Goal: Contribute content: Contribute content

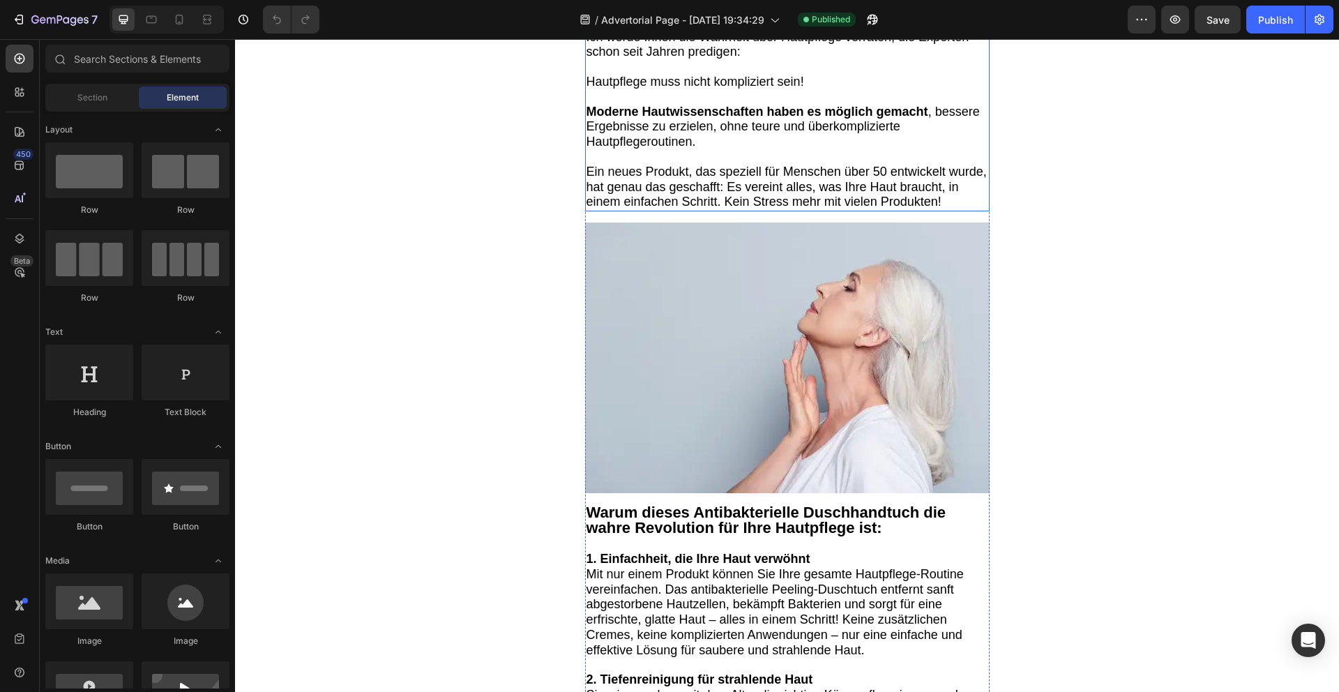
scroll to position [1486, 0]
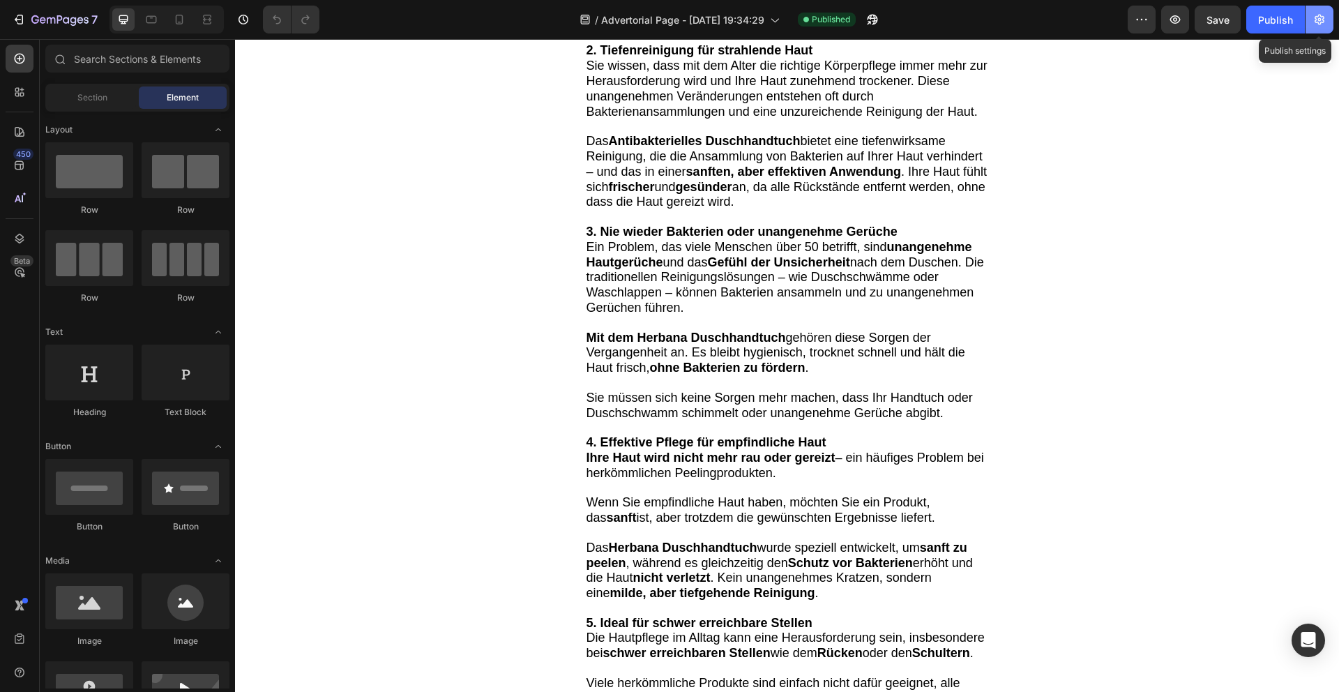
click at [1324, 20] on icon "button" at bounding box center [1319, 20] width 14 height 14
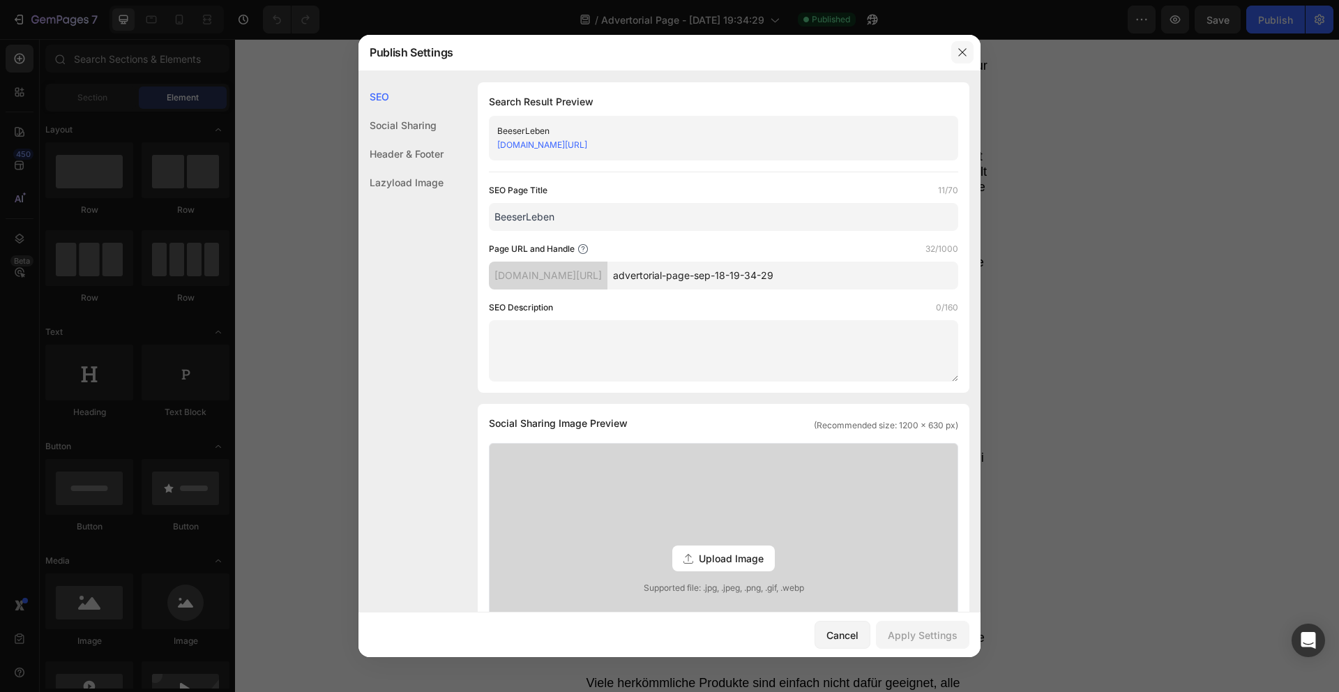
click at [952, 45] on button "button" at bounding box center [962, 52] width 22 height 22
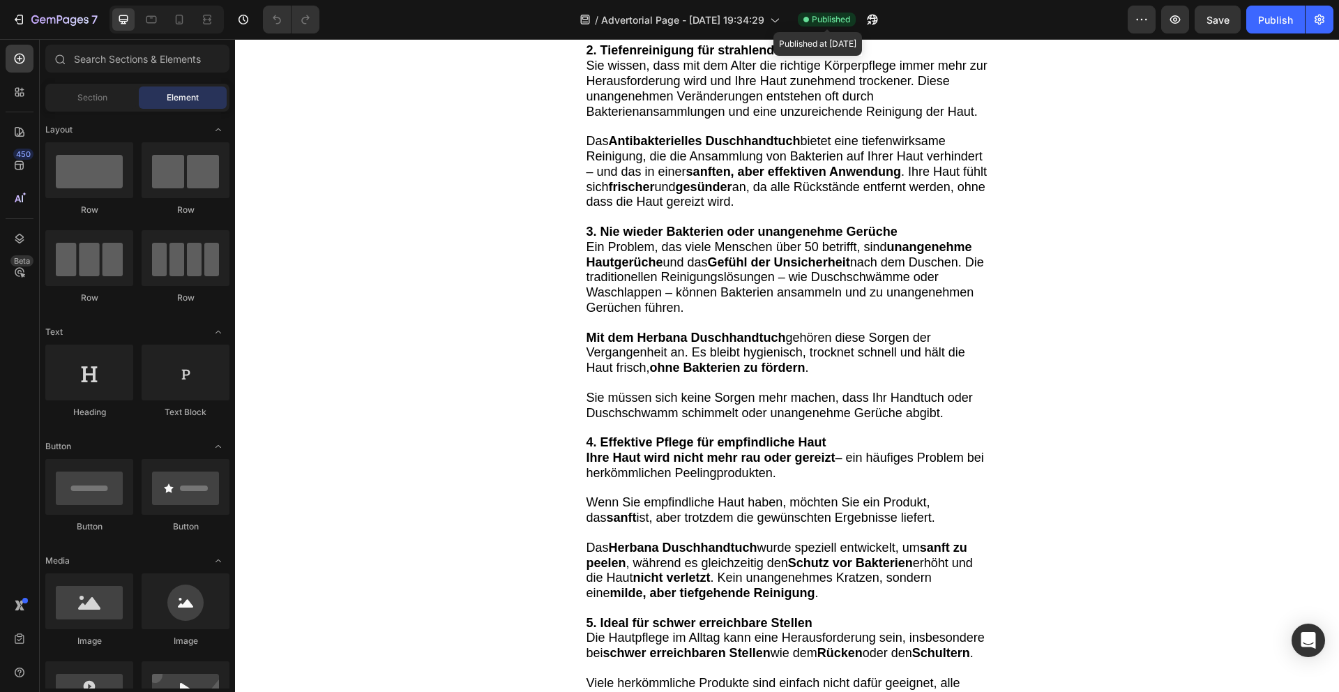
click at [818, 14] on span "Published" at bounding box center [830, 19] width 38 height 13
click at [818, 19] on span "Published" at bounding box center [830, 19] width 38 height 13
click at [870, 19] on icon "button" at bounding box center [872, 20] width 14 height 14
click at [1141, 25] on icon "button" at bounding box center [1141, 20] width 14 height 14
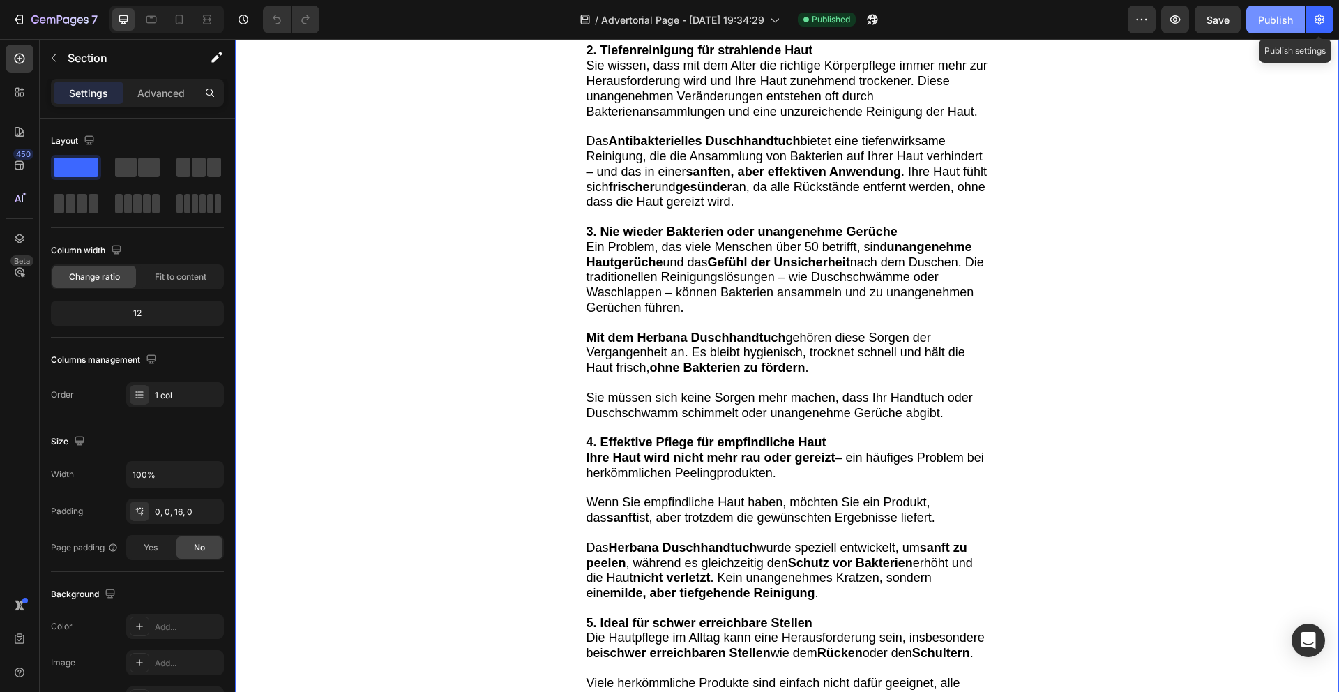
click at [1304, 17] on div "Publish Publish settings" at bounding box center [1289, 20] width 87 height 28
click at [1288, 16] on div "Publish" at bounding box center [1275, 20] width 35 height 15
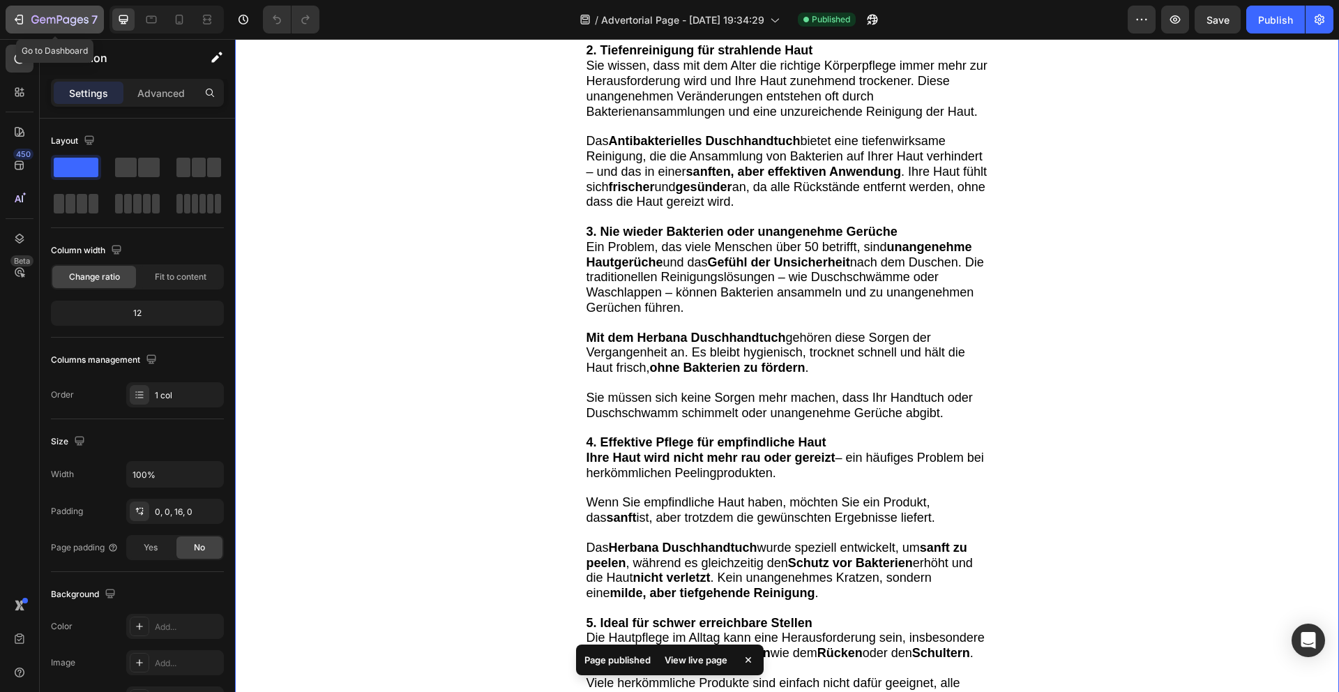
click at [29, 15] on div "7" at bounding box center [55, 19] width 86 height 17
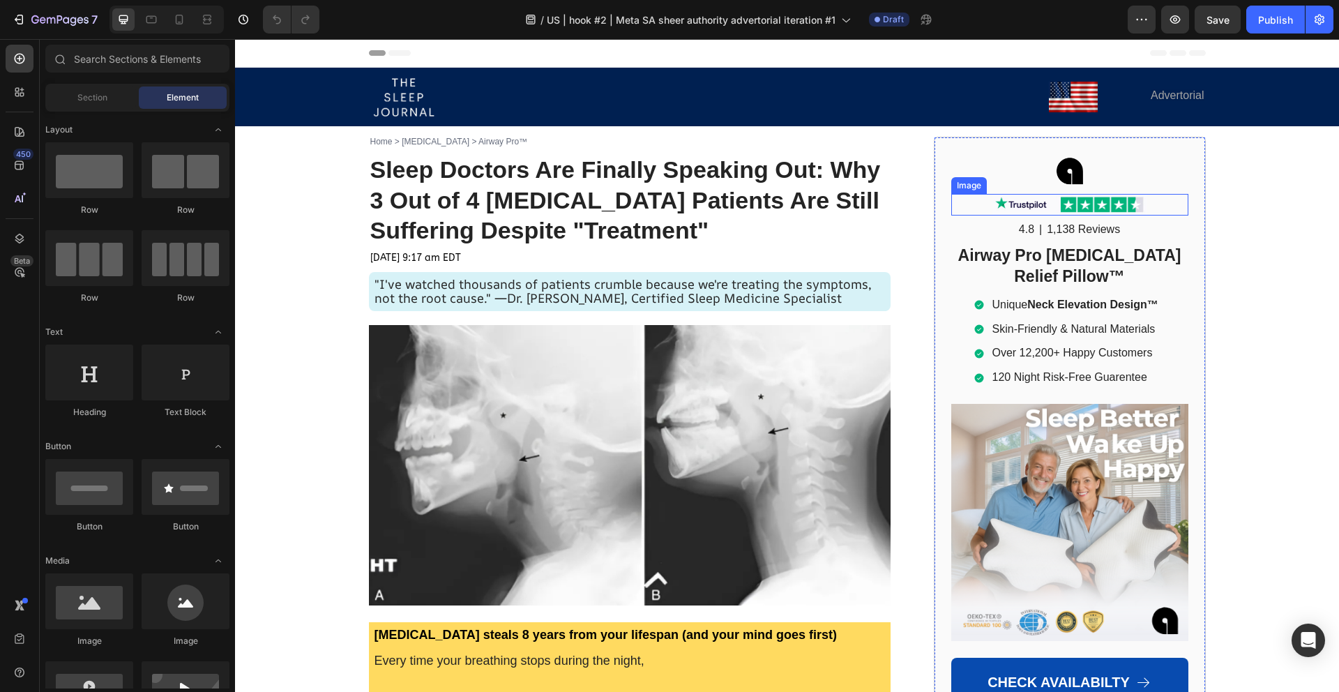
click at [1044, 209] on img at bounding box center [1069, 205] width 155 height 22
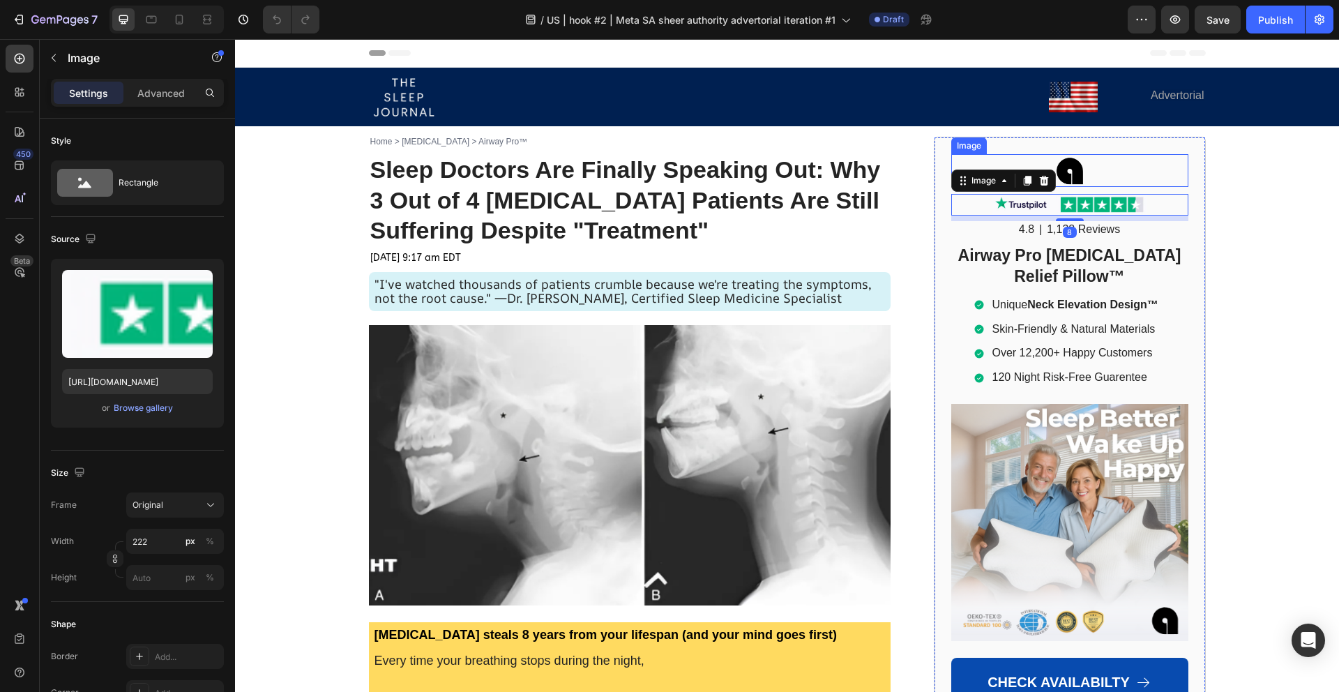
click at [1103, 176] on div at bounding box center [1069, 170] width 237 height 33
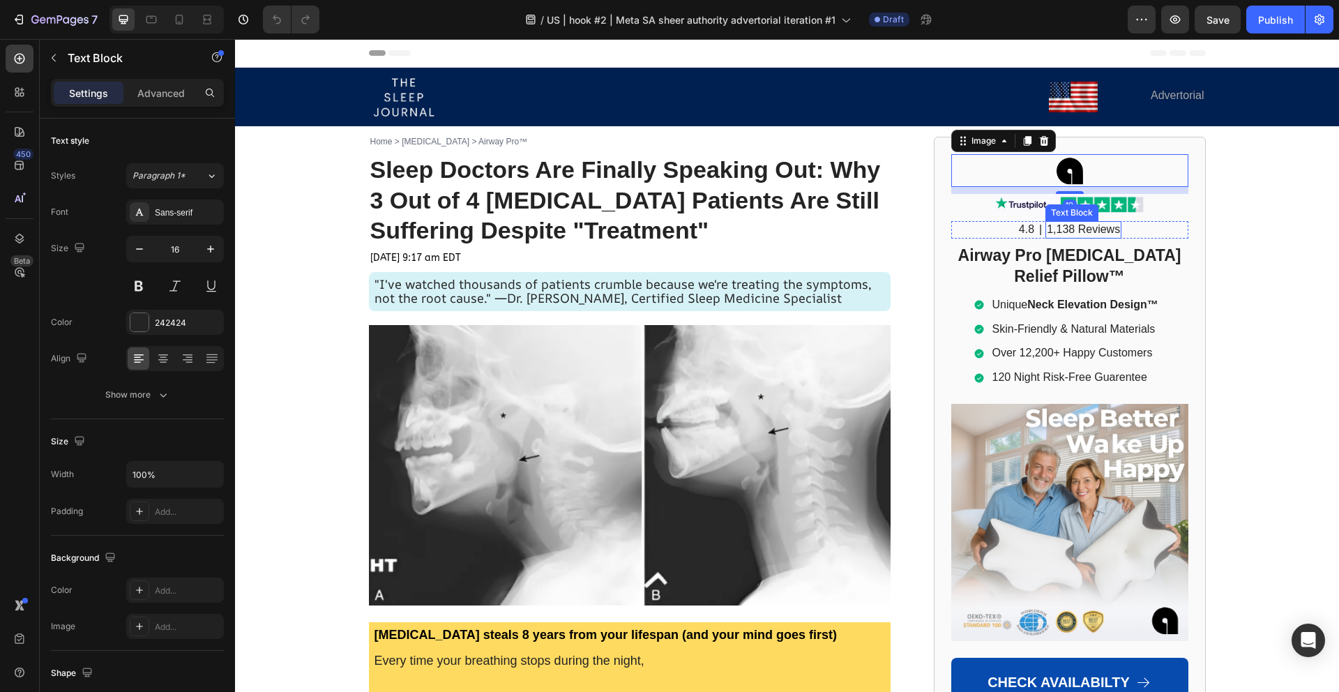
click at [1095, 232] on p "1,138 Reviews" at bounding box center [1082, 229] width 73 height 15
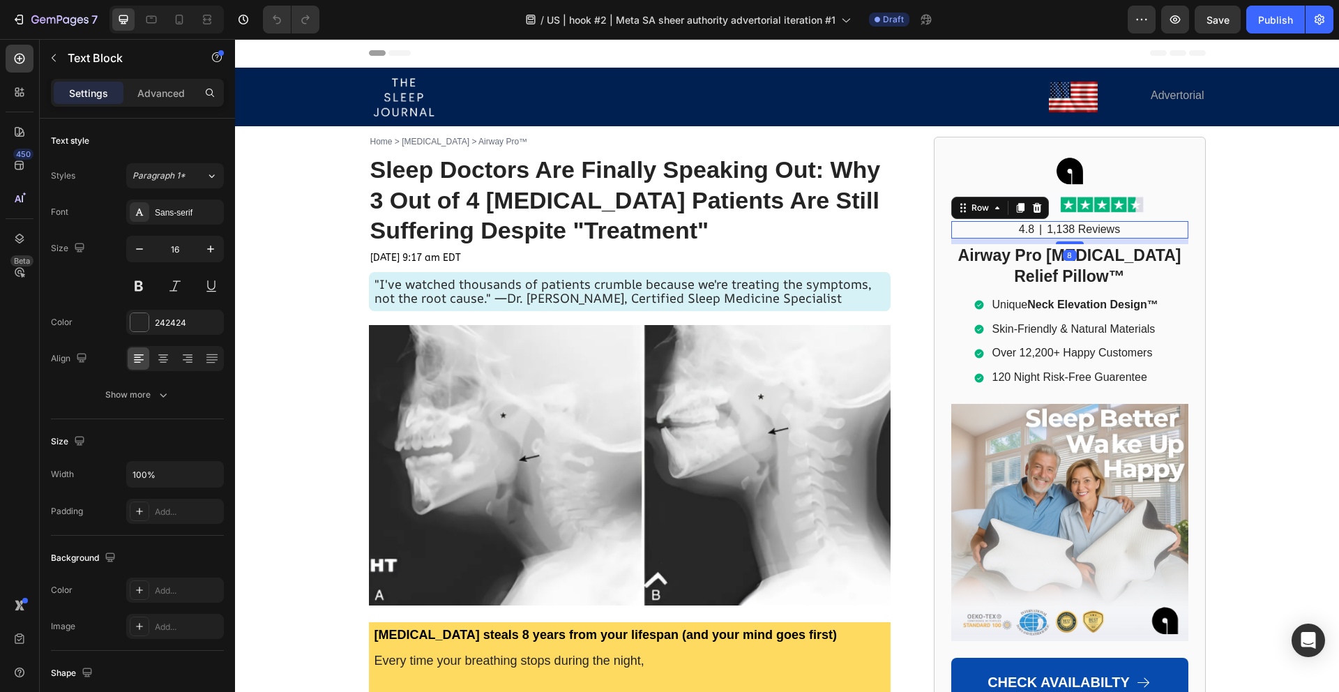
click at [1129, 232] on div "4.8 Text Block | Text Block 1,138 Reviews Text Block Row 8" at bounding box center [1069, 229] width 237 height 17
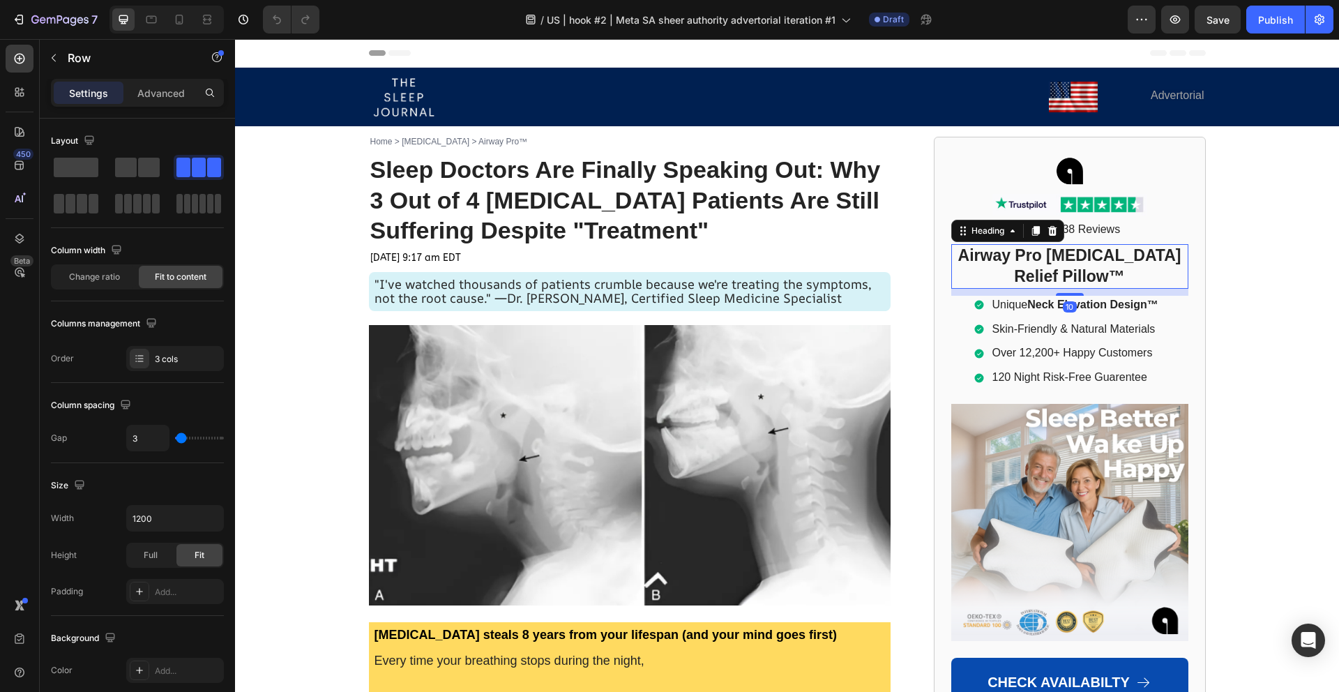
click at [1129, 258] on h2 "Airway Pro [MEDICAL_DATA] Relief Pillow™" at bounding box center [1069, 266] width 237 height 45
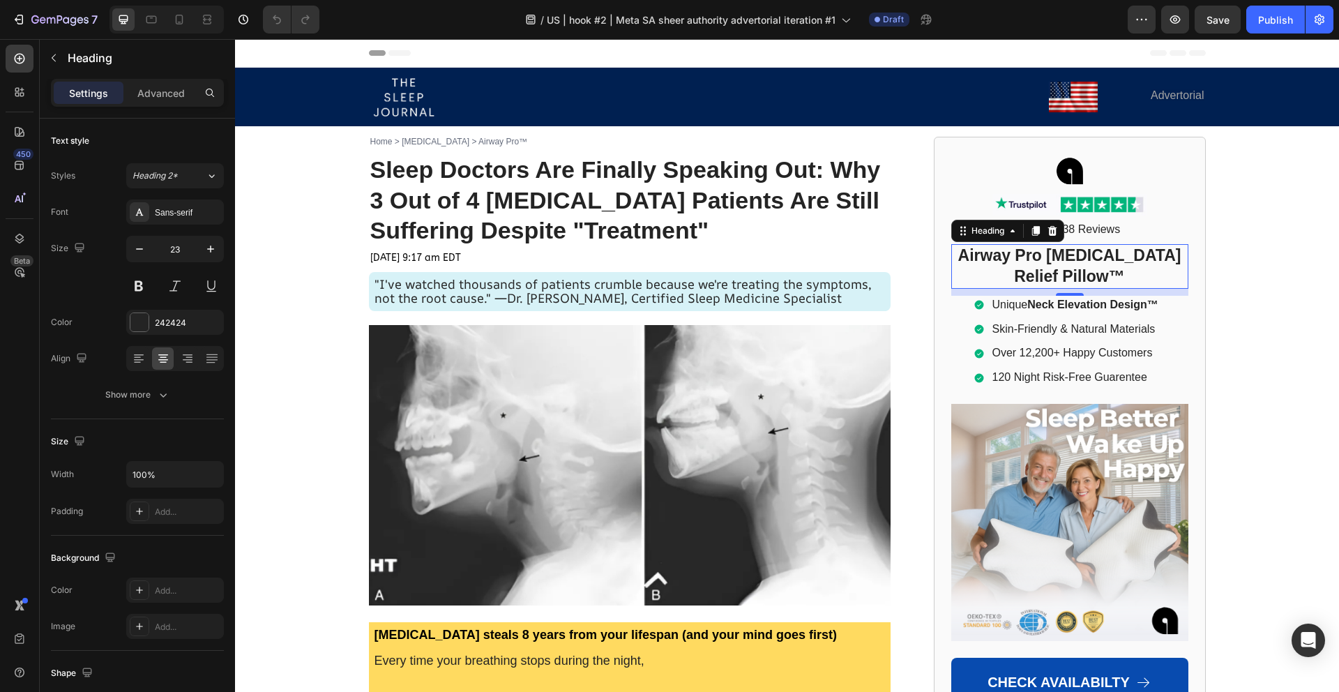
click at [1021, 263] on h2 "Airway Pro [MEDICAL_DATA] Relief Pillow™" at bounding box center [1069, 266] width 237 height 45
click at [1021, 263] on p "Airway Pro [MEDICAL_DATA] Relief Pillow™" at bounding box center [1069, 266] width 234 height 42
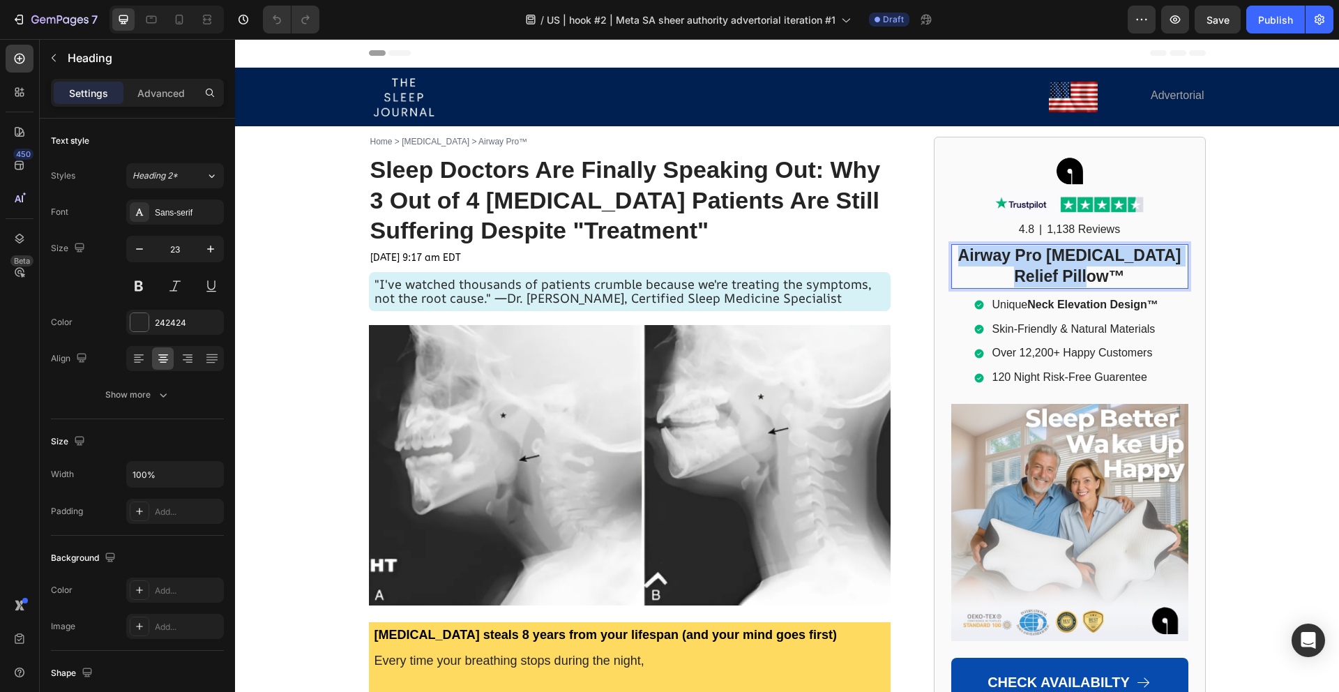
click at [1021, 263] on p "Airway Pro [MEDICAL_DATA] Relief Pillow™" at bounding box center [1069, 266] width 234 height 42
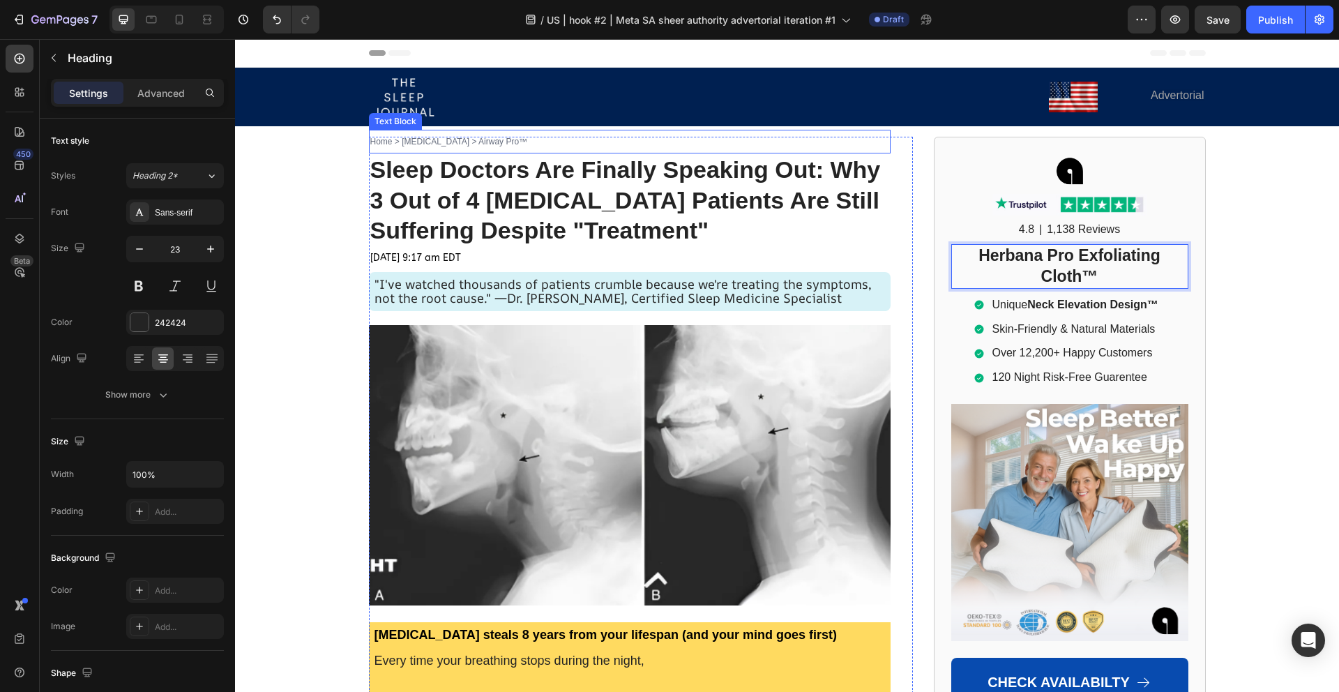
click at [468, 213] on h1 "Sleep Doctors Are Finally Speaking Out: Why 3 Out of 4 [MEDICAL_DATA] Patients …" at bounding box center [629, 200] width 521 height 95
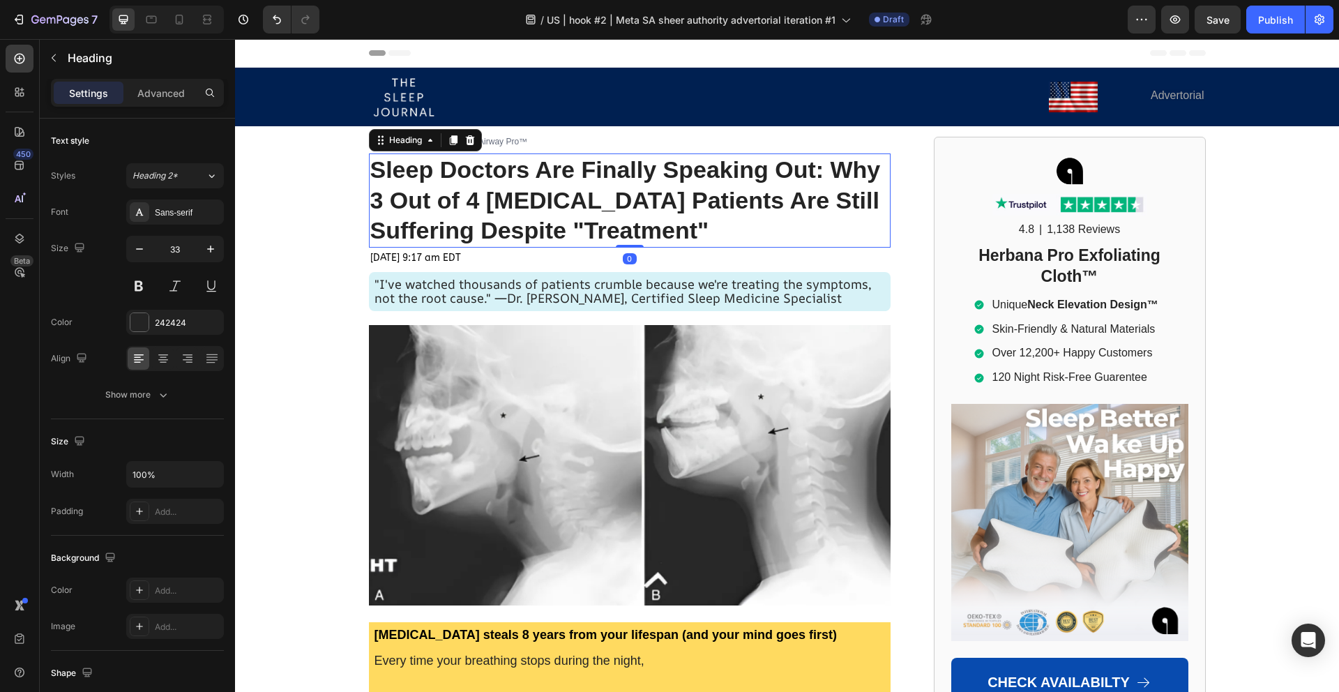
click at [468, 213] on h1 "Sleep Doctors Are Finally Speaking Out: Why 3 Out of 4 [MEDICAL_DATA] Patients …" at bounding box center [629, 200] width 521 height 95
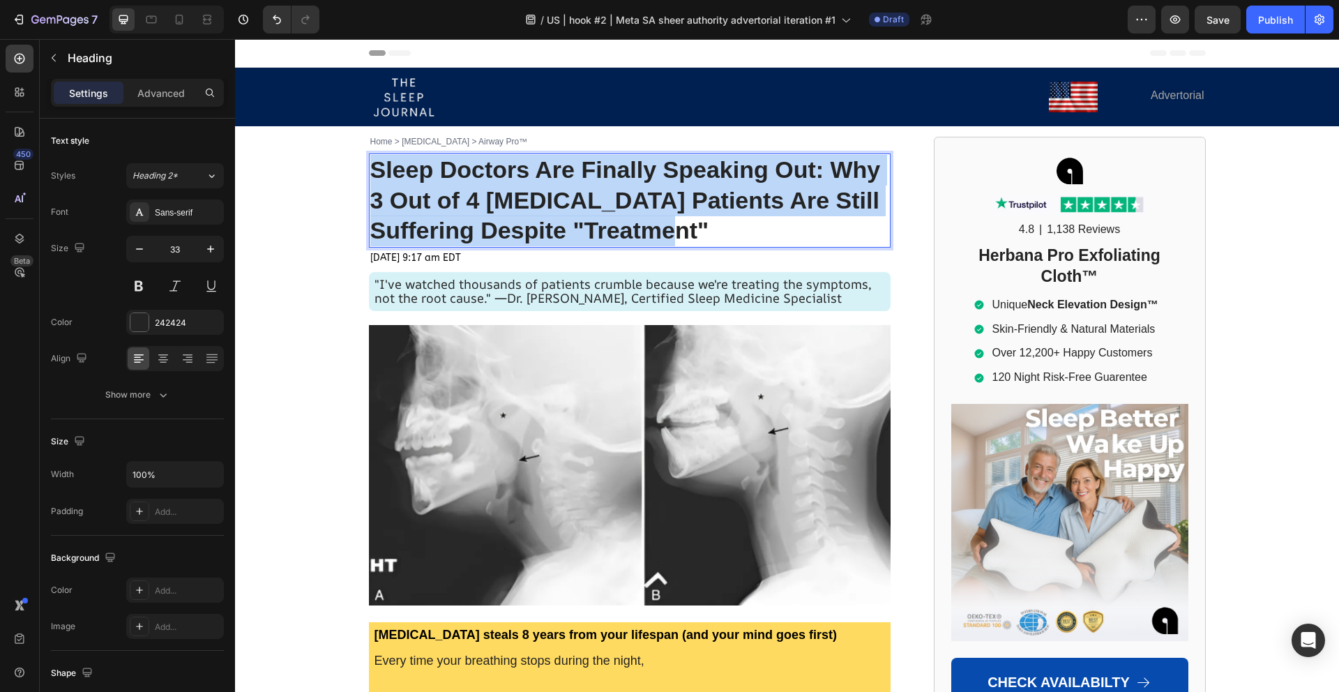
click at [468, 213] on p "Sleep Doctors Are Finally Speaking Out: Why 3 Out of 4 [MEDICAL_DATA] Patients …" at bounding box center [629, 201] width 519 height 92
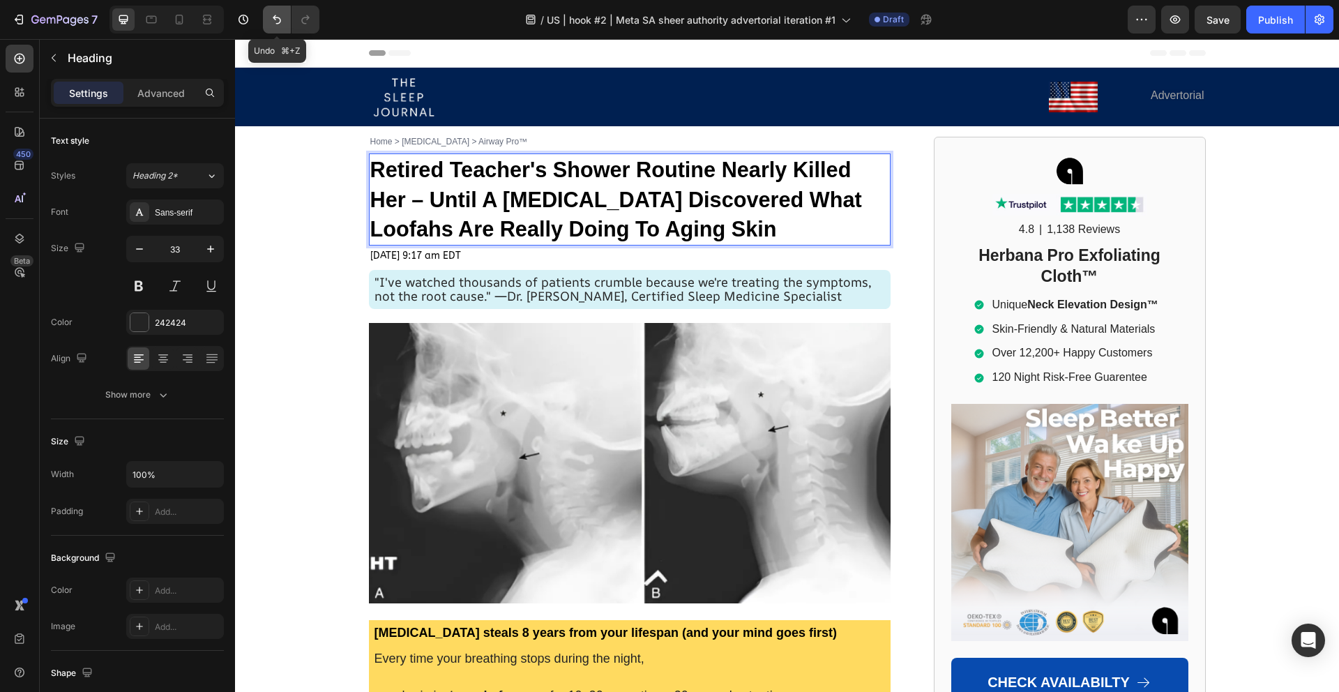
click at [276, 15] on icon "Undo/Redo" at bounding box center [277, 20] width 14 height 14
click at [276, 19] on icon "Undo/Redo" at bounding box center [277, 20] width 14 height 14
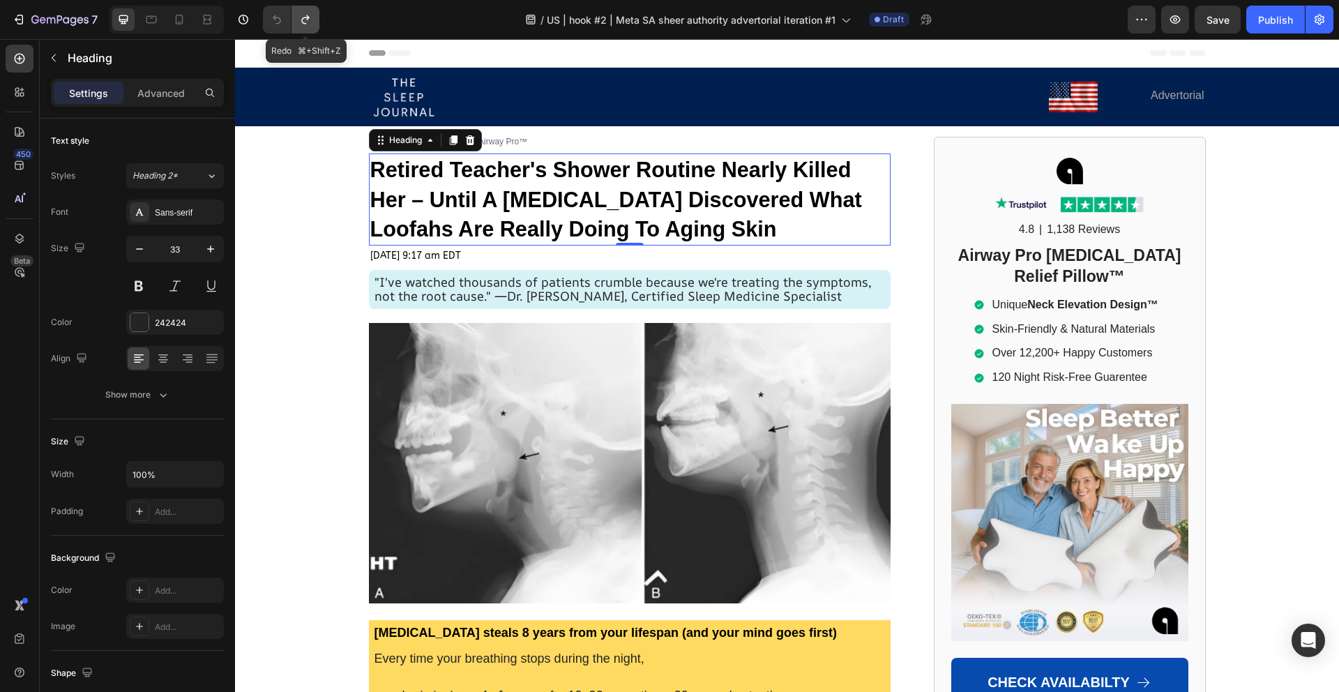
click at [303, 20] on icon "Undo/Redo" at bounding box center [305, 20] width 14 height 14
click at [280, 17] on icon "Undo/Redo" at bounding box center [277, 20] width 14 height 14
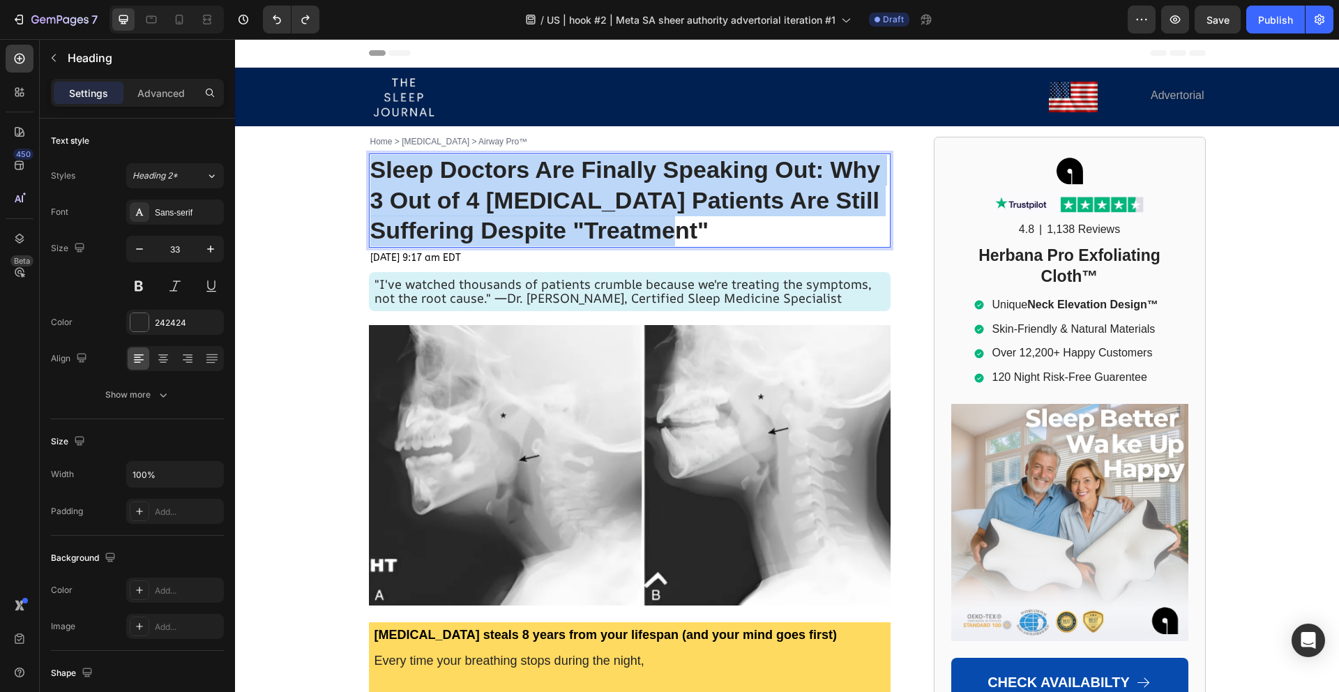
click at [413, 188] on span "Sleep Doctors Are Finally Speaking Out: Why 3 Out of 4 [MEDICAL_DATA] Patients …" at bounding box center [625, 200] width 510 height 88
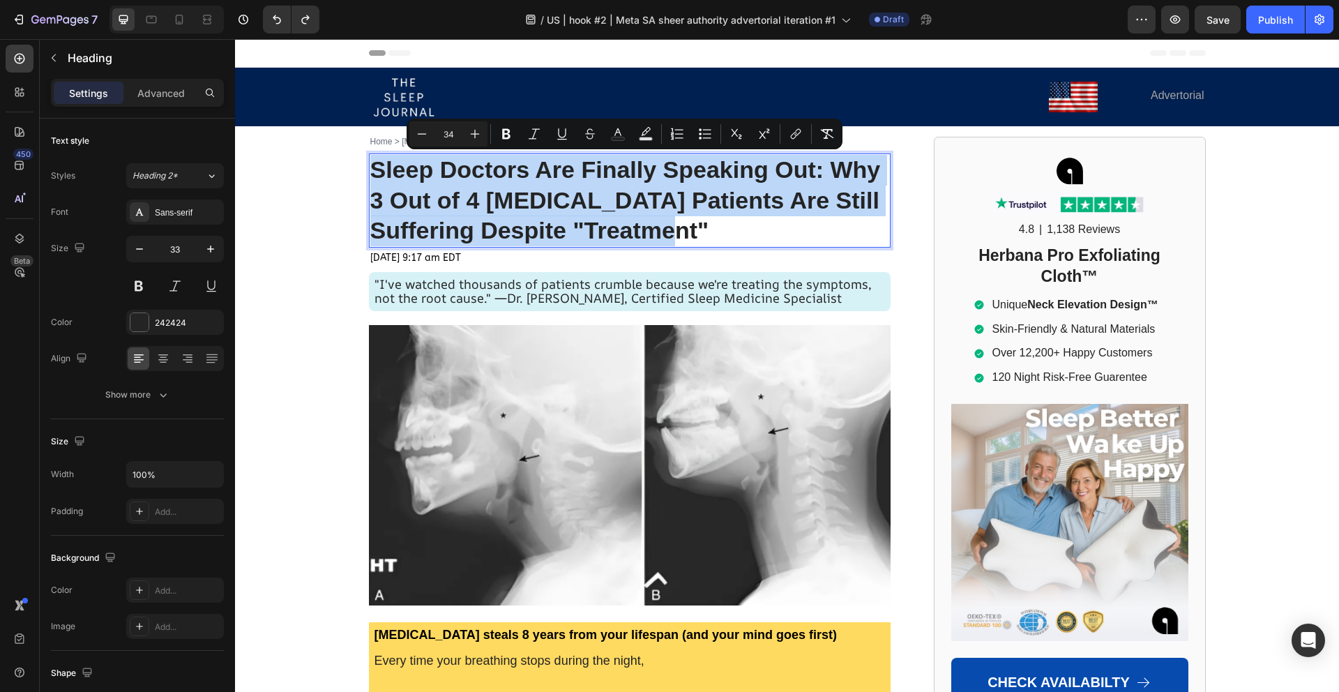
click at [413, 188] on span "Sleep Doctors Are Finally Speaking Out: Why 3 Out of 4 [MEDICAL_DATA] Patients …" at bounding box center [625, 200] width 510 height 88
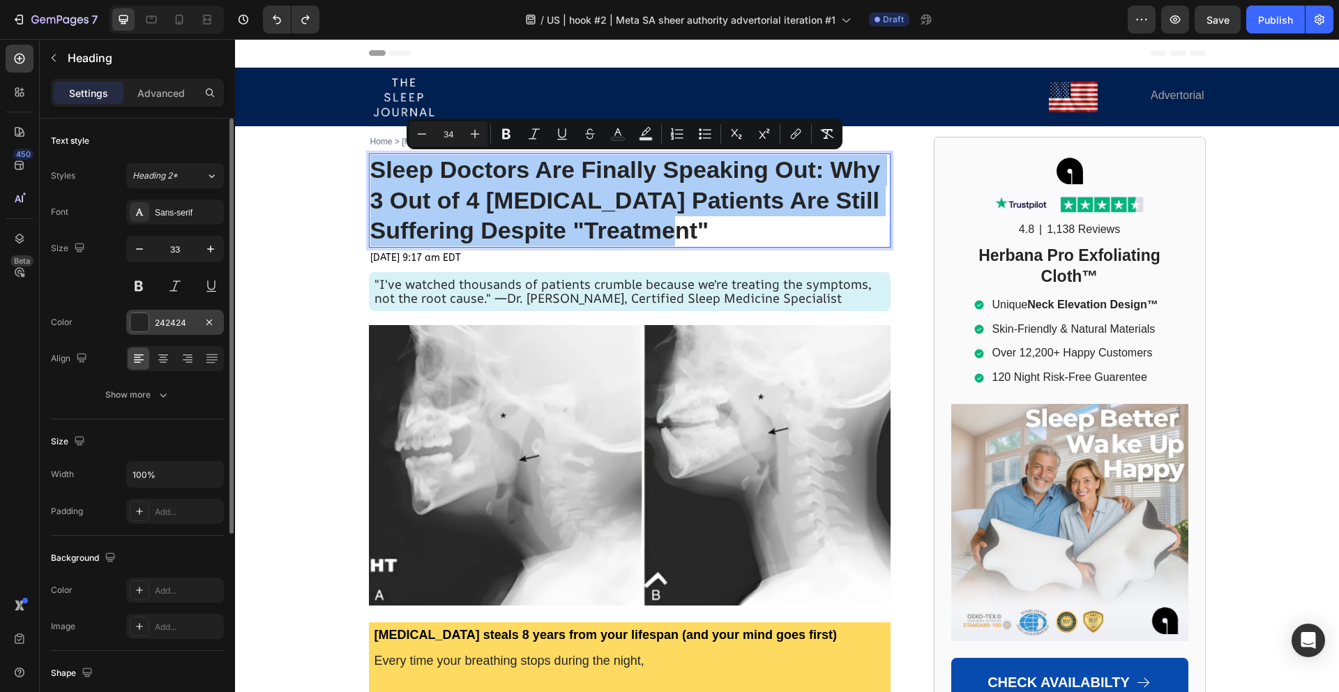
click at [178, 326] on div "242424" at bounding box center [175, 323] width 40 height 13
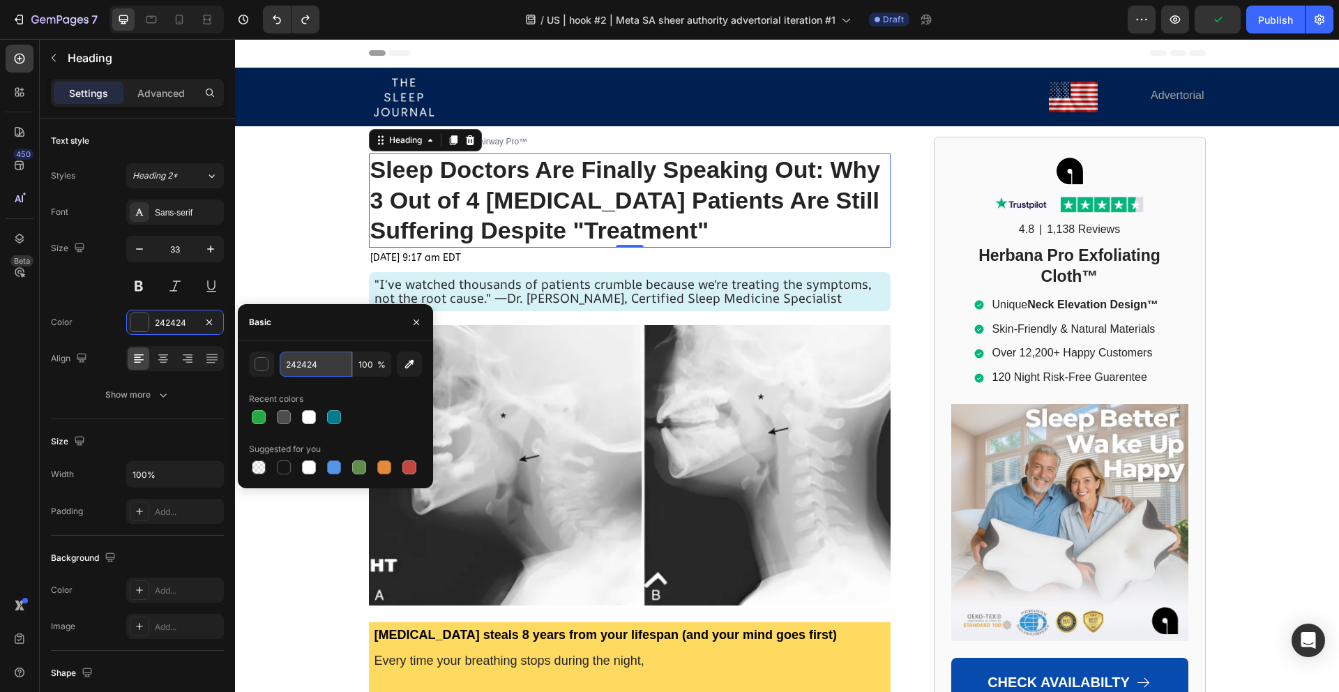
click at [291, 361] on input "242424" at bounding box center [316, 363] width 73 height 25
click at [292, 361] on input "242424" at bounding box center [316, 363] width 73 height 25
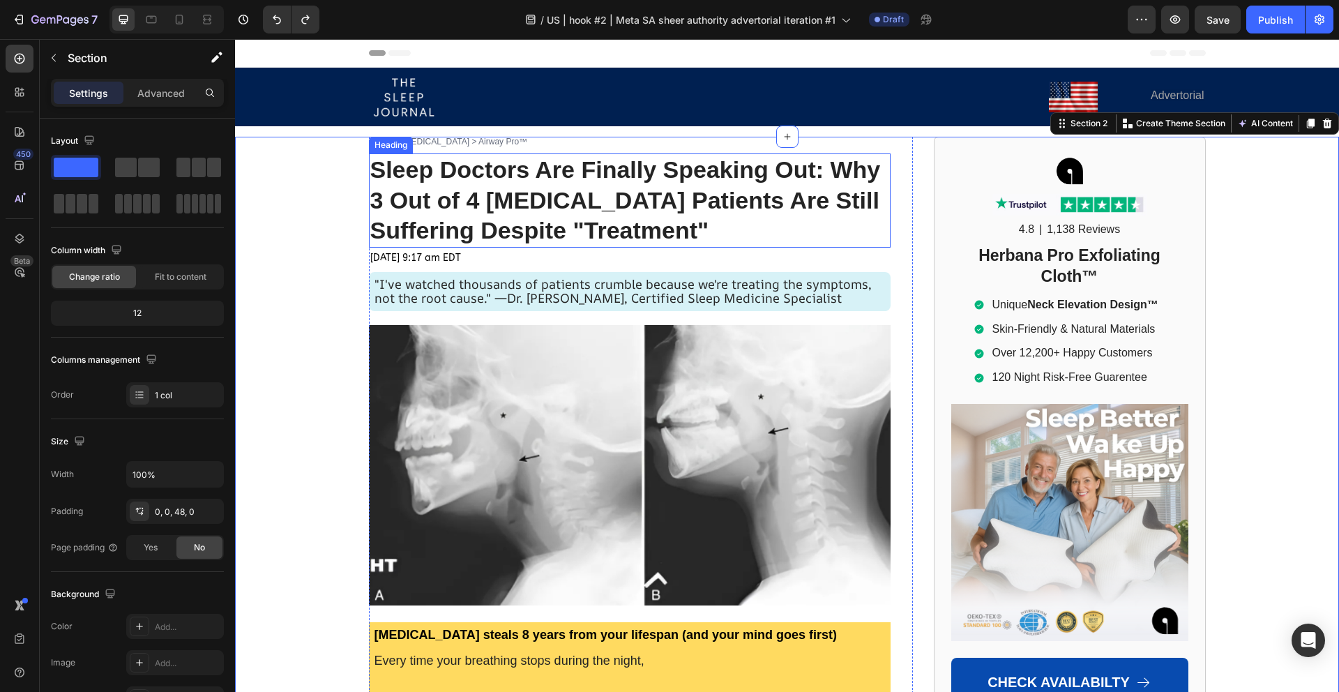
click at [445, 220] on span "Sleep Doctors Are Finally Speaking Out: Why 3 Out of 4 [MEDICAL_DATA] Patients …" at bounding box center [625, 200] width 510 height 88
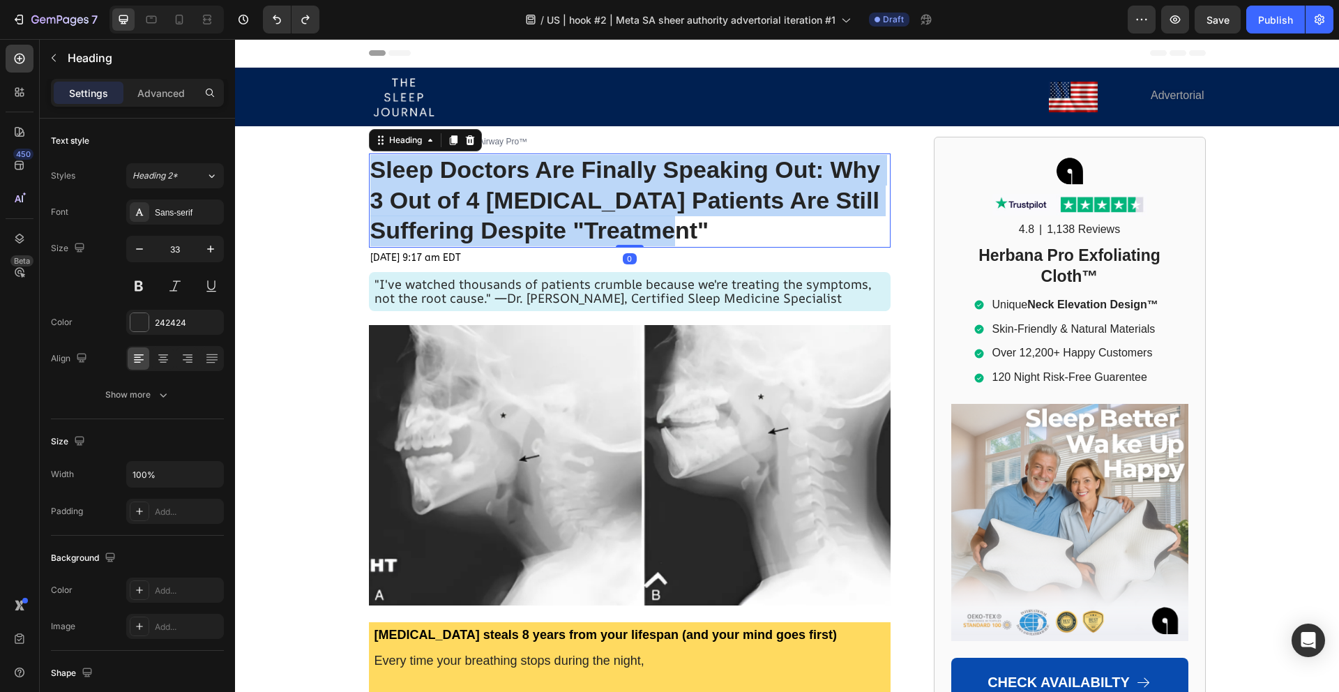
click at [445, 220] on span "Sleep Doctors Are Finally Speaking Out: Why 3 Out of 4 [MEDICAL_DATA] Patients …" at bounding box center [625, 200] width 510 height 88
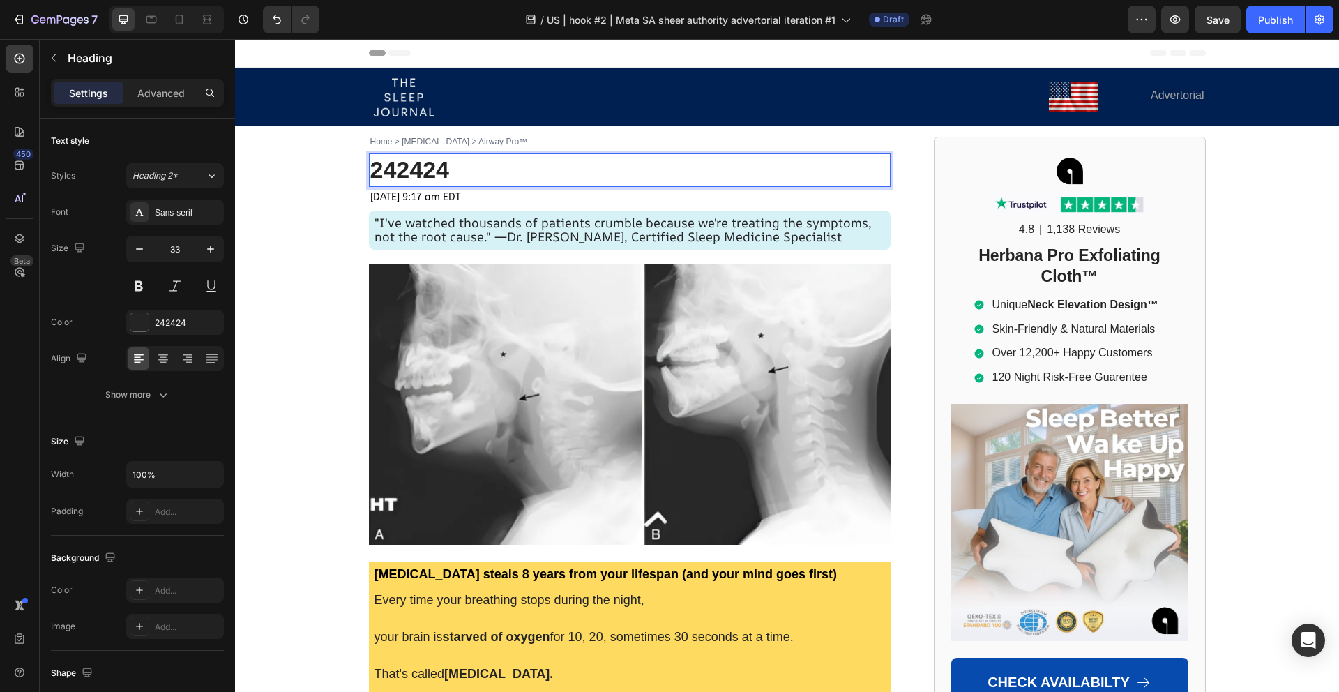
click at [415, 165] on span "242424" at bounding box center [409, 169] width 79 height 26
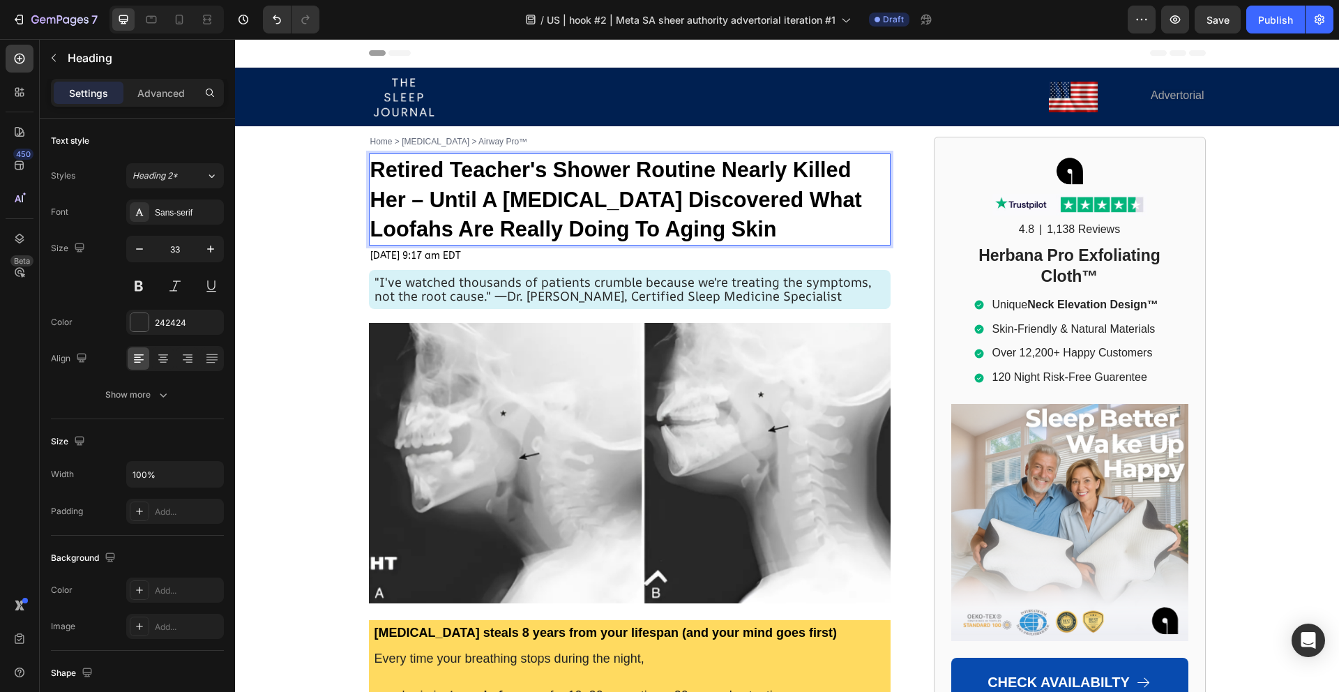
click at [412, 191] on strong "Retired Teacher's Shower Routine Nearly Killed Her – Until A [MEDICAL_DATA] Dis…" at bounding box center [615, 200] width 491 height 84
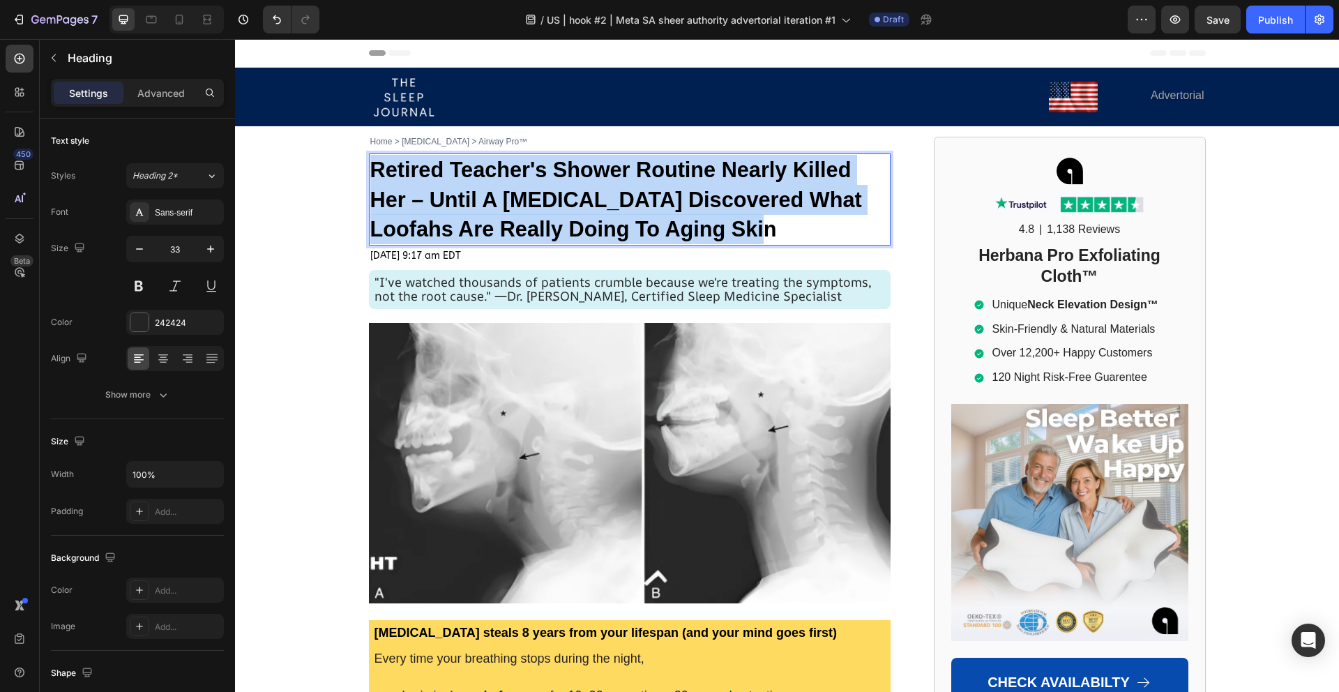
click at [412, 191] on strong "Retired Teacher's Shower Routine Nearly Killed Her – Until A [MEDICAL_DATA] Dis…" at bounding box center [615, 200] width 491 height 84
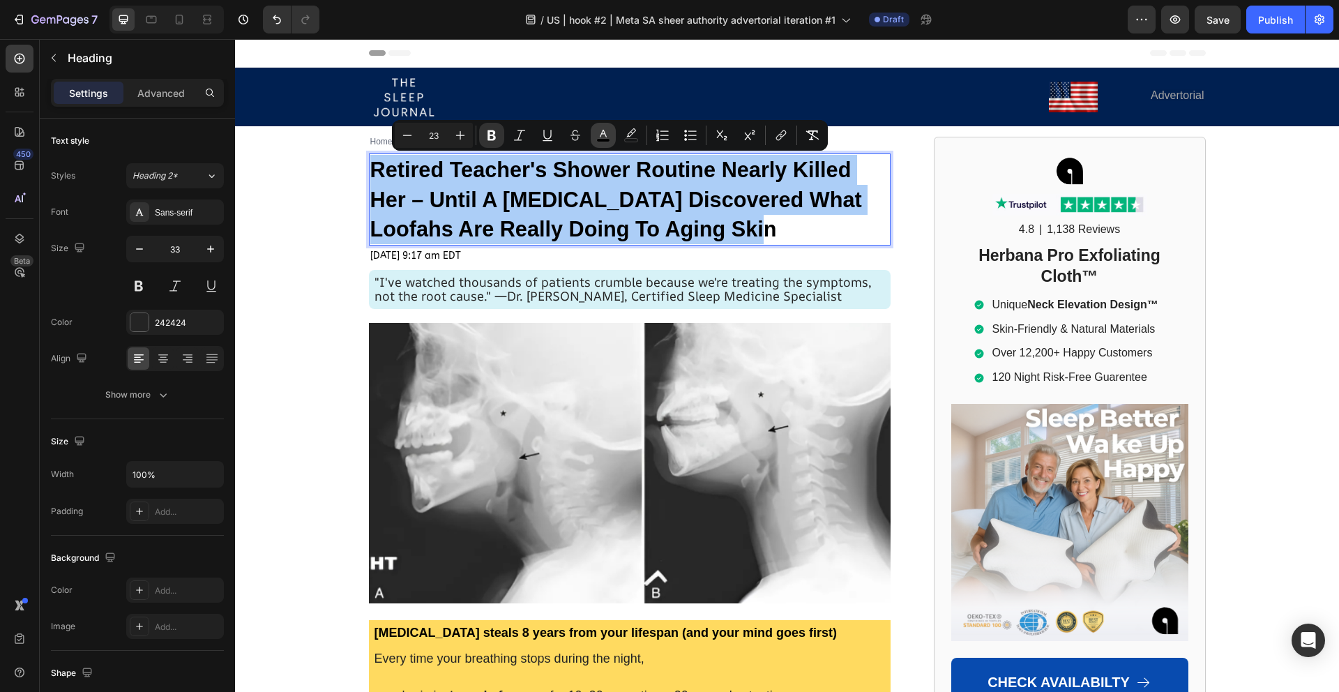
click at [604, 135] on icon "Editor contextual toolbar" at bounding box center [603, 135] width 14 height 14
type input "000000"
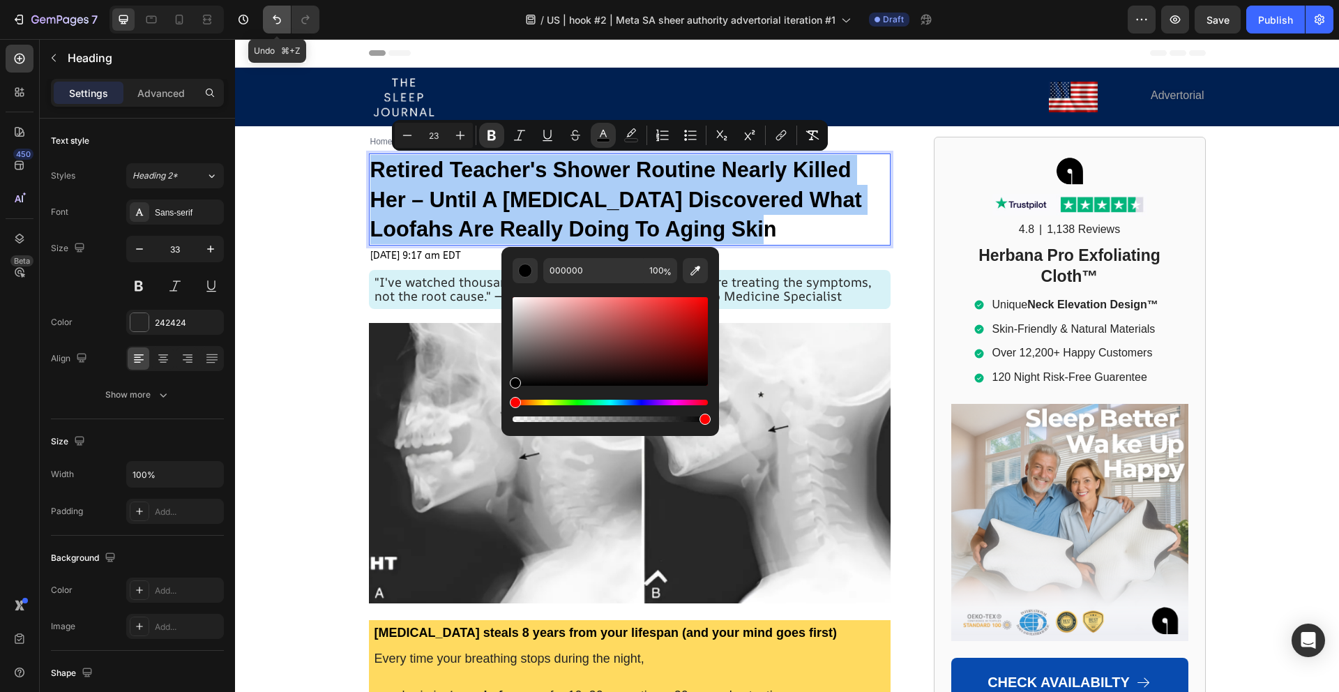
click at [270, 20] on icon "Undo/Redo" at bounding box center [277, 20] width 14 height 14
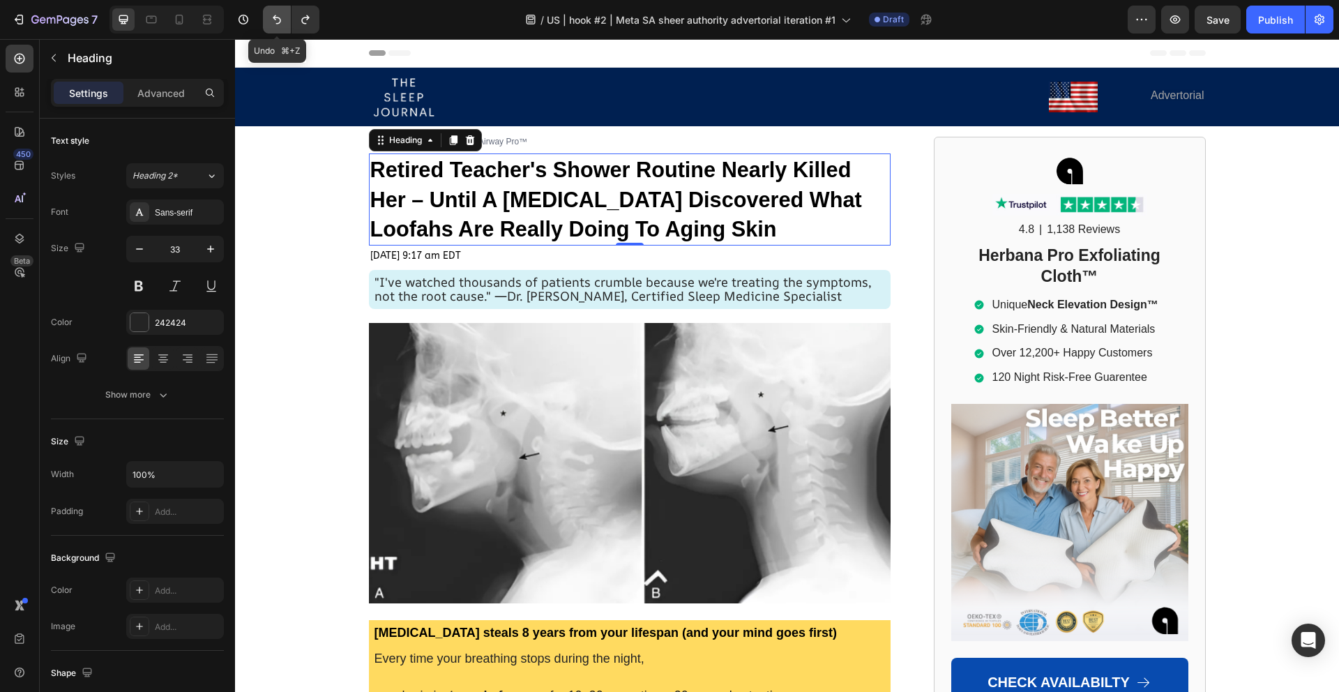
click at [270, 20] on icon "Undo/Redo" at bounding box center [277, 20] width 14 height 14
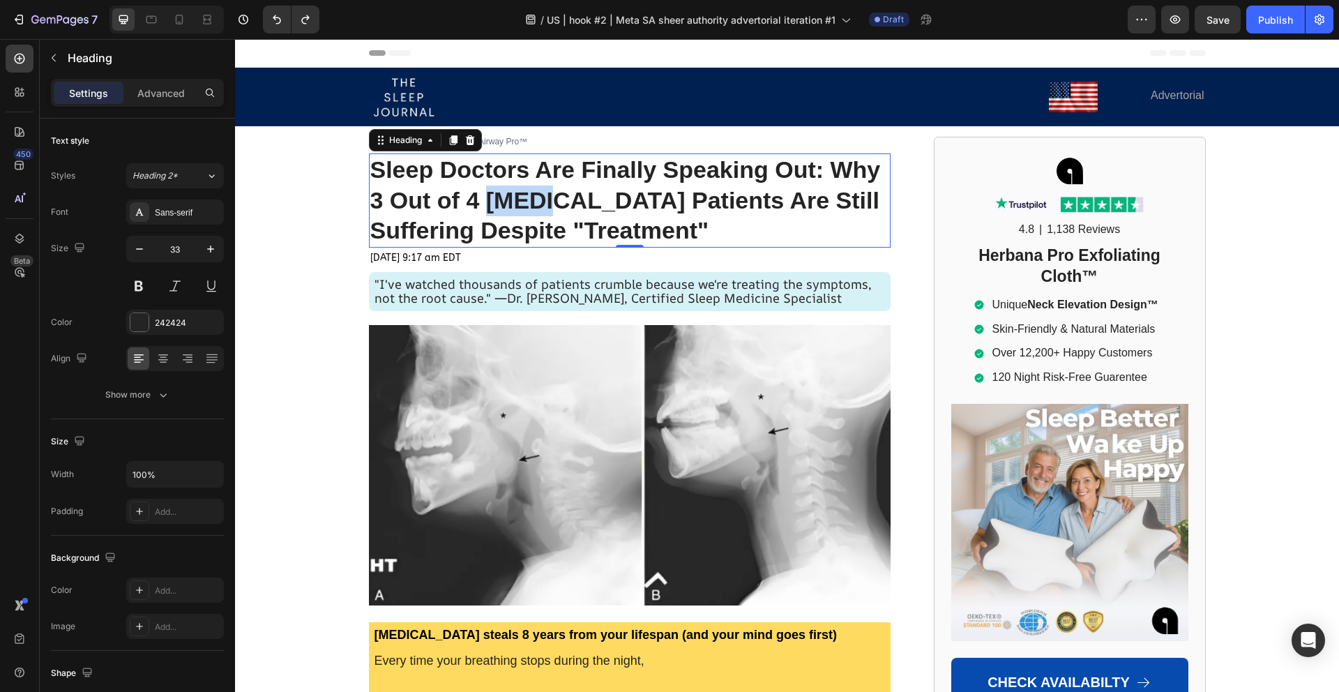
click at [500, 188] on span "Sleep Doctors Are Finally Speaking Out: Why 3 Out of 4 [MEDICAL_DATA] Patients …" at bounding box center [625, 200] width 510 height 88
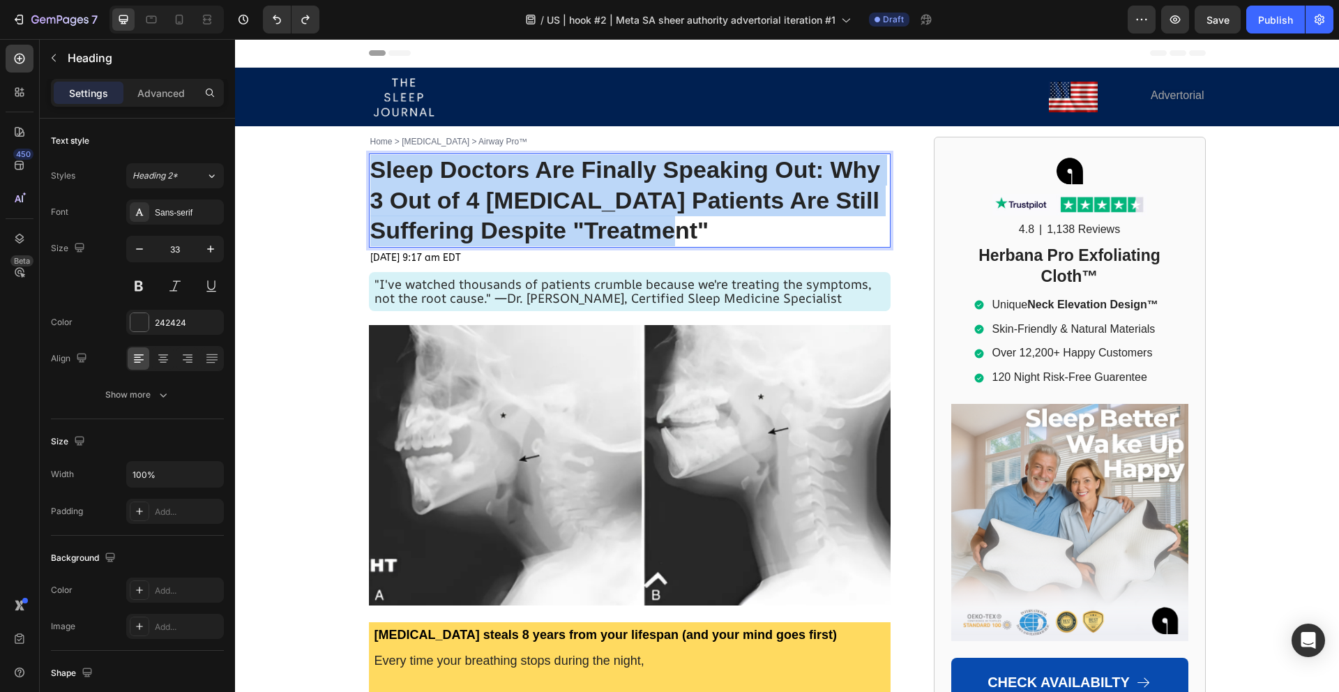
click at [500, 188] on span "Sleep Doctors Are Finally Speaking Out: Why 3 Out of 4 [MEDICAL_DATA] Patients …" at bounding box center [625, 200] width 510 height 88
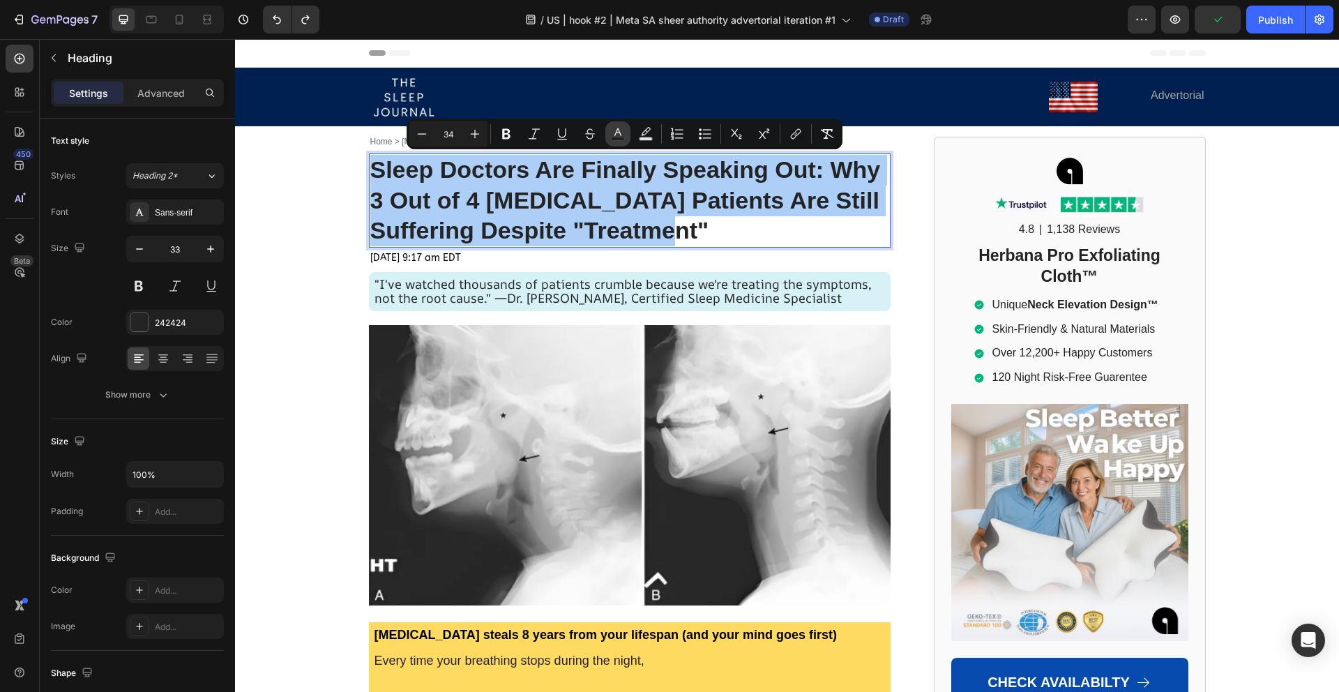
click at [616, 137] on rect "Editor contextual toolbar" at bounding box center [617, 138] width 13 height 3
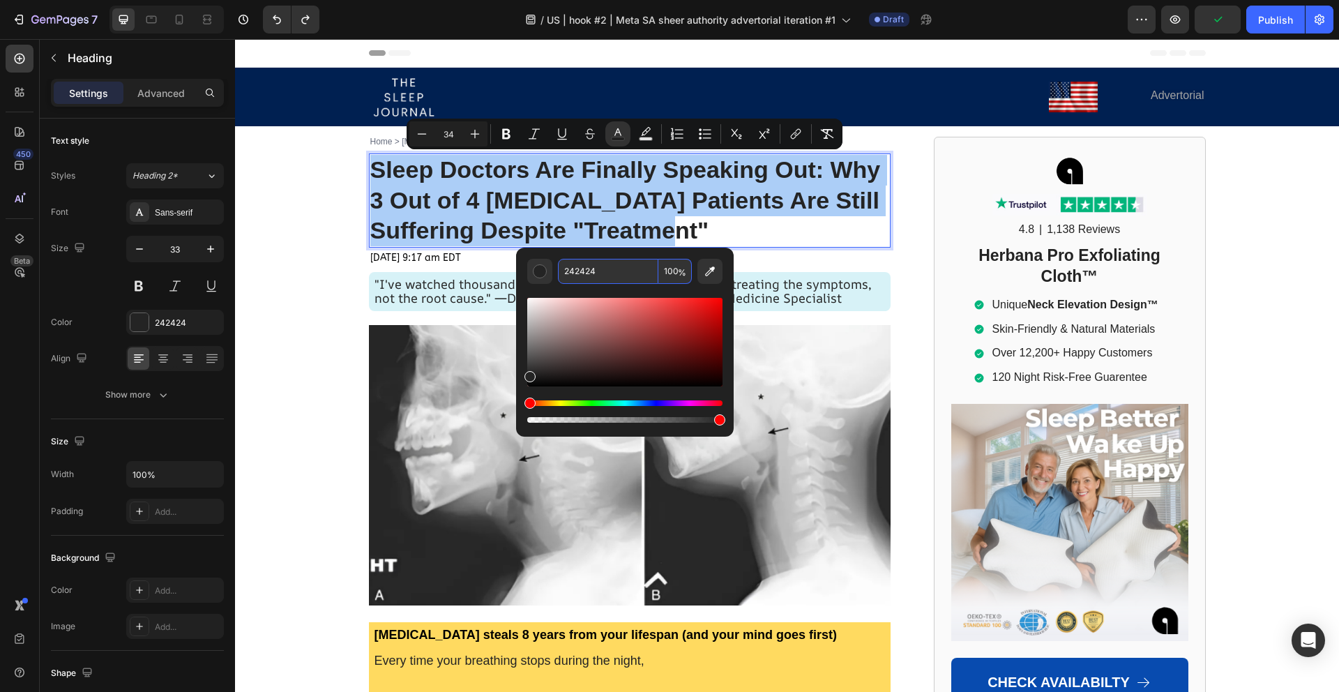
click at [592, 268] on input "242424" at bounding box center [608, 271] width 100 height 25
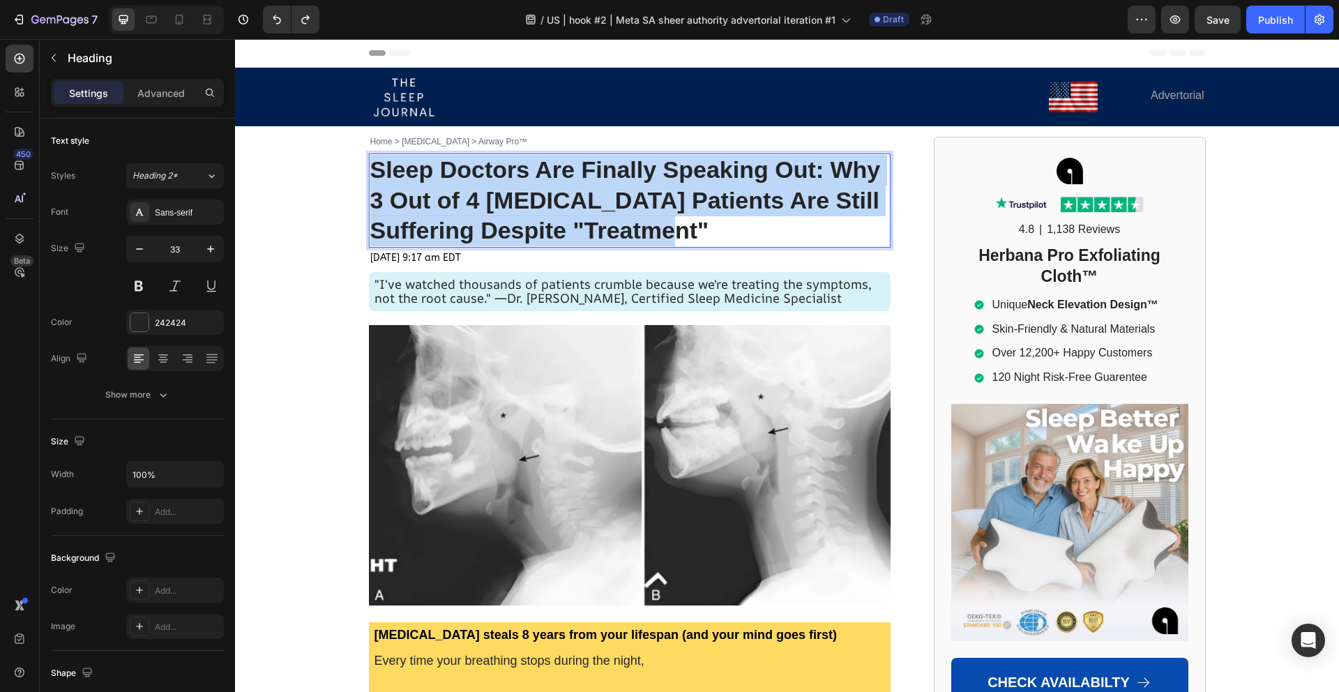
click at [539, 192] on span "Sleep Doctors Are Finally Speaking Out: Why 3 Out of 4 [MEDICAL_DATA] Patients …" at bounding box center [625, 200] width 510 height 88
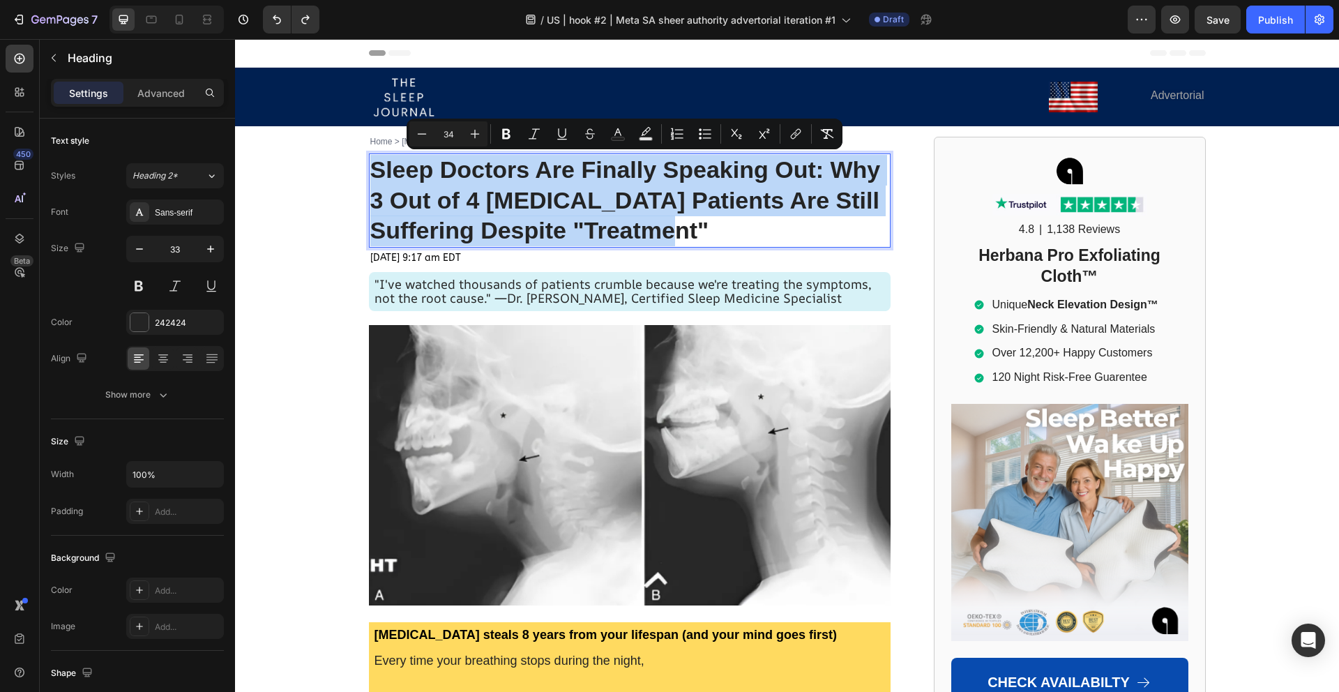
click at [539, 192] on span "Sleep Doctors Are Finally Speaking Out: Why 3 Out of 4 [MEDICAL_DATA] Patients …" at bounding box center [625, 200] width 510 height 88
type input "23"
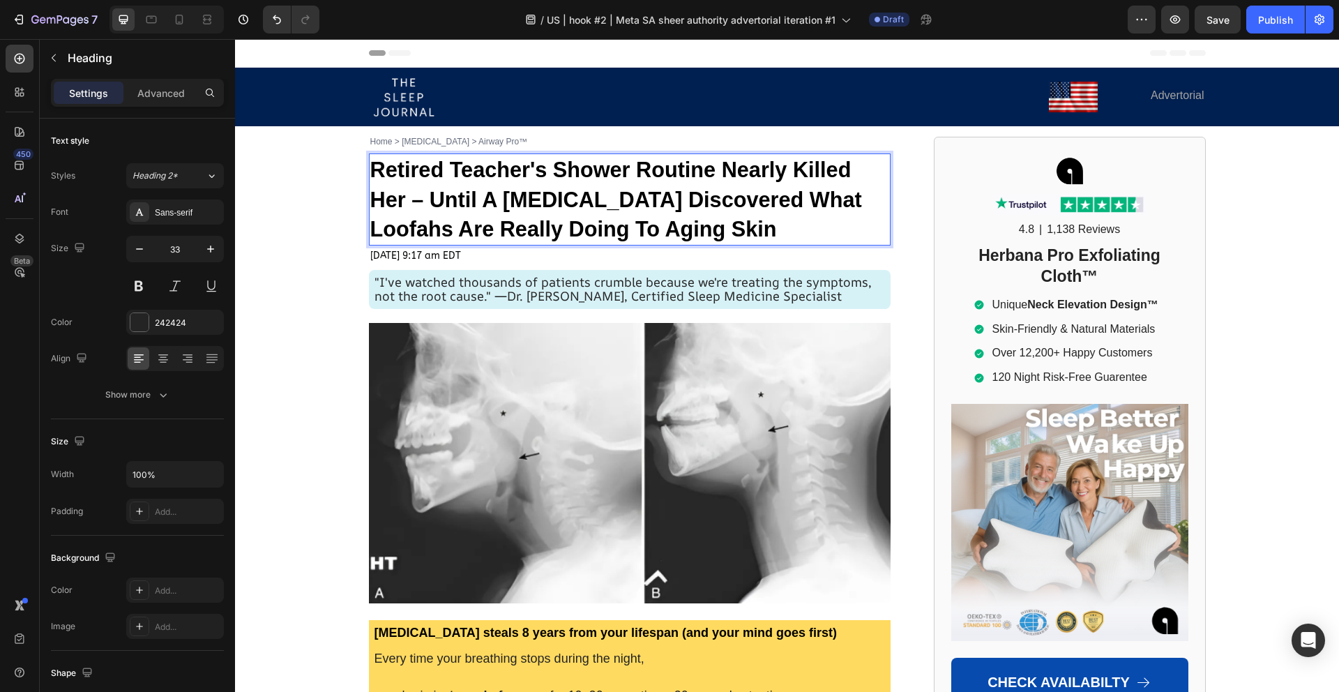
click at [573, 169] on strong "Retired Teacher's Shower Routine Nearly Killed Her – Until A [MEDICAL_DATA] Dis…" at bounding box center [615, 200] width 491 height 84
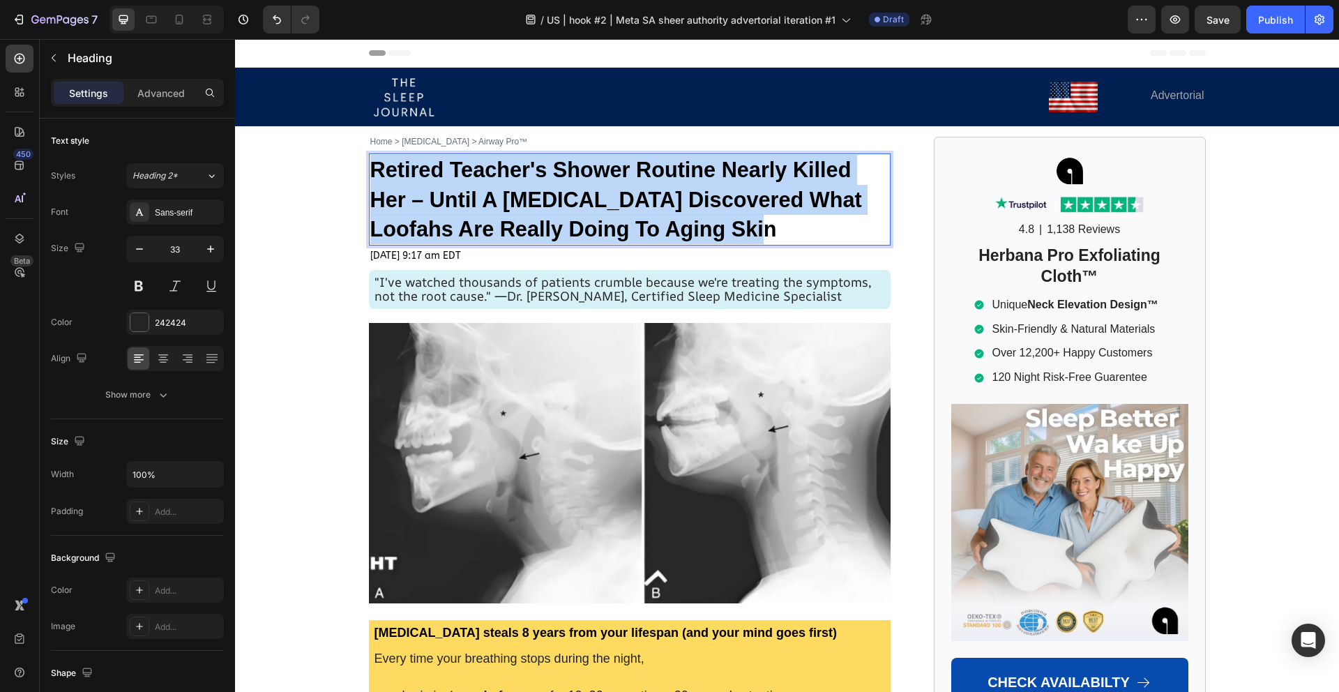
click at [573, 169] on strong "Retired Teacher's Shower Routine Nearly Killed Her – Until A [MEDICAL_DATA] Dis…" at bounding box center [615, 200] width 491 height 84
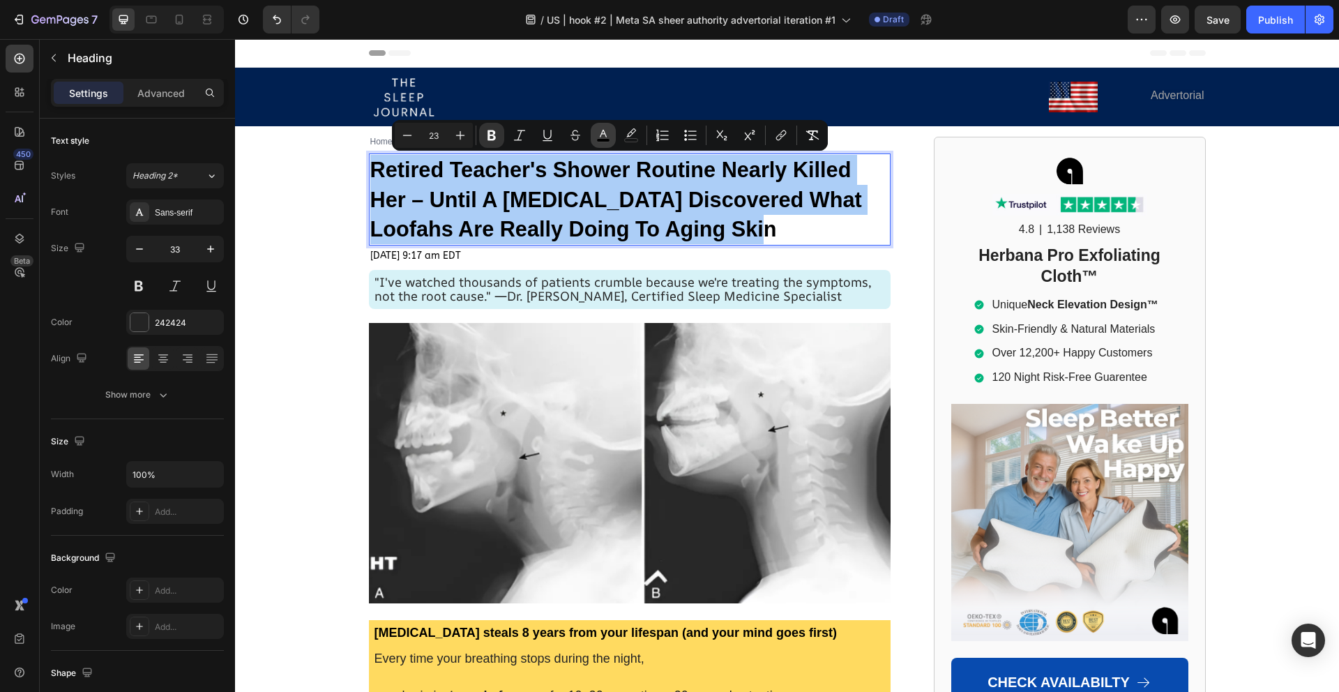
click at [604, 140] on rect "Editor contextual toolbar" at bounding box center [603, 140] width 13 height 3
type input "000000"
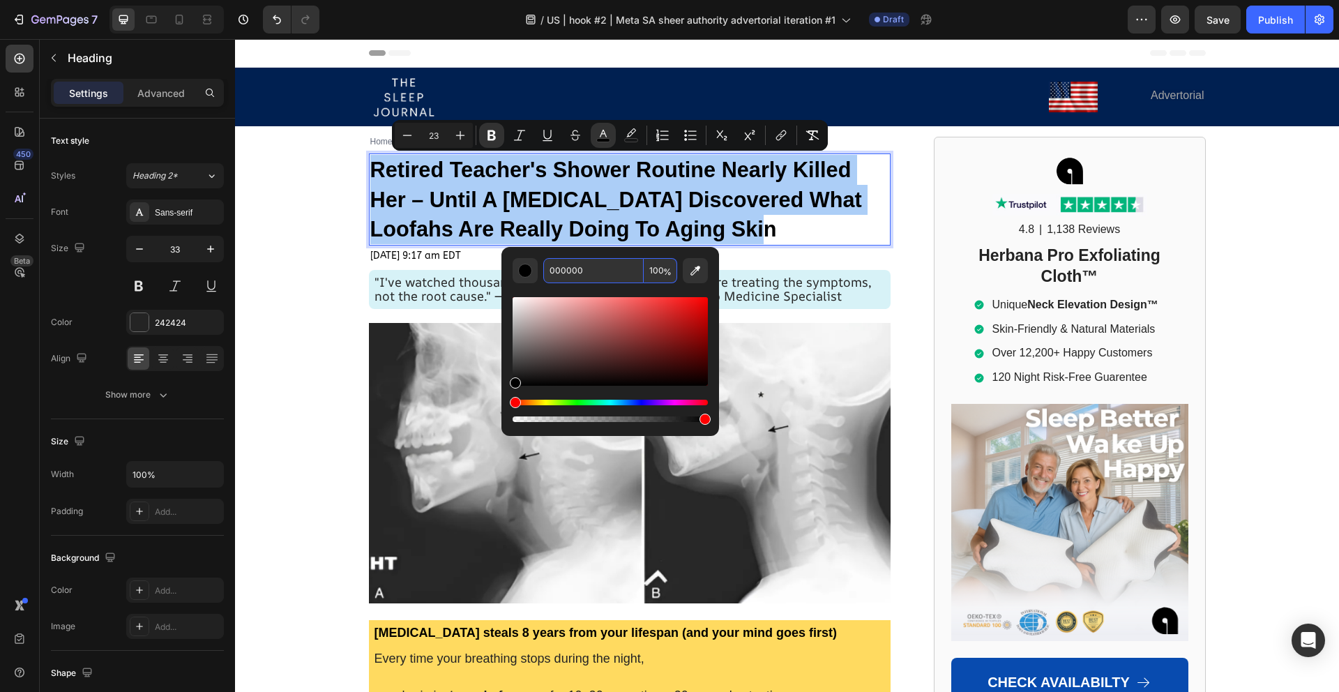
click at [570, 264] on input "000000" at bounding box center [593, 270] width 100 height 25
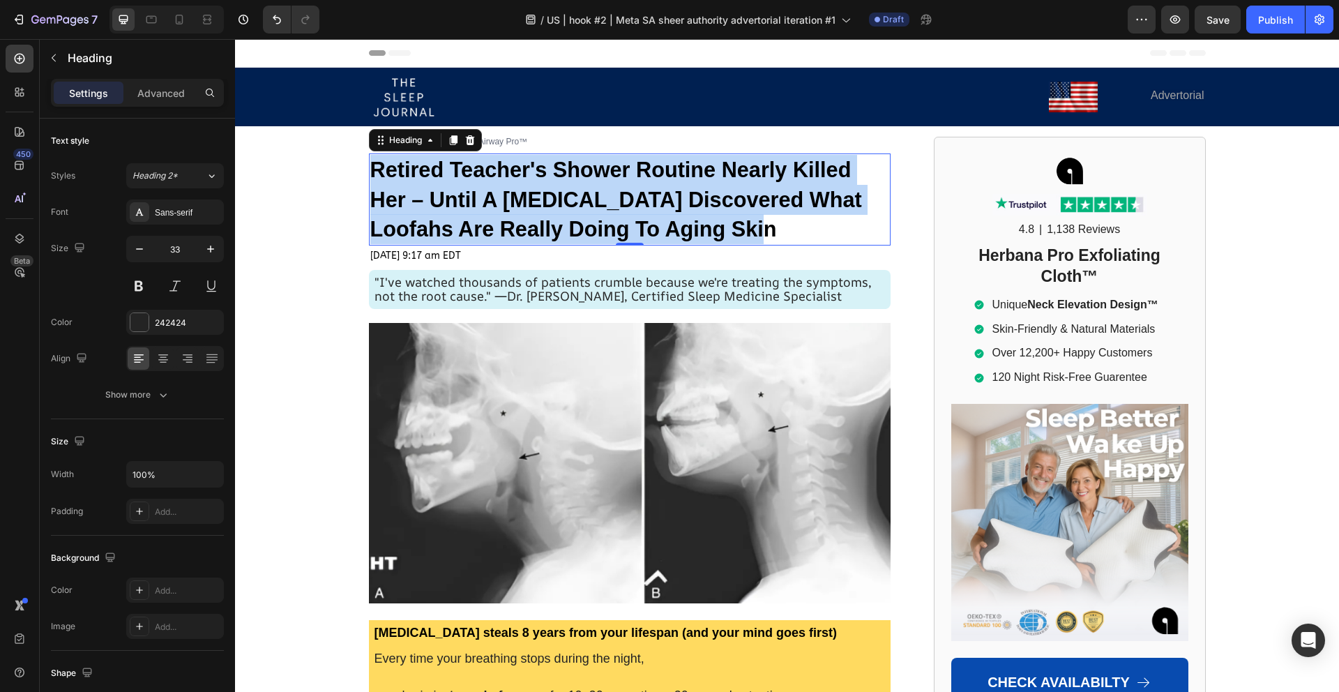
click at [574, 201] on strong "Retired Teacher's Shower Routine Nearly Killed Her – Until A [MEDICAL_DATA] Dis…" at bounding box center [615, 200] width 491 height 84
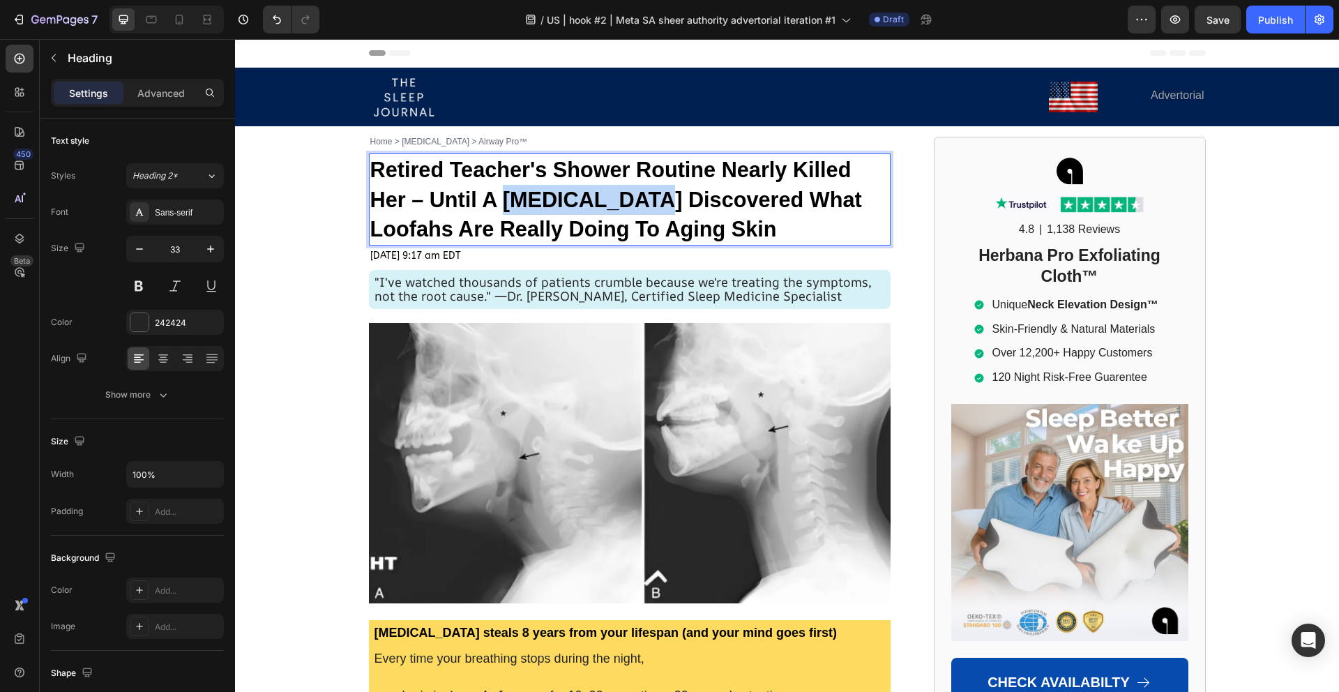
click at [574, 201] on strong "Retired Teacher's Shower Routine Nearly Killed Her – Until A [MEDICAL_DATA] Dis…" at bounding box center [615, 200] width 491 height 84
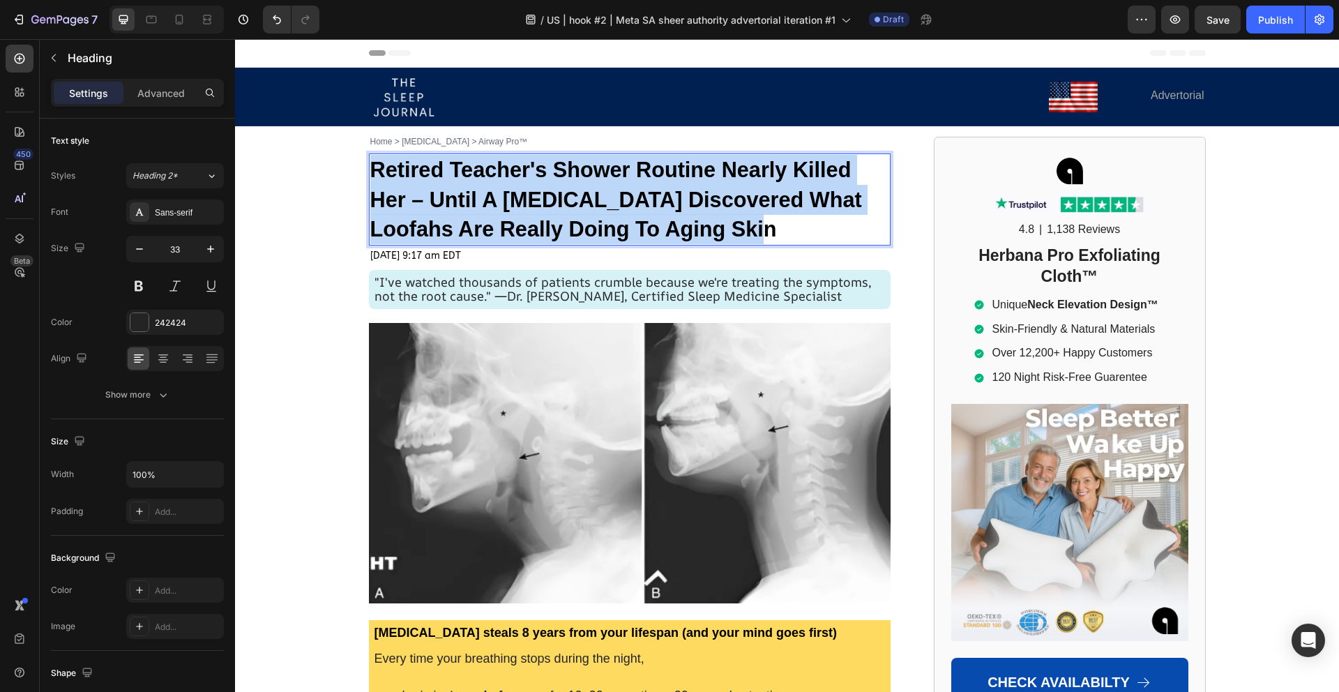
click at [574, 201] on strong "Retired Teacher's Shower Routine Nearly Killed Her – Until A [MEDICAL_DATA] Dis…" at bounding box center [615, 200] width 491 height 84
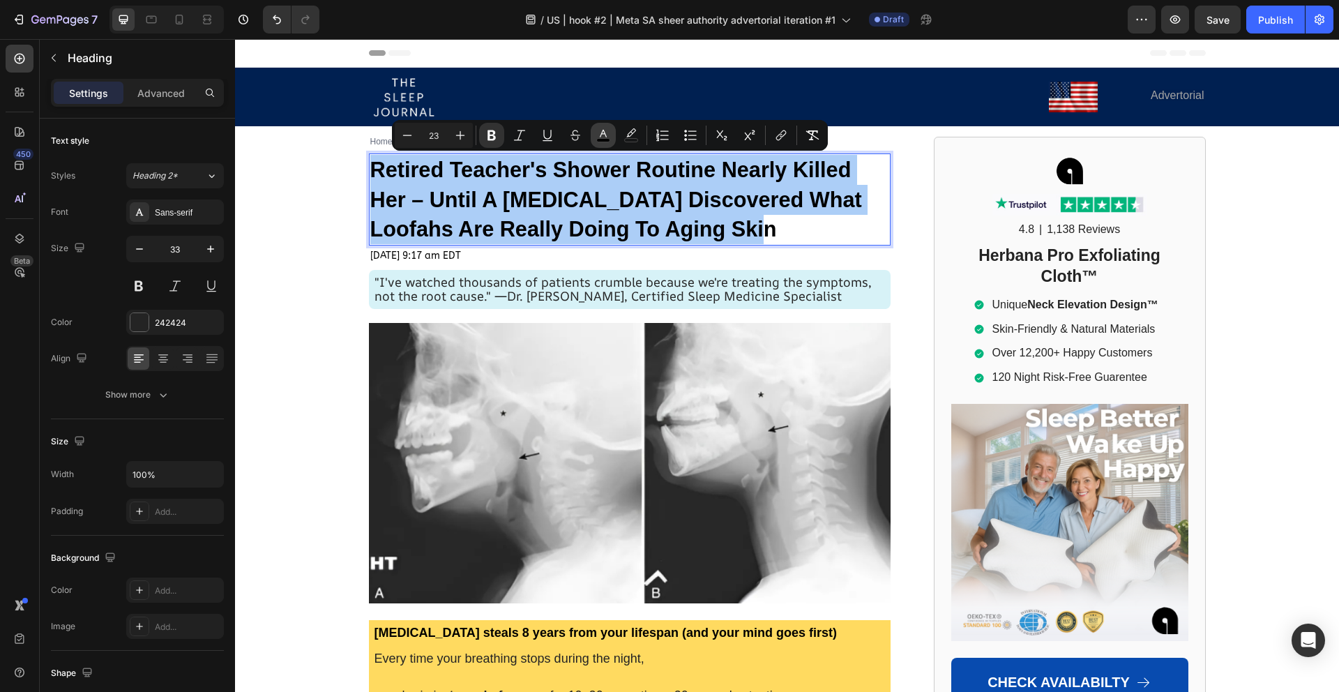
drag, startPoint x: 595, startPoint y: 137, endPoint x: 370, endPoint y: 140, distance: 224.5
click at [595, 137] on button "color" at bounding box center [602, 135] width 25 height 25
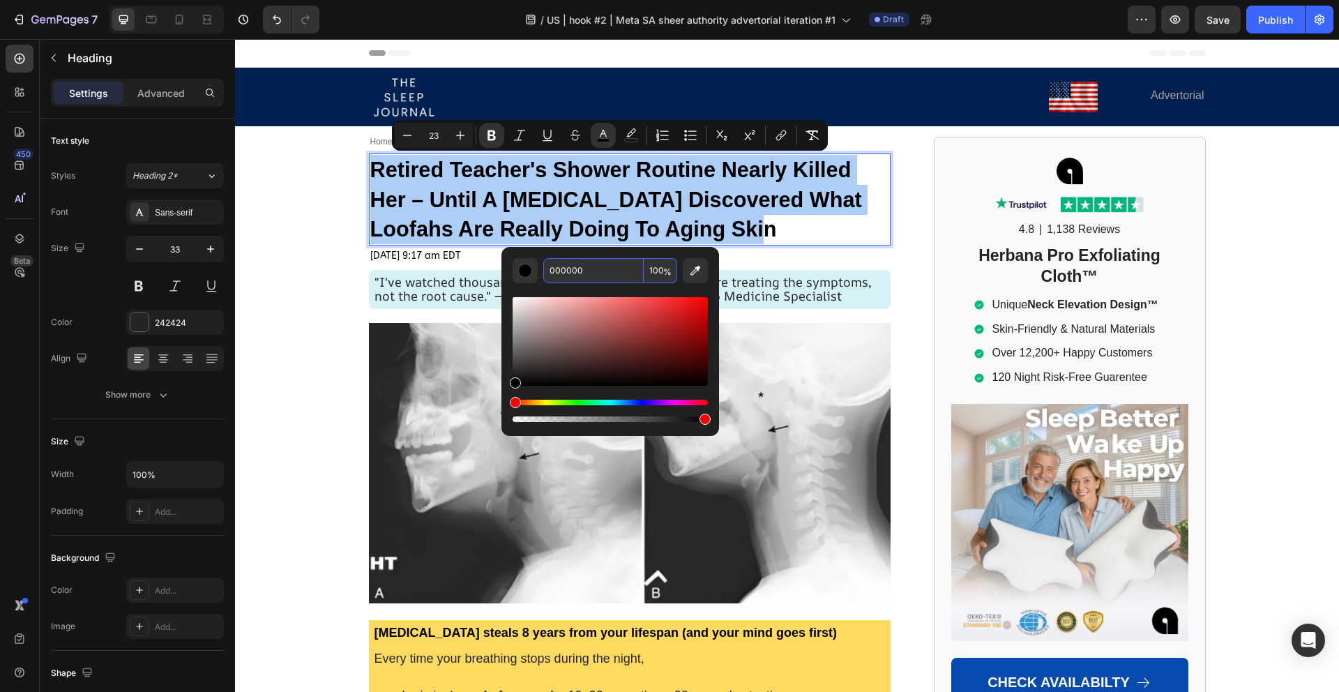
click at [582, 270] on input "000000" at bounding box center [593, 270] width 100 height 25
paste input "242424"
type input "242424"
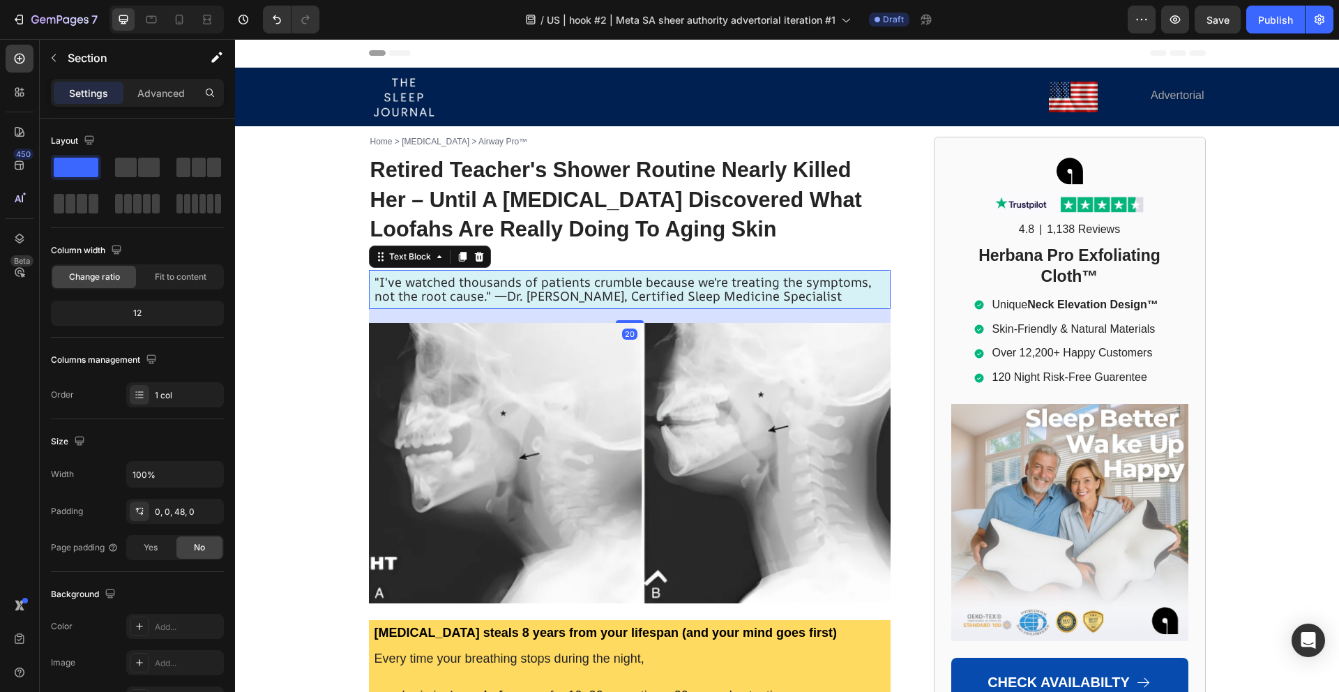
click at [441, 284] on span ""I've watched thousands of patients crumble because we're treating the symptoms…" at bounding box center [622, 288] width 497 height 31
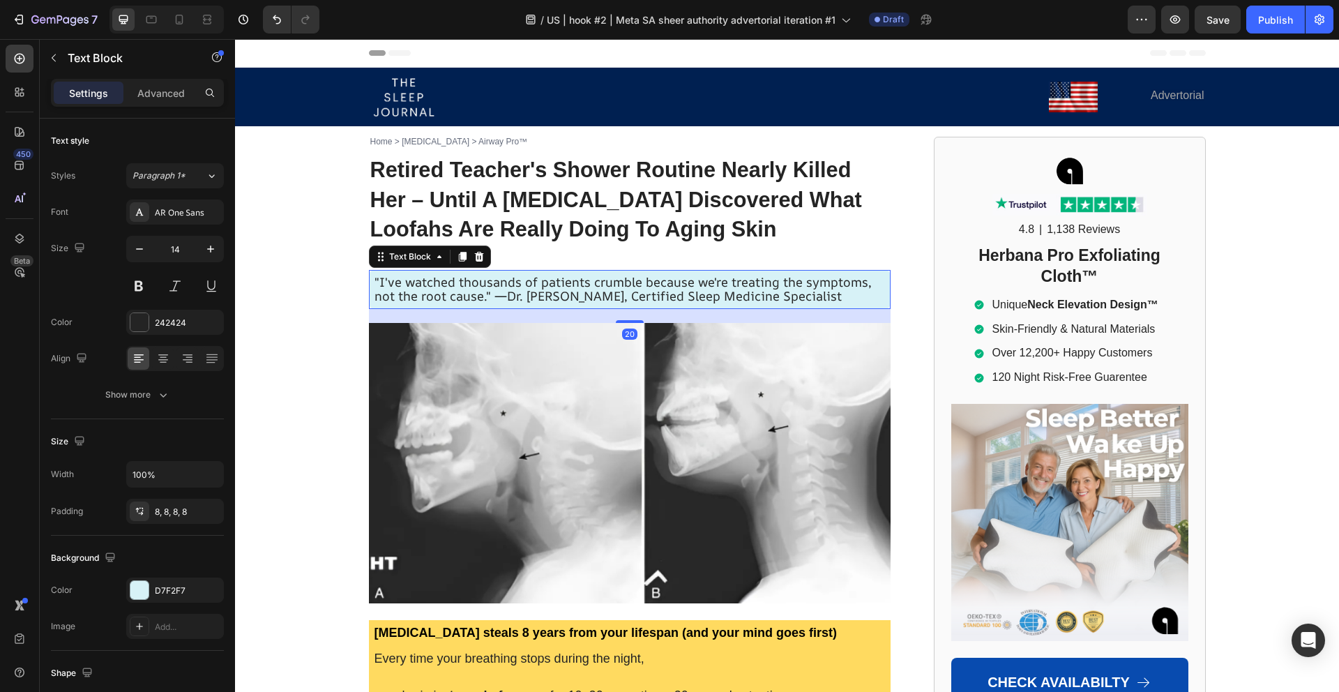
click at [441, 285] on span ""I've watched thousands of patients crumble because we're treating the symptoms…" at bounding box center [622, 288] width 497 height 31
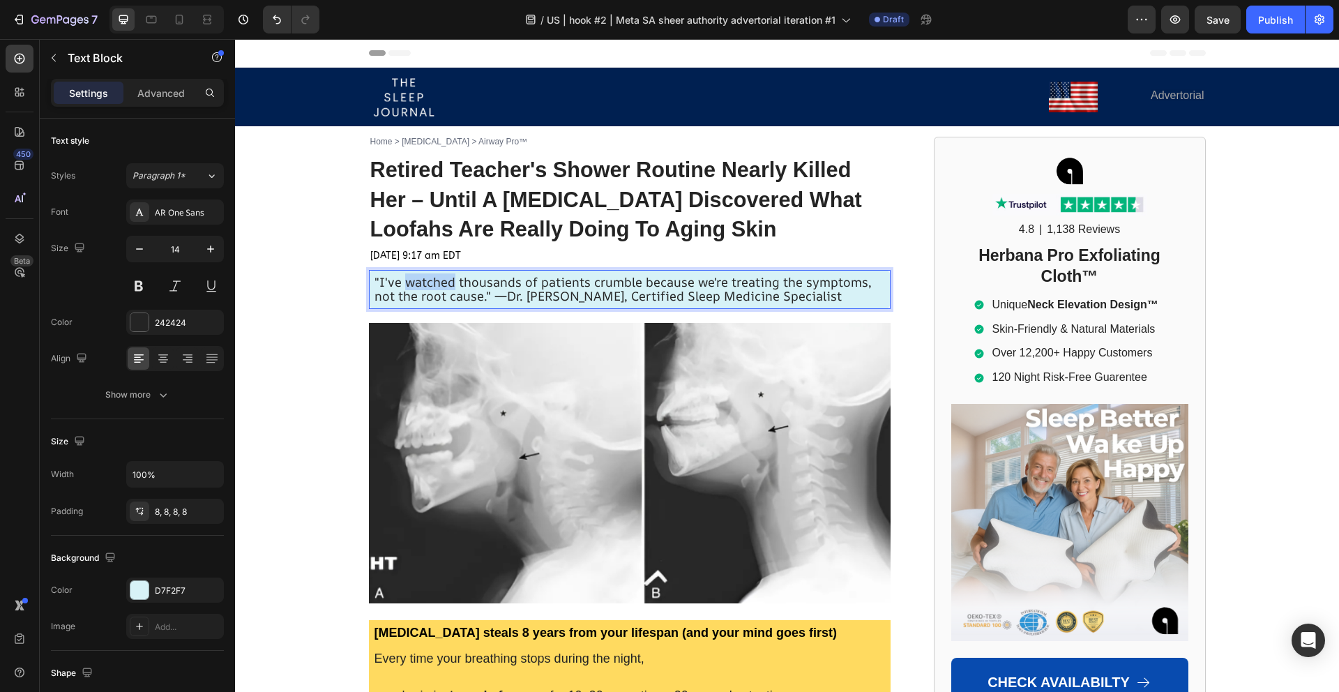
click at [441, 285] on span ""I've watched thousands of patients crumble because we're treating the symptoms…" at bounding box center [622, 288] width 497 height 31
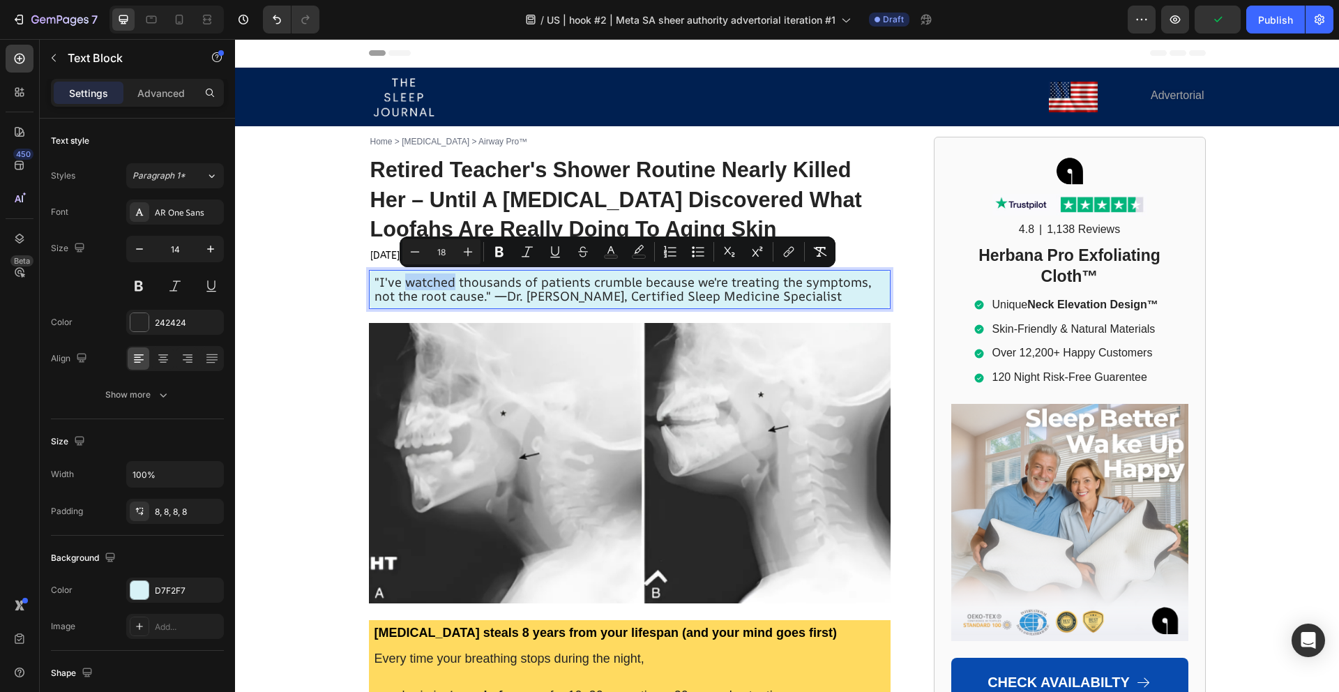
copy span ""I've watched thousands of patients crumble because we're treating the symptoms…"
click at [436, 197] on strong "Retired Teacher's Shower Routine Nearly Killed Her – Until A [MEDICAL_DATA] Dis…" at bounding box center [615, 200] width 491 height 84
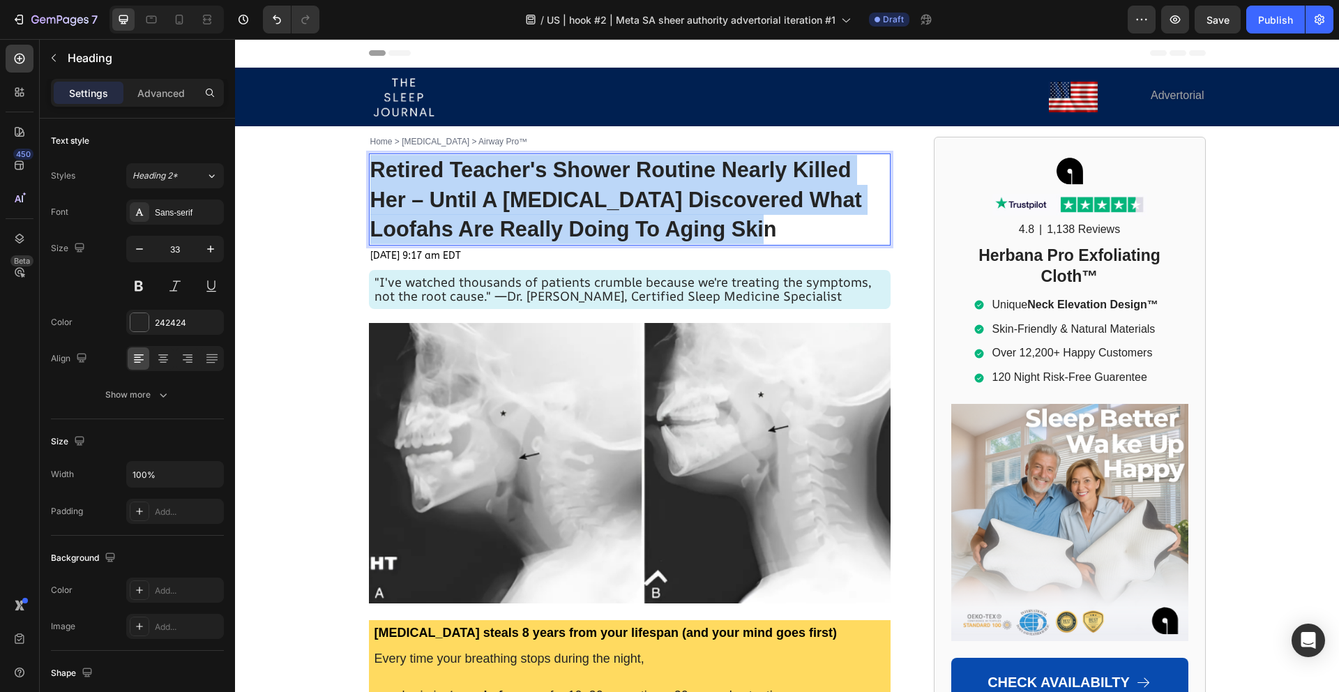
click at [437, 196] on strong "Retired Teacher's Shower Routine Nearly Killed Her – Until A [MEDICAL_DATA] Dis…" at bounding box center [615, 200] width 491 height 84
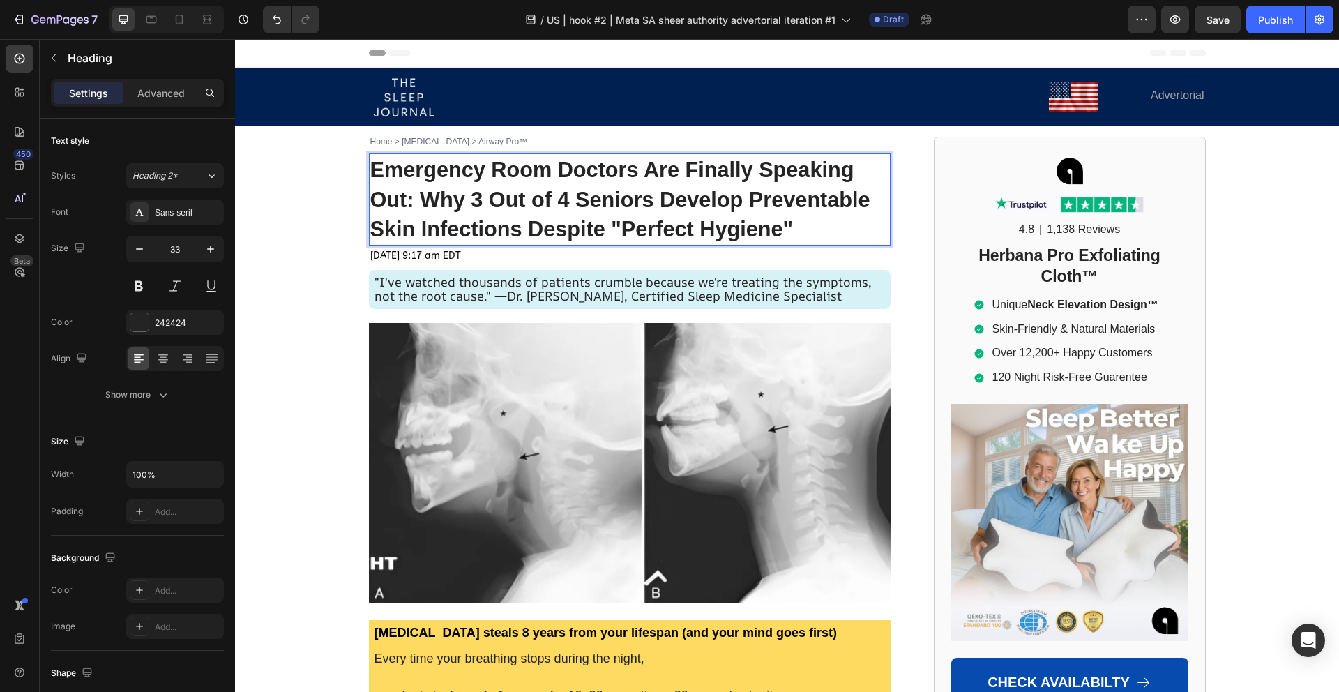
click at [439, 195] on strong "Emergency Room Doctors Are Finally Speaking Out: Why 3 Out of 4 Seniors Develop…" at bounding box center [620, 200] width 500 height 84
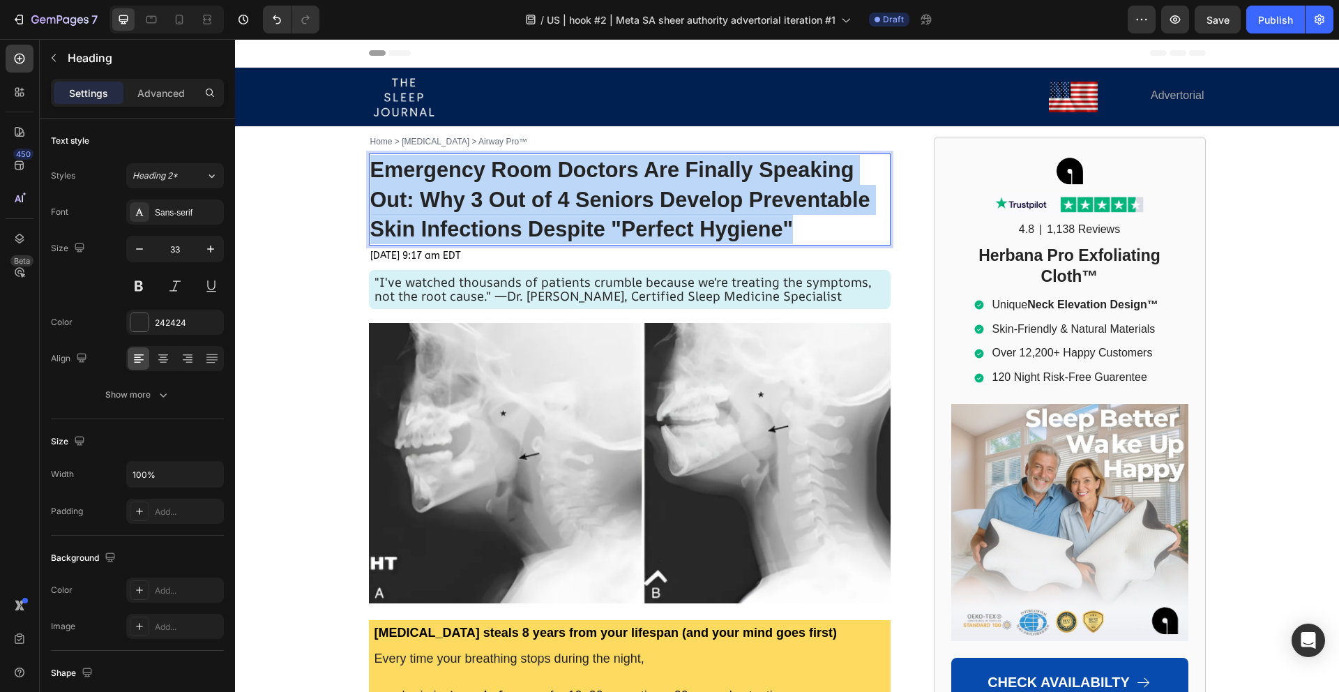
click at [439, 195] on strong "Emergency Room Doctors Are Finally Speaking Out: Why 3 Out of 4 Seniors Develop…" at bounding box center [620, 200] width 500 height 84
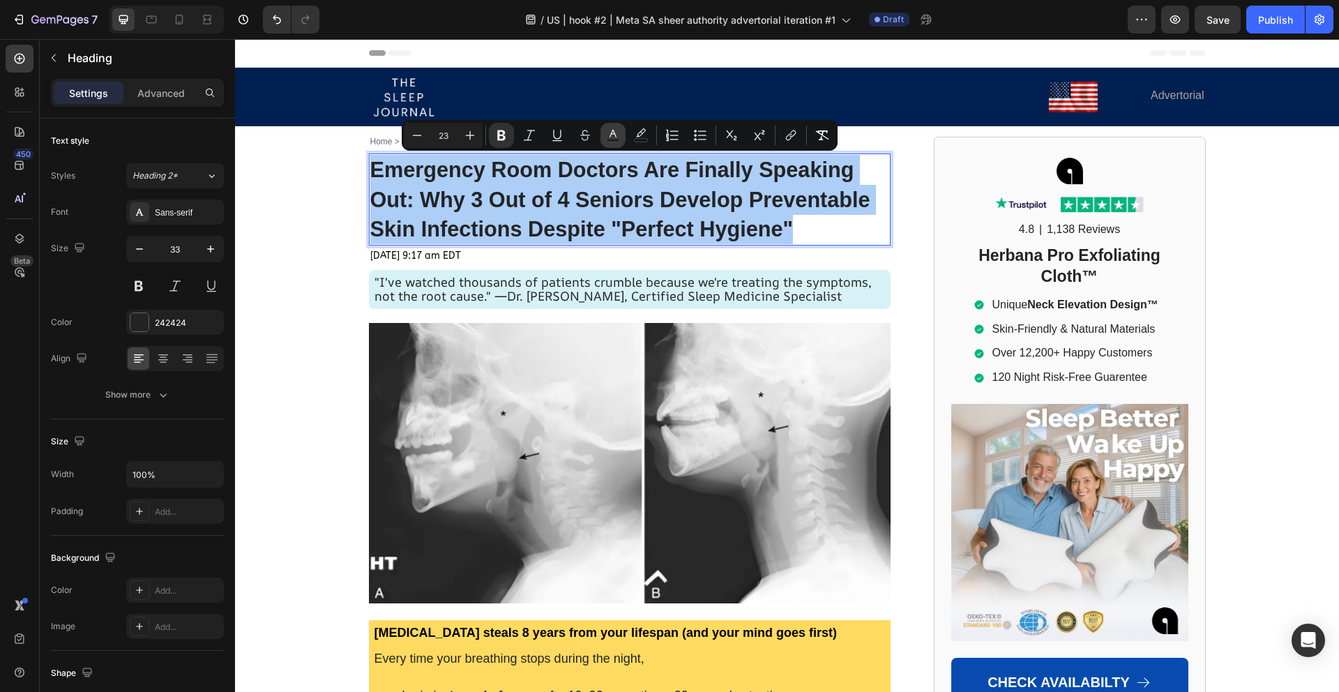
click at [602, 137] on button "color" at bounding box center [612, 135] width 25 height 25
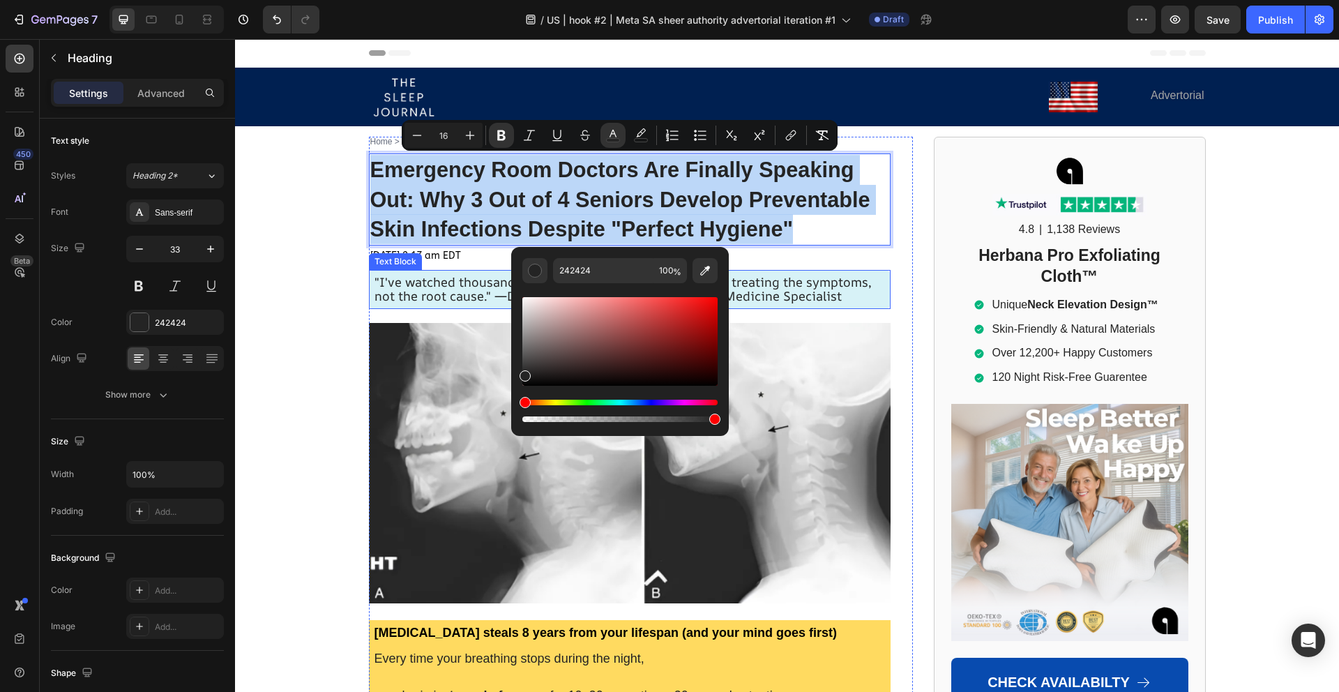
click at [468, 284] on span ""I've watched thousands of patients crumble because we're treating the symptoms…" at bounding box center [622, 288] width 497 height 31
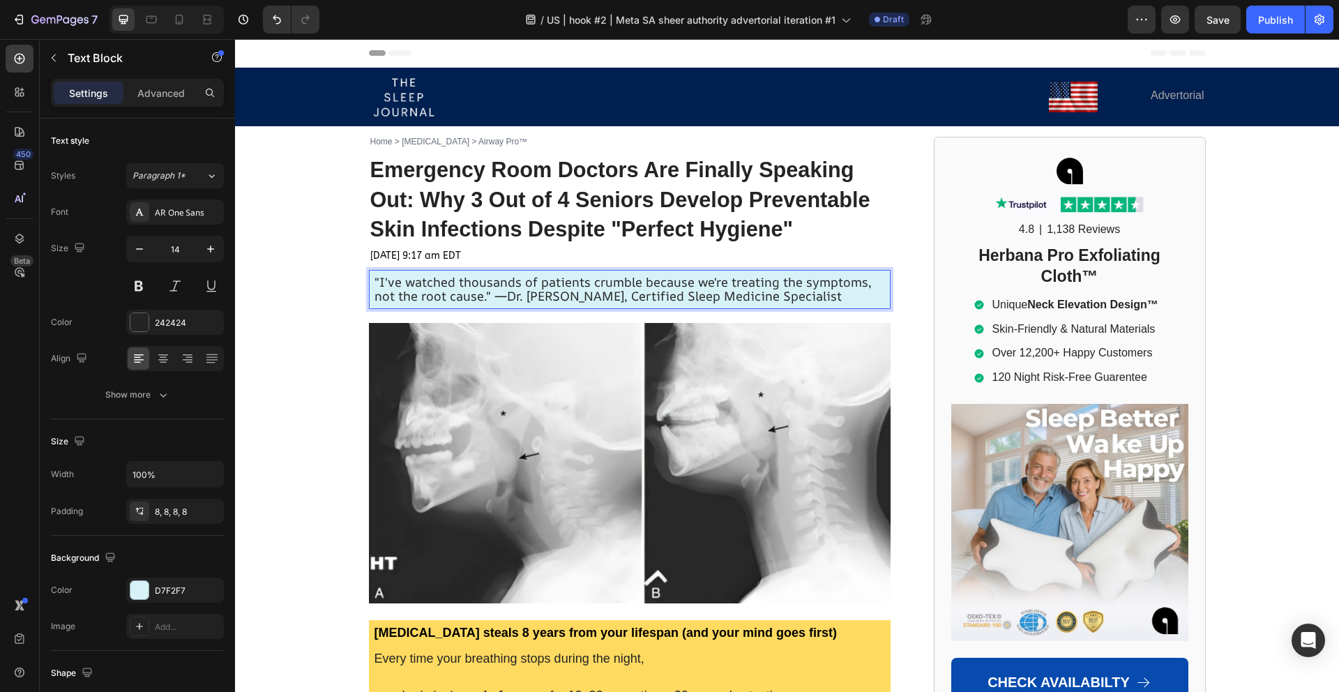
click at [468, 284] on span ""I've watched thousands of patients crumble because we're treating the symptoms…" at bounding box center [622, 288] width 497 height 31
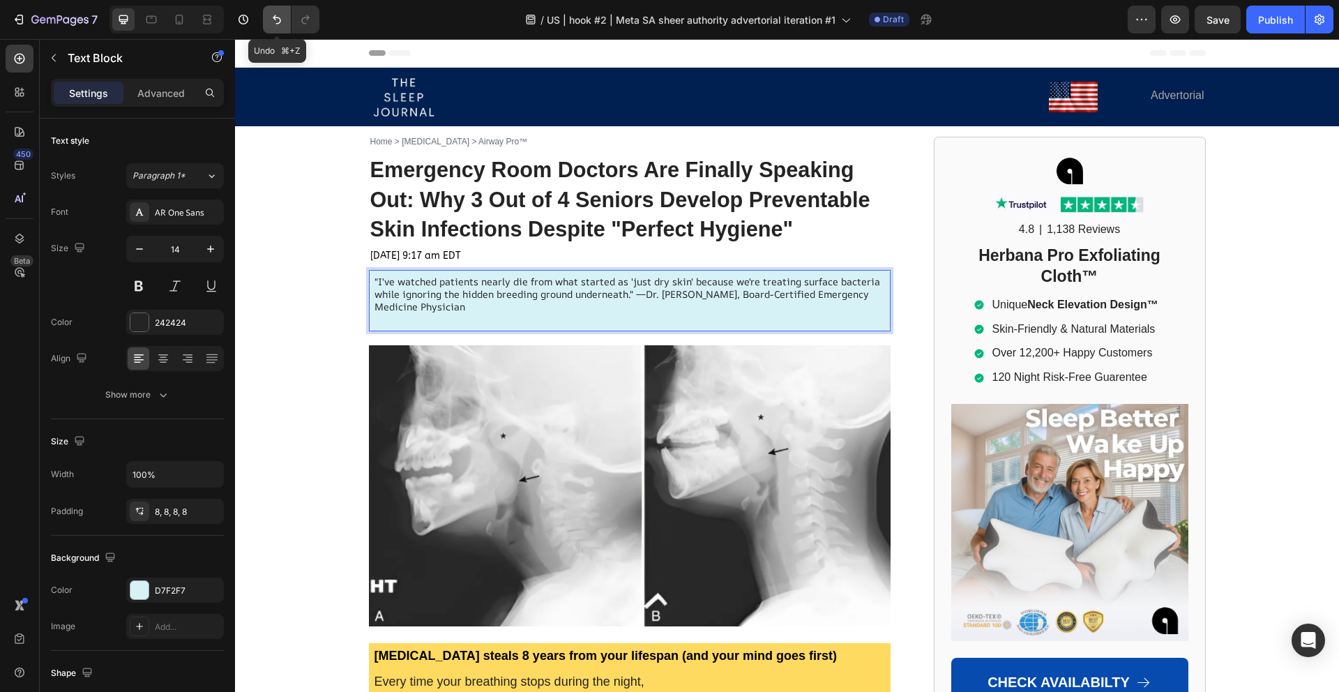
click at [273, 17] on icon "Undo/Redo" at bounding box center [277, 19] width 8 height 9
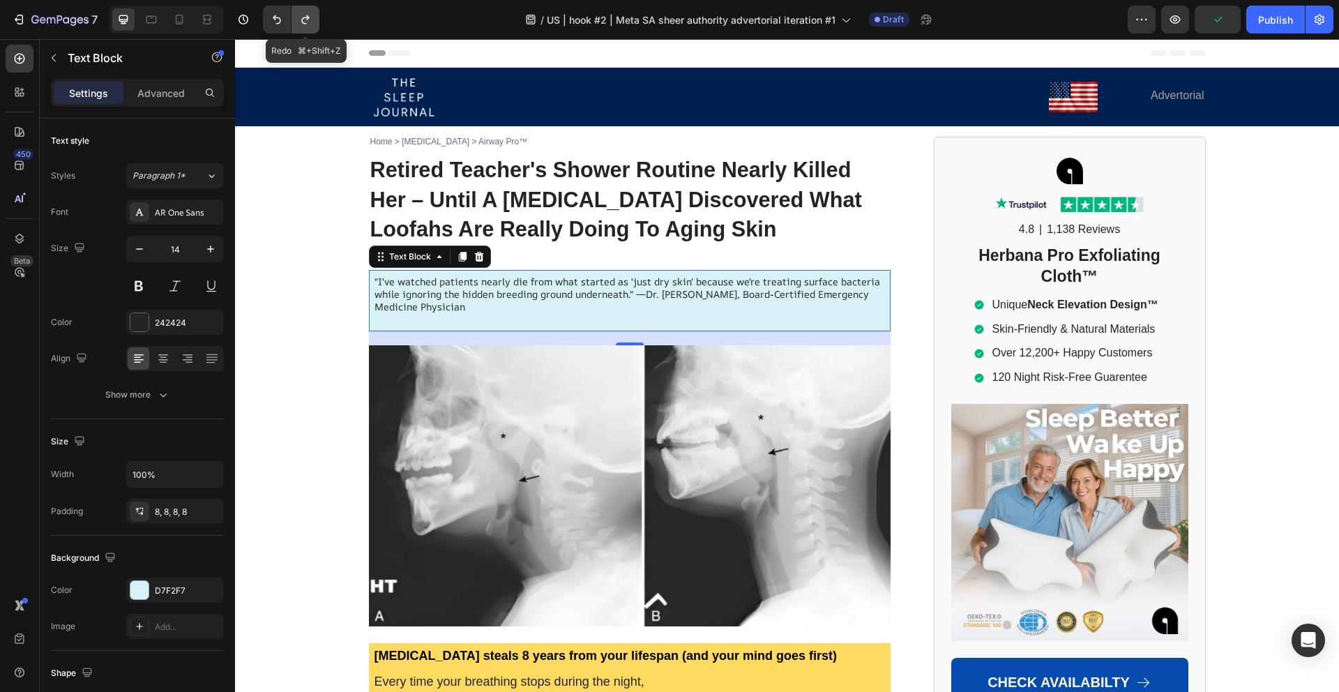
click at [315, 15] on button "Undo/Redo" at bounding box center [305, 20] width 28 height 28
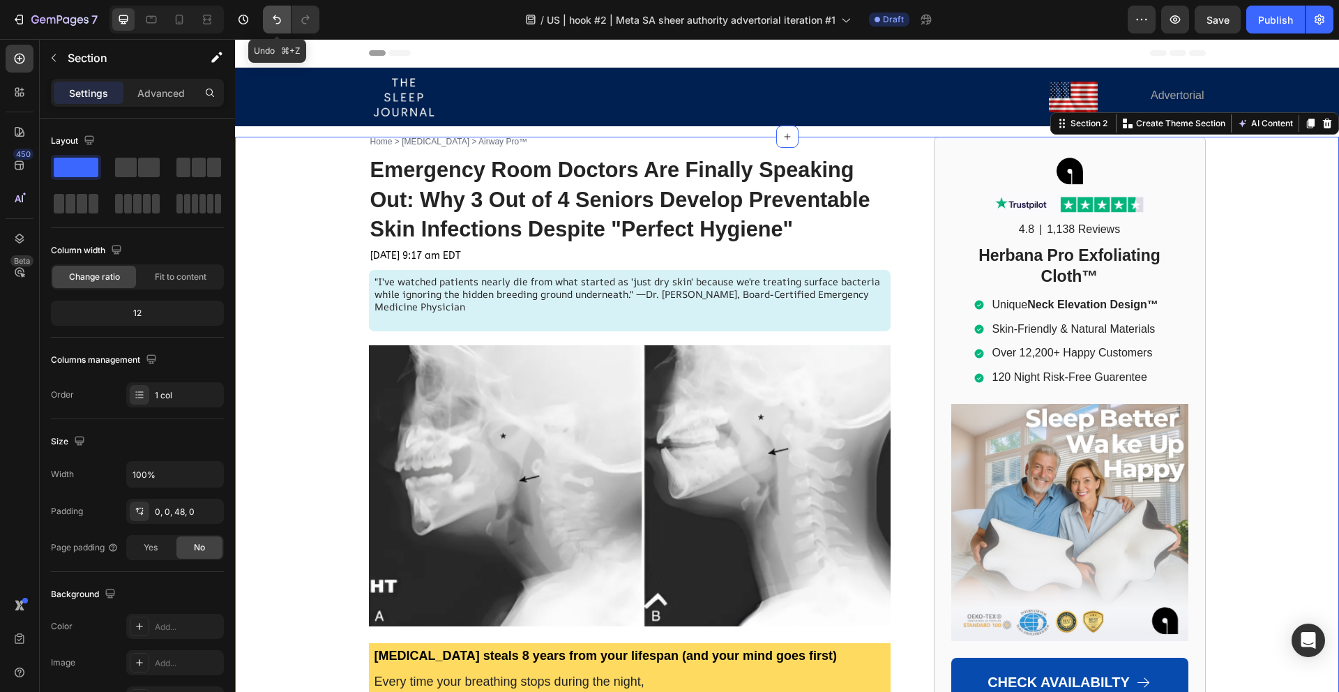
click at [277, 26] on button "Undo/Redo" at bounding box center [277, 20] width 28 height 28
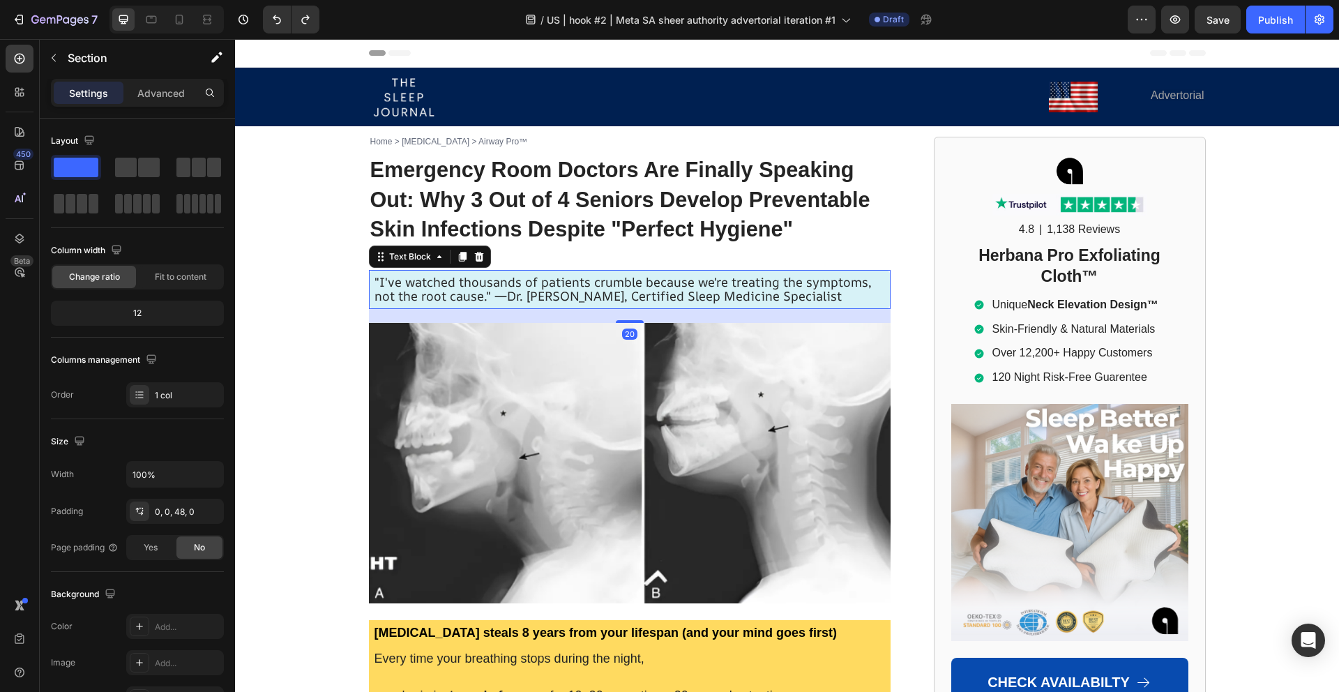
click at [441, 289] on span ""I've watched thousands of patients crumble because we're treating the symptoms…" at bounding box center [622, 288] width 497 height 31
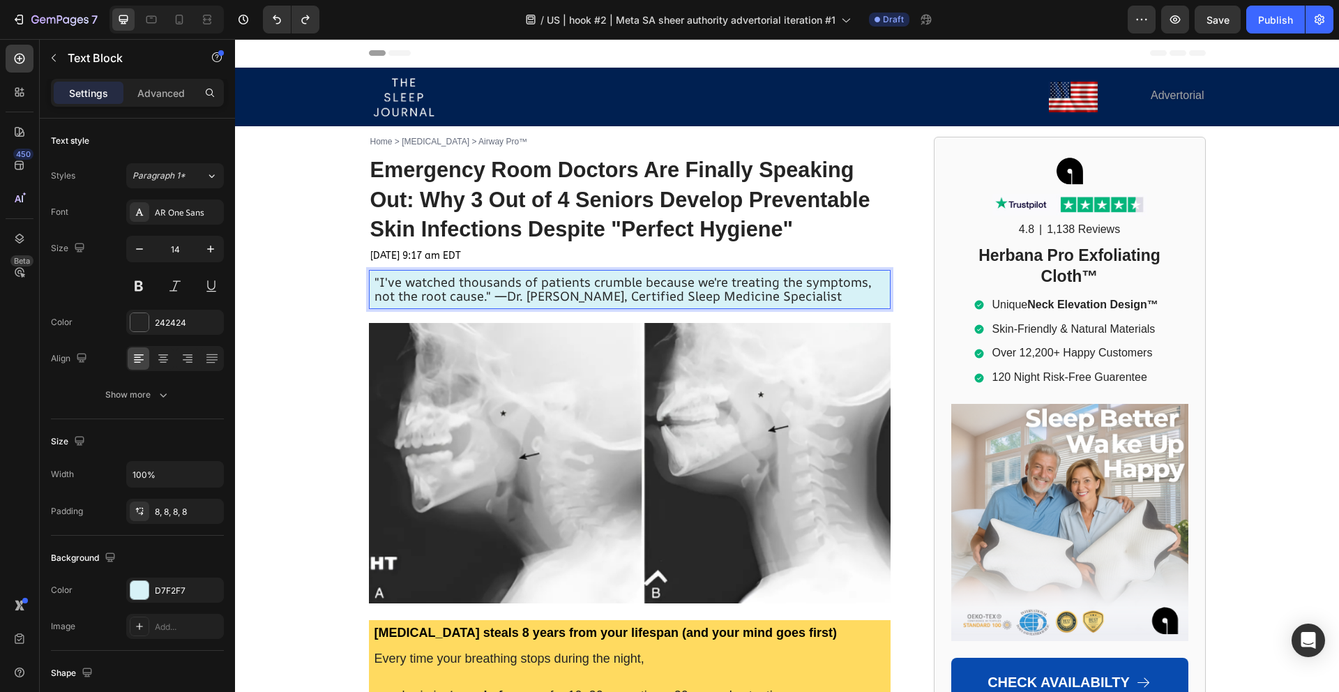
click at [441, 289] on span ""I've watched thousands of patients crumble because we're treating the symptoms…" at bounding box center [622, 288] width 497 height 31
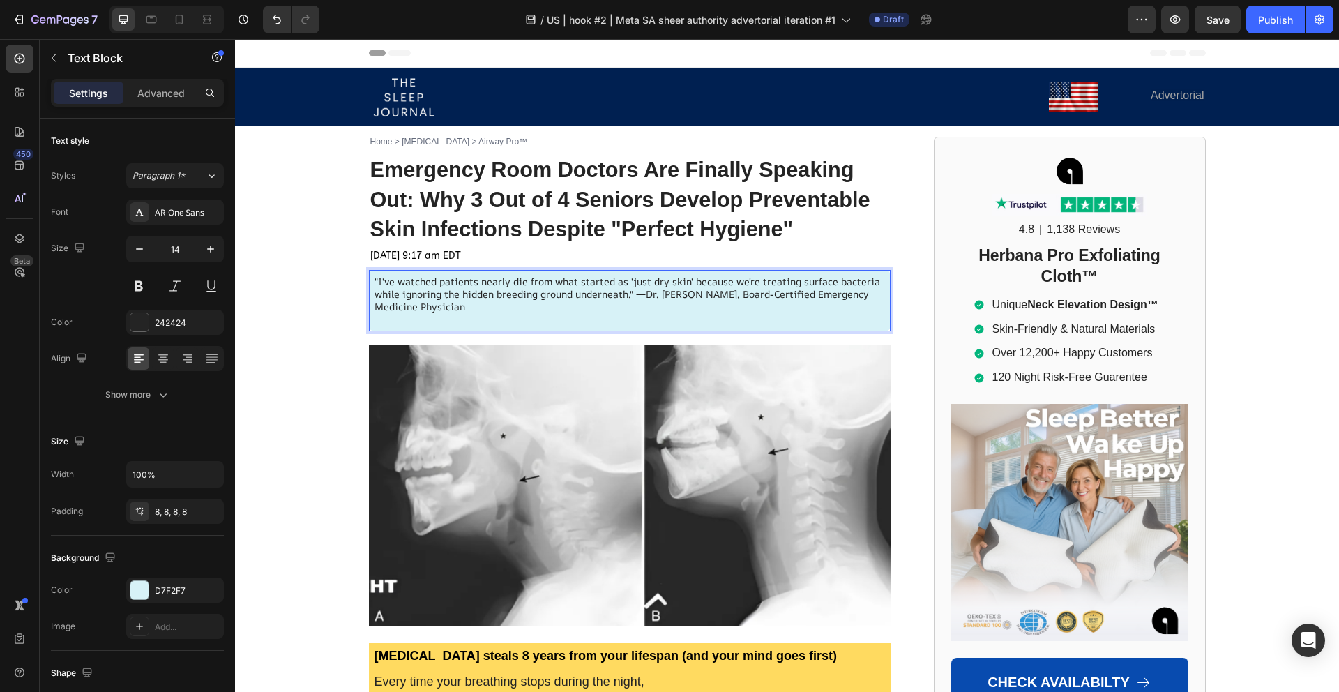
click at [442, 286] on p ""I've watched patients nearly die from what started as 'just dry skin' because …" at bounding box center [629, 294] width 510 height 38
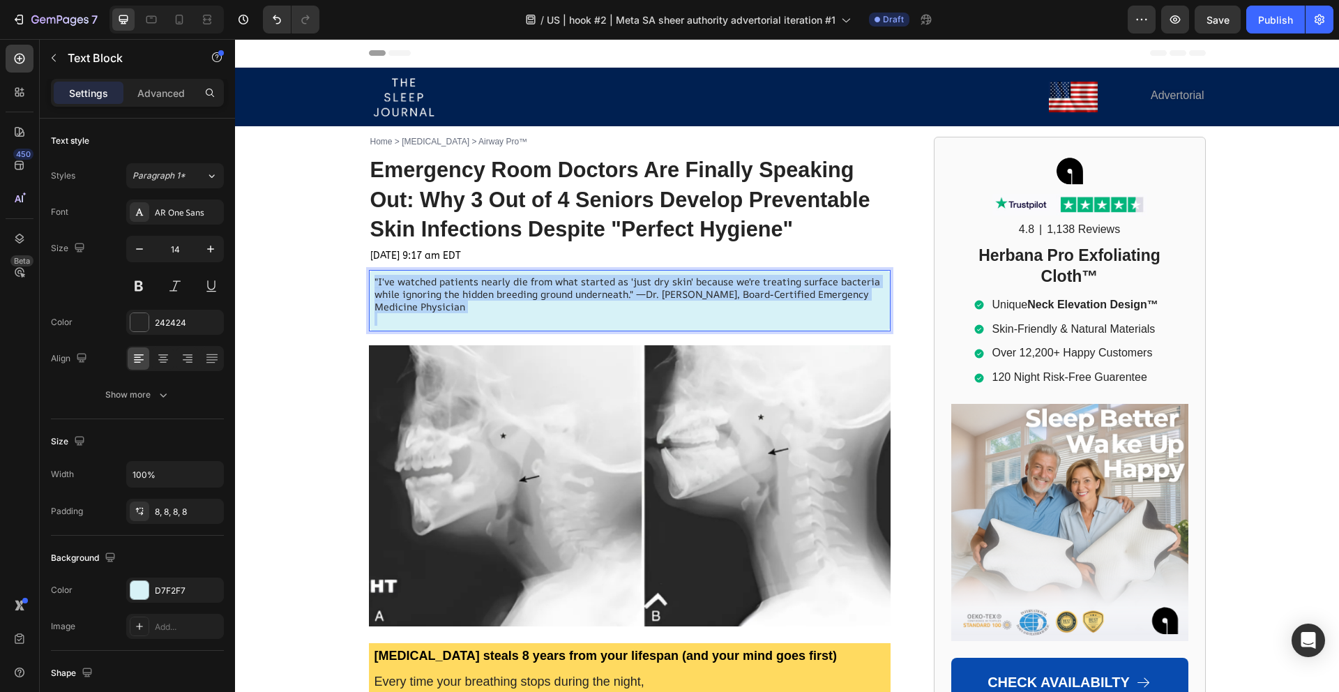
click at [442, 286] on p ""I've watched patients nearly die from what started as 'just dry skin' because …" at bounding box center [629, 294] width 510 height 38
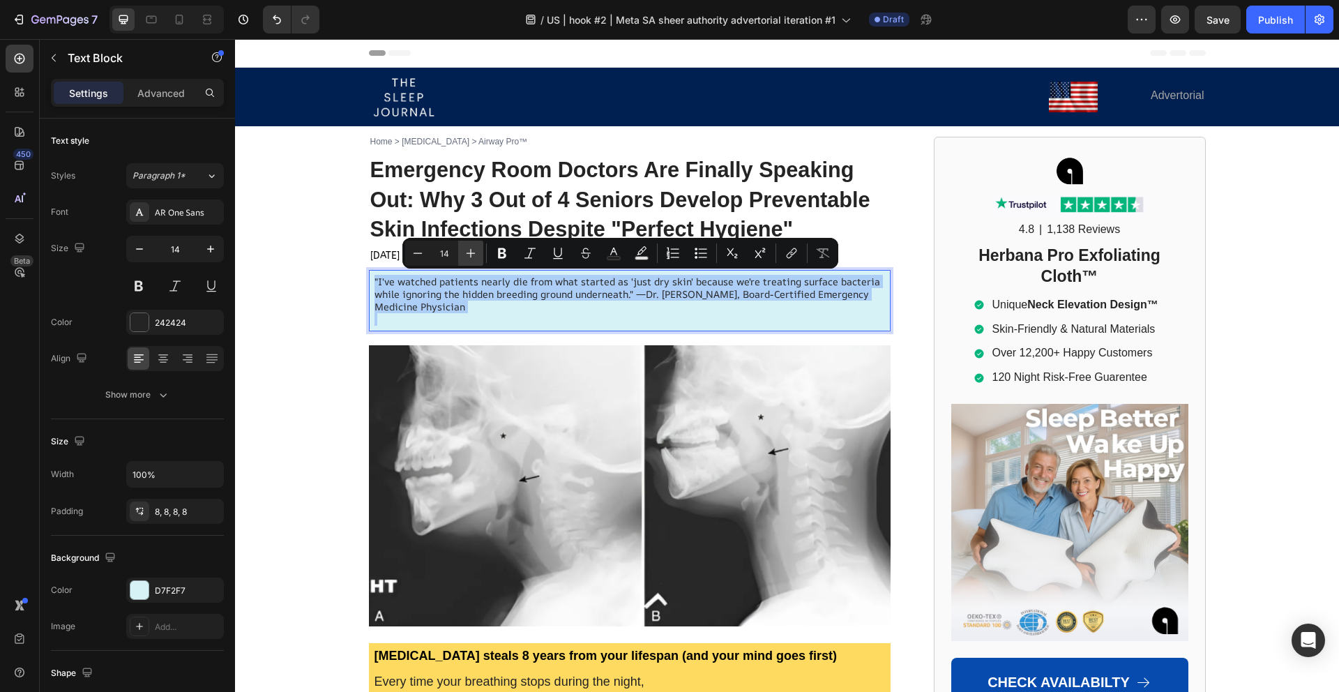
click at [475, 252] on icon "Editor contextual toolbar" at bounding box center [471, 253] width 14 height 14
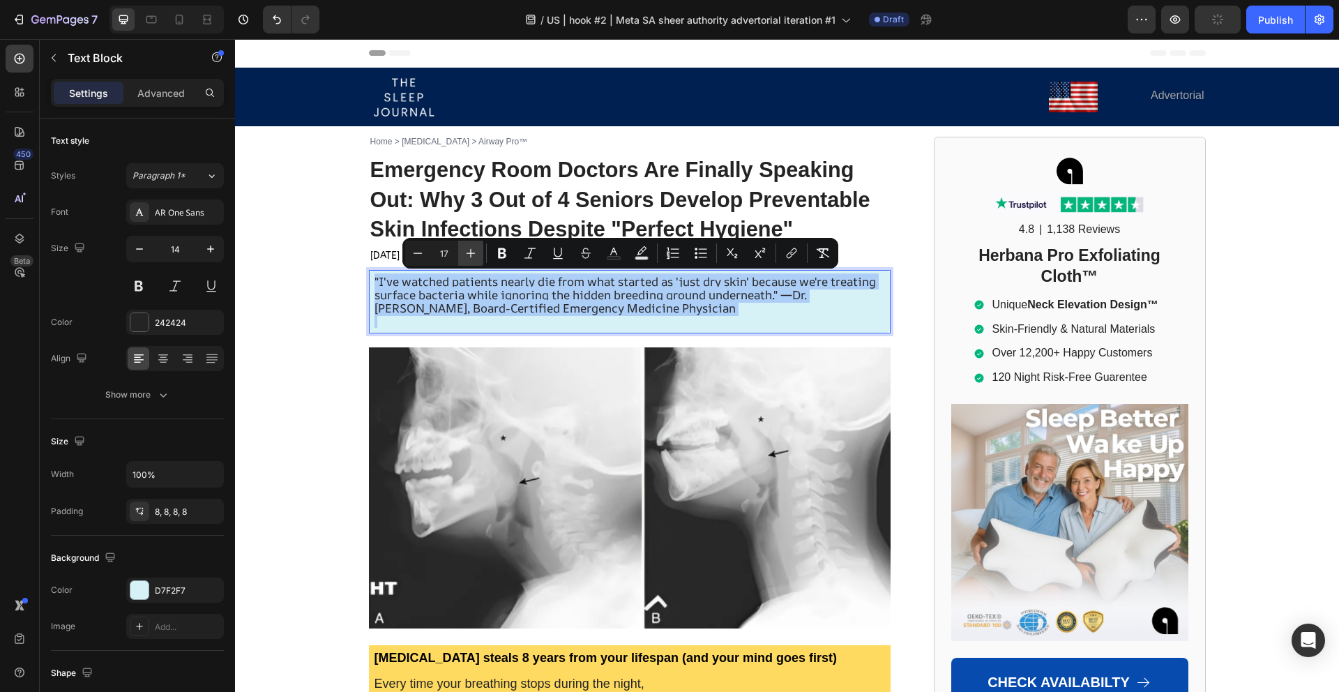
click at [475, 252] on icon "Editor contextual toolbar" at bounding box center [471, 253] width 14 height 14
type input "18"
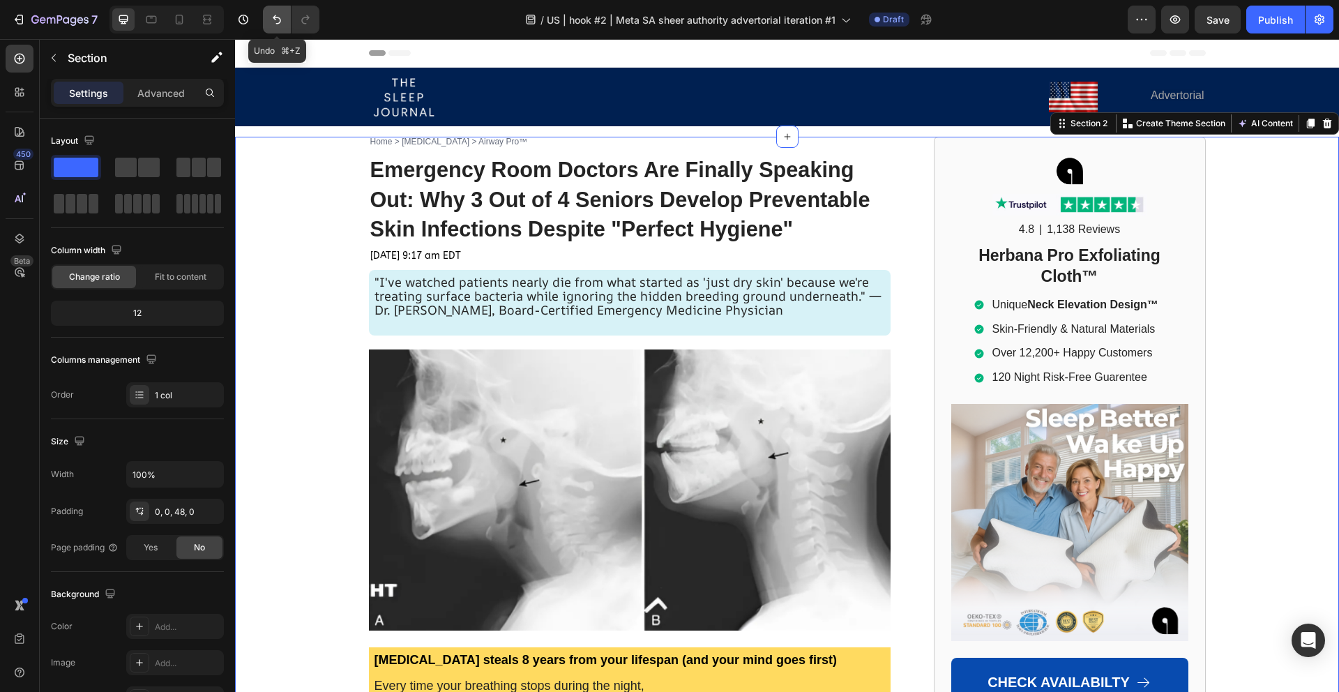
click at [275, 17] on icon "Undo/Redo" at bounding box center [277, 19] width 8 height 9
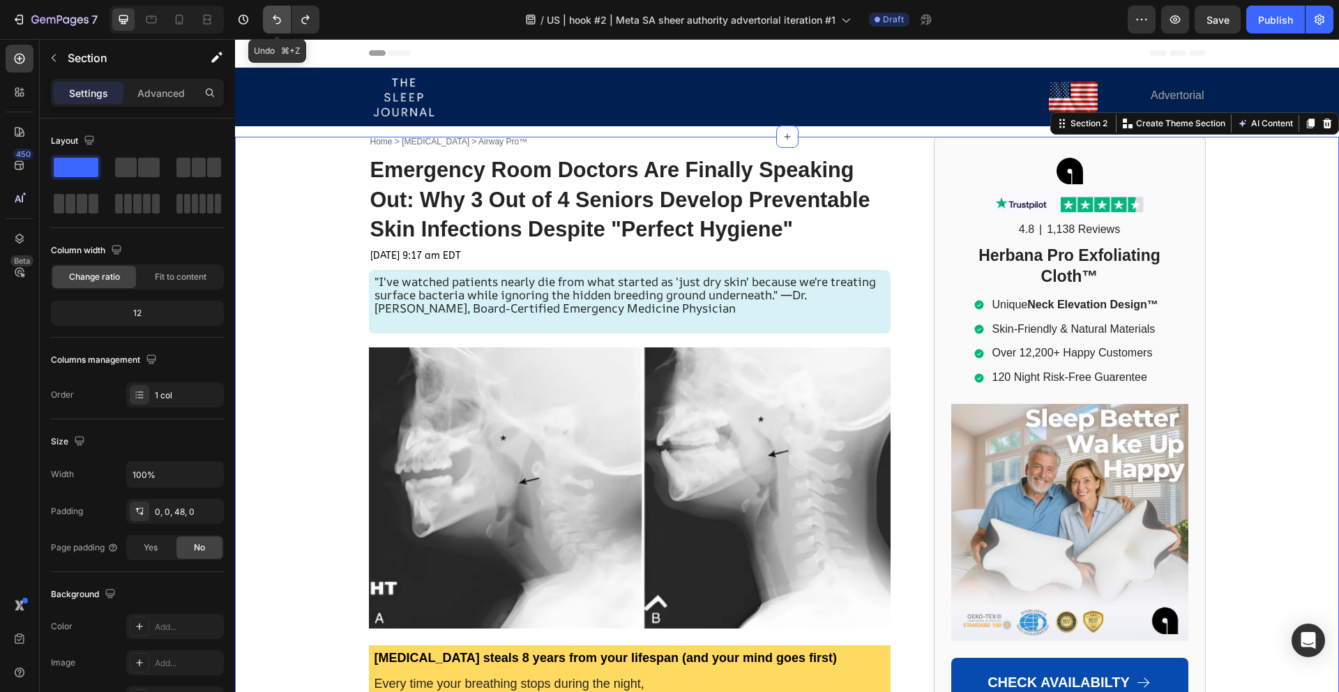
click at [275, 17] on icon "Undo/Redo" at bounding box center [277, 19] width 8 height 9
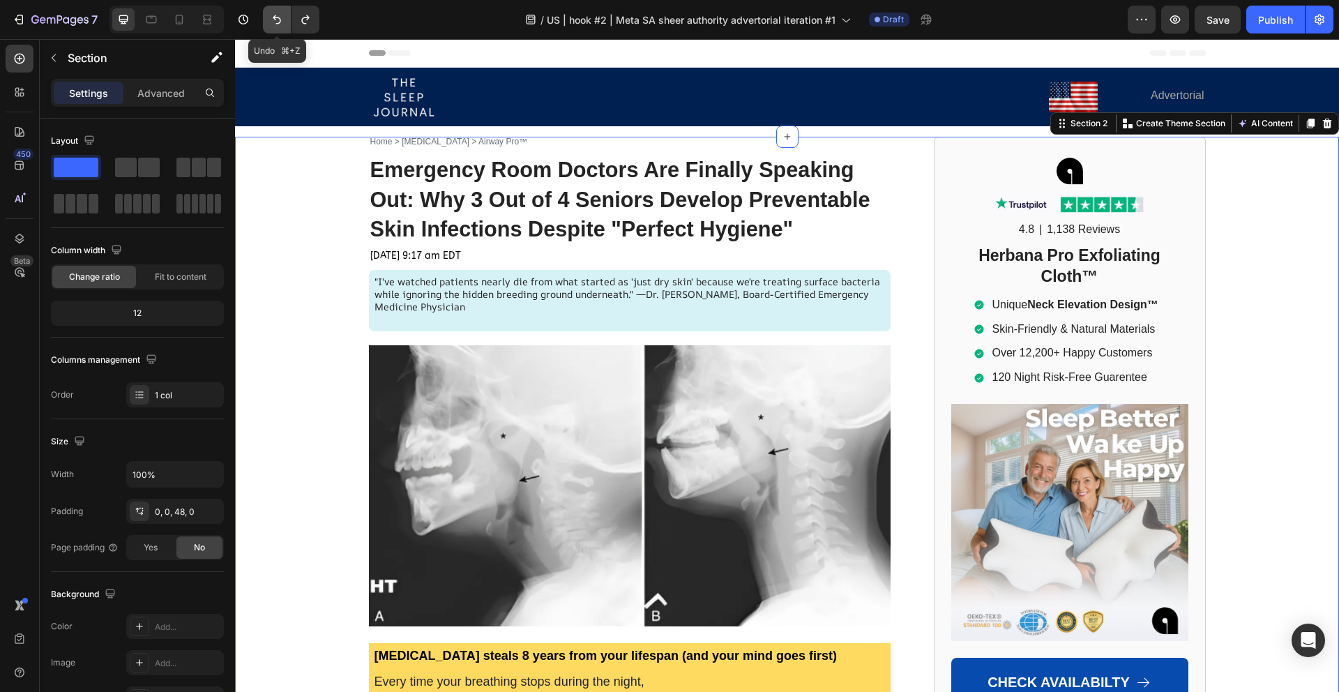
click at [275, 17] on icon "Undo/Redo" at bounding box center [277, 19] width 8 height 9
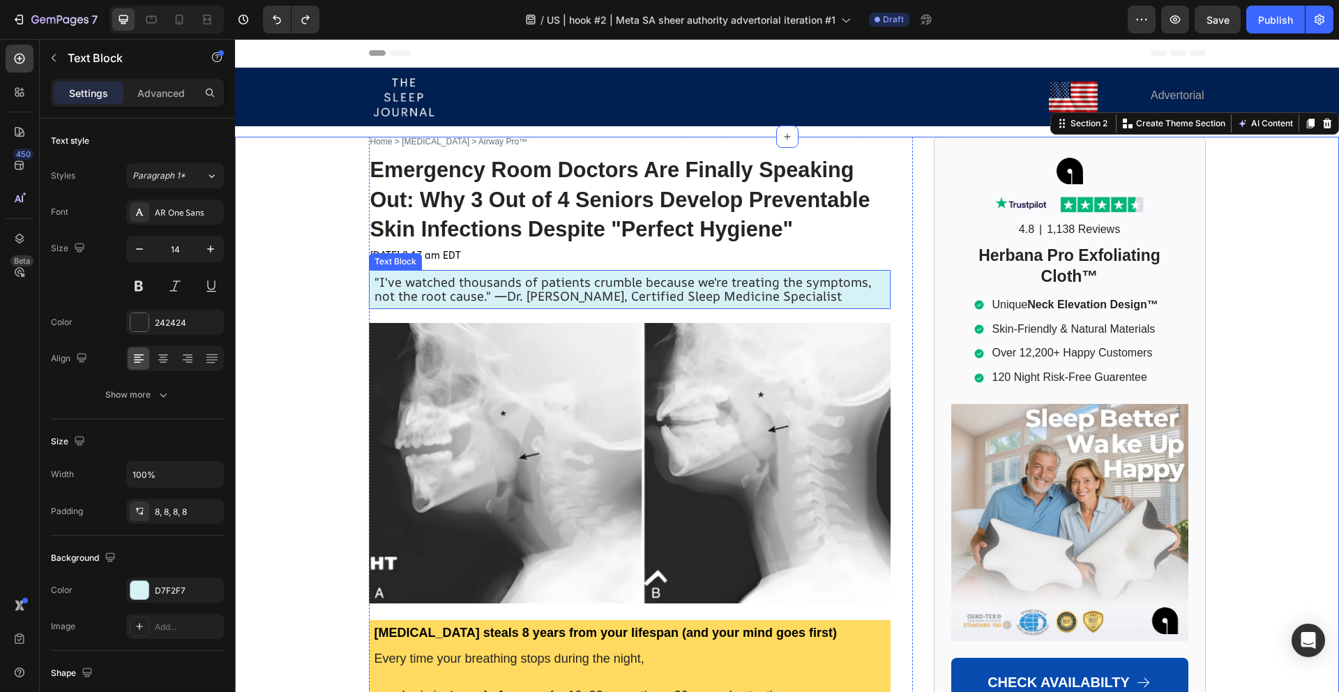
click at [537, 287] on span ""I've watched thousands of patients crumble because we're treating the symptoms…" at bounding box center [622, 288] width 497 height 31
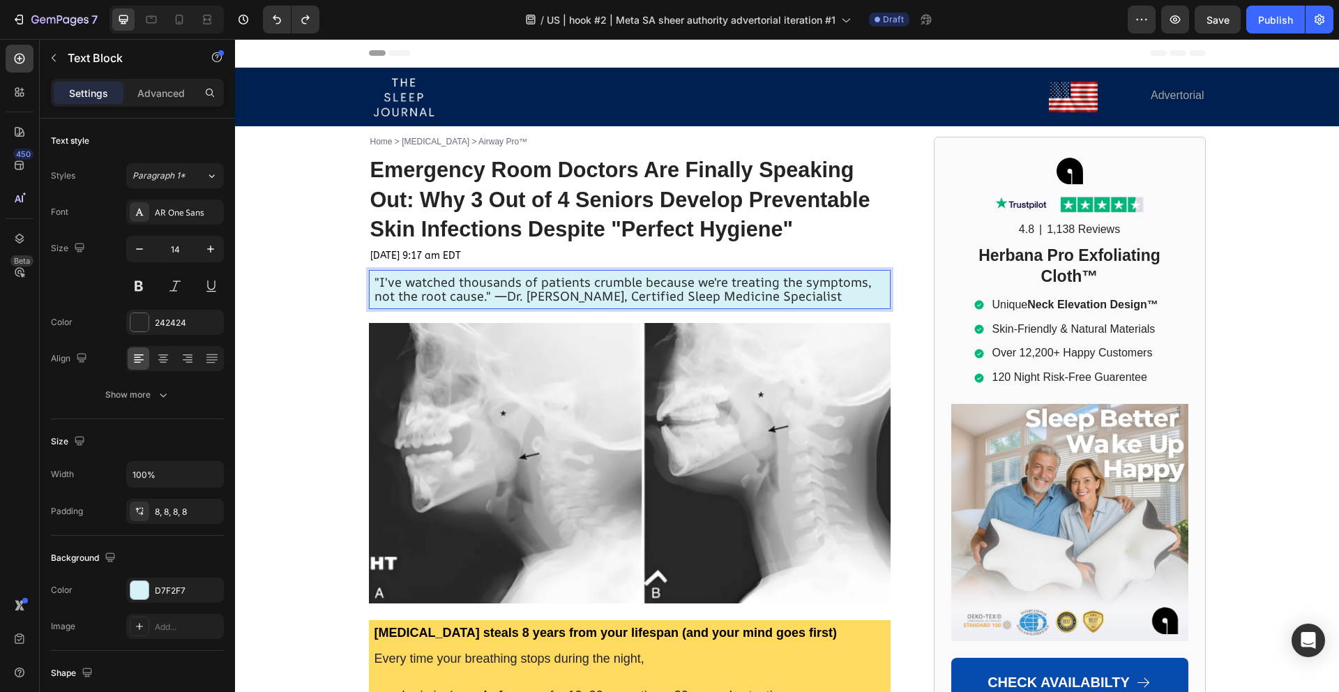
click at [537, 287] on span ""I've watched thousands of patients crumble because we're treating the symptoms…" at bounding box center [622, 288] width 497 height 31
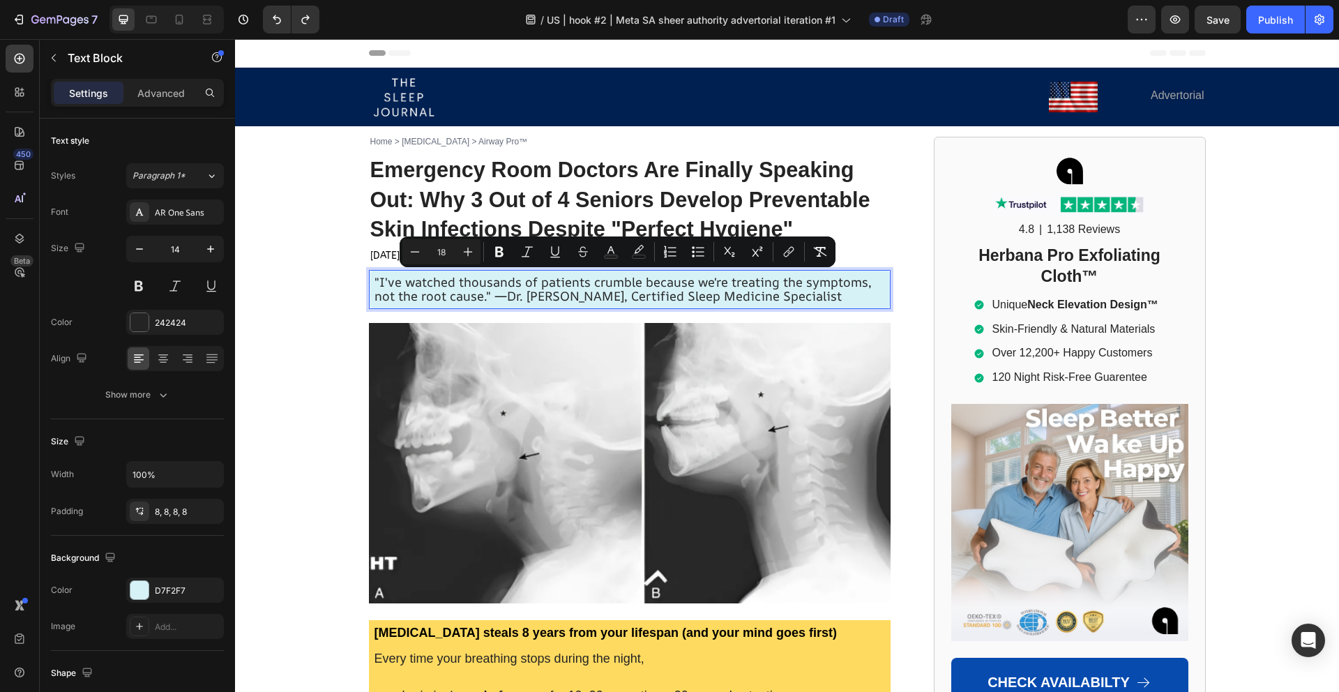
click at [599, 263] on div "Text Color" at bounding box center [610, 251] width 25 height 25
click at [603, 259] on button "Text Color" at bounding box center [610, 251] width 25 height 25
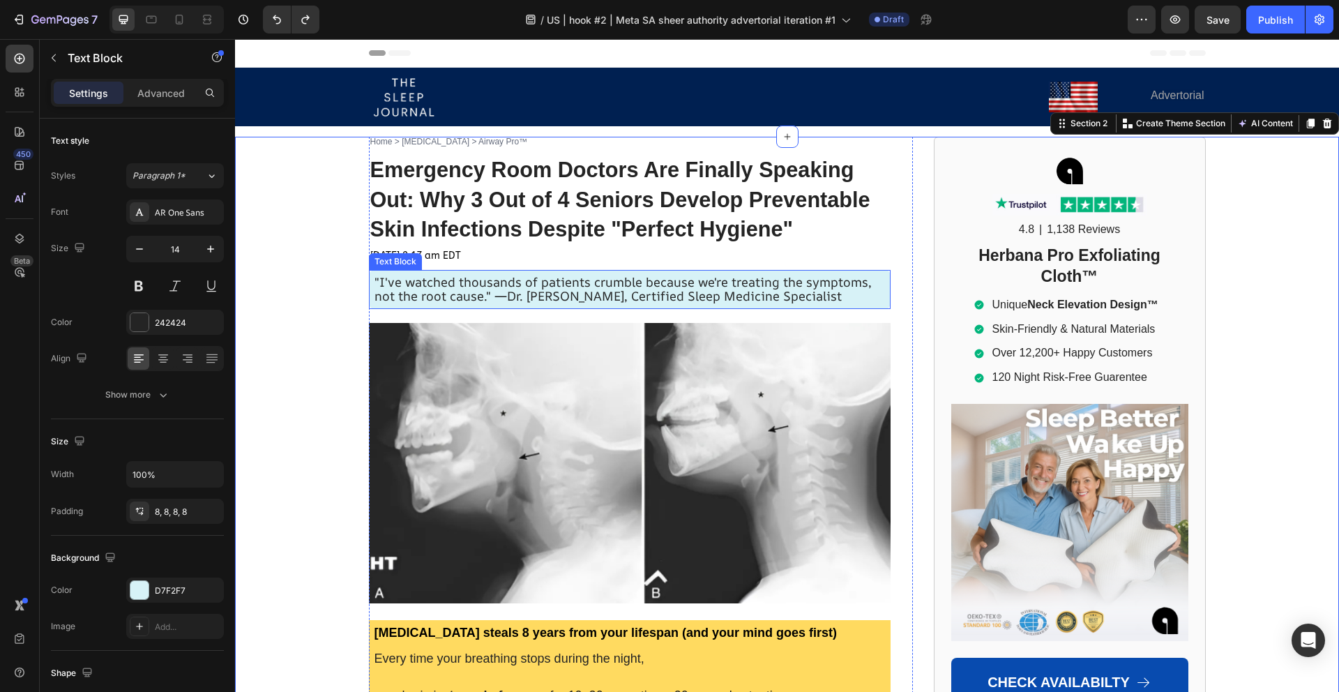
click at [424, 293] on span ""I've watched thousands of patients crumble because we're treating the symptoms…" at bounding box center [622, 288] width 497 height 31
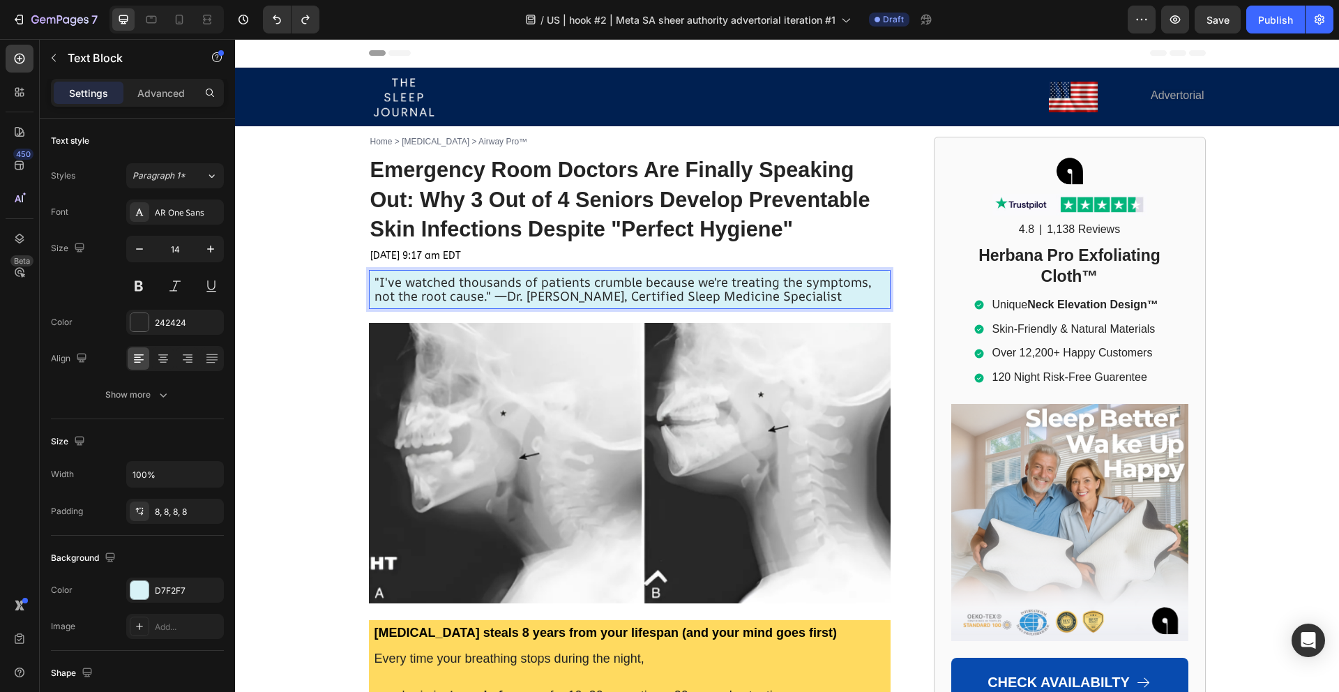
click at [424, 293] on span ""I've watched thousands of patients crumble because we're treating the symptoms…" at bounding box center [622, 288] width 497 height 31
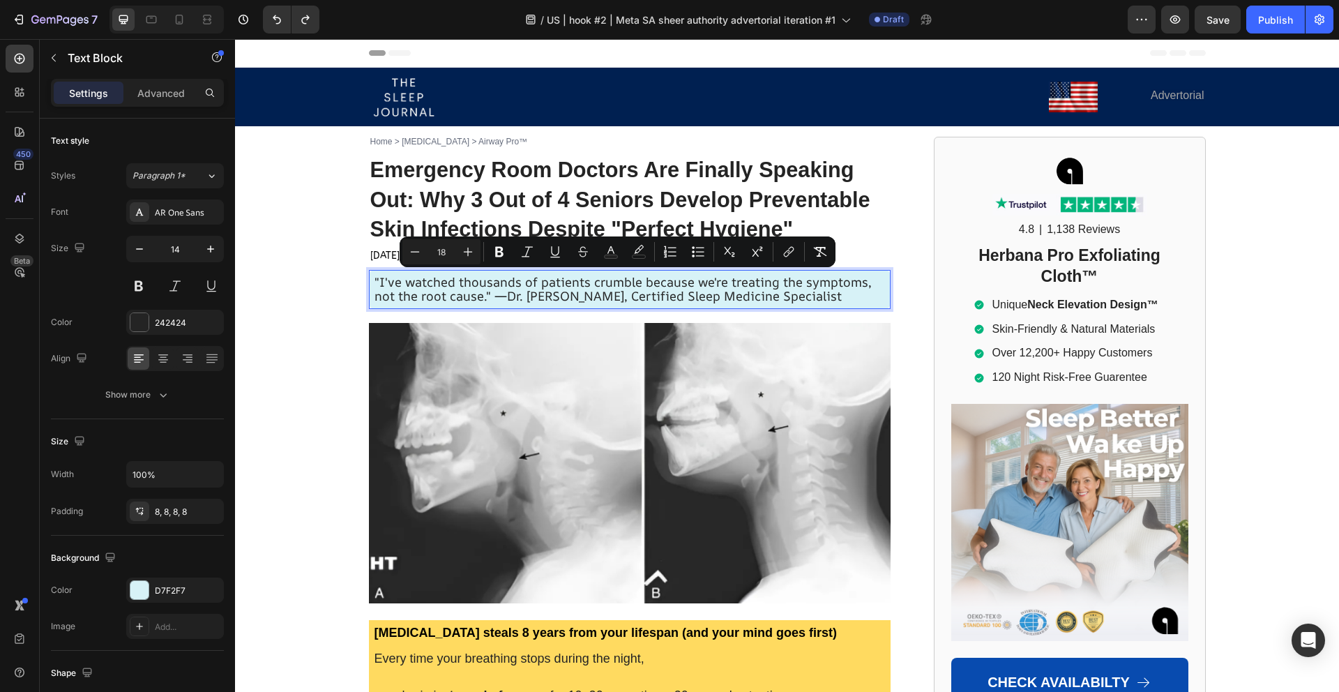
type input "14"
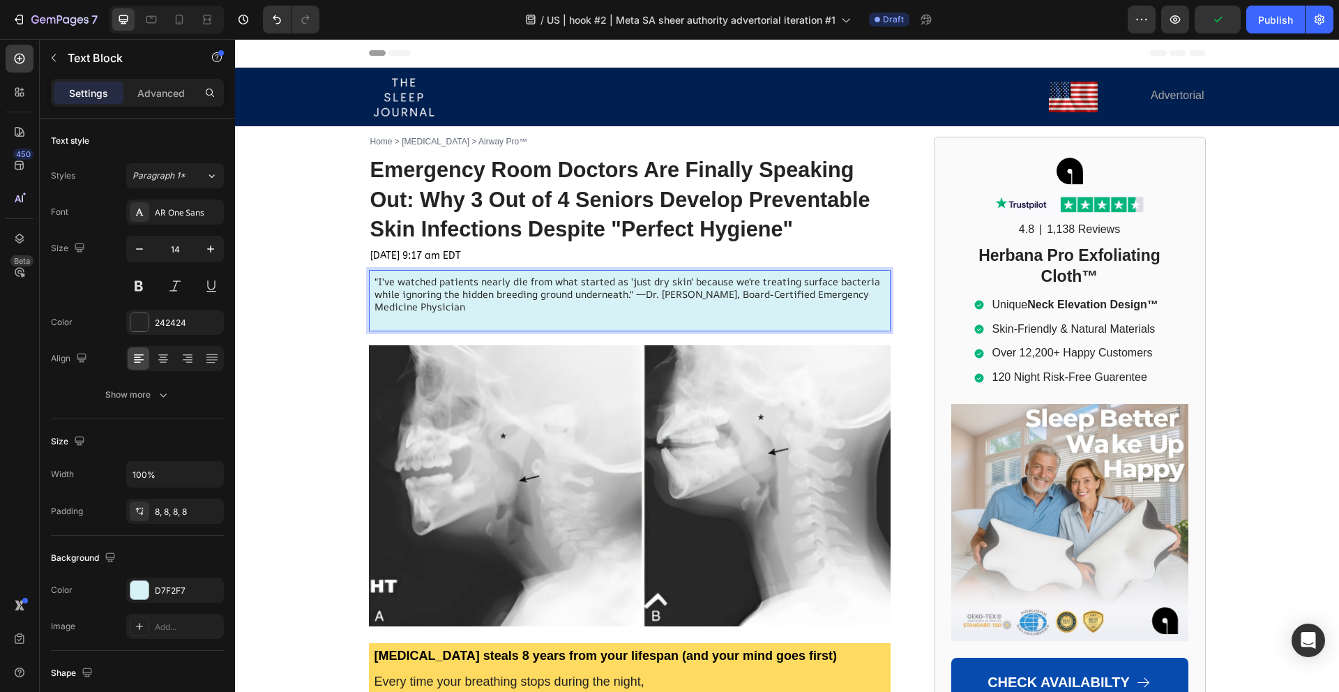
click at [468, 304] on p ""I've watched patients nearly die from what started as 'just dry skin' because …" at bounding box center [629, 294] width 510 height 38
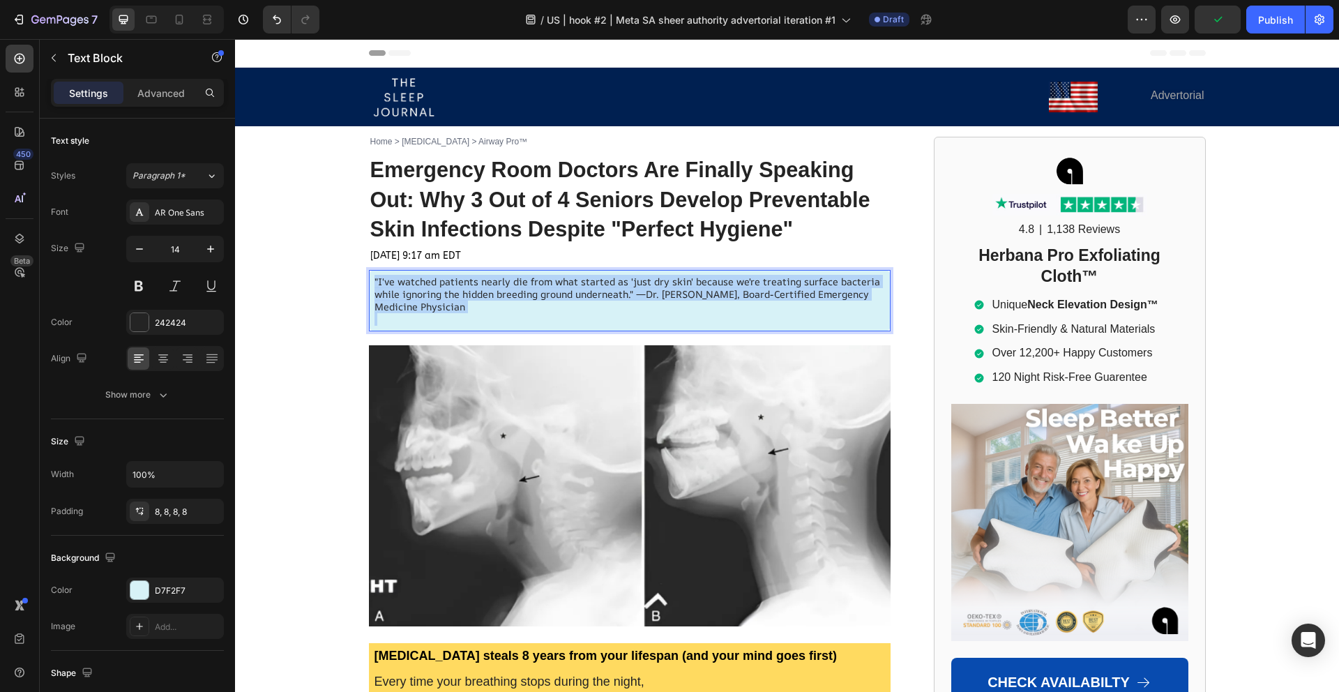
click at [468, 304] on p ""I've watched patients nearly die from what started as 'just dry skin' because …" at bounding box center [629, 294] width 510 height 38
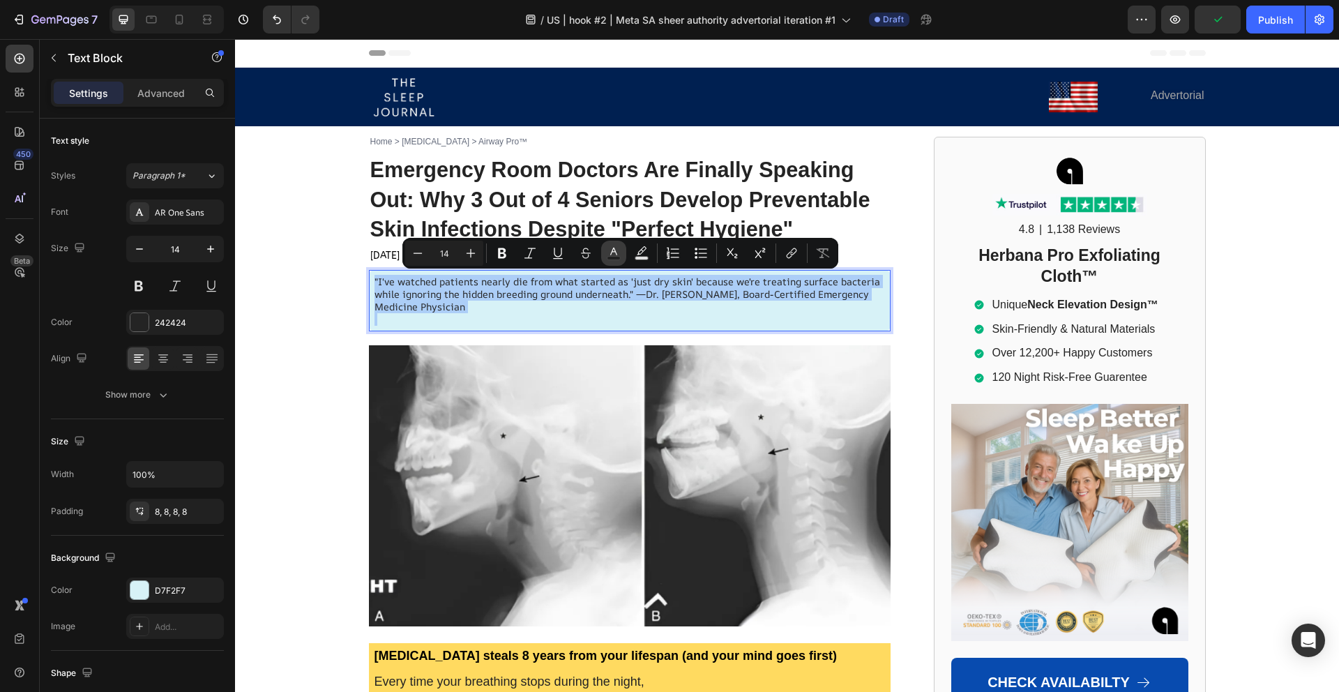
click at [615, 260] on button "Text Color" at bounding box center [613, 253] width 25 height 25
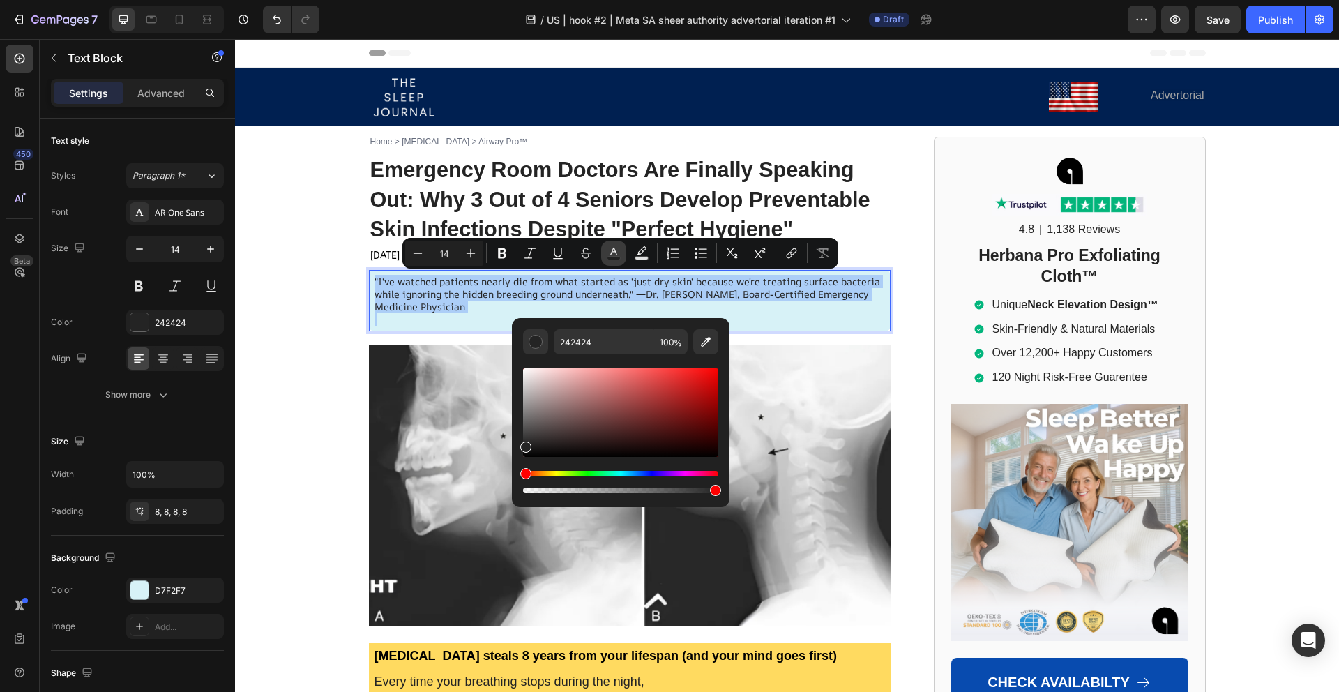
click at [615, 260] on button "Text Color" at bounding box center [613, 253] width 25 height 25
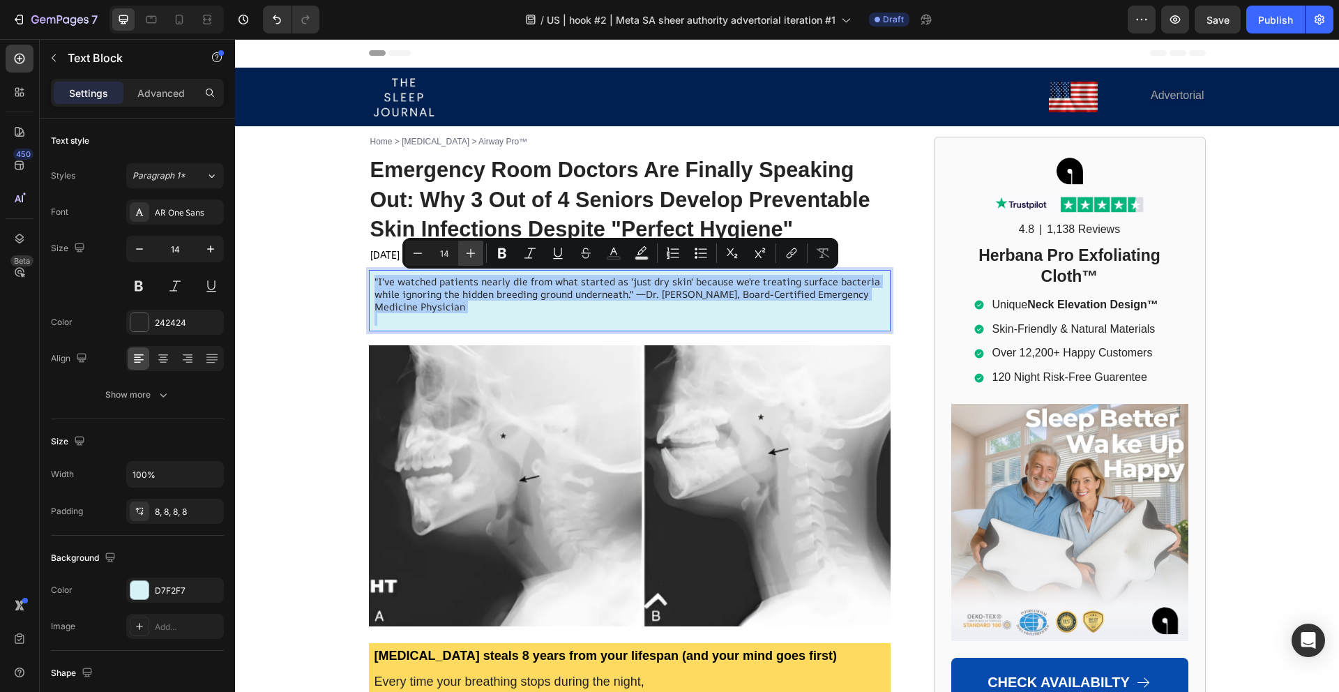
click at [471, 254] on icon "Editor contextual toolbar" at bounding box center [471, 253] width 14 height 14
click at [471, 254] on icon "Editor contextual toolbar" at bounding box center [470, 253] width 9 height 9
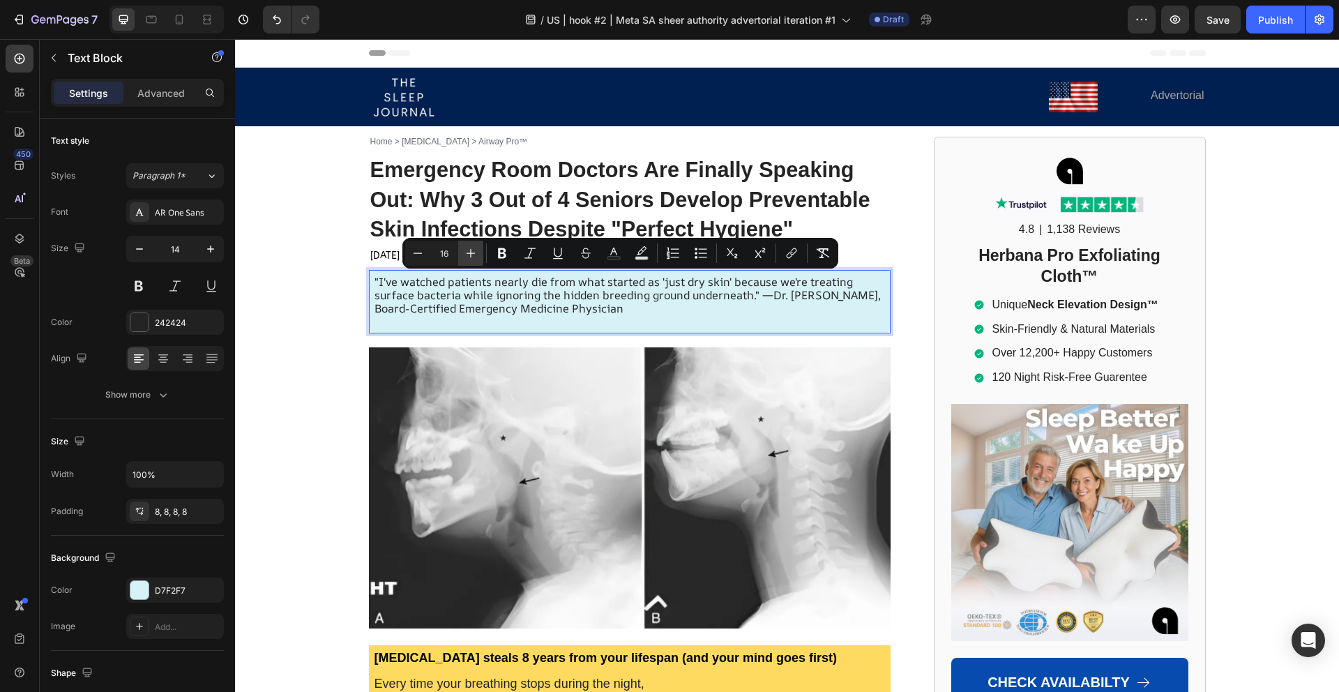
click at [471, 254] on icon "Editor contextual toolbar" at bounding box center [470, 253] width 9 height 9
type input "18"
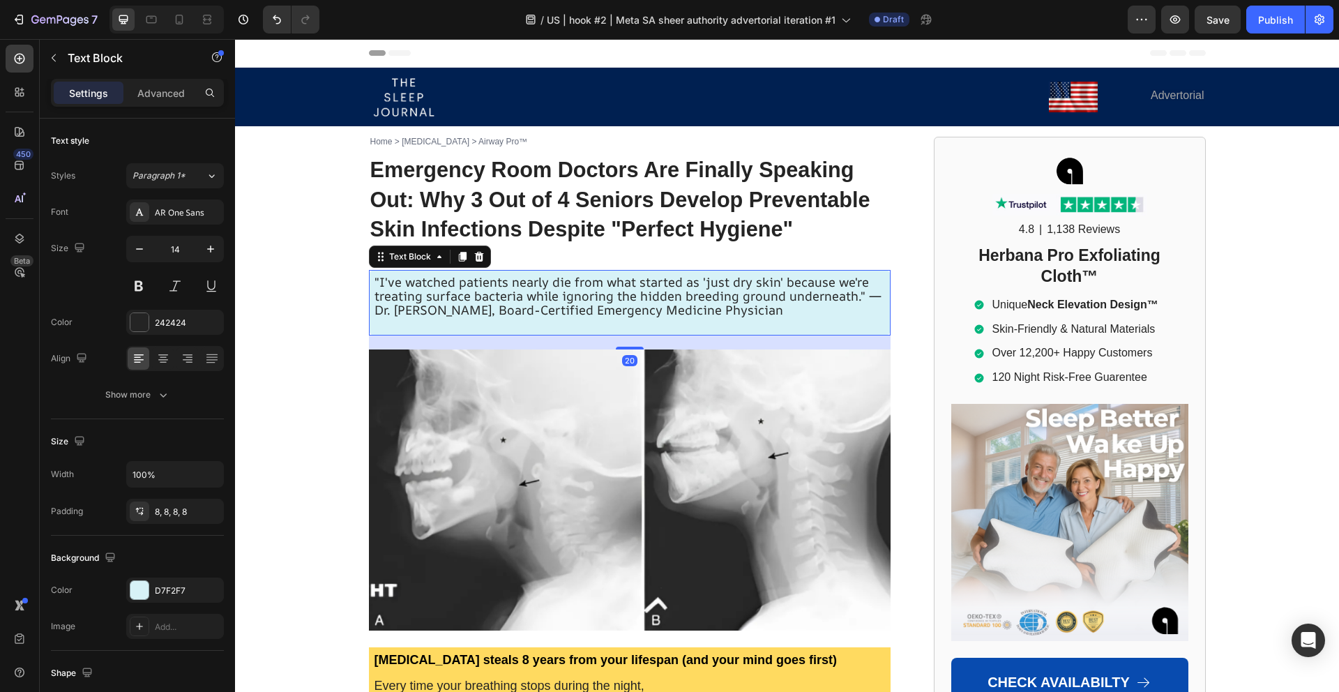
click at [570, 283] on span ""I've watched patients nearly die from what started as 'just dry skin' because …" at bounding box center [627, 295] width 507 height 45
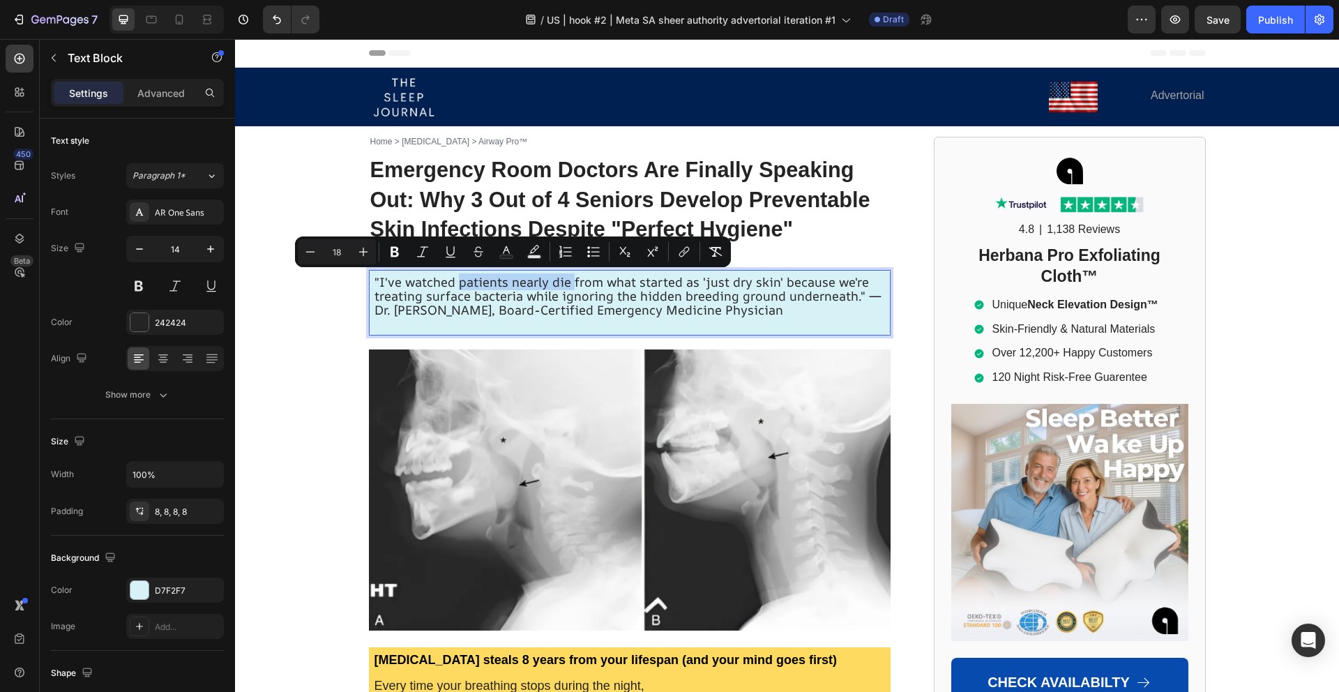
drag, startPoint x: 570, startPoint y: 283, endPoint x: 459, endPoint y: 282, distance: 110.9
click at [459, 282] on span ""I've watched patients nearly die from what started as 'just dry skin' because …" at bounding box center [627, 295] width 507 height 45
click at [499, 284] on span ""I've watched patients nearly die from what started as 'just dry skin' because …" at bounding box center [627, 295] width 507 height 45
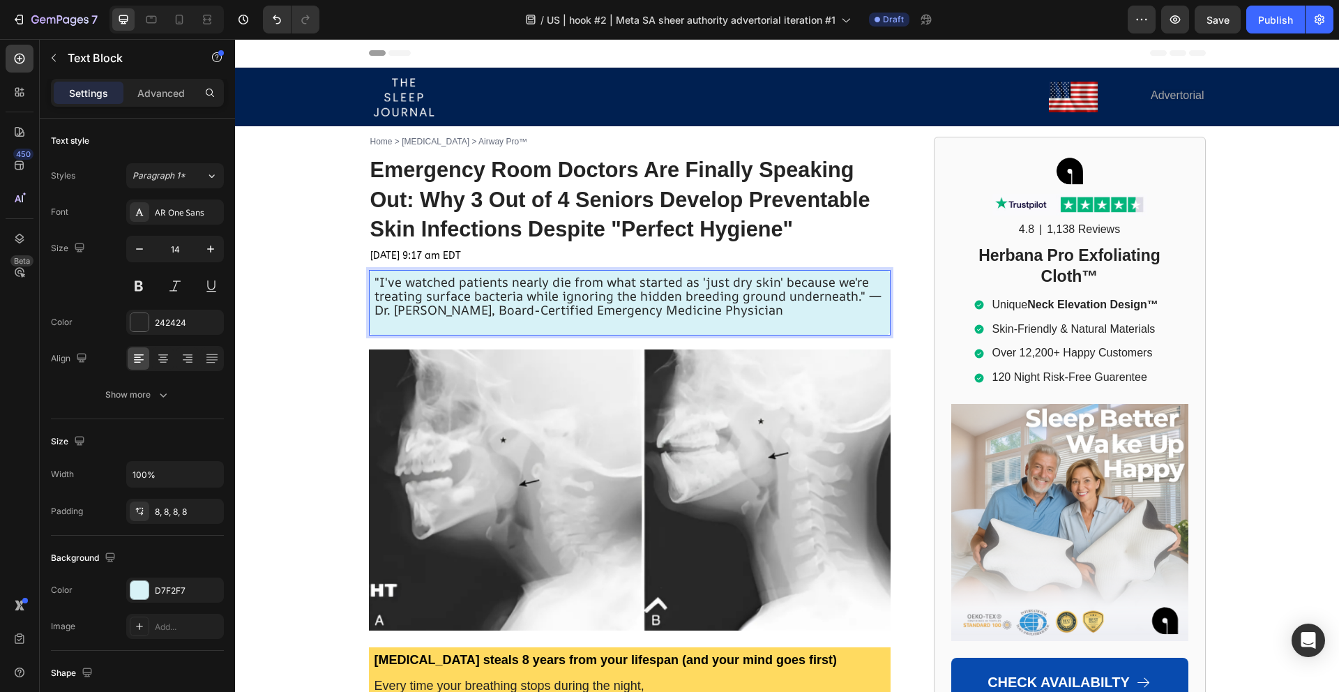
click at [457, 283] on span ""I've watched patients nearly die from what started as 'just dry skin' because …" at bounding box center [627, 295] width 507 height 45
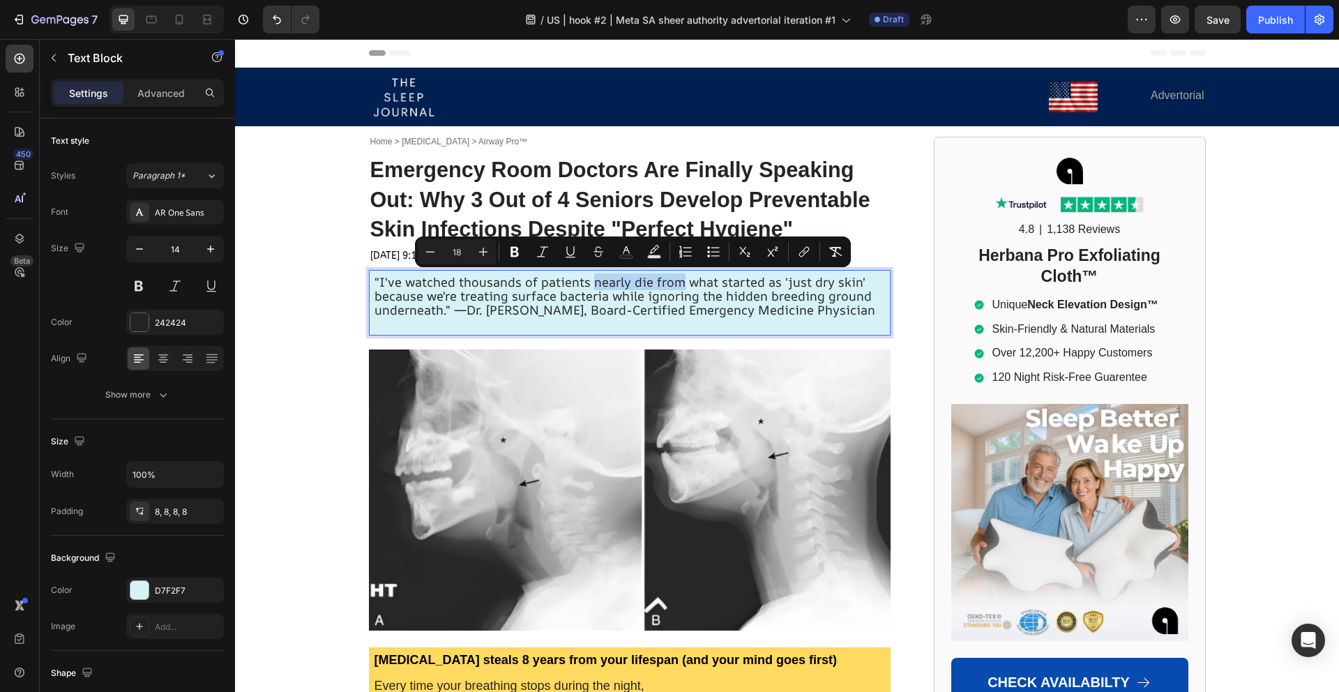
drag, startPoint x: 590, startPoint y: 284, endPoint x: 677, endPoint y: 288, distance: 86.5
click at [677, 288] on span ""I've watched thousands of patients nearly die from what started as 'just dry s…" at bounding box center [624, 295] width 501 height 45
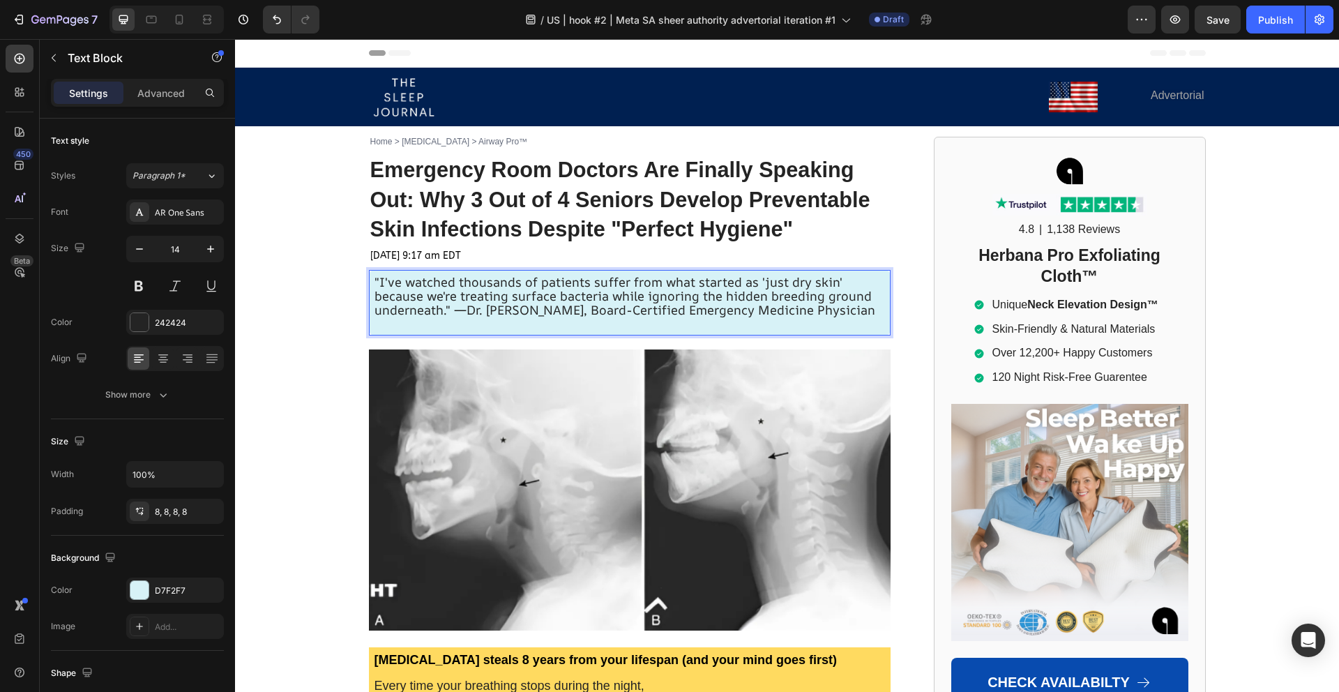
click at [837, 306] on span ""I've watched thousands of patients suffer from what started as 'just dry skin'…" at bounding box center [624, 295] width 501 height 45
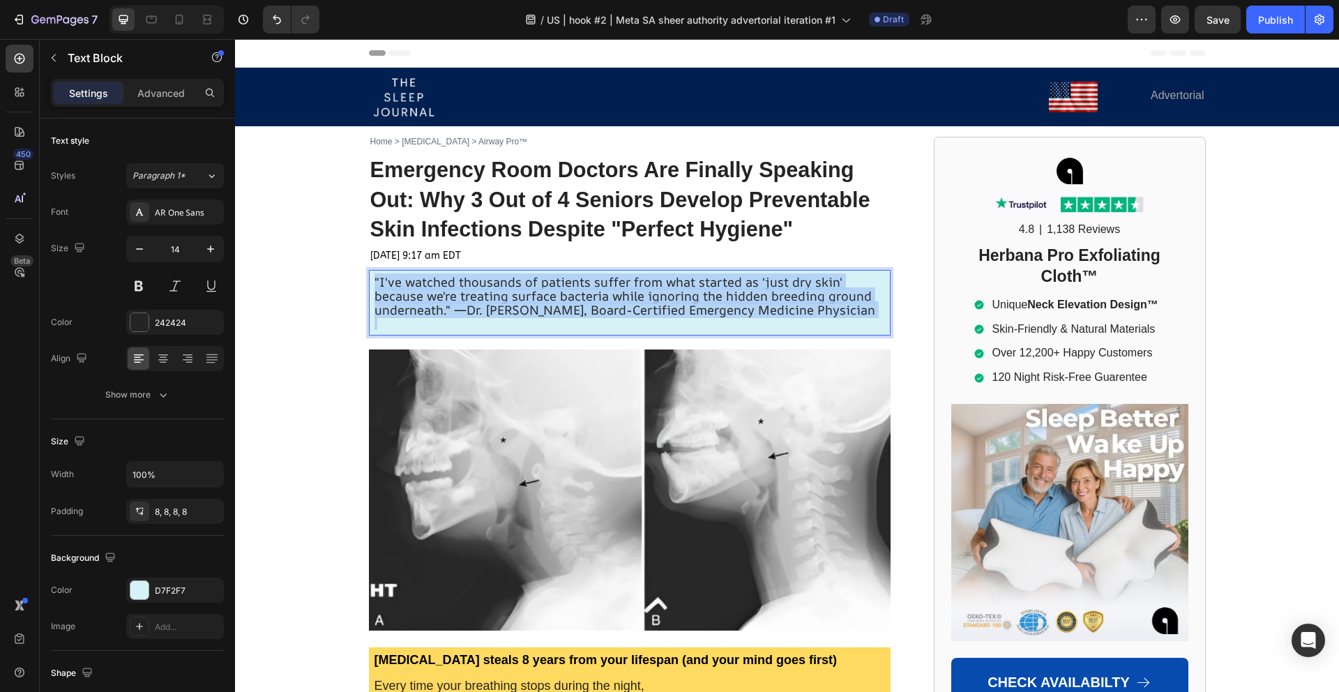
click at [837, 306] on span ""I've watched thousands of patients suffer from what started as 'just dry skin'…" at bounding box center [624, 295] width 501 height 45
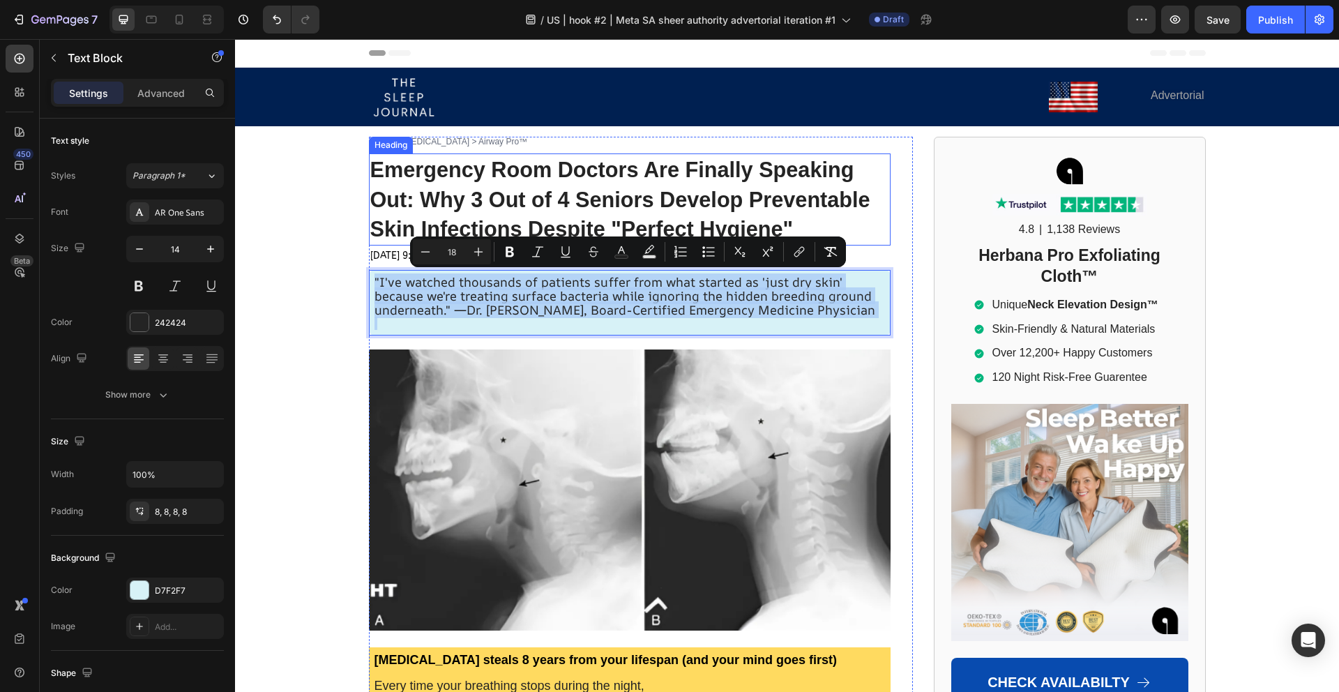
copy span ""I've watched thousands of patients suffer from what started as 'just dry skin'…"
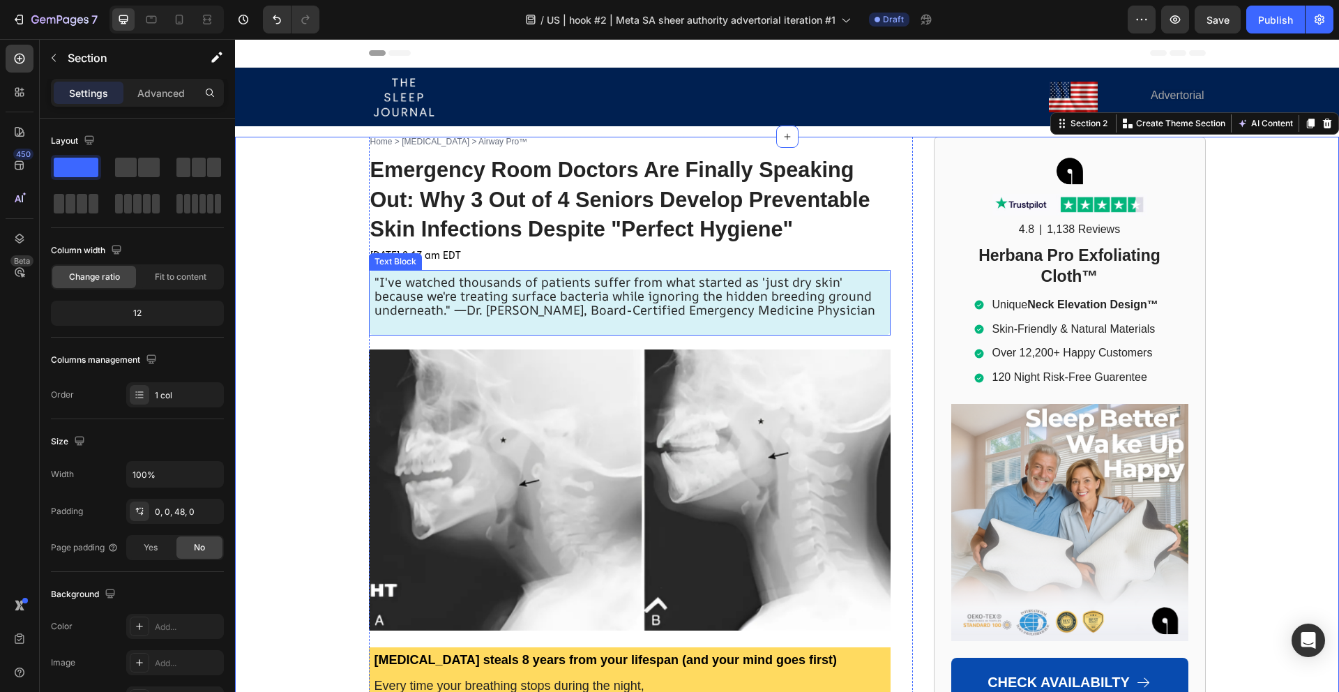
click at [388, 323] on p "Rich Text Editor. Editing area: main" at bounding box center [629, 323] width 510 height 13
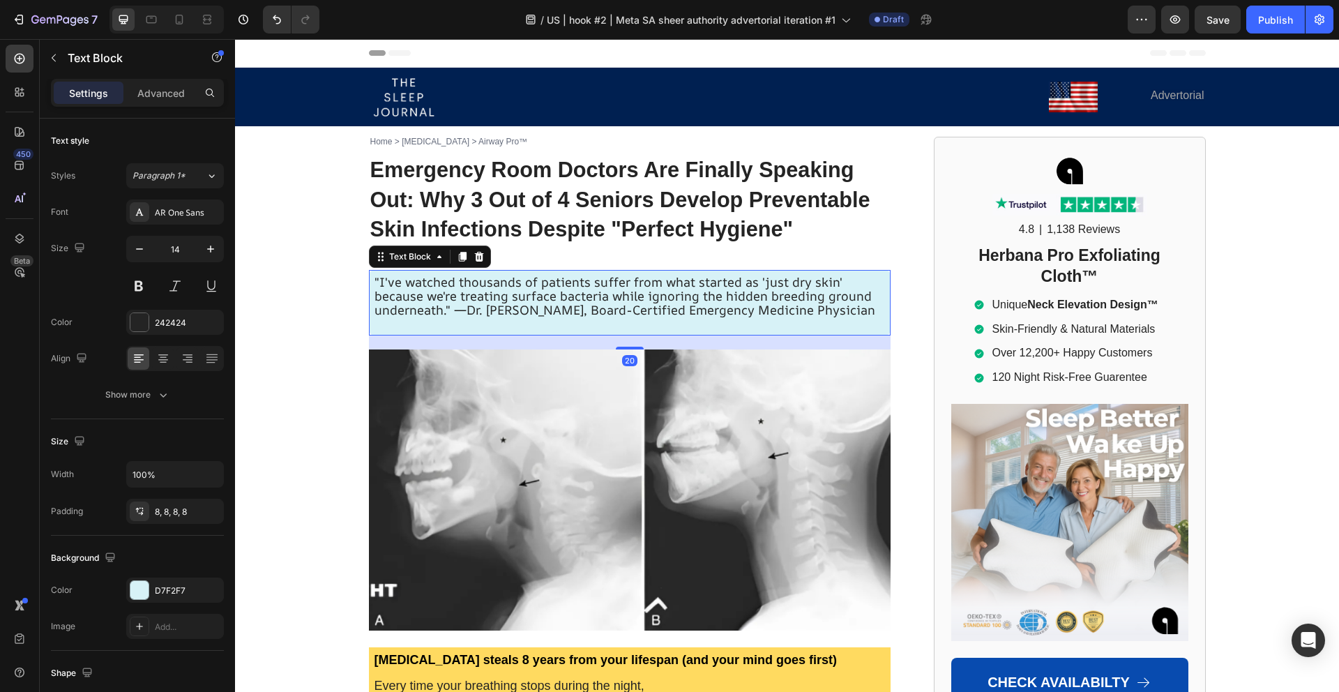
drag, startPoint x: 625, startPoint y: 345, endPoint x: 635, endPoint y: 339, distance: 12.2
click at [635, 339] on div "20" at bounding box center [629, 342] width 521 height 14
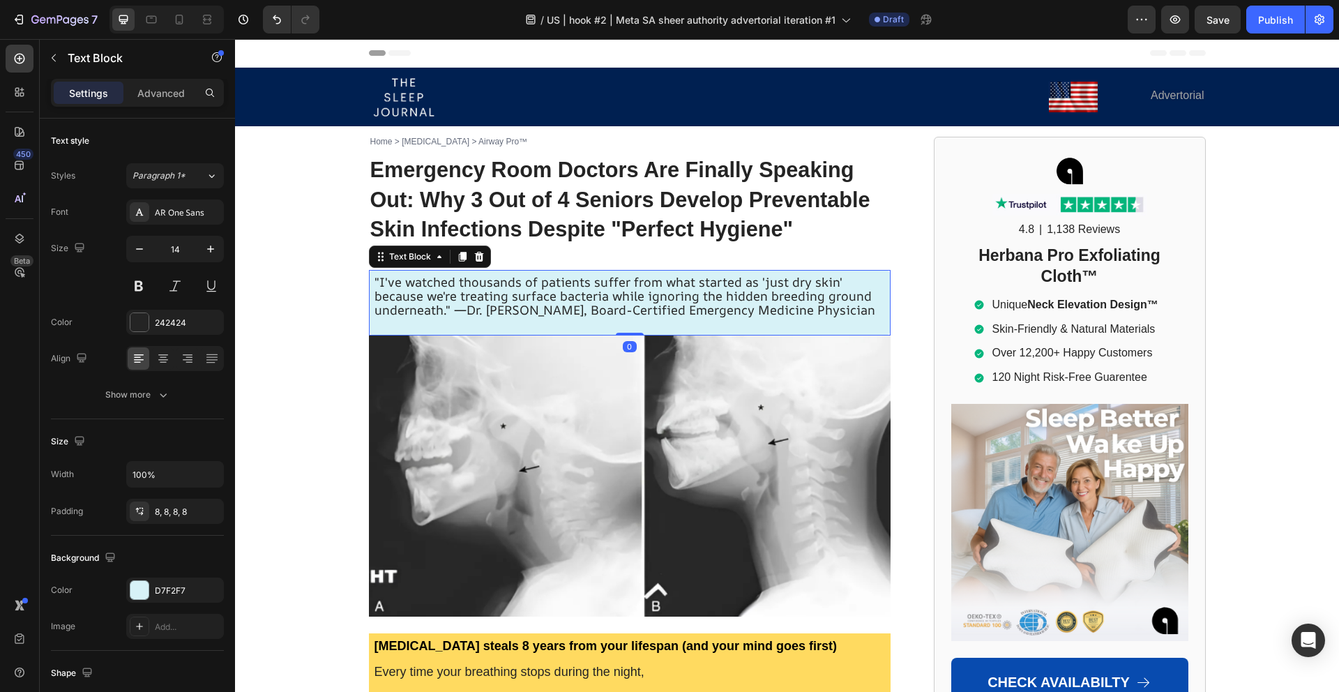
drag, startPoint x: 626, startPoint y: 348, endPoint x: 632, endPoint y: 319, distance: 29.3
click at [641, 318] on div ""I've watched thousands of patients suffer from what started as 'just dry skin'…" at bounding box center [629, 303] width 521 height 66
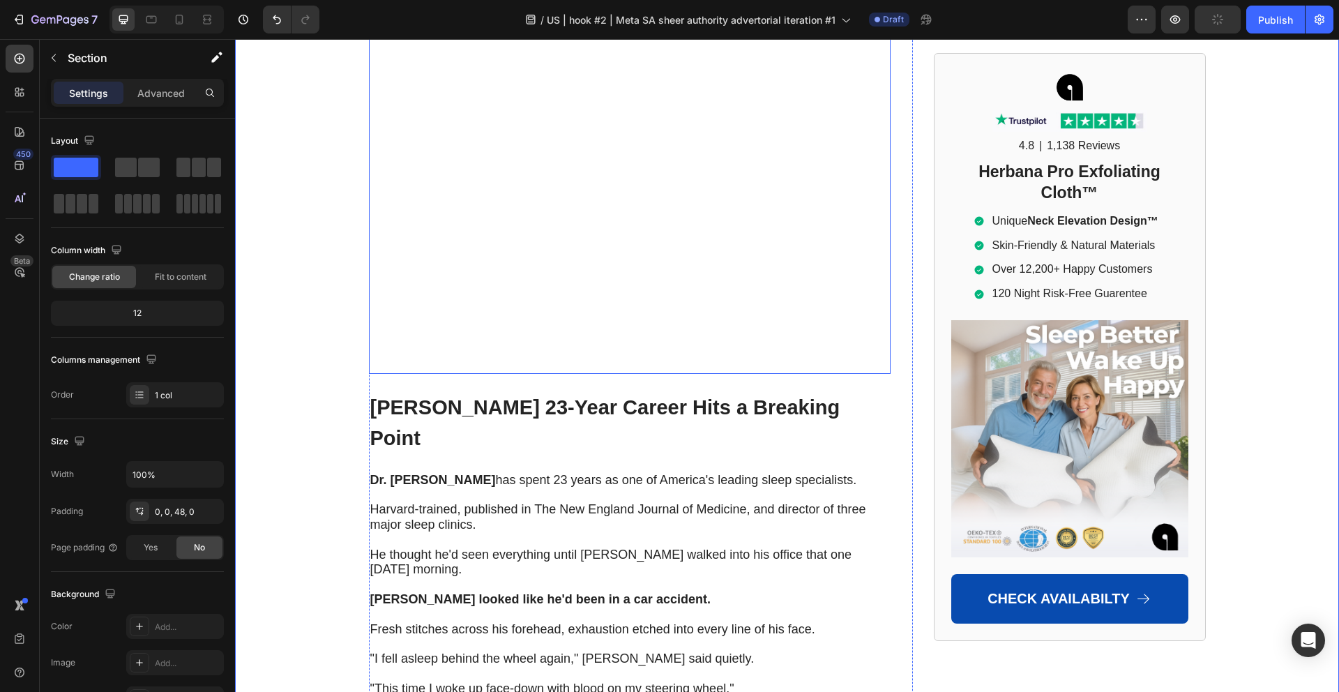
scroll to position [1854, 0]
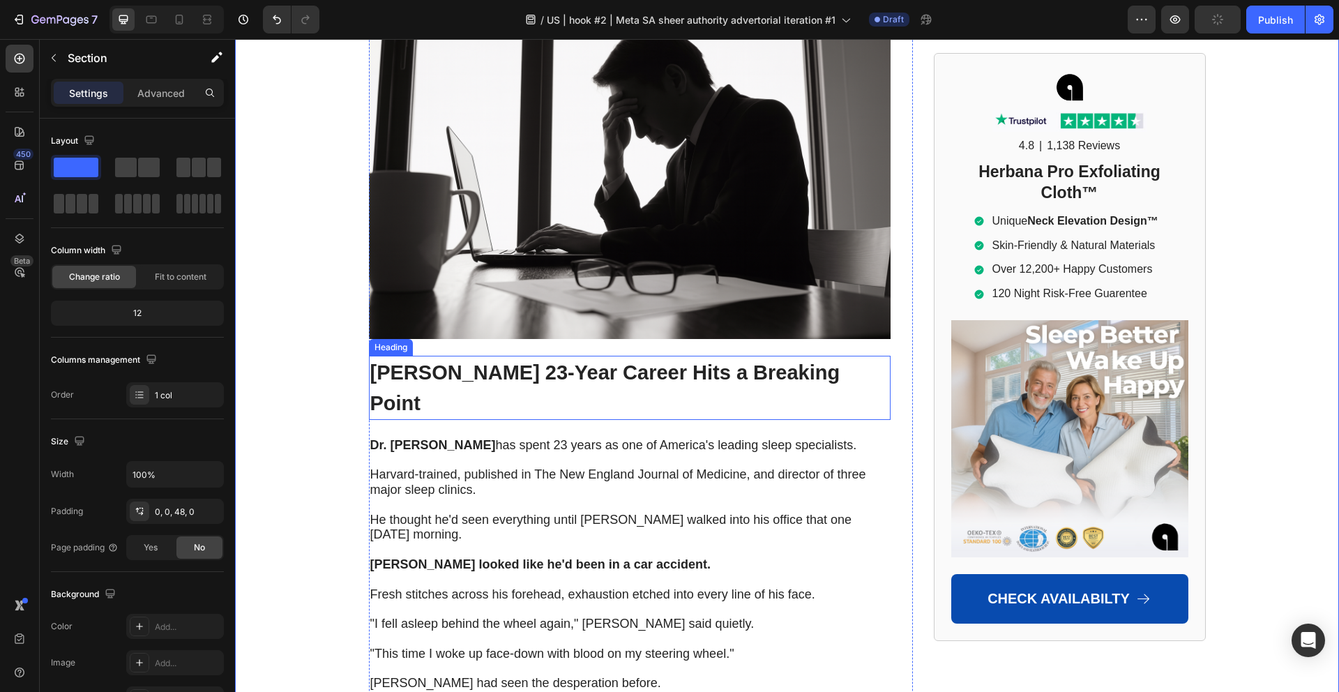
click at [620, 361] on strong "[PERSON_NAME] 23-Year Career Hits a Breaking Point" at bounding box center [605, 387] width 470 height 53
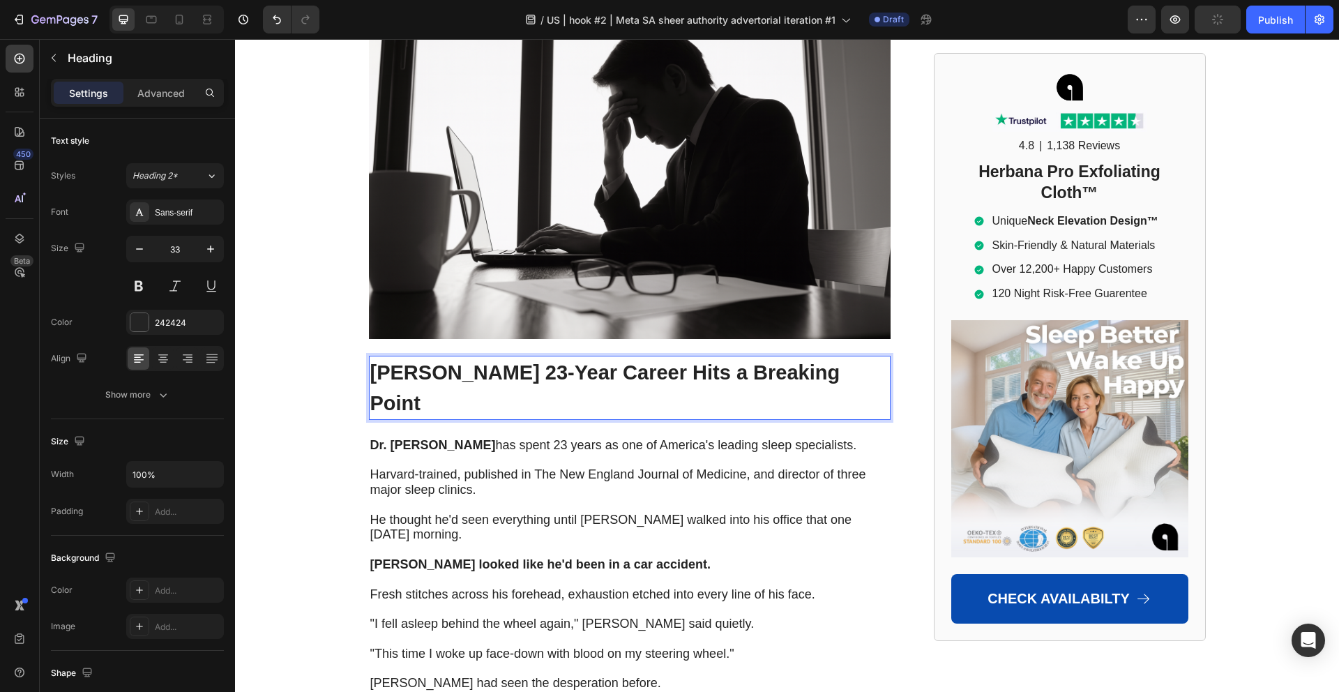
click at [620, 361] on strong "[PERSON_NAME] 23-Year Career Hits a Breaking Point" at bounding box center [605, 387] width 470 height 53
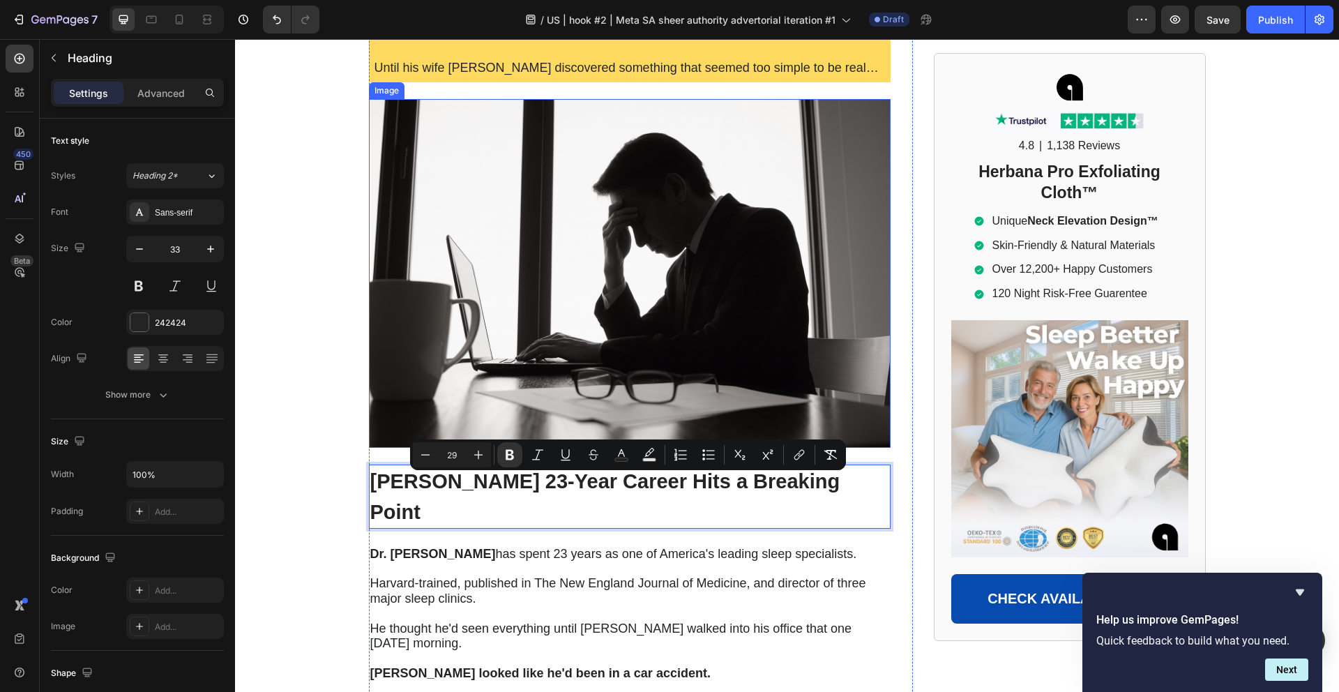
scroll to position [1753, 0]
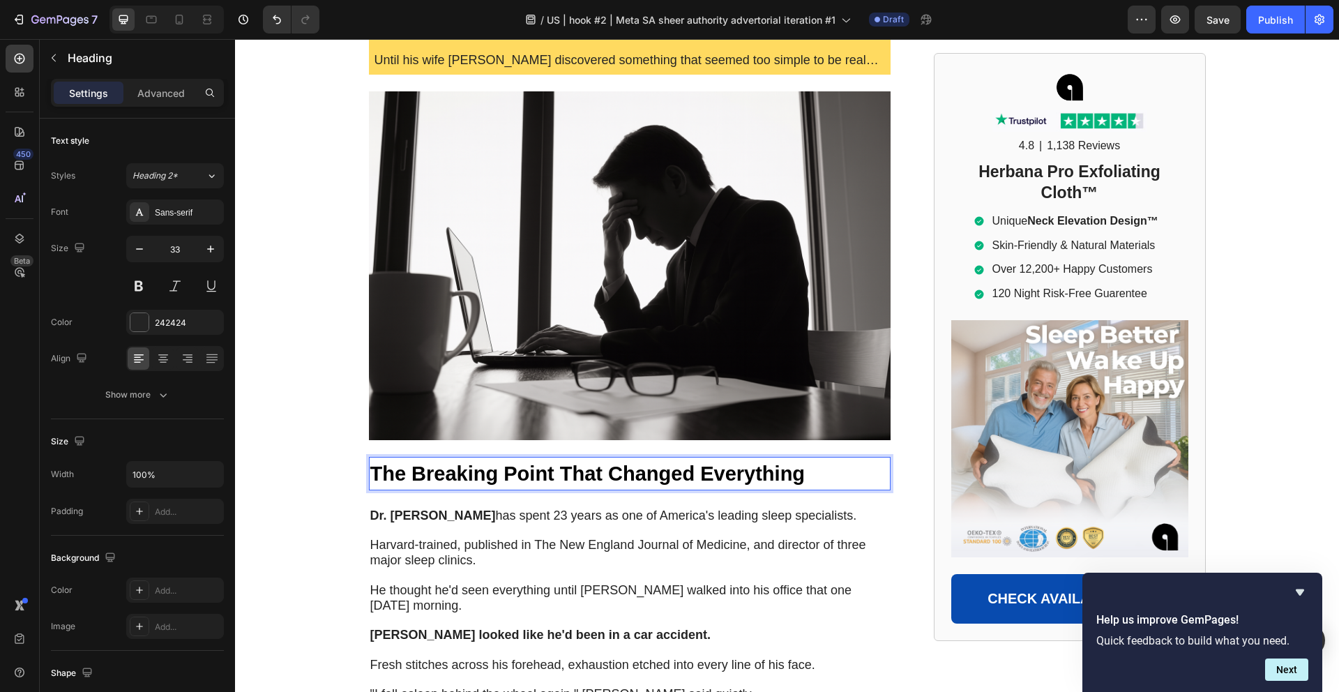
click at [470, 462] on strong "The Breaking Point That Changed Everything" at bounding box center [587, 473] width 435 height 22
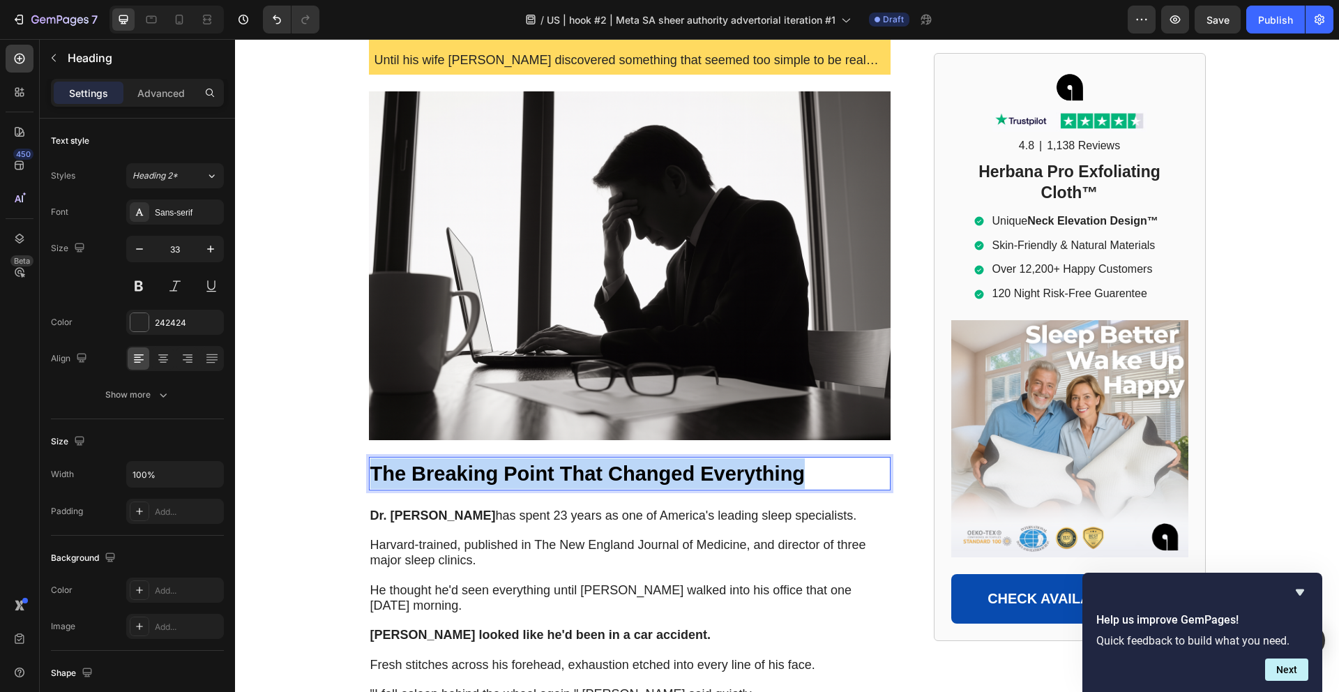
click at [470, 462] on strong "The Breaking Point That Changed Everything" at bounding box center [587, 473] width 435 height 22
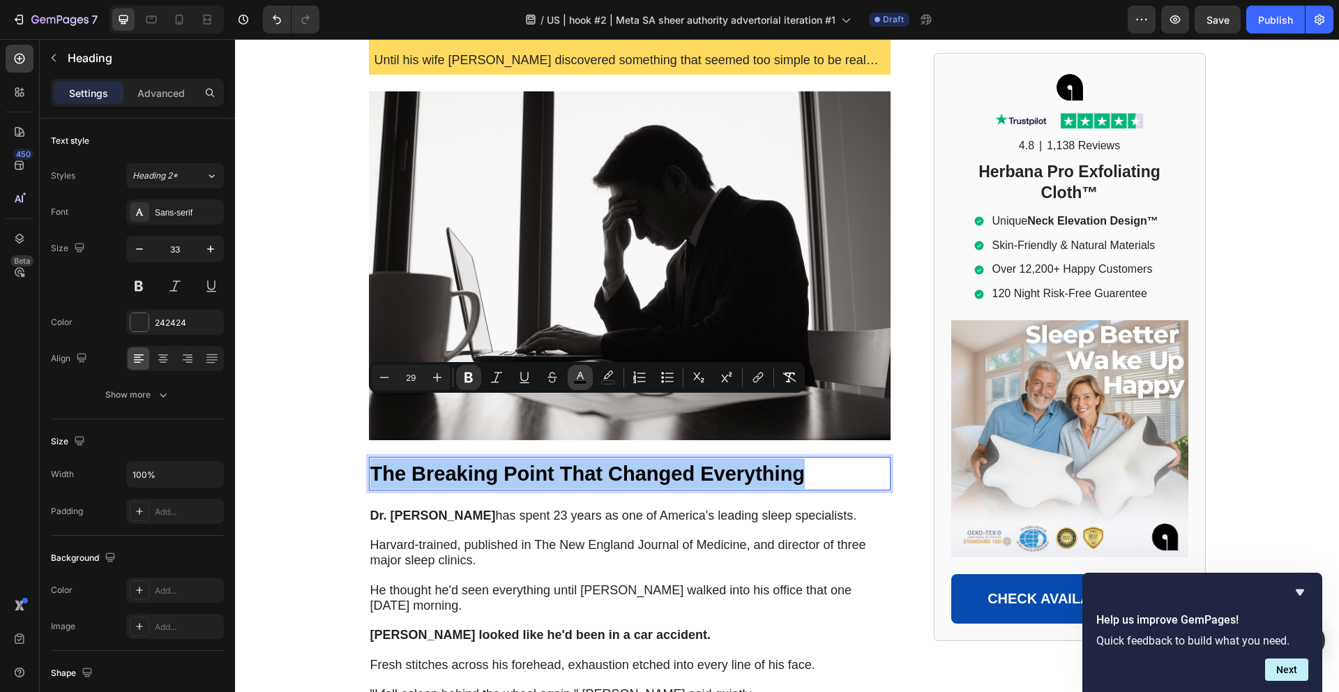
click at [590, 386] on button "color" at bounding box center [579, 377] width 25 height 25
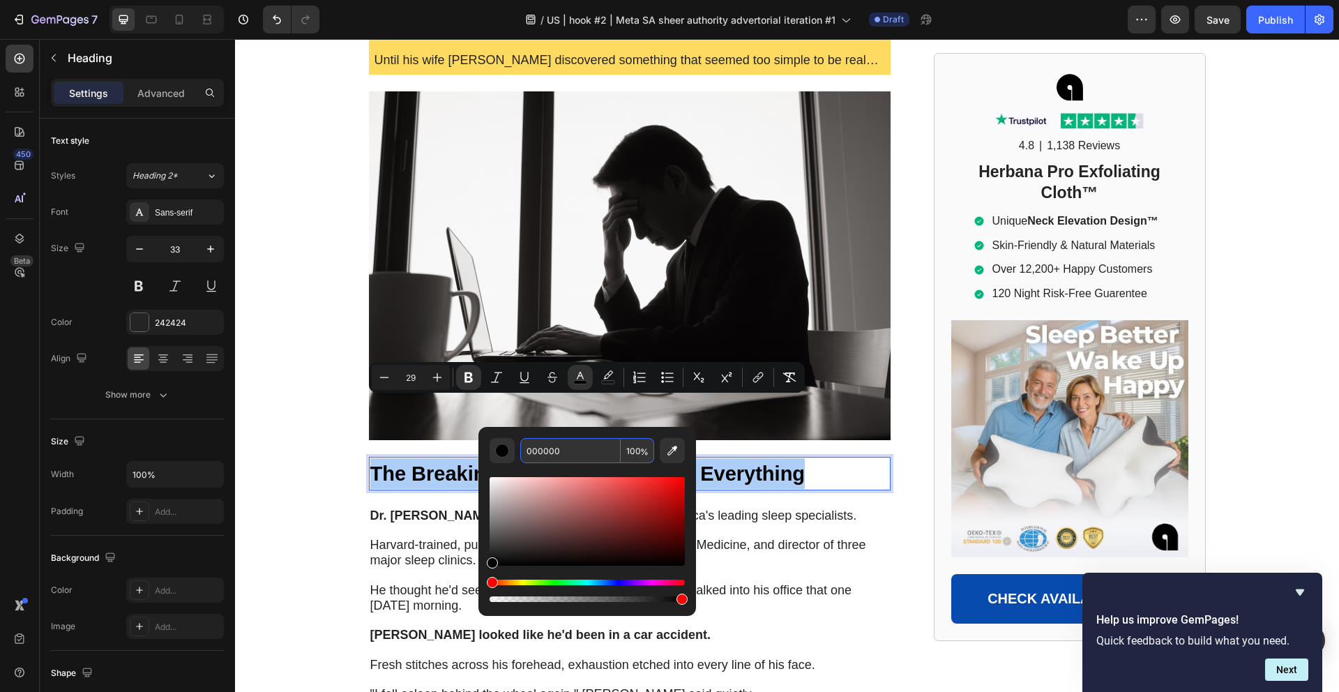
click at [575, 443] on input "000000" at bounding box center [570, 450] width 100 height 25
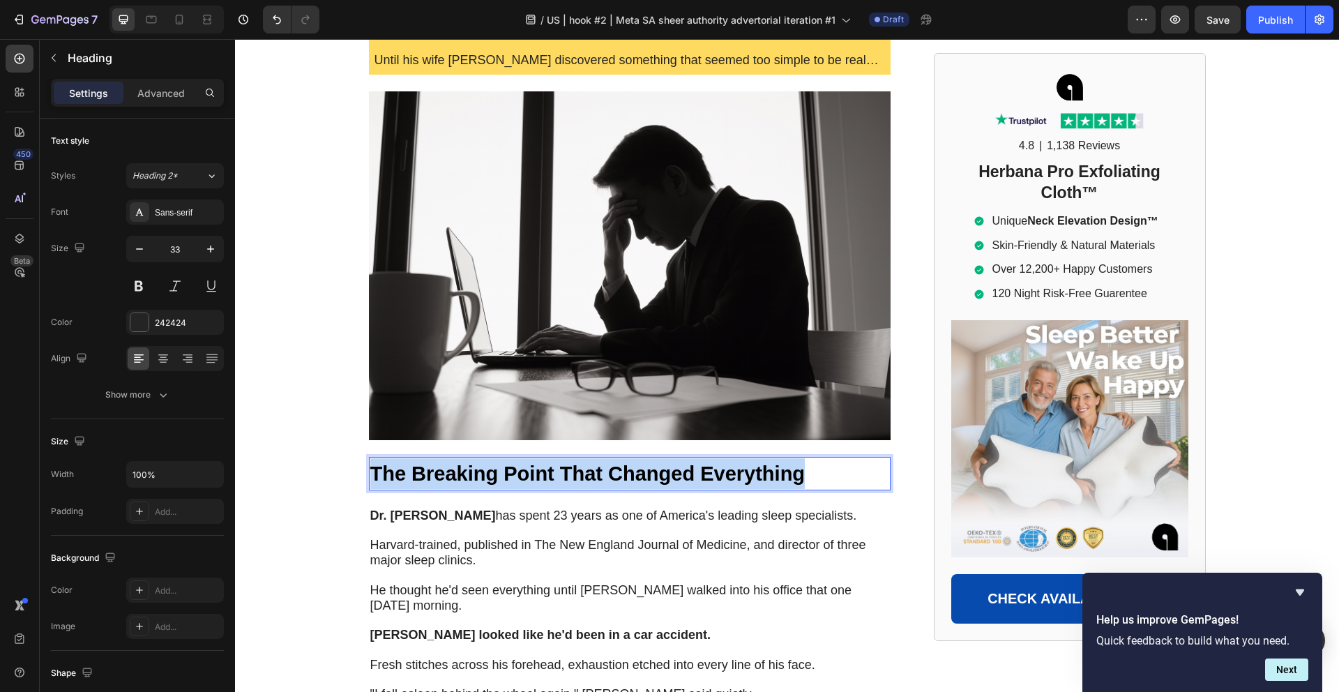
click at [549, 462] on strong "The Breaking Point That Changed Everything" at bounding box center [587, 473] width 435 height 22
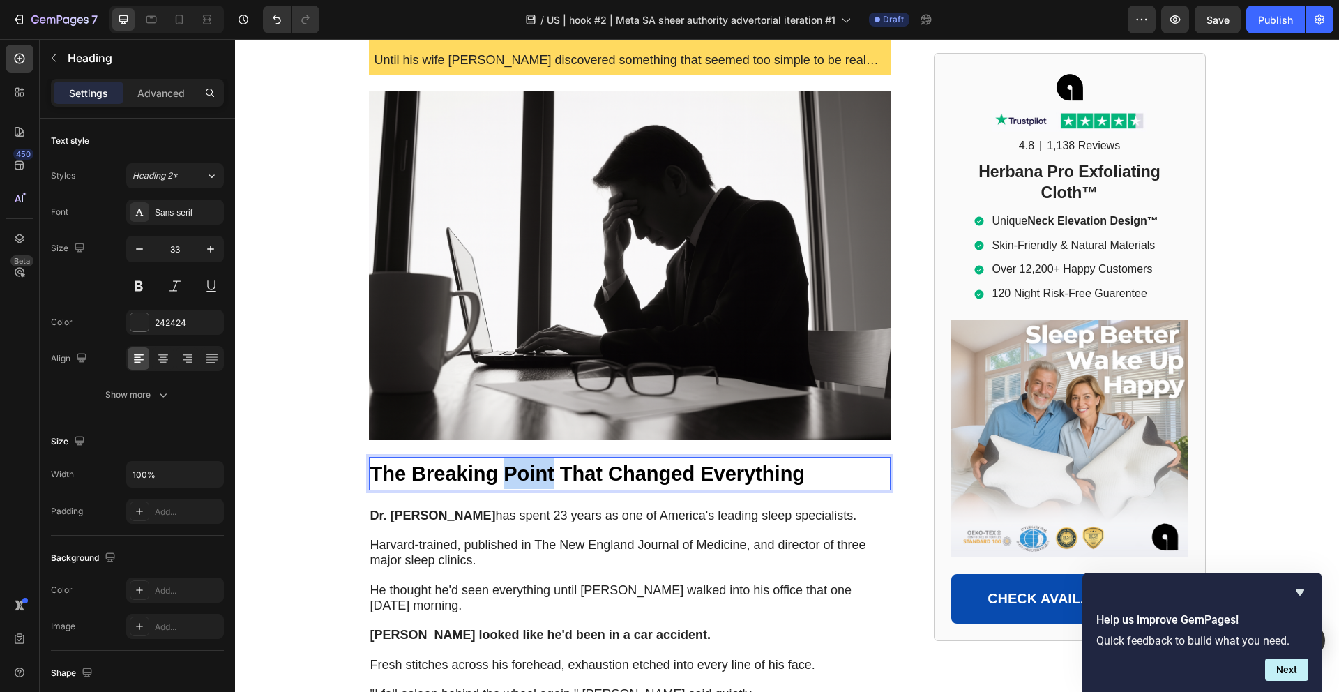
click at [549, 462] on strong "The Breaking Point That Changed Everything" at bounding box center [587, 473] width 435 height 22
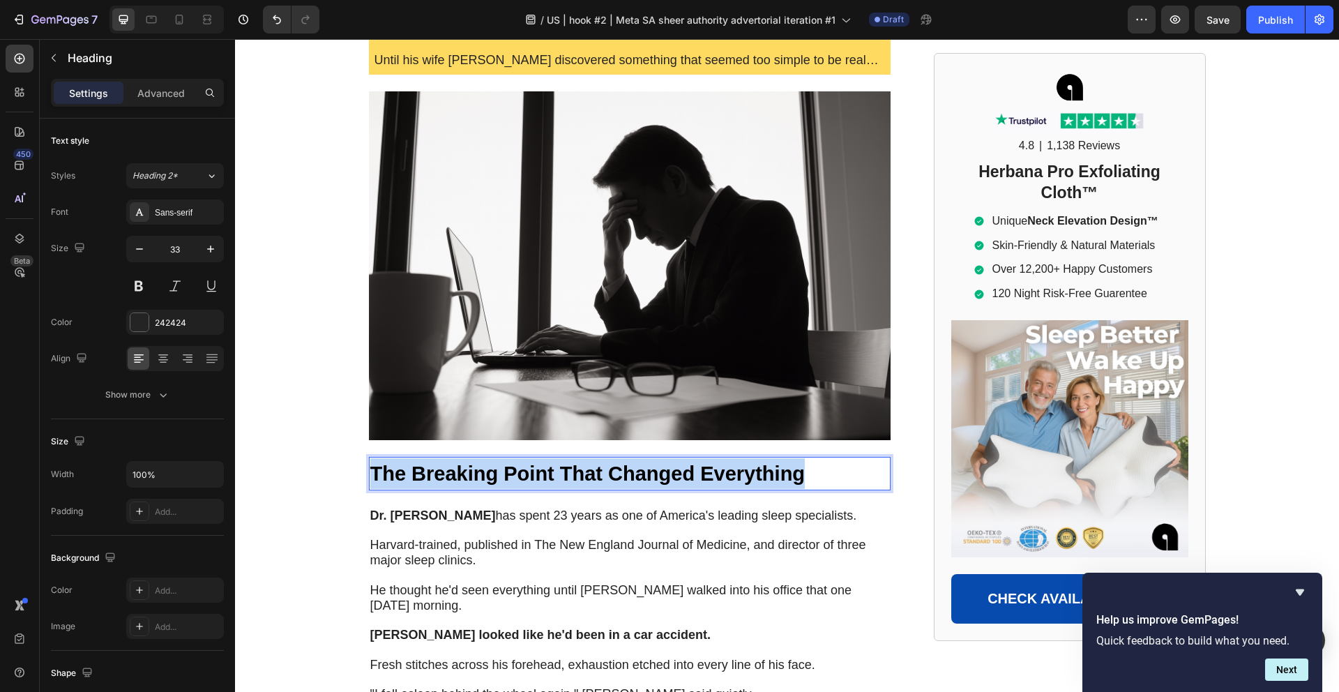
click at [549, 462] on strong "The Breaking Point That Changed Everything" at bounding box center [587, 473] width 435 height 22
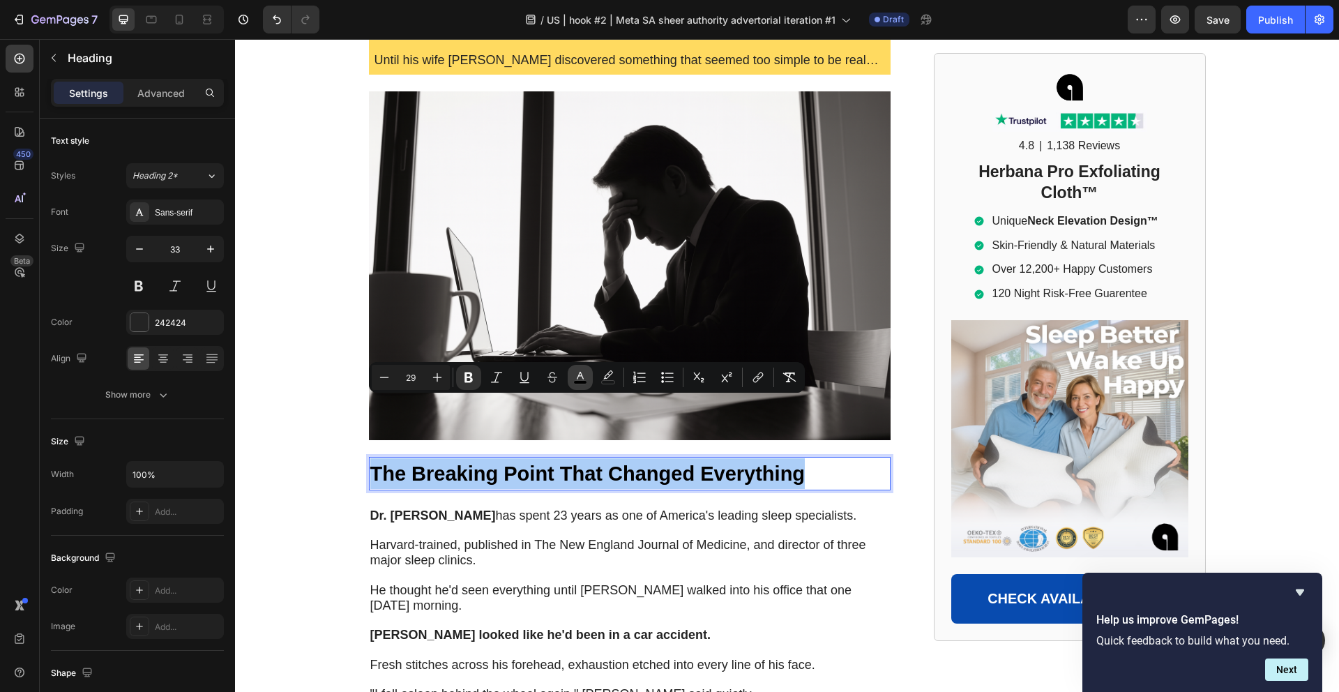
click at [577, 383] on rect "Editor contextual toolbar" at bounding box center [580, 382] width 13 height 3
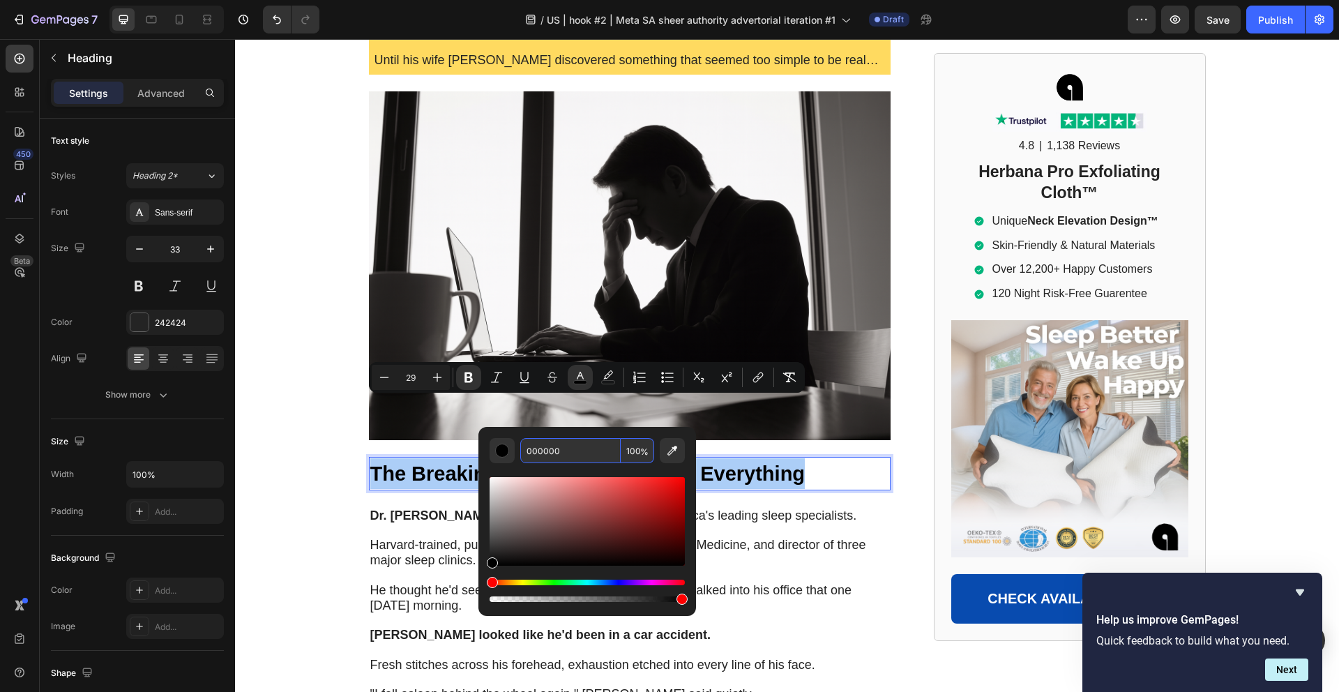
click at [586, 459] on input "000000" at bounding box center [570, 450] width 100 height 25
paste input "242424"
type input "242424"
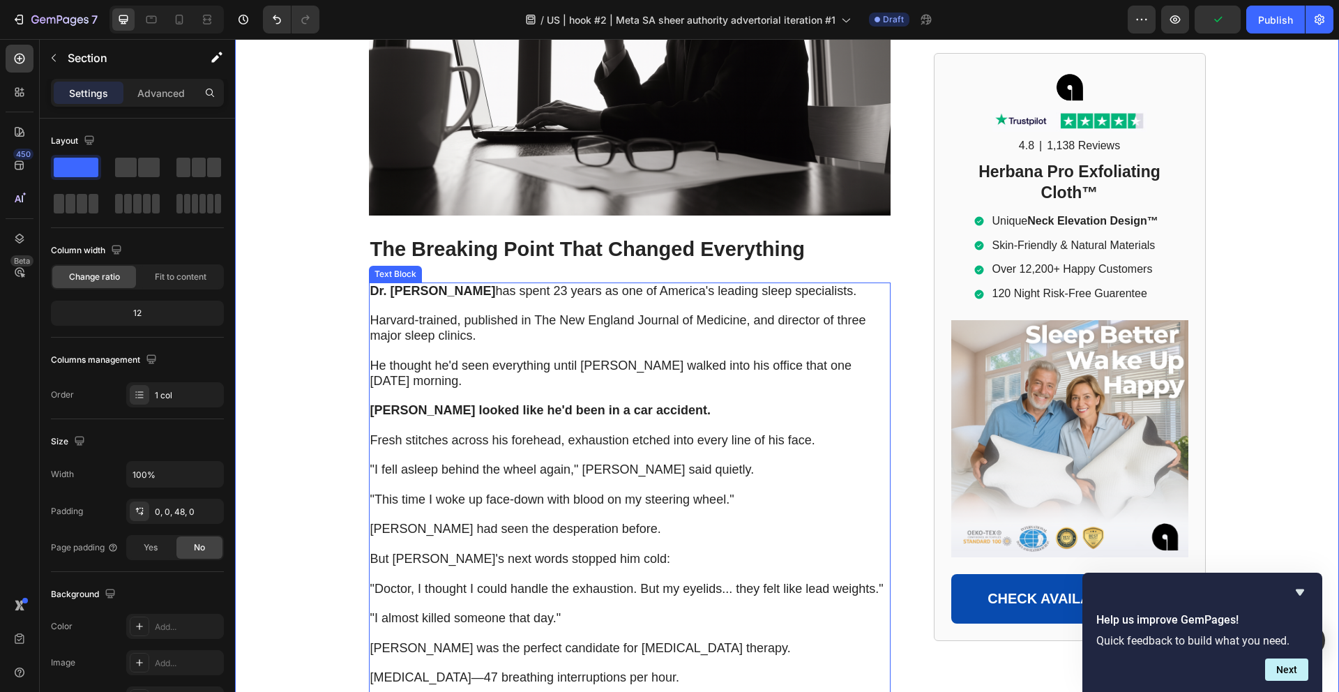
scroll to position [2025, 0]
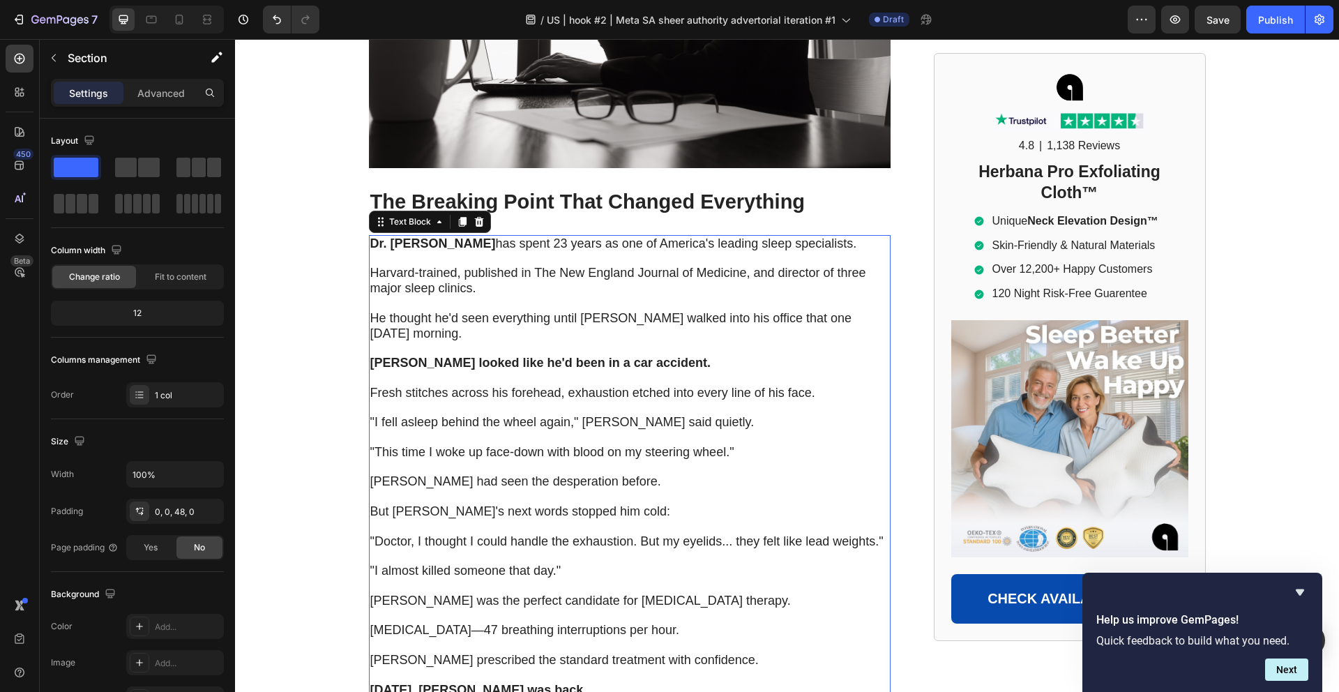
click at [453, 415] on span ""I fell asleep behind the wheel again," [PERSON_NAME] said quietly." at bounding box center [562, 422] width 384 height 14
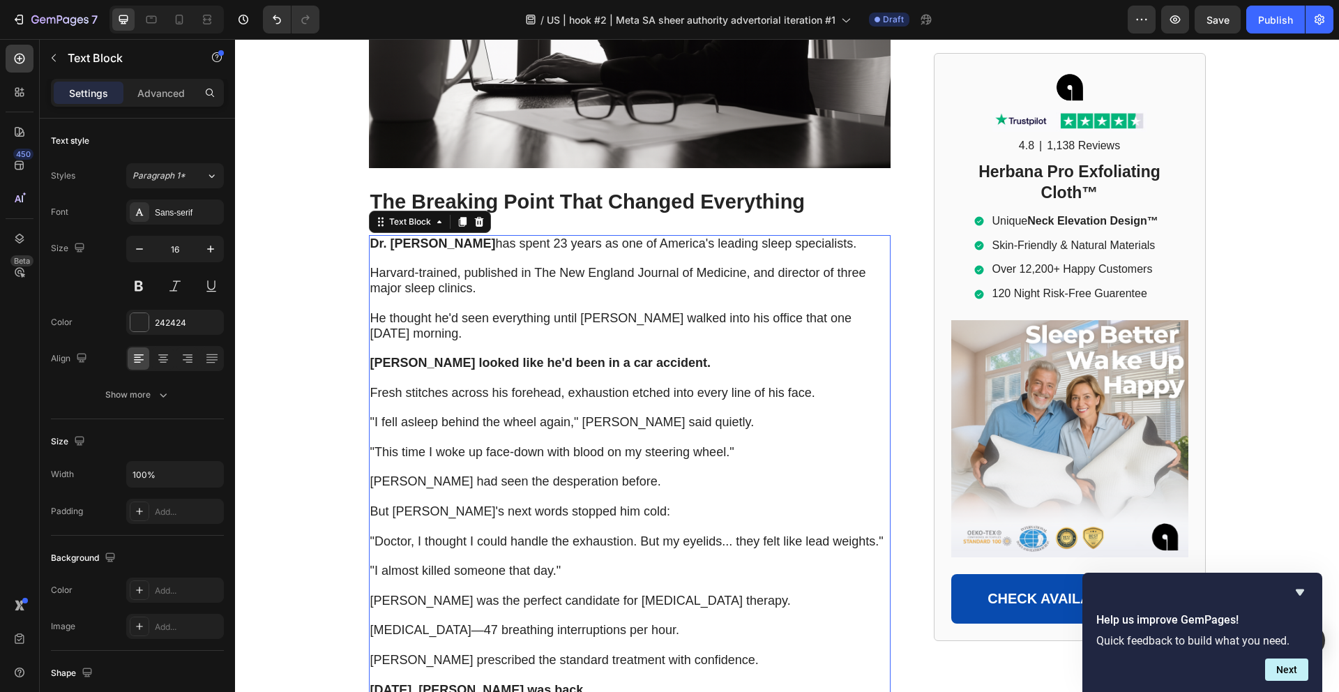
click at [459, 415] on span ""I fell asleep behind the wheel again," [PERSON_NAME] said quietly." at bounding box center [562, 422] width 384 height 14
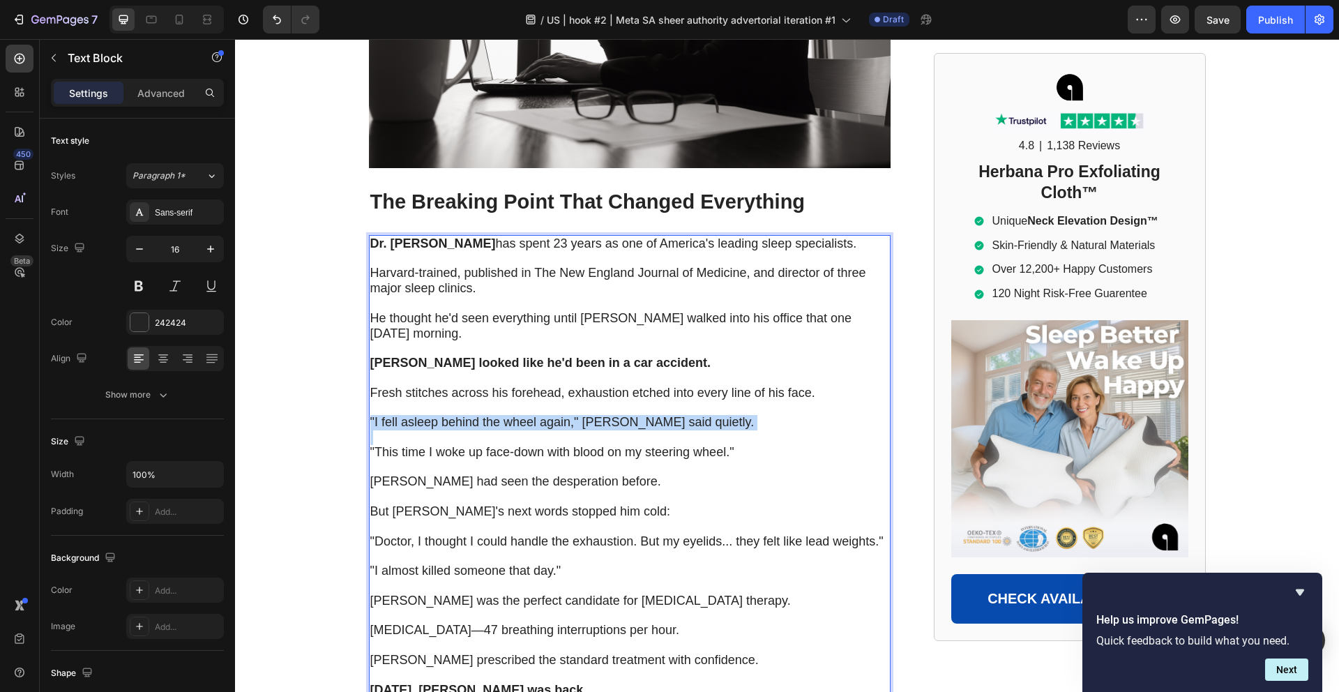
click at [459, 415] on span ""I fell asleep behind the wheel again," [PERSON_NAME] said quietly." at bounding box center [562, 422] width 384 height 14
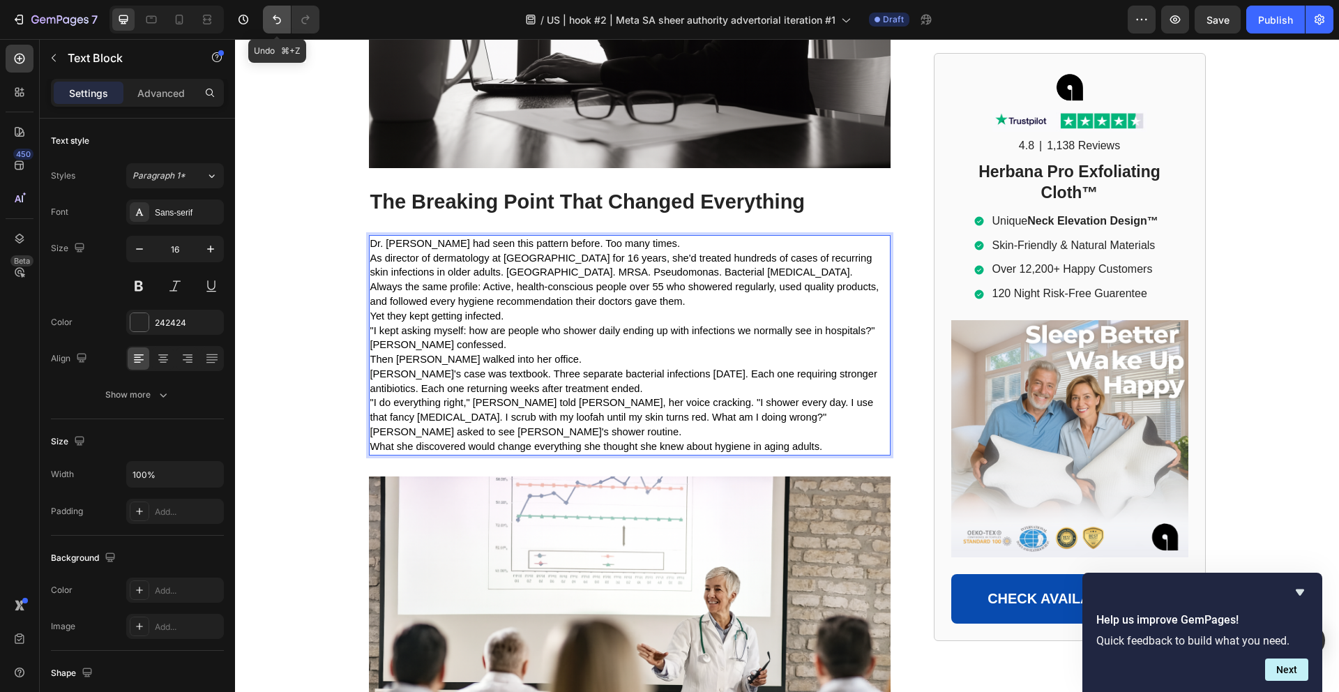
click at [275, 14] on icon "Undo/Redo" at bounding box center [277, 20] width 14 height 14
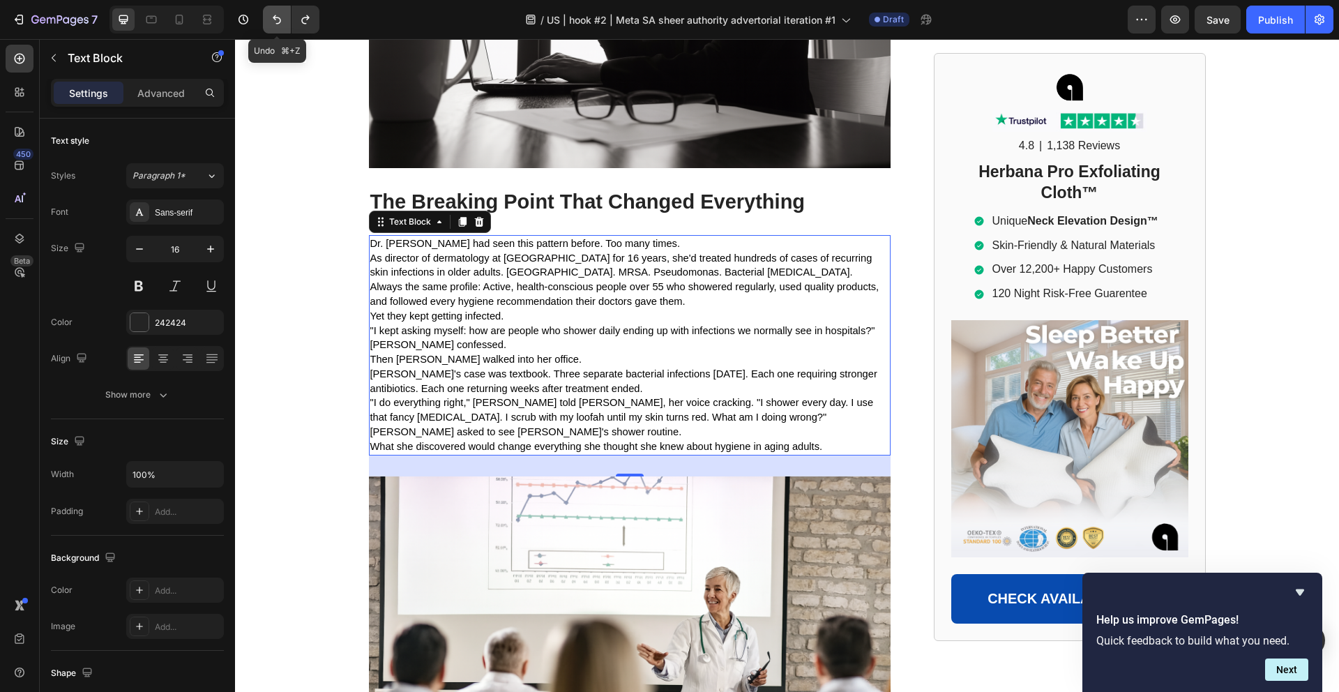
click at [274, 15] on icon "Undo/Redo" at bounding box center [277, 20] width 14 height 14
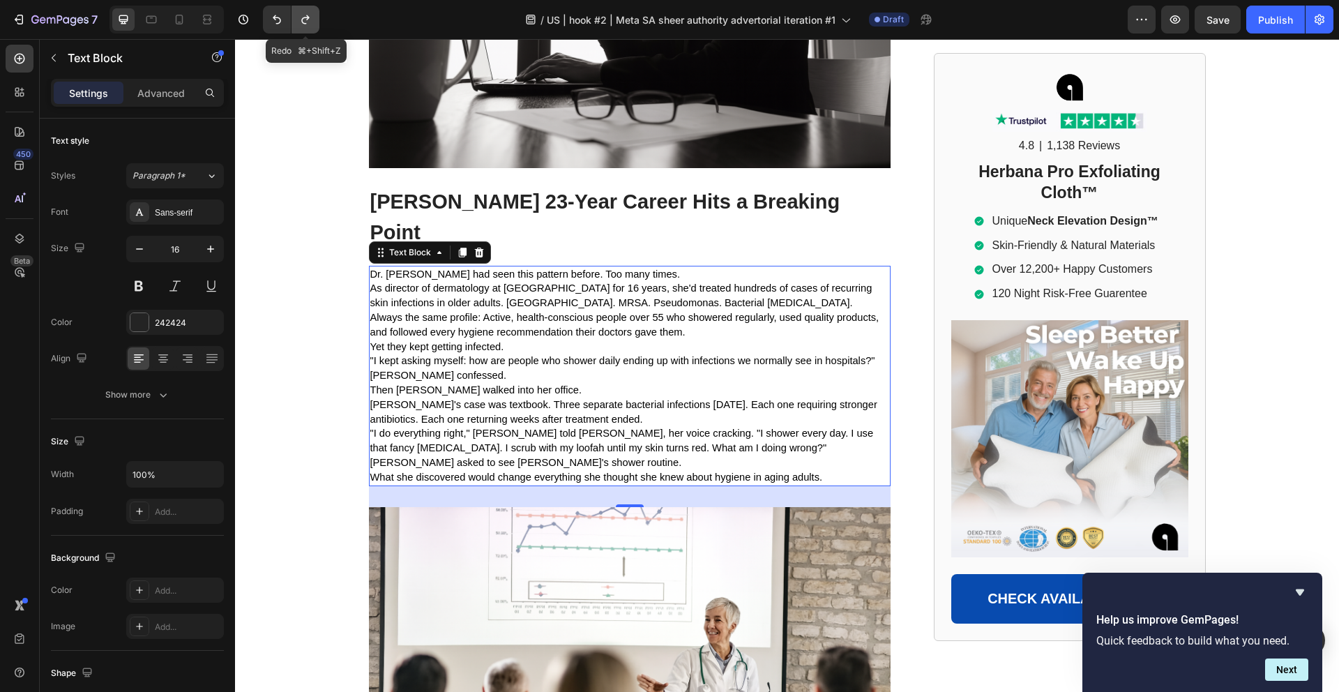
click at [310, 22] on icon "Undo/Redo" at bounding box center [305, 20] width 14 height 14
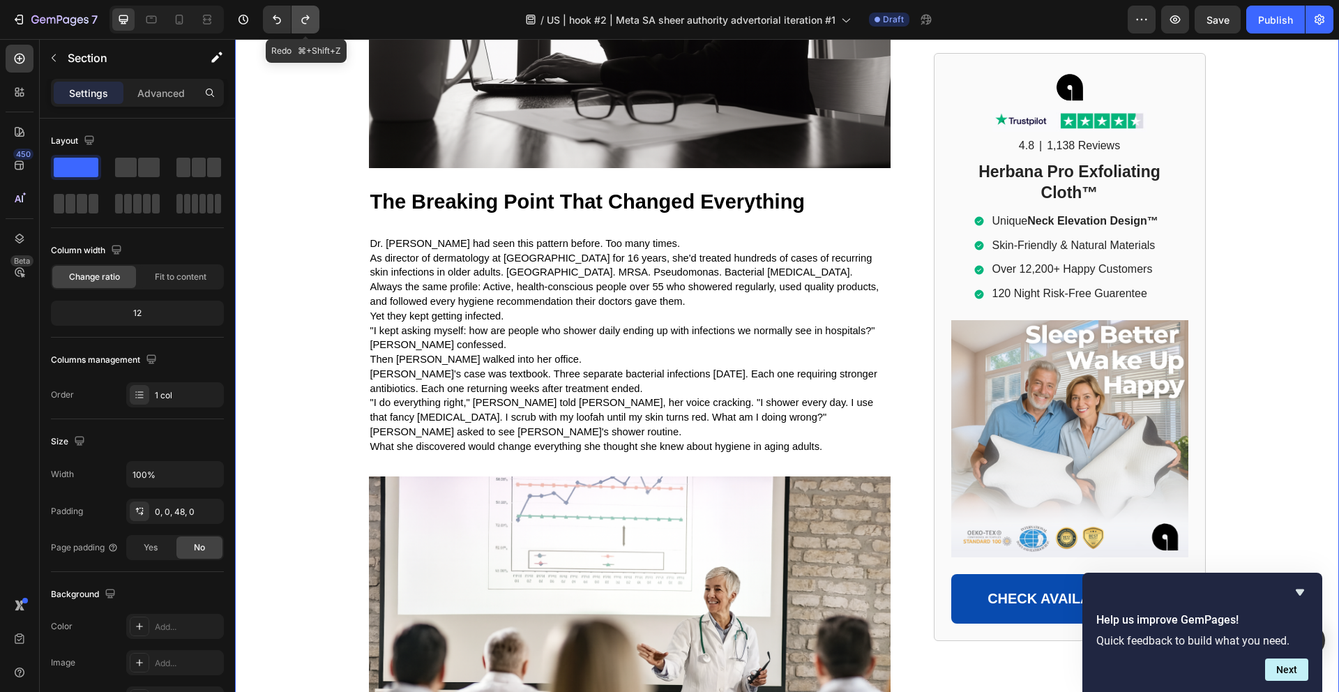
click at [305, 24] on icon "Undo/Redo" at bounding box center [305, 20] width 14 height 14
click at [278, 23] on icon "Undo/Redo" at bounding box center [277, 20] width 14 height 14
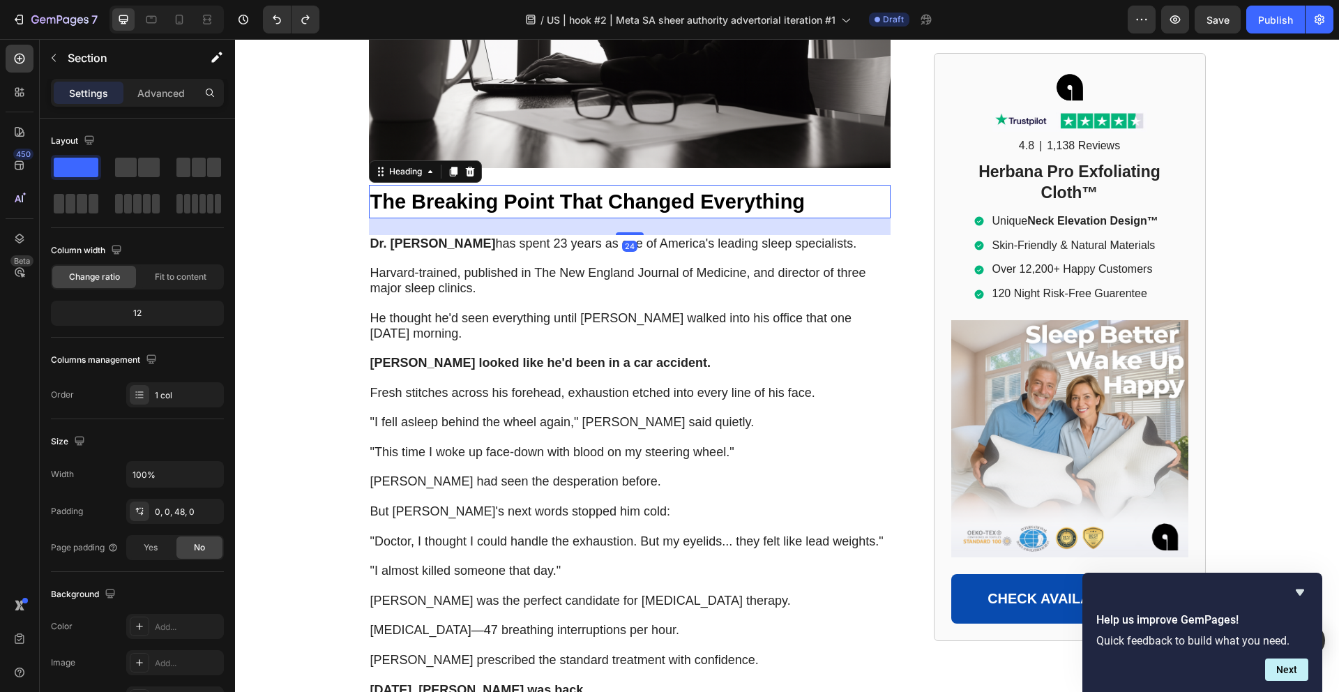
click at [418, 190] on strong "The Breaking Point That Changed Everything" at bounding box center [587, 201] width 435 height 22
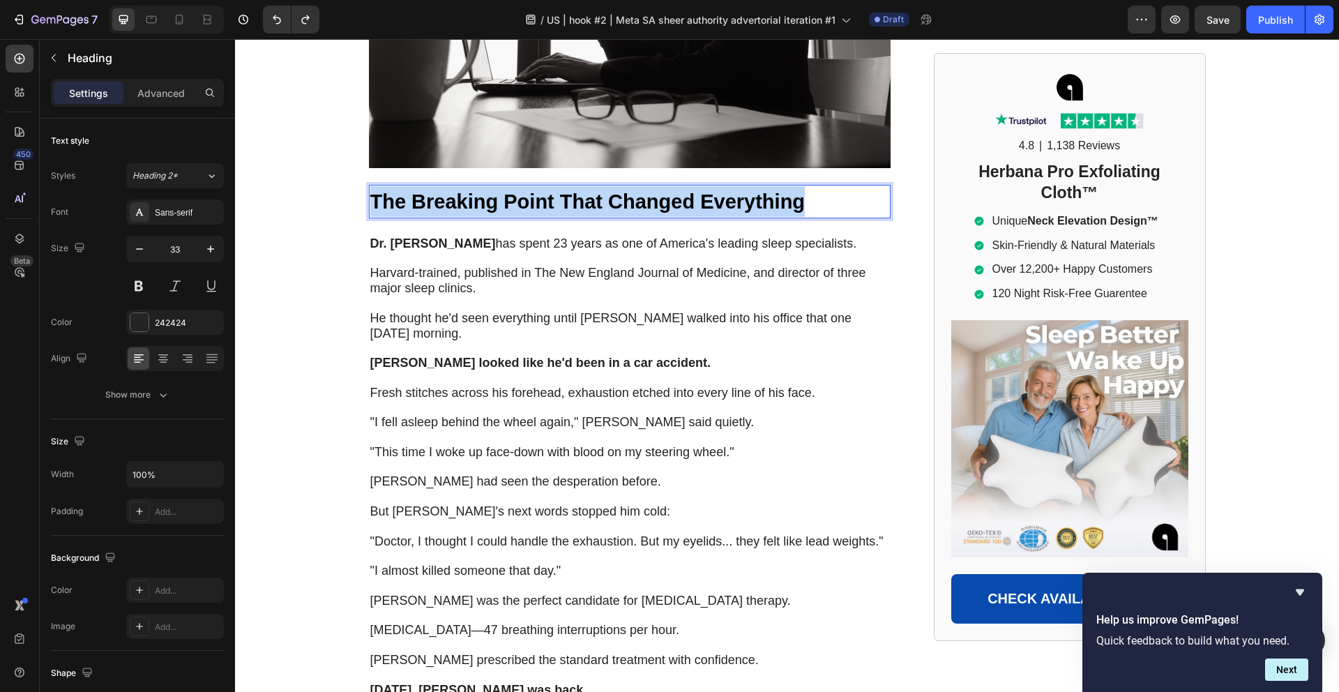
click at [418, 190] on strong "The Breaking Point That Changed Everything" at bounding box center [587, 201] width 435 height 22
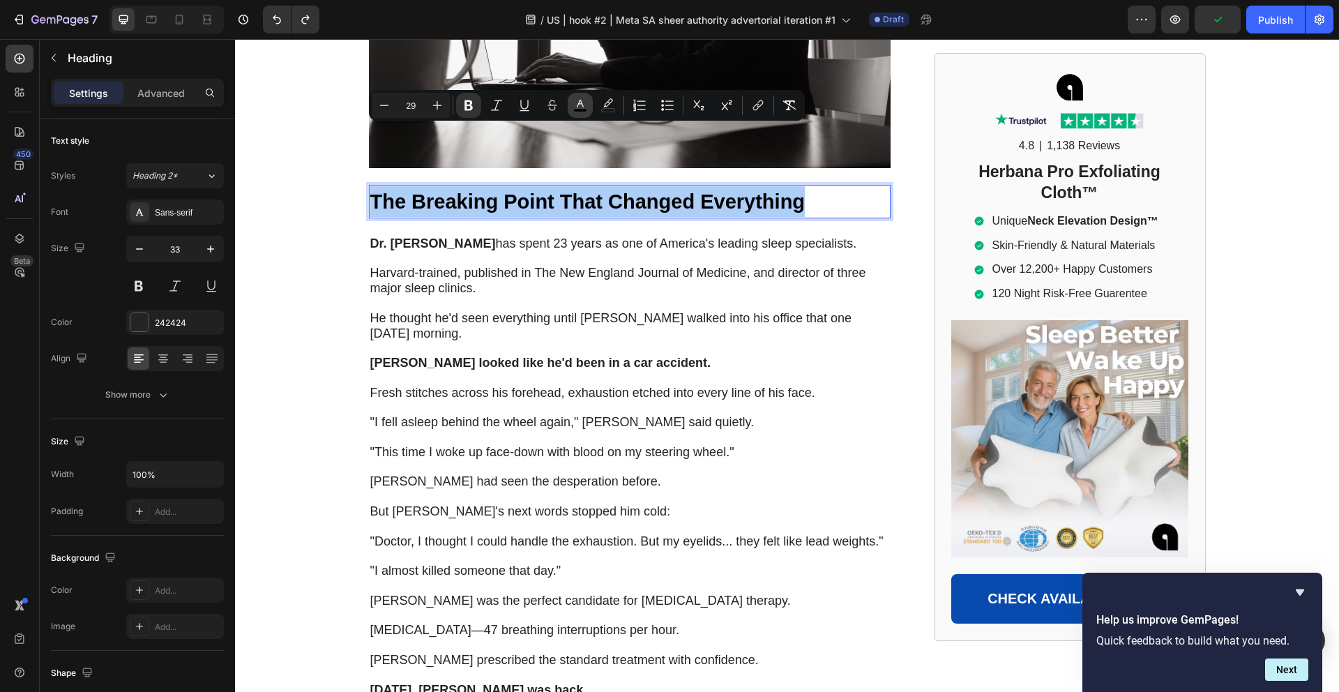
click at [586, 102] on icon "Editor contextual toolbar" at bounding box center [580, 105] width 14 height 14
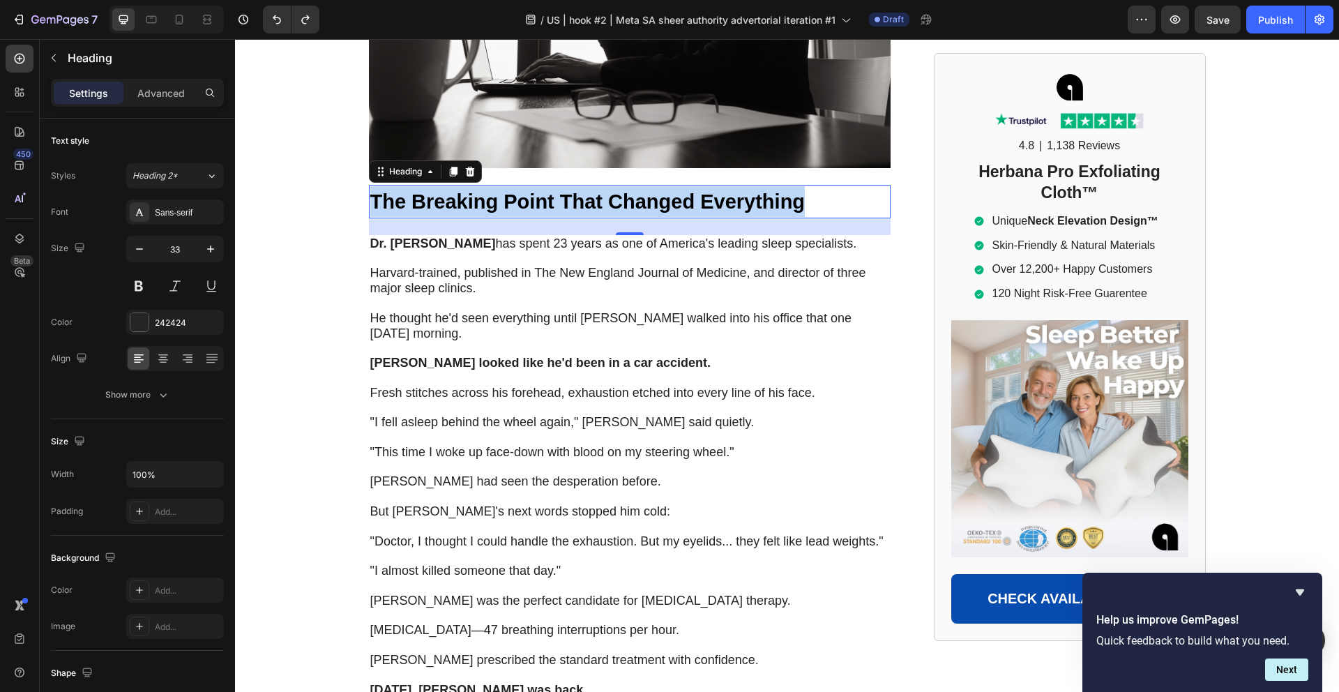
click at [558, 190] on strong "The Breaking Point That Changed Everything" at bounding box center [587, 201] width 435 height 22
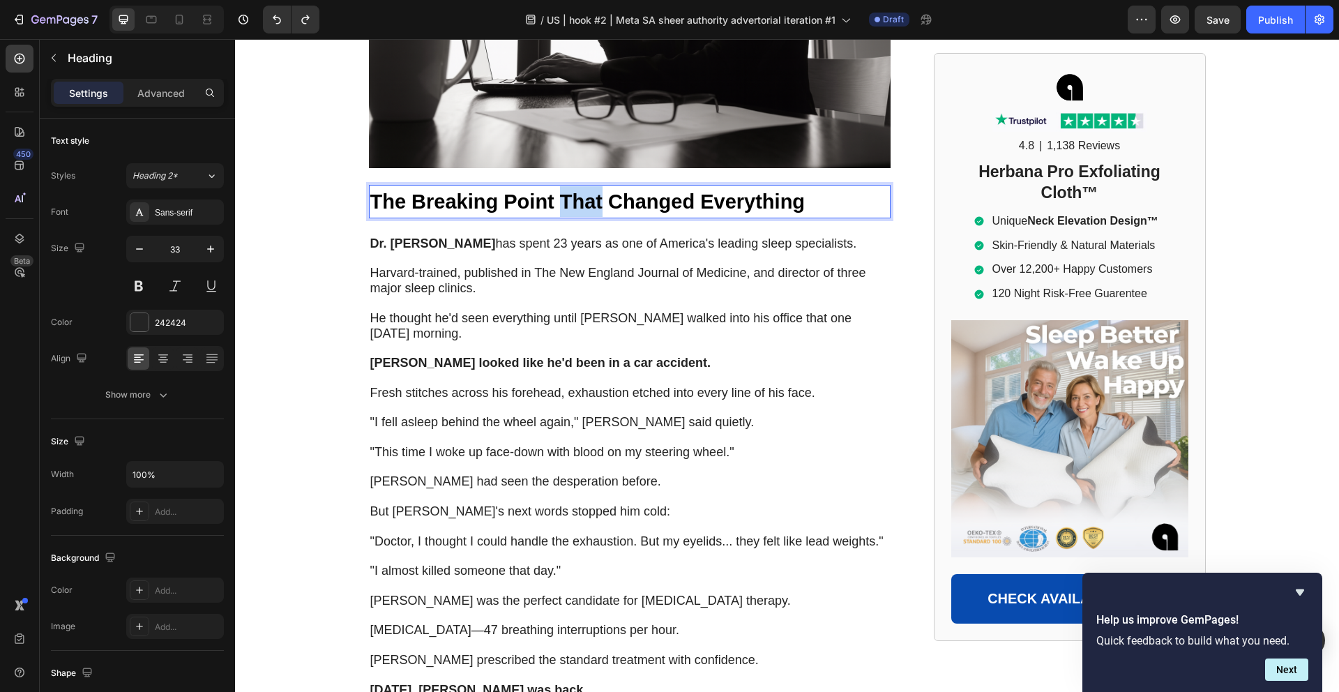
click at [558, 190] on strong "The Breaking Point That Changed Everything" at bounding box center [587, 201] width 435 height 22
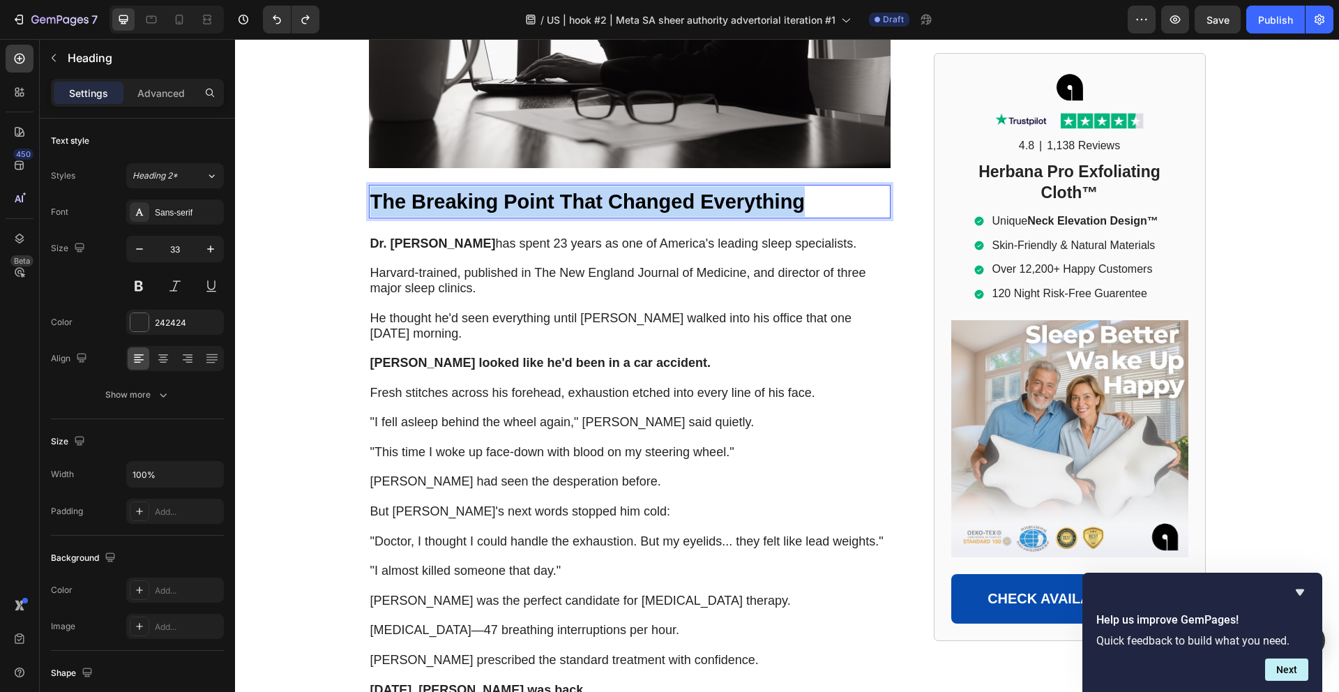
click at [558, 190] on strong "The Breaking Point That Changed Everything" at bounding box center [587, 201] width 435 height 22
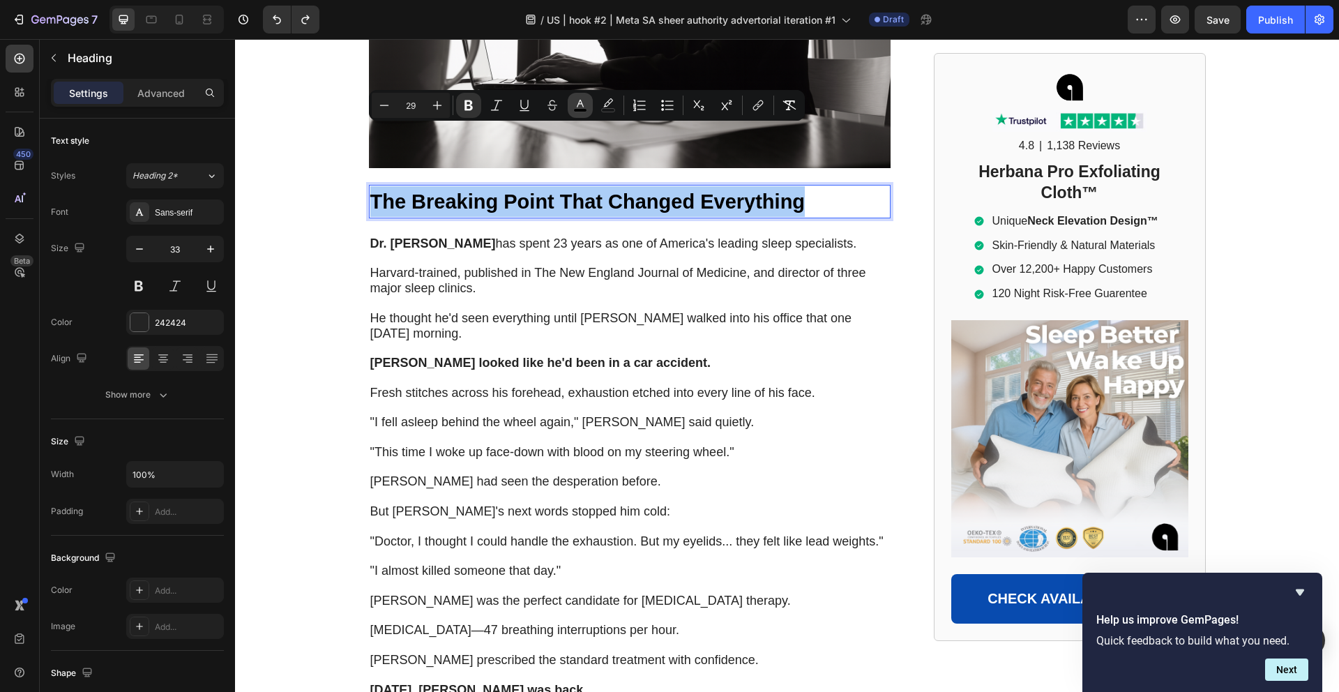
click at [588, 107] on button "color" at bounding box center [579, 105] width 25 height 25
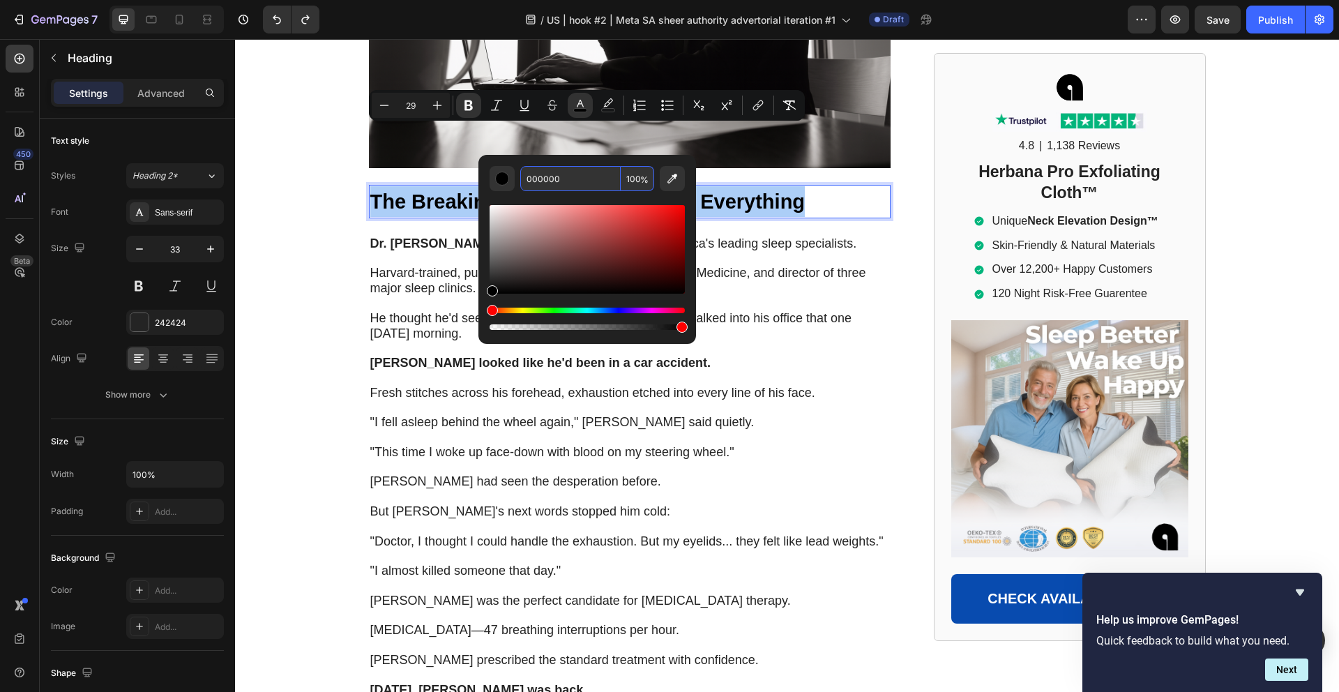
click at [562, 170] on input "000000" at bounding box center [570, 178] width 100 height 25
paste input "242424"
type input "242424"
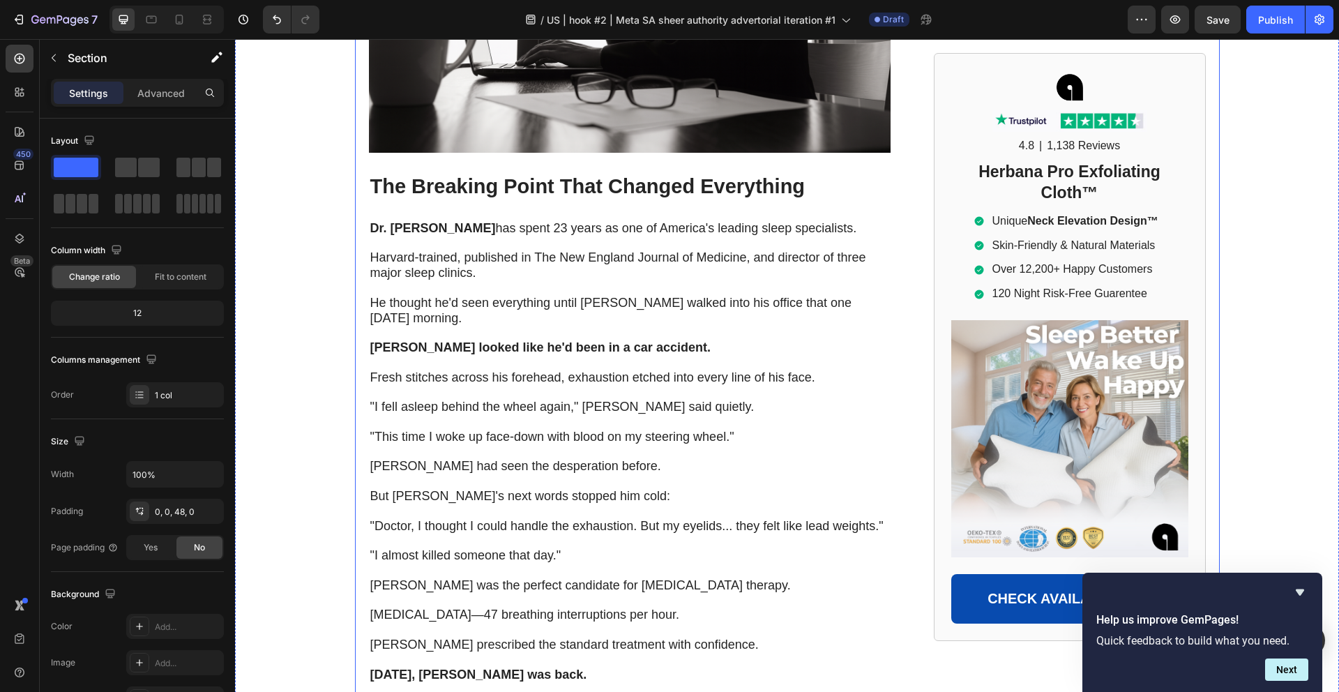
scroll to position [2042, 0]
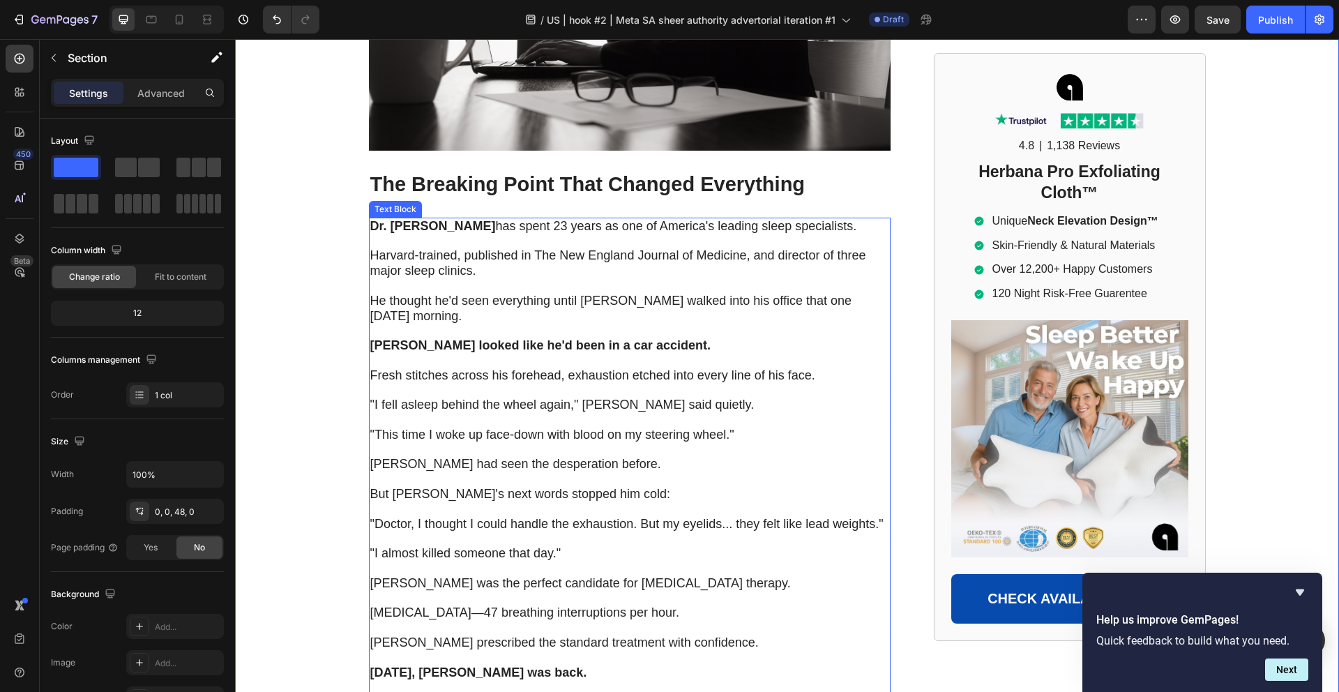
click at [385, 219] on strong "Dr. [PERSON_NAME]" at bounding box center [432, 226] width 125 height 14
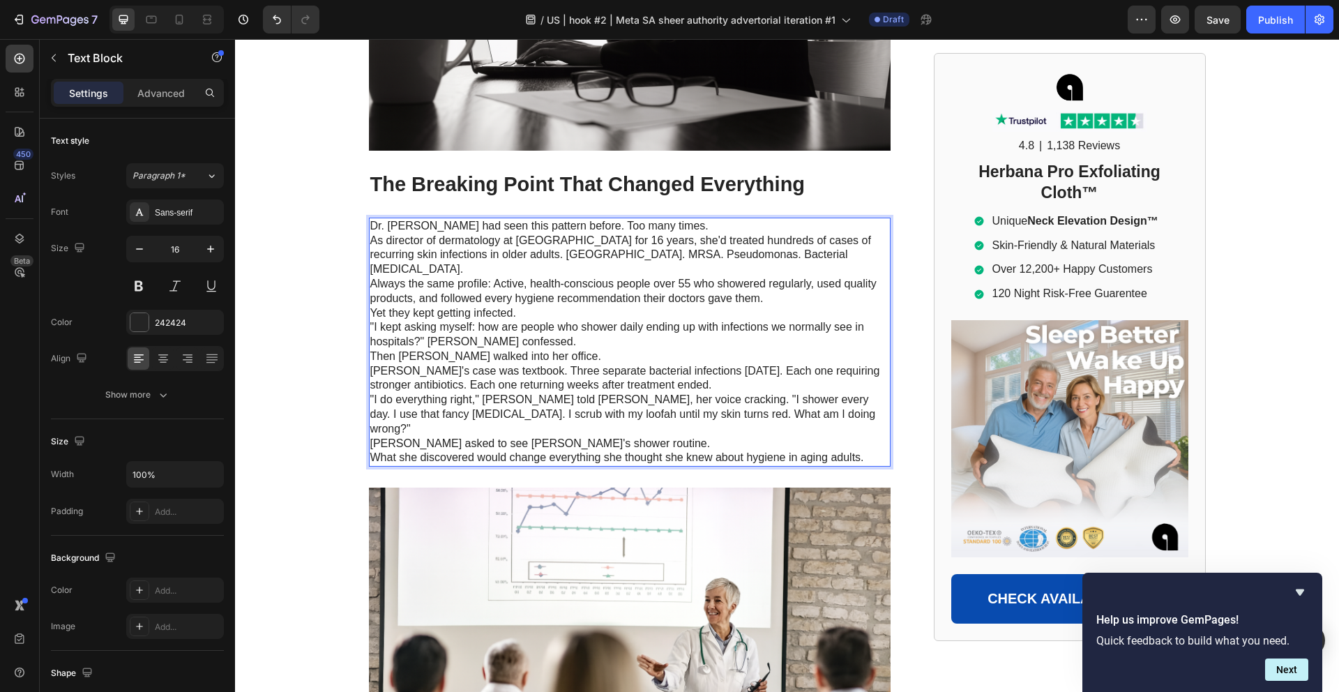
click at [499, 234] on p "As director of dermatology at [GEOGRAPHIC_DATA] for 16 years, she'd treated hun…" at bounding box center [629, 255] width 519 height 43
click at [422, 320] on p ""I kept asking myself: how are people who shower daily ending up with infection…" at bounding box center [629, 334] width 519 height 29
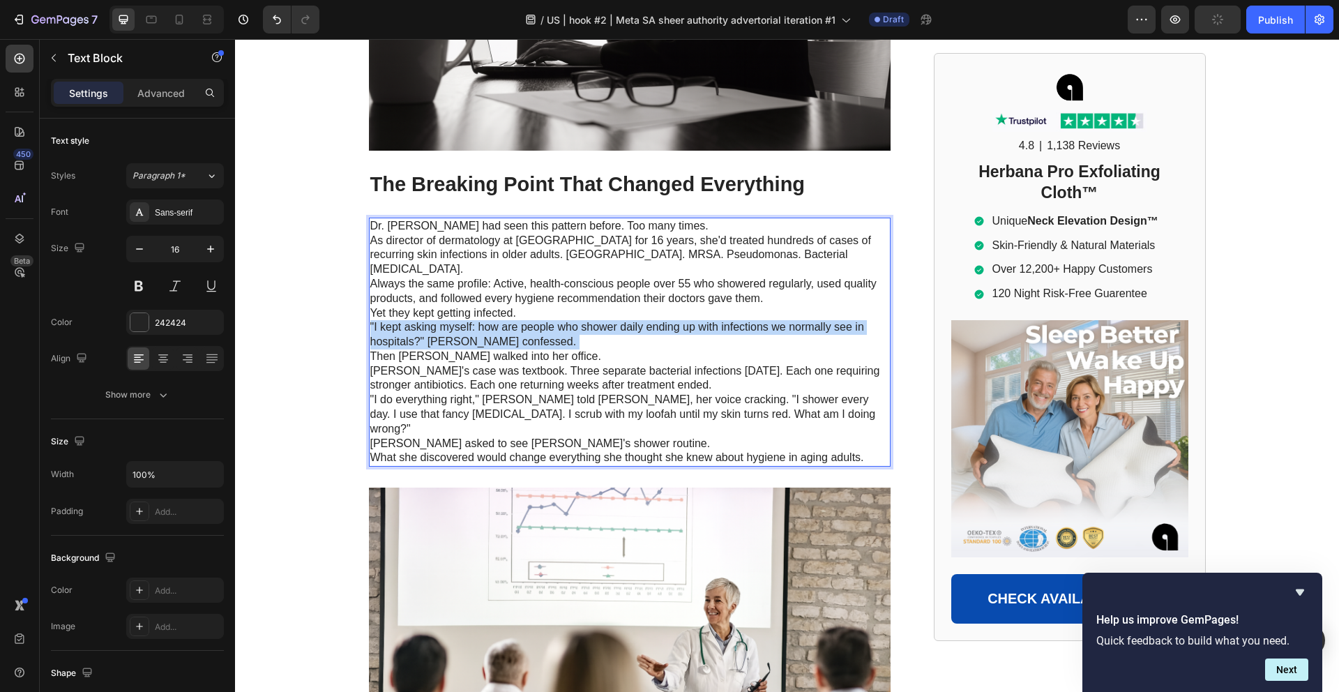
click at [422, 320] on p ""I kept asking myself: how are people who shower daily ending up with infection…" at bounding box center [629, 334] width 519 height 29
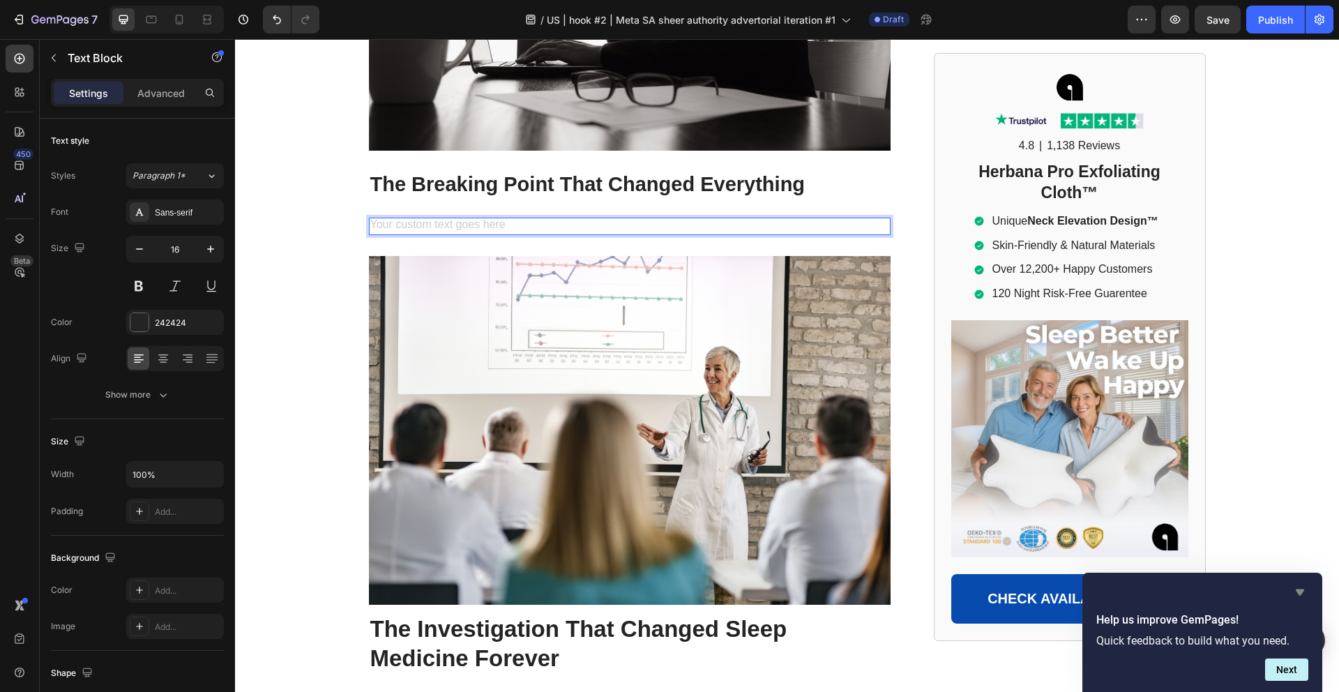
click at [1298, 593] on icon "Hide survey" at bounding box center [1299, 592] width 8 height 6
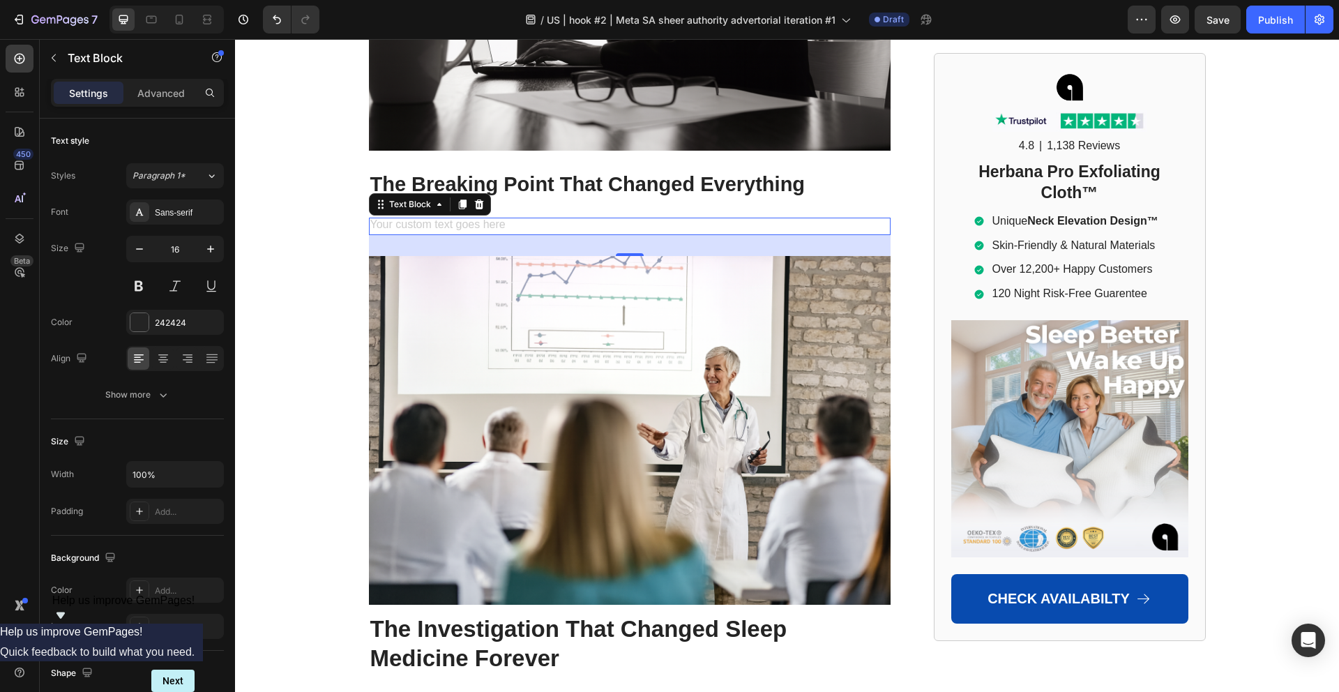
click at [515, 218] on div "Rich Text Editor. Editing area: main" at bounding box center [629, 226] width 521 height 17
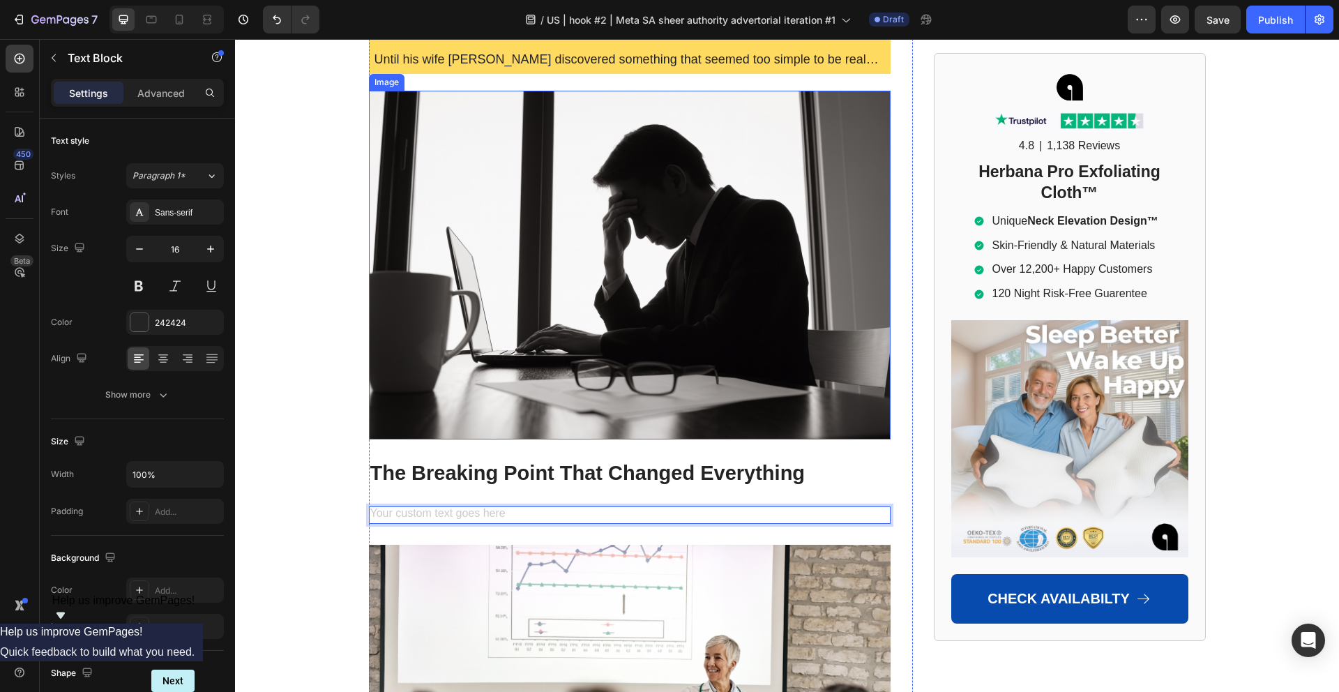
scroll to position [1850, 0]
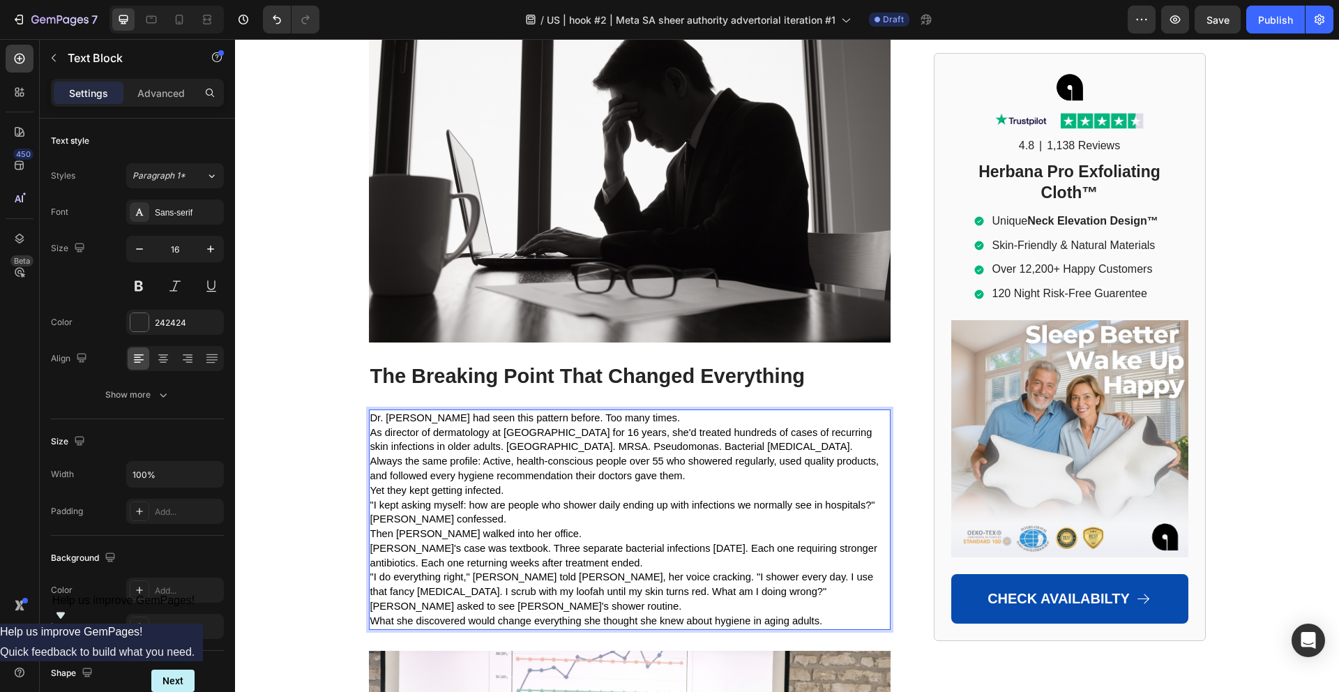
click at [669, 411] on p "Dr. [PERSON_NAME] had seen this pattern before. Too many times." at bounding box center [629, 418] width 519 height 15
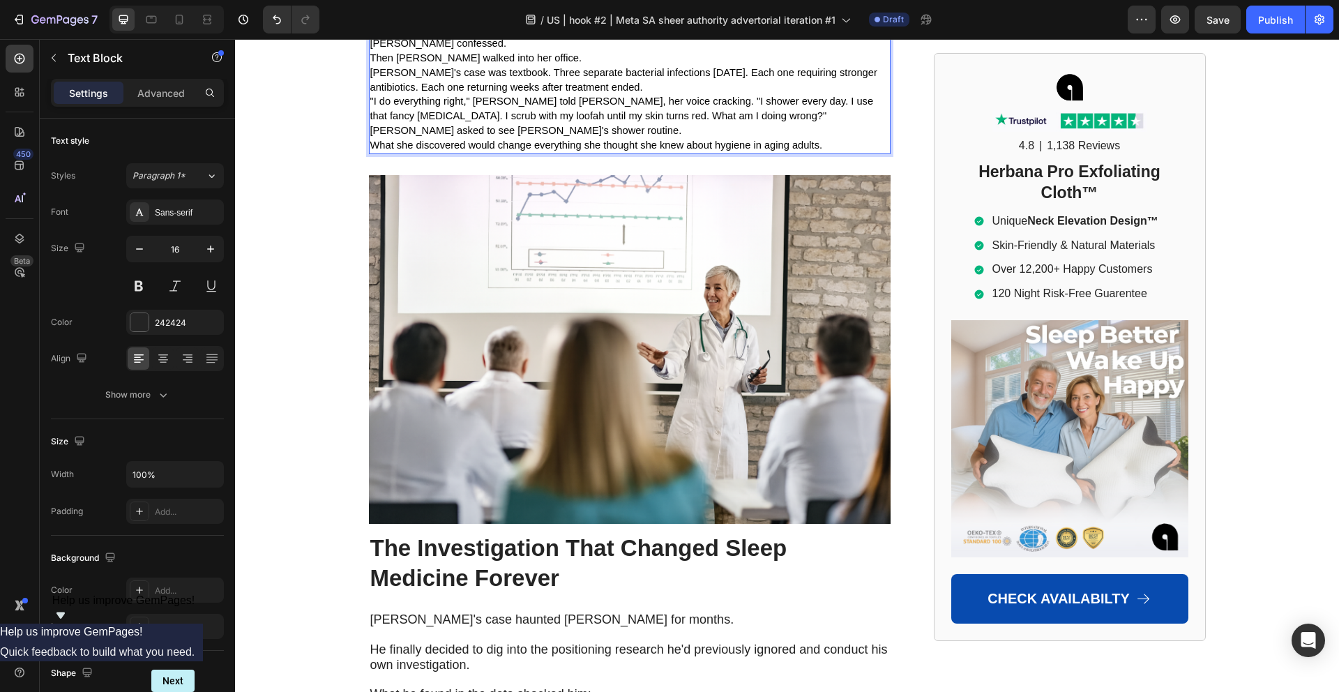
scroll to position [2528, 0]
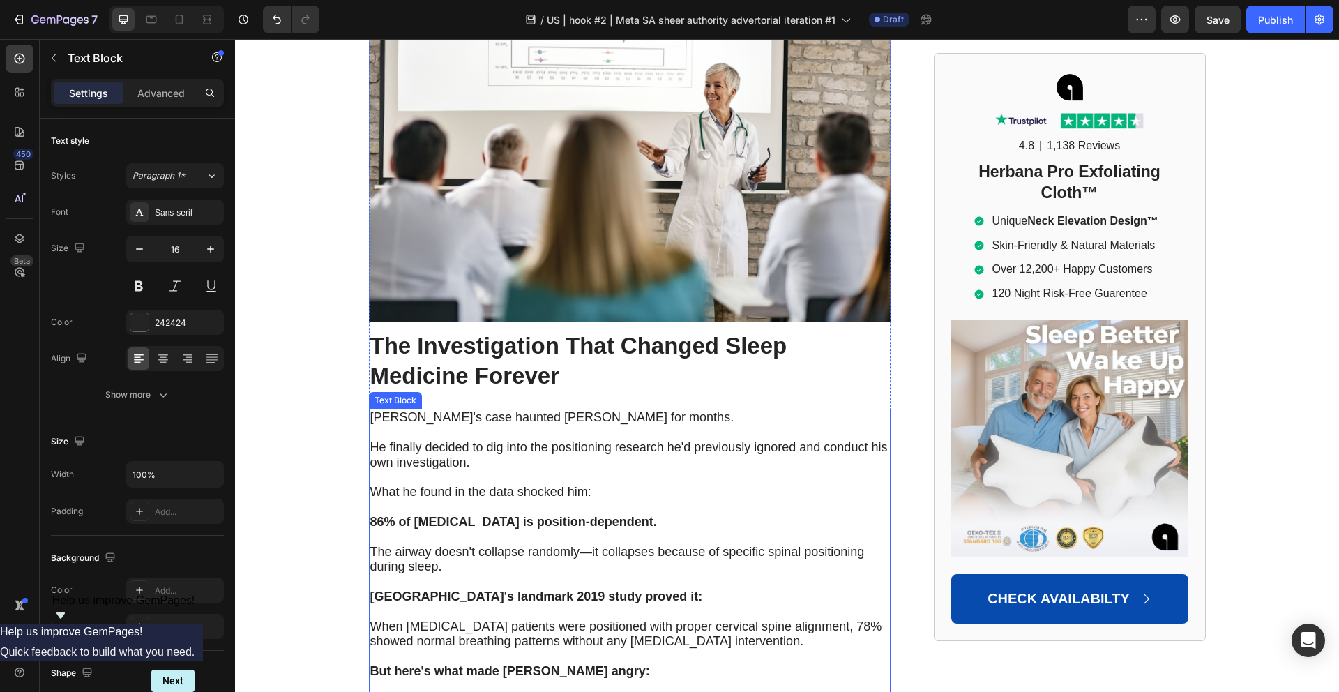
click at [514, 440] on span "He finally decided to dig into the positioning research he'd previously ignored…" at bounding box center [628, 454] width 517 height 29
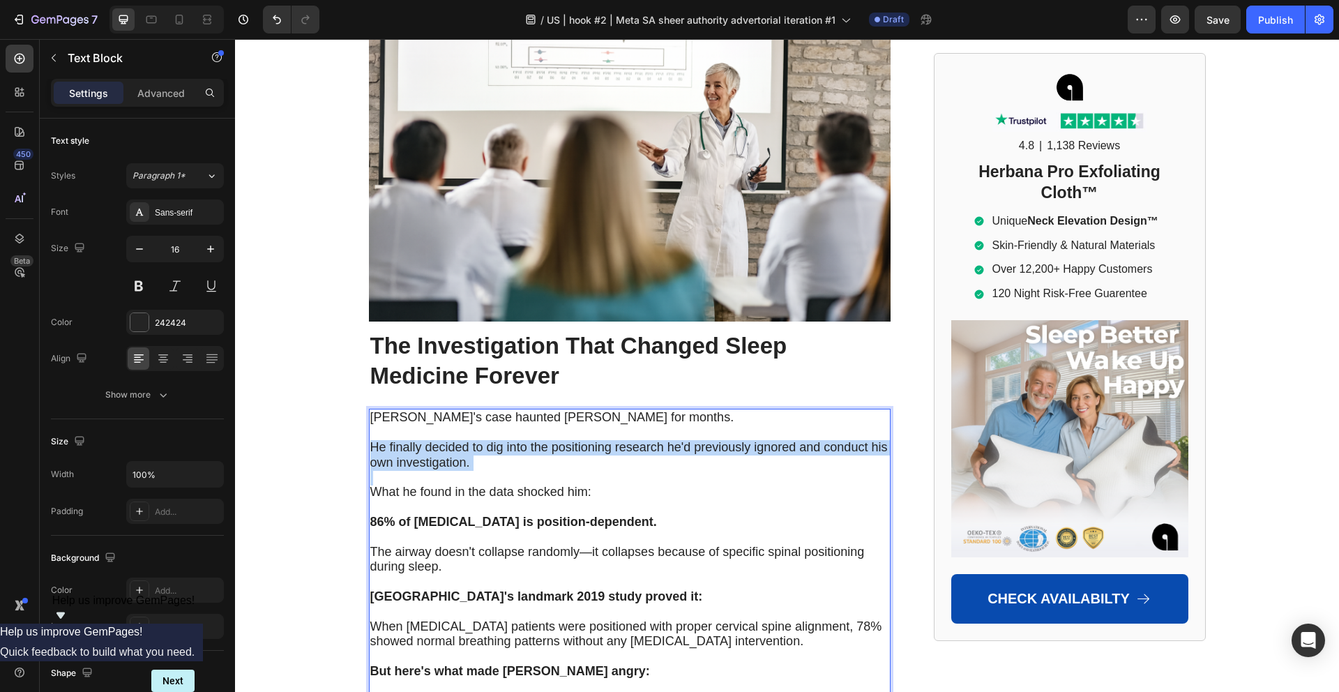
click at [514, 440] on span "He finally decided to dig into the positioning research he'd previously ignored…" at bounding box center [628, 454] width 517 height 29
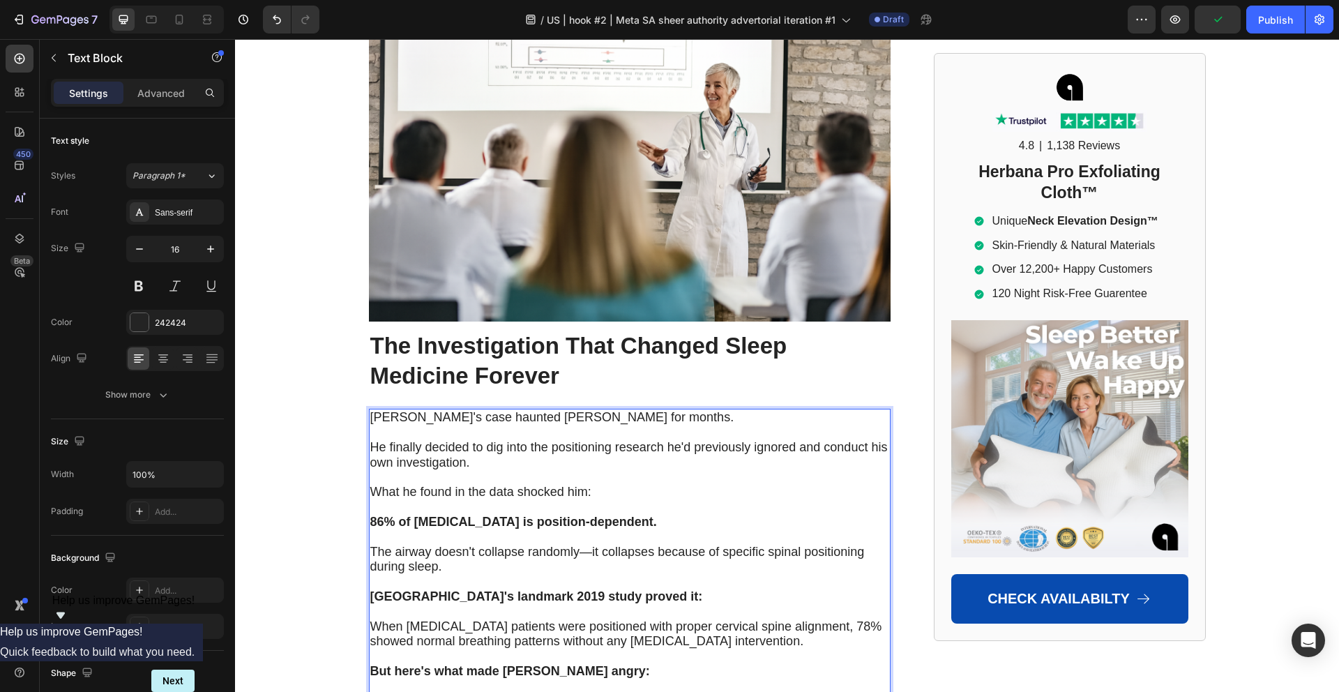
click at [470, 485] on span "What he found in the data shocked him:" at bounding box center [480, 492] width 221 height 14
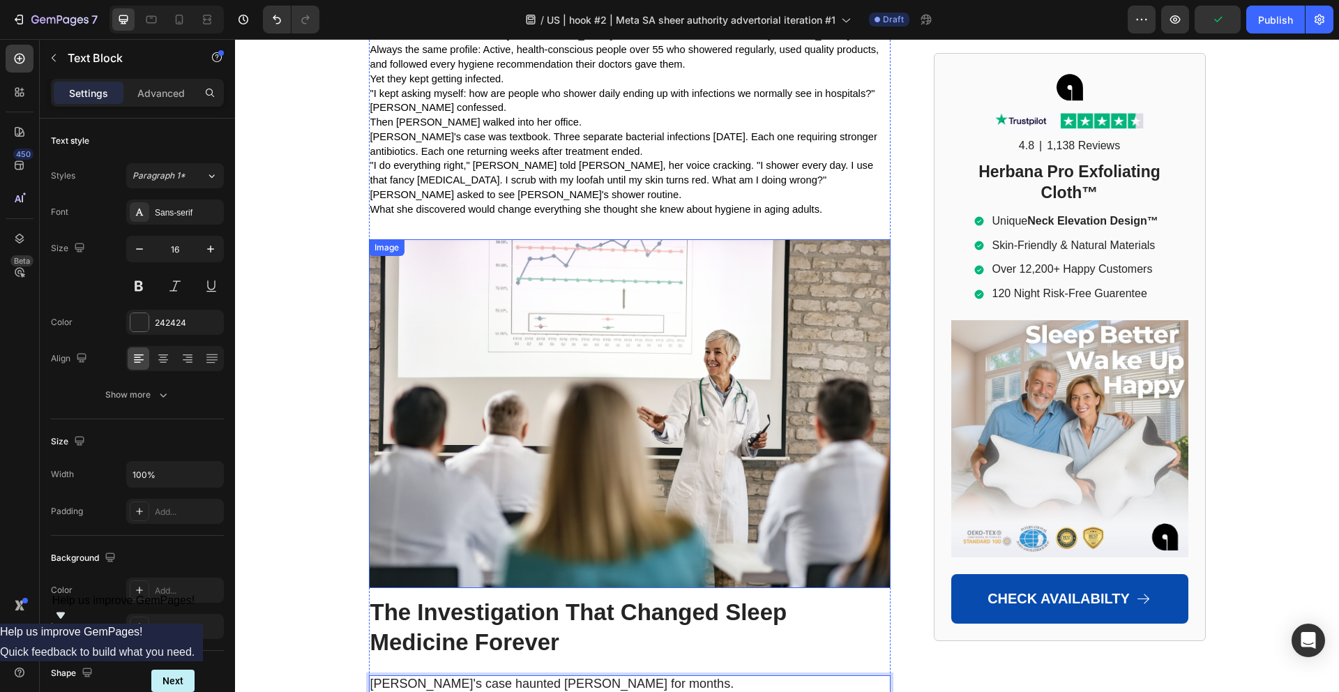
scroll to position [2425, 0]
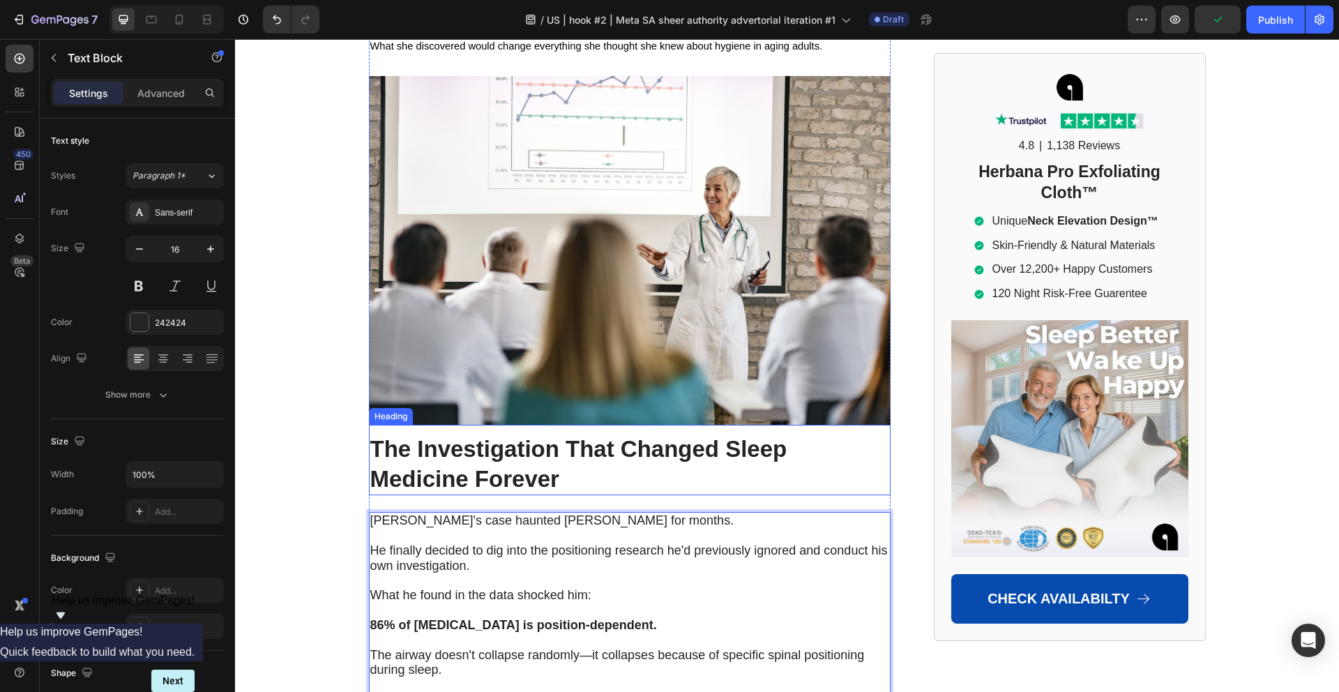
click at [457, 436] on strong "The Investigation That Changed Sleep Medicine Forever" at bounding box center [578, 464] width 417 height 56
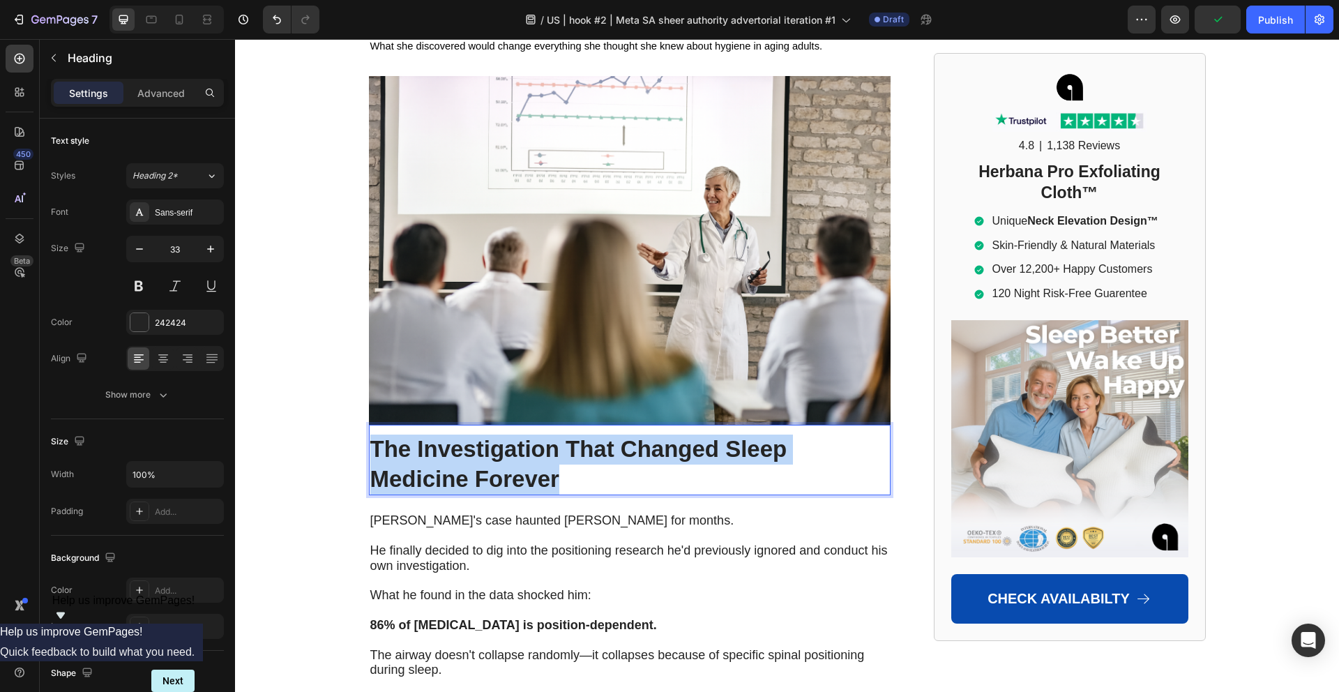
click at [457, 436] on strong "The Investigation That Changed Sleep Medicine Forever" at bounding box center [578, 464] width 417 height 56
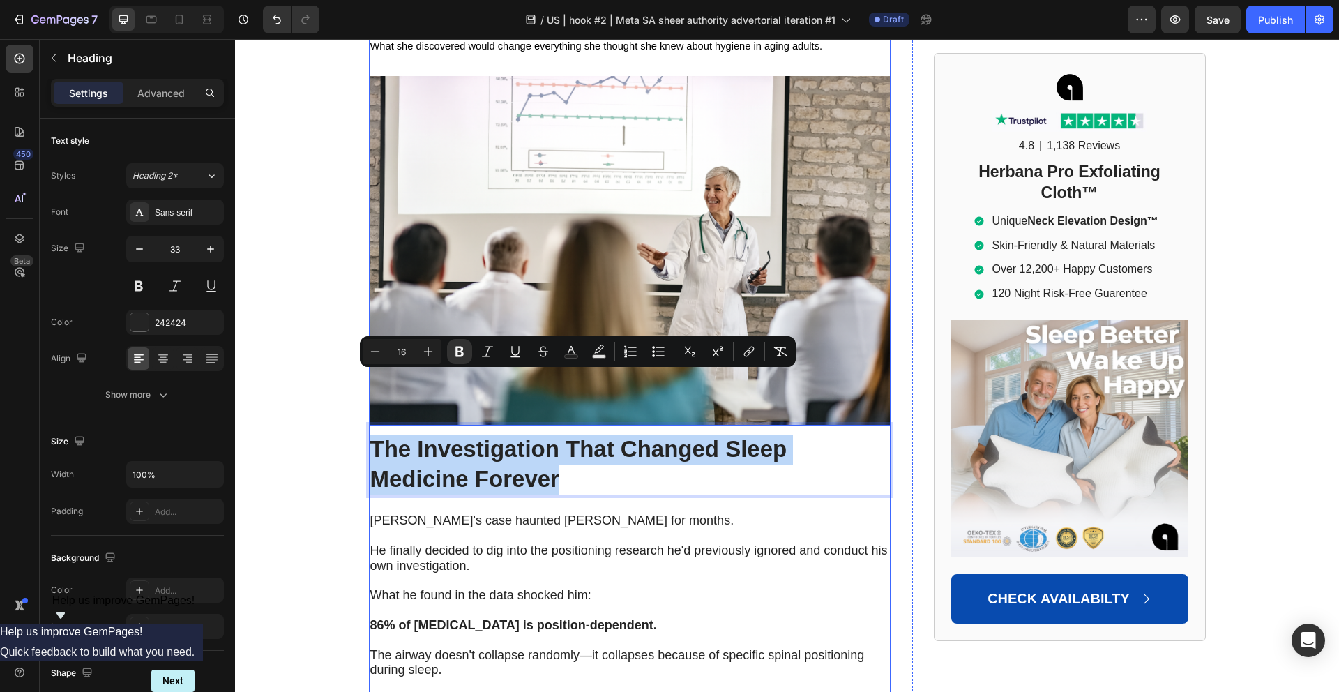
click at [457, 528] on p "Rich Text Editor. Editing area: main" at bounding box center [629, 535] width 519 height 15
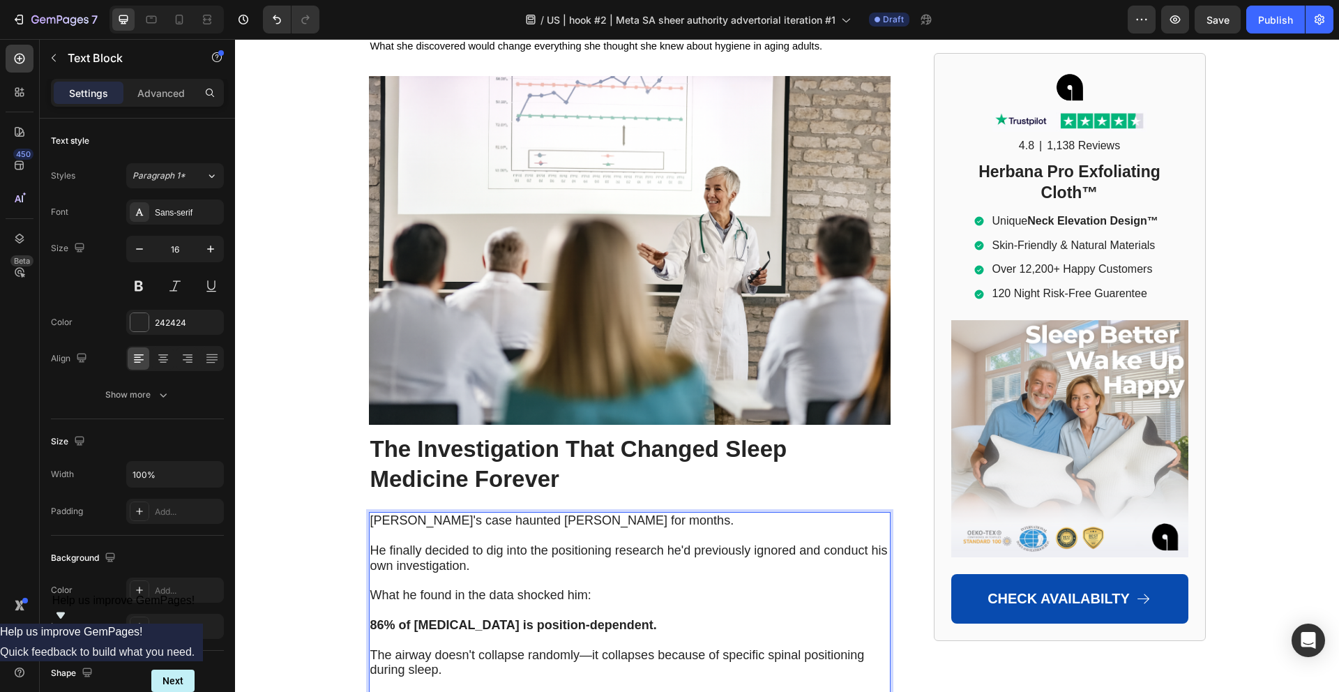
click at [457, 528] on p "Rich Text Editor. Editing area: main" at bounding box center [629, 535] width 519 height 15
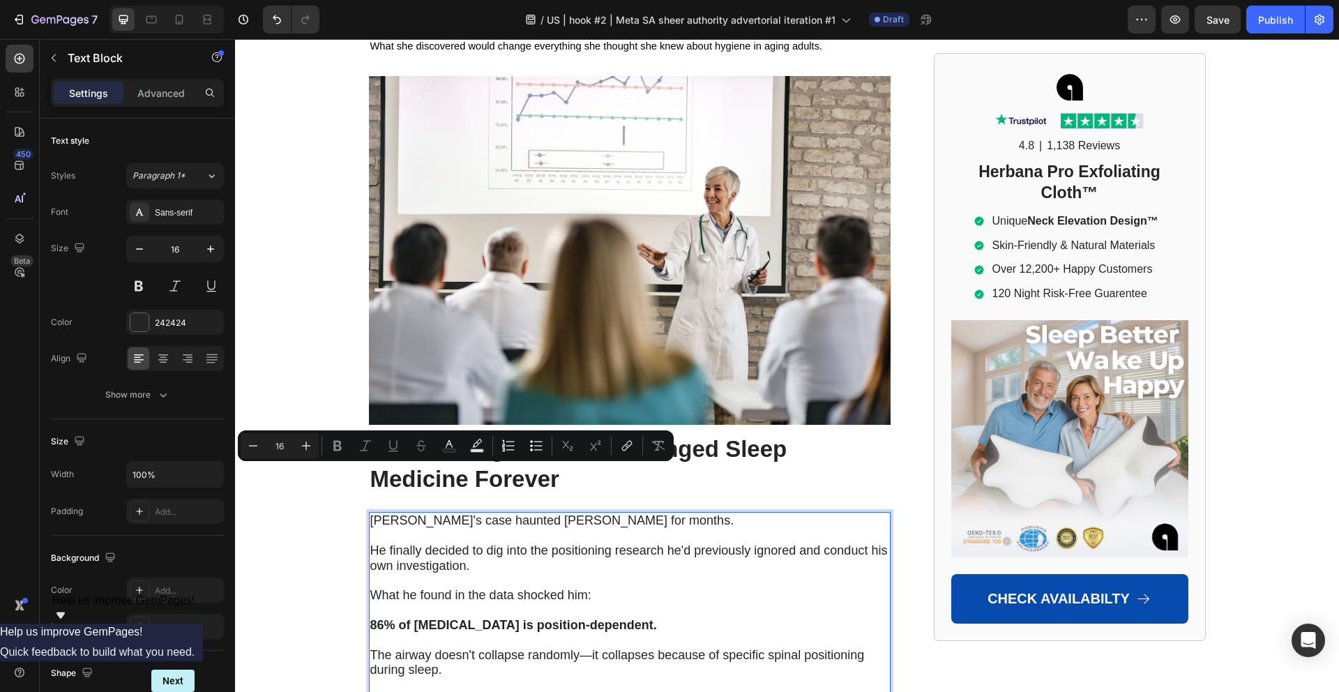
click at [457, 528] on p "Rich Text Editor. Editing area: main" at bounding box center [629, 535] width 519 height 15
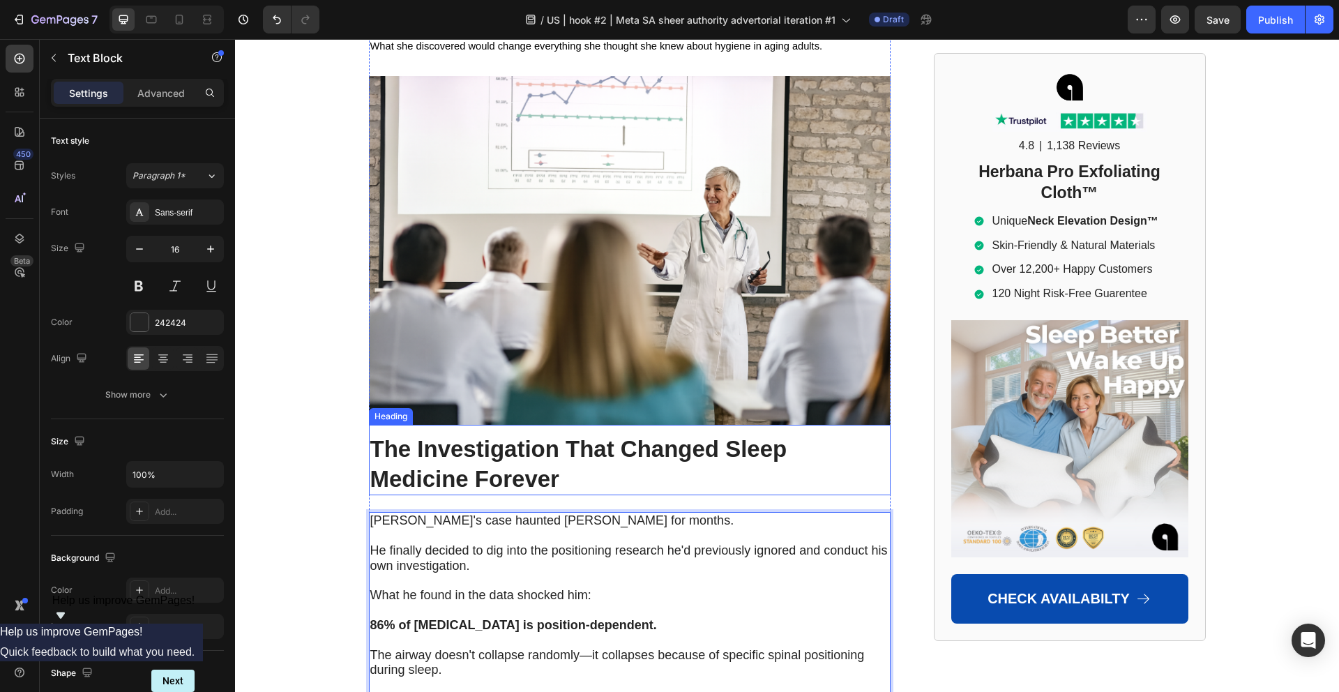
scroll to position [1942, 0]
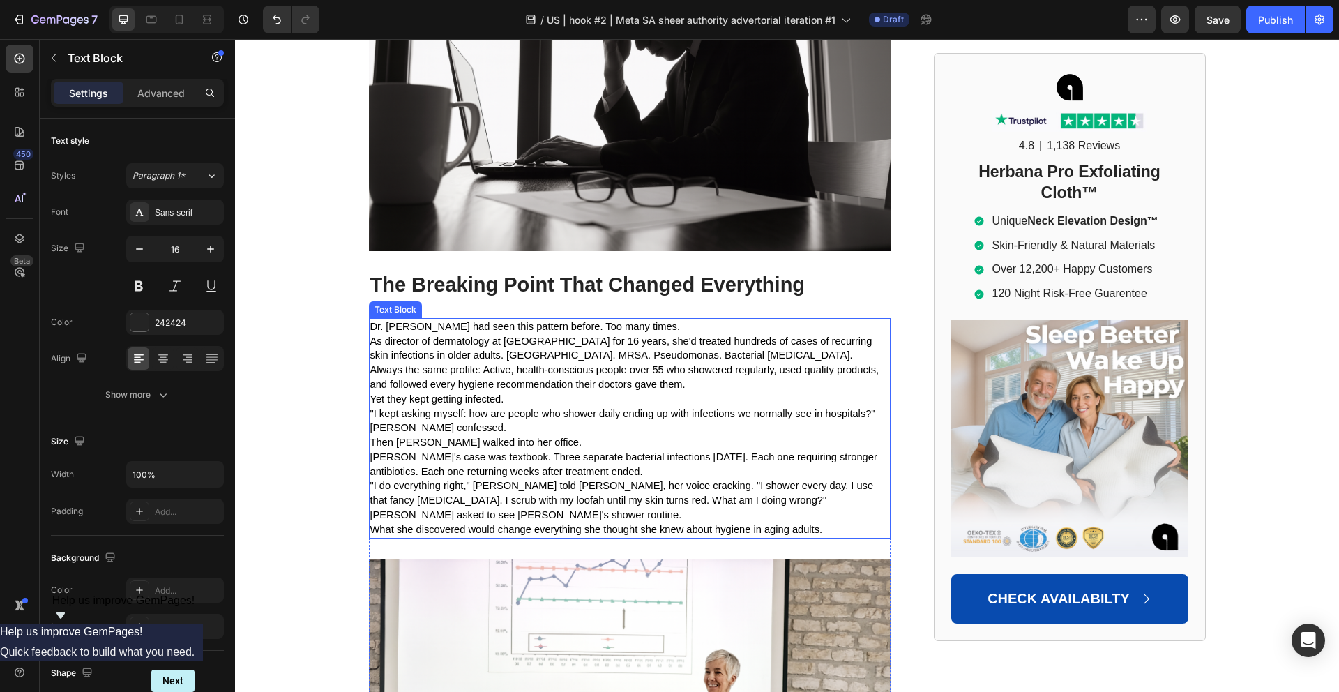
click at [440, 436] on span "Then [PERSON_NAME] walked into her office." at bounding box center [476, 441] width 212 height 11
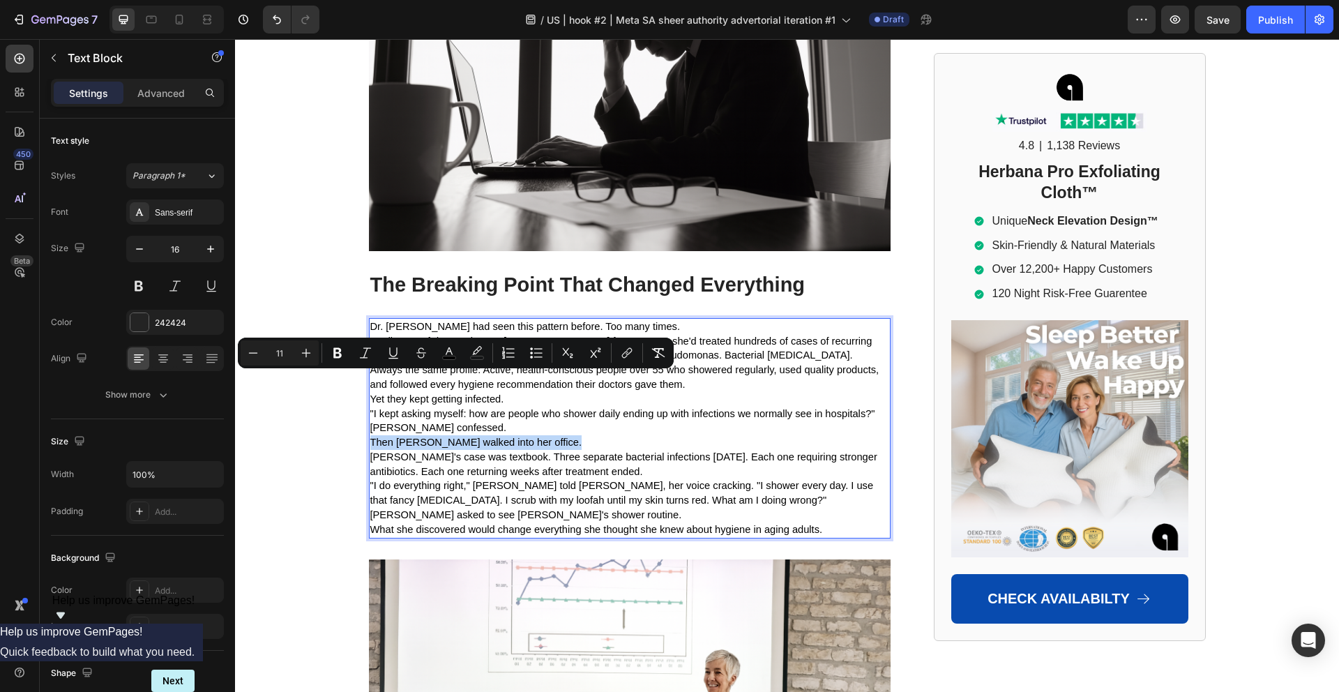
click at [440, 436] on span "Then [PERSON_NAME] walked into her office." at bounding box center [476, 441] width 212 height 11
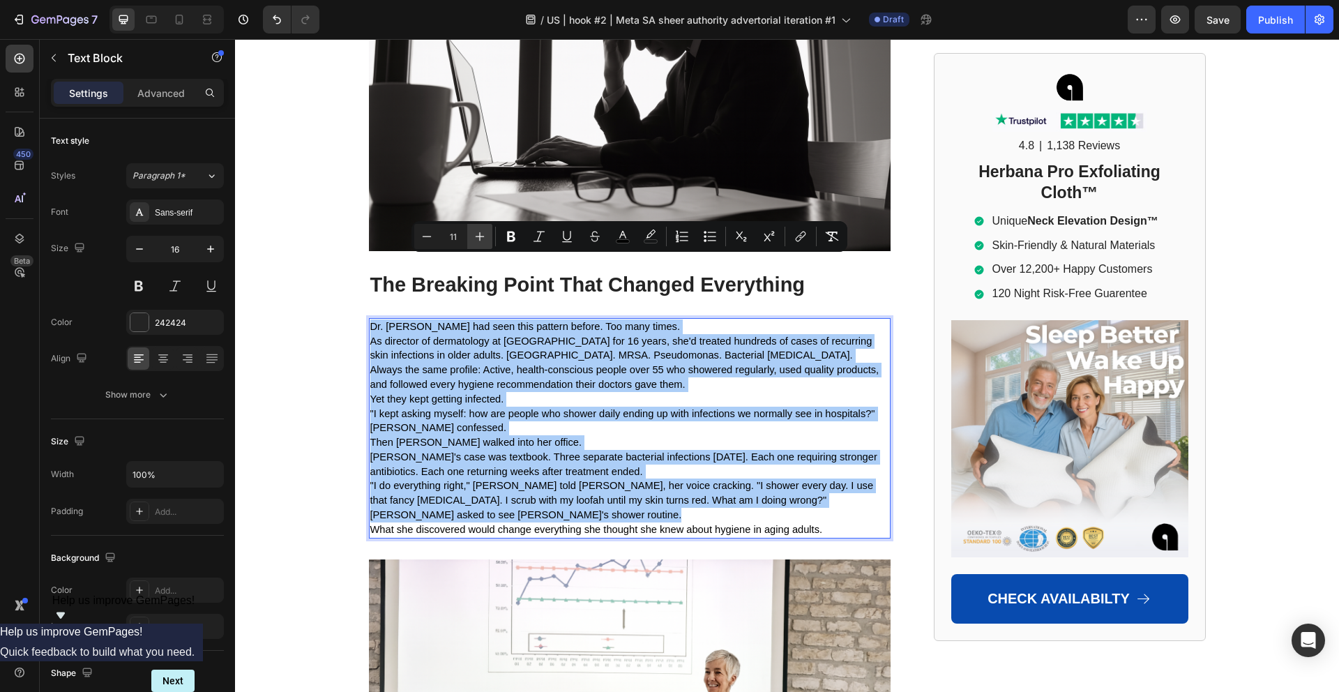
click at [485, 232] on icon "Editor contextual toolbar" at bounding box center [480, 236] width 14 height 14
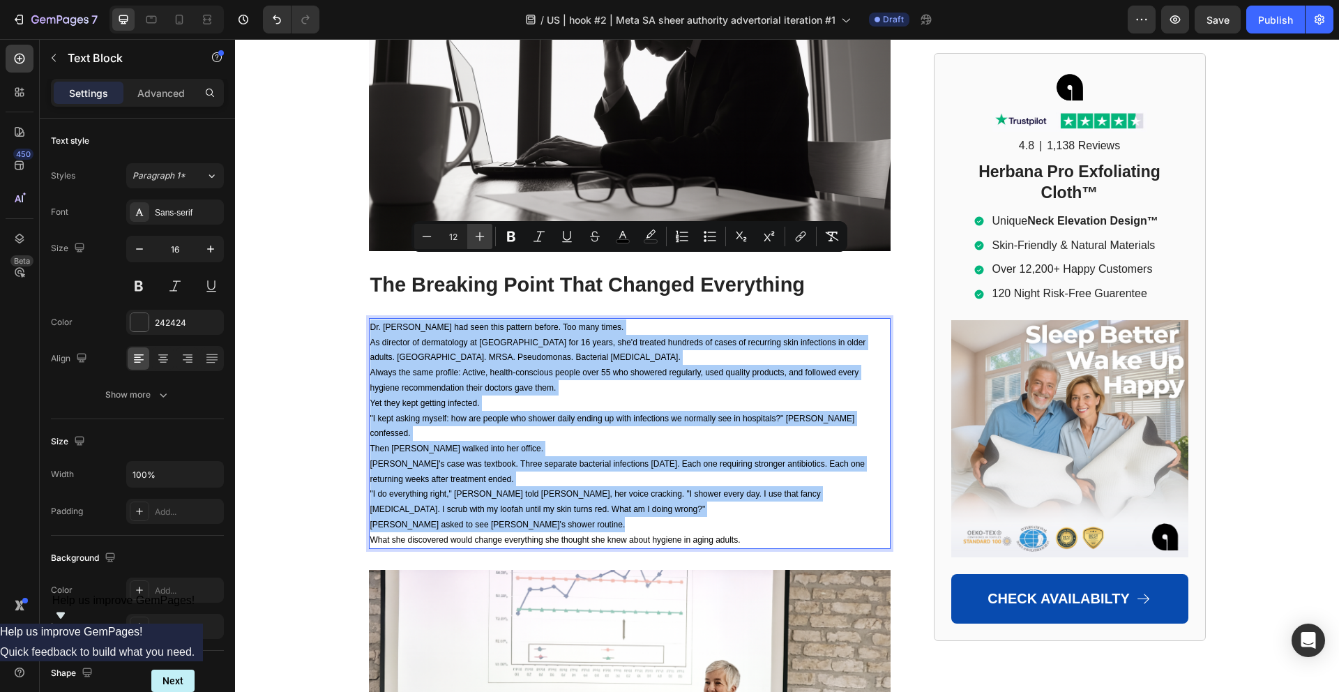
click at [485, 232] on icon "Editor contextual toolbar" at bounding box center [480, 236] width 14 height 14
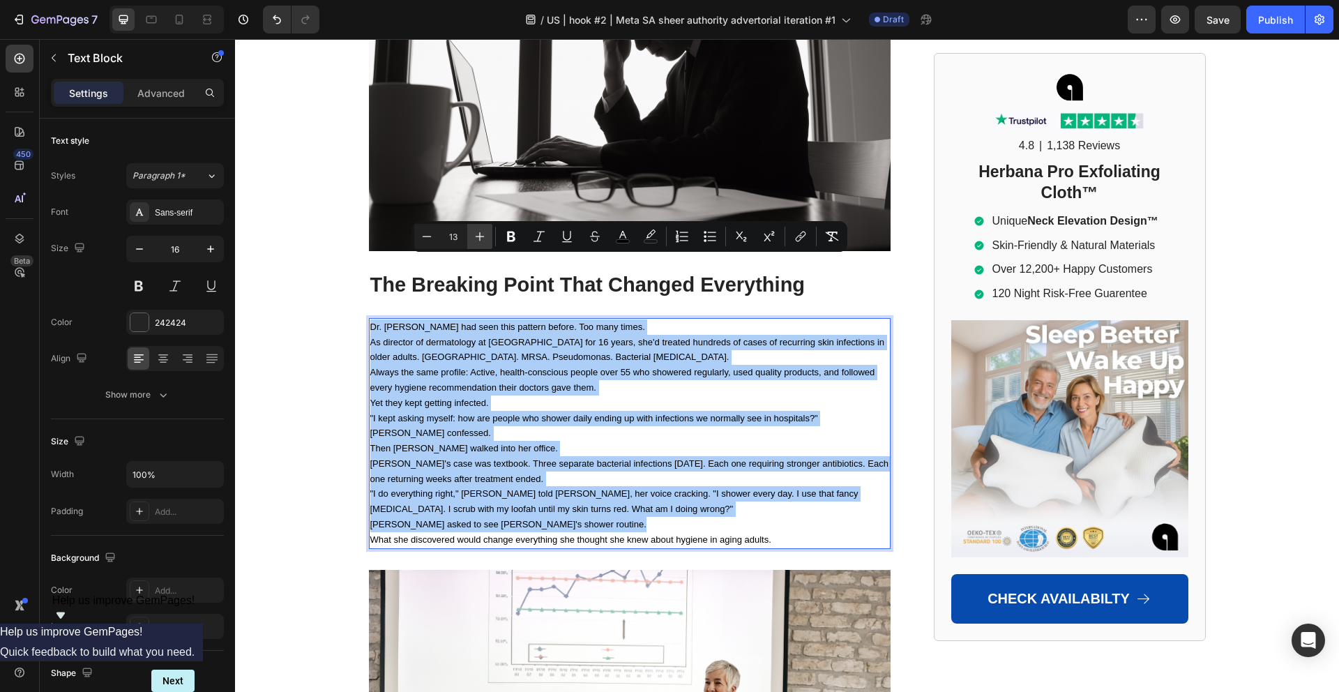
click at [485, 232] on icon "Editor contextual toolbar" at bounding box center [480, 236] width 14 height 14
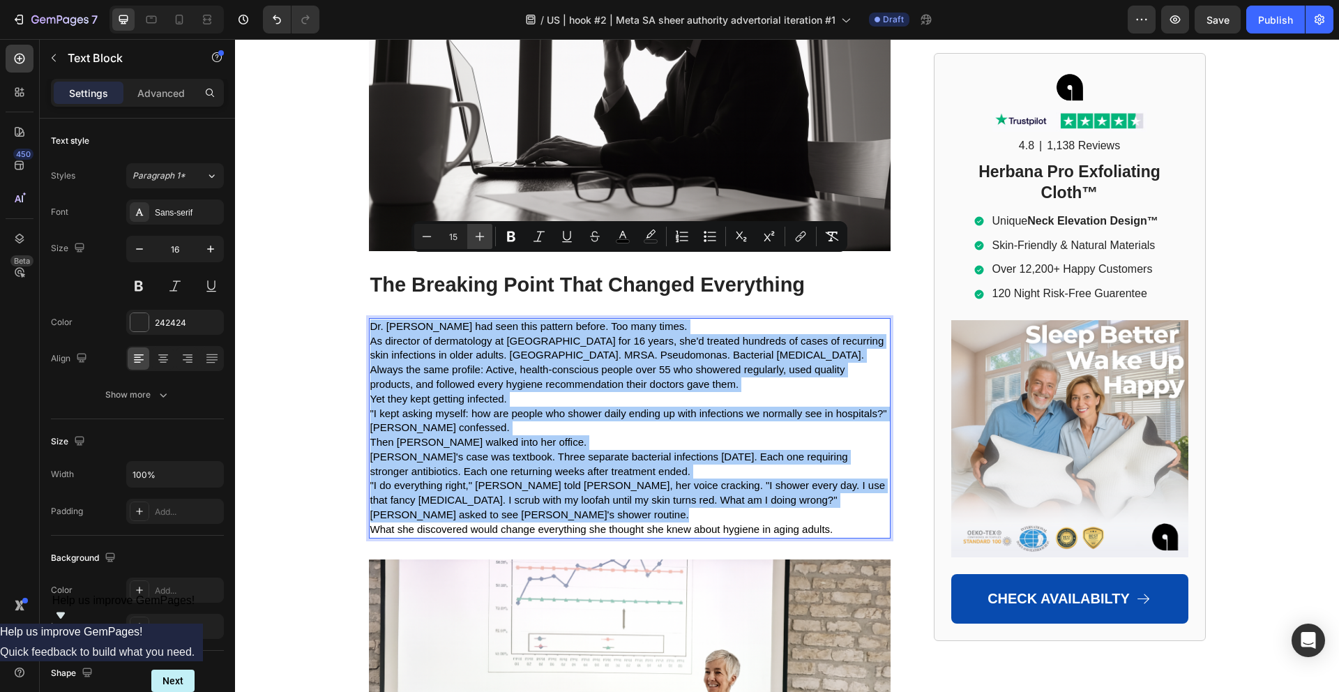
click at [485, 232] on icon "Editor contextual toolbar" at bounding box center [480, 236] width 14 height 14
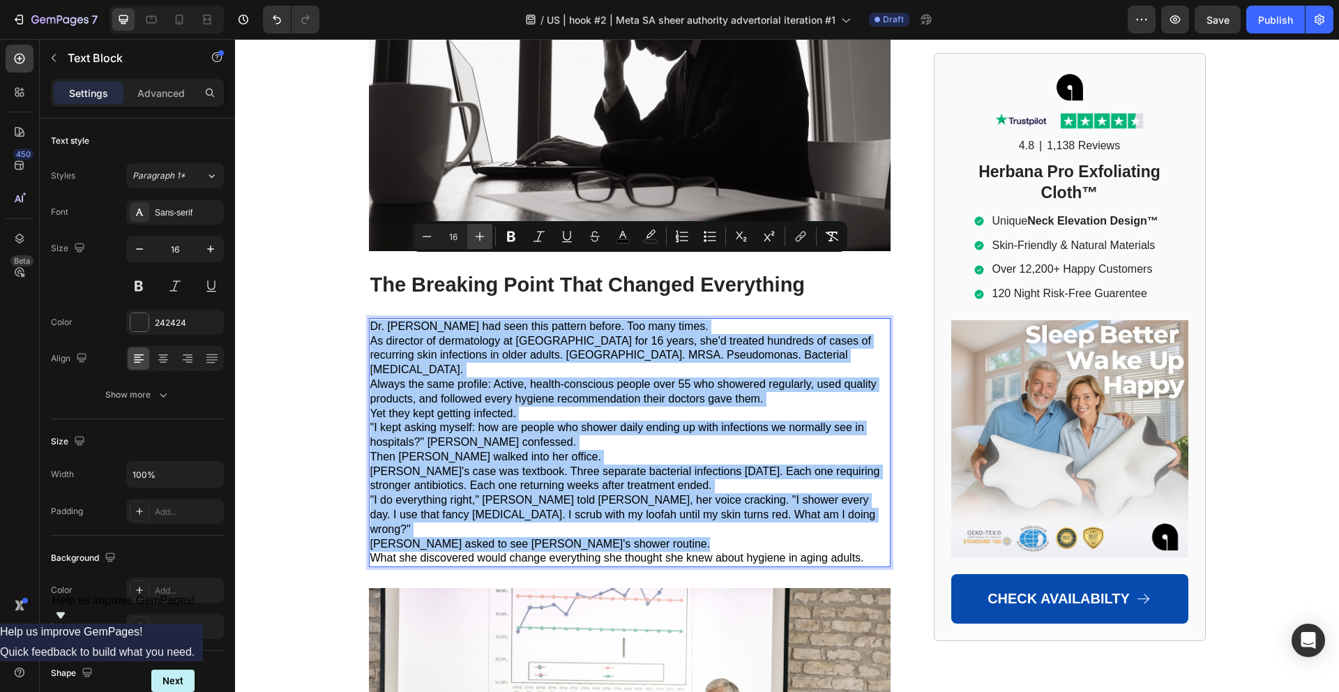
click at [485, 232] on icon "Editor contextual toolbar" at bounding box center [480, 236] width 14 height 14
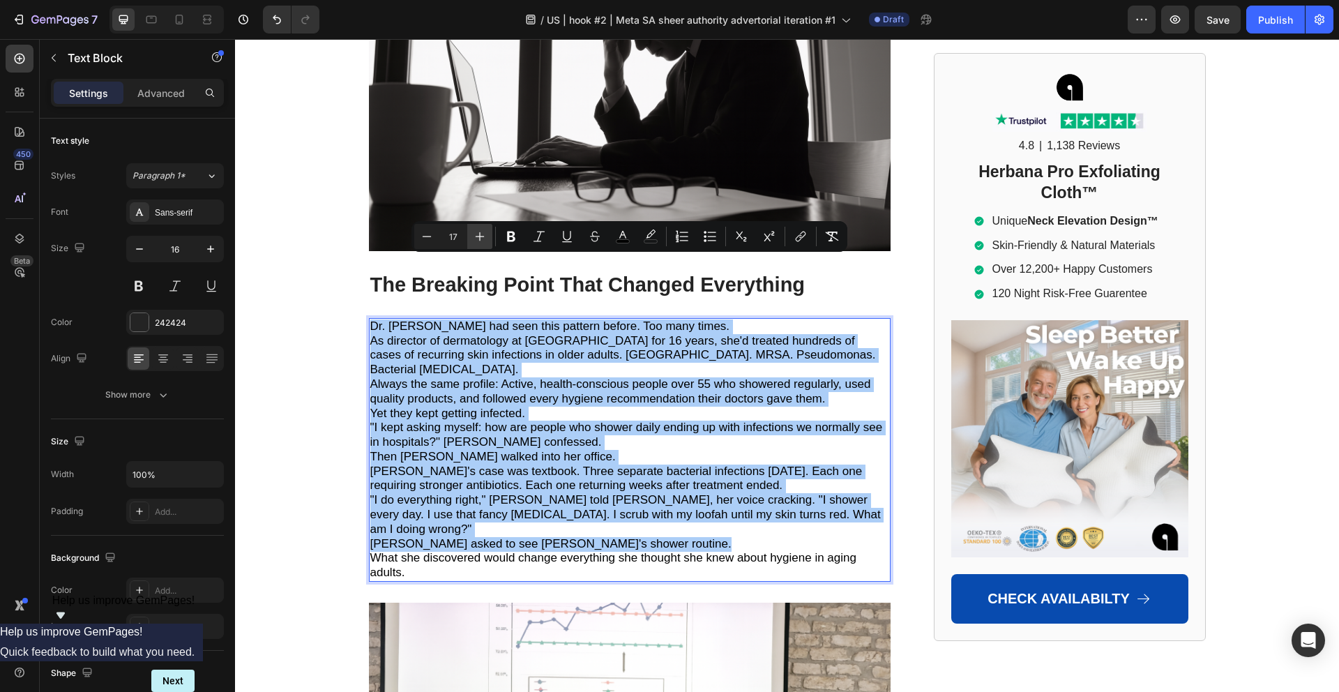
click at [485, 232] on icon "Editor contextual toolbar" at bounding box center [480, 236] width 14 height 14
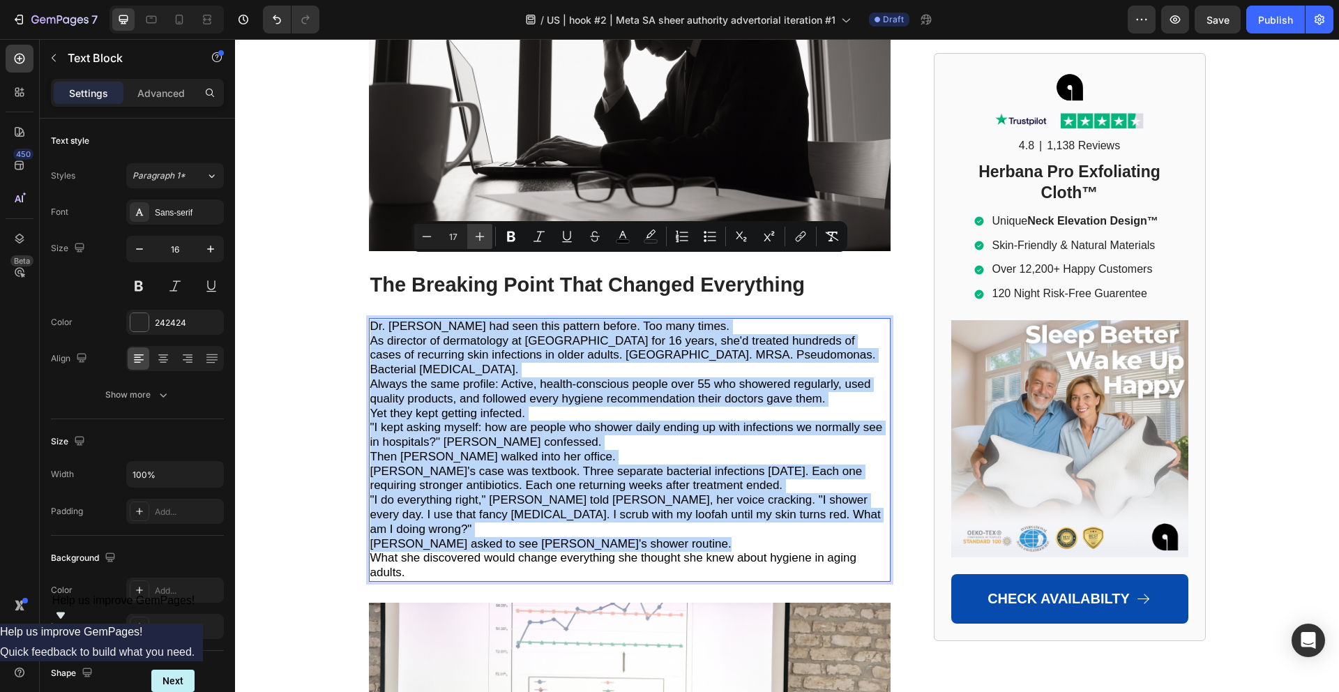
type input "18"
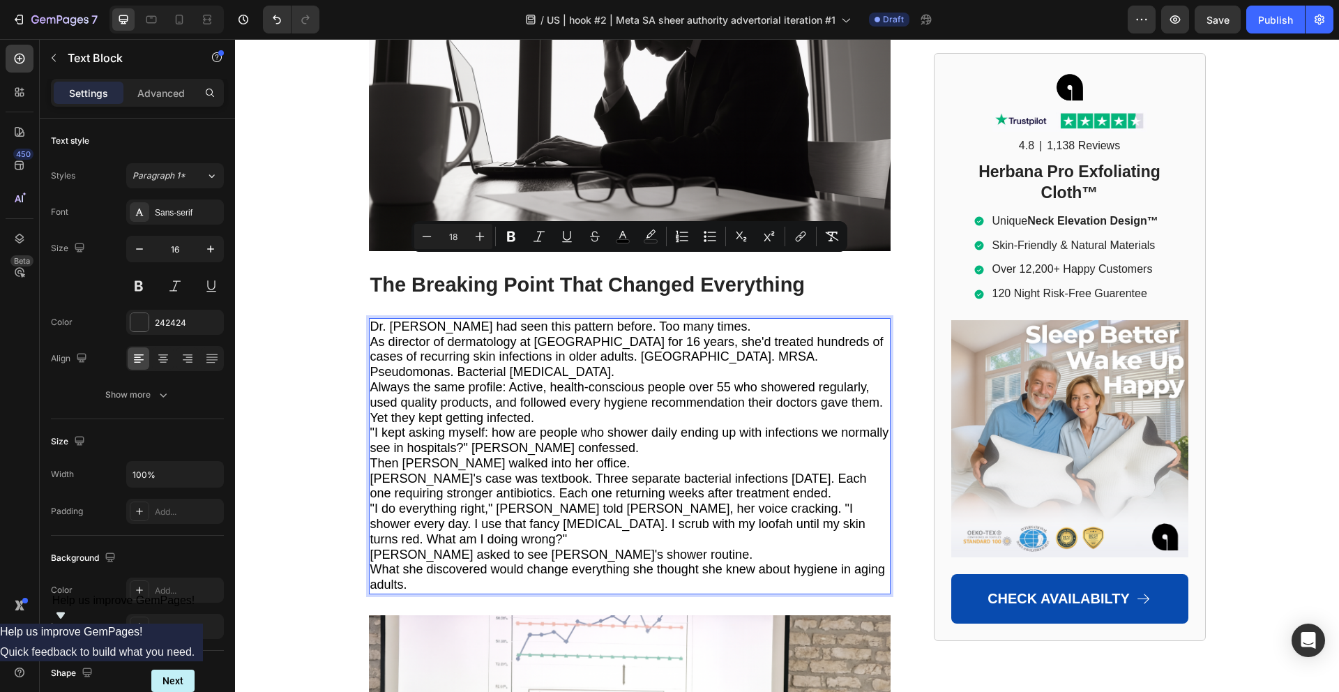
click at [482, 335] on span "As director of dermatology at [GEOGRAPHIC_DATA] for 16 years, she'd treated hun…" at bounding box center [626, 357] width 513 height 45
click at [458, 335] on p "As director of dermatology at [GEOGRAPHIC_DATA] for 16 years, she'd treated hun…" at bounding box center [629, 357] width 519 height 45
click at [566, 335] on span "As director of dermatology at [GEOGRAPHIC_DATA] for 16 years, she'd treated hun…" at bounding box center [626, 357] width 513 height 45
click at [597, 319] on span "Dr. [PERSON_NAME] had seen this pattern before. Too many times." at bounding box center [560, 326] width 381 height 14
click at [389, 255] on div "Home > [MEDICAL_DATA] > Airway Pro™ Text Block Emergency Room Doctors Are Final…" at bounding box center [629, 313] width 521 height 4237
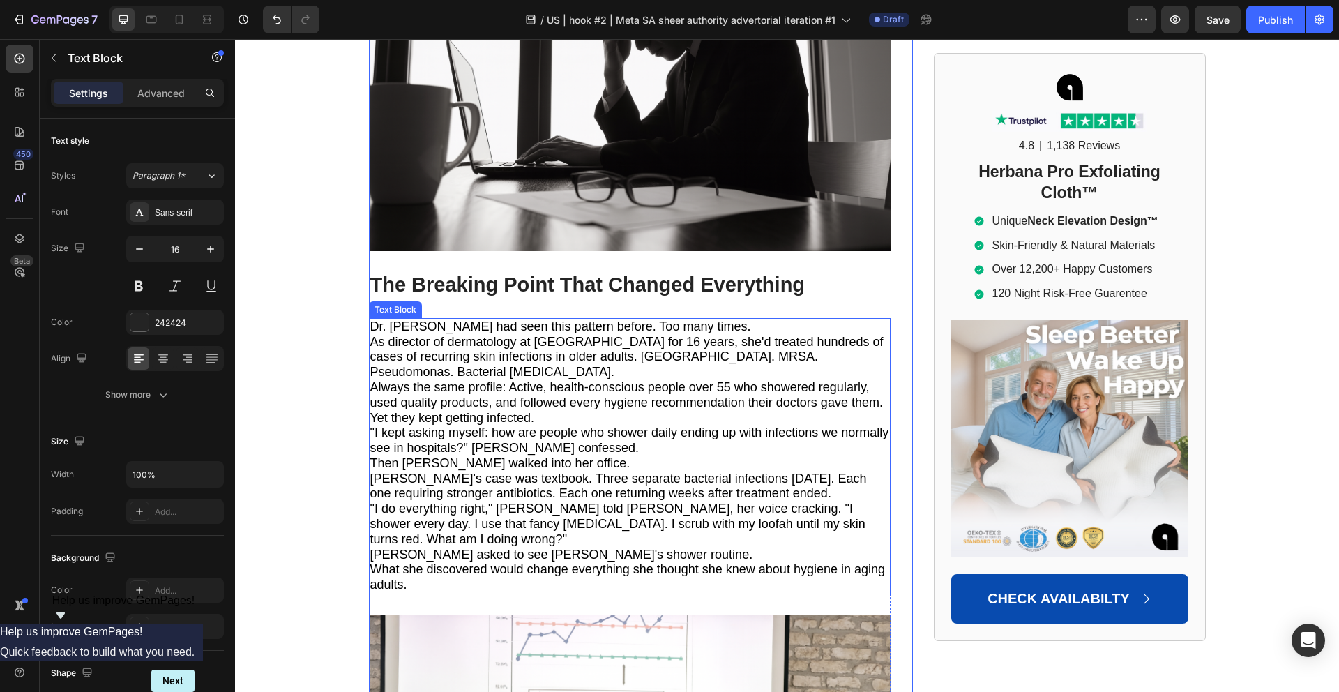
click at [732, 319] on p "Dr. [PERSON_NAME] had seen this pattern before. Too many times." at bounding box center [629, 326] width 519 height 15
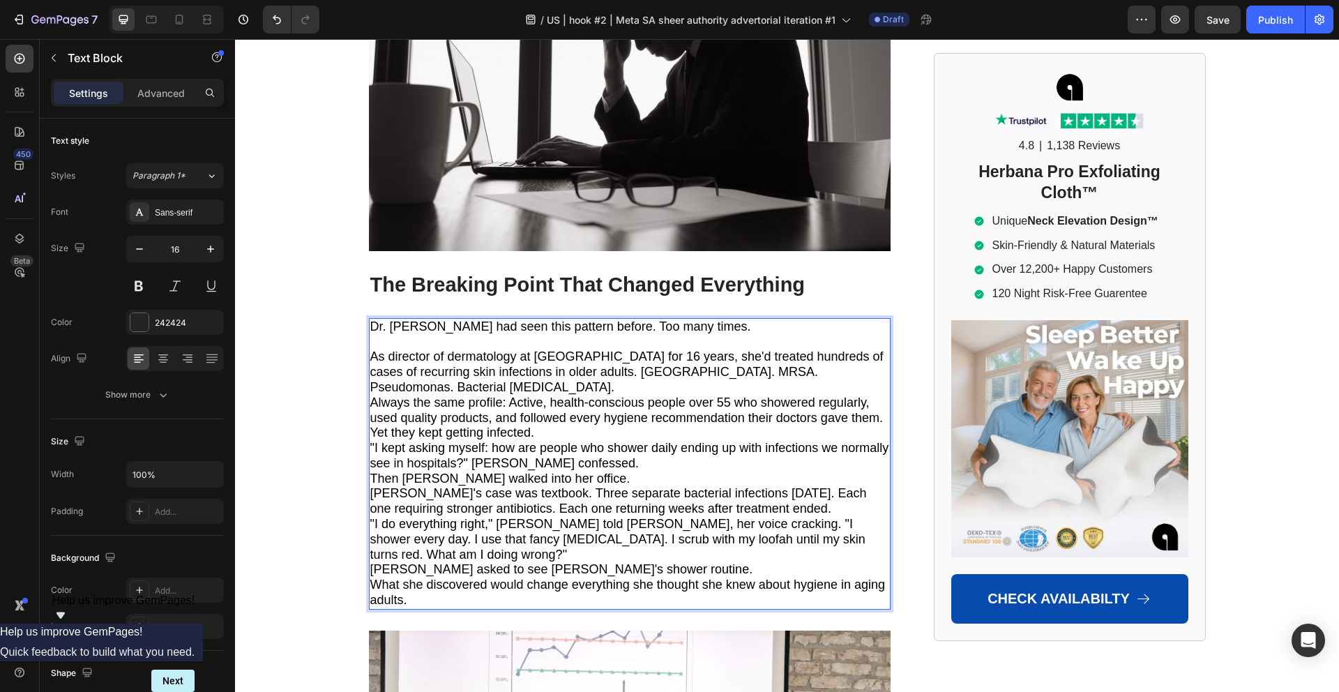
click at [426, 349] on p "As director of dermatology at [GEOGRAPHIC_DATA] for 16 years, she'd treated hun…" at bounding box center [629, 371] width 519 height 45
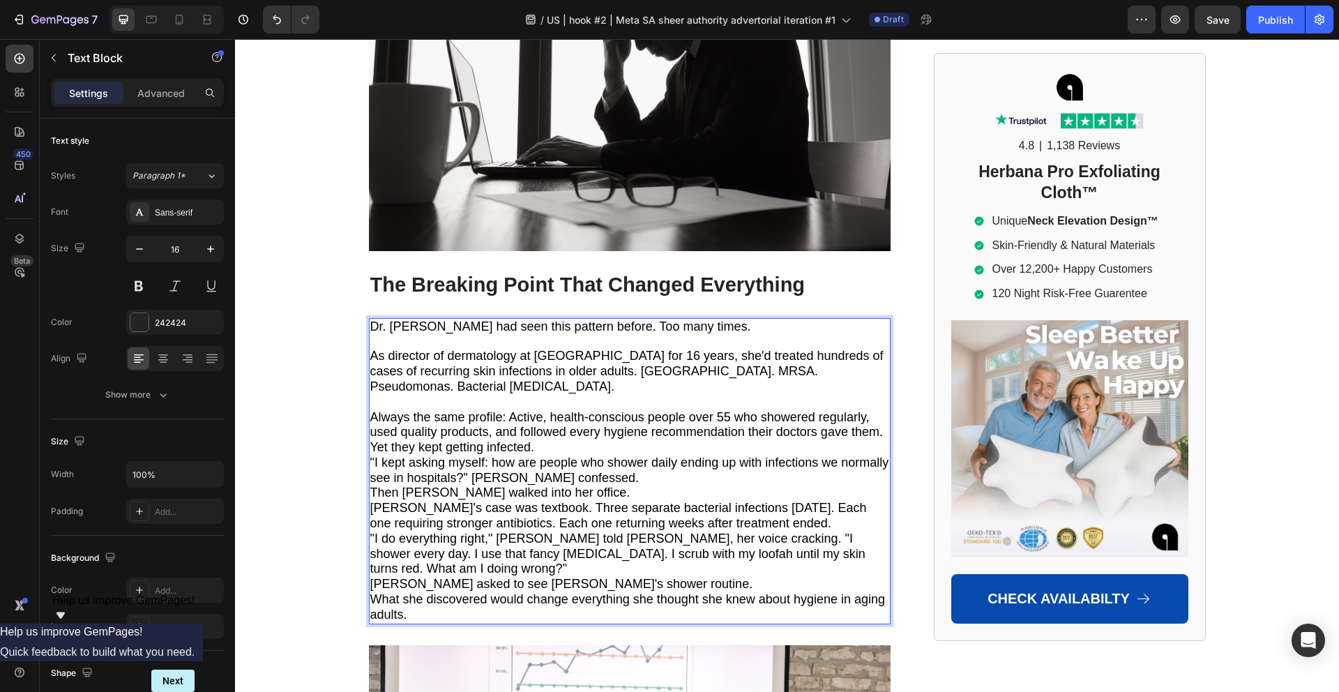
click at [509, 410] on span "Always the same profile: Active, health-conscious people over 55 who showered r…" at bounding box center [626, 424] width 512 height 29
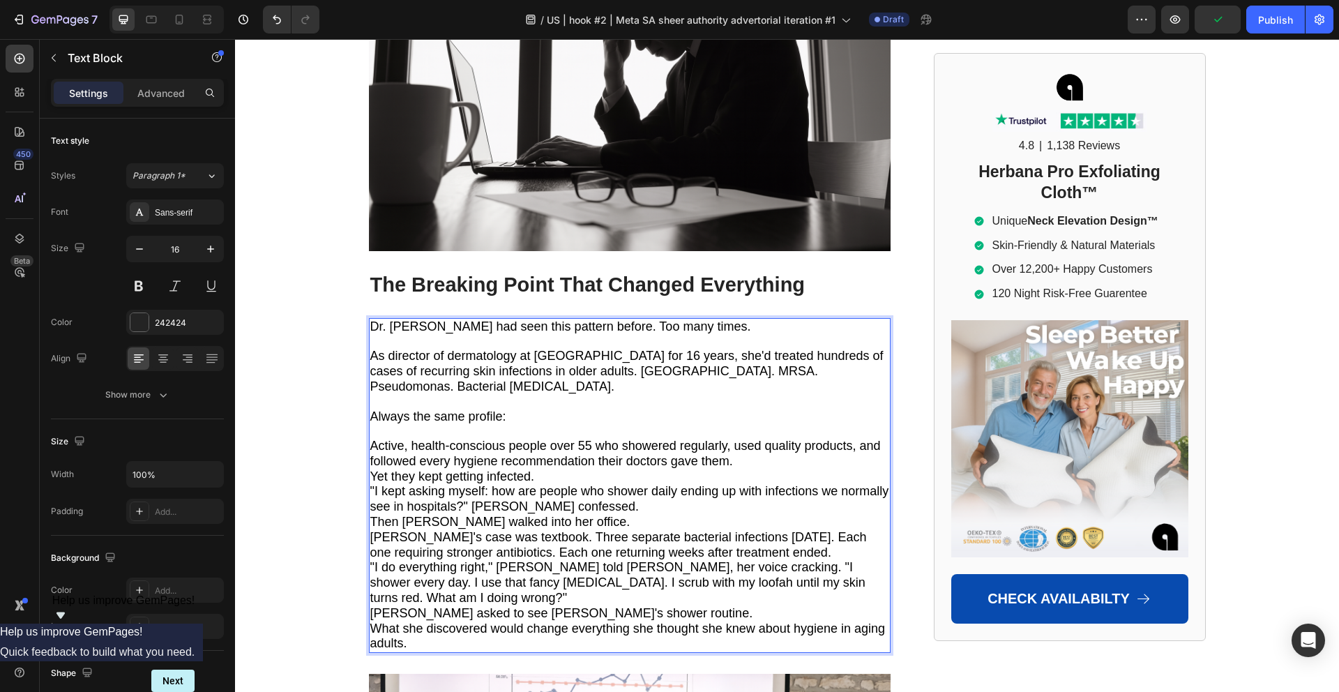
click at [561, 469] on p "Yet they kept getting infected." at bounding box center [629, 476] width 519 height 15
click at [745, 439] on p "Active, health-conscious people over 55 who showered regularly, used quality pr…" at bounding box center [629, 454] width 519 height 31
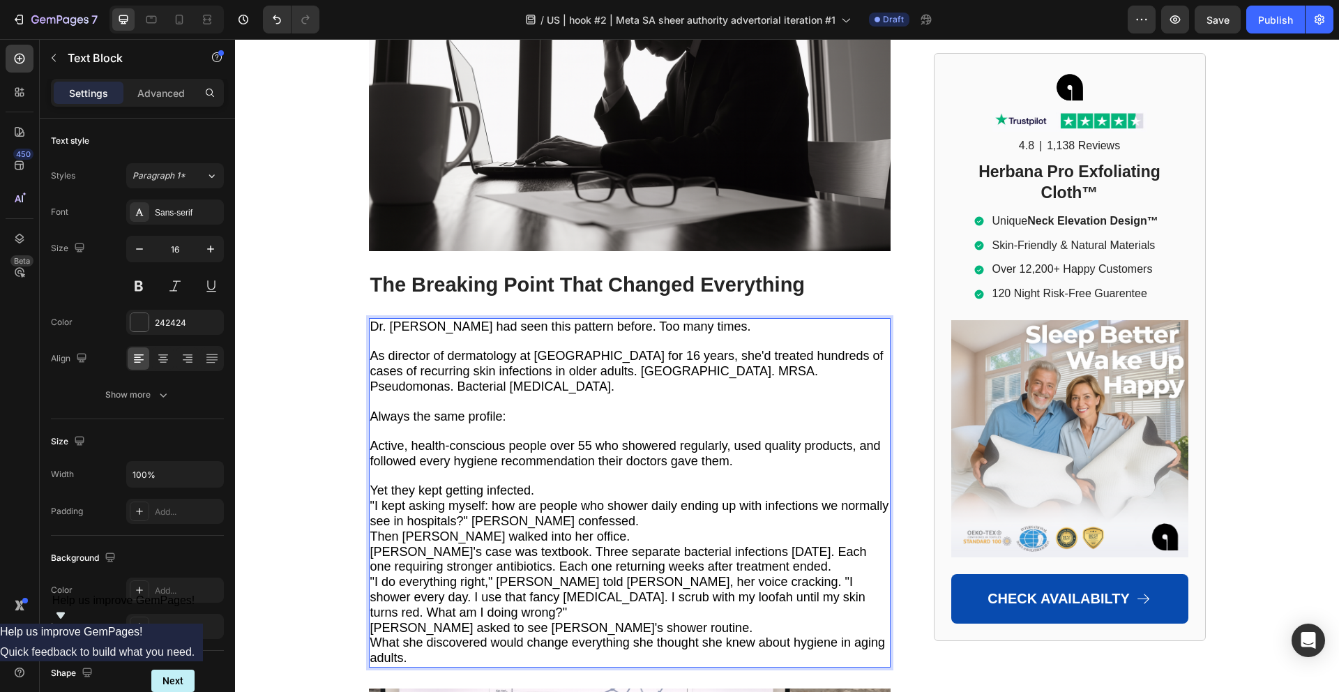
click at [603, 483] on p "Yet they kept getting infected." at bounding box center [629, 490] width 519 height 15
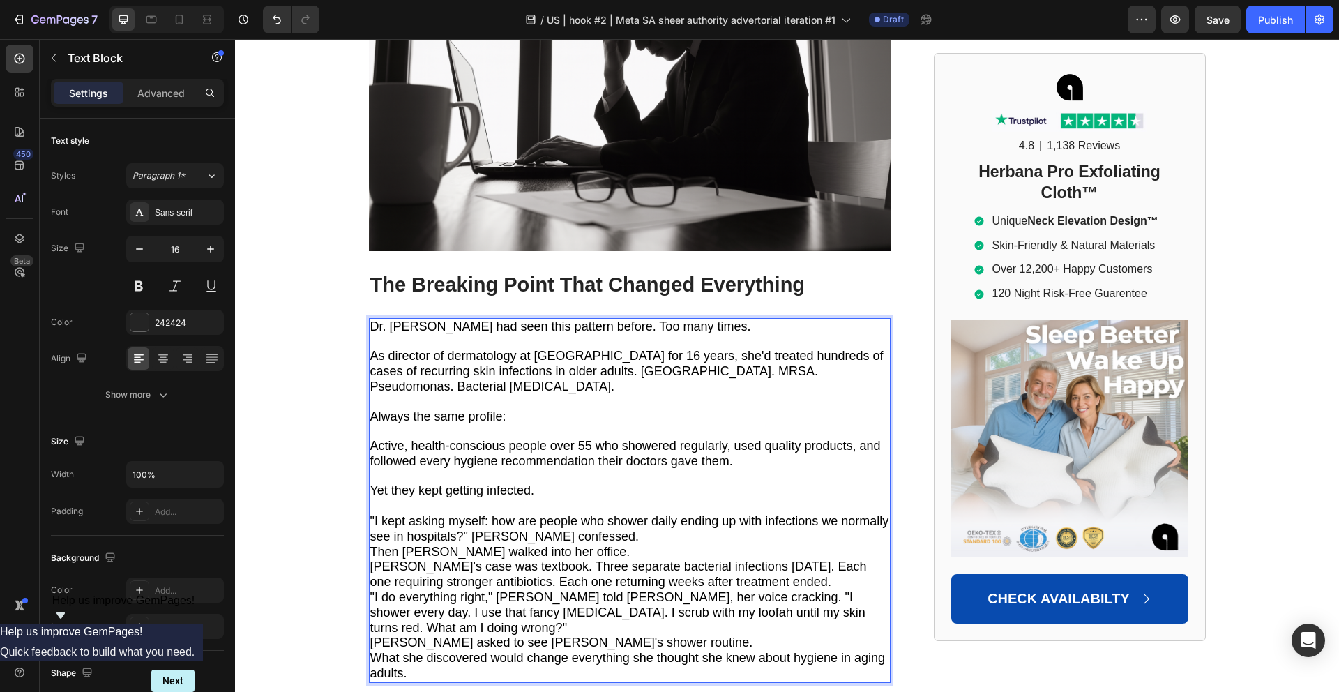
click at [639, 514] on p ""I kept asking myself: how are people who shower daily ending up with infection…" at bounding box center [629, 529] width 519 height 31
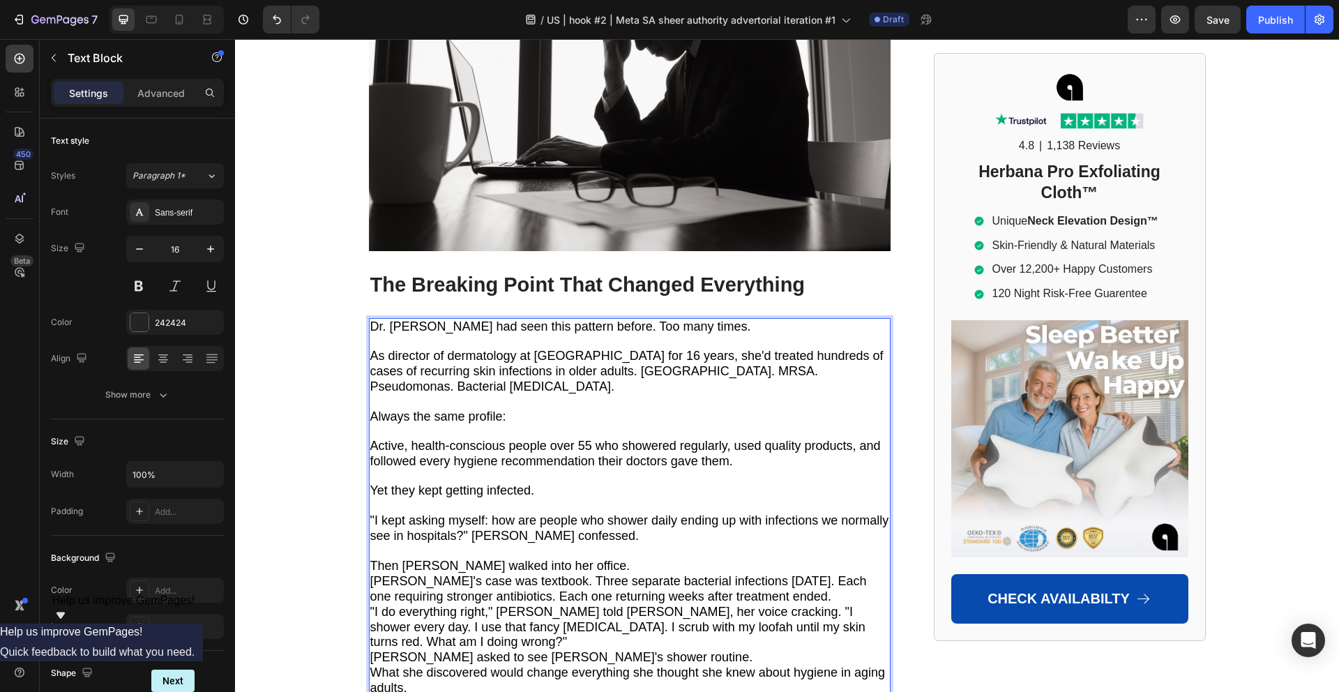
click at [570, 558] on span "Then [PERSON_NAME] walked into her office." at bounding box center [500, 565] width 260 height 14
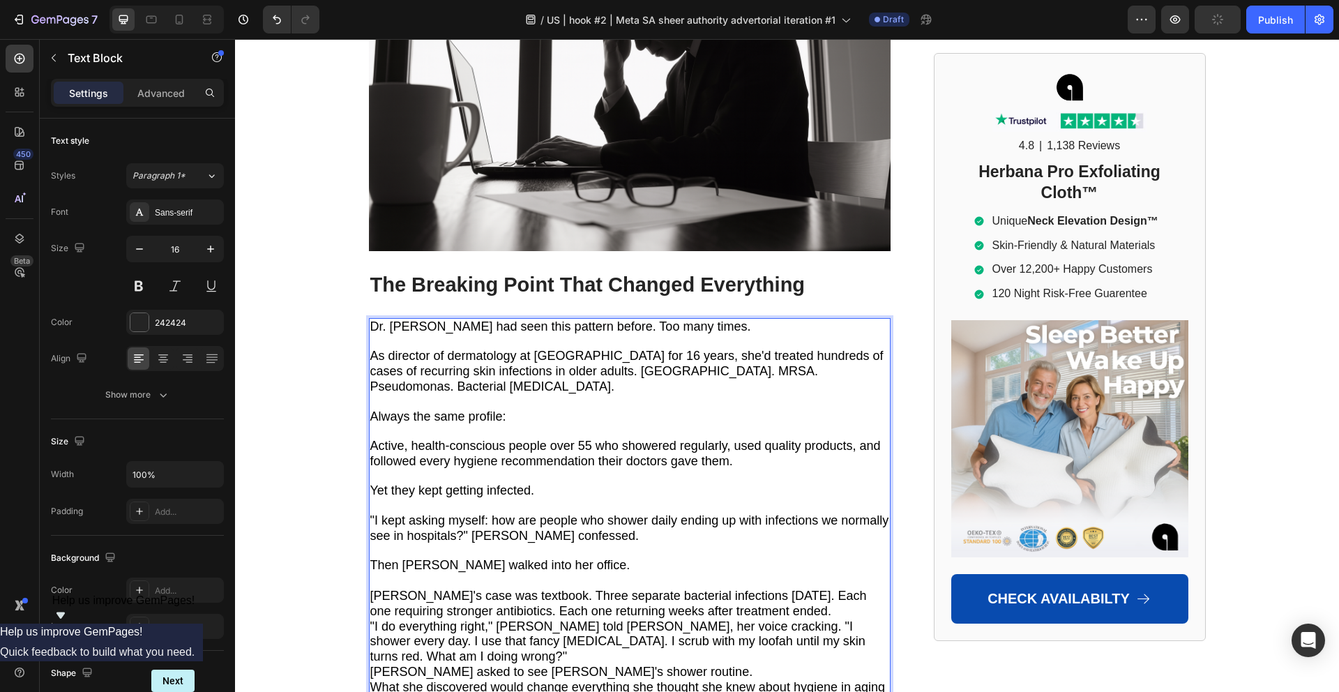
click at [539, 588] on span "[PERSON_NAME]'s case was textbook. Three separate bacterial infections [DATE]. …" at bounding box center [618, 602] width 496 height 29
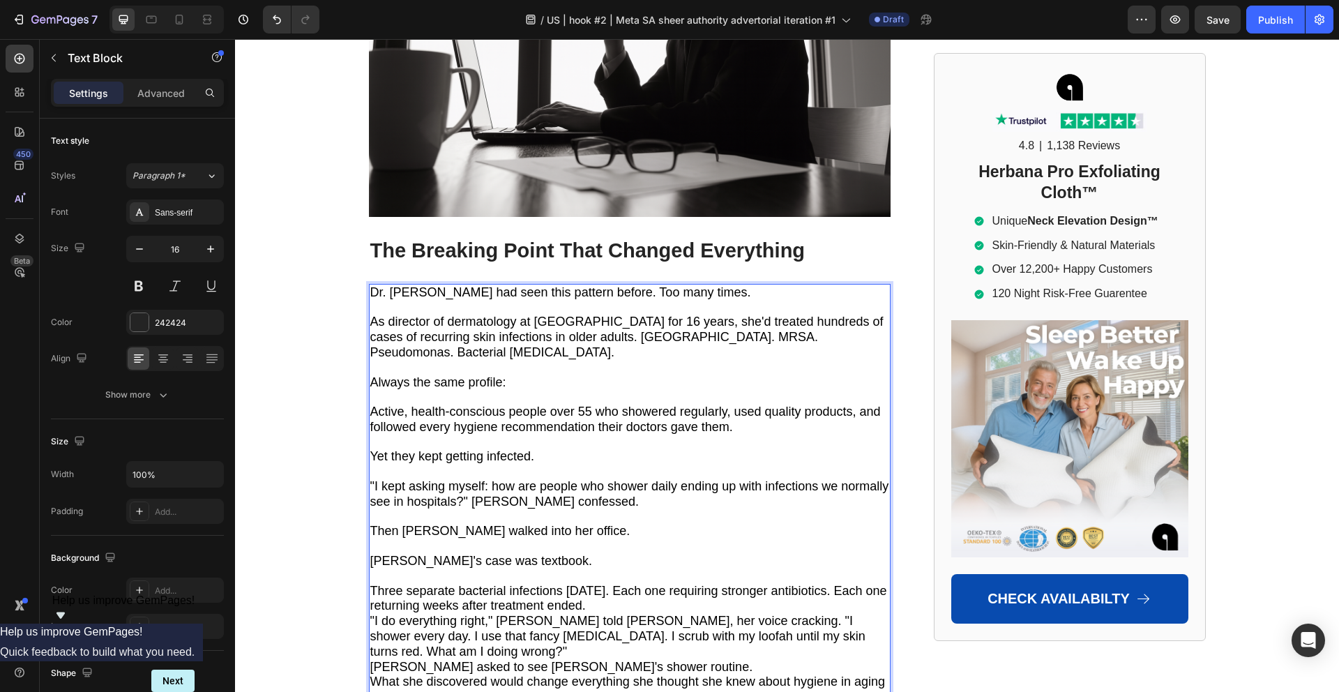
scroll to position [1978, 0]
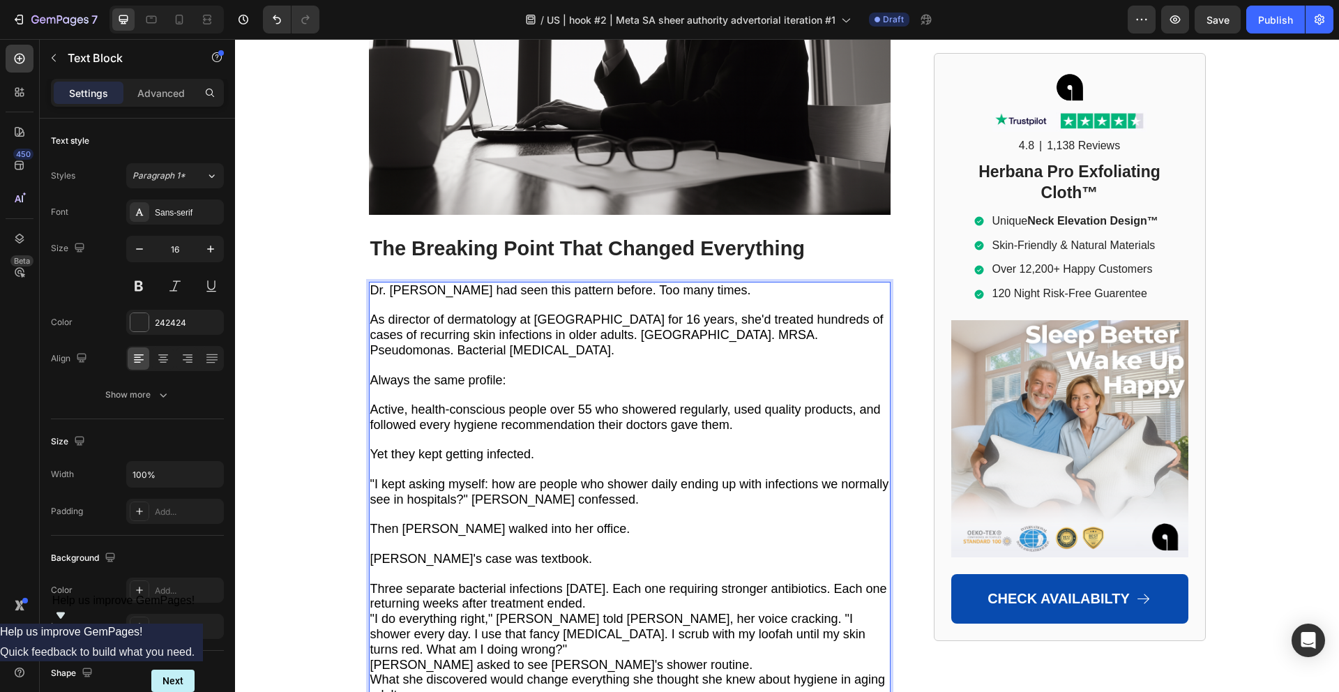
click at [658, 581] on p "Three separate bacterial infections [DATE]. Each one requiring stronger antibio…" at bounding box center [629, 596] width 519 height 31
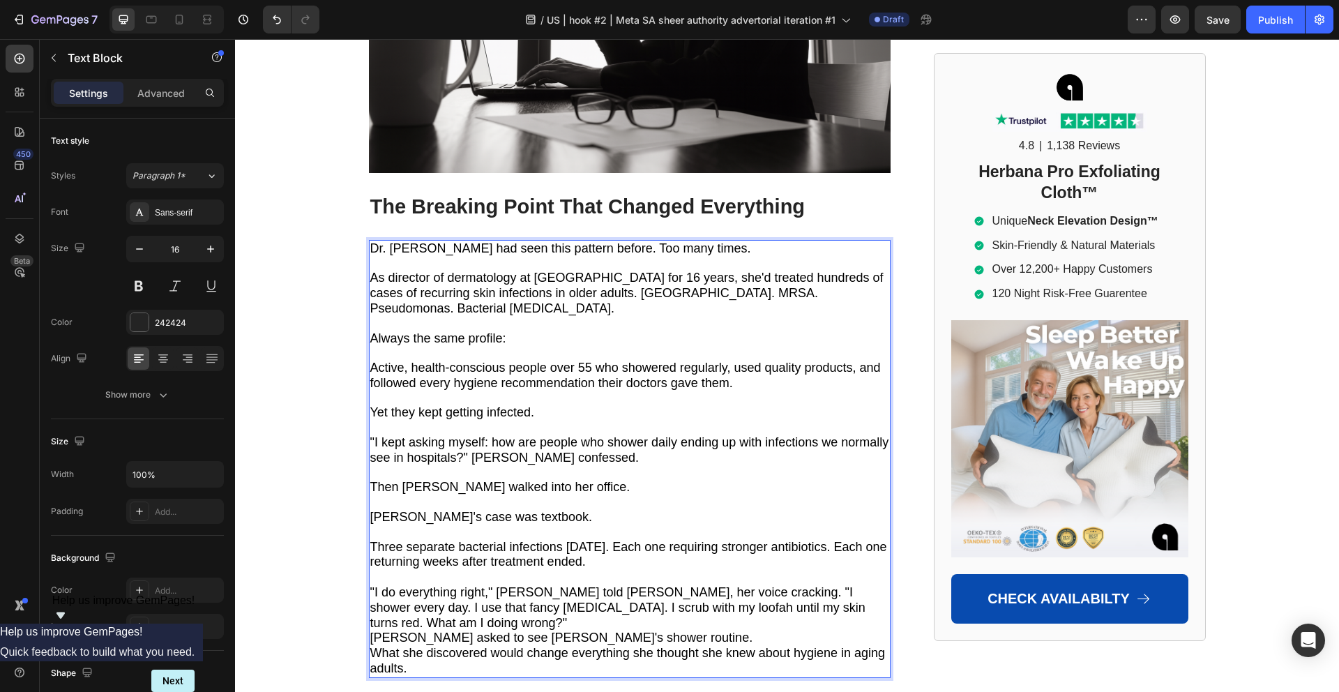
scroll to position [2033, 0]
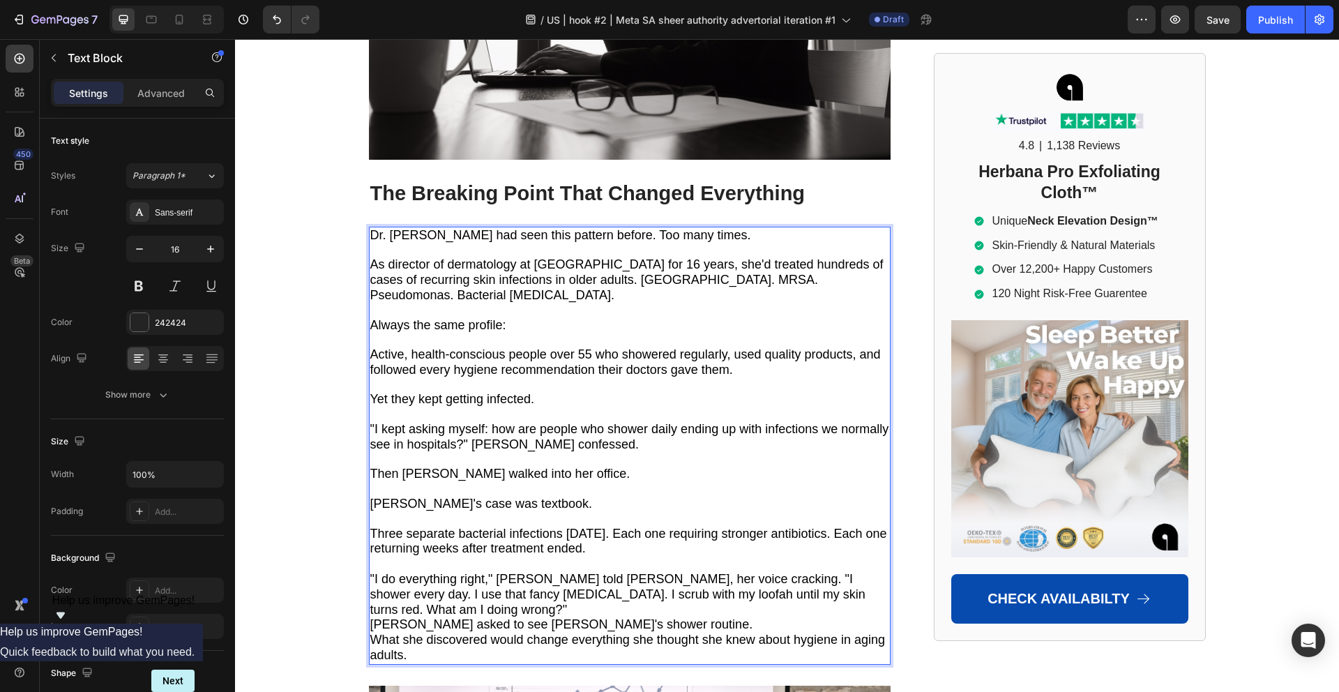
click at [655, 526] on span "Three separate bacterial infections [DATE]. Each one requiring stronger antibio…" at bounding box center [628, 540] width 517 height 29
click at [657, 526] on span "Three separate bacterial infections [DATE]. Each one requiring stronger antibio…" at bounding box center [628, 540] width 517 height 29
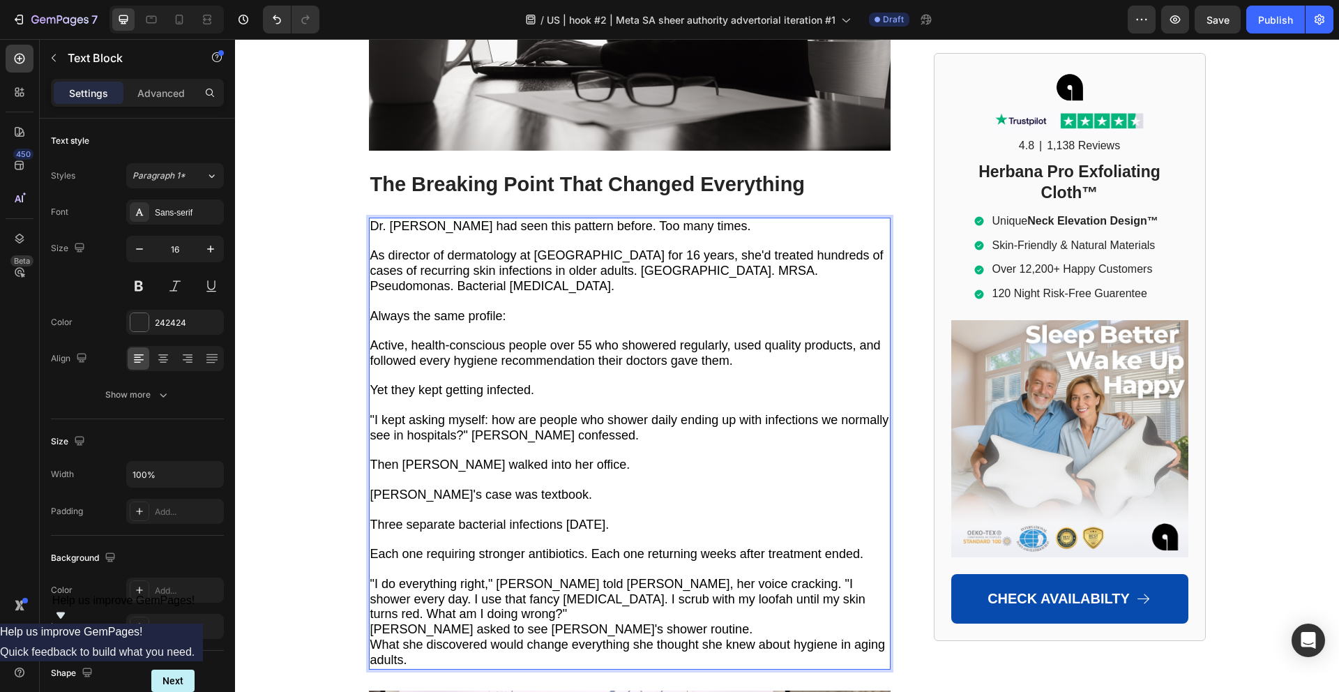
scroll to position [2048, 0]
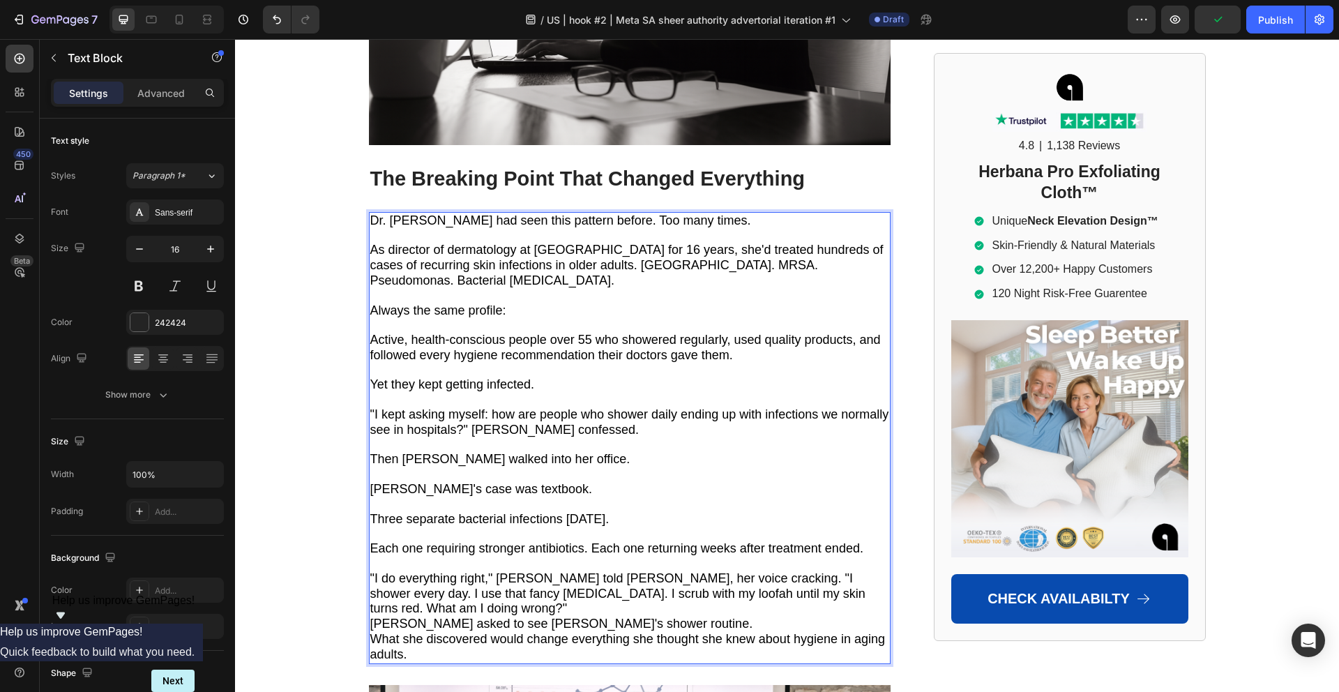
click at [746, 571] on span ""I do everything right," [PERSON_NAME] told [PERSON_NAME], her voice cracking. …" at bounding box center [617, 593] width 495 height 45
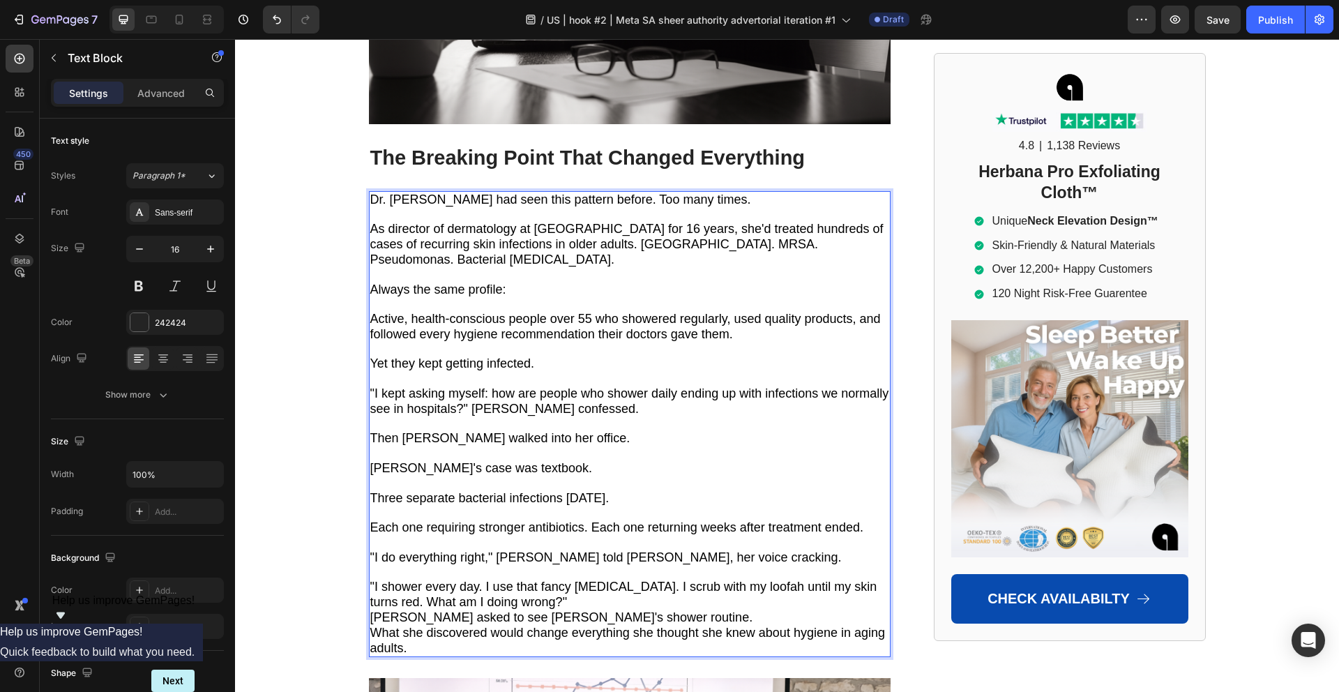
scroll to position [2069, 0]
click at [678, 579] on span ""I shower every day. I use that fancy [MEDICAL_DATA]. I scrub with my loofah un…" at bounding box center [623, 593] width 507 height 29
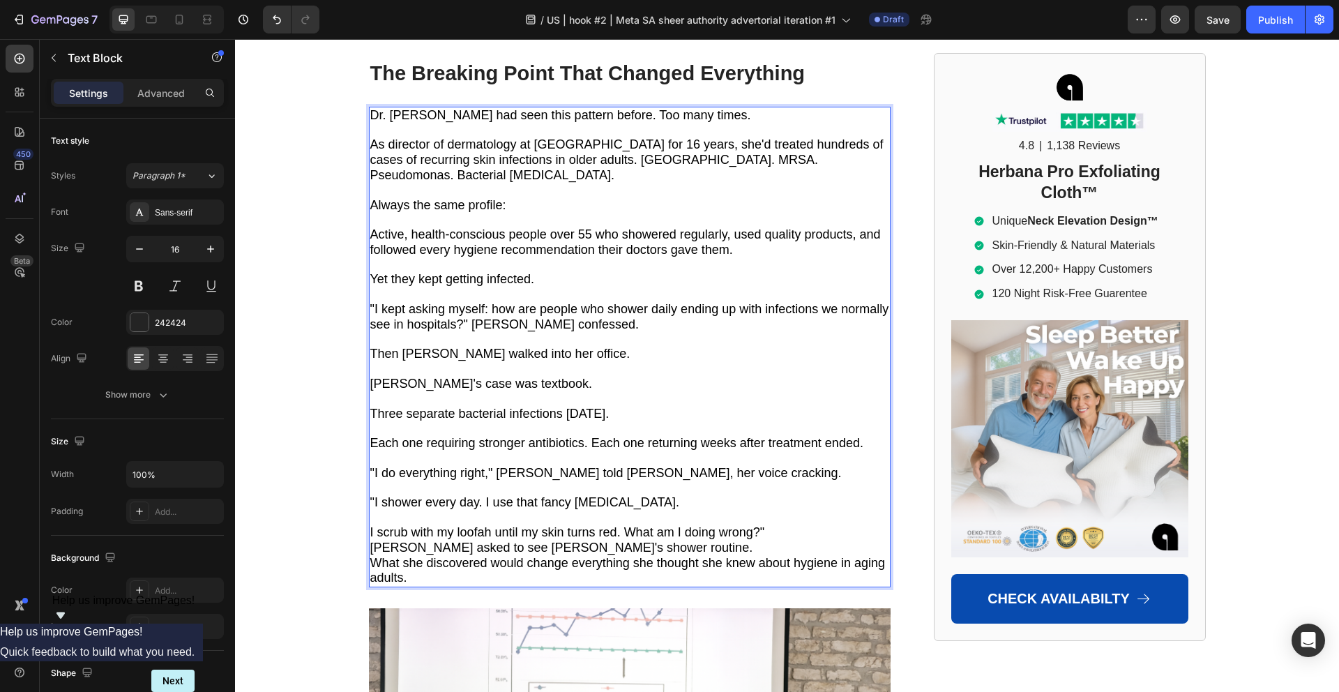
scroll to position [2153, 0]
click at [625, 524] on span "I scrub with my loofah until my skin turns red. What am I doing wrong?"" at bounding box center [567, 531] width 395 height 14
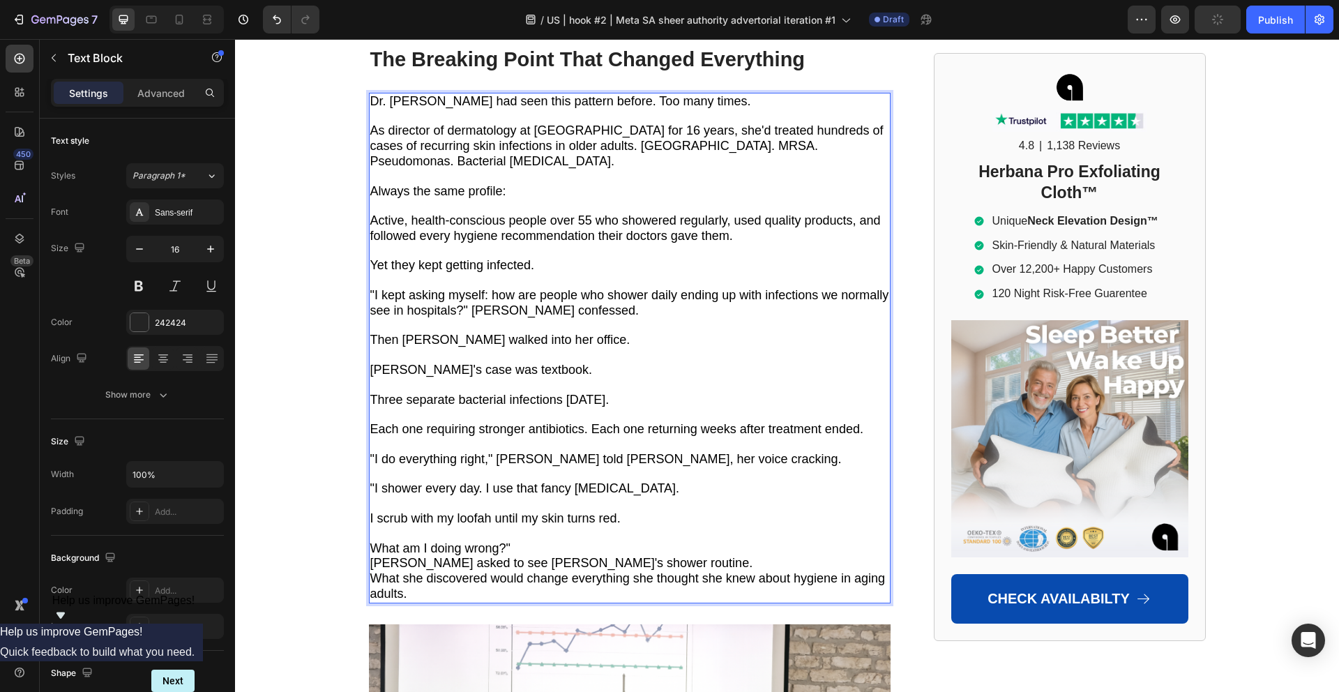
scroll to position [2169, 0]
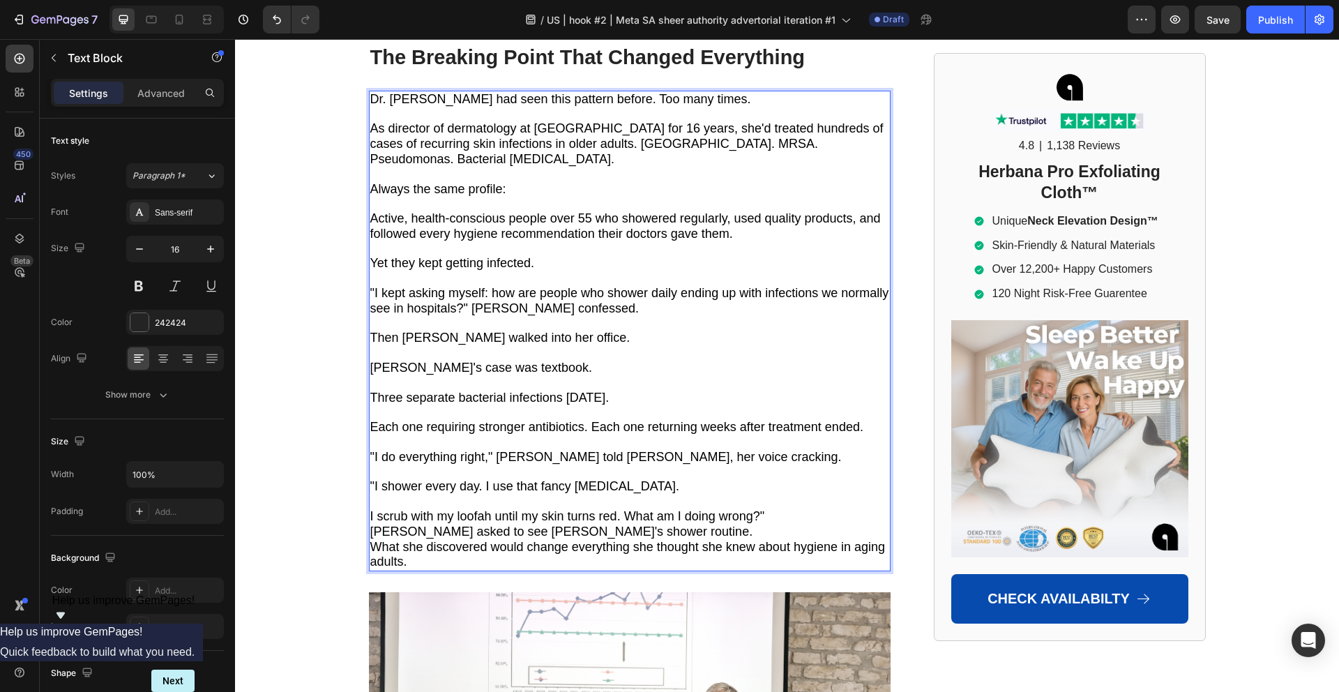
click at [374, 509] on span "I scrub with my loofah until my skin turns red. What am I doing wrong?"" at bounding box center [567, 516] width 395 height 14
click at [372, 509] on span "I scrub with my loofah until my skin turns red. What am I doing wrong?"" at bounding box center [567, 516] width 395 height 14
click at [404, 509] on span "I scrub with my loofah until my skin turns red. What am I doing wrong?"" at bounding box center [567, 516] width 395 height 14
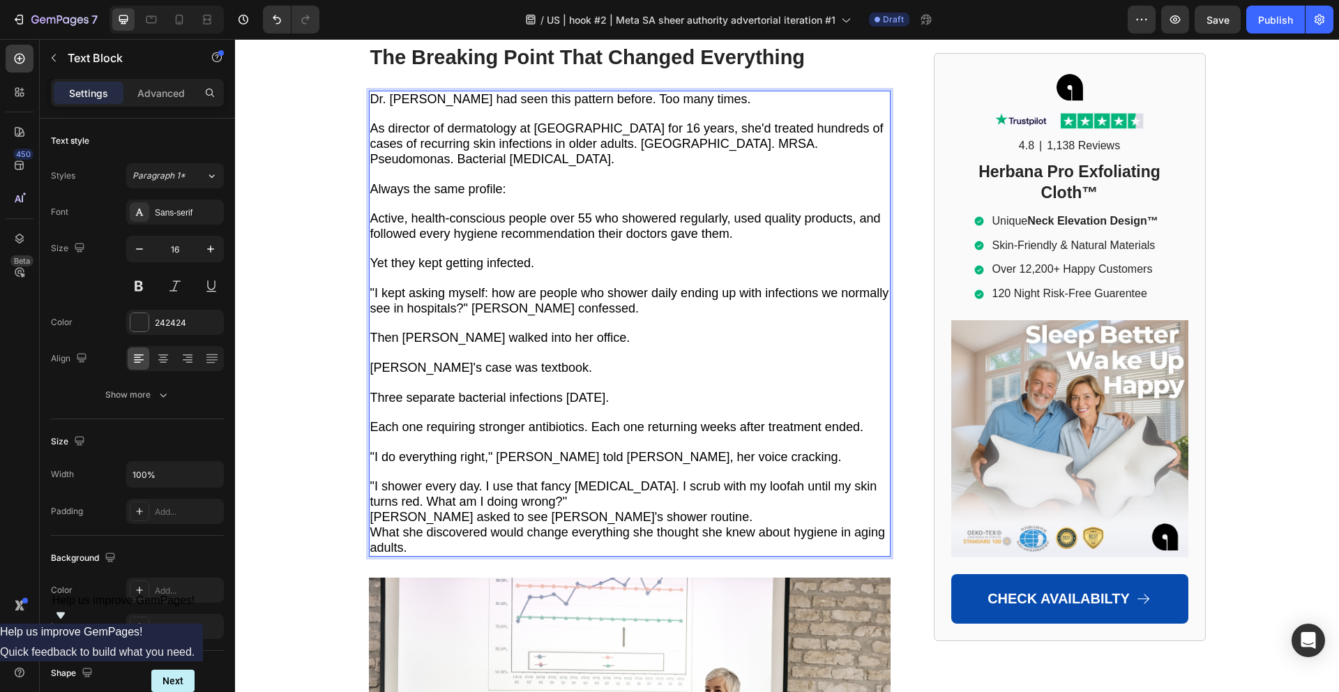
click at [592, 479] on span ""I shower every day. I use that fancy [MEDICAL_DATA]. I scrub with my loofah un…" at bounding box center [623, 493] width 507 height 29
click at [579, 479] on p ""I shower every day. I use that fancy [MEDICAL_DATA]. I scrub with my loofah un…" at bounding box center [629, 494] width 519 height 31
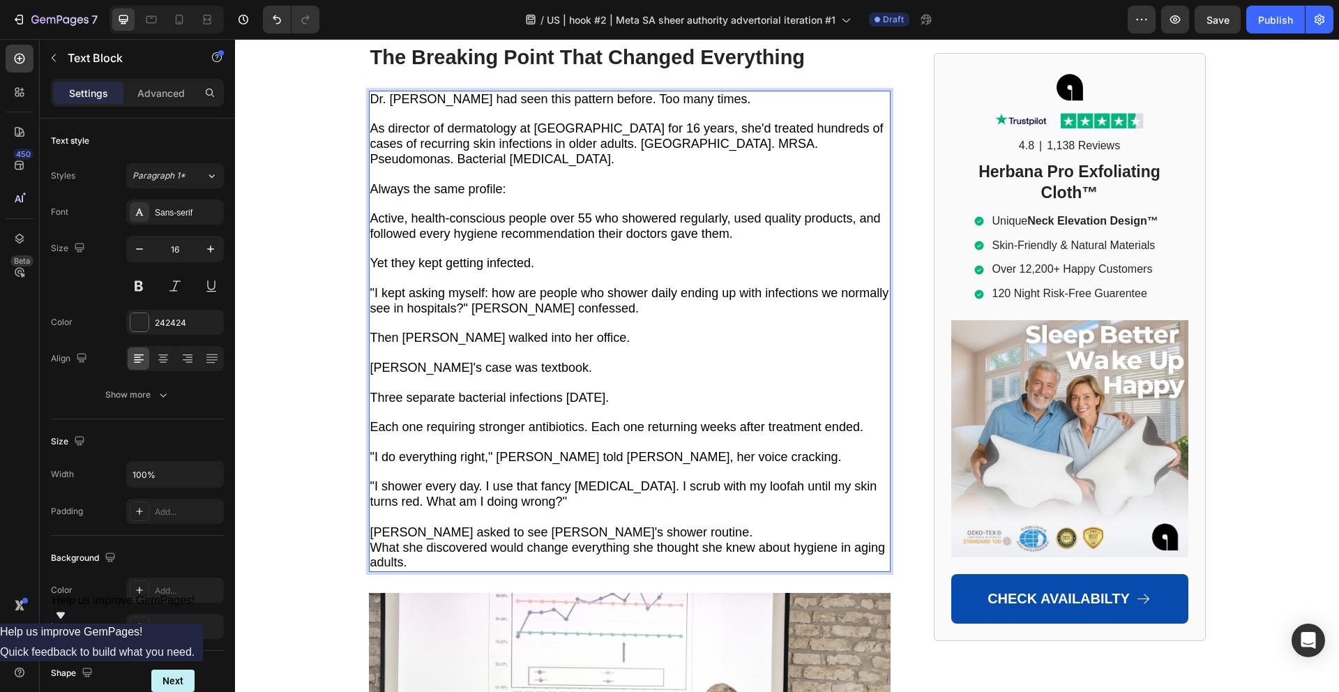
click at [701, 525] on p "[PERSON_NAME] asked to see [PERSON_NAME]'s shower routine." at bounding box center [629, 532] width 519 height 15
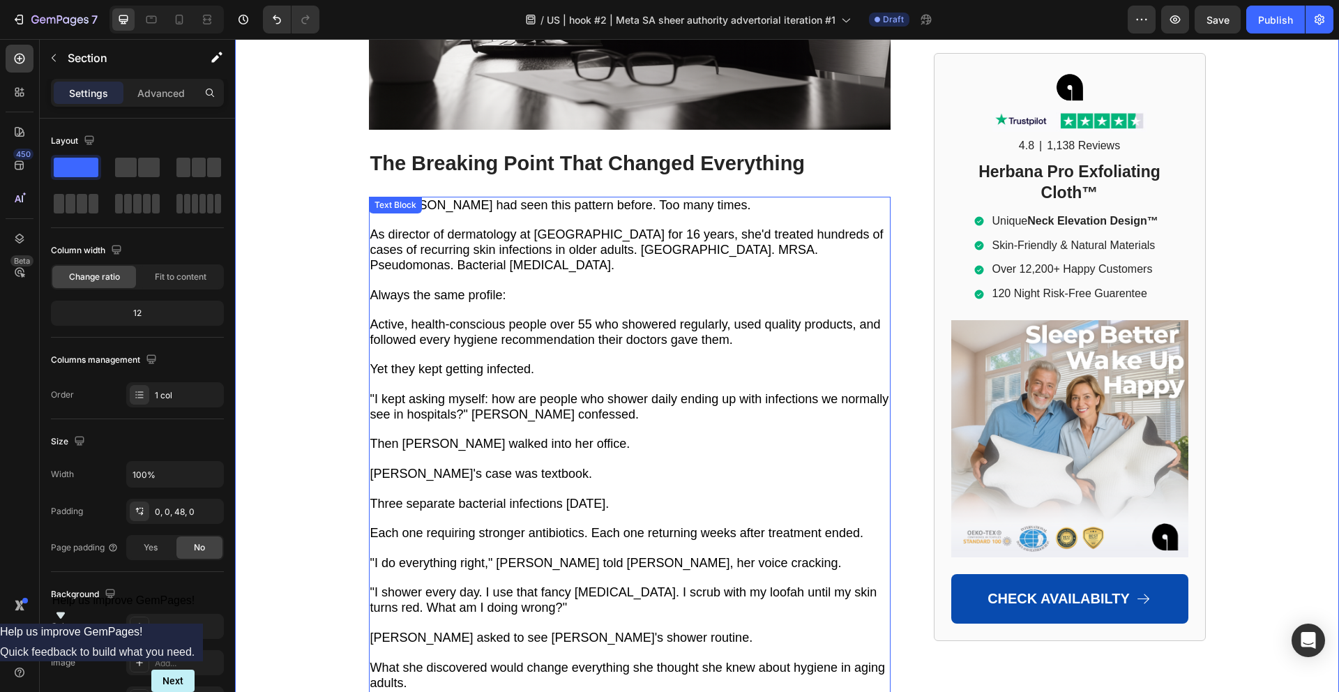
scroll to position [2037, 0]
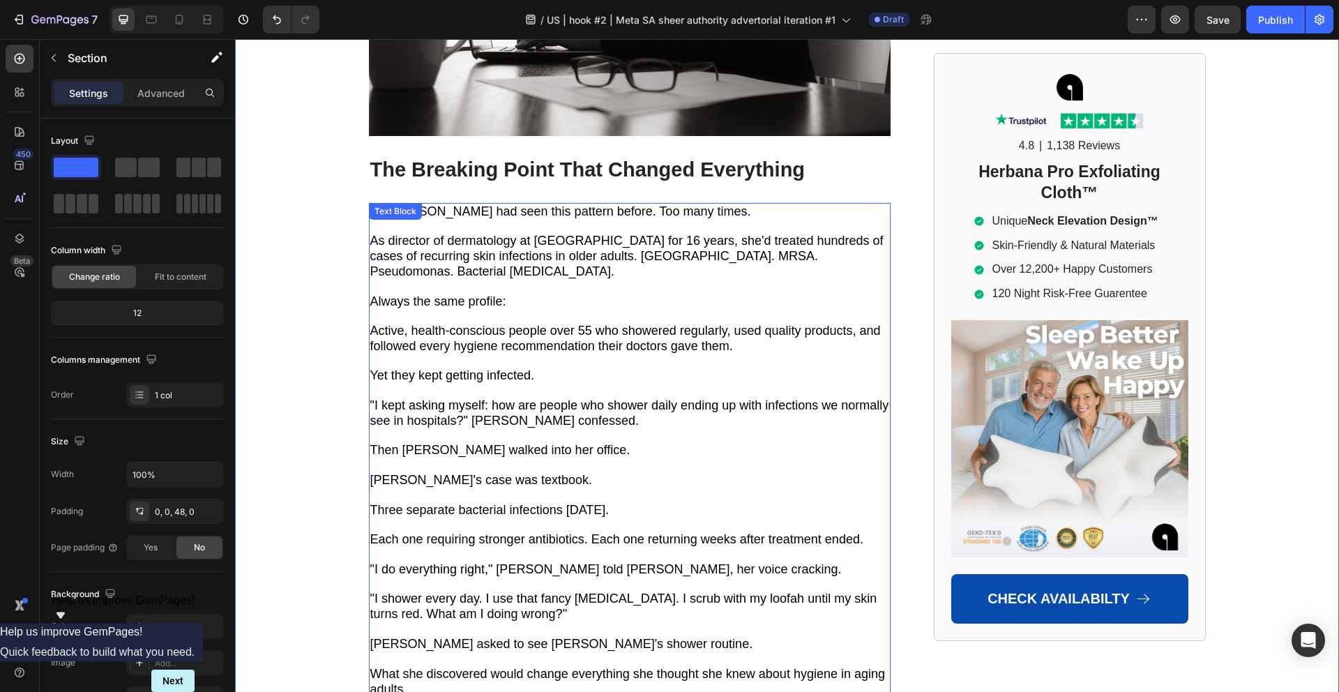
scroll to position [2045, 0]
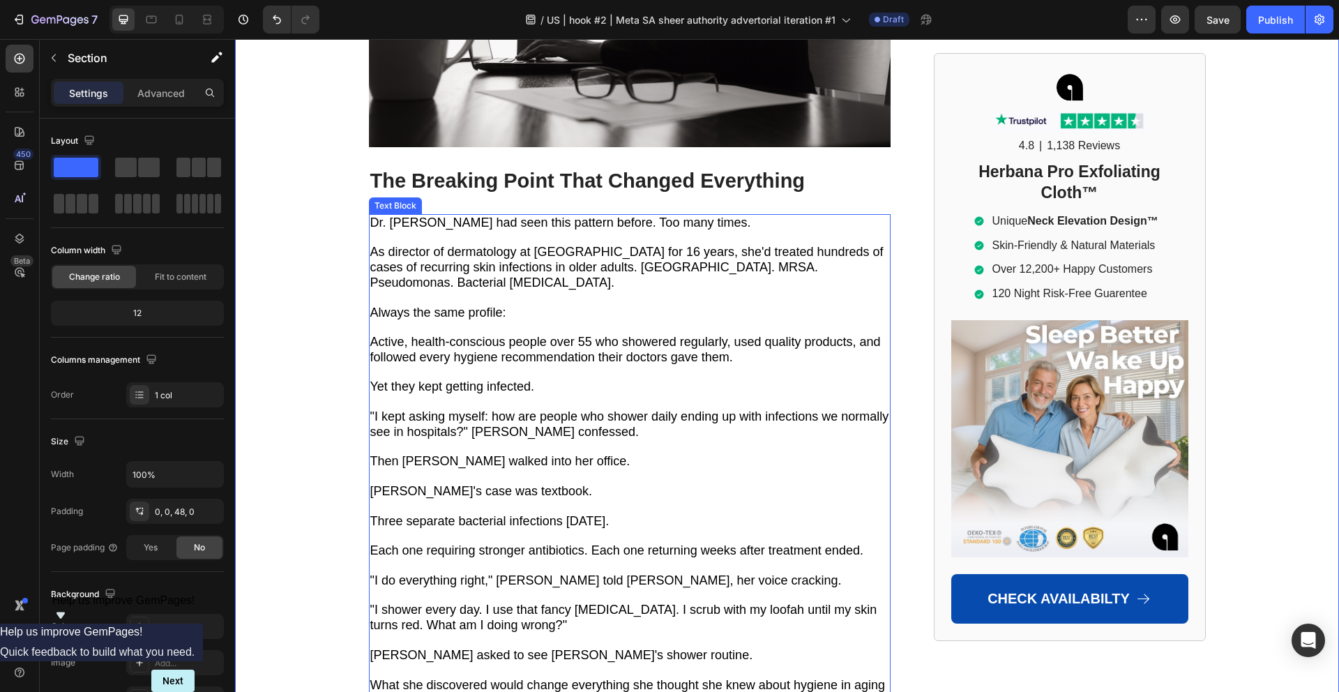
click at [397, 215] on span "Dr. [PERSON_NAME] had seen this pattern before. Too many times." at bounding box center [560, 222] width 381 height 14
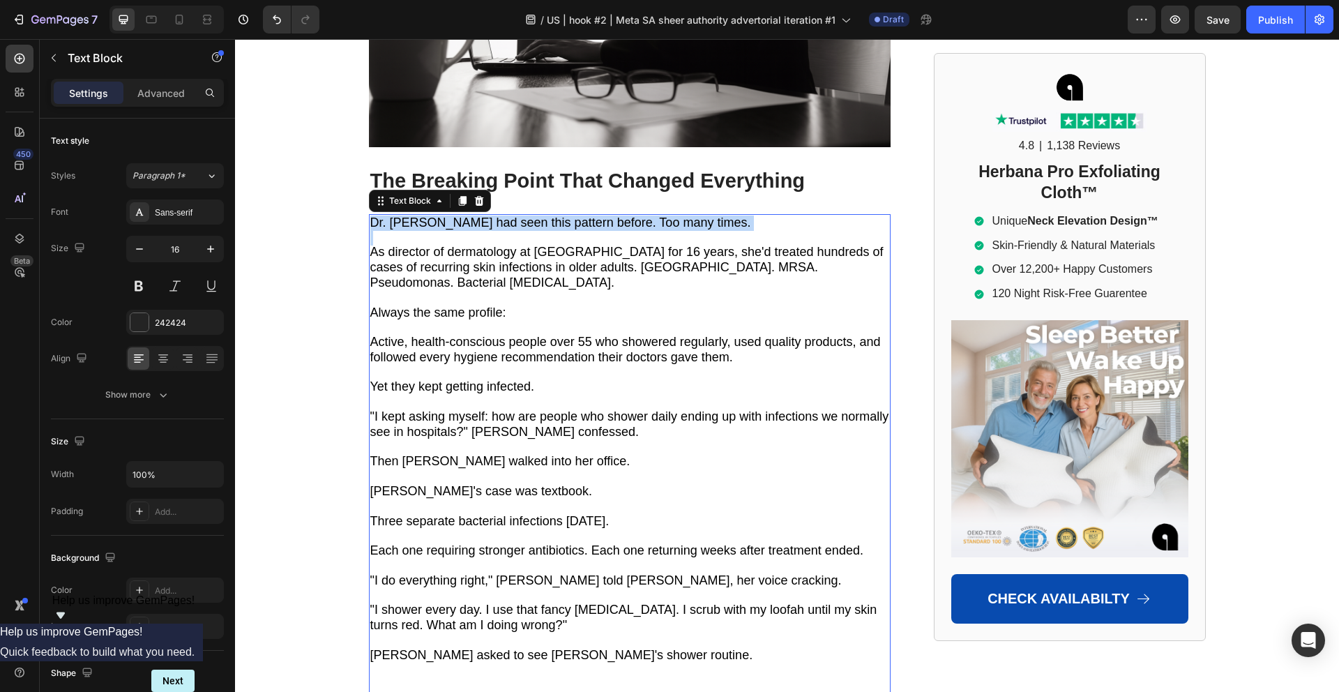
click at [397, 215] on span "Dr. [PERSON_NAME] had seen this pattern before. Too many times." at bounding box center [560, 222] width 381 height 14
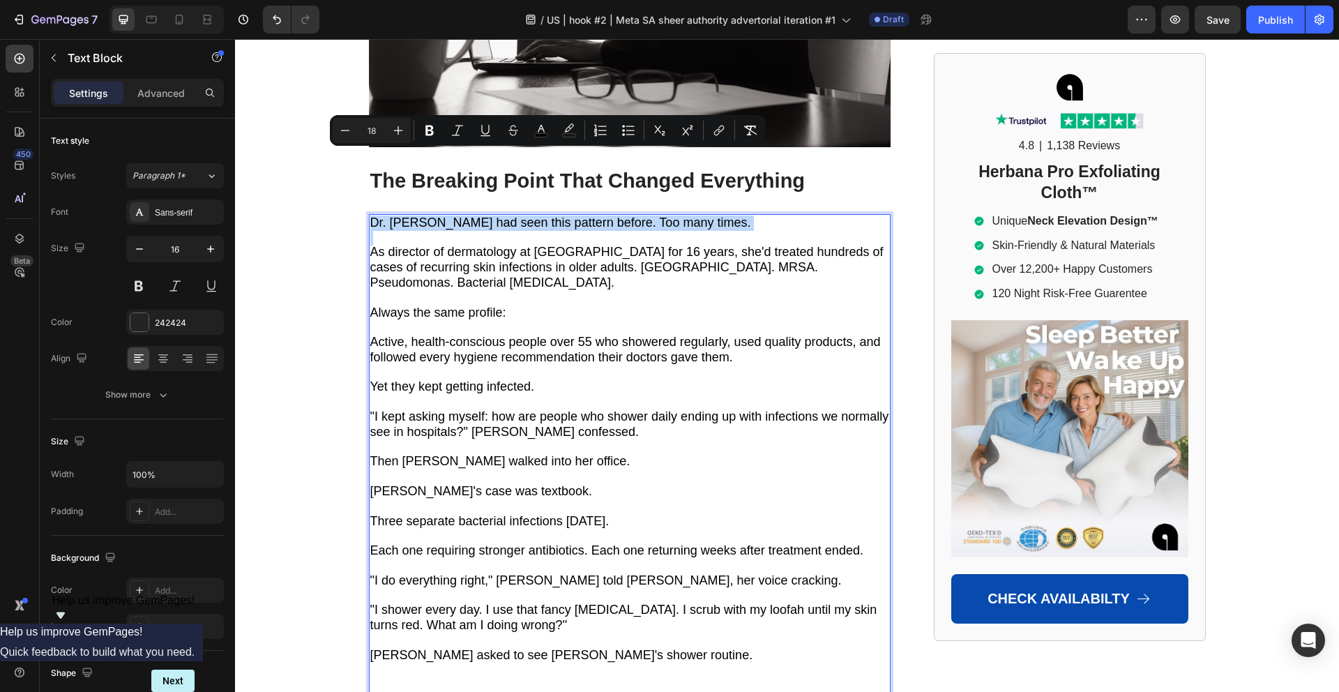
click at [448, 215] on span "Dr. [PERSON_NAME] had seen this pattern before. Too many times." at bounding box center [560, 222] width 381 height 14
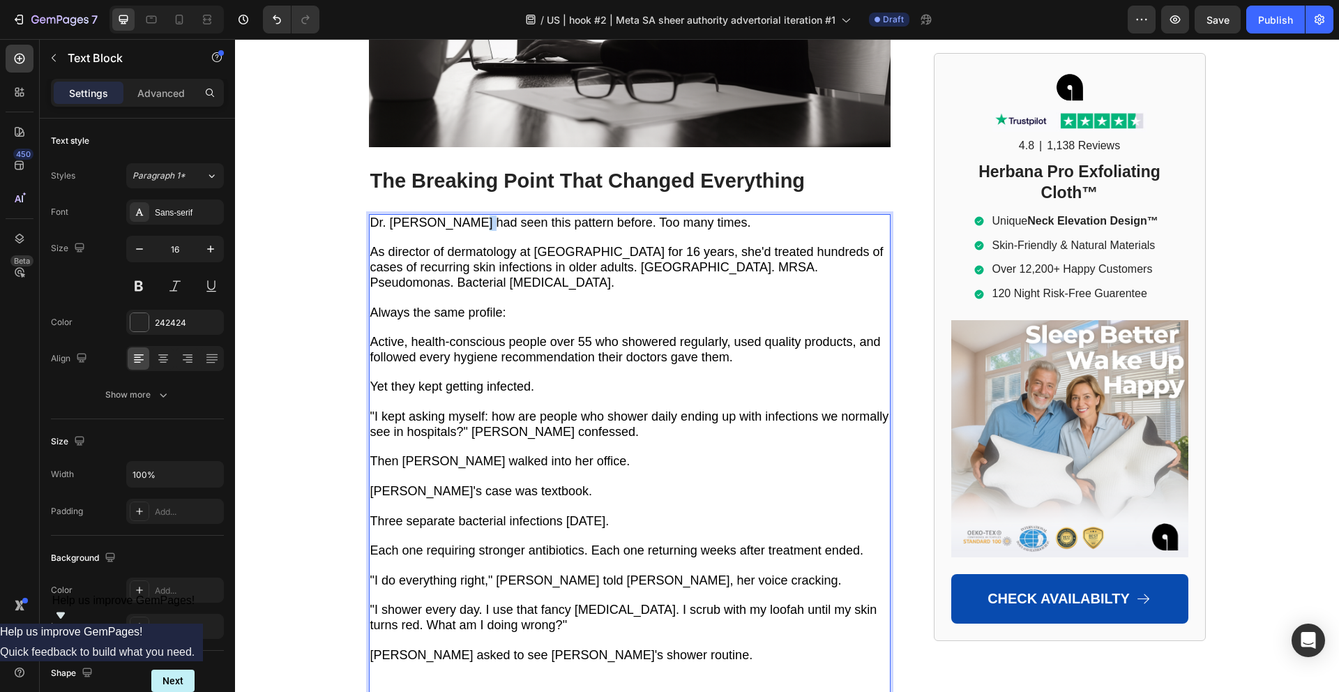
click at [464, 215] on span "Dr. [PERSON_NAME] had seen this pattern before. Too many times." at bounding box center [560, 222] width 381 height 14
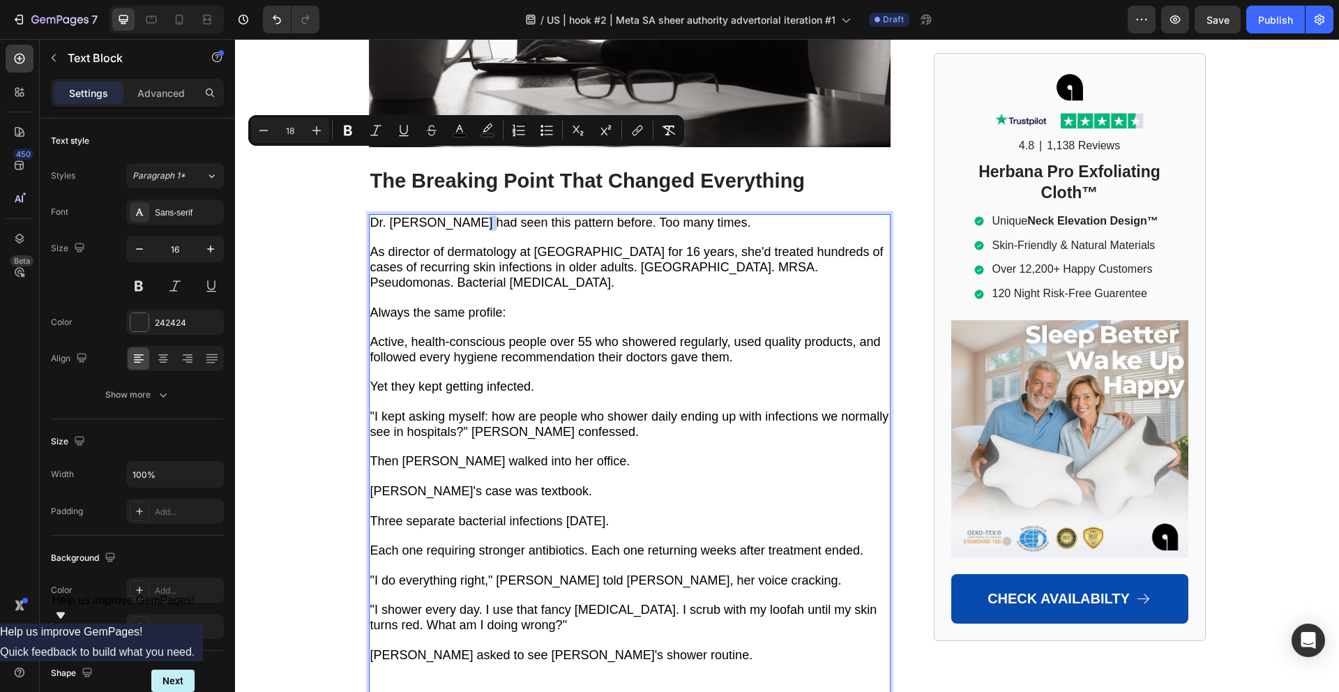
click at [468, 215] on span "Dr. [PERSON_NAME] had seen this pattern before. Too many times." at bounding box center [560, 222] width 381 height 14
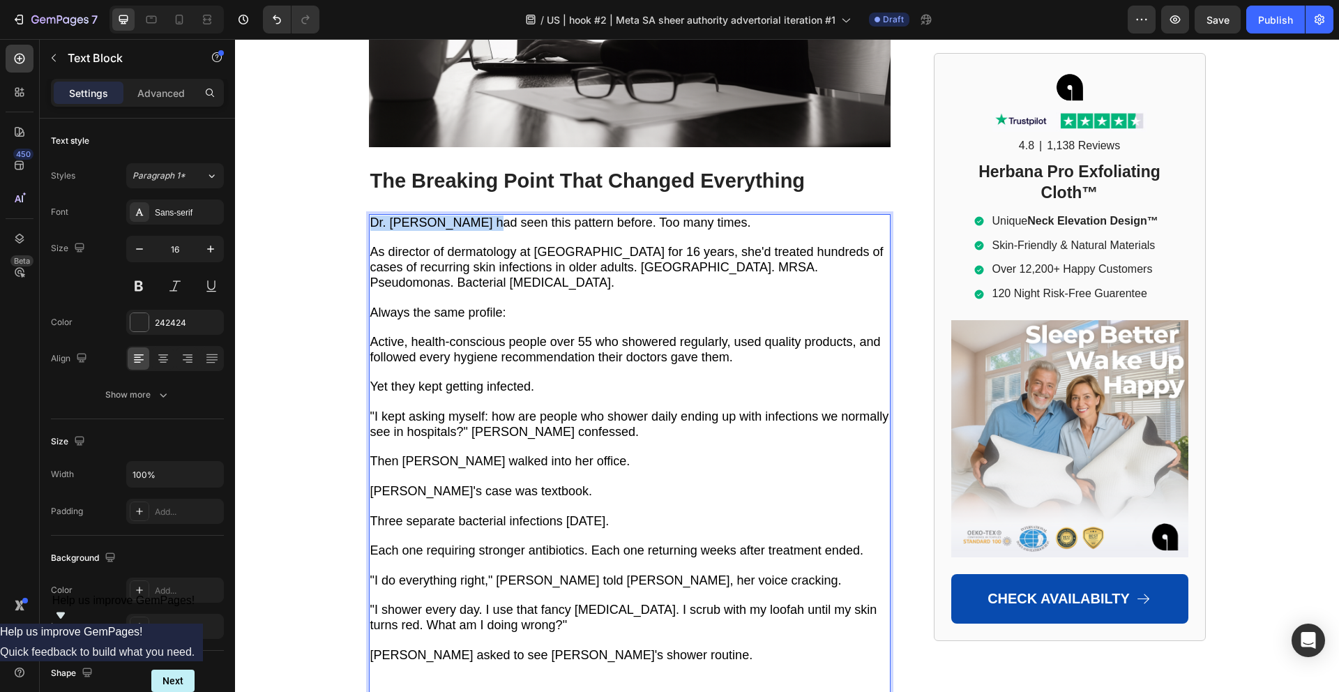
drag, startPoint x: 464, startPoint y: 159, endPoint x: 374, endPoint y: 155, distance: 89.3
click at [374, 215] on span "Dr. [PERSON_NAME] had seen this pattern before. Too many times." at bounding box center [560, 222] width 381 height 14
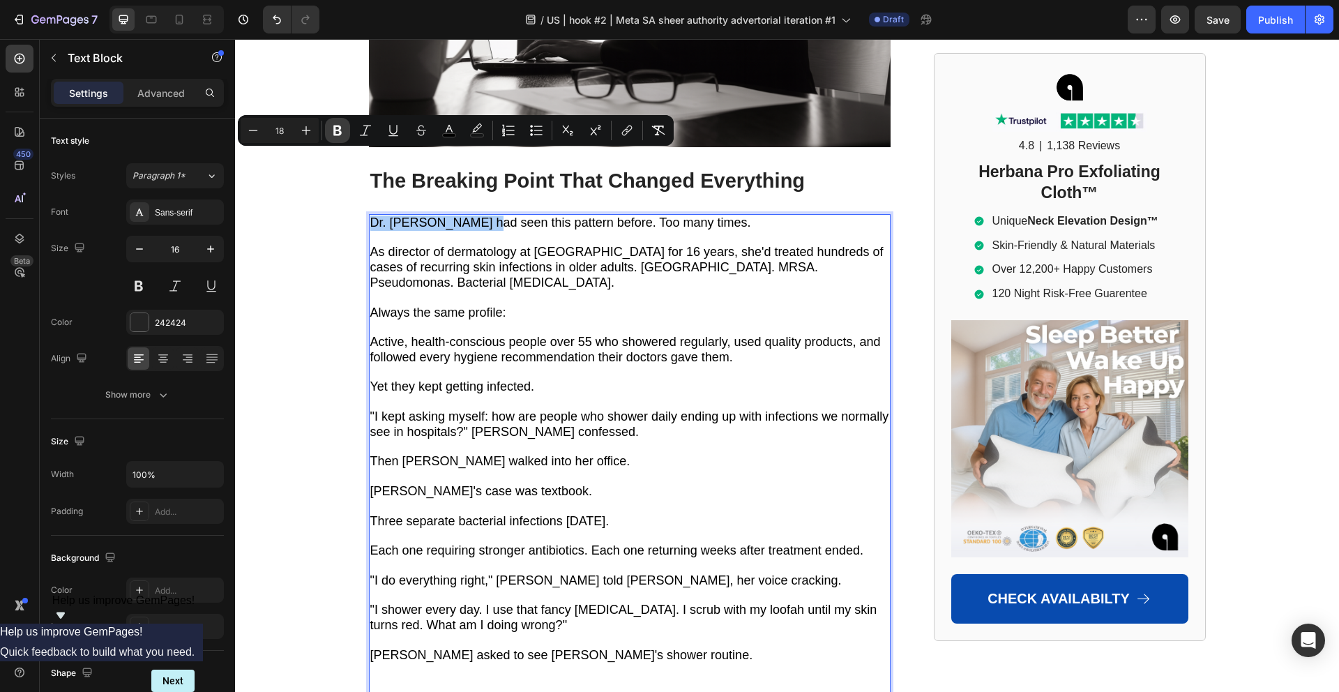
click at [346, 135] on button "Bold" at bounding box center [337, 130] width 25 height 25
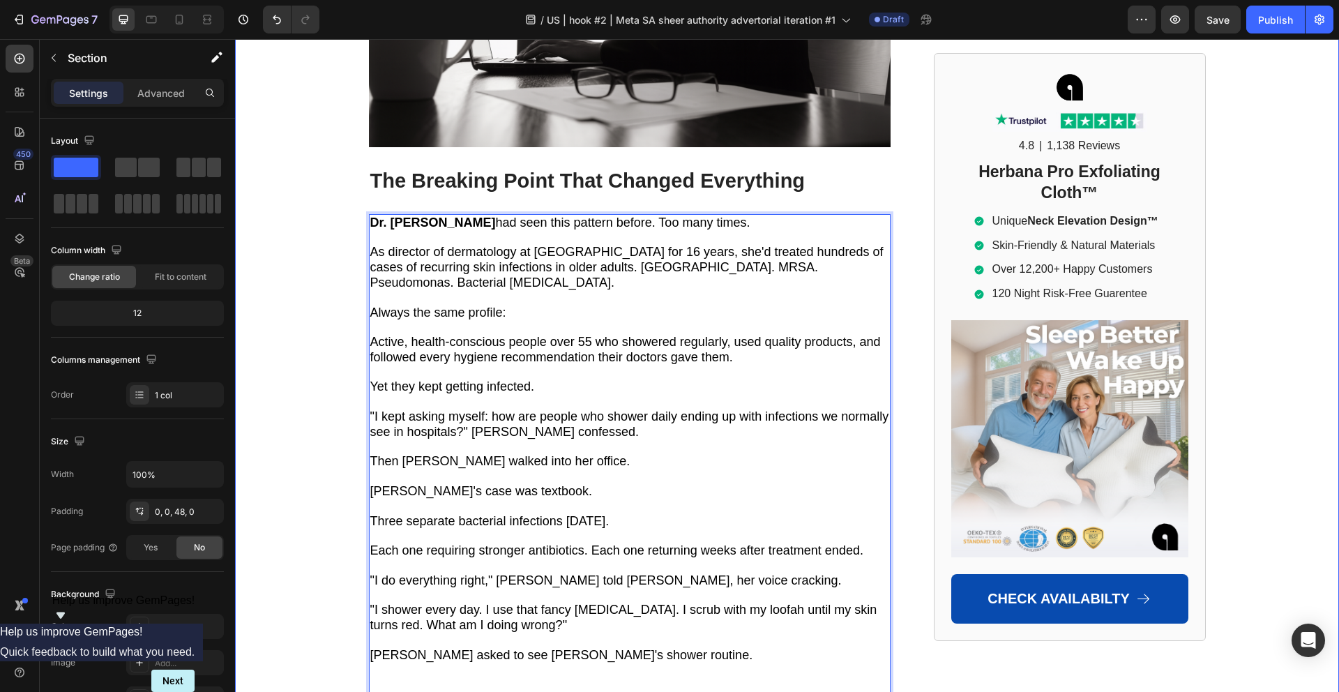
click at [392, 379] on span "Yet they kept getting infected." at bounding box center [452, 386] width 165 height 14
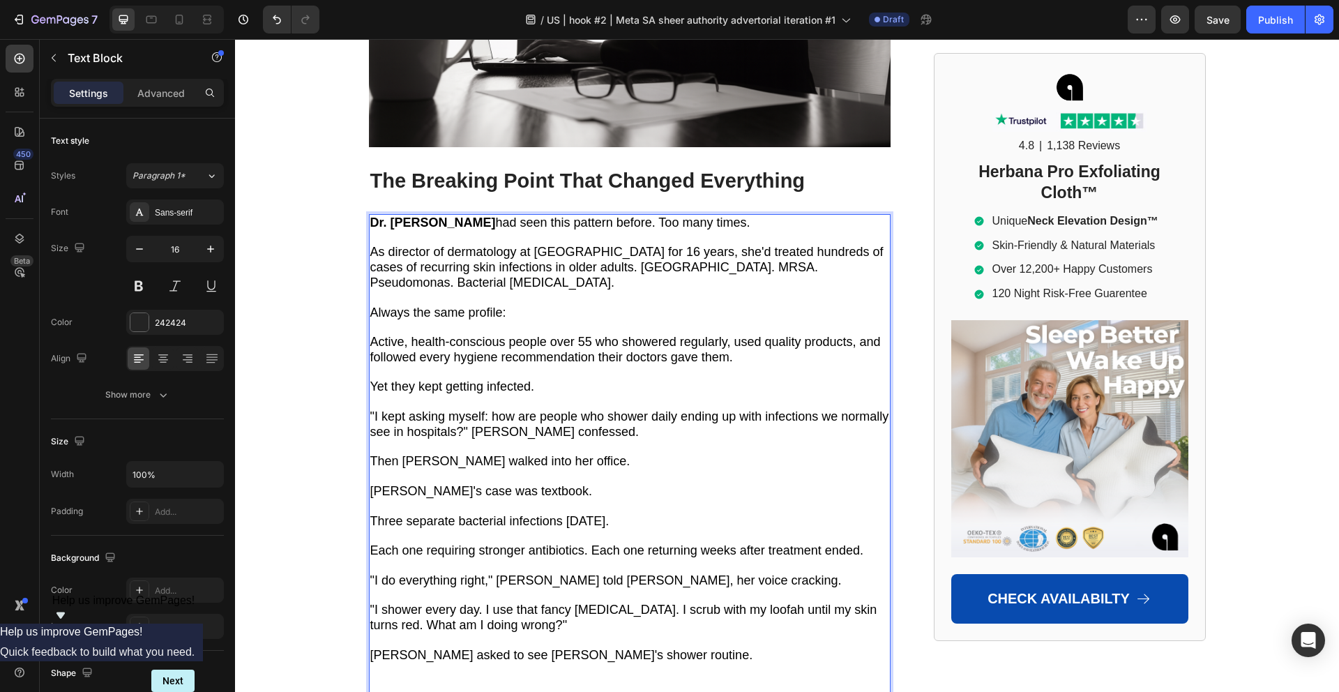
click at [392, 379] on span "Yet they kept getting infected." at bounding box center [452, 386] width 165 height 14
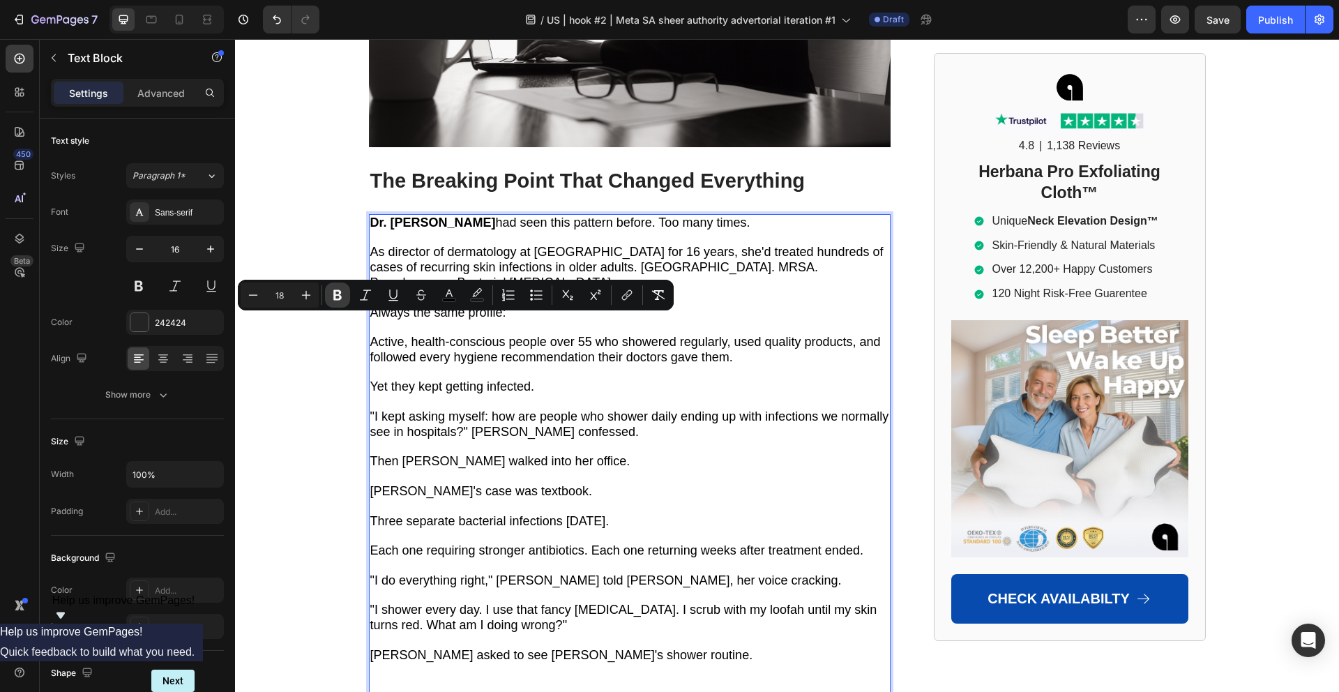
click at [339, 303] on button "Bold" at bounding box center [337, 294] width 25 height 25
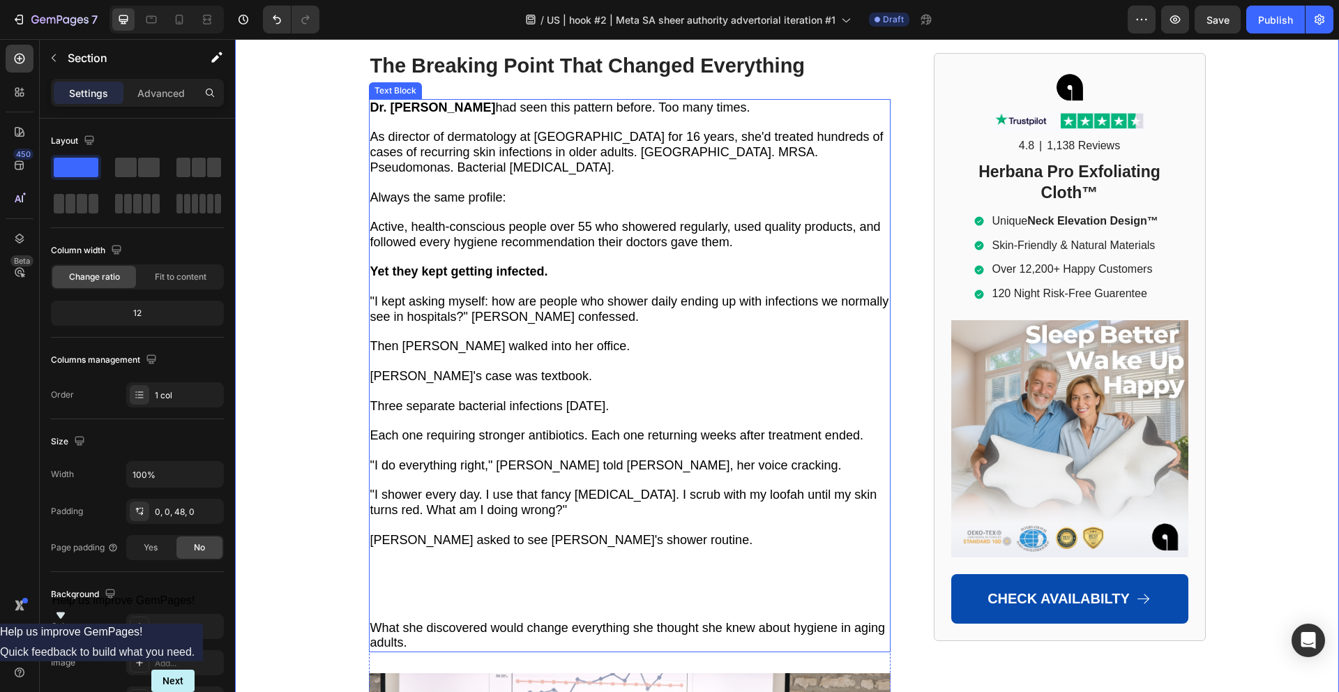
scroll to position [2162, 0]
click at [374, 619] on span "What she discovered would change everything she thought she knew about hygiene …" at bounding box center [627, 633] width 515 height 29
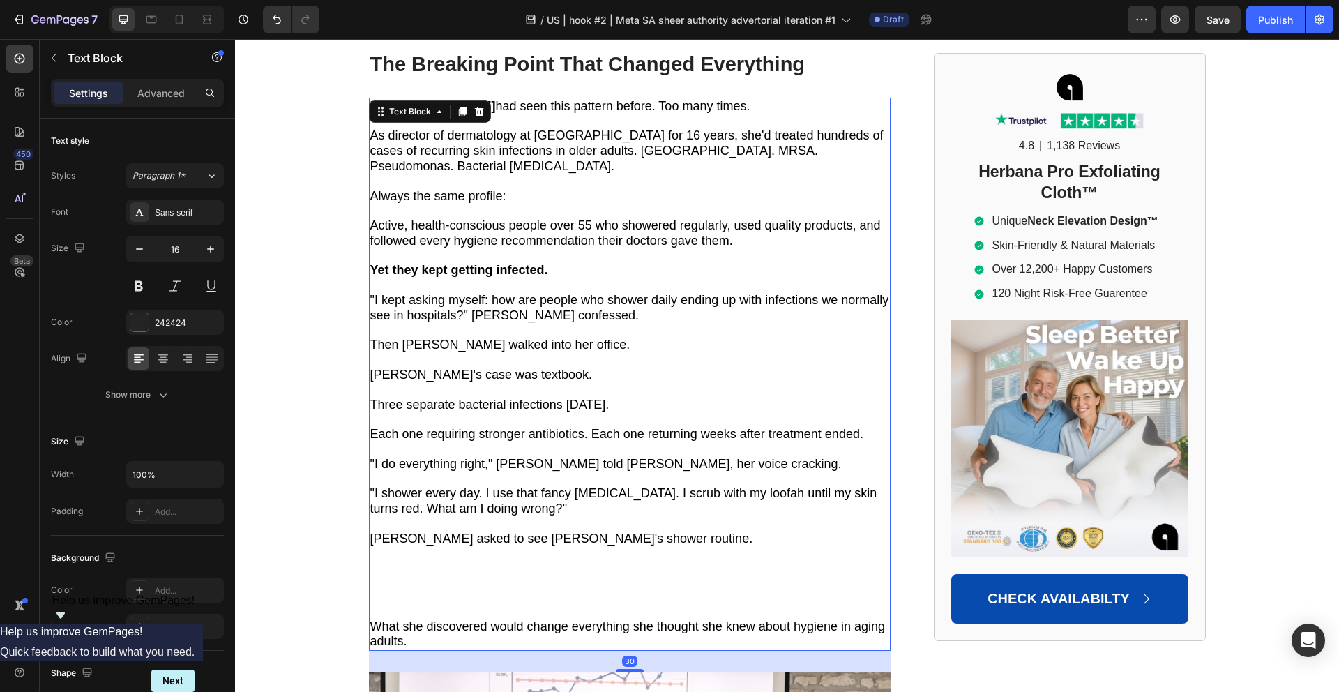
scroll to position [2158, 0]
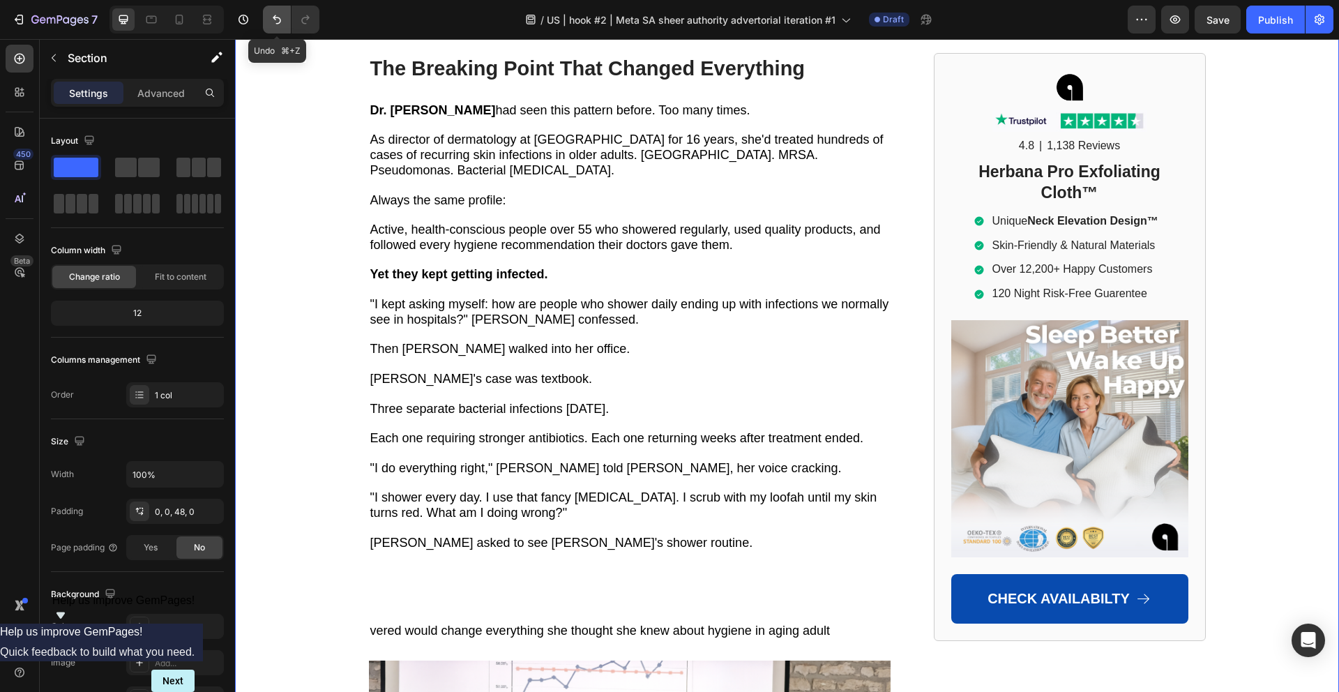
click at [278, 20] on icon "Undo/Redo" at bounding box center [277, 20] width 14 height 14
click at [275, 16] on icon "Undo/Redo" at bounding box center [277, 20] width 14 height 14
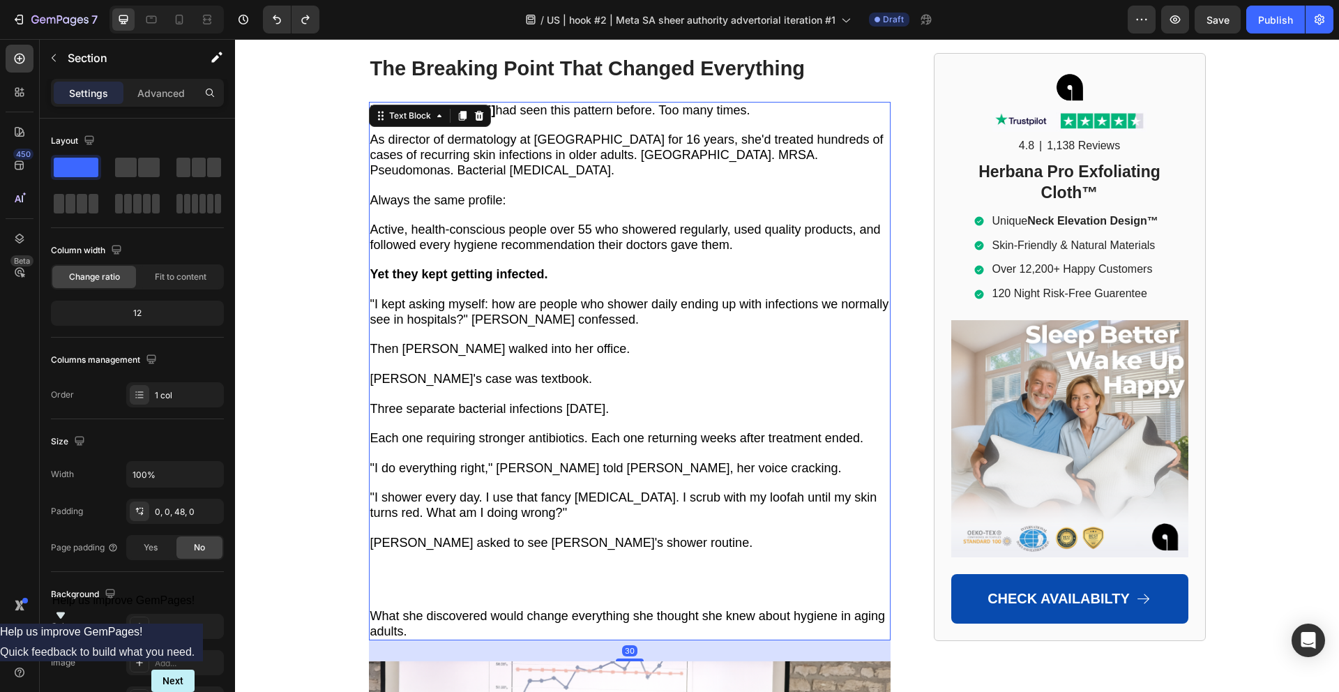
click at [390, 609] on span "What she discovered would change everything she thought she knew about hygiene …" at bounding box center [627, 623] width 515 height 29
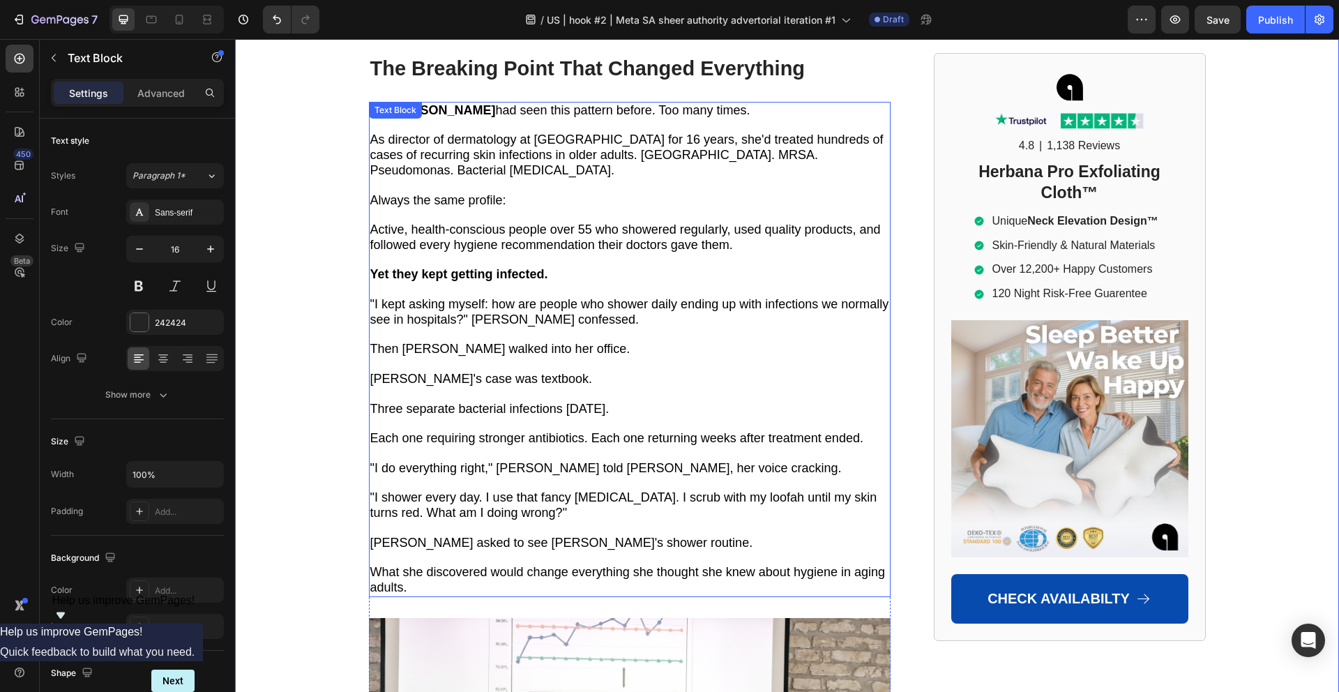
click at [596, 565] on span "What she discovered would change everything she thought she knew about hygiene …" at bounding box center [627, 579] width 515 height 29
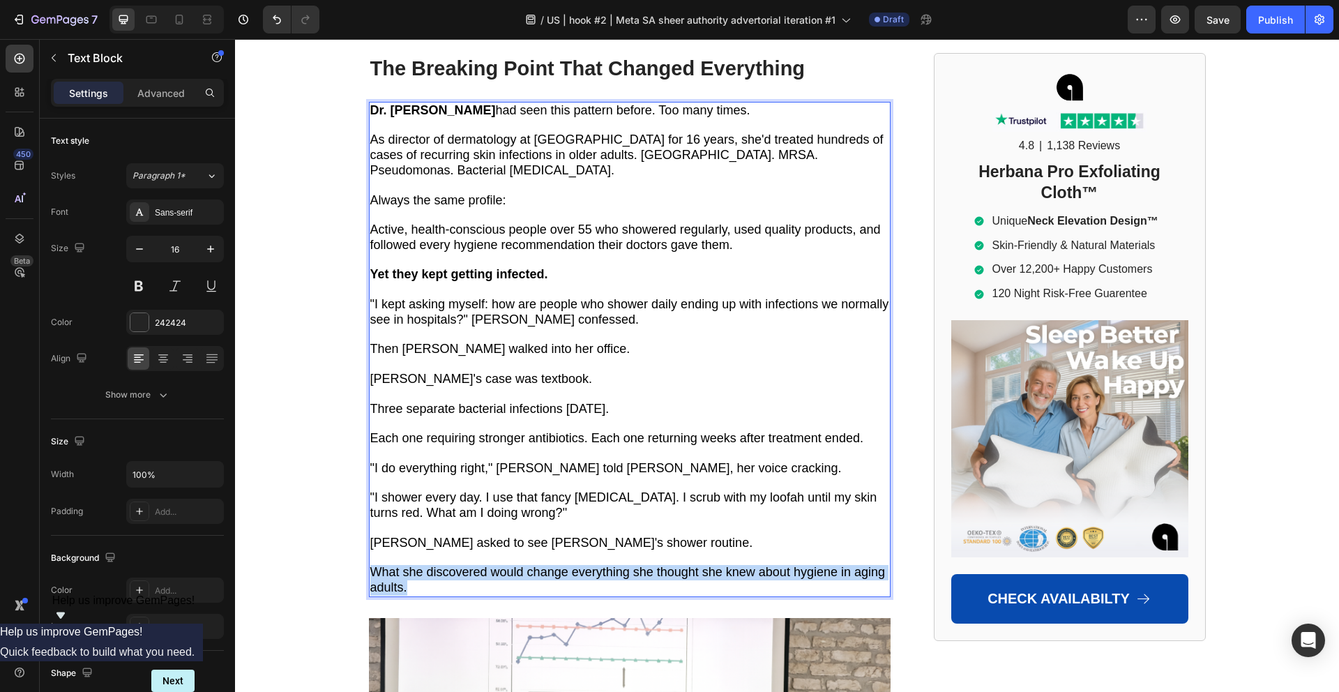
click at [596, 565] on span "What she discovered would change everything she thought she knew about hygiene …" at bounding box center [627, 579] width 515 height 29
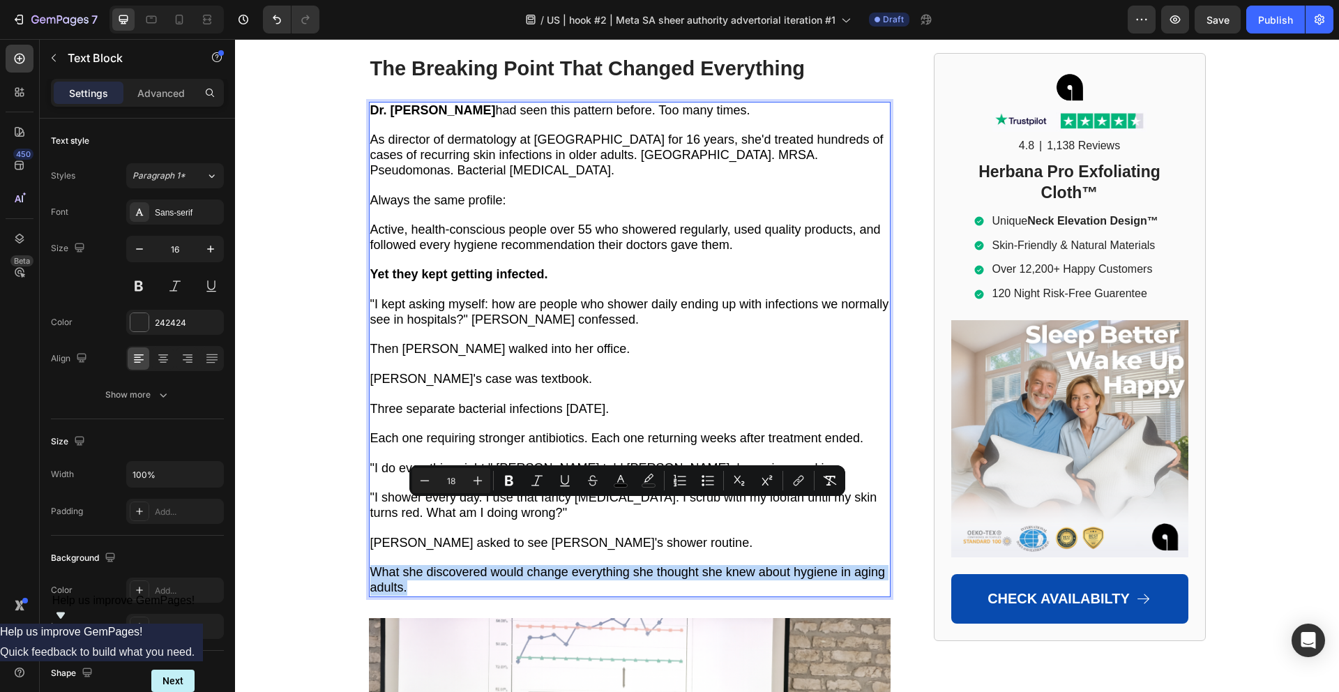
click at [596, 565] on span "What she discovered would change everything she thought she knew about hygiene …" at bounding box center [627, 579] width 515 height 29
click at [627, 565] on span "What she discovered would change everything she thought she knew about hygiene …" at bounding box center [627, 579] width 515 height 29
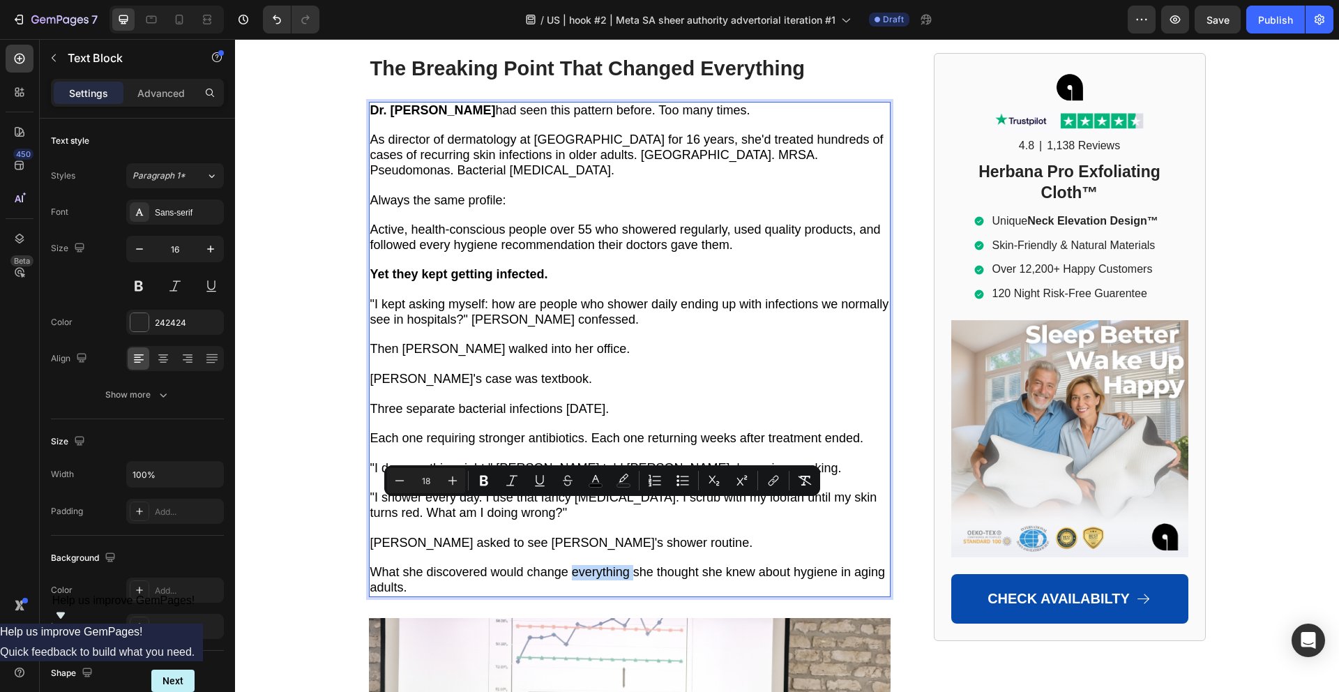
drag, startPoint x: 627, startPoint y: 511, endPoint x: 584, endPoint y: 506, distance: 44.2
click at [584, 565] on span "What she discovered would change everything she thought she knew about hygiene …" at bounding box center [627, 579] width 515 height 29
click at [491, 487] on button "Bold" at bounding box center [483, 480] width 25 height 25
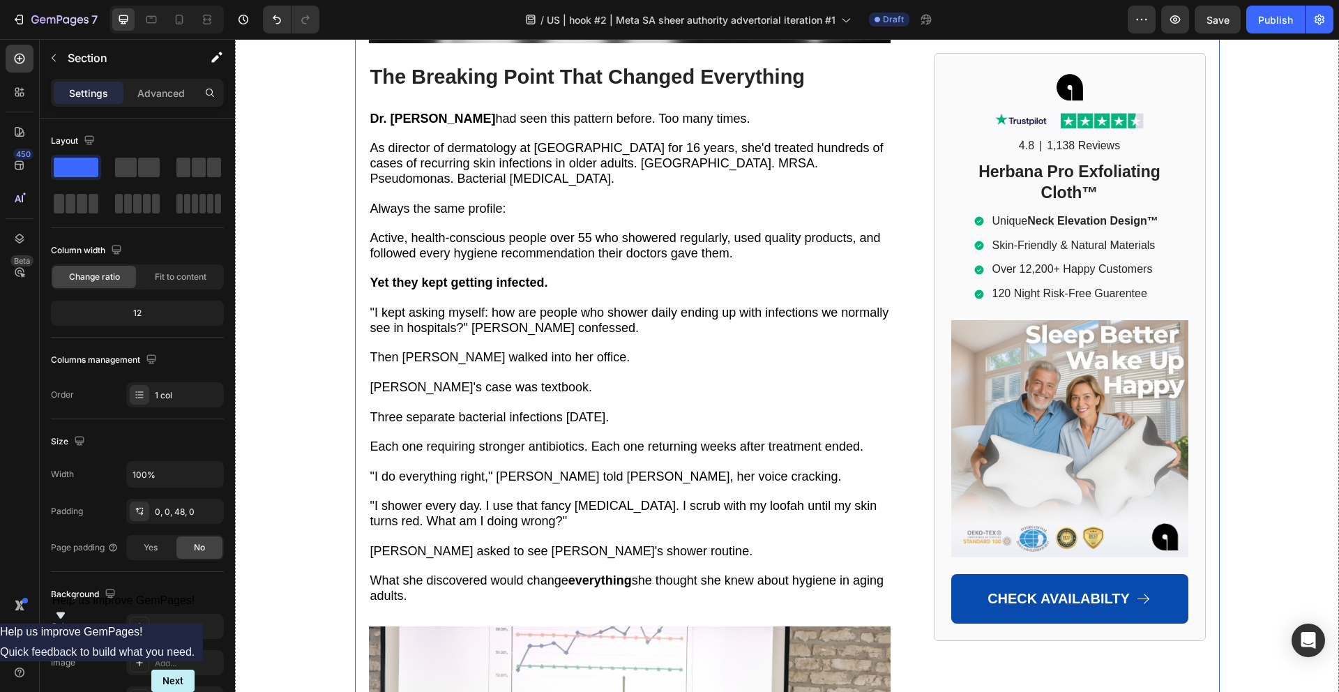
scroll to position [2135, 0]
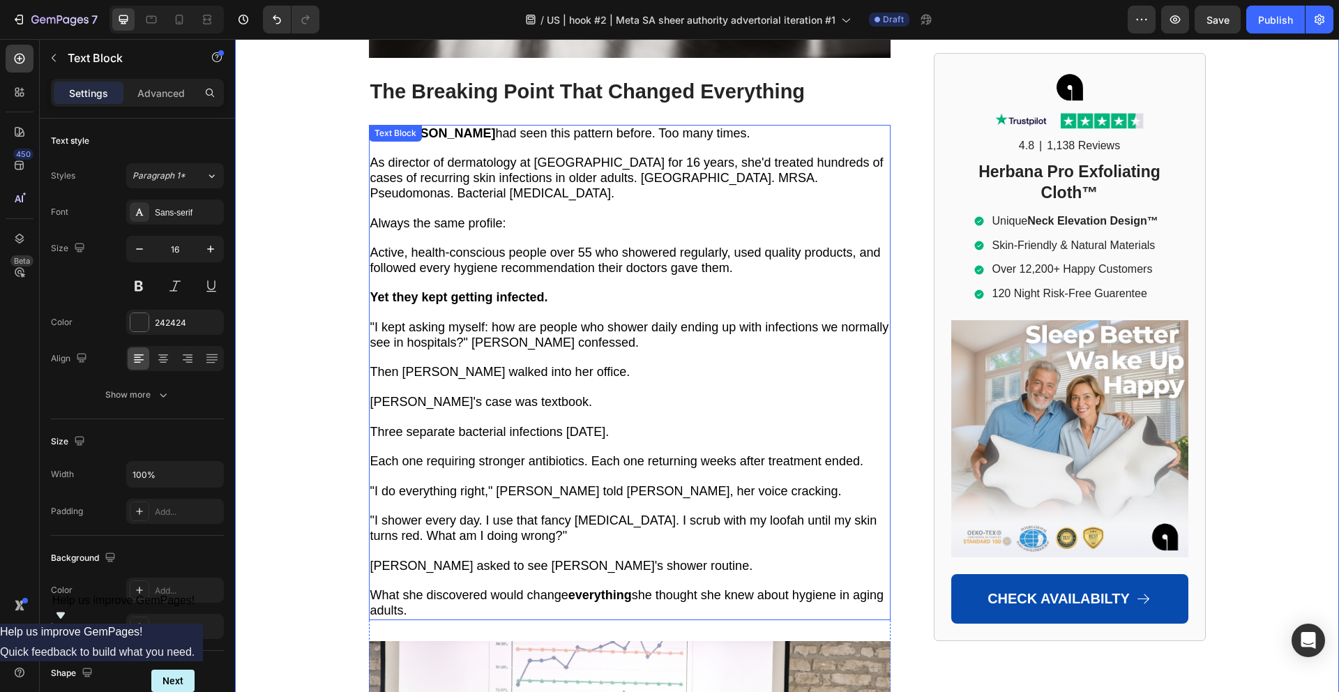
click at [653, 454] on span "Each one requiring stronger antibiotics. Each one returning weeks after treatme…" at bounding box center [616, 461] width 493 height 14
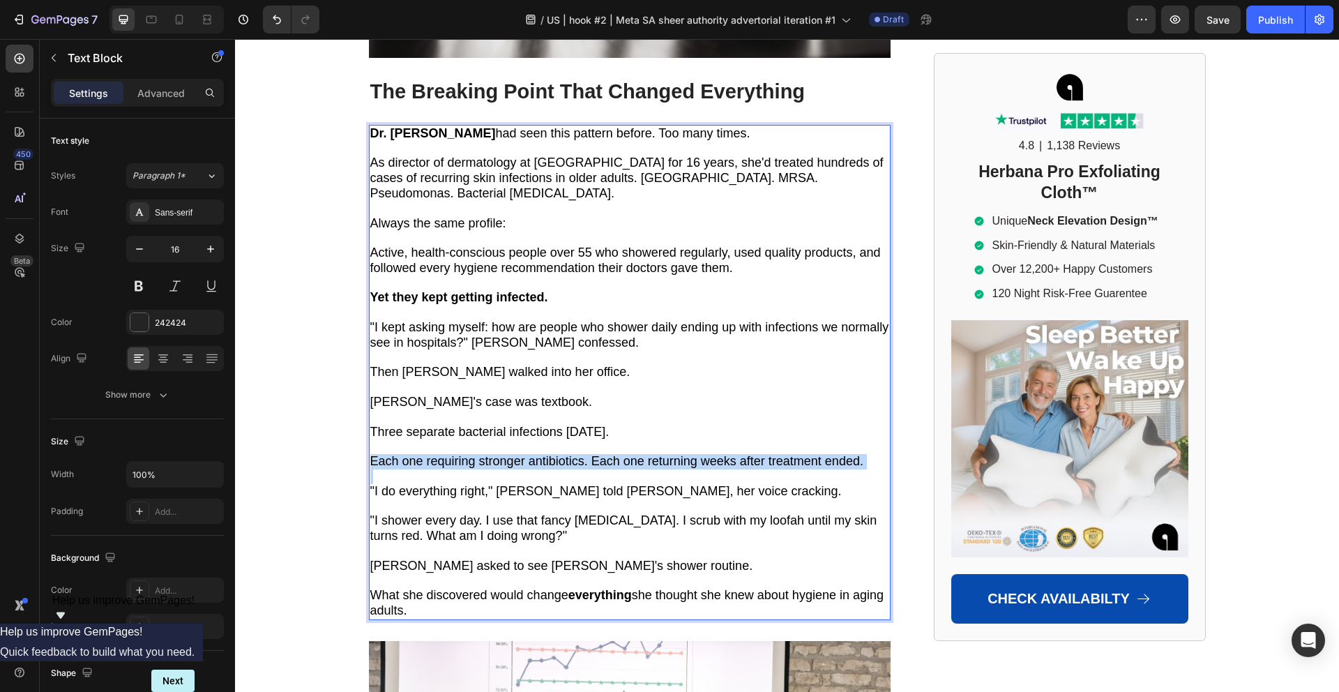
click at [653, 454] on span "Each one requiring stronger antibiotics. Each one returning weeks after treatme…" at bounding box center [616, 461] width 493 height 14
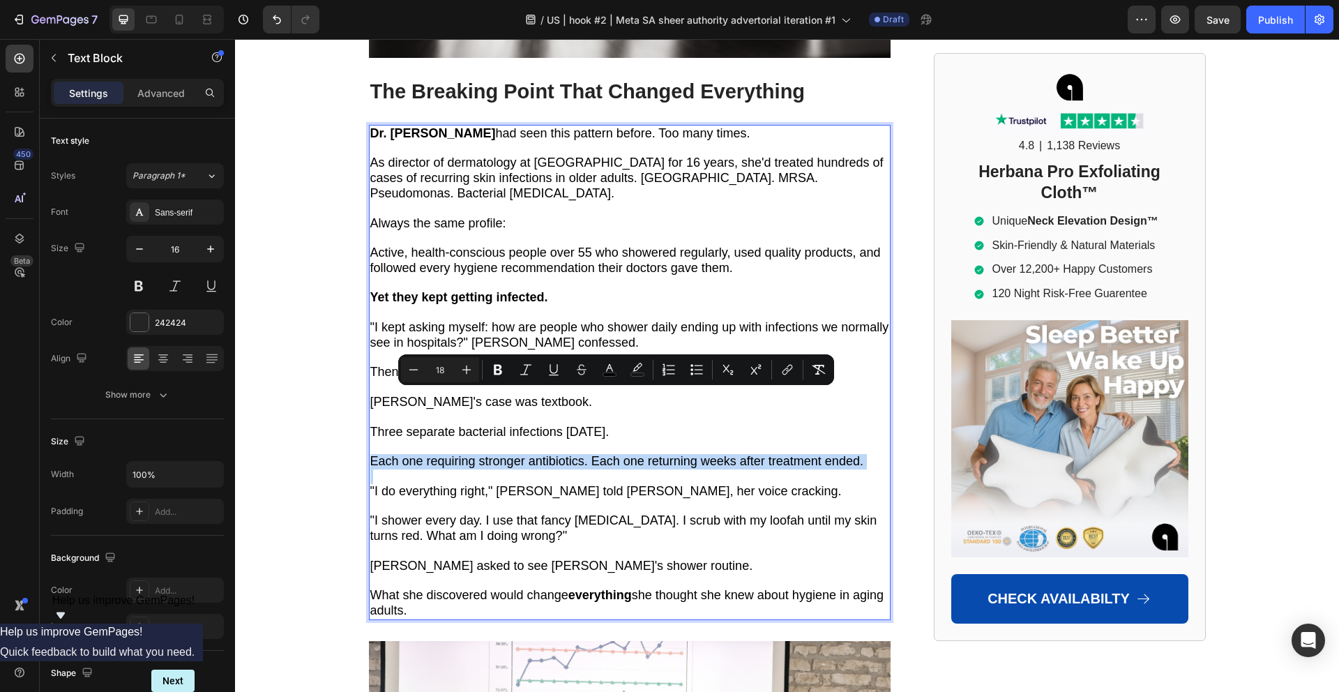
click at [653, 454] on span "Each one requiring stronger antibiotics. Each one returning weeks after treatme…" at bounding box center [616, 461] width 493 height 14
click at [651, 454] on span "Each one requiring stronger antibiotics. Each one returning weeks after treatme…" at bounding box center [616, 461] width 493 height 14
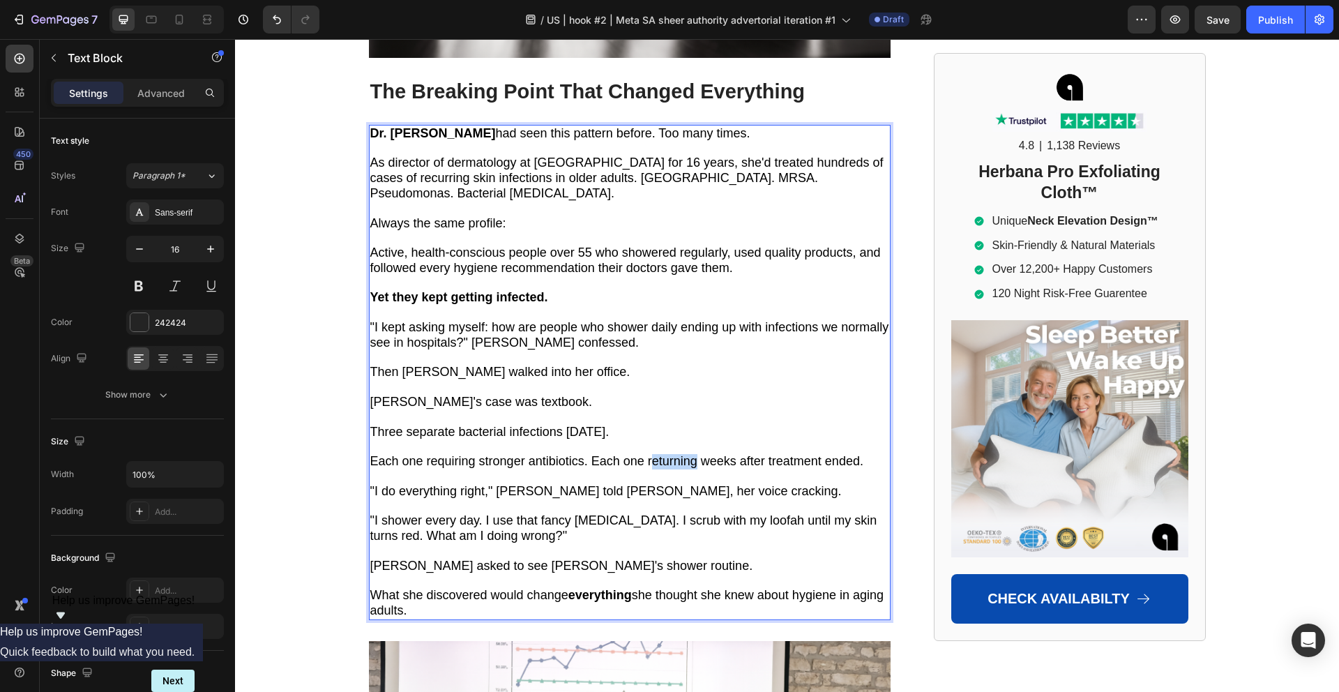
drag, startPoint x: 650, startPoint y: 398, endPoint x: 694, endPoint y: 403, distance: 44.9
click at [694, 454] on span "Each one requiring stronger antibiotics. Each one returning weeks after treatme…" at bounding box center [616, 461] width 493 height 14
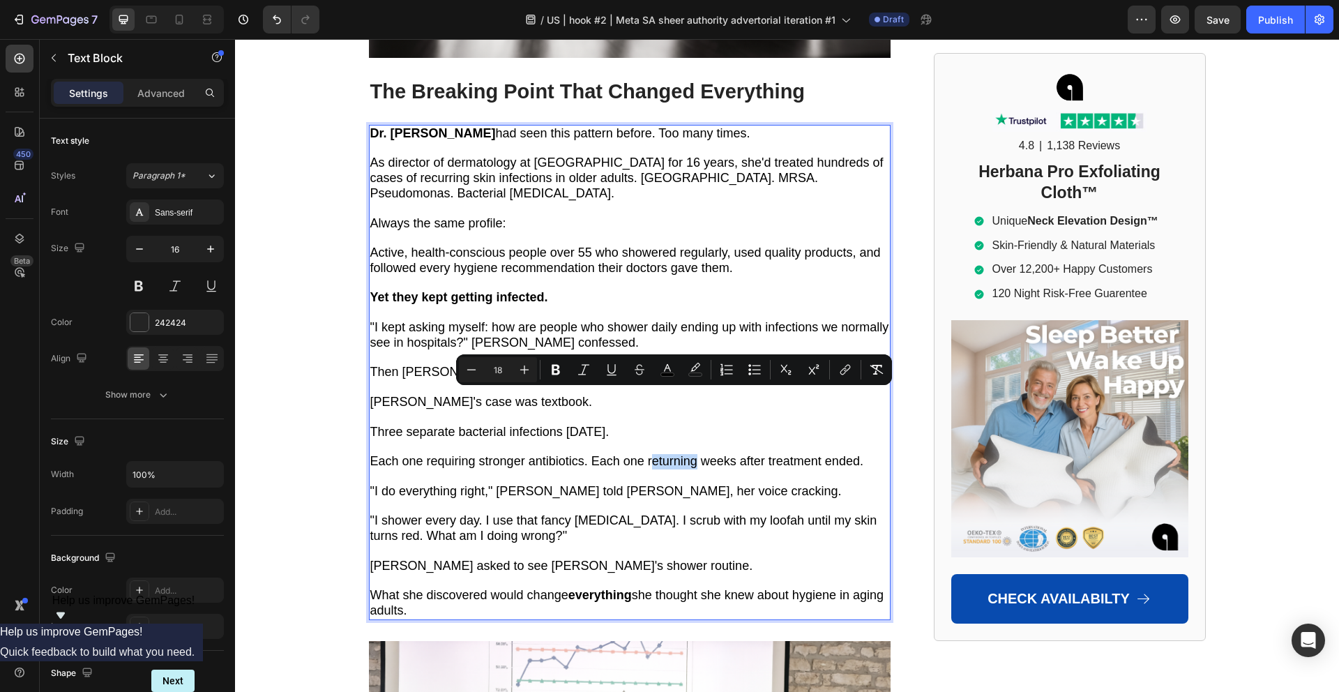
click at [694, 454] on span "Each one requiring stronger antibiotics. Each one returning weeks after treatme…" at bounding box center [616, 461] width 493 height 14
drag, startPoint x: 695, startPoint y: 402, endPoint x: 593, endPoint y: 394, distance: 102.1
click at [593, 454] on span "Each one requiring stronger antibiotics. Each one returning weeks after treatme…" at bounding box center [616, 461] width 493 height 14
click at [528, 372] on icon "Editor contextual toolbar" at bounding box center [527, 370] width 14 height 14
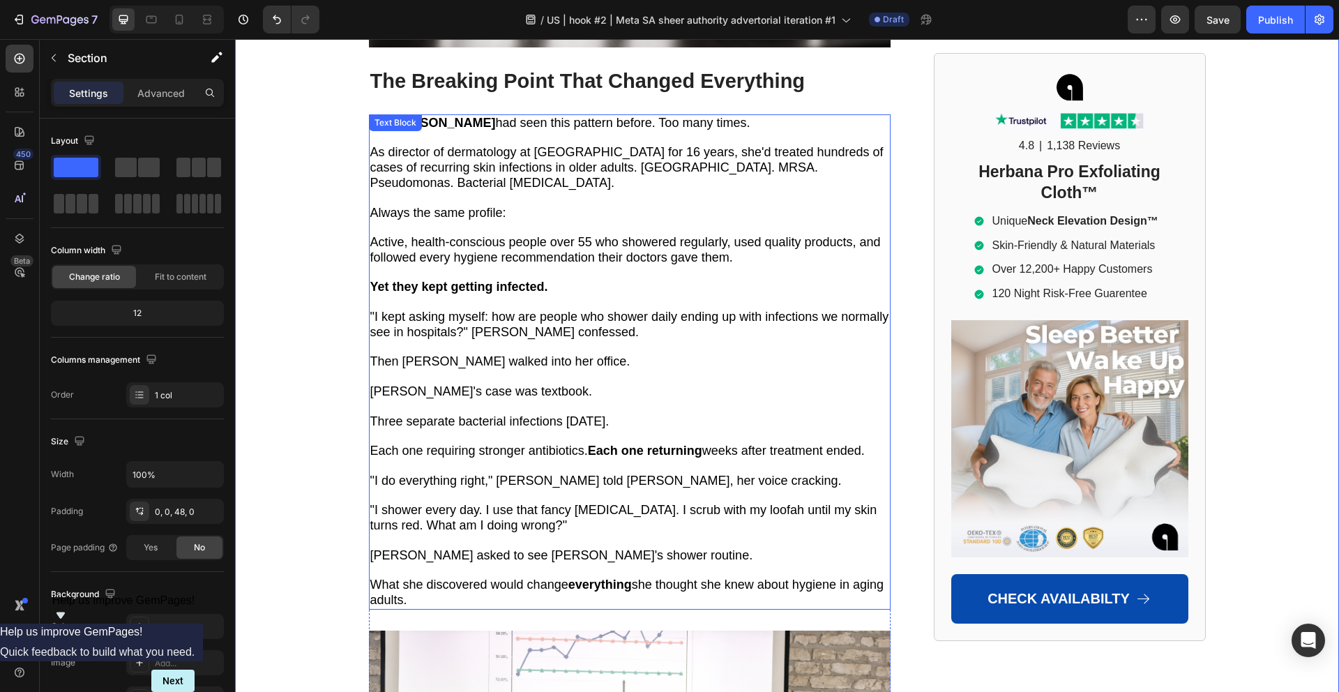
scroll to position [2146, 0]
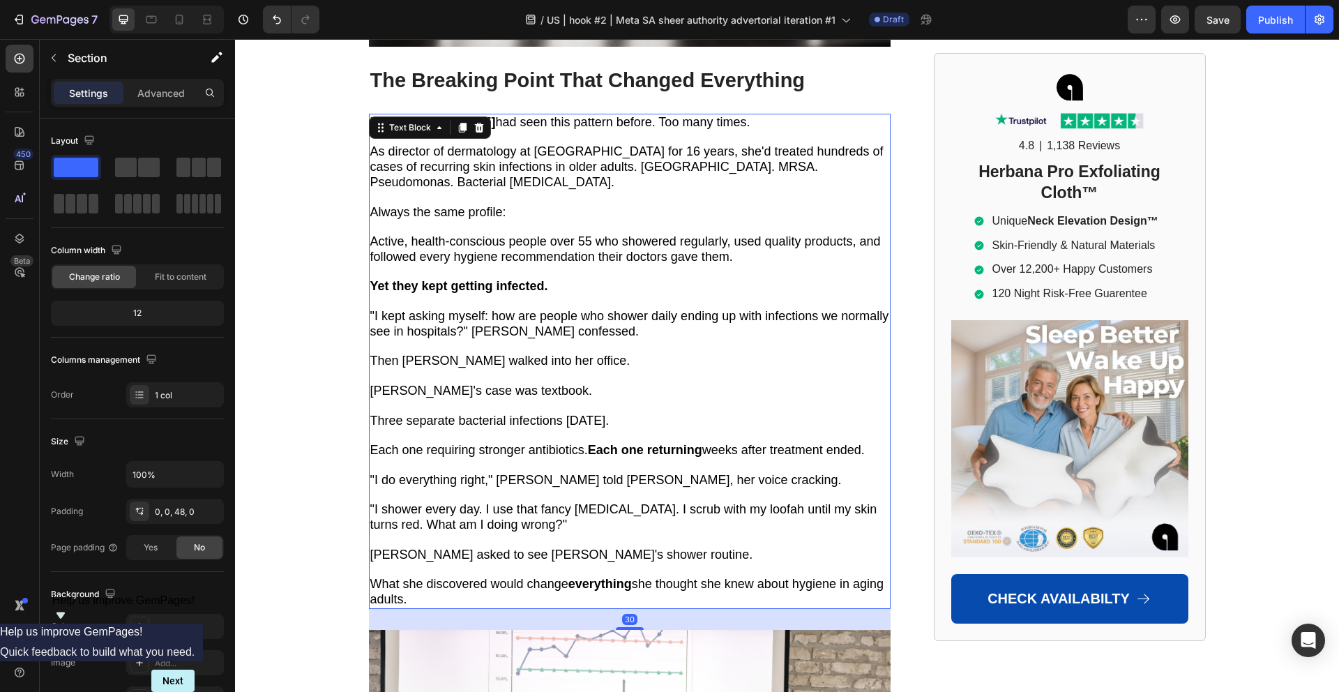
click at [450, 502] on span ""I shower every day. I use that fancy [MEDICAL_DATA]. I scrub with my loofah un…" at bounding box center [623, 516] width 507 height 29
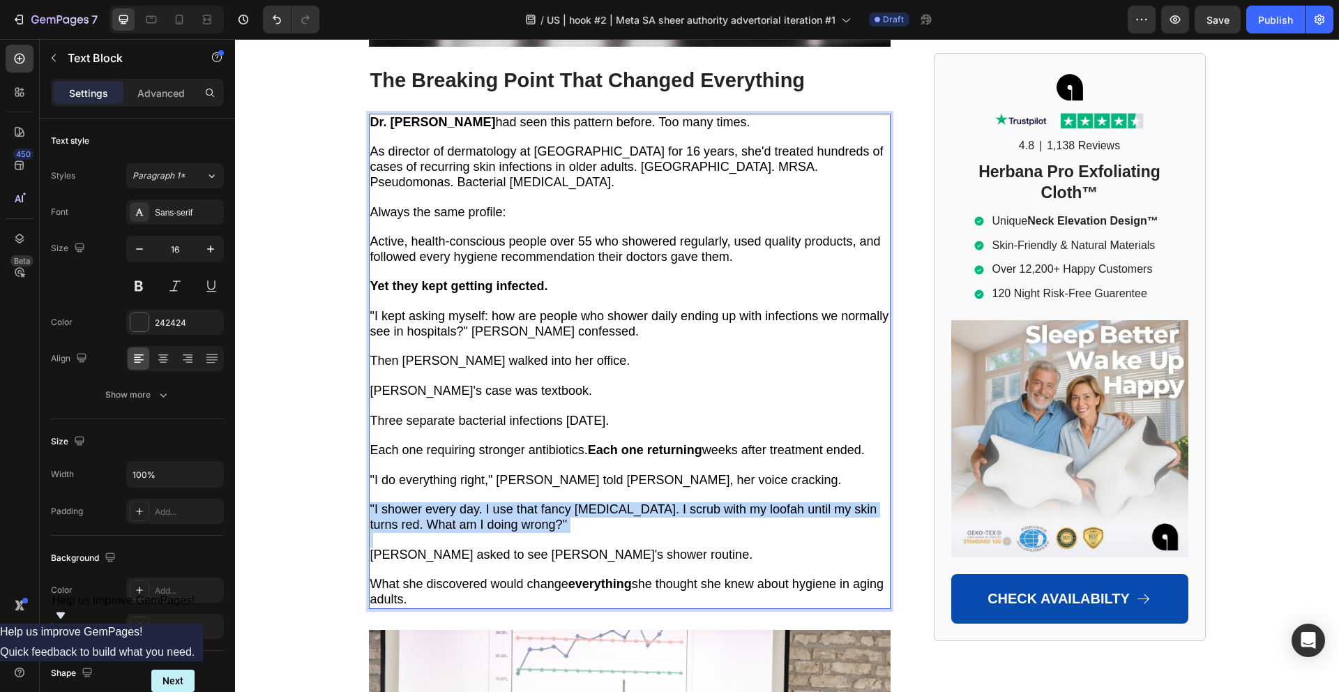
click at [450, 502] on span ""I shower every day. I use that fancy [MEDICAL_DATA]. I scrub with my loofah un…" at bounding box center [623, 516] width 507 height 29
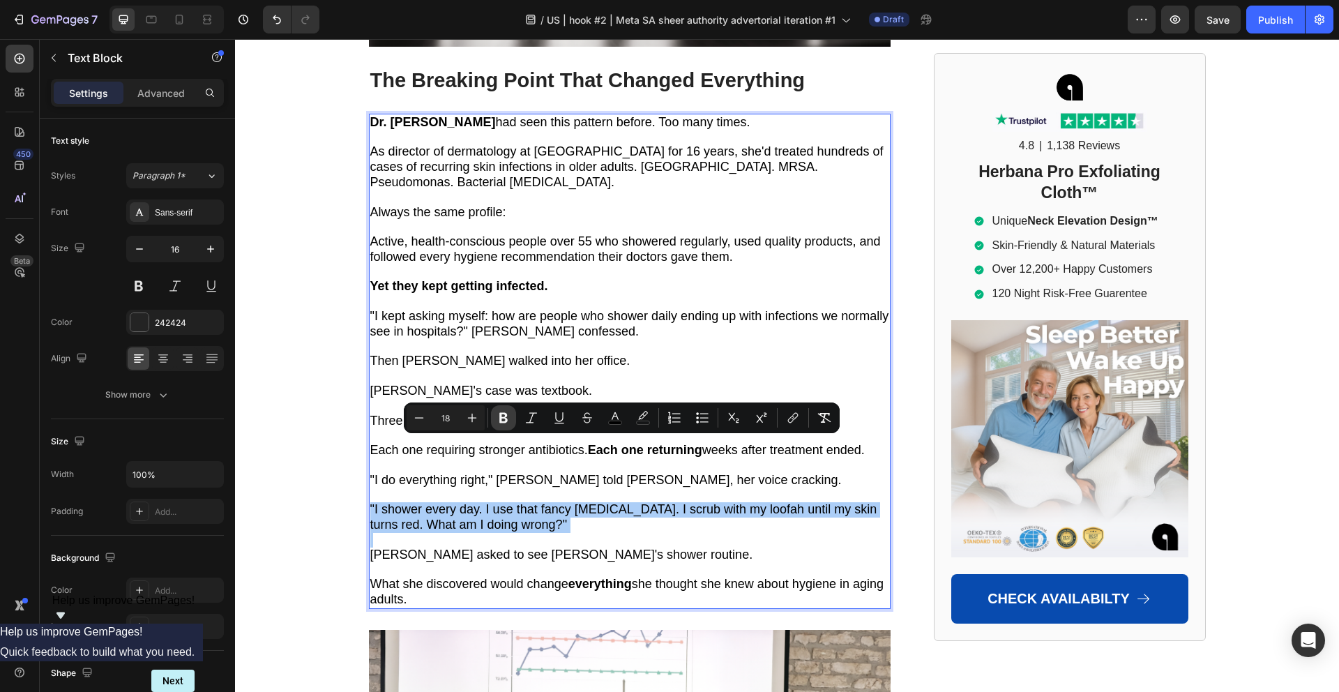
click at [507, 416] on icon "Editor contextual toolbar" at bounding box center [503, 418] width 14 height 14
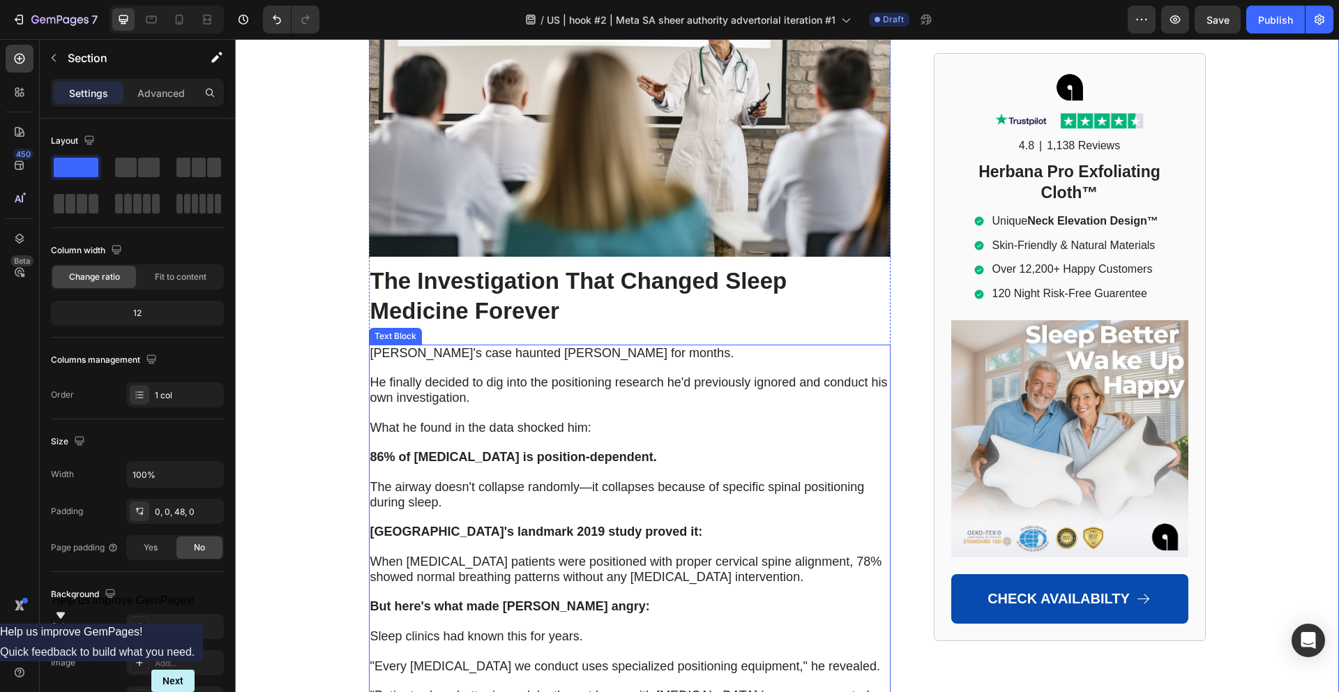
scroll to position [2841, 0]
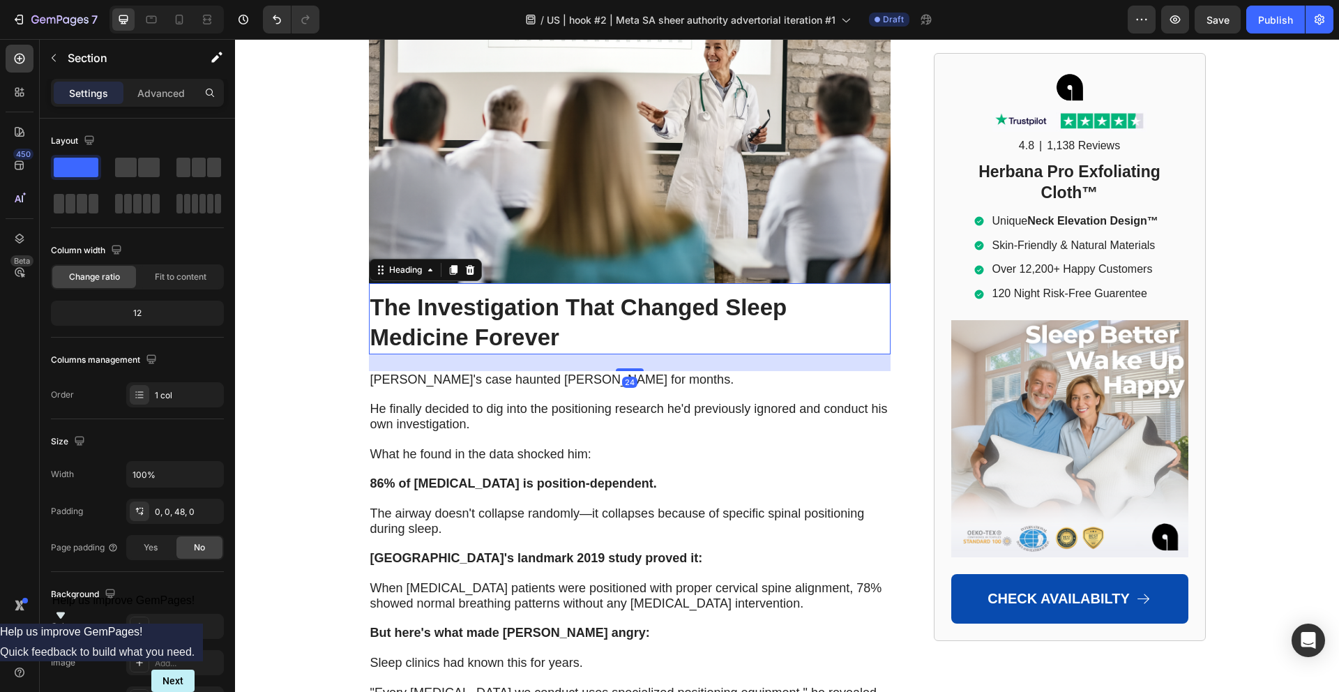
click at [523, 291] on h2 "⁠⁠⁠⁠⁠⁠⁠ The Investigation That Changed Sleep Medicine Forever" at bounding box center [629, 322] width 521 height 63
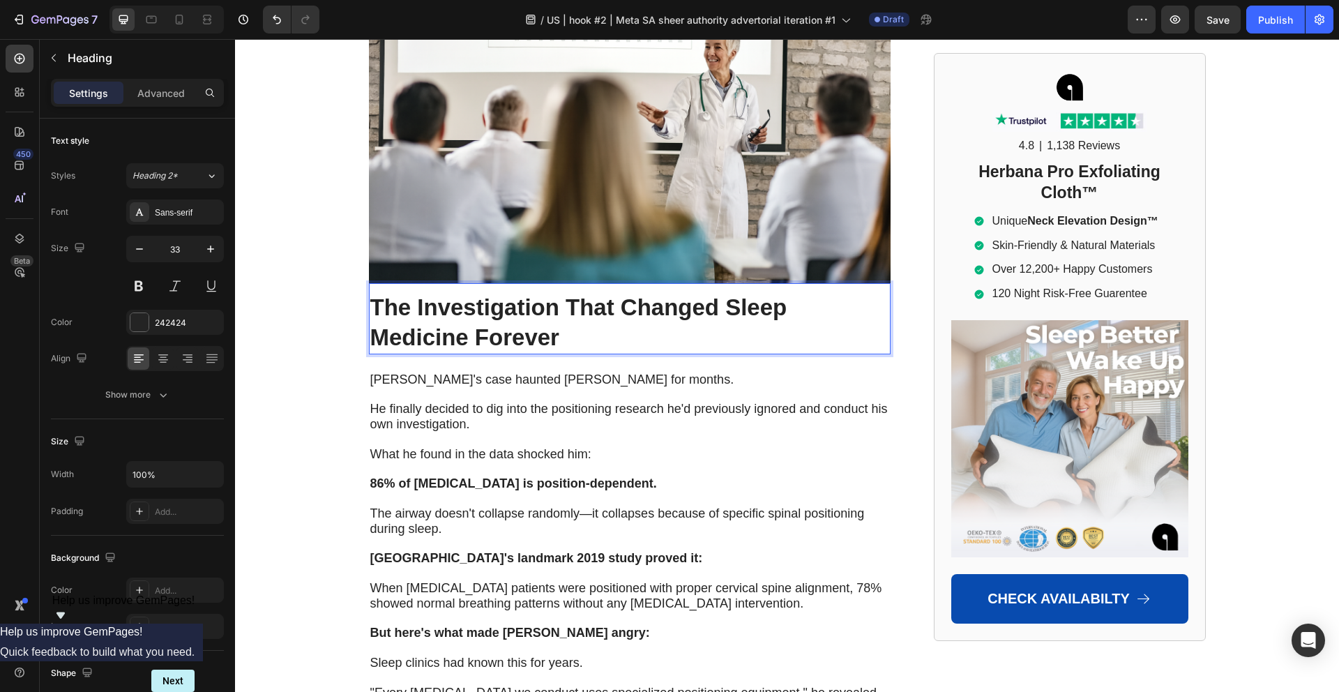
click at [522, 294] on strong "The Investigation That Changed Sleep Medicine Forever" at bounding box center [578, 322] width 417 height 56
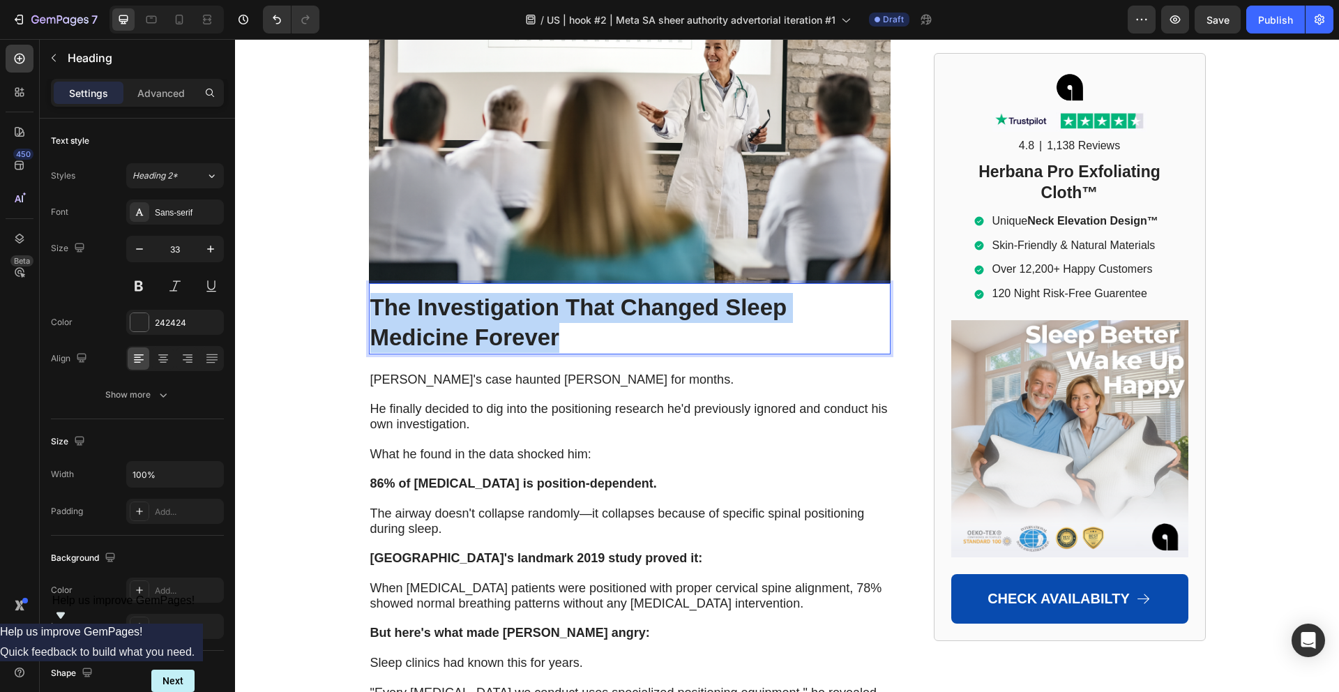
click at [522, 294] on strong "The Investigation That Changed Sleep Medicine Forever" at bounding box center [578, 322] width 417 height 56
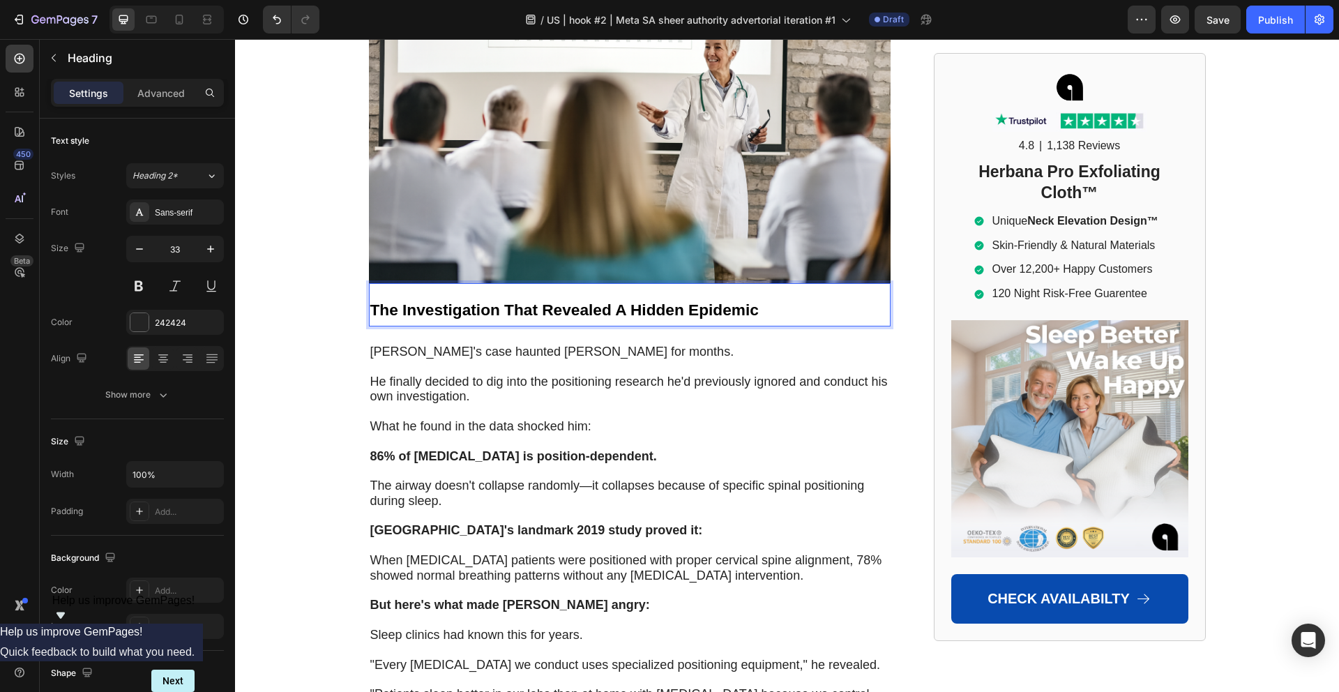
click at [523, 300] on strong "The Investigation That Revealed A Hidden Epidemic" at bounding box center [564, 309] width 388 height 18
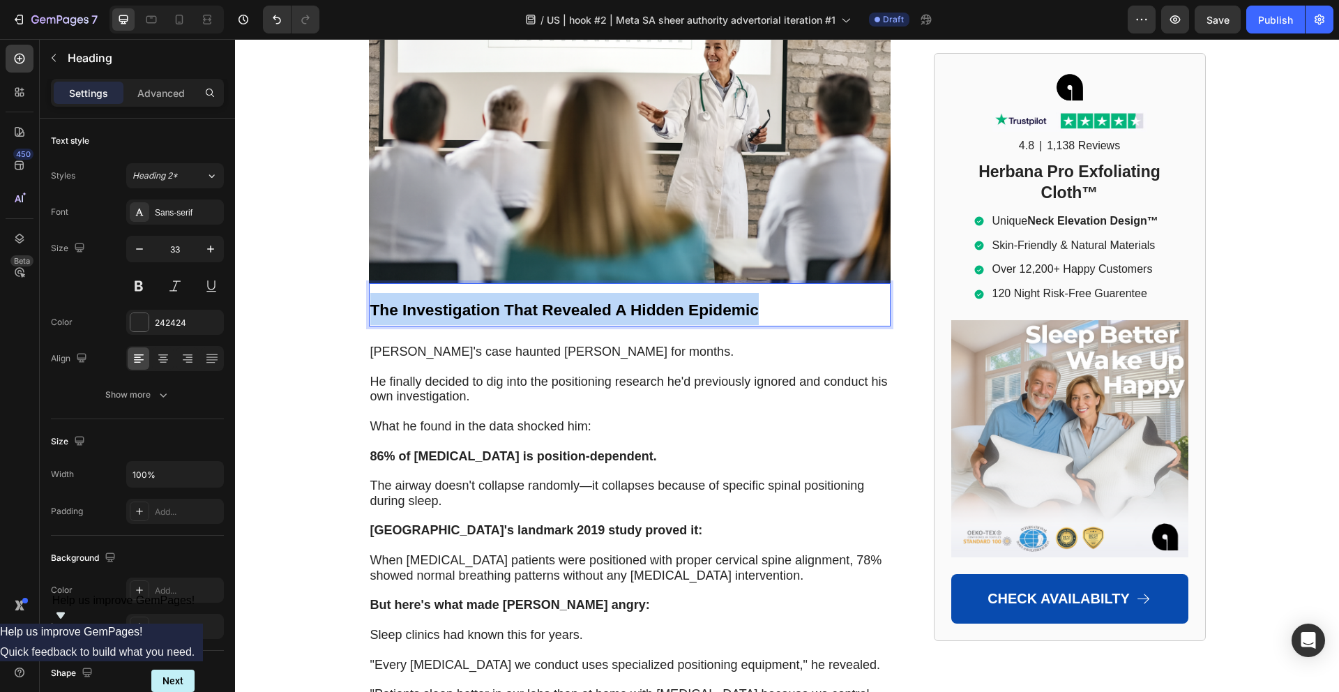
click at [523, 300] on strong "The Investigation That Revealed A Hidden Epidemic" at bounding box center [564, 309] width 388 height 18
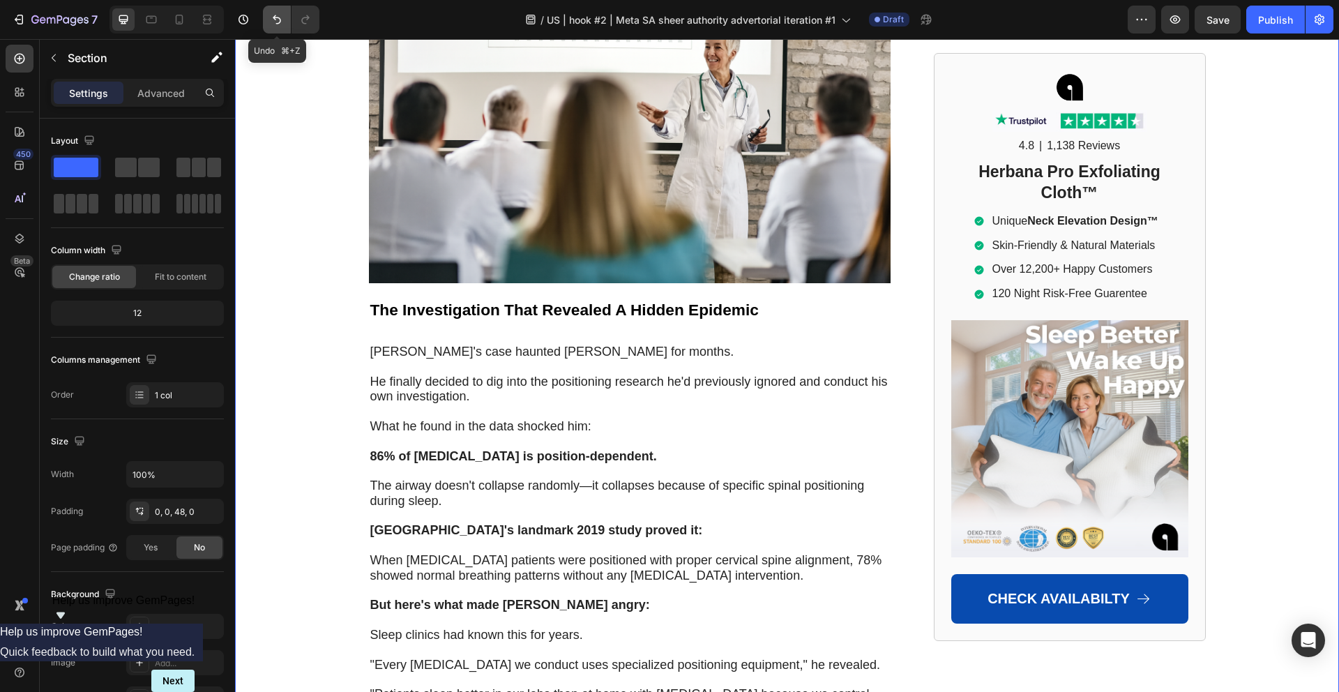
click at [268, 20] on button "Undo/Redo" at bounding box center [277, 20] width 28 height 28
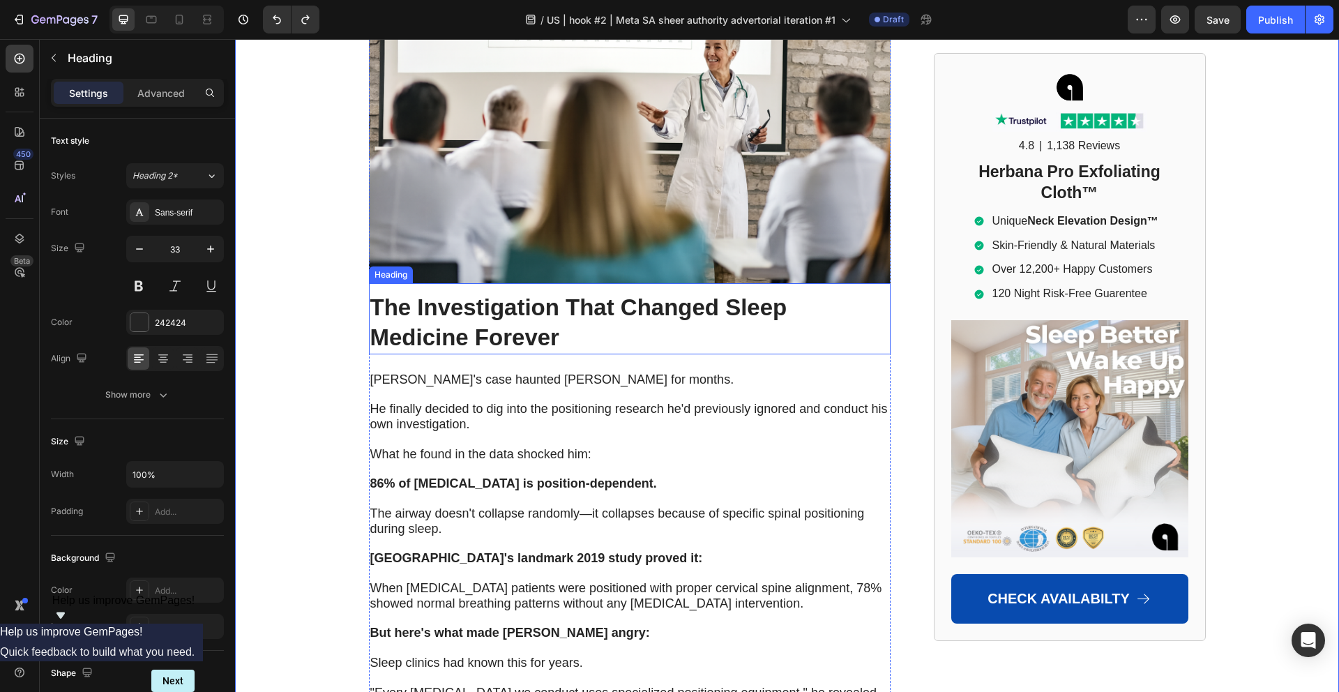
click at [464, 291] on h2 "The Investigation That Changed Sleep Medicine Forever" at bounding box center [629, 322] width 521 height 63
click at [464, 294] on strong "The Investigation That Changed Sleep Medicine Forever" at bounding box center [578, 322] width 417 height 56
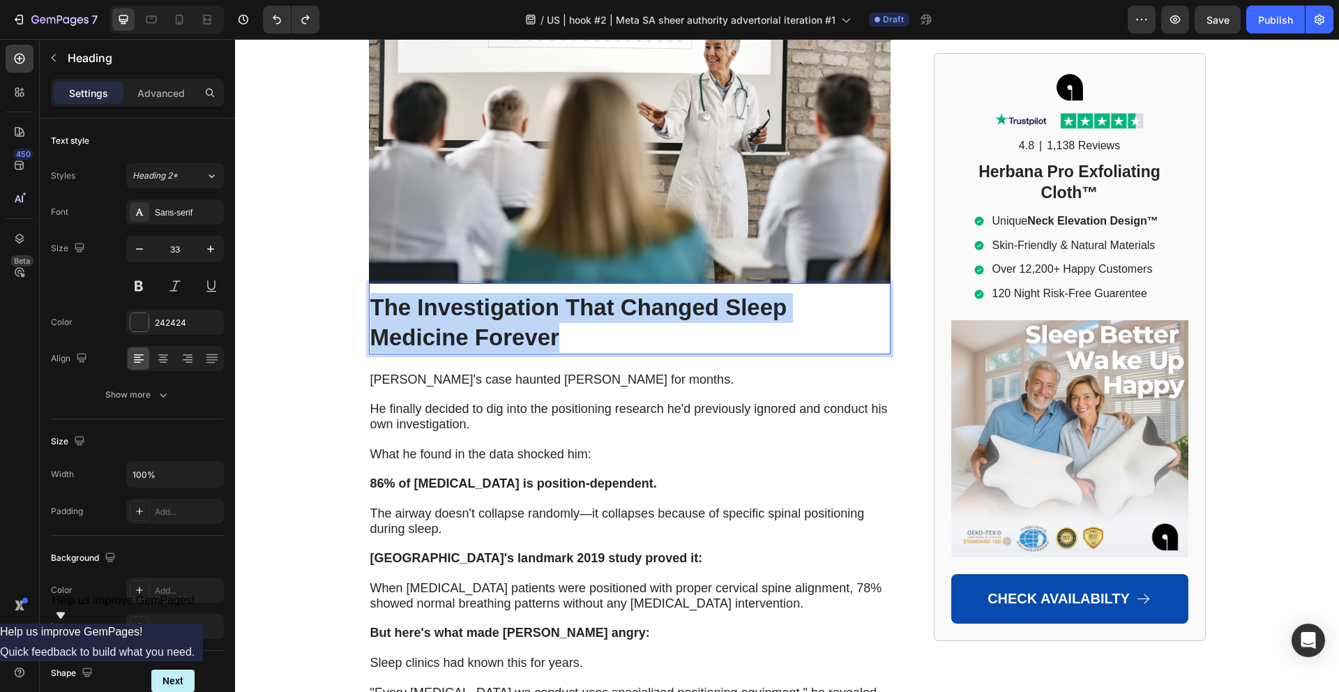
click at [464, 294] on strong "The Investigation That Changed Sleep Medicine Forever" at bounding box center [578, 322] width 417 height 56
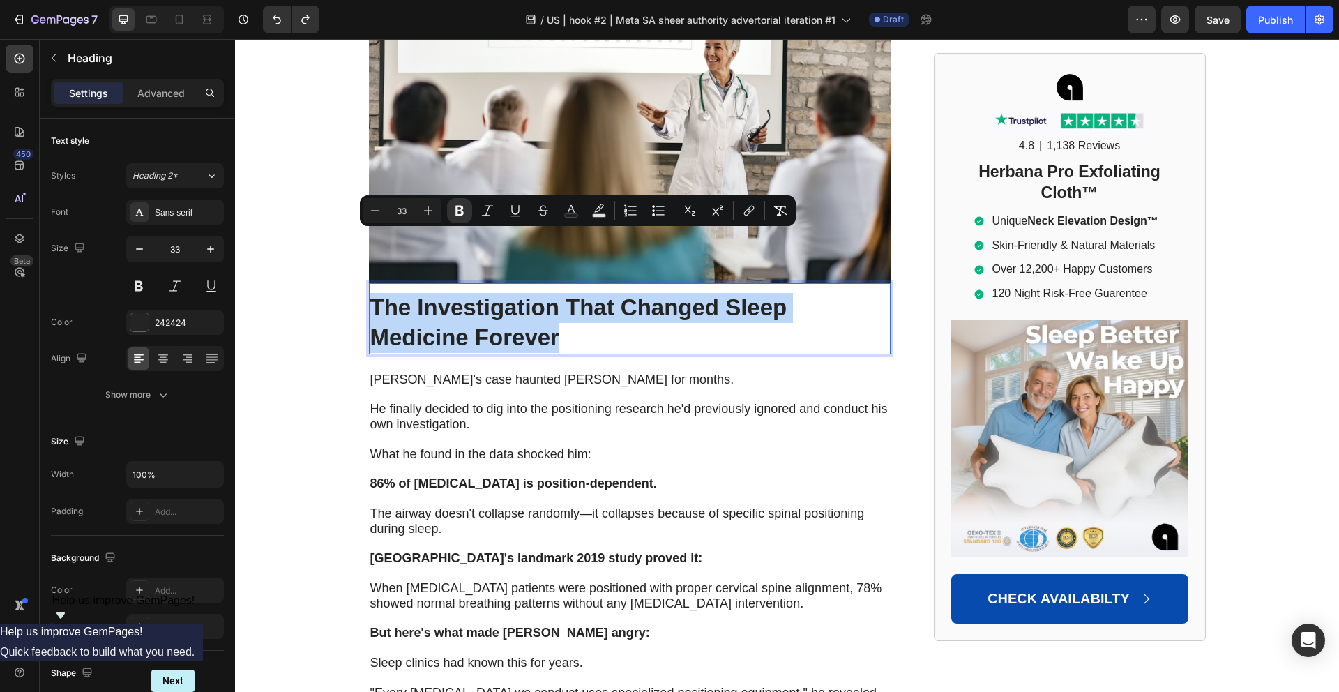
type input "17"
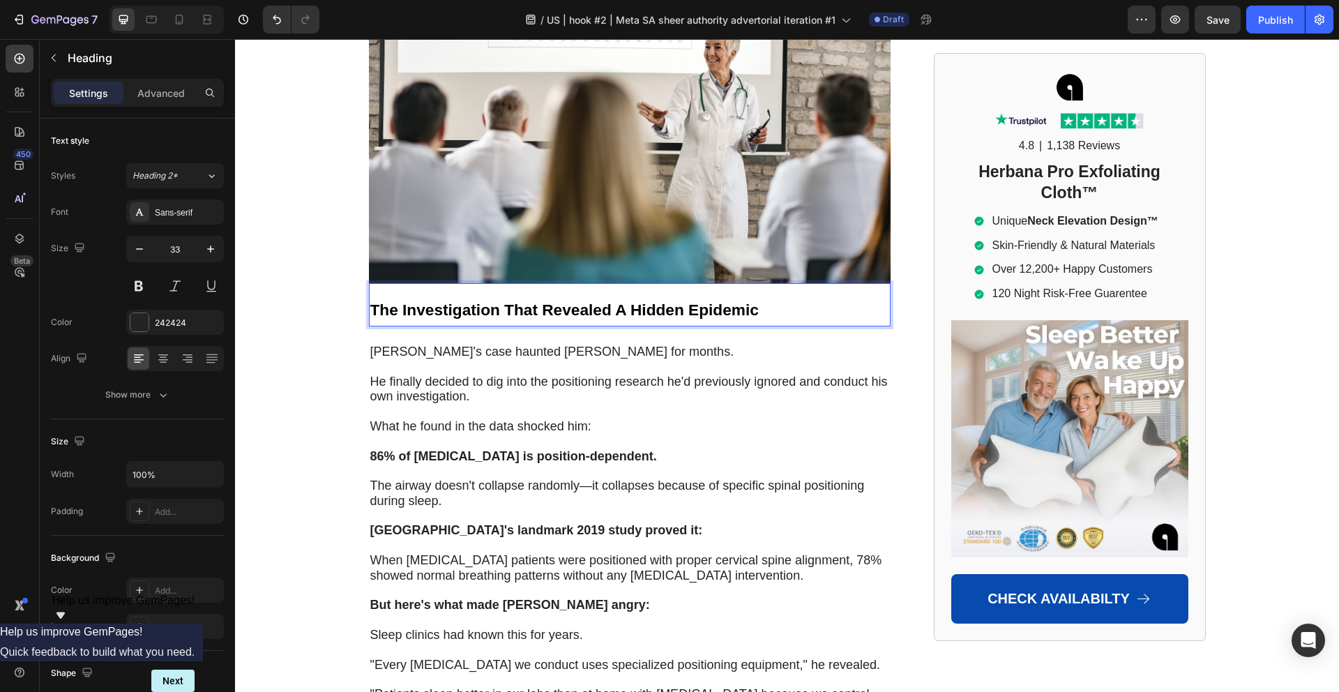
click at [480, 293] on p "The Investigation That Revealed A Hidden Epidemic" at bounding box center [629, 309] width 519 height 32
click at [477, 300] on strong "The Investigation That Revealed A Hidden Epidemic" at bounding box center [564, 309] width 388 height 18
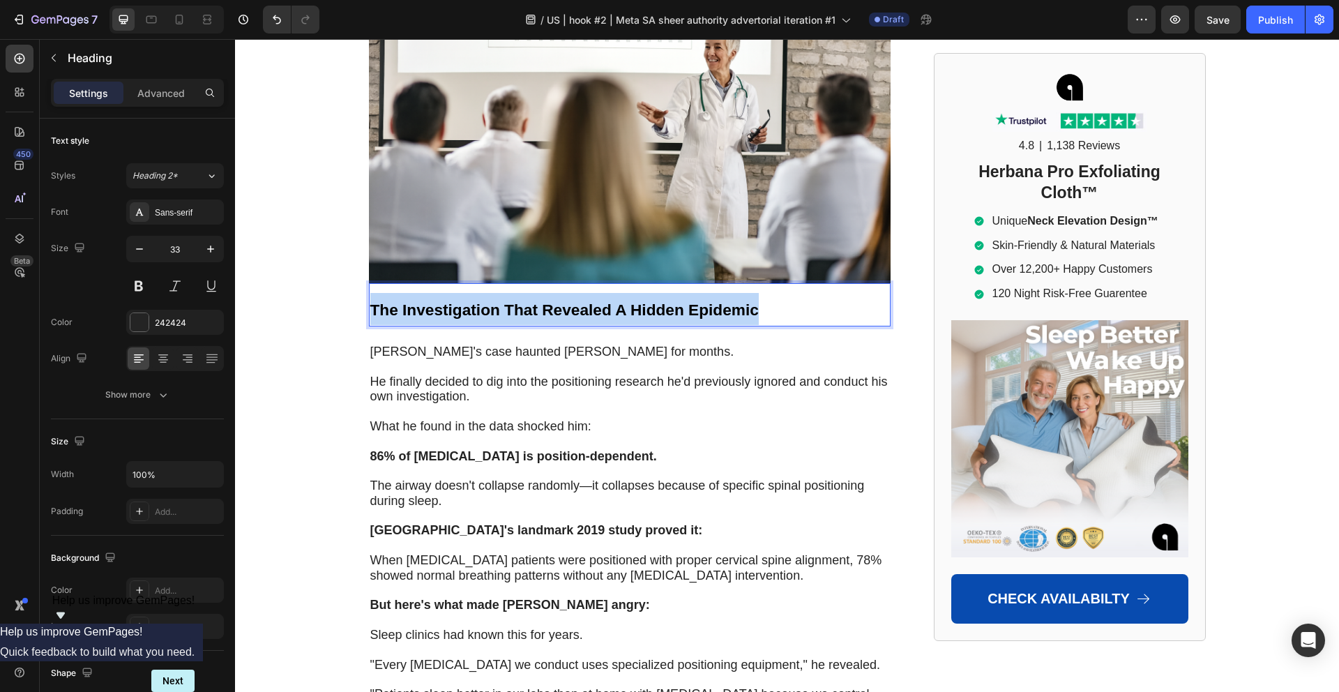
click at [477, 300] on strong "The Investigation That Revealed A Hidden Epidemic" at bounding box center [564, 309] width 388 height 18
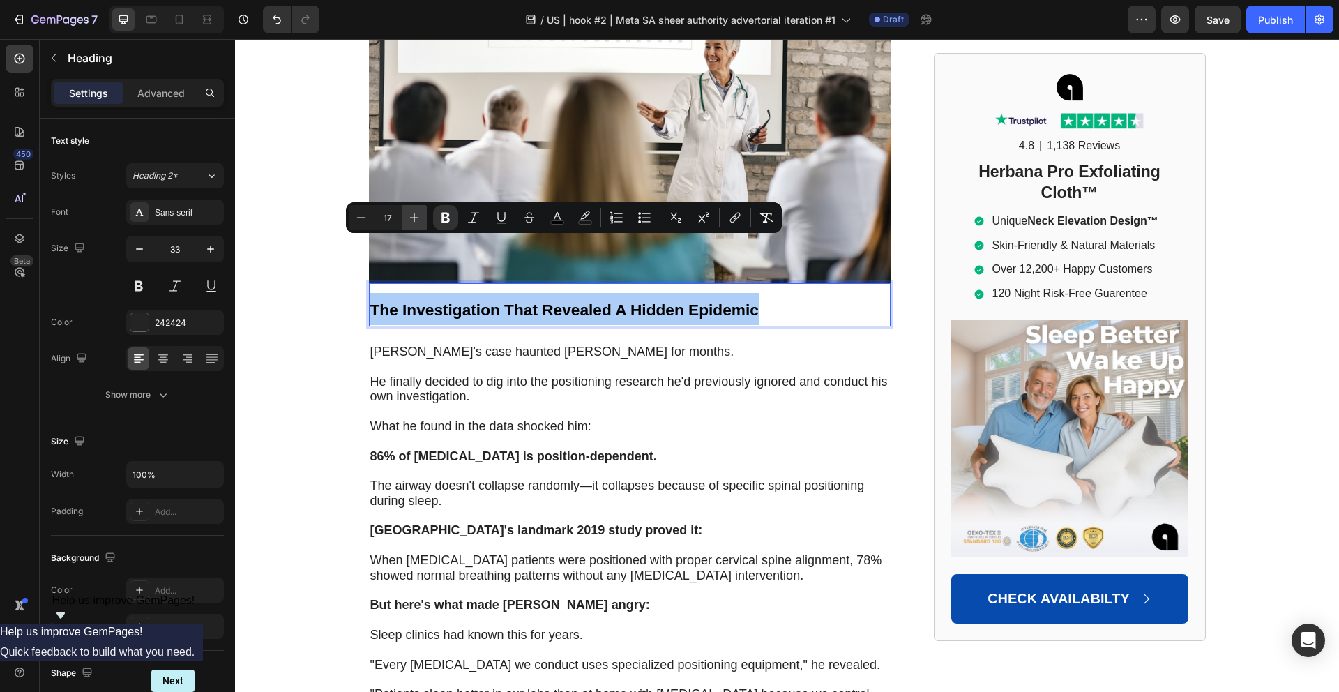
click at [423, 218] on button "Plus" at bounding box center [414, 217] width 25 height 25
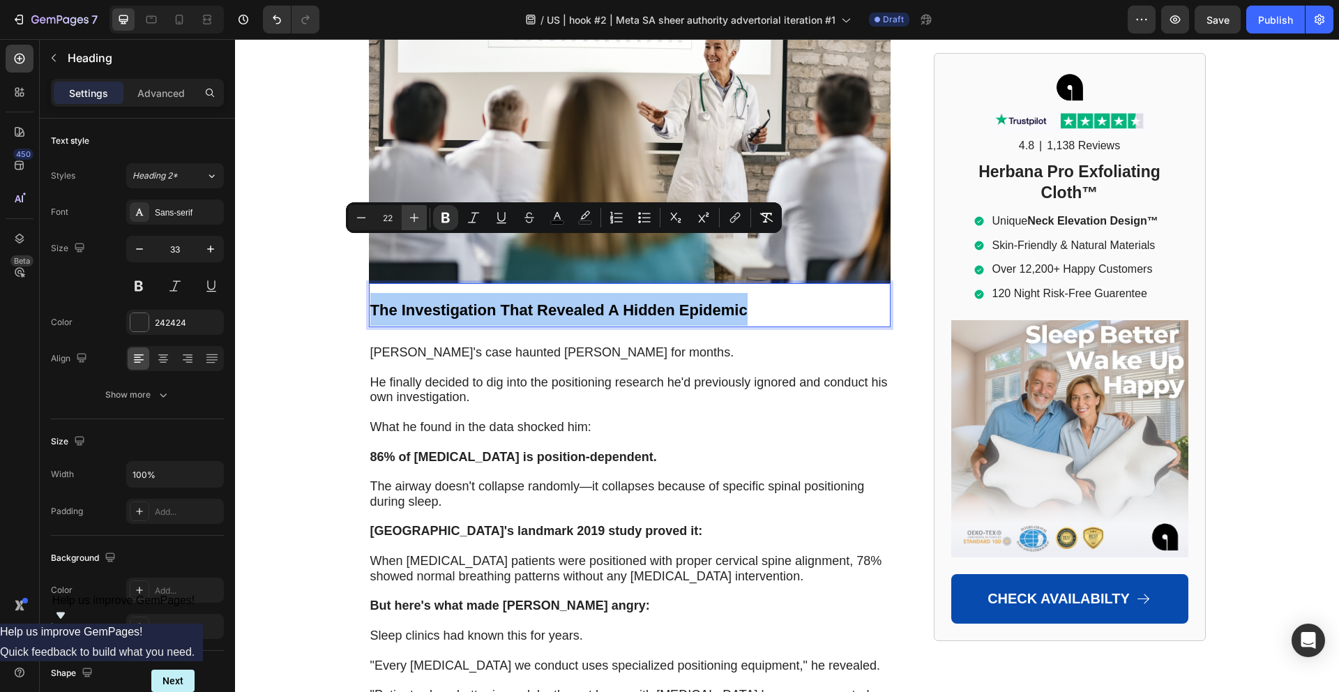
click at [423, 218] on button "Plus" at bounding box center [414, 217] width 25 height 25
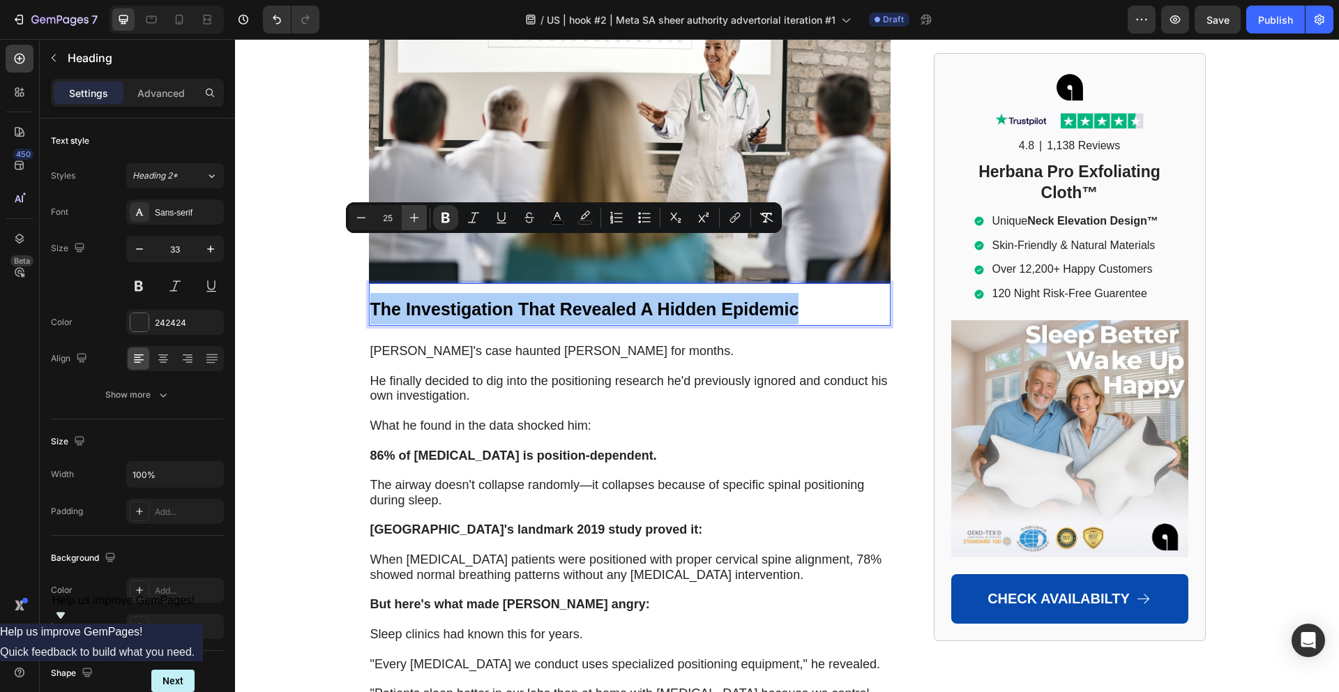
click at [423, 218] on button "Plus" at bounding box center [414, 217] width 25 height 25
click at [422, 217] on button "Plus" at bounding box center [414, 217] width 25 height 25
click at [422, 216] on button "Plus" at bounding box center [414, 217] width 25 height 25
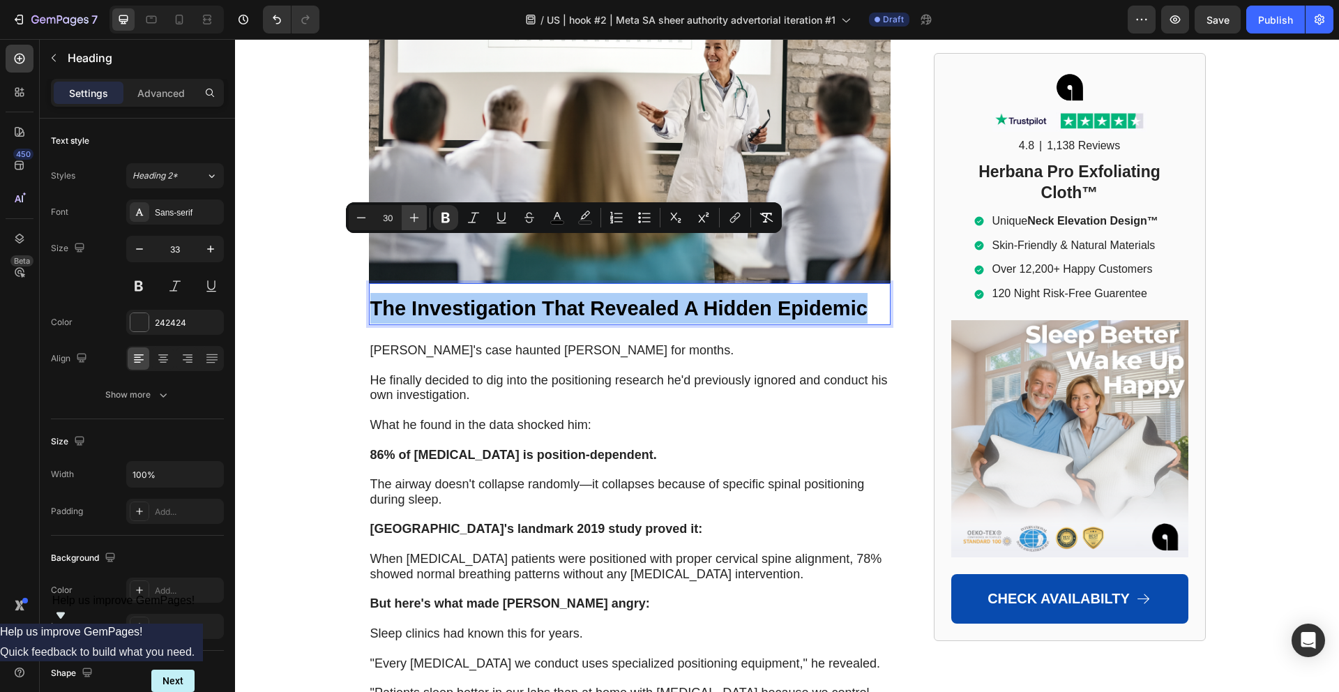
click at [422, 216] on button "Plus" at bounding box center [414, 217] width 25 height 25
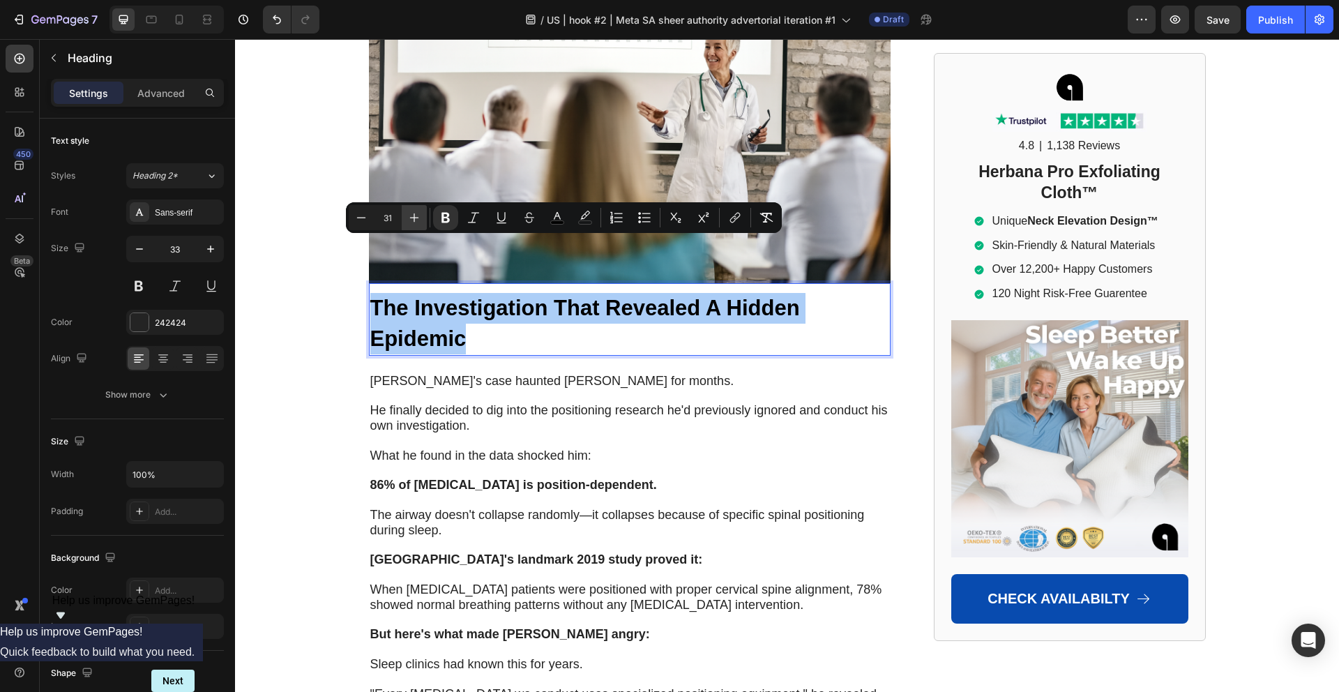
click at [422, 216] on button "Plus" at bounding box center [414, 217] width 25 height 25
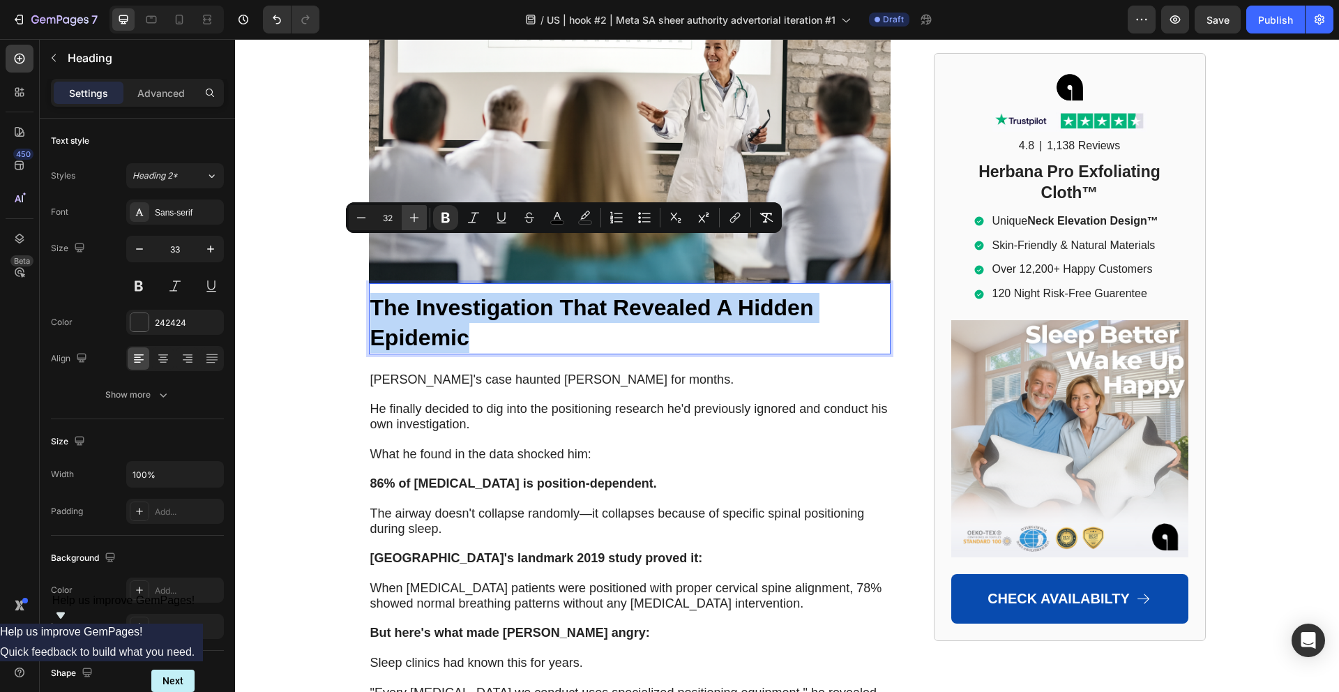
type input "33"
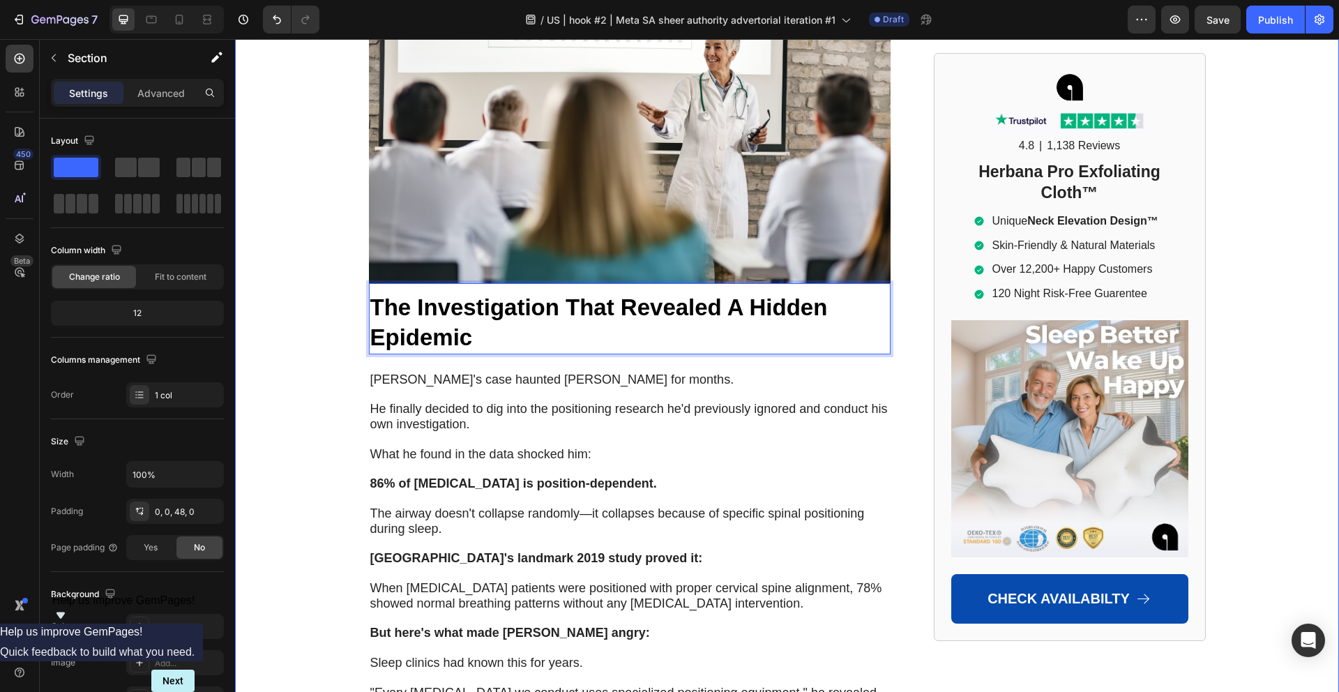
click at [443, 294] on strong "The Investigation That Revealed A Hidden Epidemic" at bounding box center [598, 322] width 457 height 56
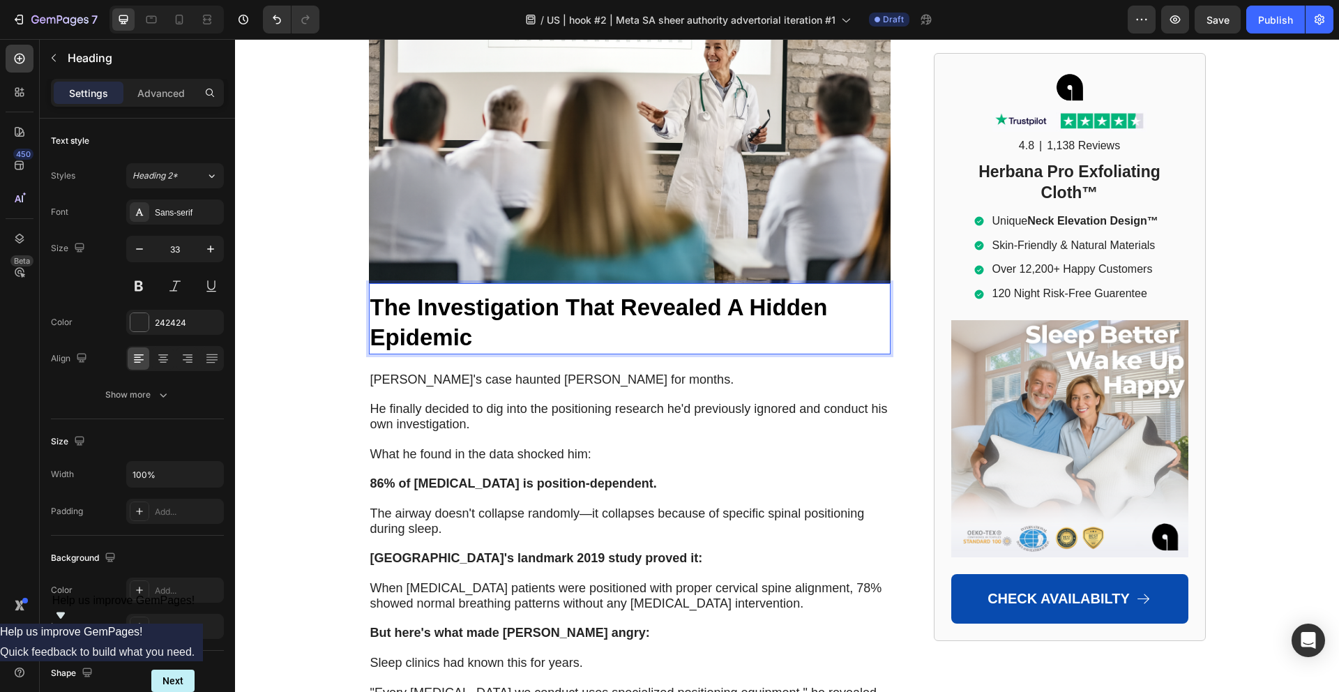
click at [443, 294] on strong "The Investigation That Revealed A Hidden Epidemic" at bounding box center [598, 322] width 457 height 56
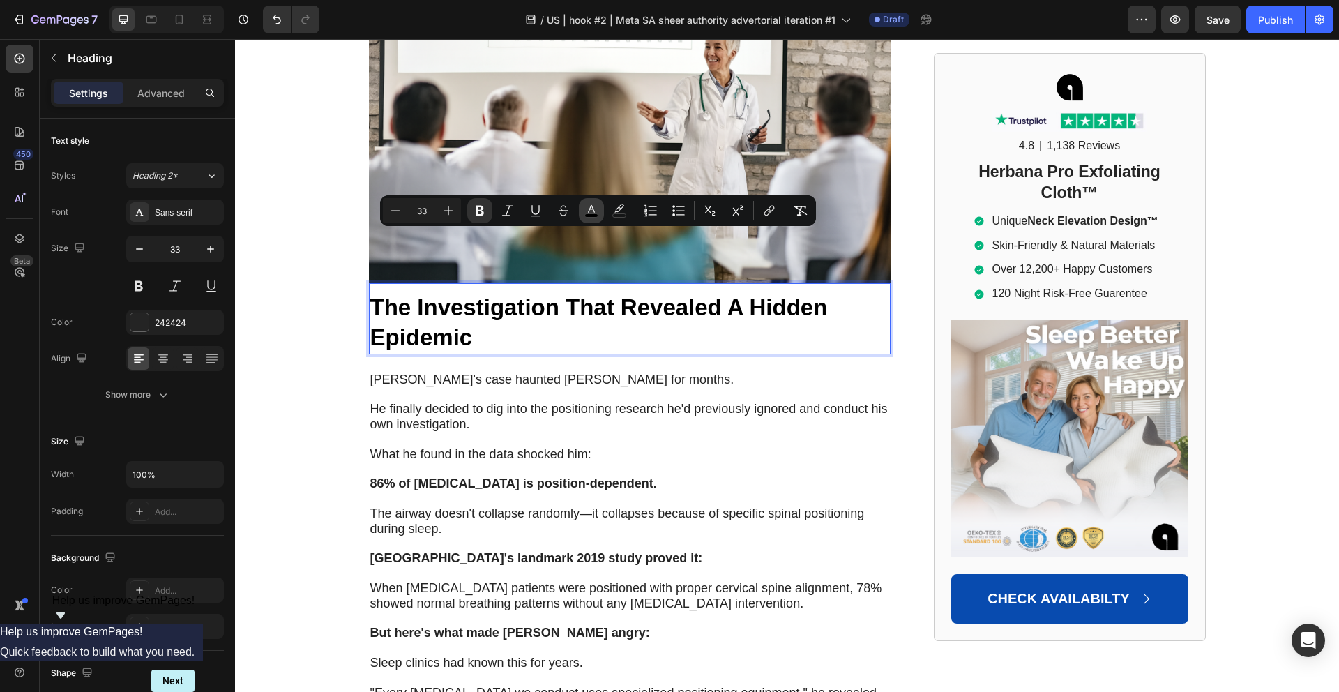
click at [589, 213] on icon "Editor contextual toolbar" at bounding box center [591, 211] width 14 height 14
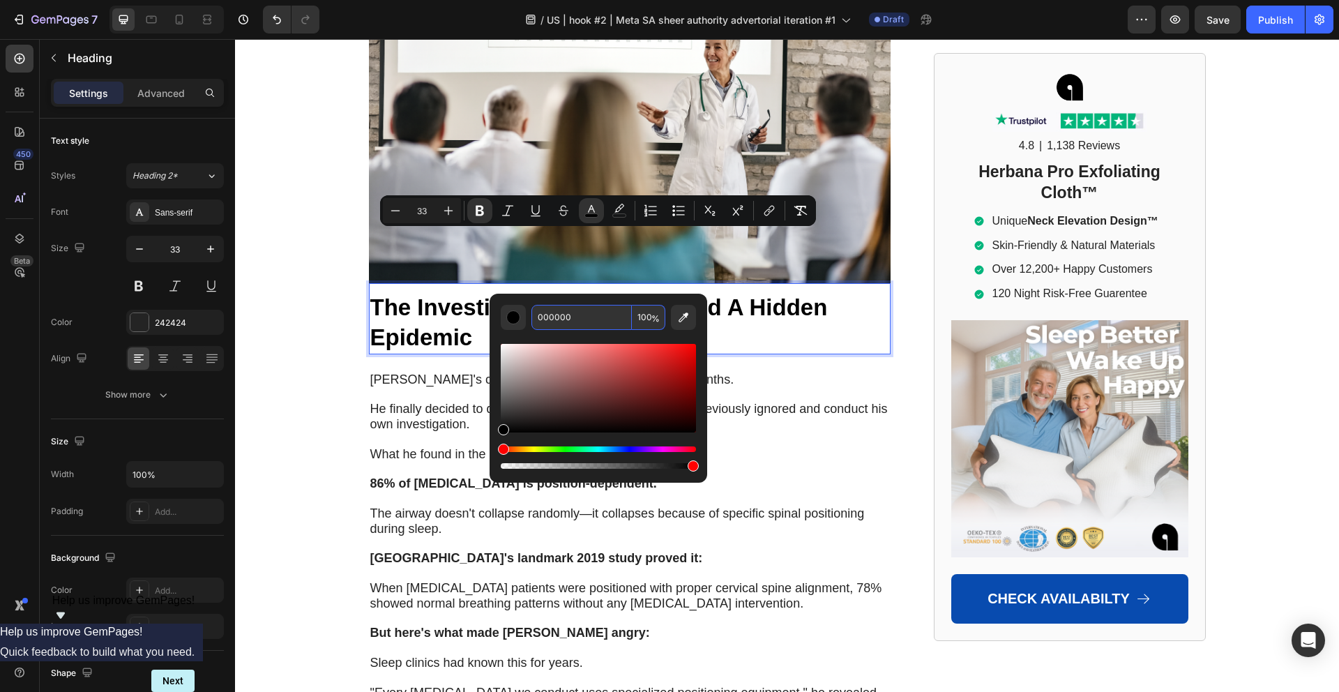
click at [578, 309] on input "000000" at bounding box center [581, 317] width 100 height 25
click at [566, 317] on input "000000" at bounding box center [581, 317] width 100 height 25
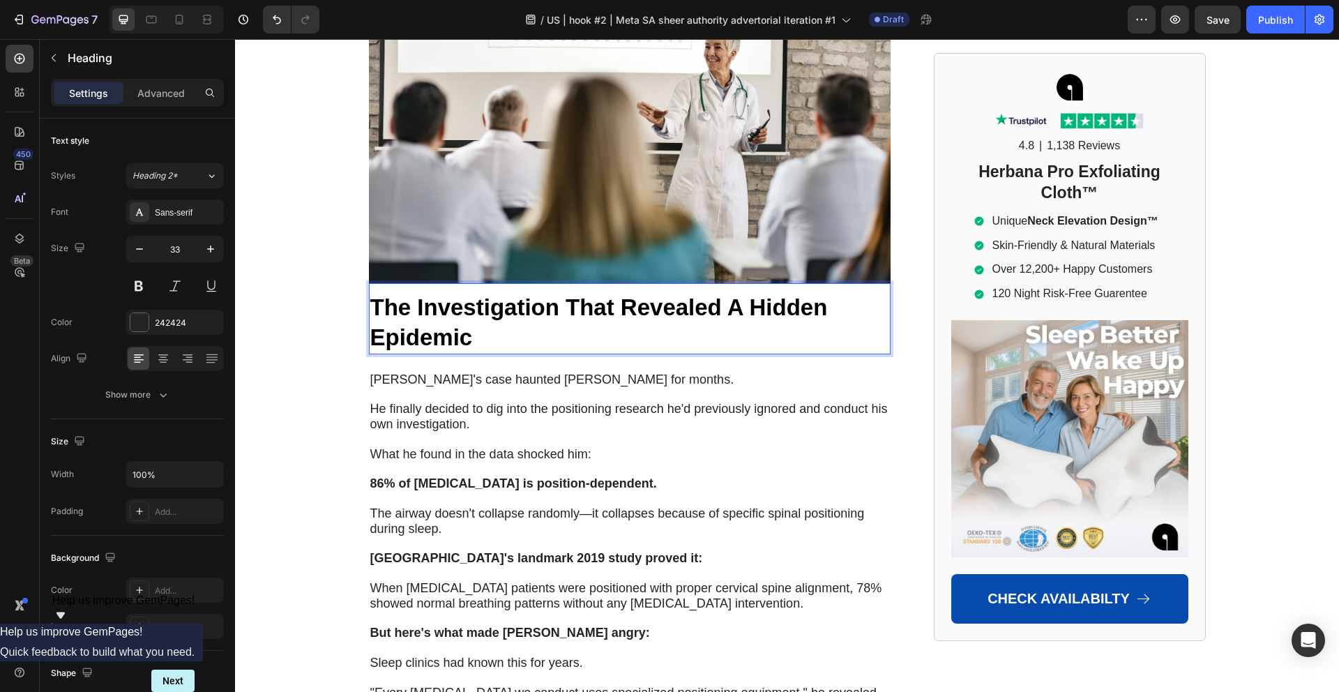
click at [457, 294] on strong "The Investigation That Revealed A Hidden Epidemic" at bounding box center [598, 322] width 457 height 56
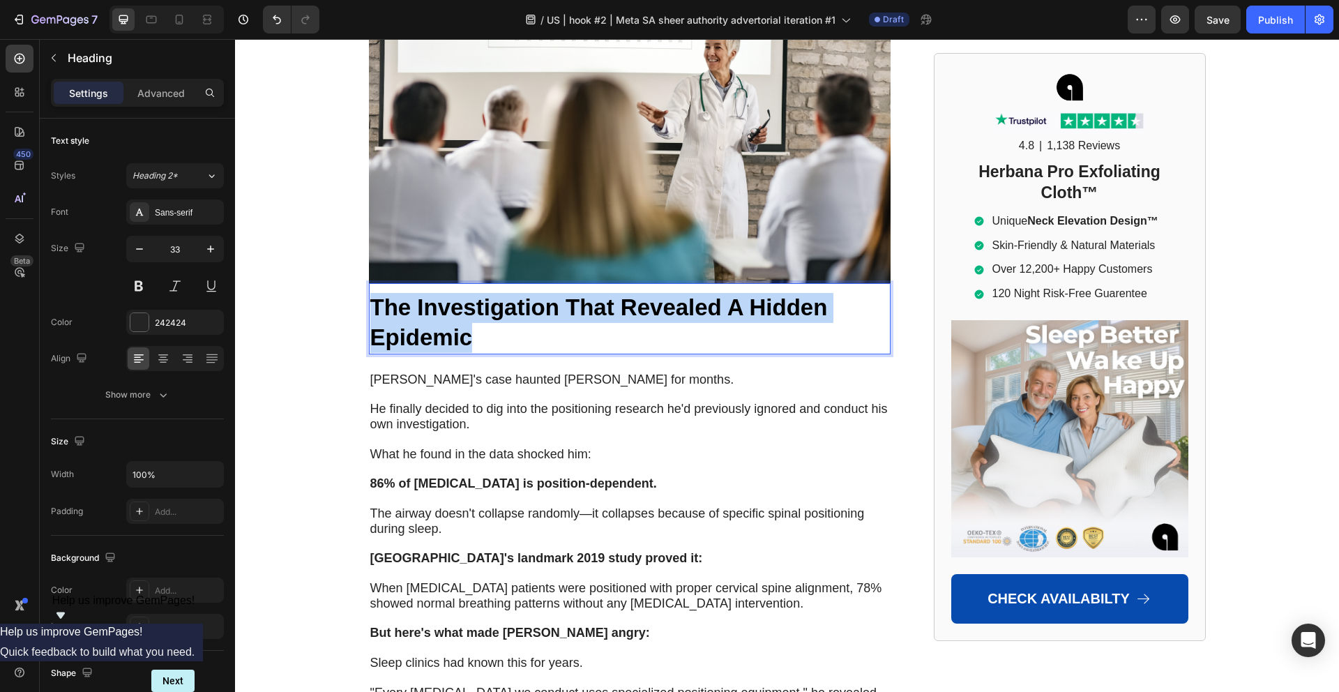
click at [457, 294] on strong "The Investigation That Revealed A Hidden Epidemic" at bounding box center [598, 322] width 457 height 56
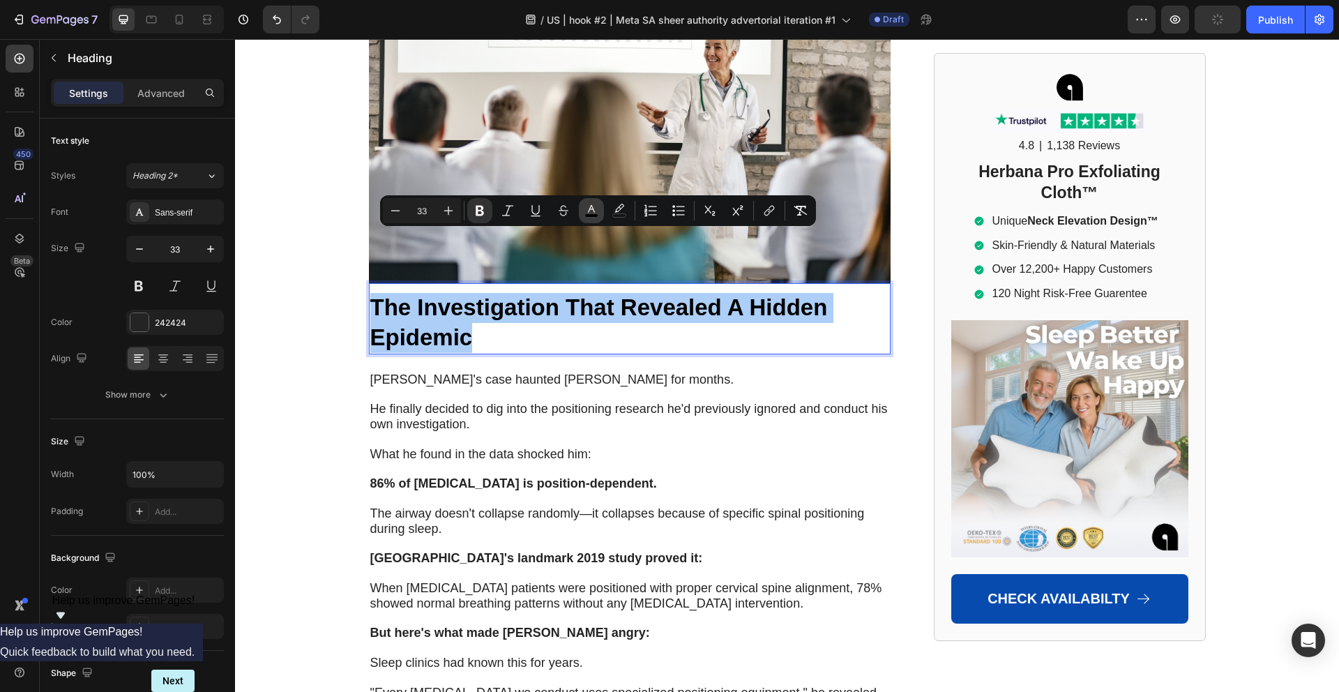
drag, startPoint x: 590, startPoint y: 214, endPoint x: 348, endPoint y: 187, distance: 244.1
click at [590, 214] on rect "Editor contextual toolbar" at bounding box center [591, 215] width 13 height 3
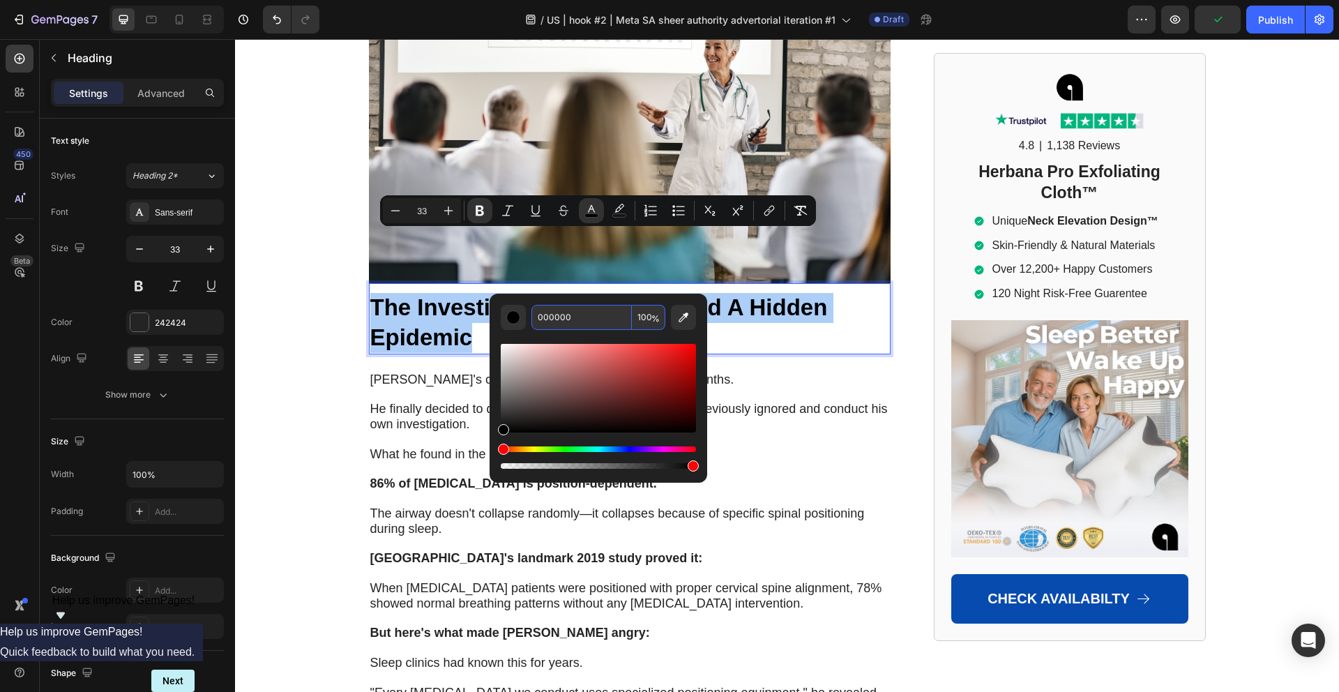
click at [561, 305] on input "000000" at bounding box center [581, 317] width 100 height 25
click at [558, 318] on input "000000" at bounding box center [581, 317] width 100 height 25
paste input "242424"
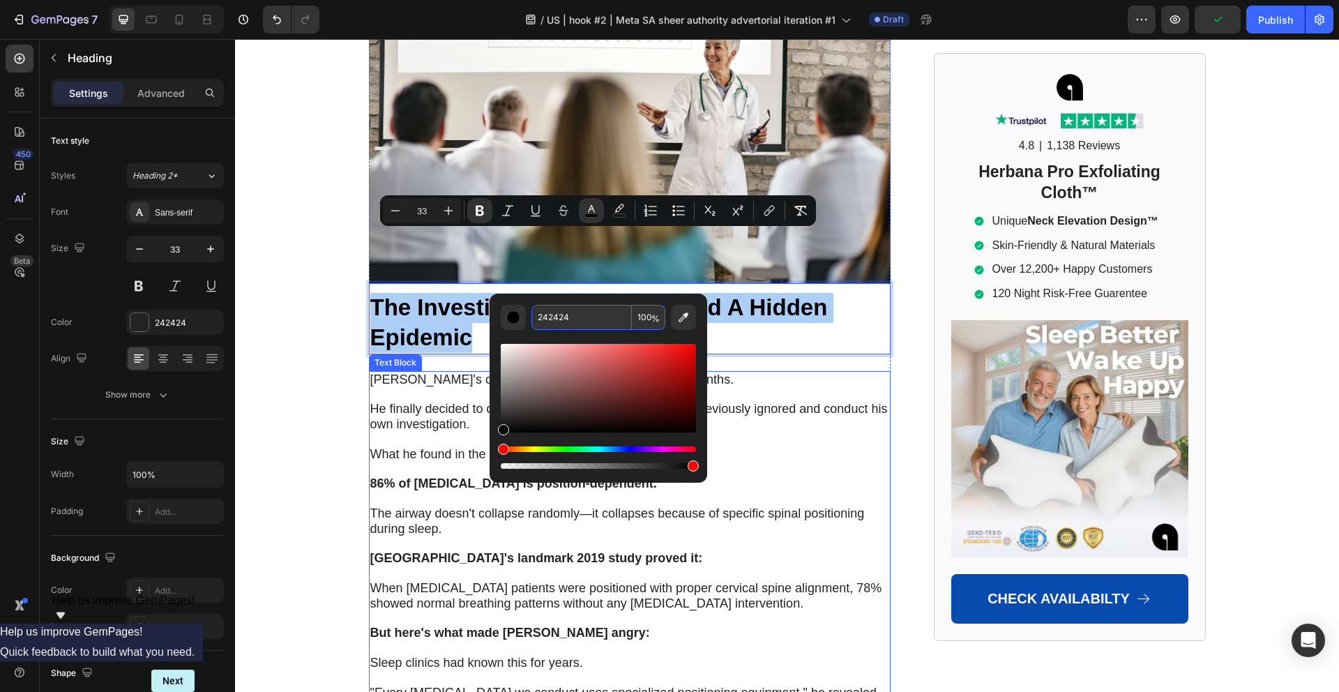
type input "242424"
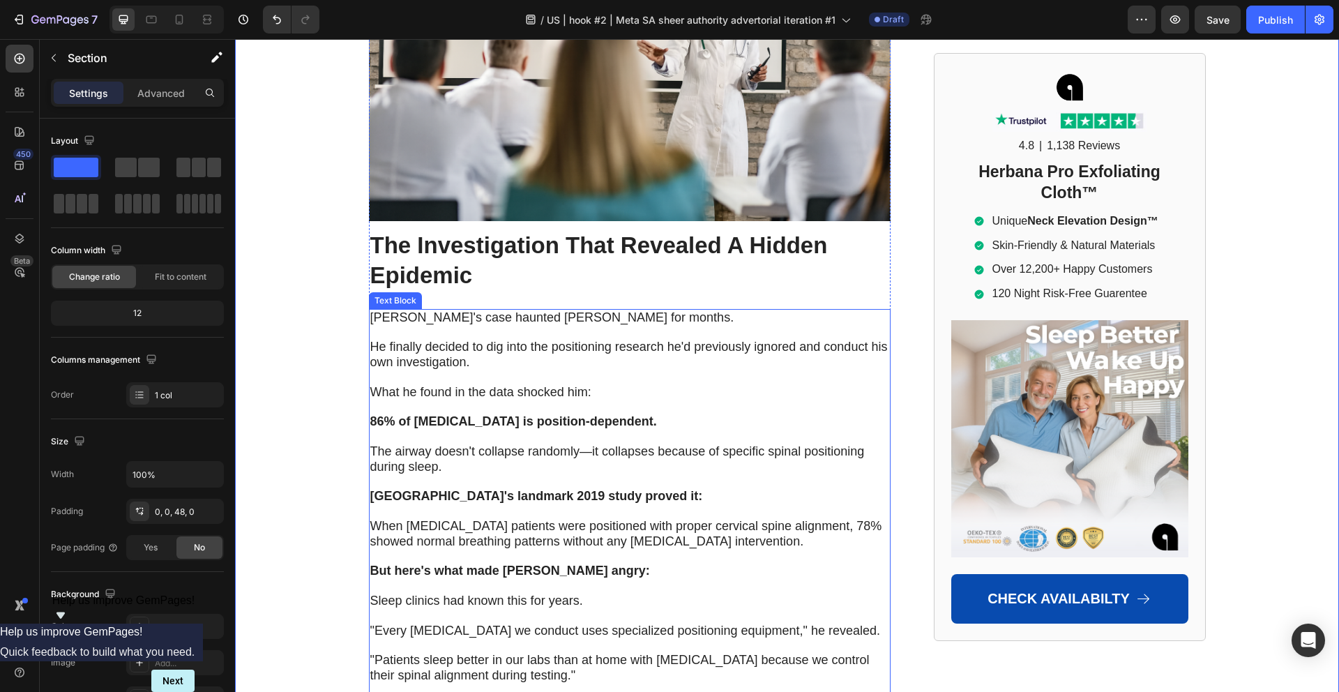
scroll to position [2954, 0]
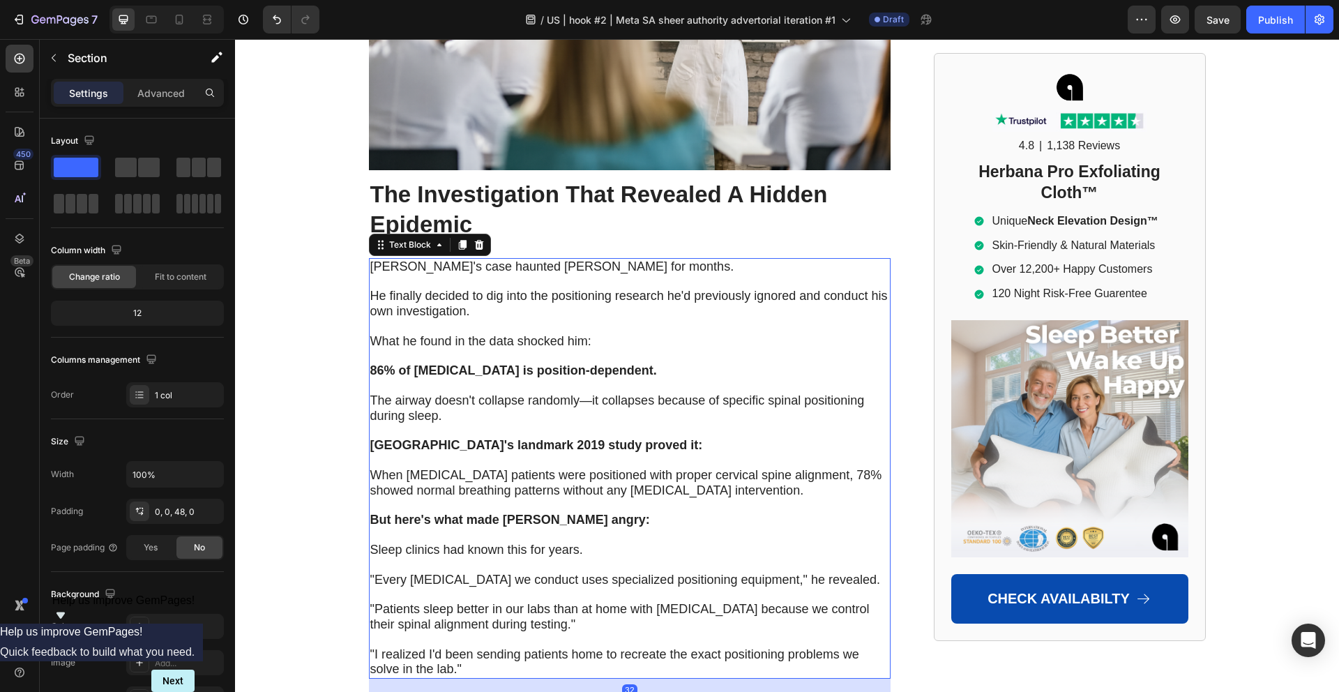
click at [508, 498] on p "Rich Text Editor. Editing area: main" at bounding box center [629, 505] width 519 height 15
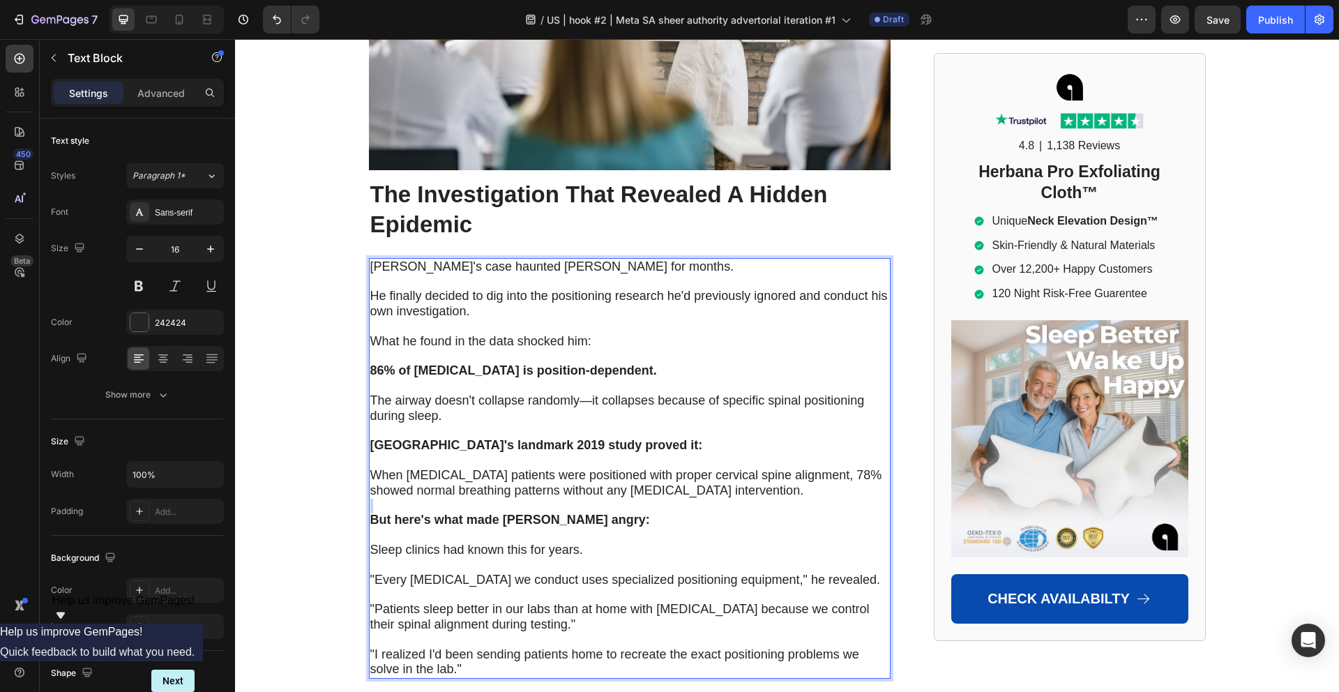
click at [508, 498] on p "Rich Text Editor. Editing area: main" at bounding box center [629, 505] width 519 height 15
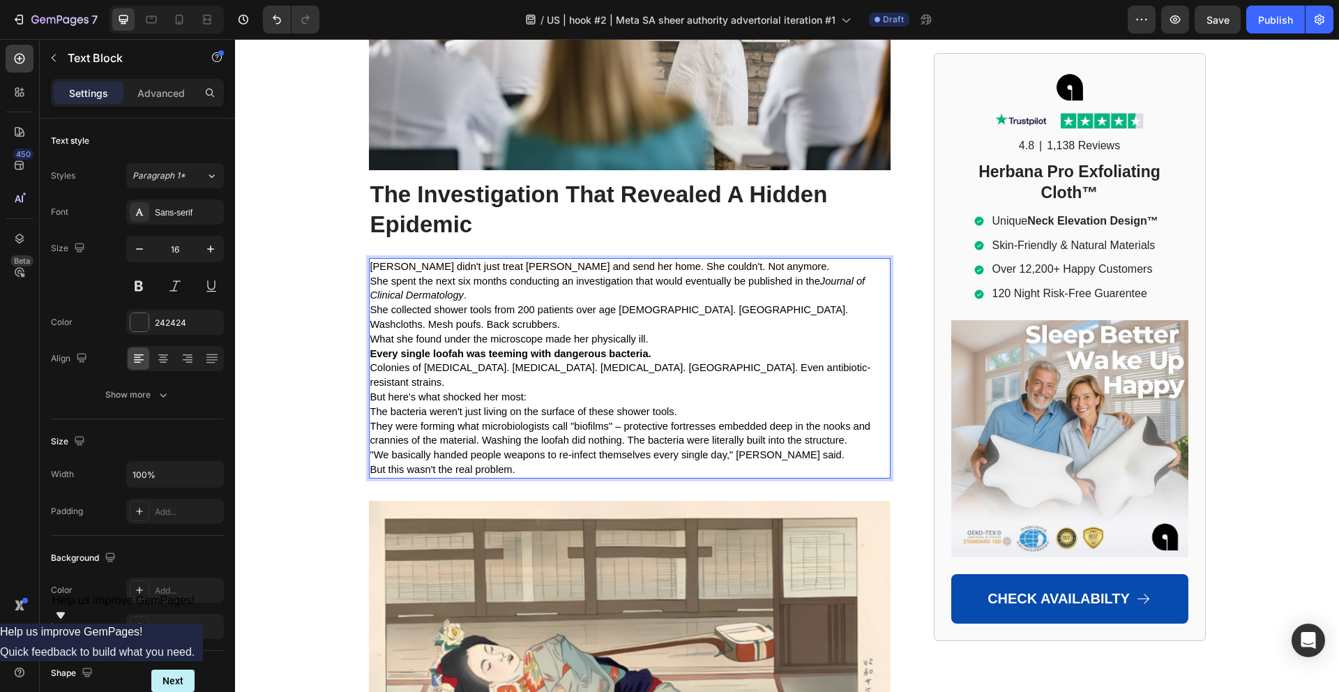
click at [484, 333] on span "What she found under the microscope made her physically ill." at bounding box center [509, 338] width 278 height 11
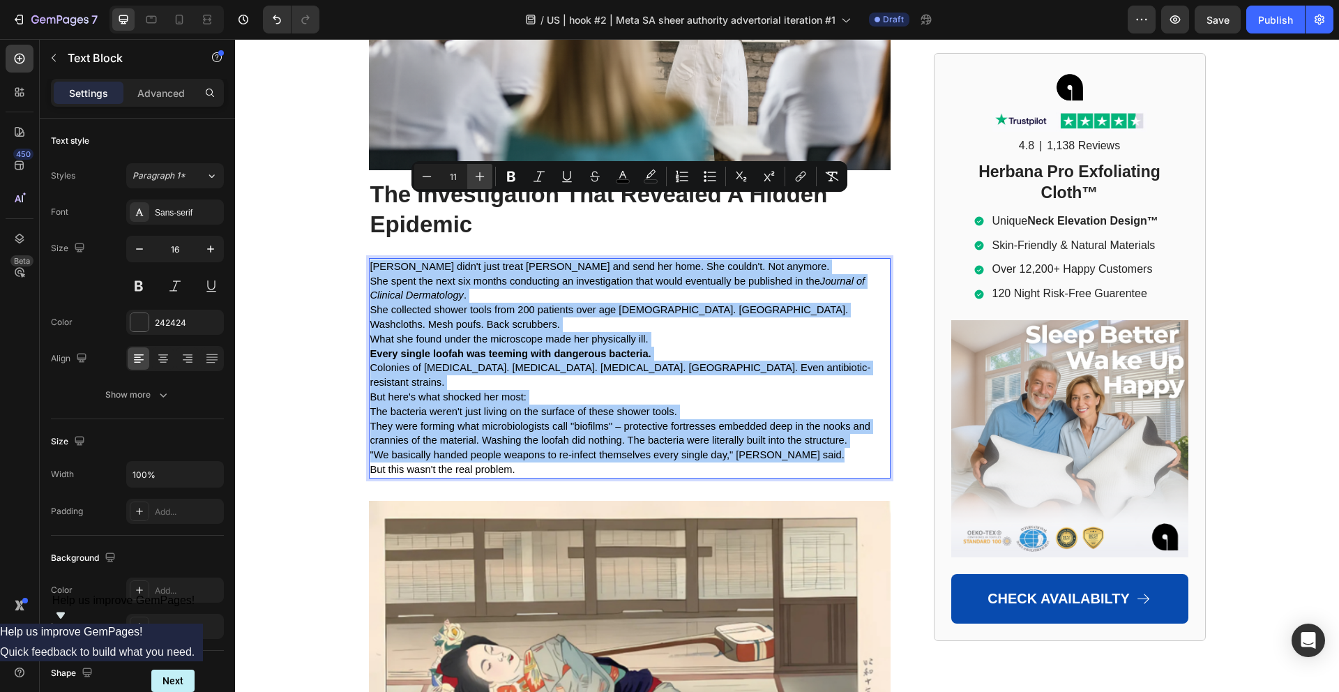
click at [477, 176] on icon "Editor contextual toolbar" at bounding box center [479, 176] width 9 height 9
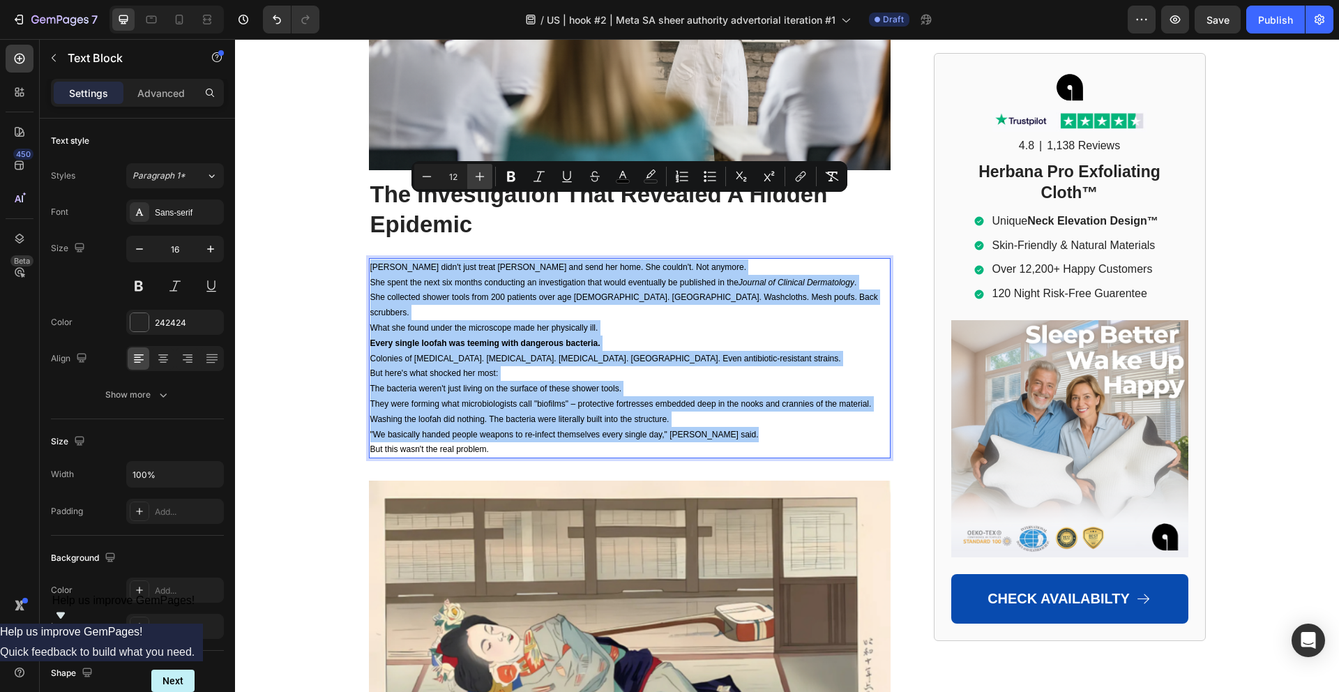
click at [477, 176] on icon "Editor contextual toolbar" at bounding box center [479, 176] width 9 height 9
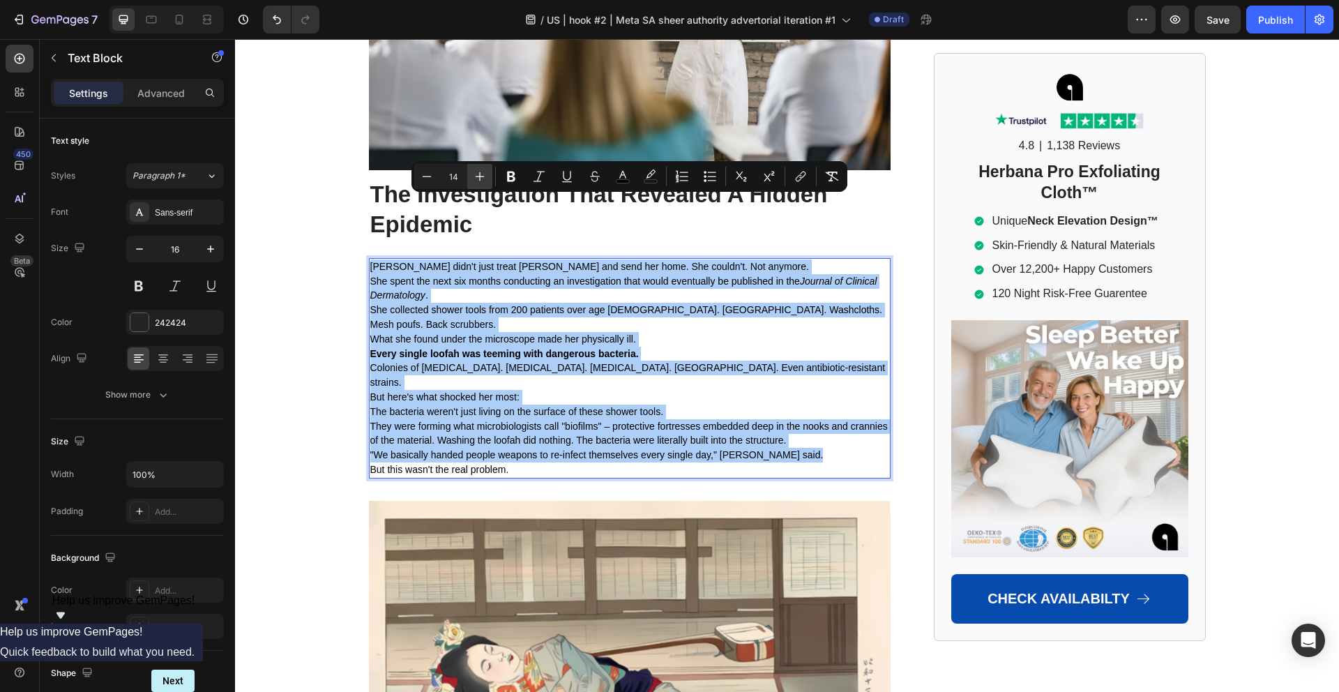
click at [477, 176] on icon "Editor contextual toolbar" at bounding box center [479, 176] width 9 height 9
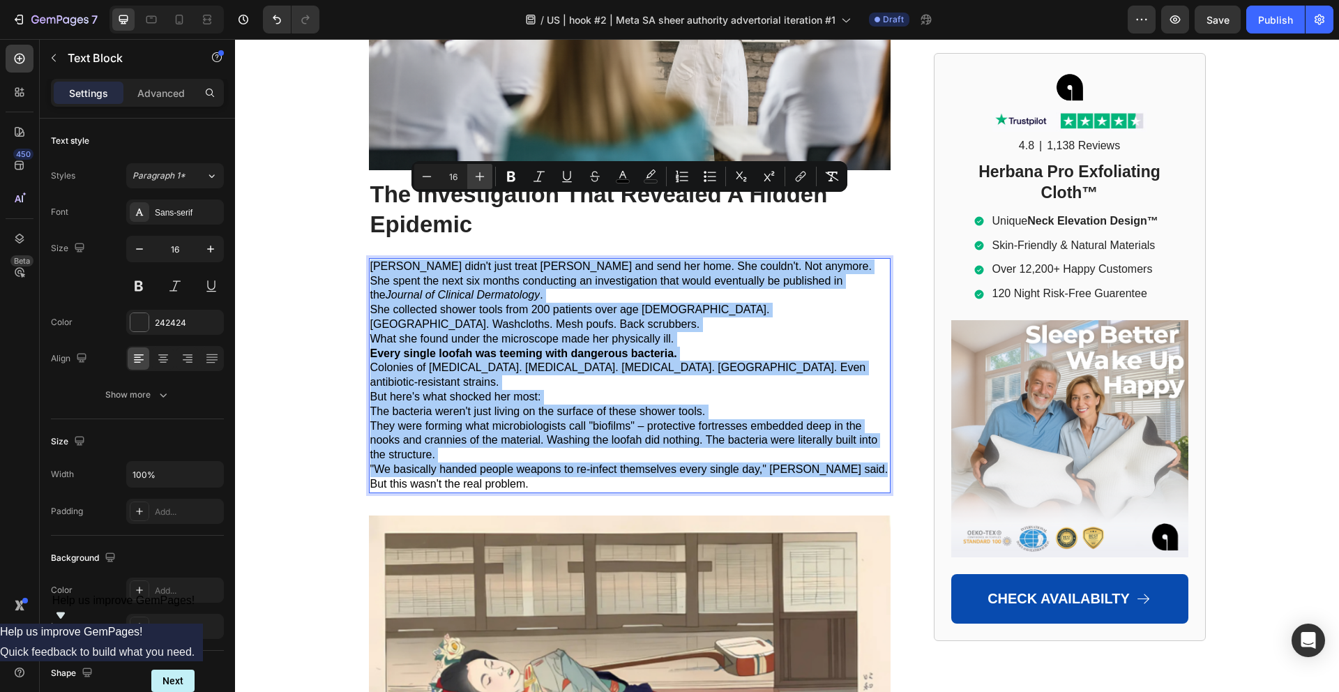
click at [477, 176] on icon "Editor contextual toolbar" at bounding box center [479, 176] width 9 height 9
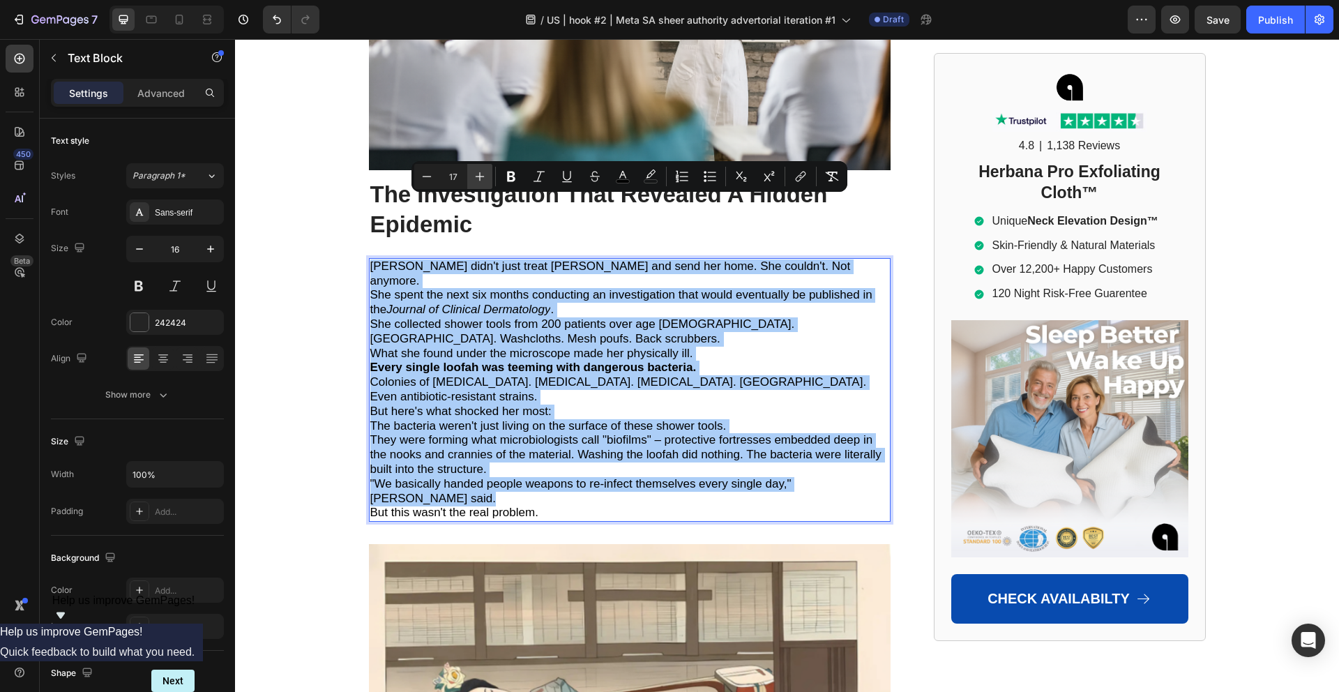
click at [477, 176] on icon "Editor contextual toolbar" at bounding box center [479, 176] width 9 height 9
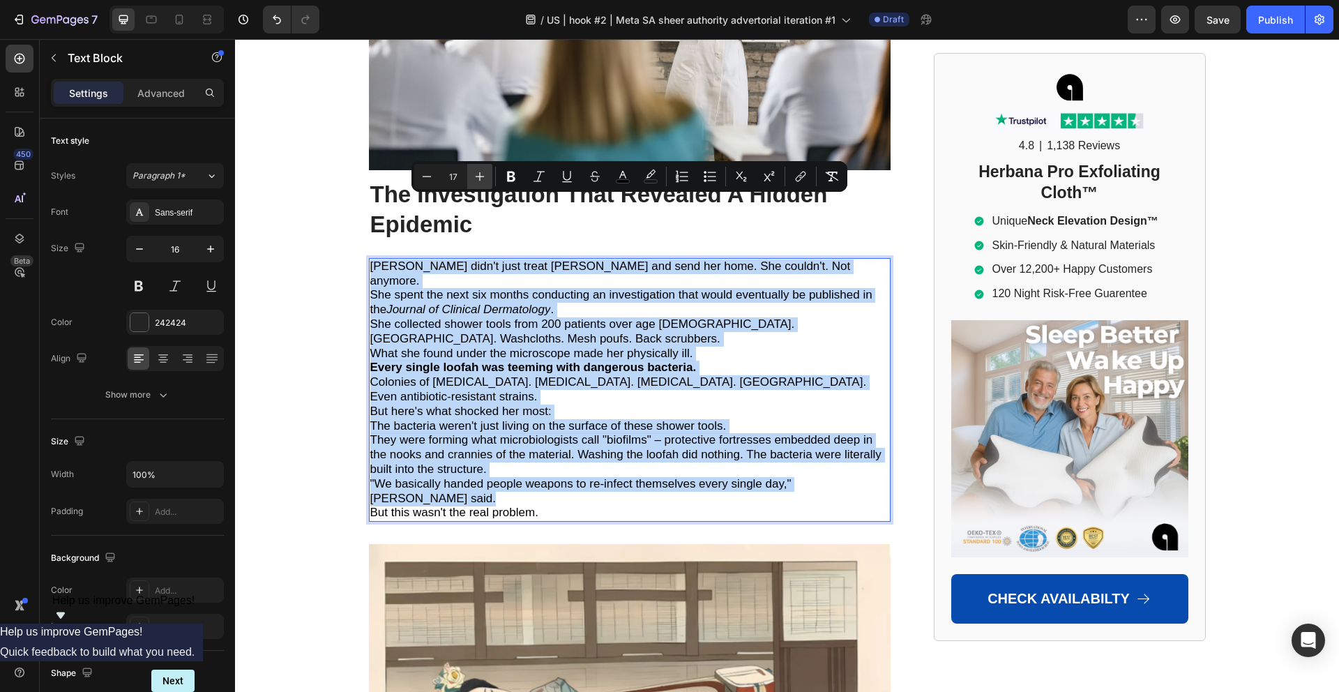
type input "18"
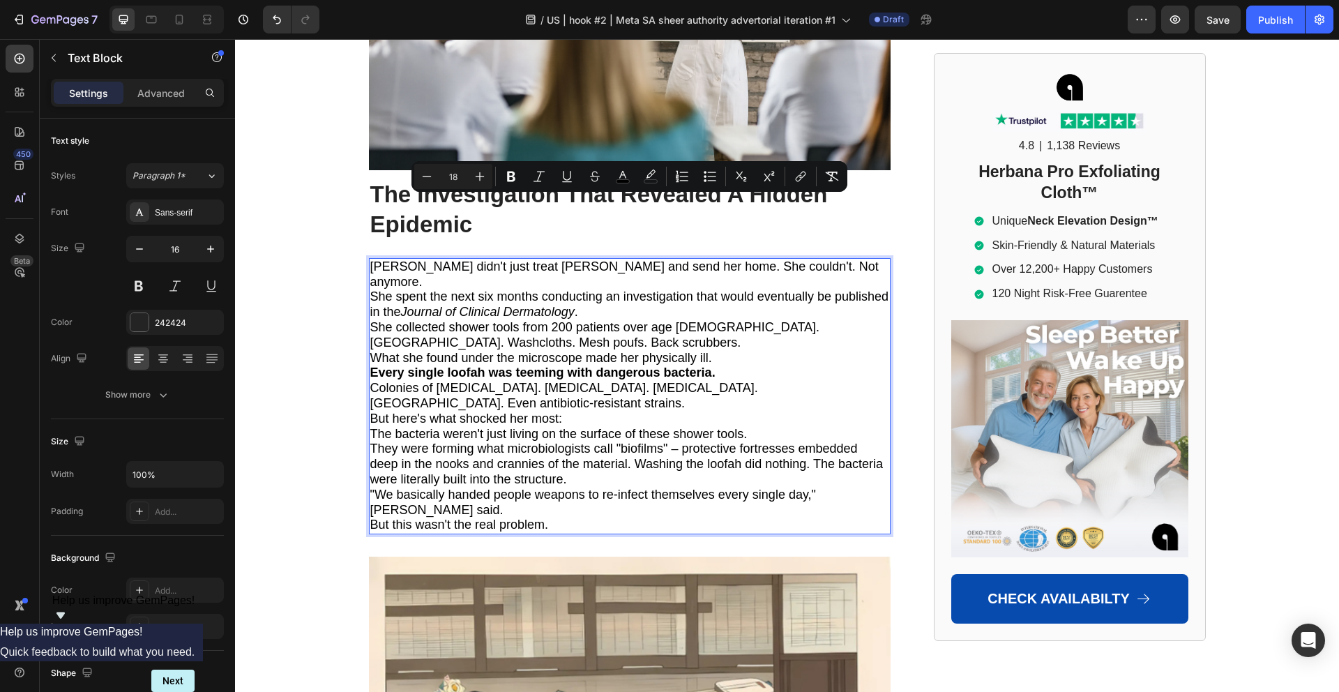
click at [482, 305] on icon "Journal of Clinical Dermatology" at bounding box center [488, 312] width 174 height 14
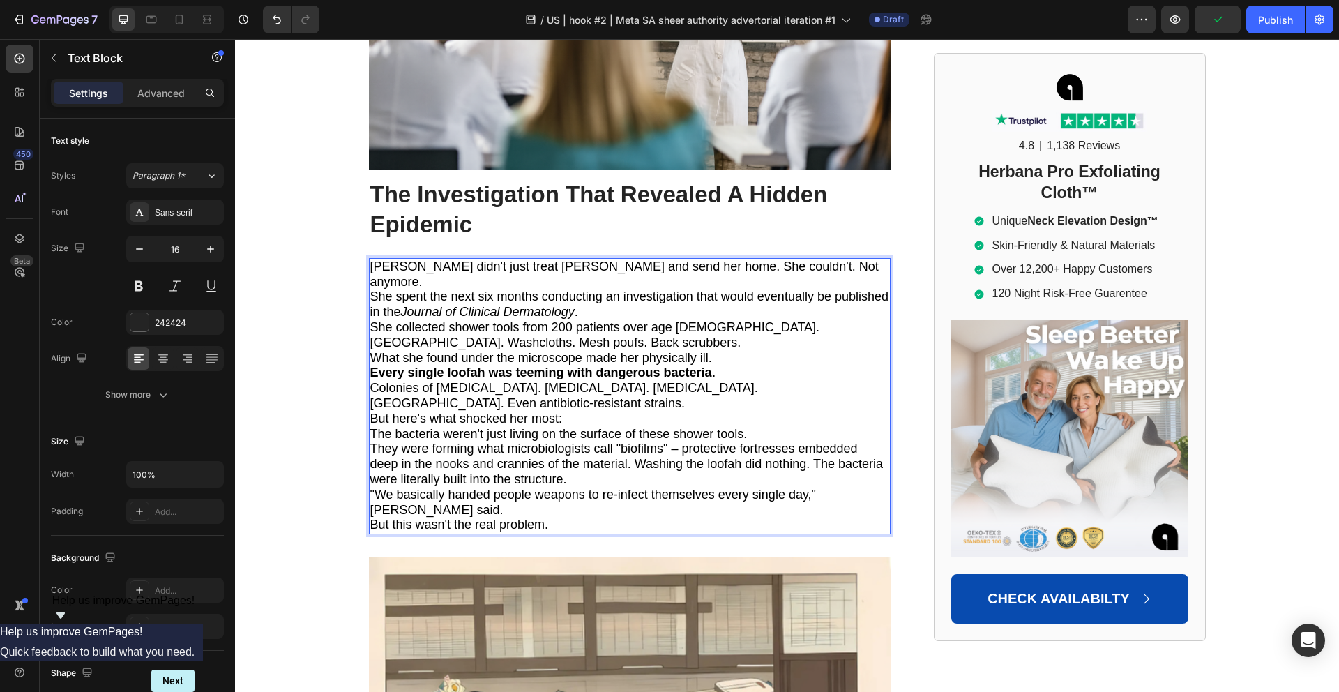
click at [848, 259] on p "[PERSON_NAME] didn't just treat [PERSON_NAME] and send her home. She couldn't. …" at bounding box center [629, 274] width 519 height 31
click at [683, 259] on span "[PERSON_NAME] didn't just treat [PERSON_NAME] and send her home. She couldn't. …" at bounding box center [624, 273] width 508 height 29
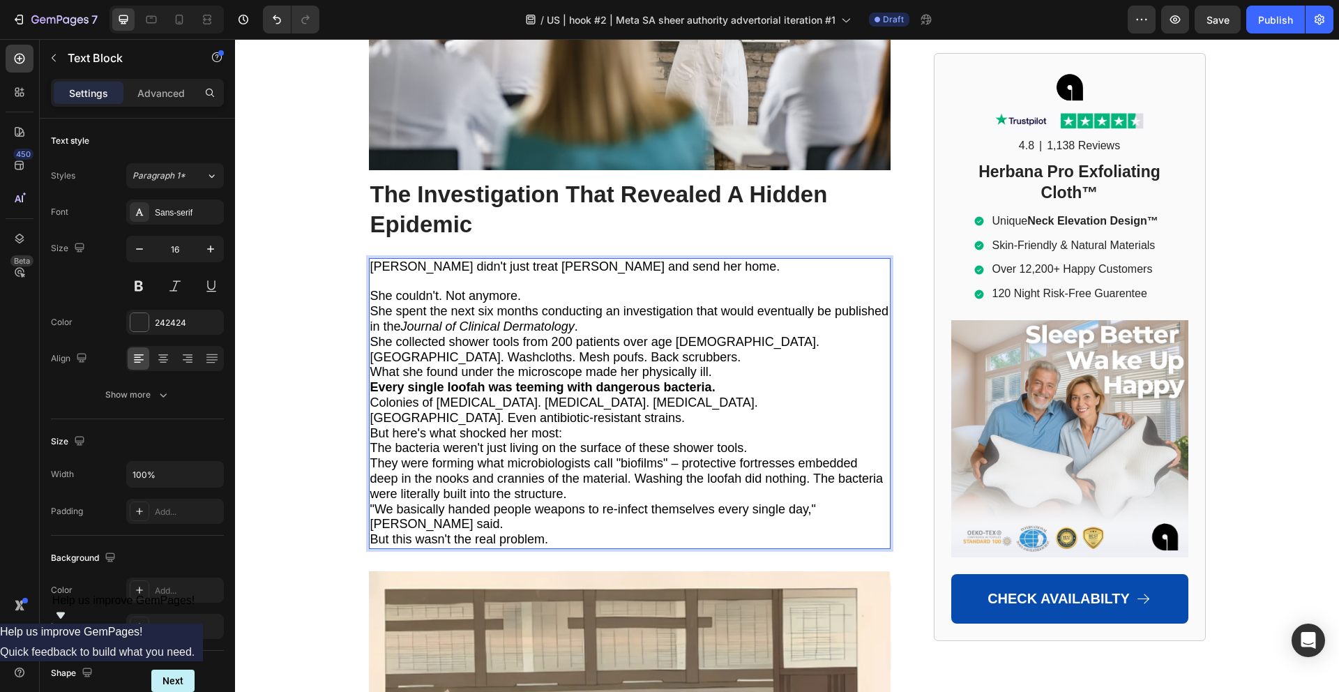
click at [446, 289] on span "She couldn't. Not anymore." at bounding box center [445, 296] width 151 height 14
click at [528, 289] on p "She couldn't. Not anymore." at bounding box center [629, 296] width 519 height 15
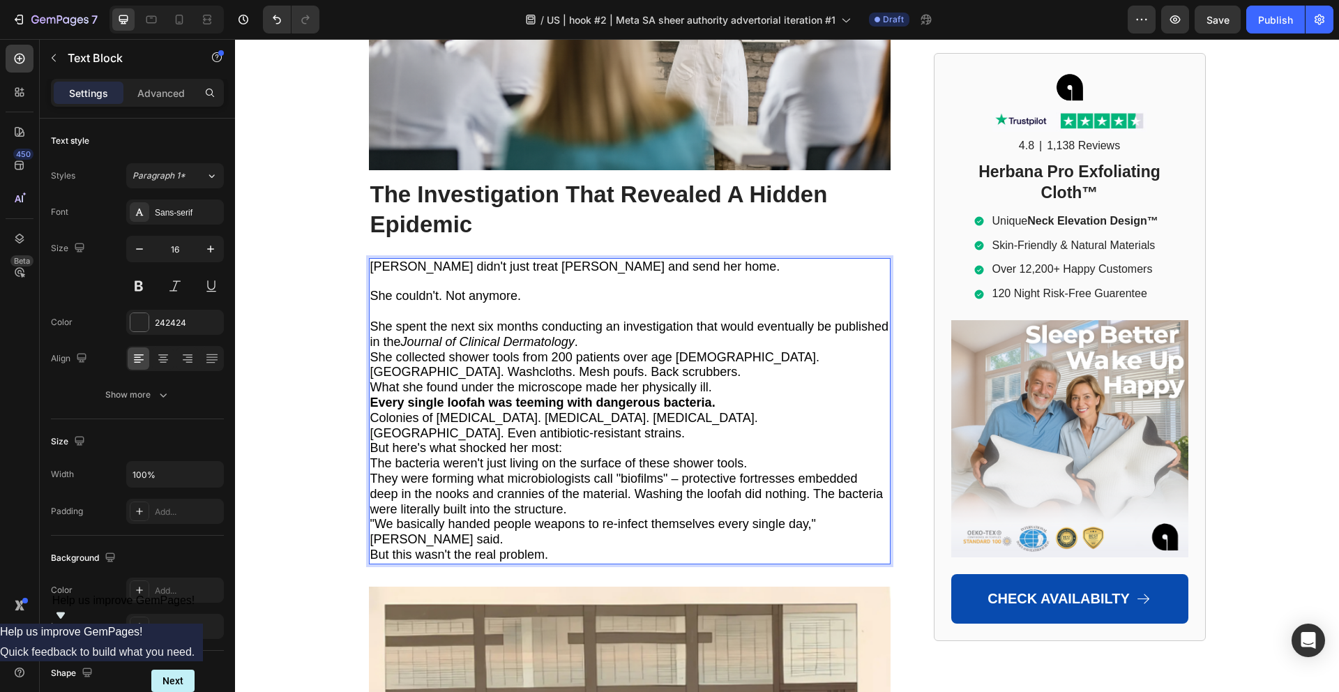
click at [612, 319] on p "She spent the next six months conducting an investigation that would eventually…" at bounding box center [629, 334] width 519 height 31
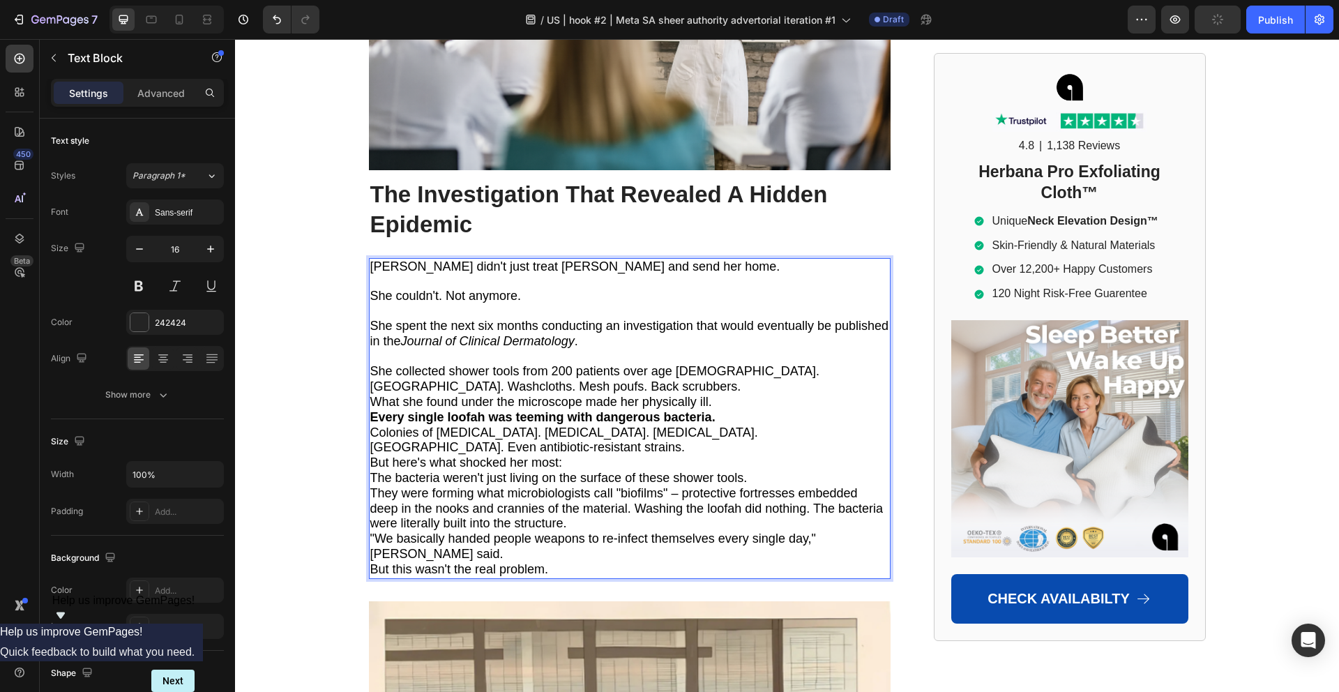
click at [505, 364] on p "She collected shower tools from 200 patients over age [DEMOGRAPHIC_DATA]. [GEOG…" at bounding box center [629, 379] width 519 height 31
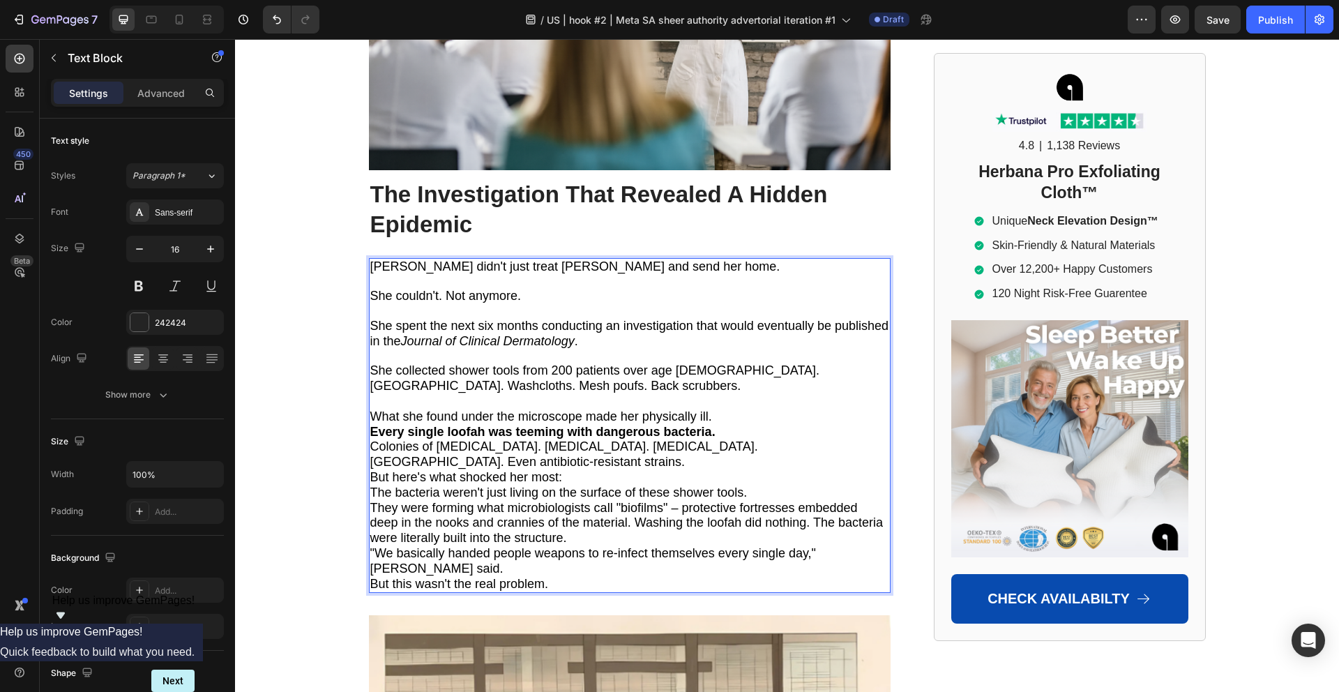
click at [430, 334] on icon "Journal of Clinical Dermatology" at bounding box center [488, 341] width 174 height 14
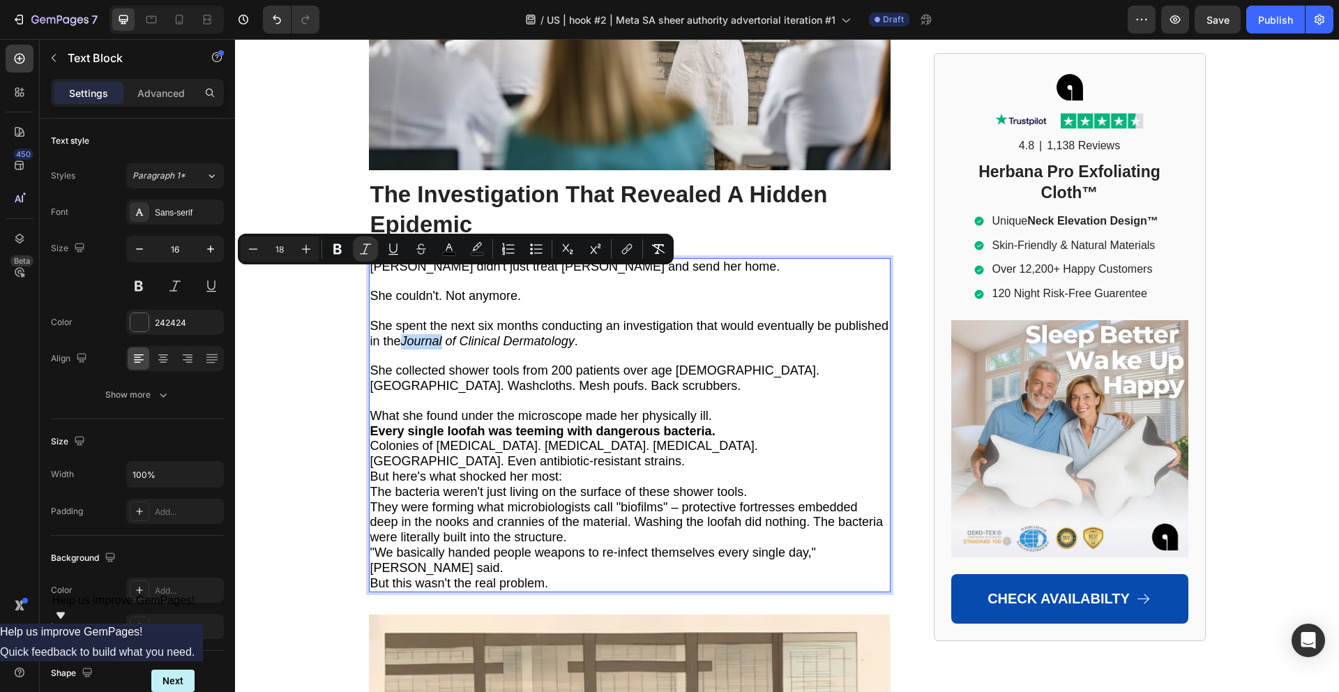
click at [425, 334] on icon "Journal of Clinical Dermatology" at bounding box center [488, 341] width 174 height 14
drag, startPoint x: 407, startPoint y: 278, endPoint x: 573, endPoint y: 287, distance: 166.2
click at [573, 287] on div "[PERSON_NAME] didn't just treat [PERSON_NAME] and send her home. She couldn't. …" at bounding box center [629, 425] width 521 height 335
copy span "Journal of Clinical Dermatology ."
click at [576, 500] on span "They were forming what microbiologists call "biofilms" – protective fortresses …" at bounding box center [626, 522] width 512 height 45
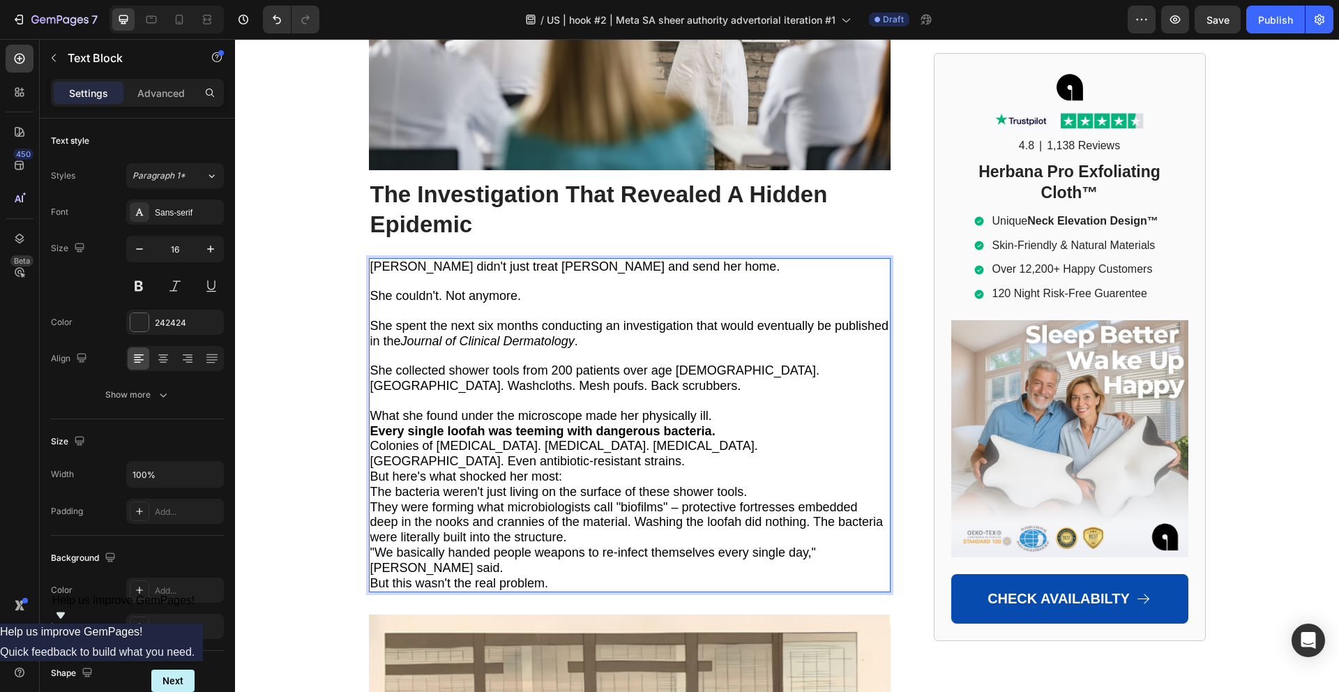
click at [722, 409] on p "What she found under the microscope made her physically ill." at bounding box center [629, 416] width 519 height 15
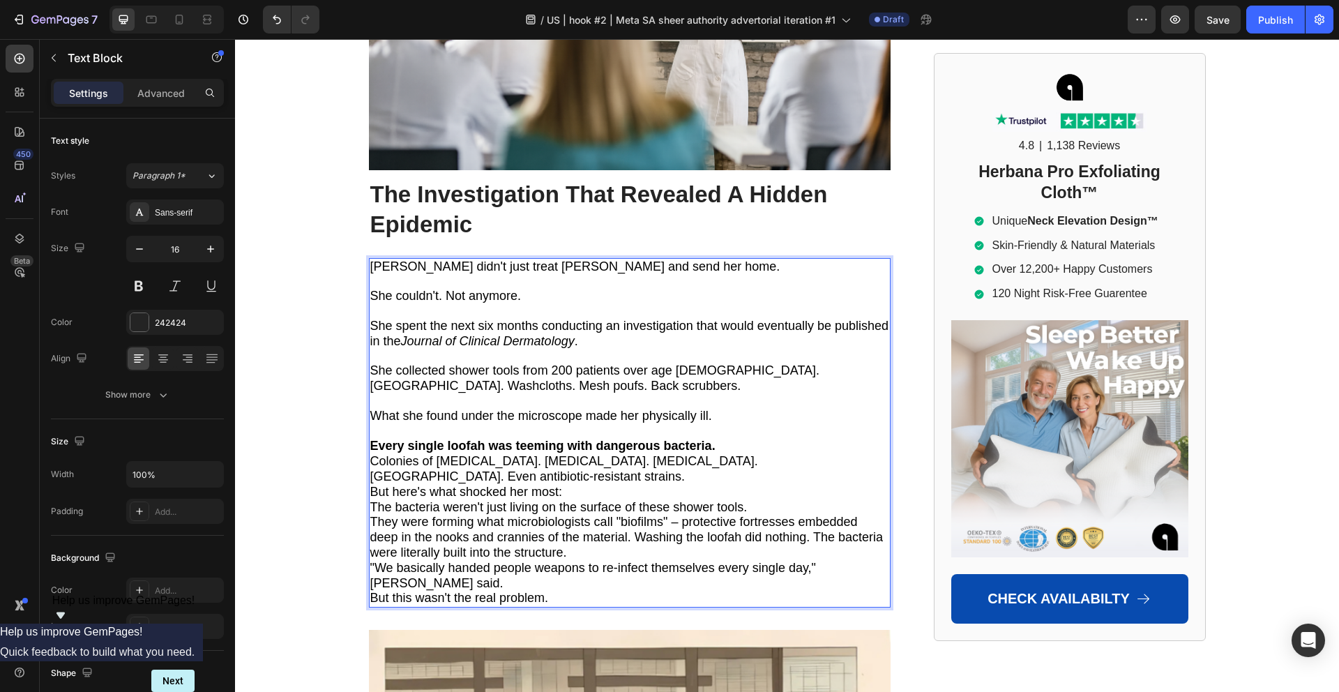
click at [715, 439] on strong "Every single loofah was teeming with dangerous bacteria." at bounding box center [542, 446] width 345 height 14
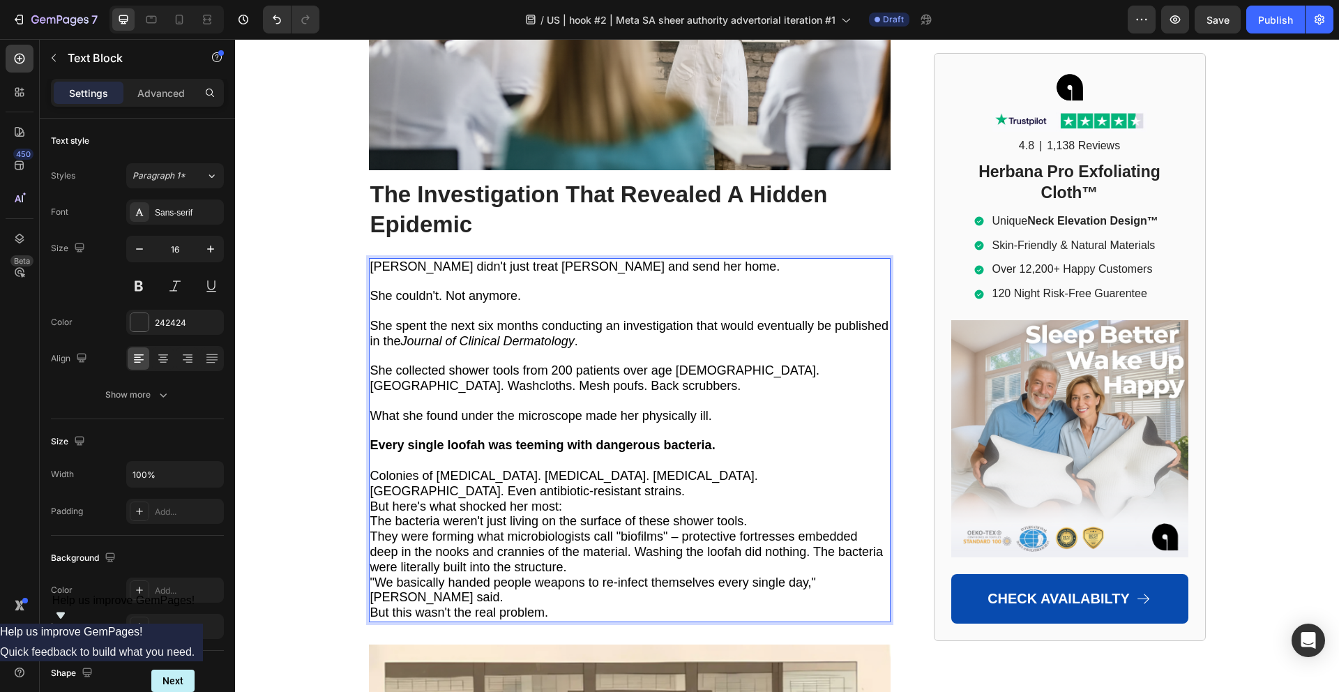
click at [597, 468] on span "Colonies of [MEDICAL_DATA]. [MEDICAL_DATA]. [MEDICAL_DATA]. [GEOGRAPHIC_DATA]. …" at bounding box center [564, 482] width 388 height 29
click at [609, 468] on p "Colonies of [MEDICAL_DATA]. [MEDICAL_DATA]. [MEDICAL_DATA]. [GEOGRAPHIC_DATA]. …" at bounding box center [629, 483] width 519 height 31
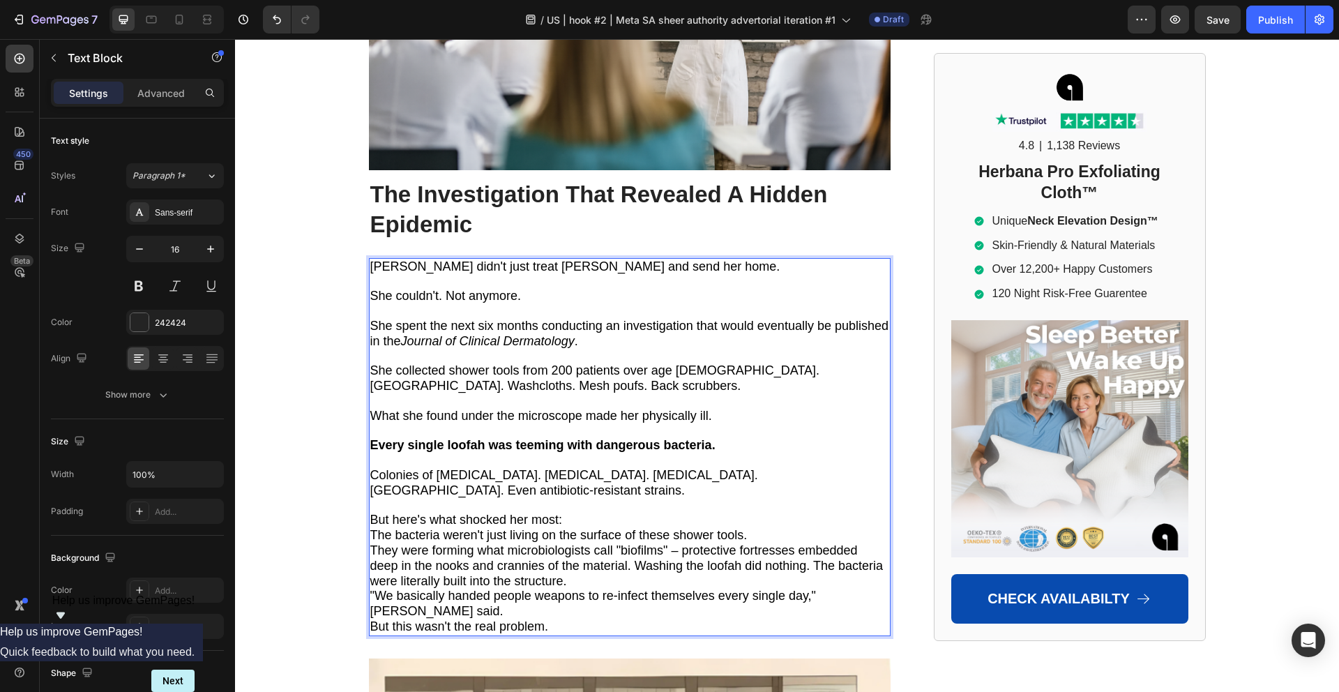
click at [591, 512] on p "But here's what shocked her most:" at bounding box center [629, 519] width 519 height 15
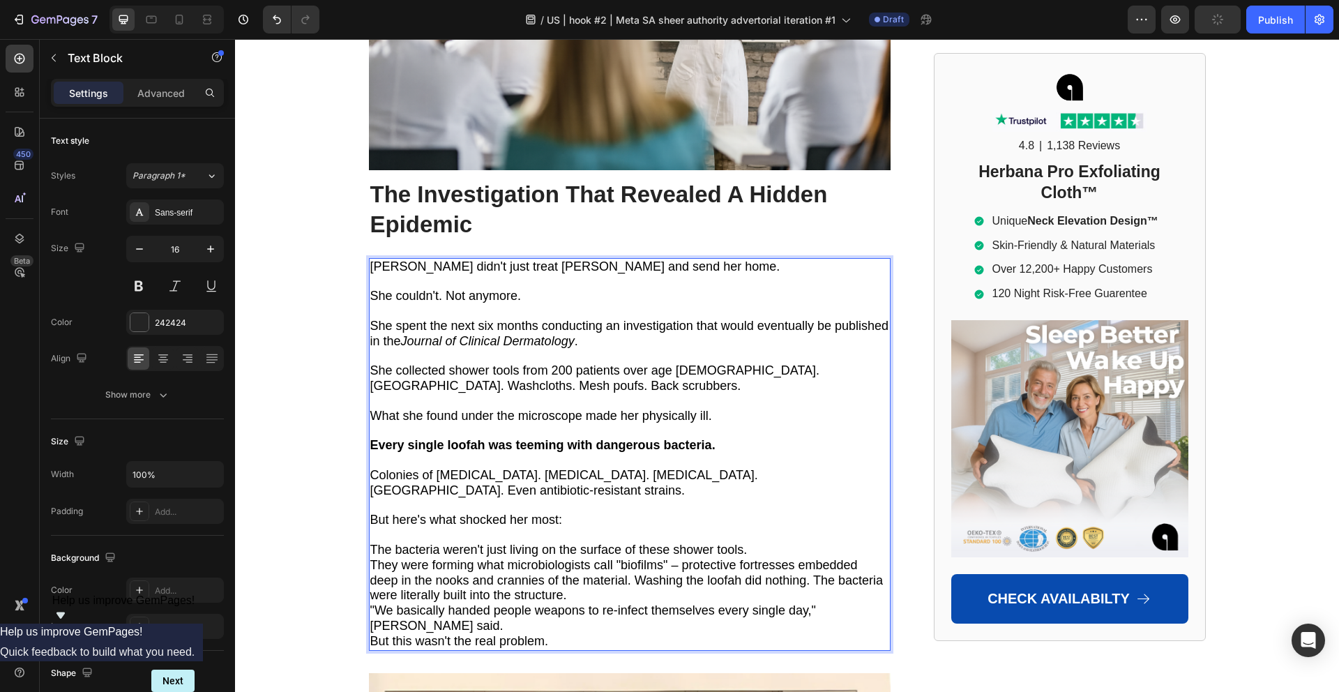
click at [755, 542] on p "The bacteria weren't just living on the surface of these shower tools." at bounding box center [629, 549] width 519 height 15
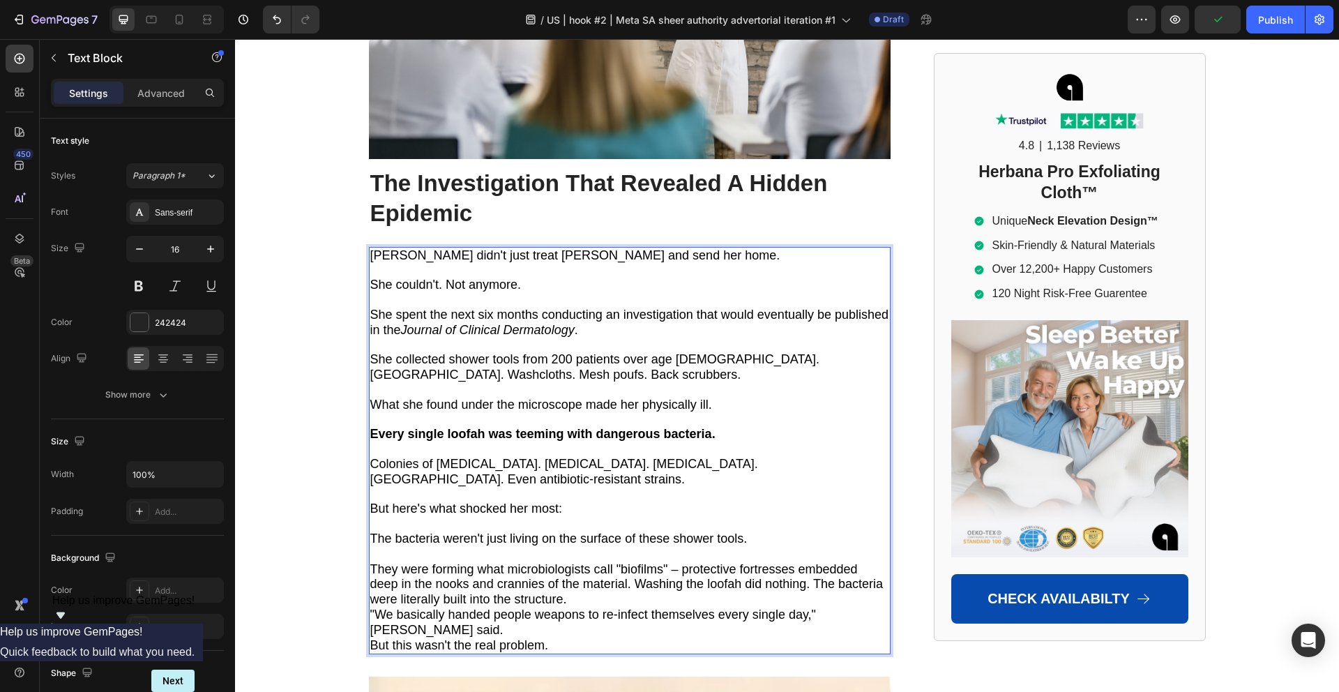
scroll to position [2966, 0]
click at [637, 561] on span "They were forming what microbiologists call "biofilms" – protective fortresses …" at bounding box center [626, 583] width 512 height 45
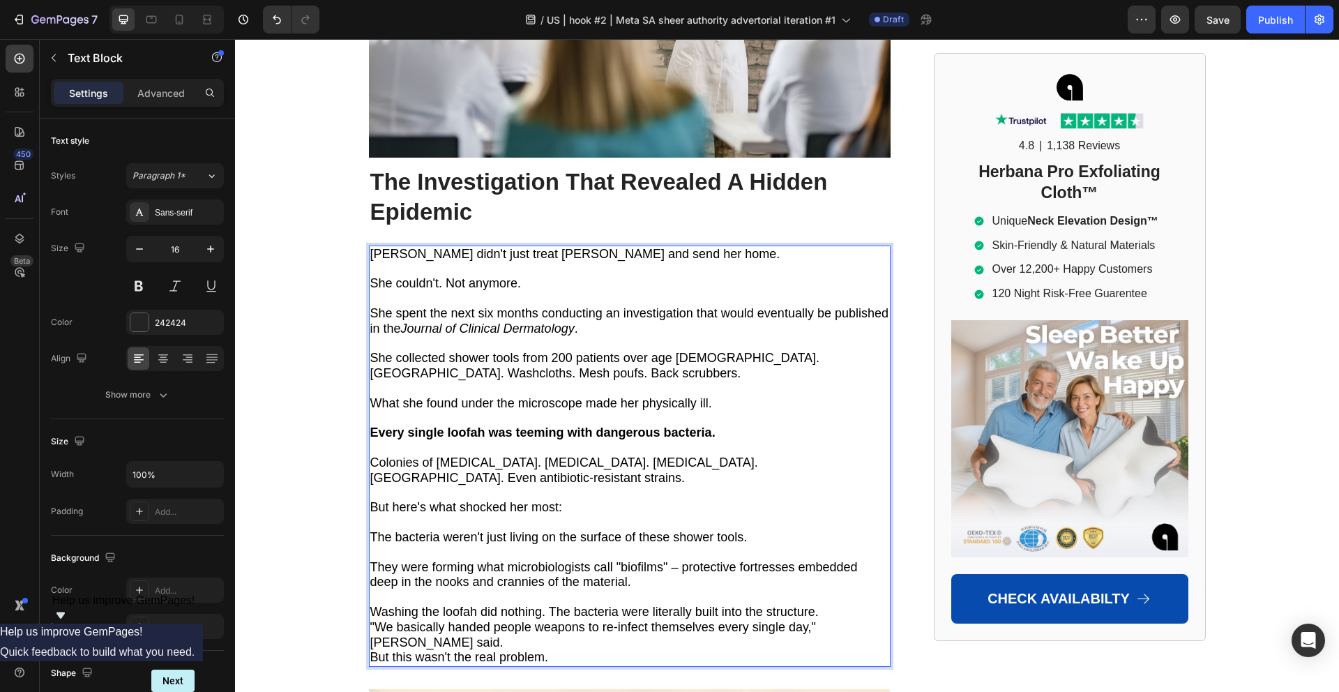
click at [550, 604] on span "Washing the loofah did nothing. The bacteria were literally built into the stru…" at bounding box center [594, 611] width 448 height 14
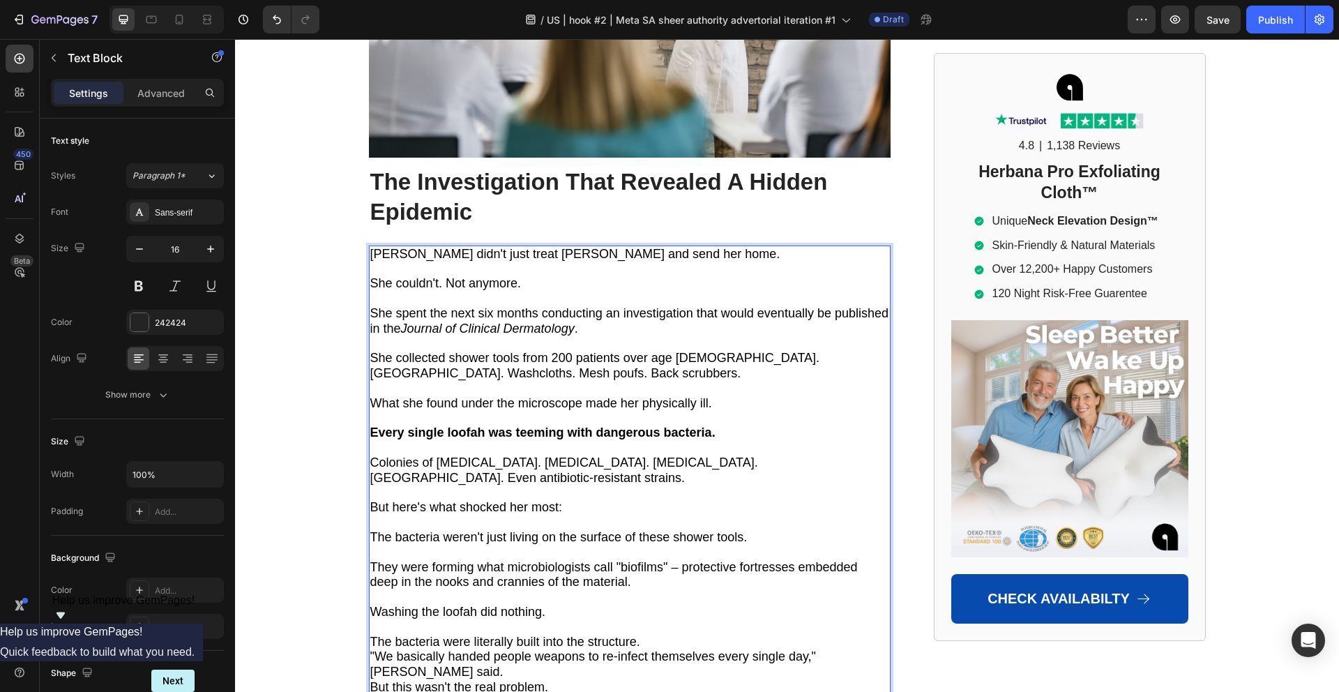
click at [654, 634] on p "The bacteria were literally built into the structure." at bounding box center [629, 641] width 519 height 15
click at [455, 664] on p ""We basically handed people weapons to re-infect themselves every single day," …" at bounding box center [629, 679] width 519 height 31
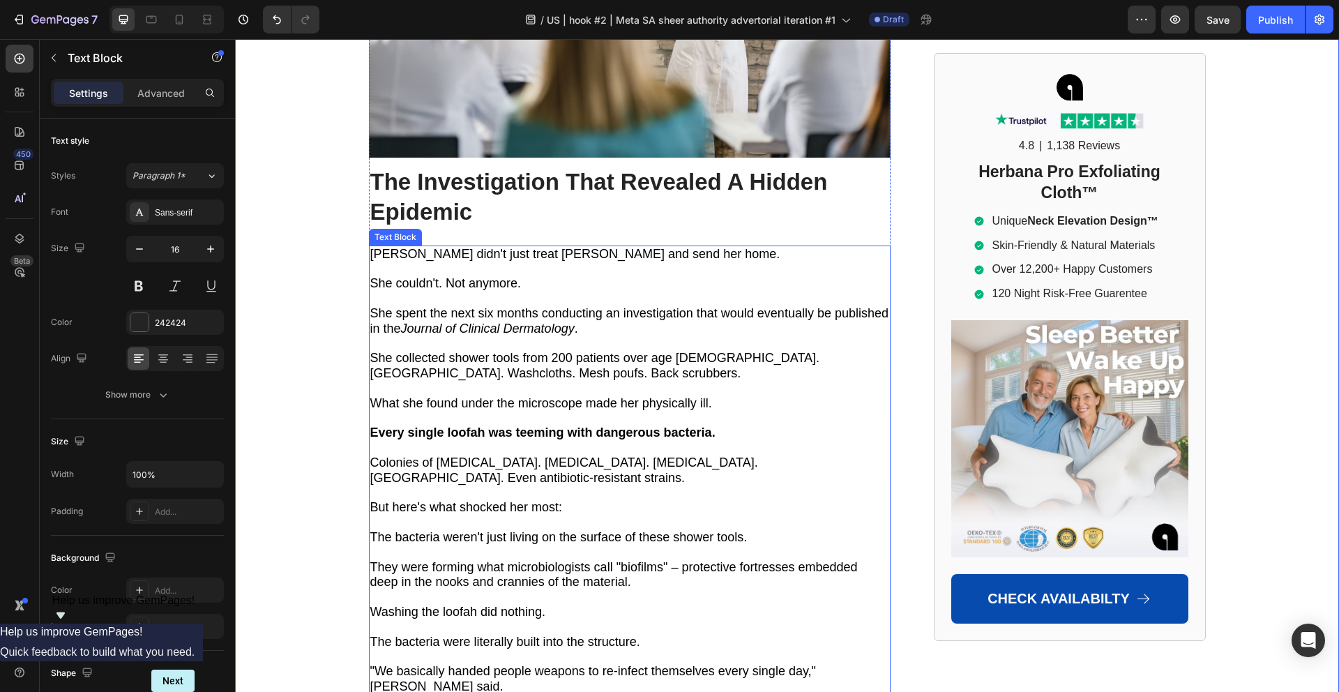
click at [455, 500] on span "But here's what shocked her most:" at bounding box center [466, 507] width 192 height 14
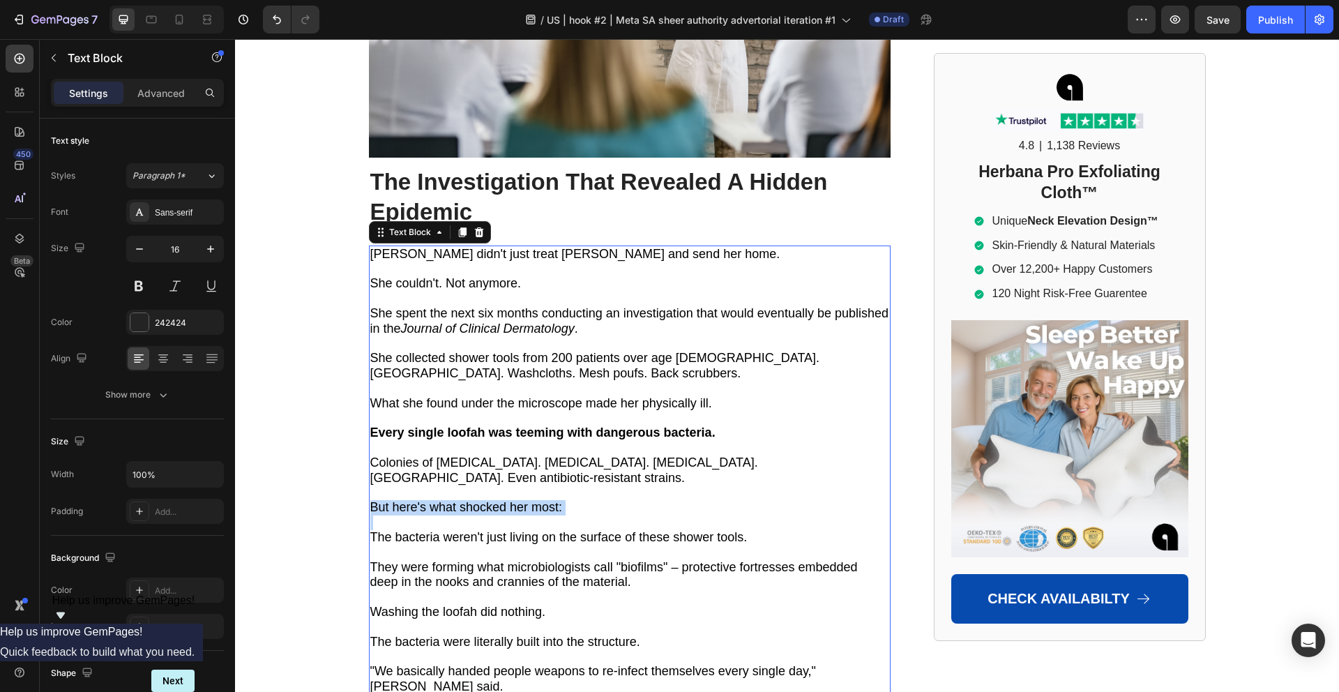
click at [455, 500] on span "But here's what shocked her most:" at bounding box center [466, 507] width 192 height 14
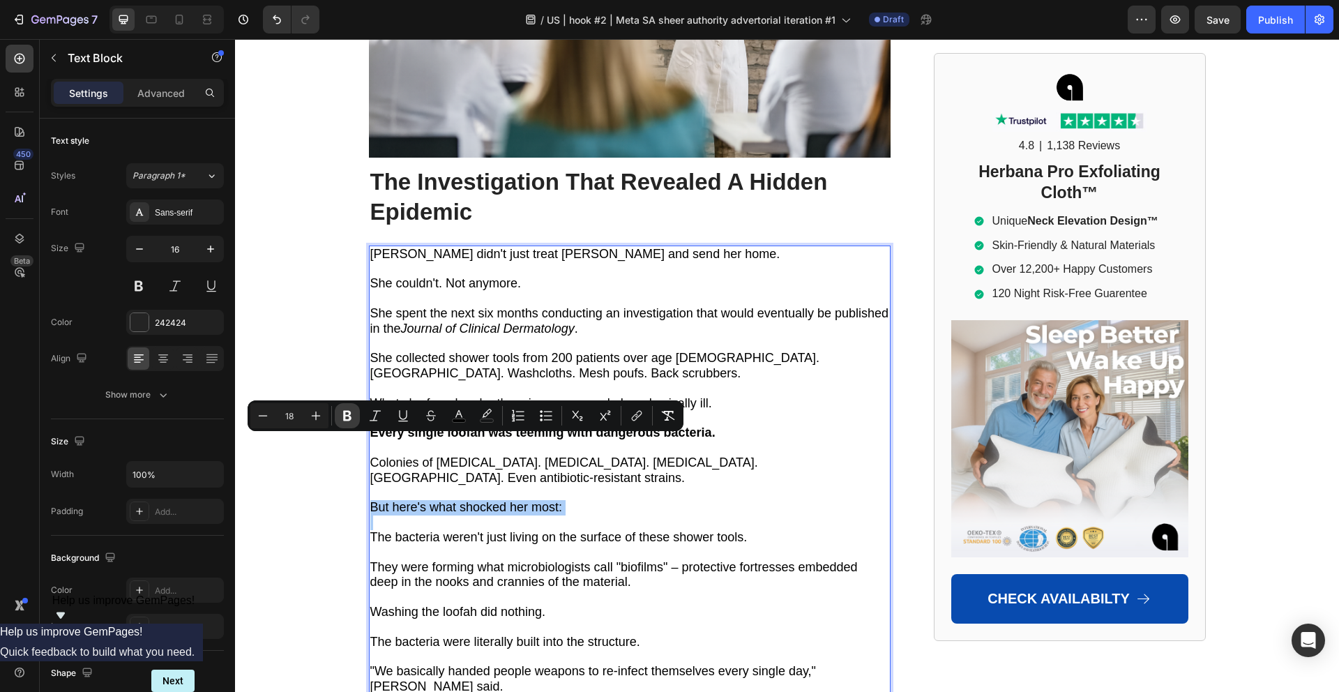
click at [353, 420] on icon "Editor contextual toolbar" at bounding box center [347, 416] width 14 height 14
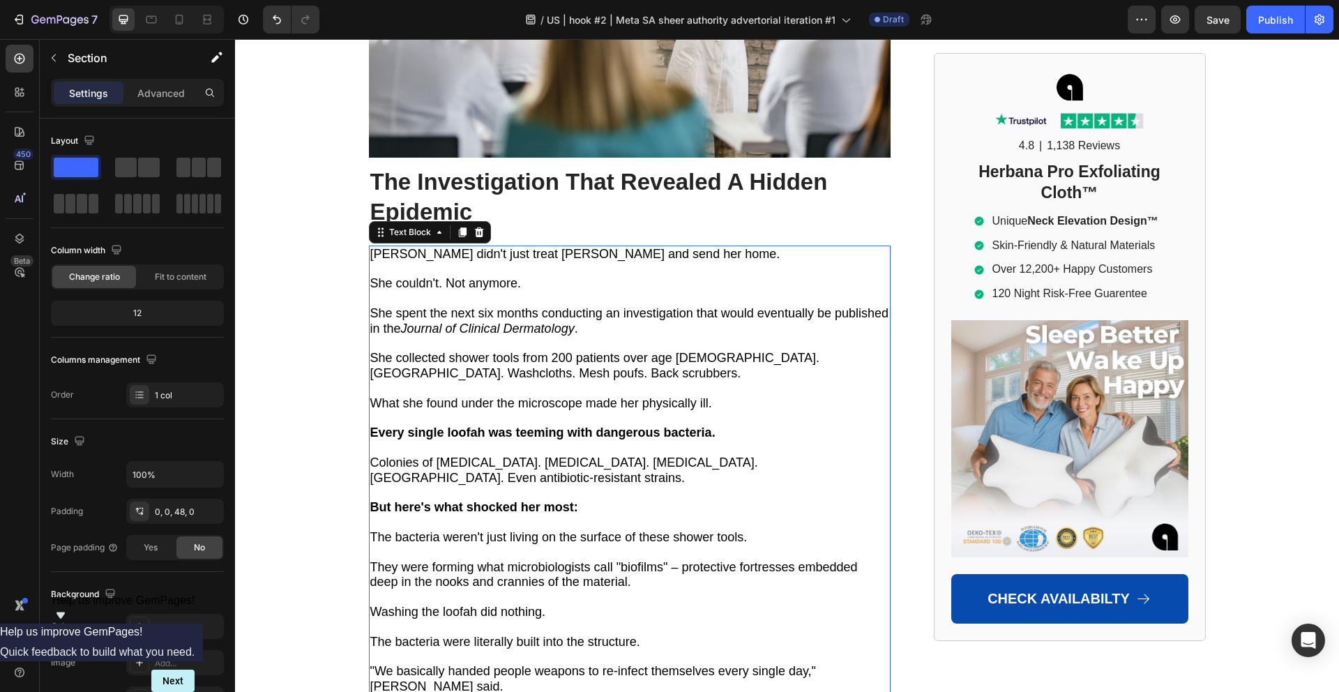
click at [394, 247] on span "[PERSON_NAME] didn't just treat [PERSON_NAME] and send her home." at bounding box center [575, 254] width 410 height 14
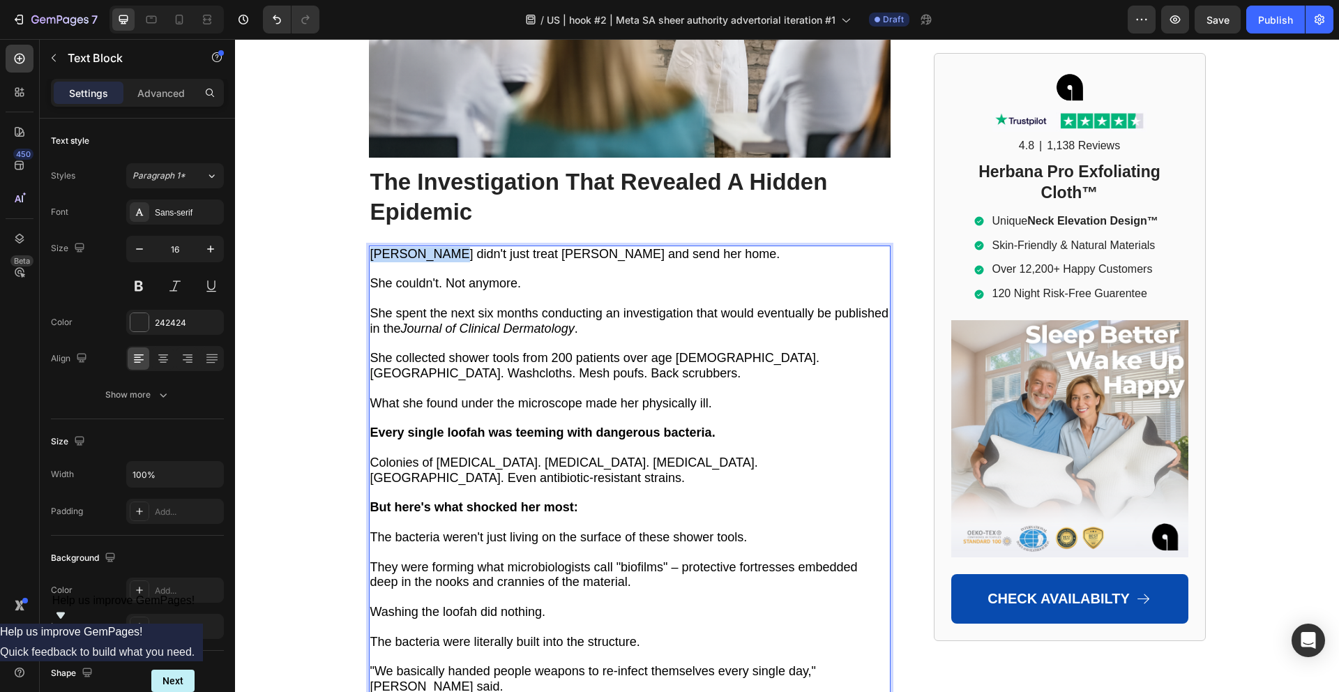
drag, startPoint x: 432, startPoint y: 191, endPoint x: 360, endPoint y: 190, distance: 71.1
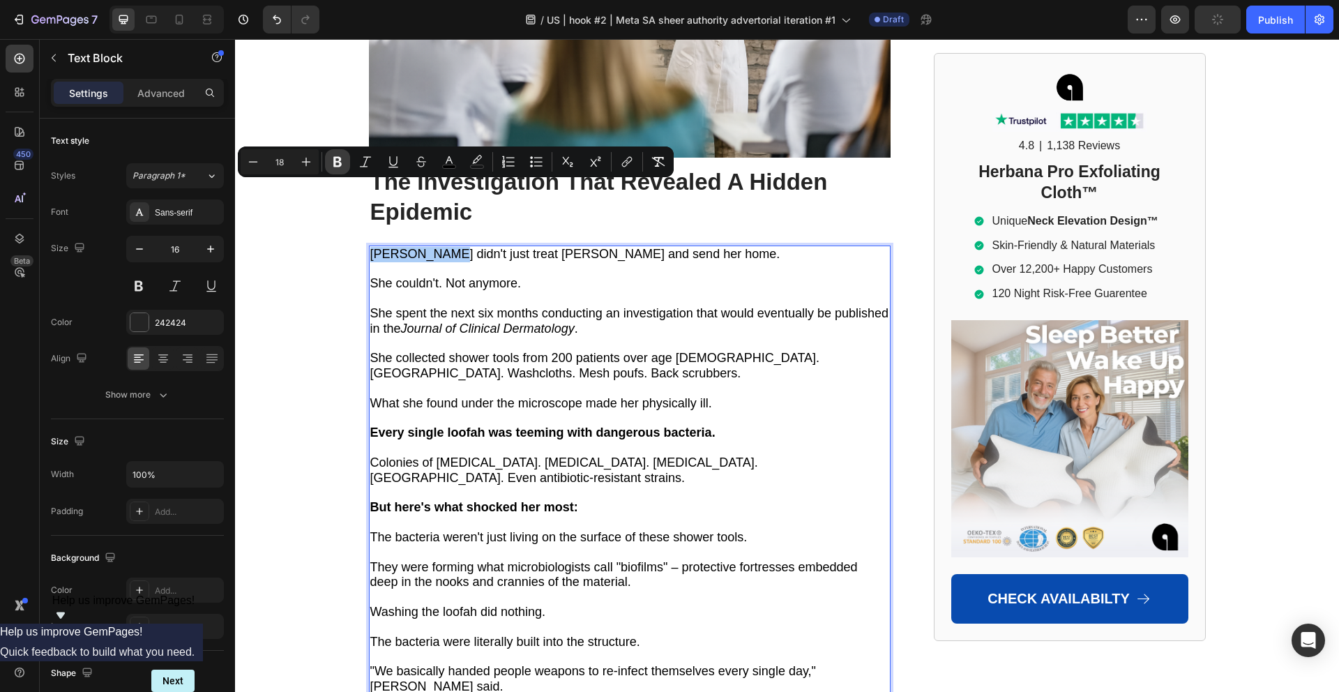
click at [333, 164] on icon "Editor contextual toolbar" at bounding box center [337, 162] width 14 height 14
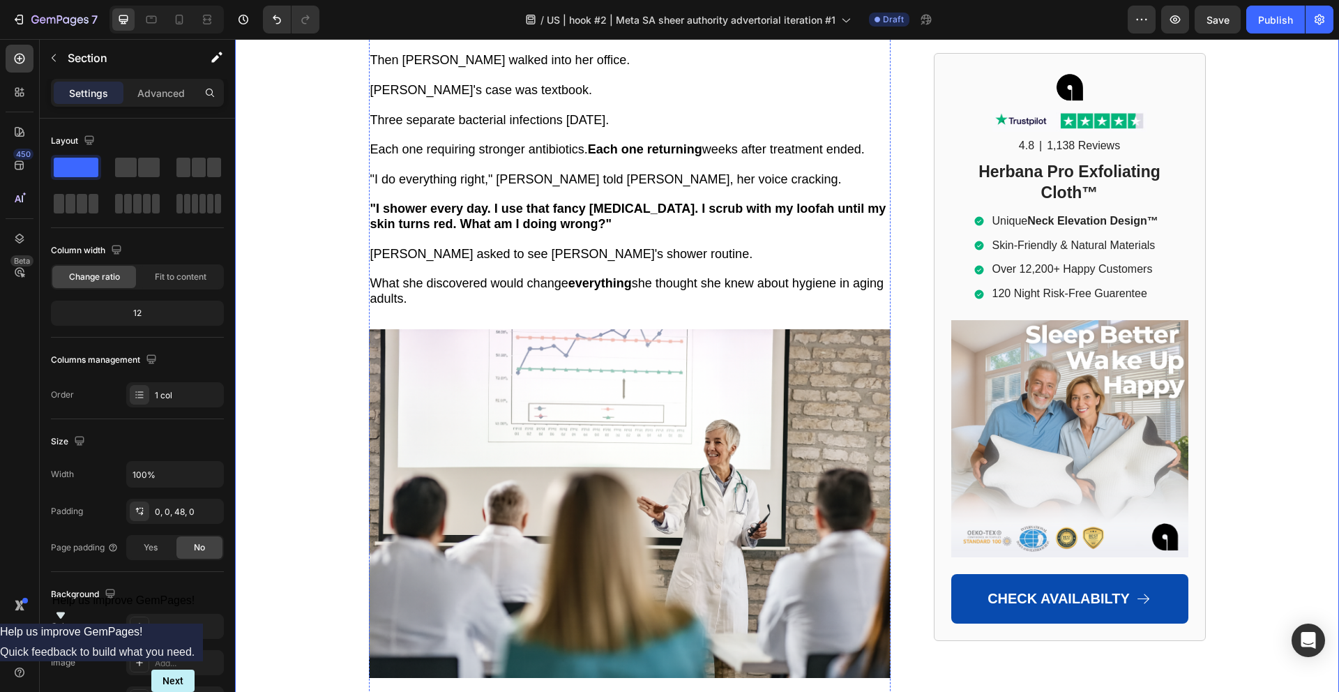
scroll to position [2221, 0]
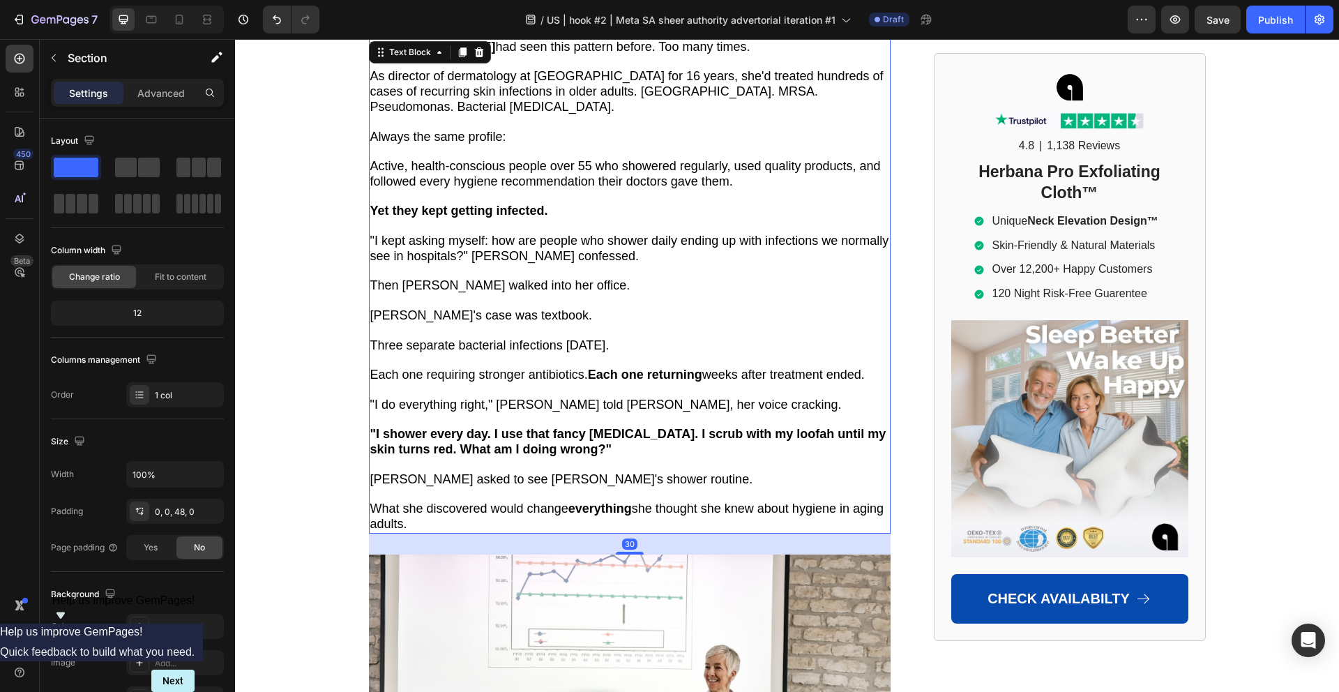
click at [576, 397] on span ""I do everything right," [PERSON_NAME] told [PERSON_NAME], her voice cracking." at bounding box center [605, 404] width 471 height 14
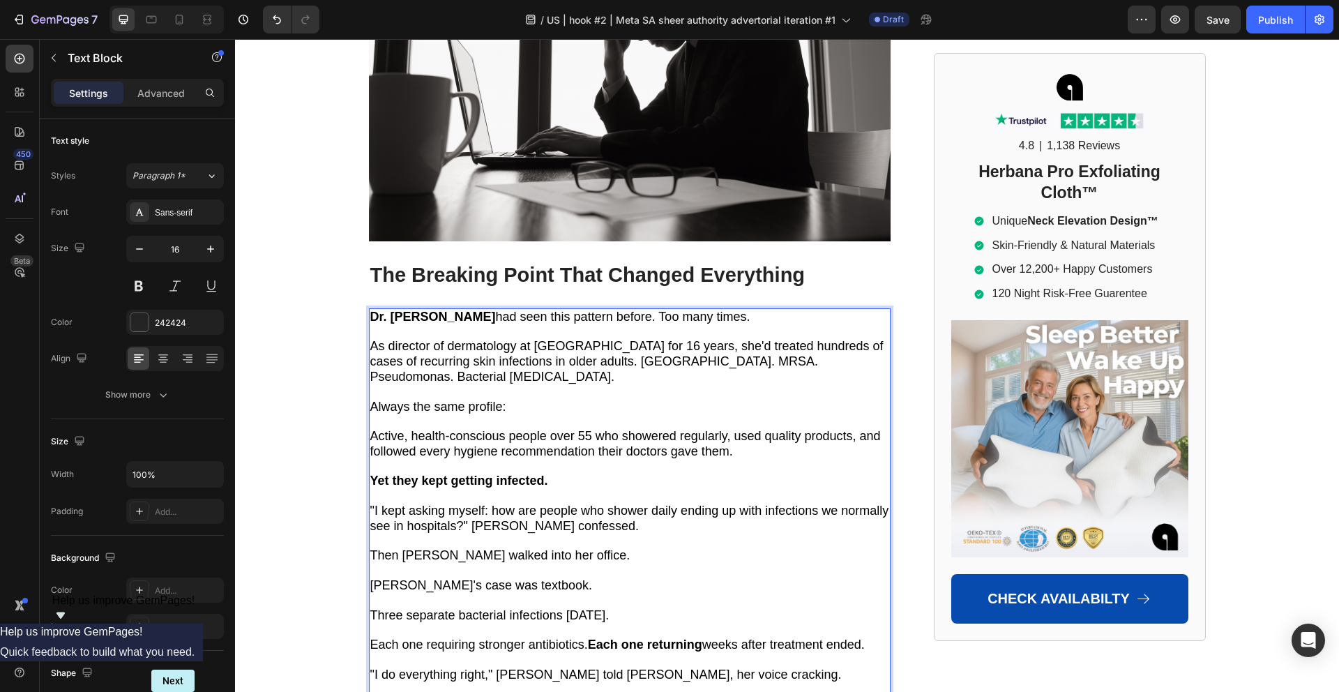
click at [571, 340] on div "Dr. [PERSON_NAME] had seen this pattern before. Too many times. As director of …" at bounding box center [629, 555] width 521 height 495
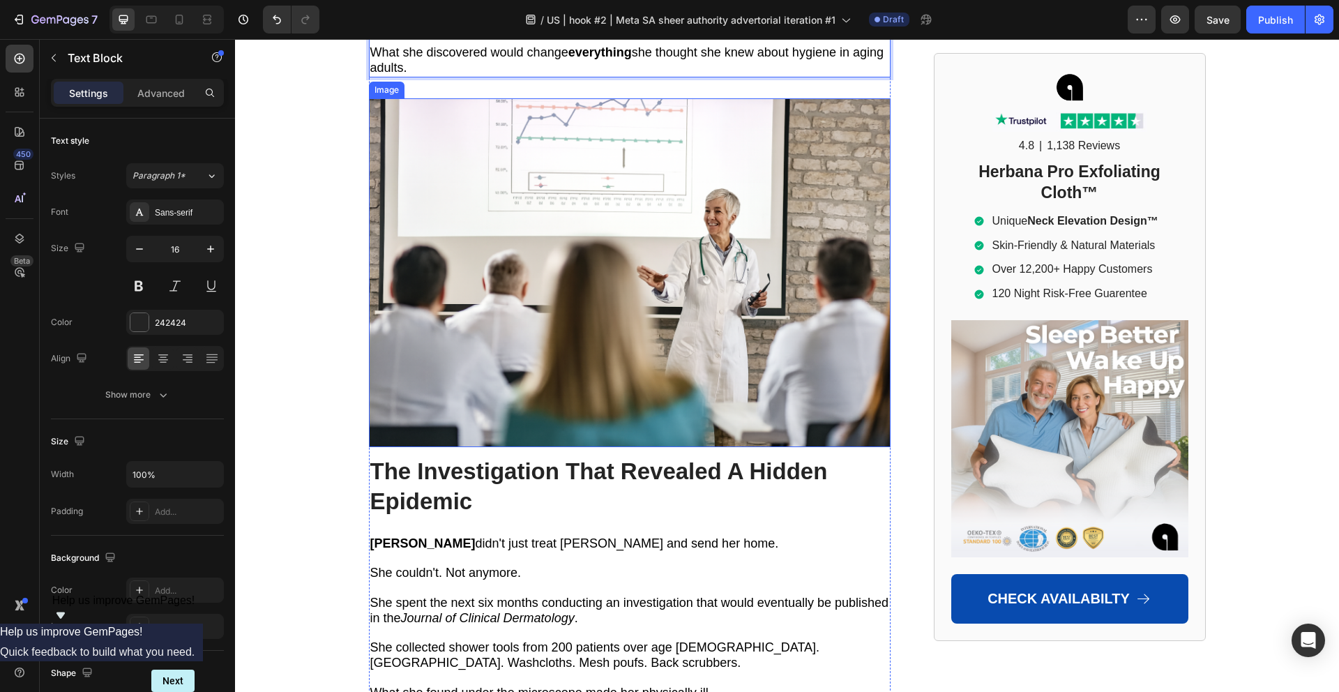
scroll to position [2706, 0]
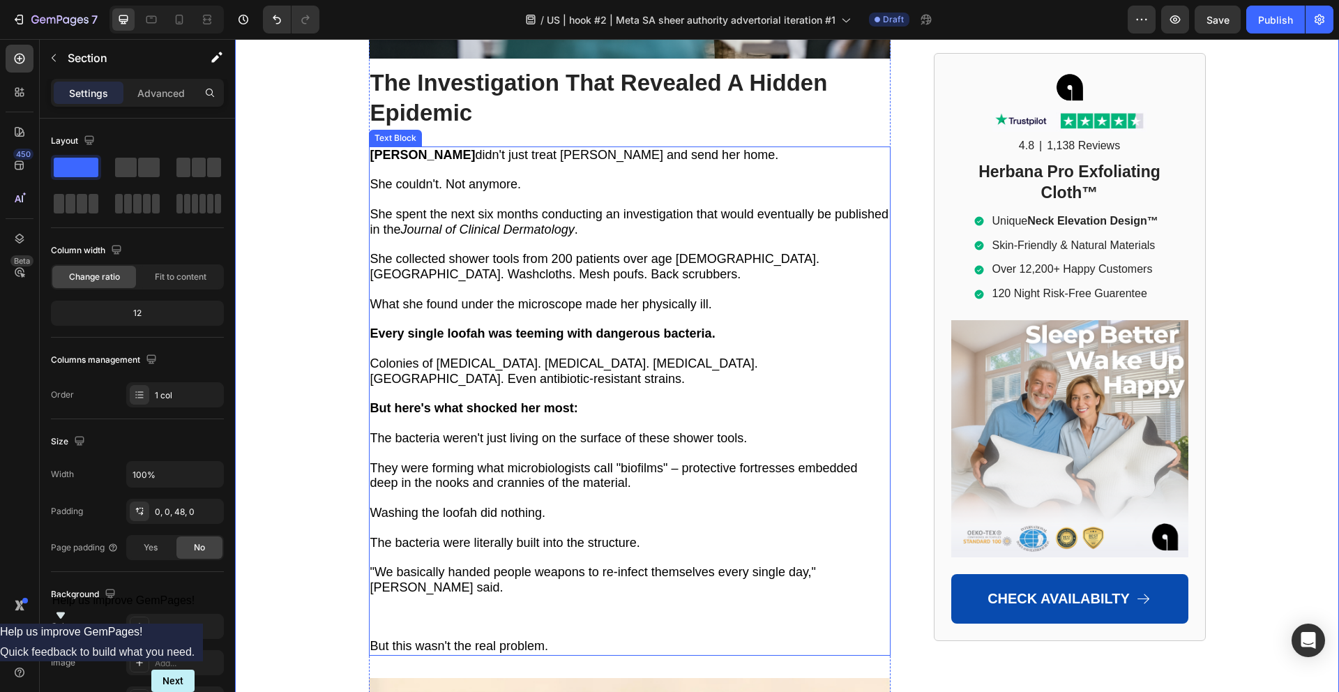
scroll to position [3071, 0]
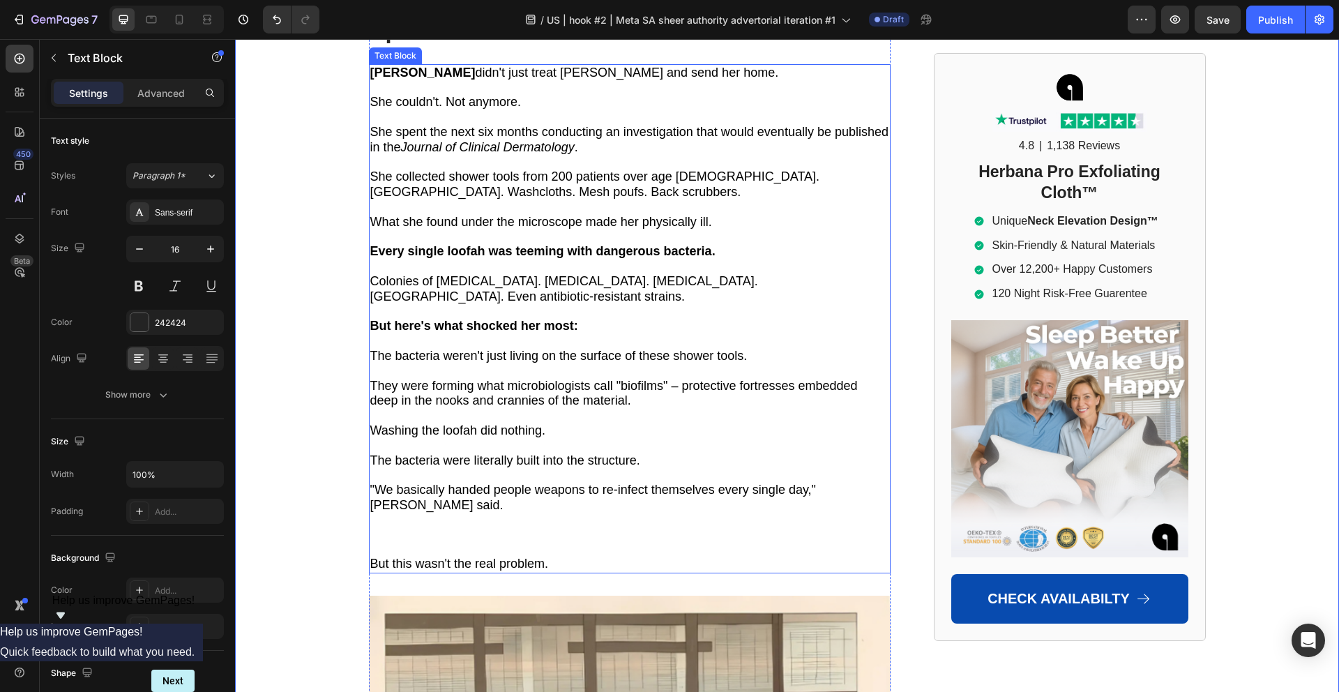
click at [480, 423] on span "Washing the loofah did nothing." at bounding box center [458, 430] width 176 height 14
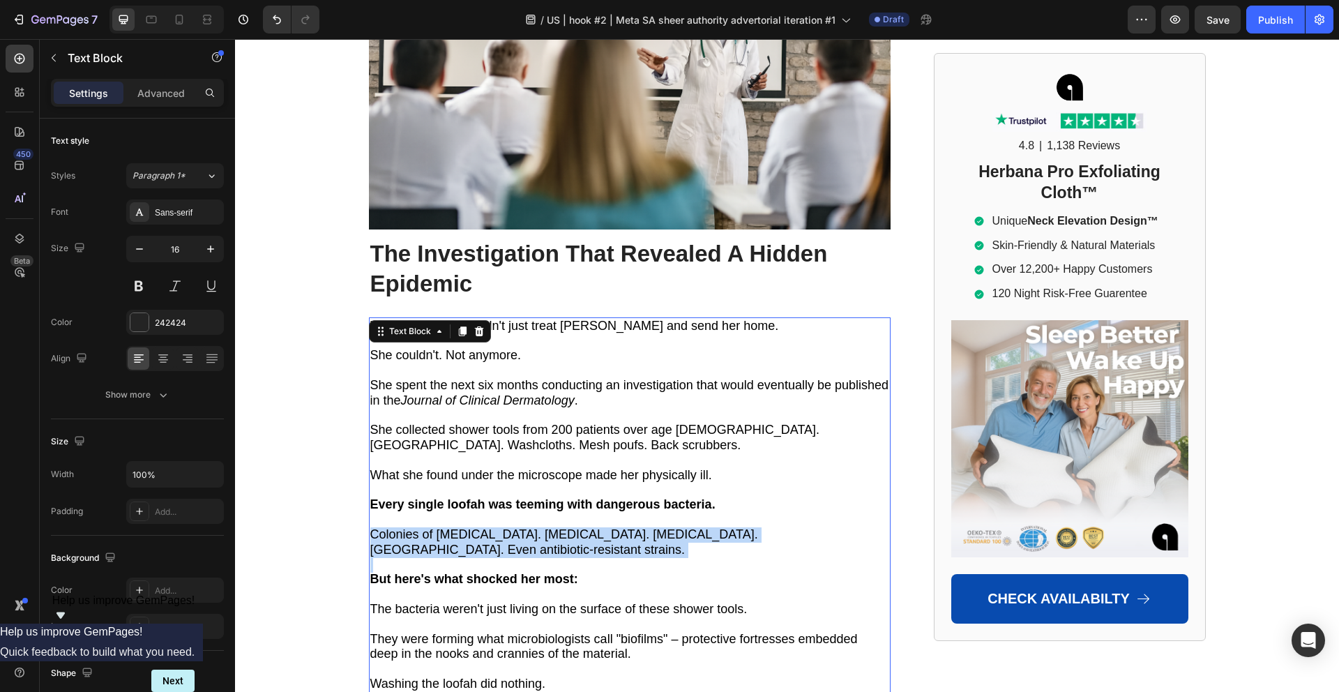
click at [480, 368] on div "[PERSON_NAME] didn't just treat [PERSON_NAME] and send her home. She couldn't. …" at bounding box center [629, 579] width 521 height 524
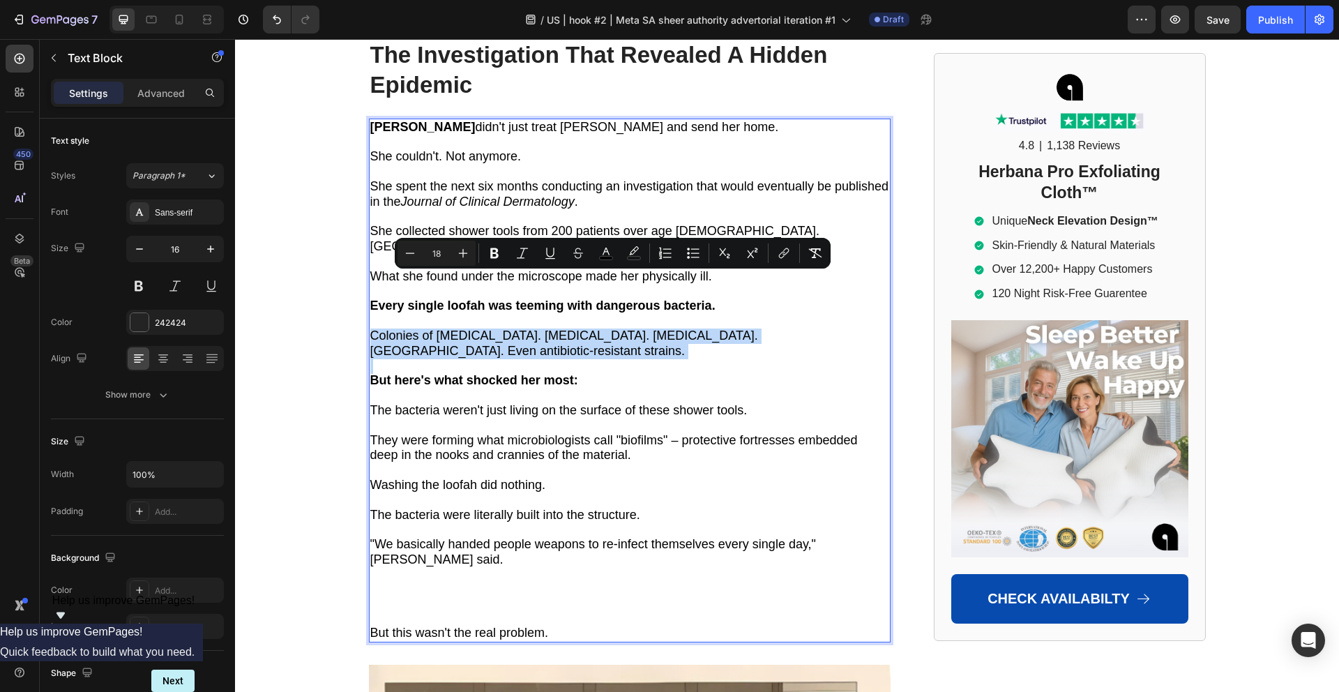
scroll to position [3095, 0]
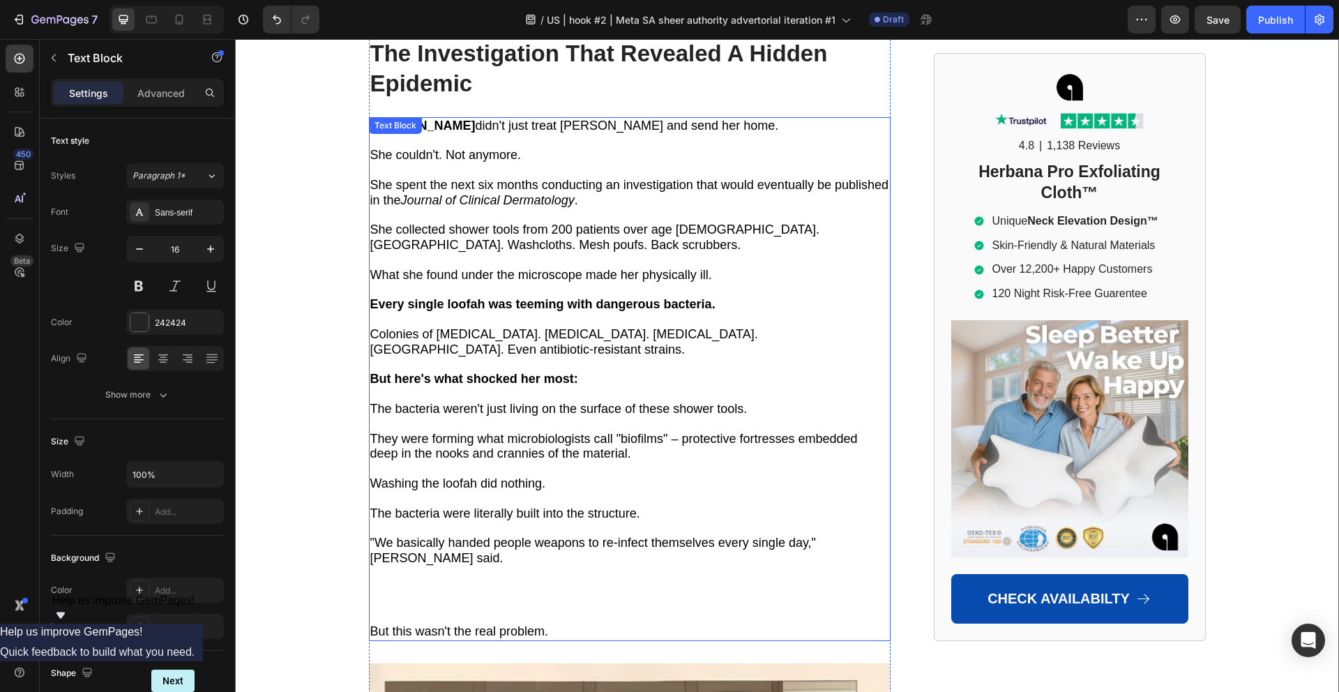
click at [377, 566] on p "Rich Text Editor. Editing area: main" at bounding box center [629, 595] width 519 height 58
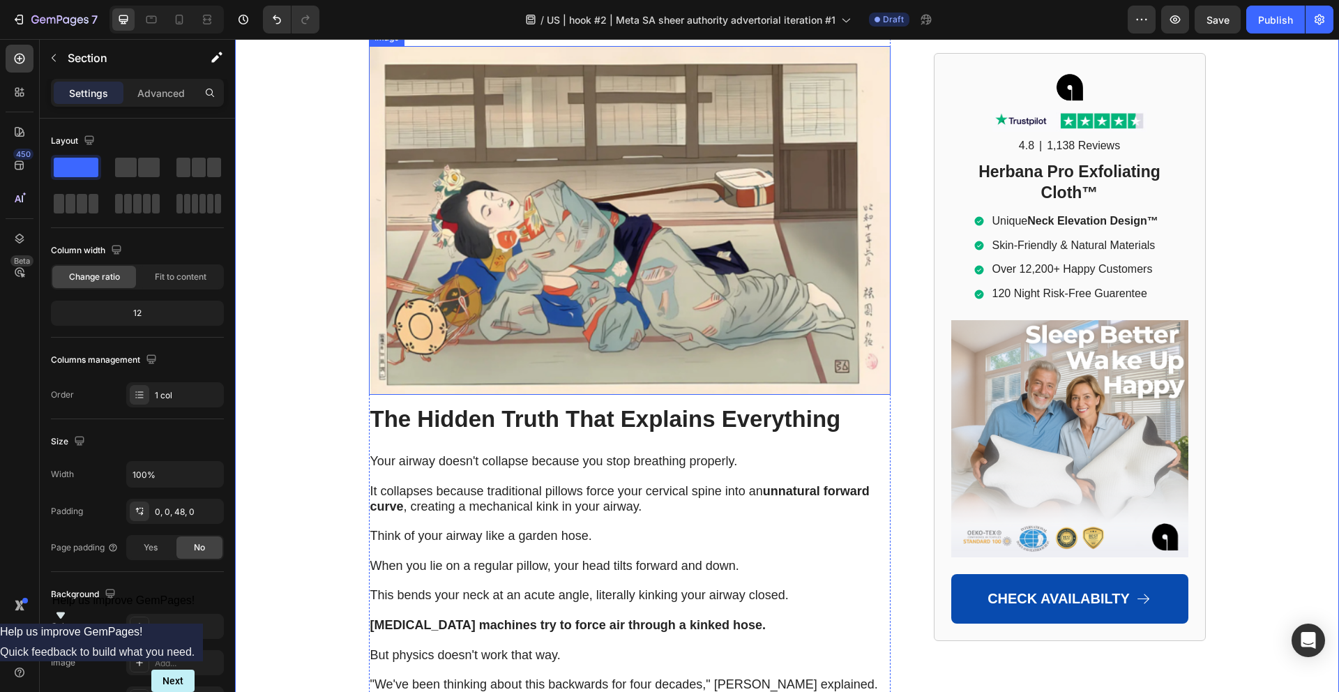
scroll to position [3745, 0]
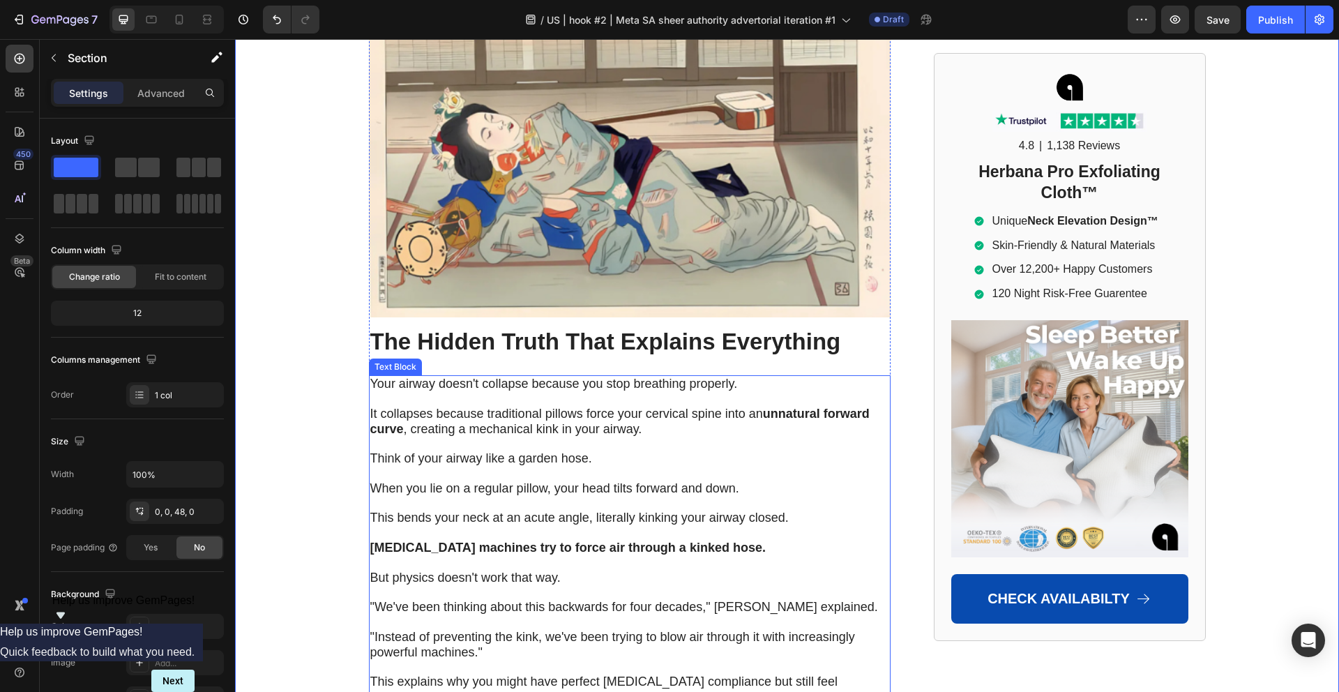
click at [428, 436] on p at bounding box center [629, 443] width 519 height 15
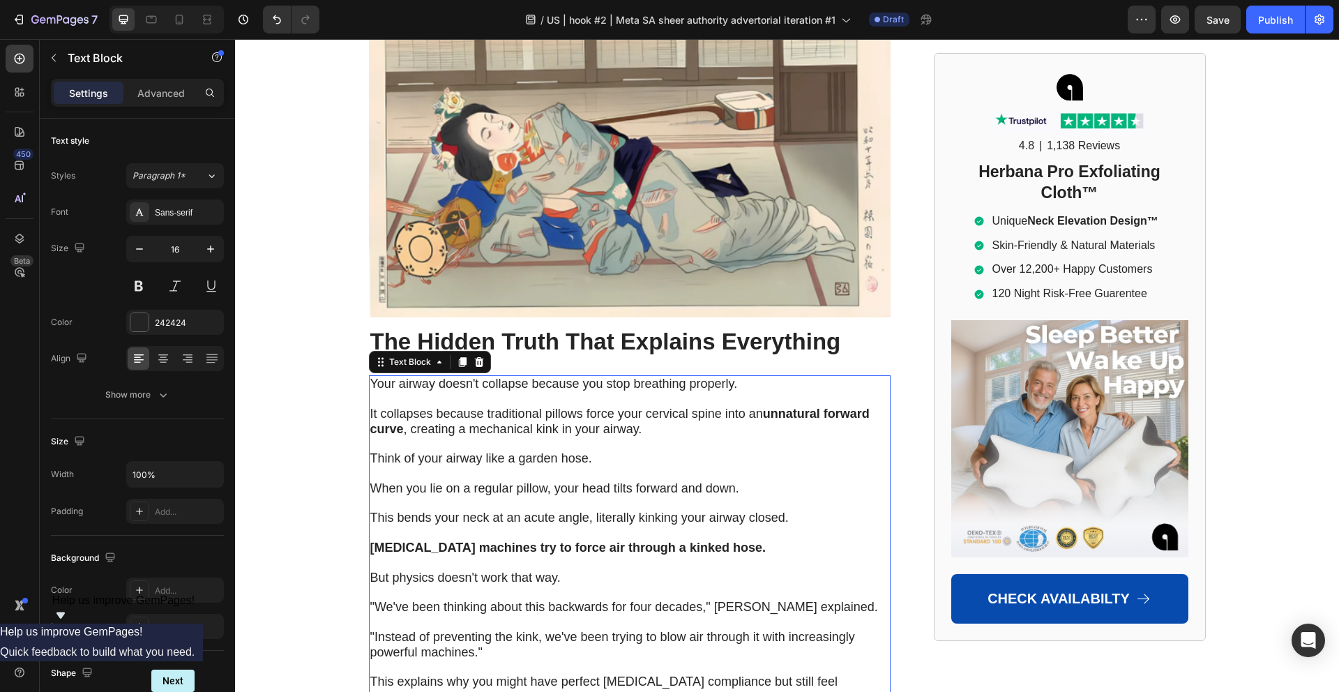
click at [438, 436] on p at bounding box center [629, 443] width 519 height 15
click at [438, 436] on p "Rich Text Editor. Editing area: main" at bounding box center [629, 443] width 519 height 15
click at [439, 436] on p "Rich Text Editor. Editing area: main" at bounding box center [629, 443] width 519 height 15
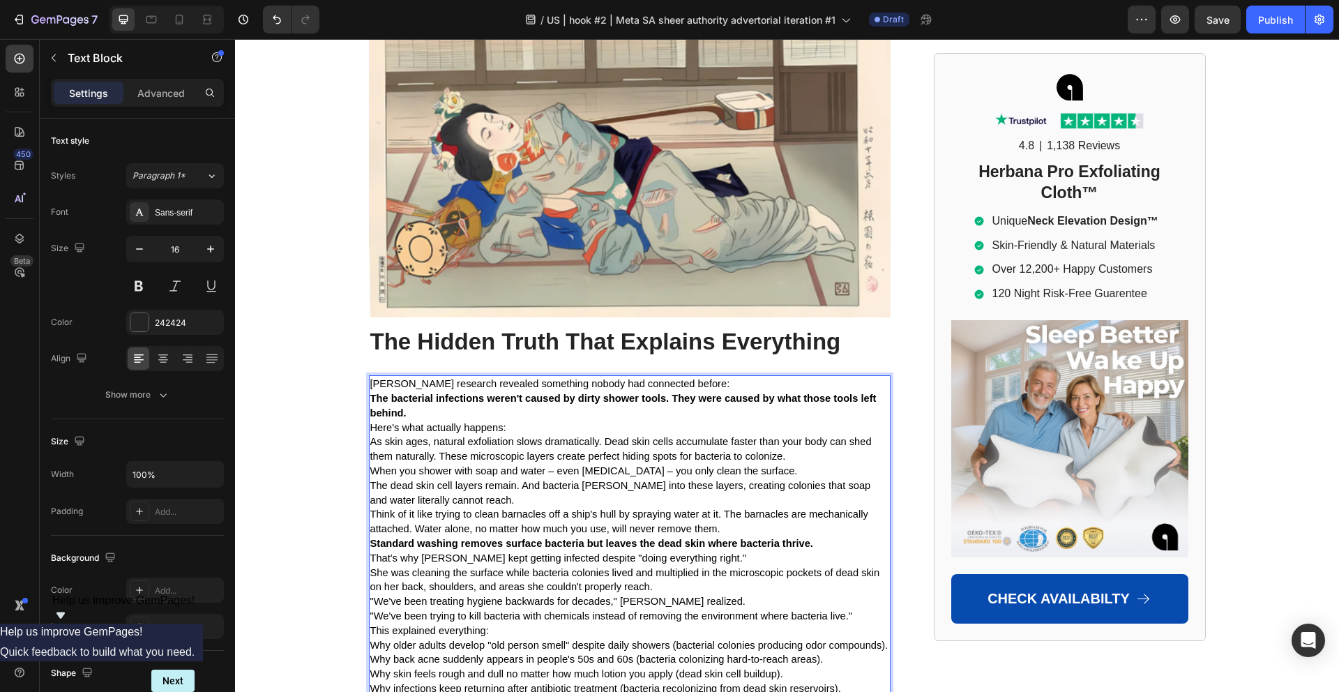
click at [710, 376] on p "[PERSON_NAME] research revealed something nobody had connected before:" at bounding box center [629, 383] width 519 height 15
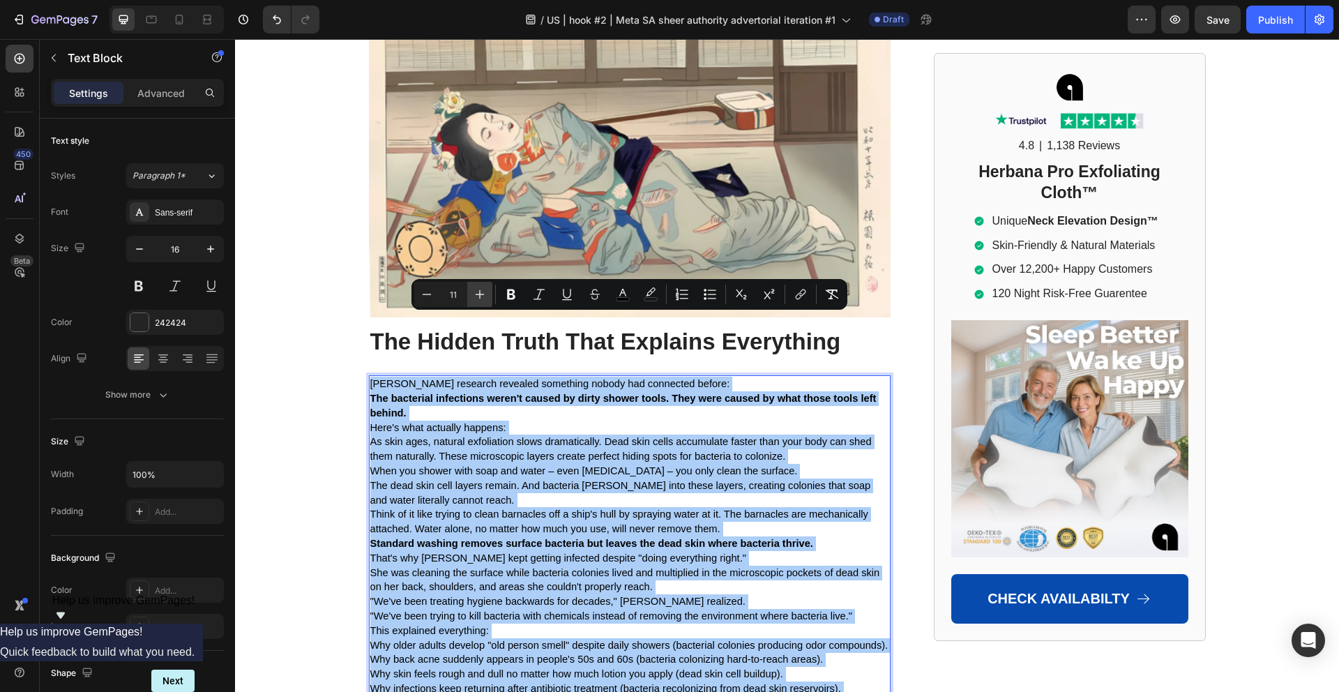
click at [476, 296] on icon "Editor contextual toolbar" at bounding box center [480, 294] width 14 height 14
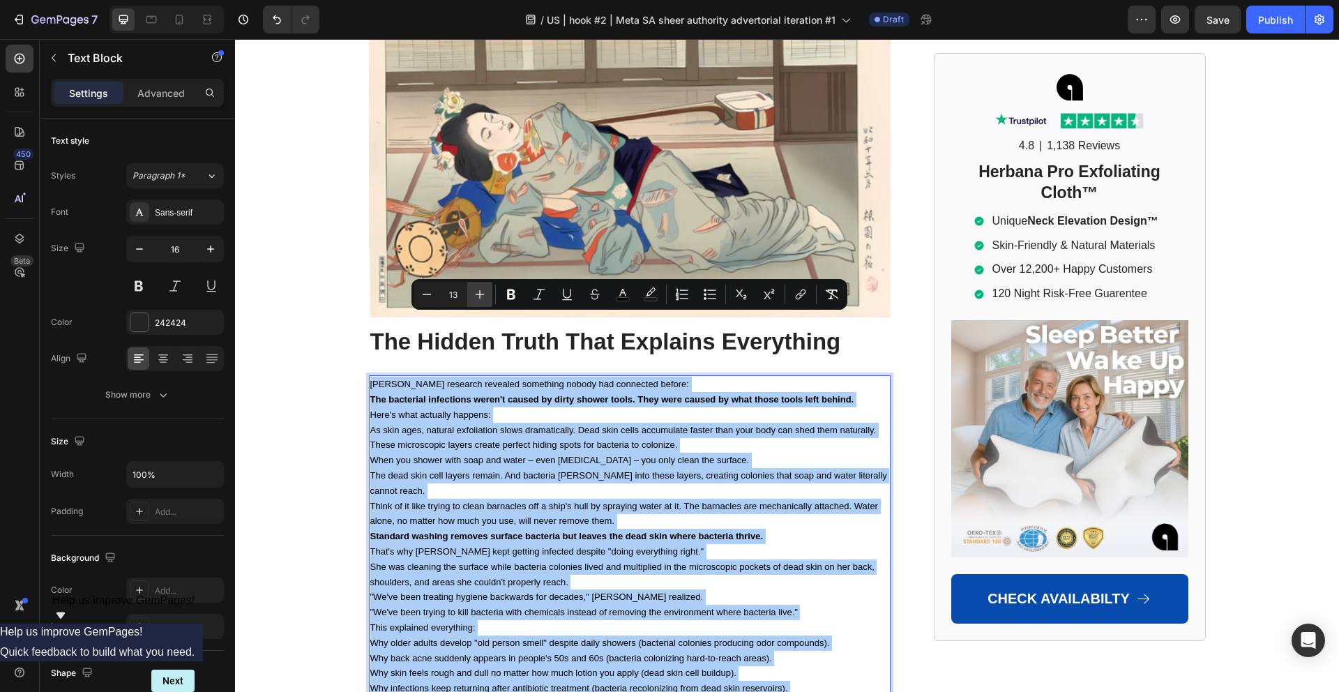
click at [476, 296] on icon "Editor contextual toolbar" at bounding box center [480, 294] width 14 height 14
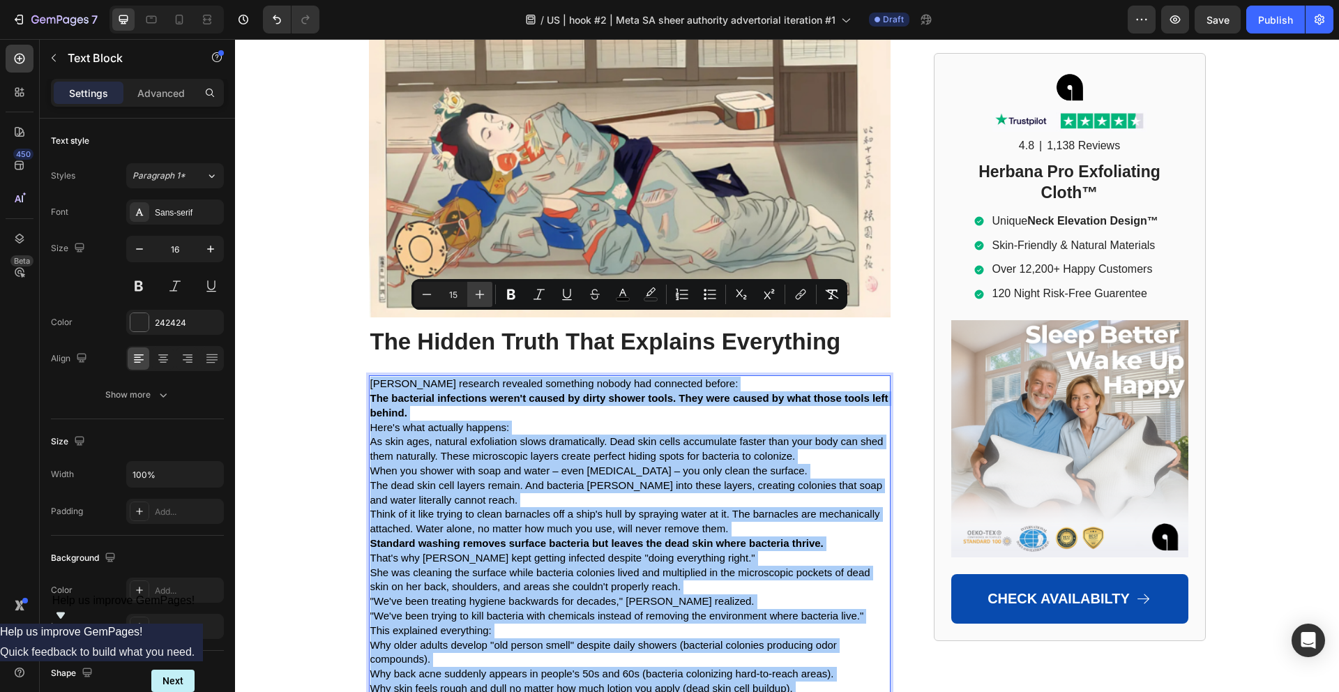
click at [476, 296] on icon "Editor contextual toolbar" at bounding box center [480, 294] width 14 height 14
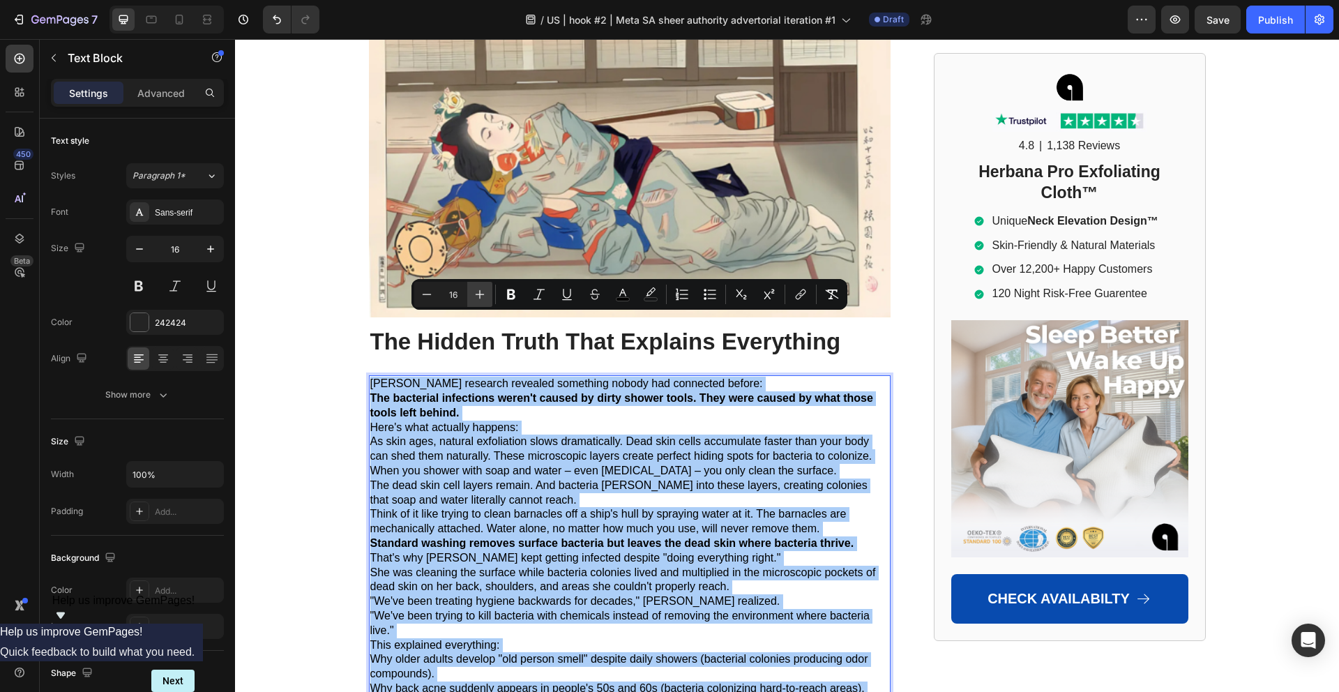
click at [476, 296] on icon "Editor contextual toolbar" at bounding box center [480, 294] width 14 height 14
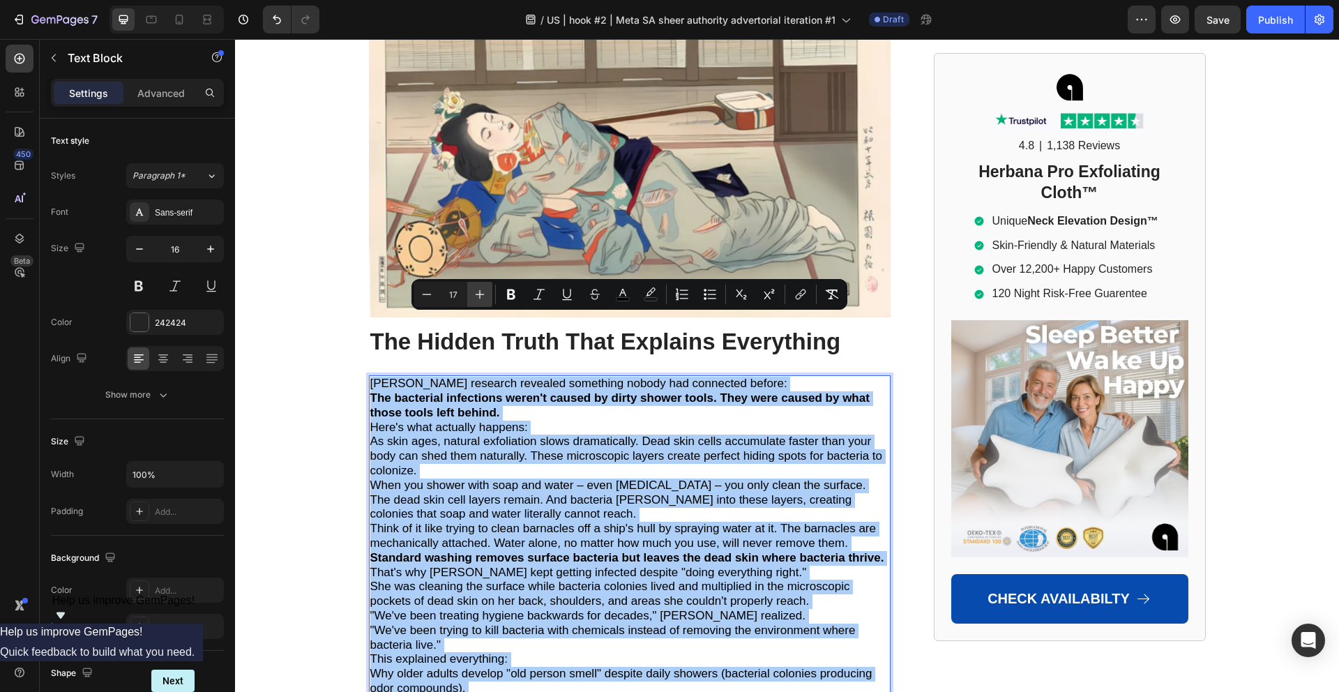
click at [476, 296] on icon "Editor contextual toolbar" at bounding box center [480, 294] width 14 height 14
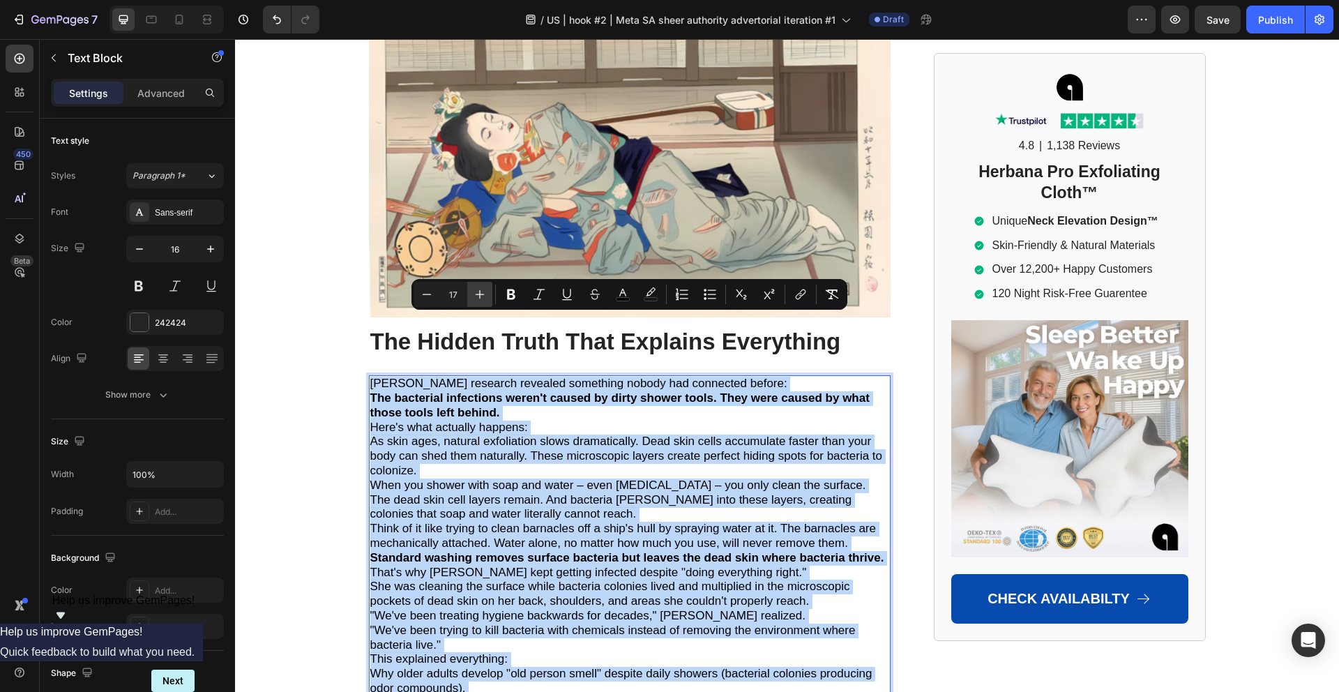
type input "18"
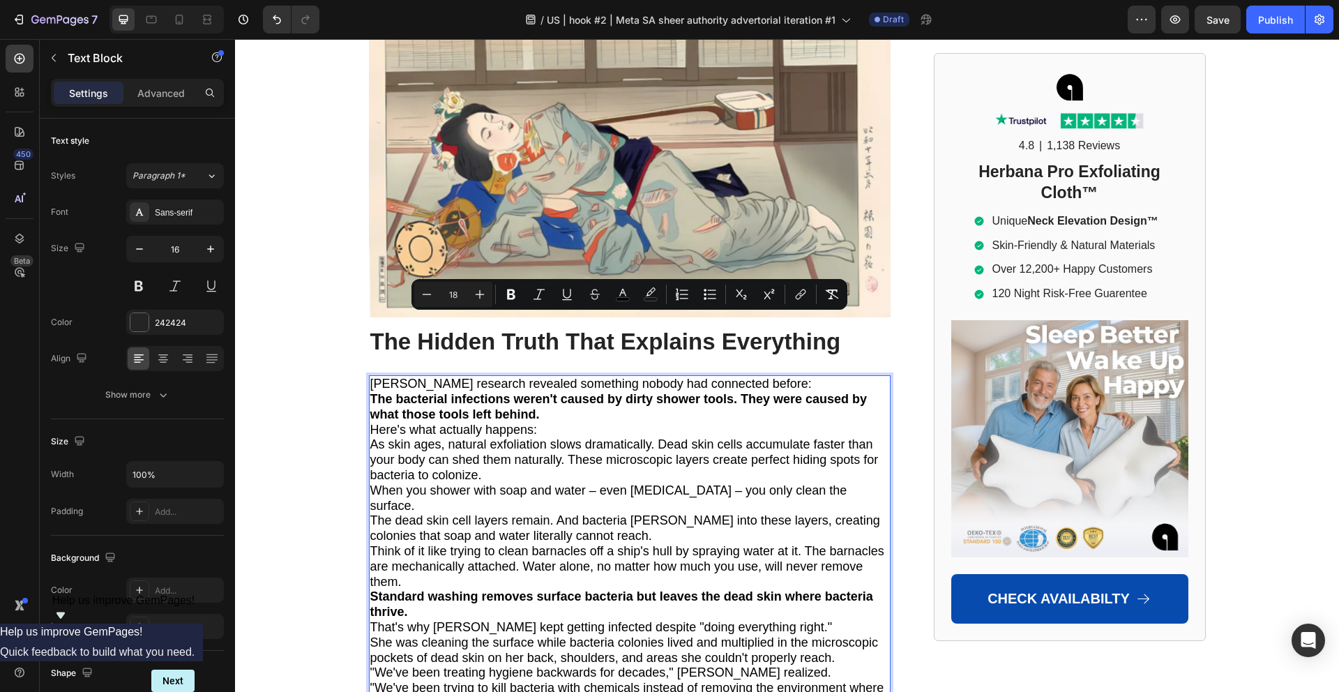
click at [501, 392] on strong "The bacterial infections weren't caused by dirty shower tools. They were caused…" at bounding box center [618, 406] width 497 height 29
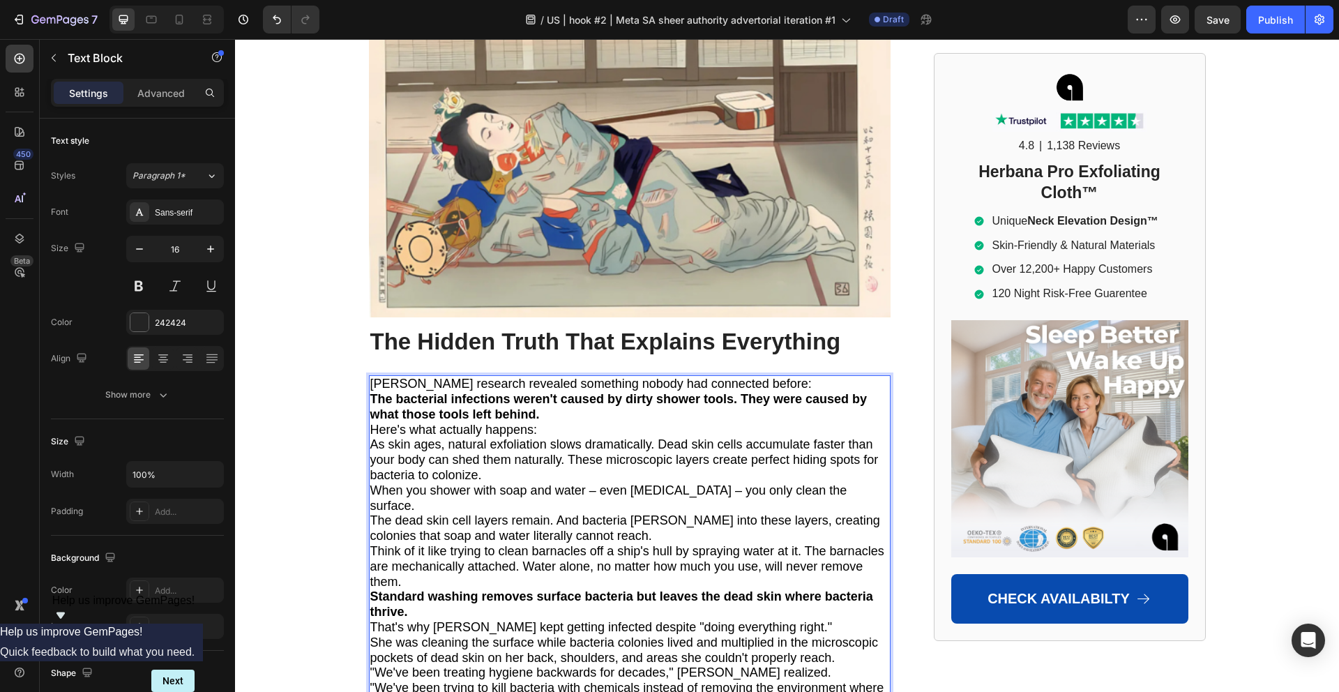
click at [793, 376] on p "[PERSON_NAME] research revealed something nobody had connected before:" at bounding box center [629, 383] width 519 height 15
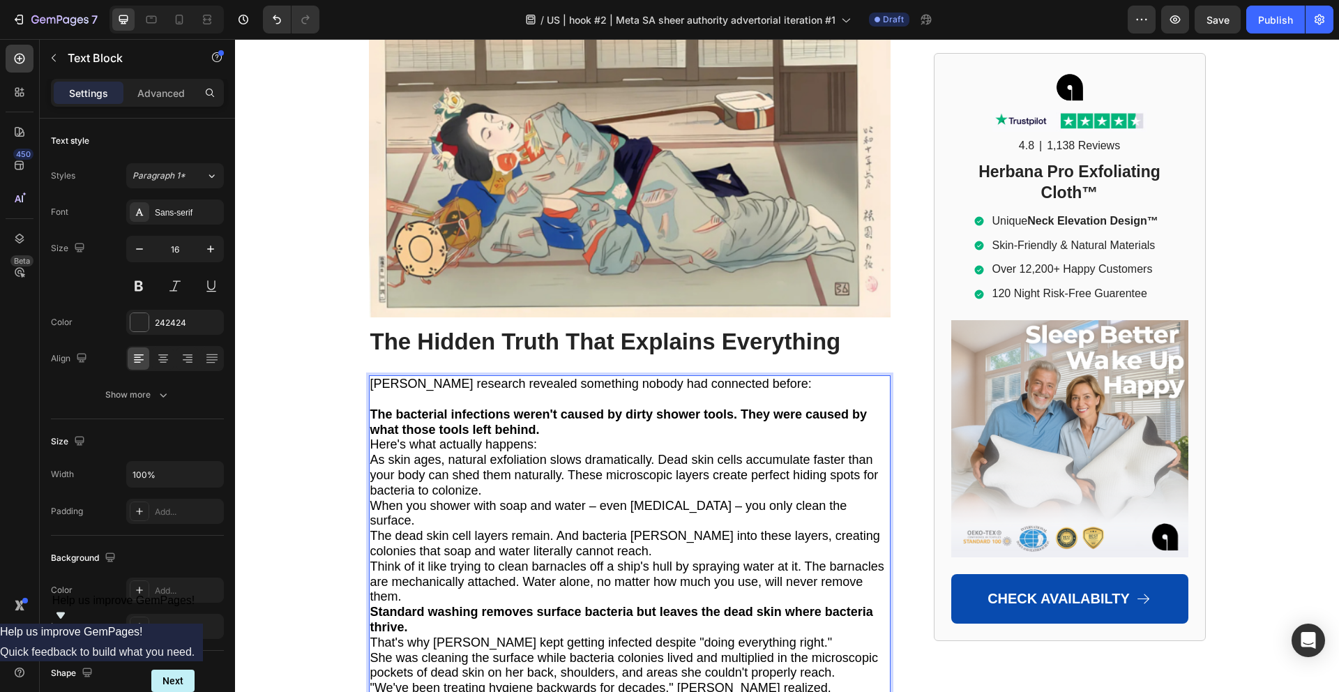
click at [594, 407] on p "The bacterial infections weren't caused by dirty shower tools. They were caused…" at bounding box center [629, 422] width 519 height 31
click at [744, 406] on strong "The bacterial infections weren't caused by dirty shower tools. They were caused…" at bounding box center [618, 420] width 497 height 29
click at [740, 406] on strong "The bacterial infections weren't caused by dirty shower tools. They were caused…" at bounding box center [618, 420] width 497 height 29
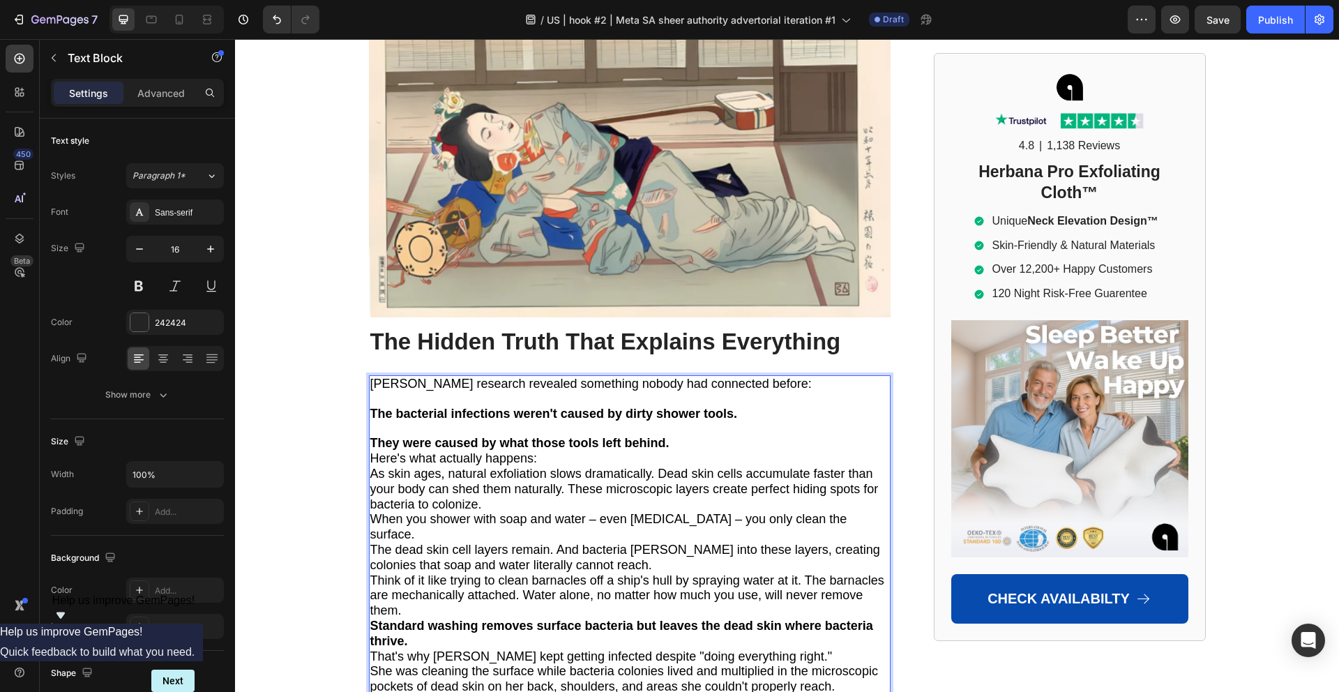
click at [548, 451] on p "Here's what actually happens:" at bounding box center [629, 458] width 519 height 15
click at [687, 436] on p "They were caused by what those tools left behind." at bounding box center [629, 443] width 519 height 15
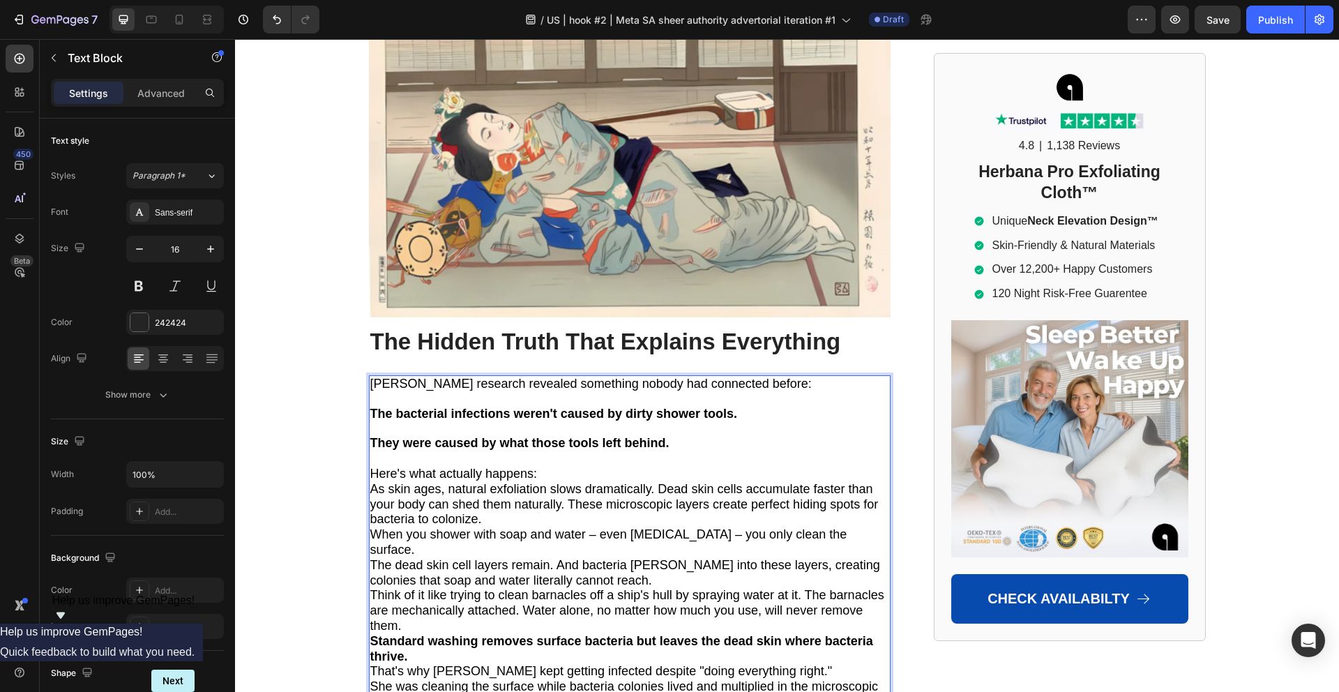
click at [559, 466] on p "Here's what actually happens:" at bounding box center [629, 473] width 519 height 15
click at [554, 466] on p "Here's what actually happens:" at bounding box center [629, 473] width 519 height 15
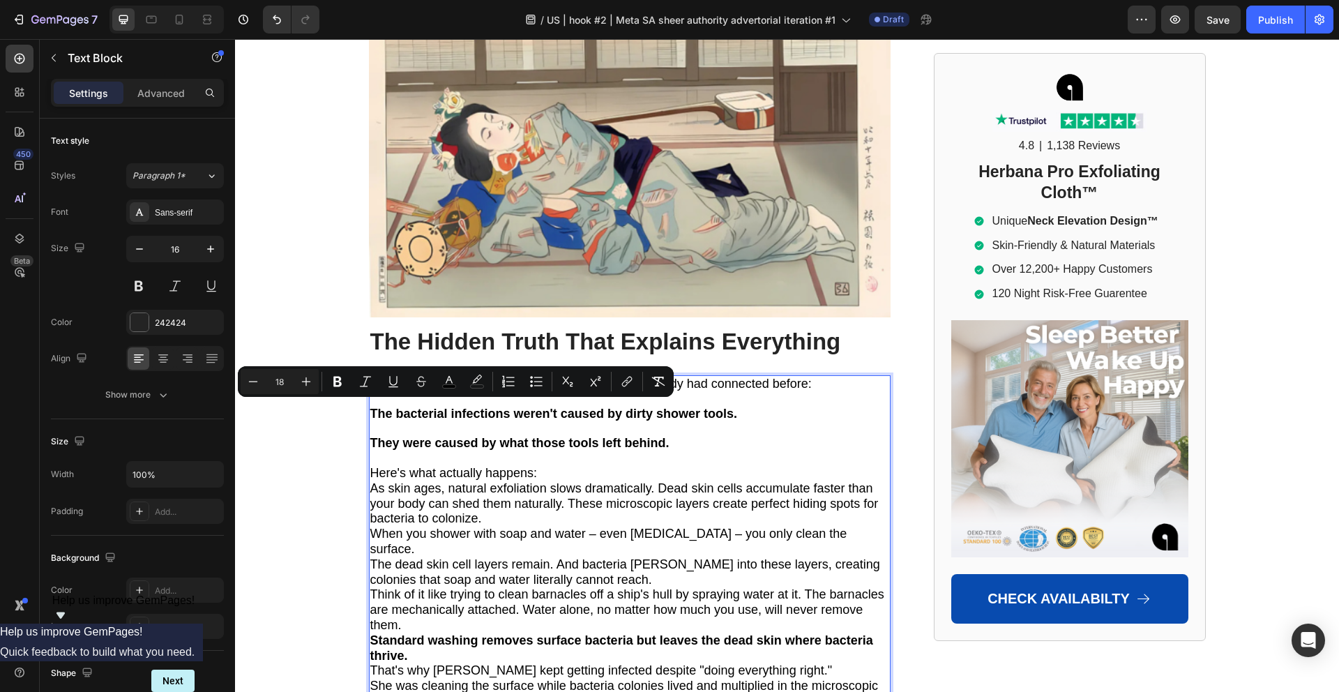
click at [539, 481] on span "As skin ages, natural exfoliation slows dramatically. Dead skin cells accumulat…" at bounding box center [624, 503] width 508 height 45
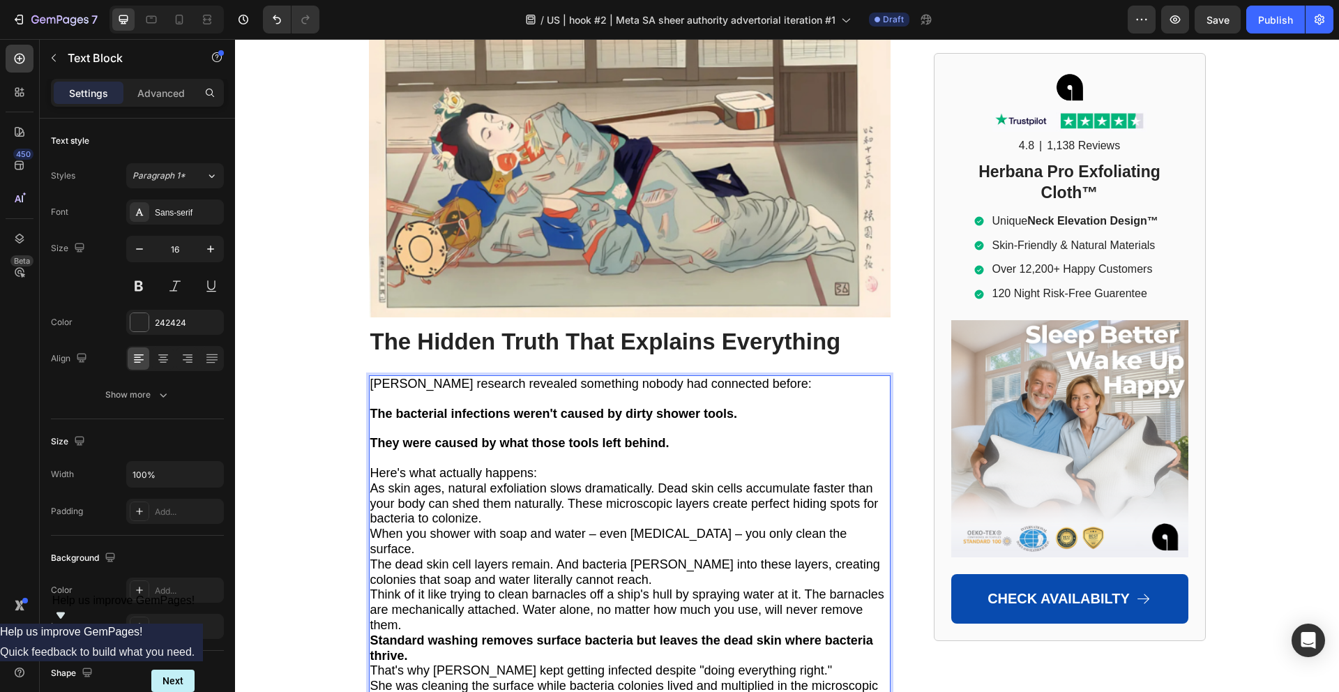
click at [543, 466] on p "Here's what actually happens:" at bounding box center [629, 473] width 519 height 15
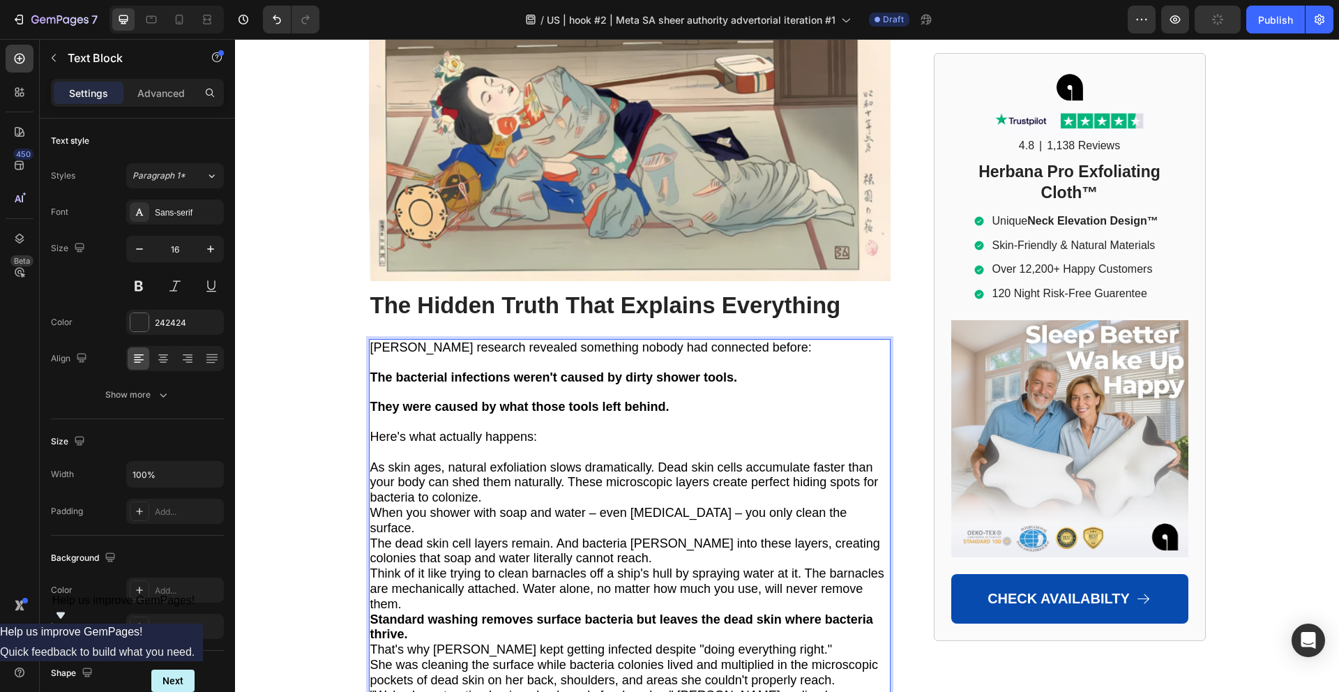
scroll to position [3782, 0]
click at [655, 459] on span "As skin ages, natural exfoliation slows dramatically. Dead skin cells accumulat…" at bounding box center [624, 481] width 508 height 45
click at [657, 459] on span "As skin ages, natural exfoliation slows dramatically. Dead skin cells accumulat…" at bounding box center [624, 481] width 508 height 45
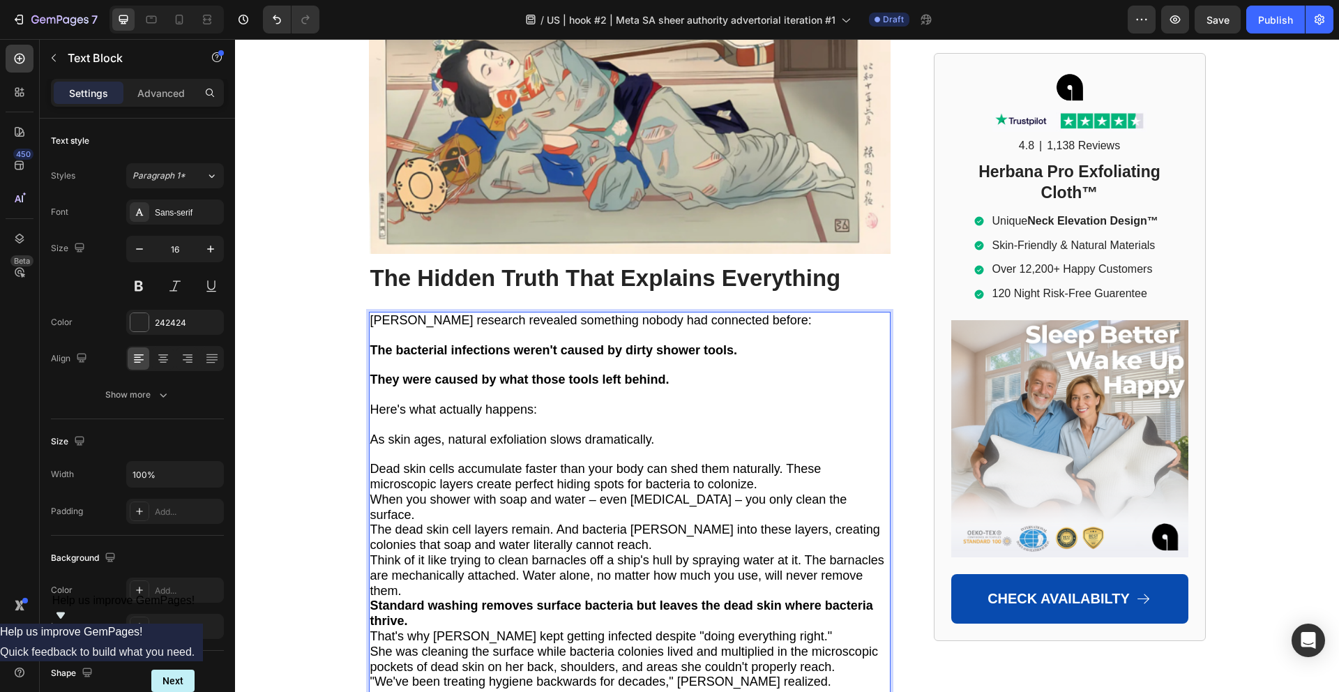
scroll to position [3809, 0]
click at [792, 461] on span "Dead skin cells accumulate faster than your body can shed them naturally. These…" at bounding box center [595, 475] width 451 height 29
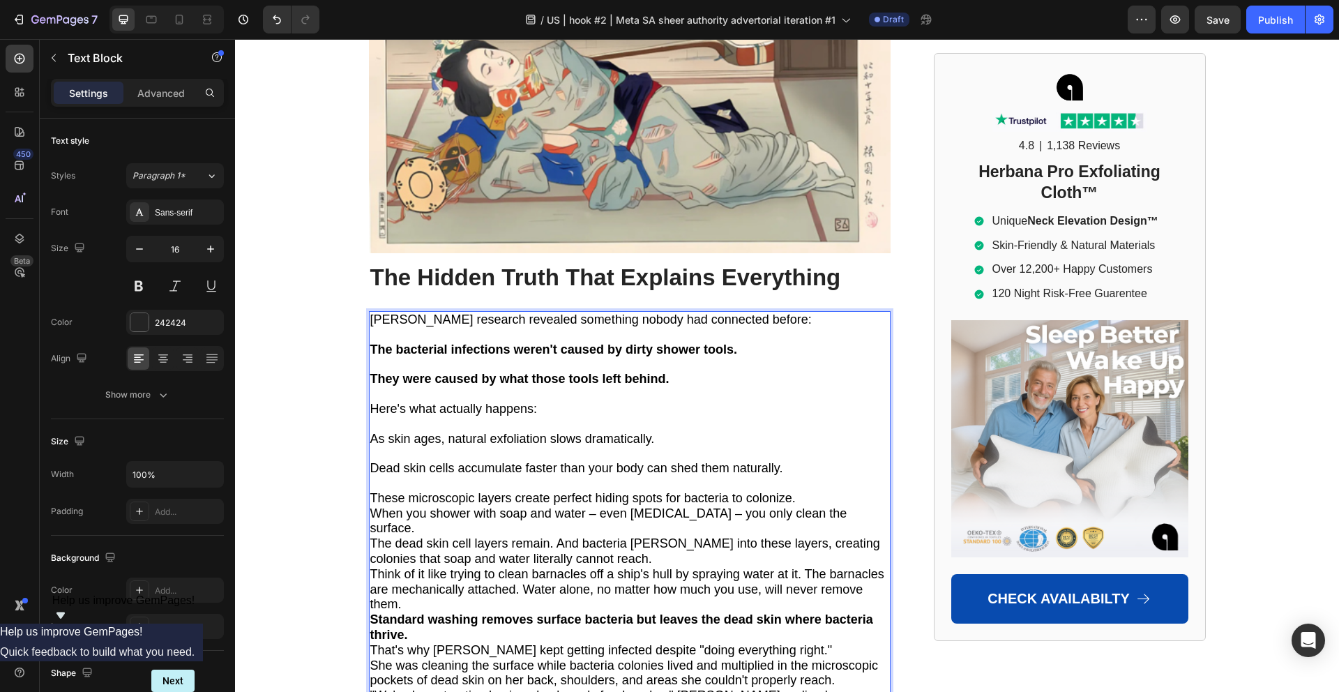
click at [804, 491] on p "These microscopic layers create perfect hiding spots for bacteria to colonize." at bounding box center [629, 498] width 519 height 15
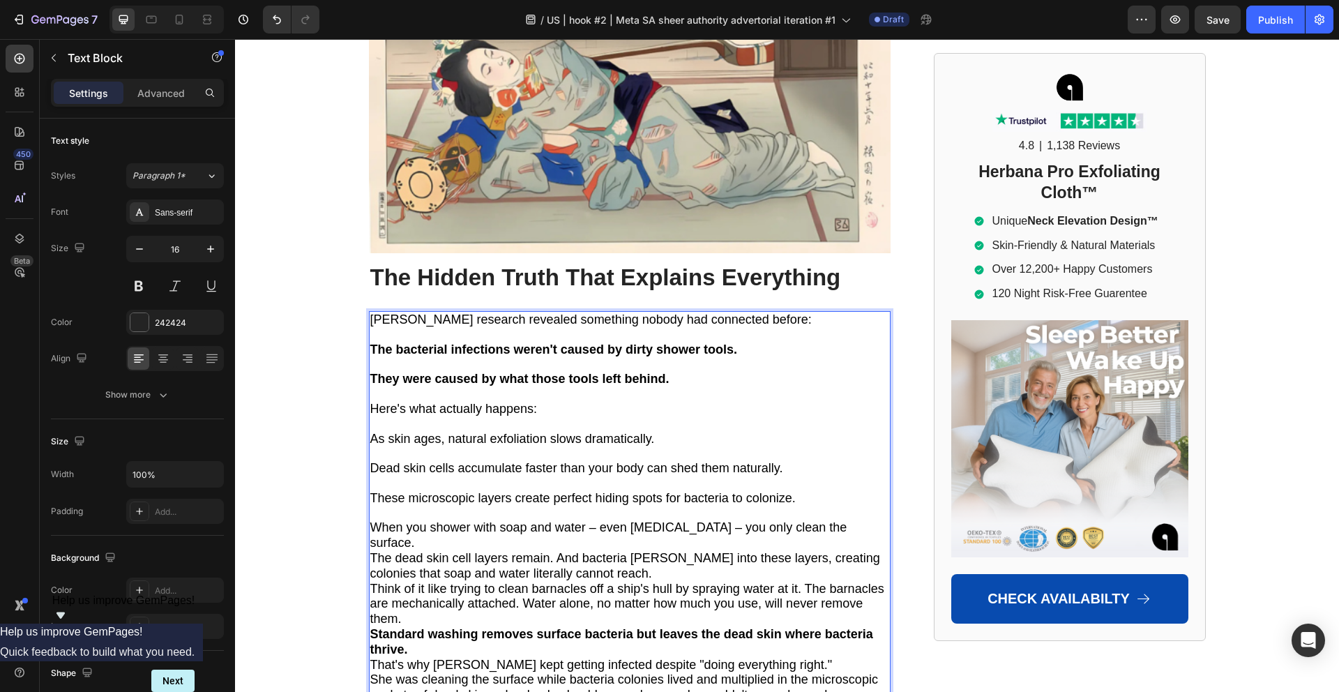
click at [466, 520] on p "When you shower with soap and water – even [MEDICAL_DATA] – you only clean the …" at bounding box center [629, 535] width 519 height 31
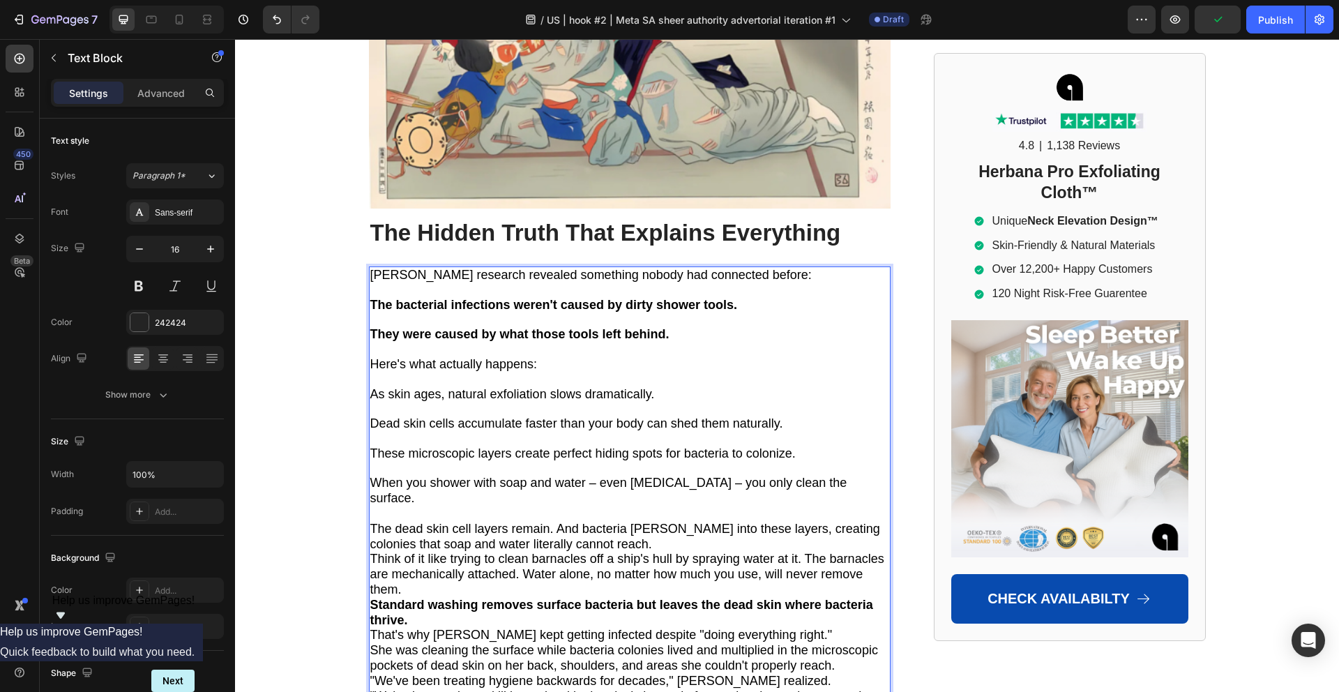
scroll to position [3870, 0]
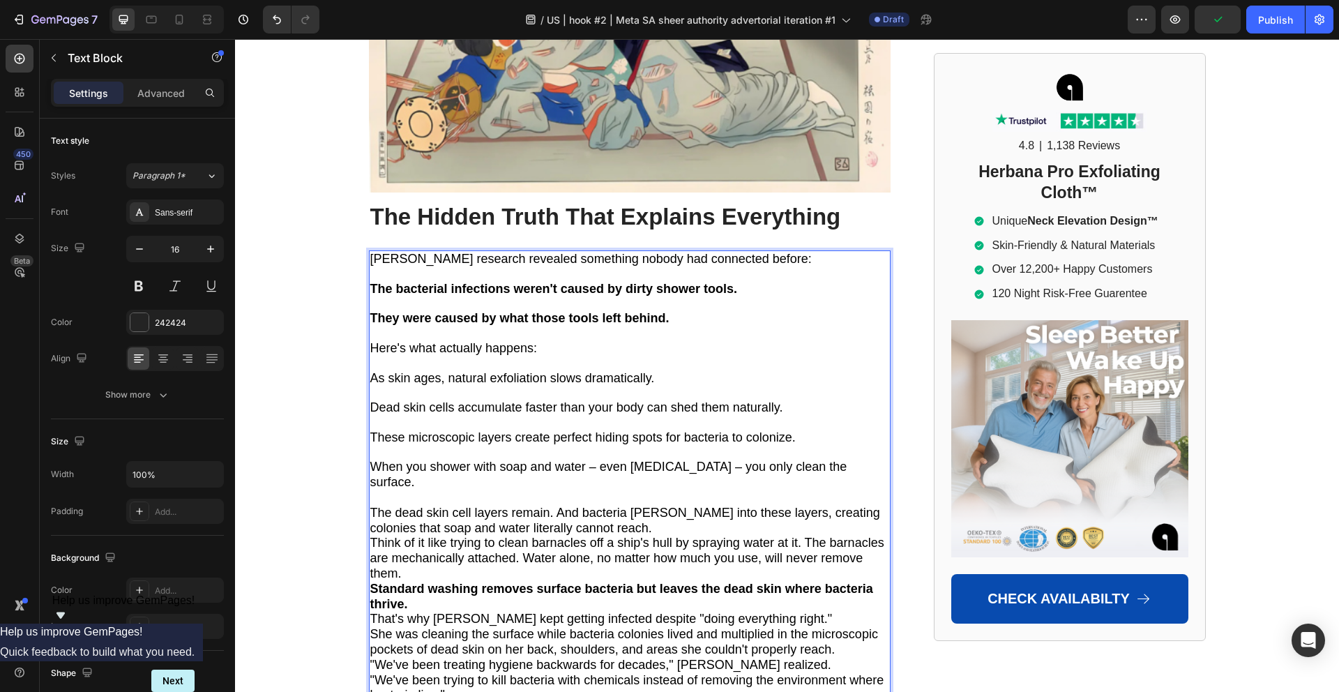
click at [616, 505] on p "The dead skin cell layers remain. And bacteria [PERSON_NAME] into these layers,…" at bounding box center [629, 520] width 519 height 31
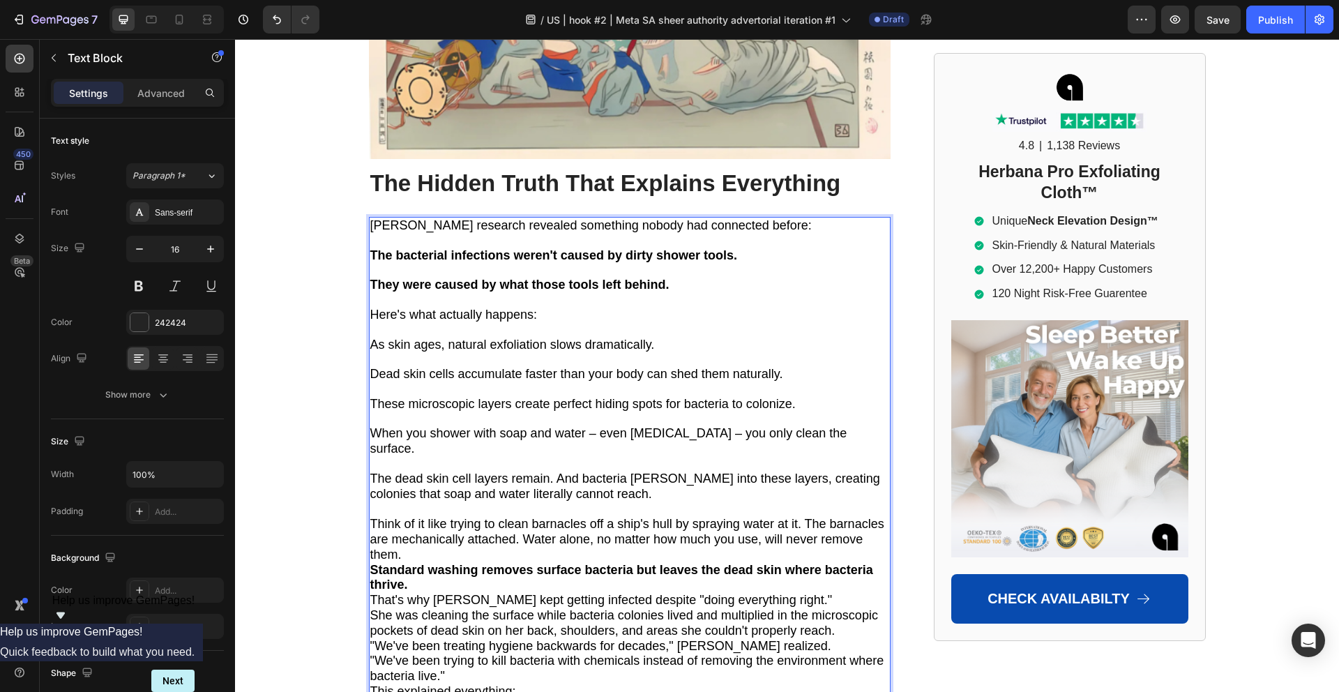
scroll to position [3910, 0]
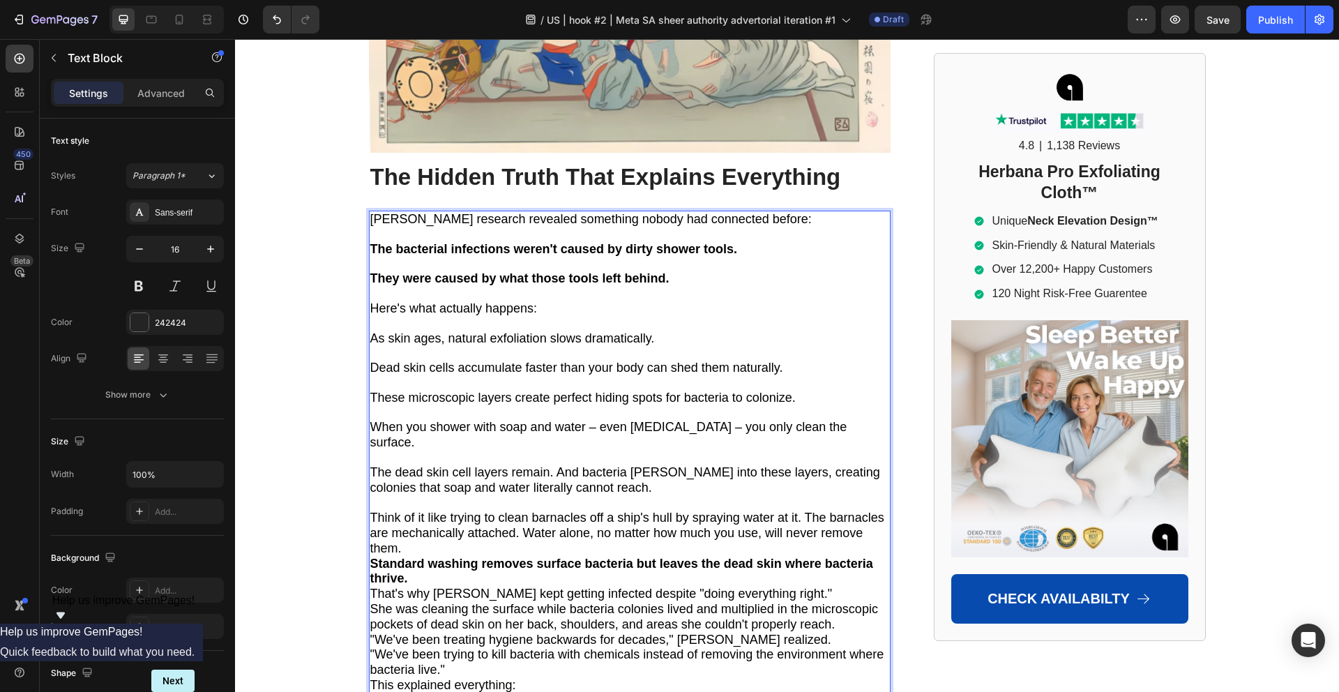
click at [429, 510] on p "Think of it like trying to clean barnacles off a ship's hull by spraying water …" at bounding box center [629, 532] width 519 height 45
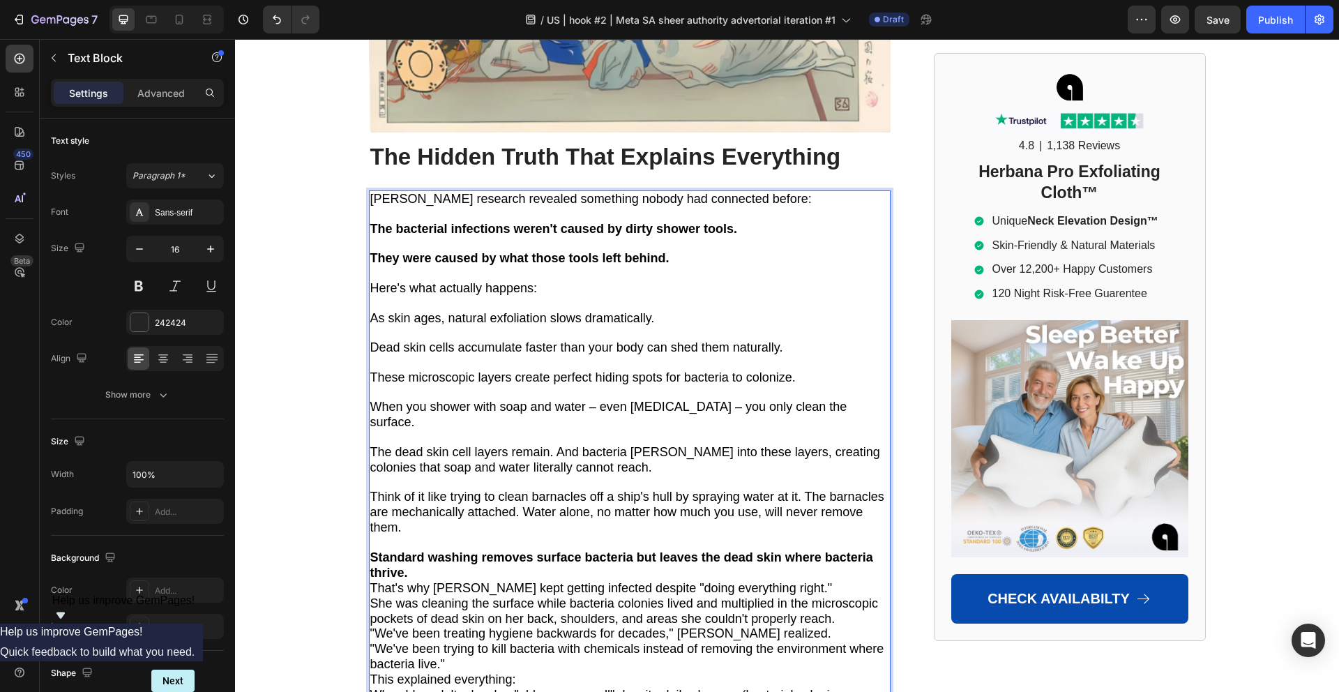
scroll to position [3945, 0]
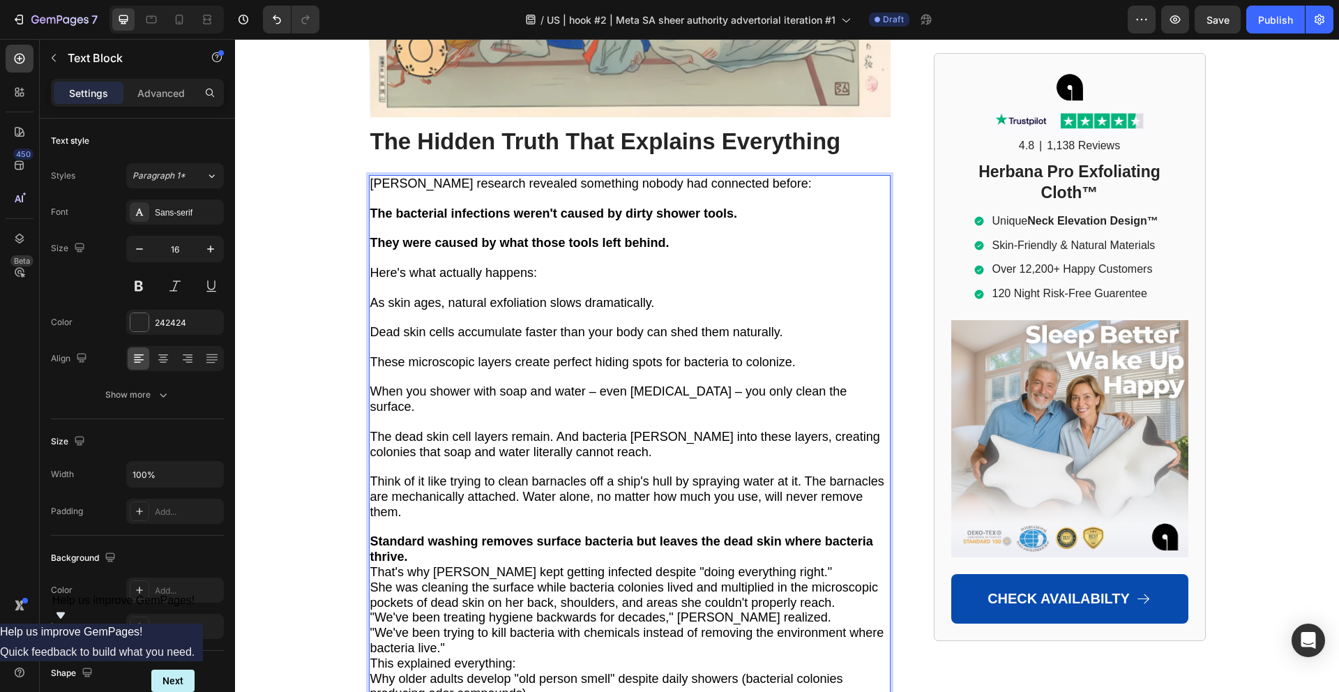
click at [421, 534] on p "Standard washing removes surface bacteria but leaves the dead skin where bacter…" at bounding box center [629, 549] width 519 height 31
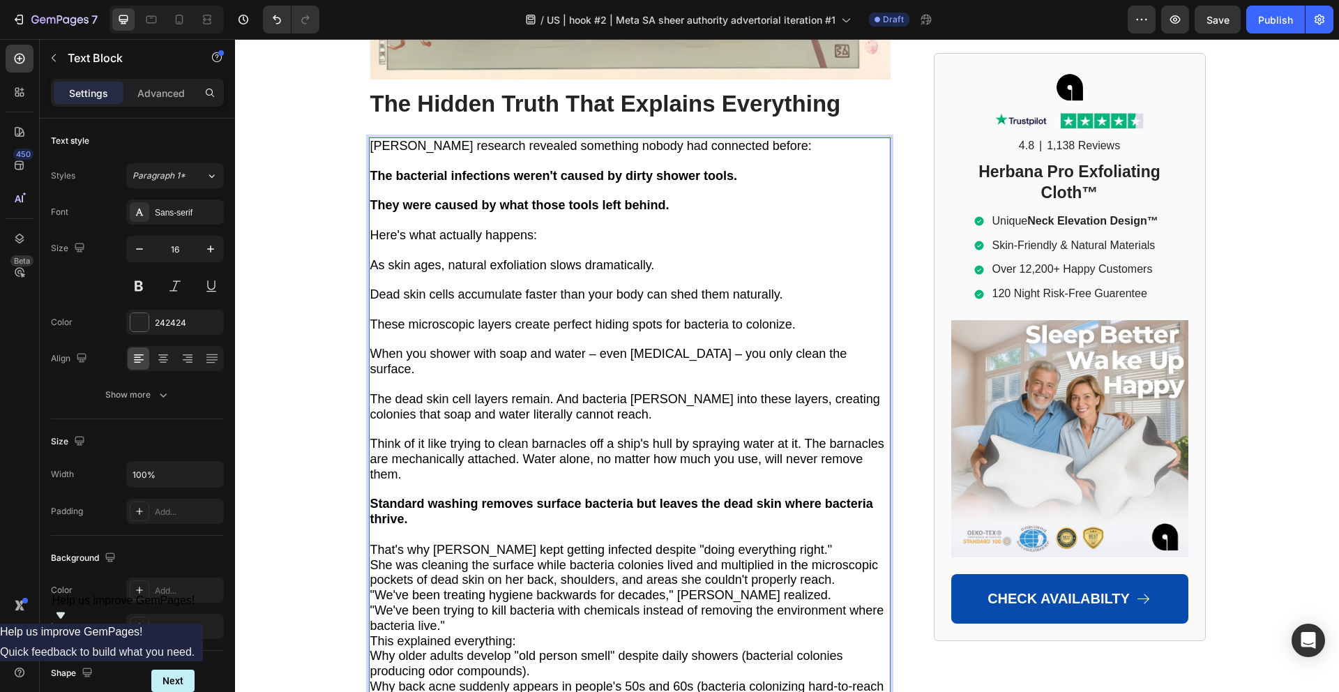
scroll to position [4013, 0]
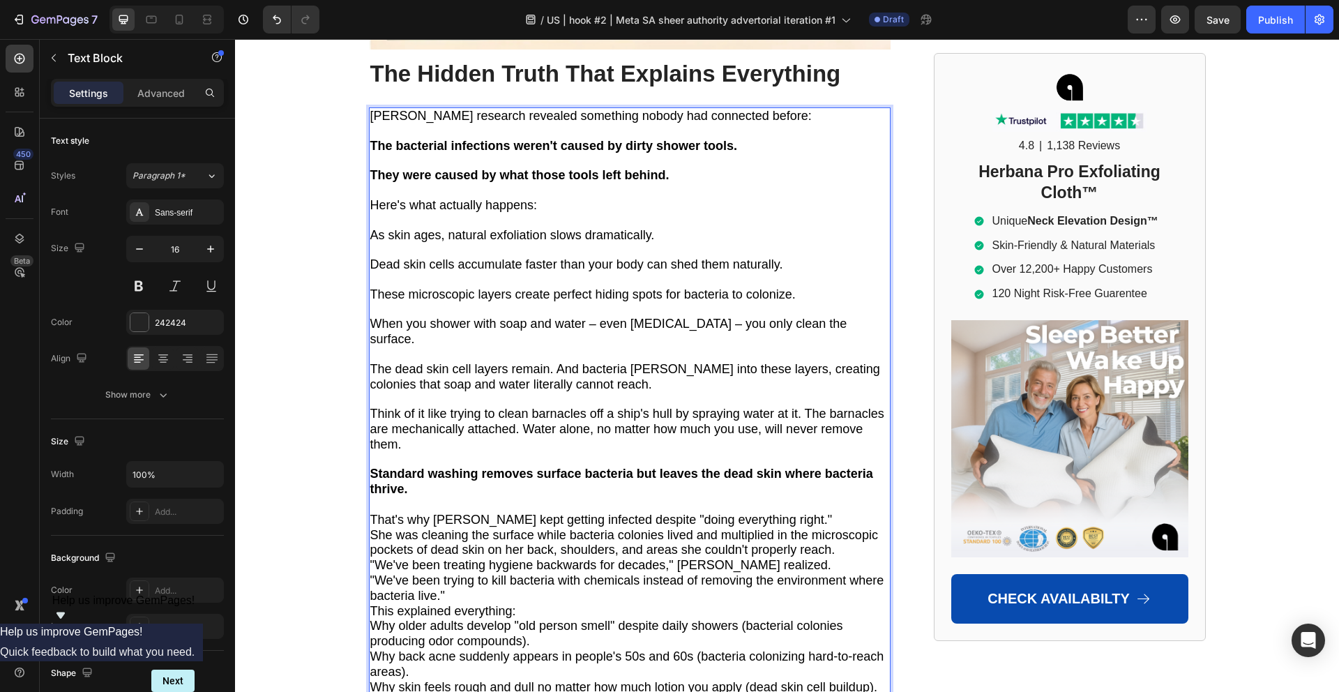
click at [775, 512] on p "That's why [PERSON_NAME] kept getting infected despite "doing everything right."" at bounding box center [629, 519] width 519 height 15
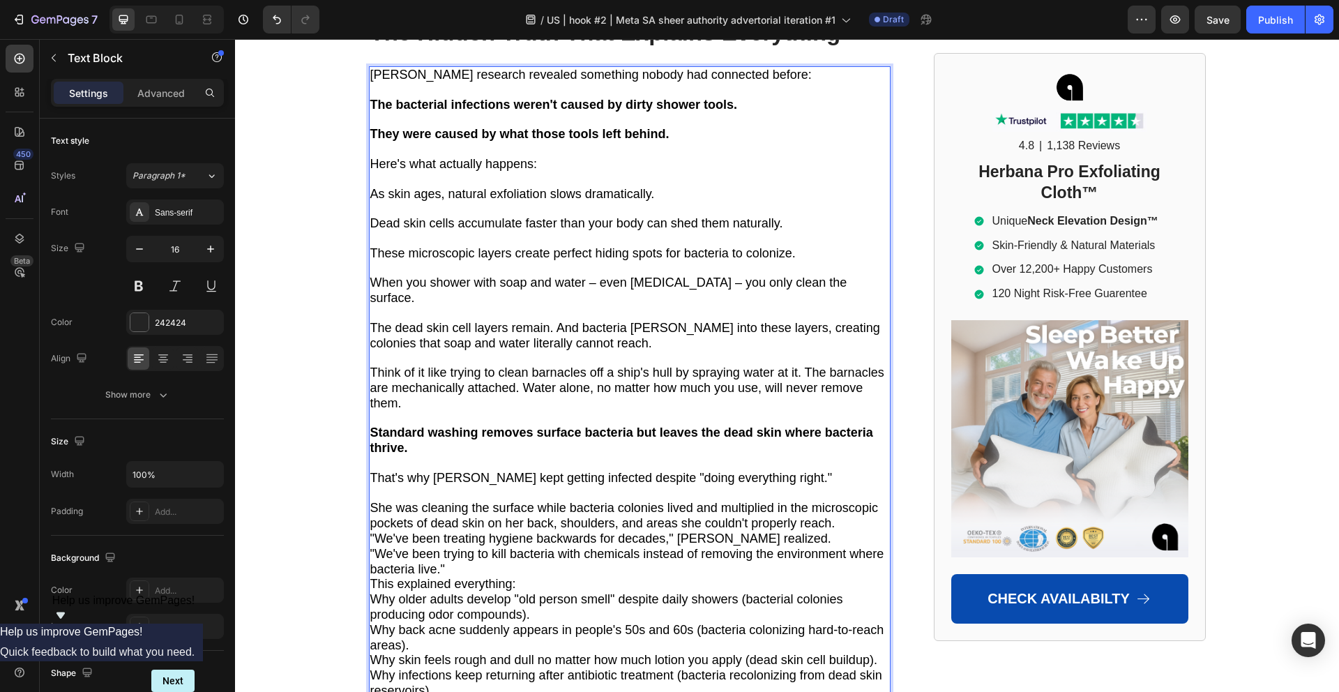
scroll to position [4072, 0]
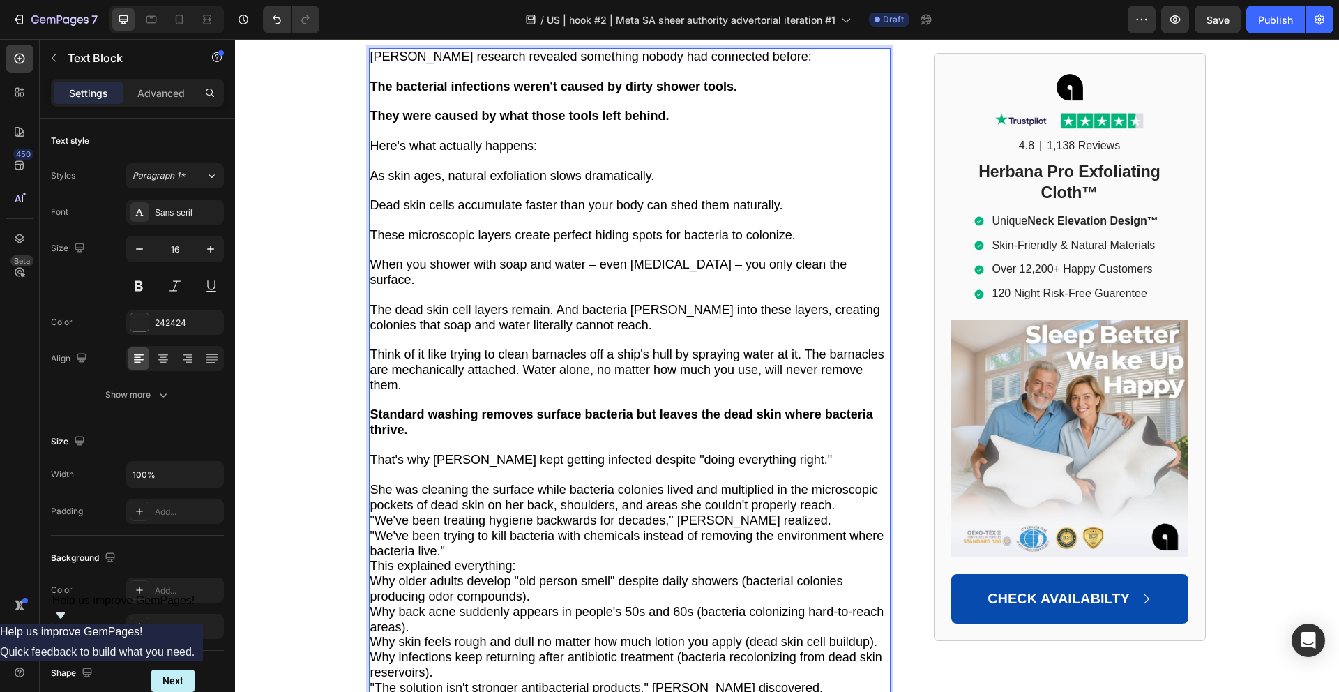
click at [841, 482] on p "She was cleaning the surface while bacteria colonies lived and multiplied in th…" at bounding box center [629, 497] width 519 height 31
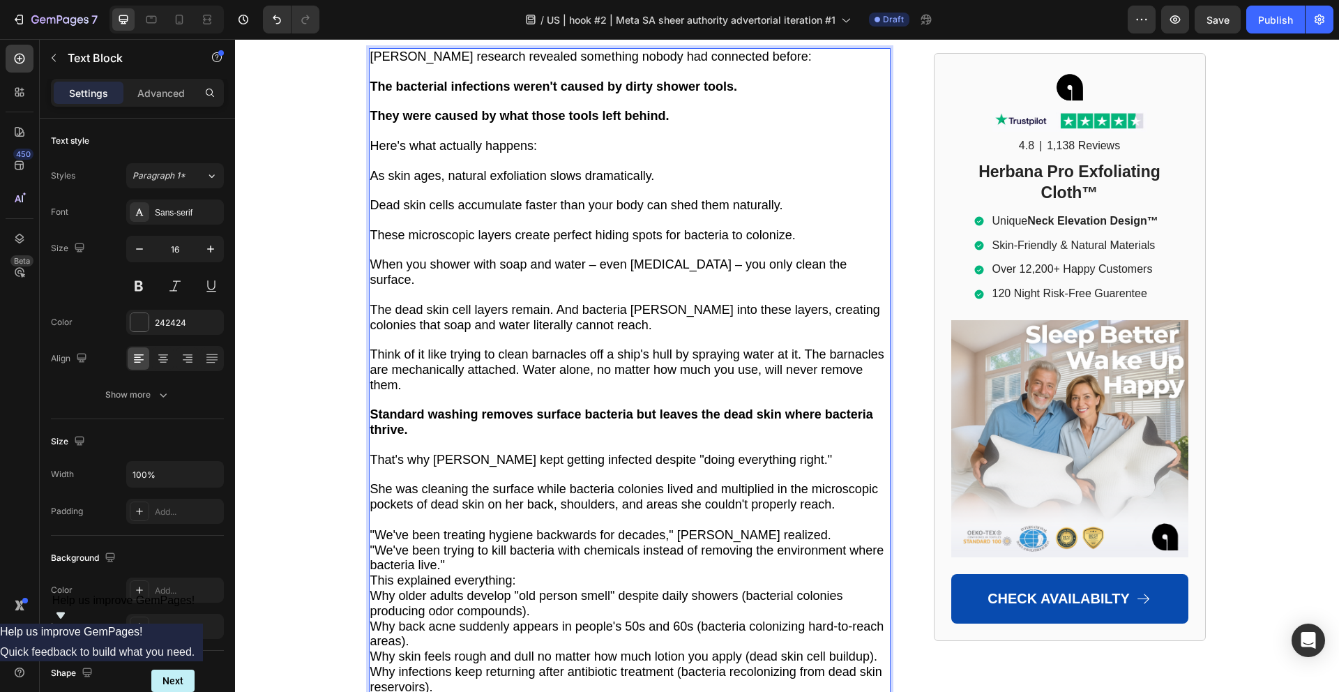
click at [789, 528] on p ""We've been treating hygiene backwards for decades," [PERSON_NAME] realized." at bounding box center [629, 535] width 519 height 15
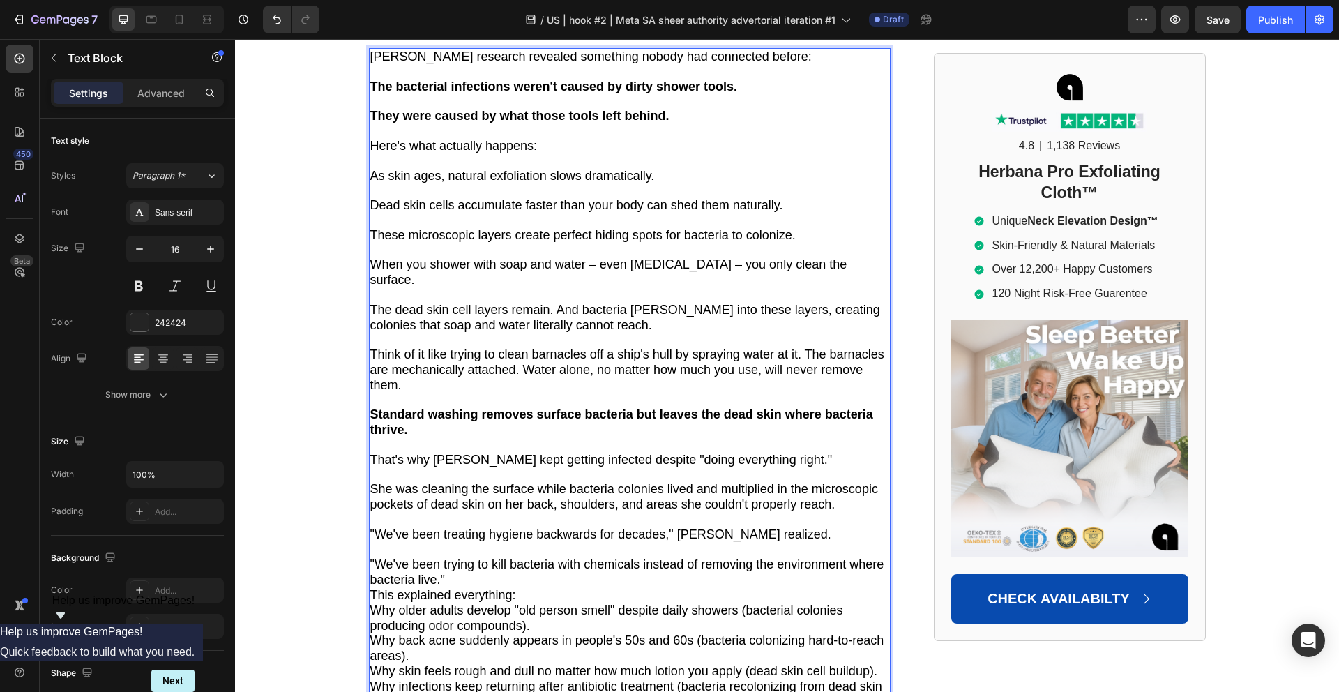
click at [531, 557] on p ""We've been trying to kill bacteria with chemicals instead of removing the envi…" at bounding box center [629, 572] width 519 height 31
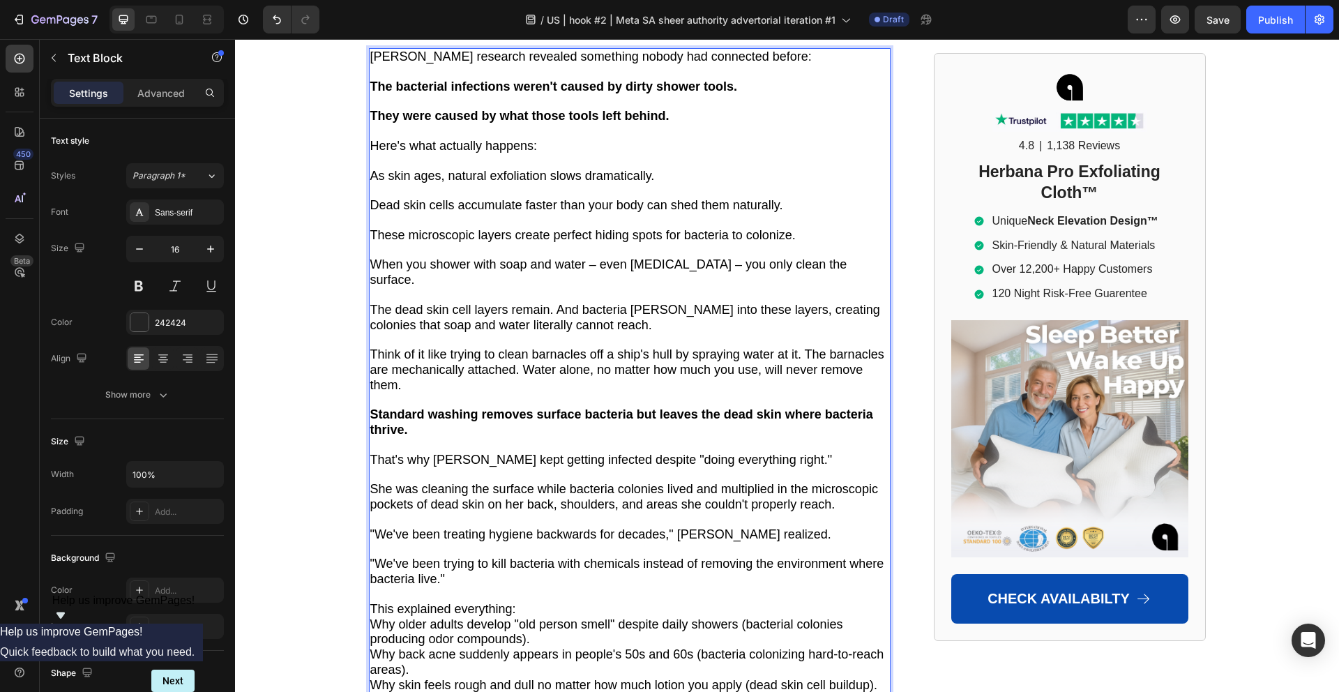
click at [527, 602] on p "This explained everything:" at bounding box center [629, 609] width 519 height 15
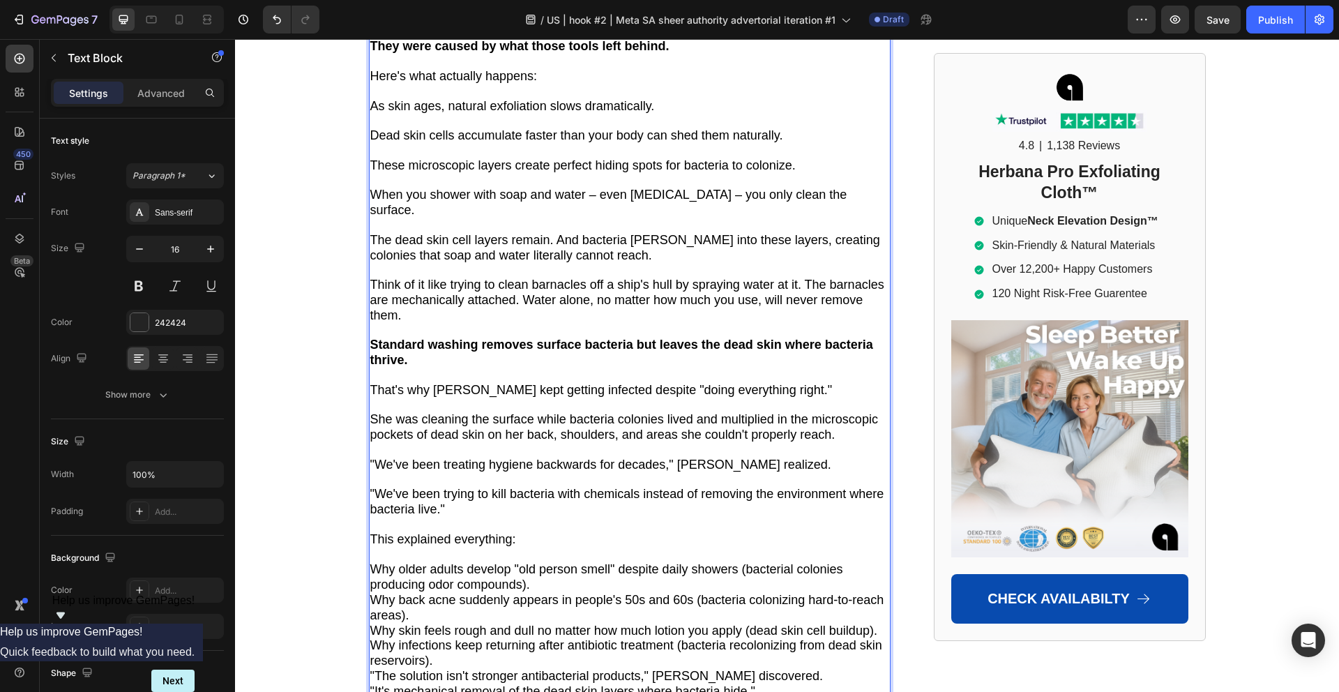
scroll to position [4161, 0]
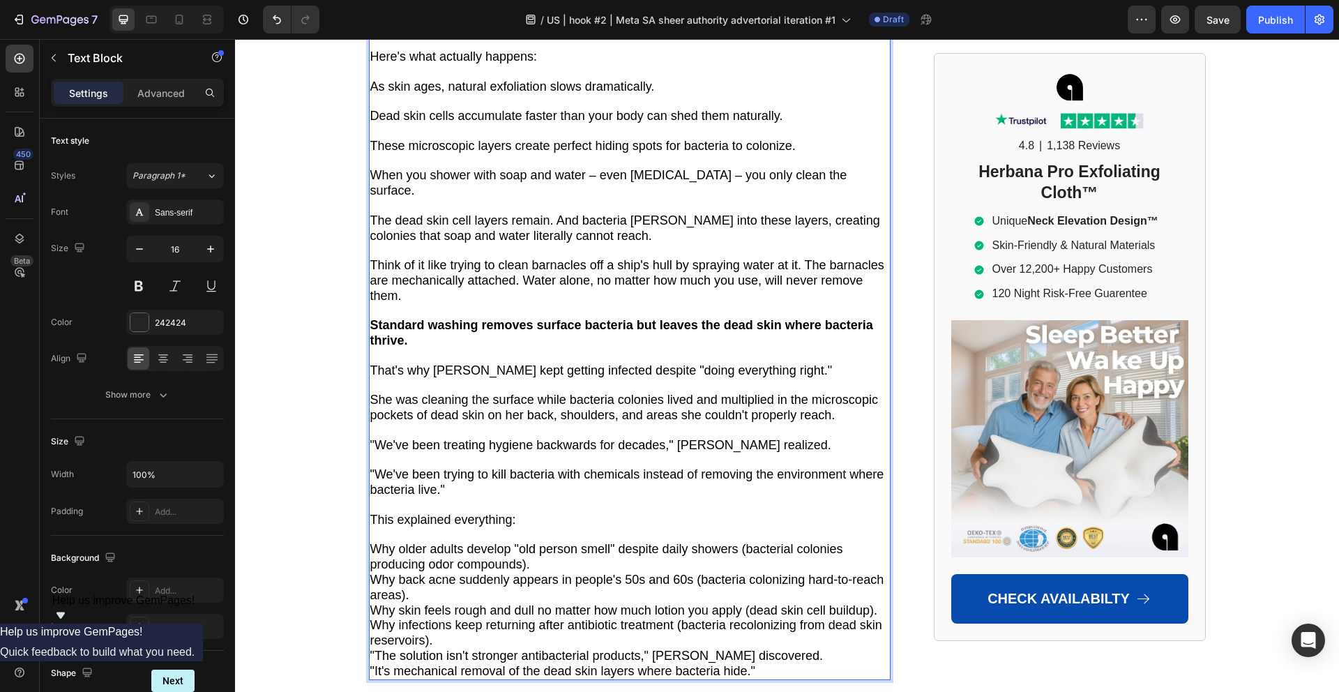
click at [535, 542] on p "Why older adults develop "old person smell" despite daily showers (bacterial co…" at bounding box center [629, 557] width 519 height 31
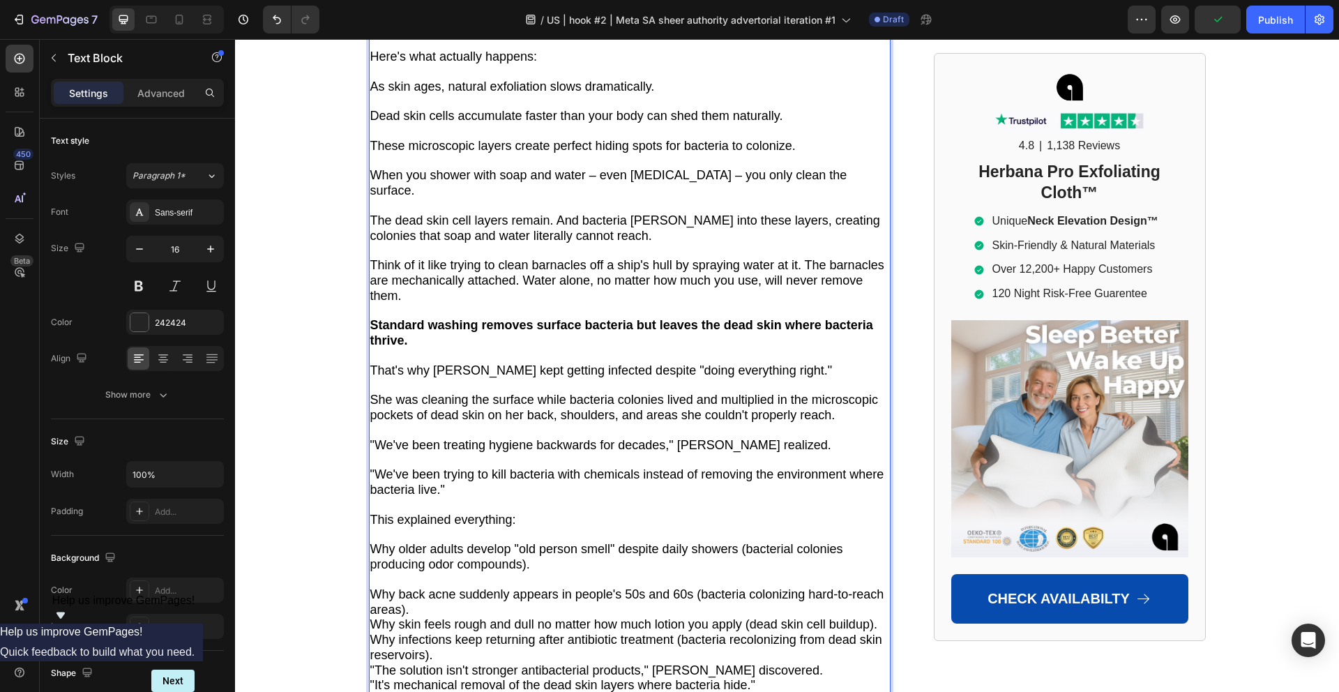
click at [454, 587] on p "Why back acne suddenly appears in people's 50s and 60s (bacteria colonizing har…" at bounding box center [629, 602] width 519 height 31
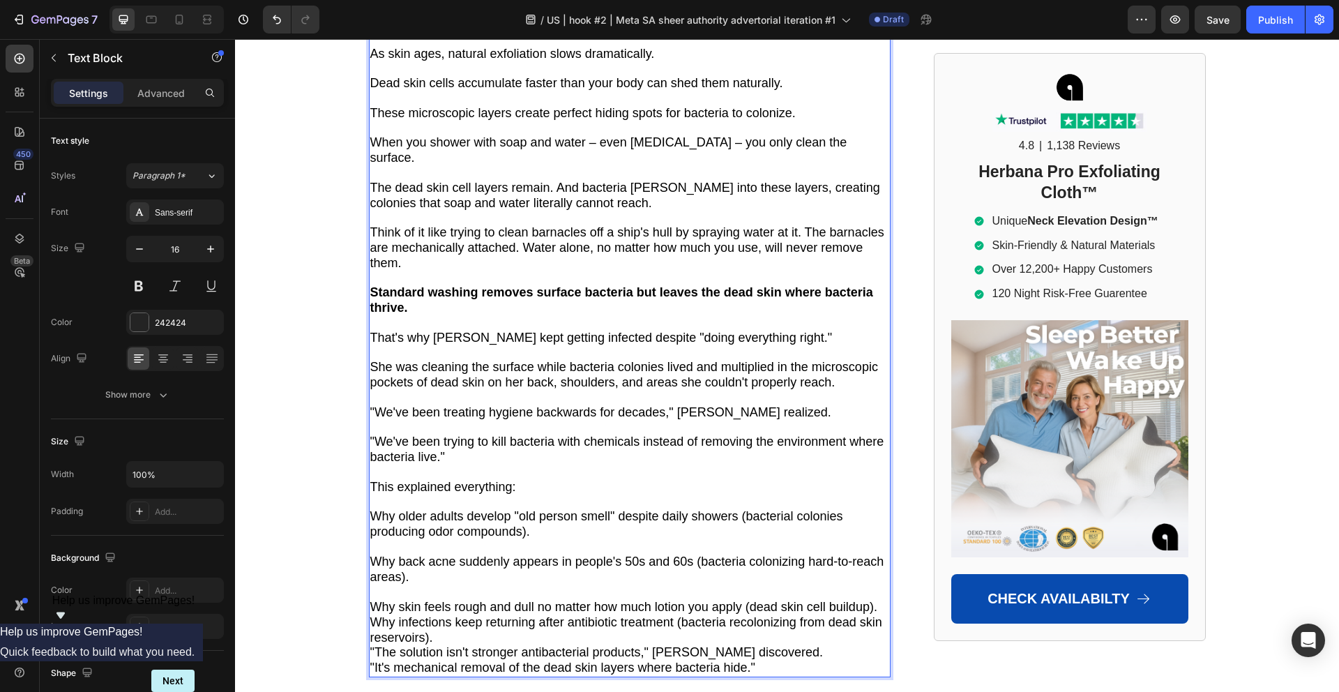
scroll to position [4201, 0]
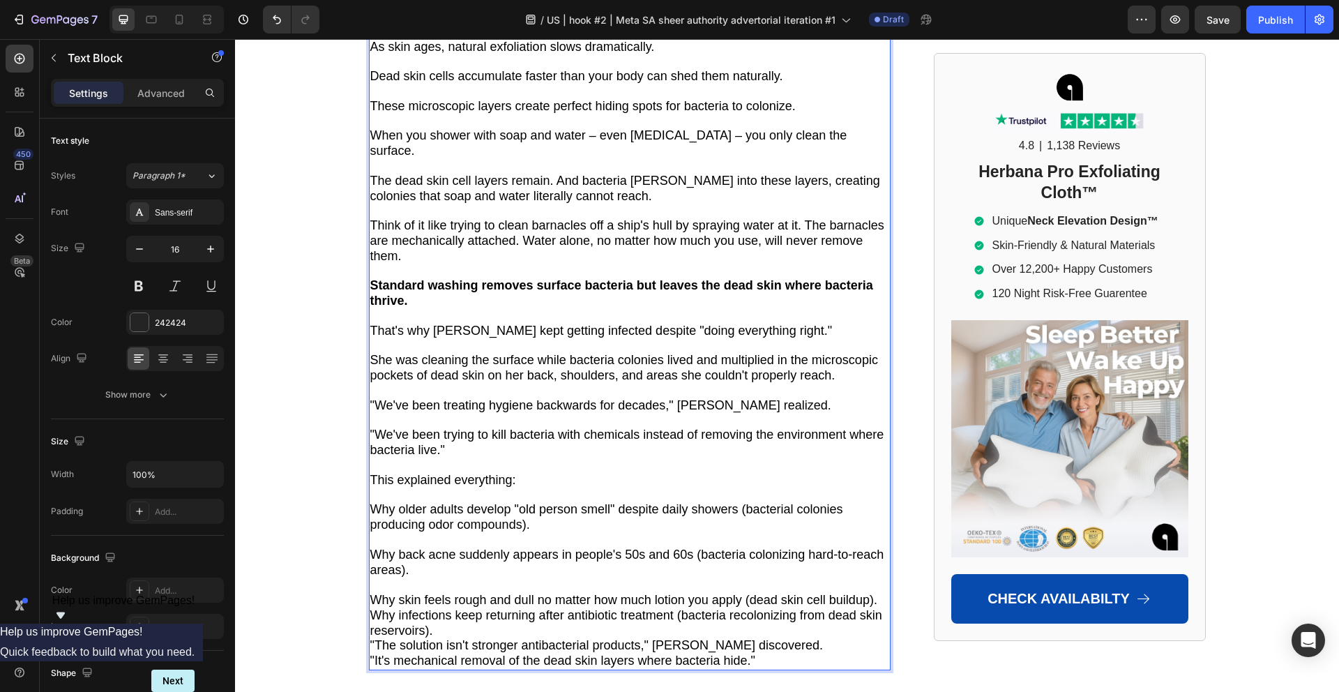
click at [447, 608] on p "Why infections keep returning after antibiotic treatment (bacteria recolonizing…" at bounding box center [629, 623] width 519 height 31
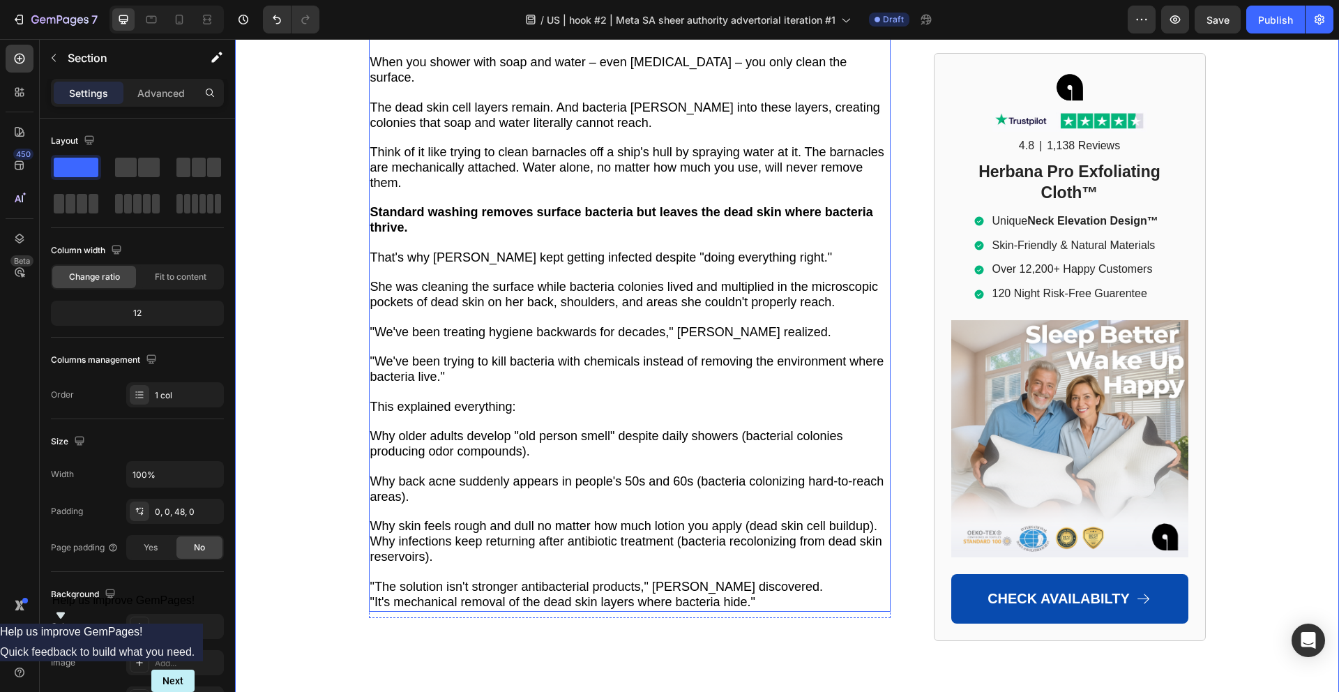
scroll to position [4278, 0]
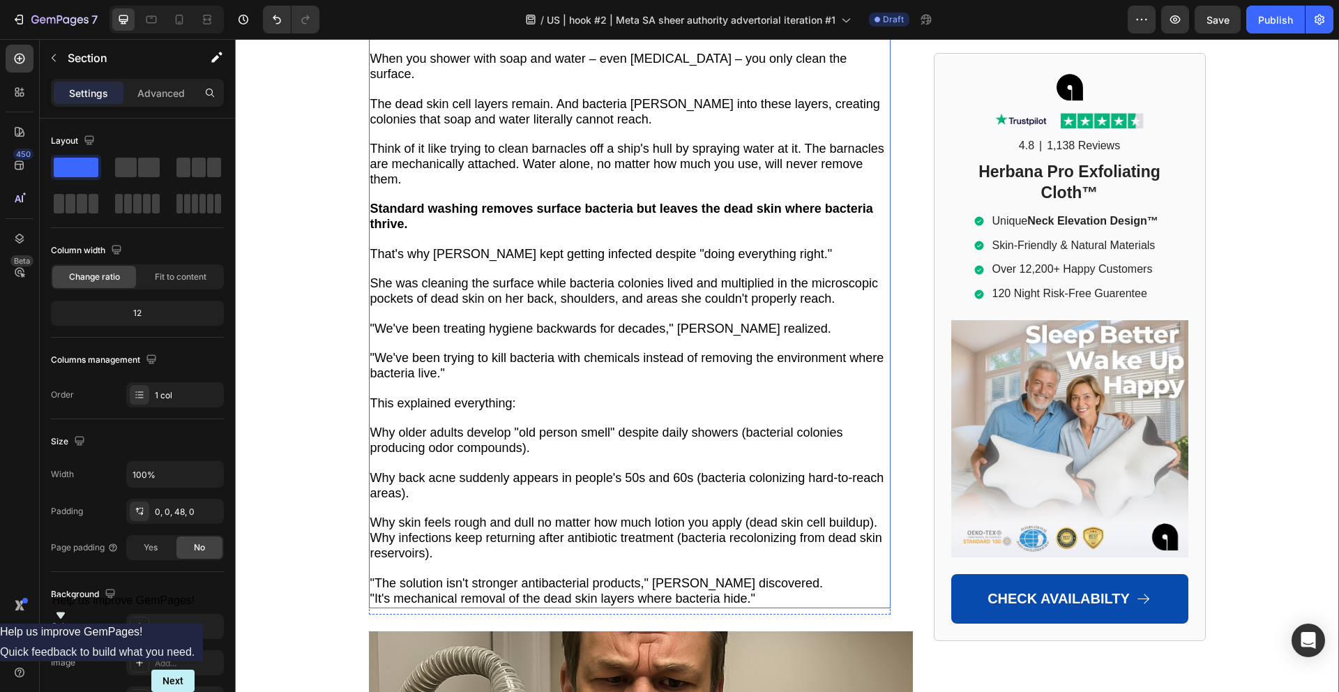
click at [784, 576] on p ""The solution isn't stronger antibacterial products," [PERSON_NAME] discovered." at bounding box center [629, 583] width 519 height 15
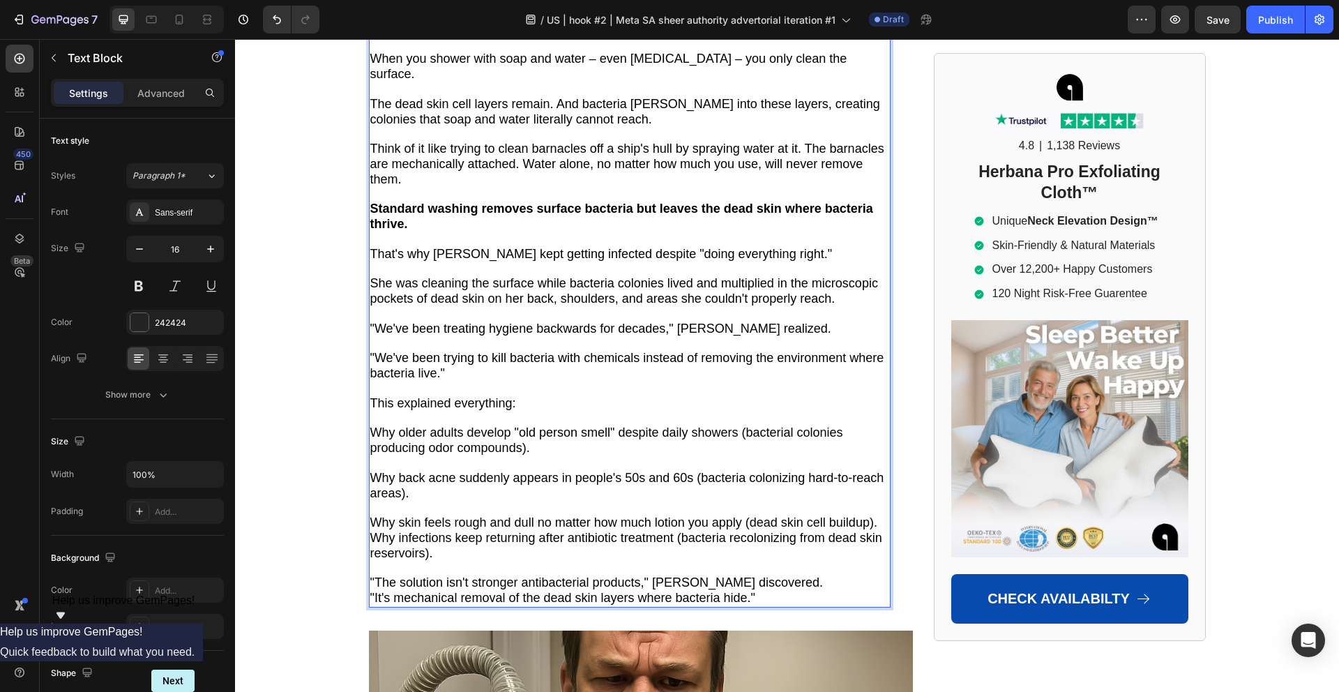
click at [786, 575] on p ""The solution isn't stronger antibacterial products," [PERSON_NAME] discovered." at bounding box center [629, 582] width 519 height 15
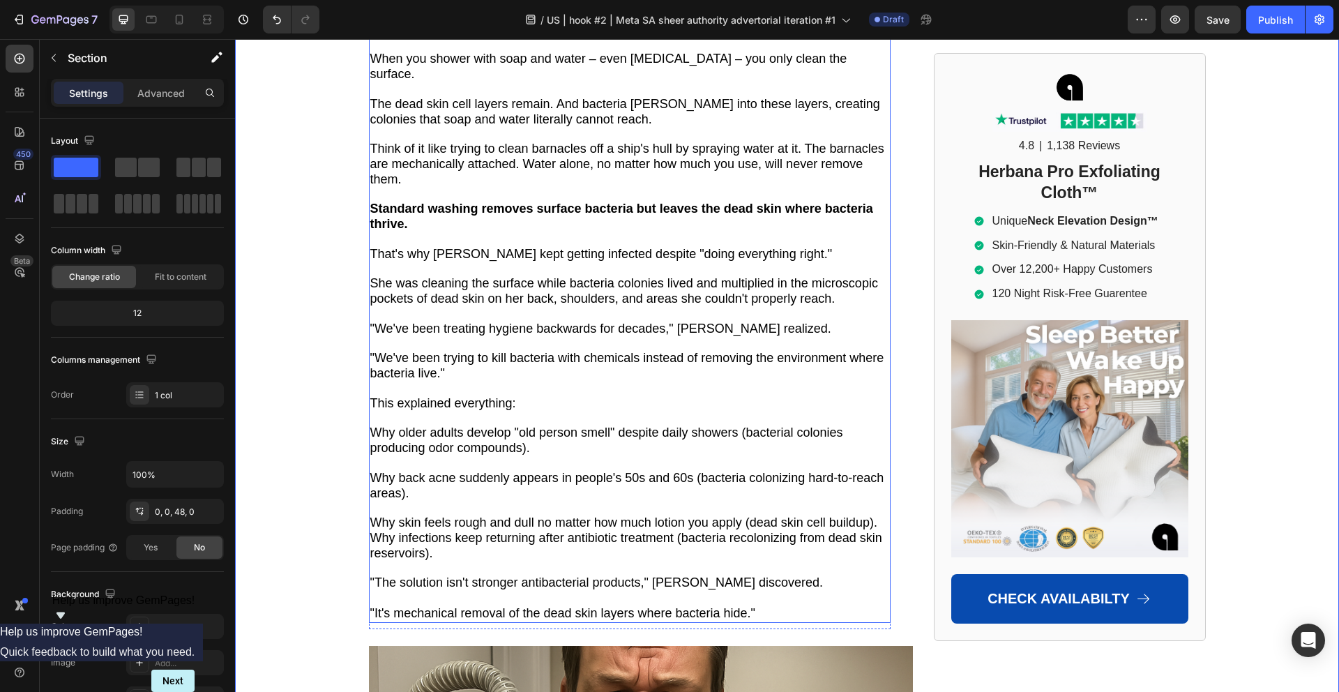
click at [454, 606] on span ""It's mechanical removal of the dead skin layers where bacteria hide."" at bounding box center [563, 613] width 386 height 14
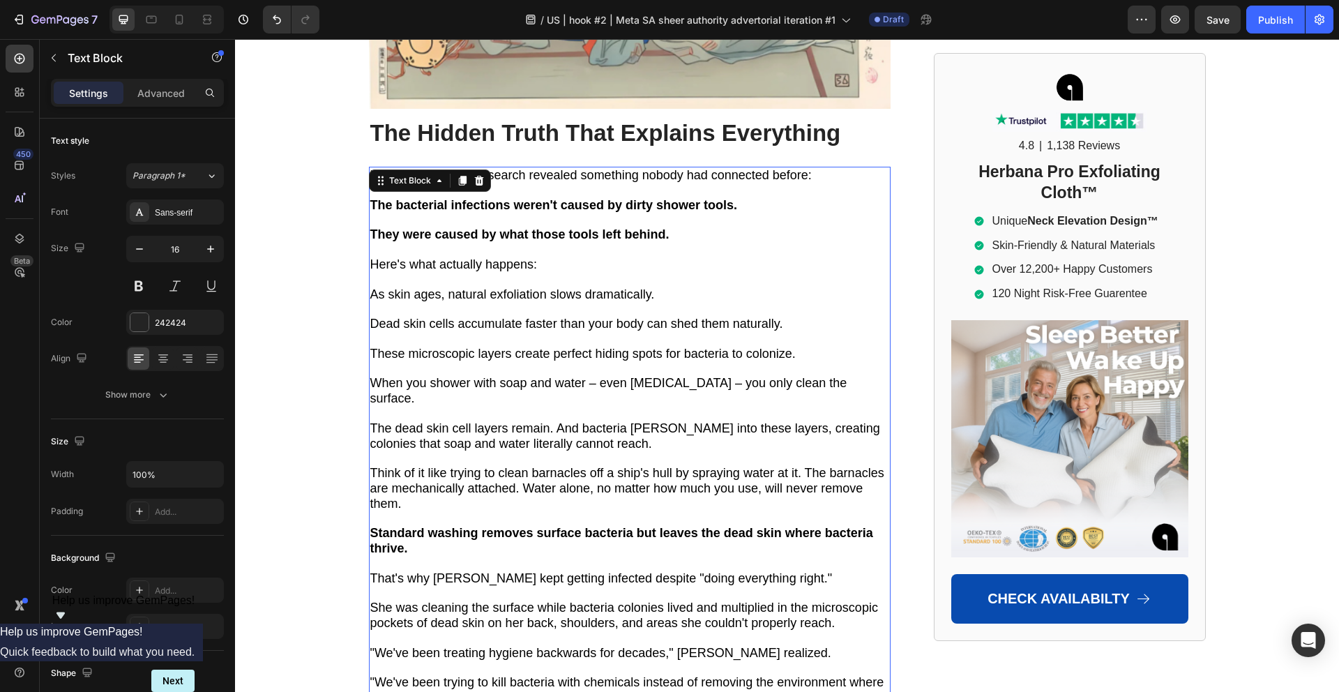
click at [454, 546] on div "[PERSON_NAME] research revealed something nobody had connected before: The bact…" at bounding box center [629, 563] width 521 height 793
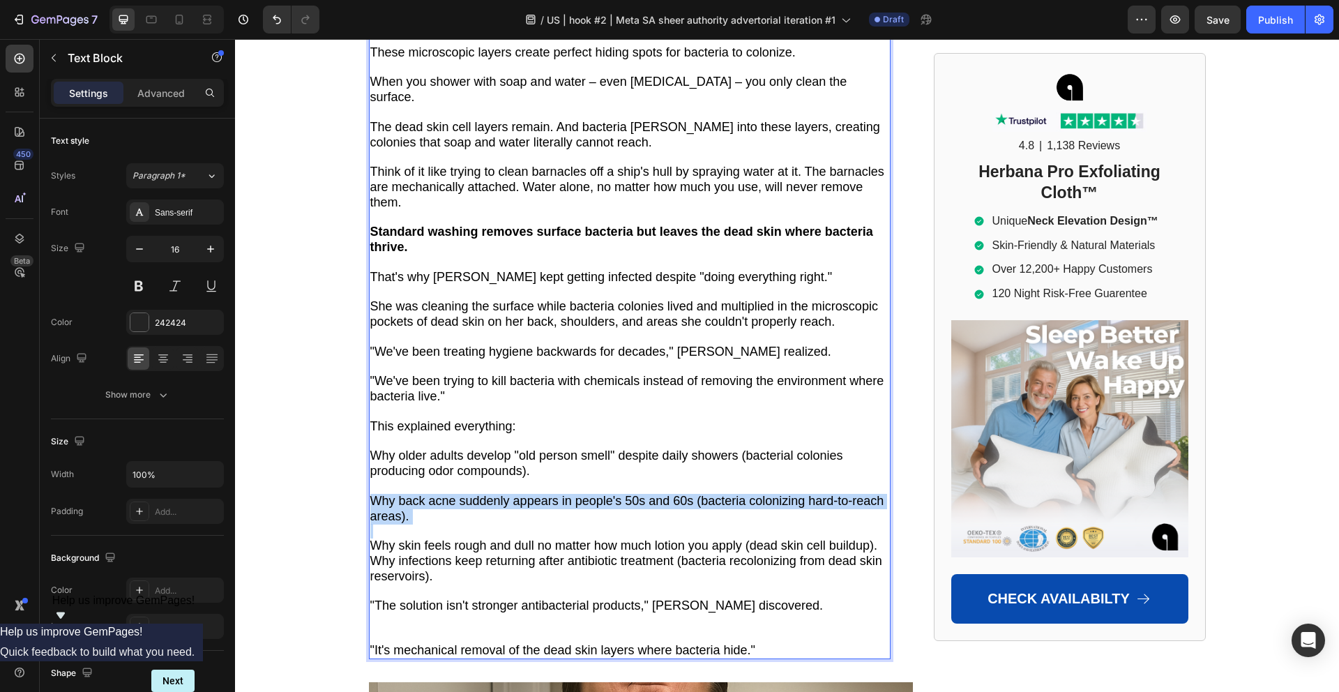
scroll to position [4343, 0]
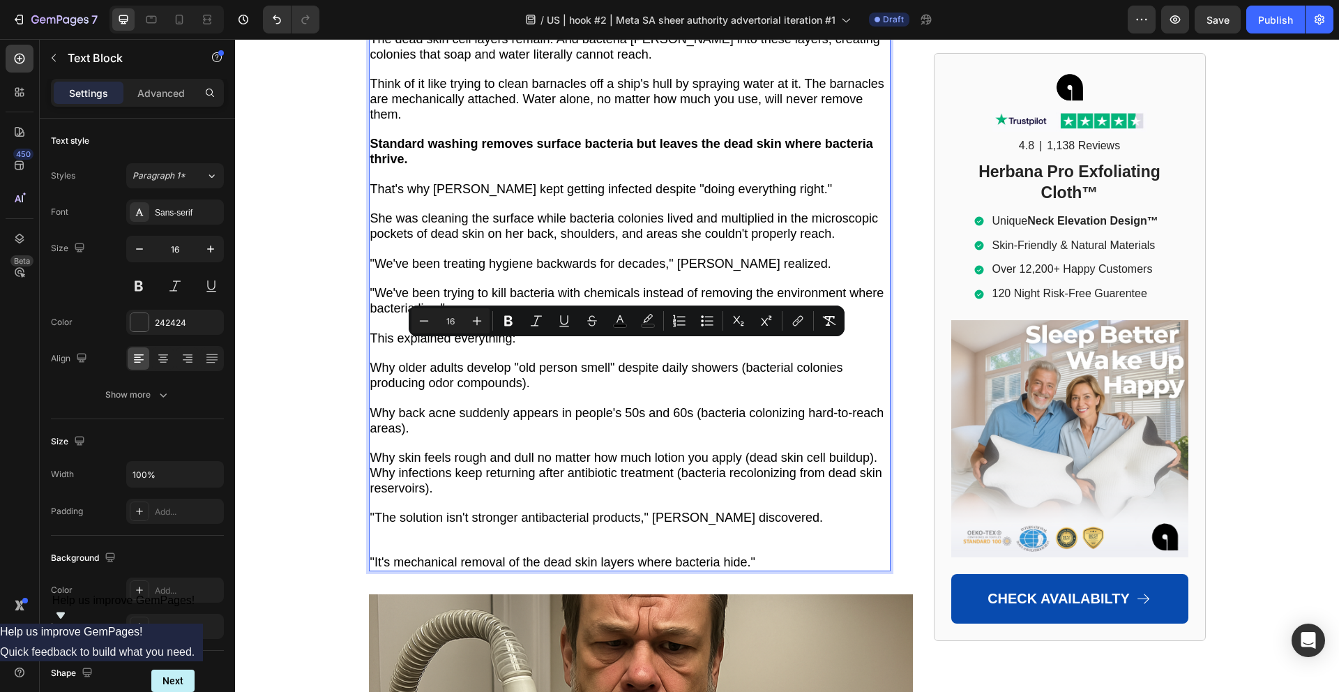
click at [432, 526] on p "Rich Text Editor. Editing area: main" at bounding box center [629, 540] width 519 height 29
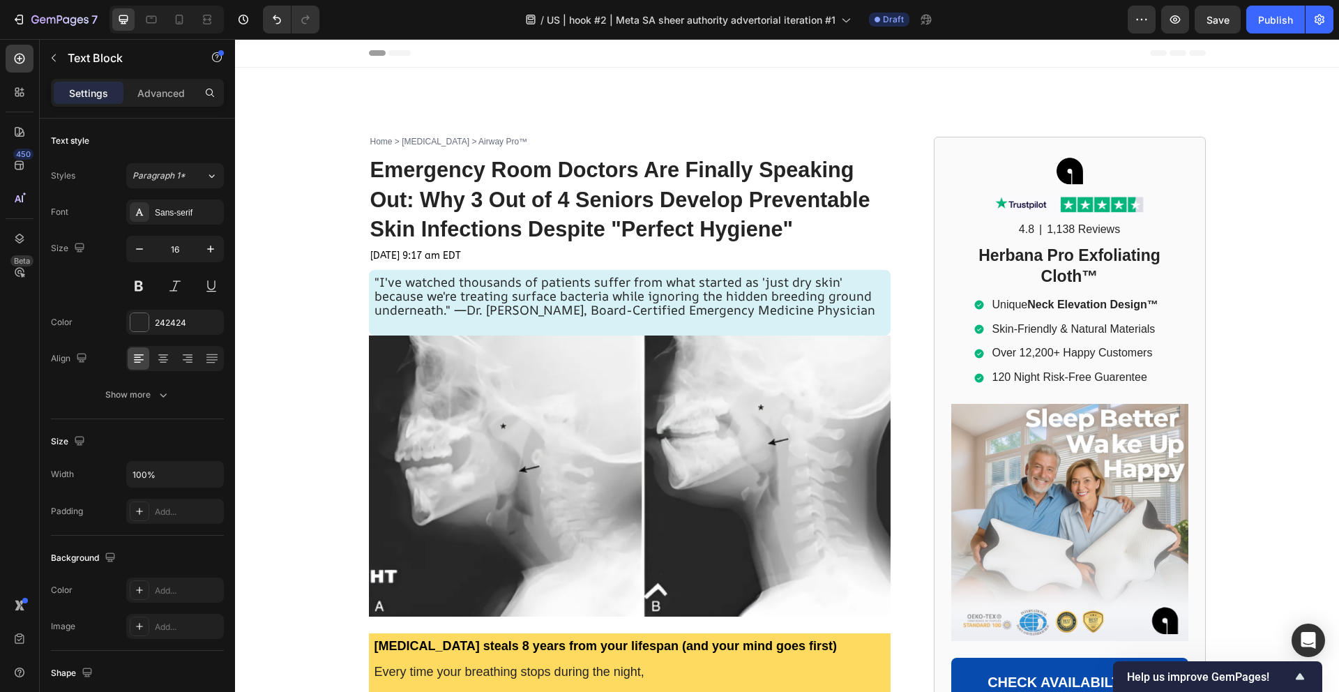
scroll to position [4343, 0]
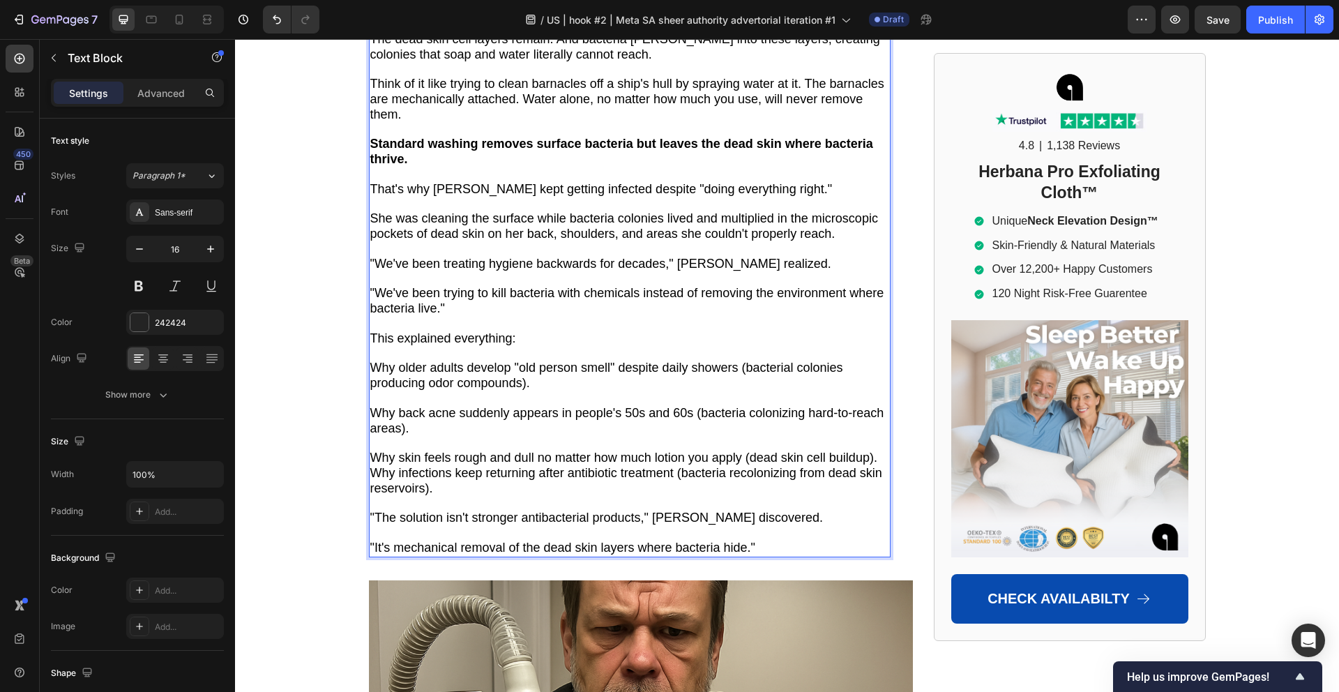
click at [437, 540] on span ""It's mechanical removal of the dead skin layers where bacteria hide."" at bounding box center [563, 547] width 386 height 14
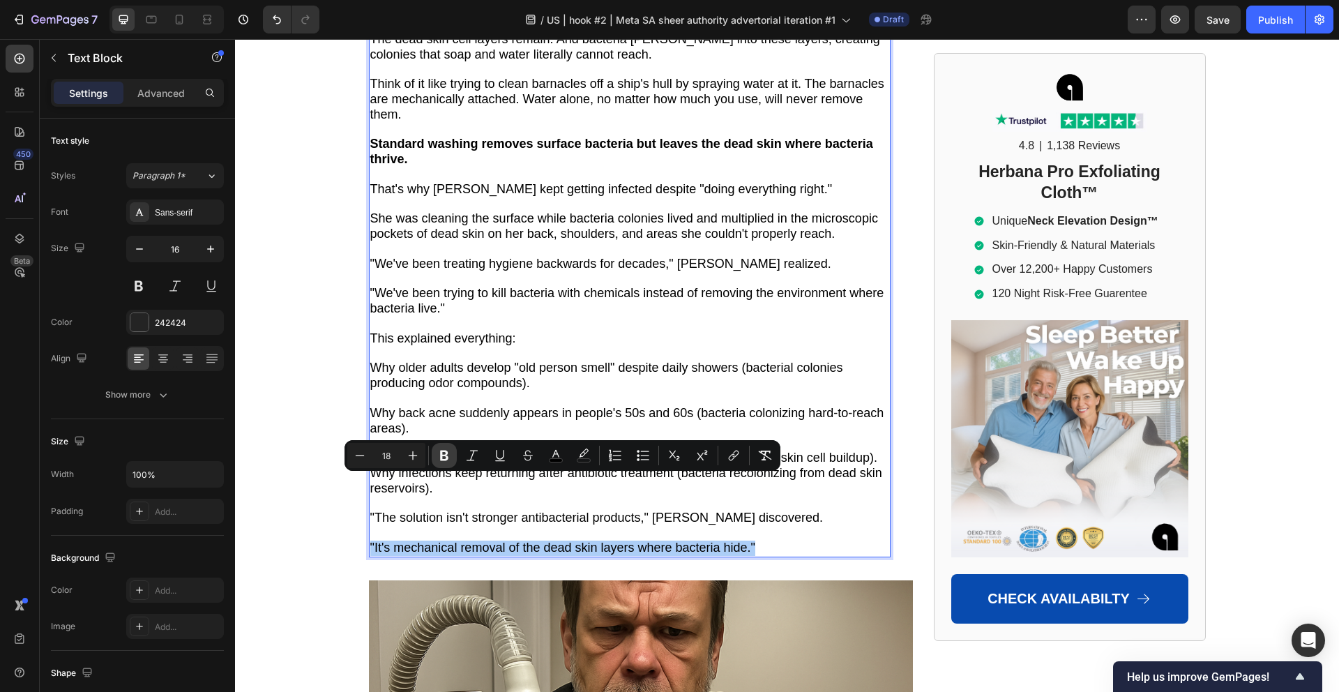
click at [440, 458] on icon "Editor contextual toolbar" at bounding box center [444, 455] width 8 height 10
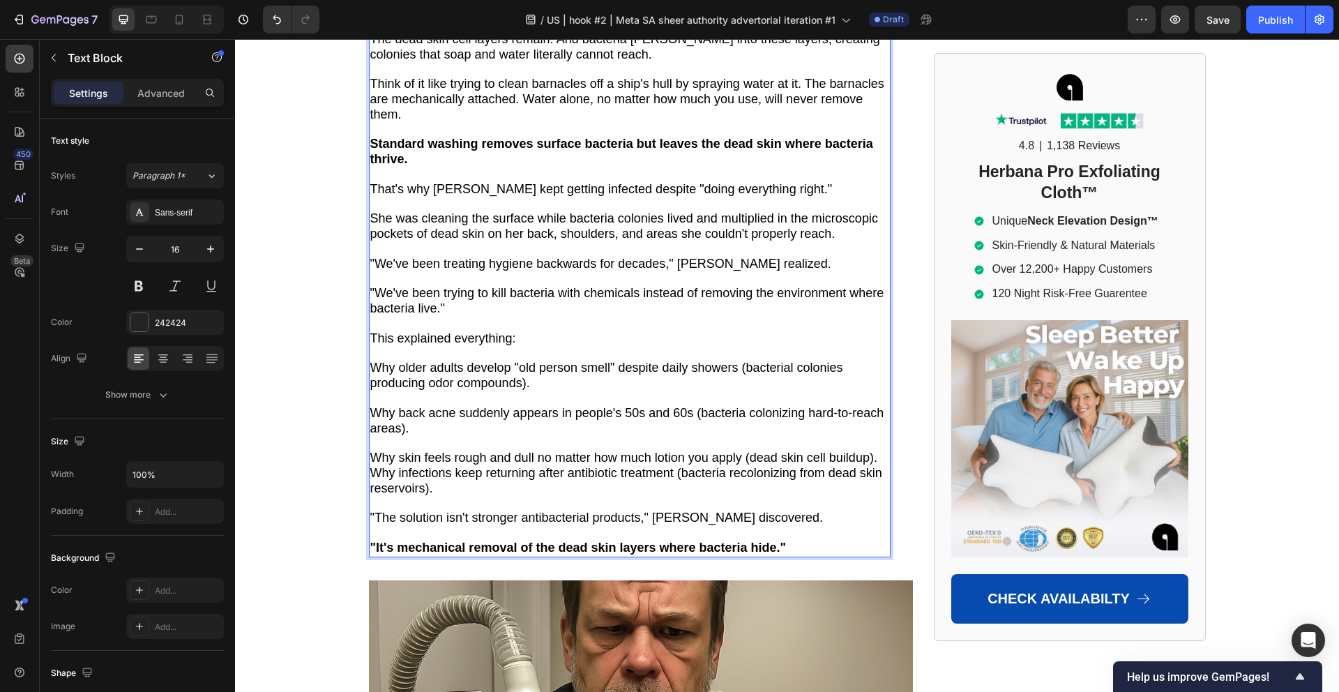
click at [415, 540] on strong ""It's mechanical removal of the dead skin layers where bacteria hide."" at bounding box center [578, 547] width 416 height 14
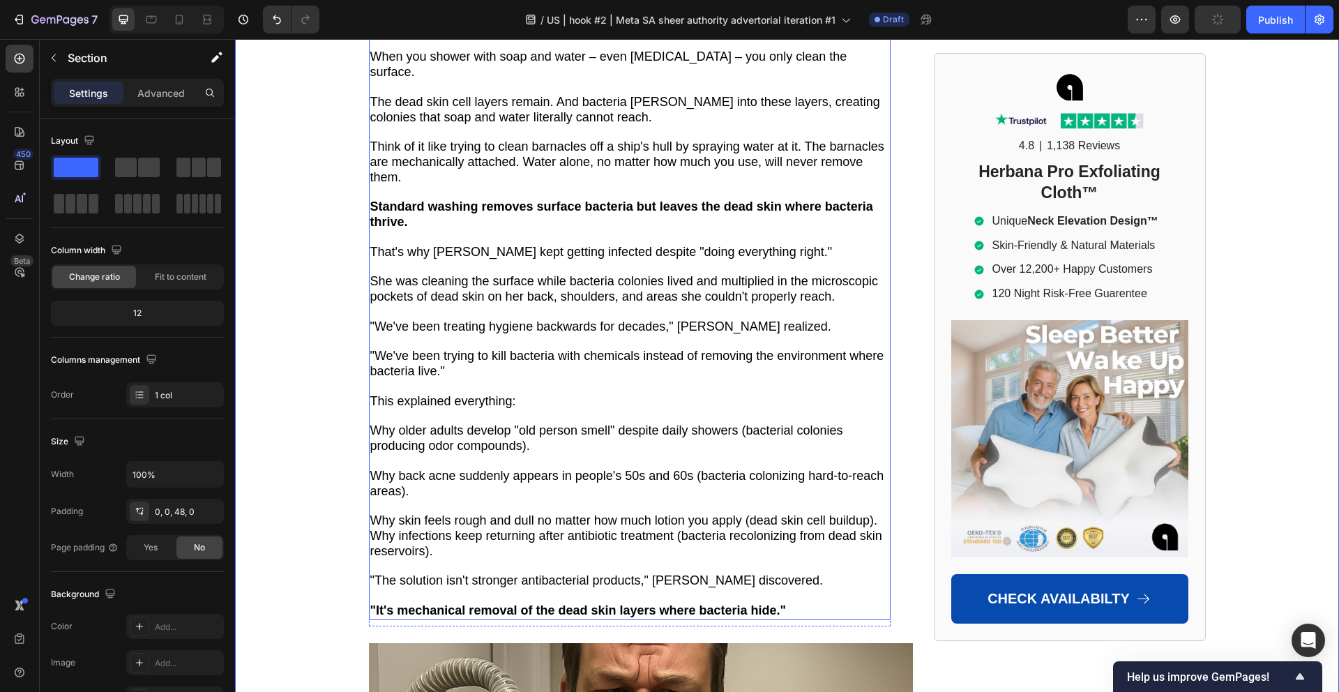
scroll to position [4266, 0]
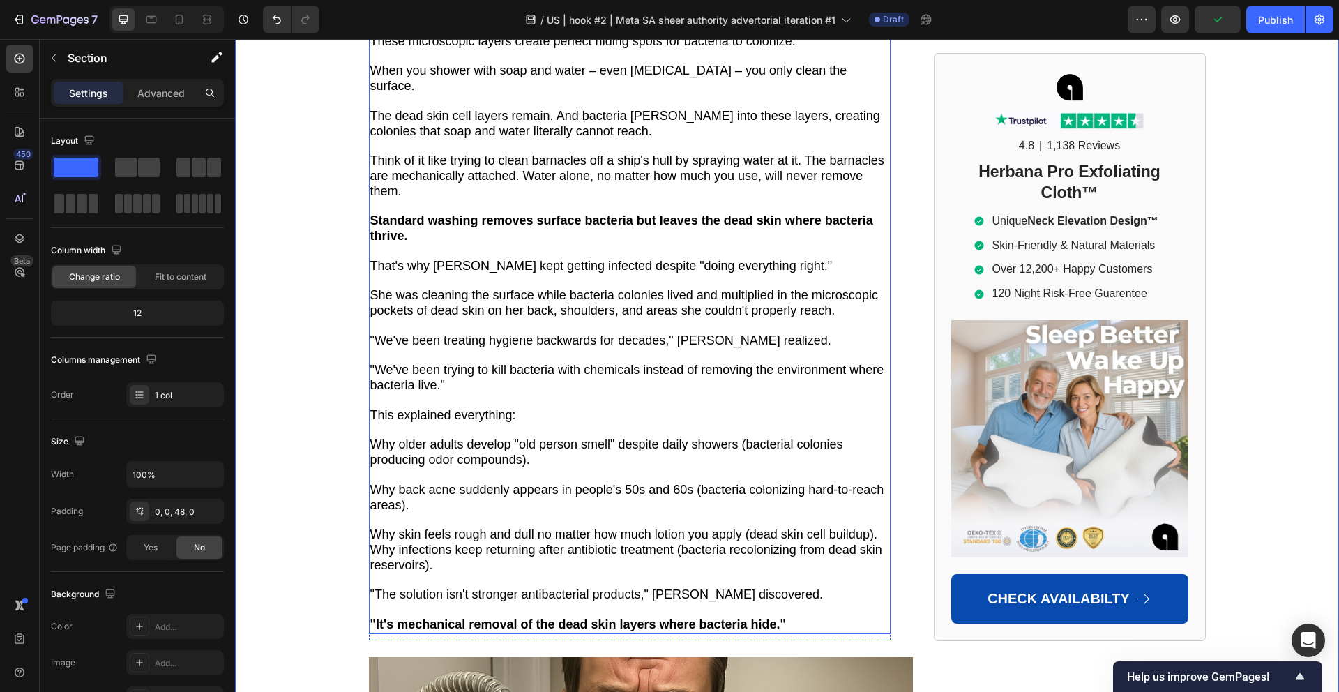
click at [451, 408] on span "This explained everything:" at bounding box center [443, 415] width 146 height 14
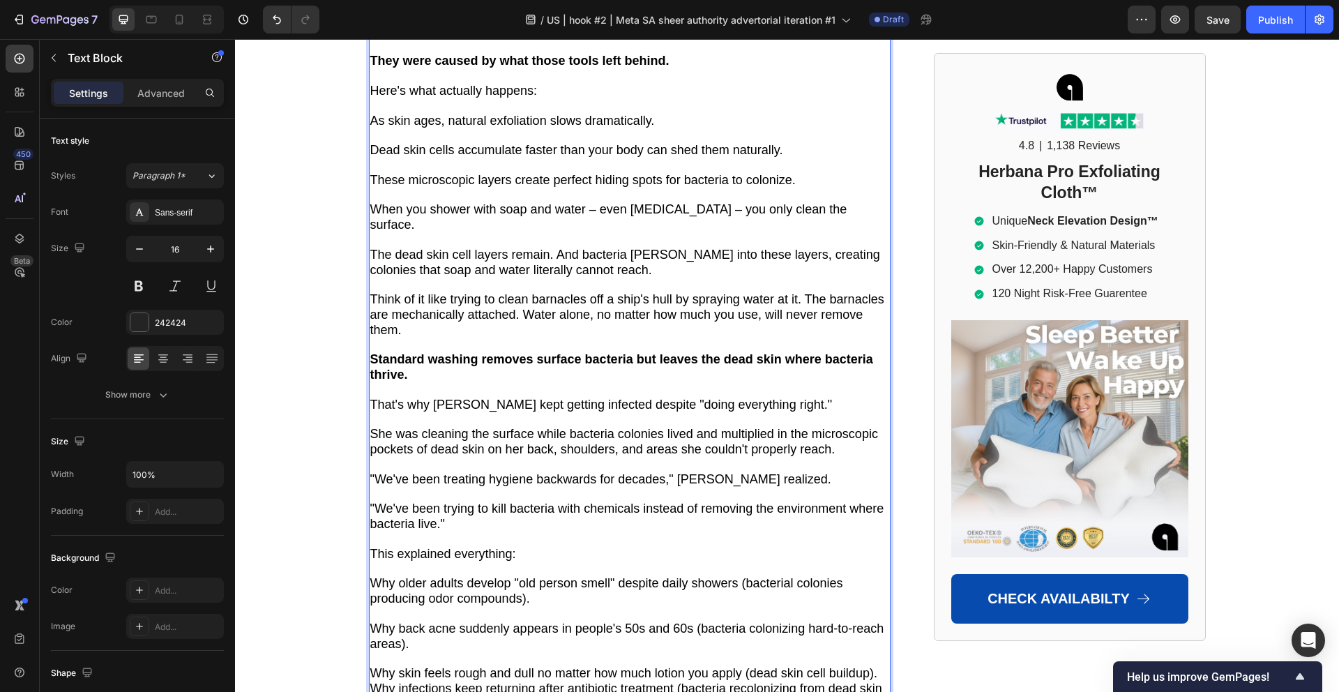
scroll to position [4147, 0]
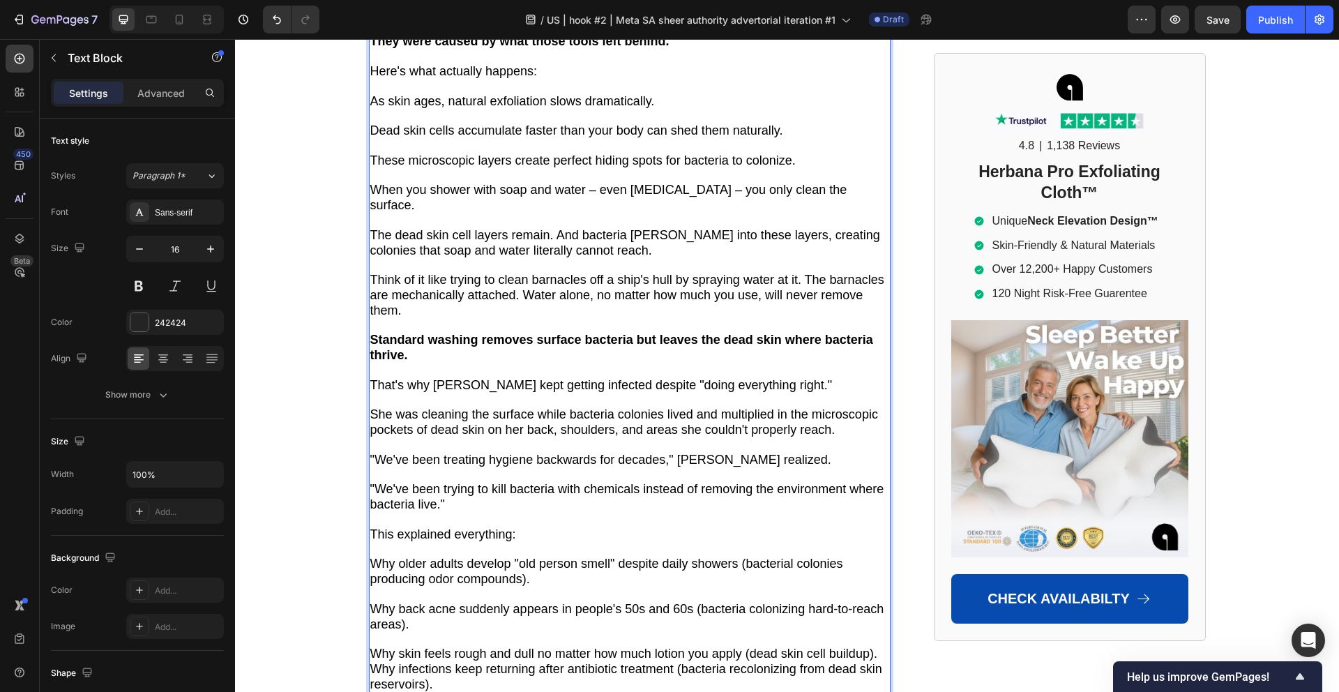
click at [475, 527] on span "This explained everything:" at bounding box center [443, 534] width 146 height 14
click at [478, 527] on span "This explained everything:" at bounding box center [443, 534] width 146 height 14
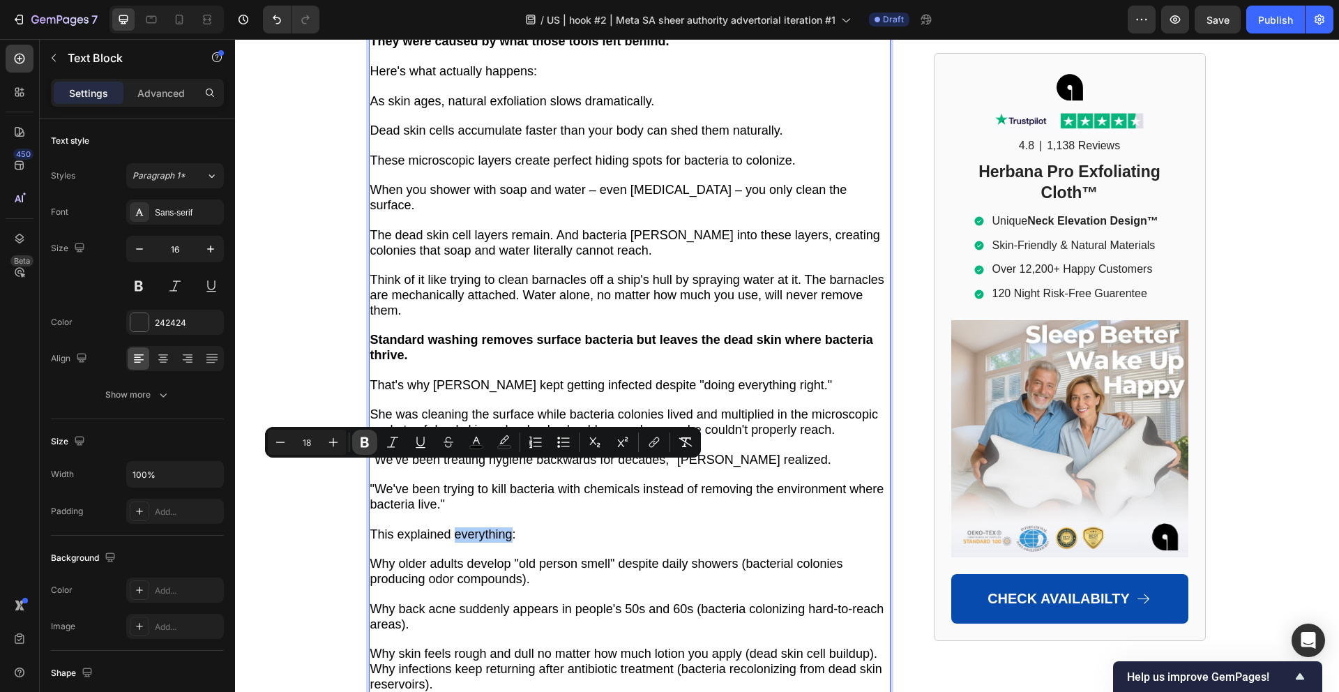
click at [362, 445] on icon "Editor contextual toolbar" at bounding box center [364, 442] width 8 height 10
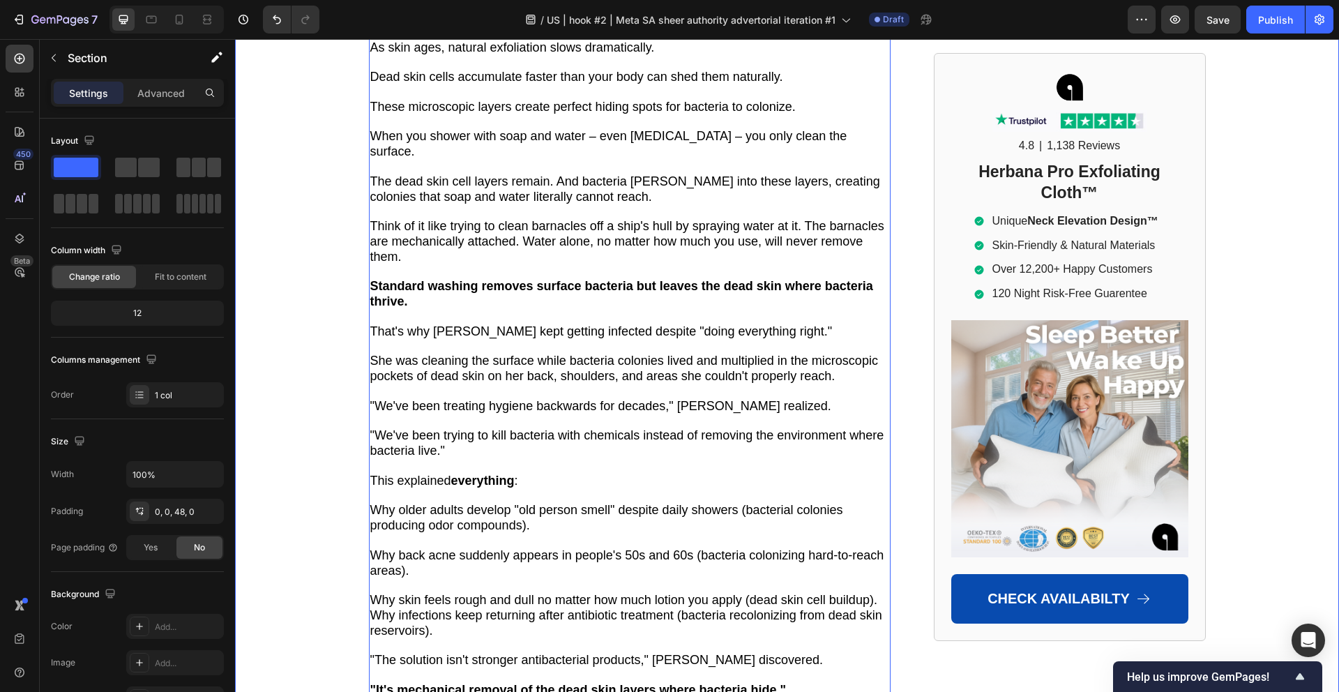
scroll to position [4200, 0]
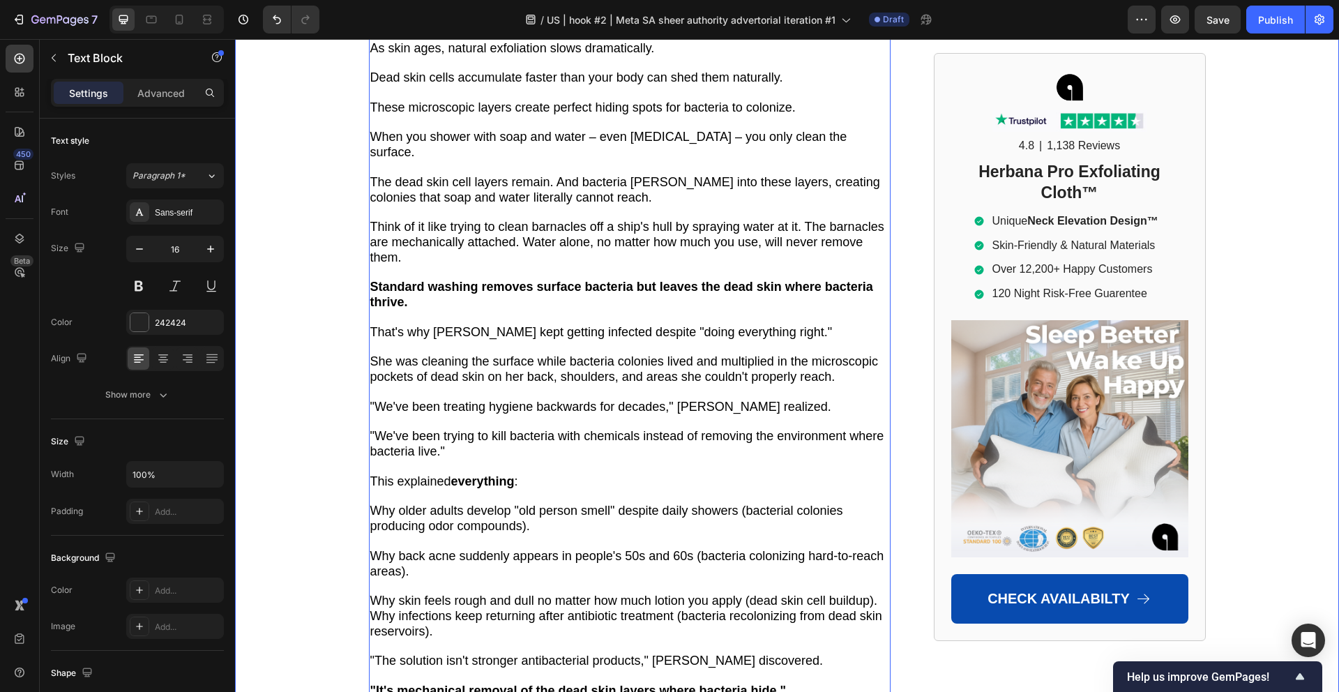
click at [565, 399] on span ""We've been treating hygiene backwards for decades," [PERSON_NAME] realized." at bounding box center [600, 406] width 461 height 14
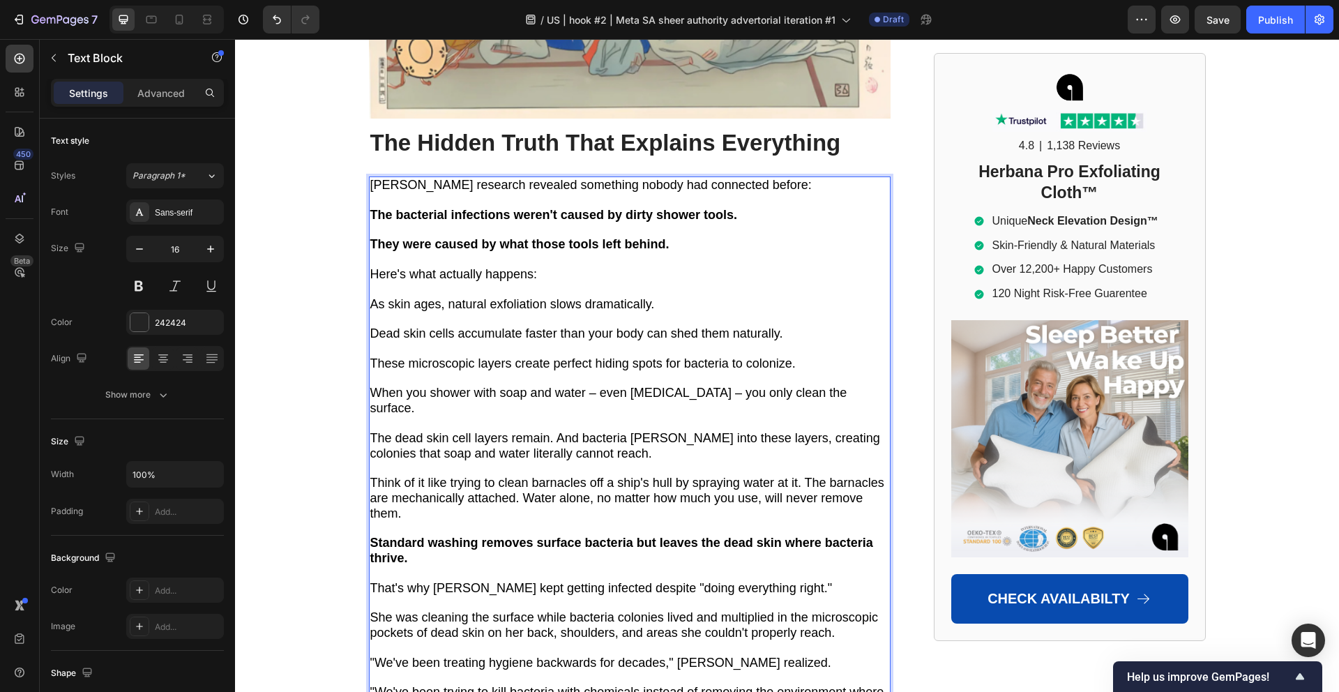
scroll to position [3974, 0]
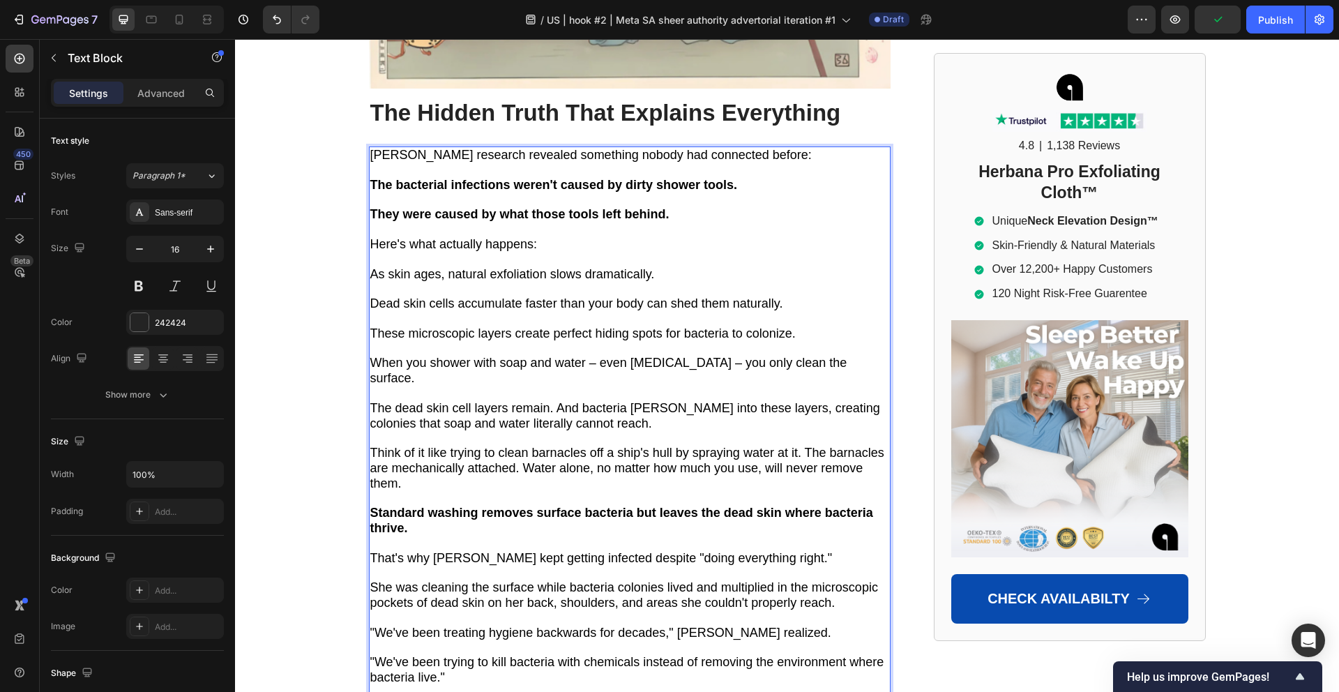
click at [560, 551] on span "That's why [PERSON_NAME] kept getting infected despite "doing everything right."" at bounding box center [601, 558] width 462 height 14
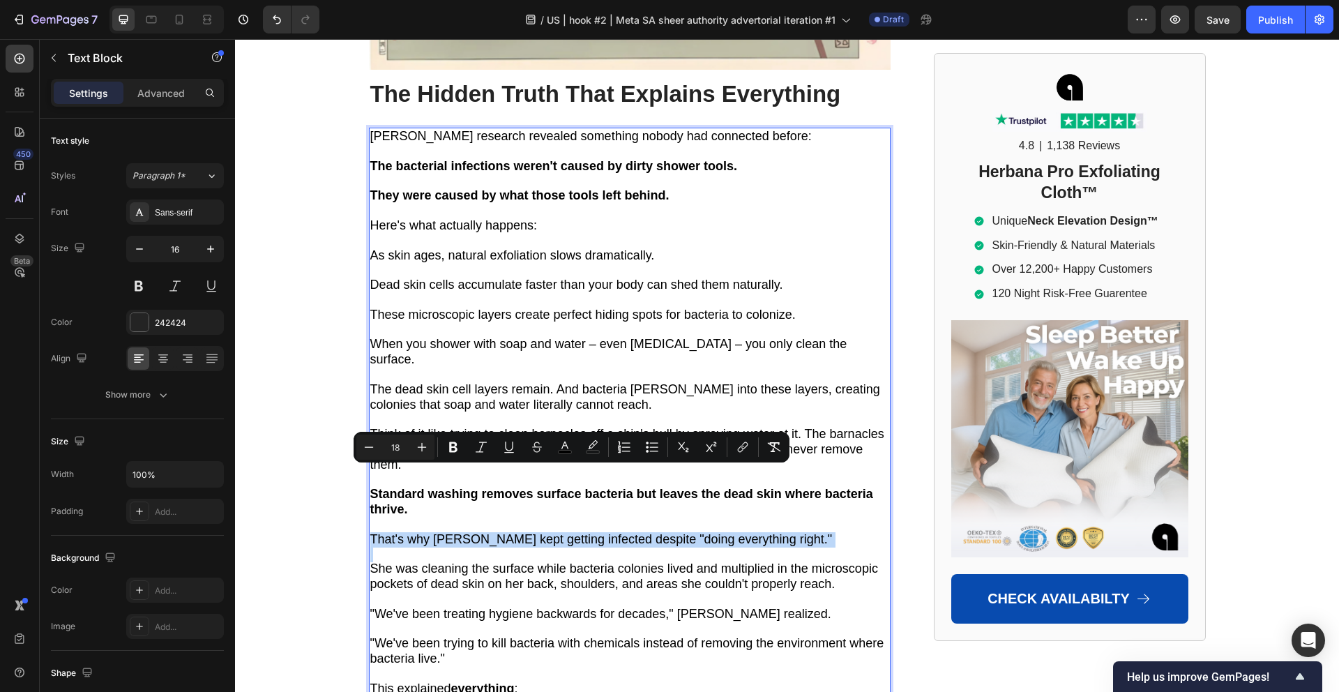
scroll to position [3993, 0]
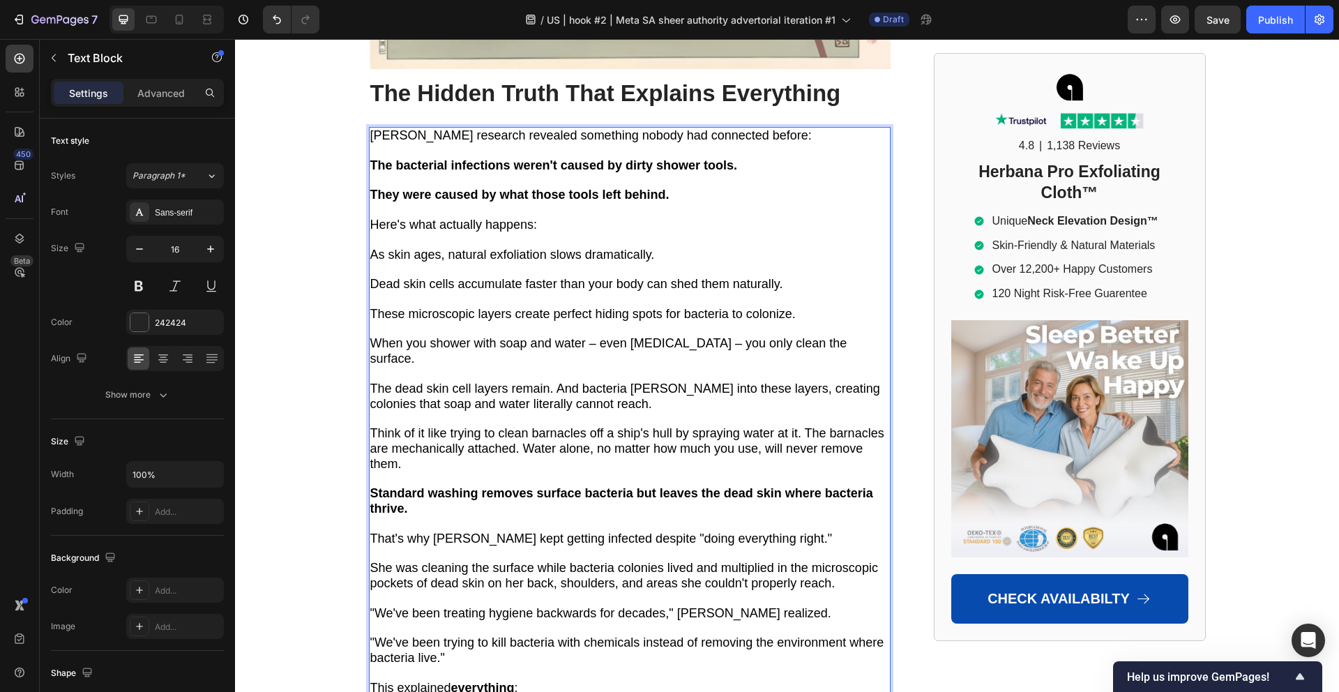
click at [566, 606] on span ""We've been treating hygiene backwards for decades," [PERSON_NAME] realized." at bounding box center [600, 613] width 461 height 14
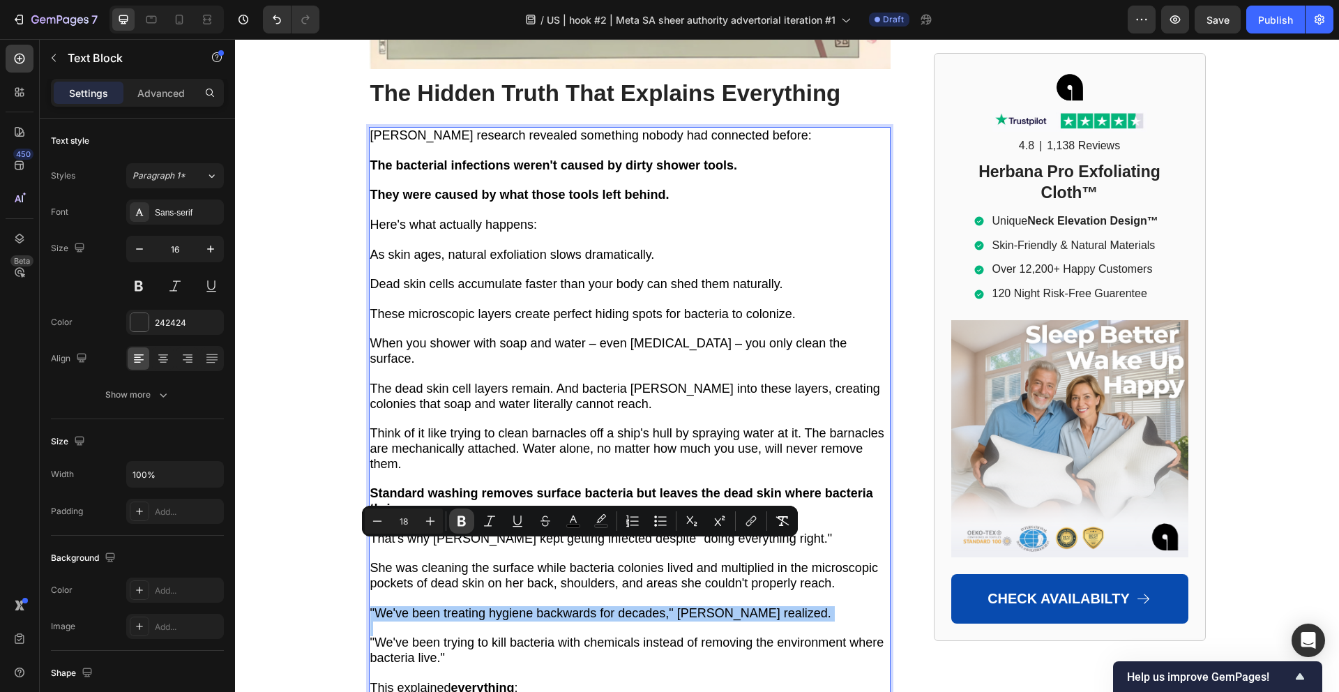
click at [466, 526] on icon "Editor contextual toolbar" at bounding box center [462, 521] width 14 height 14
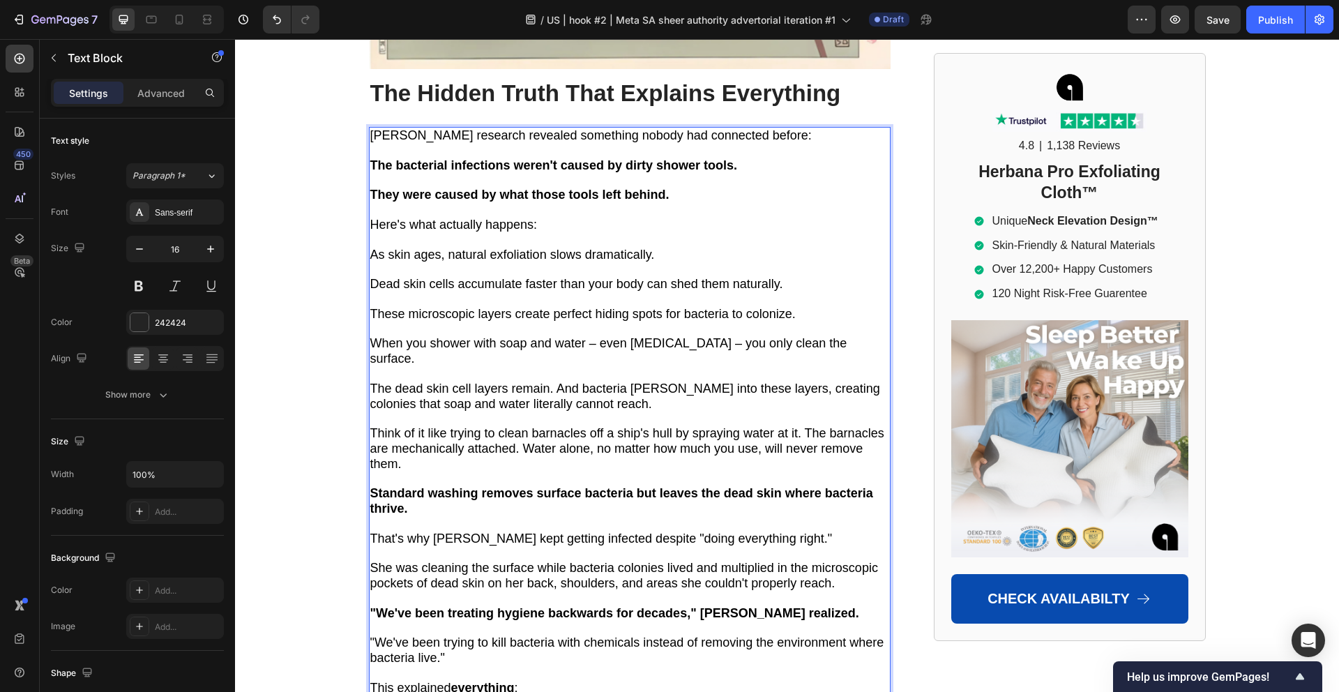
click at [445, 621] on p "Rich Text Editor. Editing area: main" at bounding box center [629, 628] width 519 height 15
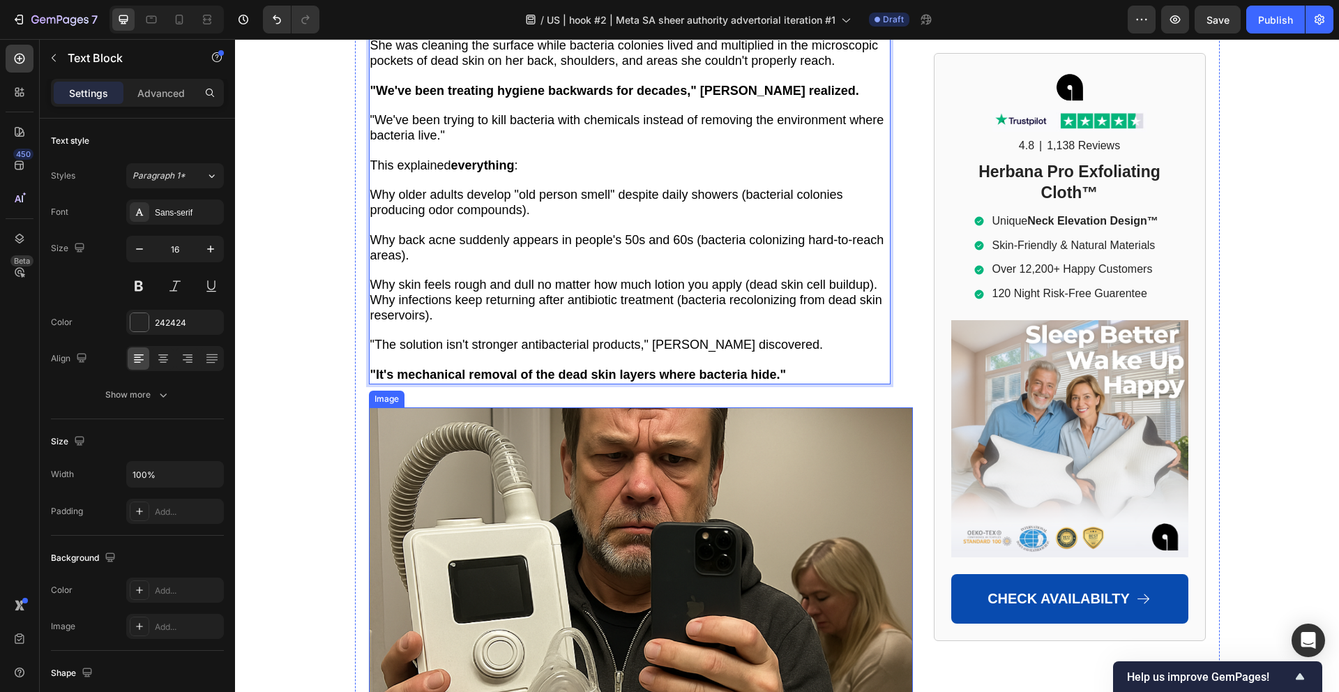
scroll to position [4531, 0]
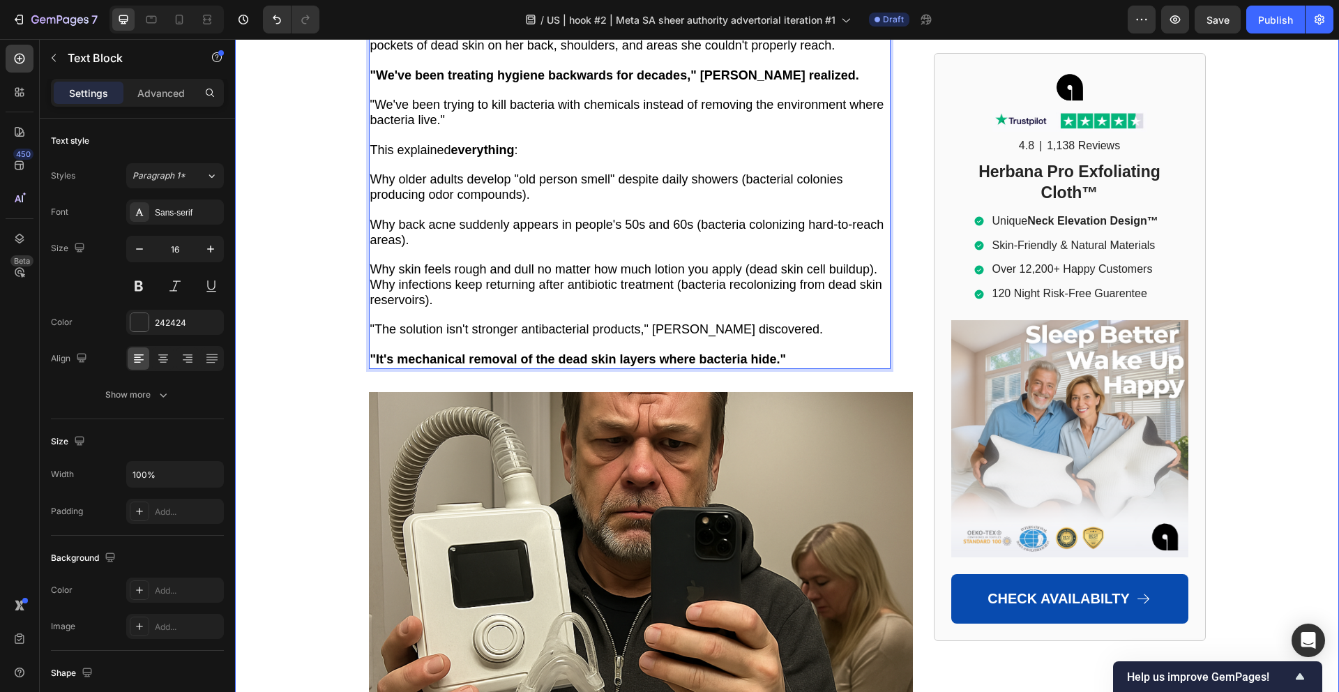
click at [322, 404] on div "Home > [MEDICAL_DATA] > Airway Pro™ Text Block Emergency Room Doctors Are Final…" at bounding box center [787, 601] width 1104 height 9990
click at [387, 352] on strong ""It's mechanical removal of the dead skin layers where bacteria hide."" at bounding box center [578, 359] width 416 height 14
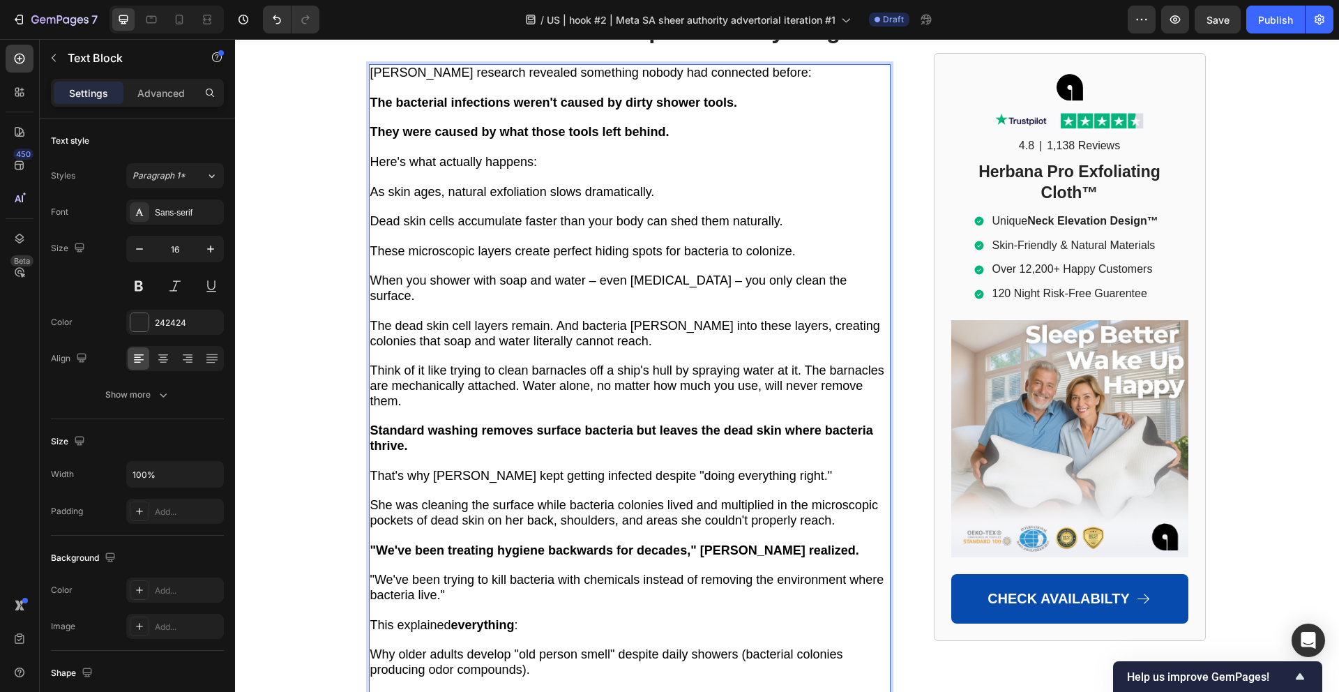
scroll to position [4279, 0]
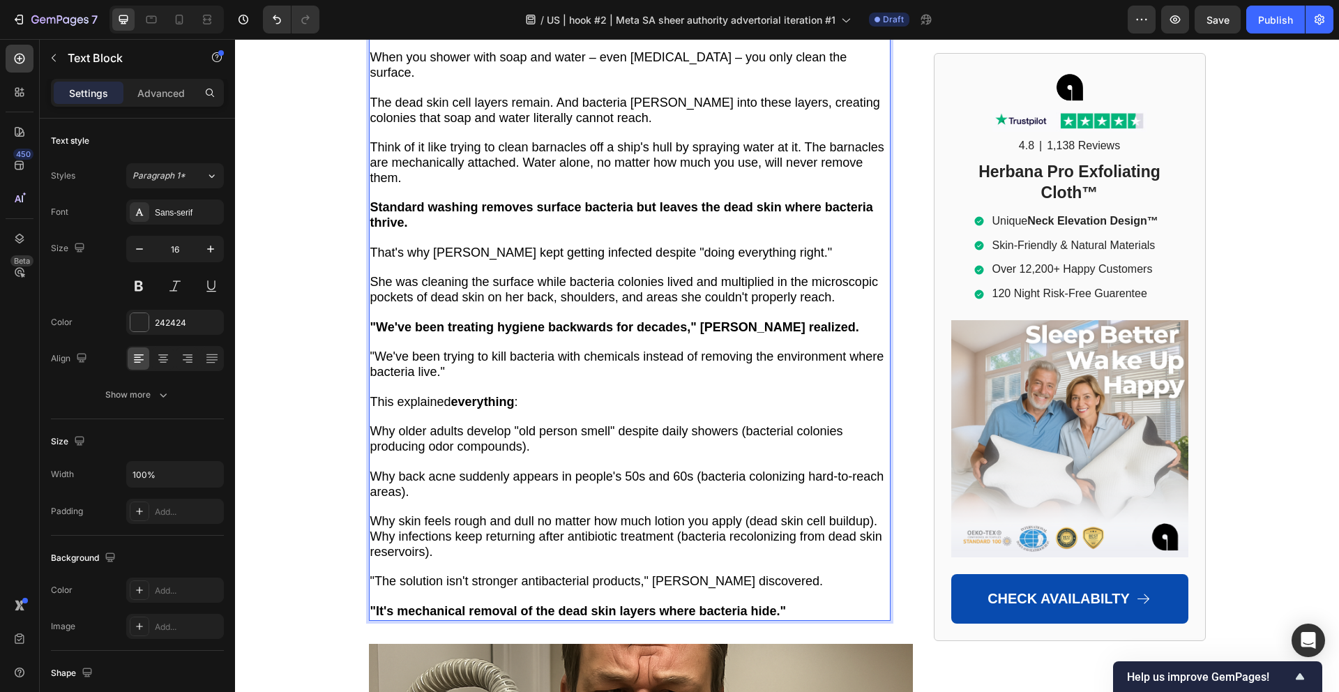
click at [411, 604] on strong ""It's mechanical removal of the dead skin layers where bacteria hide."" at bounding box center [578, 611] width 416 height 14
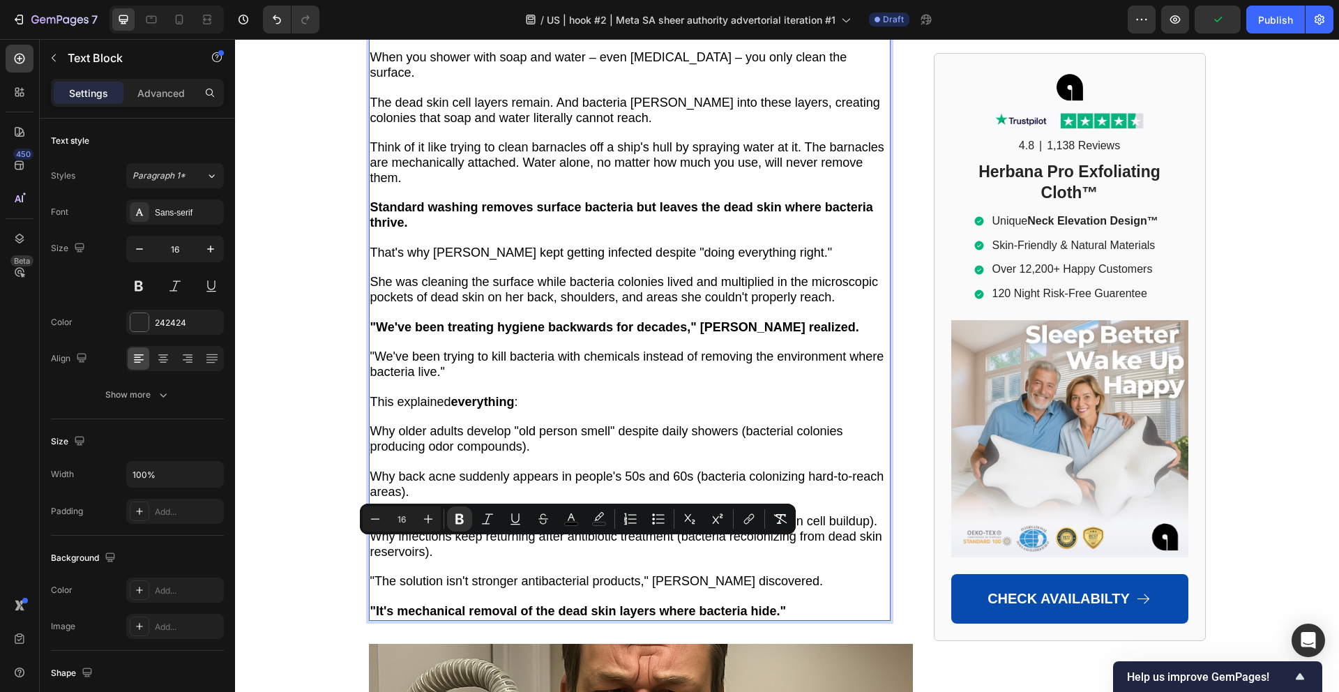
click at [398, 589] on p "Rich Text Editor. Editing area: main" at bounding box center [629, 596] width 519 height 15
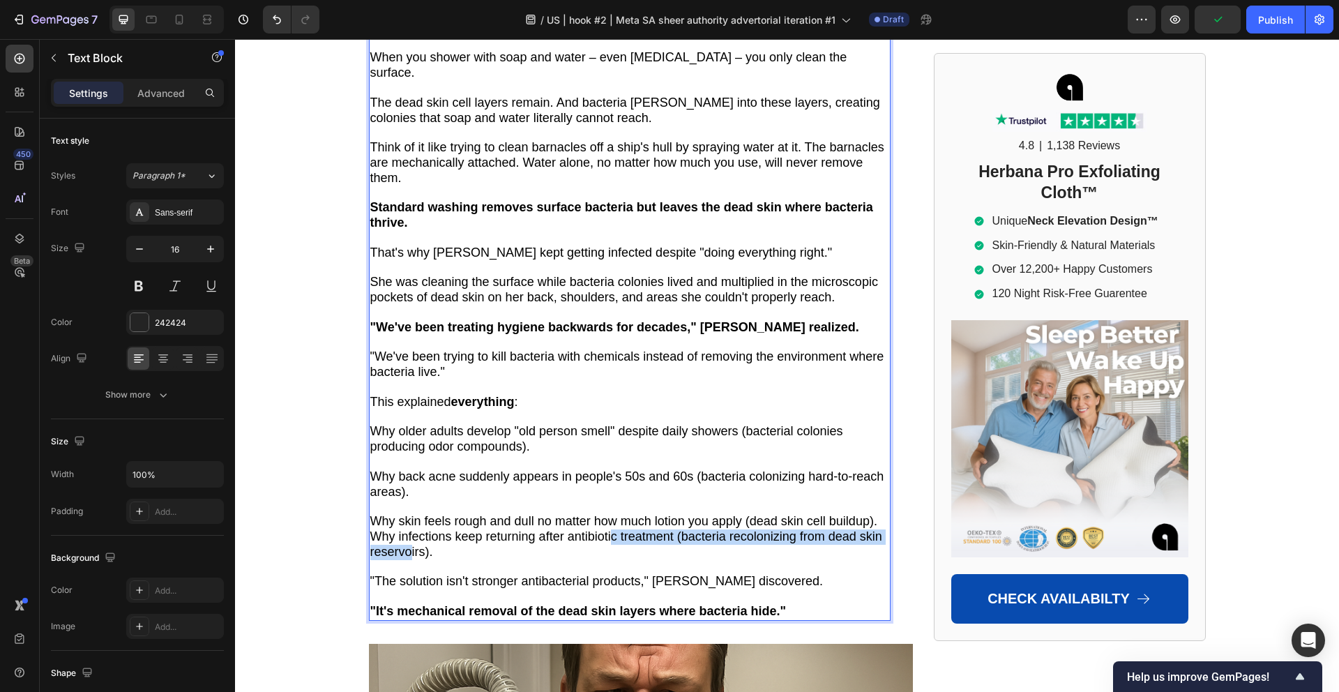
drag, startPoint x: 409, startPoint y: 484, endPoint x: 613, endPoint y: 475, distance: 203.8
click at [613, 529] on span "Why infections keep returning after antibiotic treatment (bacteria recolonizing…" at bounding box center [626, 543] width 512 height 29
click at [593, 559] on p "Rich Text Editor. Editing area: main" at bounding box center [629, 566] width 519 height 15
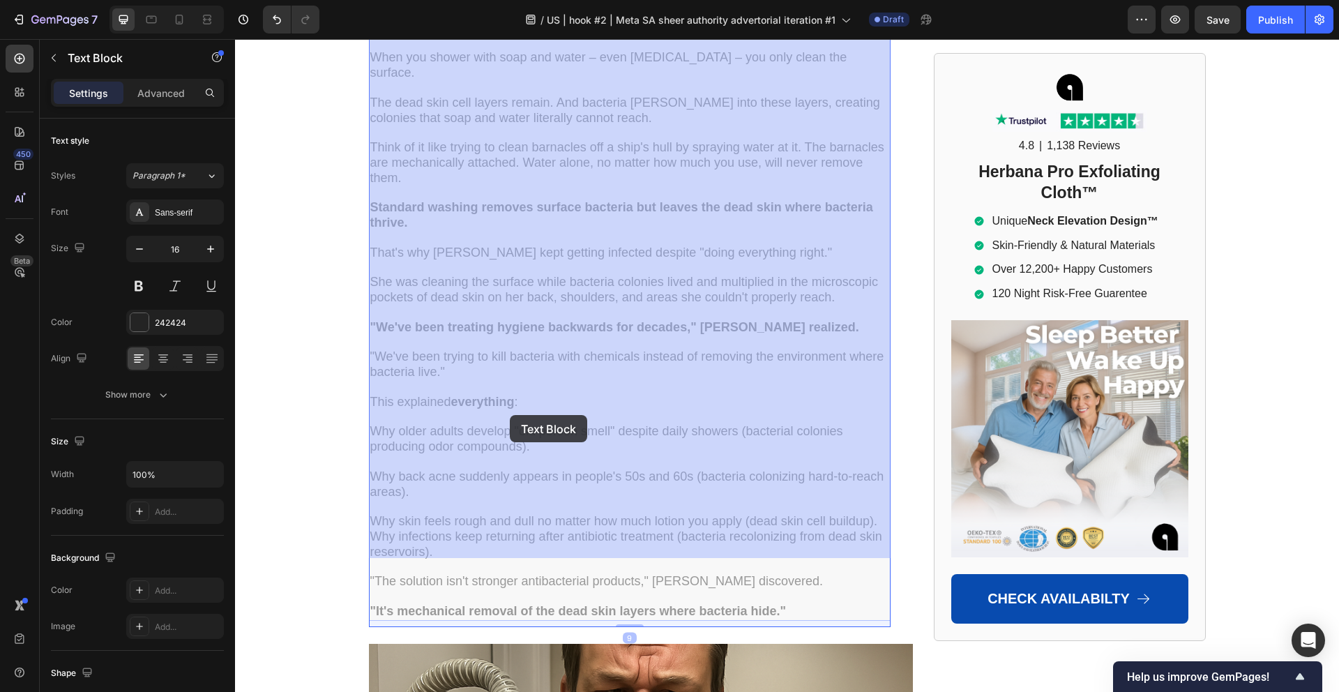
drag, startPoint x: 431, startPoint y: 458, endPoint x: 510, endPoint y: 415, distance: 89.9
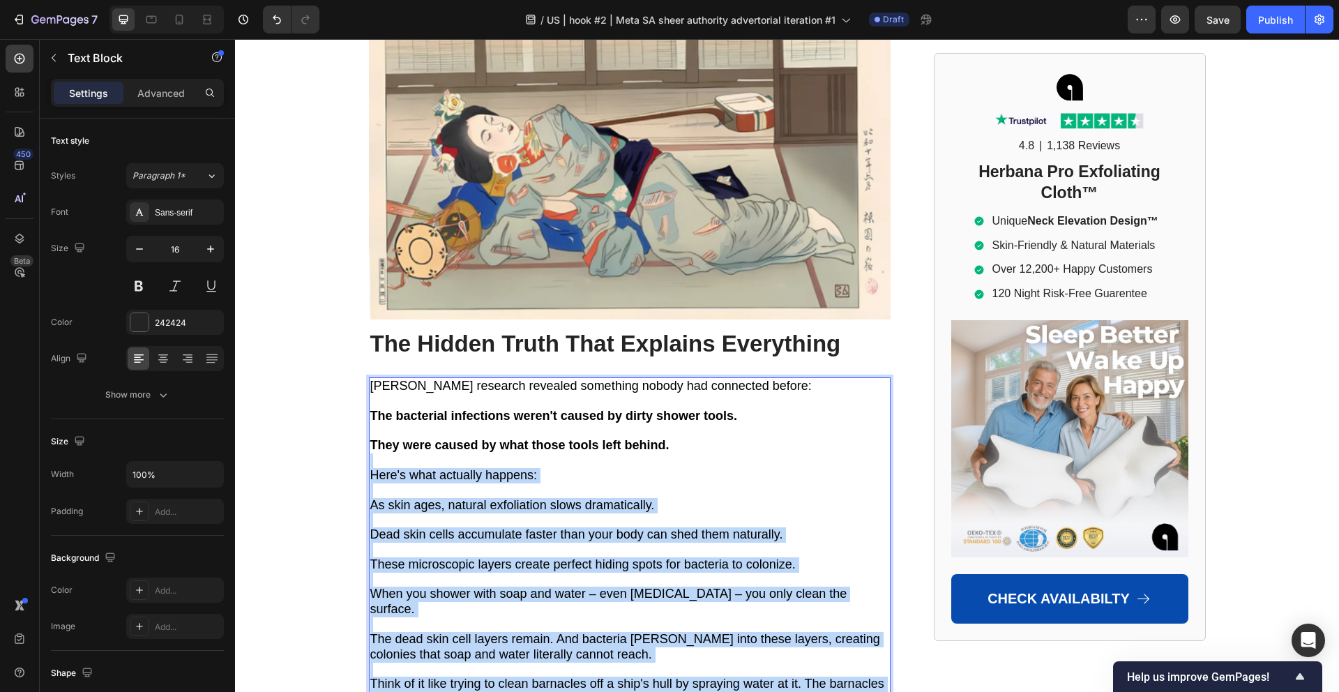
scroll to position [3700, 0]
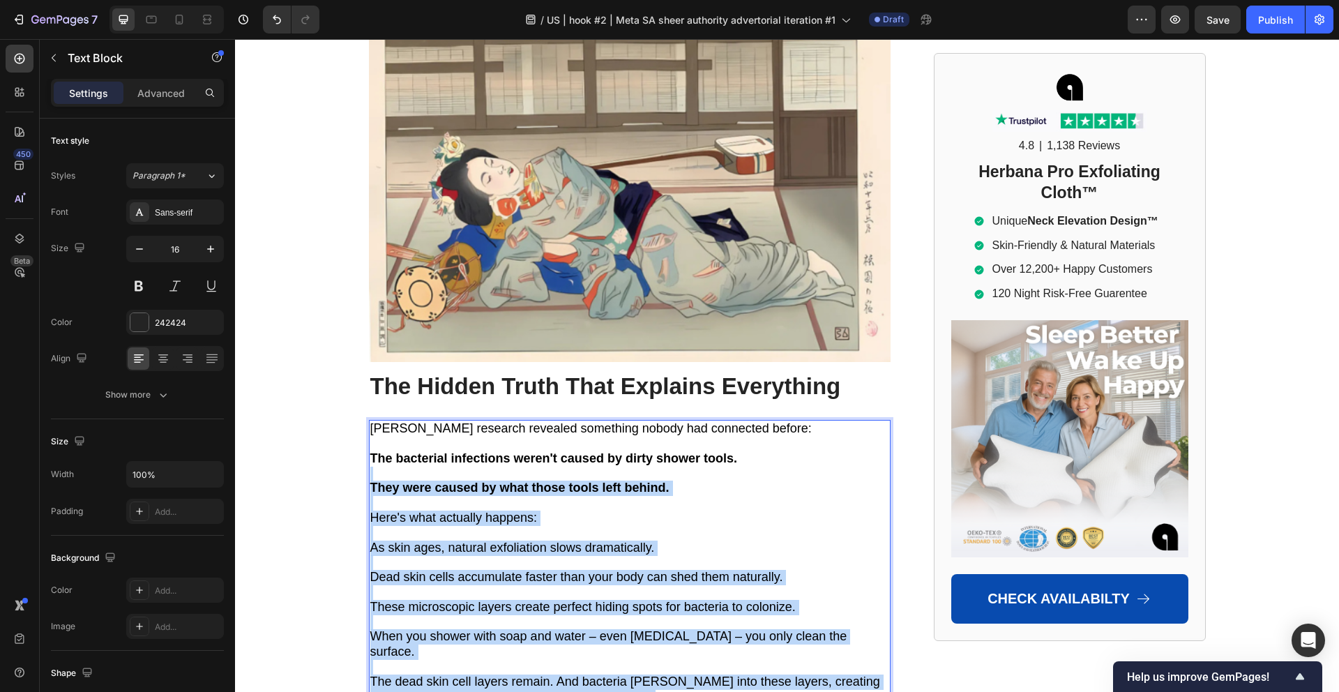
drag, startPoint x: 500, startPoint y: 418, endPoint x: 439, endPoint y: 411, distance: 61.1
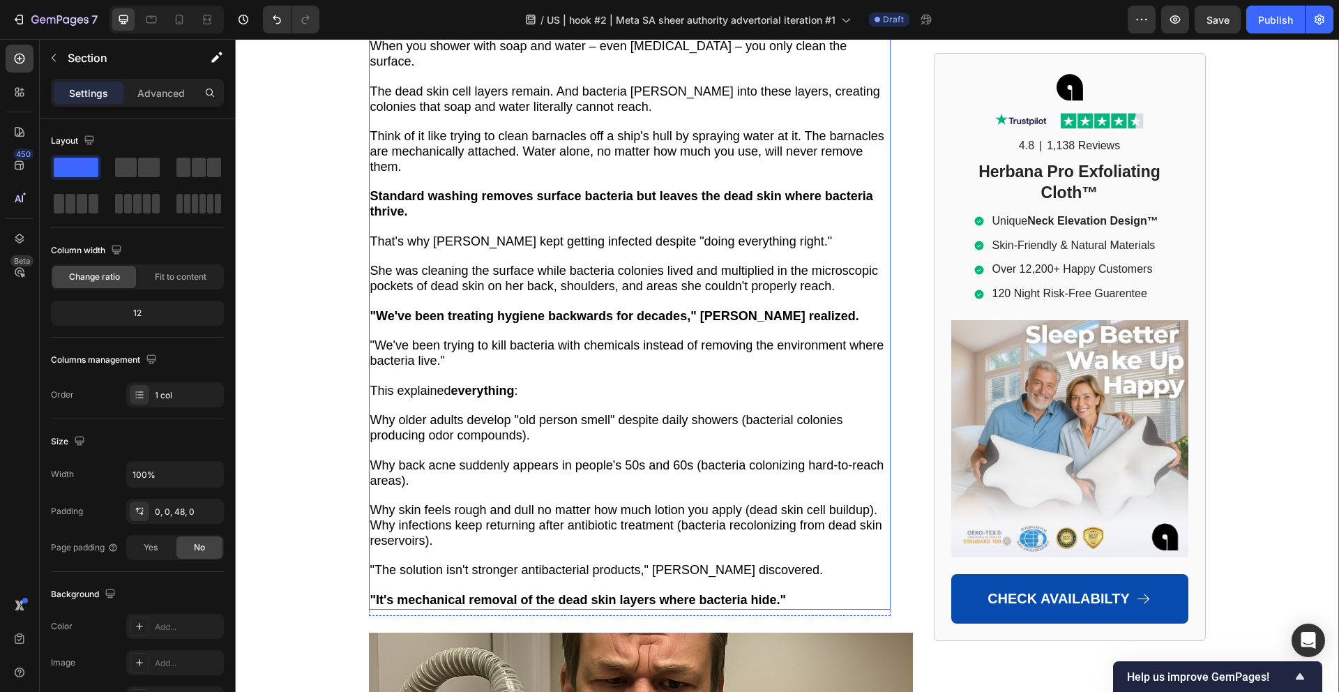
scroll to position [4293, 0]
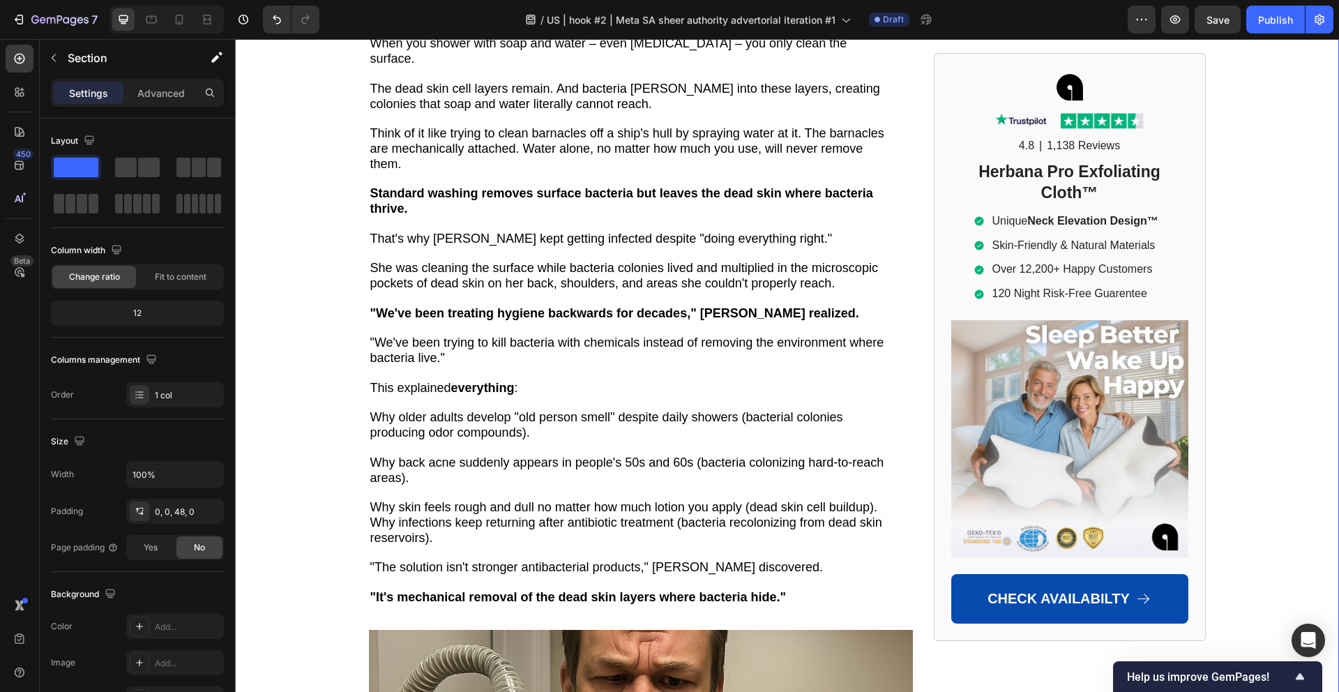
click at [521, 455] on p "Why back acne suddenly appears in people's 50s and 60s (bacteria colonizing har…" at bounding box center [629, 470] width 519 height 31
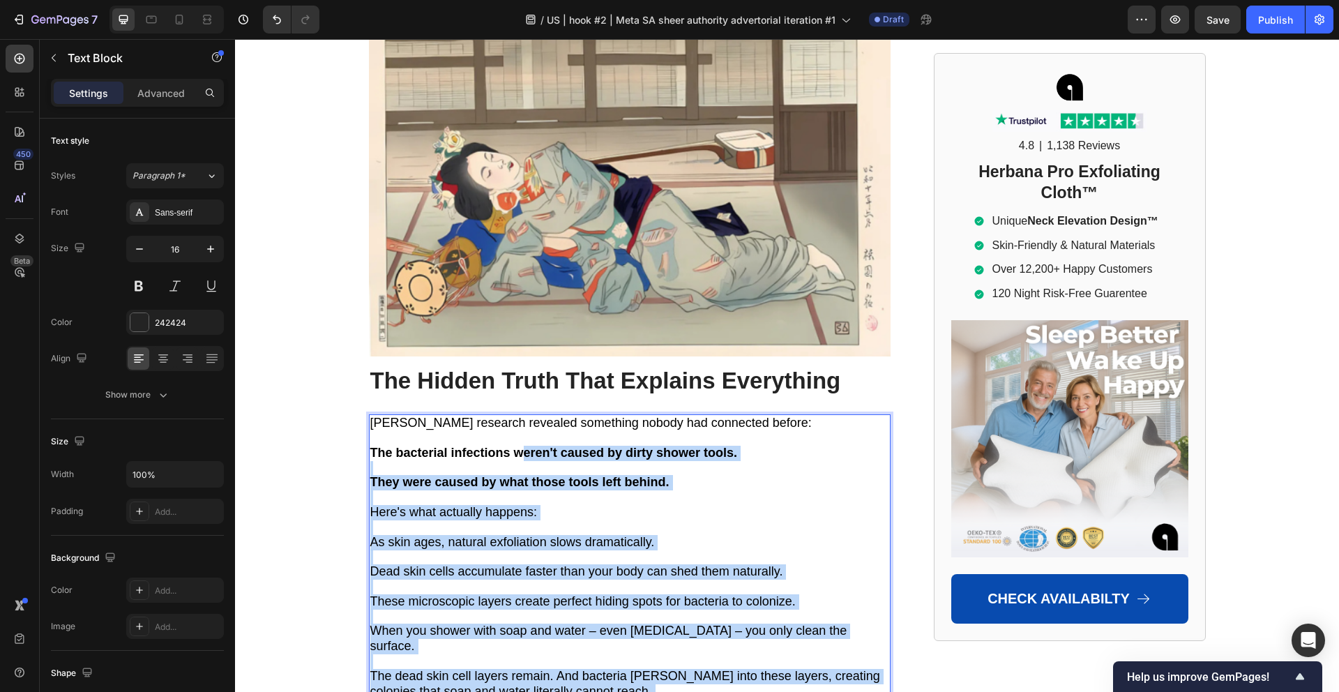
scroll to position [3700, 0]
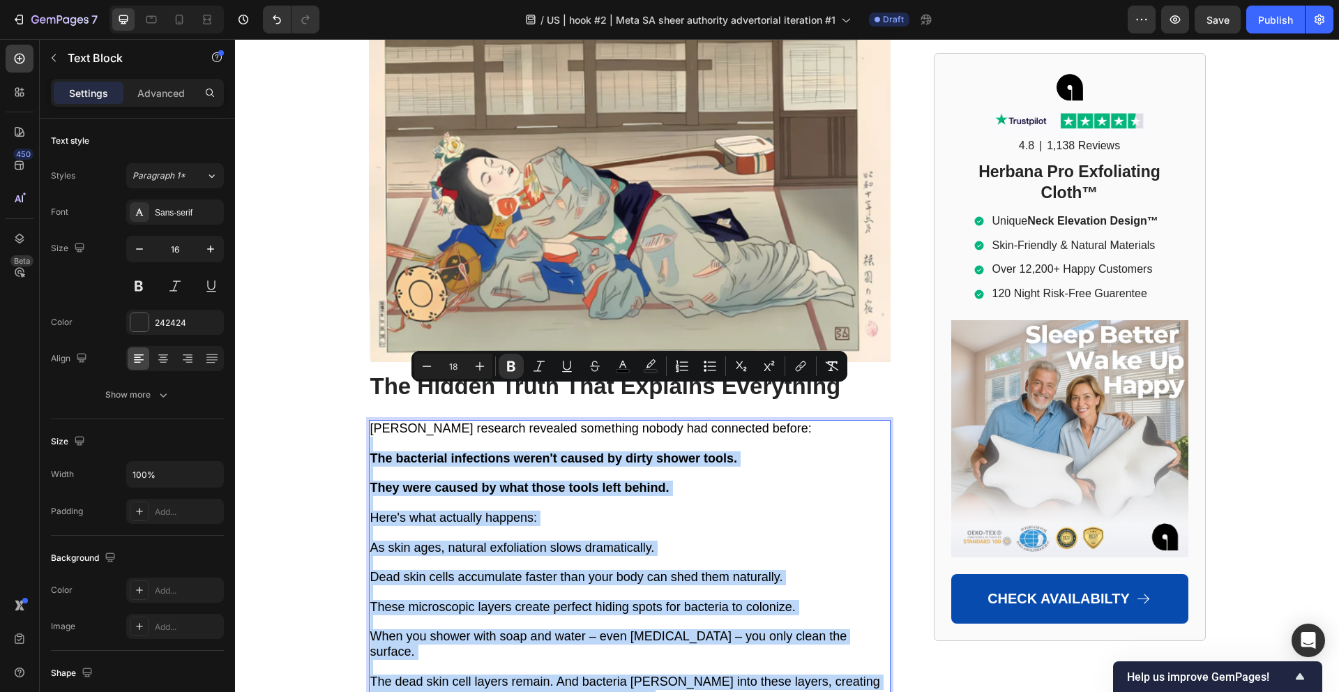
drag, startPoint x: 535, startPoint y: 397, endPoint x: 362, endPoint y: 392, distance: 173.7
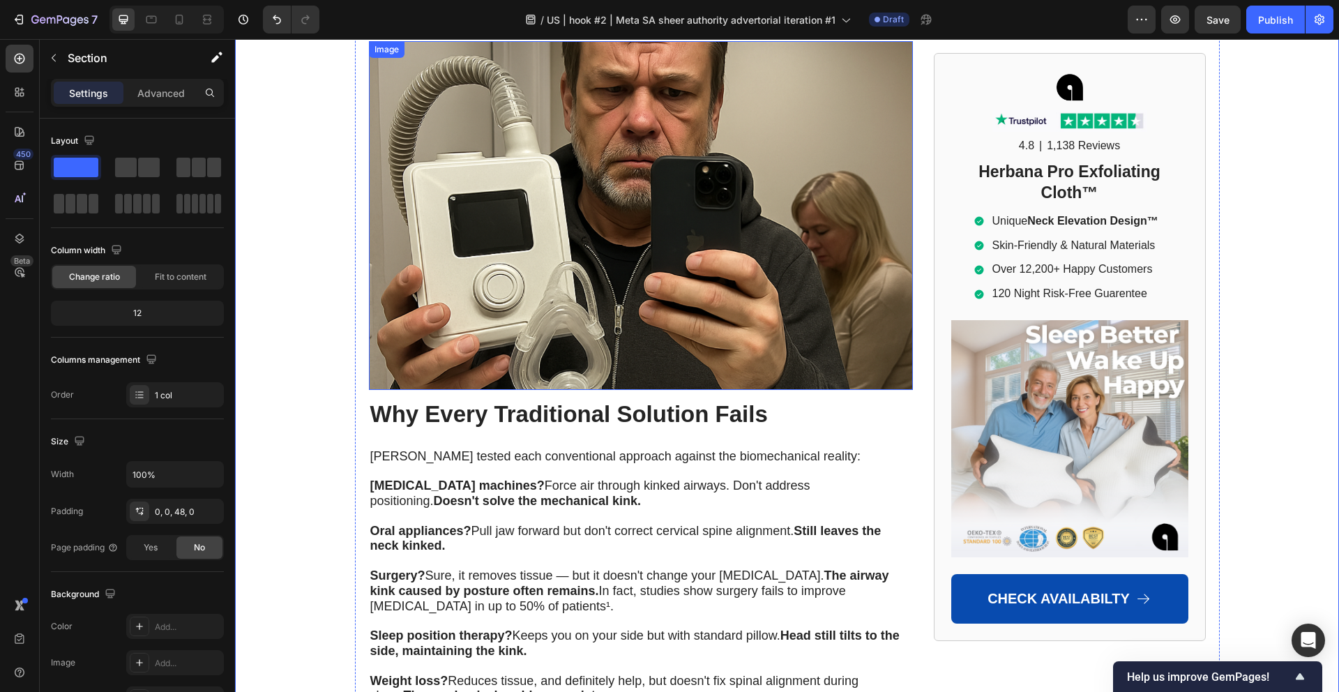
scroll to position [4884, 0]
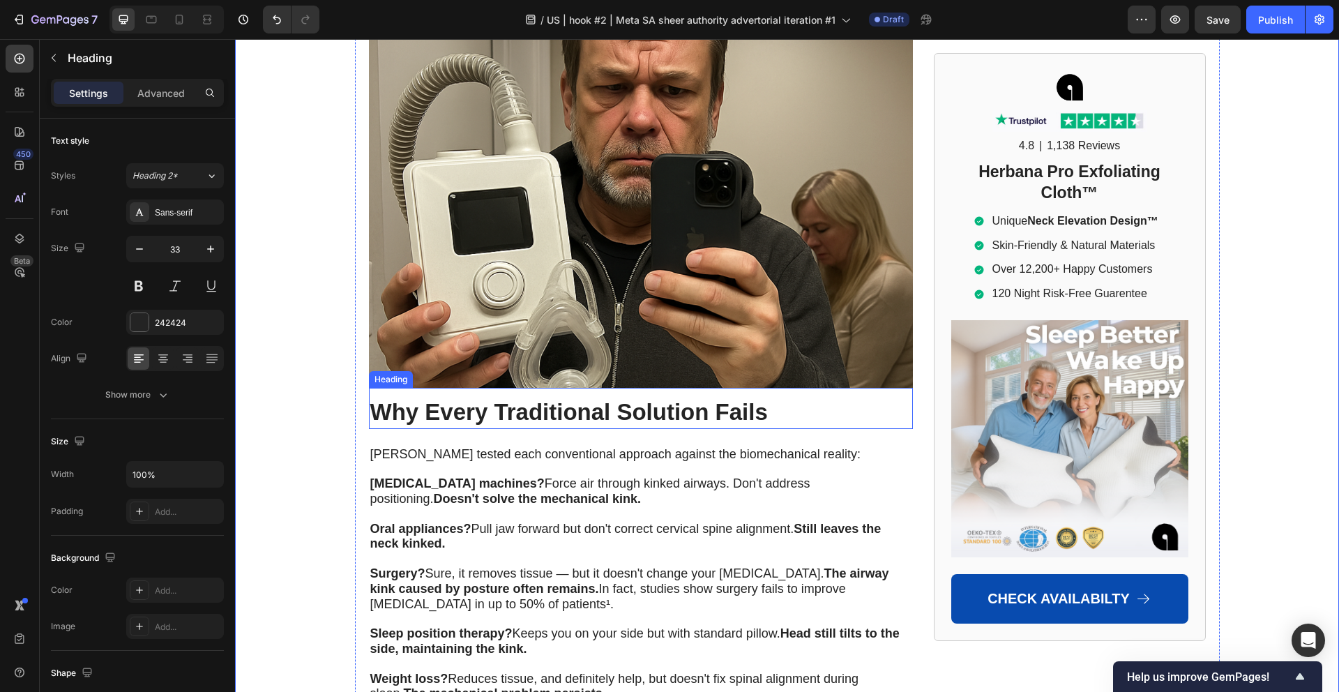
click at [472, 399] on strong "Why Every Traditional Solution Fails" at bounding box center [568, 412] width 397 height 26
click at [473, 399] on strong "Why Every Traditional Solution Fails" at bounding box center [568, 412] width 397 height 26
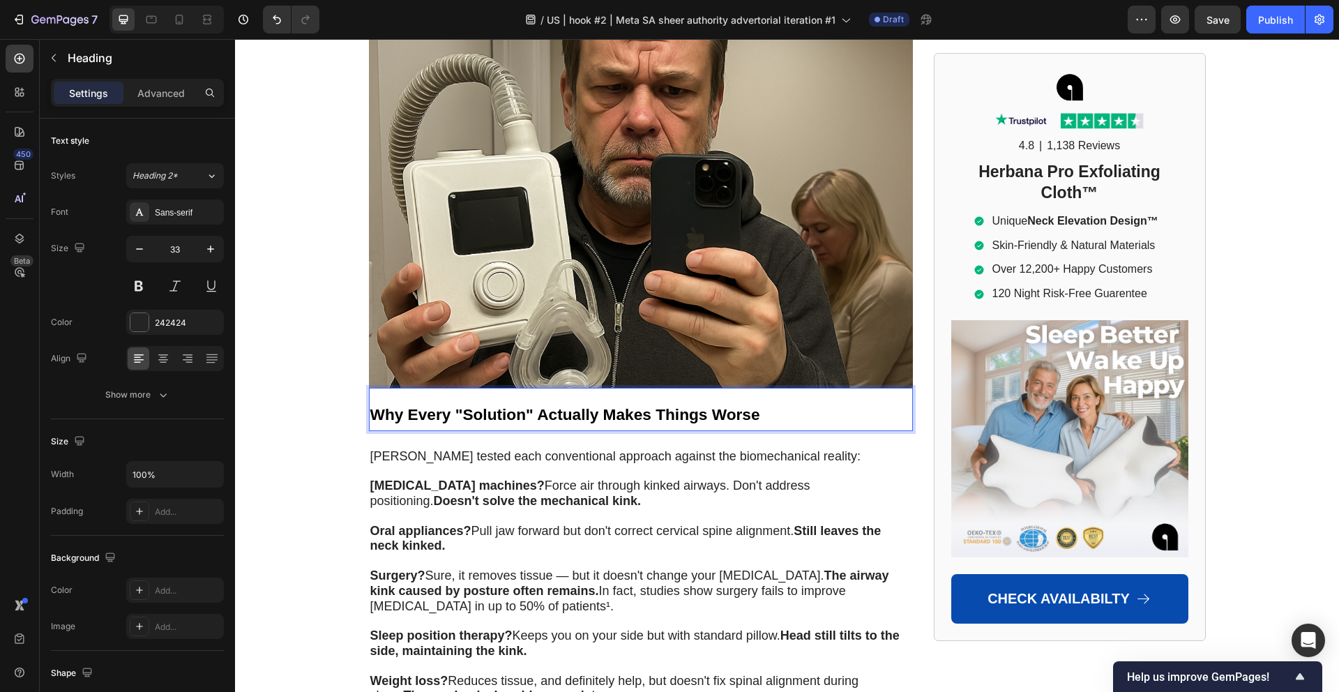
click at [475, 405] on strong "Why Every "Solution" Actually Makes Things Worse" at bounding box center [565, 414] width 390 height 18
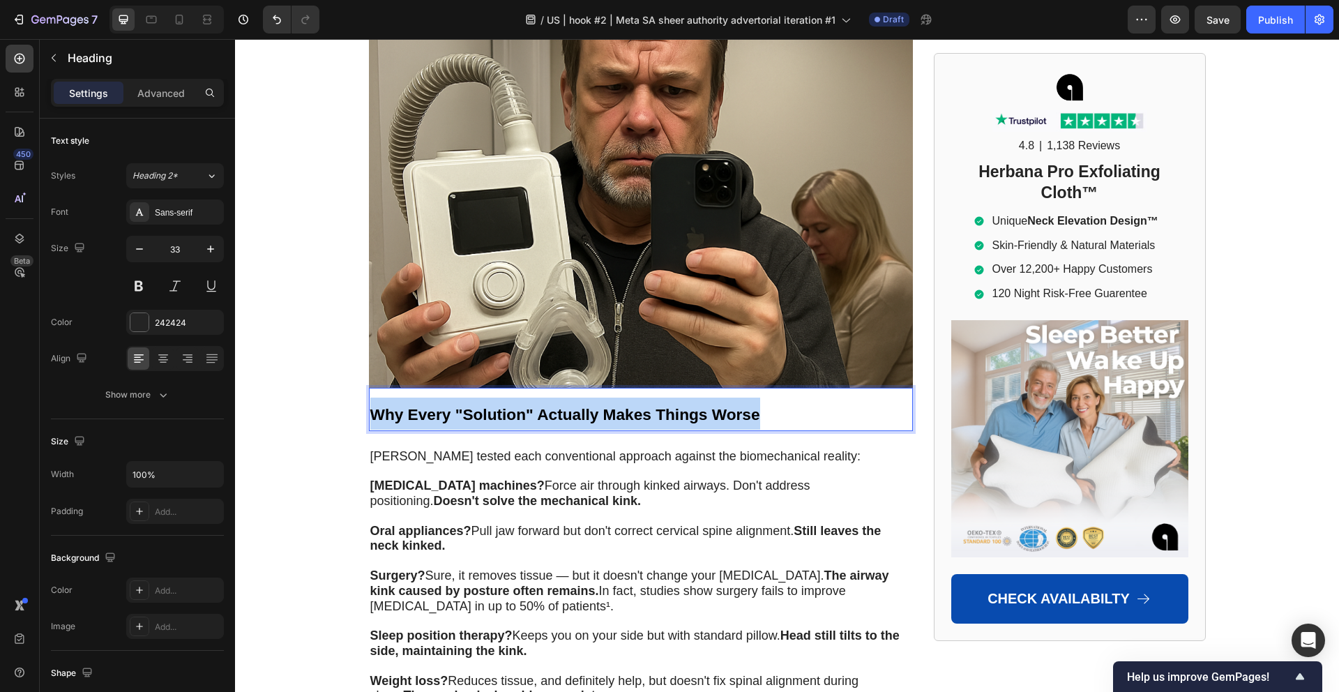
click at [475, 405] on strong "Why Every "Solution" Actually Makes Things Worse" at bounding box center [565, 414] width 390 height 18
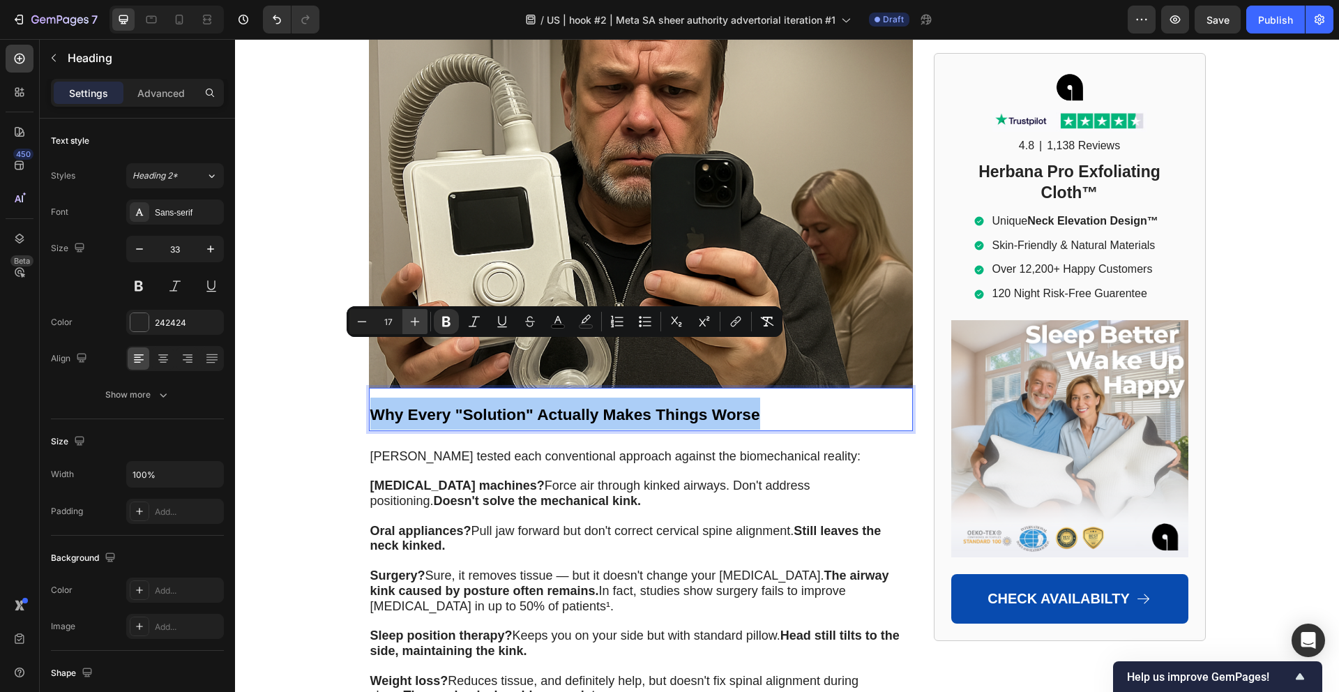
click at [420, 322] on icon "Editor contextual toolbar" at bounding box center [415, 321] width 14 height 14
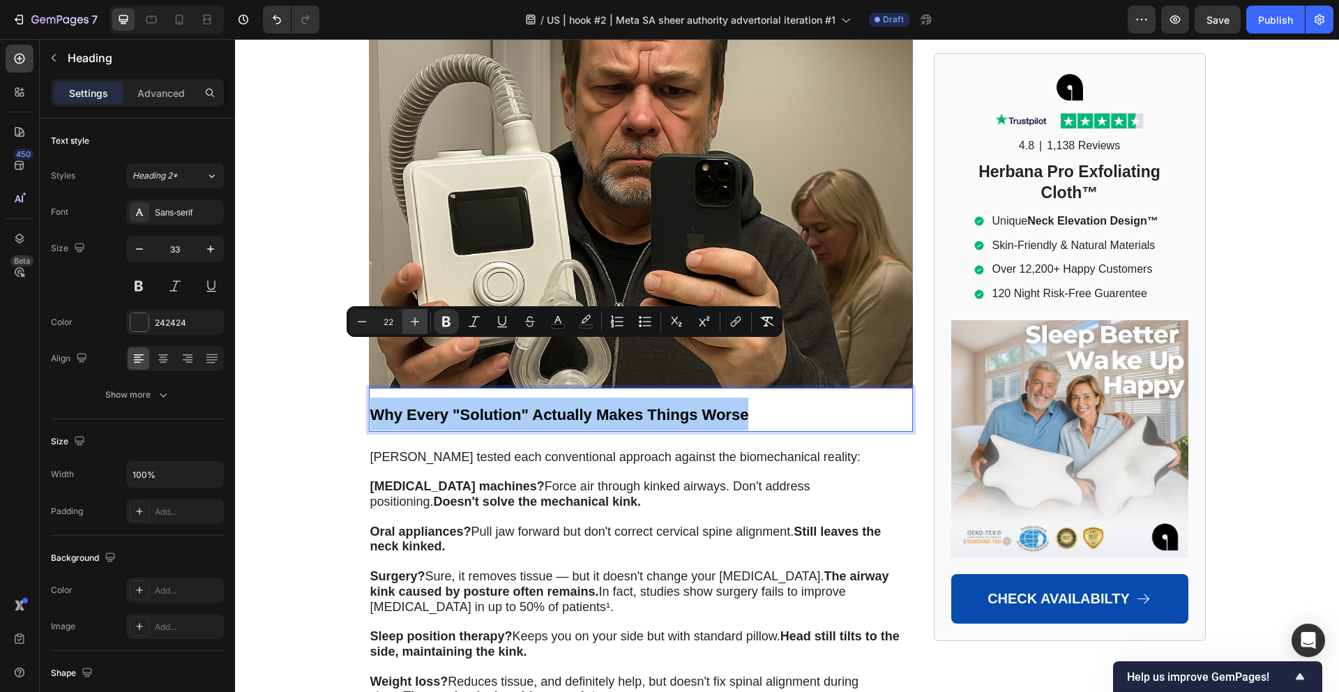
click at [420, 322] on icon "Editor contextual toolbar" at bounding box center [415, 321] width 14 height 14
click at [420, 323] on icon "Editor contextual toolbar" at bounding box center [415, 321] width 14 height 14
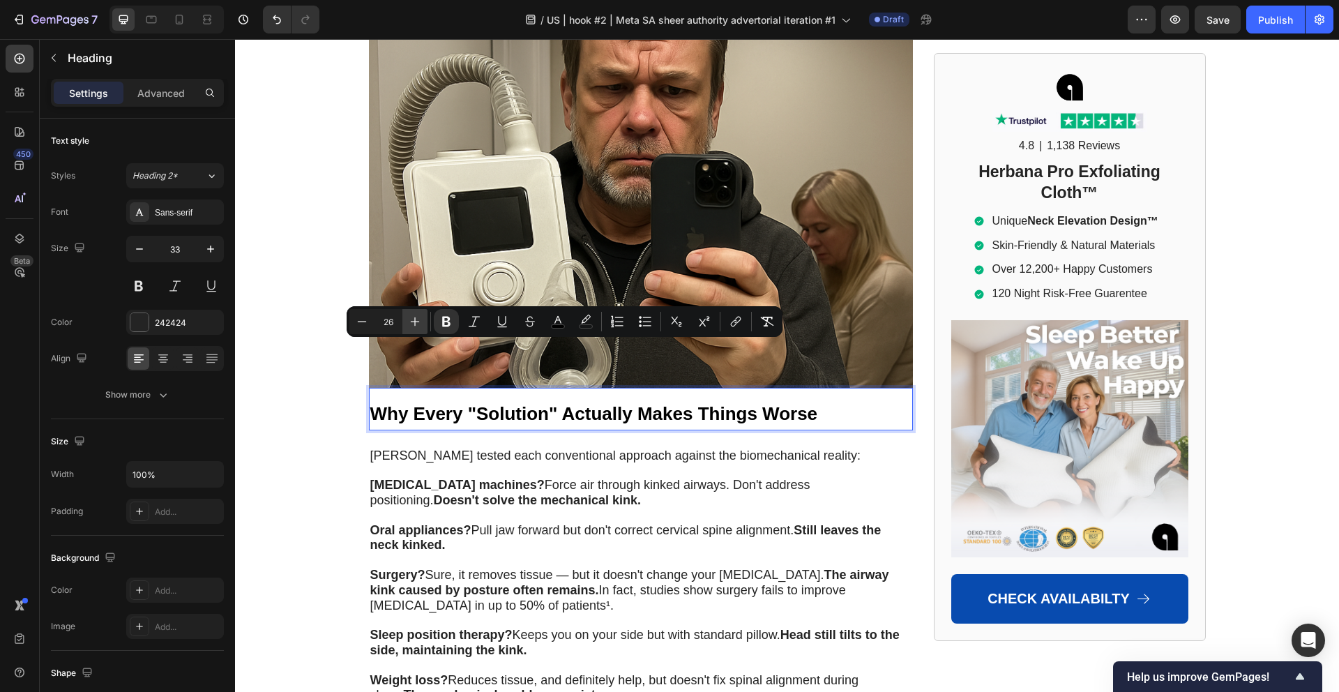
click at [420, 323] on icon "Editor contextual toolbar" at bounding box center [415, 321] width 14 height 14
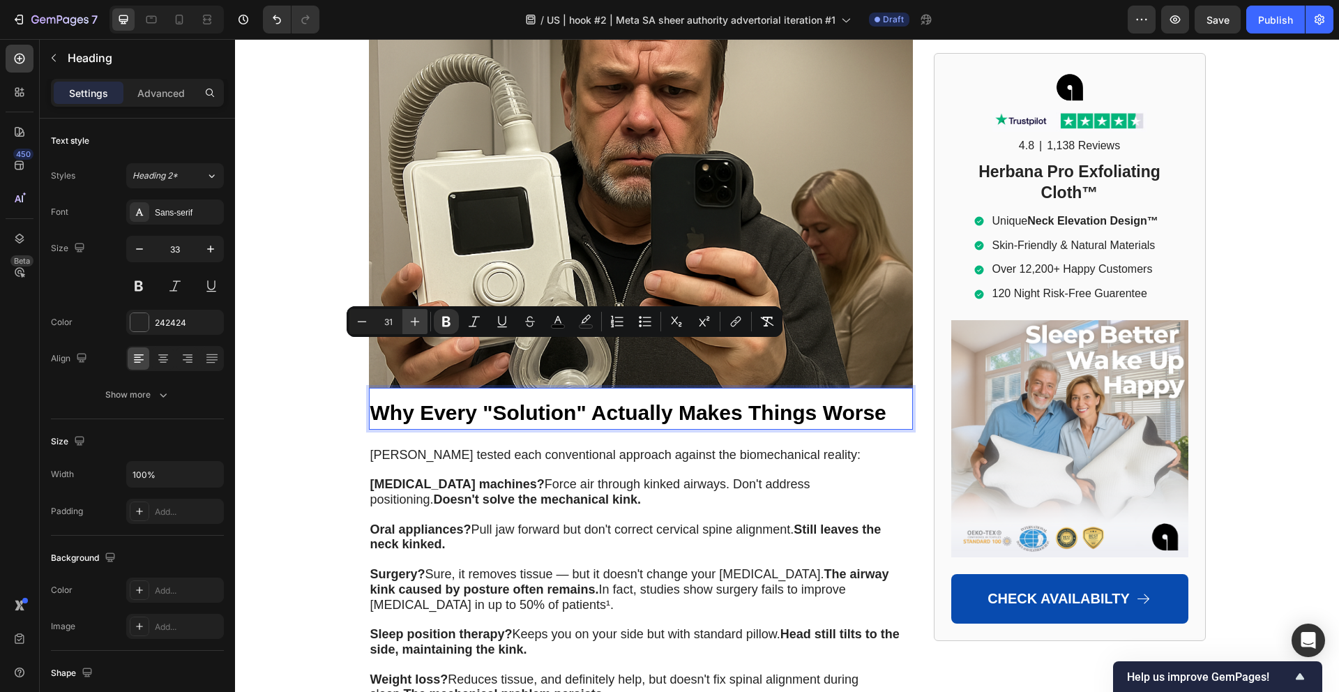
click at [420, 322] on icon "Editor contextual toolbar" at bounding box center [415, 321] width 14 height 14
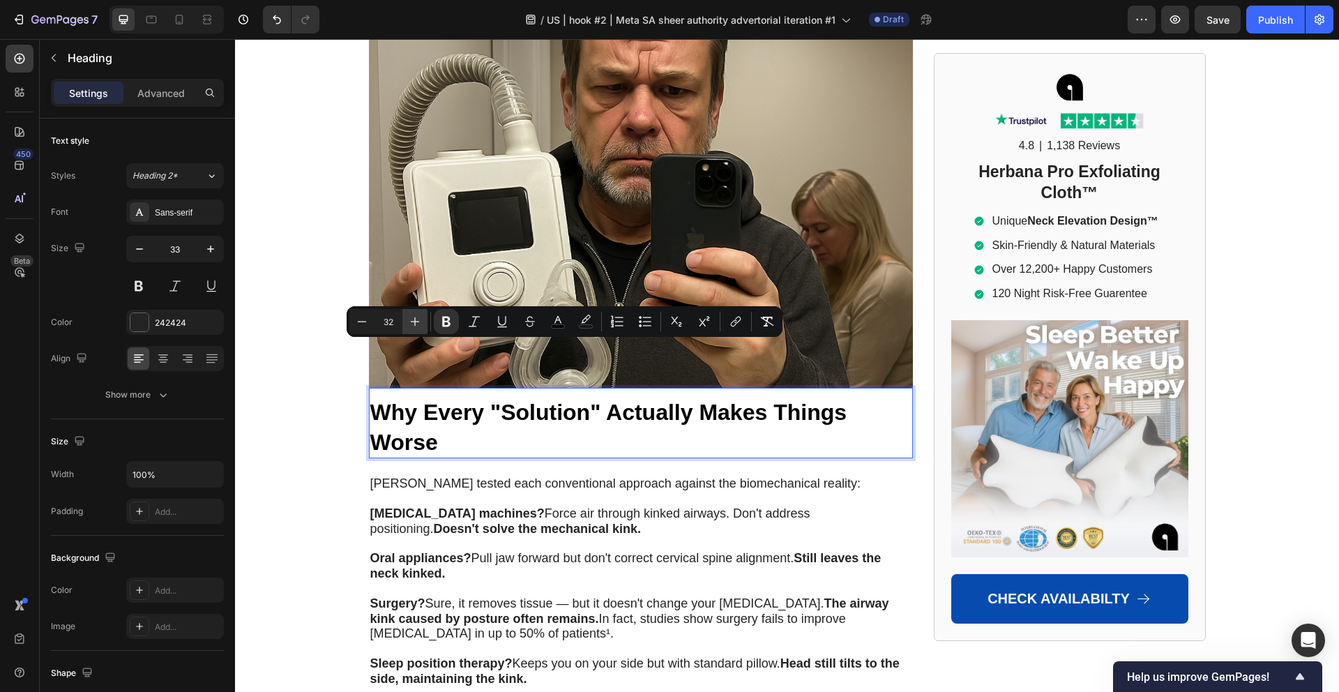
click at [420, 322] on icon "Editor contextual toolbar" at bounding box center [415, 321] width 14 height 14
type input "33"
click at [333, 379] on div "Home > [MEDICAL_DATA] > Airway Pro™ Text Block Emergency Room Doctors Are Final…" at bounding box center [787, 263] width 1104 height 10020
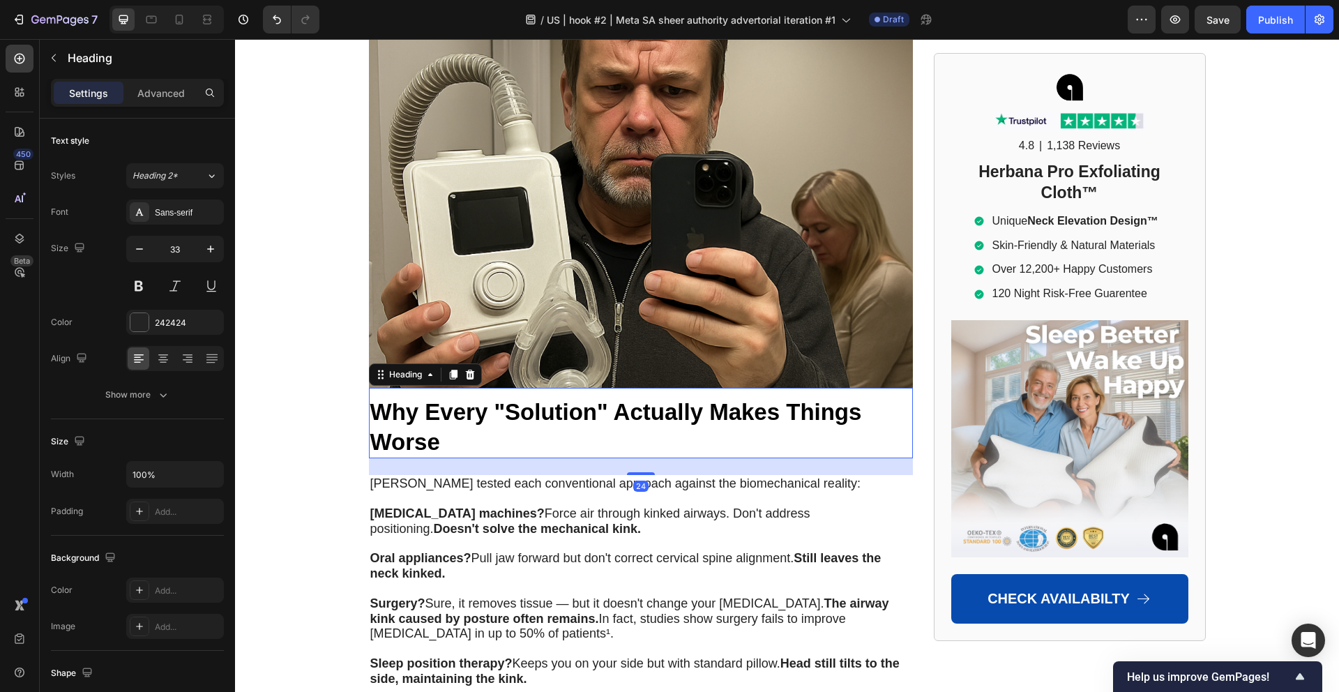
click at [453, 399] on strong "Why Every "Solution" Actually Makes Things Worse" at bounding box center [615, 427] width 491 height 56
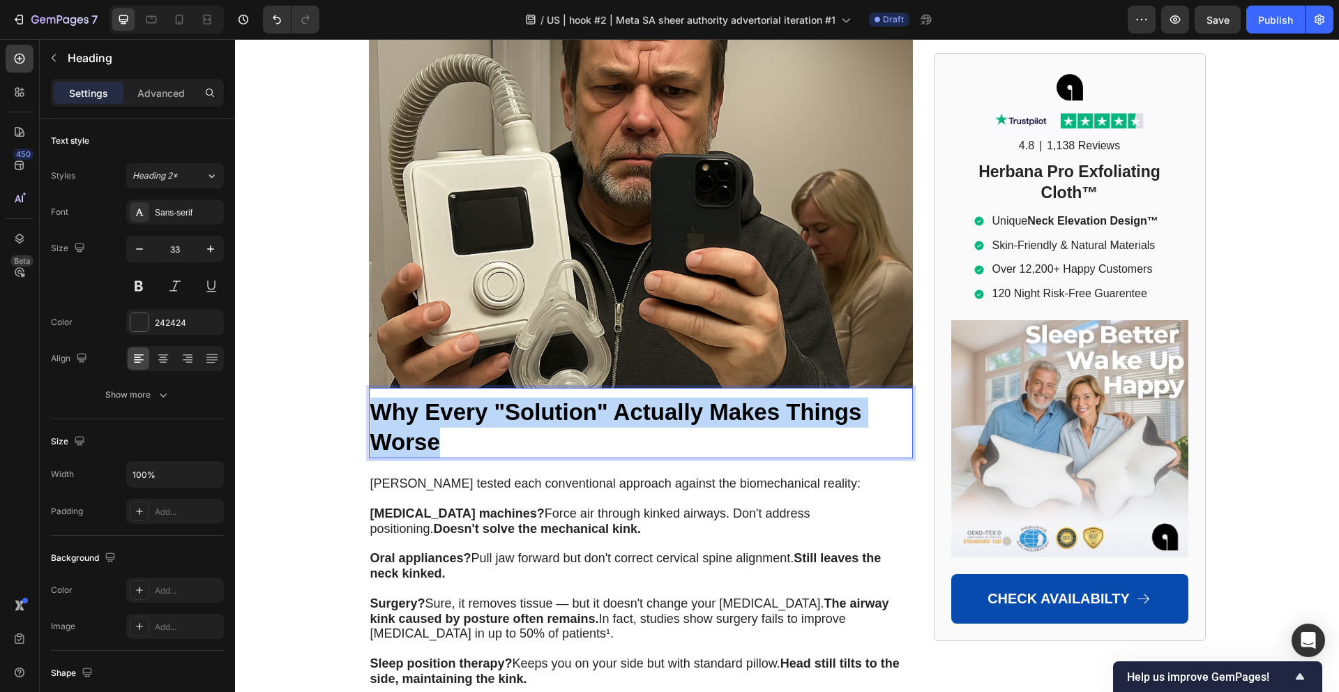
click at [453, 399] on strong "Why Every "Solution" Actually Makes Things Worse" at bounding box center [615, 427] width 491 height 56
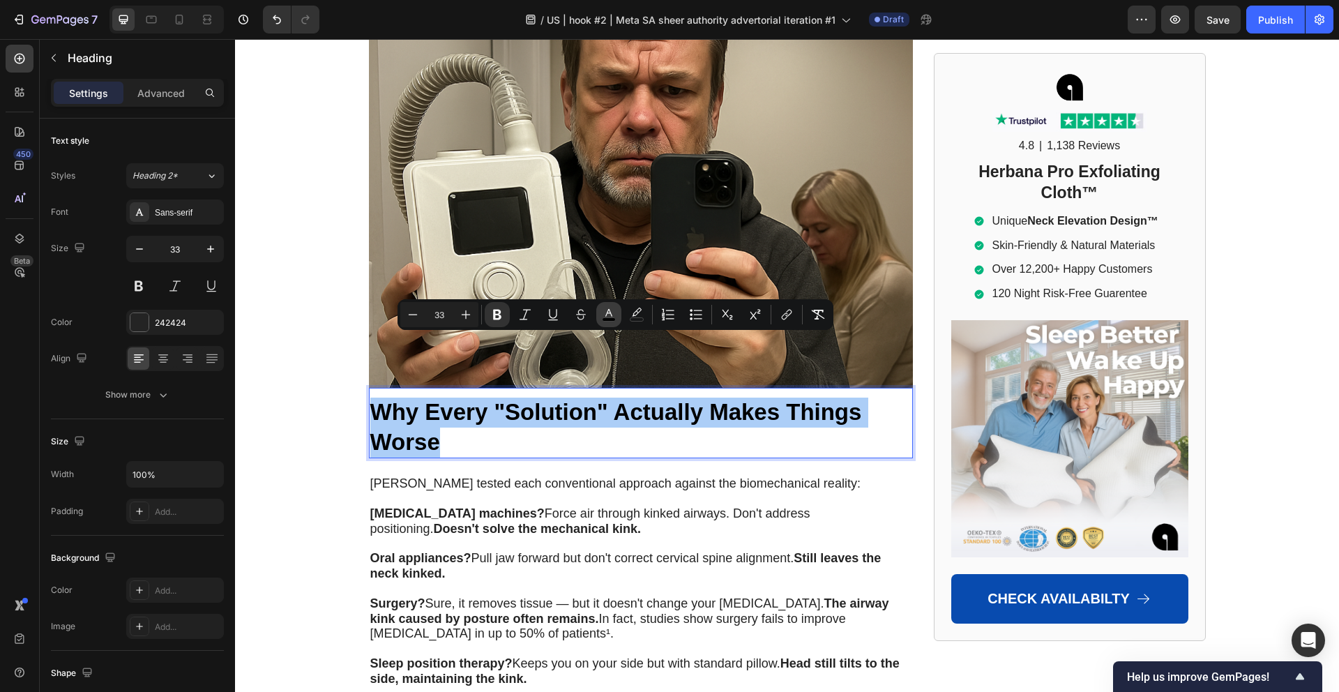
click at [607, 310] on icon "Editor contextual toolbar" at bounding box center [609, 314] width 14 height 14
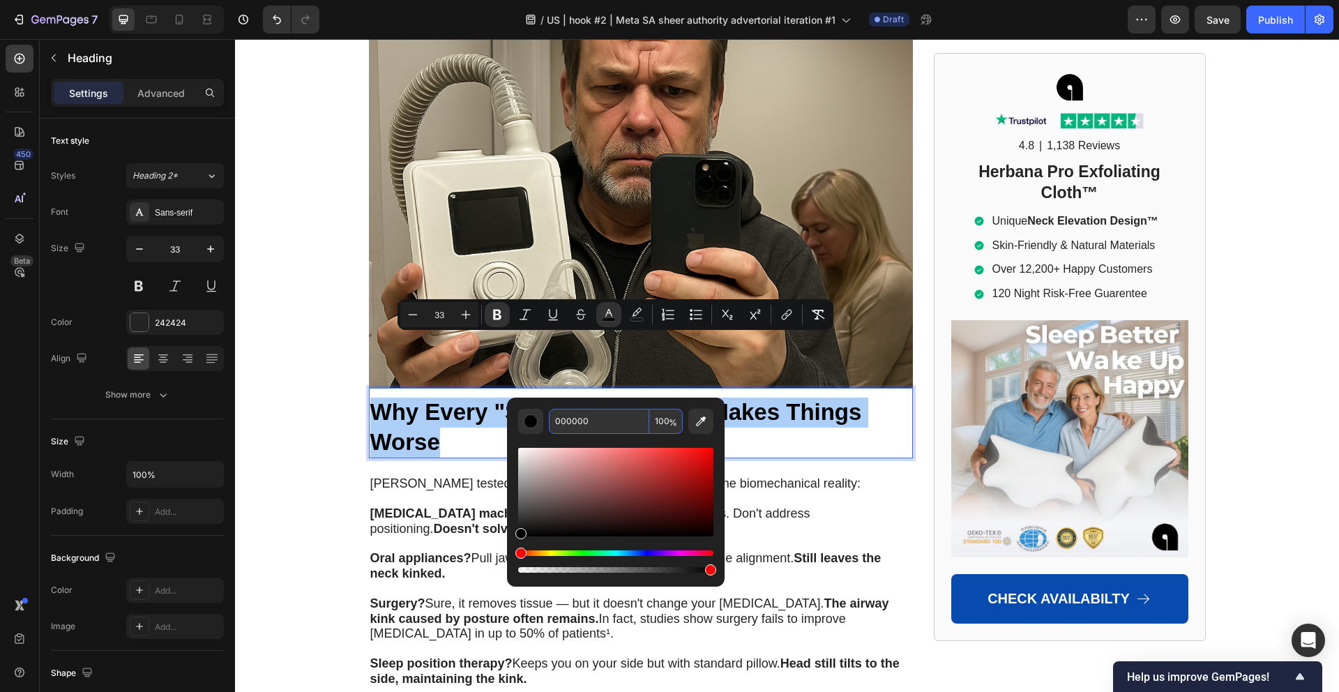
click at [589, 414] on input "000000" at bounding box center [599, 421] width 100 height 25
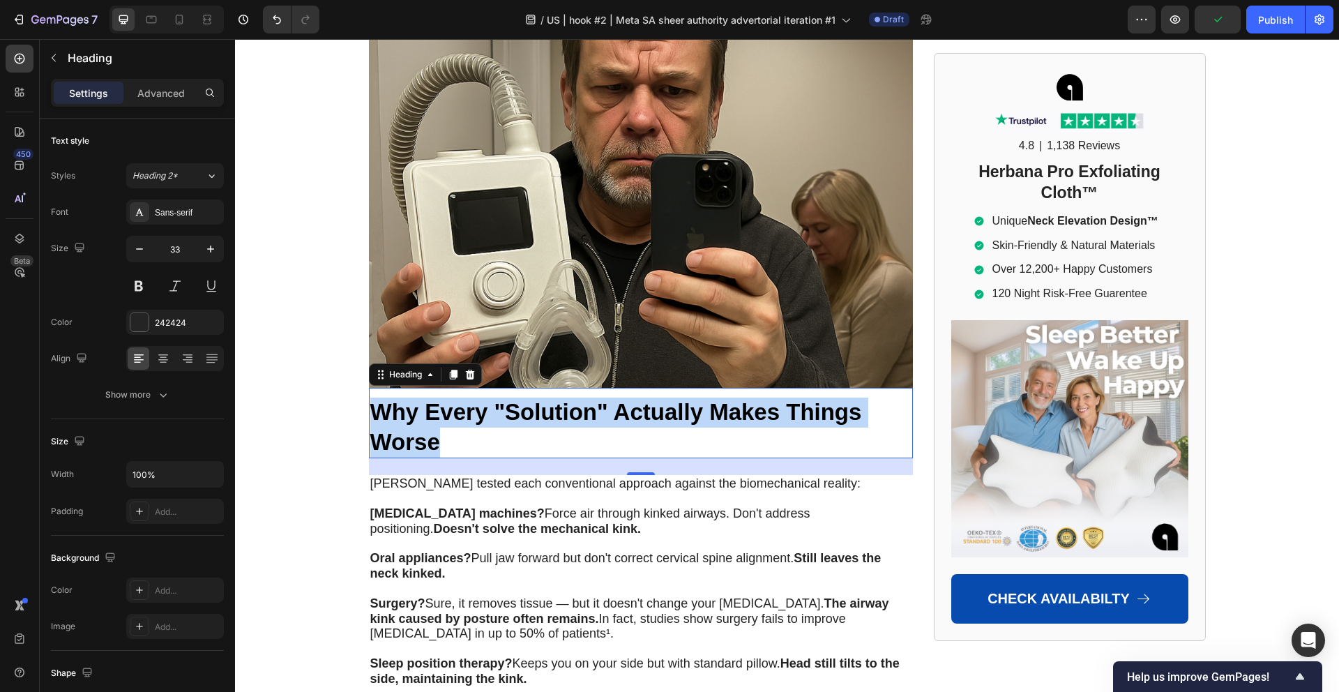
click at [625, 399] on strong "Why Every "Solution" Actually Makes Things Worse" at bounding box center [615, 427] width 491 height 56
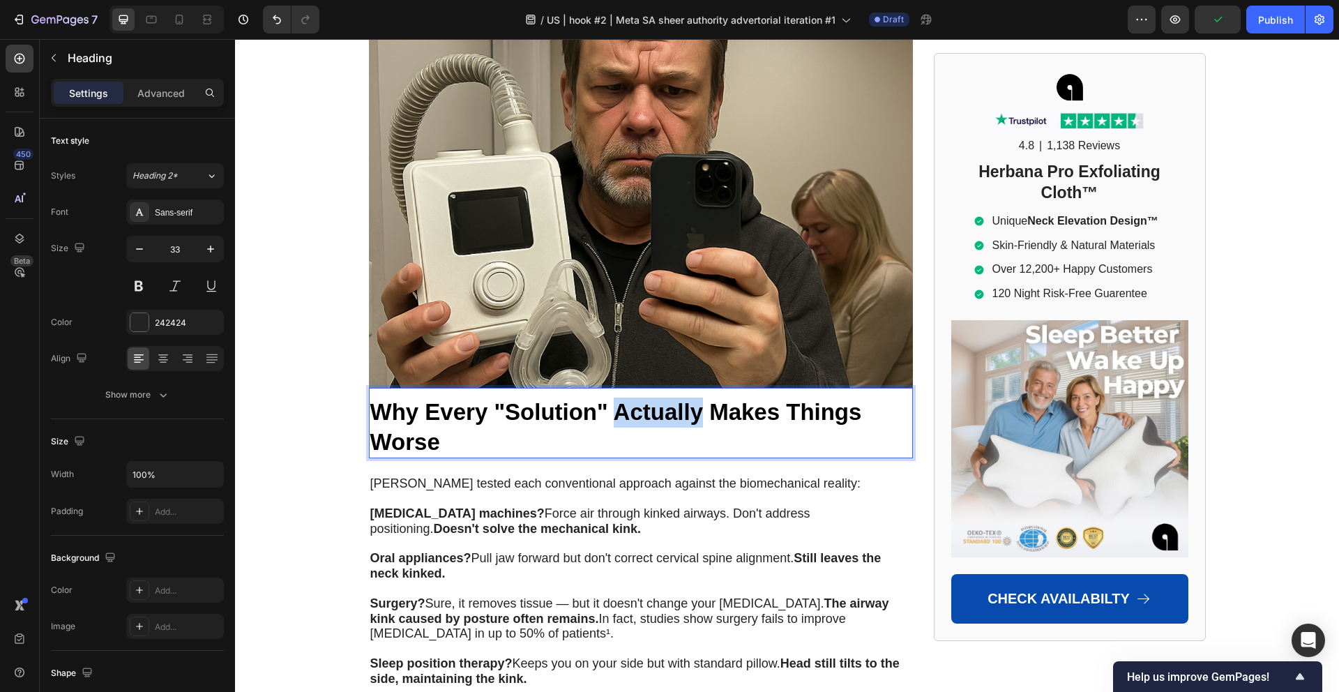
click at [625, 399] on strong "Why Every "Solution" Actually Makes Things Worse" at bounding box center [615, 427] width 491 height 56
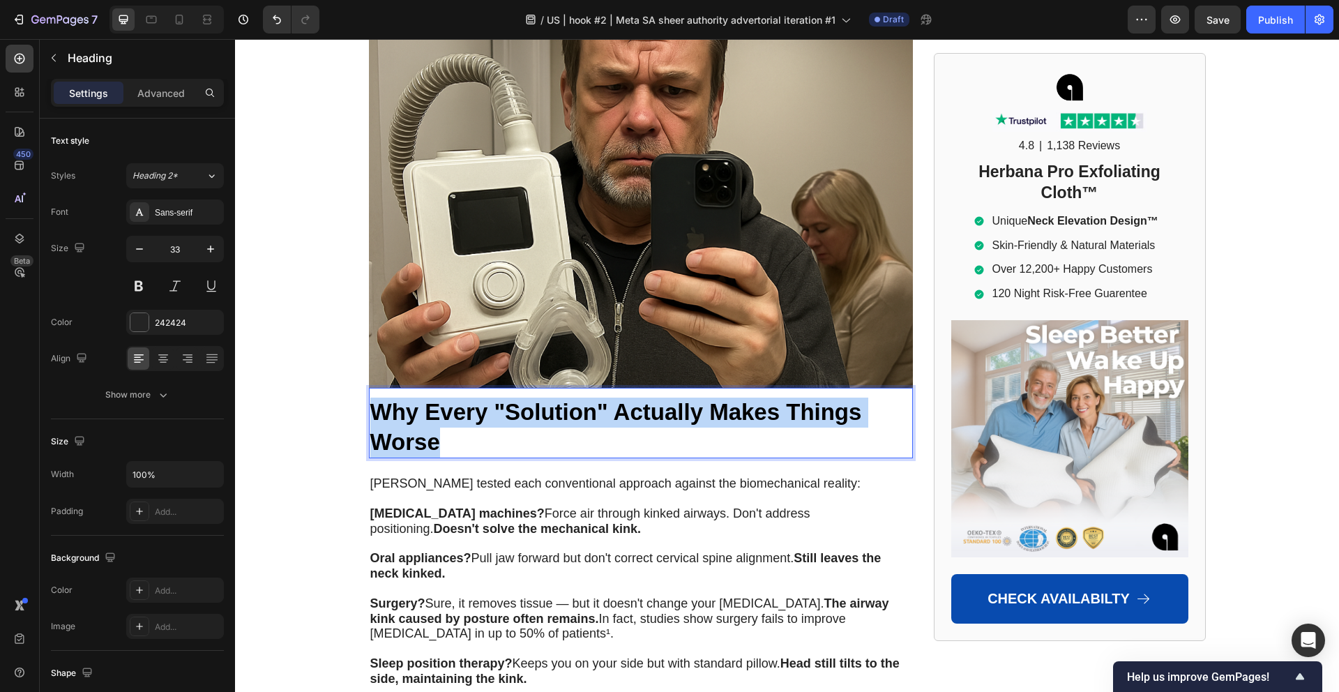
click at [625, 399] on strong "Why Every "Solution" Actually Makes Things Worse" at bounding box center [615, 427] width 491 height 56
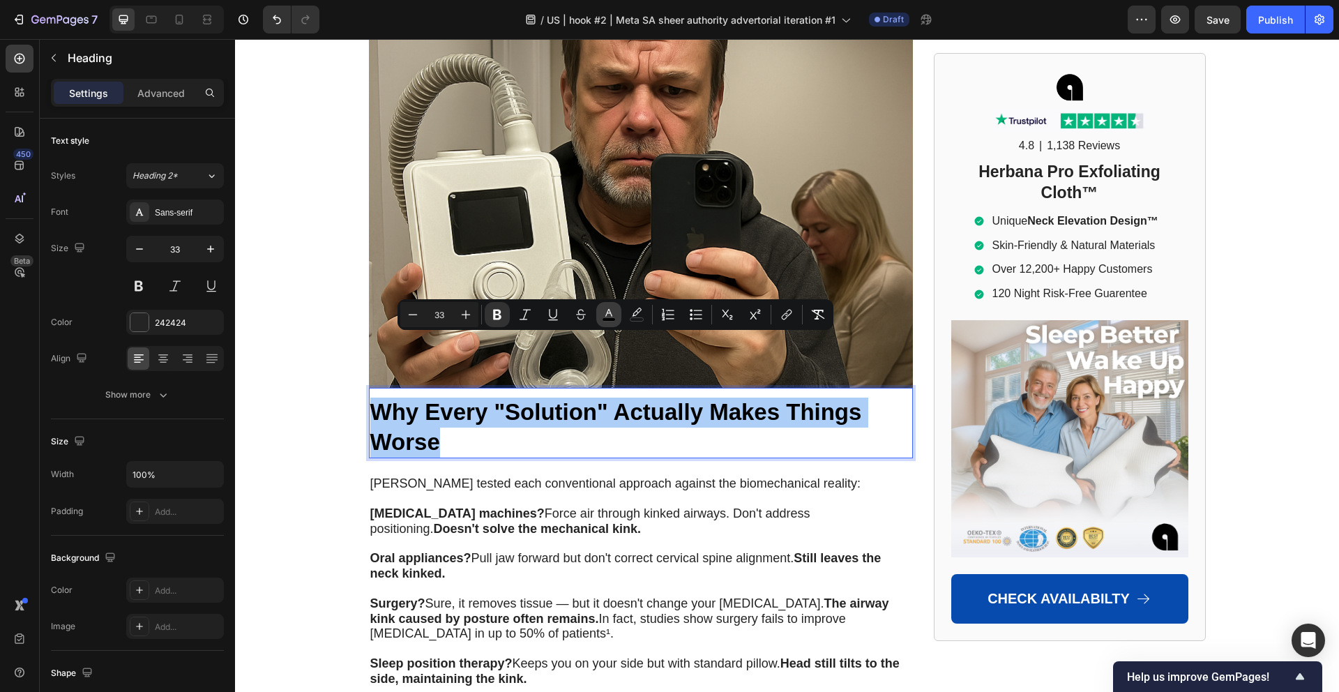
click at [611, 319] on rect "Editor contextual toolbar" at bounding box center [608, 319] width 13 height 3
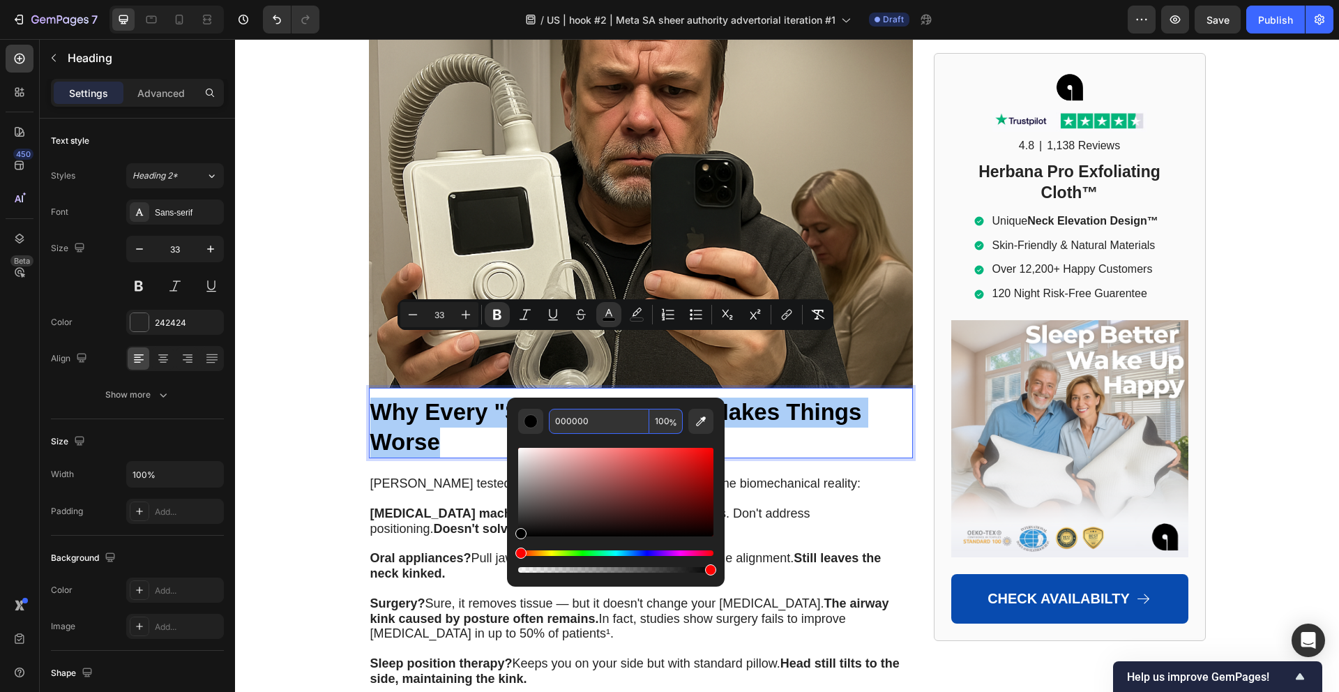
click at [596, 414] on input "000000" at bounding box center [599, 421] width 100 height 25
paste input "242424"
type input "242424"
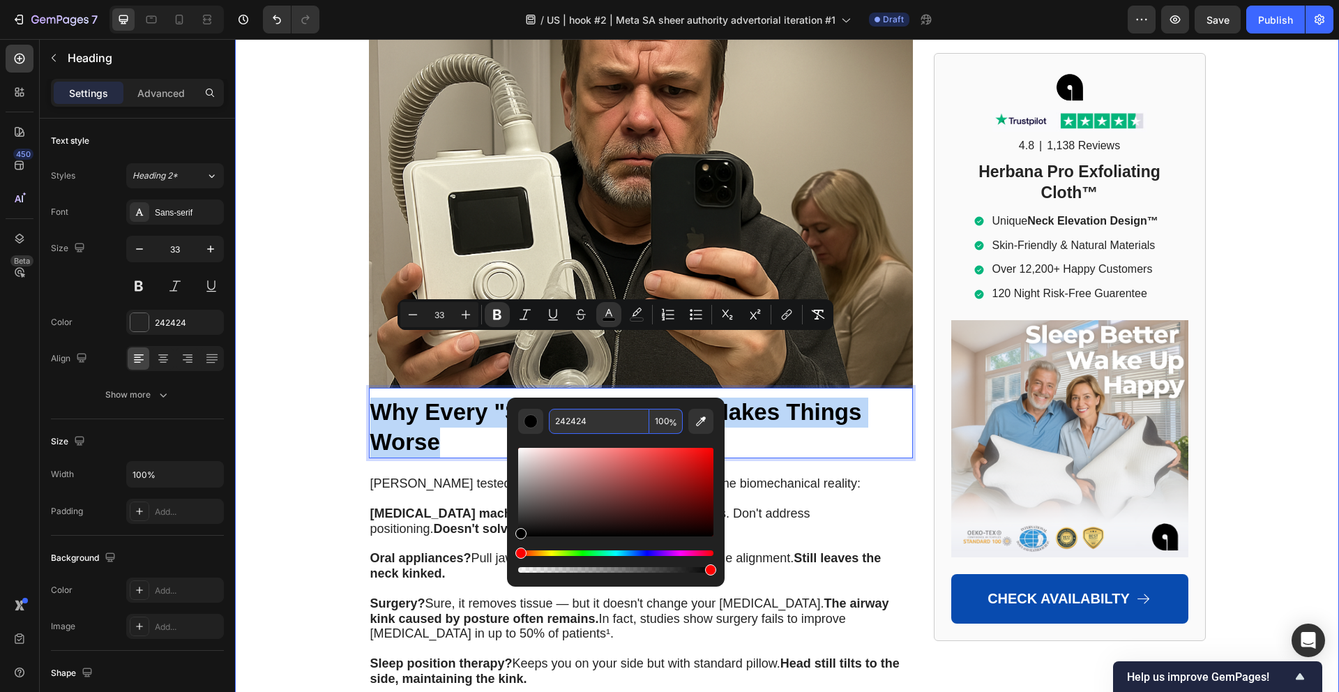
click at [339, 425] on div "Home > [MEDICAL_DATA] > Airway Pro™ Text Block Emergency Room Doctors Are Final…" at bounding box center [787, 263] width 1104 height 10020
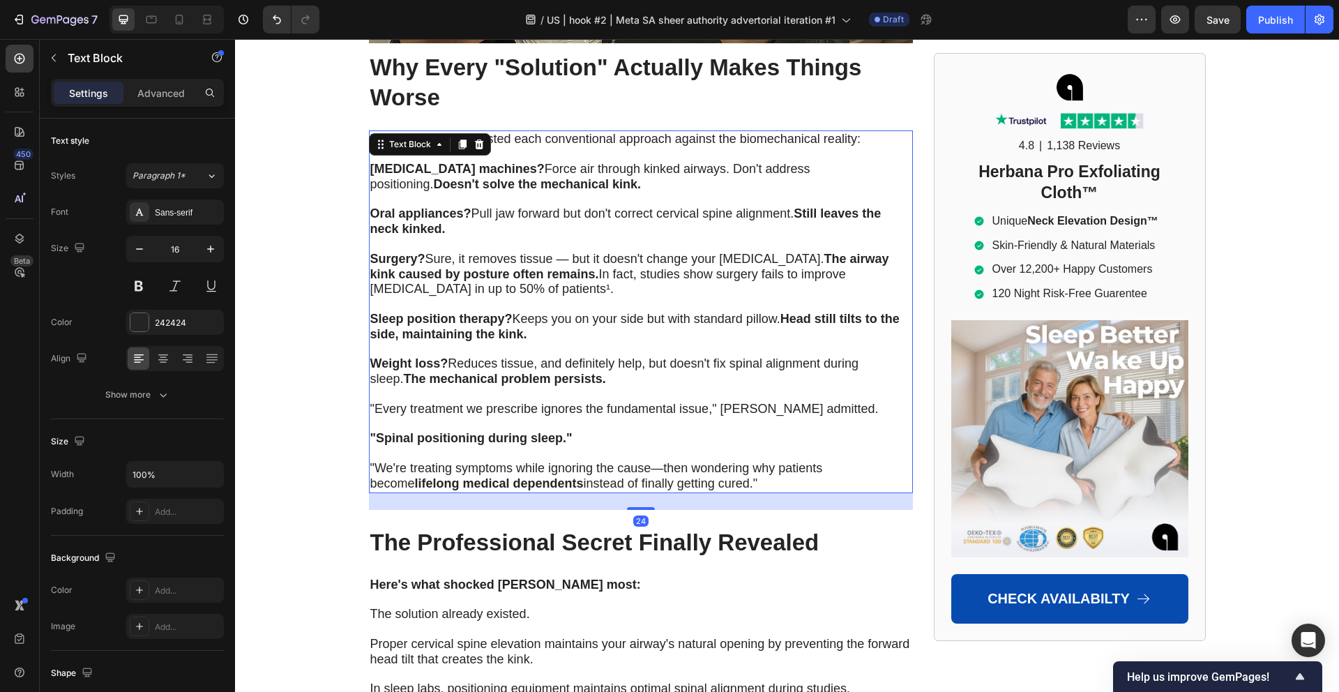
click at [466, 387] on p at bounding box center [640, 394] width 541 height 15
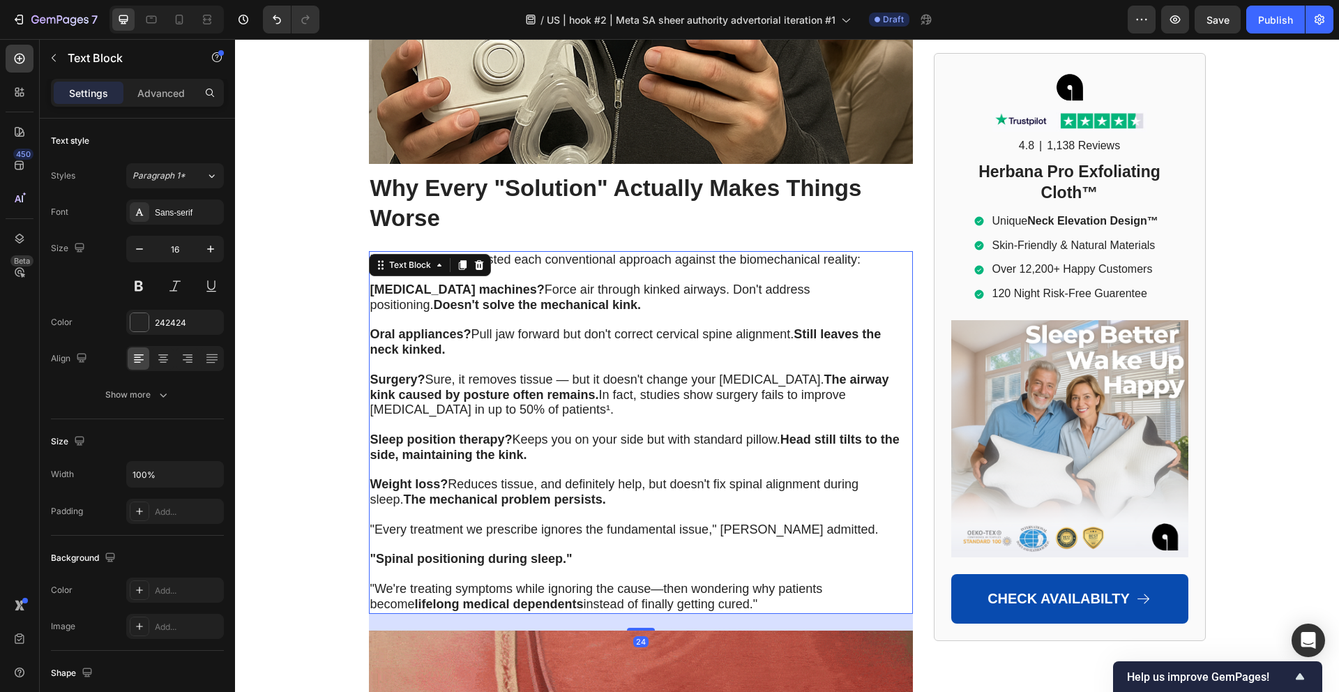
scroll to position [5105, 0]
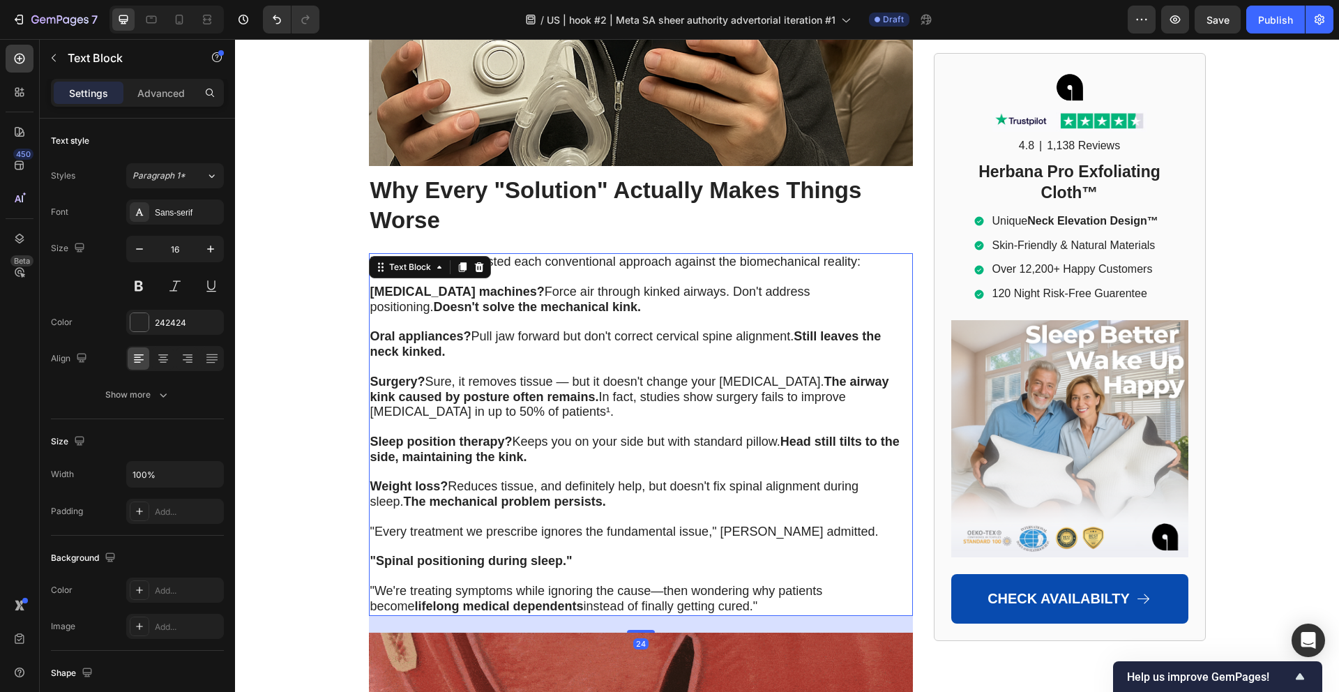
click at [512, 434] on strong "Head still tilts to the side, maintaining the kink." at bounding box center [634, 448] width 529 height 29
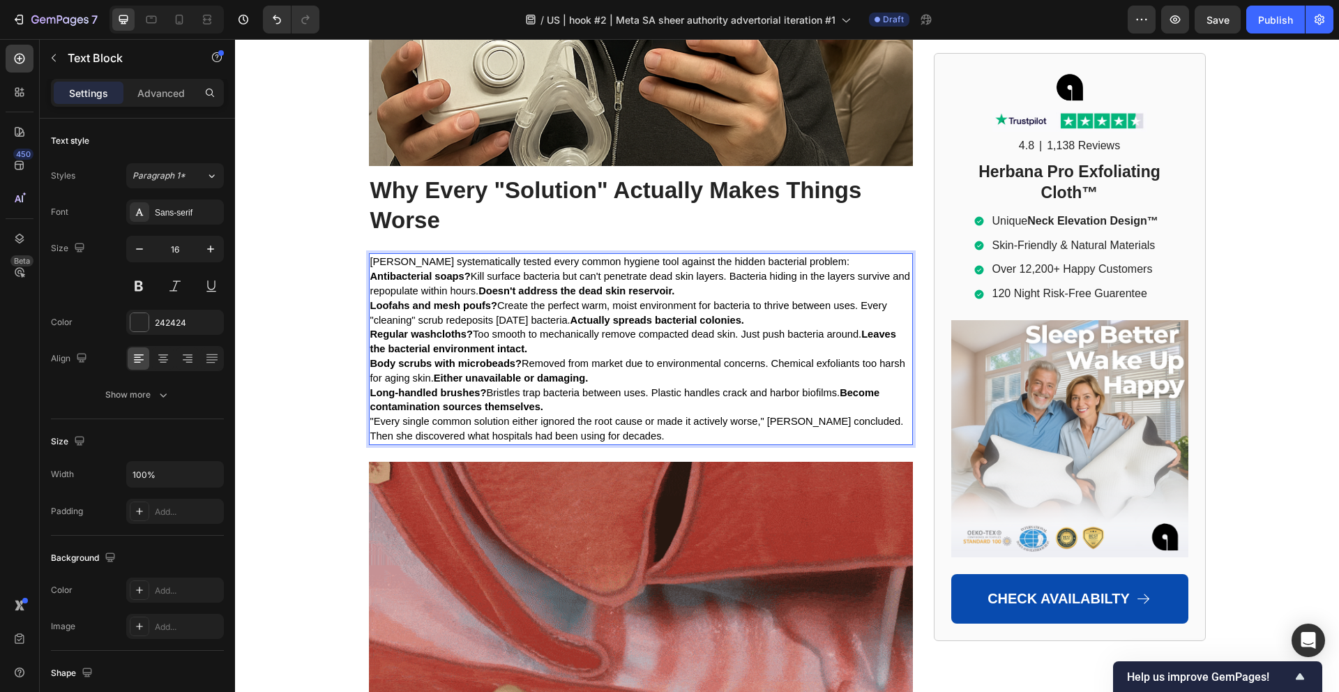
click at [446, 270] on strong "Antibacterial soaps?" at bounding box center [420, 275] width 100 height 11
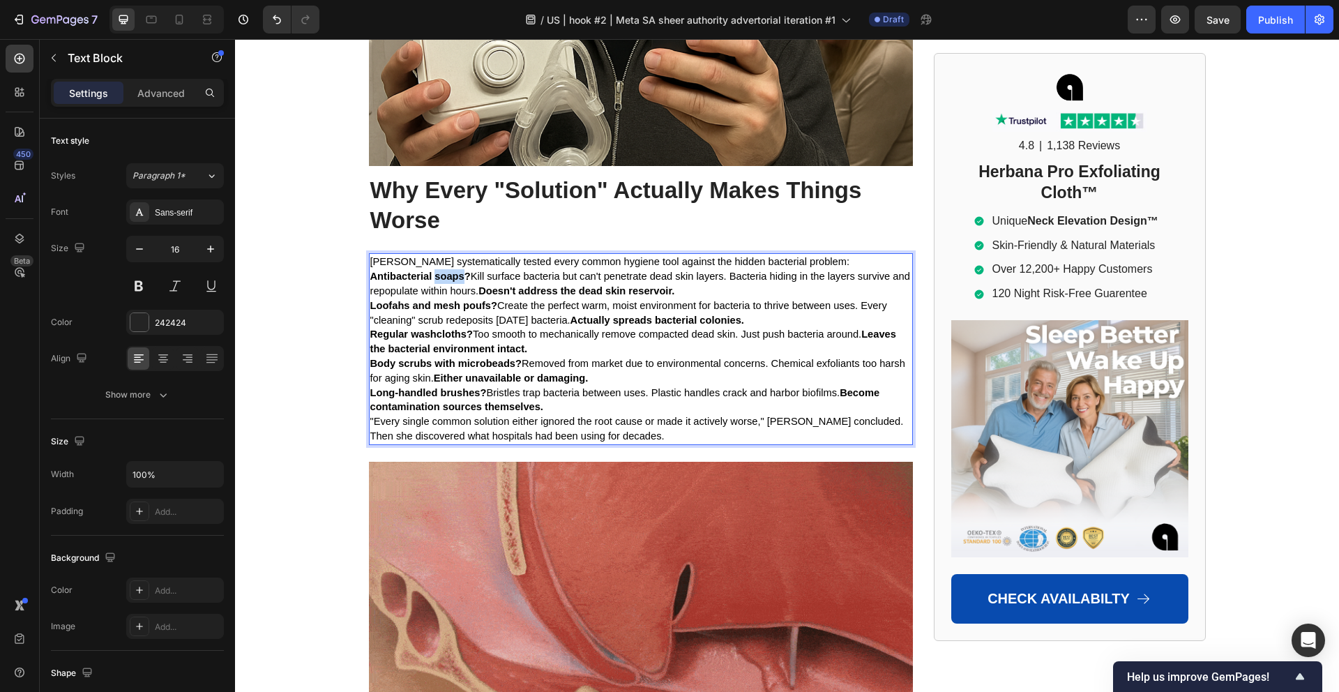
click at [446, 270] on strong "Antibacterial soaps?" at bounding box center [420, 275] width 100 height 11
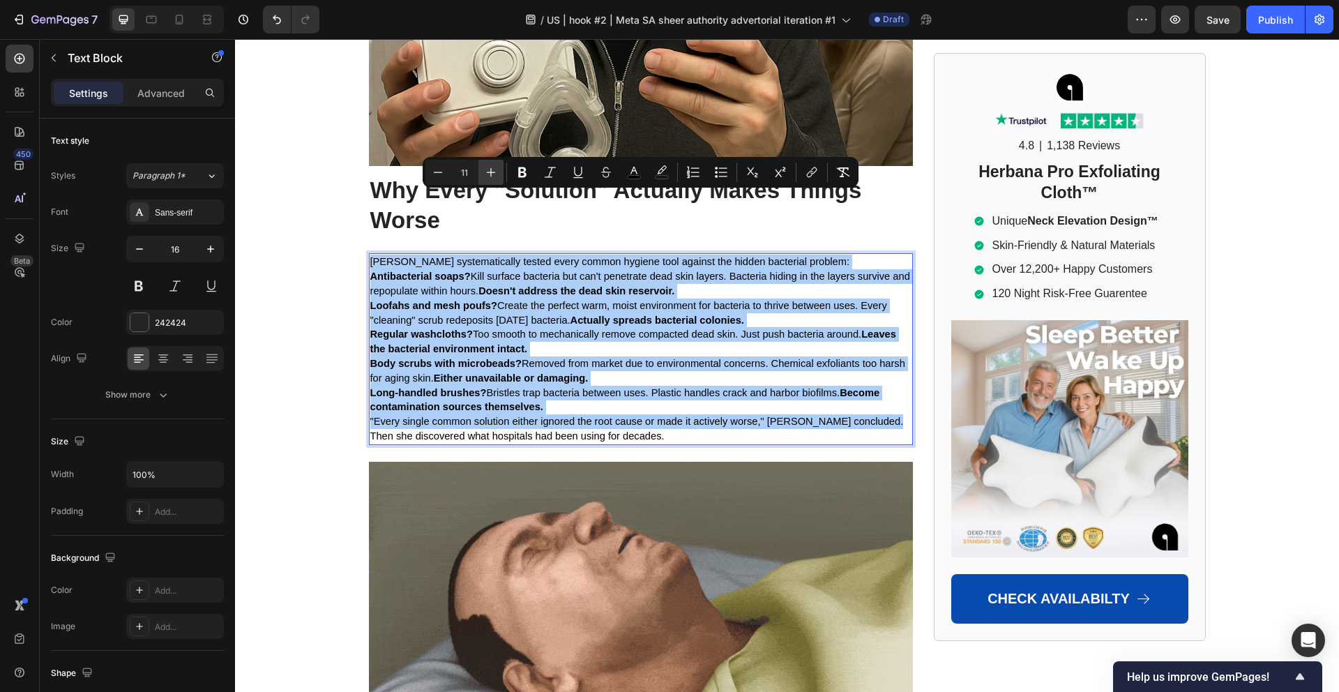
click at [485, 174] on icon "Editor contextual toolbar" at bounding box center [491, 172] width 14 height 14
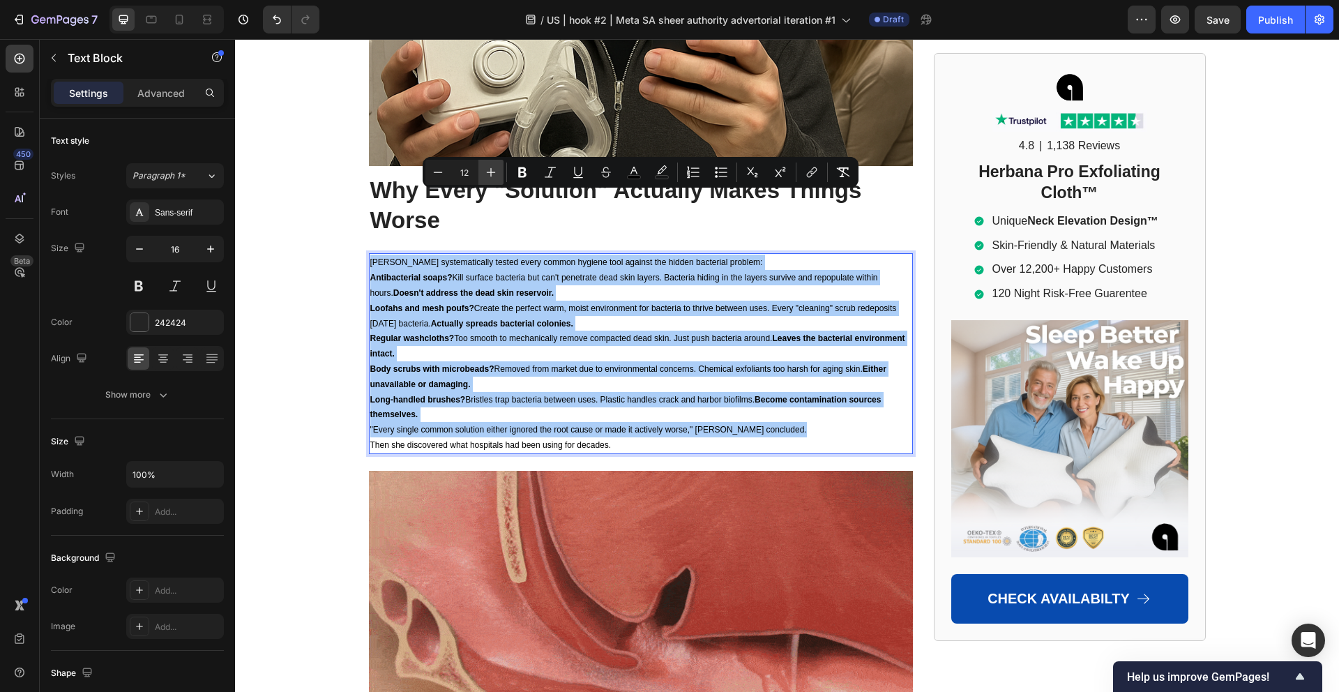
click at [486, 173] on icon "Editor contextual toolbar" at bounding box center [491, 172] width 14 height 14
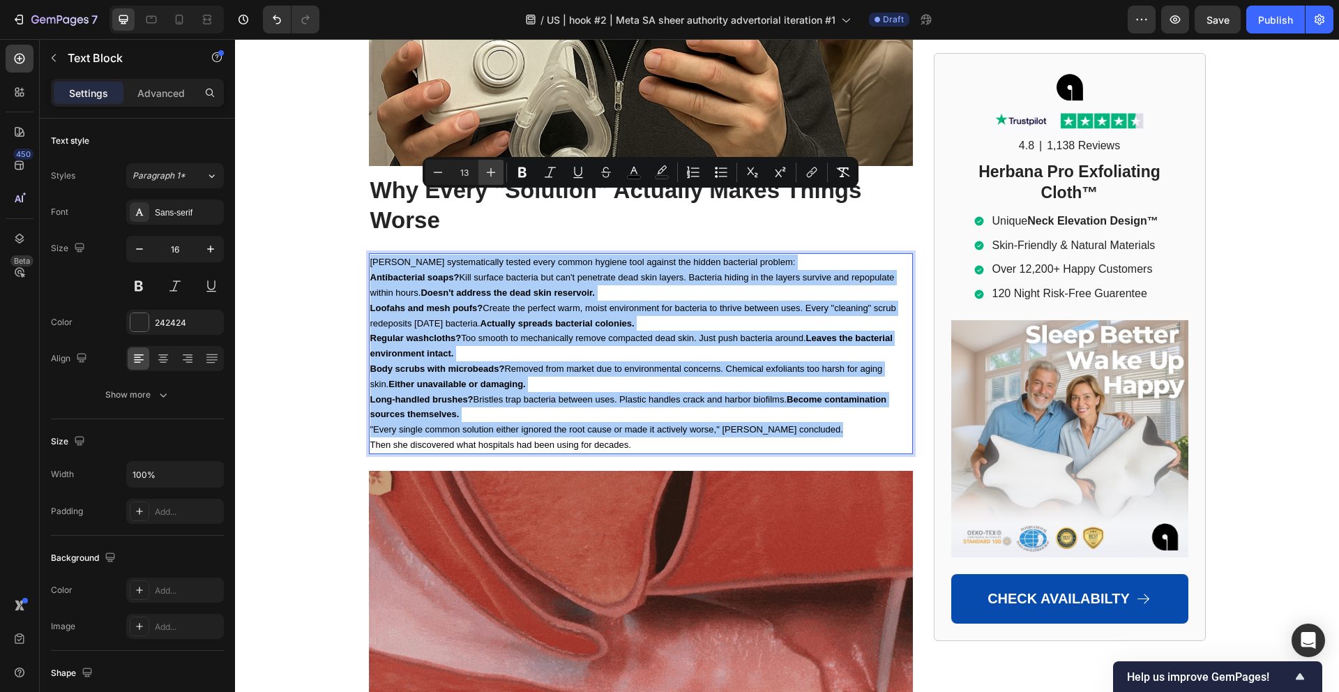
click at [487, 171] on icon "Editor contextual toolbar" at bounding box center [491, 172] width 14 height 14
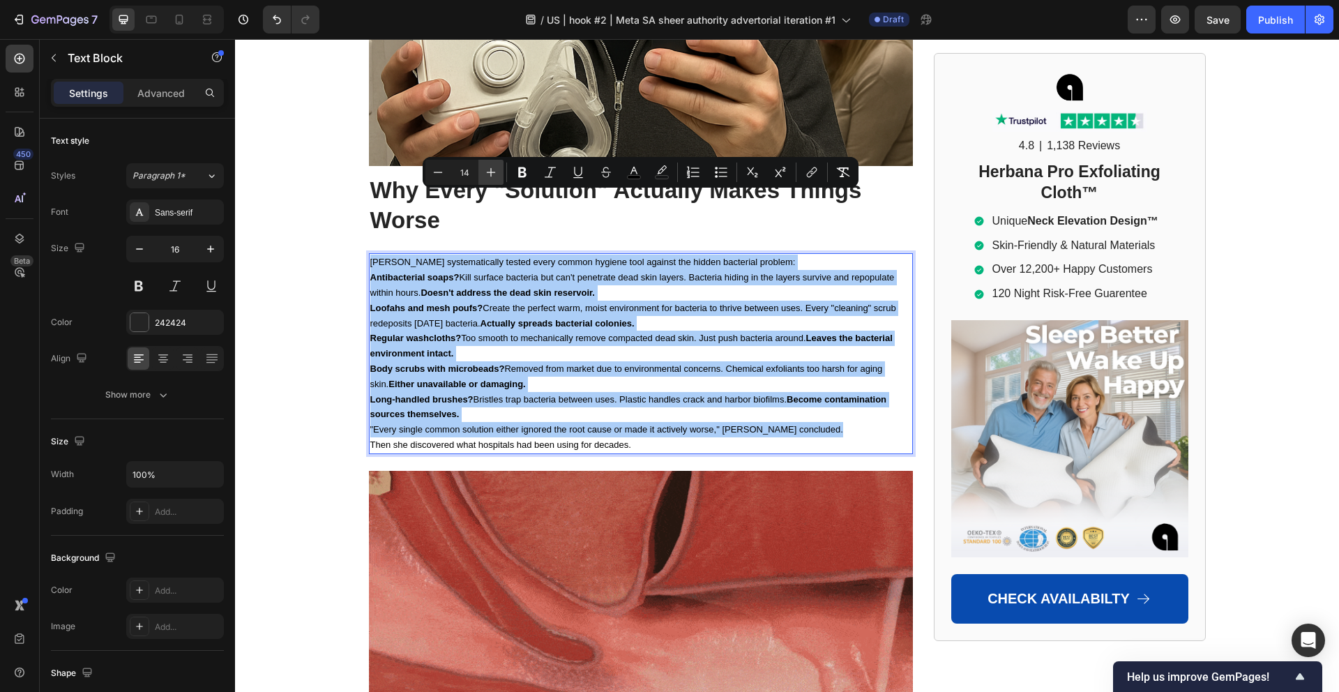
click at [487, 171] on icon "Editor contextual toolbar" at bounding box center [491, 172] width 14 height 14
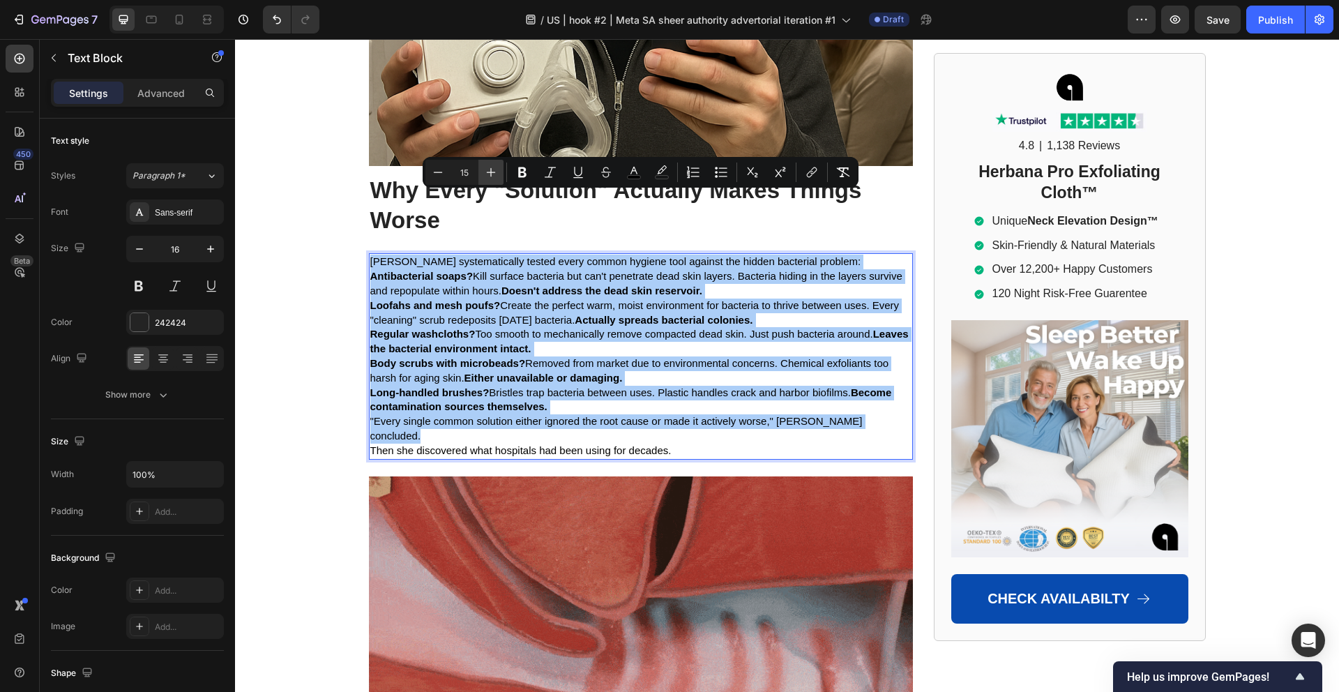
click at [488, 170] on icon "Editor contextual toolbar" at bounding box center [491, 172] width 14 height 14
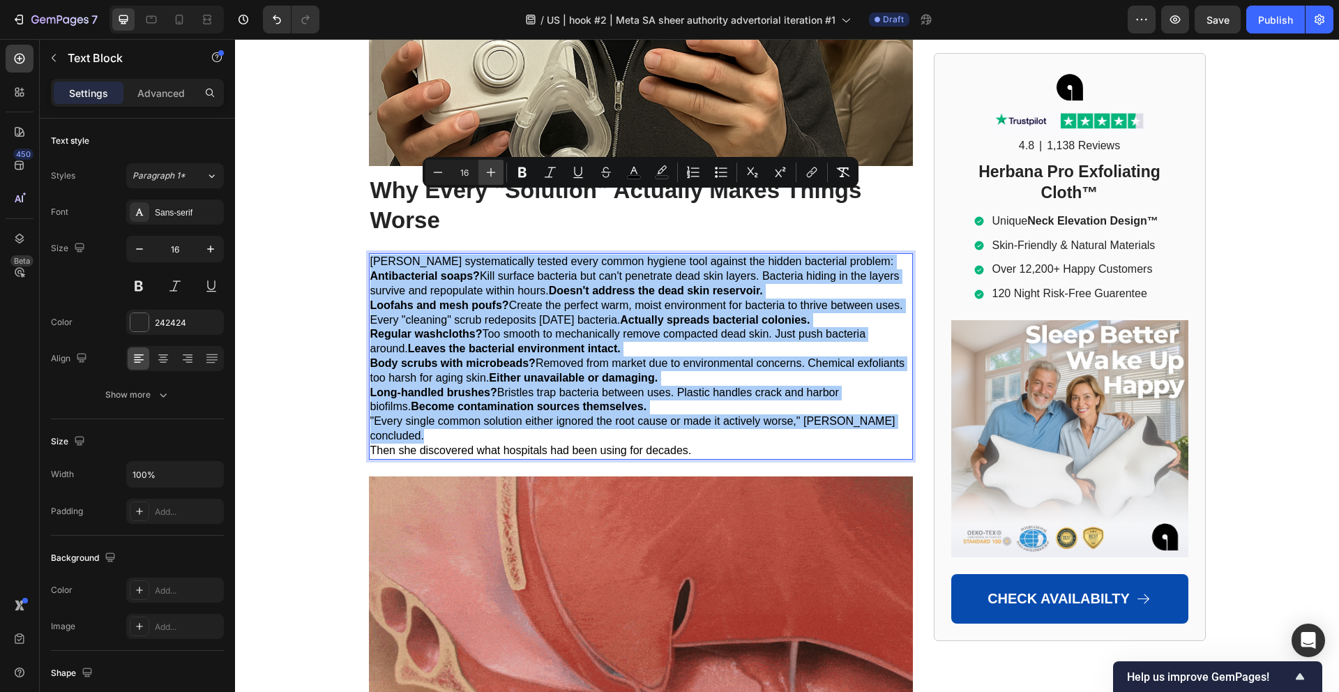
click at [488, 169] on icon "Editor contextual toolbar" at bounding box center [491, 172] width 14 height 14
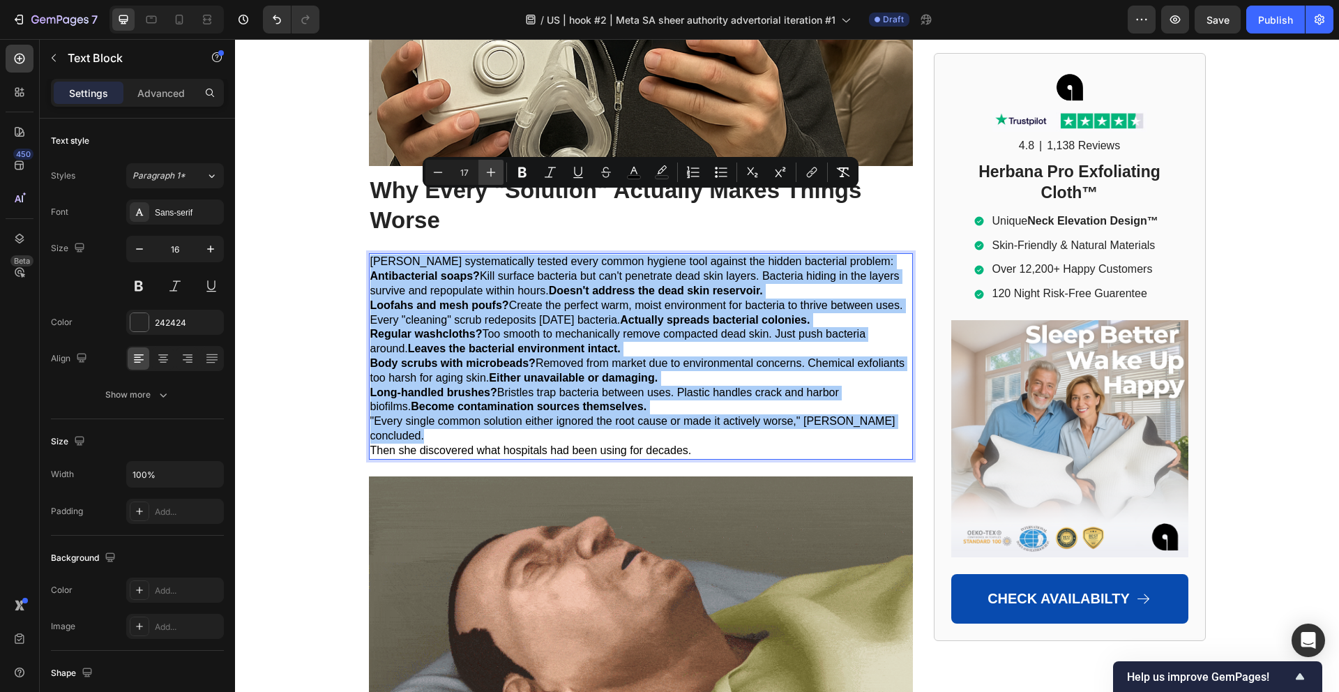
click at [488, 169] on icon "Editor contextual toolbar" at bounding box center [491, 172] width 14 height 14
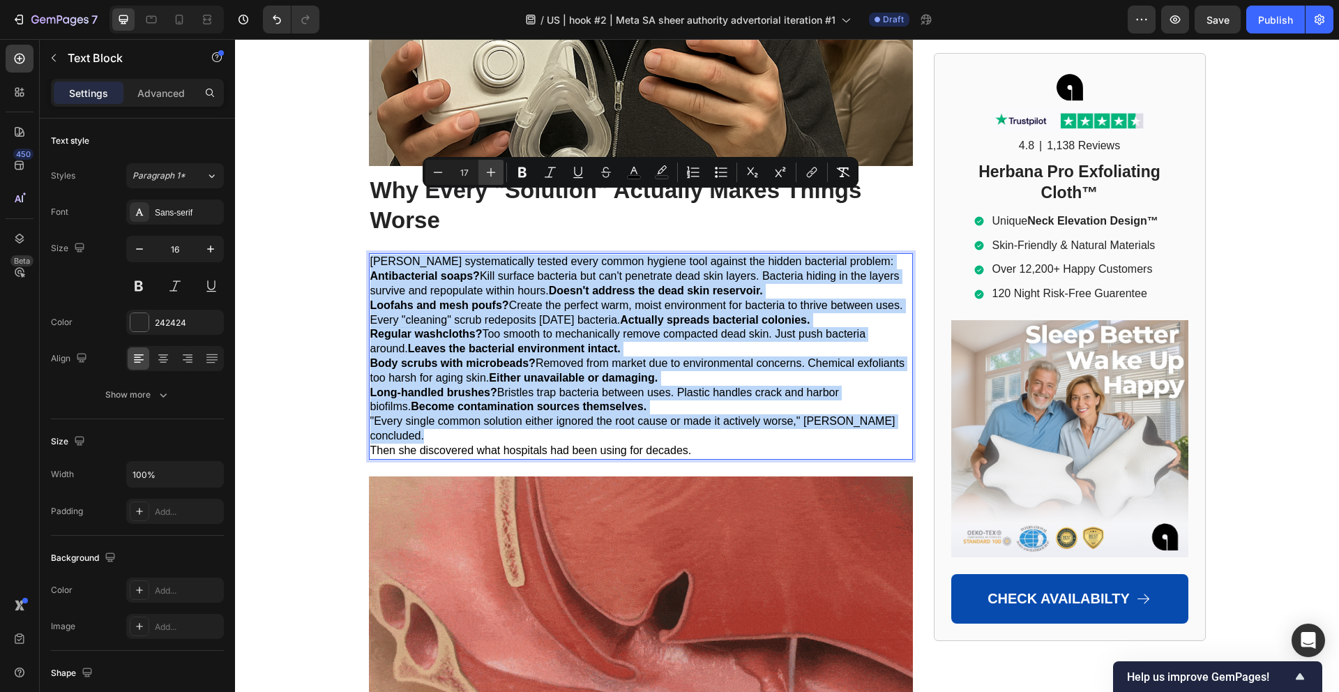
type input "18"
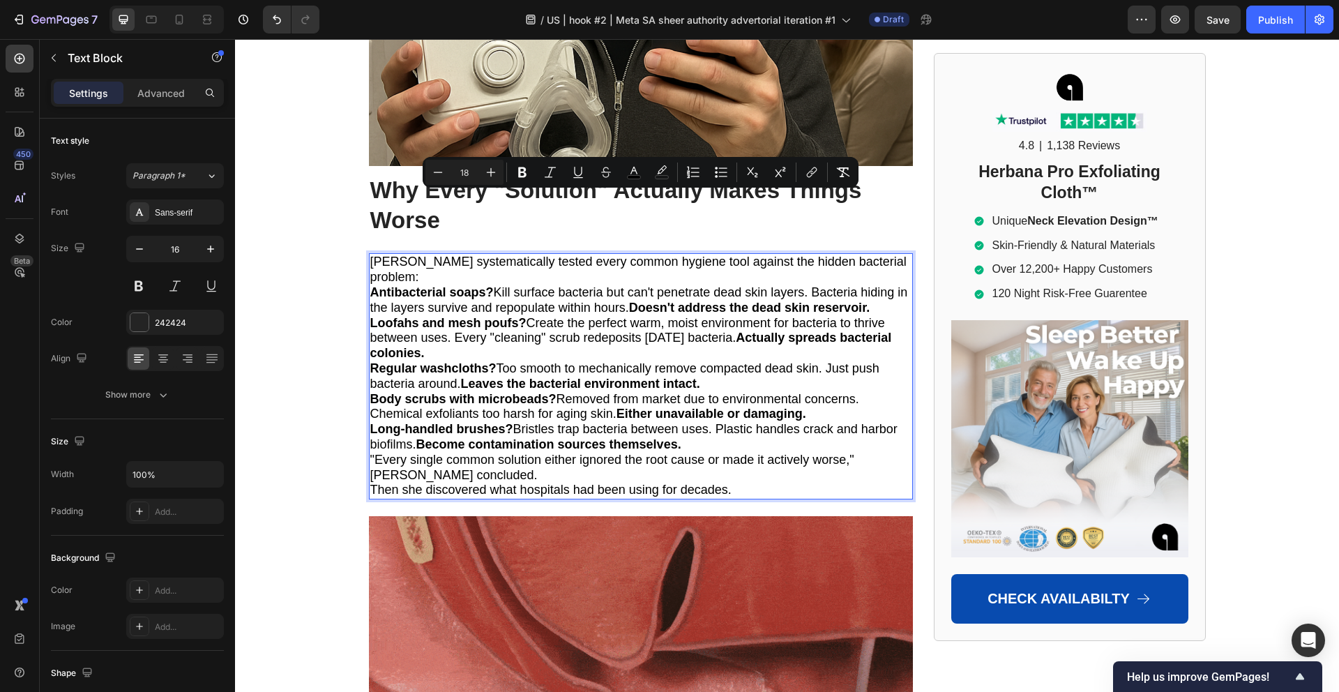
click at [487, 254] on p "[PERSON_NAME] systematically tested every common hygiene tool against the hidde…" at bounding box center [640, 269] width 541 height 31
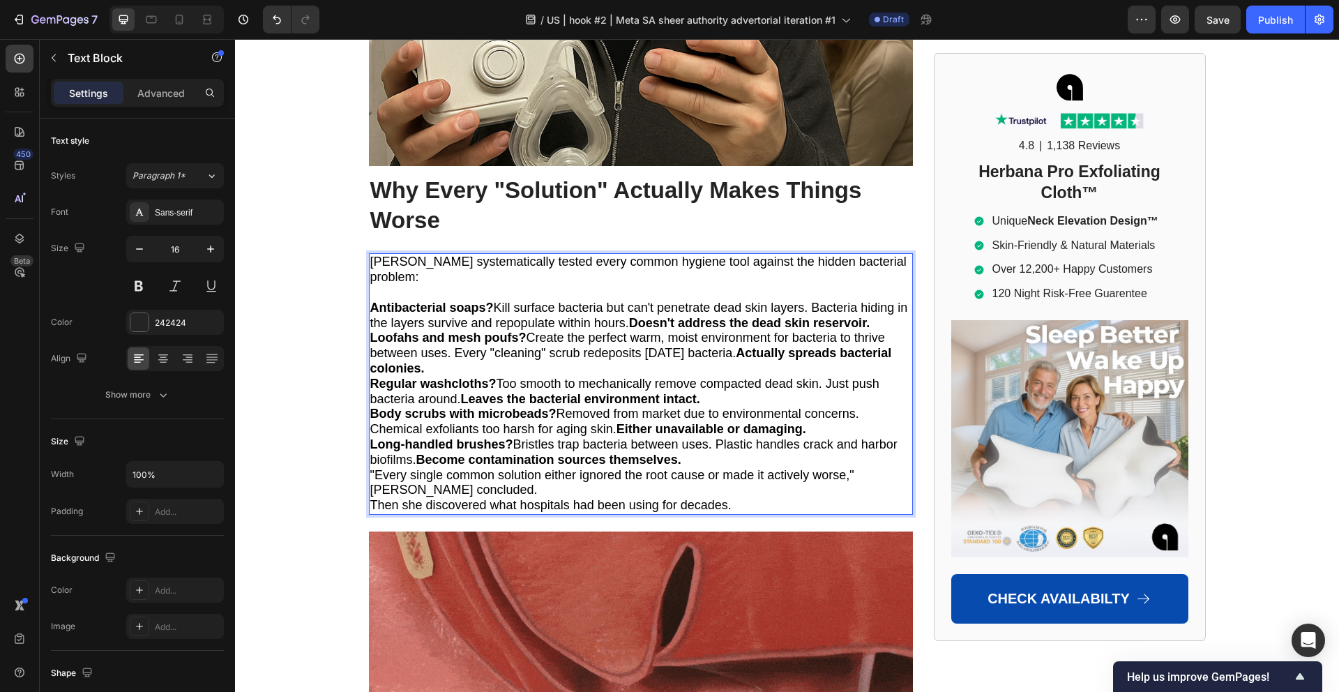
click at [869, 316] on strong "Doesn't address the dead skin reservoir." at bounding box center [749, 323] width 241 height 14
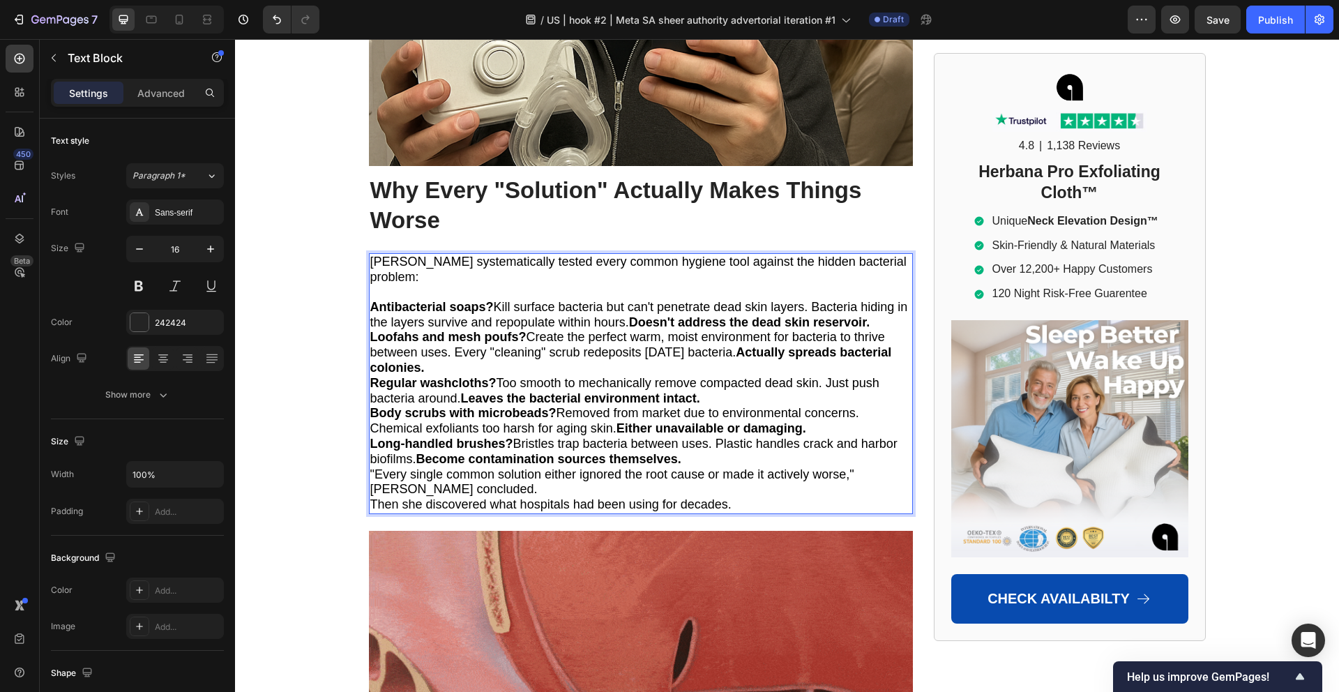
click at [880, 300] on p "Antibacterial soaps? Kill surface bacteria but can't penetrate dead skin layers…" at bounding box center [640, 315] width 541 height 31
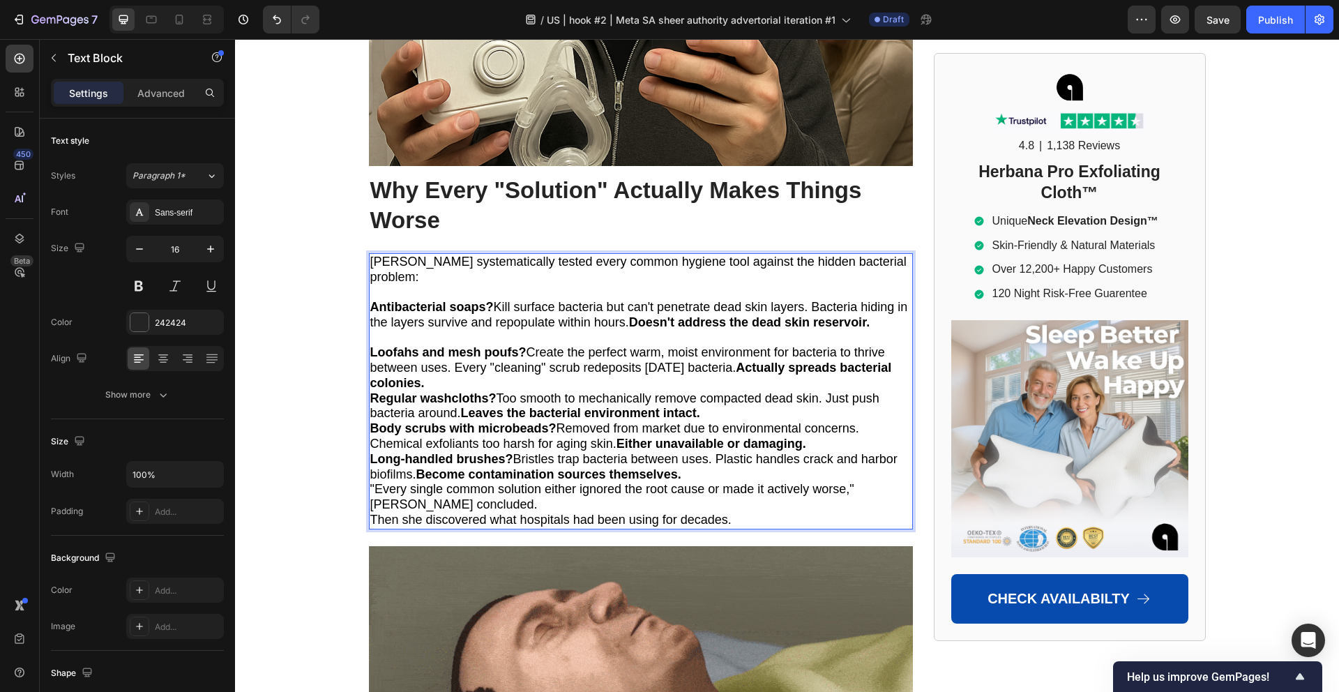
click at [655, 345] on p "Loofahs and mesh poufs? Create the perfect warm, moist environment for bacteria…" at bounding box center [640, 367] width 541 height 45
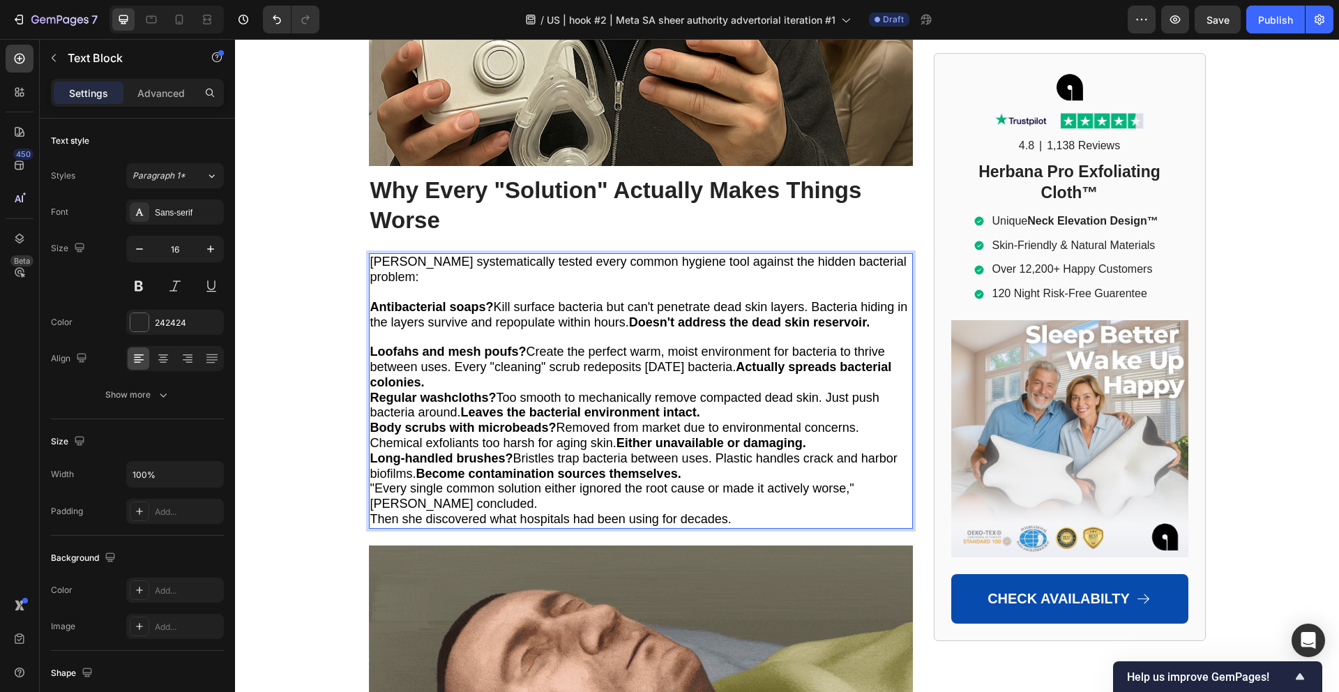
click at [634, 344] on p "Loofahs and mesh poufs? Create the perfect warm, moist environment for bacteria…" at bounding box center [640, 366] width 541 height 45
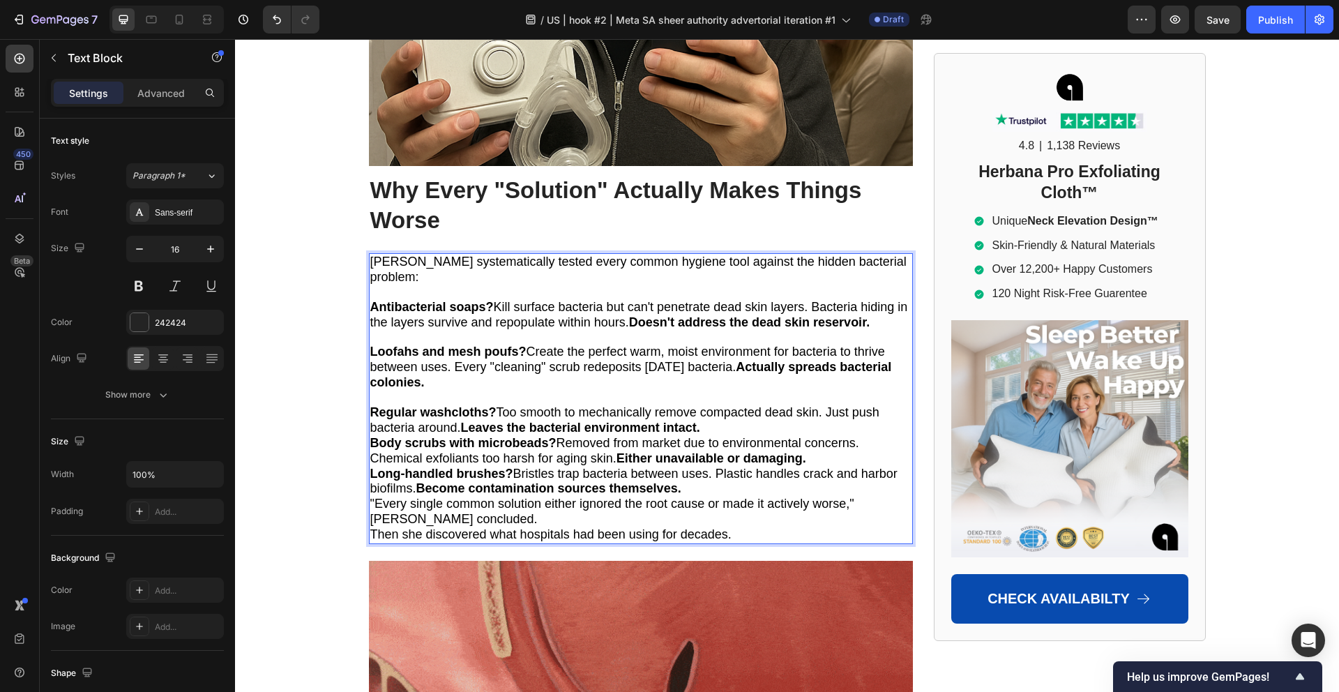
click at [708, 405] on p "Regular washcloths? Too smooth to mechanically remove compacted dead skin. Just…" at bounding box center [640, 420] width 541 height 31
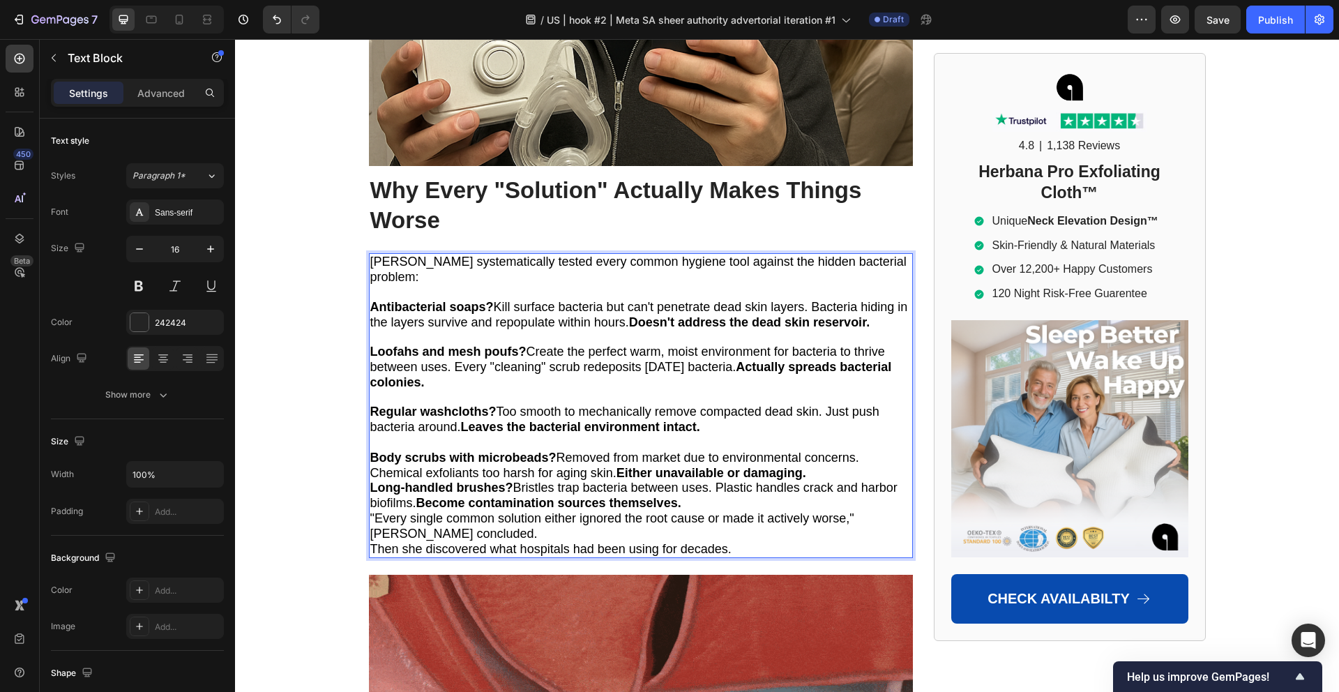
click at [821, 450] on p "Body scrubs with microbeads? Removed from market due to environmental concerns.…" at bounding box center [640, 465] width 541 height 31
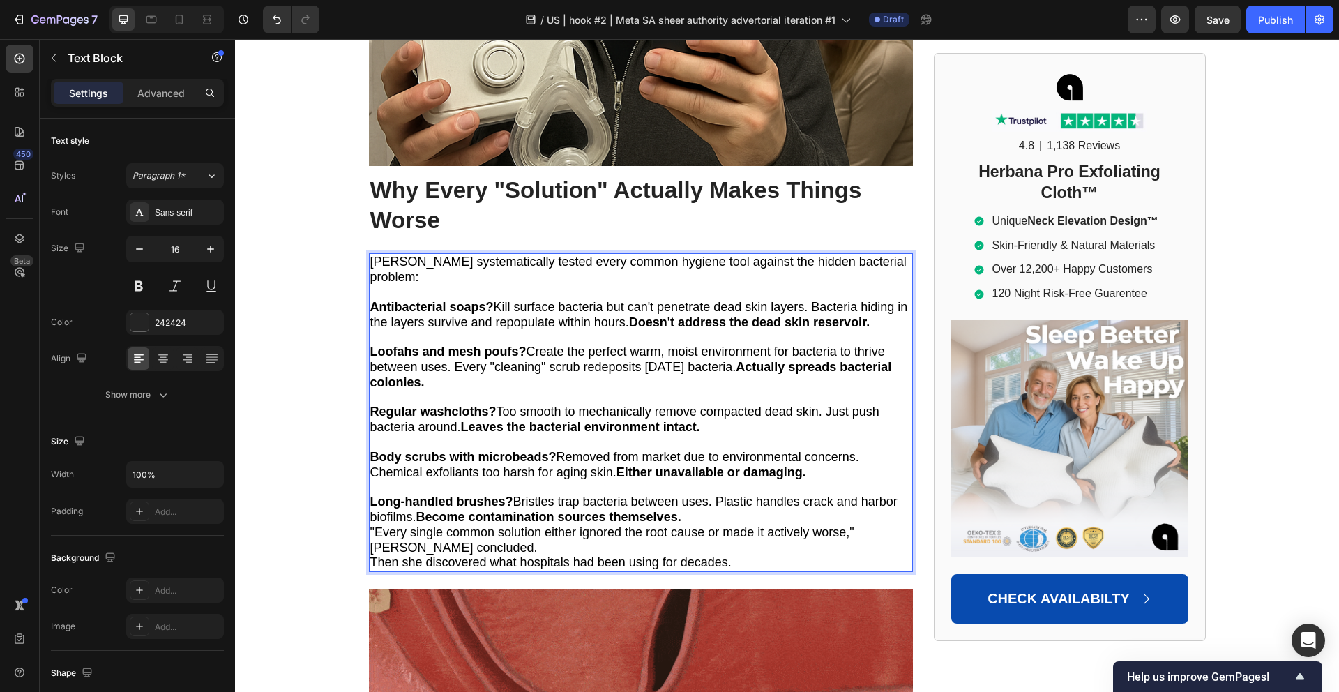
click at [703, 494] on p "Long-handled brushes? Bristles trap bacteria between uses. Plastic handles crac…" at bounding box center [640, 509] width 541 height 31
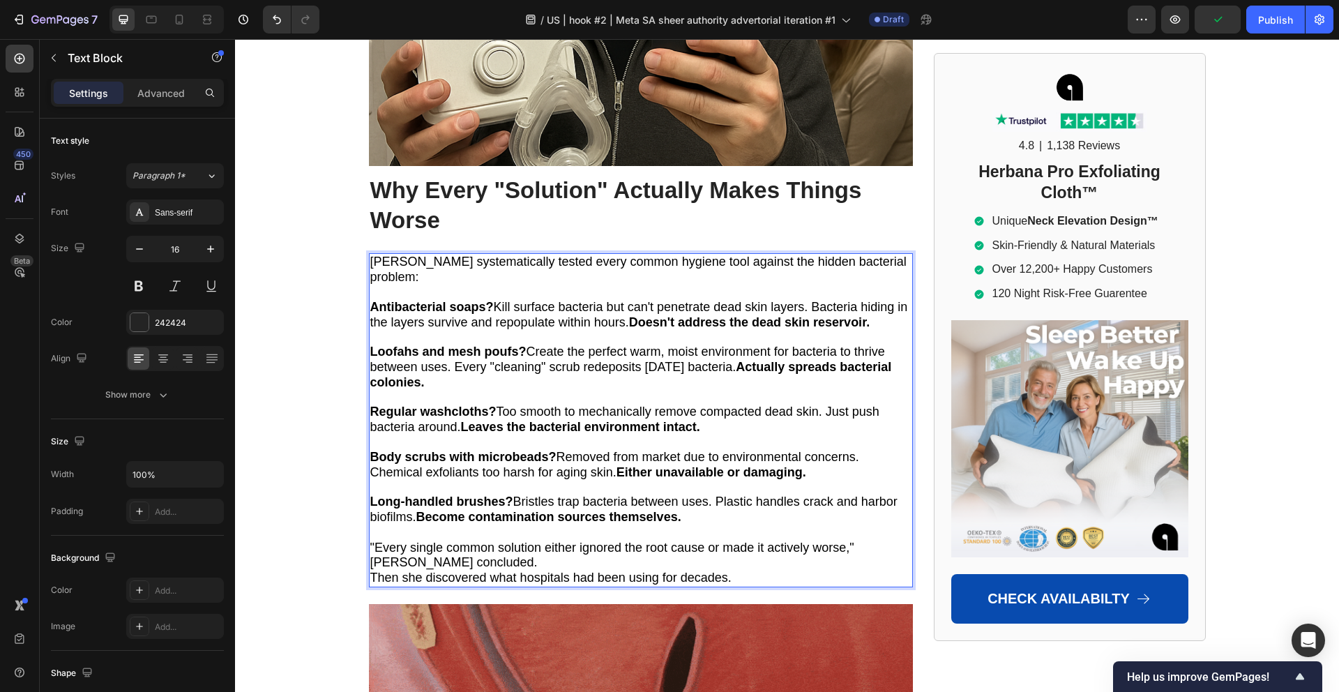
click at [554, 540] on p ""Every single common solution either ignored the root cause or made it actively…" at bounding box center [640, 555] width 541 height 31
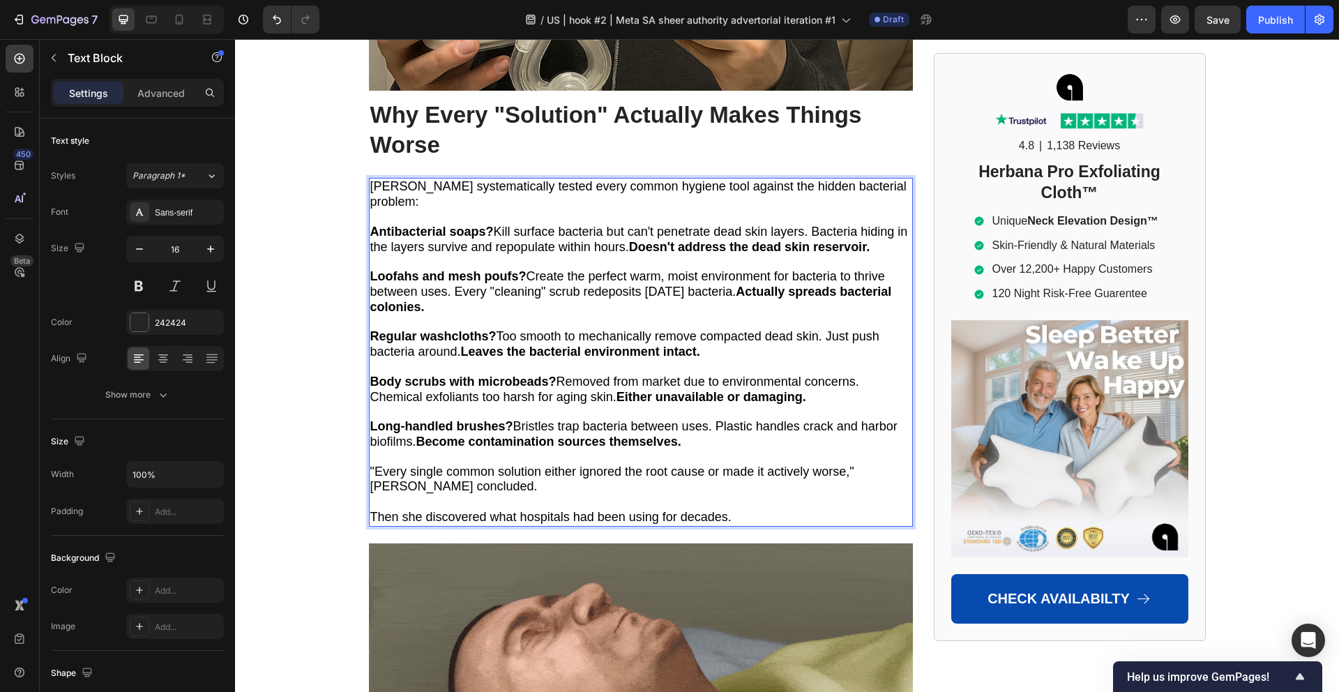
scroll to position [5187, 0]
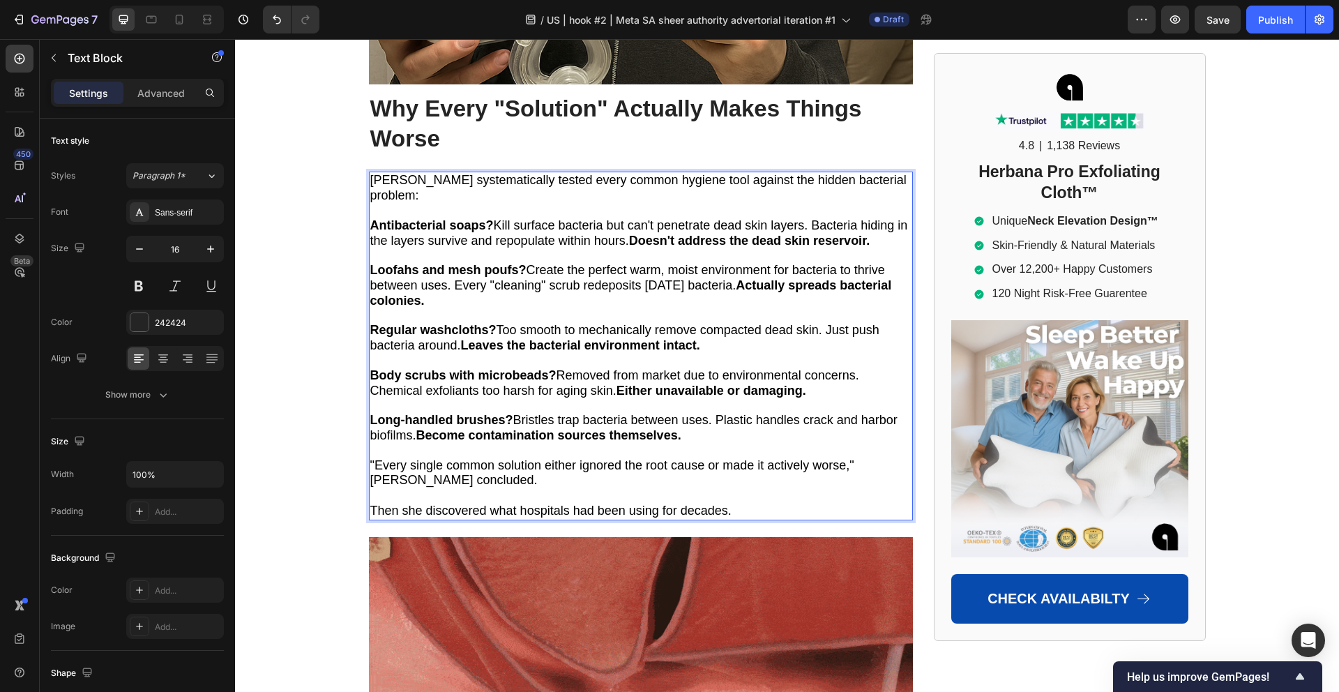
click at [445, 458] on span ""Every single common solution either ignored the root cause or made it actively…" at bounding box center [612, 472] width 484 height 29
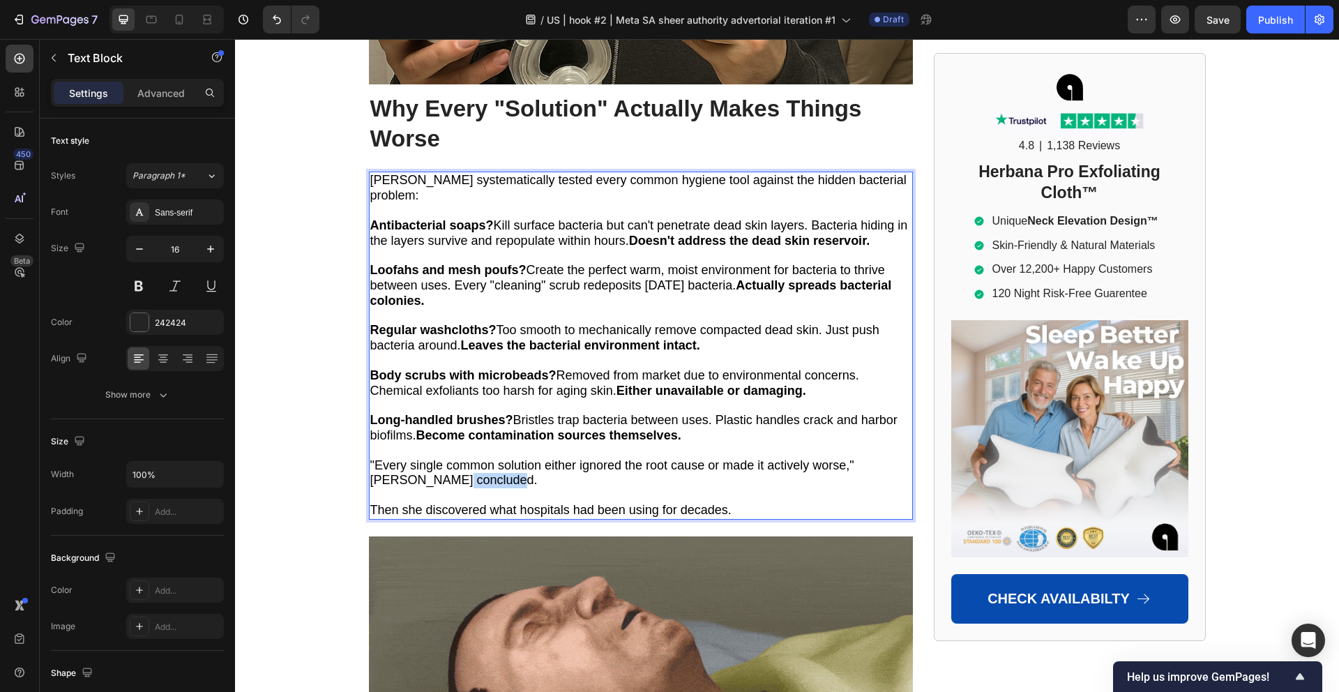
click at [445, 458] on span ""Every single common solution either ignored the root cause or made it actively…" at bounding box center [612, 472] width 484 height 29
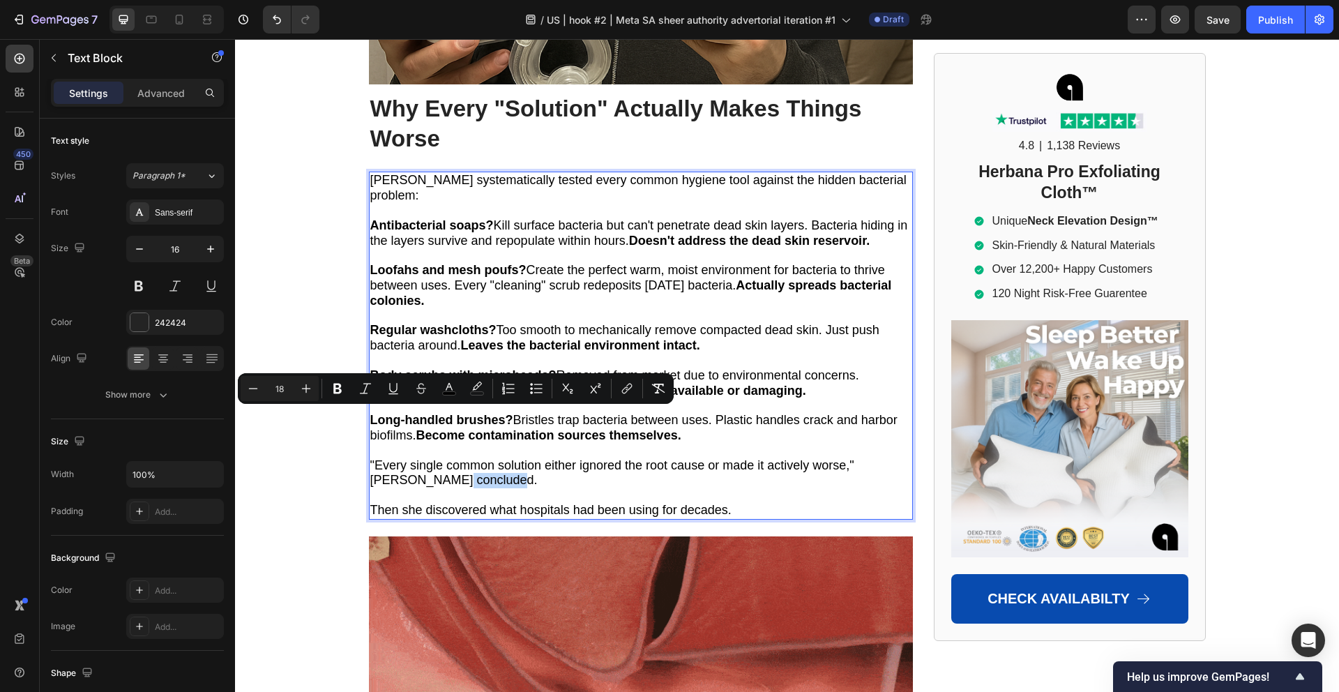
click at [439, 458] on span ""Every single common solution either ignored the root cause or made it actively…" at bounding box center [612, 472] width 484 height 29
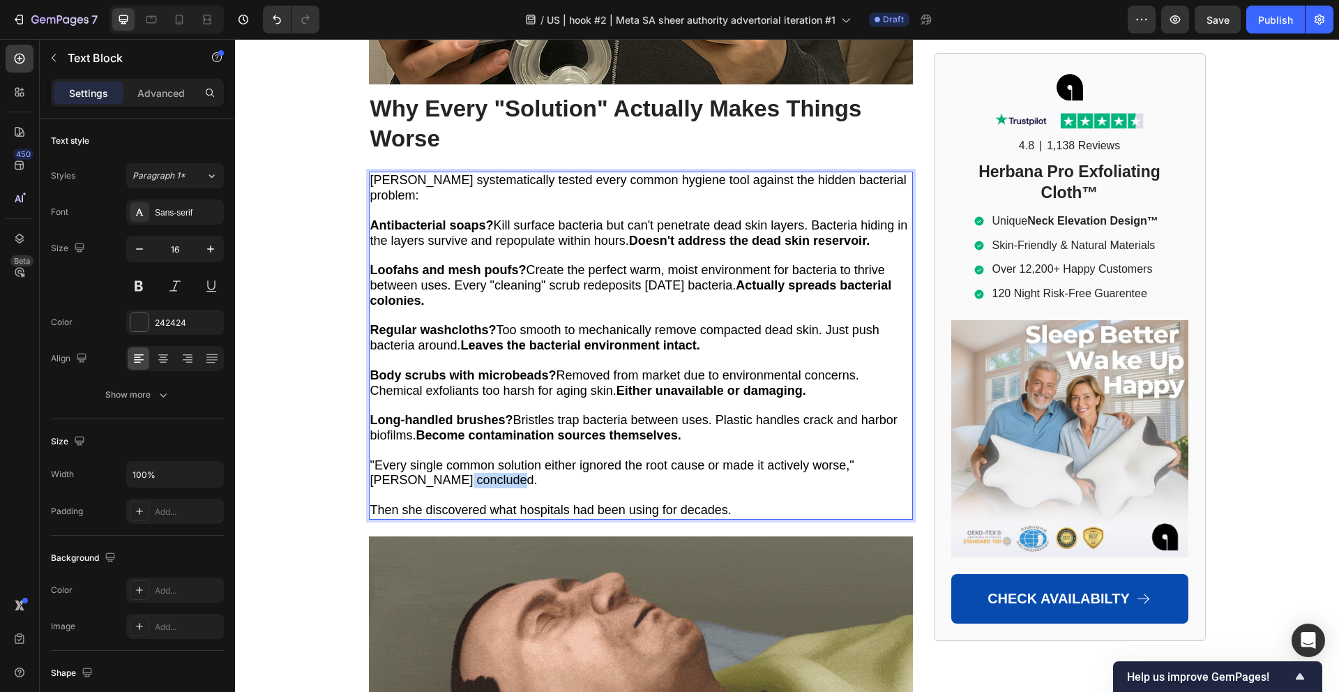
click at [439, 458] on span ""Every single common solution either ignored the root cause or made it actively…" at bounding box center [612, 472] width 484 height 29
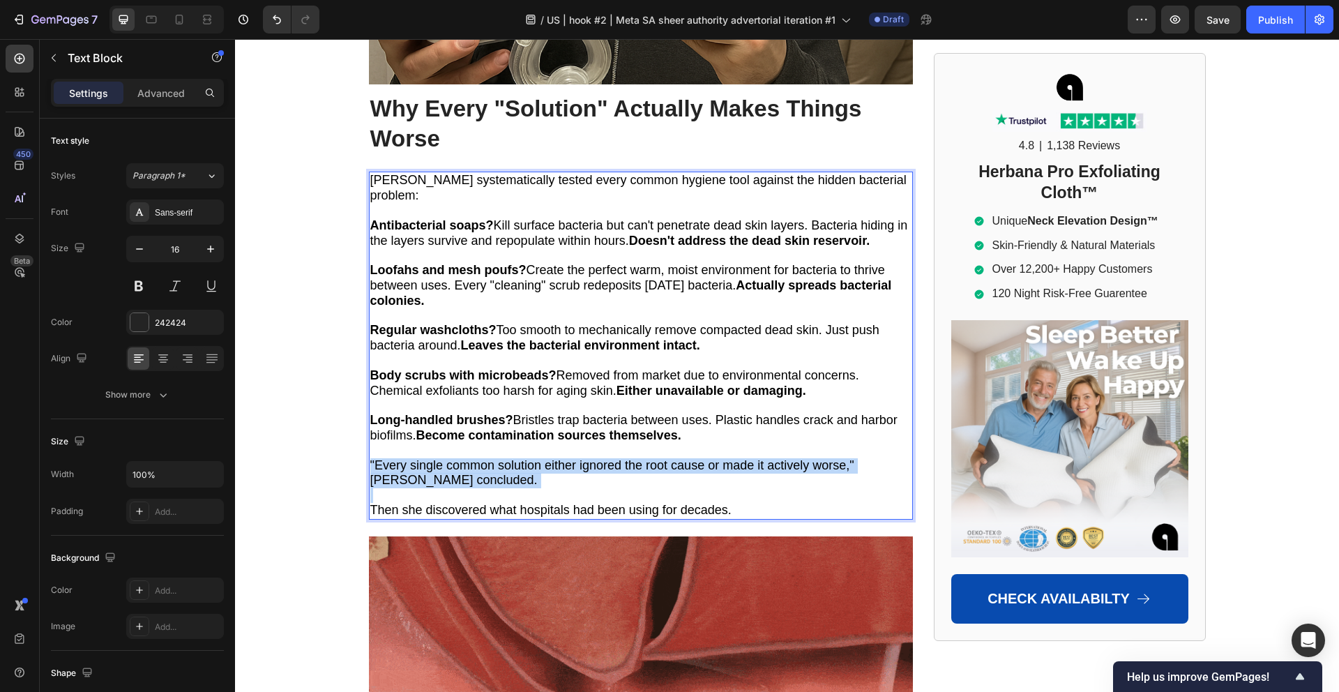
click at [439, 458] on span ""Every single common solution either ignored the root cause or made it actively…" at bounding box center [612, 472] width 484 height 29
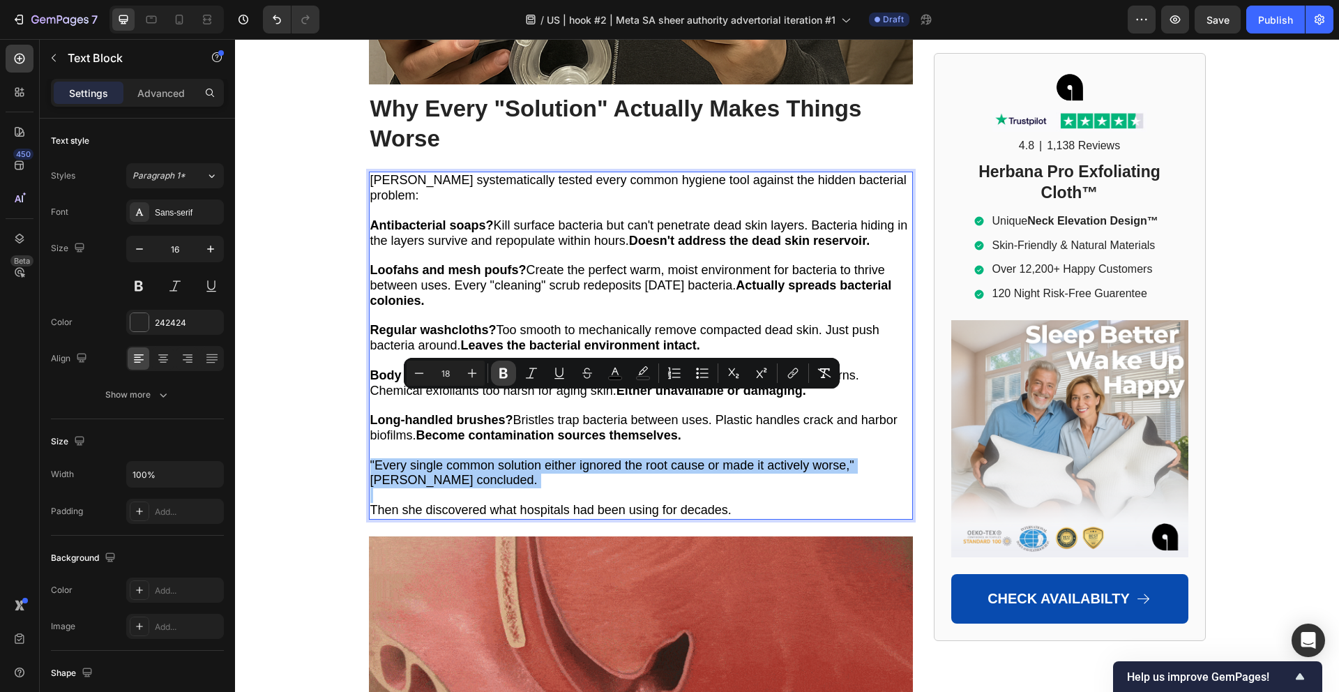
click at [500, 372] on icon "Editor contextual toolbar" at bounding box center [503, 373] width 8 height 10
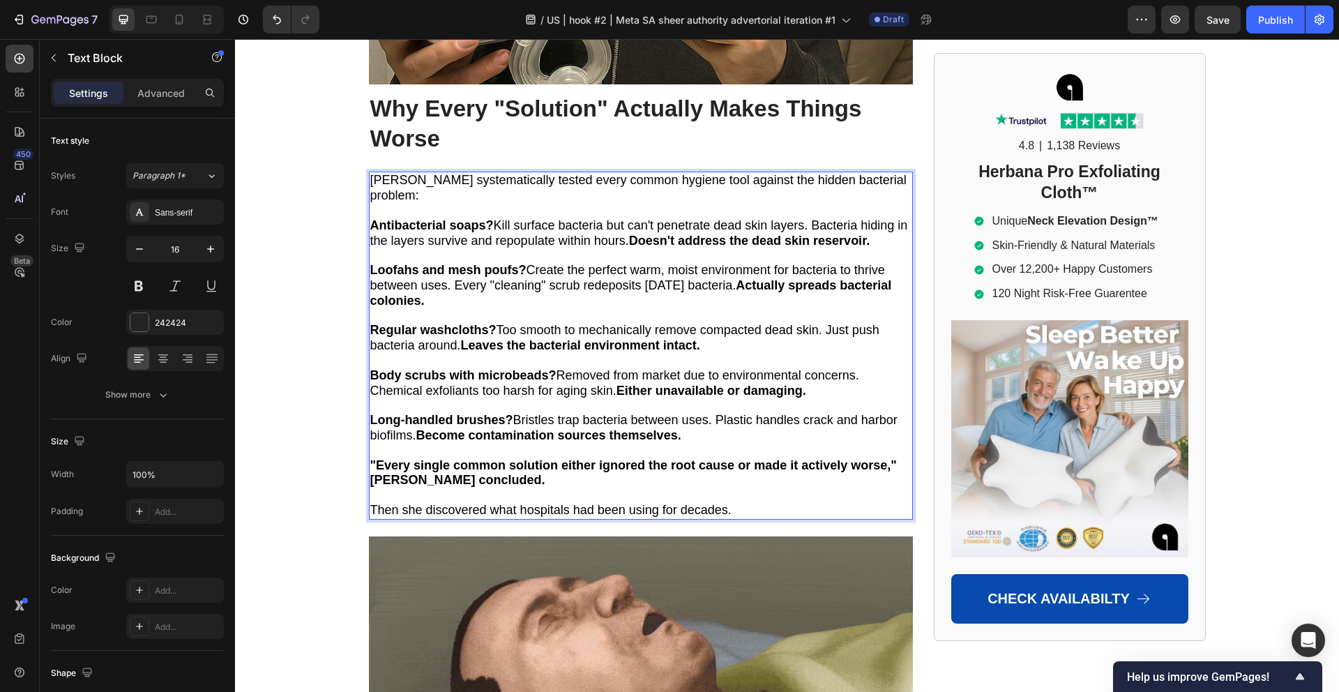
click at [488, 458] on strong ""Every single common solution either ignored the root cause or made it actively…" at bounding box center [633, 472] width 526 height 29
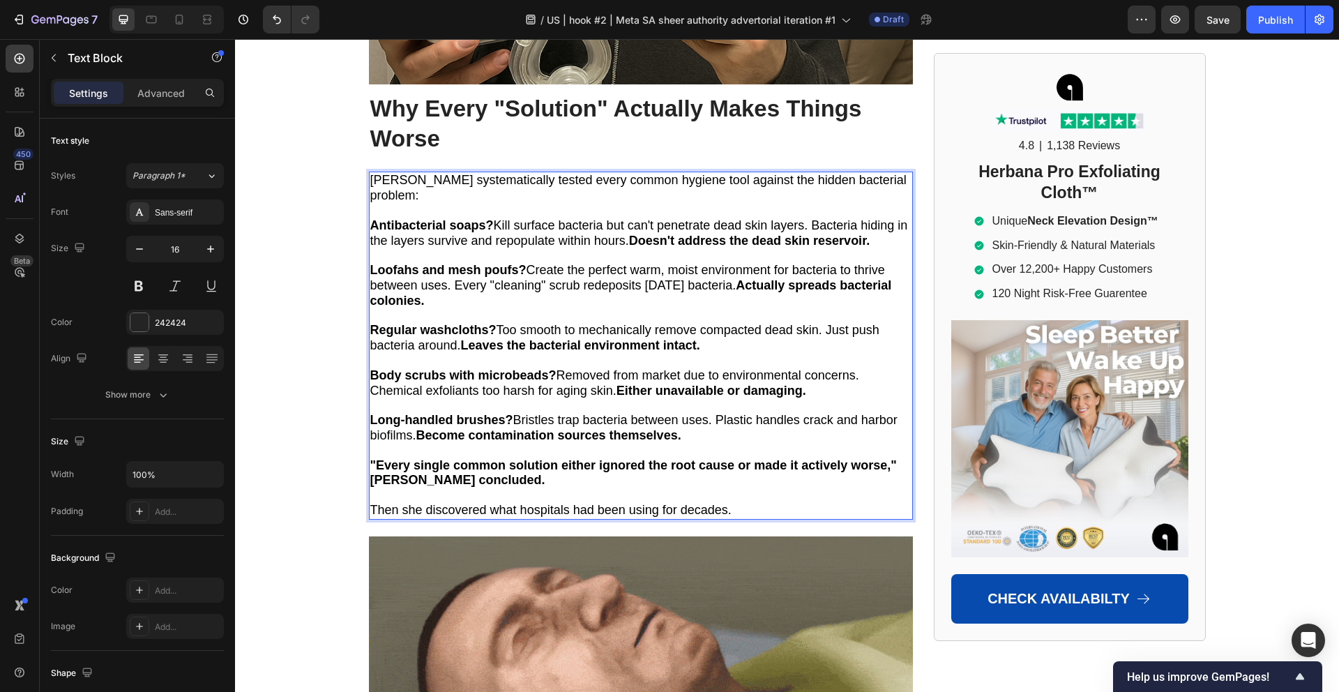
click at [491, 458] on strong ""Every single common solution either ignored the root cause or made it actively…" at bounding box center [633, 472] width 526 height 29
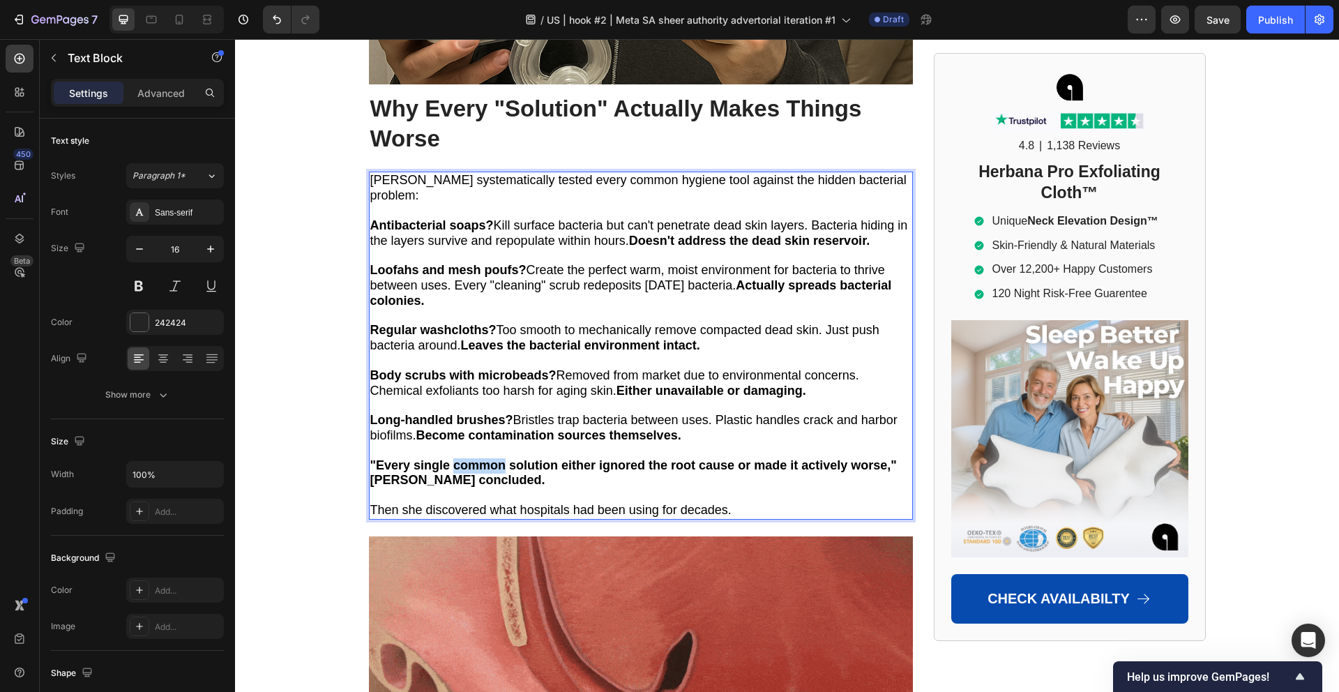
click at [491, 458] on strong ""Every single common solution either ignored the root cause or made it actively…" at bounding box center [633, 472] width 526 height 29
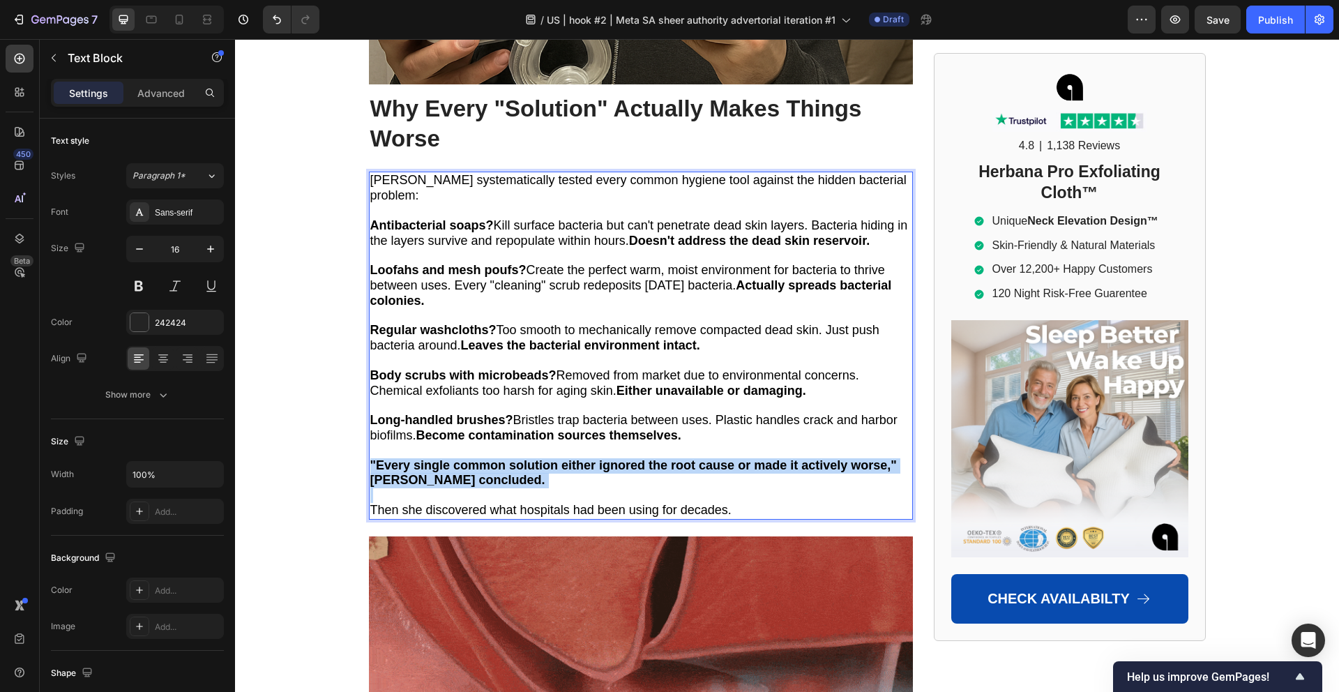
click at [491, 458] on strong ""Every single common solution either ignored the root cause or made it actively…" at bounding box center [633, 472] width 526 height 29
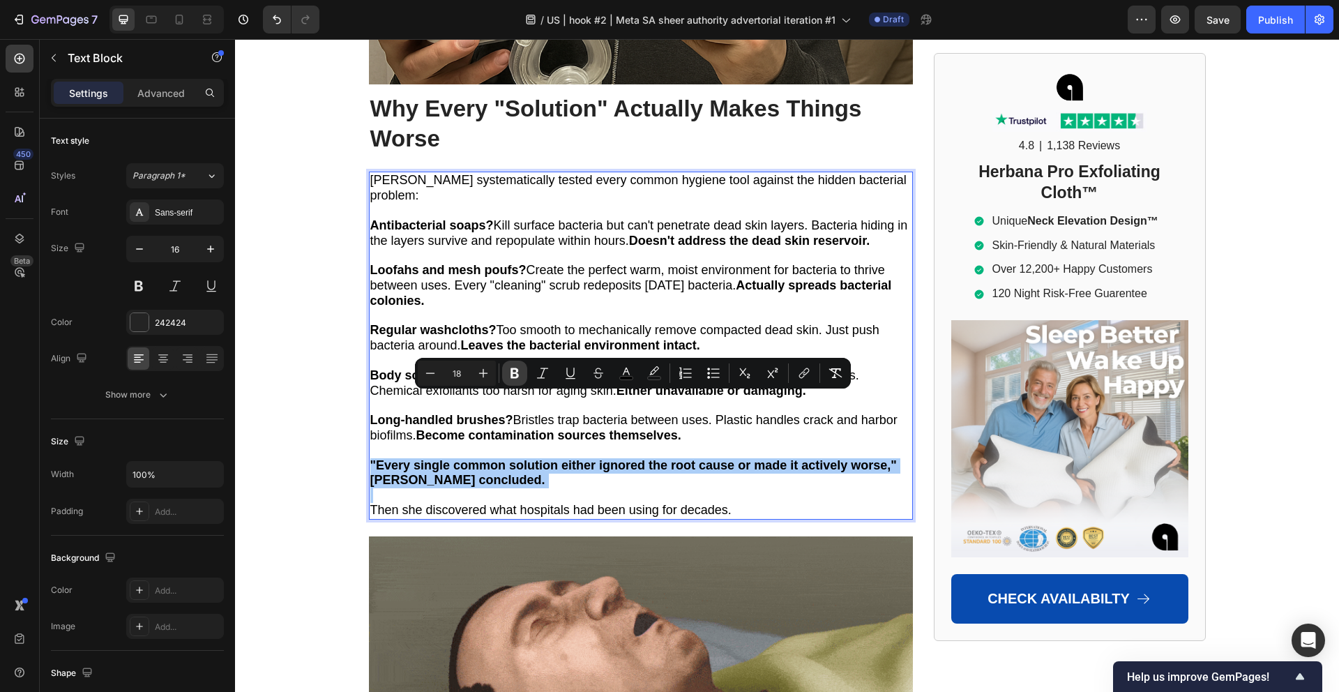
click at [517, 373] on icon "Editor contextual toolbar" at bounding box center [514, 373] width 8 height 10
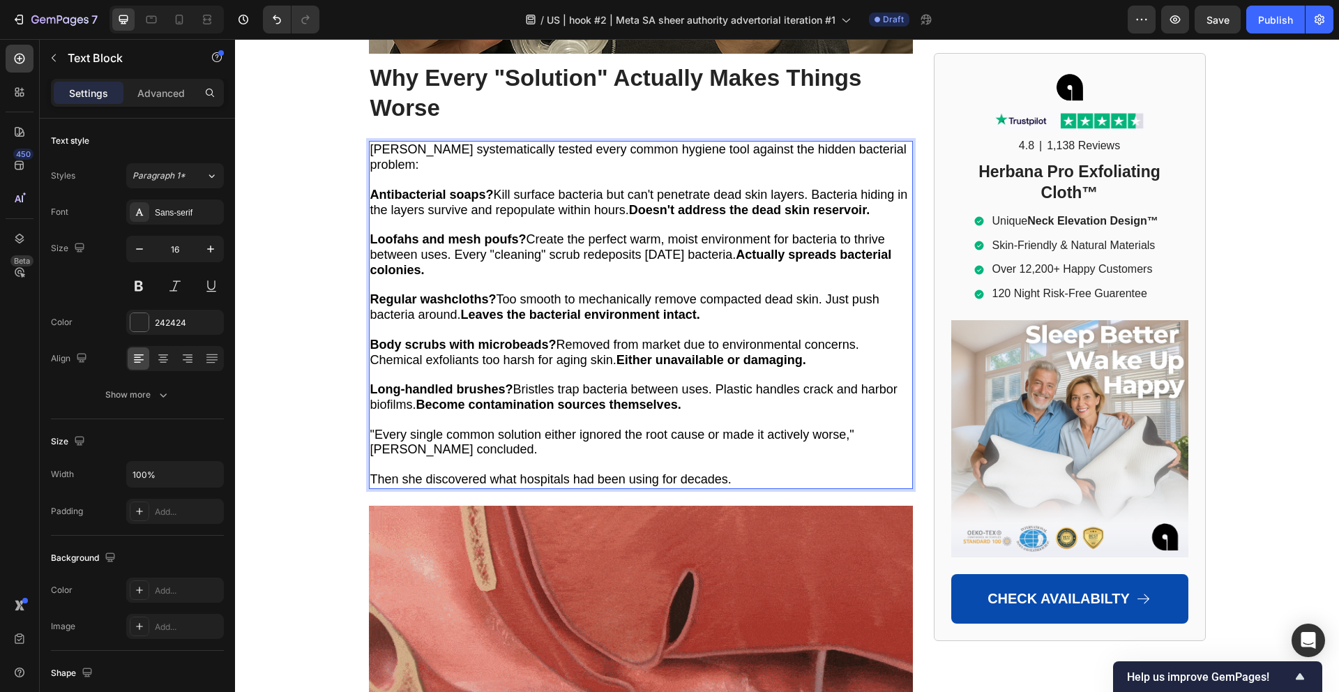
scroll to position [5238, 0]
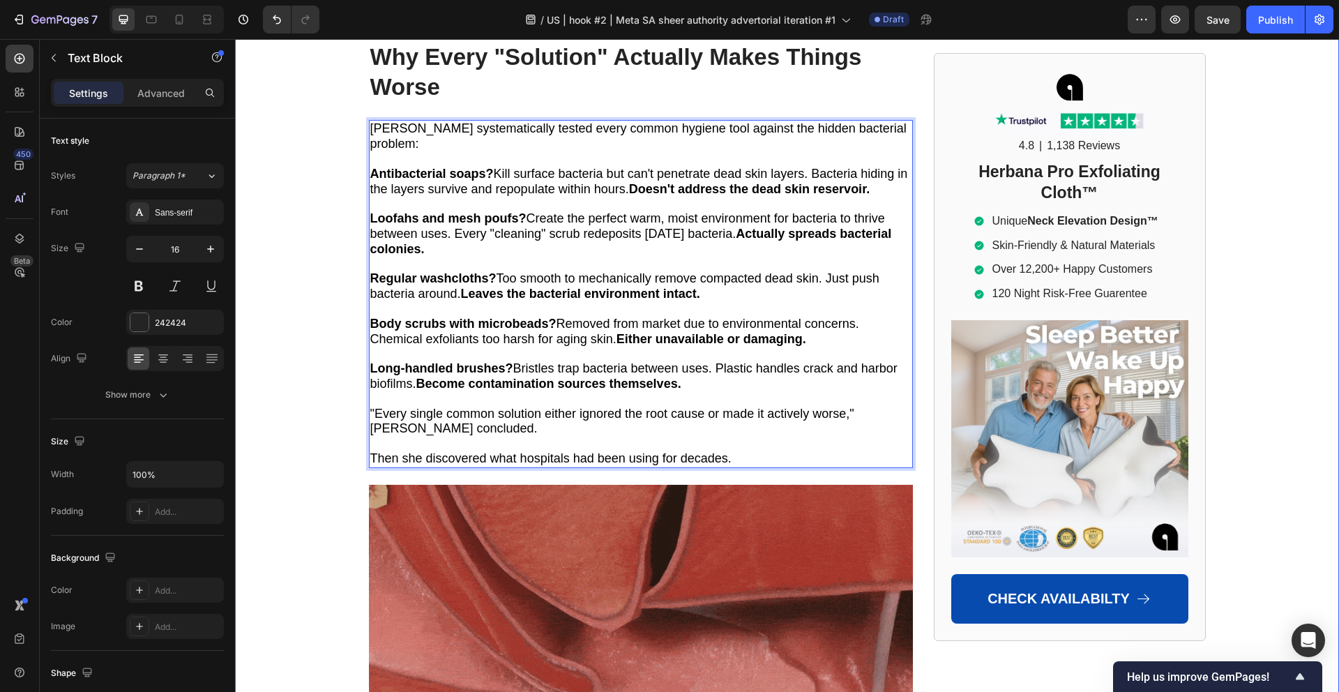
click at [337, 444] on div "Home > [MEDICAL_DATA] > Airway Pro™ Text Block Emergency Room Doctors Are Final…" at bounding box center [787, 36] width 1104 height 10277
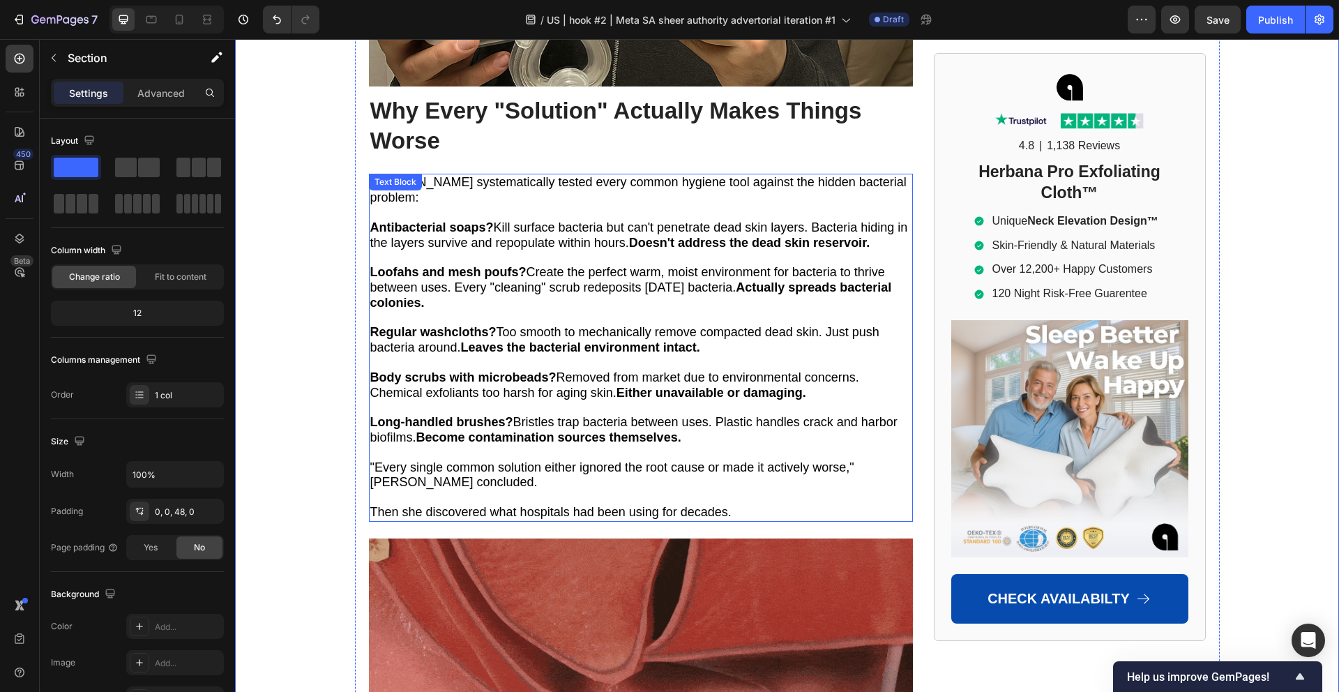
scroll to position [4965, 0]
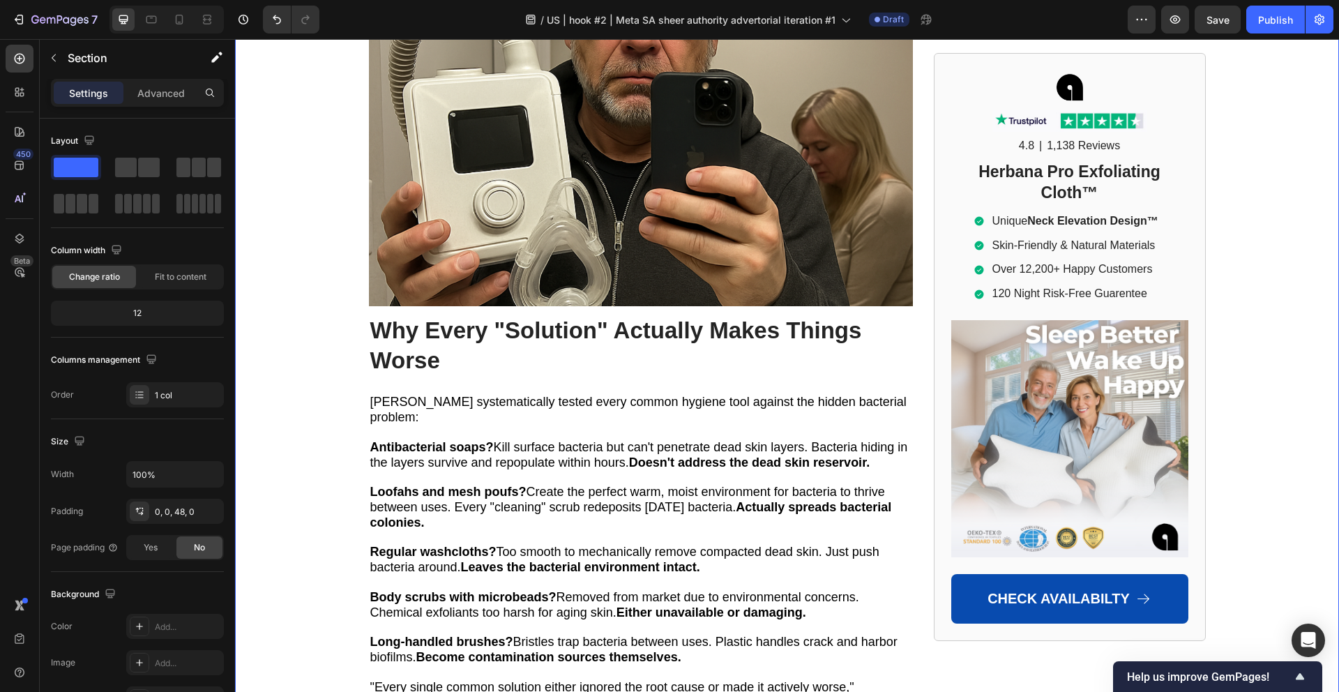
click at [324, 312] on div "Home > [MEDICAL_DATA] > Airway Pro™ Text Block Emergency Room Doctors Are Final…" at bounding box center [787, 310] width 1104 height 10277
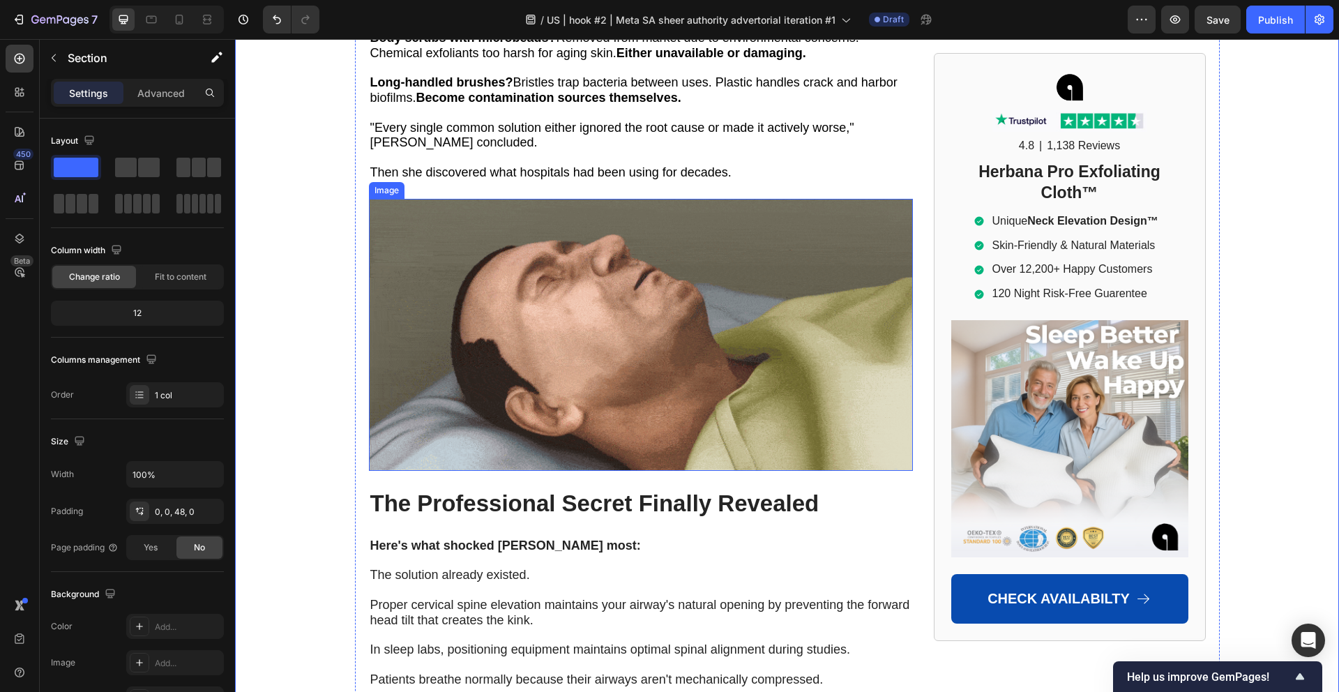
scroll to position [5537, 0]
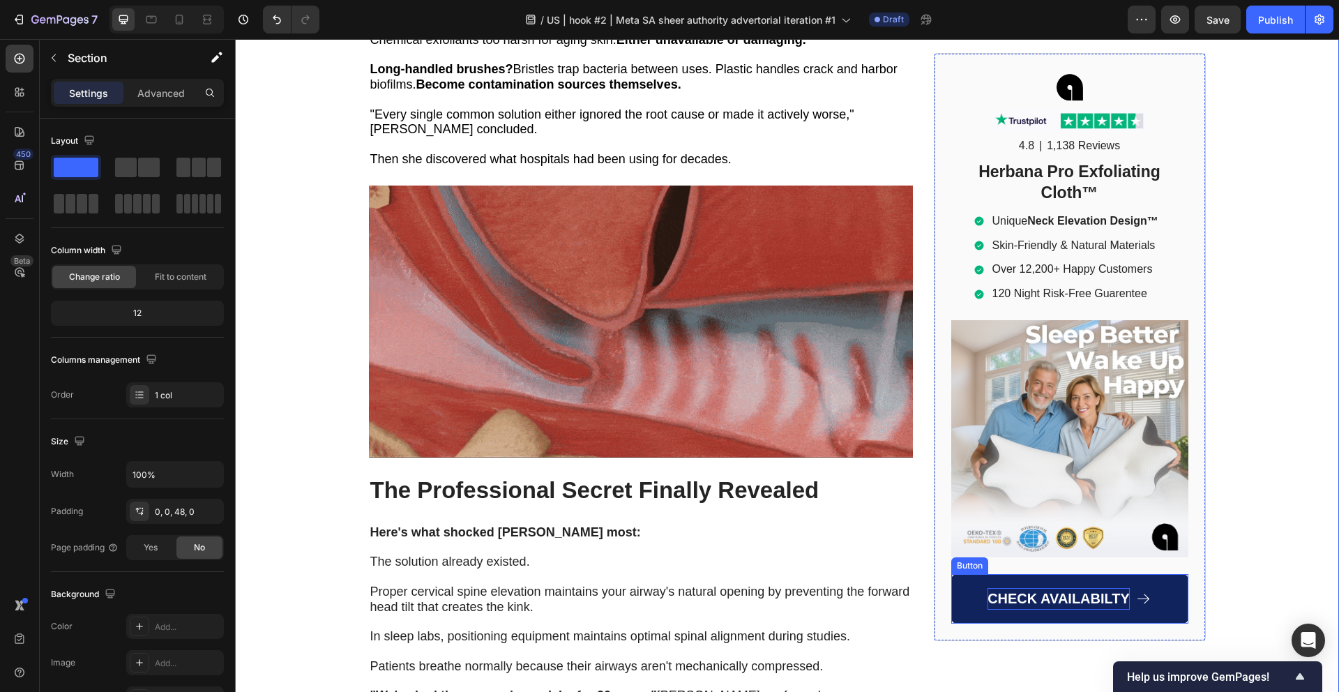
click at [1026, 588] on p "CHECK AVAILABILTY" at bounding box center [1058, 599] width 142 height 22
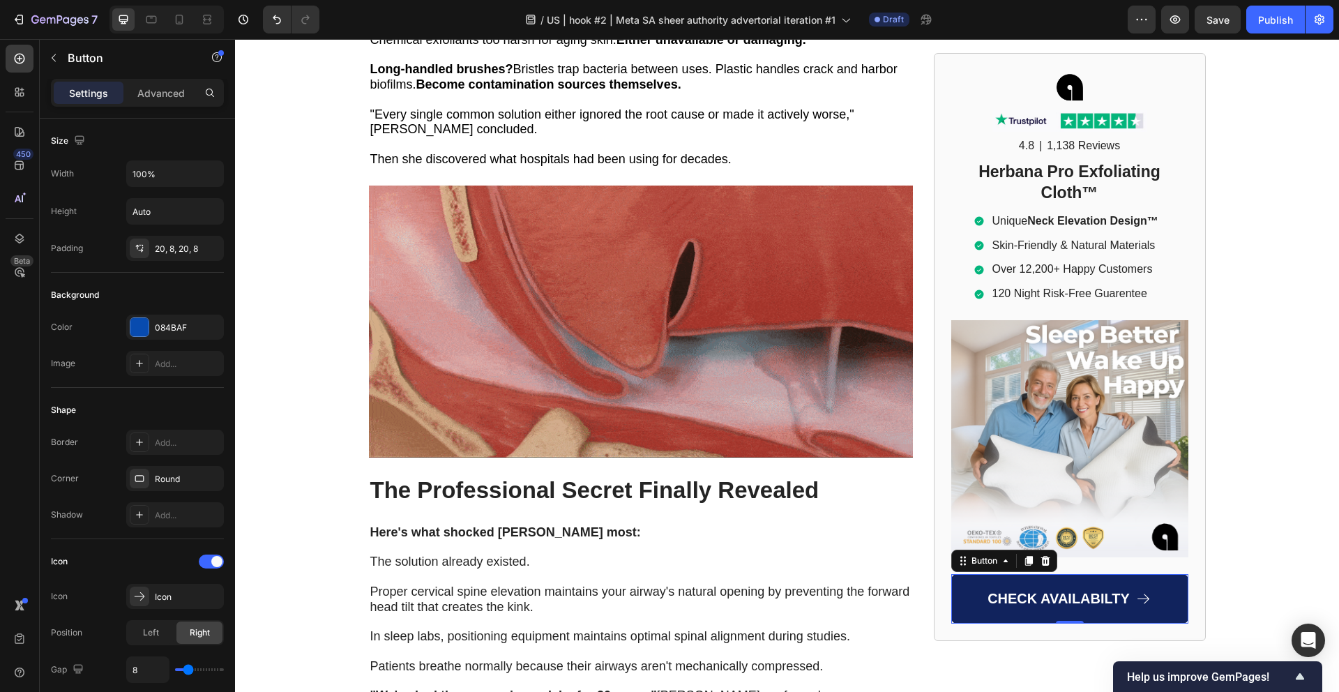
click at [963, 610] on link "CHECK AVAILABILTY" at bounding box center [1069, 598] width 237 height 49
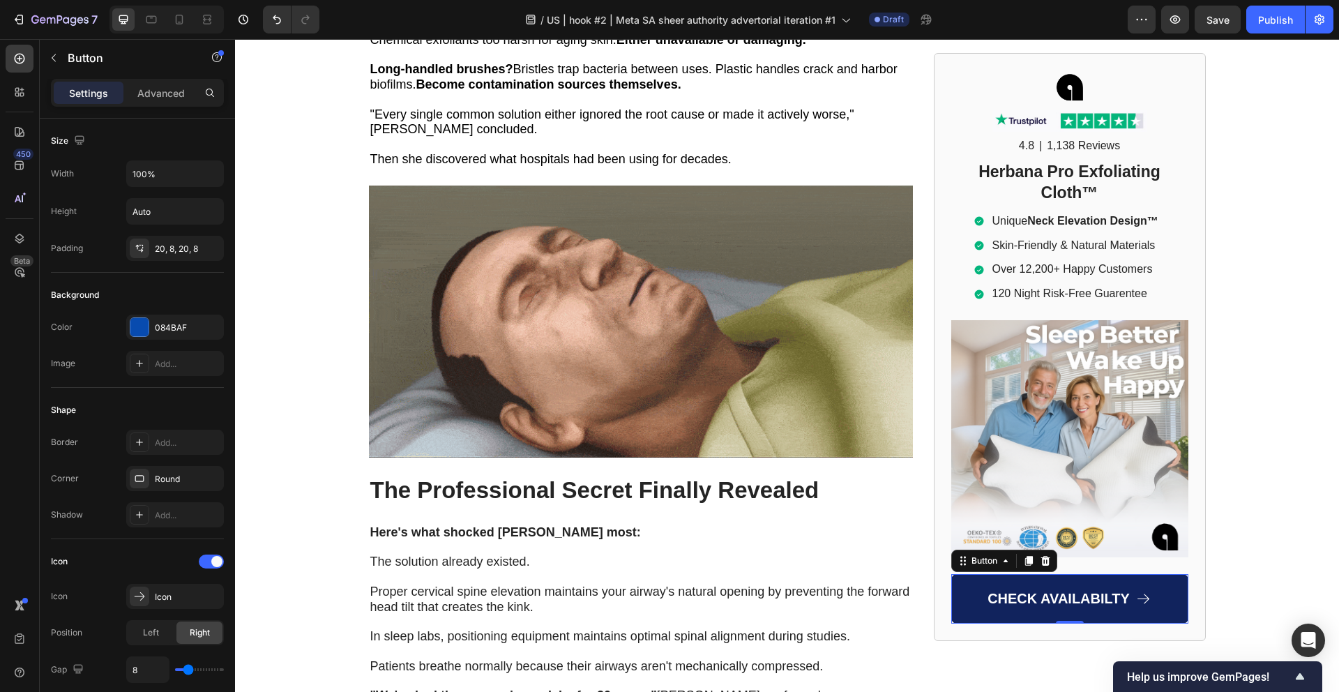
click at [966, 611] on link "CHECK AVAILABILTY" at bounding box center [1069, 598] width 237 height 49
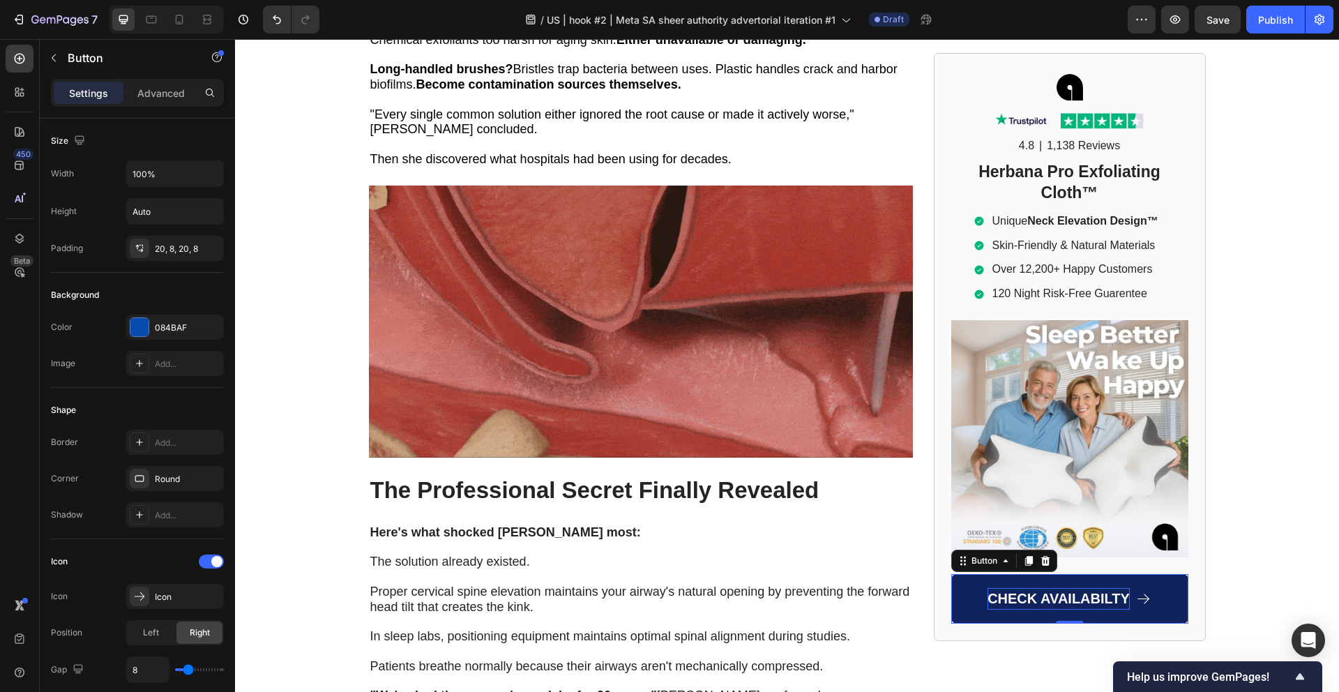
click at [1000, 601] on span "CHECK AVAILABILTY" at bounding box center [1058, 597] width 142 height 15
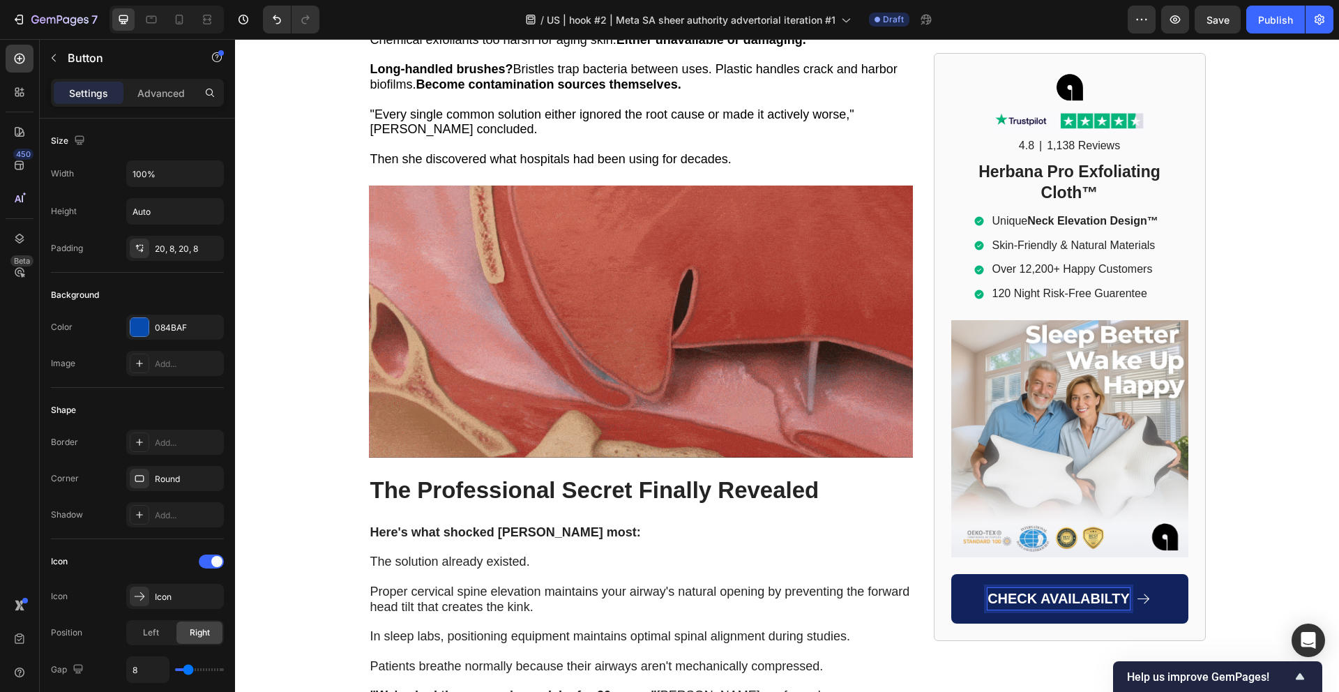
click at [968, 603] on link "CHECK AVAILABILTY" at bounding box center [1069, 598] width 237 height 49
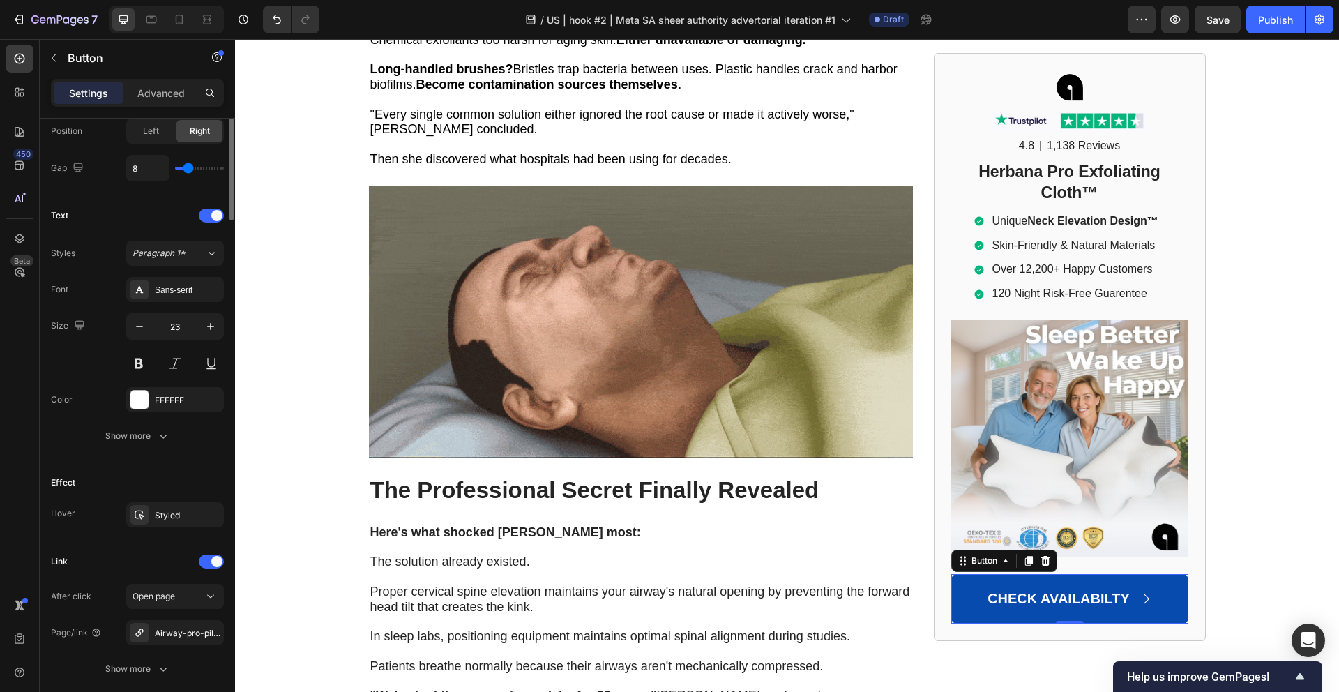
scroll to position [606, 0]
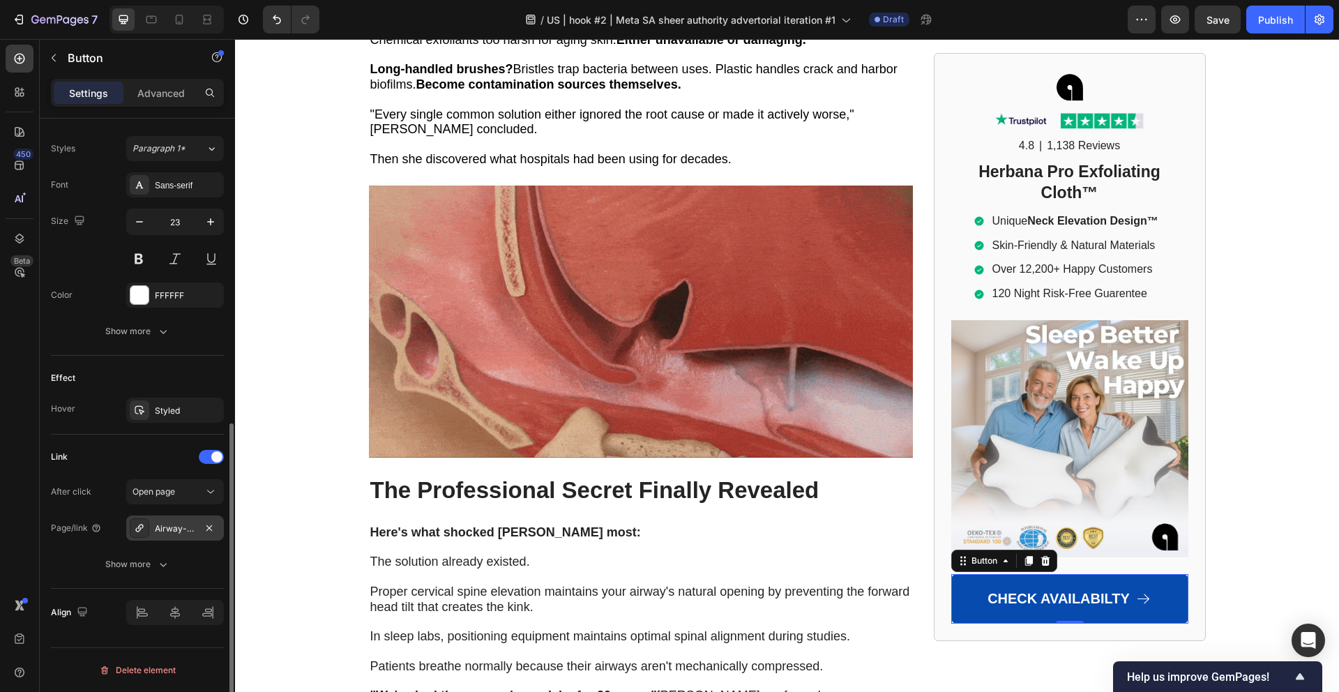
click at [176, 525] on div "Airway-pro-pillow" at bounding box center [175, 528] width 40 height 13
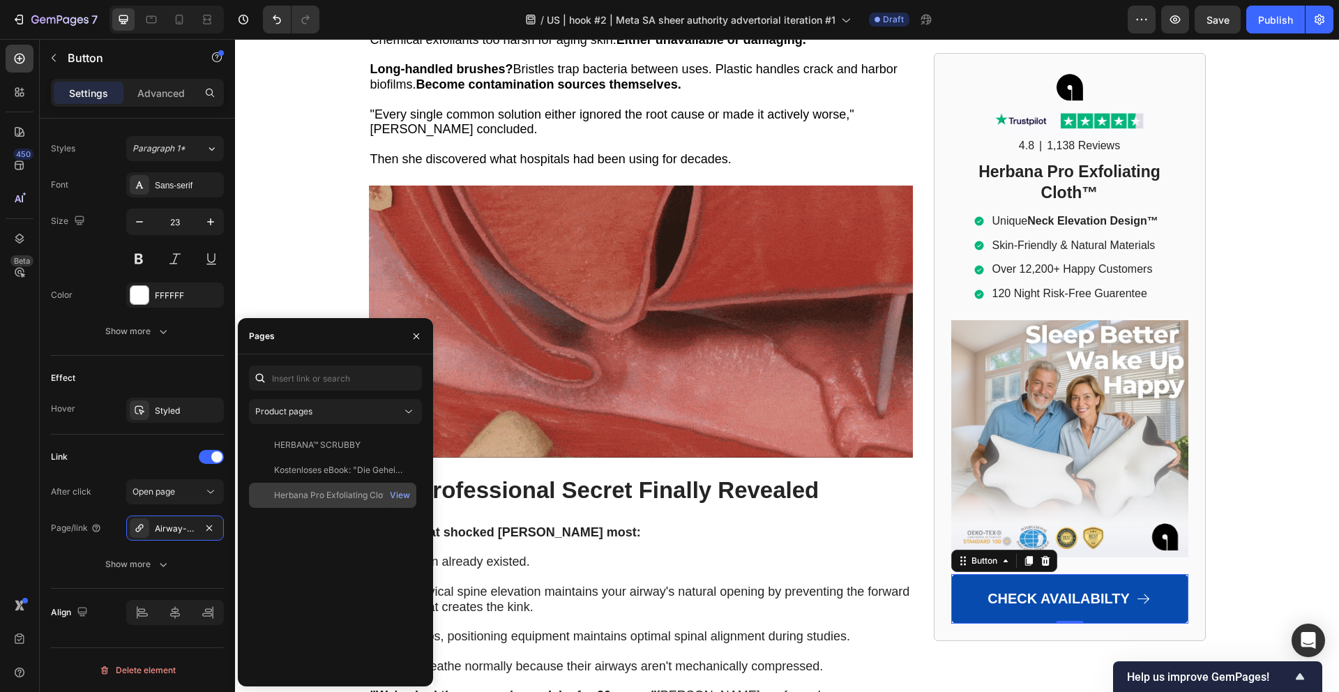
click at [341, 493] on div "Herbana Pro Exfoliating Cloth™" at bounding box center [334, 495] width 121 height 13
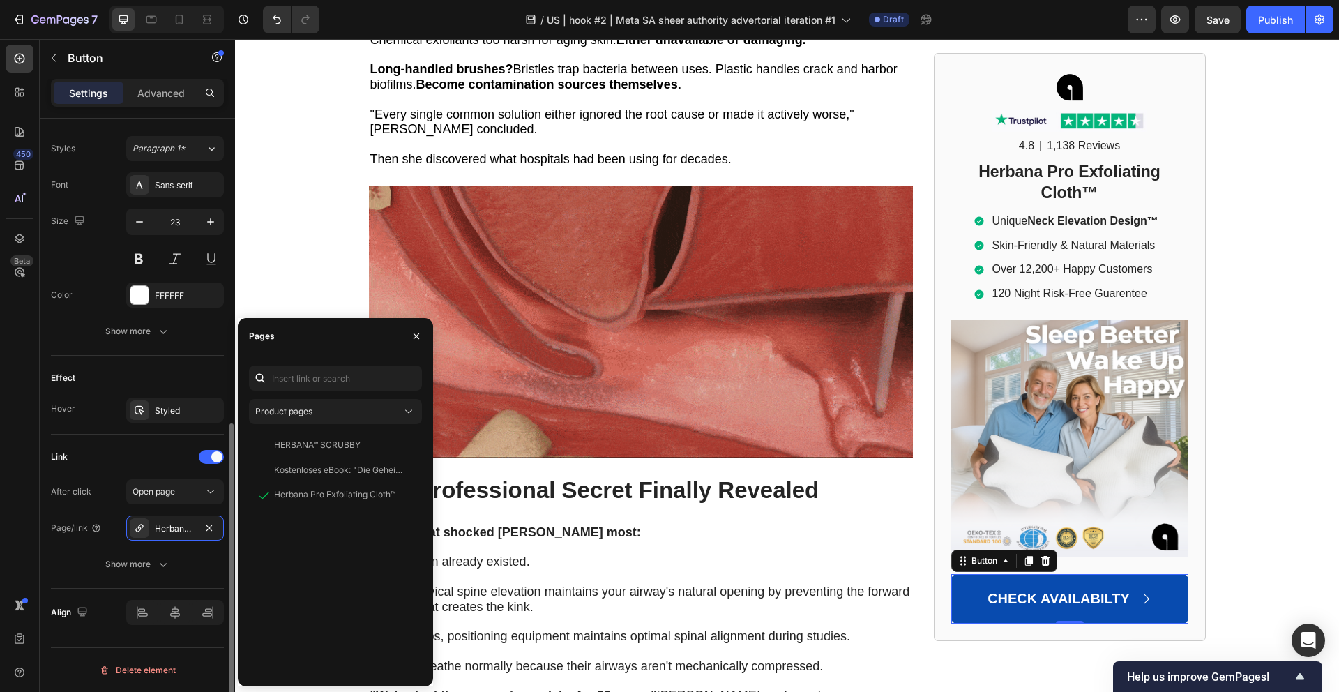
click at [89, 541] on div "After click Open page Page/link Herbana Pro Exfoliating Cloth™ Show more" at bounding box center [137, 528] width 173 height 98
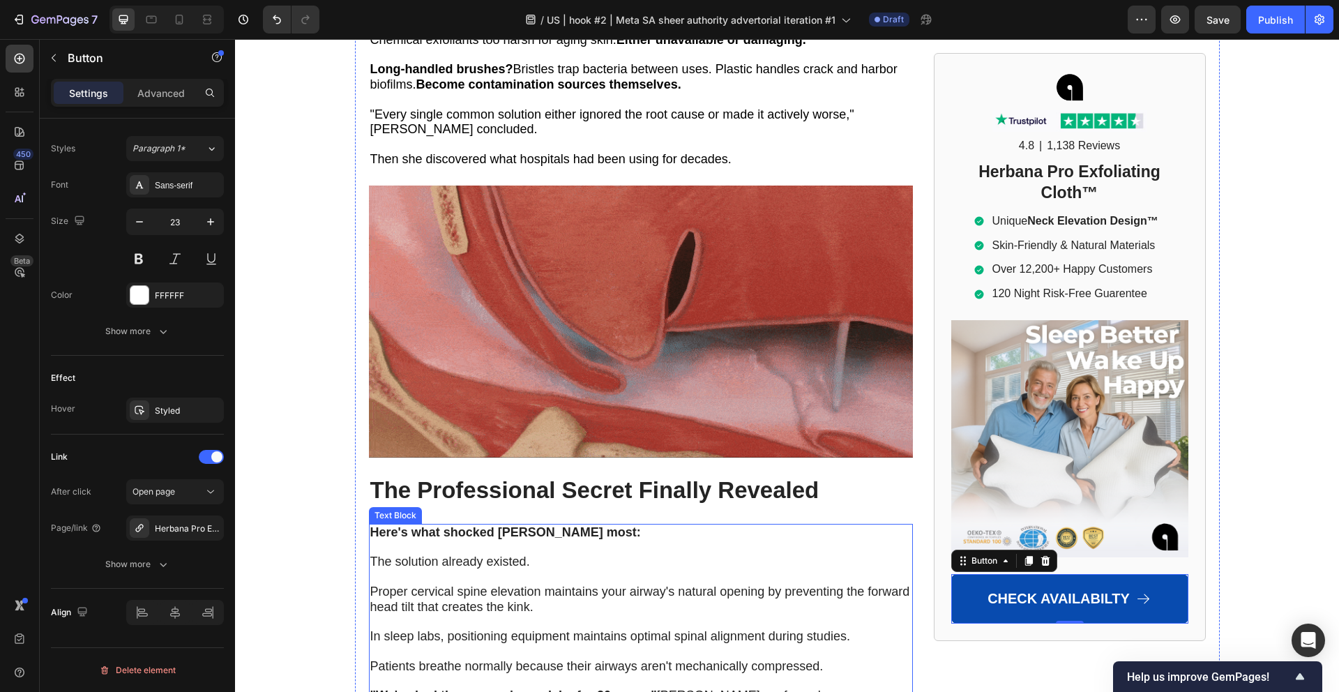
click at [572, 584] on span "Proper cervical spine elevation maintains your airway's natural opening by prev…" at bounding box center [640, 598] width 540 height 29
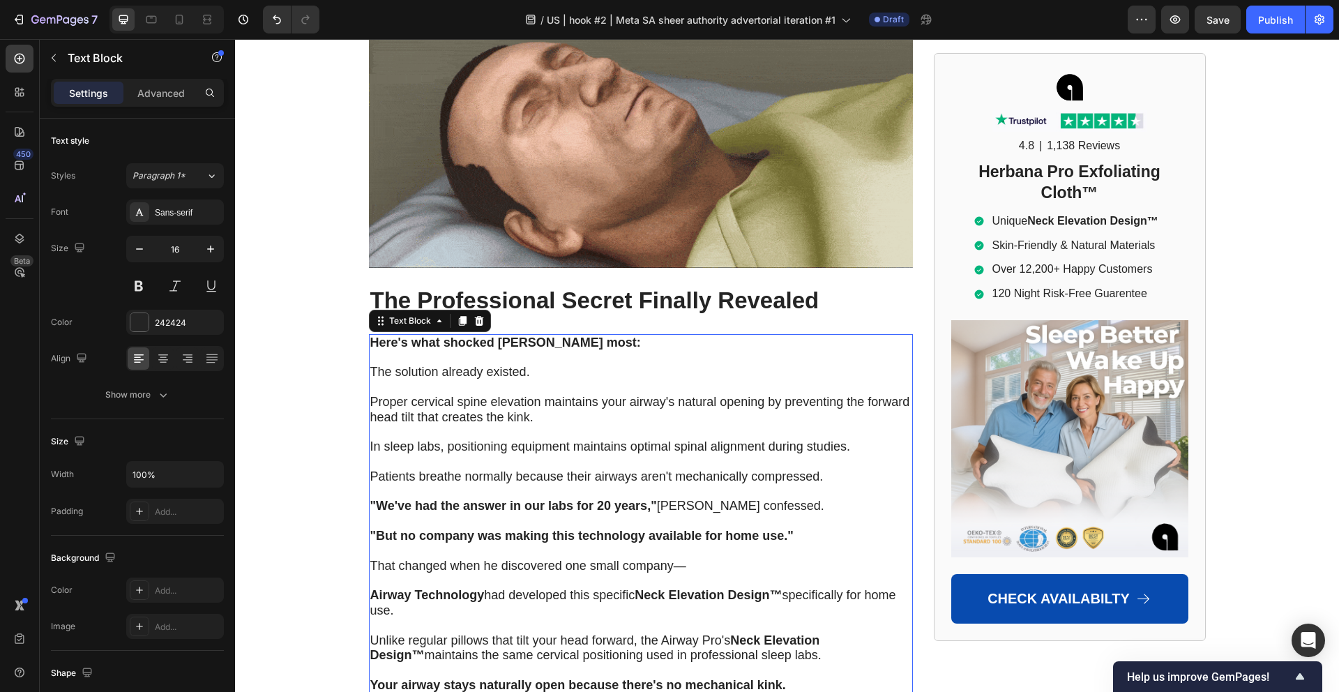
scroll to position [5728, 0]
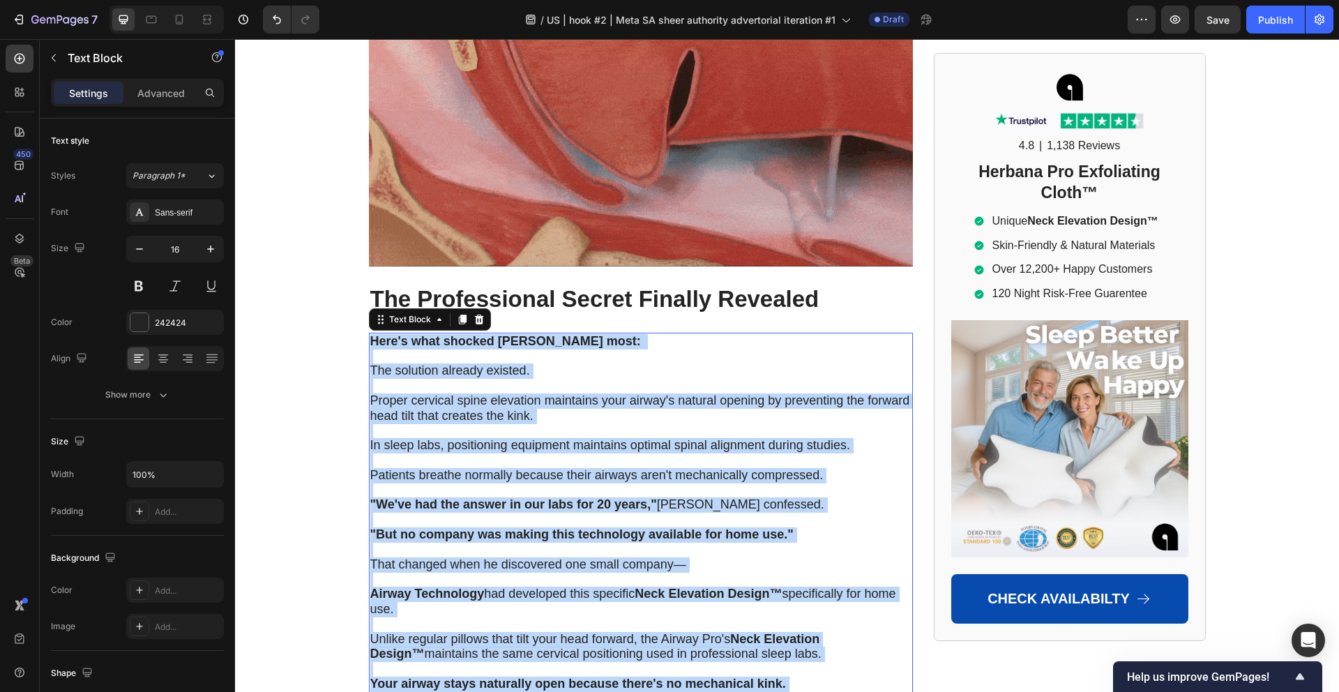
click at [486, 393] on span "Proper cervical spine elevation maintains your airway's natural opening by prev…" at bounding box center [640, 407] width 540 height 29
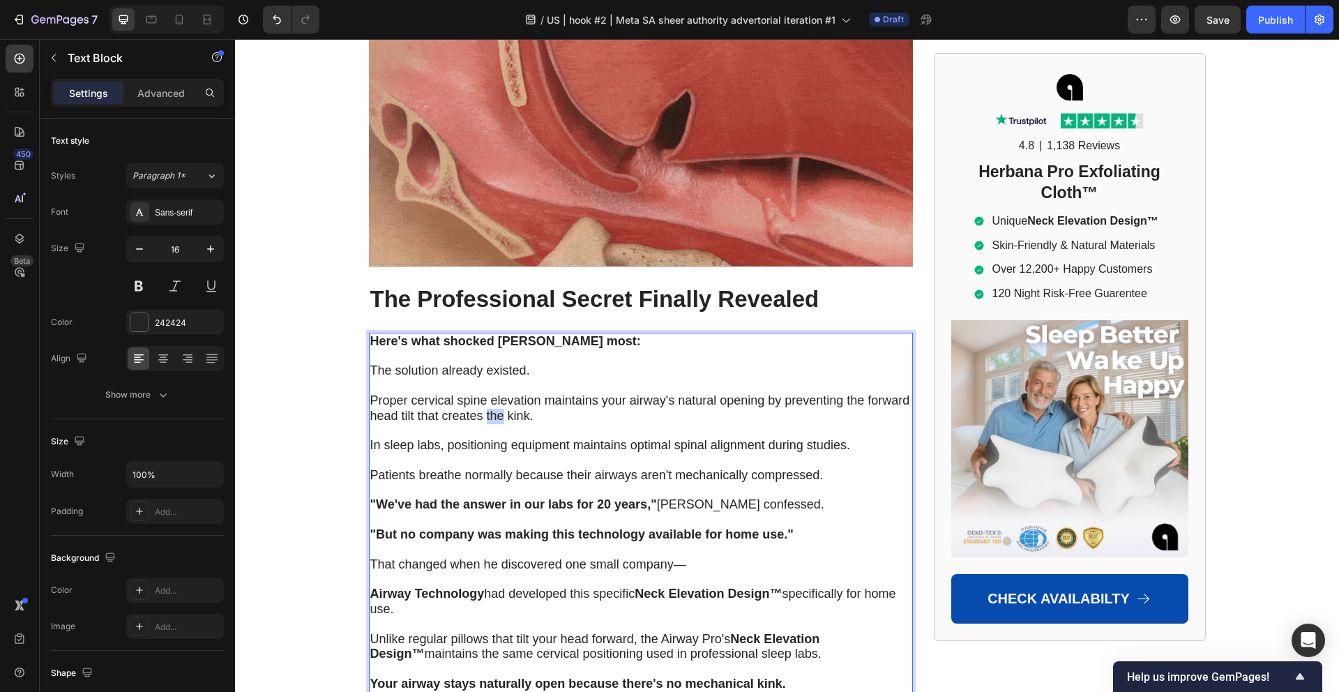
click at [486, 393] on span "Proper cervical spine elevation maintains your airway's natural opening by prev…" at bounding box center [640, 407] width 540 height 29
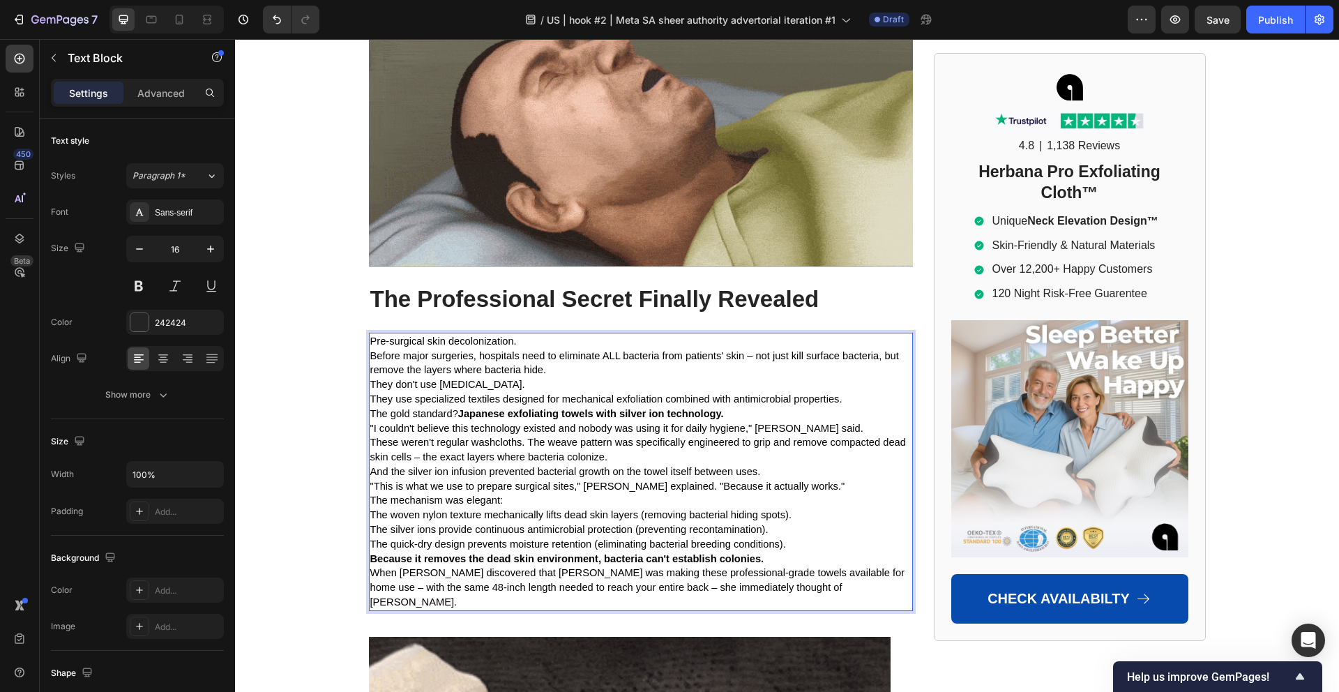
click at [547, 392] on p "They use specialized textiles designed for mechanical exfoliation combined with…" at bounding box center [640, 399] width 541 height 15
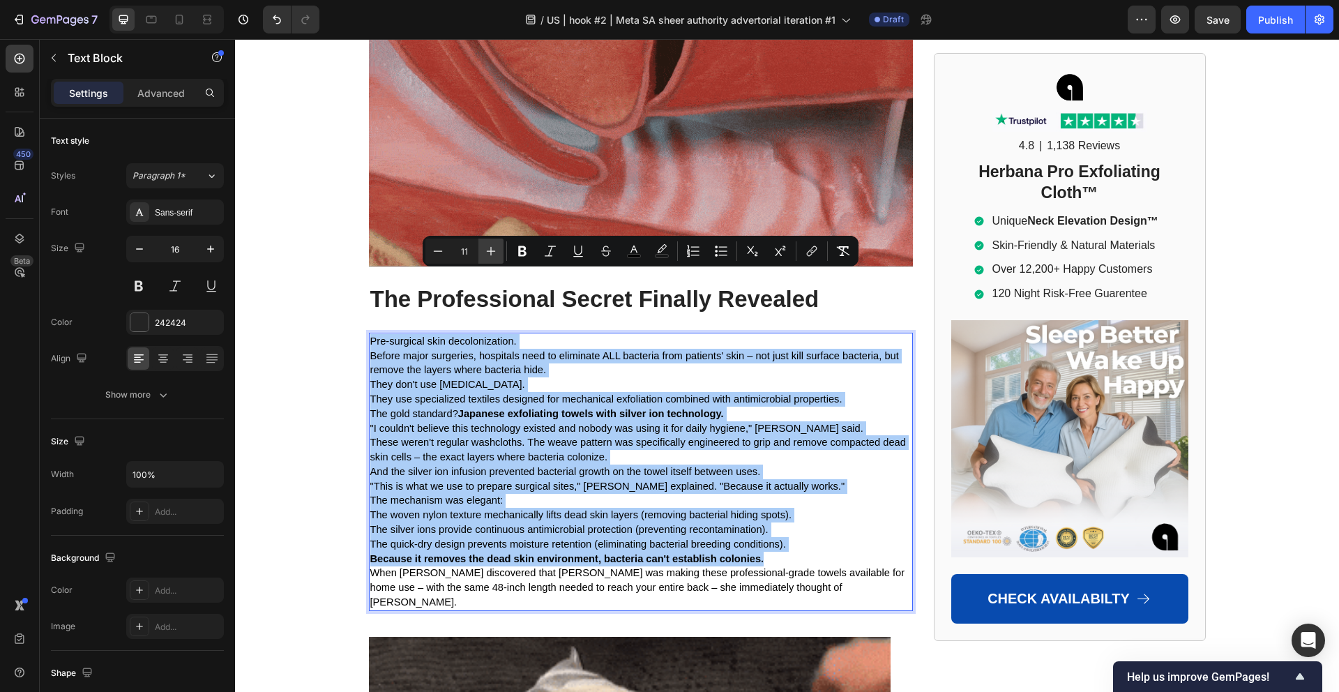
click at [486, 254] on icon "Editor contextual toolbar" at bounding box center [491, 251] width 14 height 14
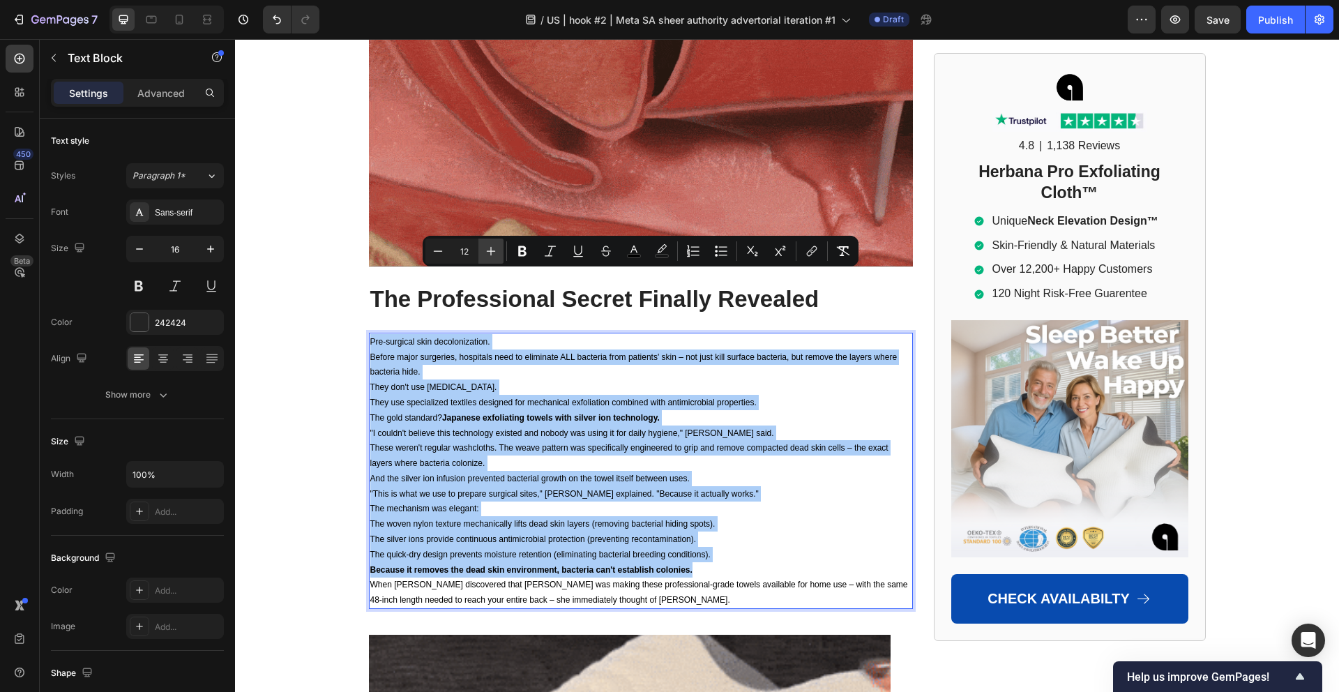
click at [486, 254] on icon "Editor contextual toolbar" at bounding box center [491, 251] width 14 height 14
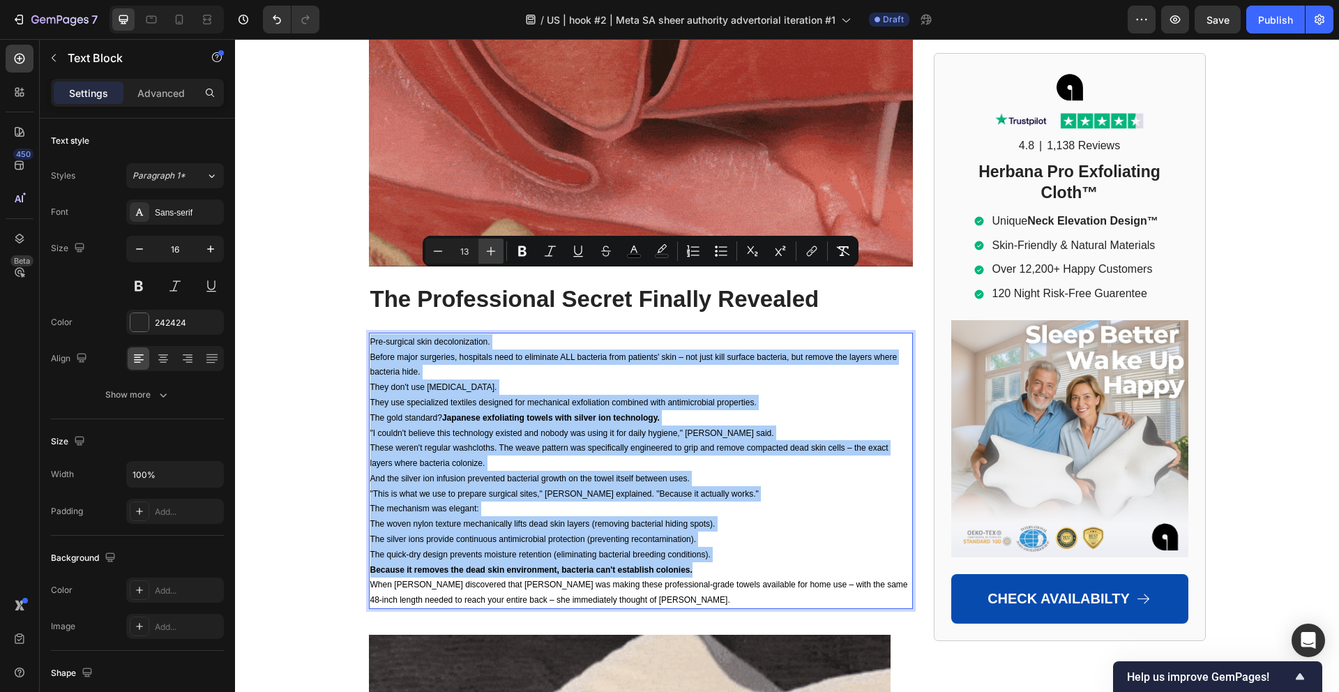
click at [486, 254] on icon "Editor contextual toolbar" at bounding box center [491, 251] width 14 height 14
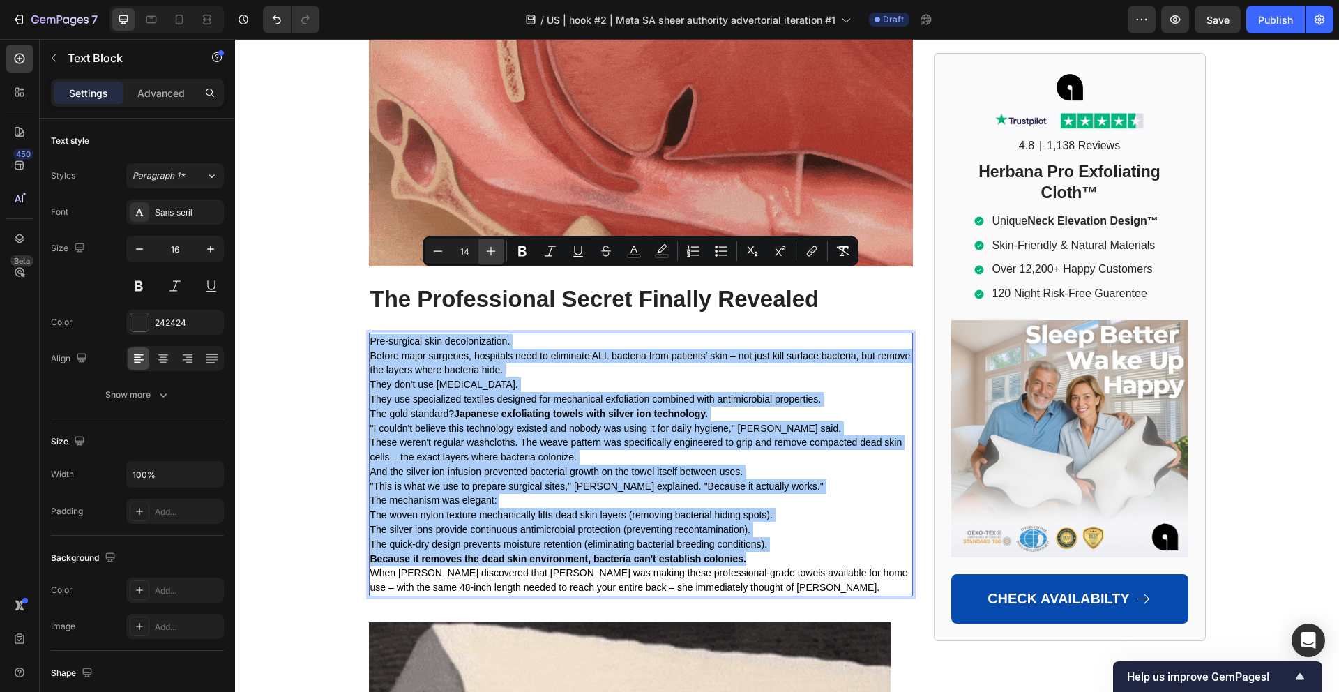
click at [486, 254] on icon "Editor contextual toolbar" at bounding box center [491, 251] width 14 height 14
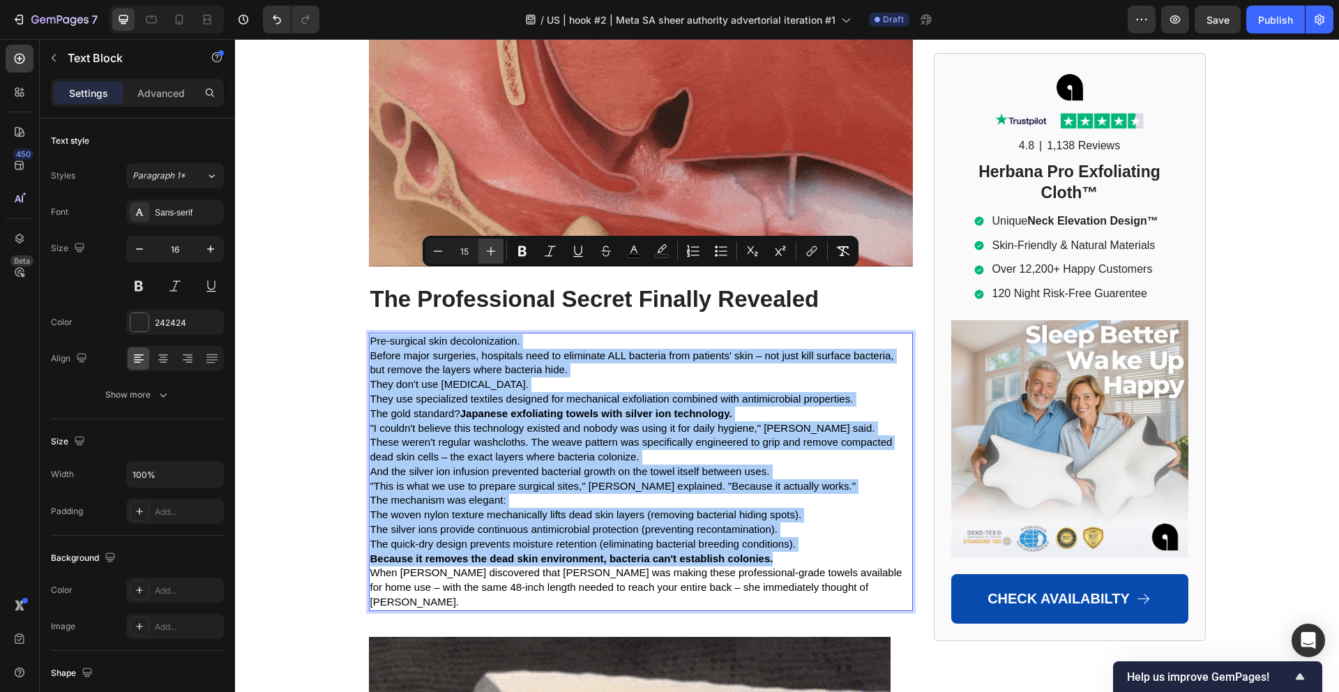
click at [486, 254] on icon "Editor contextual toolbar" at bounding box center [491, 251] width 14 height 14
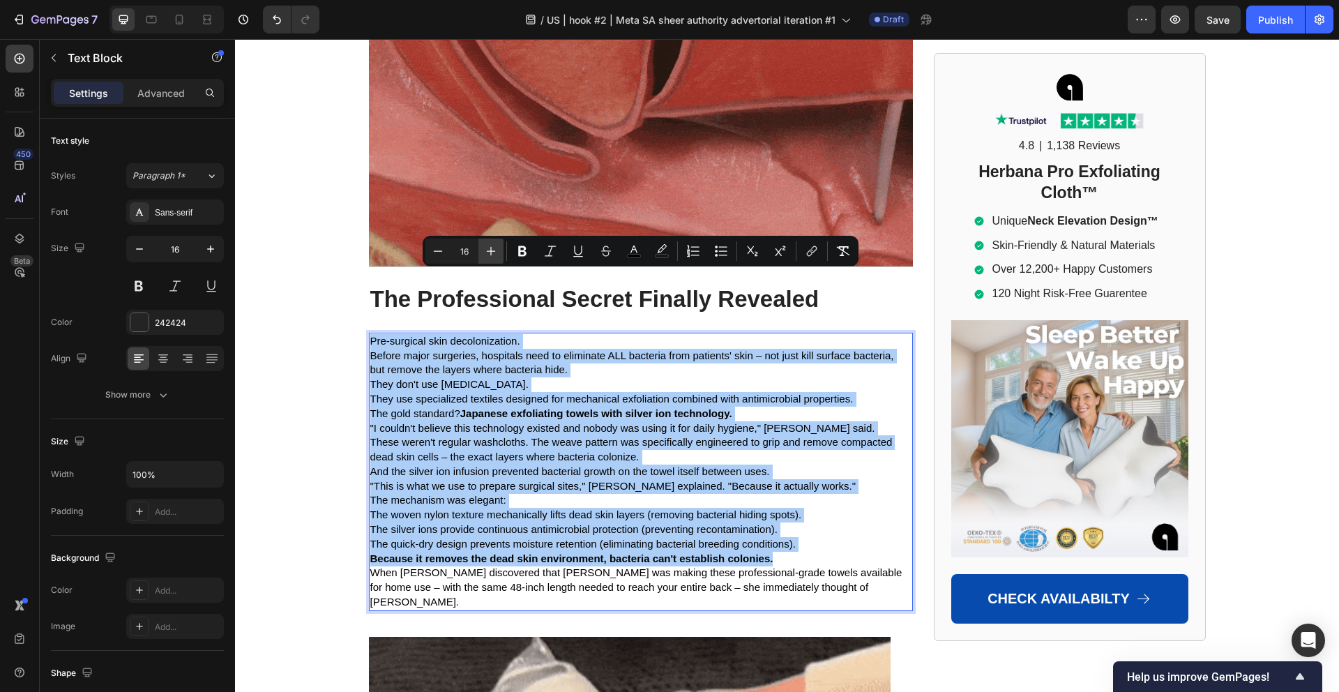
click at [486, 254] on icon "Editor contextual toolbar" at bounding box center [491, 251] width 14 height 14
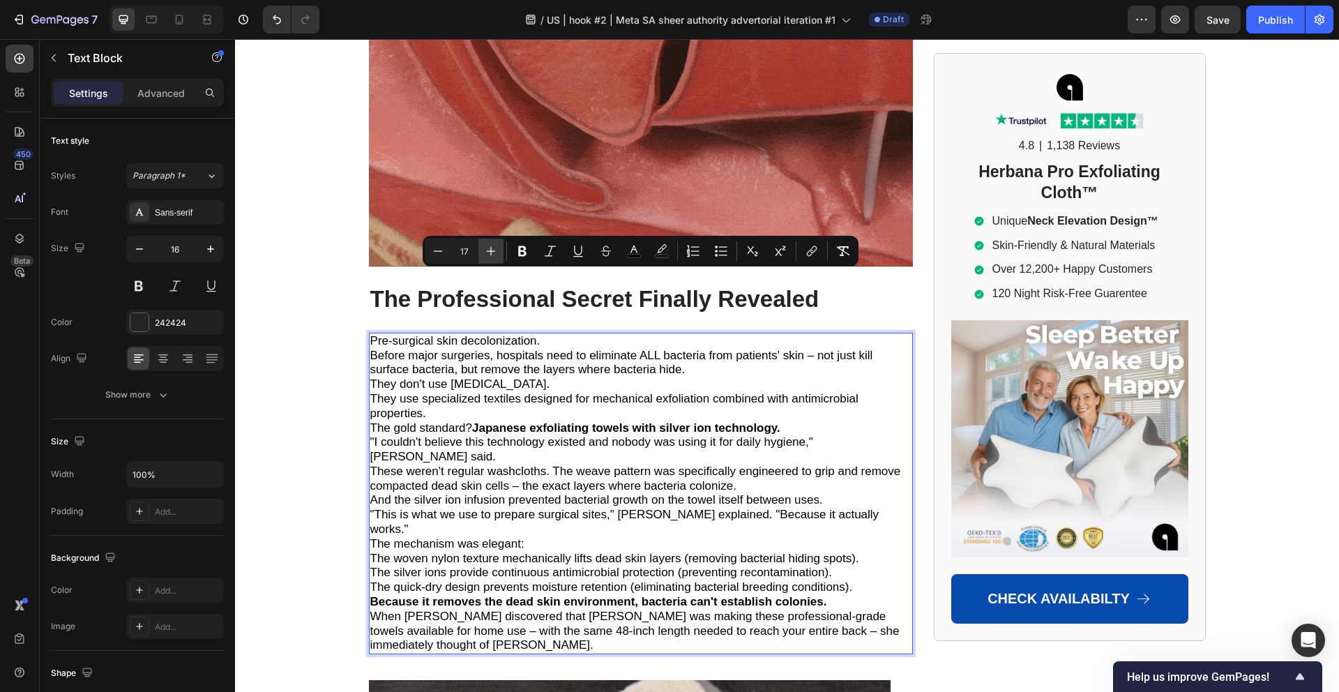
click at [486, 254] on icon "Editor contextual toolbar" at bounding box center [491, 251] width 14 height 14
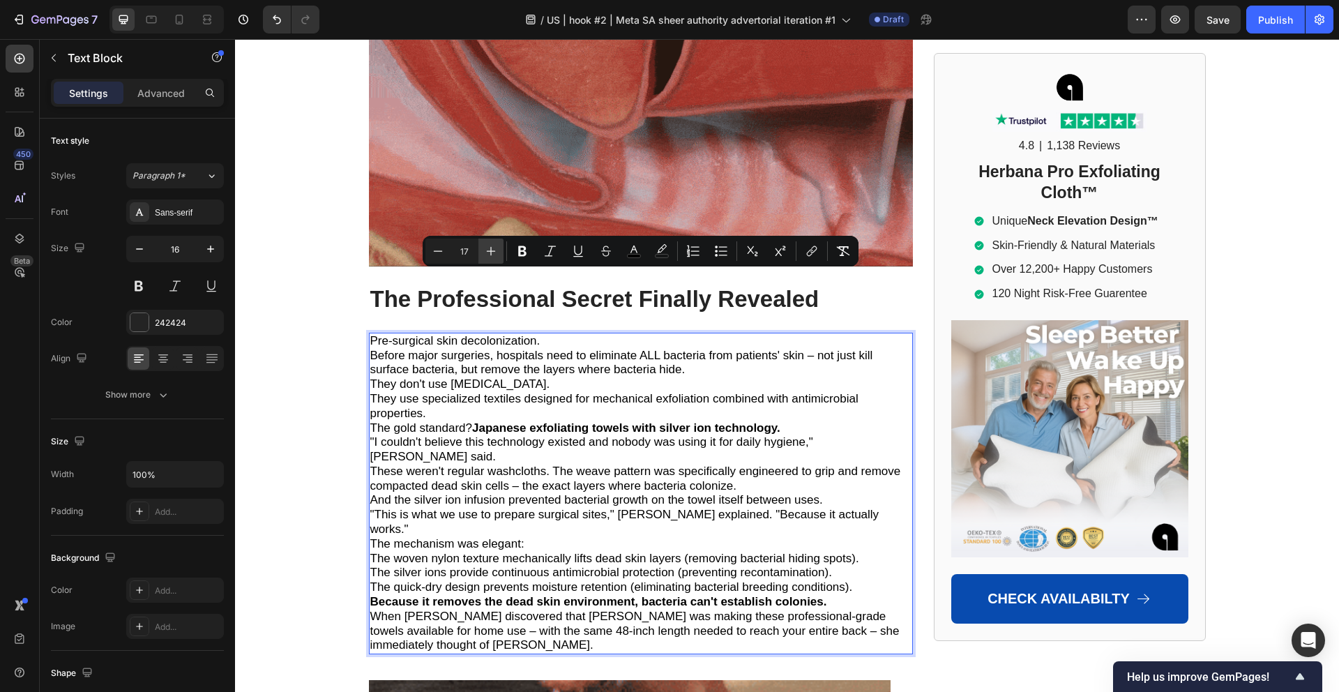
type input "18"
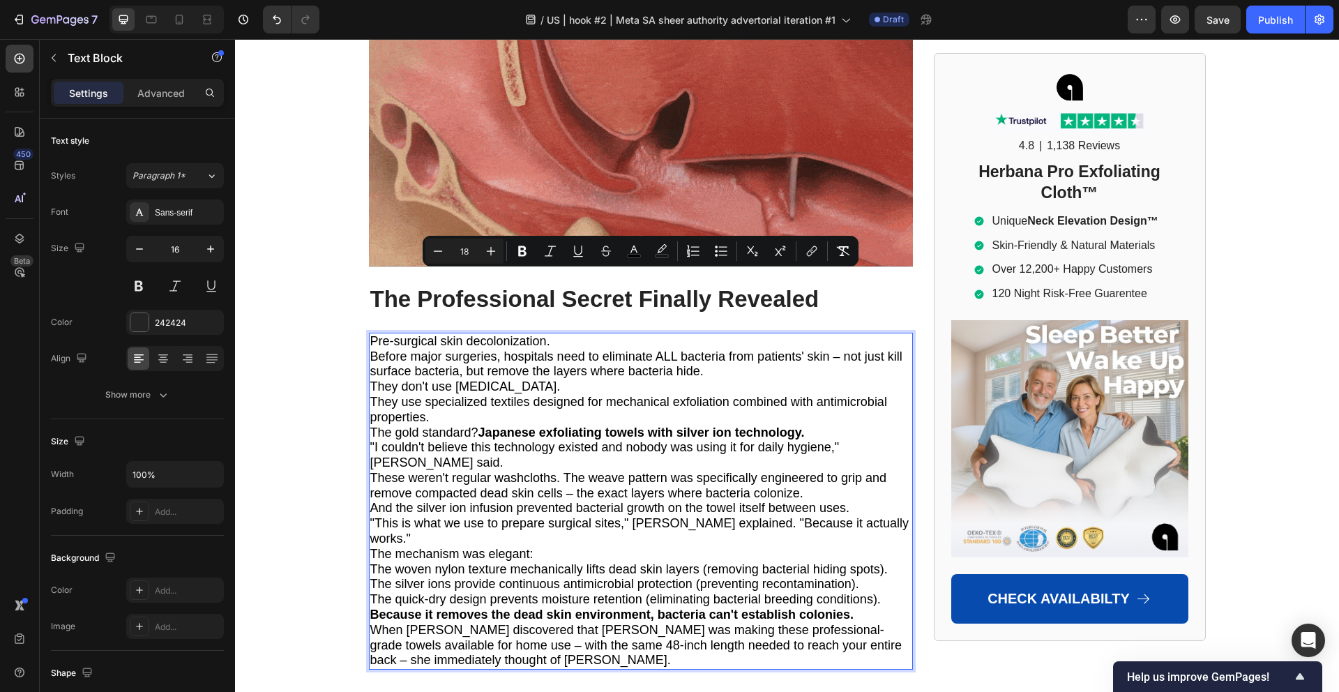
click at [552, 334] on p "Pre-surgical skin decolonization." at bounding box center [640, 341] width 541 height 15
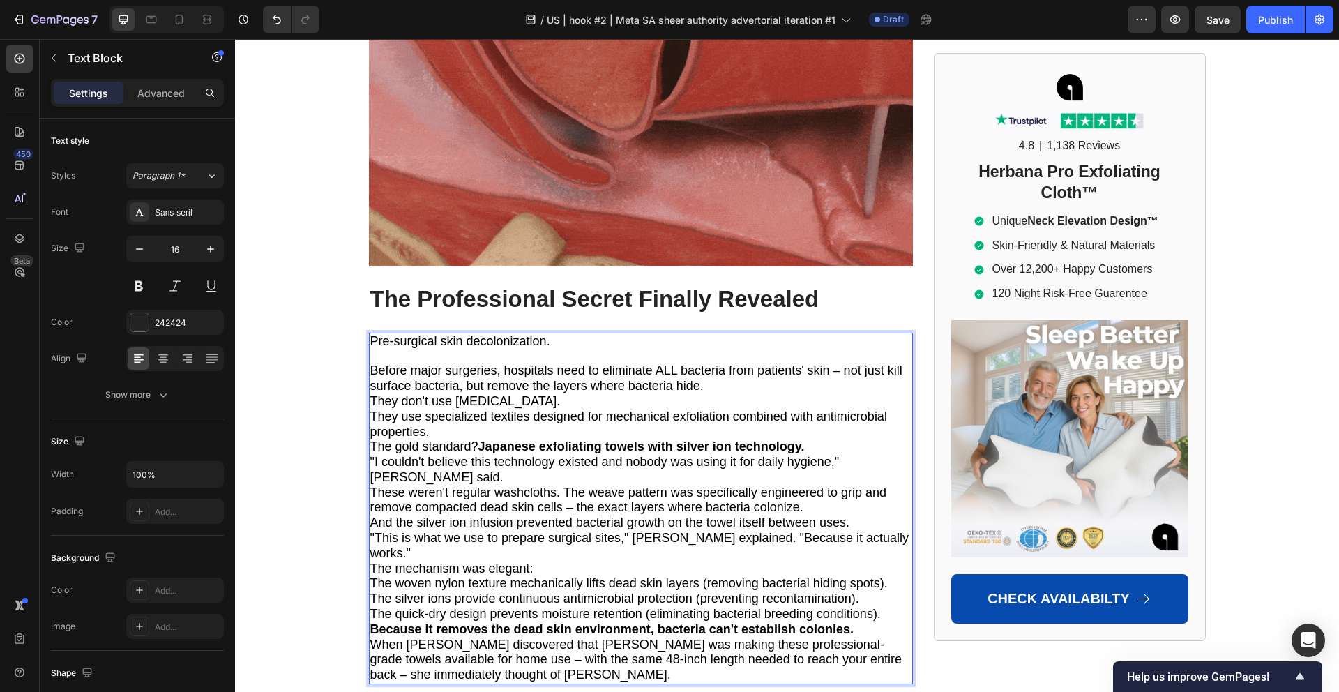
click at [712, 363] on p "Before major surgeries, hospitals need to eliminate ALL bacteria from patients'…" at bounding box center [640, 378] width 541 height 31
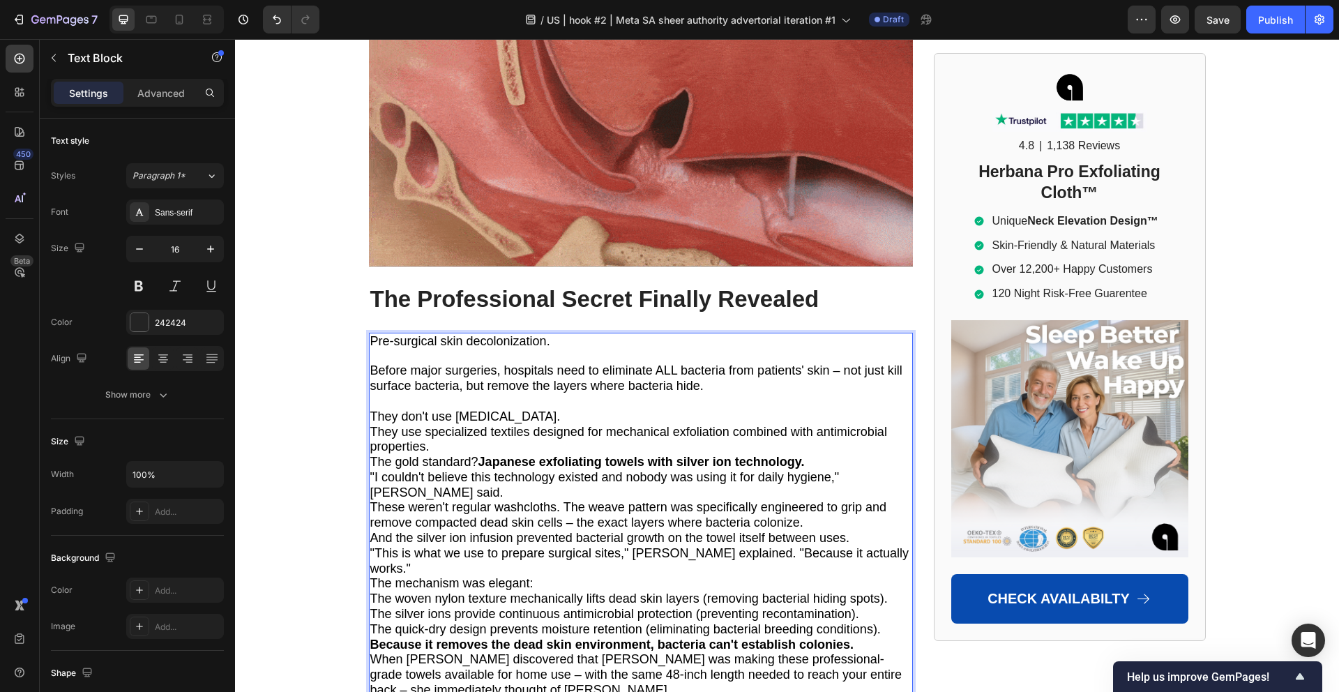
click at [591, 409] on p "They don't use [MEDICAL_DATA]." at bounding box center [640, 416] width 541 height 15
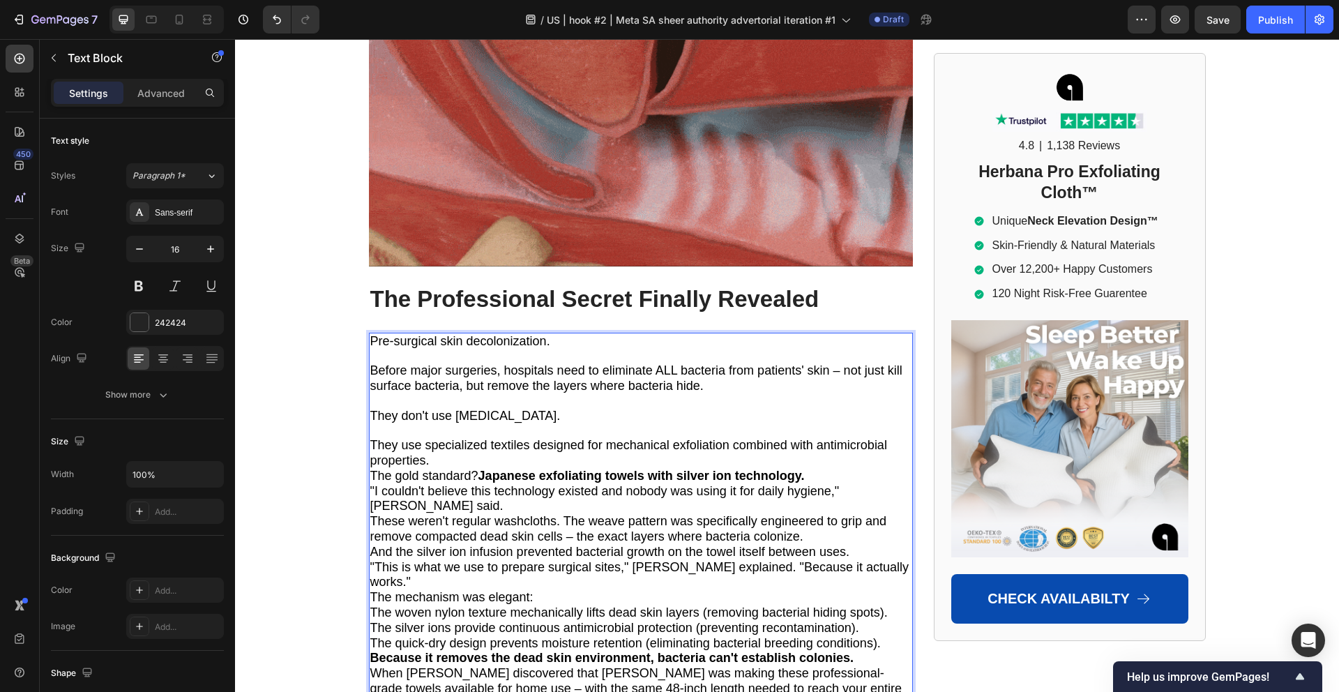
click at [530, 438] on p "They use specialized textiles designed for mechanical exfoliation combined with…" at bounding box center [640, 453] width 541 height 31
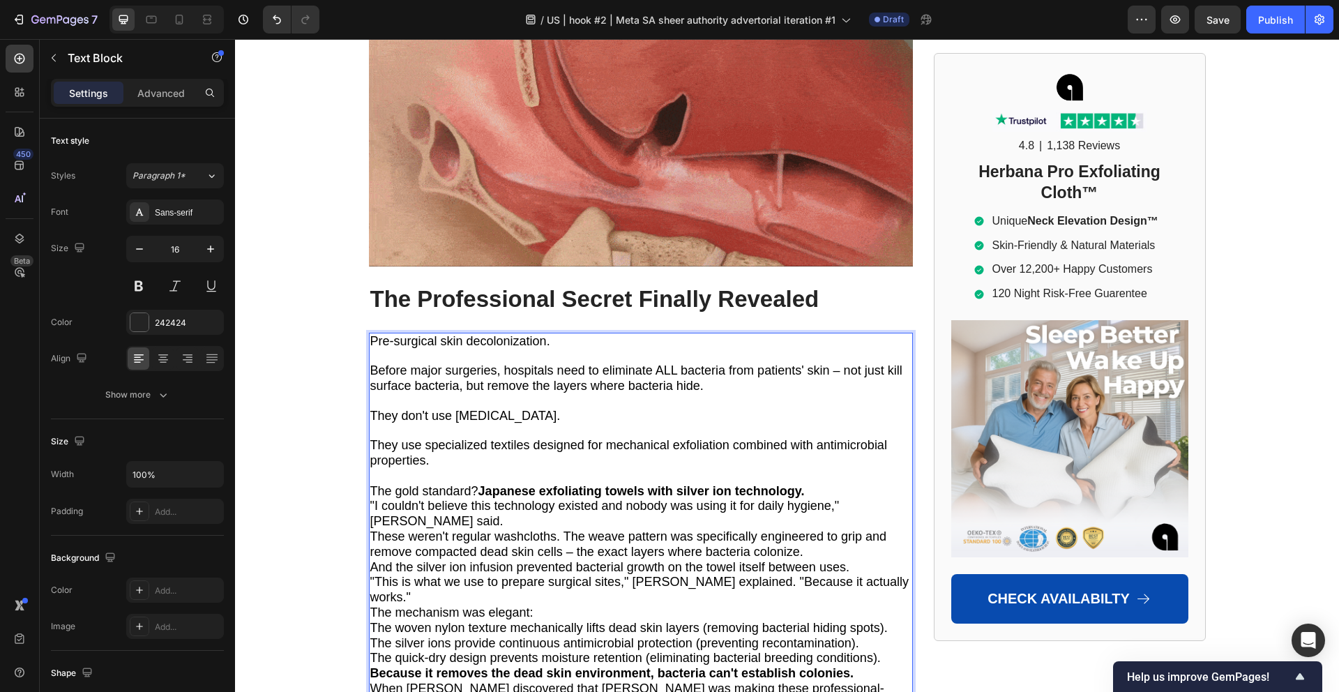
click at [814, 484] on p "The gold standard? Japanese exfoliating towels with silver ion technology." at bounding box center [640, 491] width 541 height 15
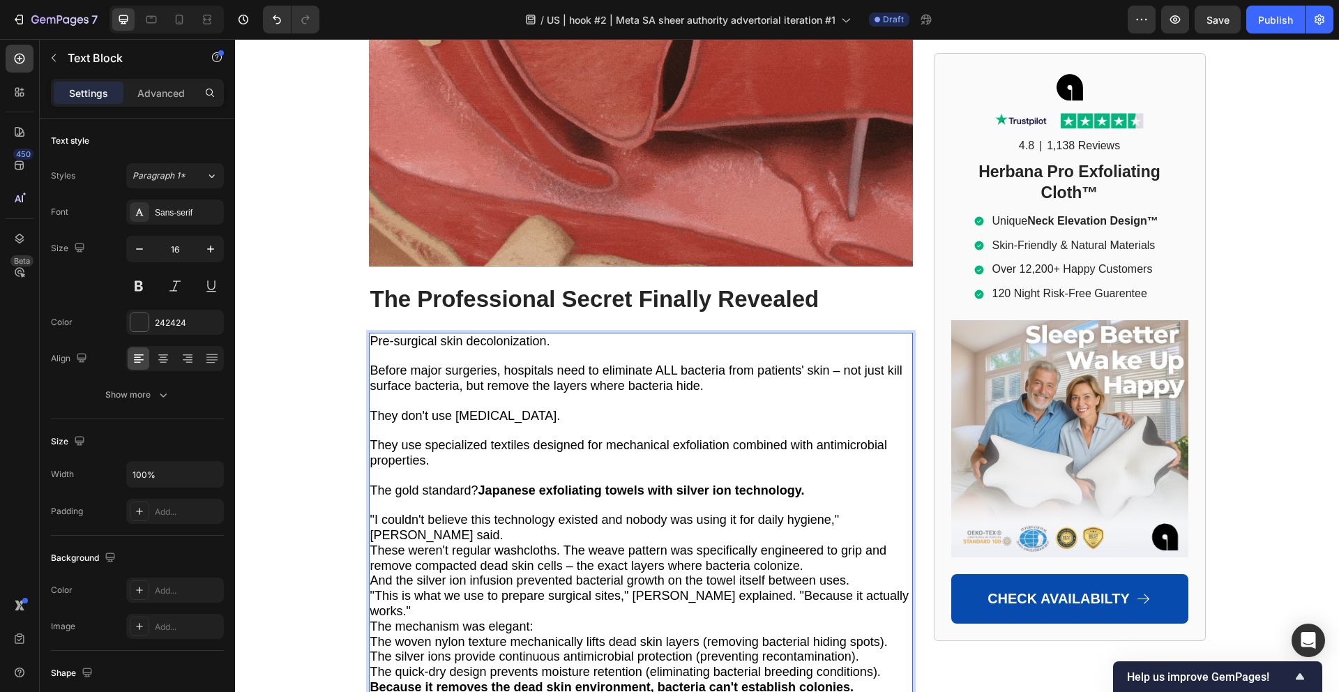
click at [405, 512] on p ""I couldn't believe this technology existed and nobody was using it for daily h…" at bounding box center [640, 527] width 541 height 31
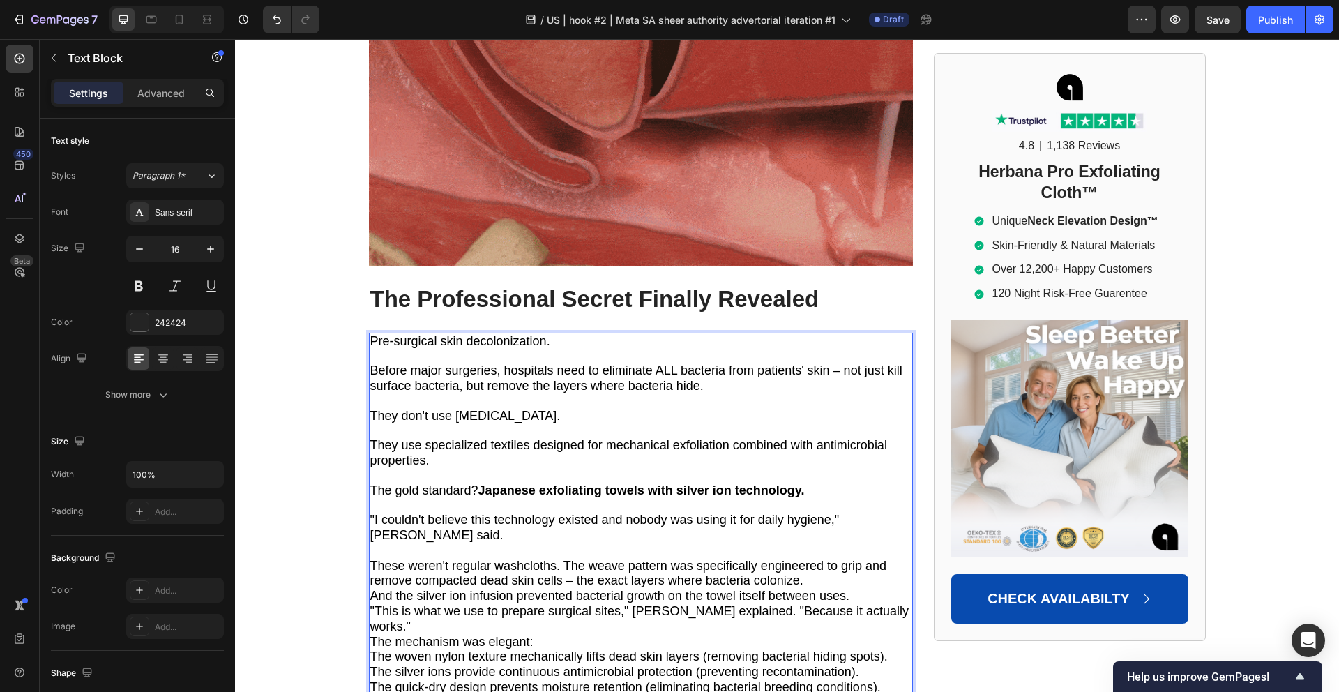
click at [567, 558] on span "These weren't regular washcloths. The weave pattern was specifically engineered…" at bounding box center [628, 572] width 517 height 29
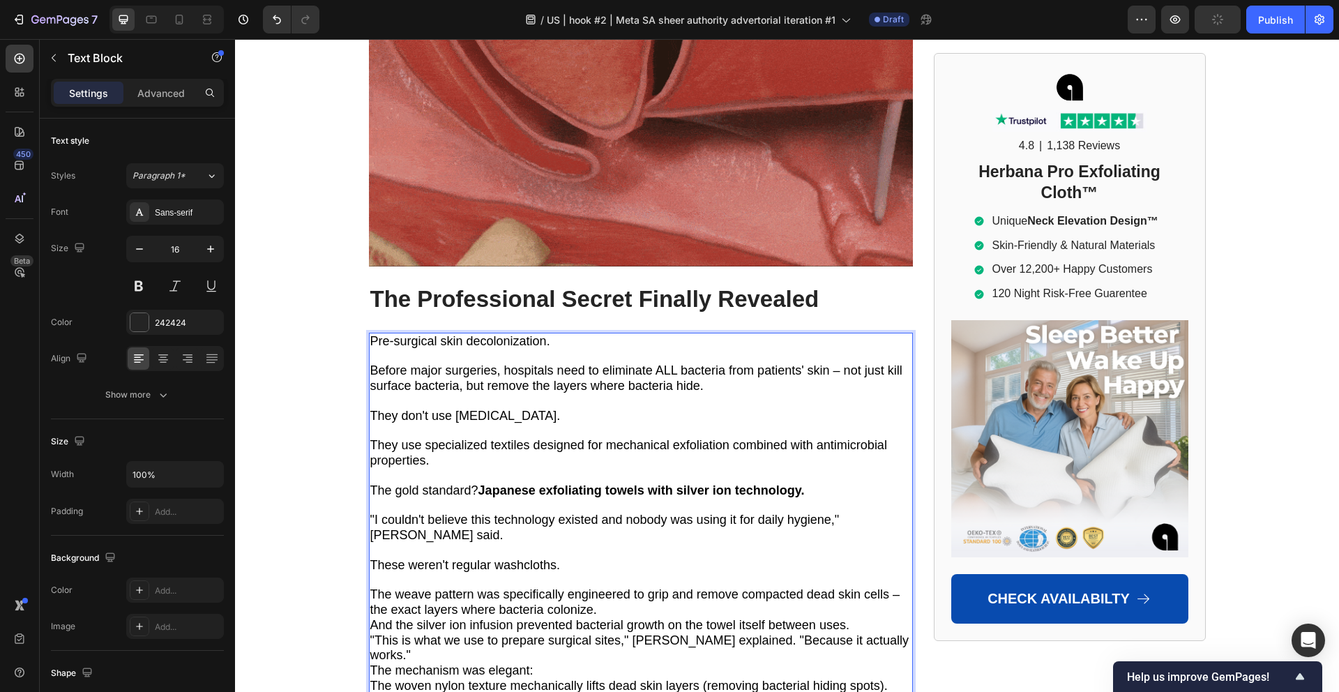
click at [623, 587] on p "The weave pattern was specifically engineered to grip and remove compacted dead…" at bounding box center [640, 602] width 541 height 31
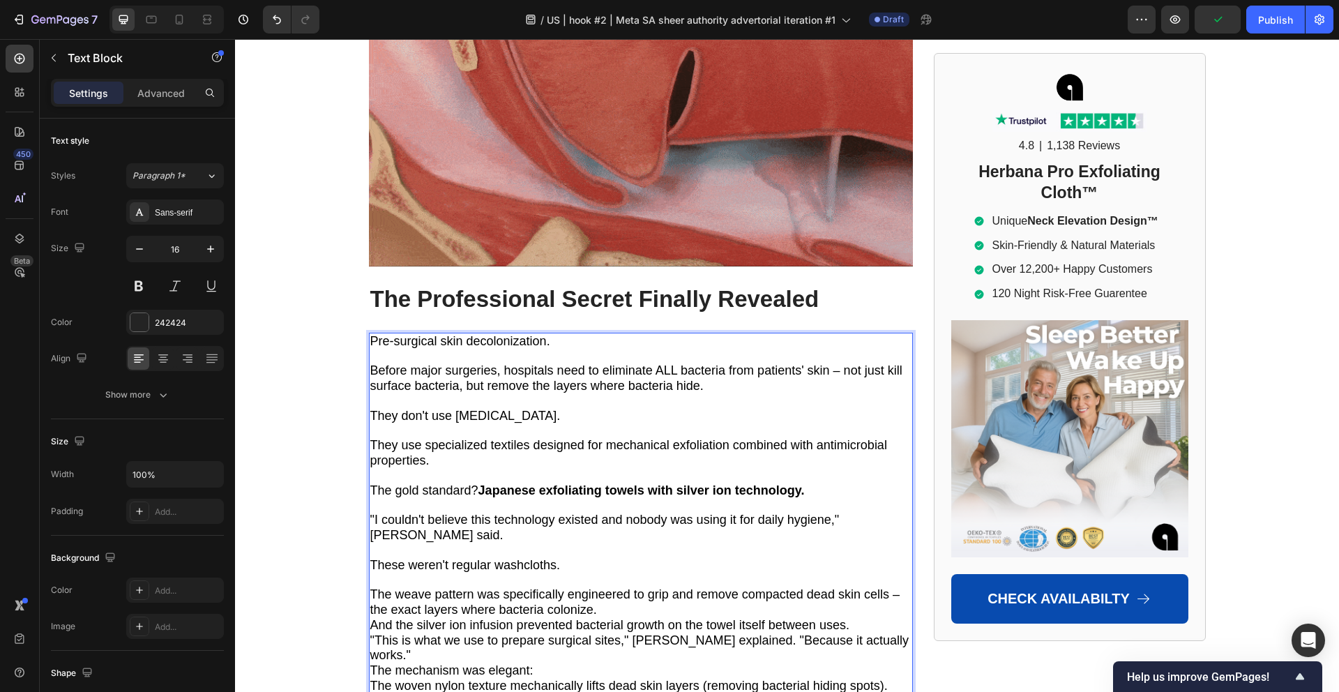
click at [618, 587] on p "The weave pattern was specifically engineered to grip and remove compacted dead…" at bounding box center [640, 602] width 541 height 31
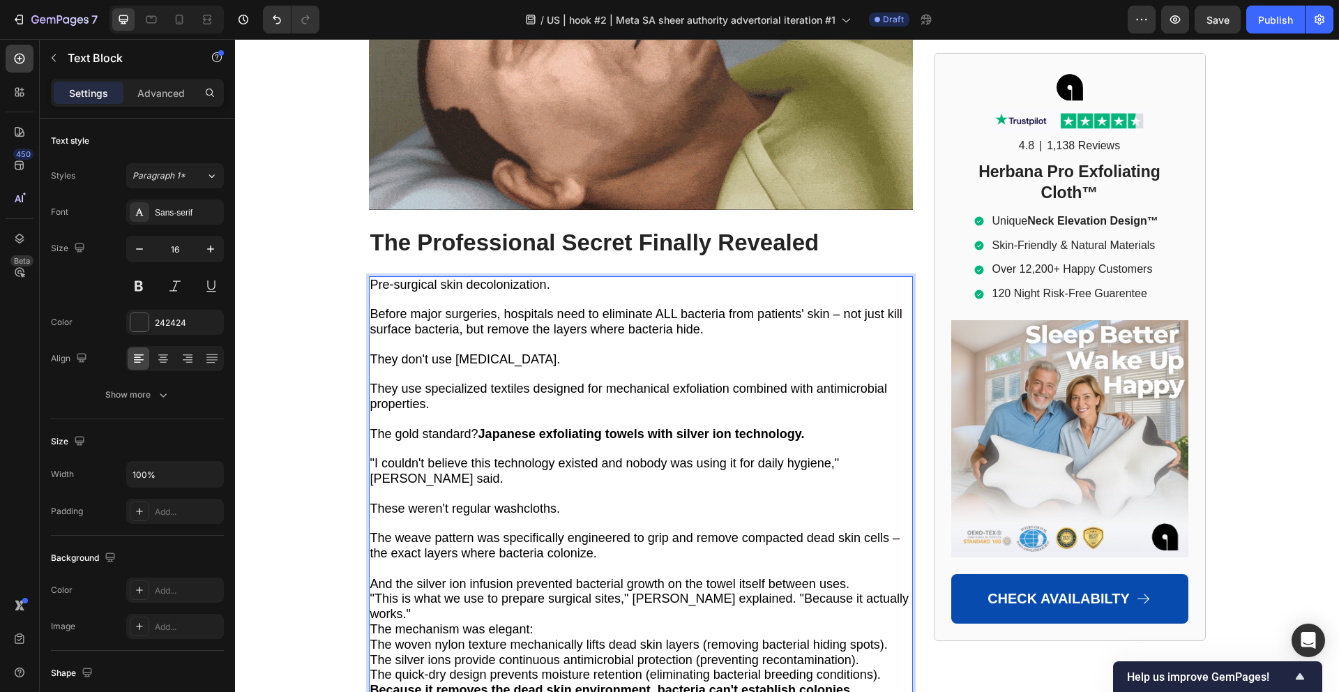
scroll to position [5786, 0]
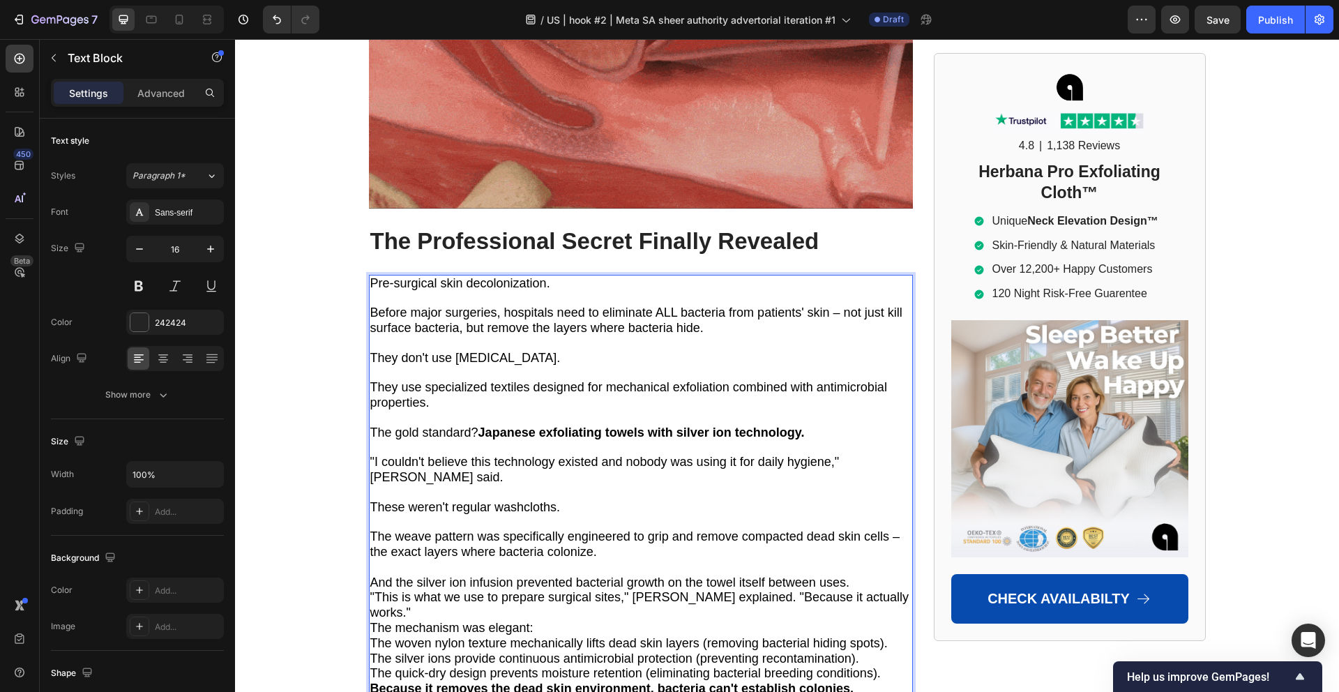
click at [480, 590] on p ""This is what we use to prepare surgical sites," [PERSON_NAME] explained. "Beca…" at bounding box center [640, 605] width 541 height 31
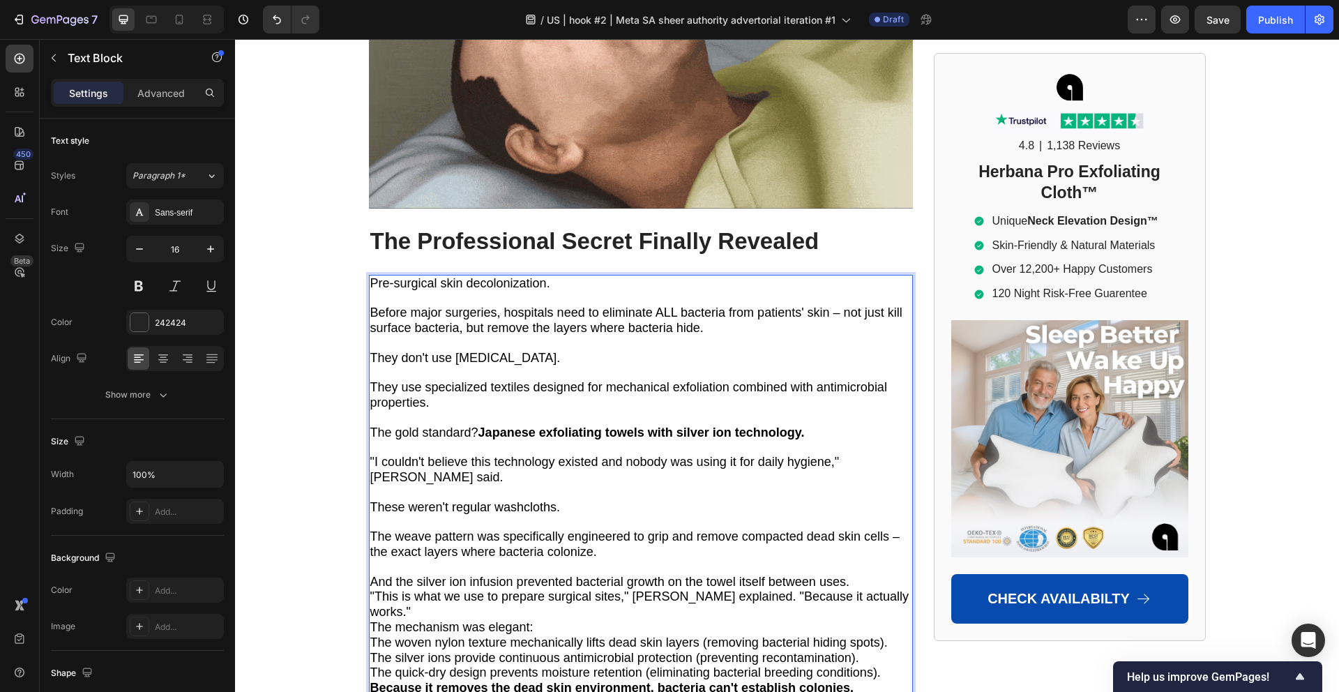
click at [758, 589] on span ""This is what we use to prepare surgical sites," [PERSON_NAME] explained. "Beca…" at bounding box center [639, 603] width 539 height 29
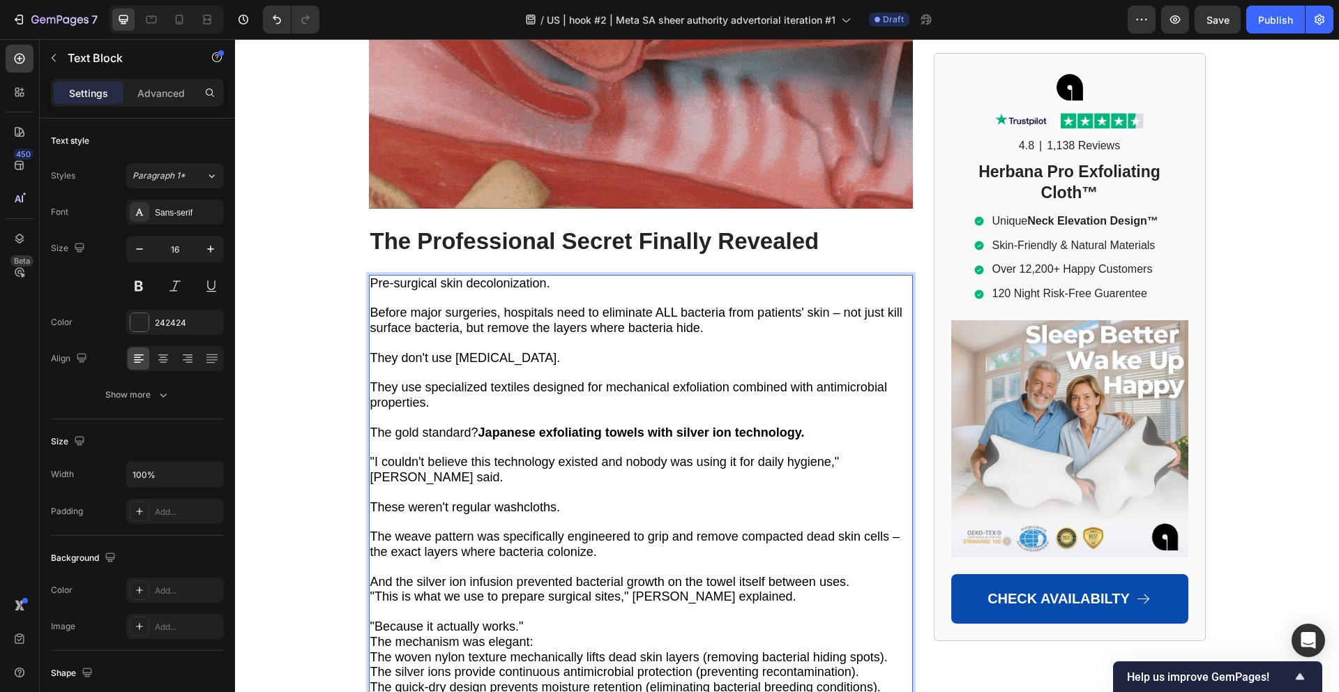
click at [482, 619] on span ""Because it actually works."" at bounding box center [446, 626] width 153 height 14
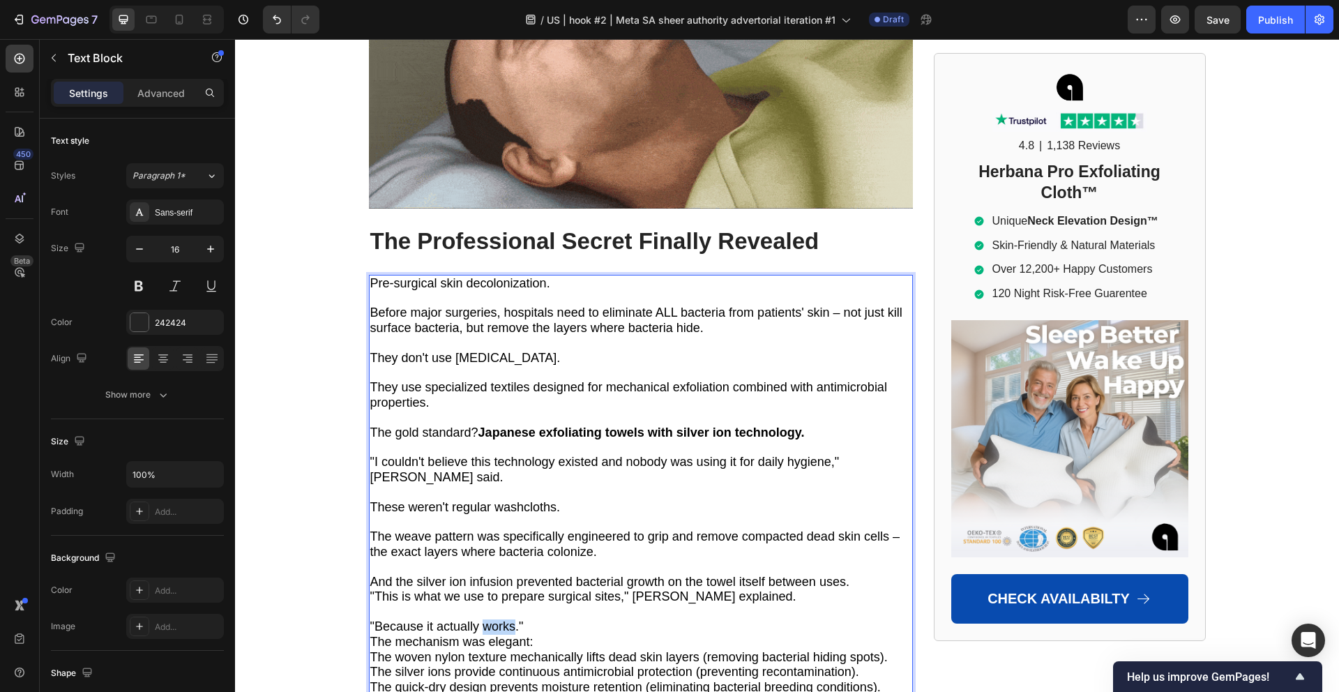
click at [482, 619] on span ""Because it actually works."" at bounding box center [446, 626] width 153 height 14
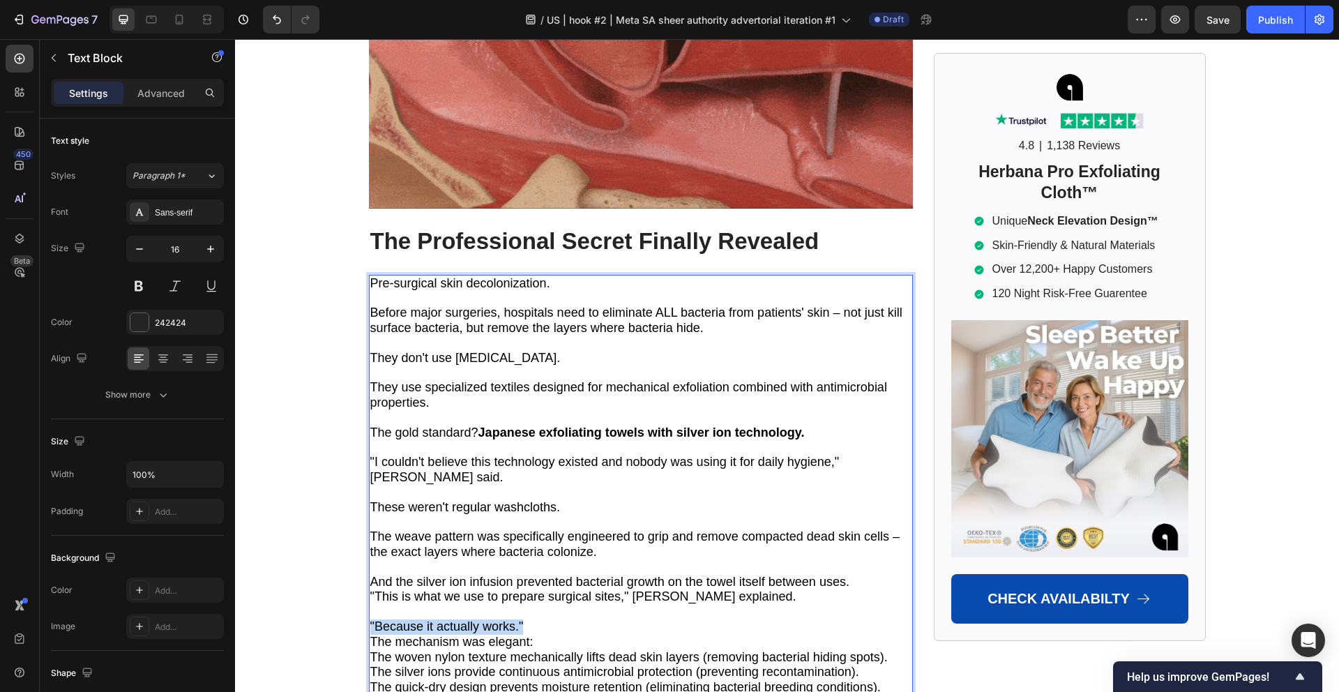
click at [482, 619] on span ""Because it actually works."" at bounding box center [446, 626] width 153 height 14
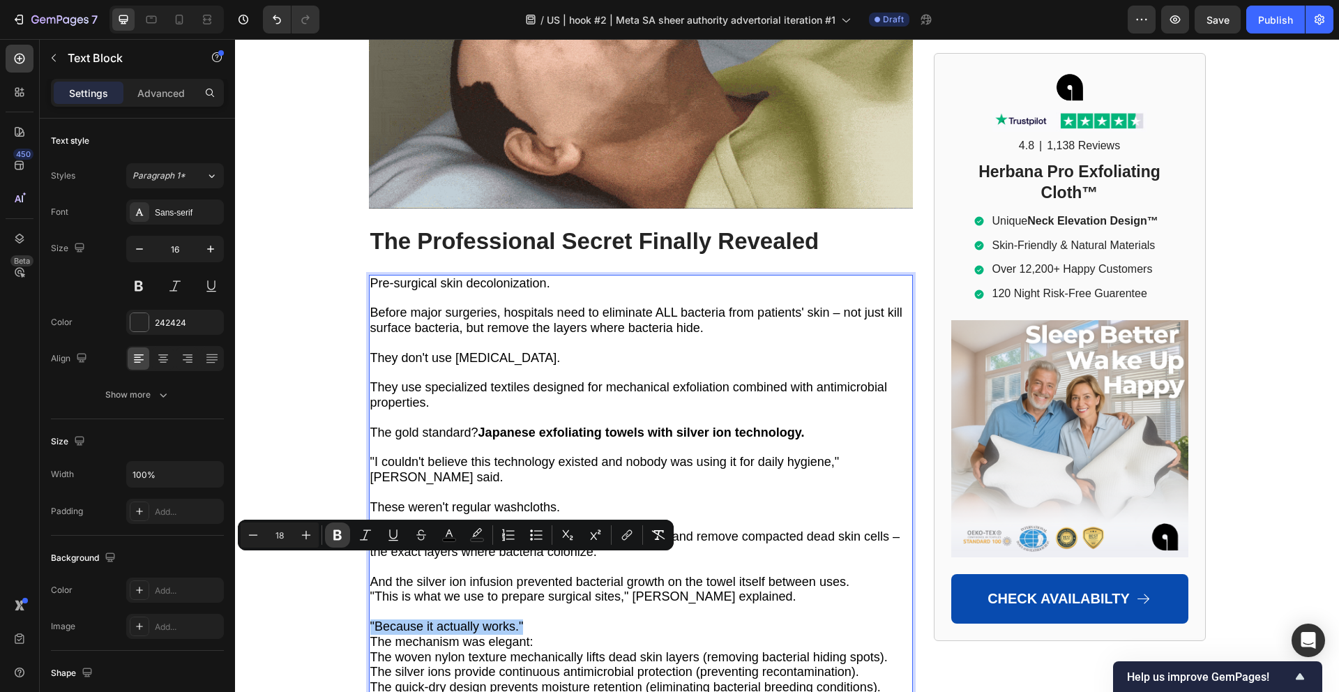
click at [344, 537] on button "Bold" at bounding box center [337, 534] width 25 height 25
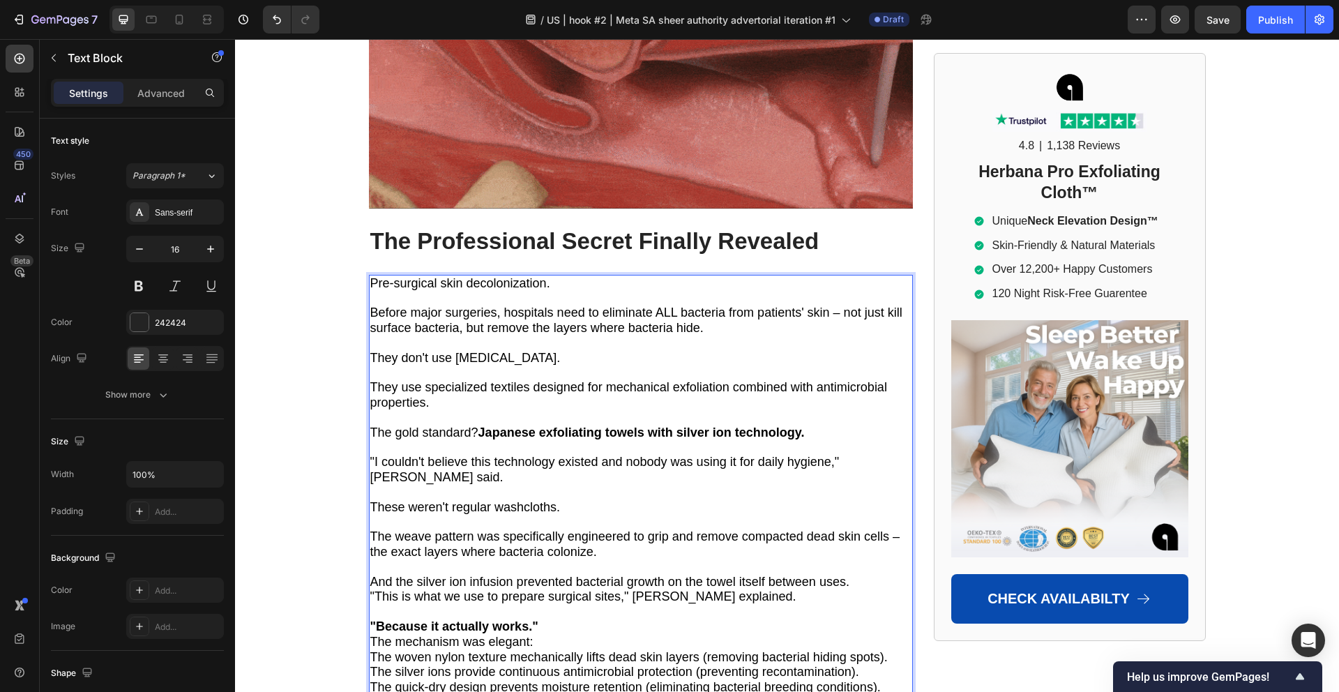
click at [563, 634] on p "The mechanism was elegant:" at bounding box center [640, 641] width 541 height 15
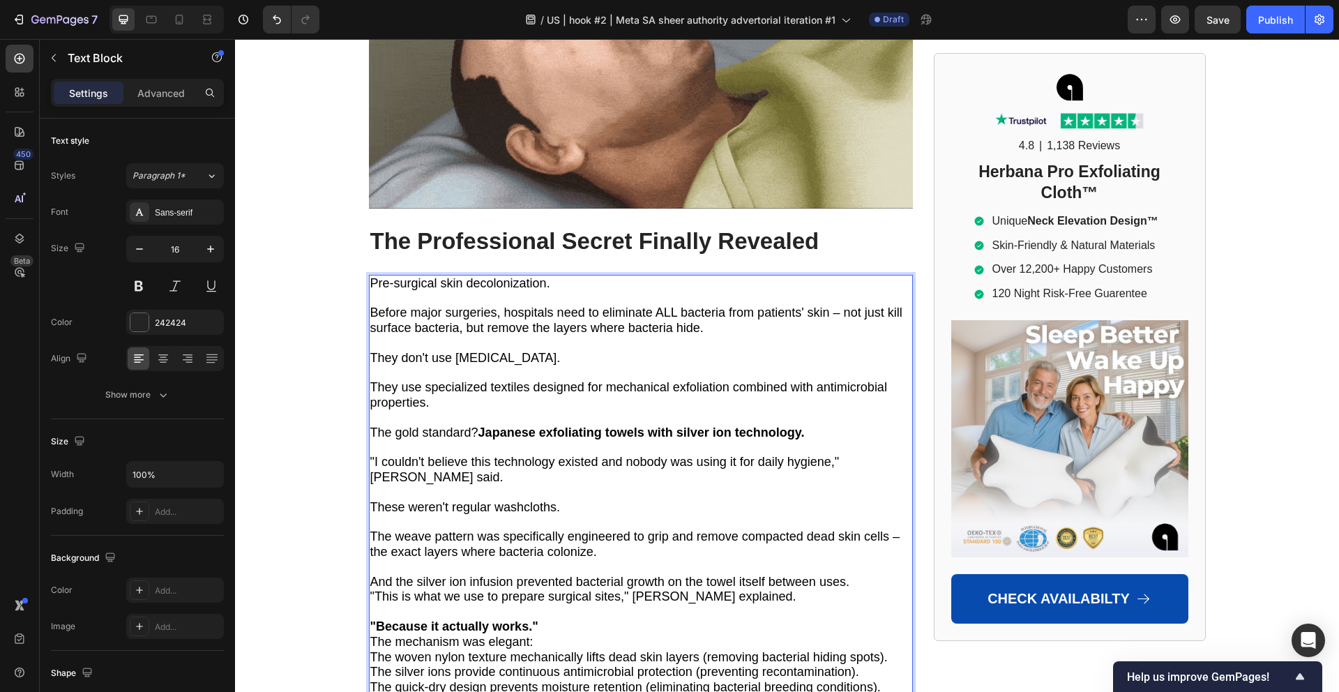
click at [553, 619] on p ""Because it actually works."" at bounding box center [640, 626] width 541 height 15
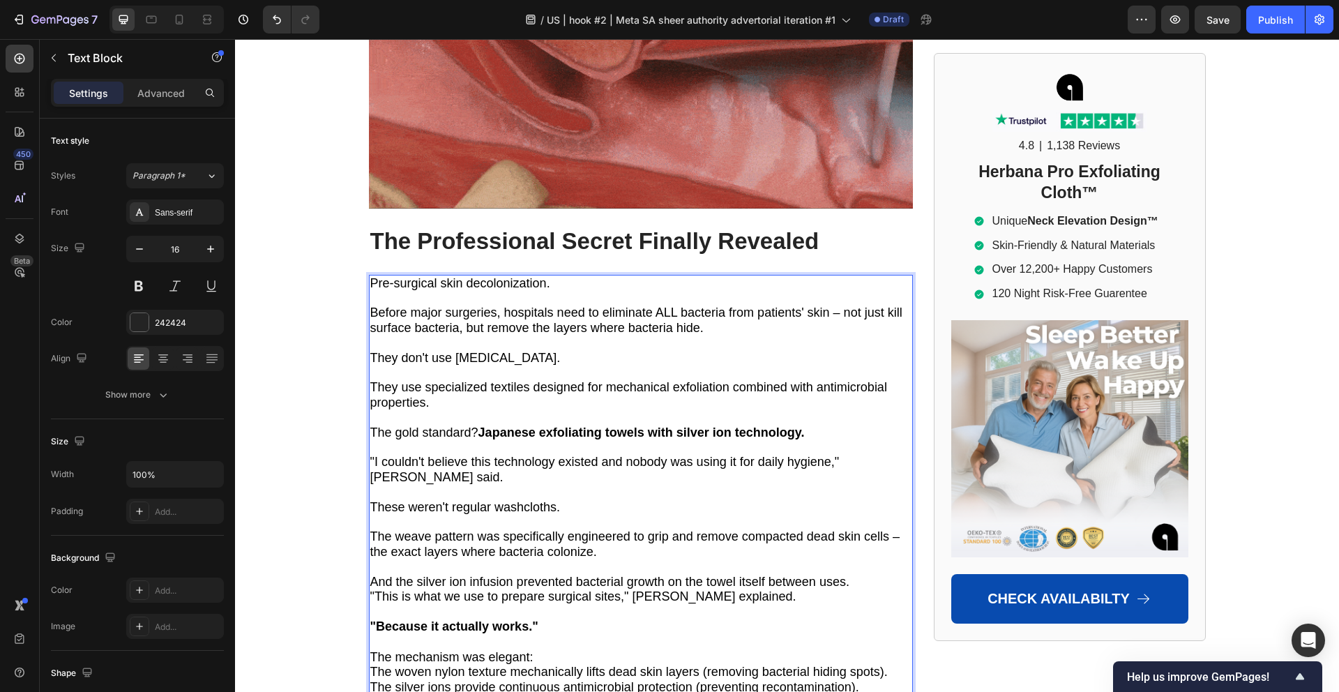
click at [547, 650] on p "The mechanism was elegant:" at bounding box center [640, 657] width 541 height 15
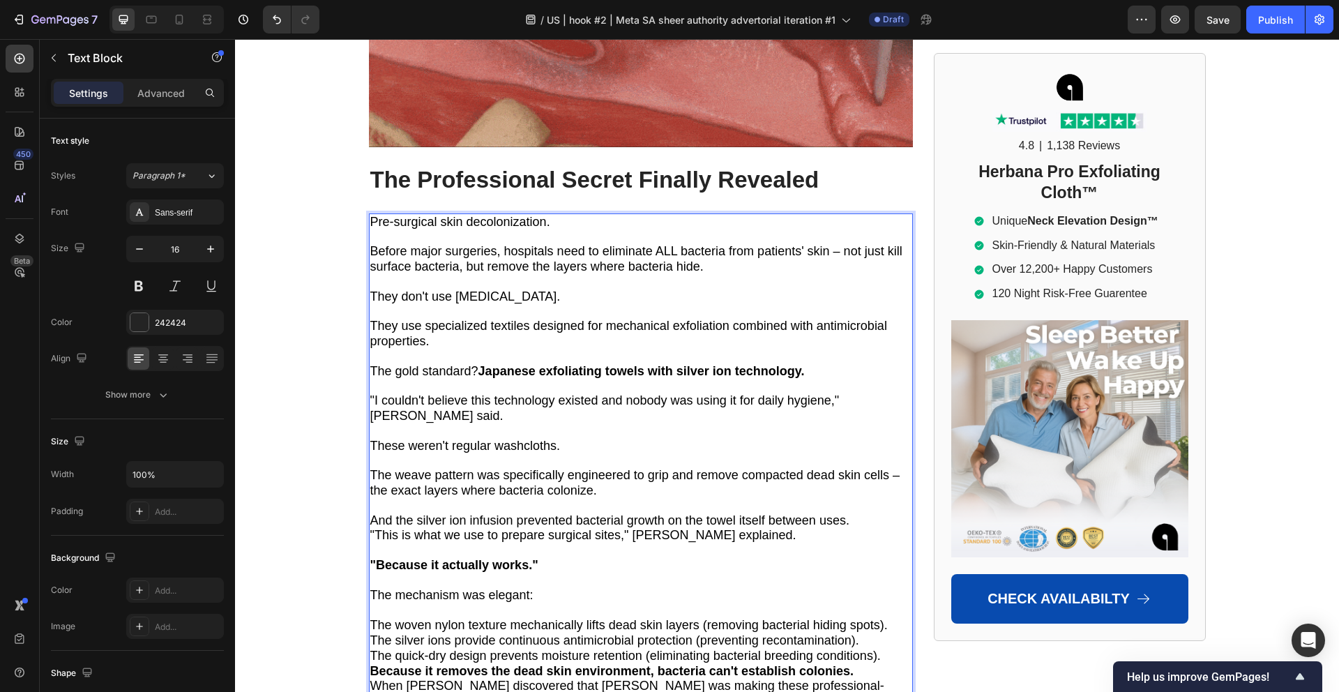
scroll to position [5851, 0]
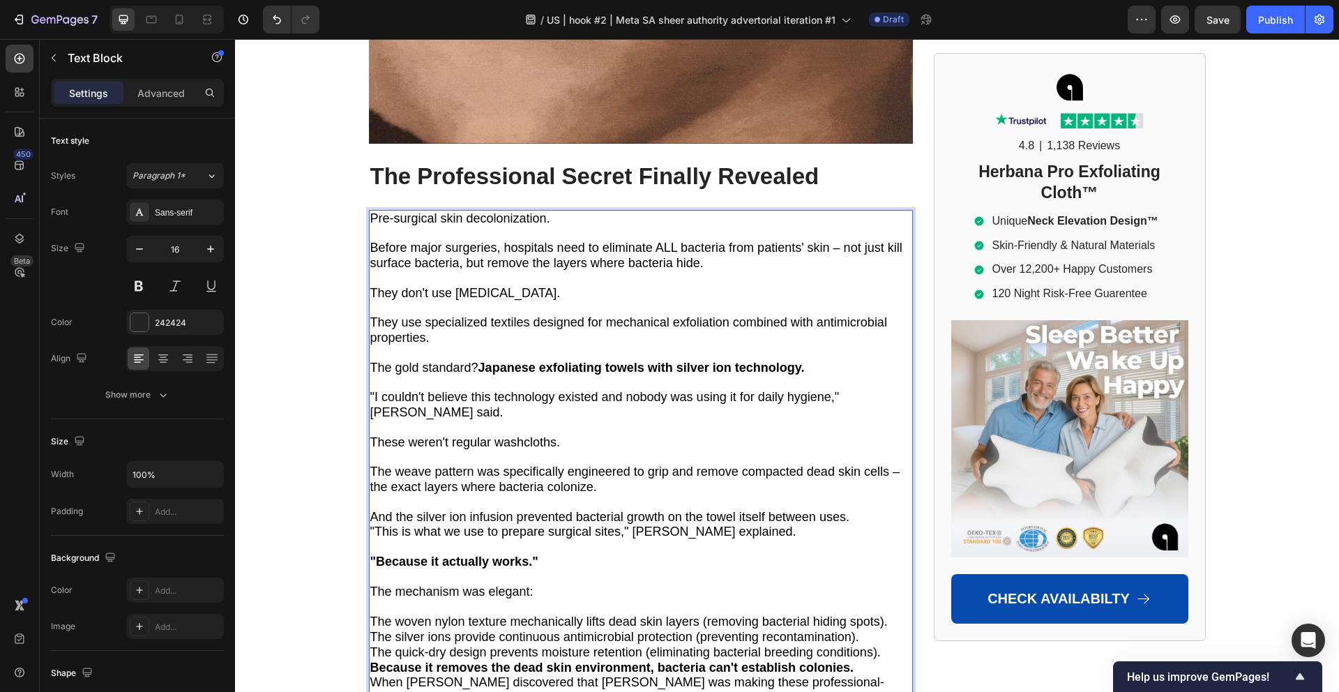
click at [888, 614] on p "The woven nylon texture mechanically lifts dead skin layers (removing bacterial…" at bounding box center [640, 621] width 541 height 15
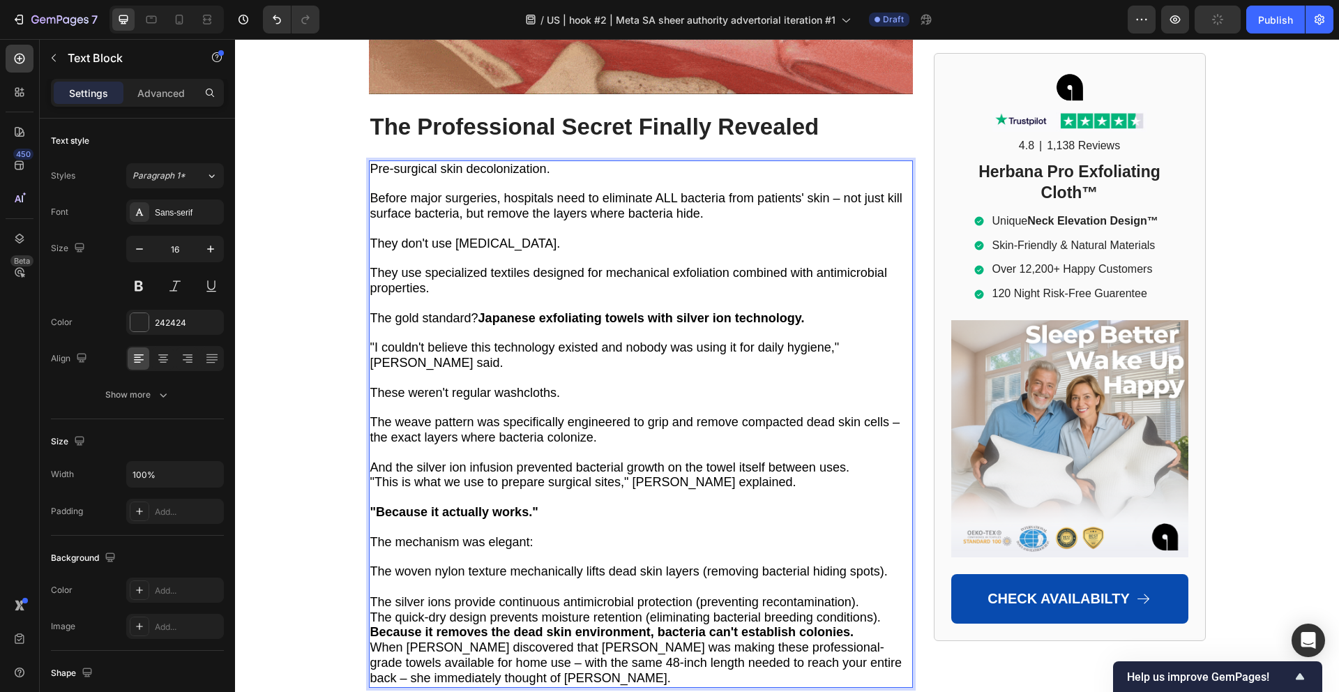
scroll to position [5903, 0]
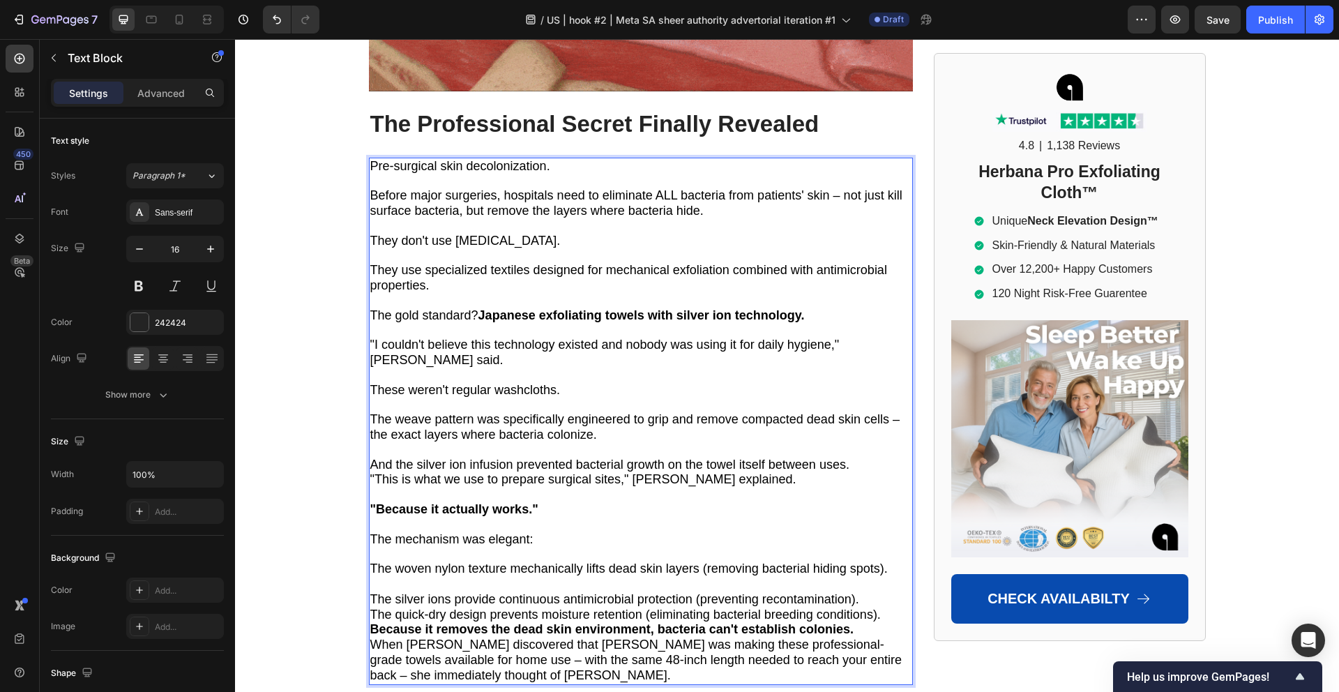
click at [872, 592] on p "The silver ions provide continuous antimicrobial protection (preventing reconta…" at bounding box center [640, 599] width 541 height 15
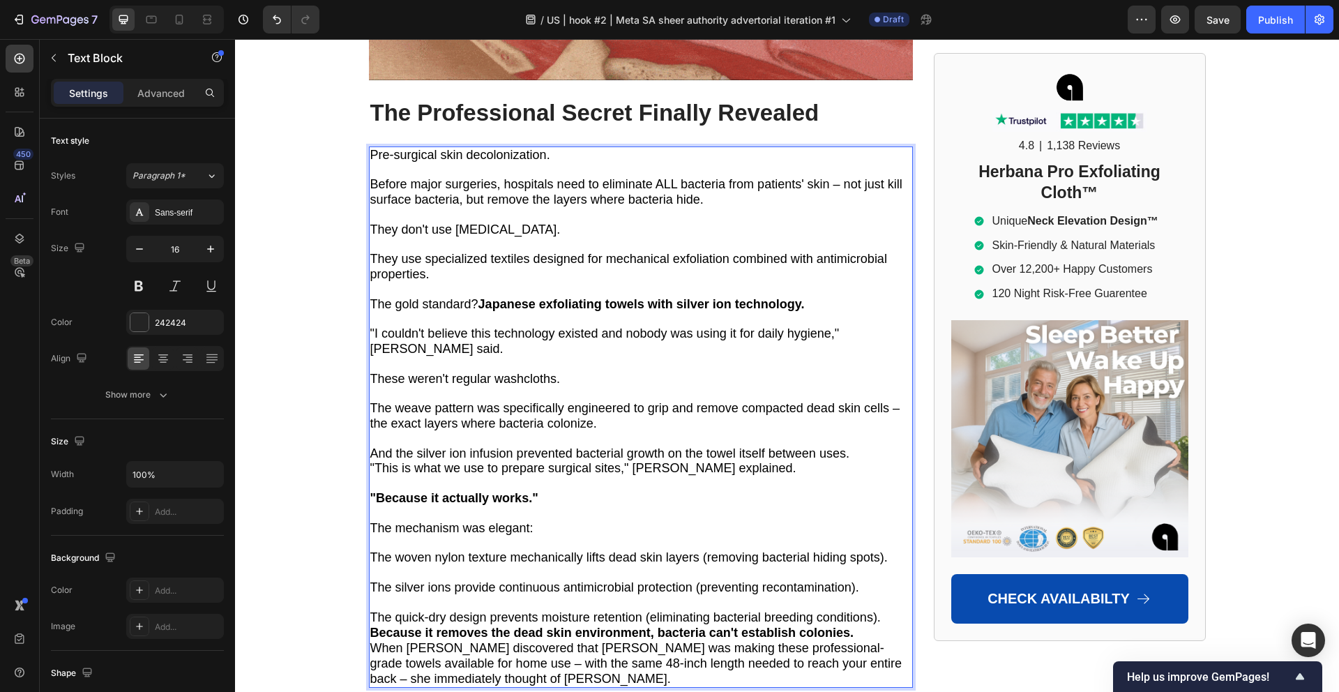
scroll to position [5917, 0]
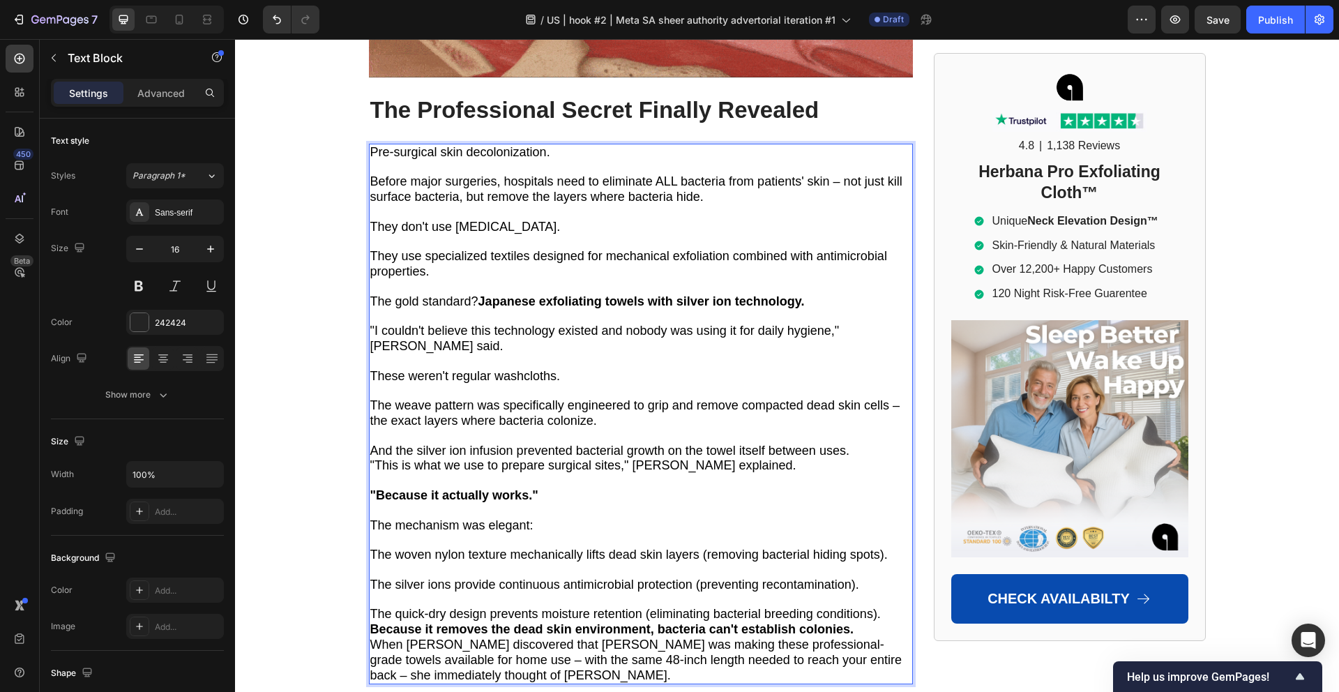
click at [879, 607] on span "The quick-dry design prevents moisture retention (eliminating bacterial breedin…" at bounding box center [625, 614] width 510 height 14
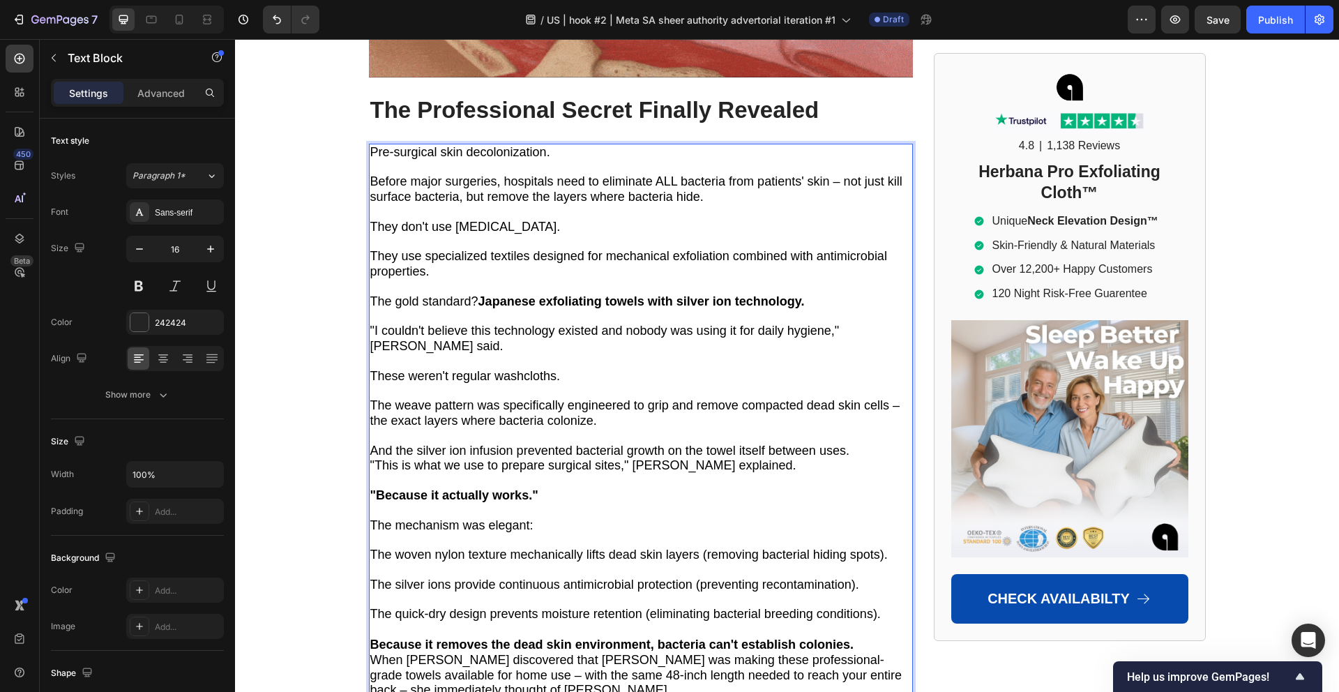
click at [860, 637] on p "Because it removes the dead skin environment, bacteria can't establish colonies." at bounding box center [640, 644] width 541 height 15
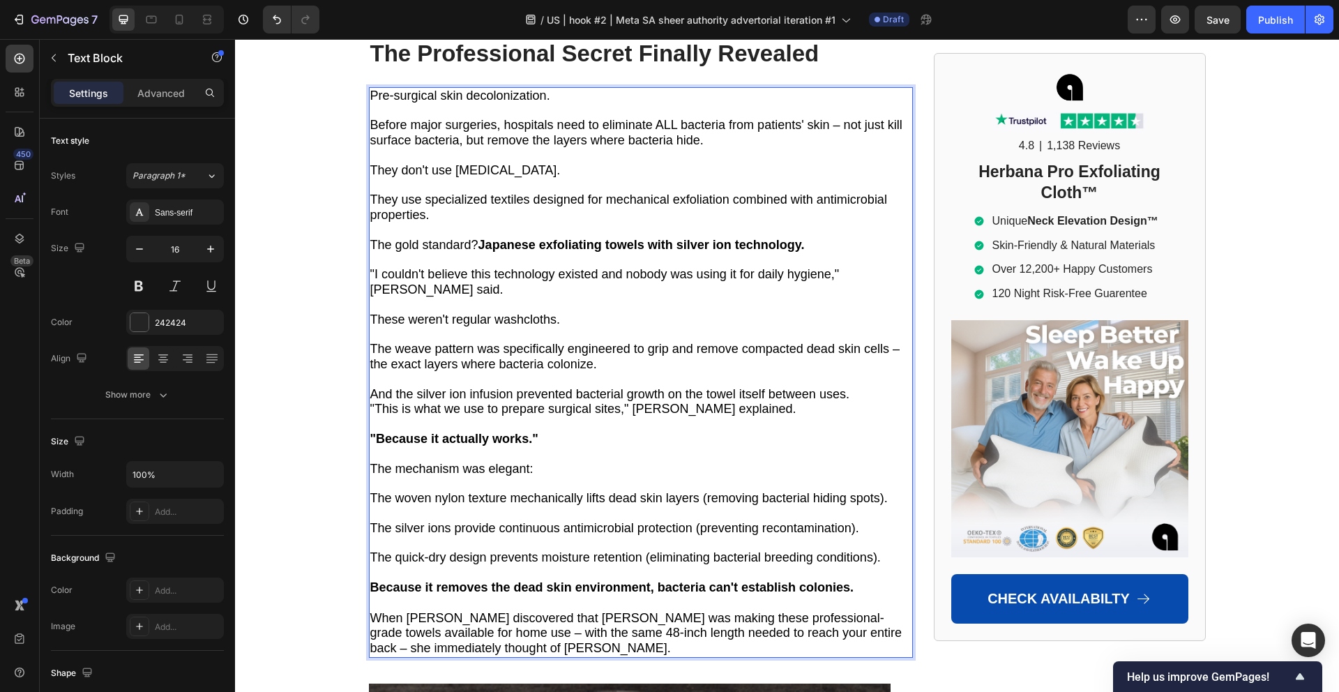
scroll to position [5977, 0]
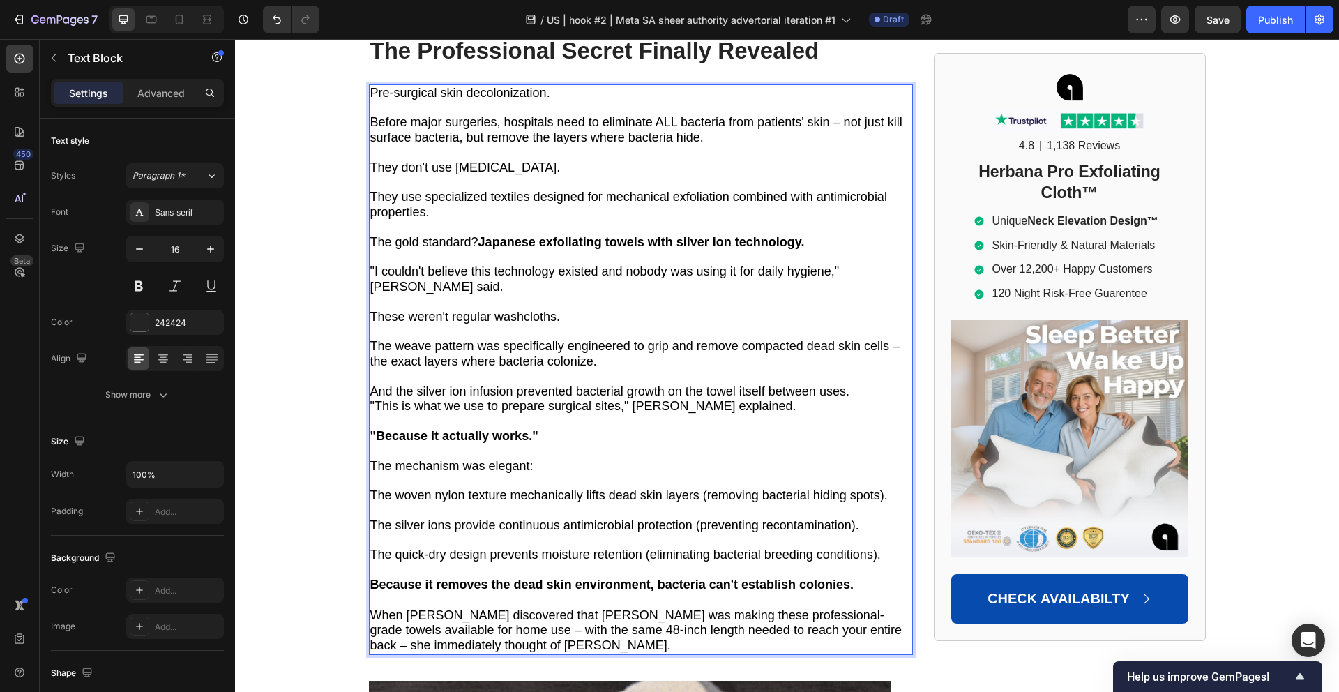
click at [585, 608] on span "When [PERSON_NAME] discovered that [PERSON_NAME] was making these professional-…" at bounding box center [635, 630] width 531 height 45
click at [585, 607] on span "When [PERSON_NAME] discovered that [PERSON_NAME] was making these professional-…" at bounding box center [635, 629] width 531 height 45
click at [385, 607] on span "When Dr. Mitchell discovered that was making these professional-grade towels av…" at bounding box center [639, 629] width 538 height 45
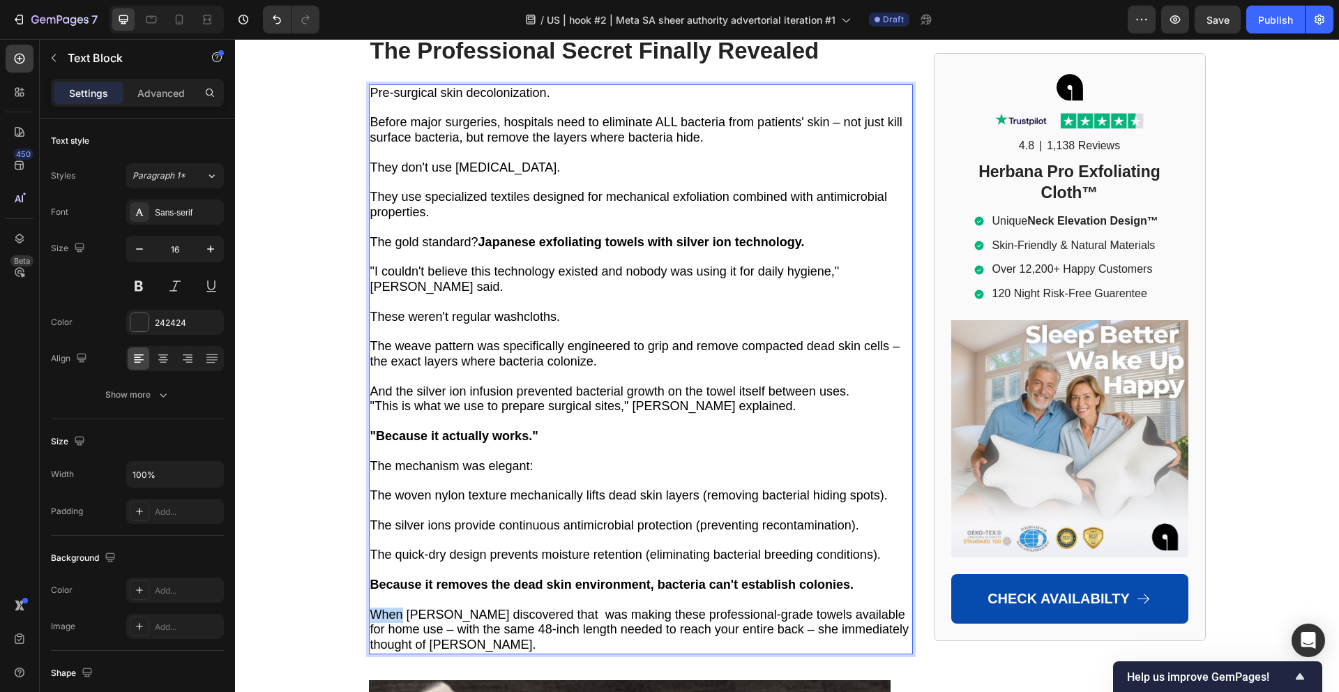
click at [385, 607] on span "When Dr. Mitchell discovered that was making these professional-grade towels av…" at bounding box center [639, 629] width 538 height 45
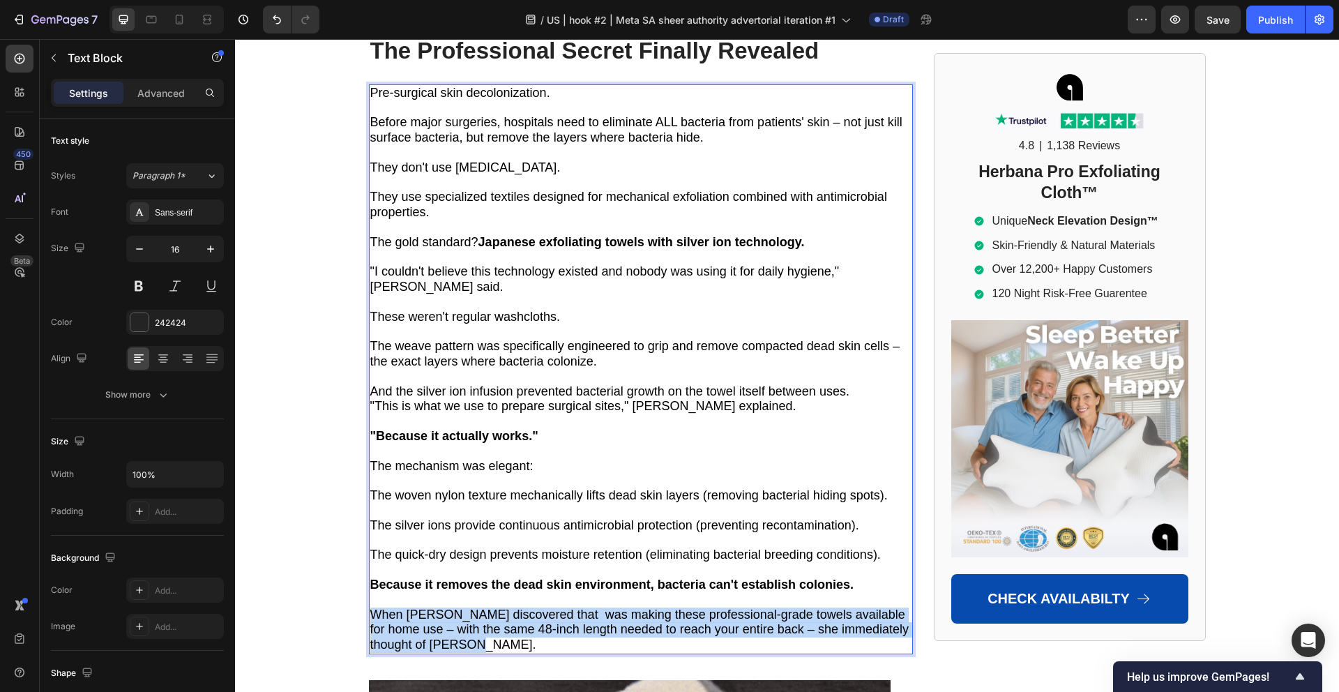
click at [385, 607] on span "When Dr. Mitchell discovered that was making these professional-grade towels av…" at bounding box center [639, 629] width 538 height 45
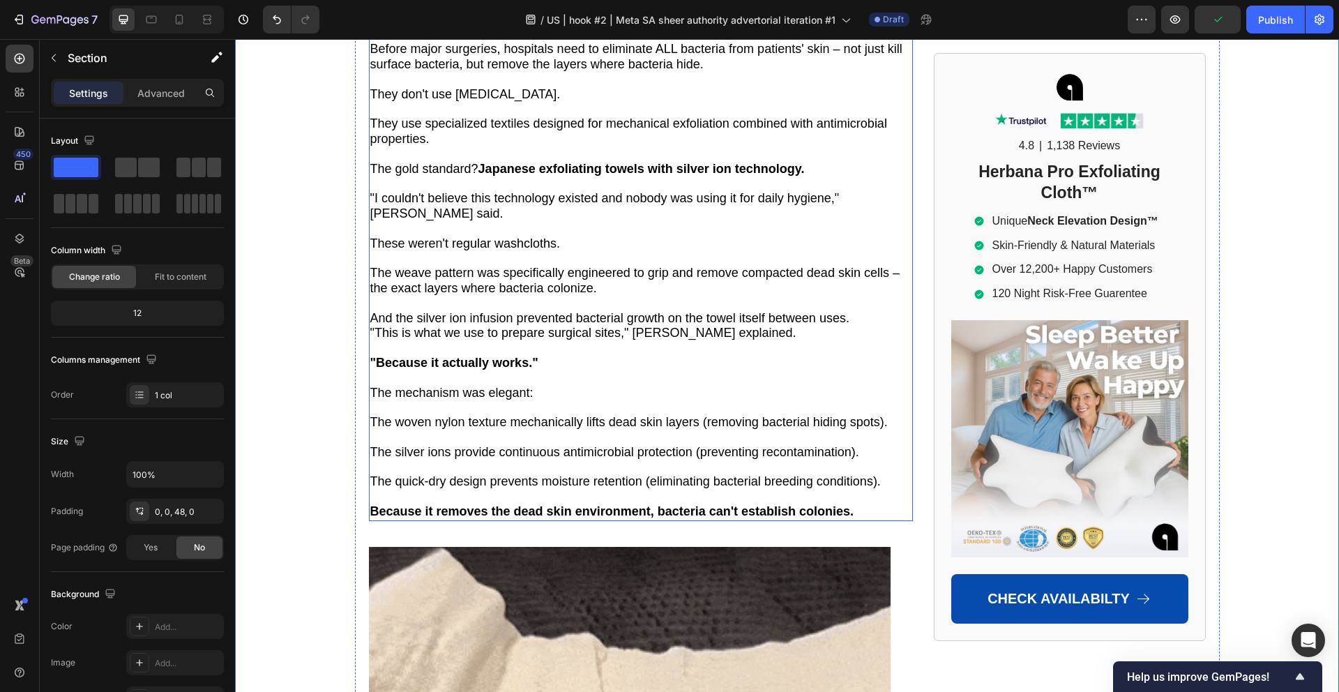
scroll to position [6023, 0]
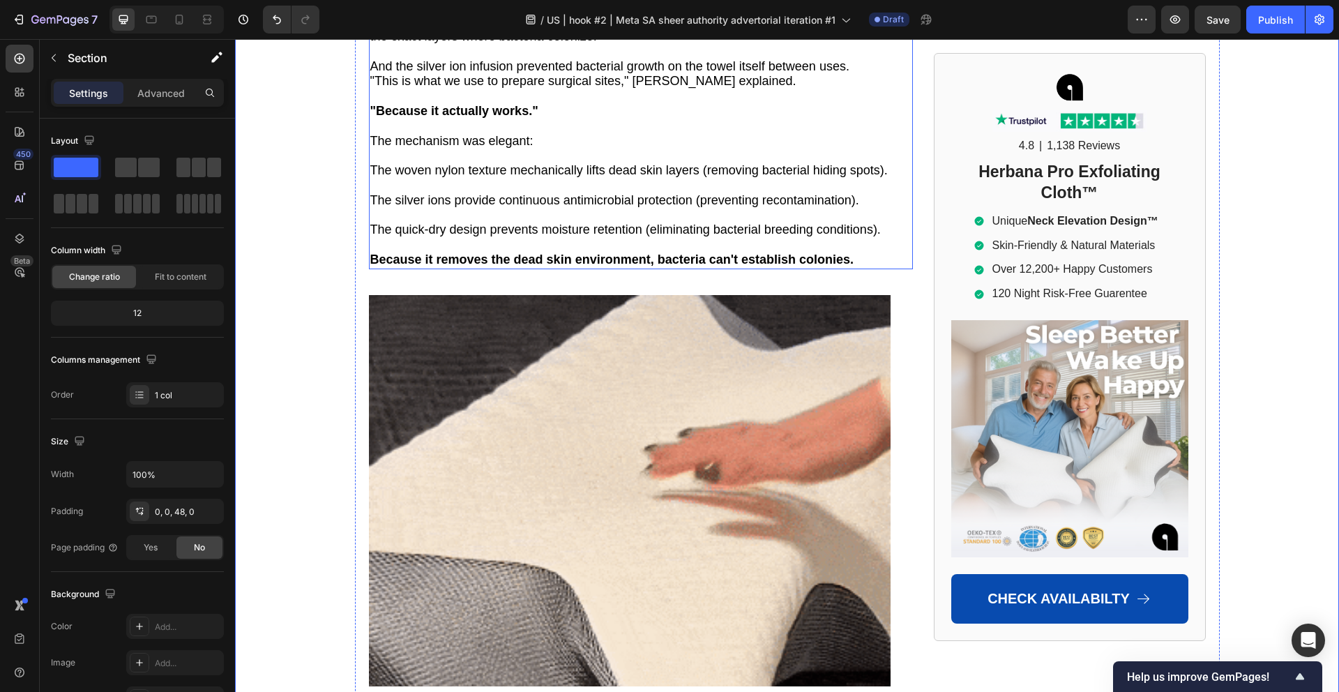
scroll to position [6779, 0]
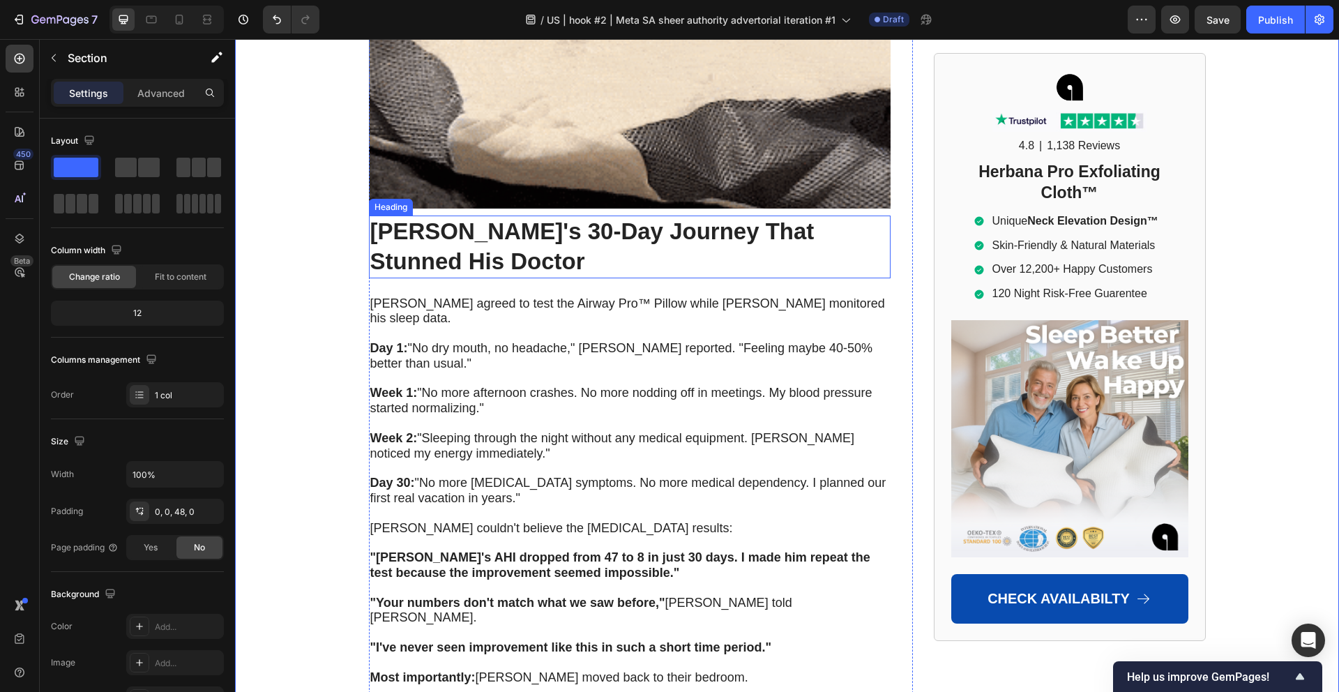
click at [454, 215] on h2 "[PERSON_NAME]'s 30-Day Journey That Stunned His Doctor" at bounding box center [629, 246] width 521 height 63
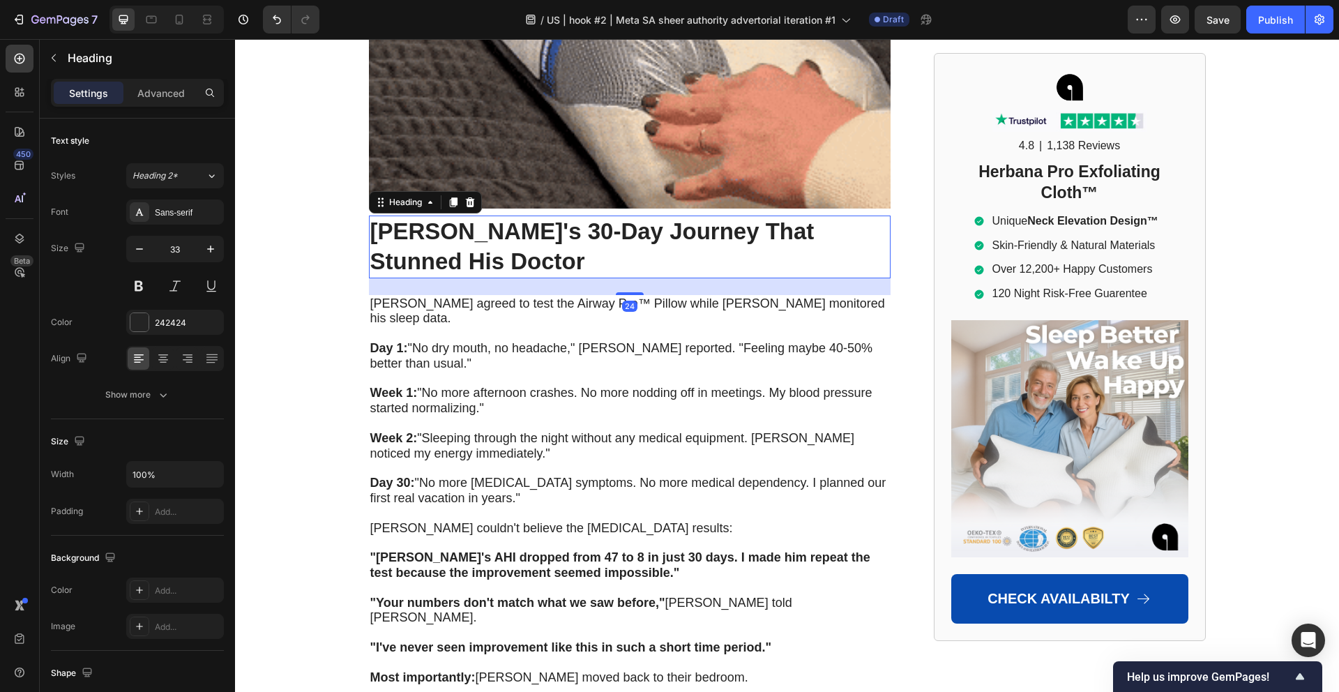
click at [455, 215] on h2 "[PERSON_NAME]'s 30-Day Journey That Stunned His Doctor" at bounding box center [629, 246] width 521 height 63
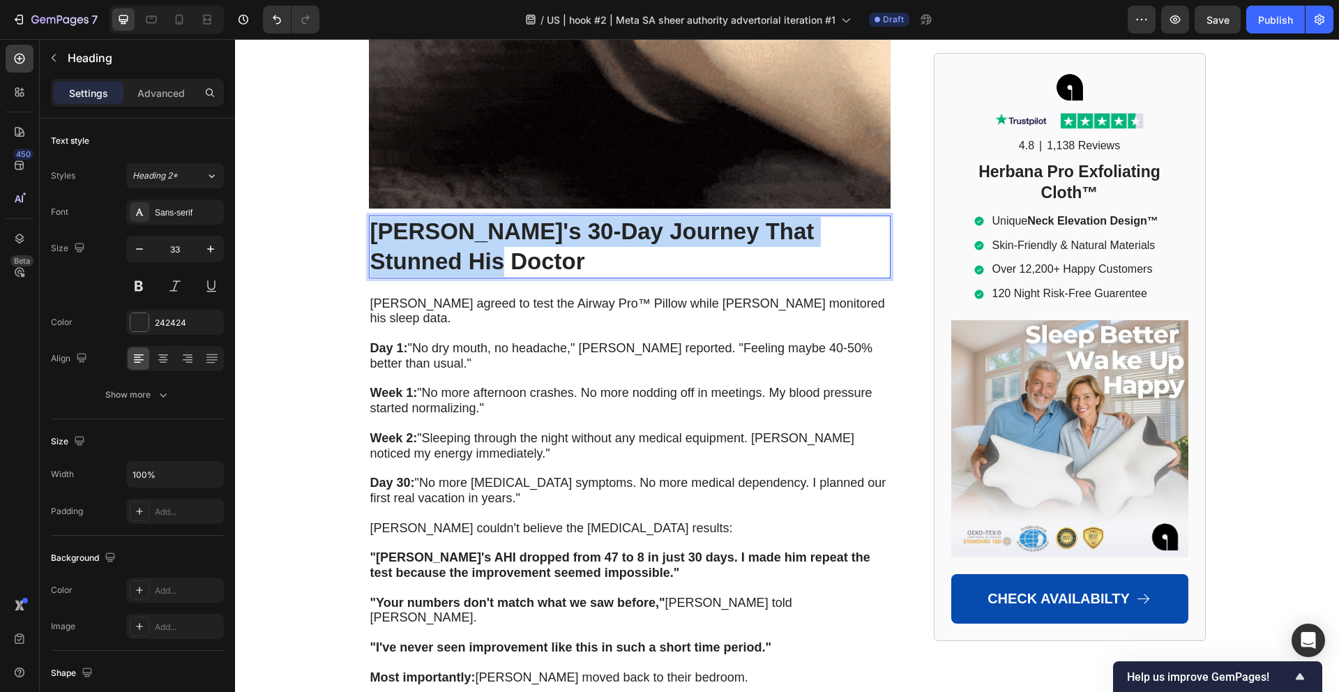
click at [455, 217] on p "[PERSON_NAME]'s 30-Day Journey That Stunned His Doctor" at bounding box center [629, 247] width 519 height 60
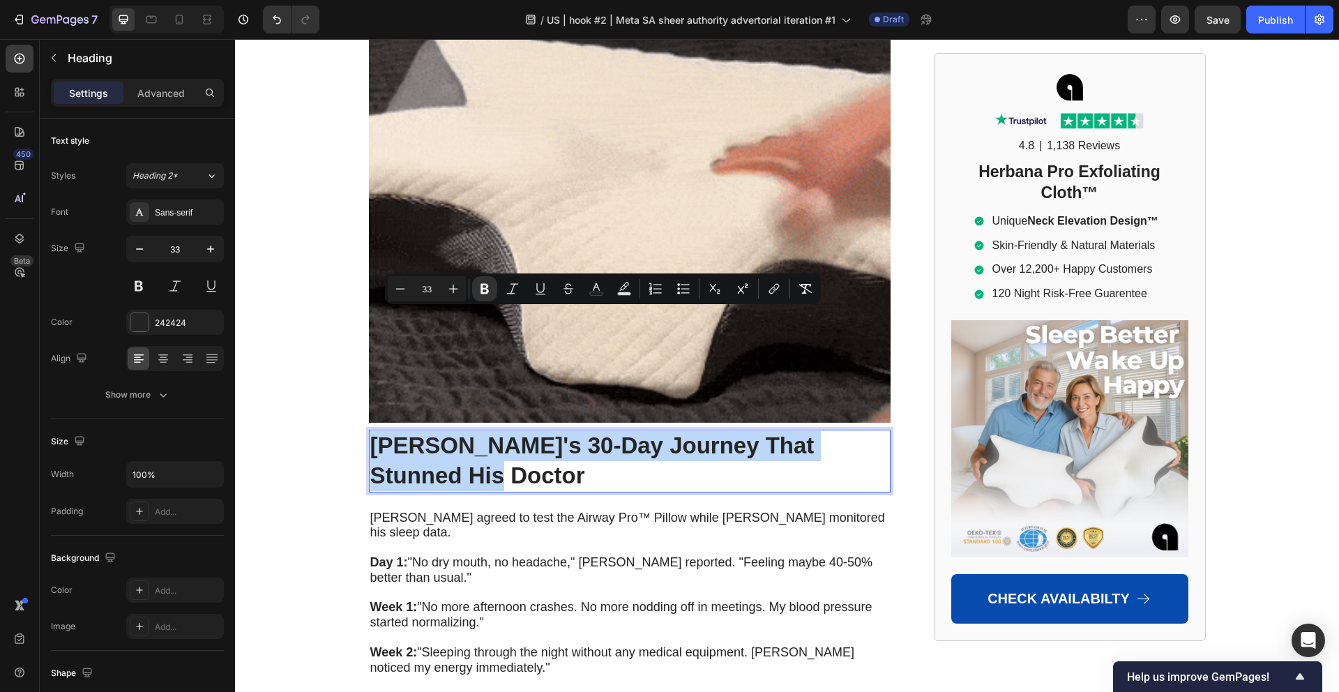
scroll to position [6559, 0]
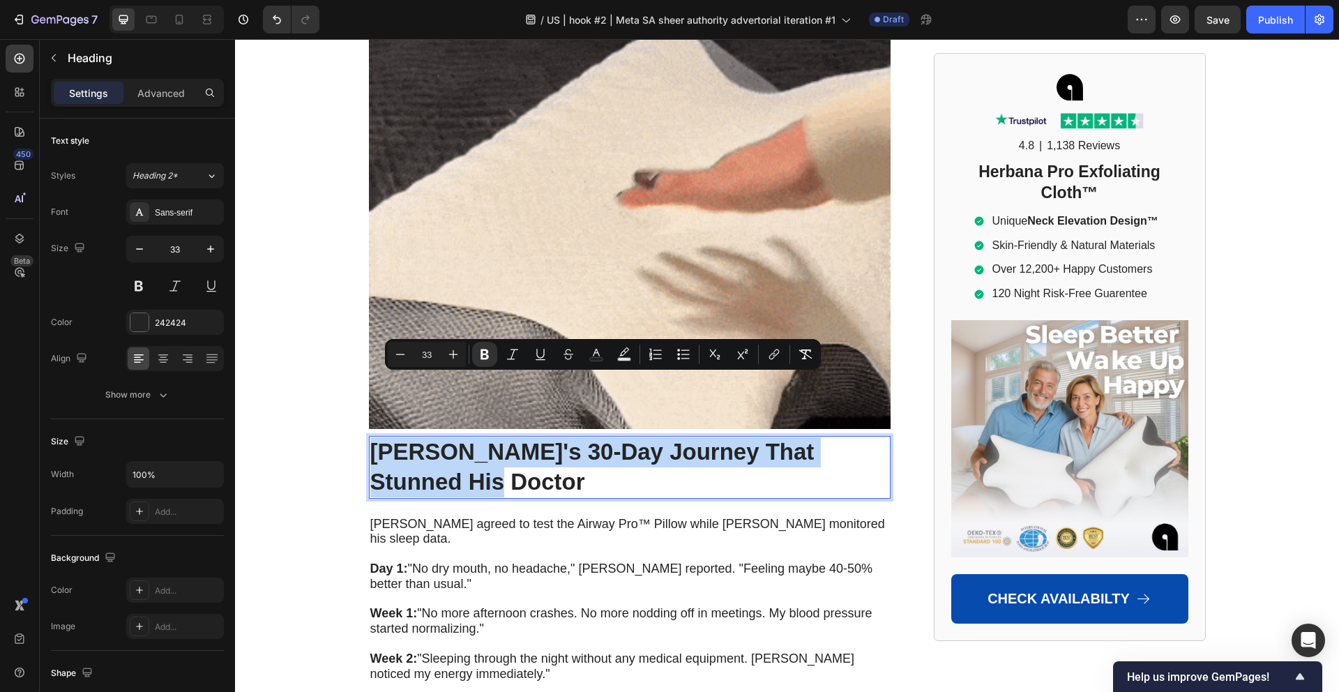
type input "17"
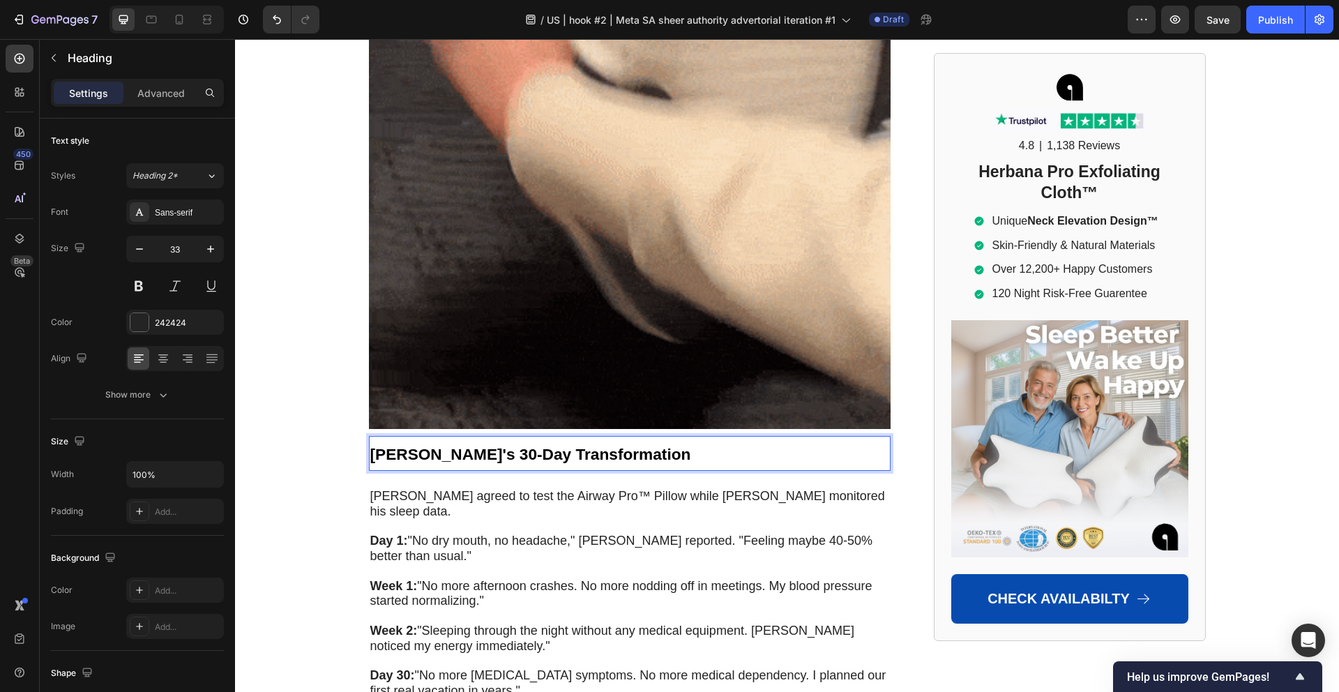
click at [485, 445] on strong "[PERSON_NAME]'s 30-Day Transformation" at bounding box center [530, 454] width 321 height 18
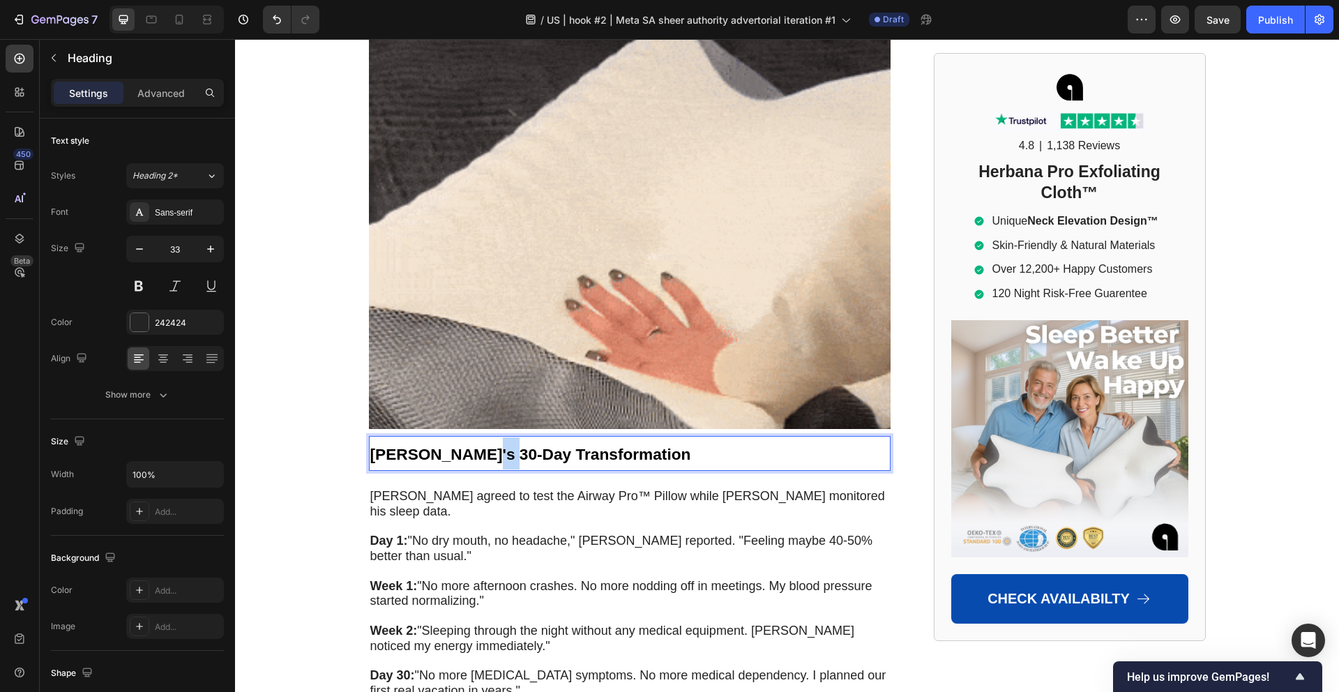
click at [485, 445] on strong "[PERSON_NAME]'s 30-Day Transformation" at bounding box center [530, 454] width 321 height 18
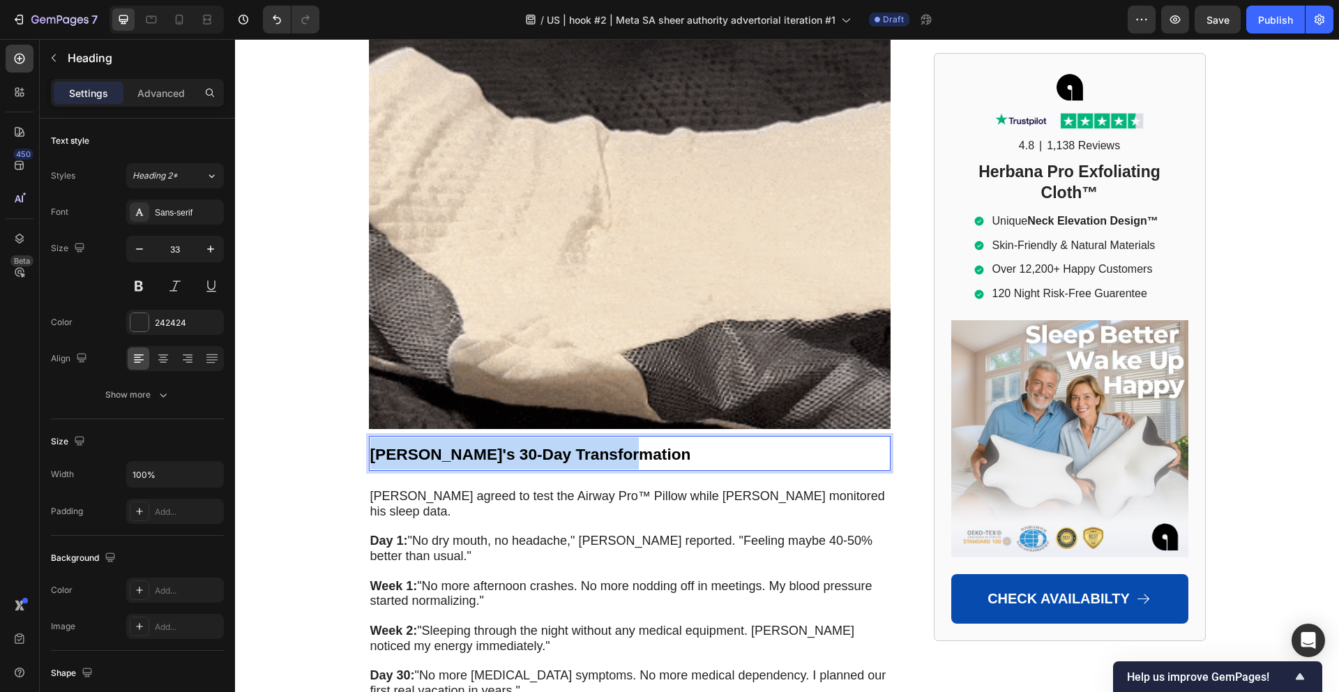
click at [485, 445] on strong "[PERSON_NAME]'s 30-Day Transformation" at bounding box center [530, 454] width 321 height 18
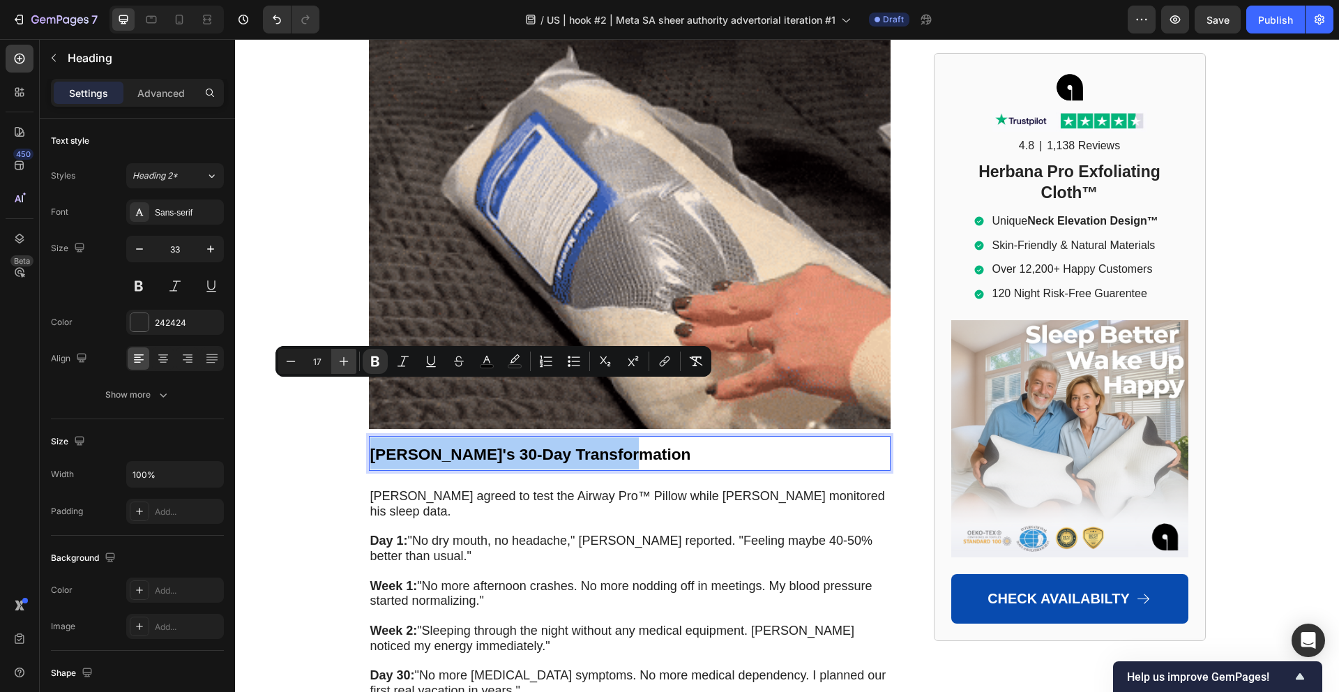
click at [335, 355] on button "Plus" at bounding box center [343, 361] width 25 height 25
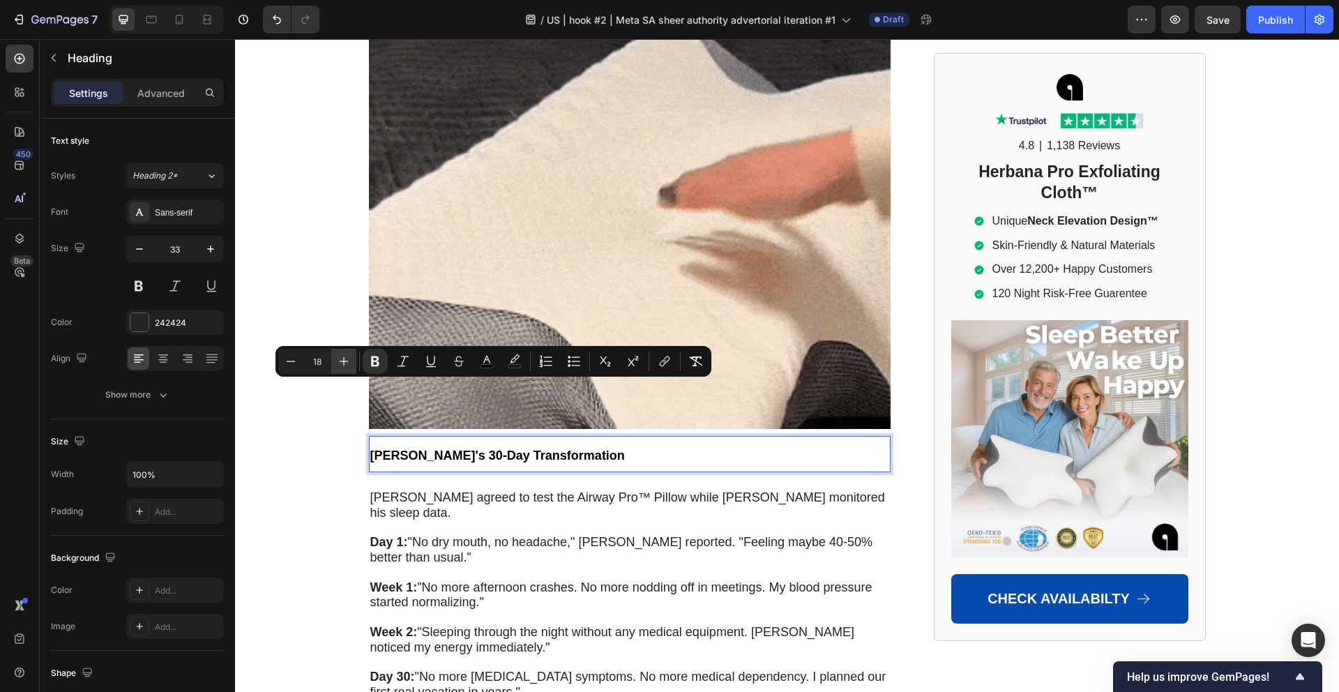
click at [335, 355] on button "Plus" at bounding box center [343, 361] width 25 height 25
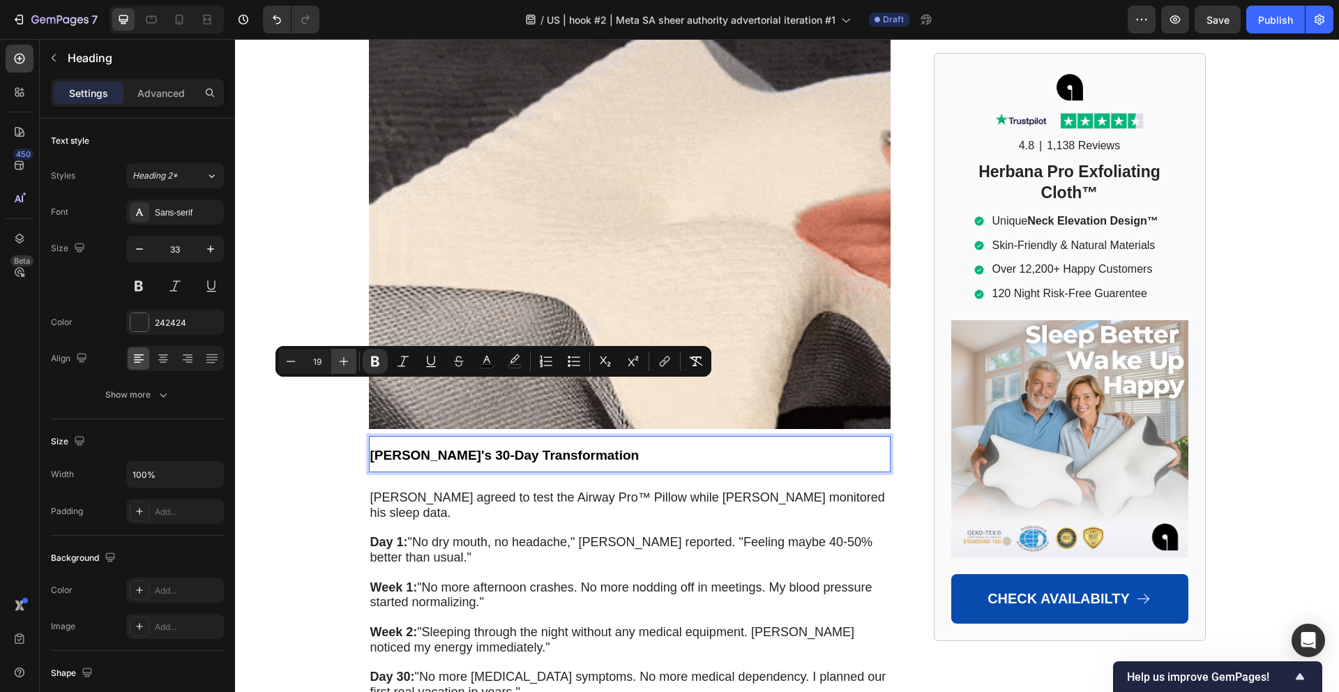
click at [335, 355] on button "Plus" at bounding box center [343, 361] width 25 height 25
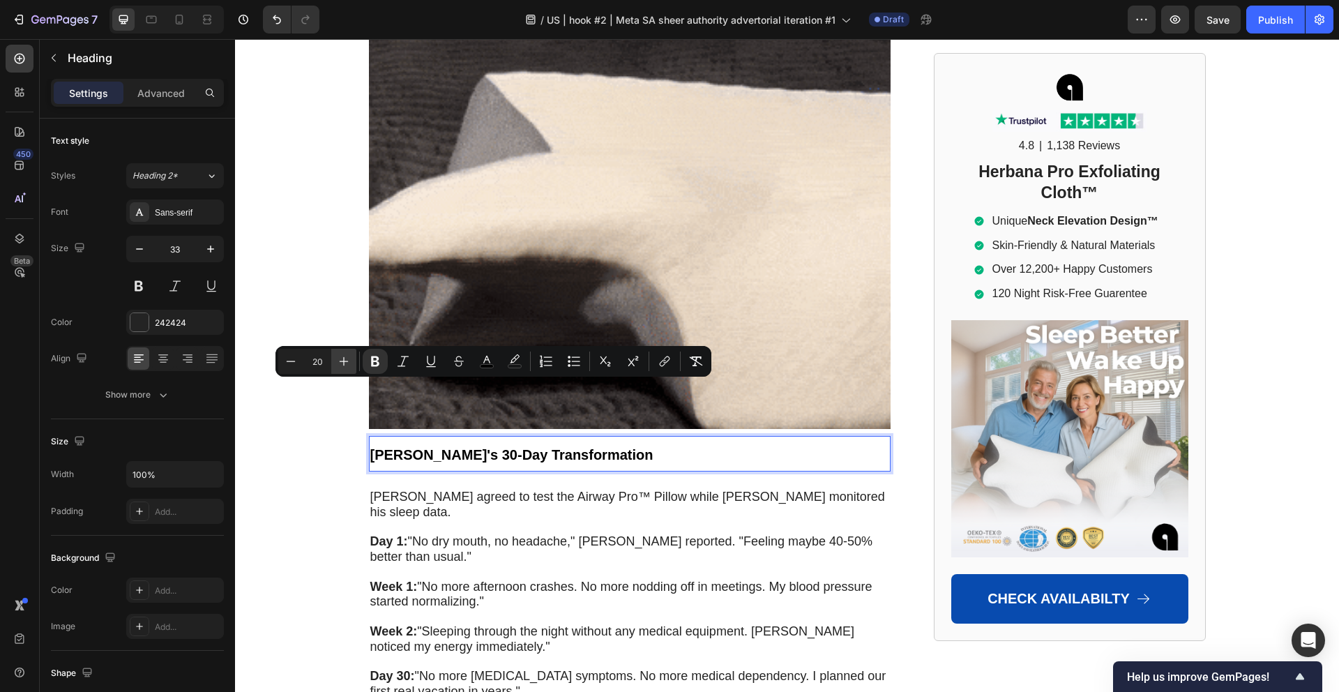
click at [335, 355] on button "Plus" at bounding box center [343, 361] width 25 height 25
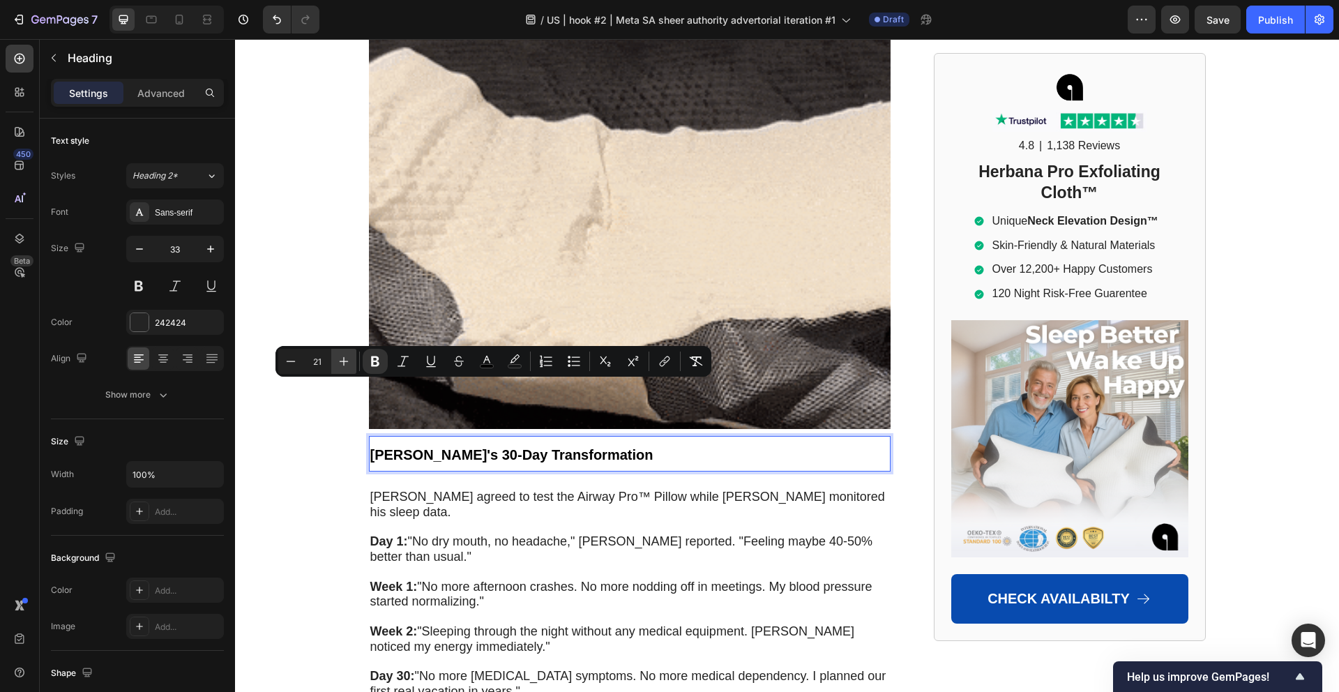
click at [335, 355] on button "Plus" at bounding box center [343, 361] width 25 height 25
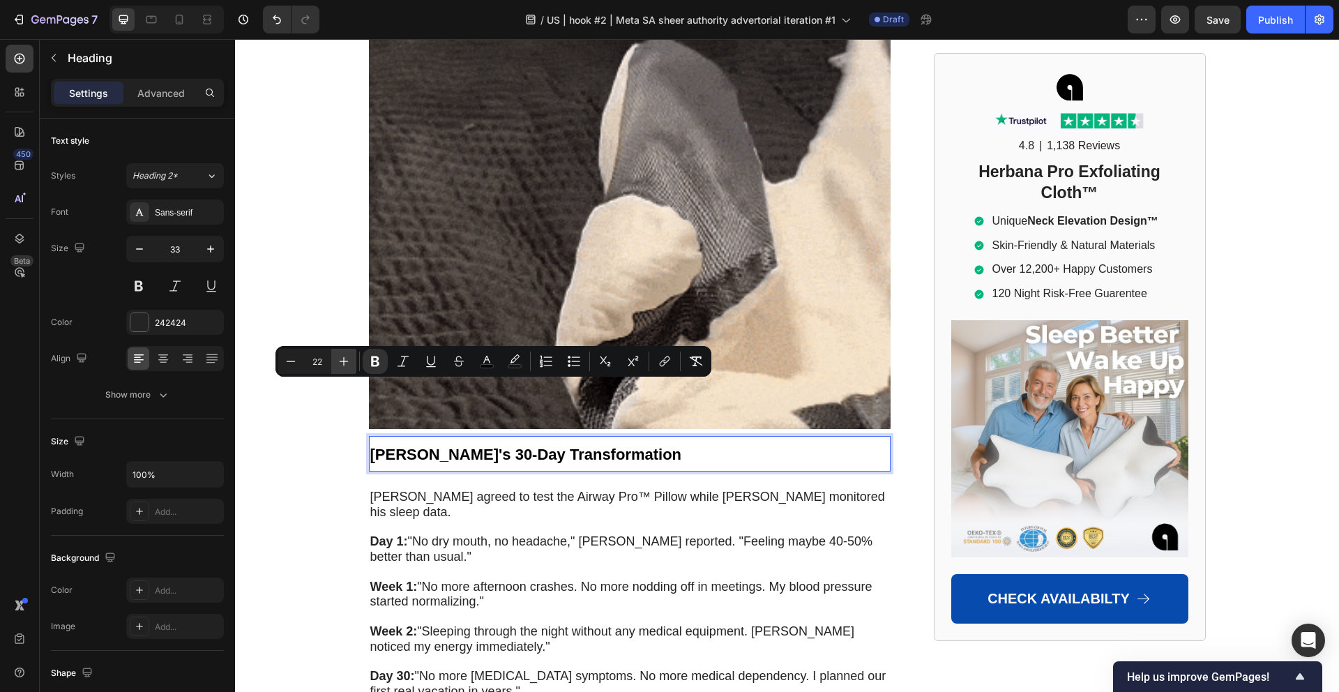
click at [335, 354] on button "Plus" at bounding box center [343, 361] width 25 height 25
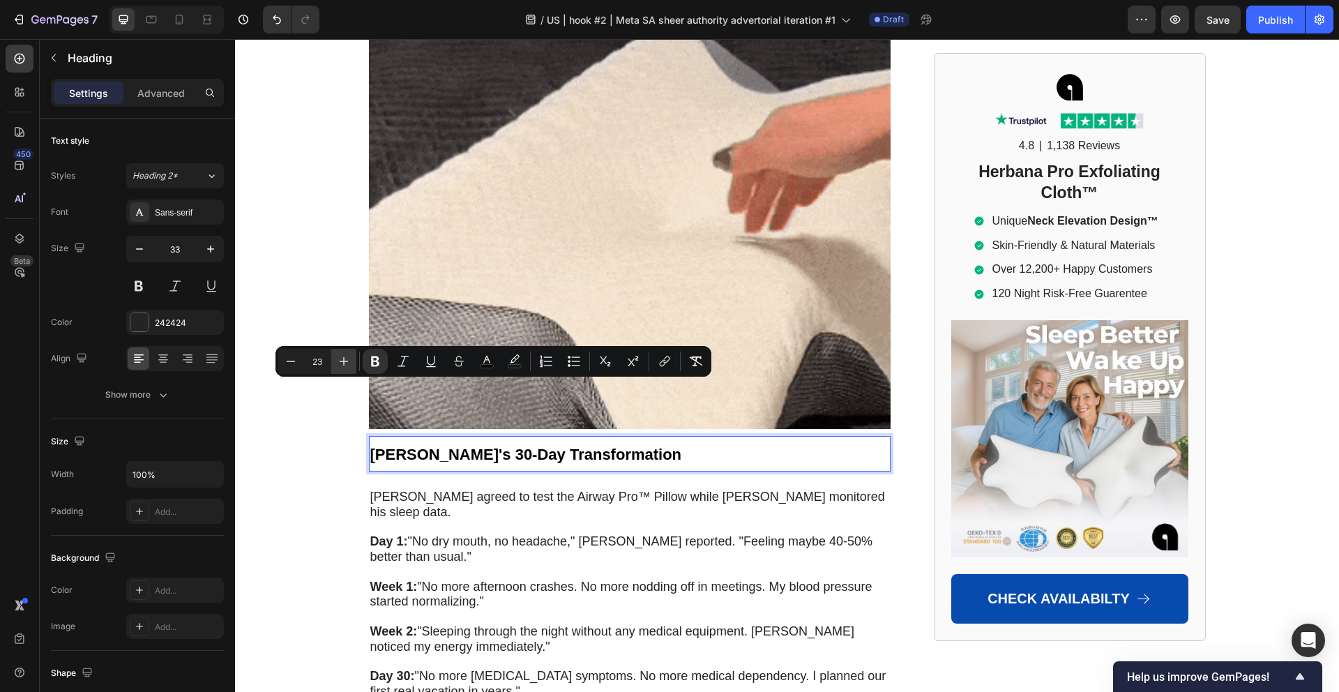
click at [335, 354] on button "Plus" at bounding box center [343, 361] width 25 height 25
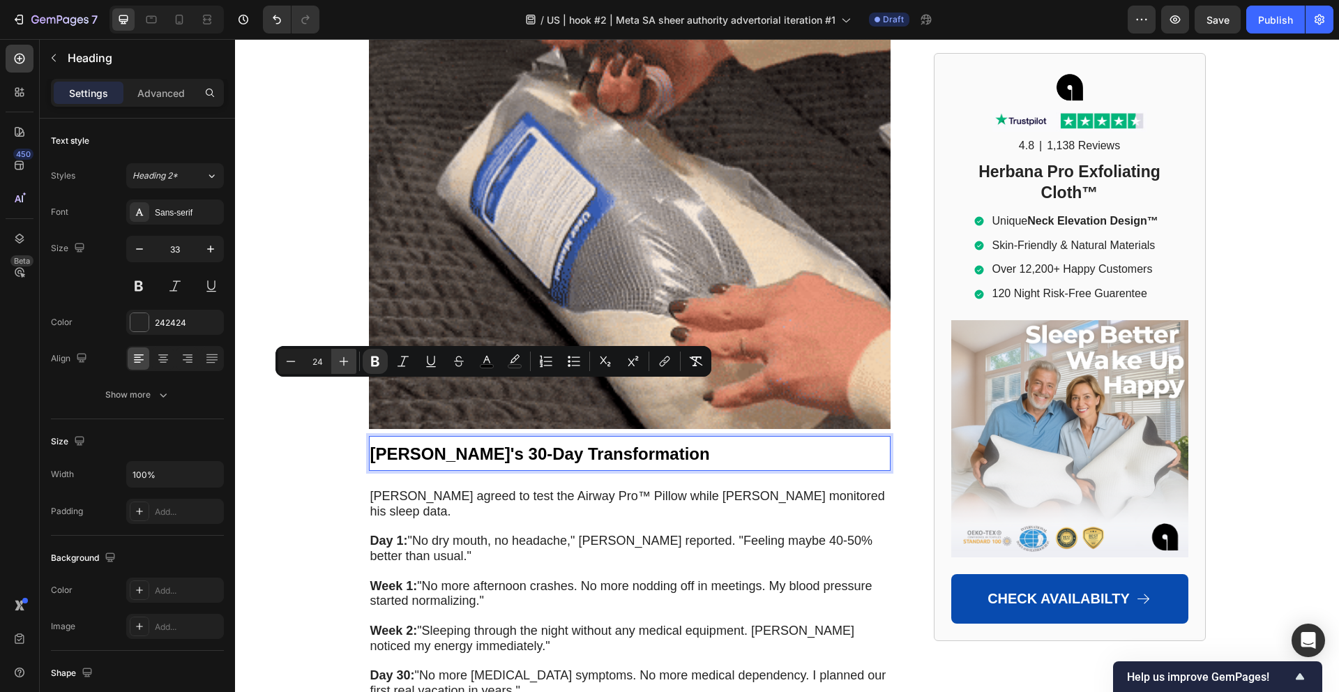
click at [336, 354] on button "Plus" at bounding box center [343, 361] width 25 height 25
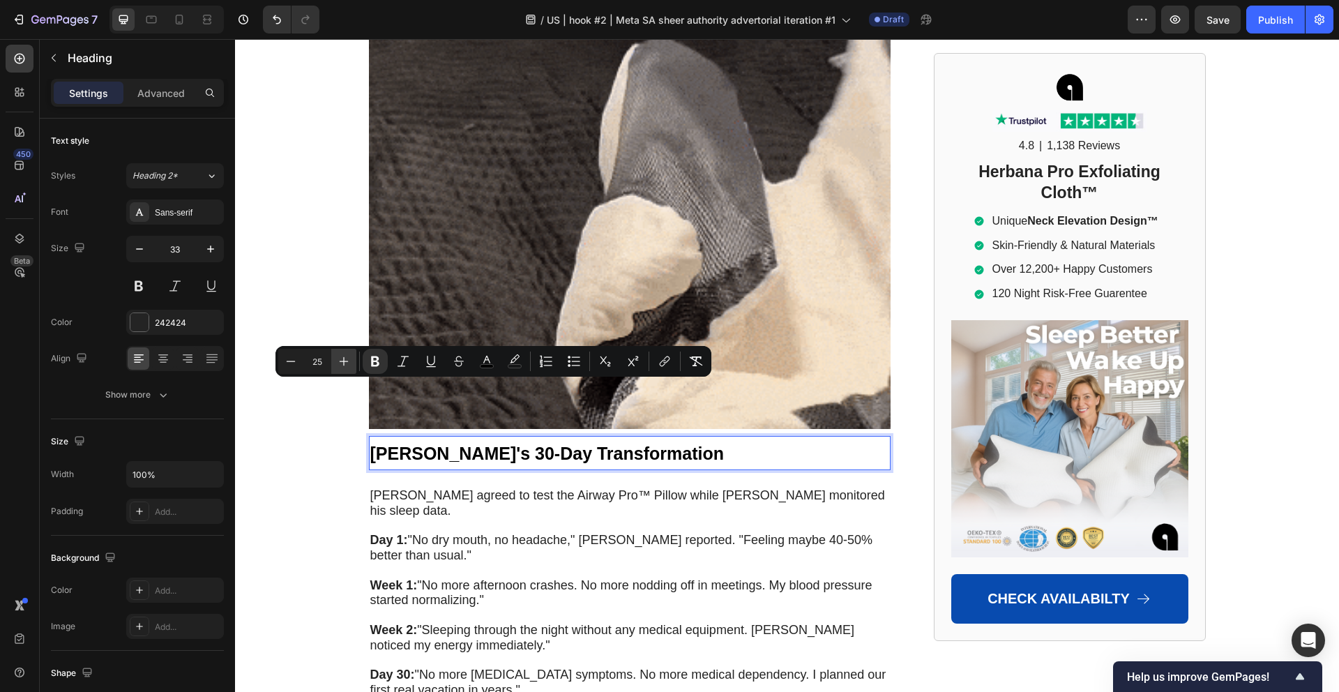
click at [337, 354] on icon "Editor contextual toolbar" at bounding box center [344, 361] width 14 height 14
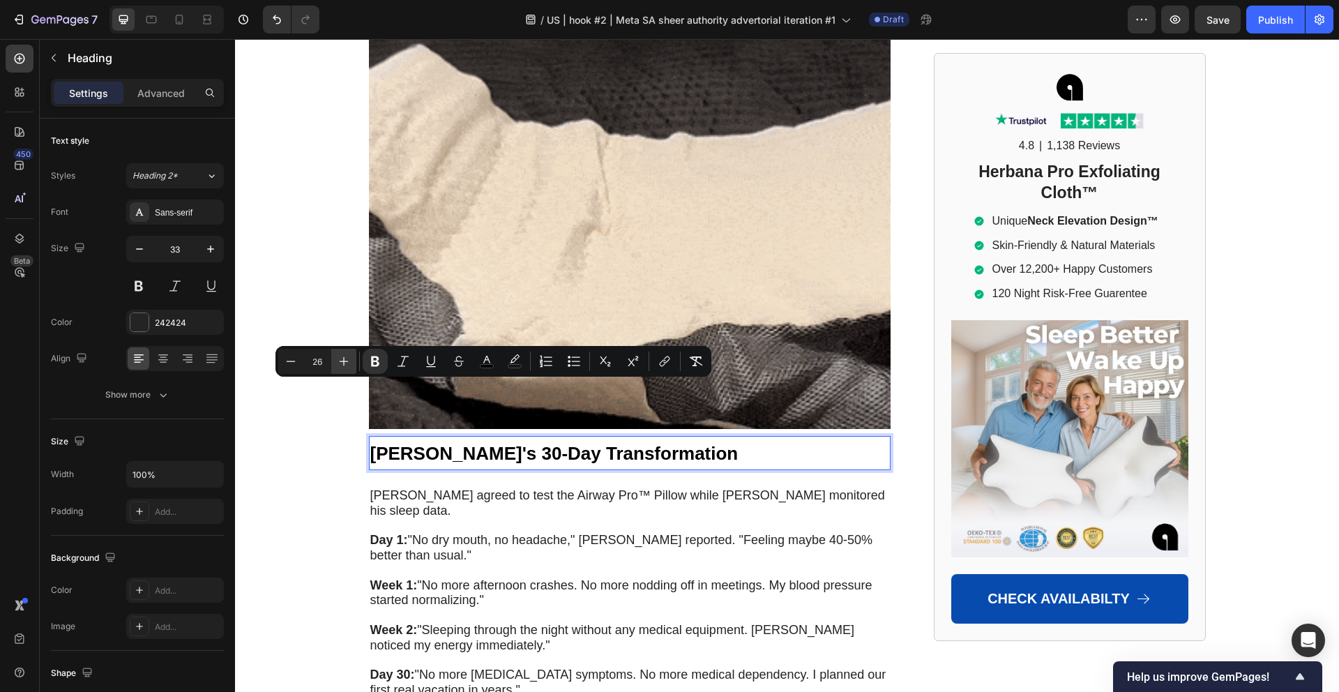
click at [337, 354] on icon "Editor contextual toolbar" at bounding box center [344, 361] width 14 height 14
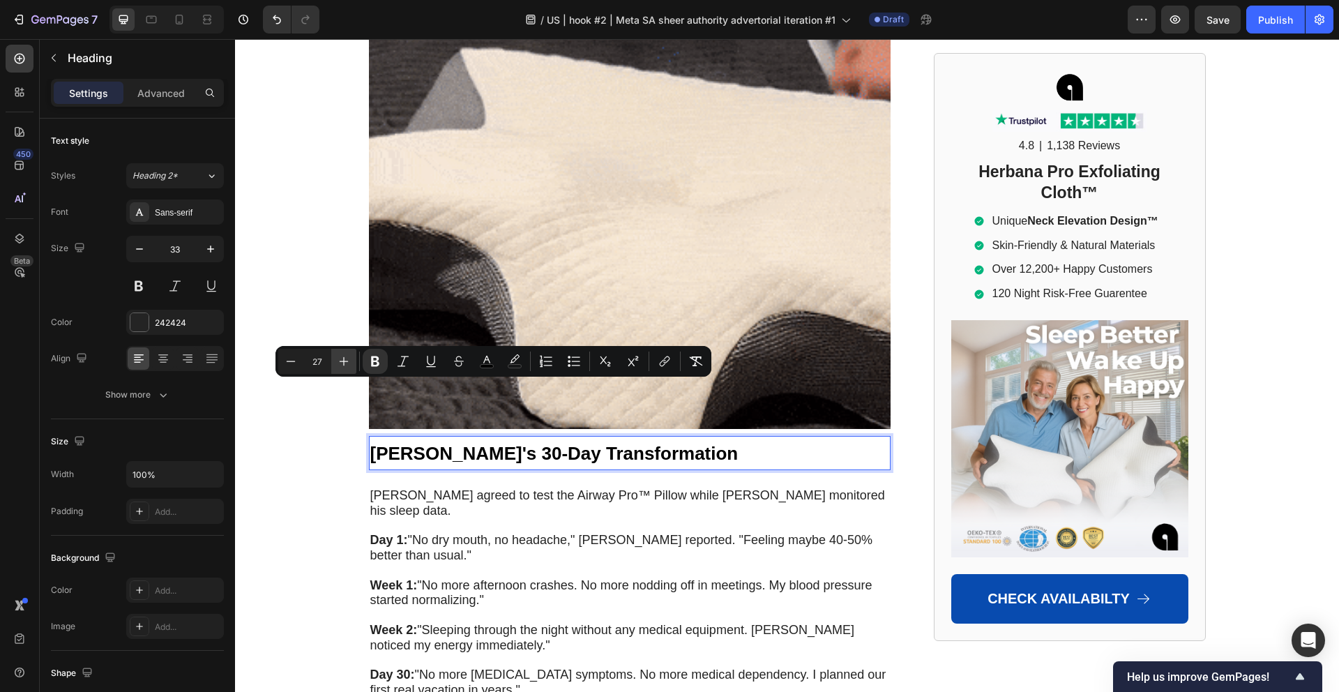
click at [337, 354] on icon "Editor contextual toolbar" at bounding box center [344, 361] width 14 height 14
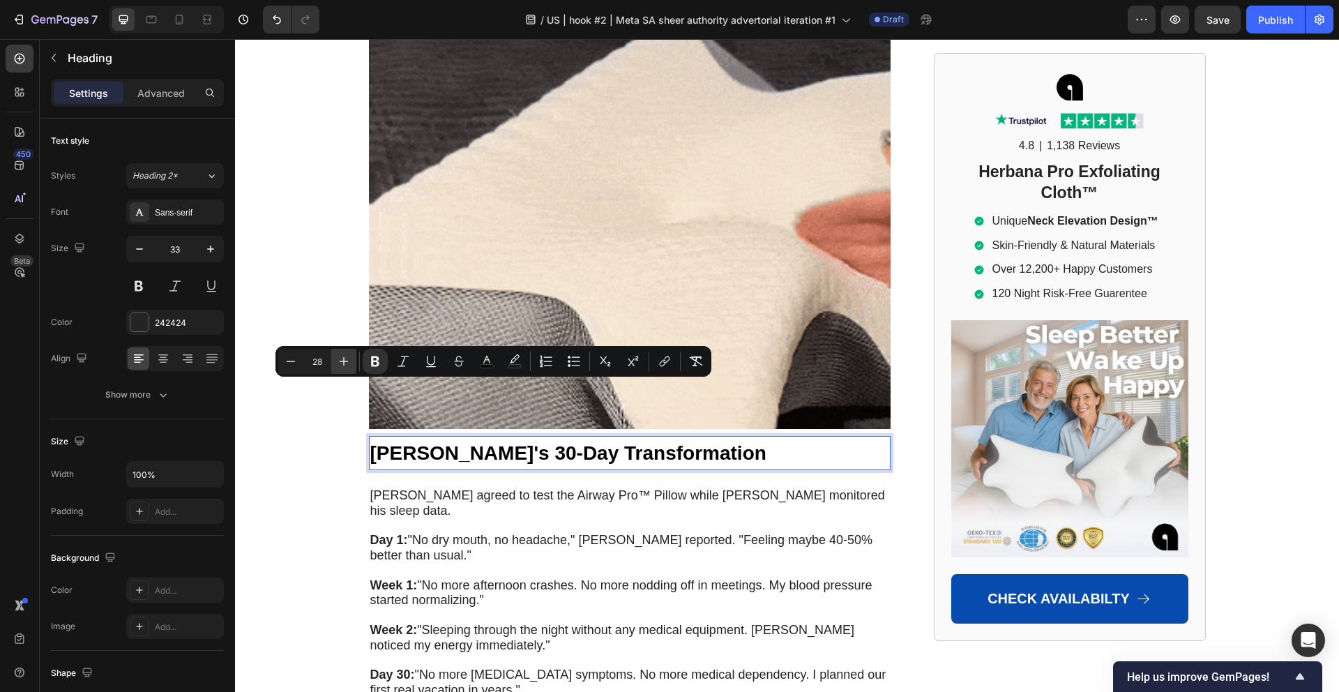
click at [337, 354] on icon "Editor contextual toolbar" at bounding box center [344, 361] width 14 height 14
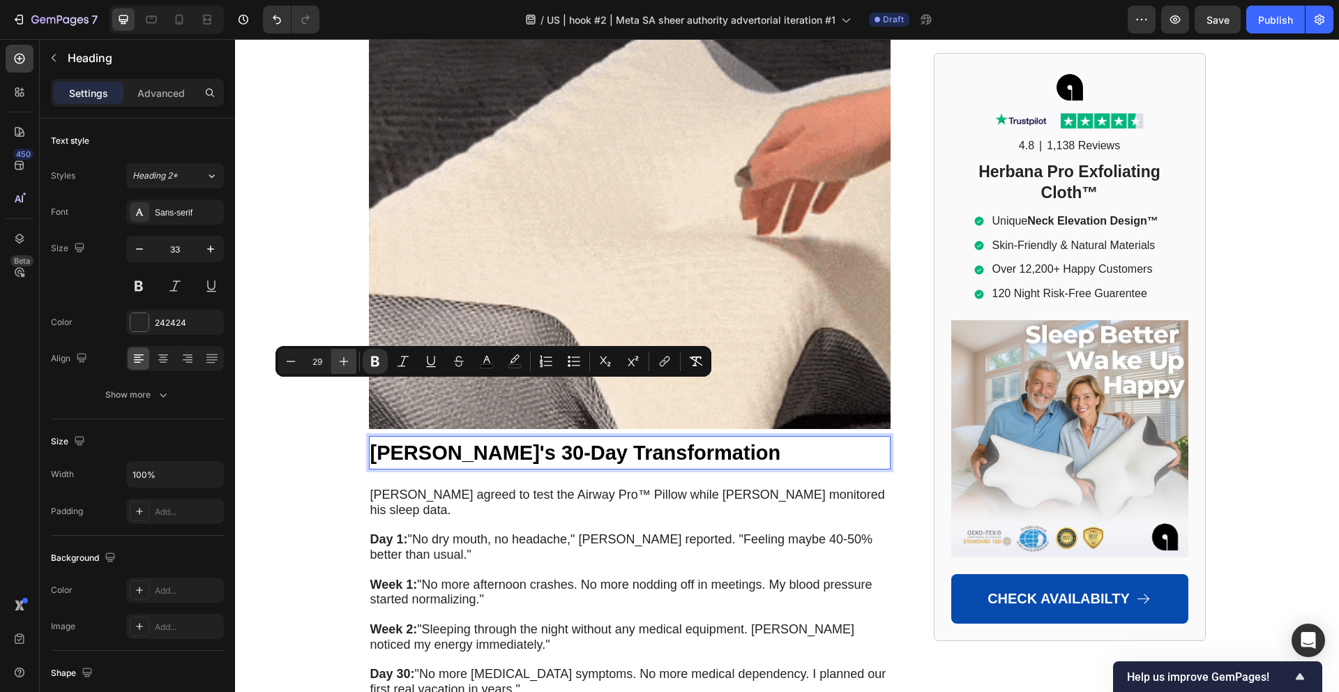
click at [337, 354] on icon "Editor contextual toolbar" at bounding box center [344, 361] width 14 height 14
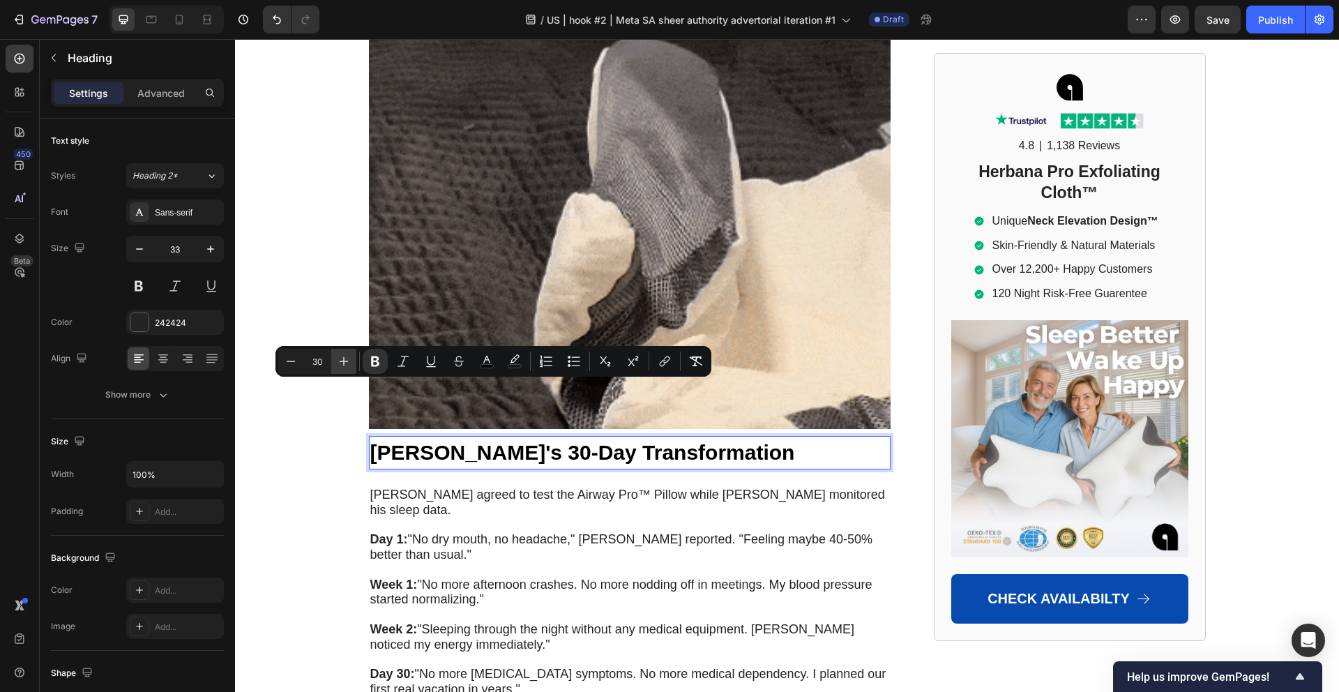
click at [337, 354] on icon "Editor contextual toolbar" at bounding box center [344, 361] width 14 height 14
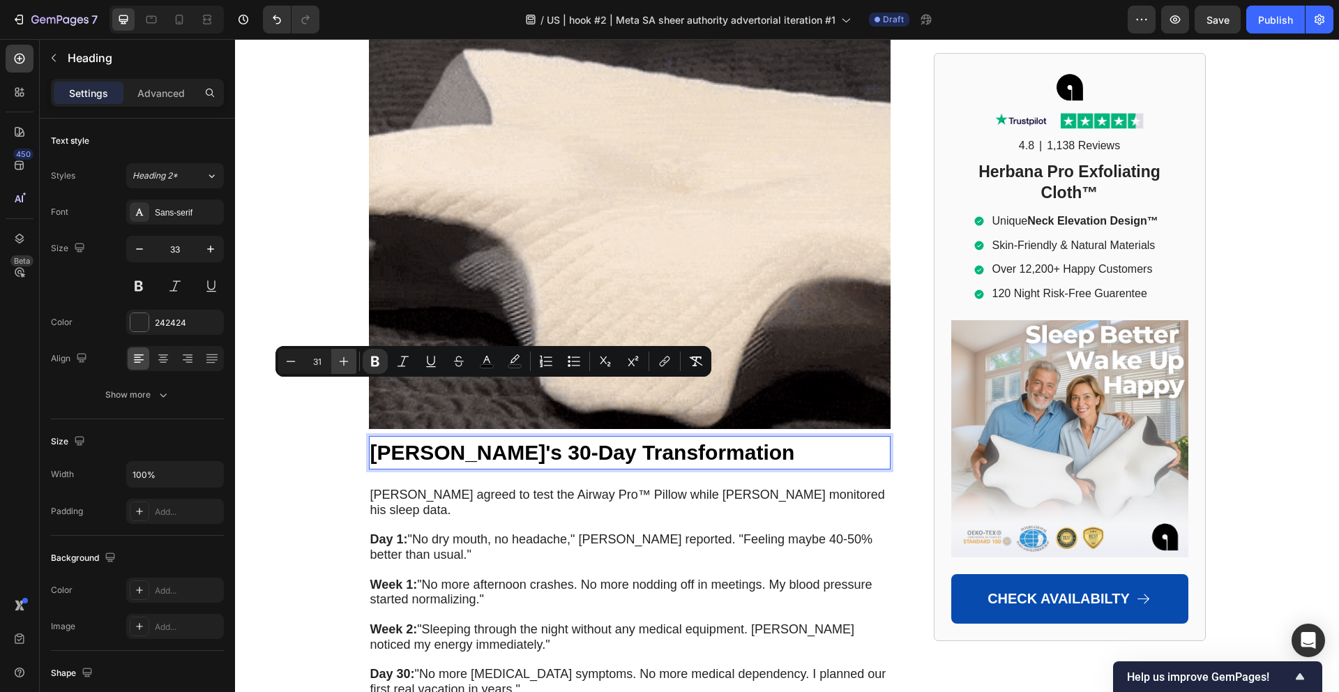
click at [337, 354] on icon "Editor contextual toolbar" at bounding box center [344, 361] width 14 height 14
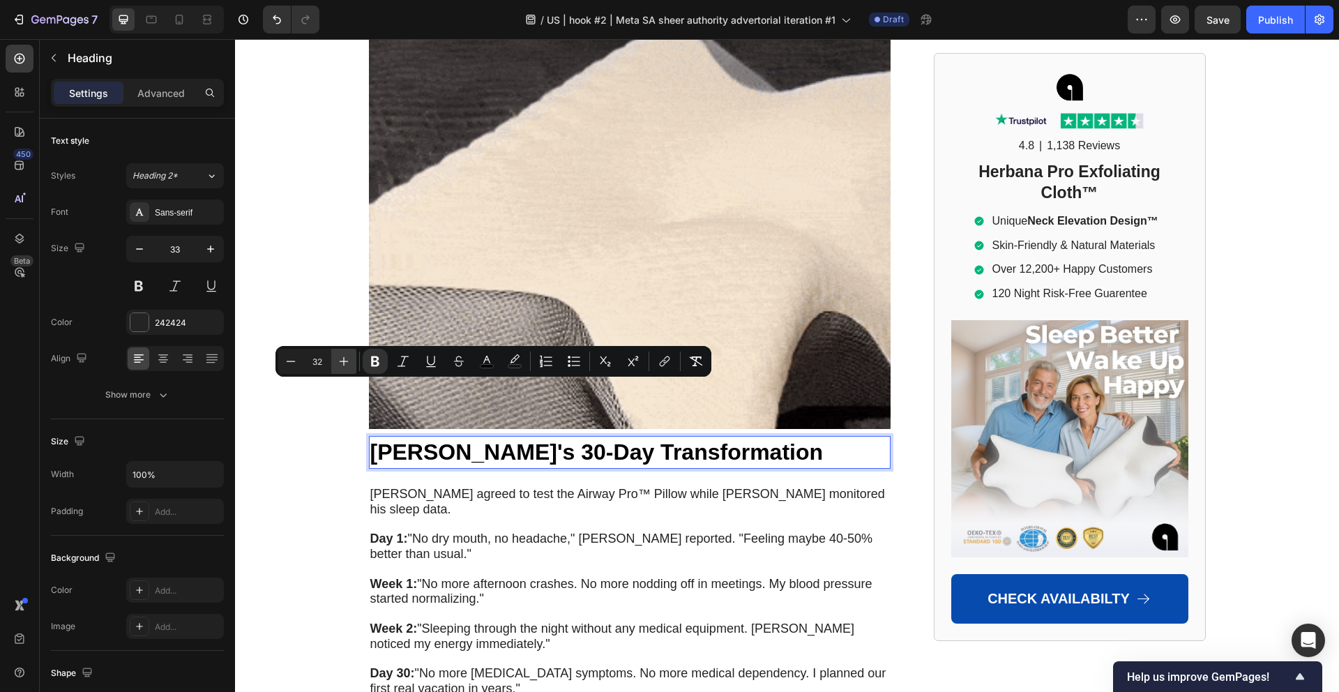
click at [337, 354] on icon "Editor contextual toolbar" at bounding box center [344, 361] width 14 height 14
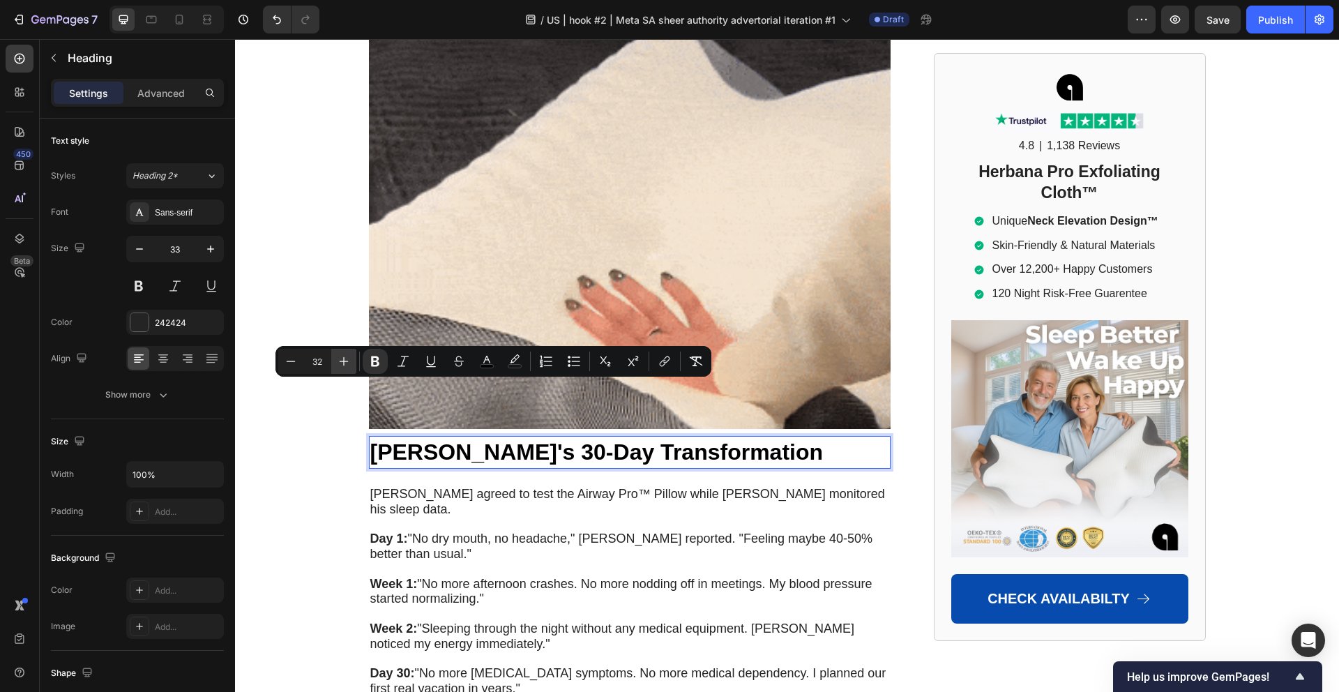
type input "33"
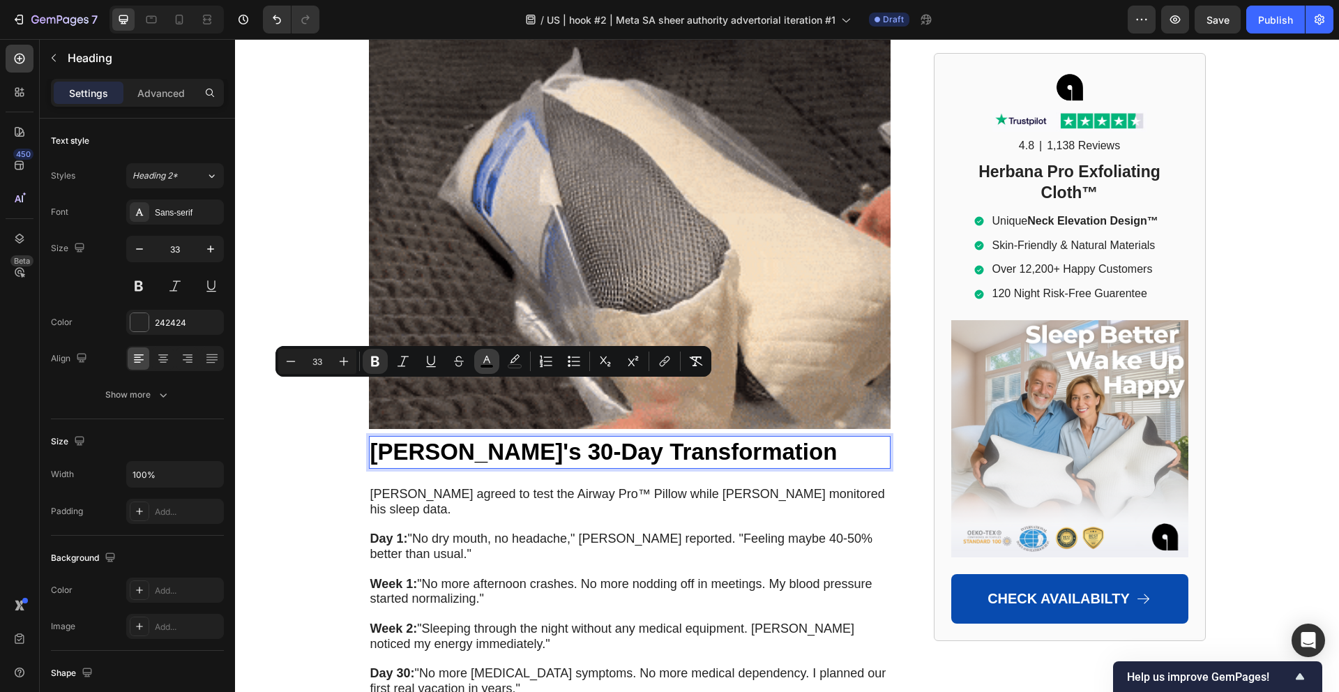
click at [489, 360] on icon "Editor contextual toolbar" at bounding box center [487, 361] width 14 height 14
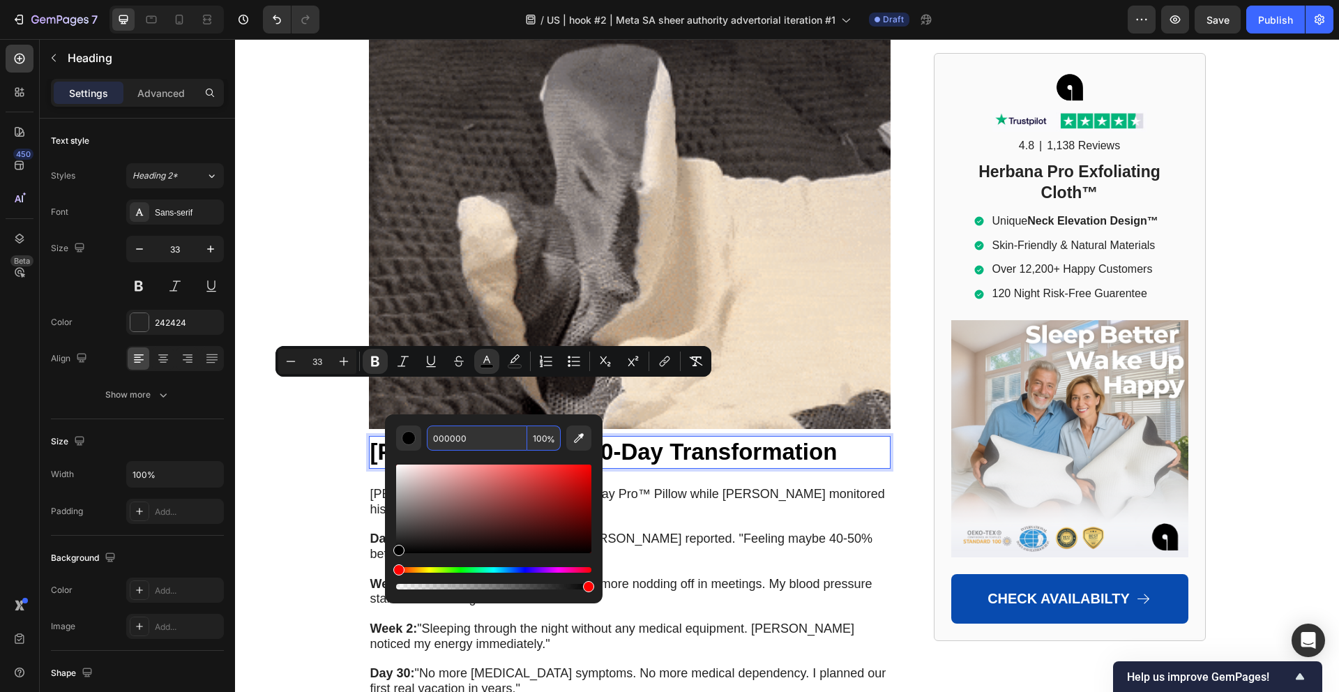
click at [505, 435] on input "000000" at bounding box center [477, 437] width 100 height 25
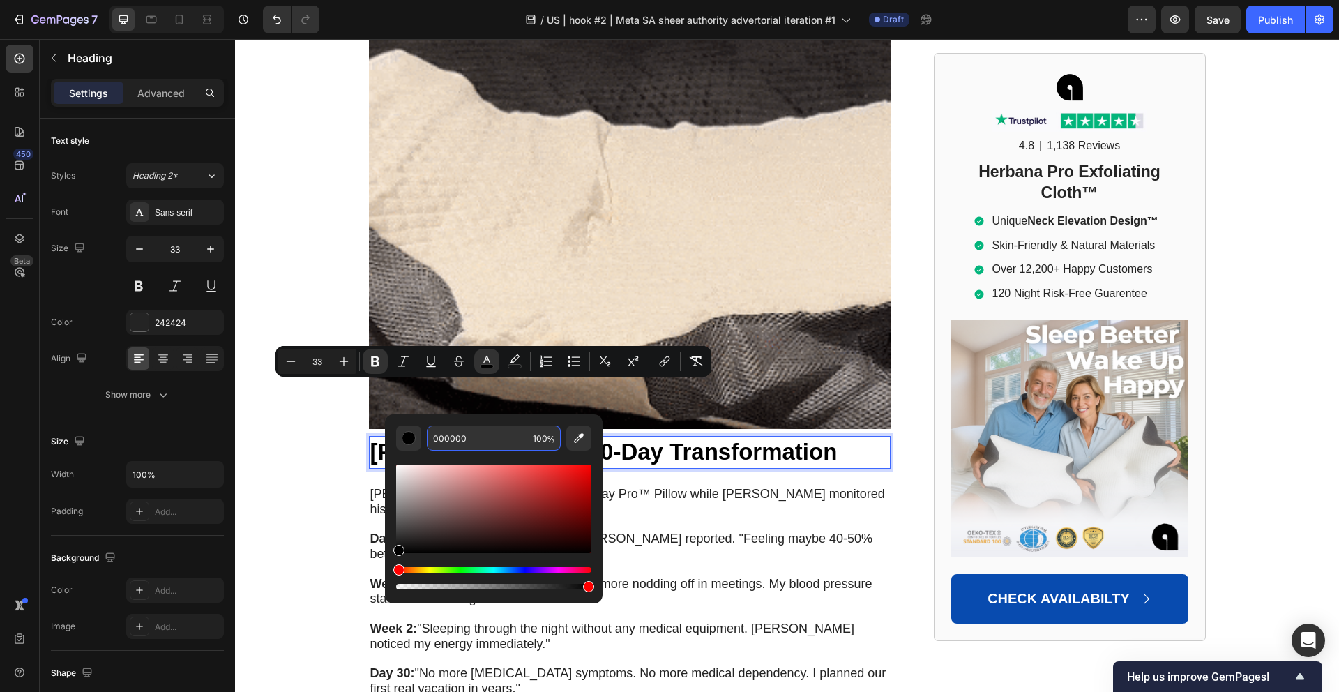
click at [505, 435] on input "000000" at bounding box center [477, 437] width 100 height 25
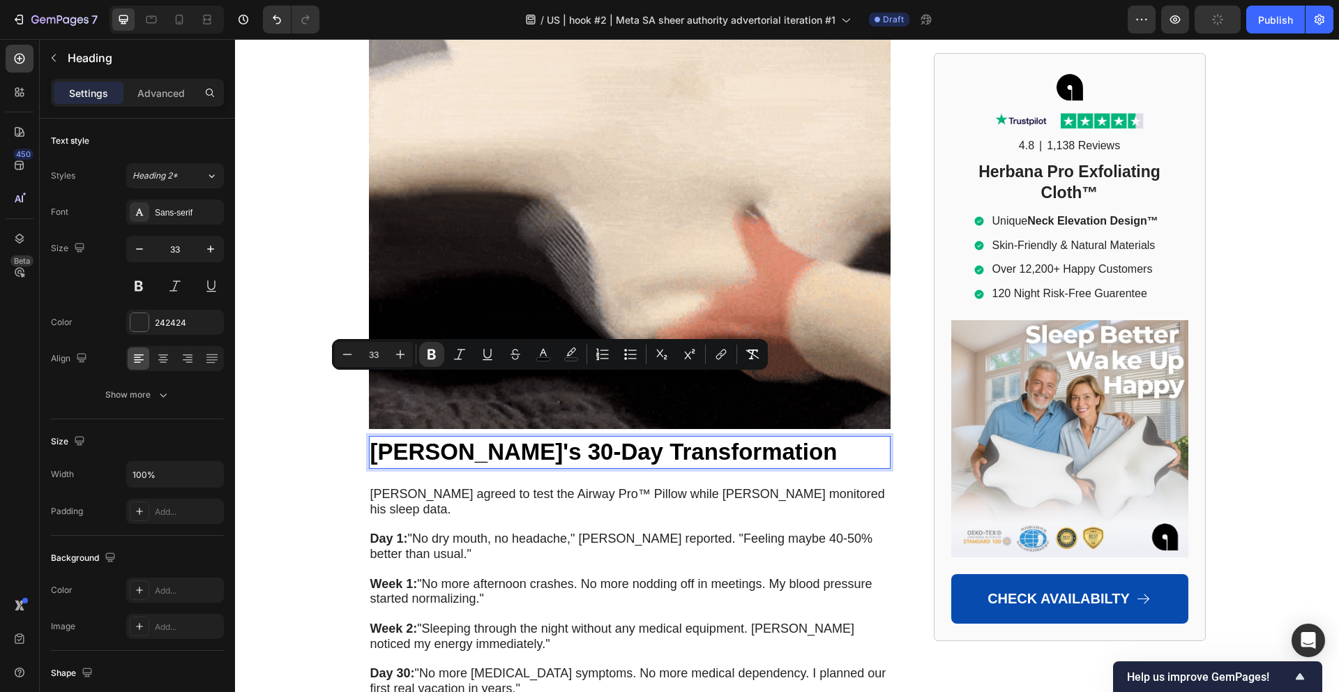
click at [422, 439] on strong "[PERSON_NAME]'s 30-Day Transformation" at bounding box center [603, 452] width 467 height 26
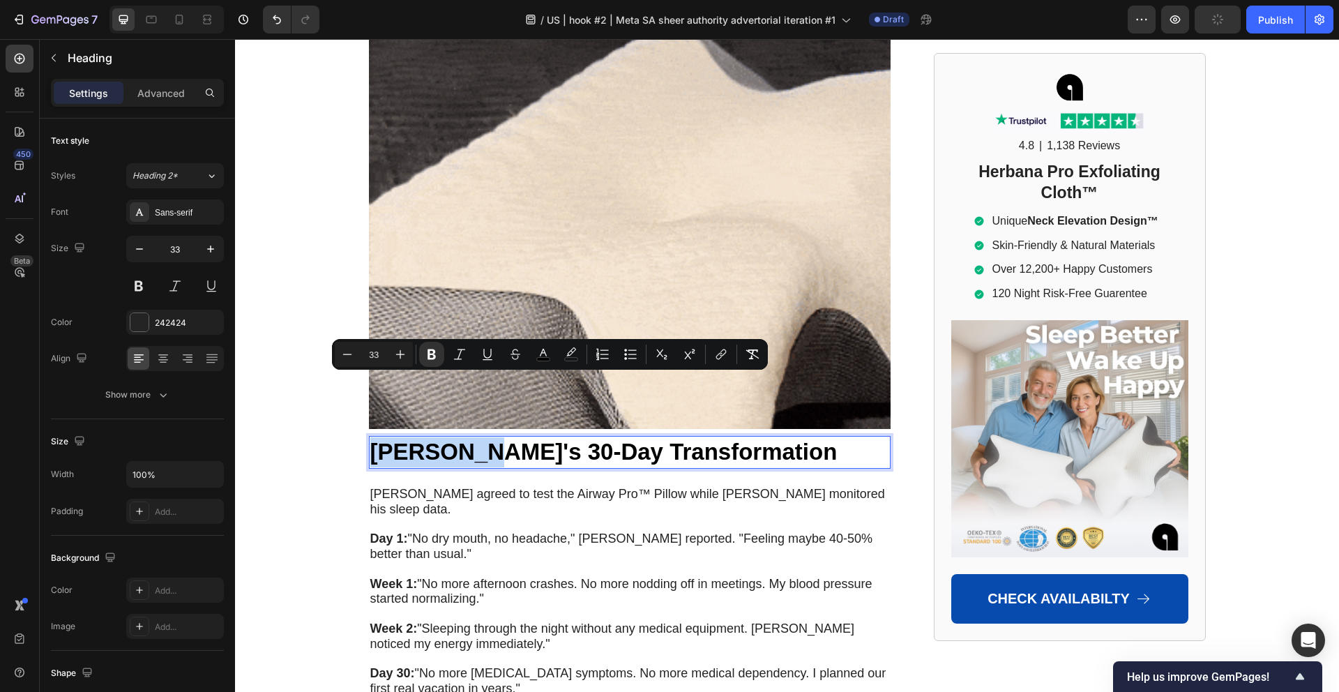
click at [422, 439] on strong "[PERSON_NAME]'s 30-Day Transformation" at bounding box center [603, 452] width 467 height 26
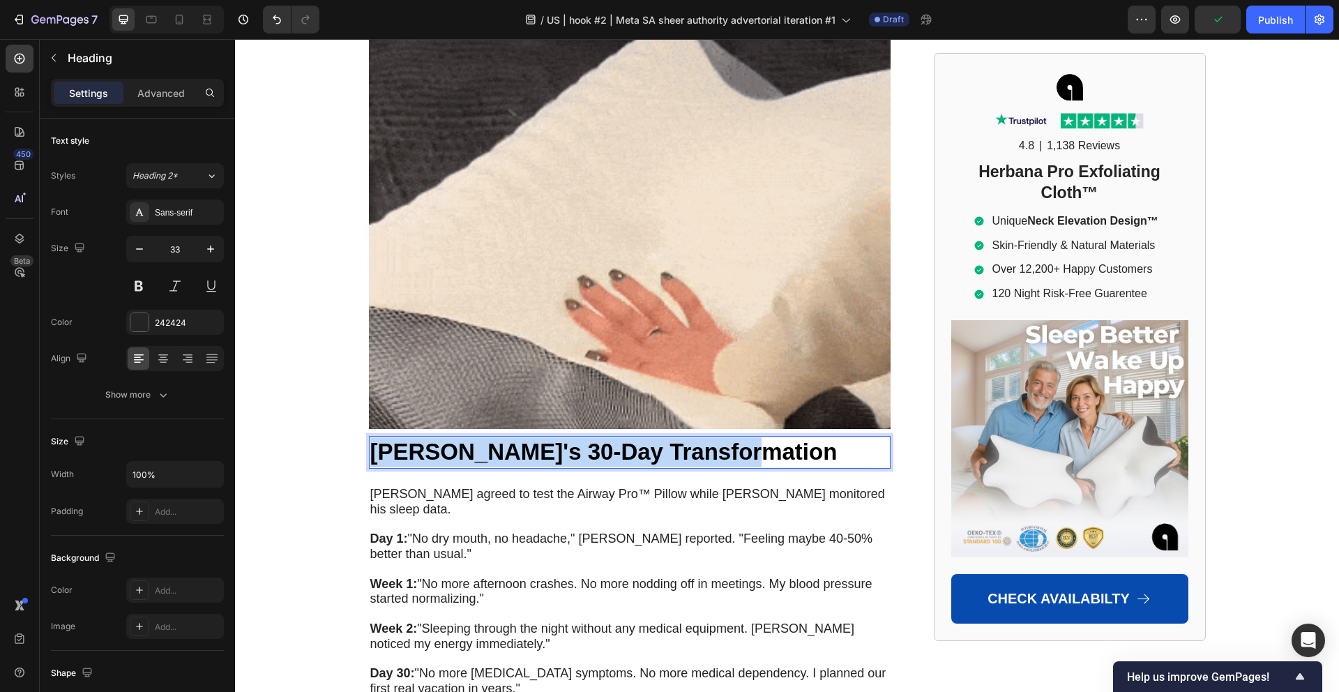
click at [422, 439] on strong "[PERSON_NAME]'s 30-Day Transformation" at bounding box center [603, 452] width 467 height 26
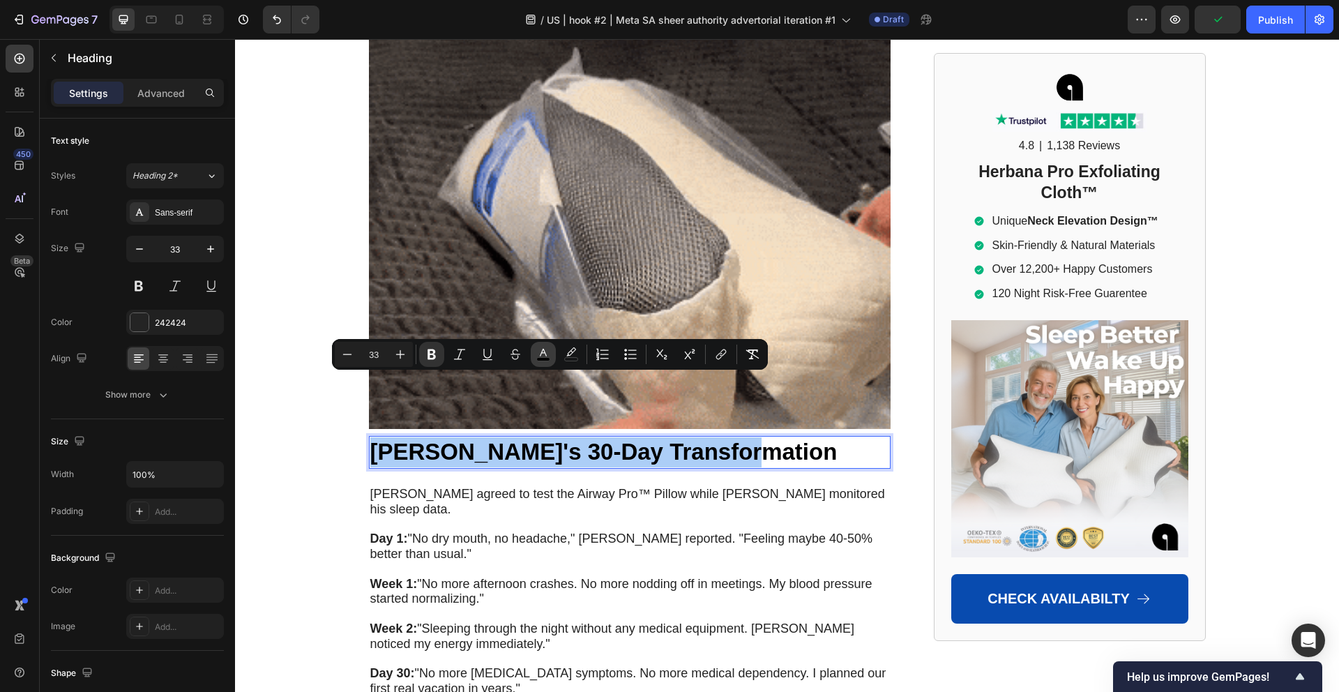
click at [544, 350] on icon "Editor contextual toolbar" at bounding box center [543, 353] width 7 height 8
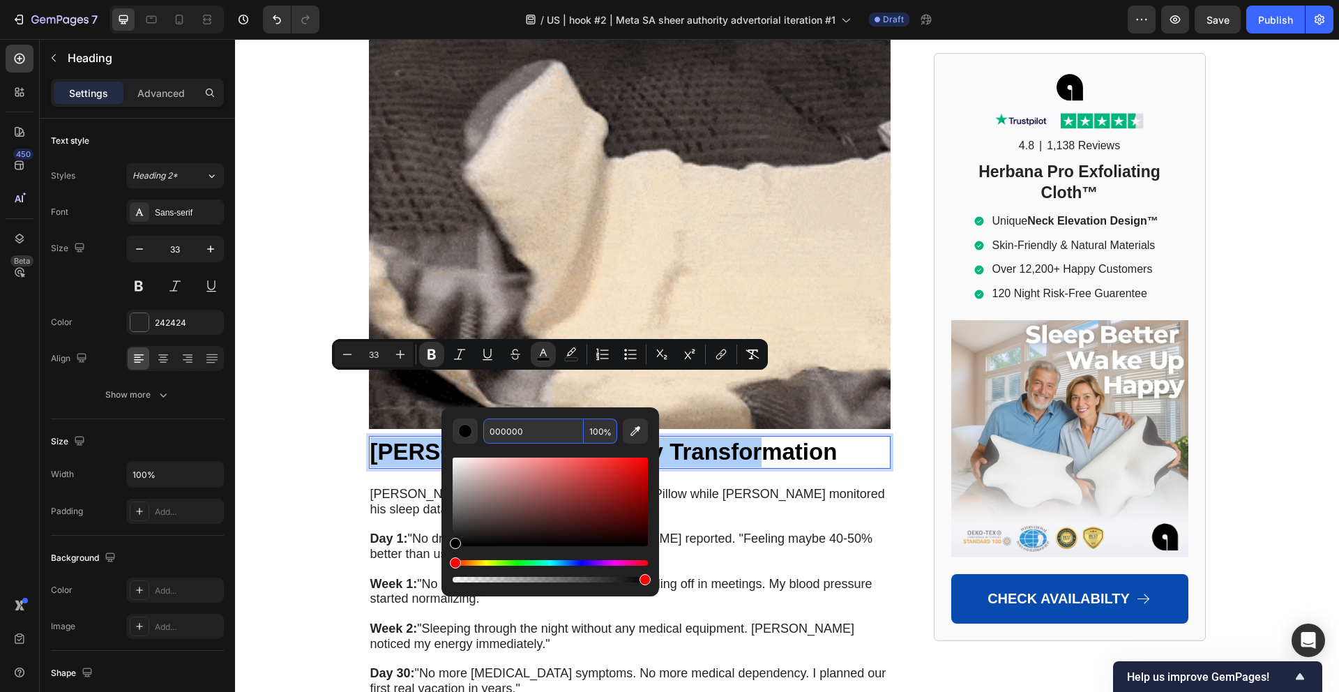
click at [519, 428] on input "000000" at bounding box center [533, 430] width 100 height 25
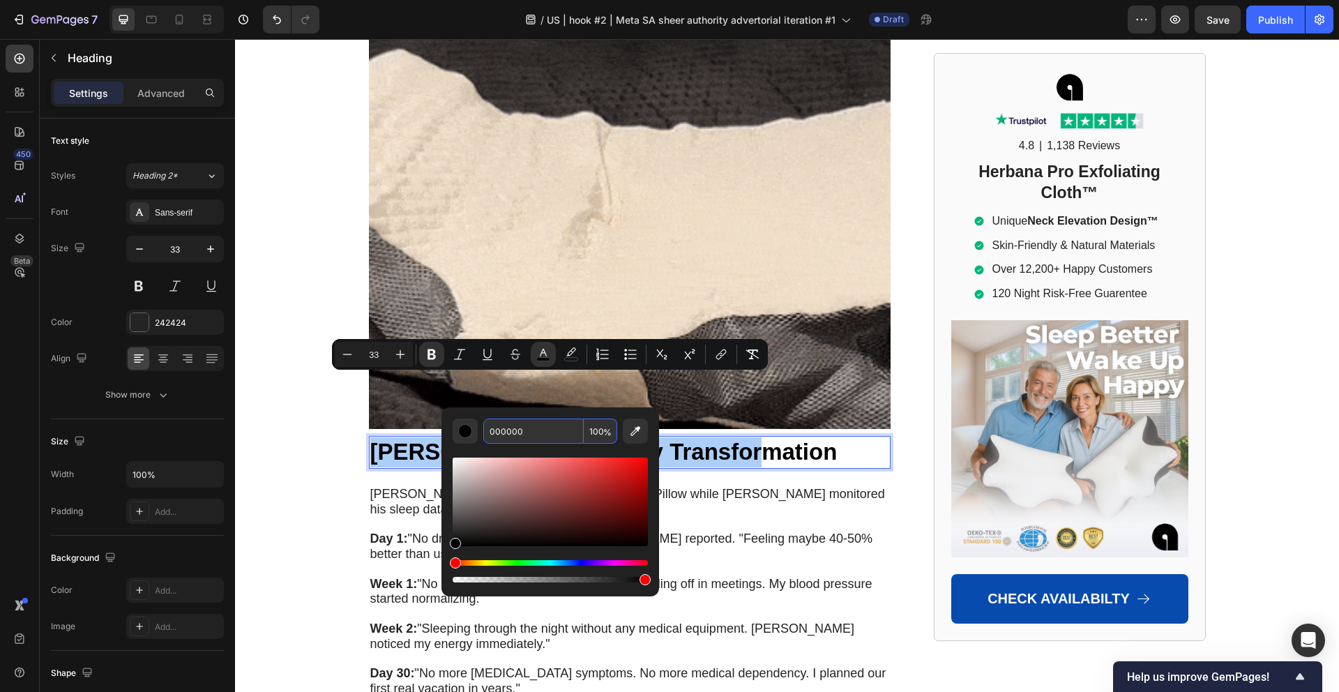
click at [519, 428] on input "000000" at bounding box center [533, 430] width 100 height 25
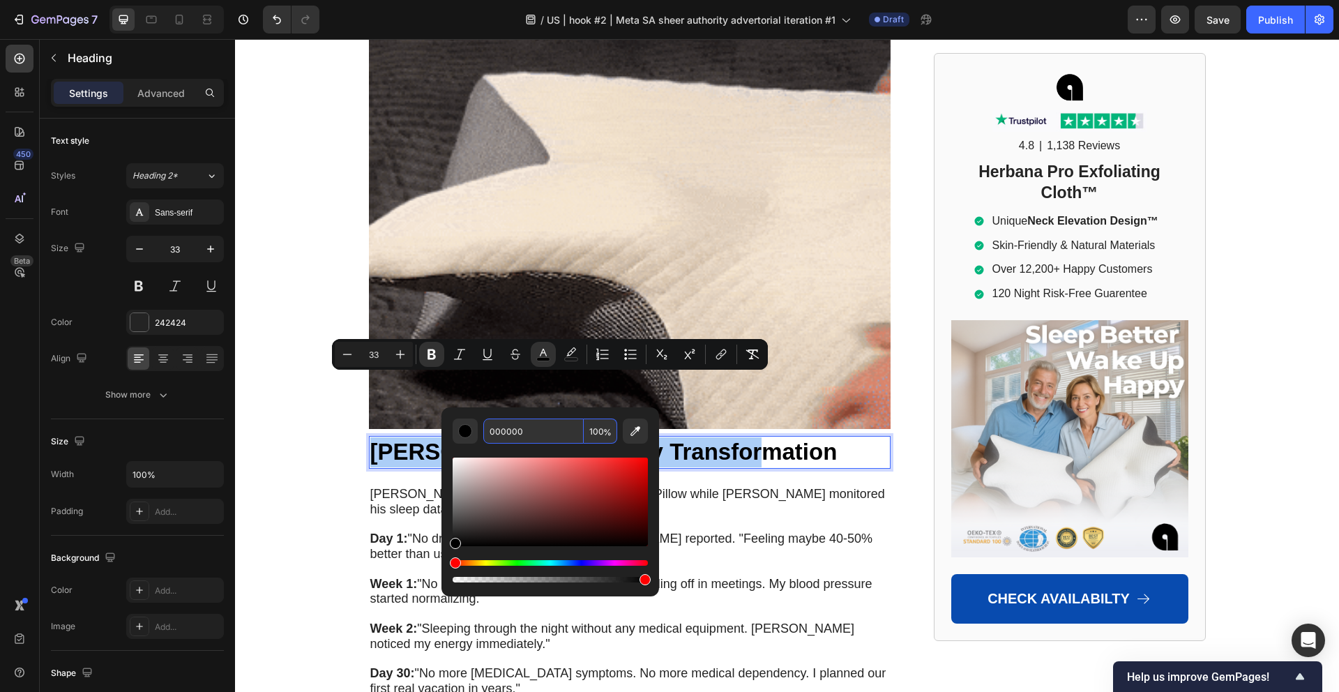
paste input "242424"
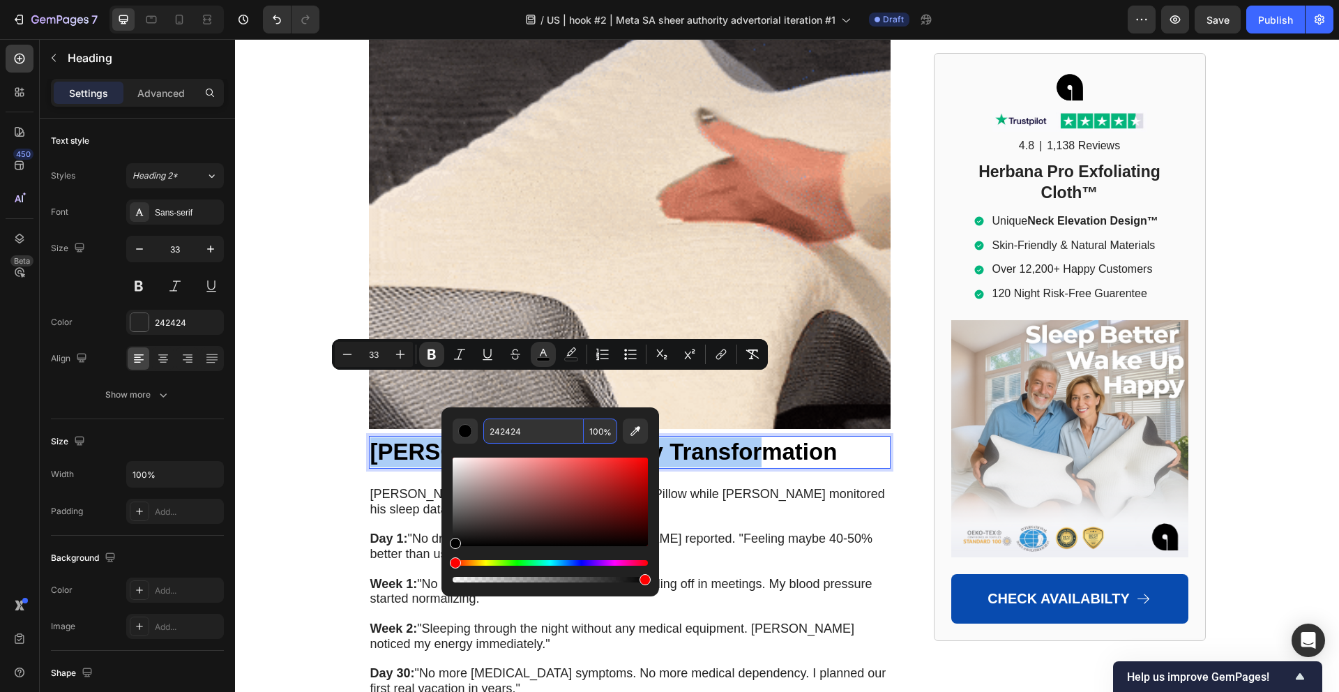
type input "242424"
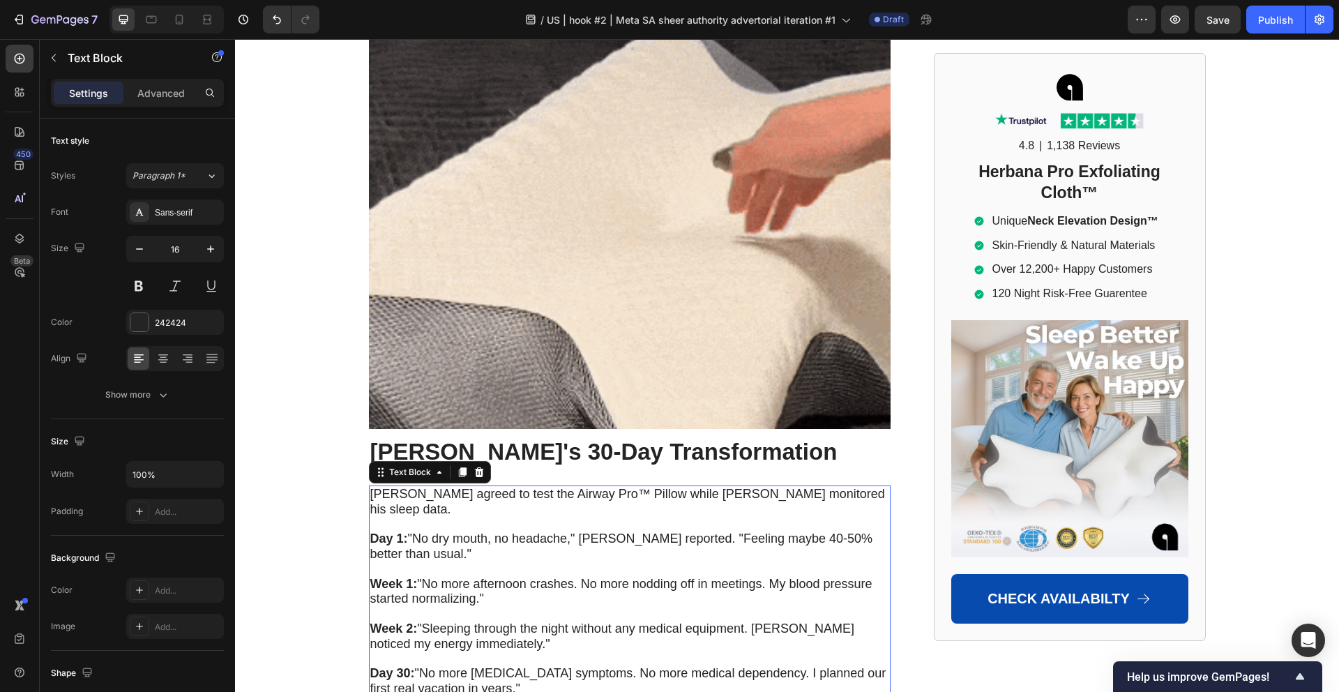
click at [391, 487] on span "[PERSON_NAME] agreed to test the Airway Pro™ Pillow while [PERSON_NAME] monitor…" at bounding box center [627, 501] width 514 height 29
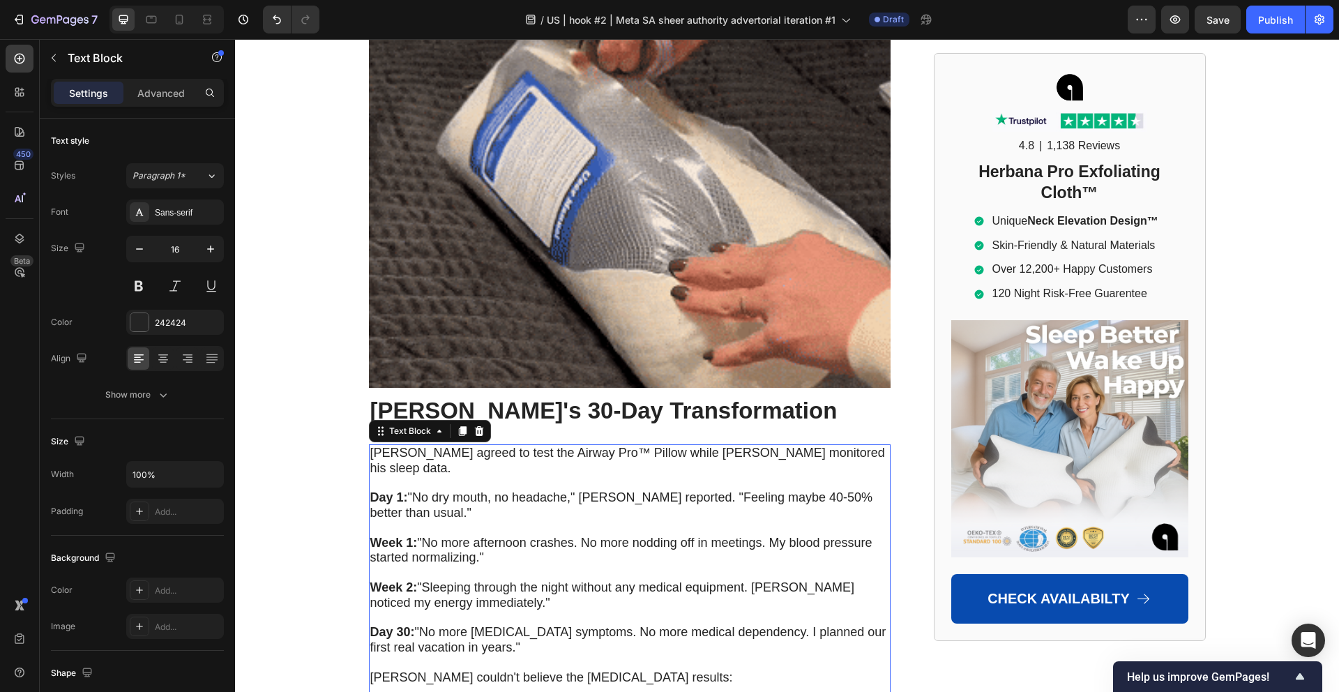
scroll to position [6651, 0]
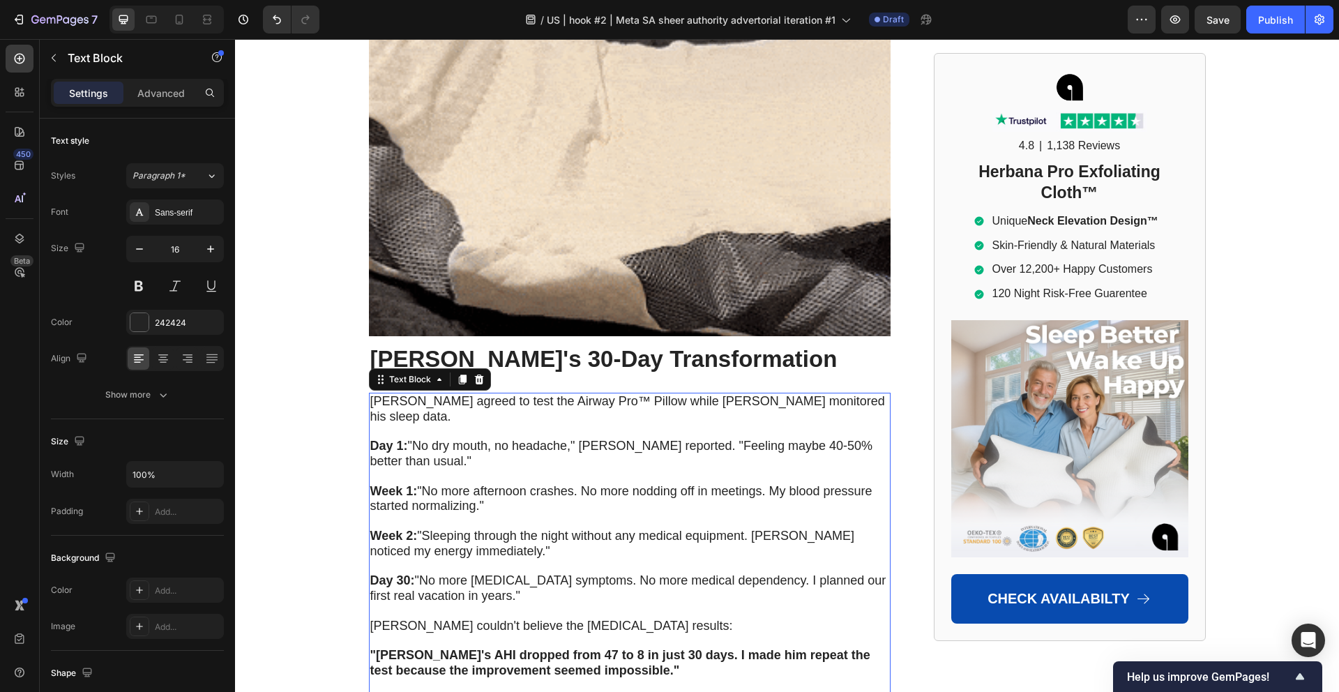
click at [497, 469] on p at bounding box center [629, 476] width 519 height 15
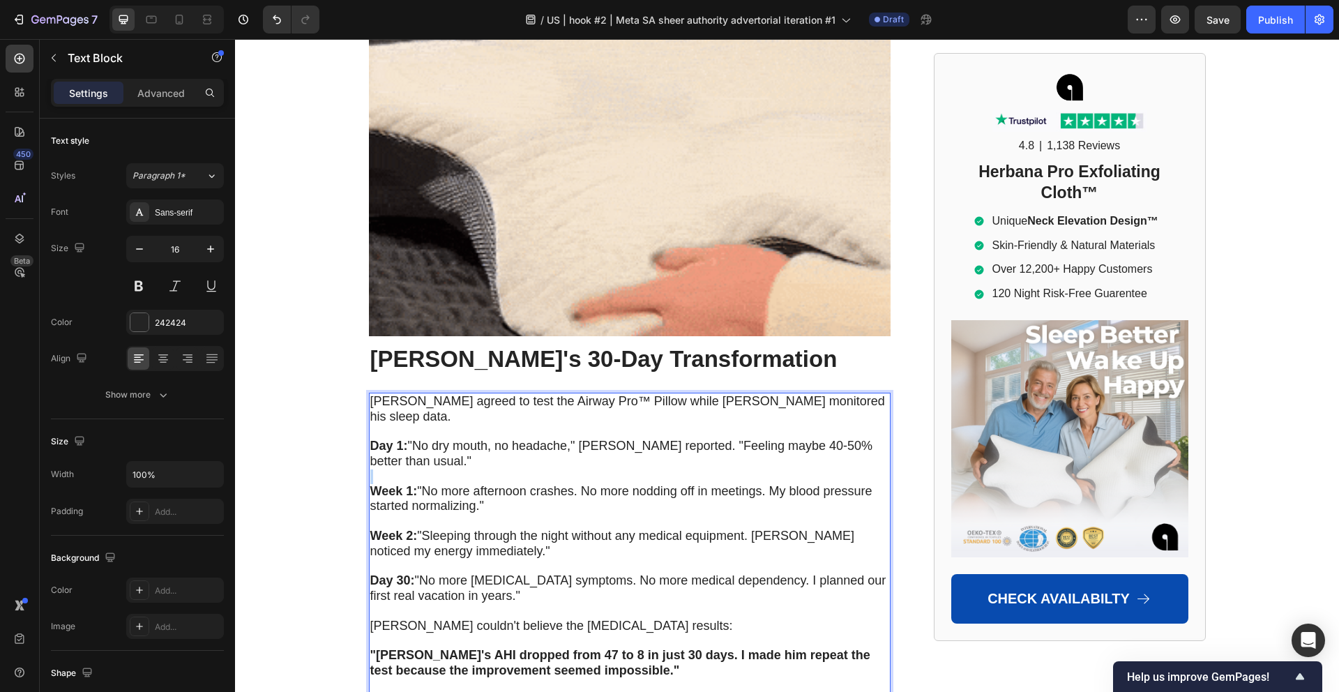
click at [497, 469] on p "Rich Text Editor. Editing area: main" at bounding box center [629, 476] width 519 height 15
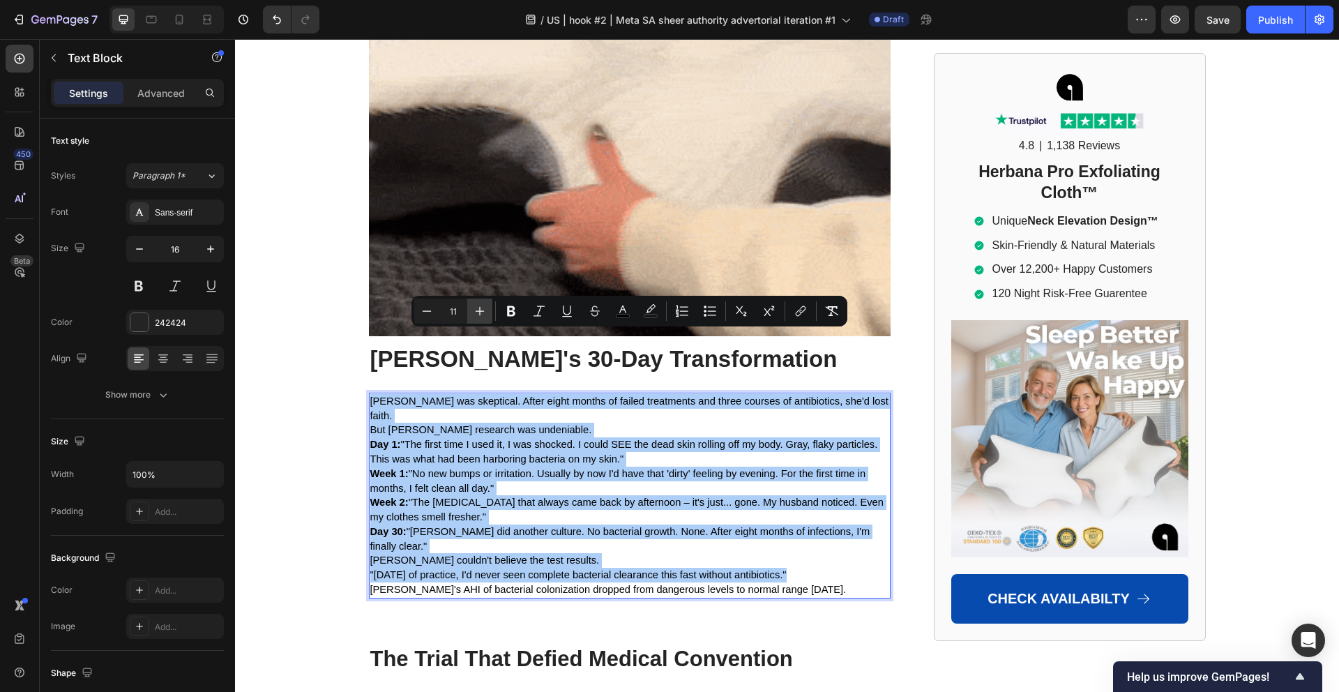
click at [473, 317] on icon "Editor contextual toolbar" at bounding box center [480, 311] width 14 height 14
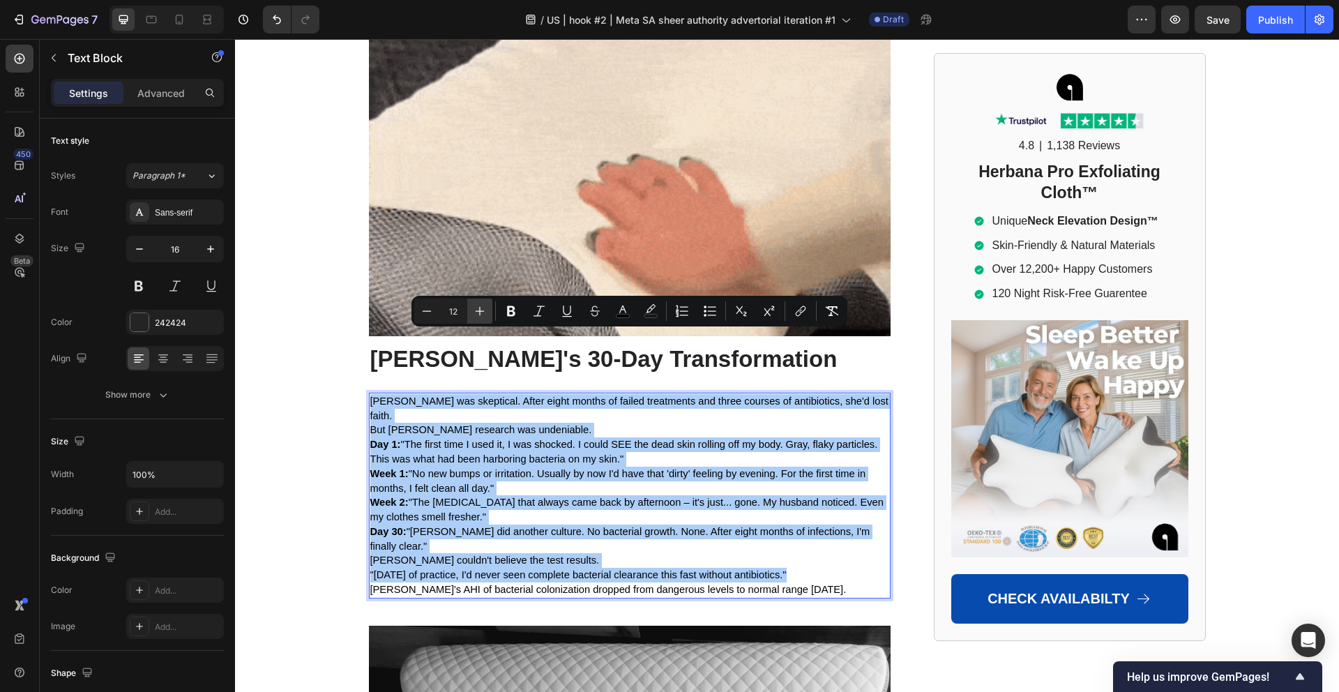
click at [473, 317] on icon "Editor contextual toolbar" at bounding box center [480, 311] width 14 height 14
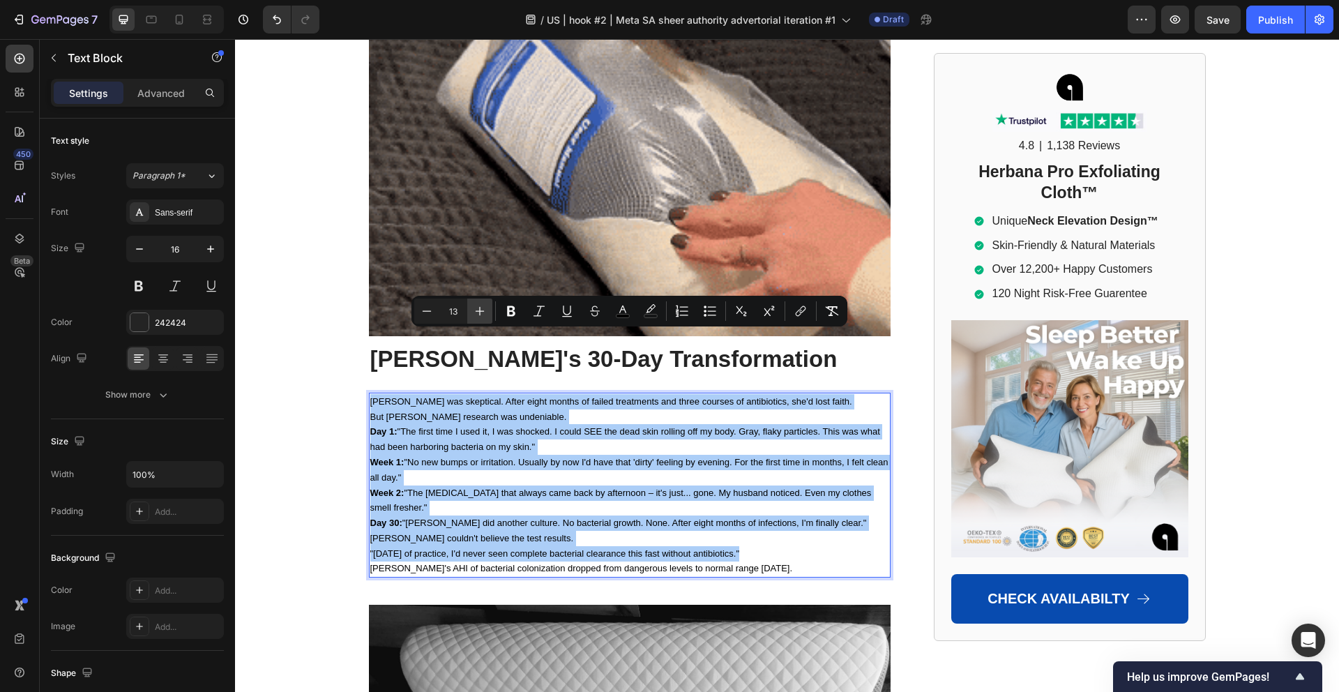
click at [473, 317] on icon "Editor contextual toolbar" at bounding box center [480, 311] width 14 height 14
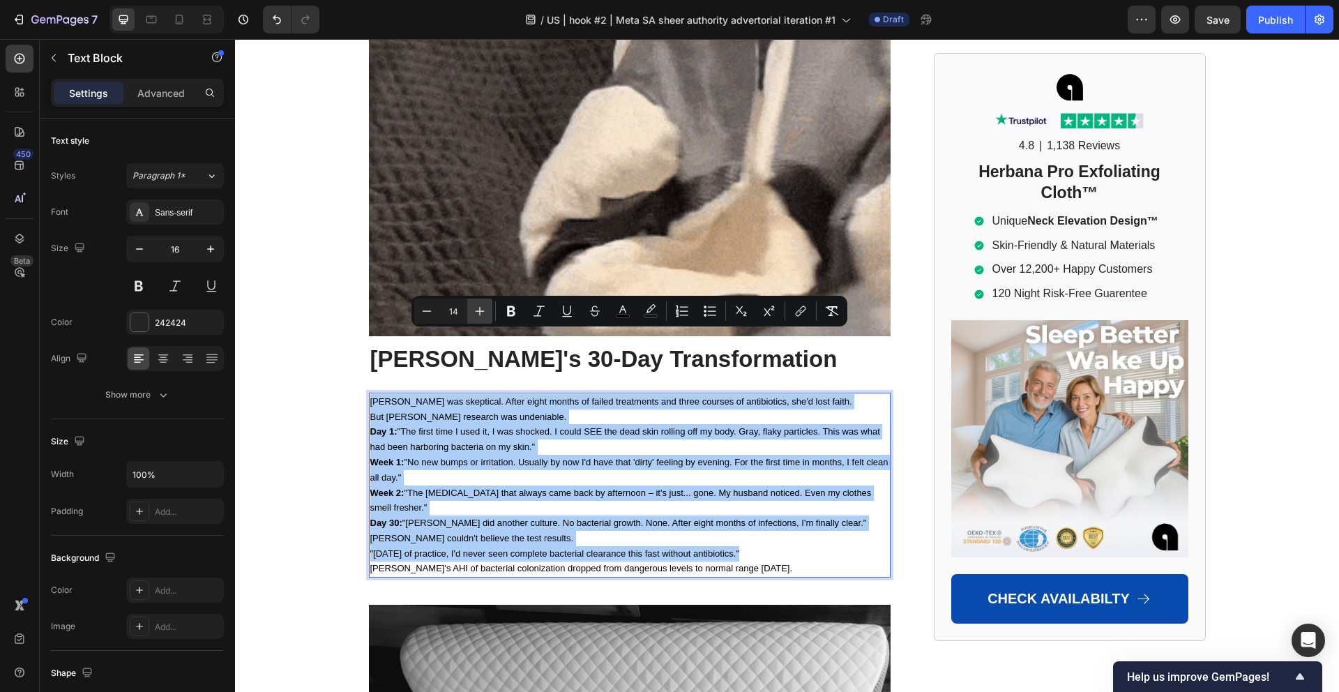
click at [473, 317] on icon "Editor contextual toolbar" at bounding box center [480, 311] width 14 height 14
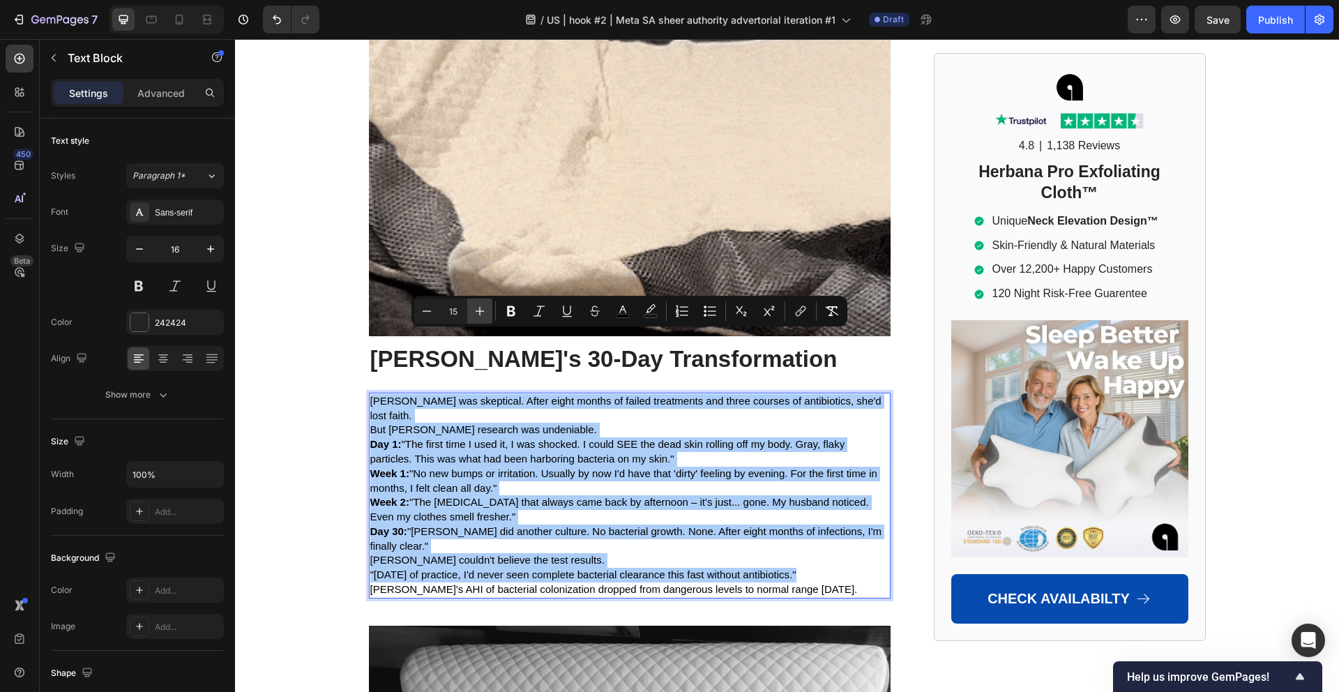
click at [473, 317] on icon "Editor contextual toolbar" at bounding box center [480, 311] width 14 height 14
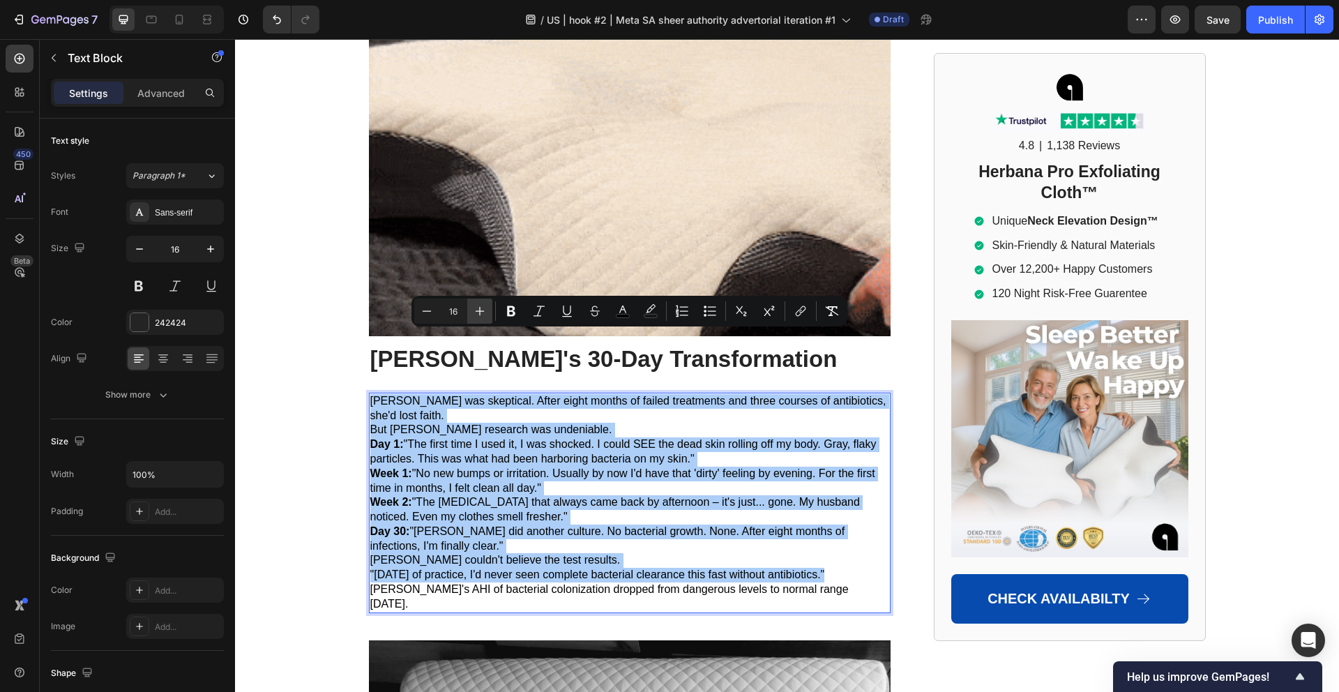
click at [473, 316] on icon "Editor contextual toolbar" at bounding box center [480, 311] width 14 height 14
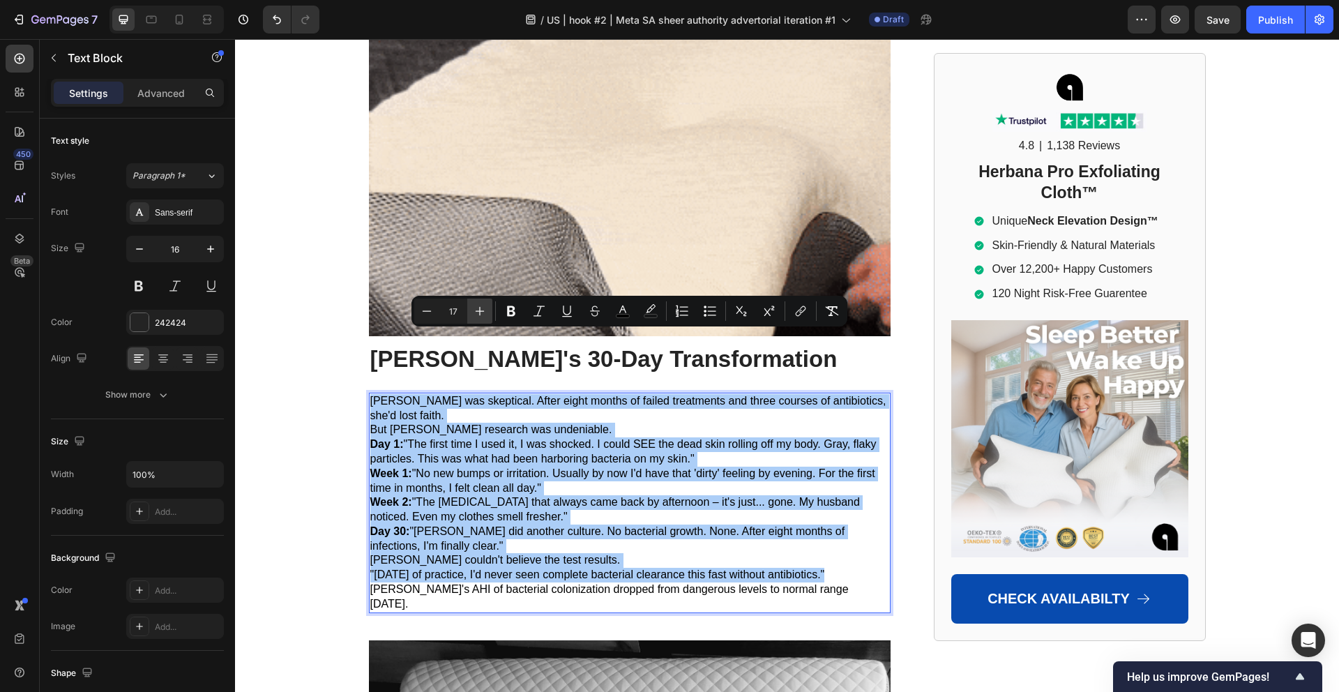
click at [473, 316] on icon "Editor contextual toolbar" at bounding box center [480, 311] width 14 height 14
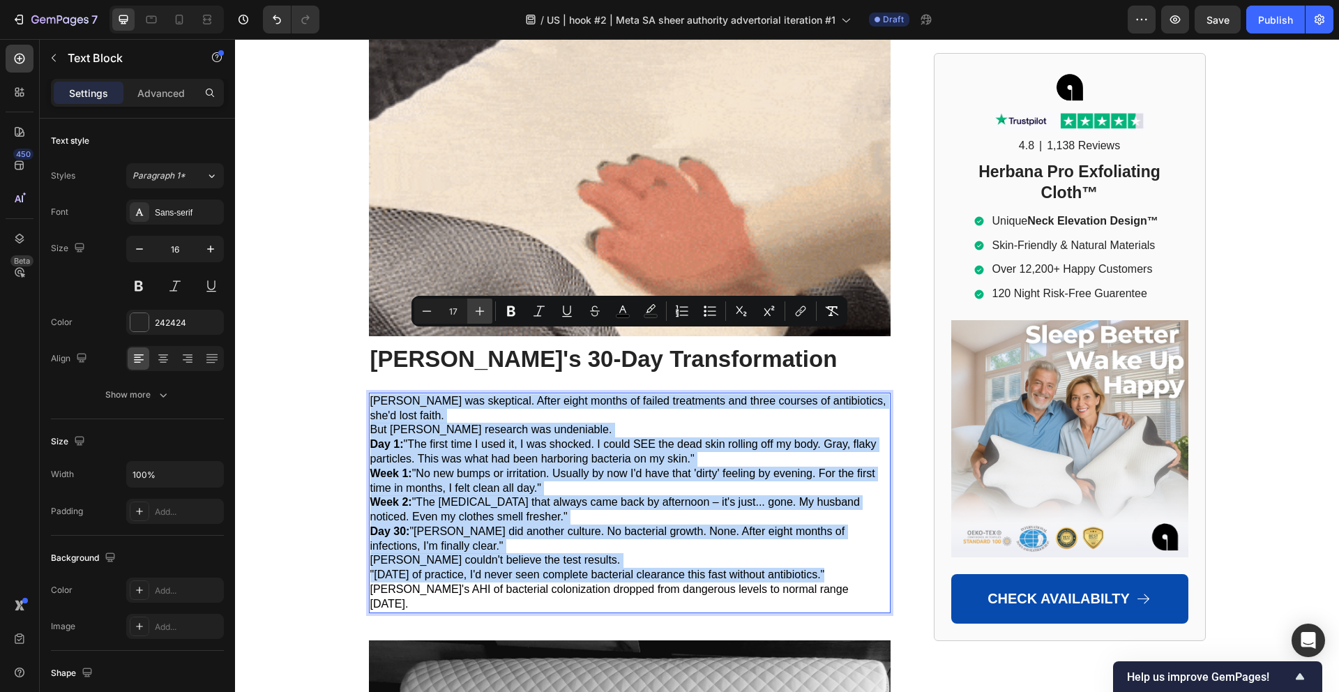
type input "18"
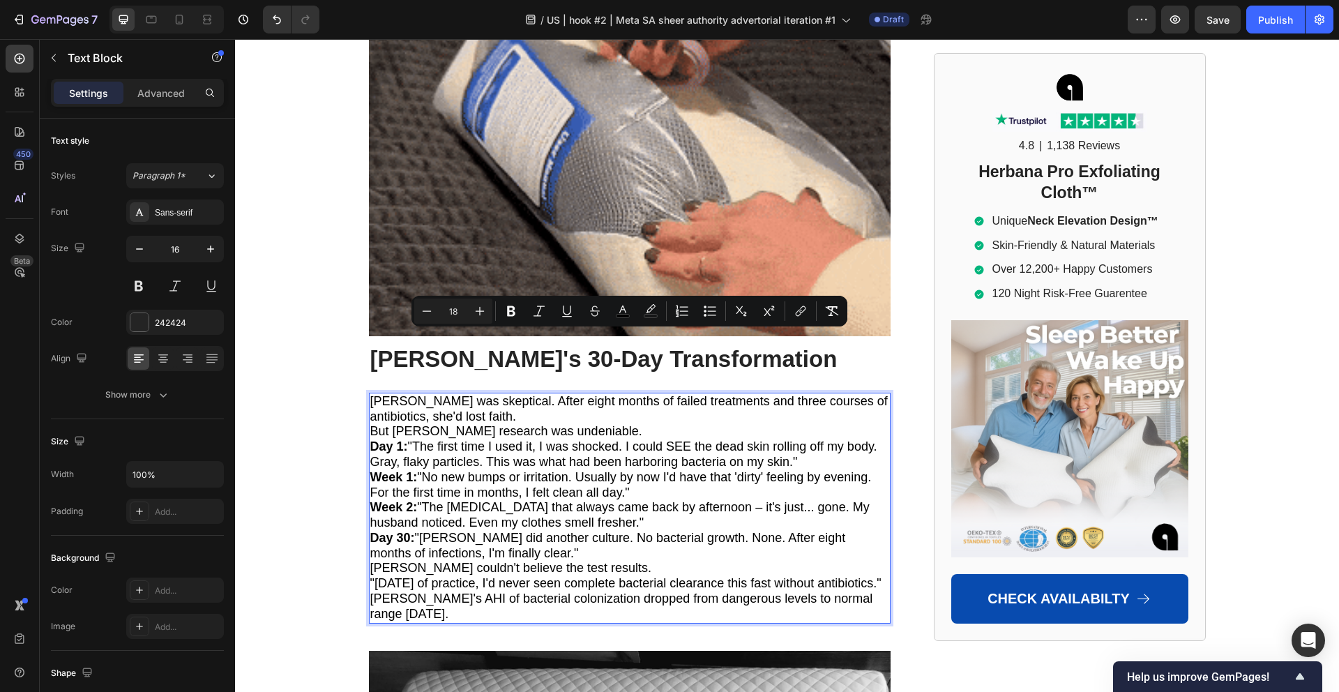
click at [508, 394] on span "[PERSON_NAME] was skeptical. After eight months of failed treatments and three …" at bounding box center [628, 408] width 517 height 29
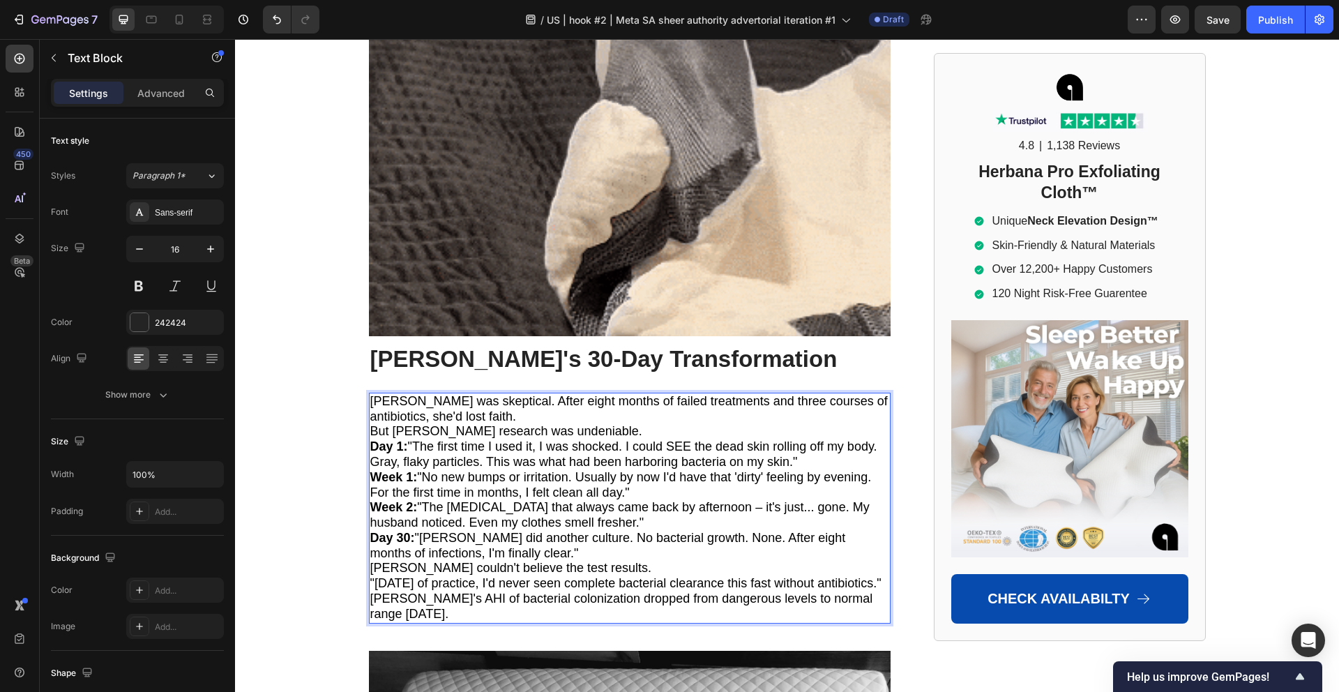
click at [500, 424] on span "But [PERSON_NAME] research was undeniable." at bounding box center [506, 431] width 272 height 14
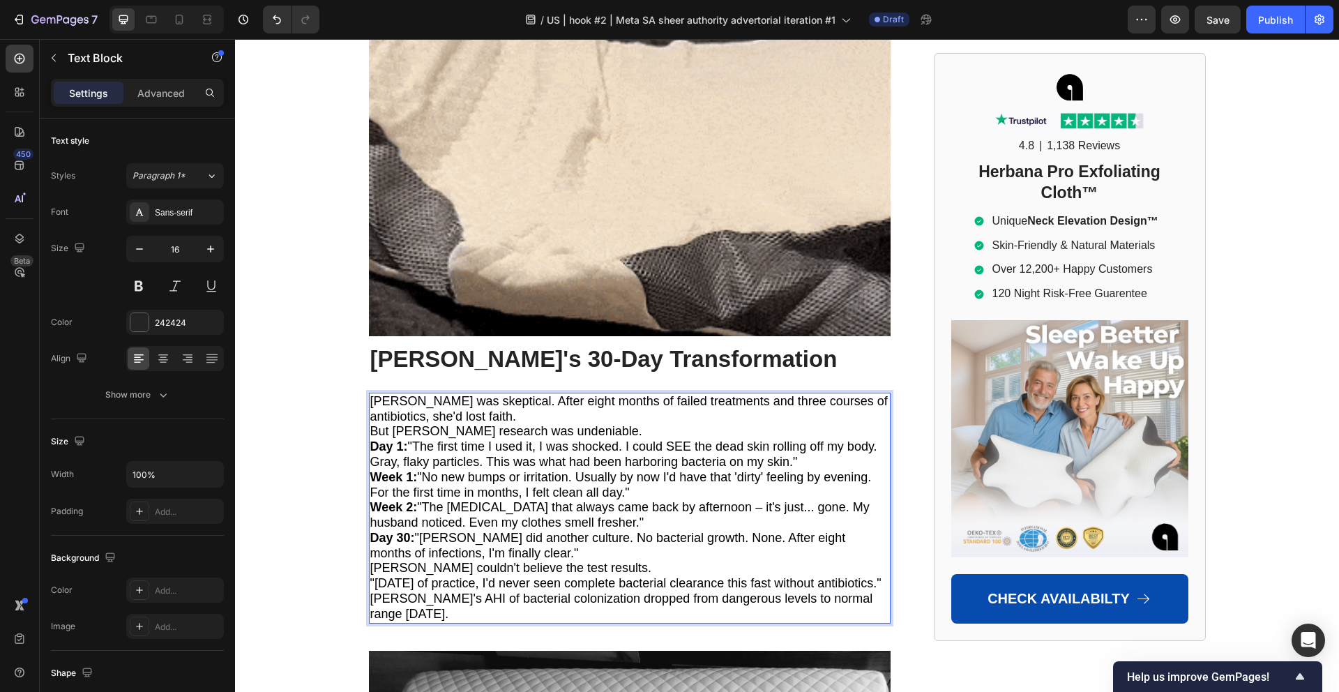
click at [521, 394] on p "[PERSON_NAME] was skeptical. After eight months of failed treatments and three …" at bounding box center [629, 409] width 519 height 31
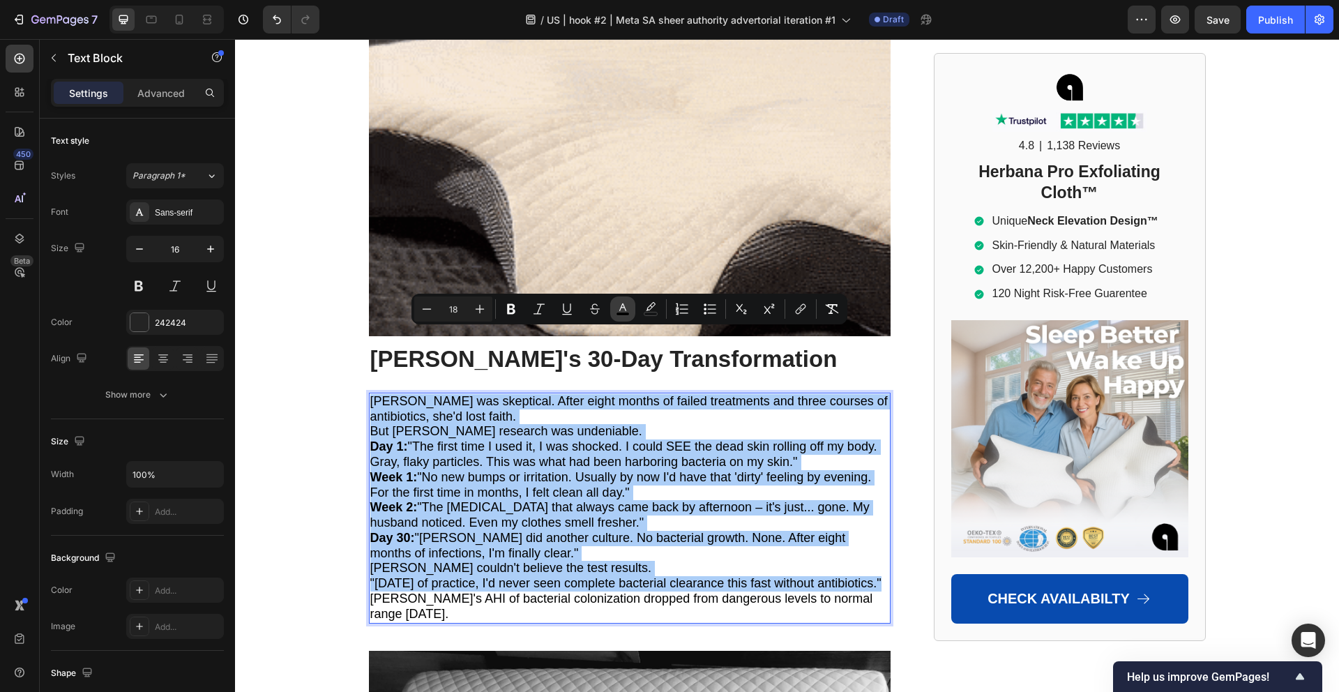
click at [619, 314] on rect "Editor contextual toolbar" at bounding box center [622, 313] width 13 height 3
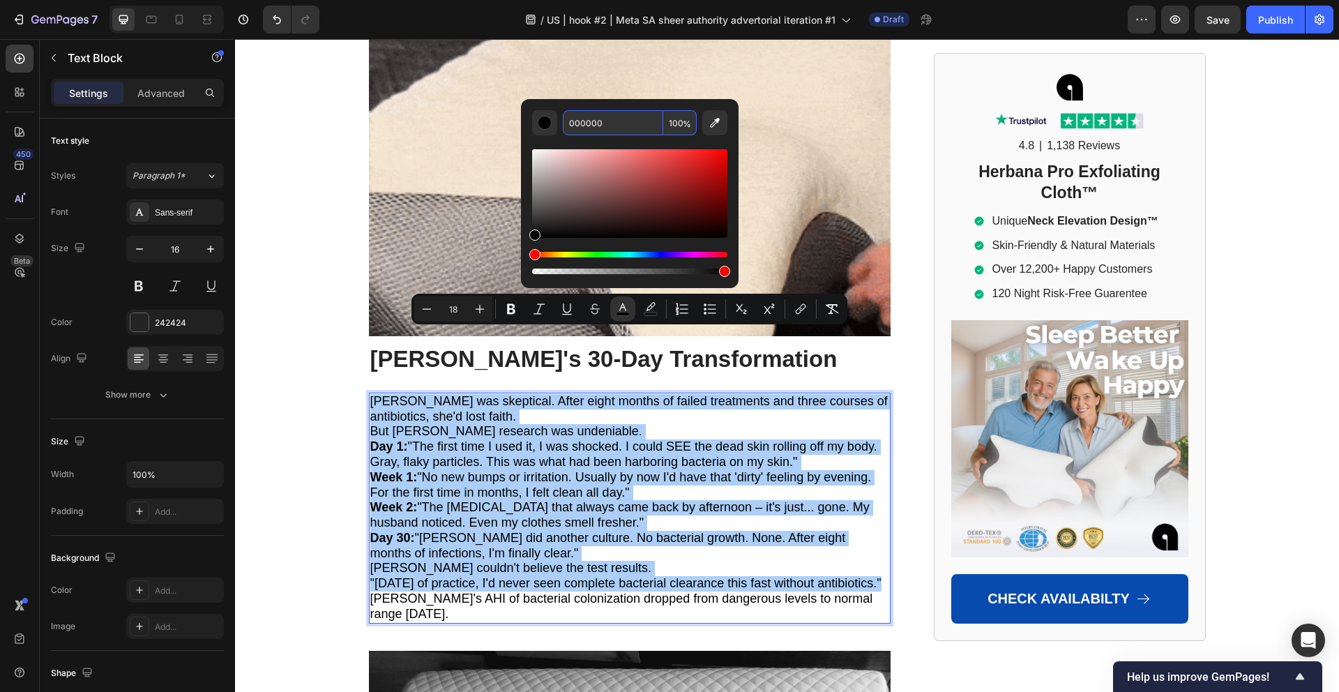
click at [600, 121] on input "000000" at bounding box center [613, 122] width 100 height 25
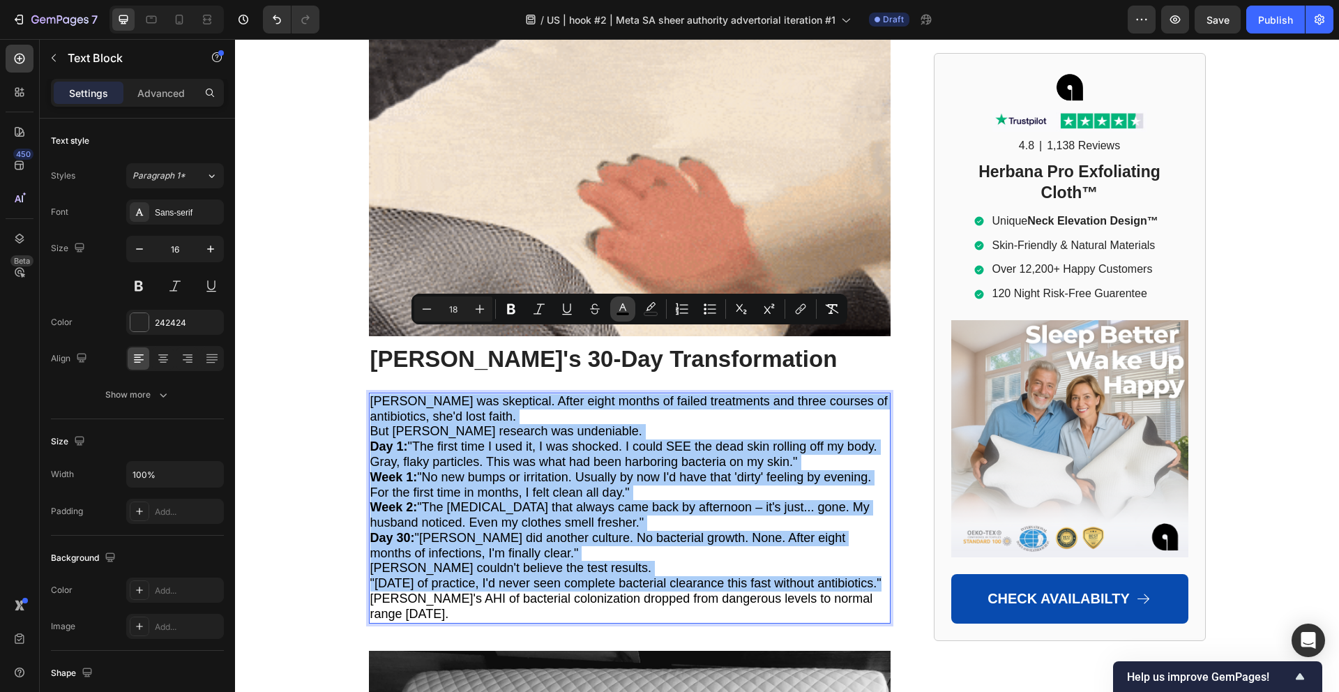
click at [616, 309] on icon "Editor contextual toolbar" at bounding box center [623, 309] width 14 height 14
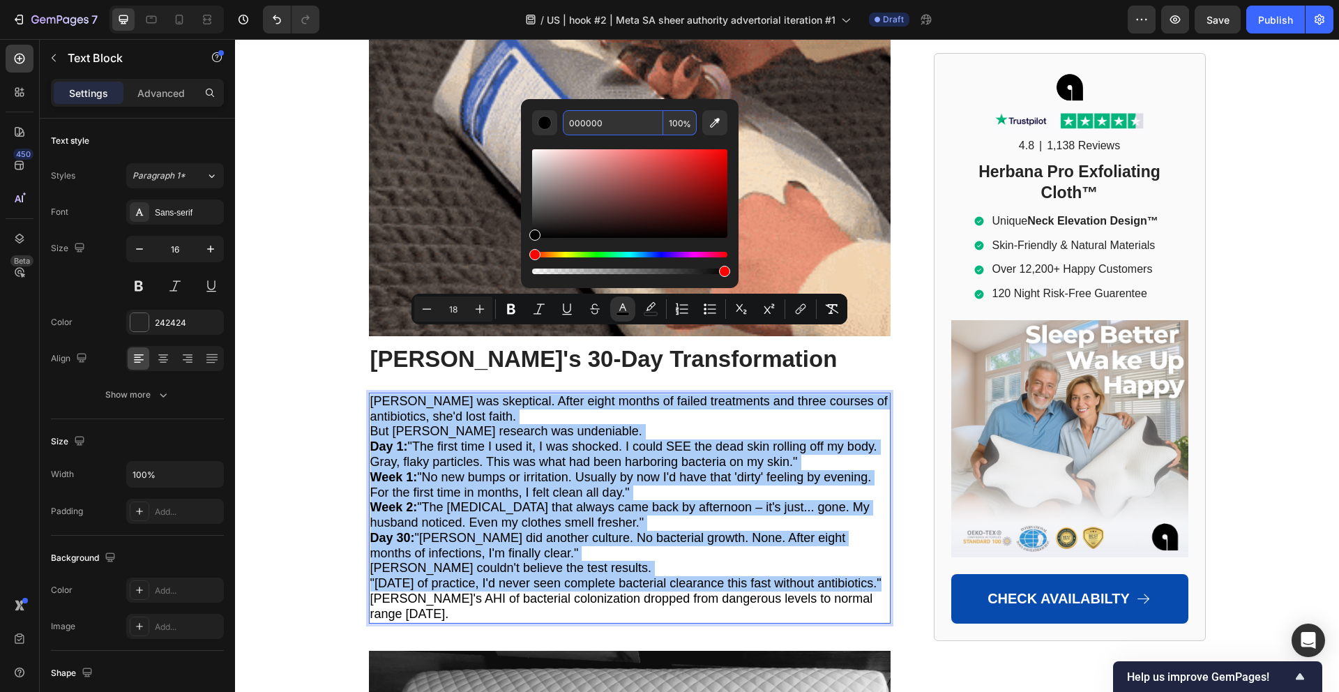
click at [588, 123] on input "000000" at bounding box center [613, 122] width 100 height 25
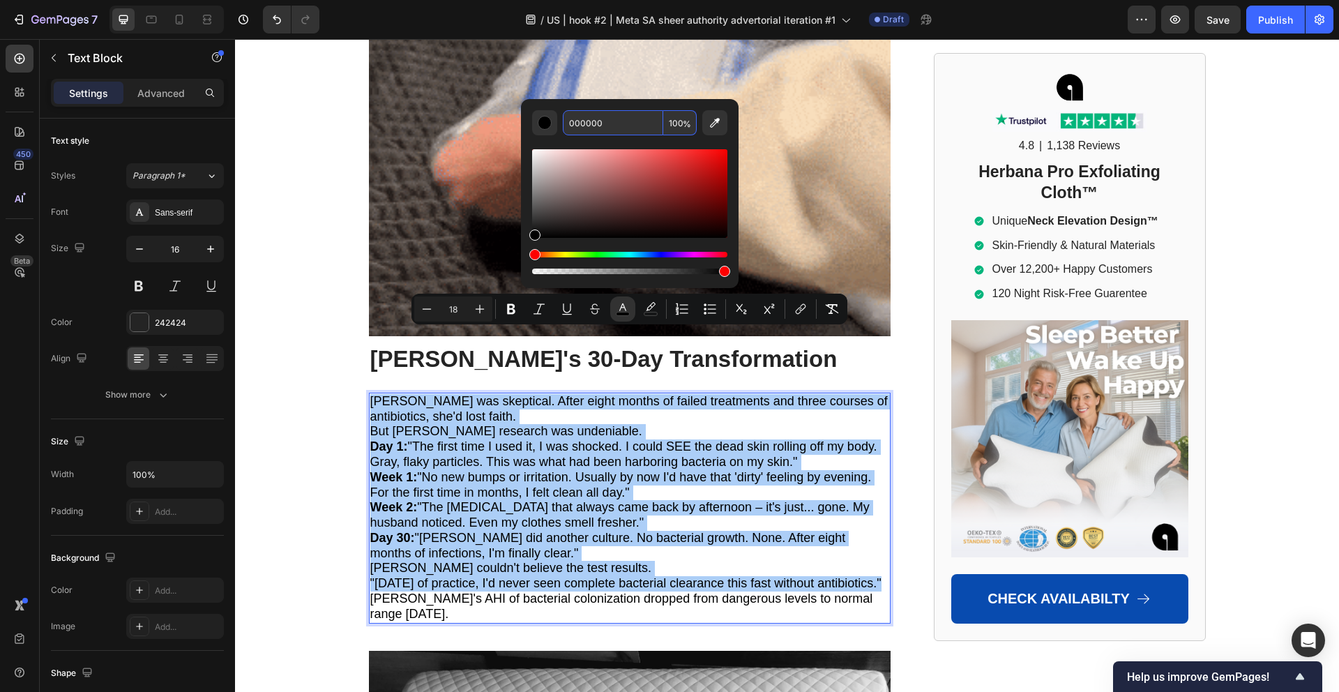
paste input "242424"
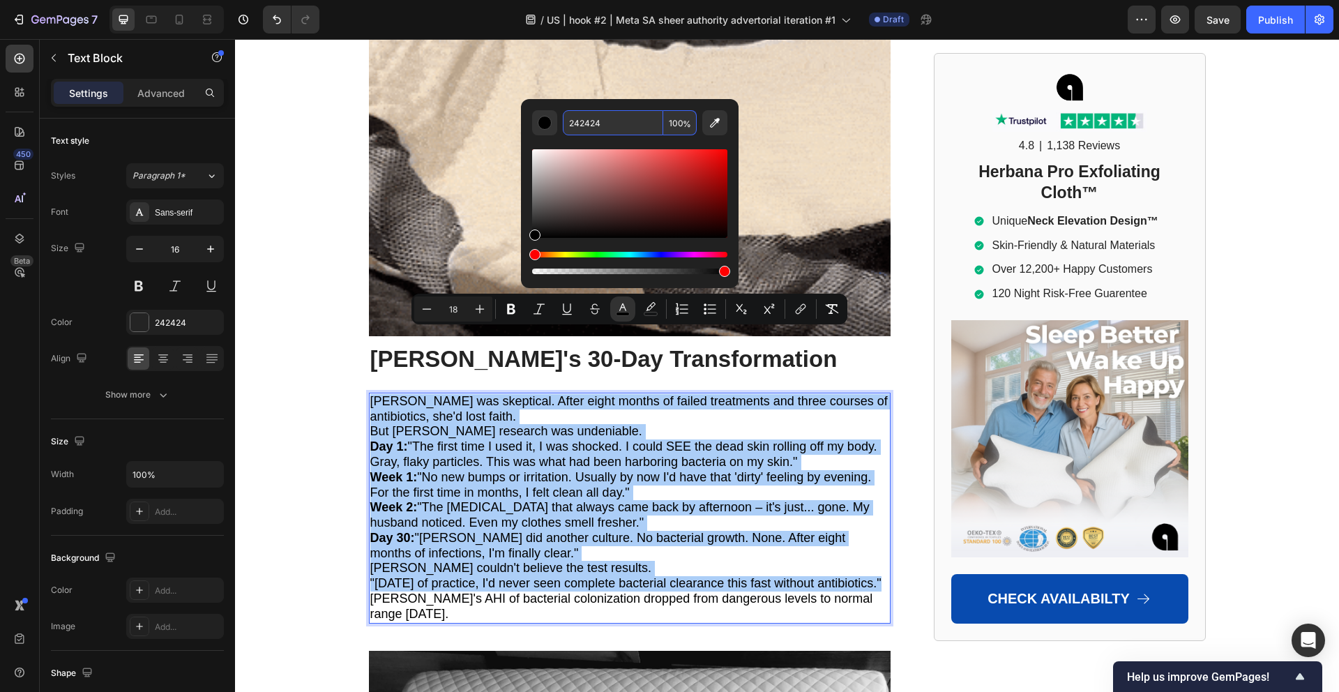
type input "242424"
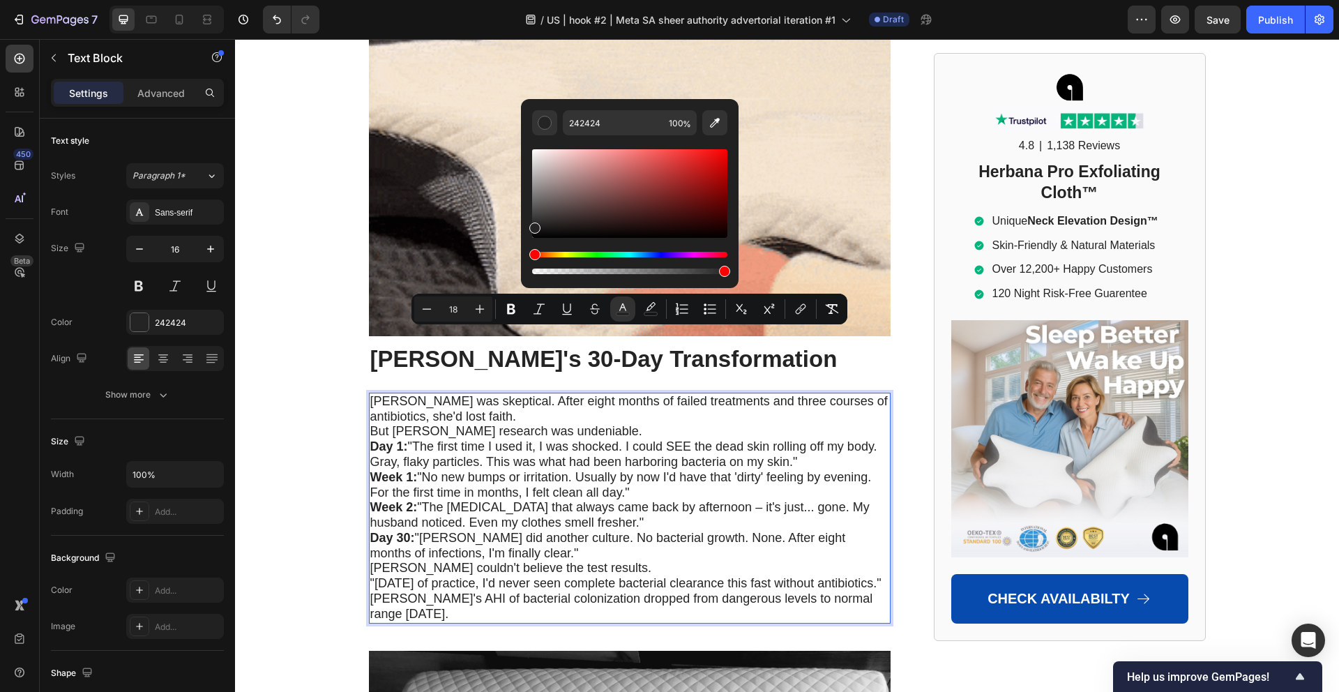
click at [538, 394] on p "[PERSON_NAME] was skeptical. After eight months of failed treatments and three …" at bounding box center [629, 409] width 519 height 31
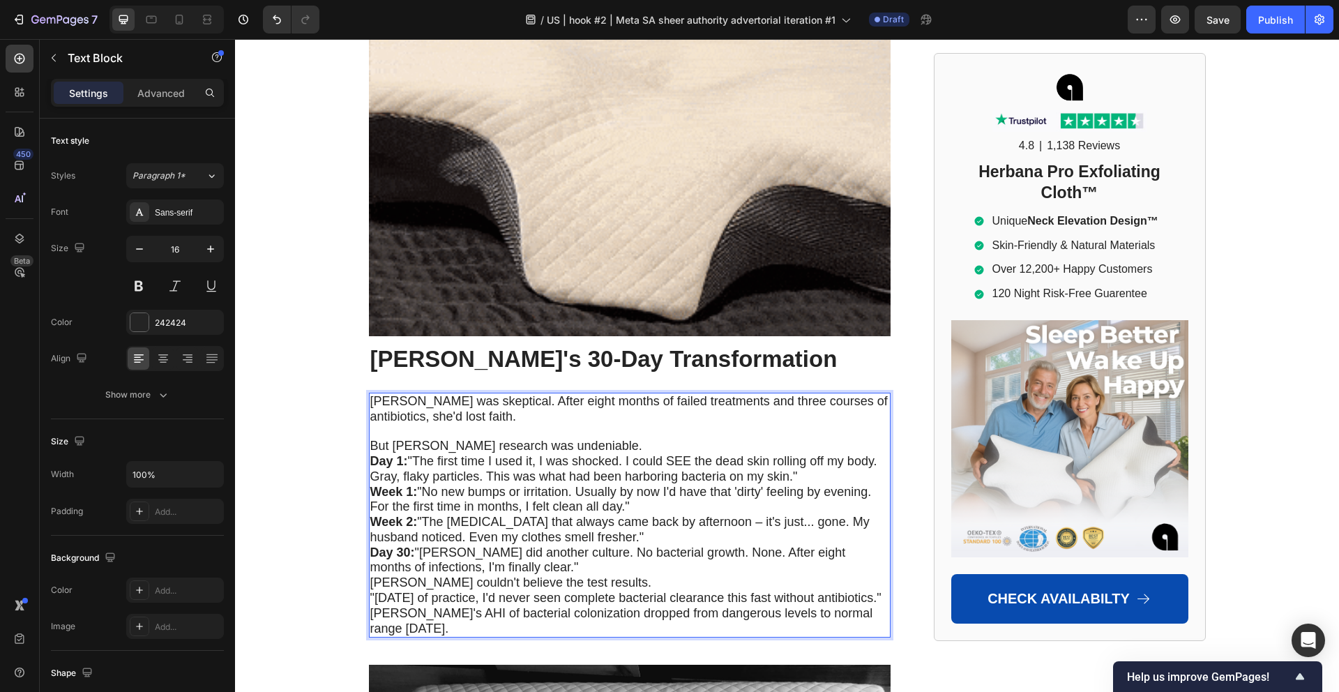
click at [617, 439] on p "But [PERSON_NAME] research was undeniable." at bounding box center [629, 446] width 519 height 15
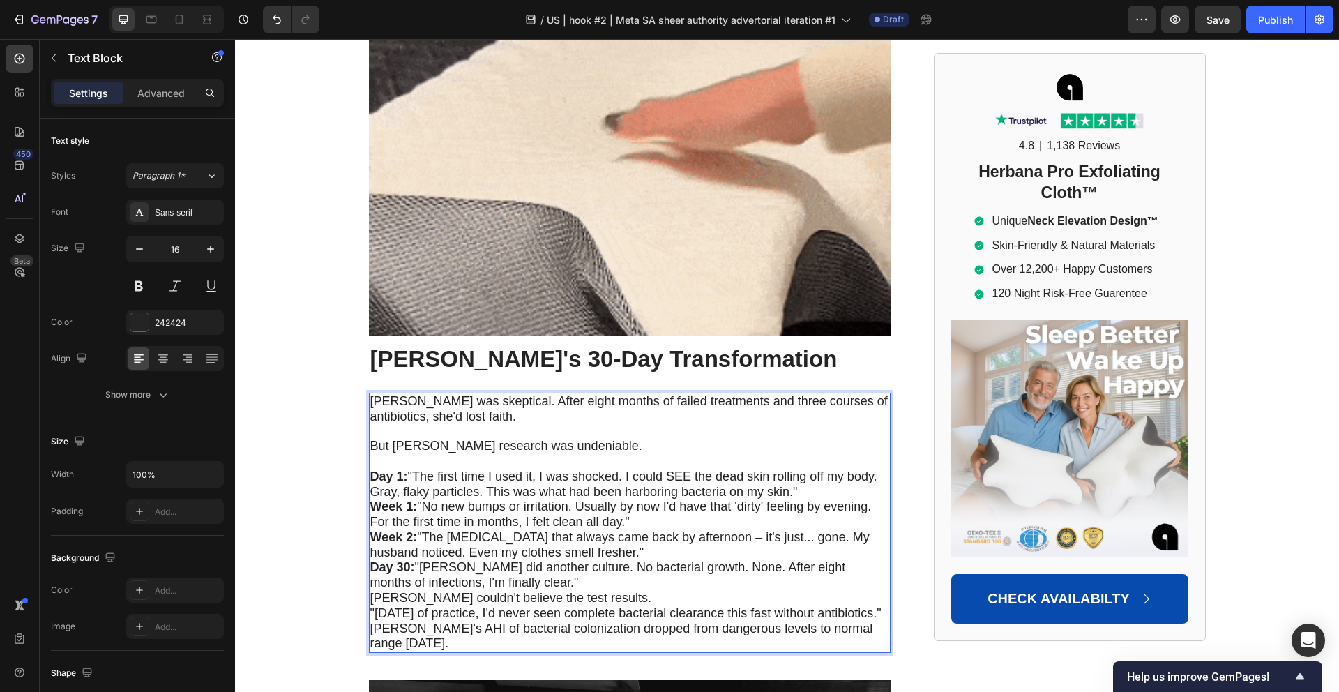
click at [803, 469] on p "Day 1: "The first time I used it, I was shocked. I could SEE the dead skin roll…" at bounding box center [629, 484] width 519 height 31
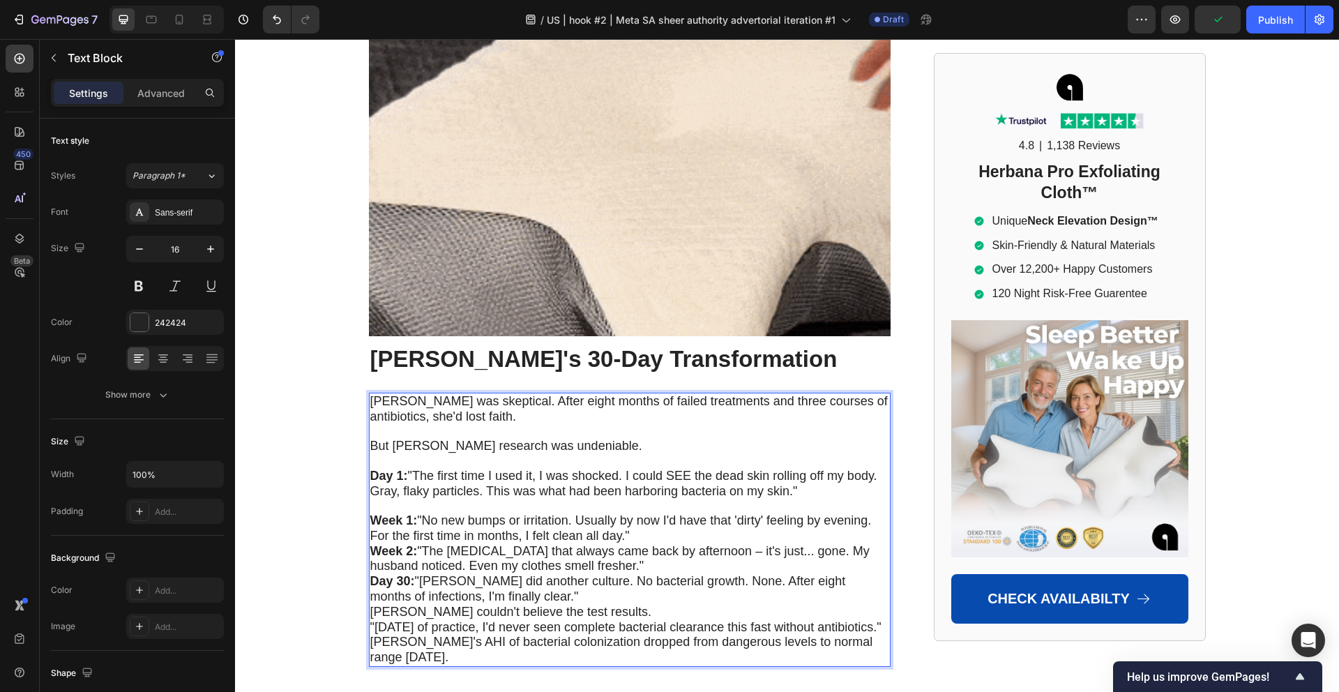
click at [650, 513] on p "Week 1: "No new bumps or irritation. Usually by now I'd have that 'dirty' feeli…" at bounding box center [629, 528] width 519 height 31
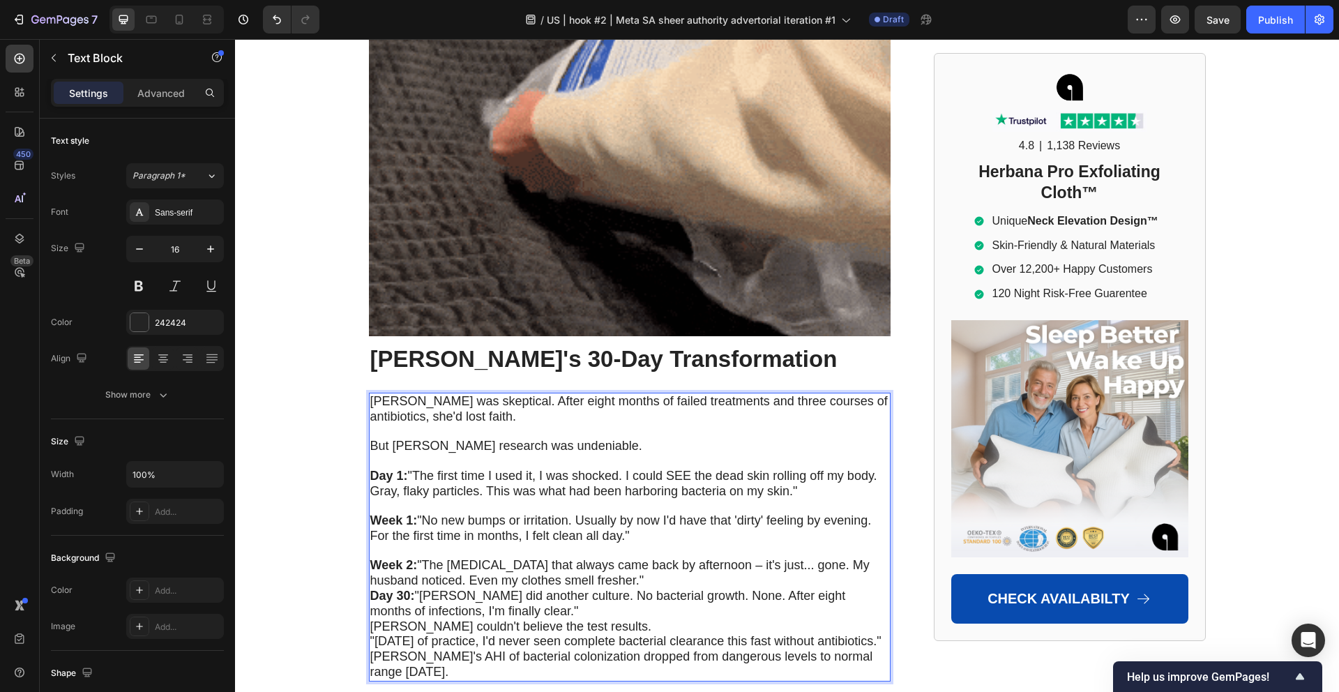
click at [601, 558] on p "Week 2: "The body odor that always came back by afternoon – it's just... gone. …" at bounding box center [629, 573] width 519 height 31
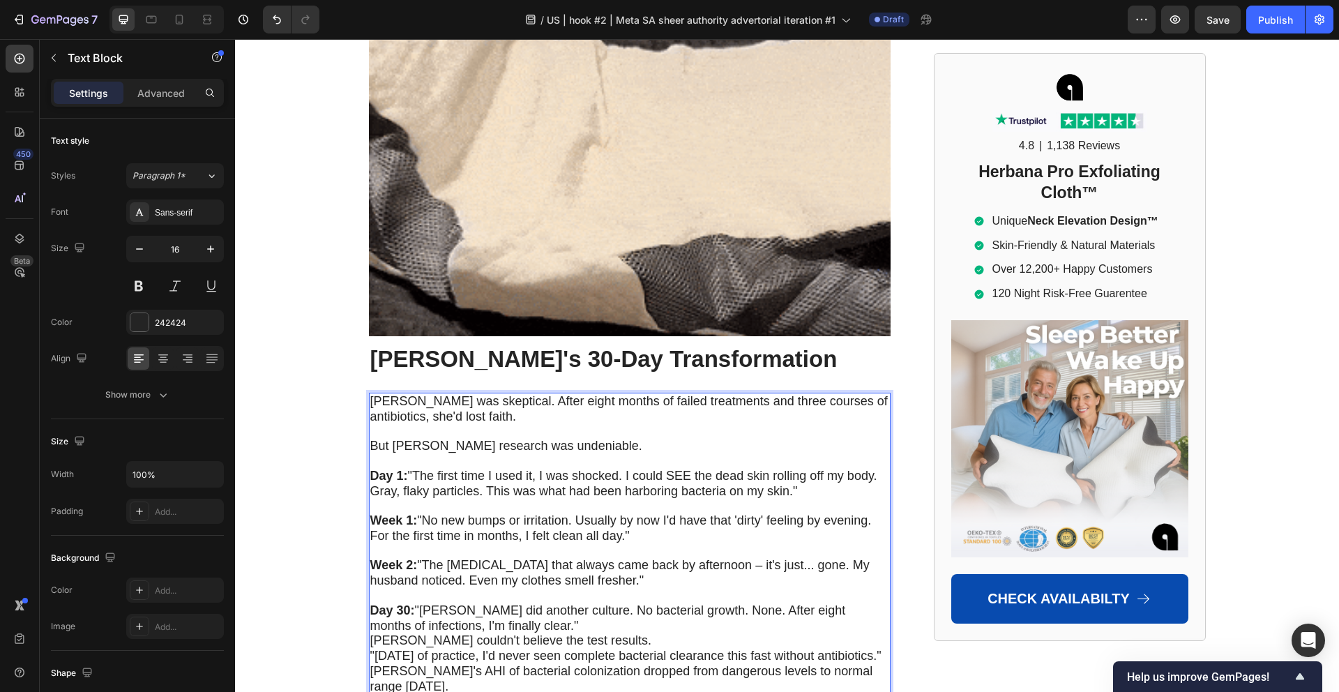
click at [551, 603] on p "Day 30: "Dr. Mitchell did another culture. No bacterial growth. None. After eig…" at bounding box center [629, 618] width 519 height 31
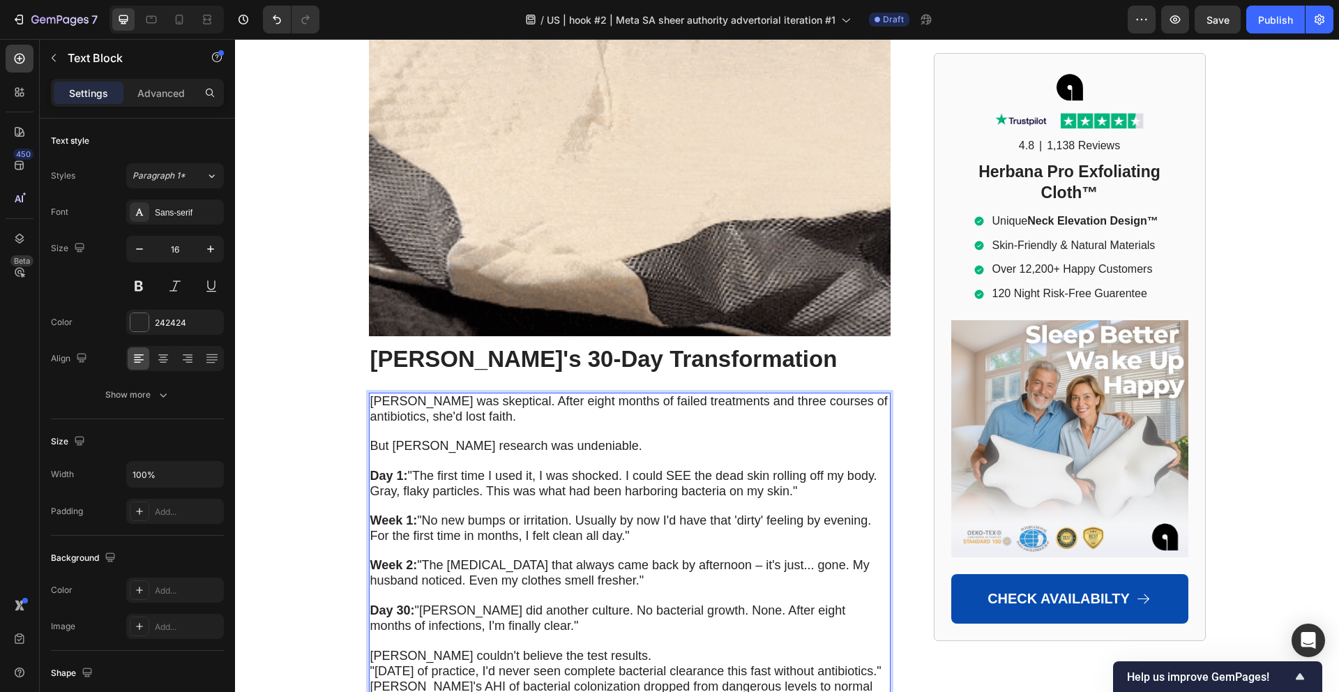
click at [616, 648] on p "[PERSON_NAME] couldn't believe the test results." at bounding box center [629, 655] width 519 height 15
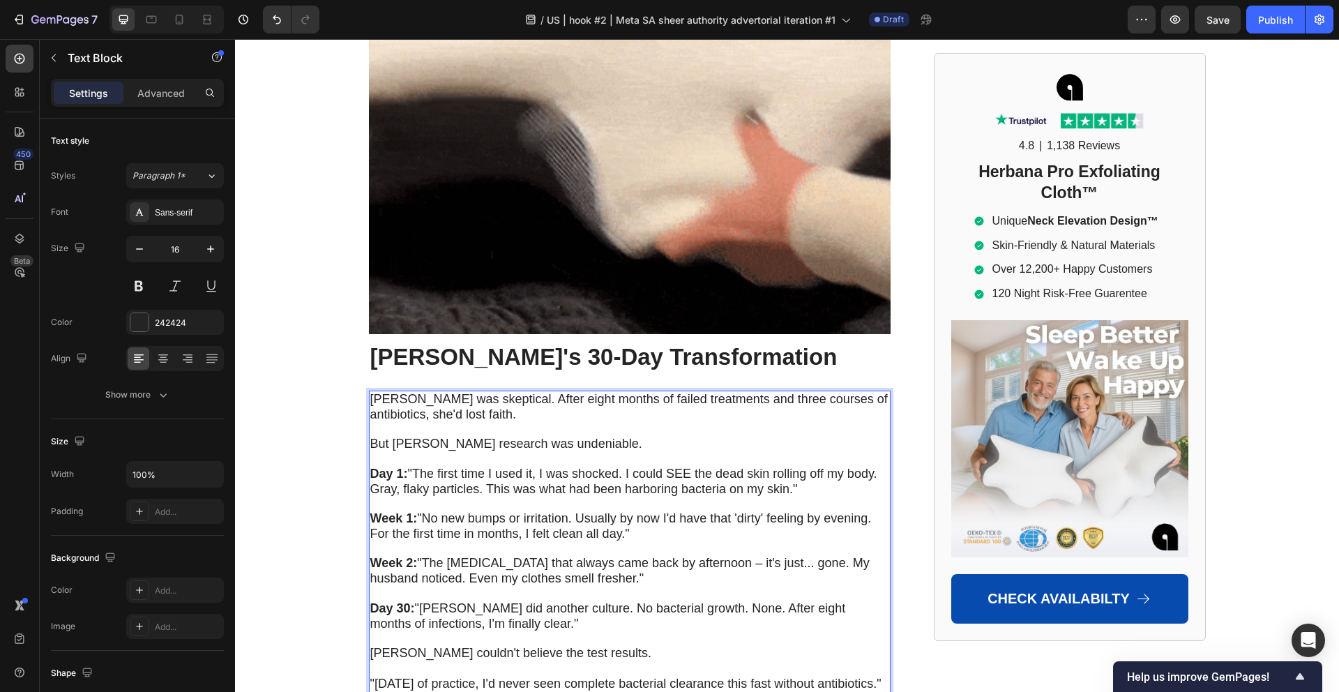
scroll to position [6661, 0]
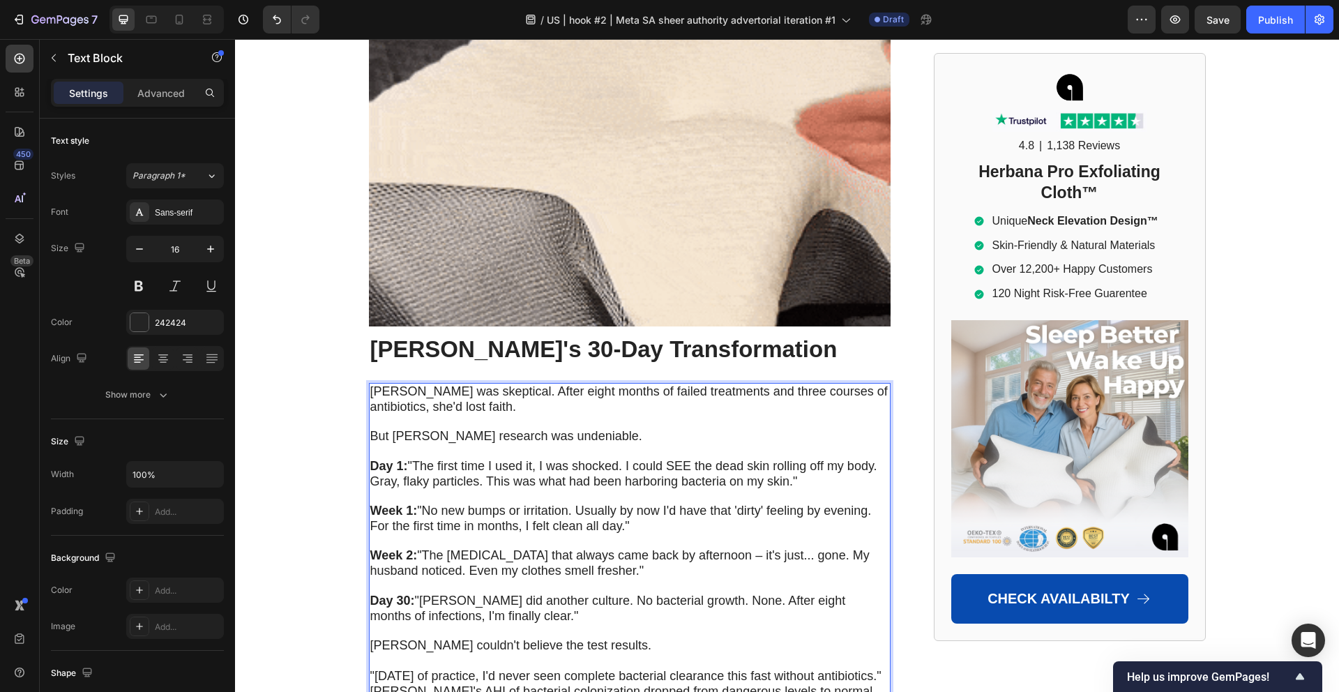
click at [470, 669] on p ""[DATE] of practice, I'd never seen complete bacterial clearance this fast with…" at bounding box center [629, 676] width 519 height 15
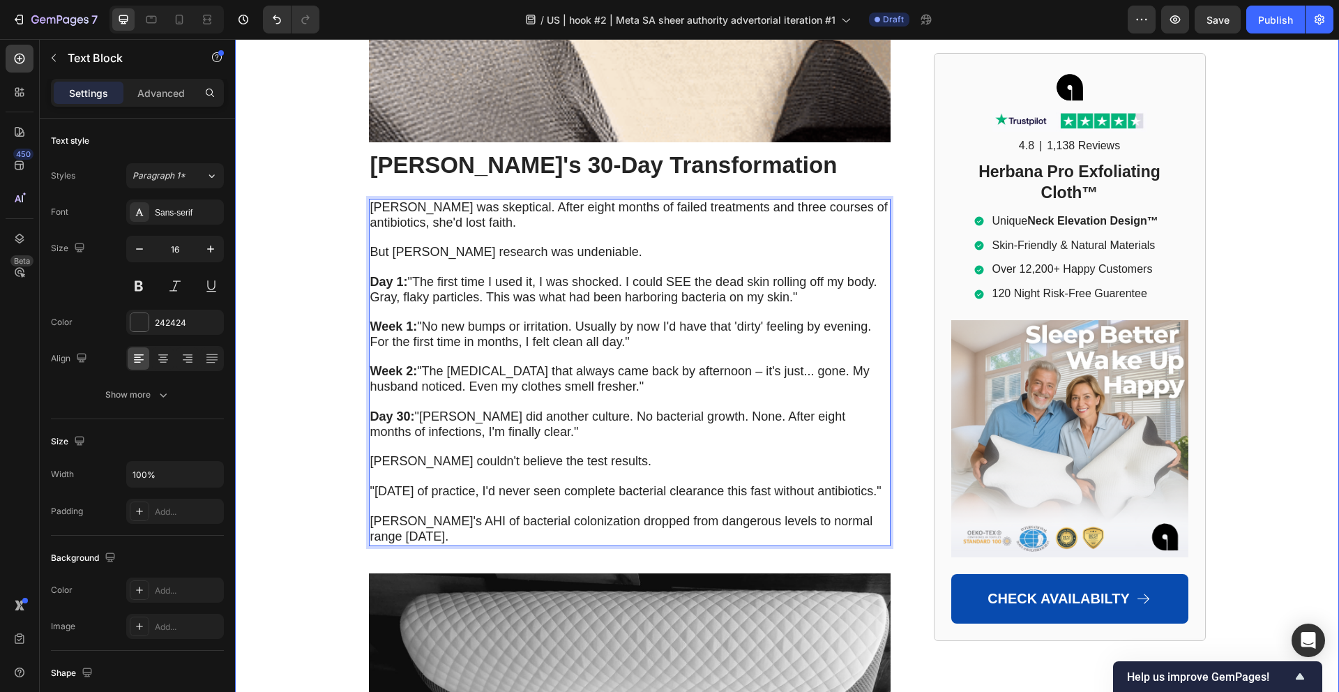
scroll to position [6848, 0]
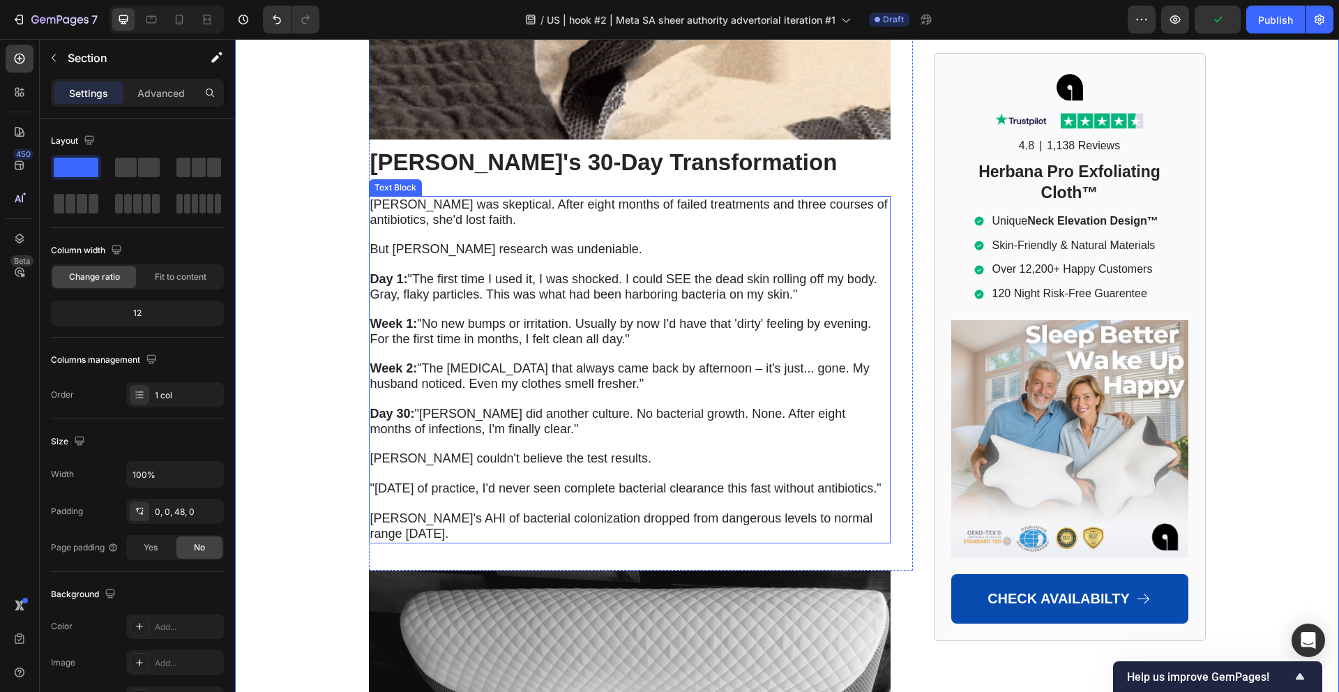
click at [404, 511] on span "[PERSON_NAME]'s AHI of bacterial colonization dropped from dangerous levels to …" at bounding box center [621, 525] width 503 height 29
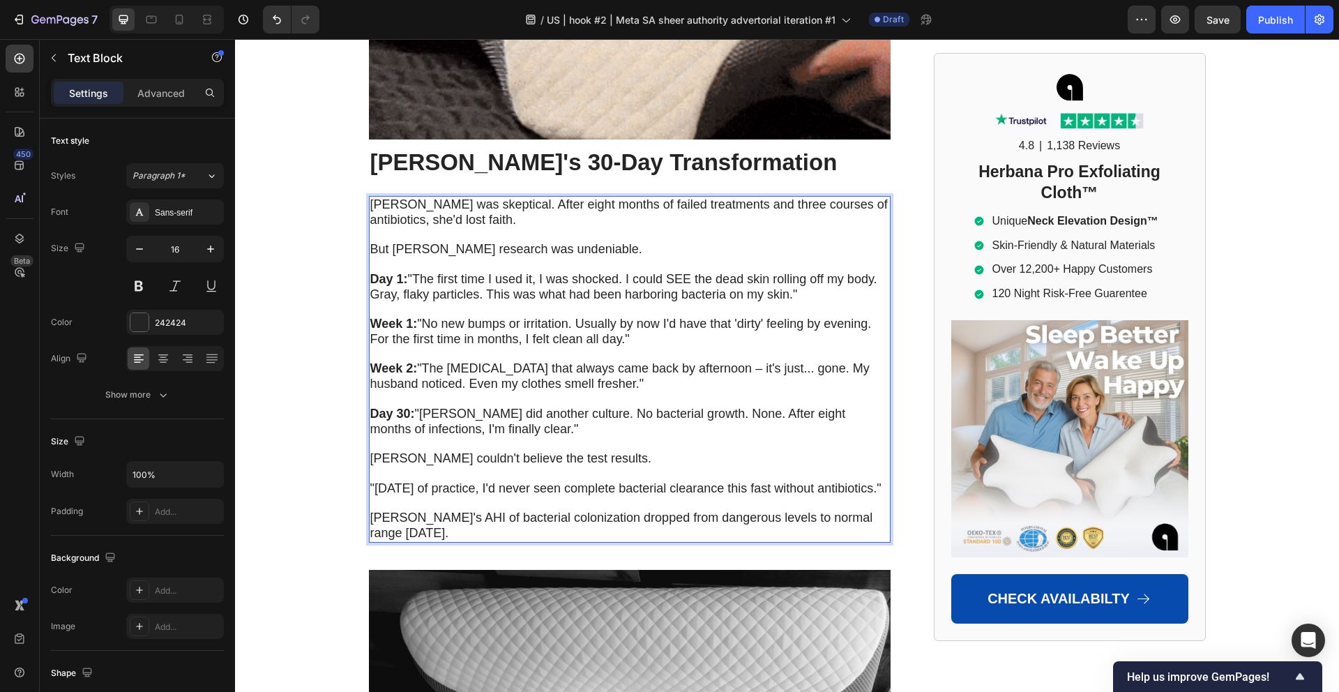
click at [449, 481] on p ""[DATE] of practice, I'd never seen complete bacterial clearance this fast with…" at bounding box center [629, 496] width 519 height 30
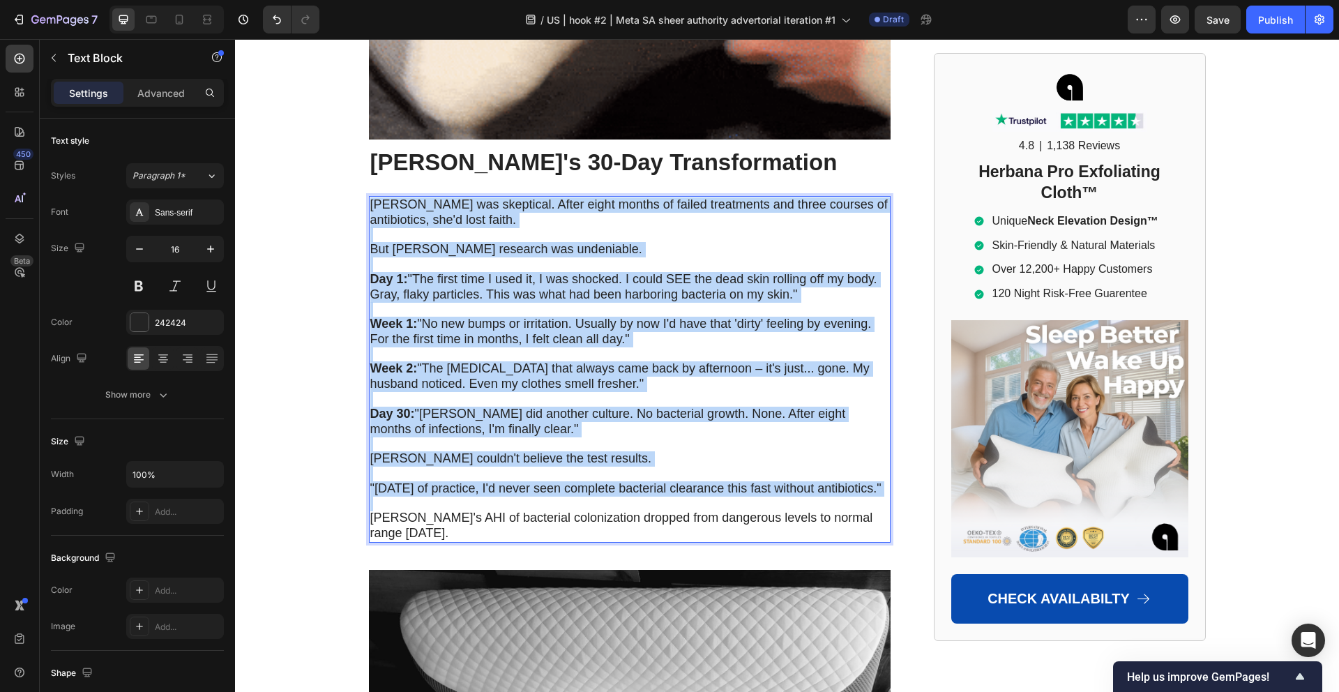
copy div "Barbara was skeptical. After eight months of failed treatments and three course…"
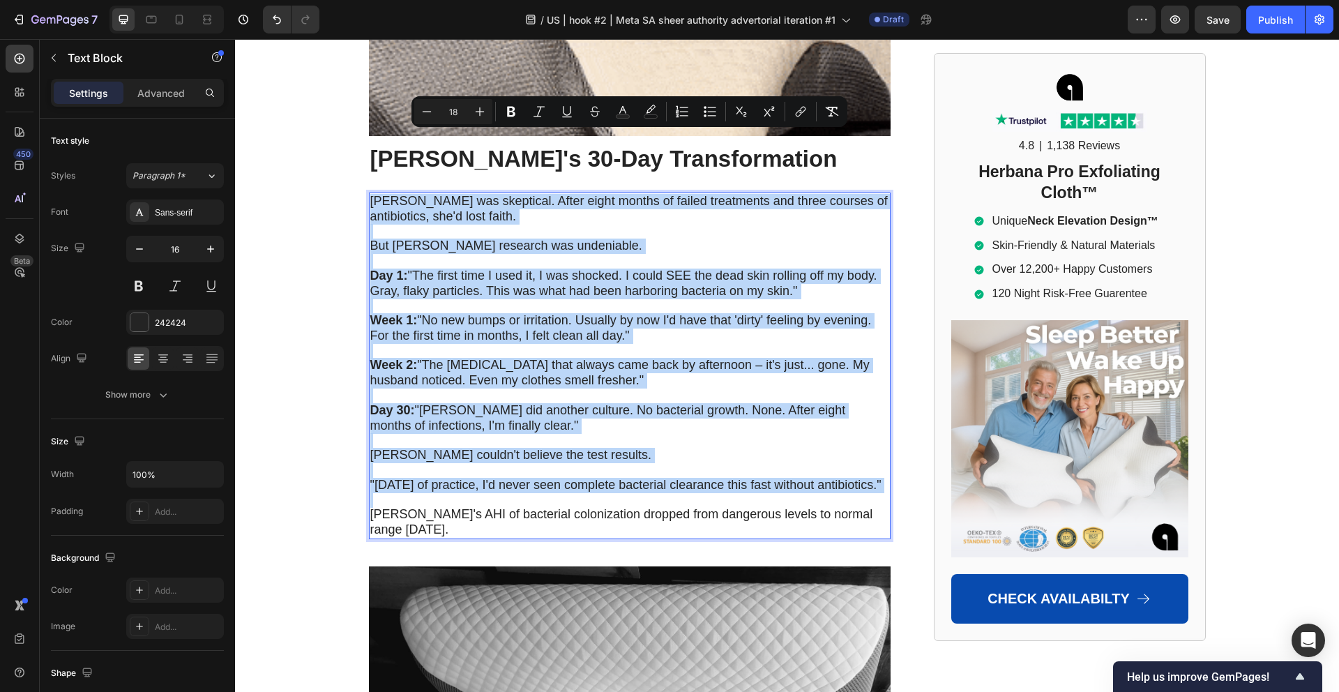
scroll to position [6863, 0]
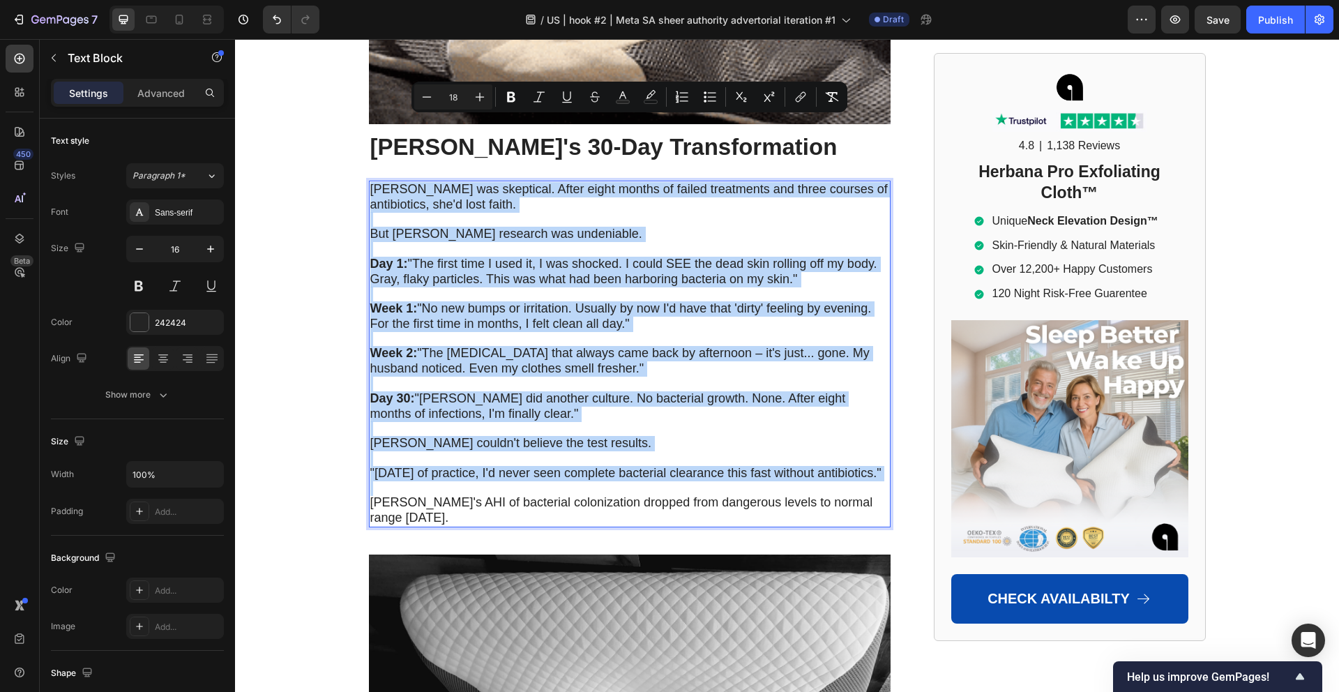
click at [442, 495] on span "[PERSON_NAME]'s AHI of bacterial colonization dropped from dangerous levels to …" at bounding box center [621, 509] width 503 height 29
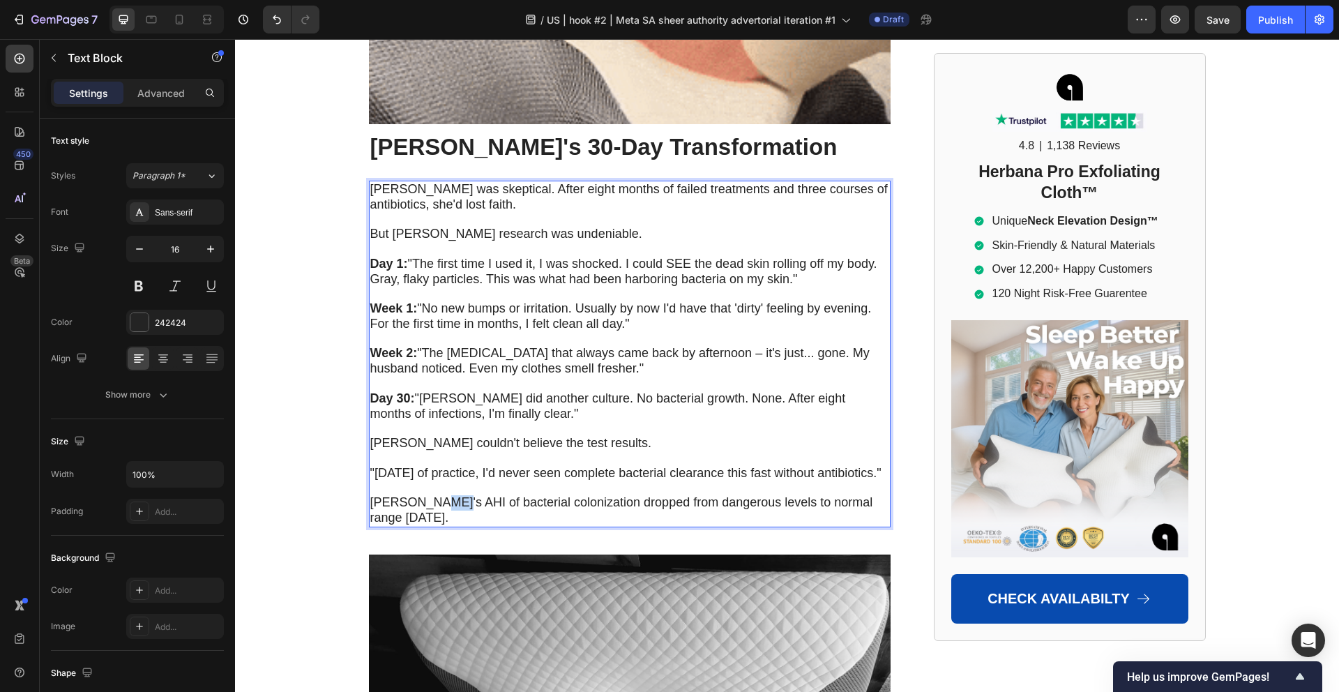
click at [442, 495] on span "[PERSON_NAME]'s AHI of bacterial colonization dropped from dangerous levels to …" at bounding box center [621, 509] width 503 height 29
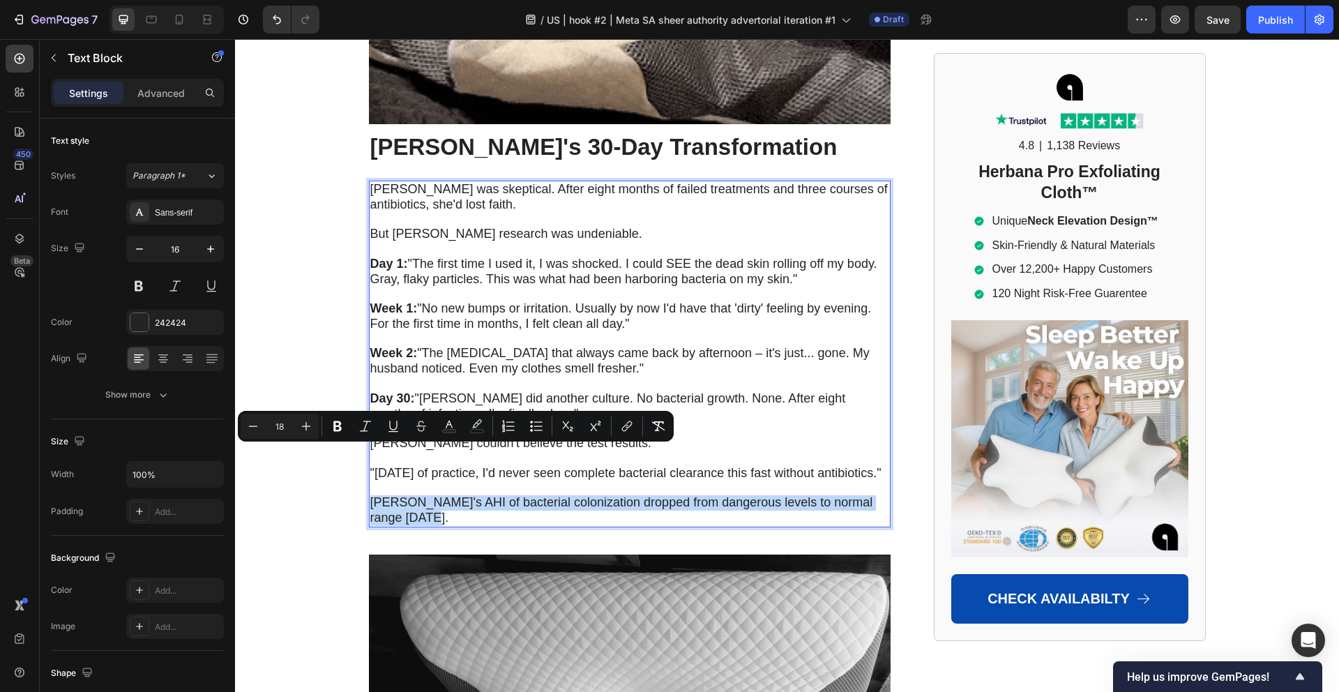
click at [442, 495] on span "[PERSON_NAME]'s AHI of bacterial colonization dropped from dangerous levels to …" at bounding box center [621, 509] width 503 height 29
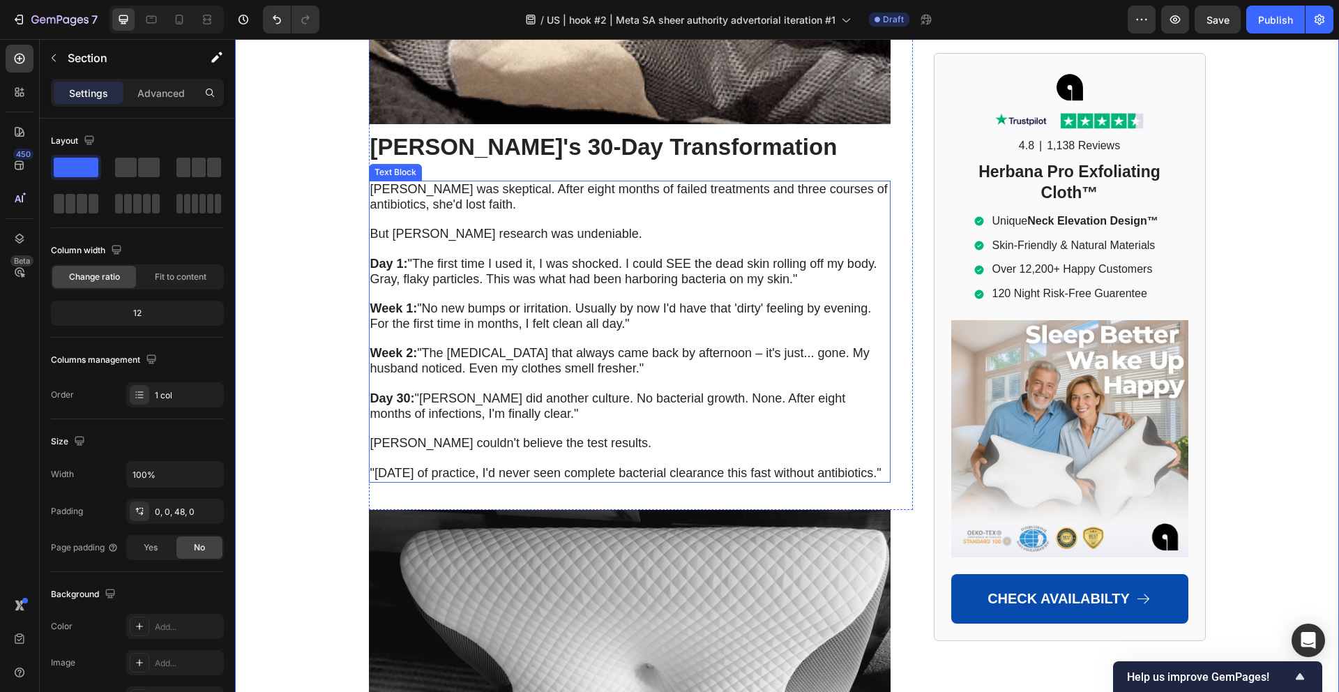
click at [622, 301] on span "Week 1: "No new bumps or irritation. Usually by now I'd have that 'dirty' feeli…" at bounding box center [620, 315] width 501 height 29
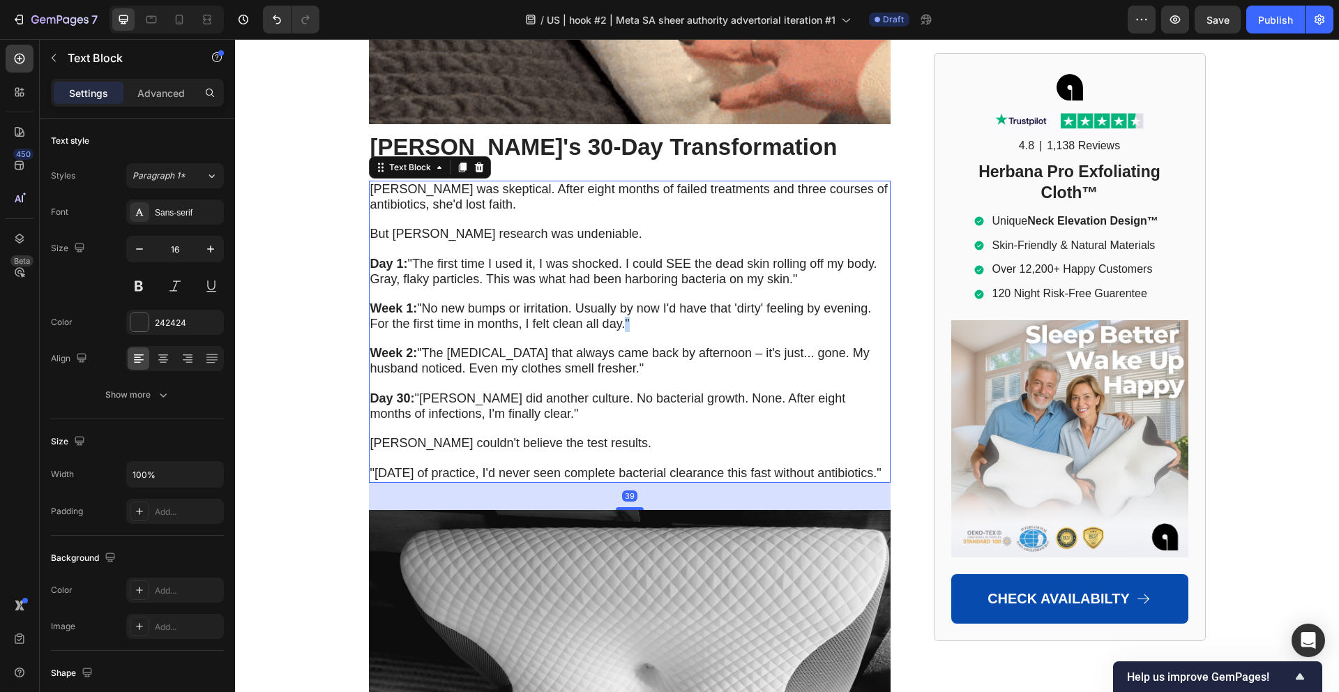
click at [621, 301] on span "Week 1: "No new bumps or irritation. Usually by now I'd have that 'dirty' feeli…" at bounding box center [620, 315] width 501 height 29
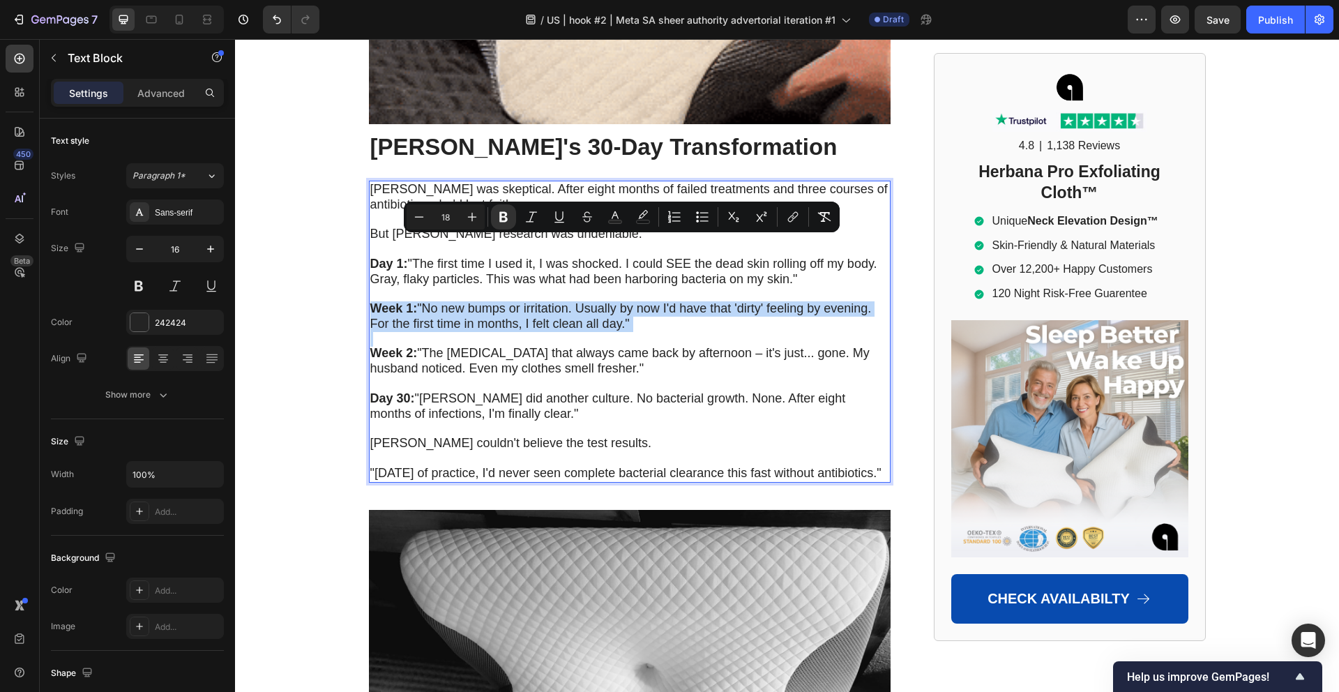
click at [621, 301] on span "Week 1: "No new bumps or irritation. Usually by now I'd have that 'dirty' feeli…" at bounding box center [620, 315] width 501 height 29
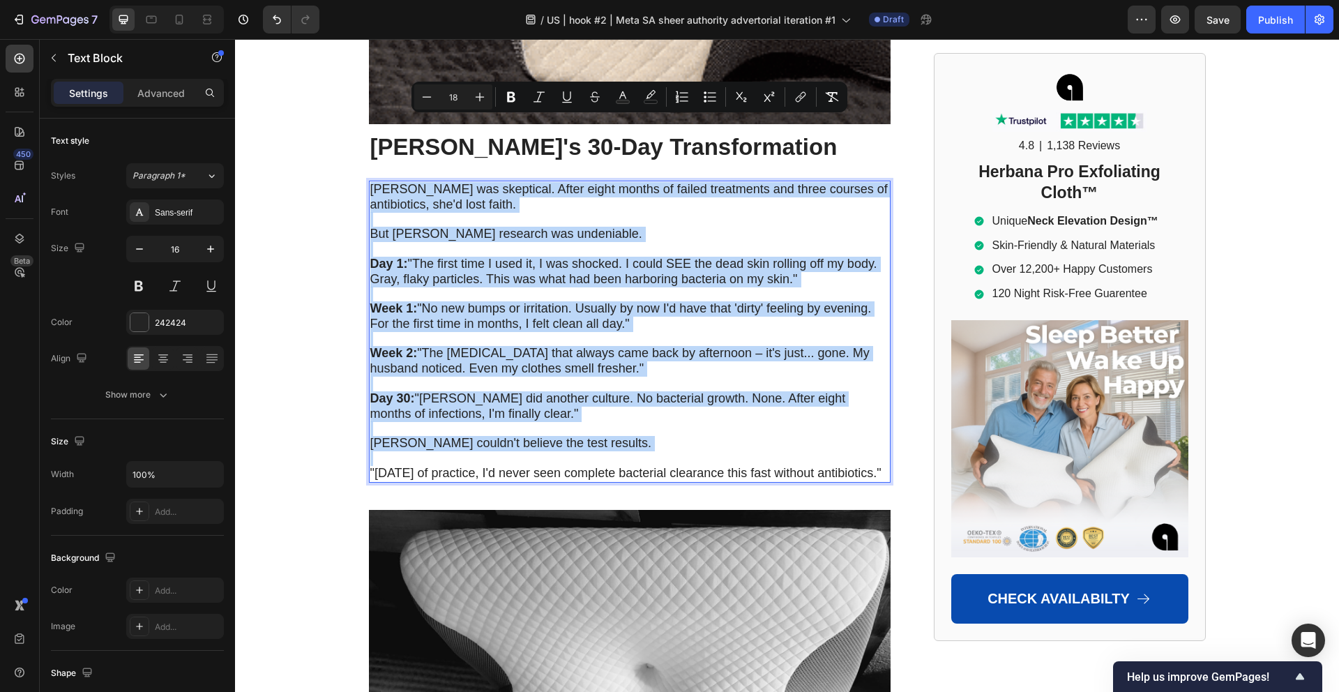
copy div "Barbara was skeptical. After eight months of failed treatments and three course…"
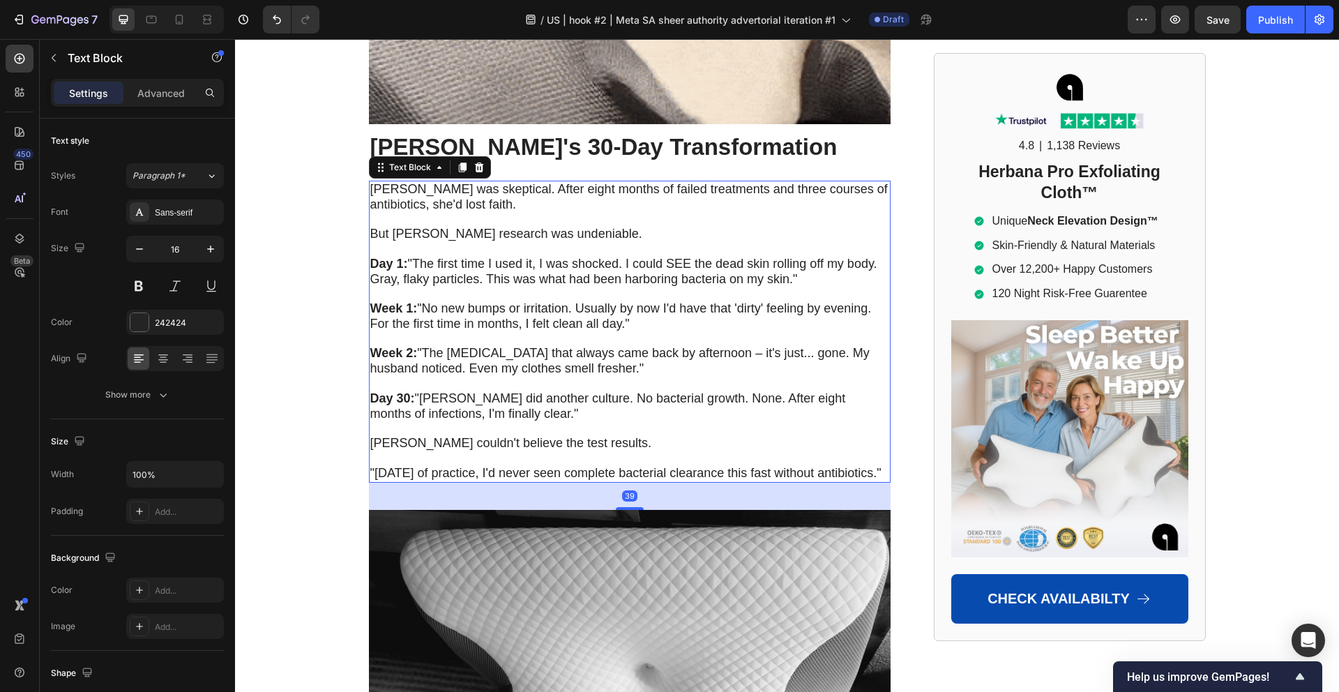
click at [591, 466] on span ""[DATE] of practice, I'd never seen complete bacterial clearance this fast with…" at bounding box center [625, 473] width 511 height 14
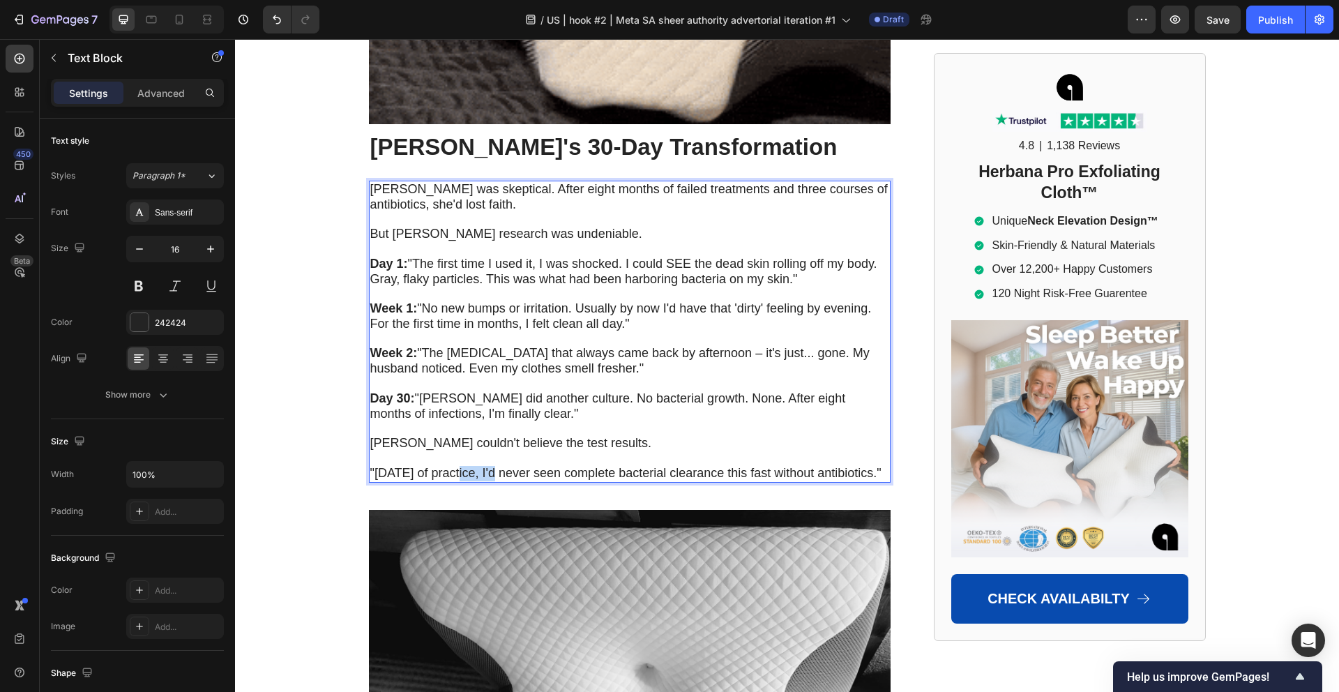
click at [457, 466] on span ""[DATE] of practice, I'd never seen complete bacterial clearance this fast with…" at bounding box center [625, 473] width 511 height 14
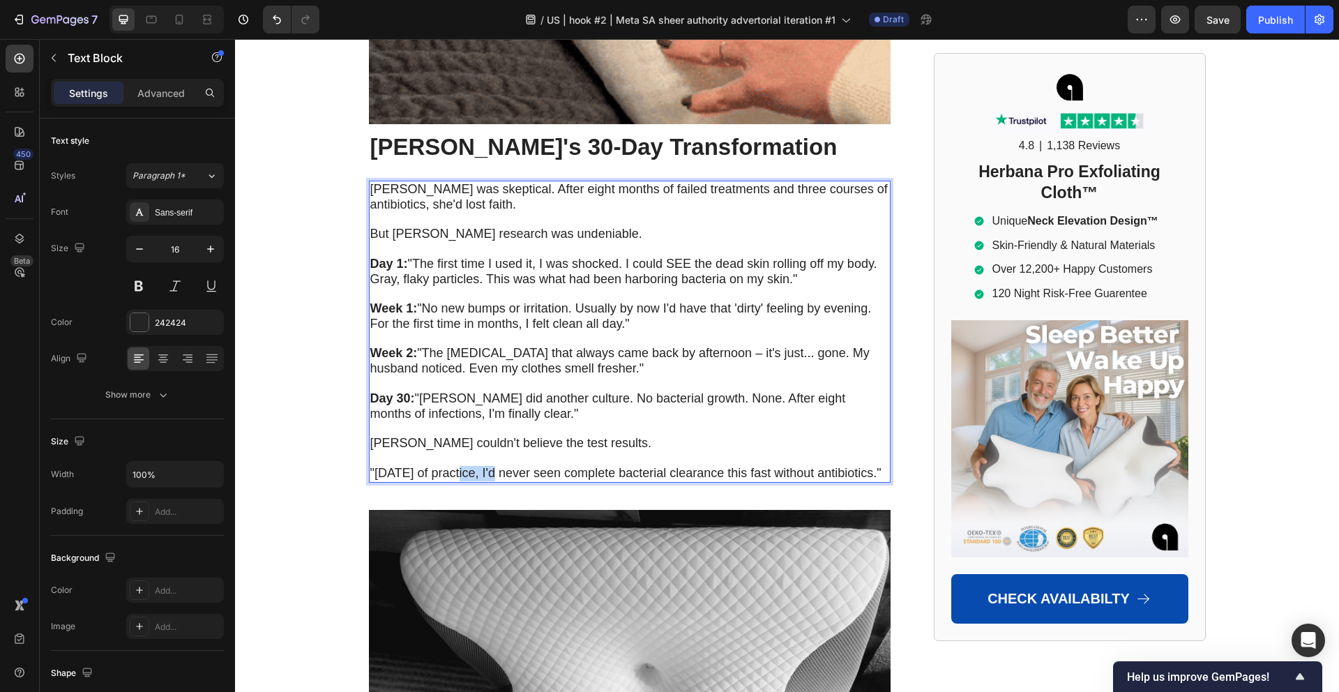
click at [457, 466] on span ""[DATE] of practice, I'd never seen complete bacterial clearance this fast with…" at bounding box center [625, 473] width 511 height 14
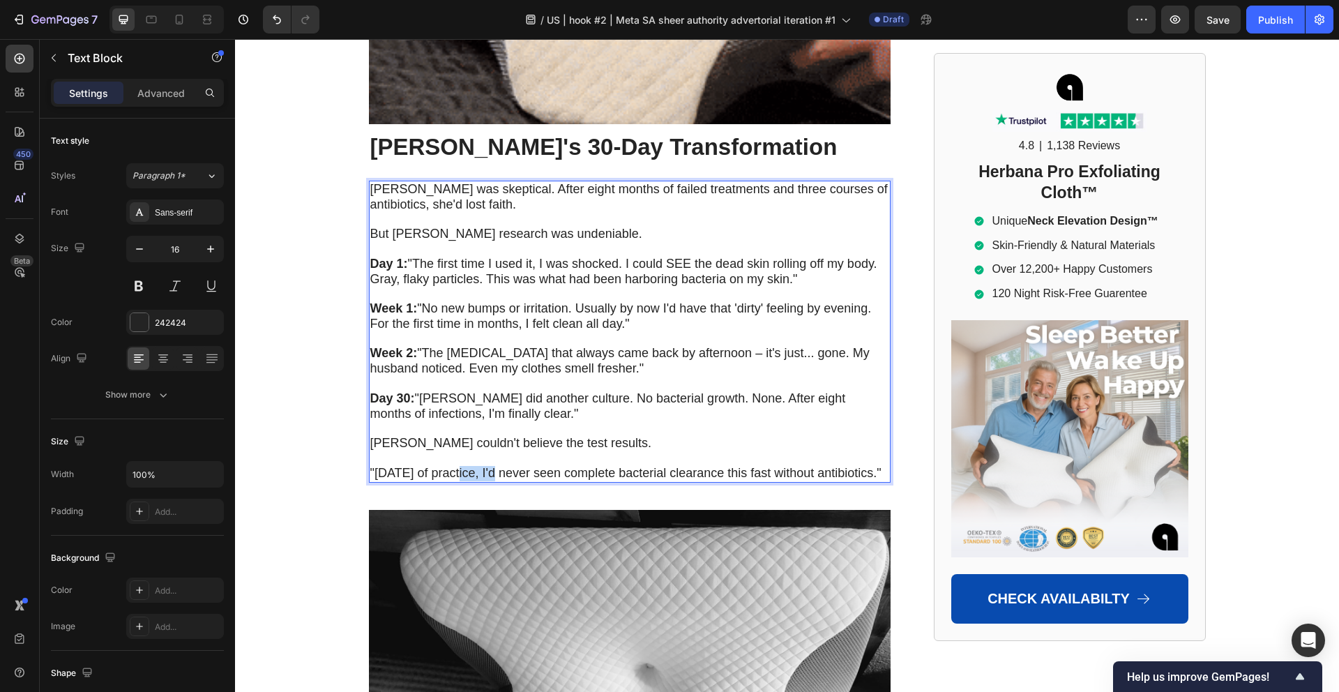
click at [457, 466] on span ""[DATE] of practice, I'd never seen complete bacterial clearance this fast with…" at bounding box center [625, 473] width 511 height 14
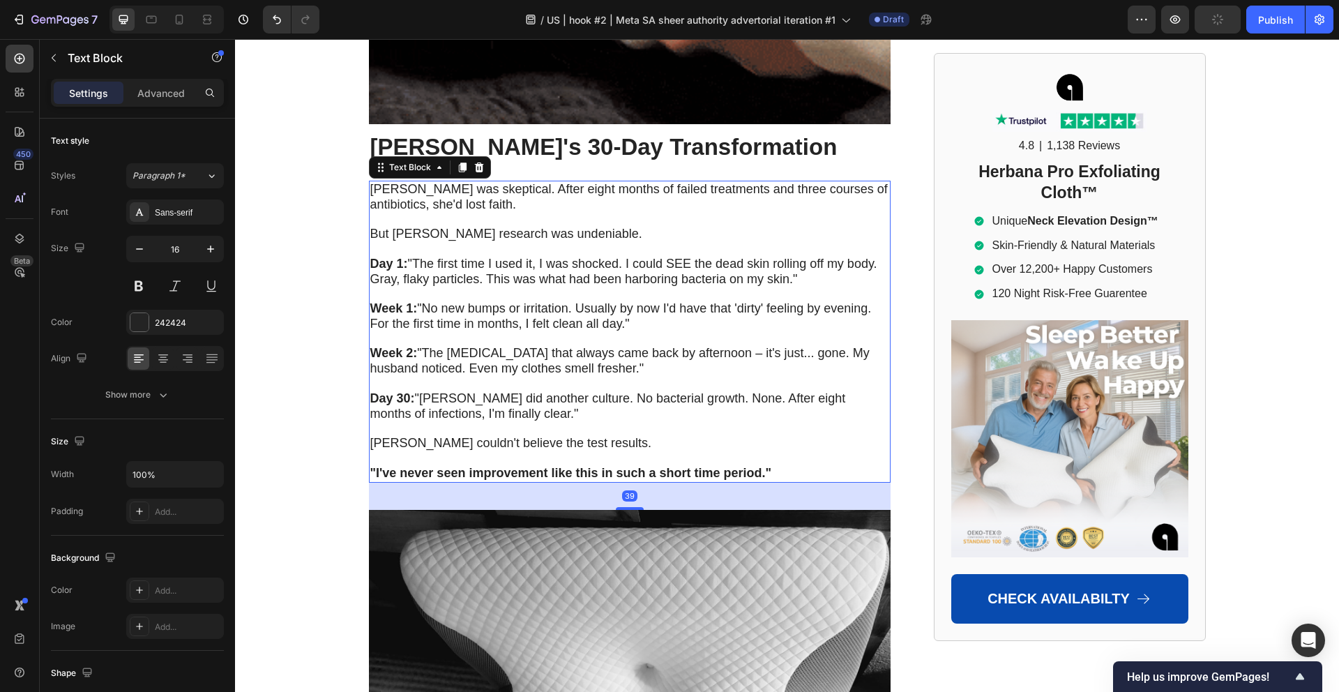
click at [662, 391] on span "Day 30: "Dr. Mitchell did another culture. No bacterial growth. None. After eig…" at bounding box center [607, 405] width 475 height 29
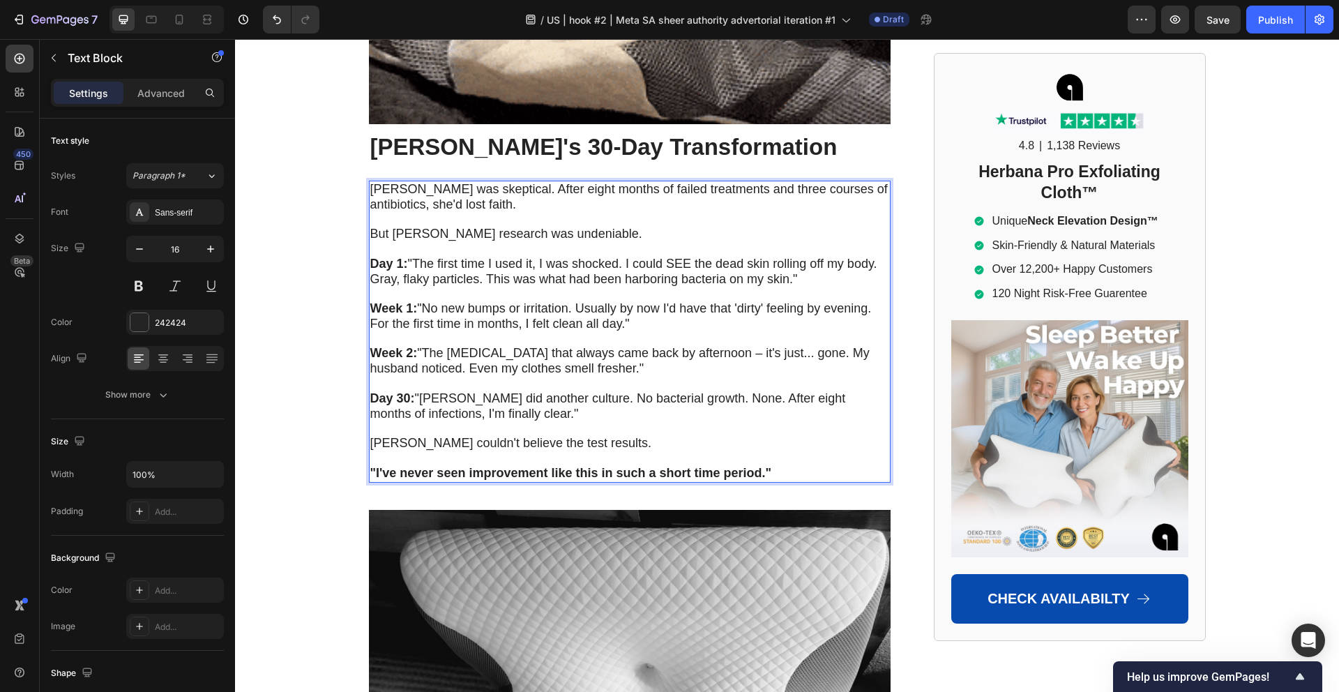
click at [611, 391] on span "Day 30: "Dr. Mitchell did another culture. No bacterial growth. None. After eig…" at bounding box center [607, 405] width 475 height 29
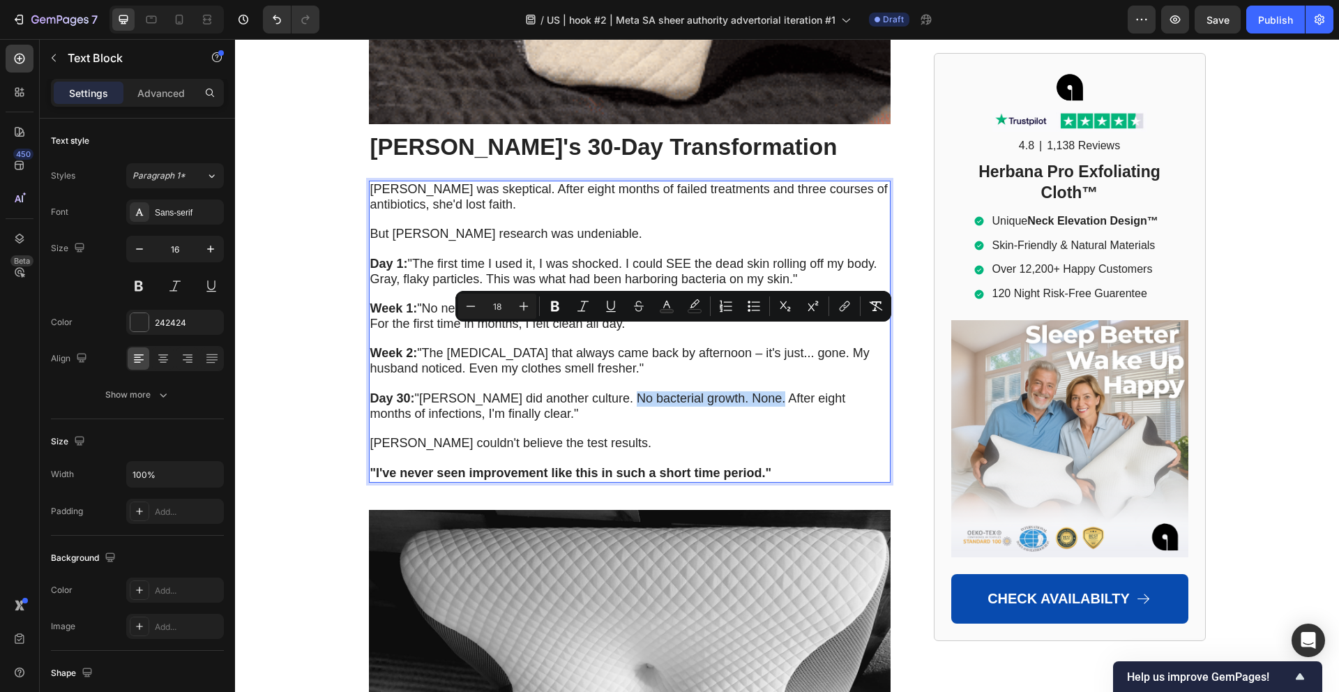
drag, startPoint x: 600, startPoint y: 337, endPoint x: 747, endPoint y: 339, distance: 146.4
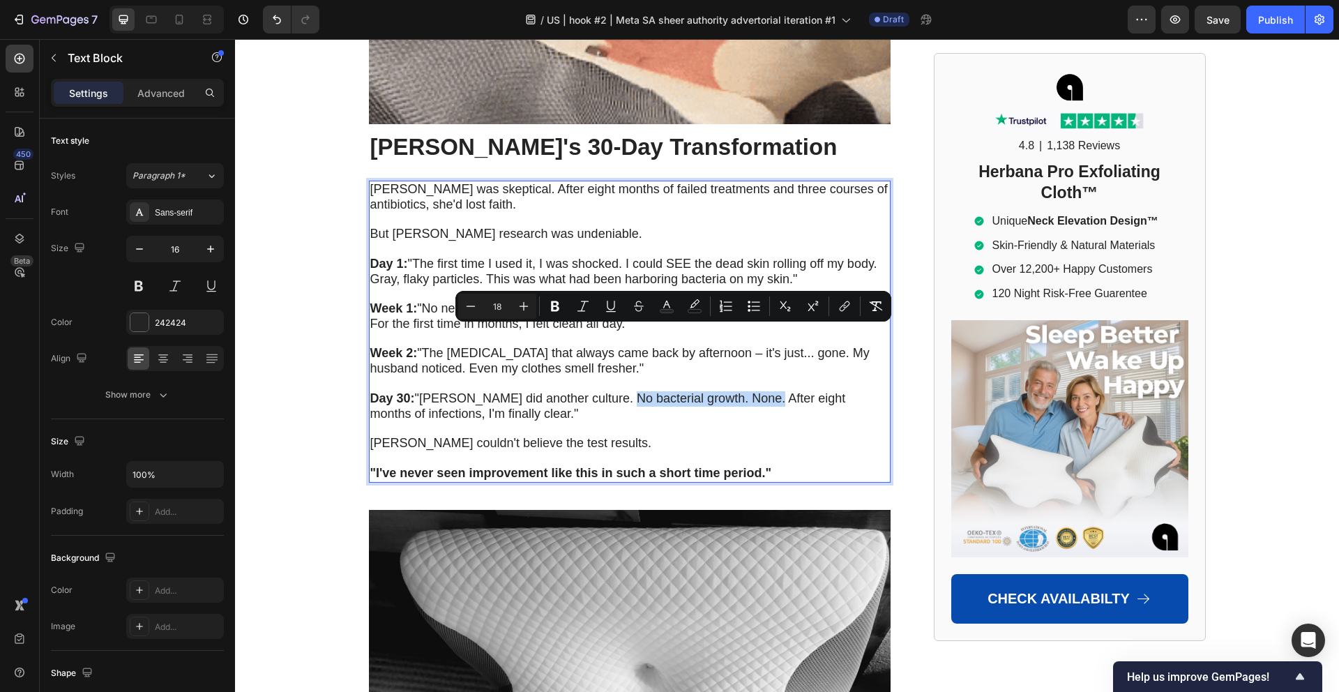
click at [747, 391] on span "Day 30: "Dr. Mitchell did another culture. No bacterial growth. None. After eig…" at bounding box center [607, 405] width 475 height 29
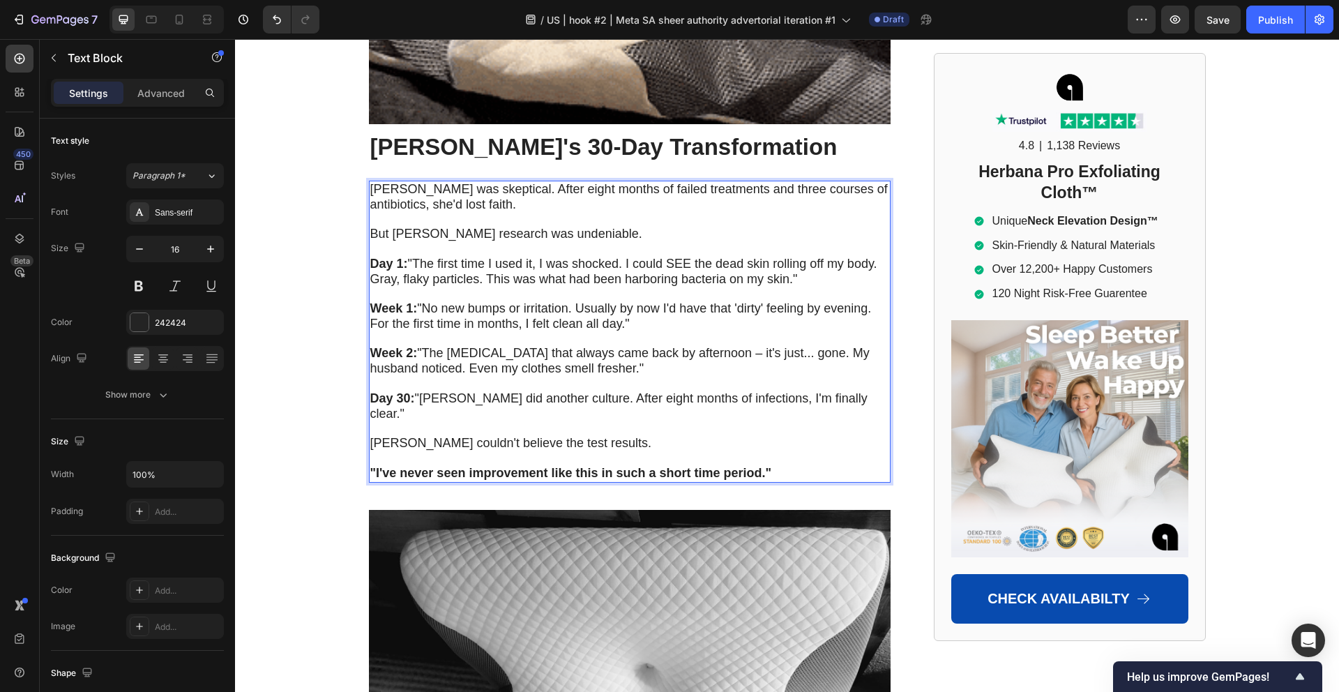
click at [735, 436] on p "[PERSON_NAME] couldn't believe the test results." at bounding box center [629, 443] width 519 height 15
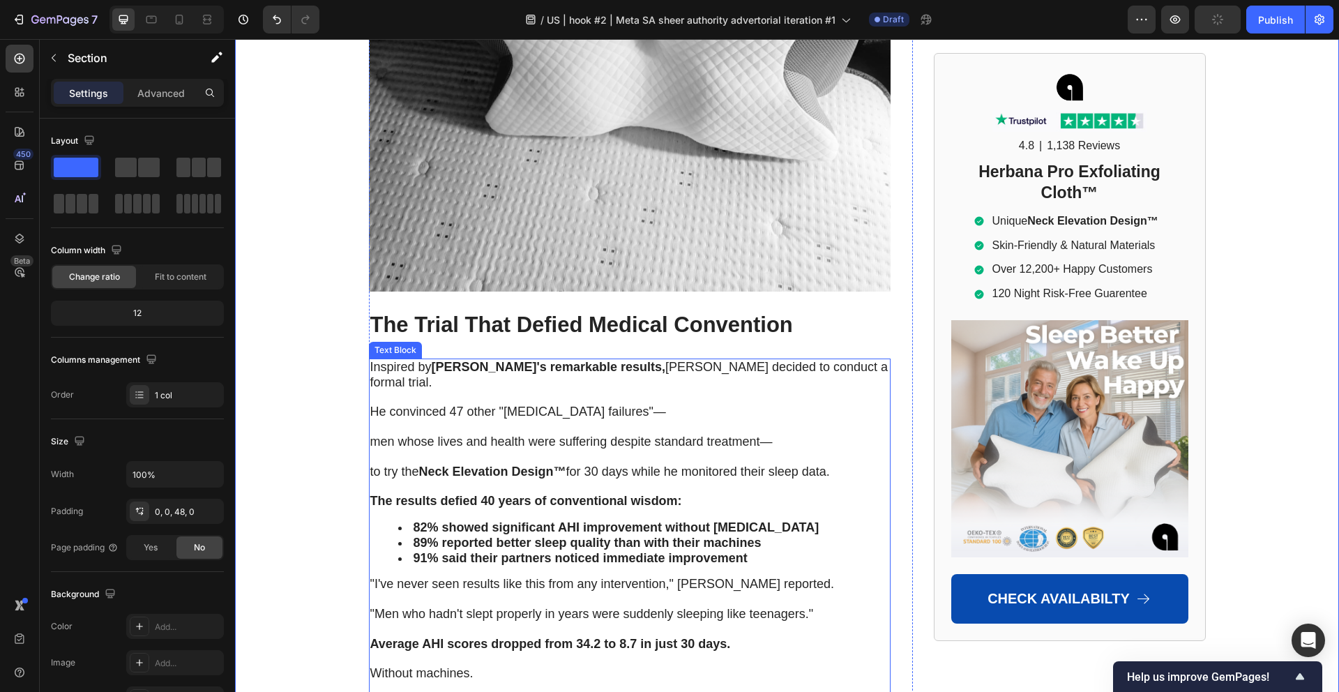
scroll to position [7494, 0]
click at [639, 307] on h2 "The Trial That Defied Medical Convention" at bounding box center [629, 323] width 521 height 33
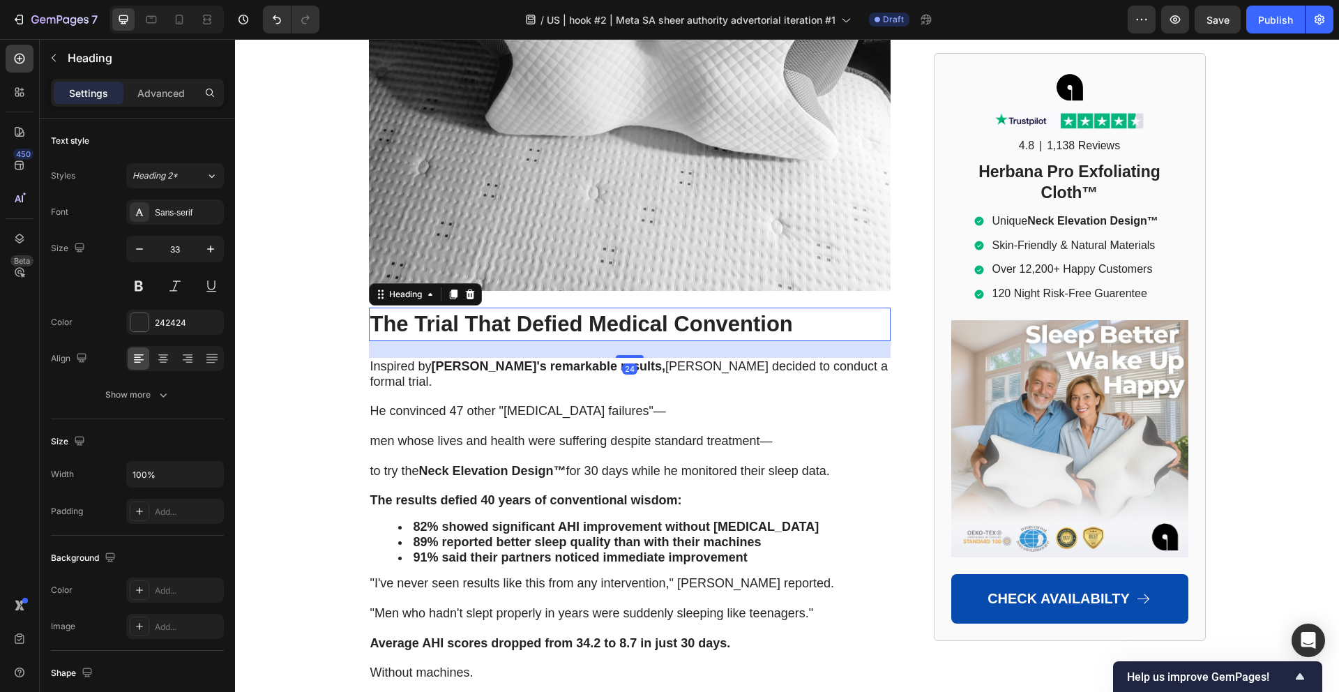
click at [639, 307] on h2 "The Trial That Defied Medical Convention" at bounding box center [629, 323] width 521 height 33
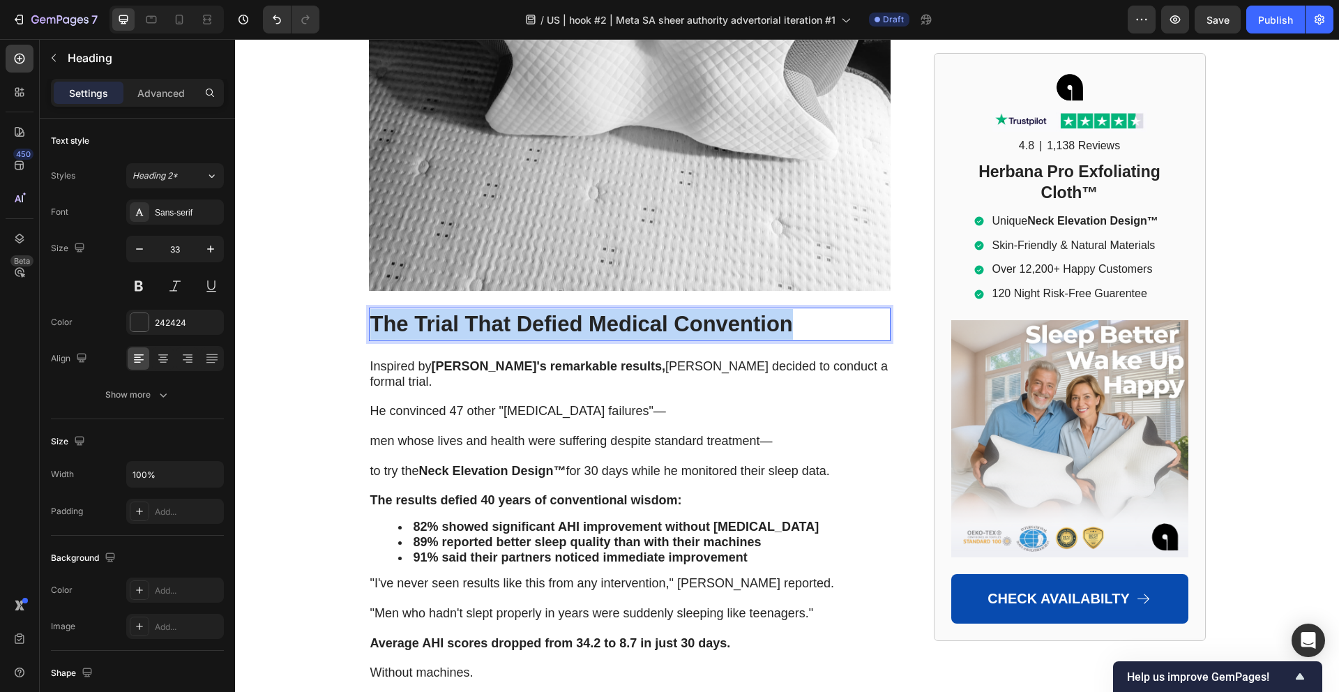
click at [639, 309] on p "The Trial That Defied Medical Convention" at bounding box center [629, 324] width 519 height 31
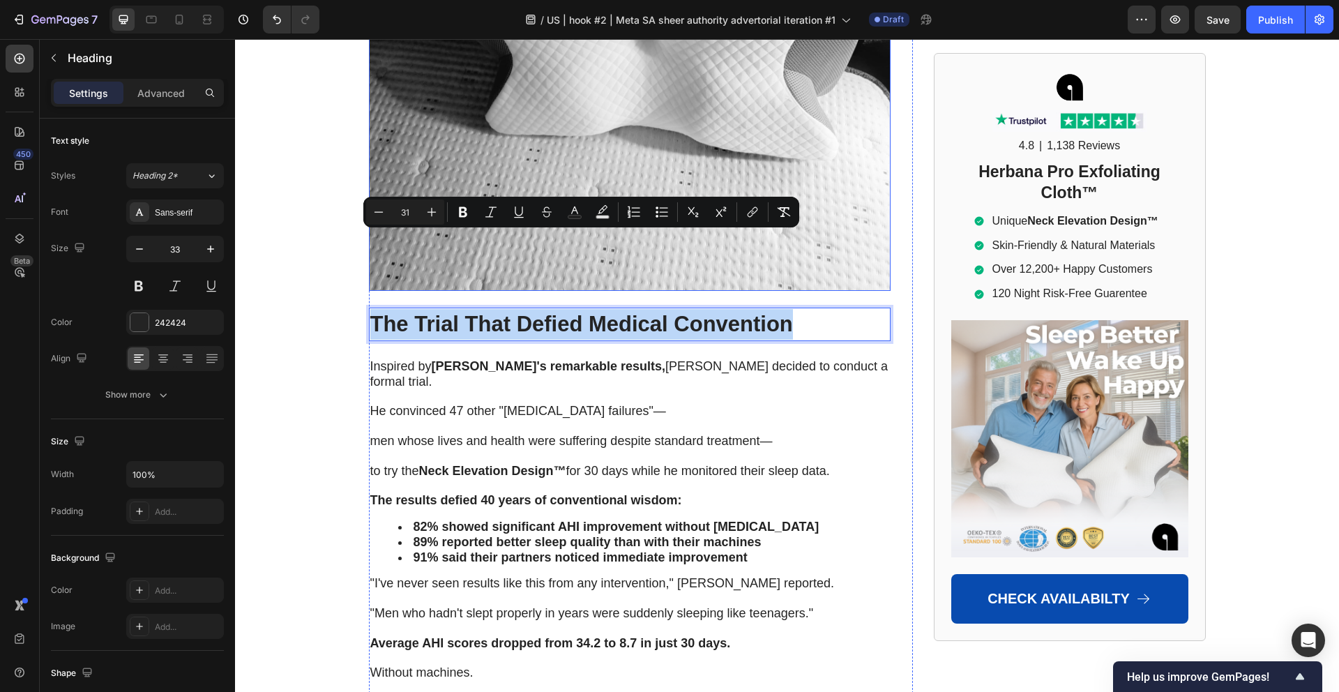
click at [809, 359] on span "Inspired by Steven's remarkable results, Dr. Richardson decided to conduct a fo…" at bounding box center [629, 373] width 518 height 29
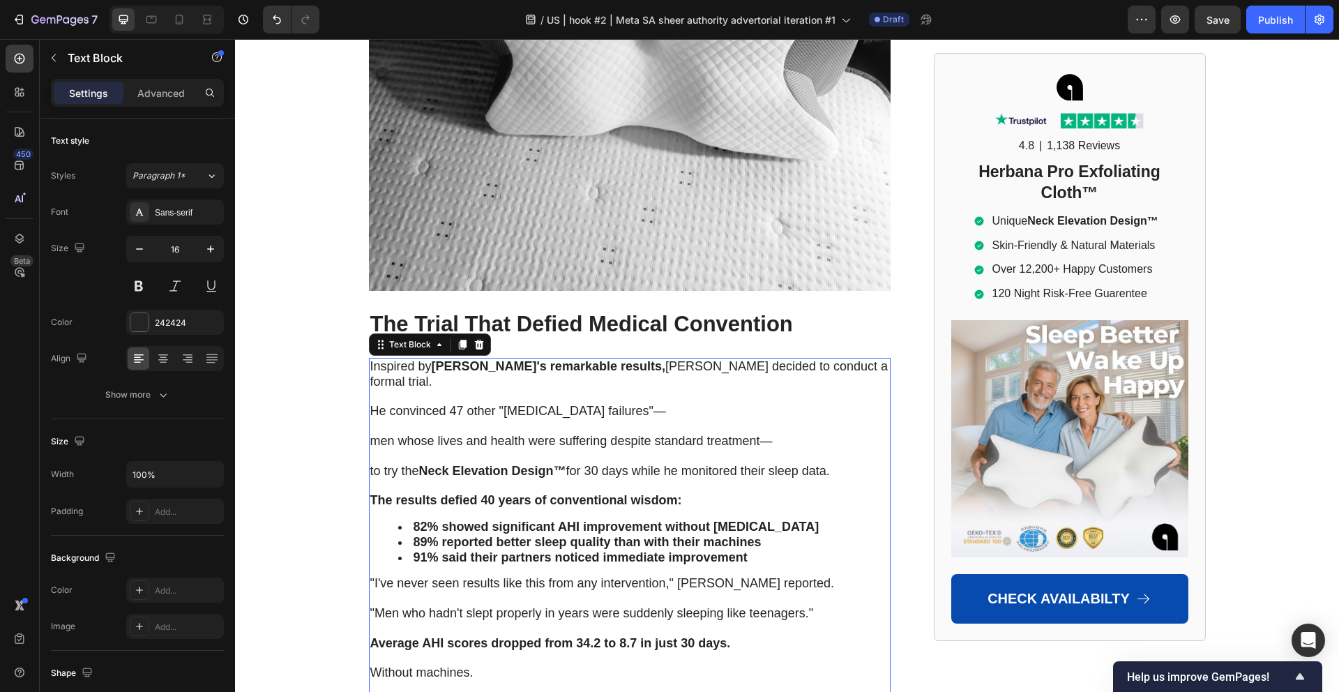
click at [752, 419] on p at bounding box center [629, 426] width 519 height 15
click at [752, 419] on p "Rich Text Editor. Editing area: main" at bounding box center [629, 426] width 519 height 15
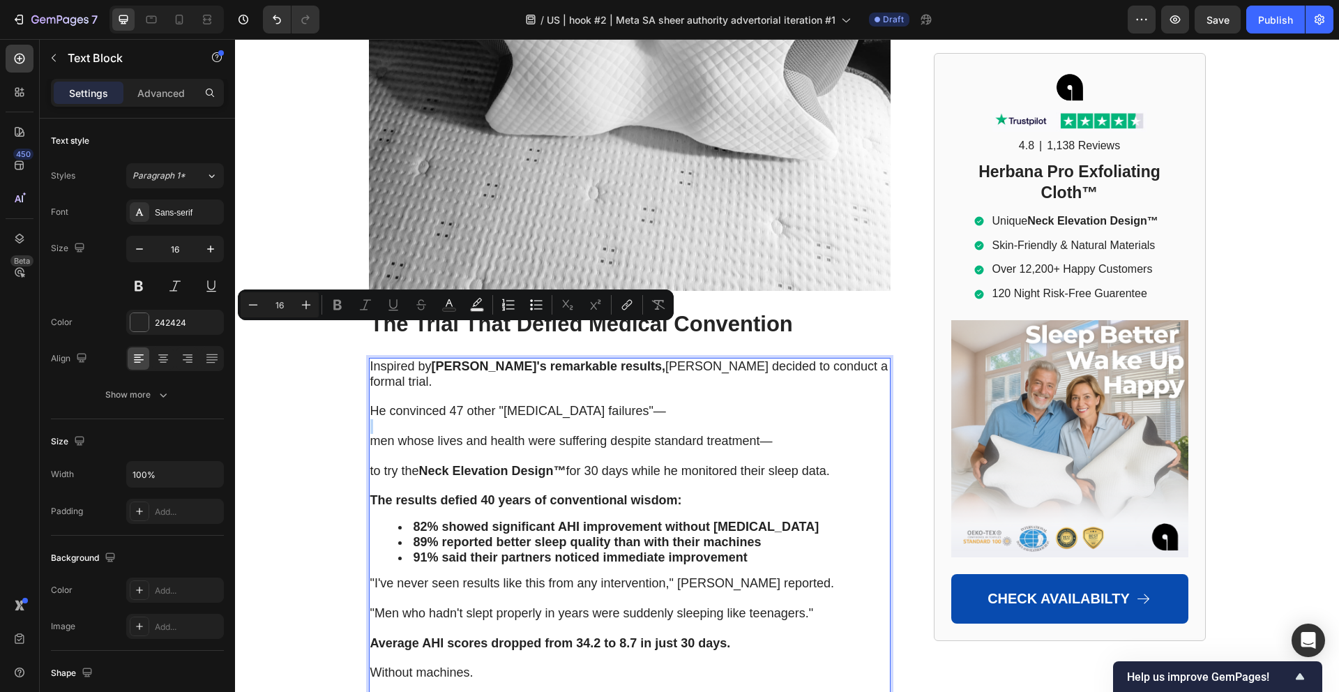
click at [752, 419] on p "Rich Text Editor. Editing area: main" at bounding box center [629, 426] width 519 height 15
click at [757, 312] on span "The Trial That Defied Medical Convention" at bounding box center [581, 324] width 422 height 24
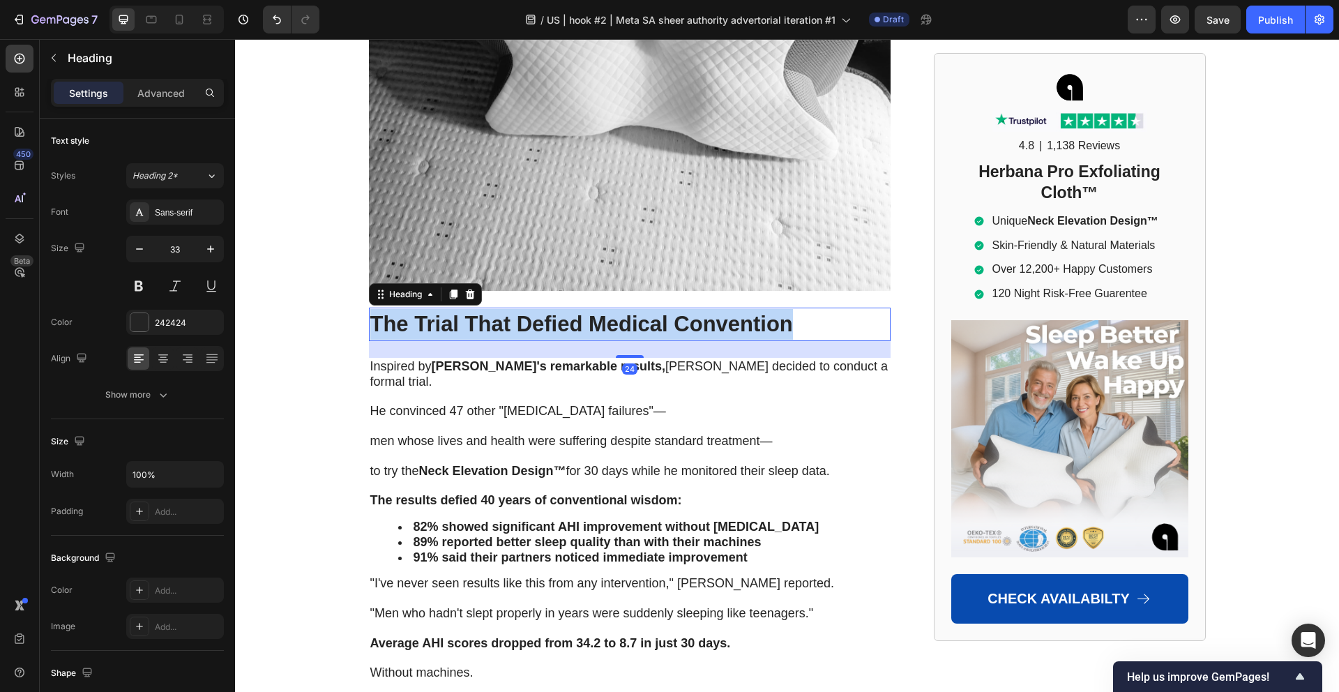
click at [757, 312] on span "The Trial That Defied Medical Convention" at bounding box center [581, 324] width 422 height 24
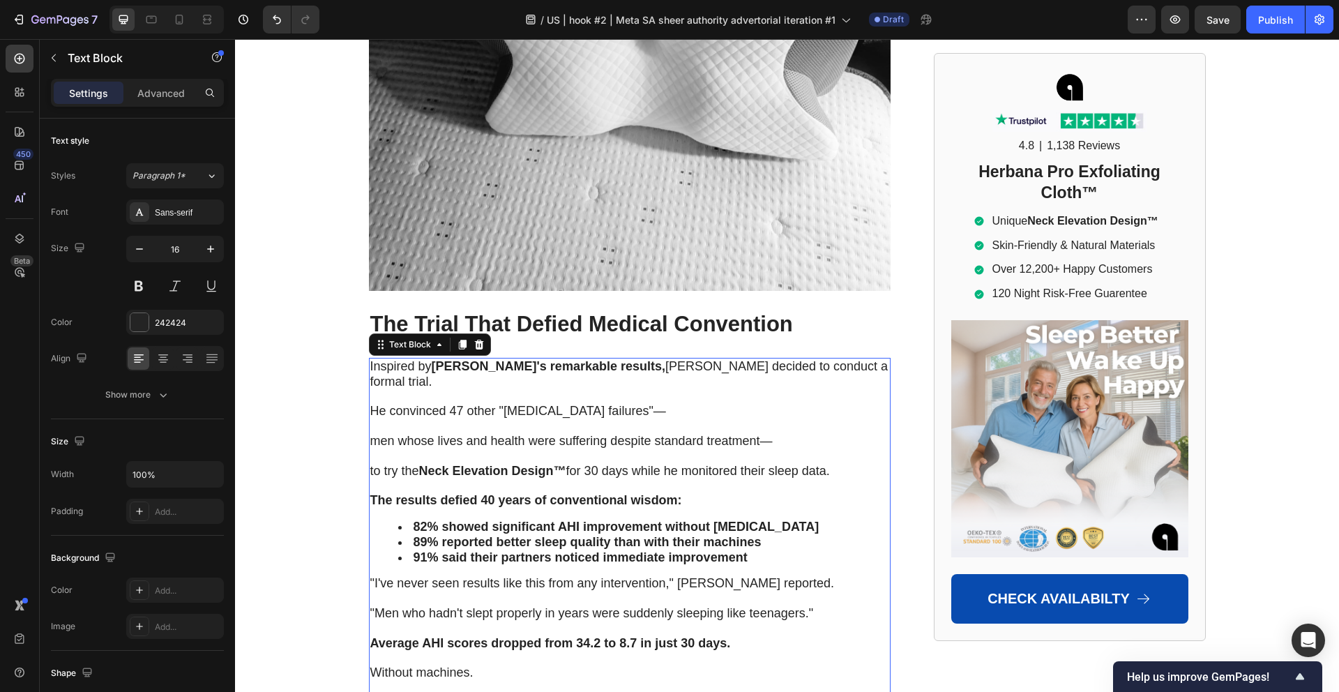
click at [570, 449] on p "Rich Text Editor. Editing area: main" at bounding box center [629, 456] width 519 height 15
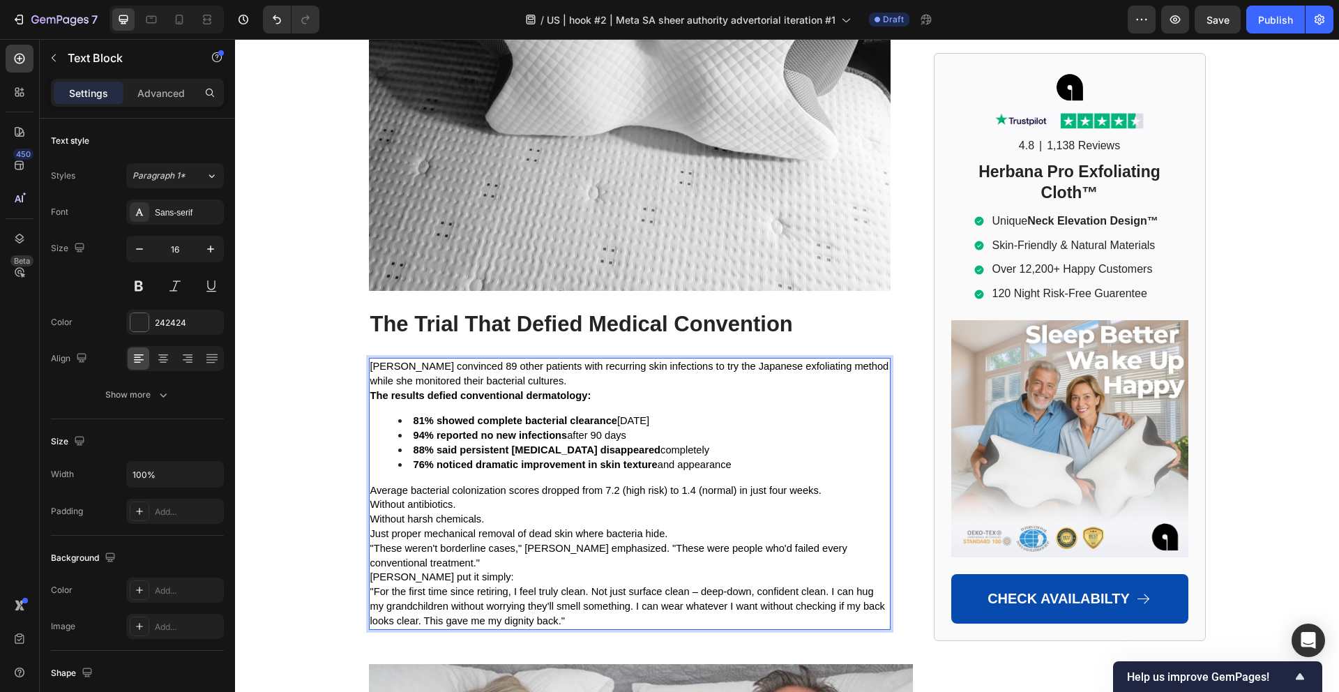
click at [551, 359] on p "[PERSON_NAME] convinced 89 other patients with recurring skin infections to try…" at bounding box center [629, 373] width 519 height 29
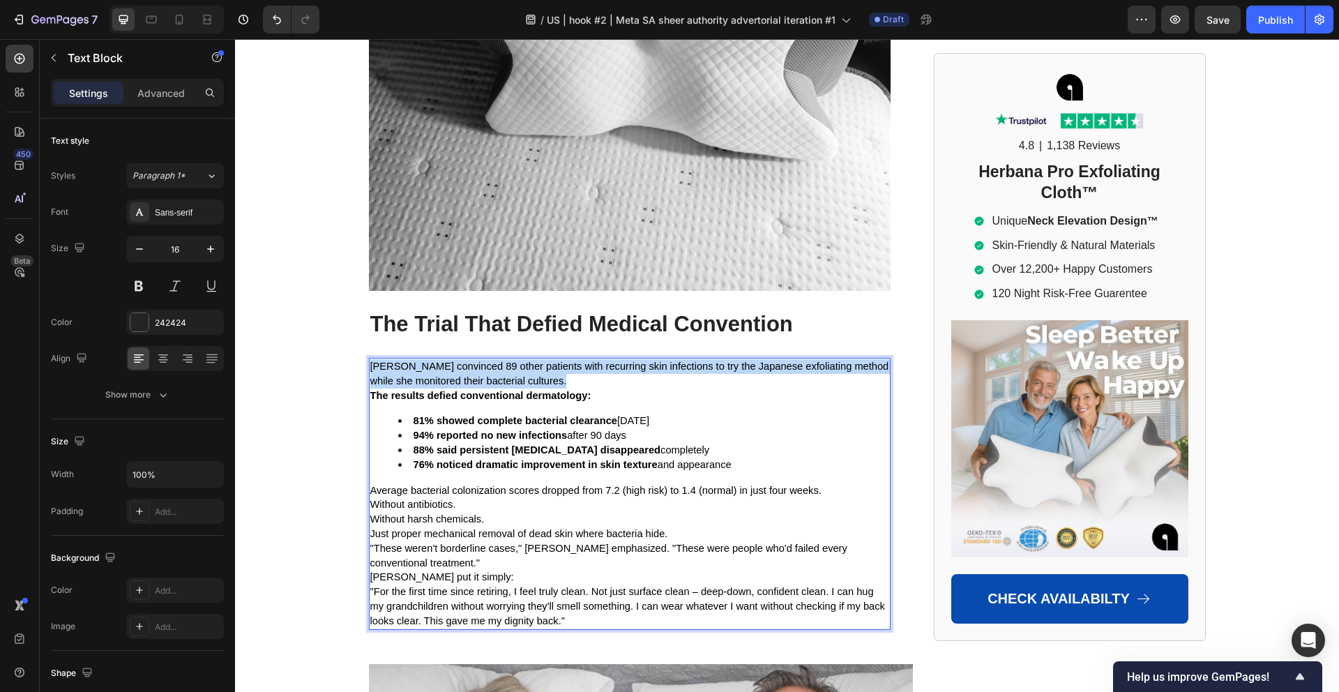
click at [551, 359] on p "[PERSON_NAME] convinced 89 other patients with recurring skin infections to try…" at bounding box center [629, 373] width 519 height 29
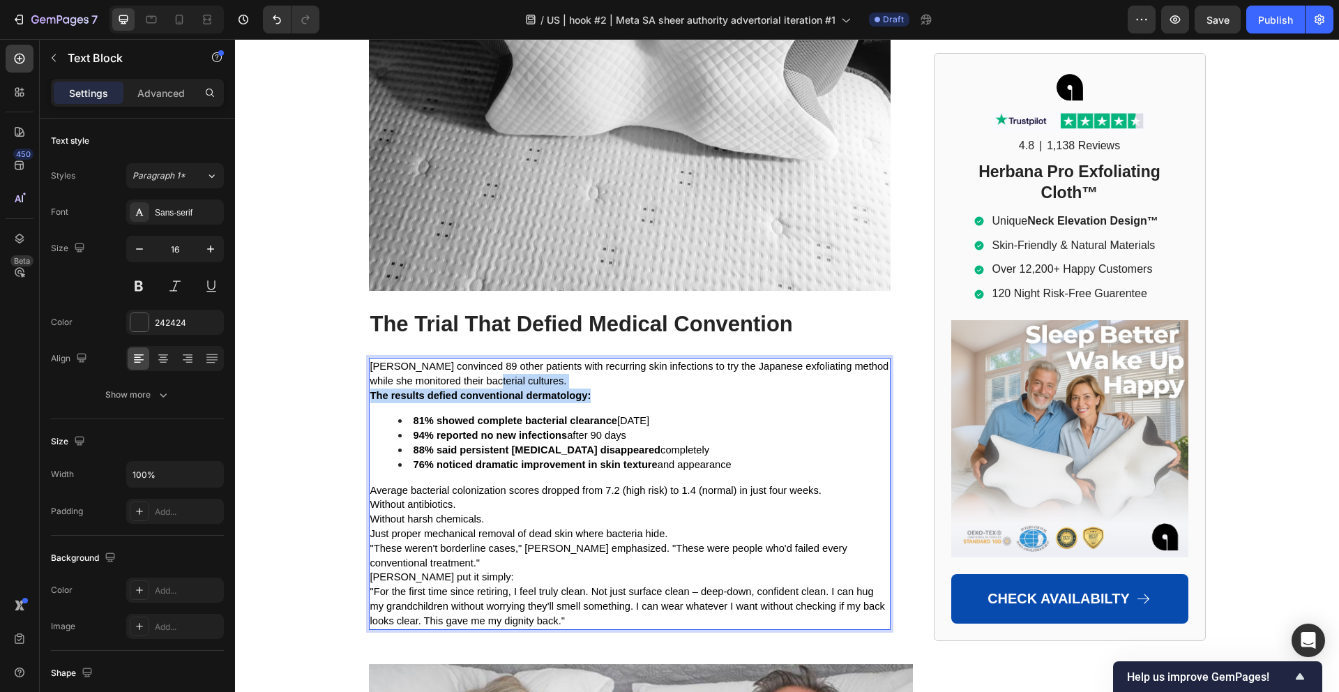
click at [480, 358] on div "Dr. Mitchell convinced 89 other patients with recurring skin infections to try …" at bounding box center [629, 494] width 521 height 272
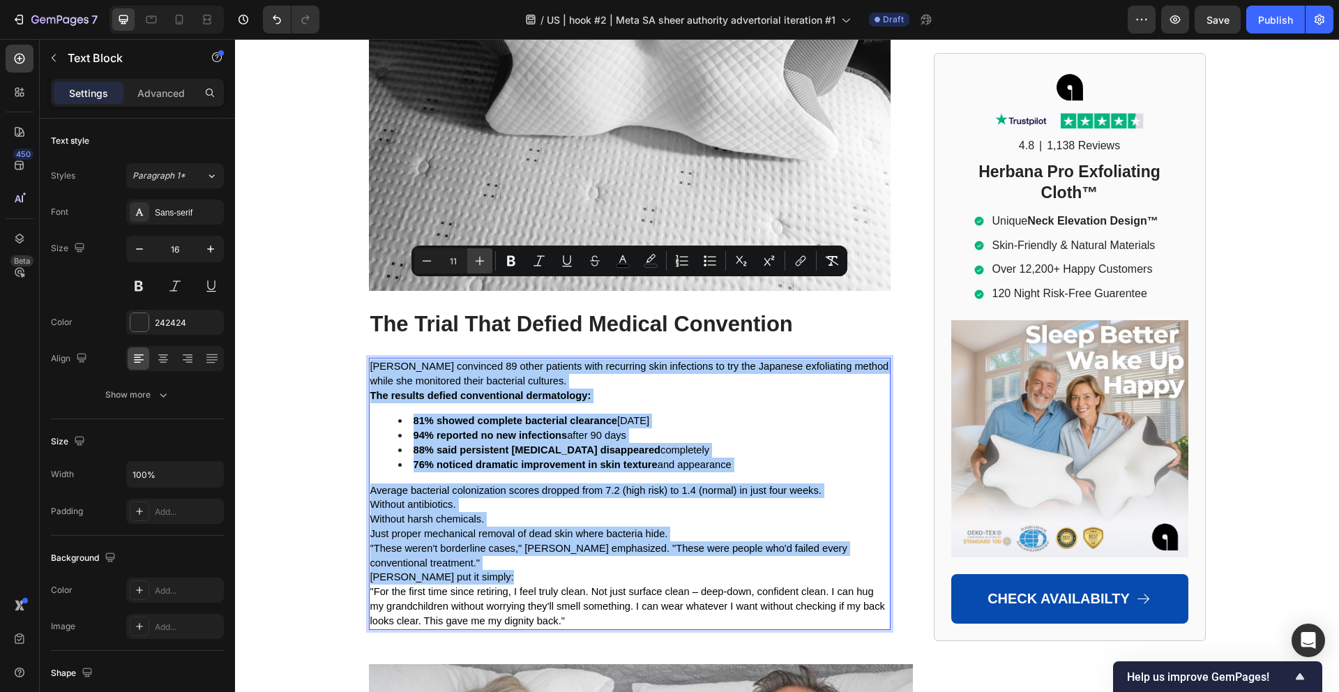
click at [474, 266] on icon "Editor contextual toolbar" at bounding box center [480, 261] width 14 height 14
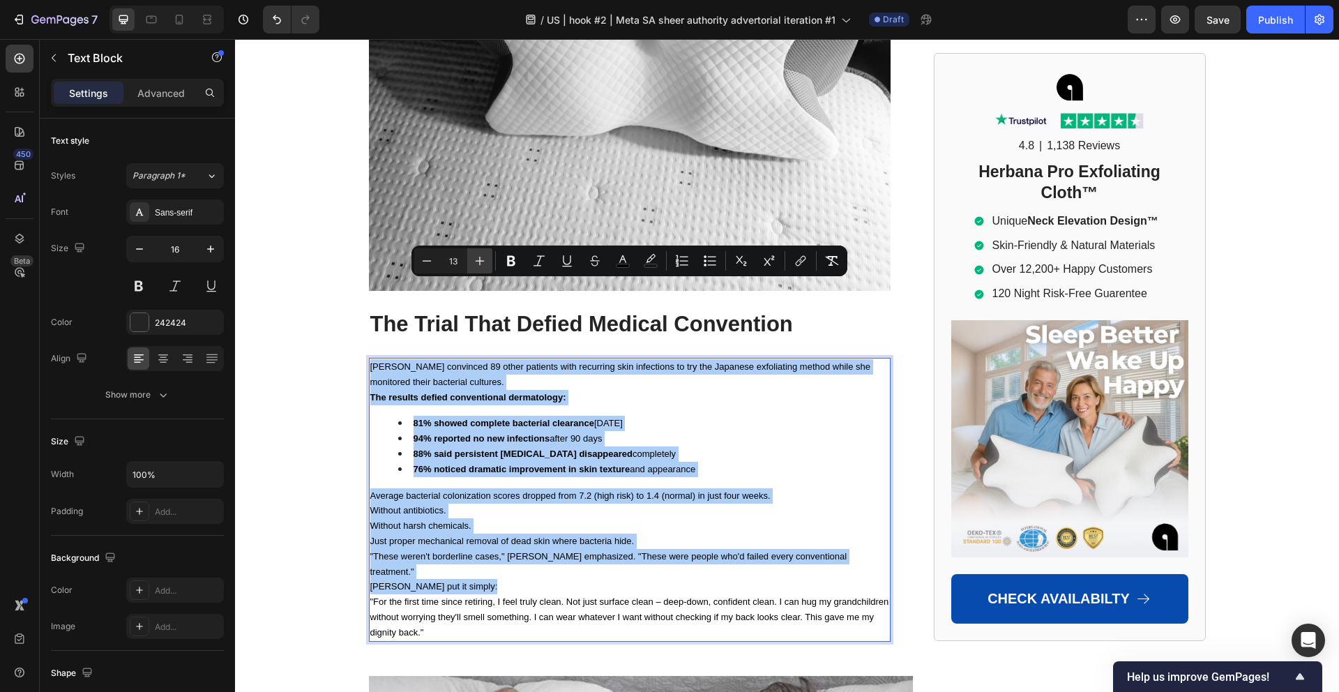
click at [474, 266] on icon "Editor contextual toolbar" at bounding box center [480, 261] width 14 height 14
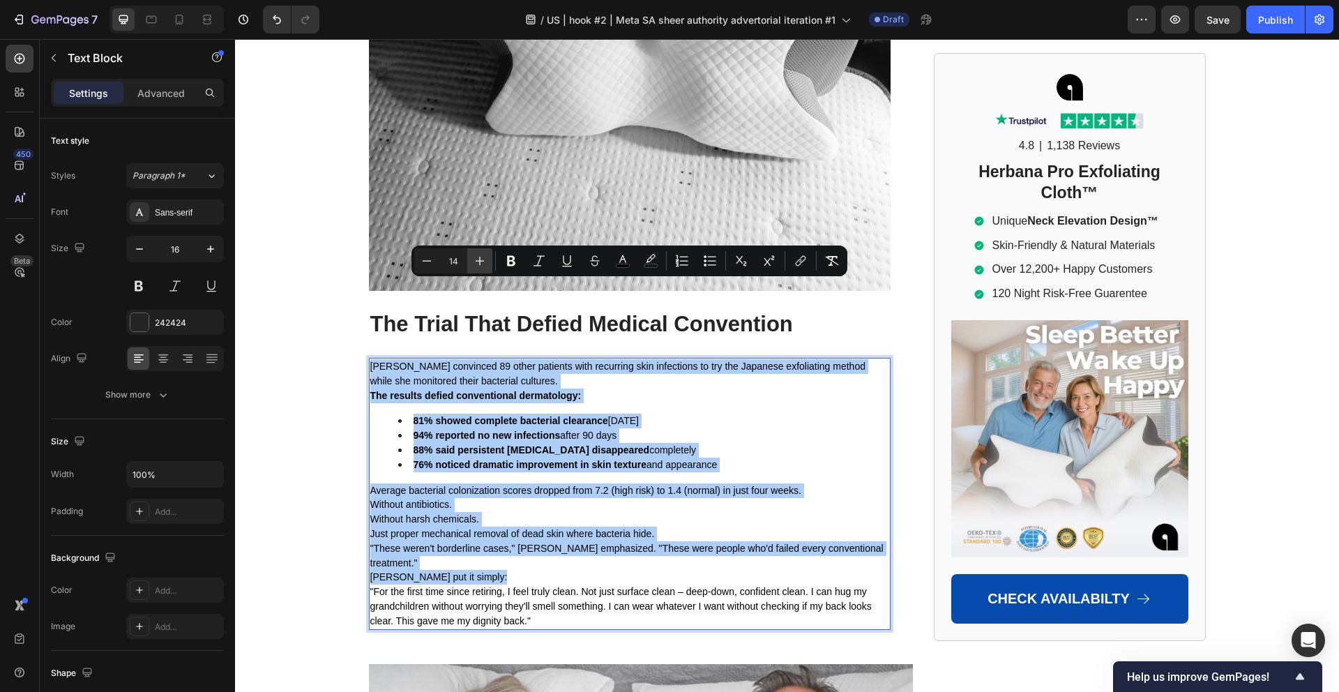
click at [474, 265] on icon "Editor contextual toolbar" at bounding box center [480, 261] width 14 height 14
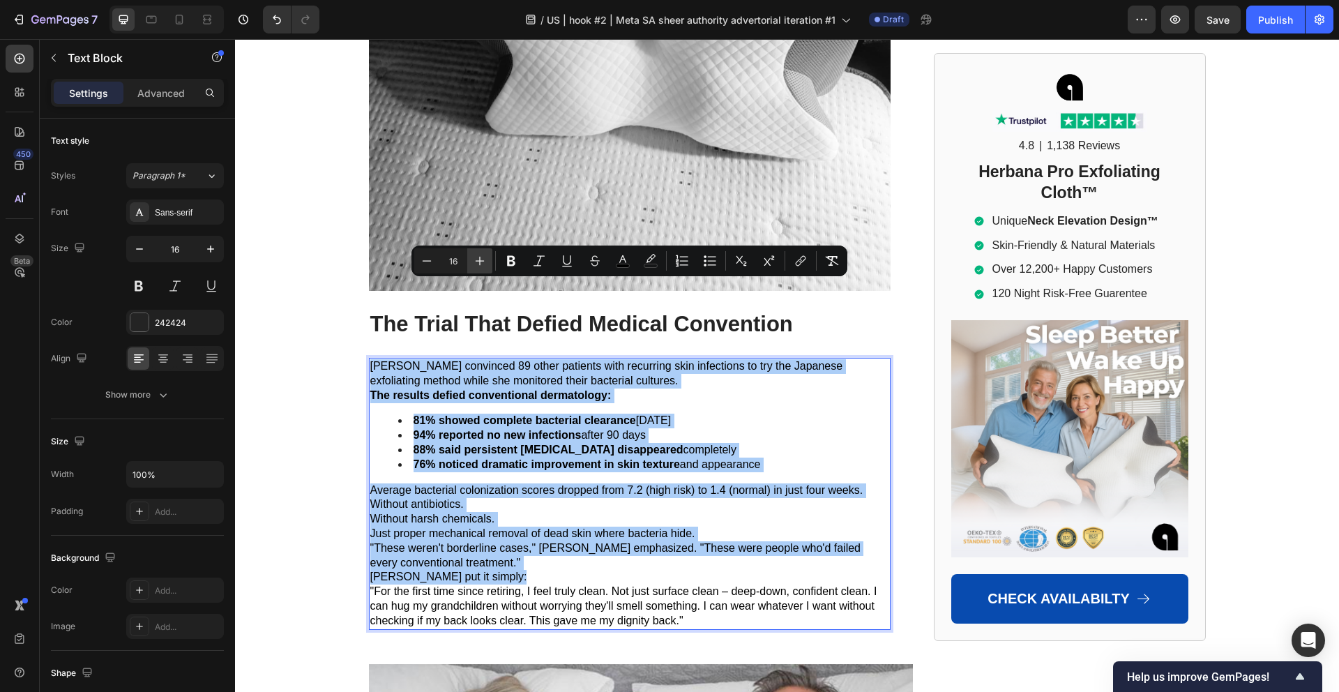
click at [474, 265] on icon "Editor contextual toolbar" at bounding box center [480, 261] width 14 height 14
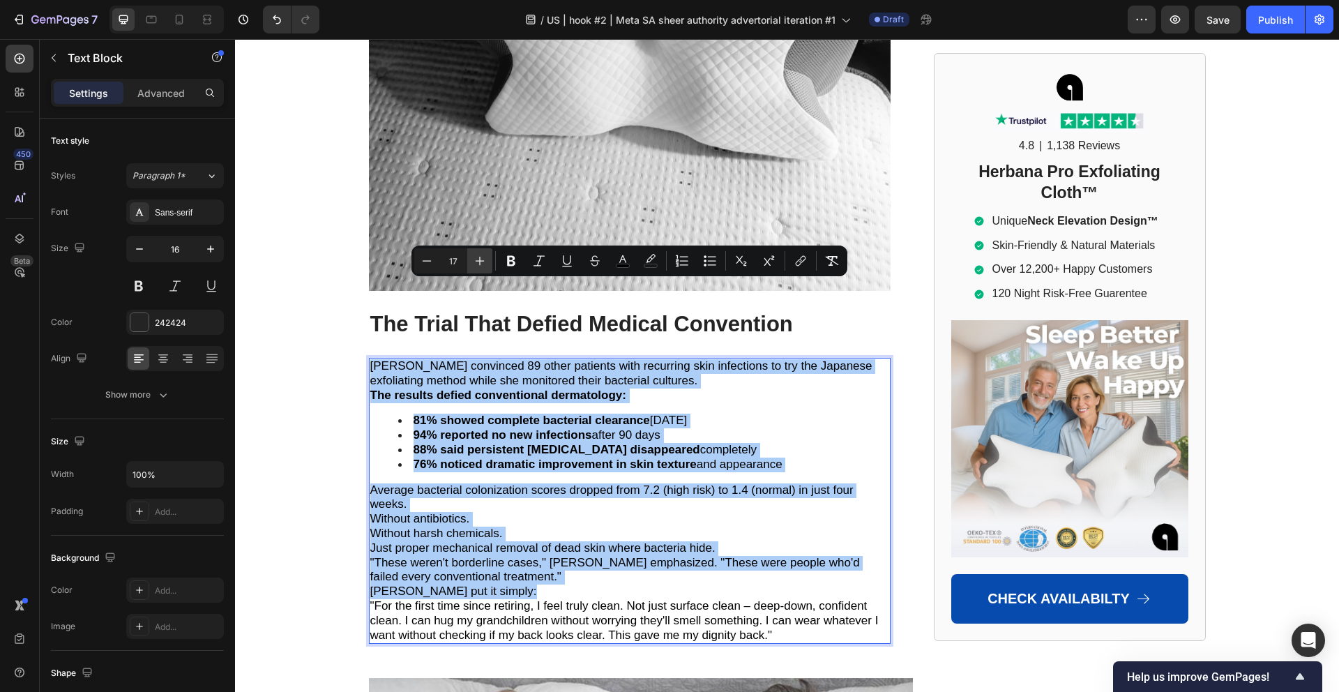
click at [474, 264] on icon "Editor contextual toolbar" at bounding box center [480, 261] width 14 height 14
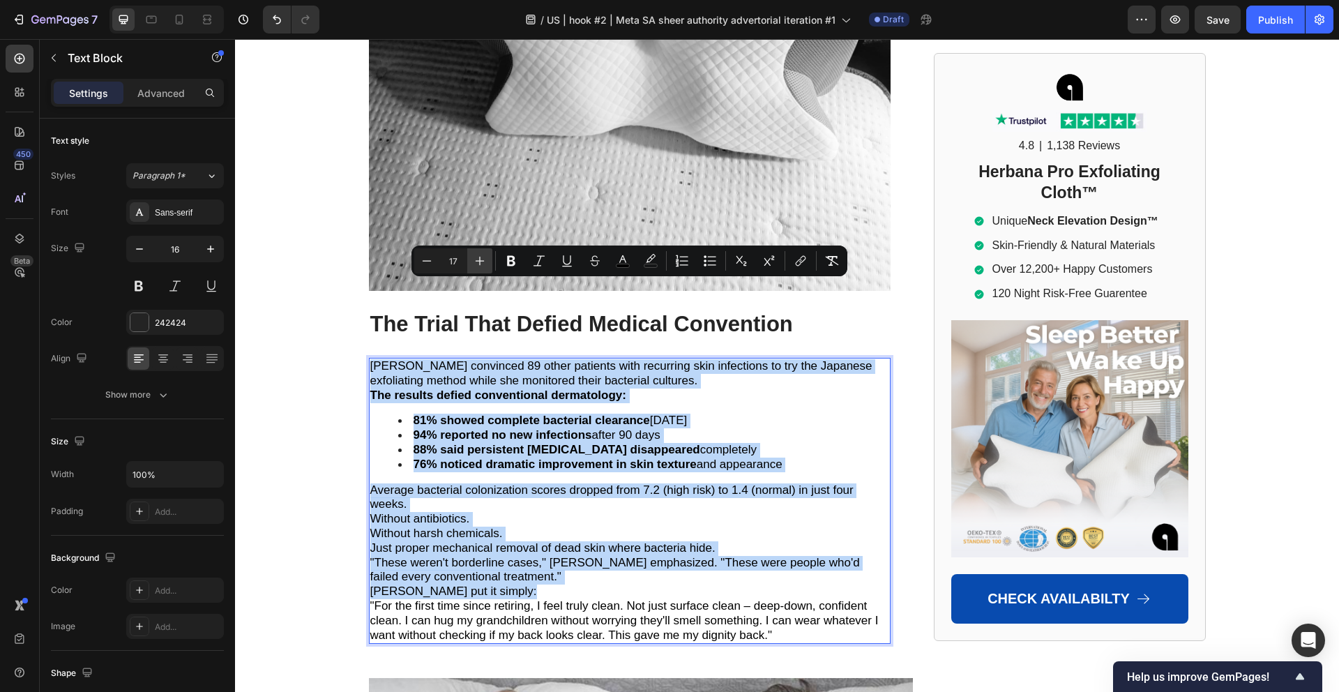
type input "18"
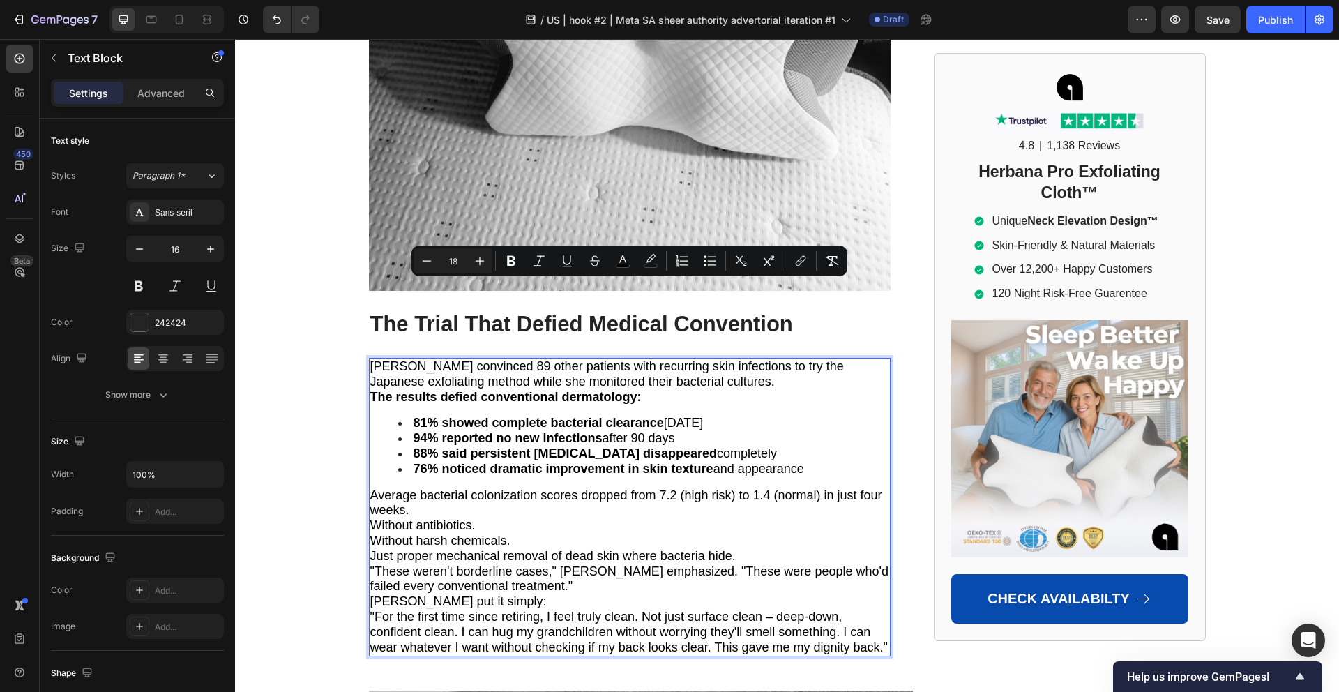
click at [615, 359] on span "[PERSON_NAME] convinced 89 other patients with recurring skin infections to try…" at bounding box center [606, 373] width 473 height 29
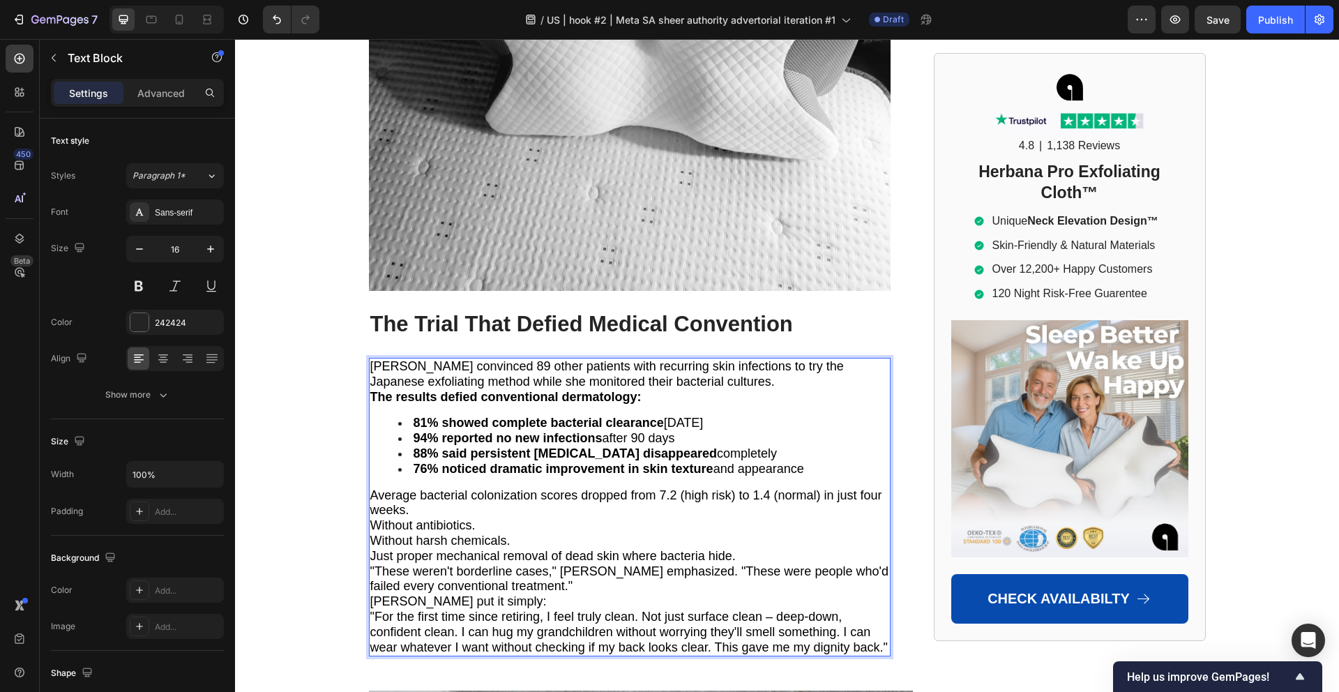
click at [737, 359] on p "[PERSON_NAME] convinced 89 other patients with recurring skin infections to try…" at bounding box center [629, 374] width 519 height 31
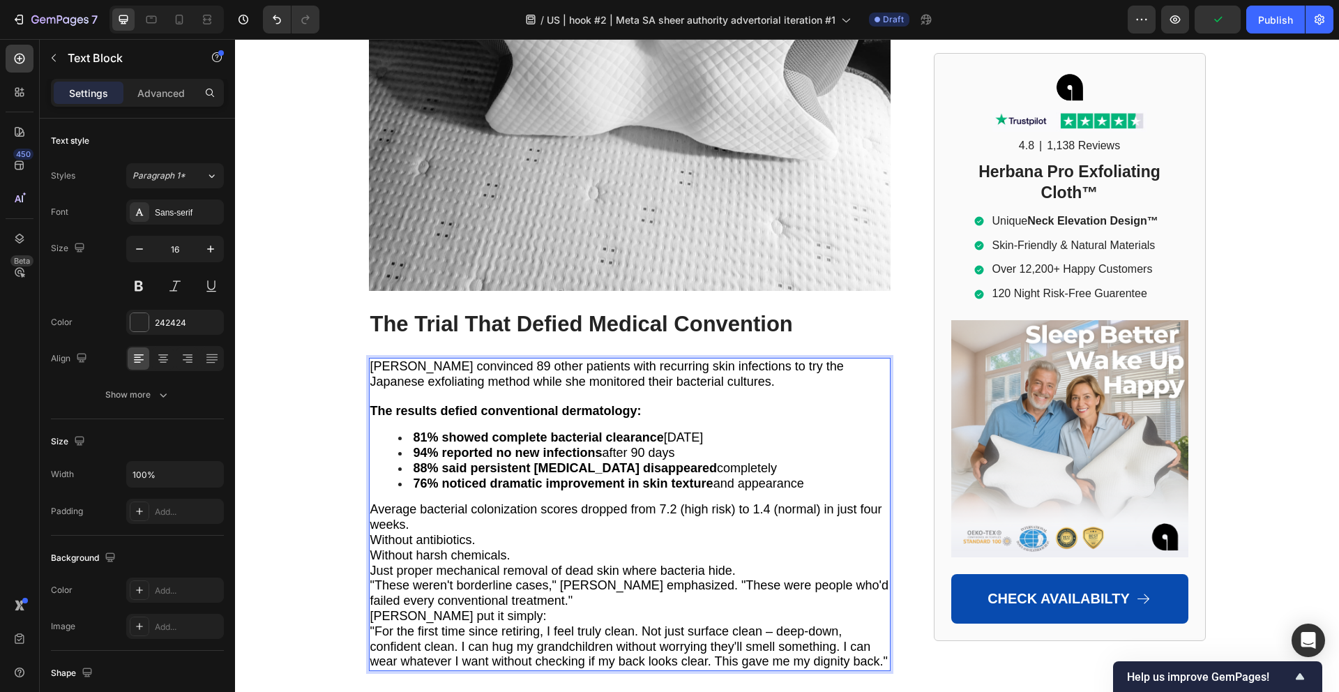
click at [582, 502] on span "Average bacterial colonization scores dropped from 7.2 (high risk) to 1.4 (norm…" at bounding box center [626, 516] width 512 height 29
click at [572, 502] on p "Average bacterial colonization scores dropped from 7.2 (high risk) to 1.4 (norm…" at bounding box center [629, 517] width 519 height 31
click at [484, 502] on p "Average bacterial colonization scores dropped from 7.2 (high risk) to 1.4 (norm…" at bounding box center [629, 517] width 519 height 31
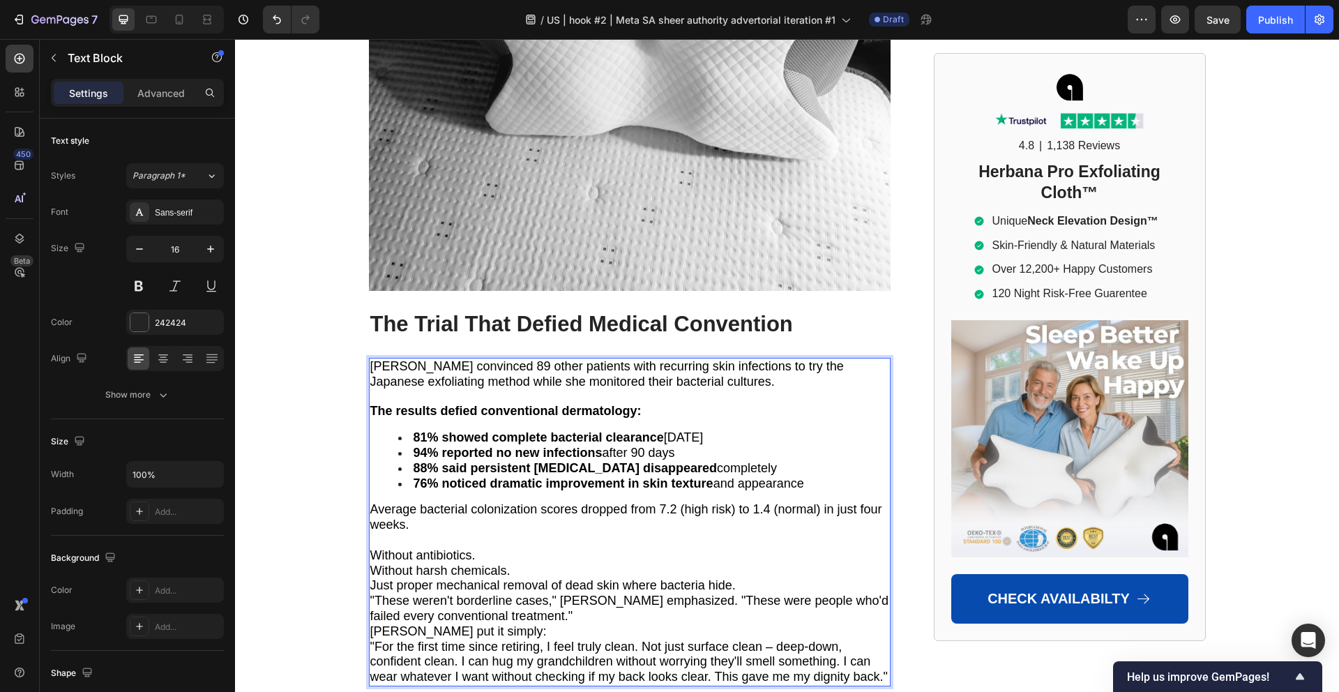
click at [517, 548] on p "Without antibiotics." at bounding box center [629, 555] width 519 height 15
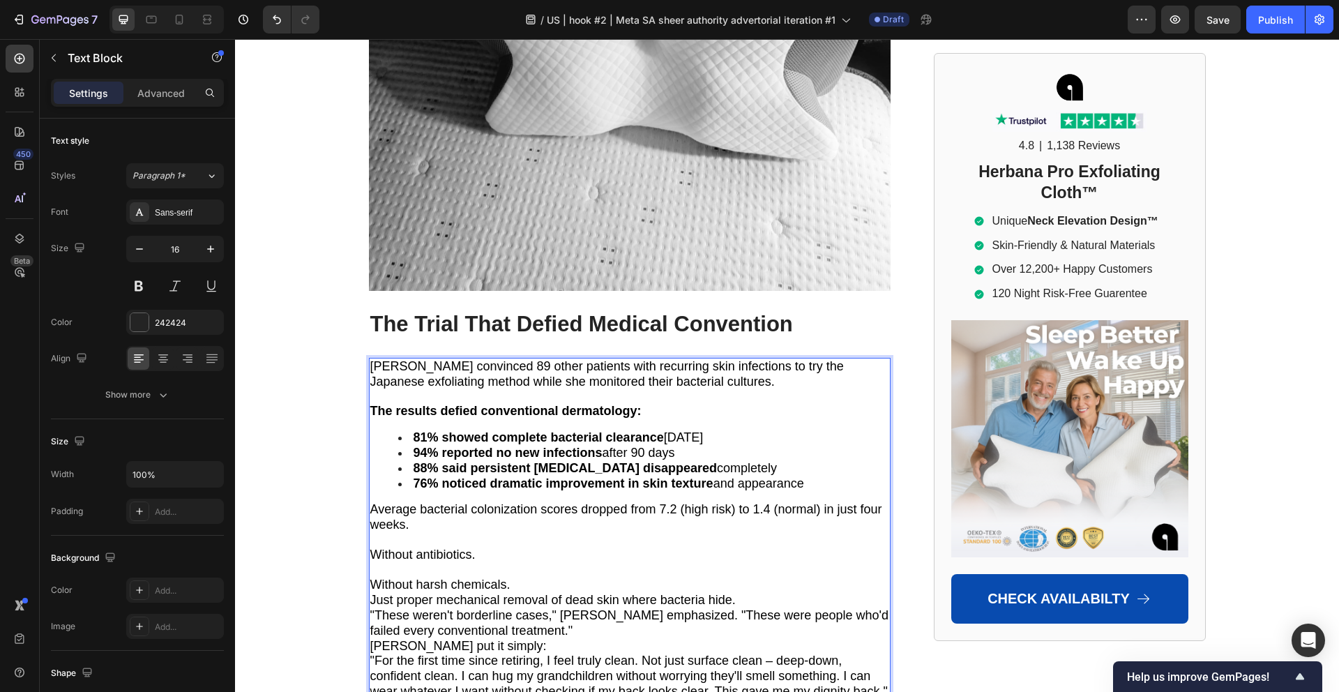
click at [519, 577] on p "Without harsh chemicals." at bounding box center [629, 584] width 519 height 15
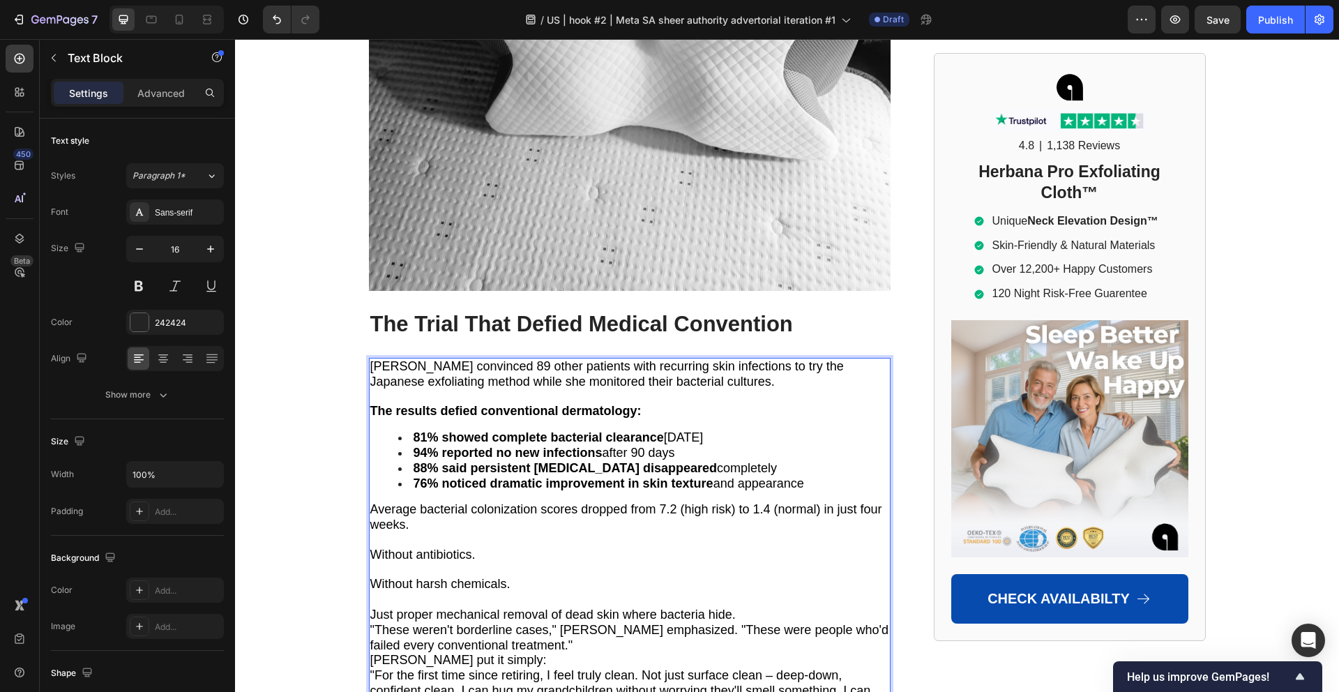
click at [743, 607] on p "Just proper mechanical removal of dead skin where bacteria hide." at bounding box center [629, 614] width 519 height 15
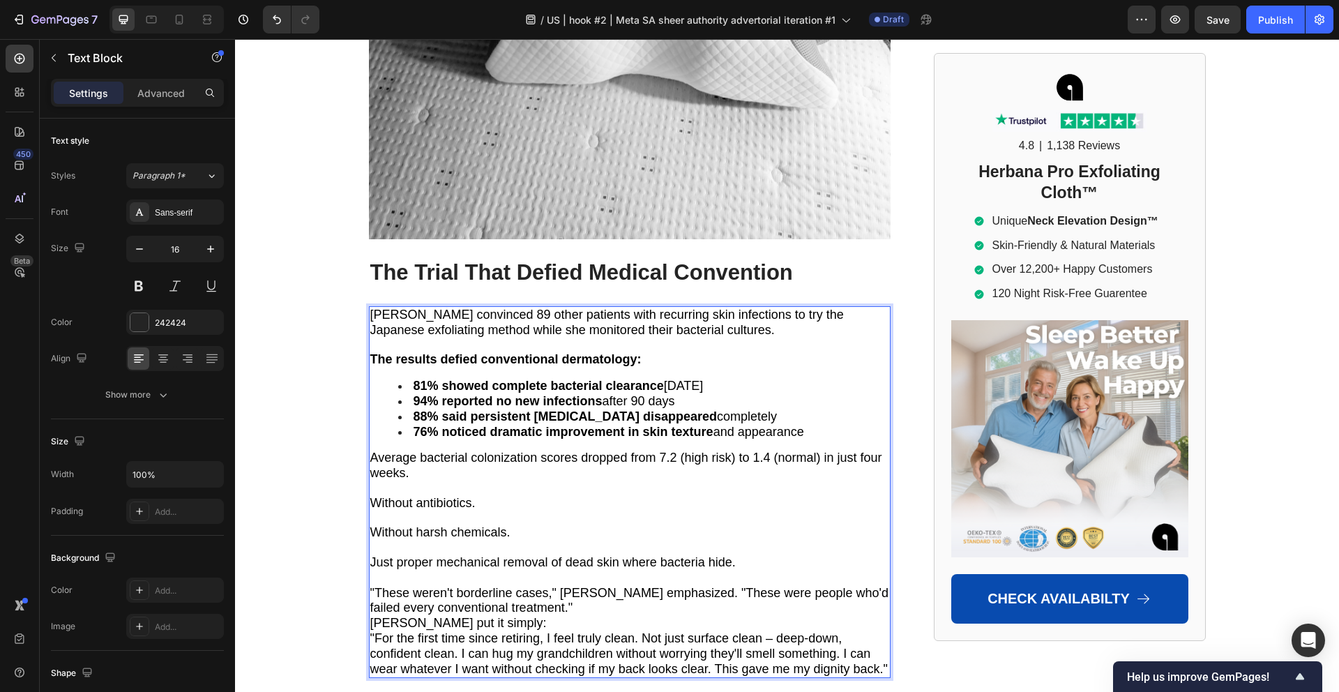
scroll to position [7552, 0]
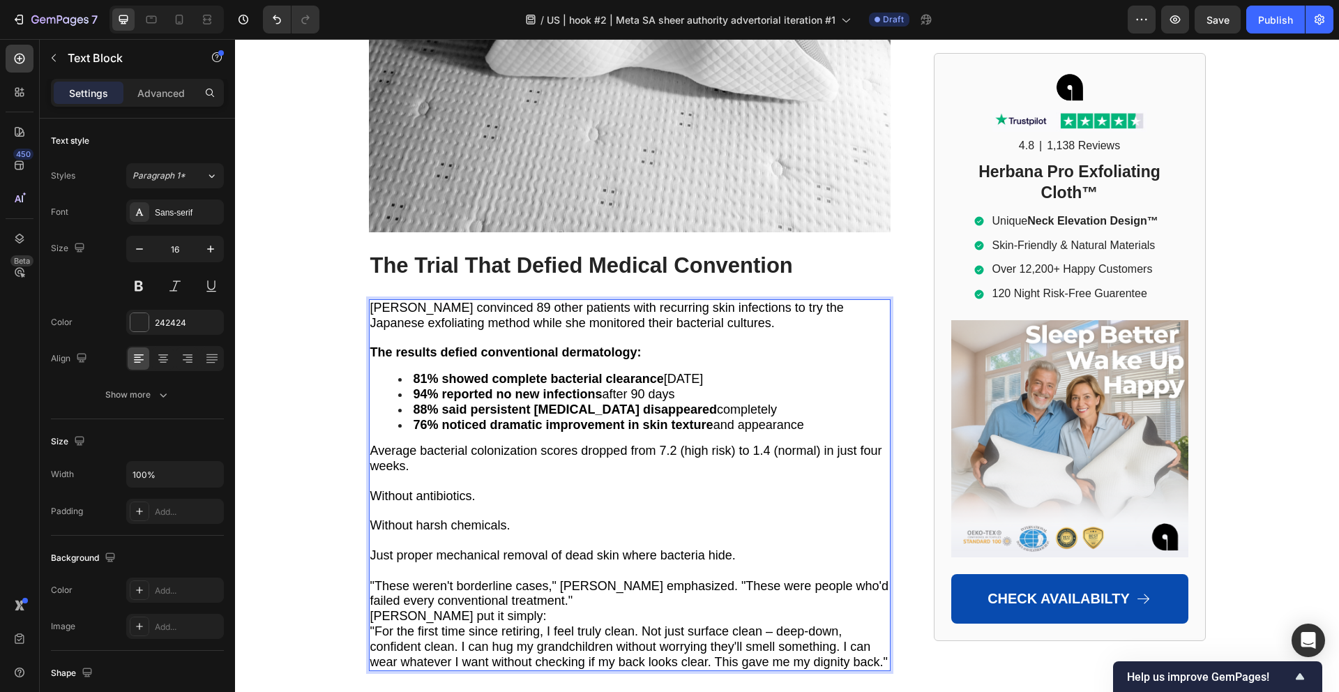
click at [543, 579] on p ""These weren't borderline cases," [PERSON_NAME] emphasized. "These were people …" at bounding box center [629, 594] width 519 height 31
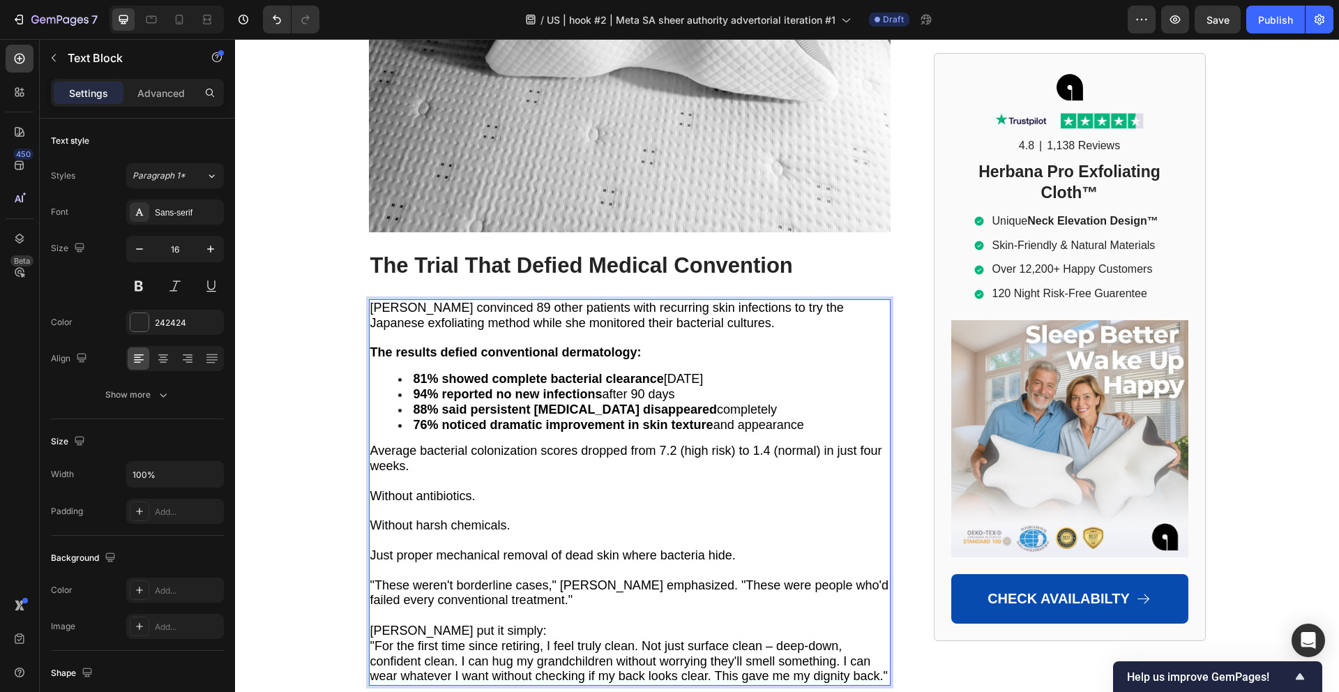
click at [501, 558] on div "Dr. Mitchell convinced 89 other patients with recurring skin infections to try …" at bounding box center [629, 492] width 521 height 386
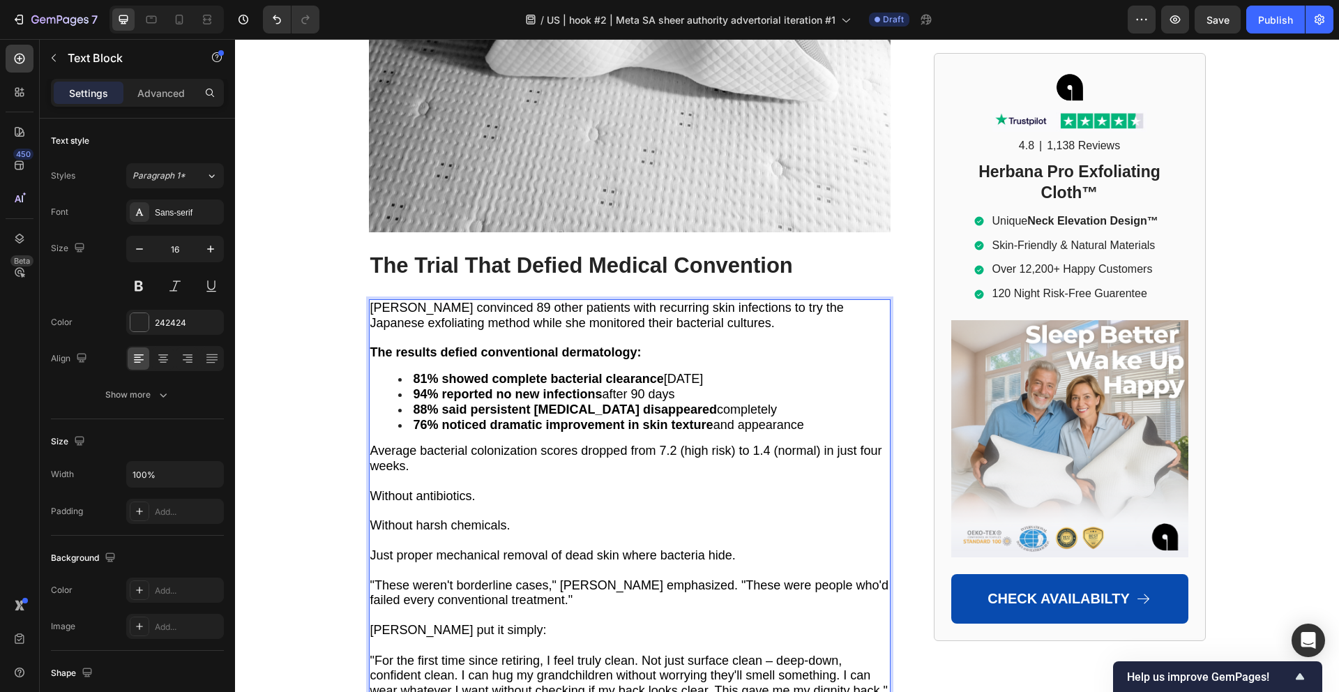
click at [459, 653] on span ""For the first time since retiring, I feel truly clean. Not just surface clean …" at bounding box center [628, 675] width 517 height 45
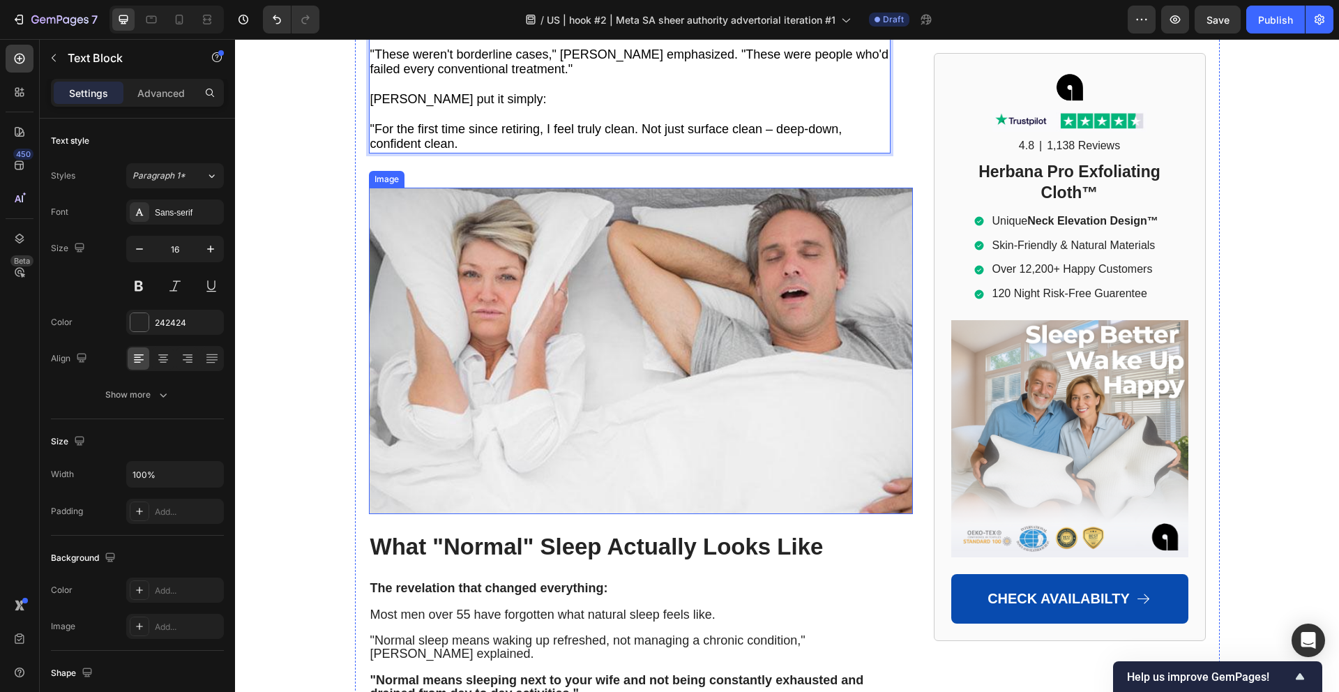
scroll to position [8097, 0]
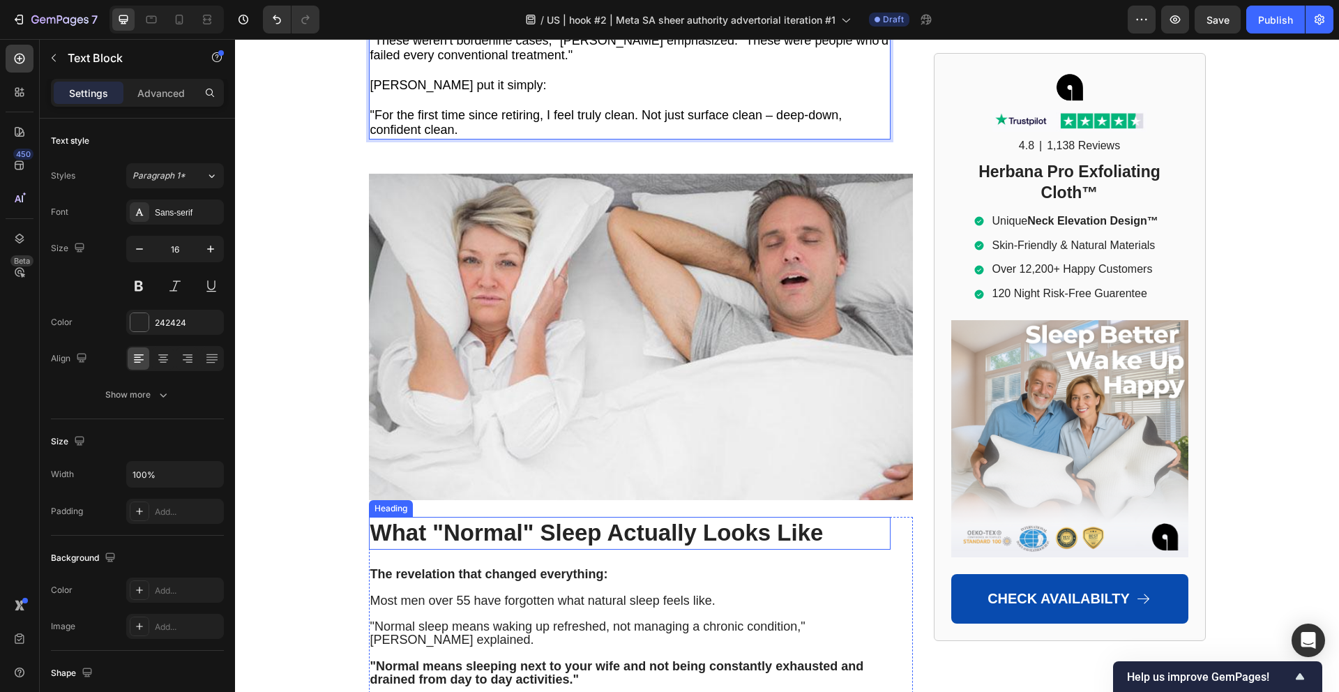
click at [523, 517] on h2 "What "Normal" Sleep Actually Looks Like" at bounding box center [629, 533] width 521 height 33
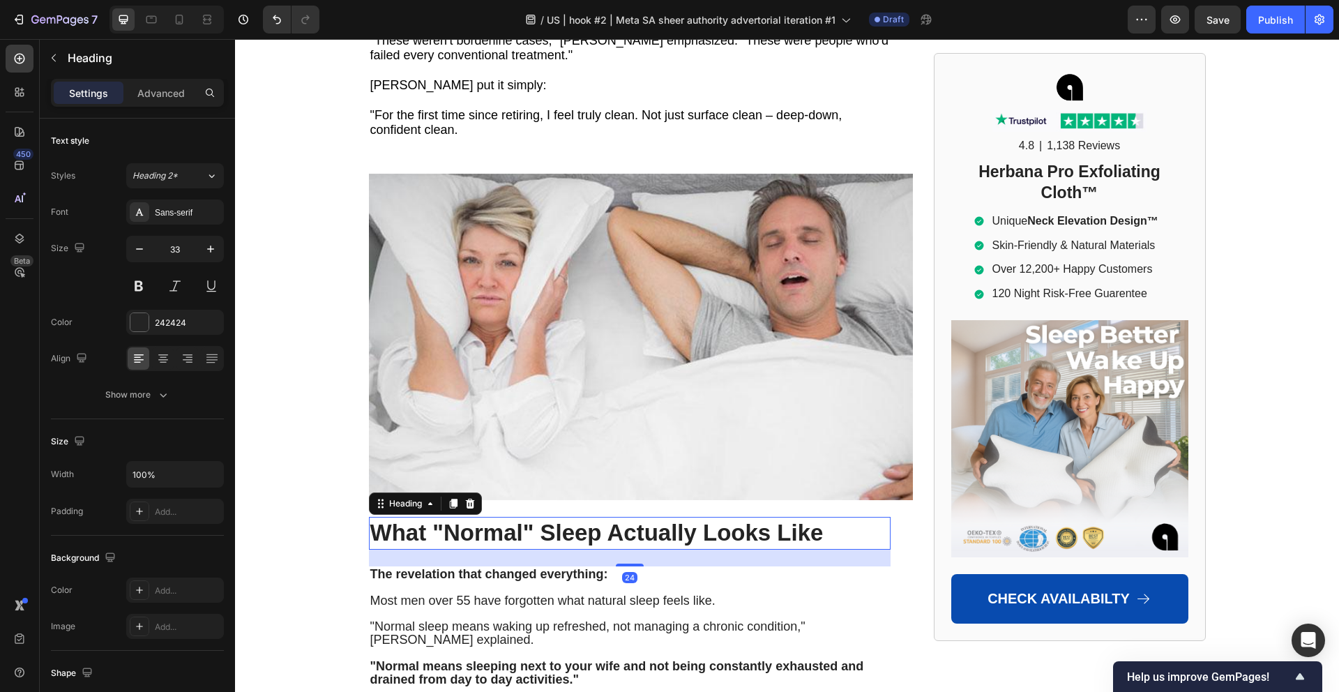
click at [524, 517] on h2 "What "Normal" Sleep Actually Looks Like" at bounding box center [629, 533] width 521 height 33
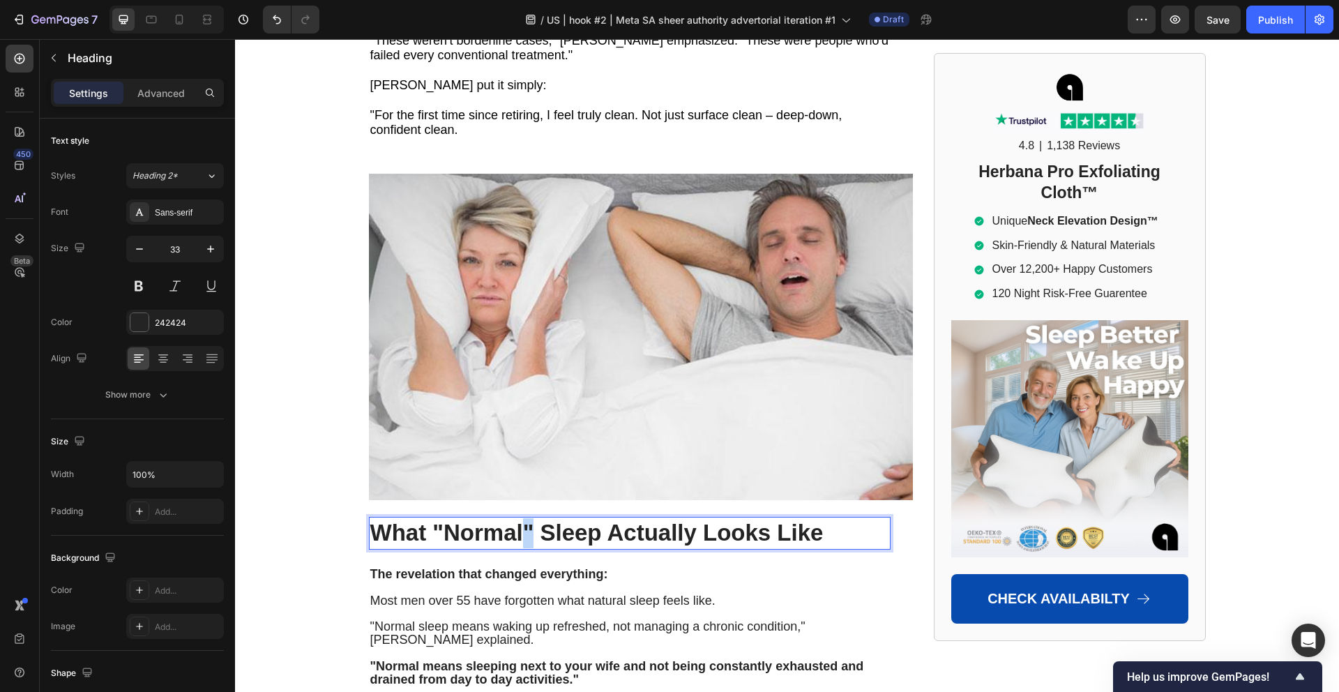
click at [524, 518] on p "What "Normal" Sleep Actually Looks Like" at bounding box center [629, 533] width 519 height 30
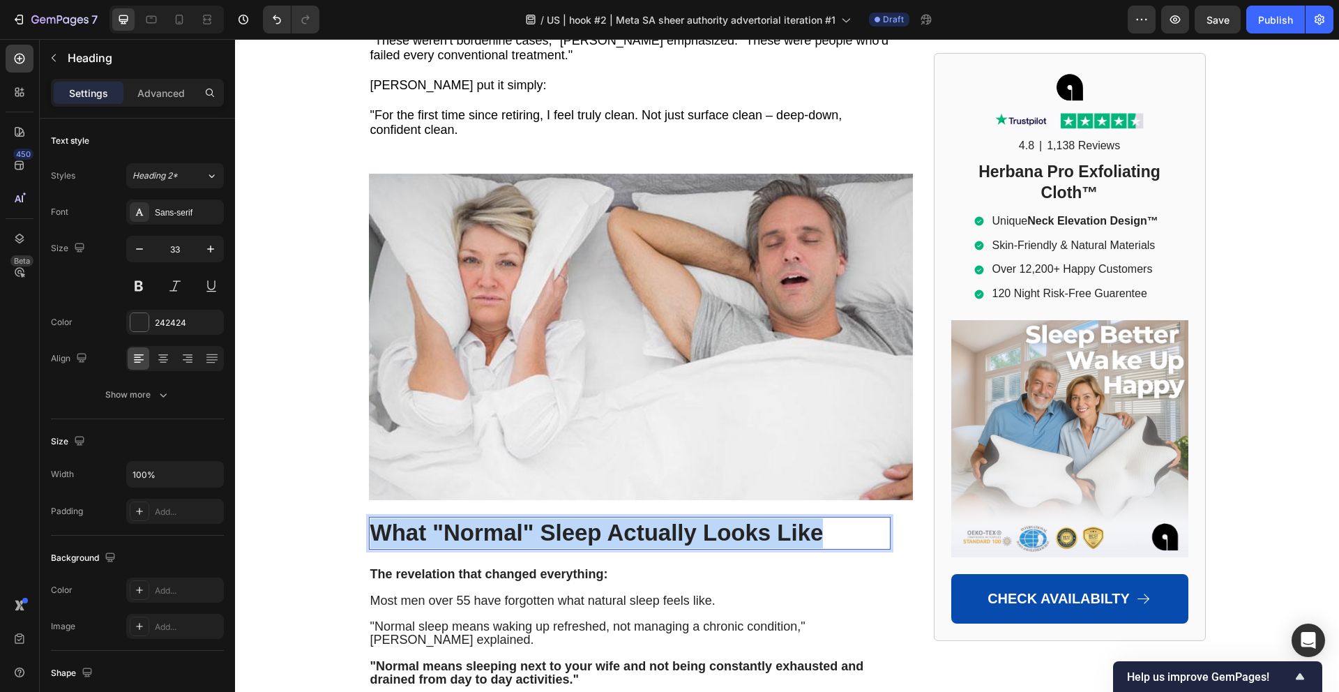
click at [524, 518] on p "What "Normal" Sleep Actually Looks Like" at bounding box center [629, 533] width 519 height 30
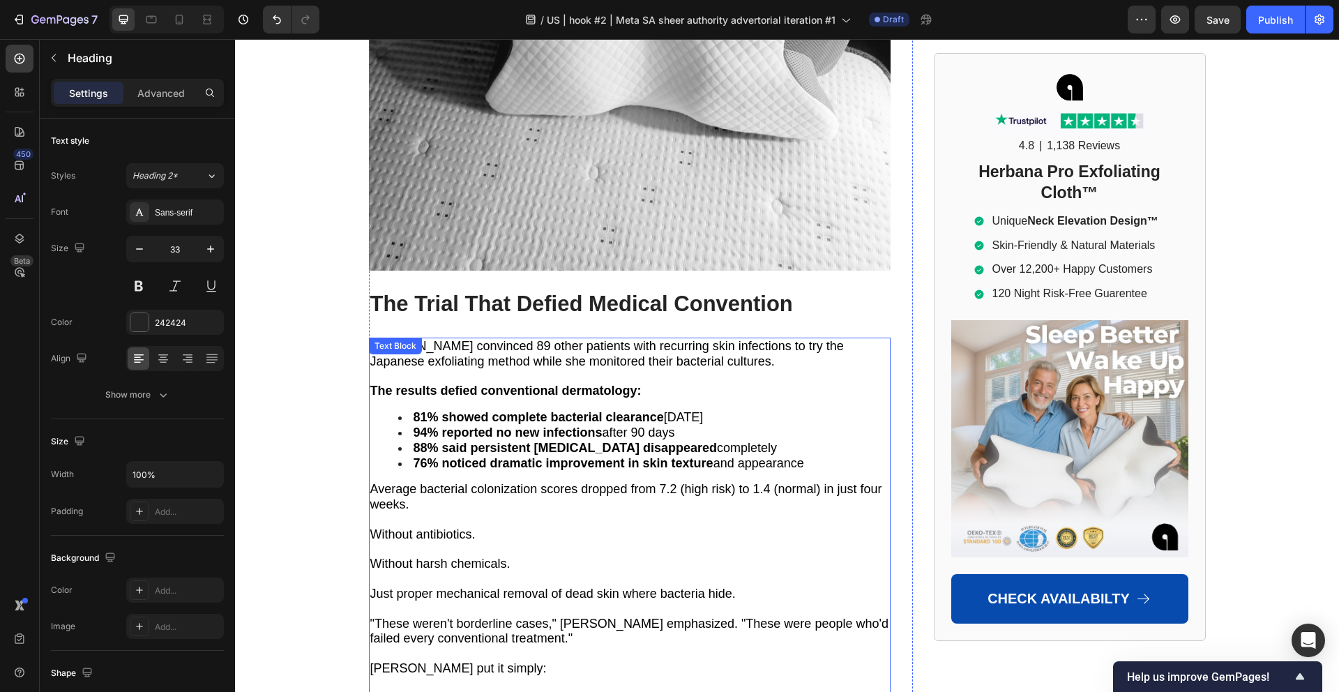
scroll to position [7513, 0]
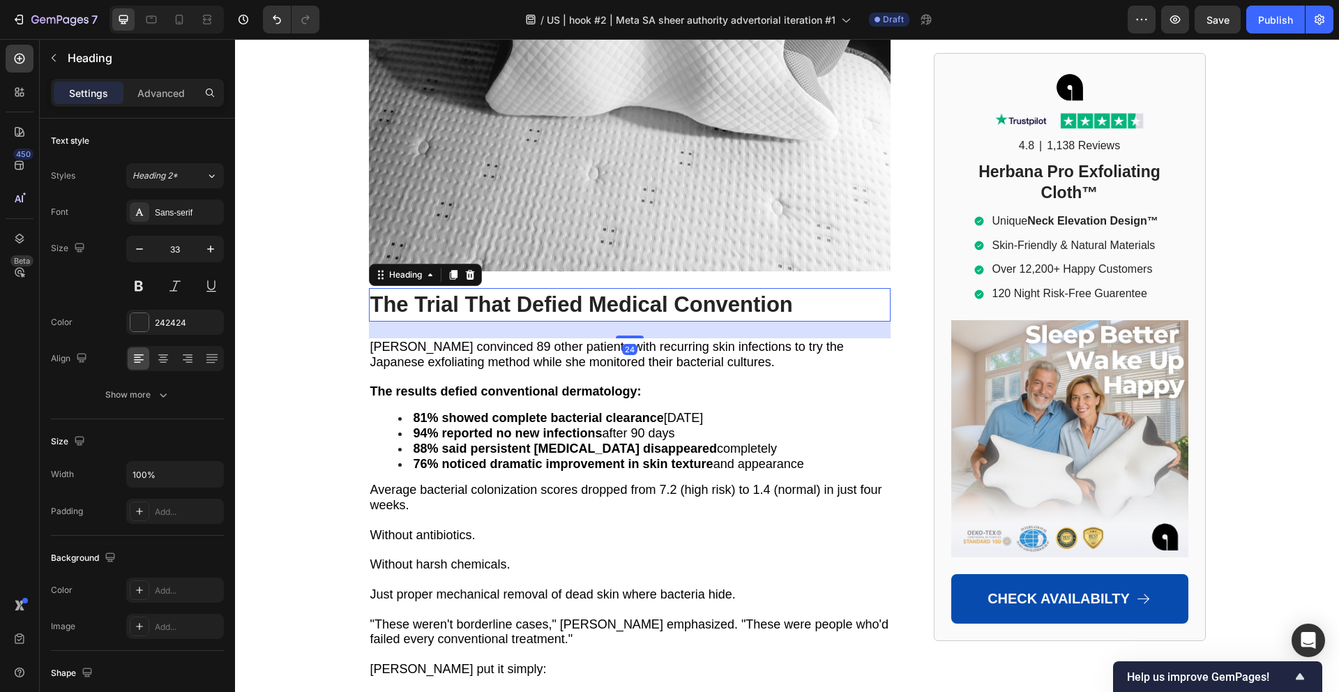
click at [538, 288] on h2 "⁠⁠⁠⁠⁠⁠⁠ The Trial That Defied Medical Convention" at bounding box center [629, 304] width 521 height 33
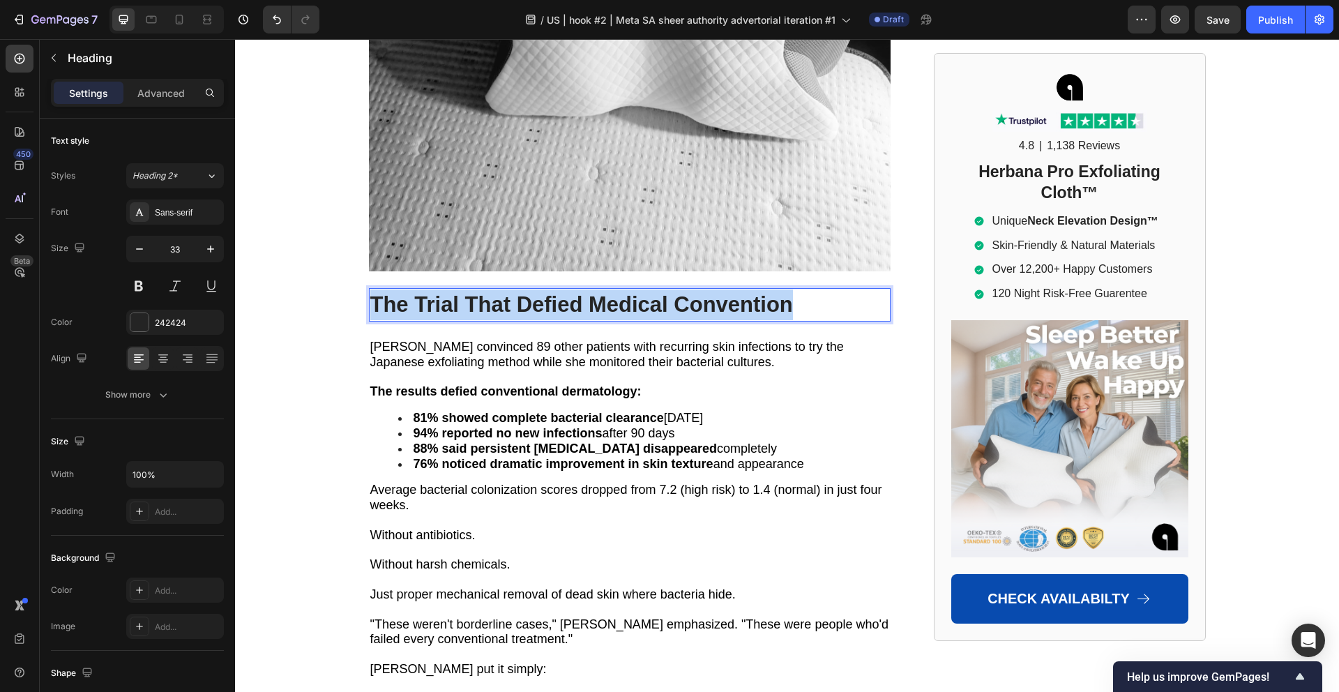
click at [538, 289] on p "The Trial That Defied Medical Convention" at bounding box center [629, 304] width 519 height 31
click at [564, 370] on p "Rich Text Editor. Editing area: main" at bounding box center [629, 377] width 519 height 15
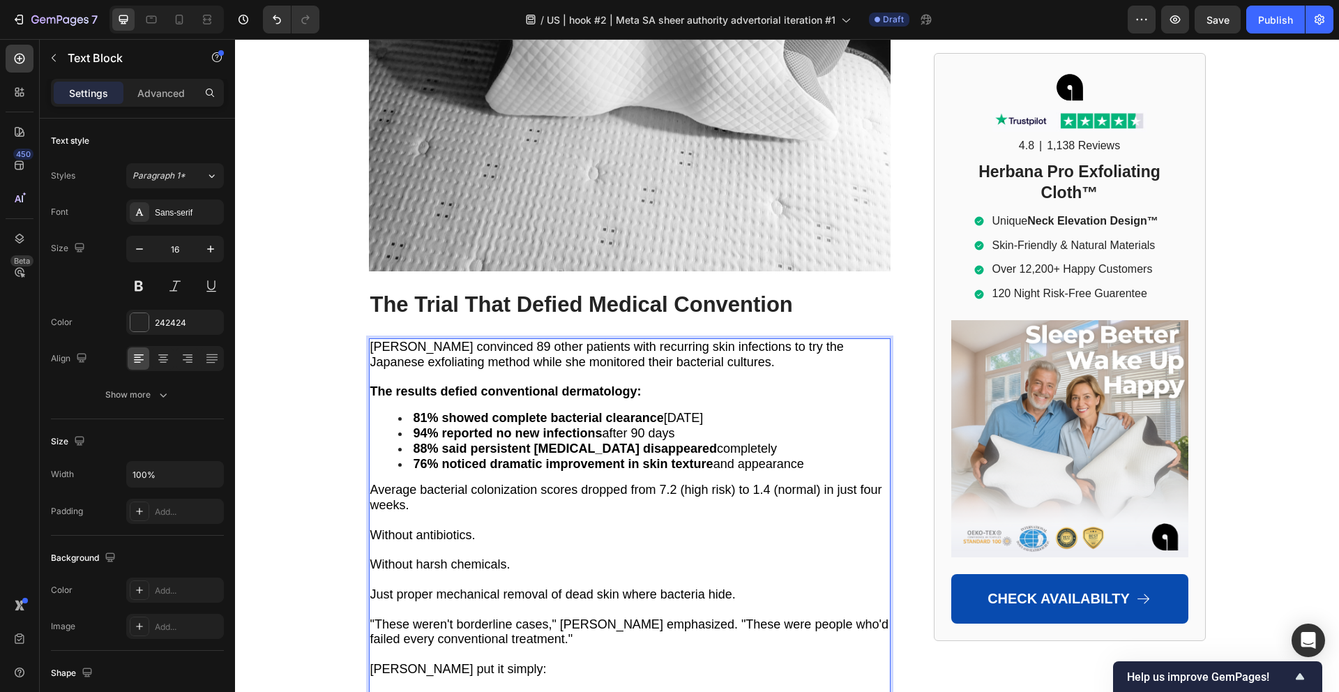
click at [564, 370] on p "Rich Text Editor. Editing area: main" at bounding box center [629, 377] width 519 height 15
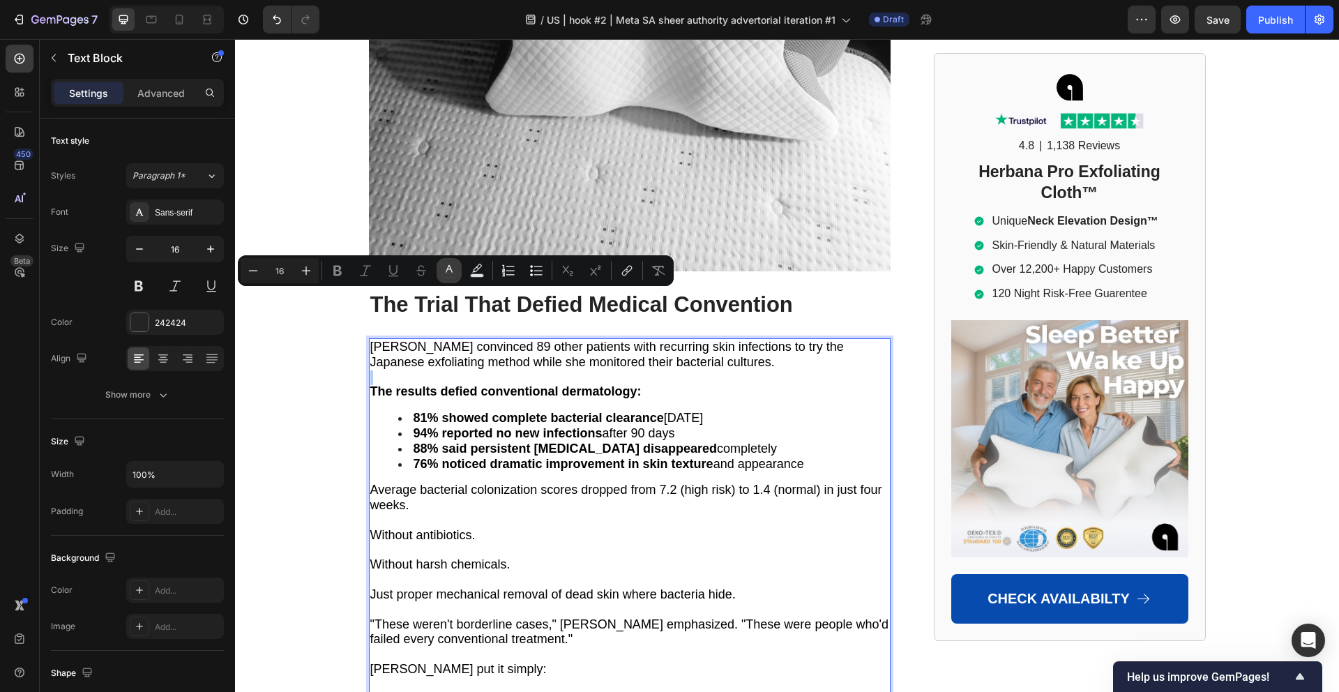
click at [442, 275] on icon "Editor contextual toolbar" at bounding box center [449, 271] width 14 height 14
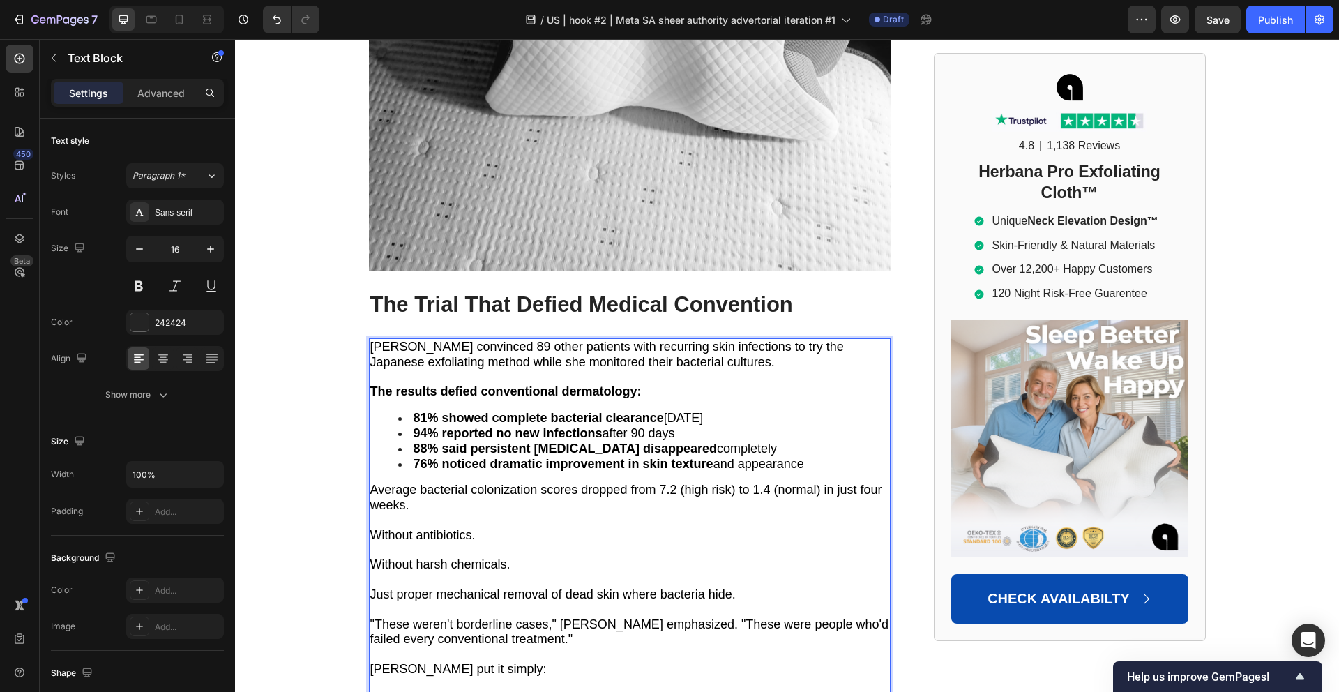
click at [670, 395] on div "Dr. Mitchell convinced 89 other patients with recurring skin infections to try …" at bounding box center [629, 530] width 521 height 385
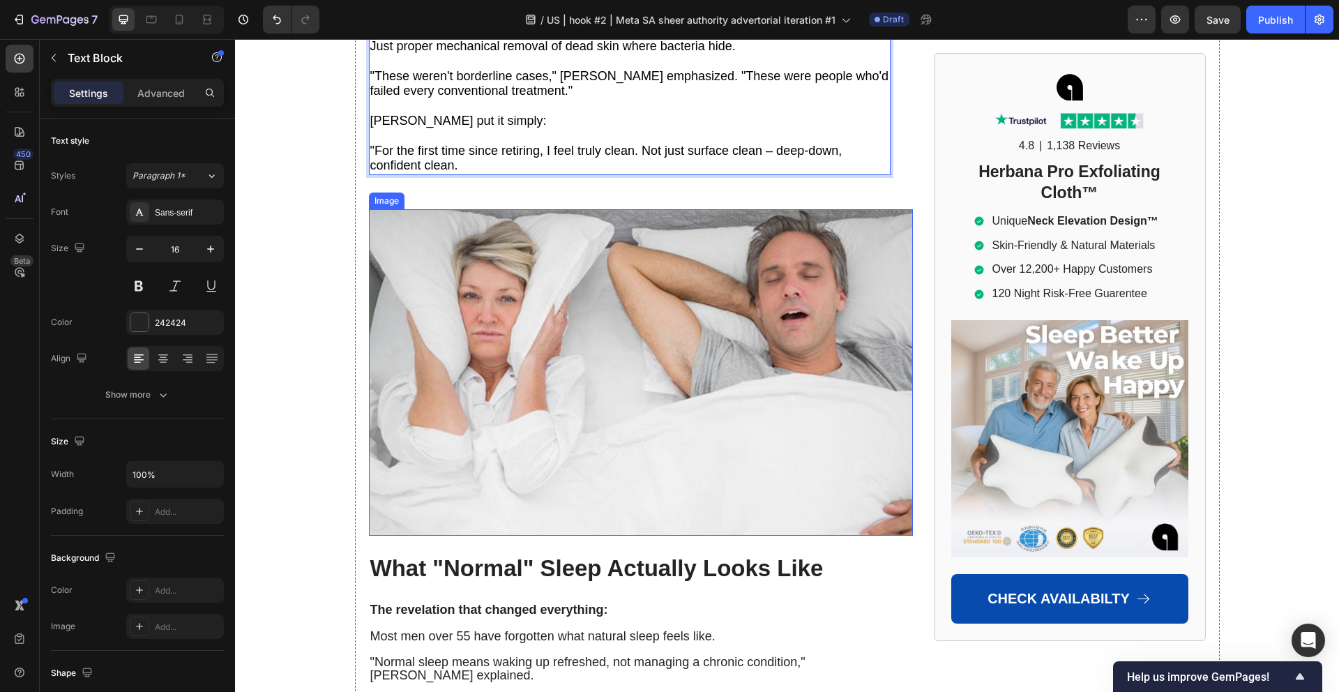
scroll to position [8067, 0]
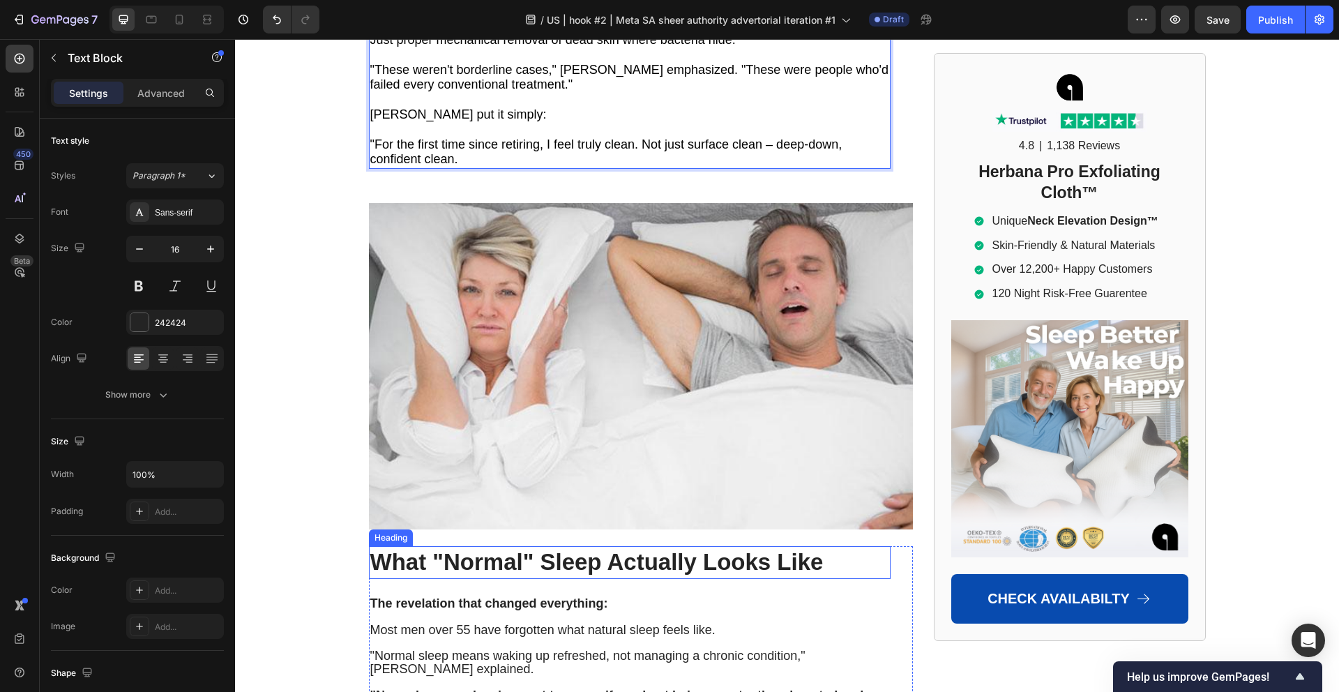
click at [563, 547] on p "What "Normal" Sleep Actually Looks Like" at bounding box center [629, 562] width 519 height 30
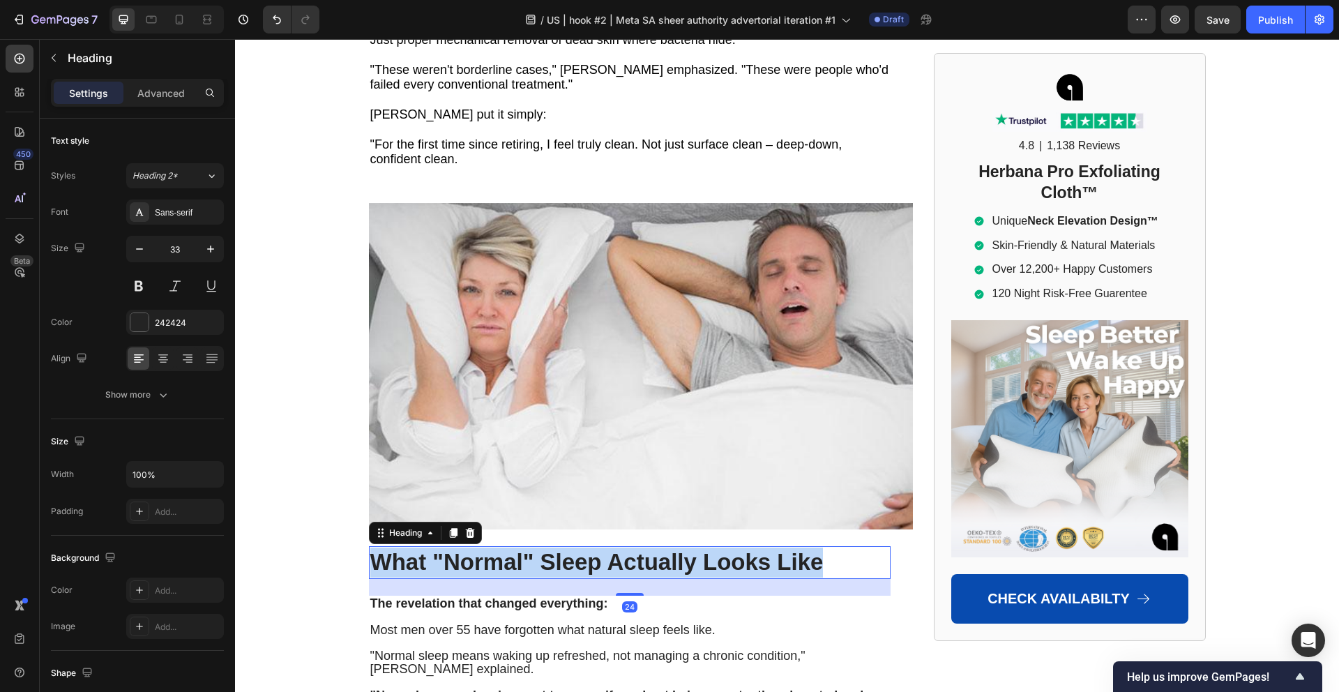
click at [563, 547] on p "What "Normal" Sleep Actually Looks Like" at bounding box center [629, 562] width 519 height 30
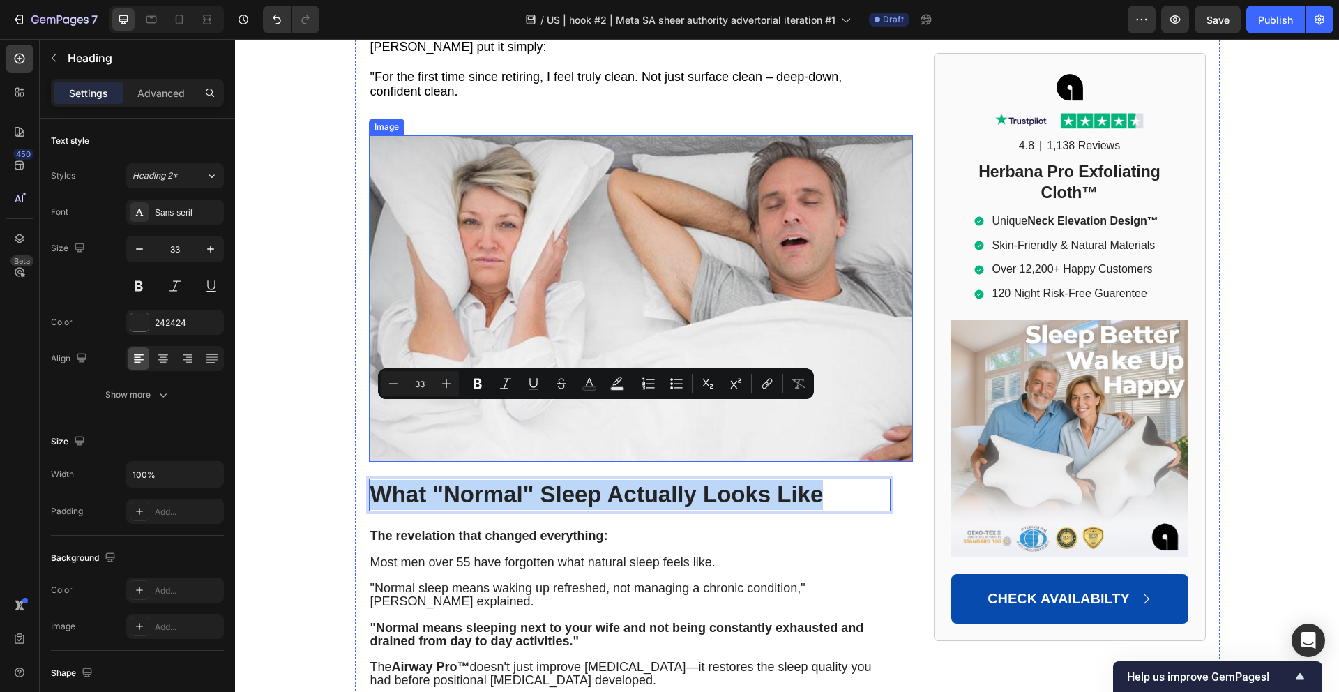
scroll to position [8147, 0]
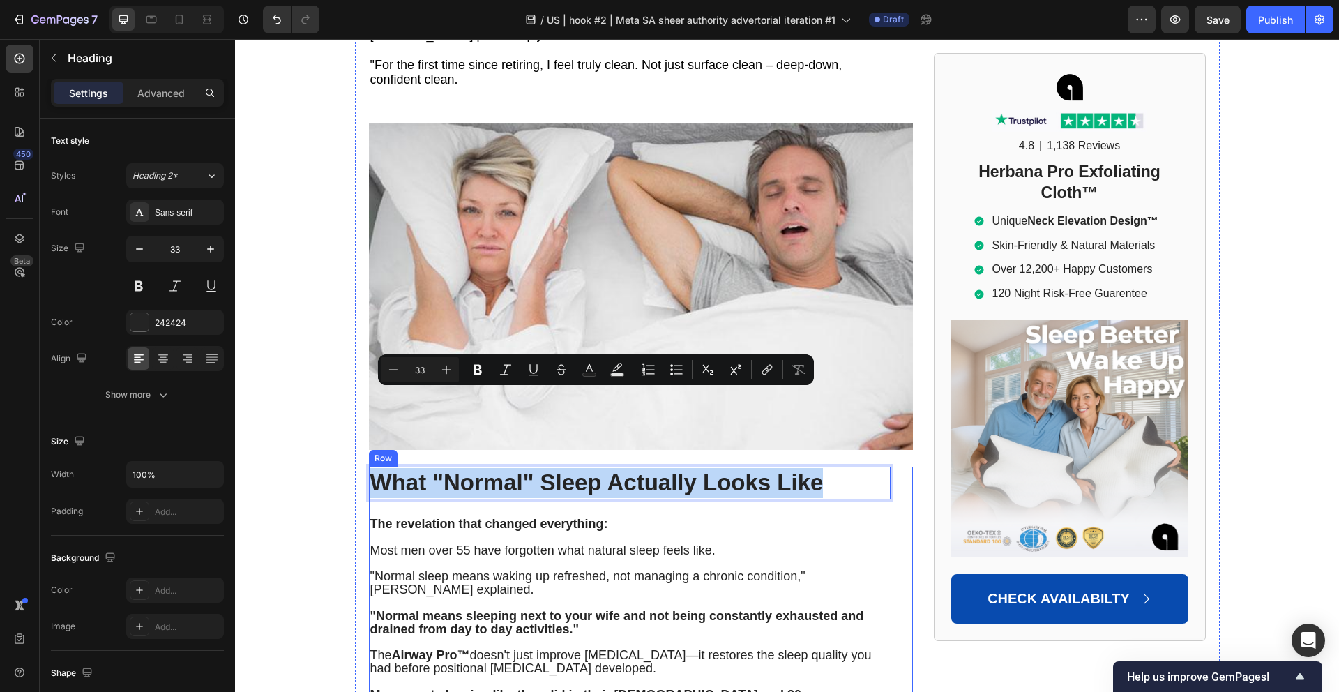
type input "17"
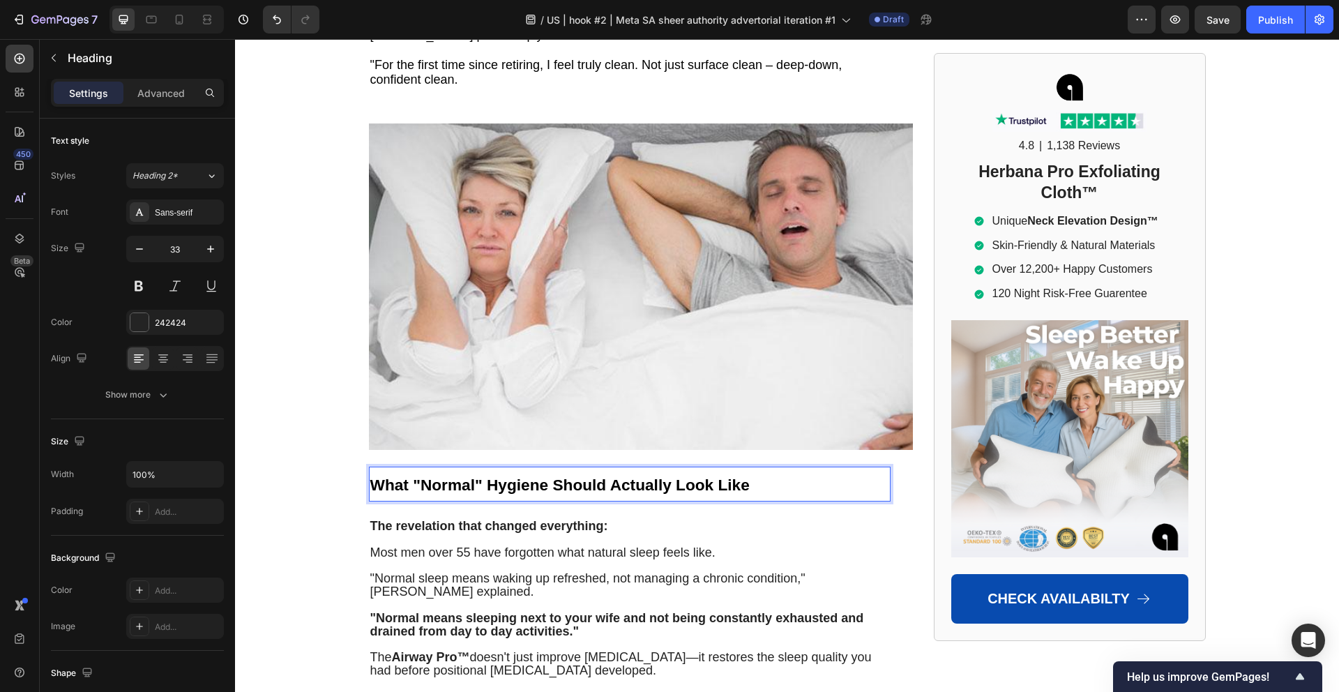
click at [570, 468] on p "What "Normal" Hygiene Should Actually Look Like" at bounding box center [629, 484] width 519 height 32
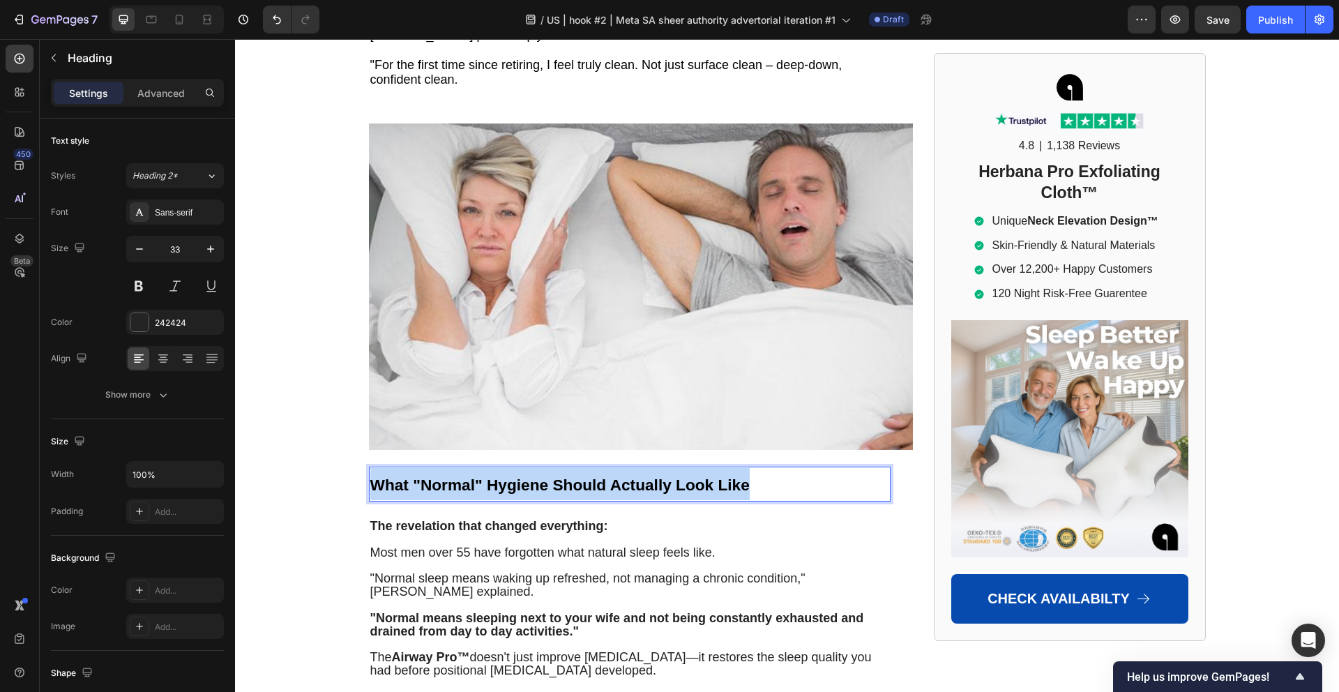
click at [570, 468] on p "What "Normal" Hygiene Should Actually Look Like" at bounding box center [629, 484] width 519 height 32
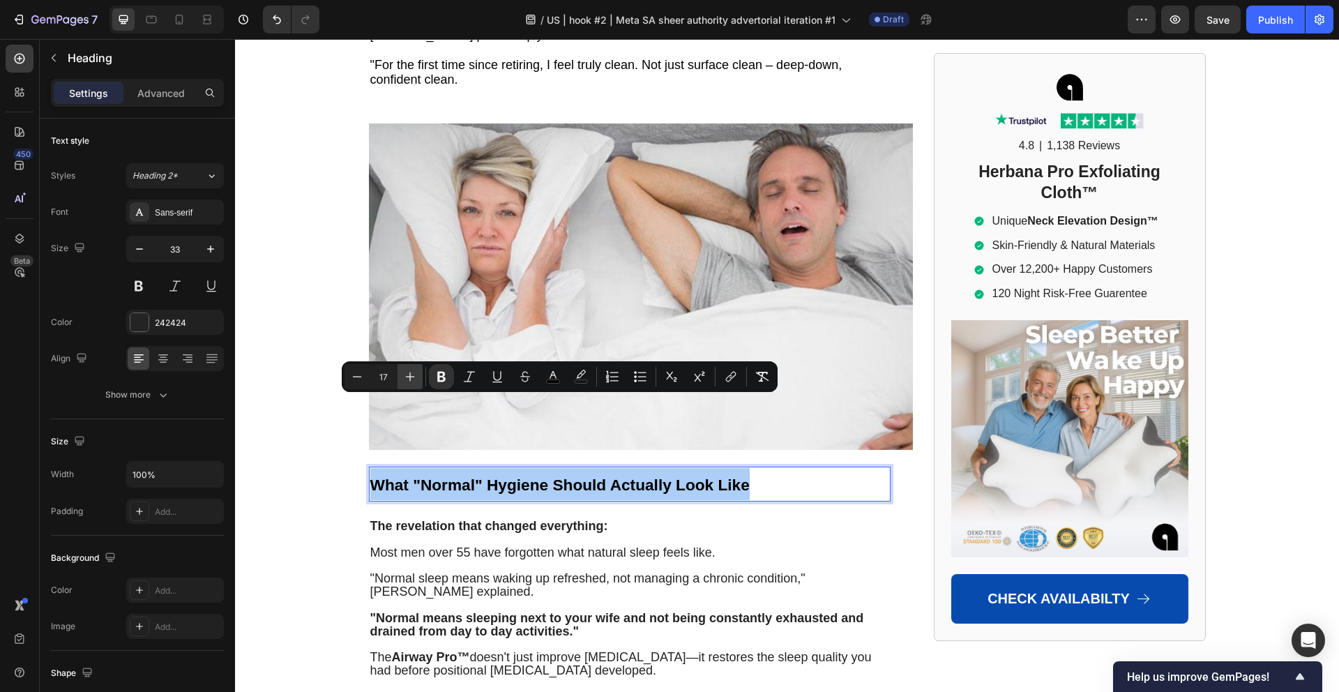
click at [411, 381] on icon "Editor contextual toolbar" at bounding box center [410, 376] width 14 height 14
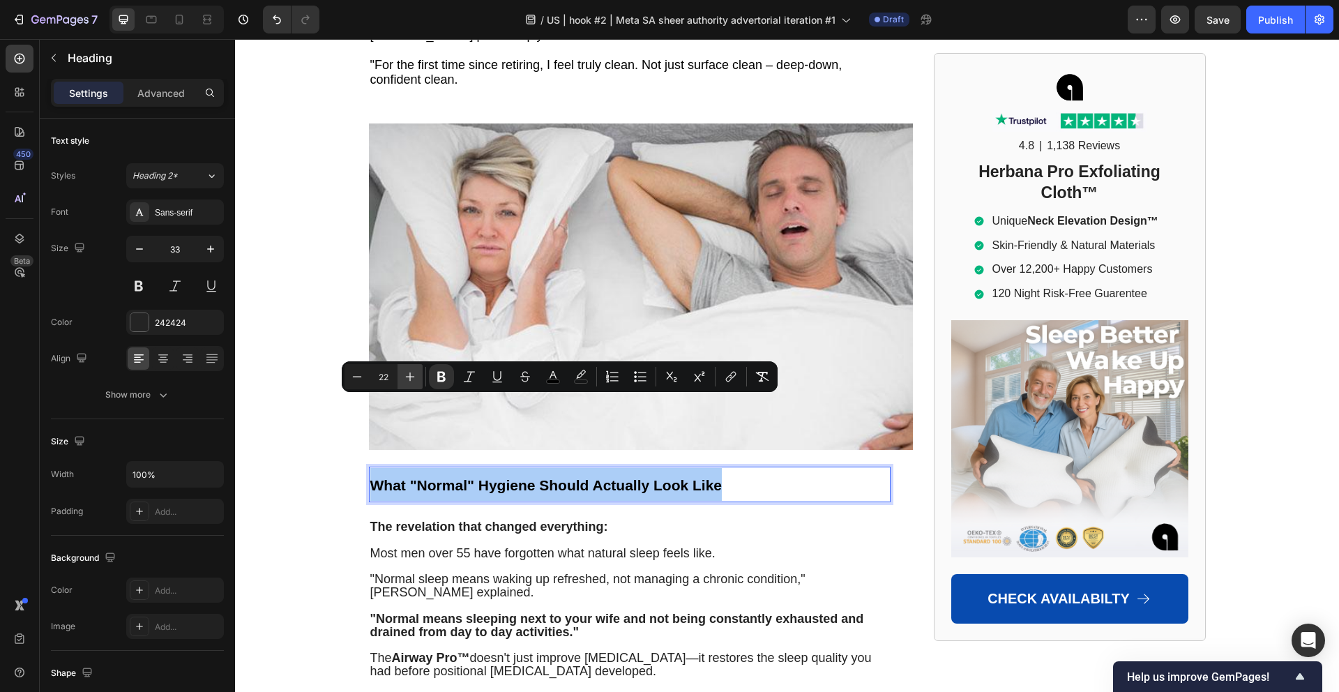
click at [411, 381] on icon "Editor contextual toolbar" at bounding box center [410, 376] width 14 height 14
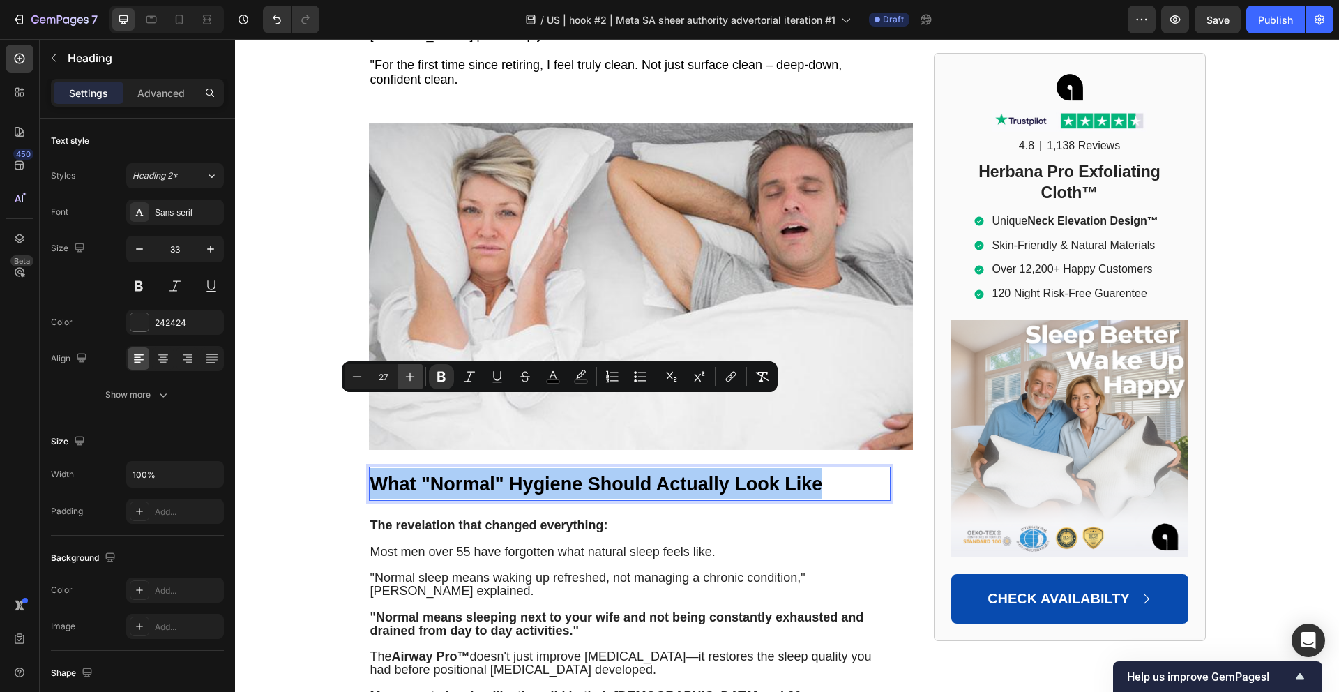
click at [411, 381] on icon "Editor contextual toolbar" at bounding box center [410, 376] width 14 height 14
click at [411, 379] on icon "Editor contextual toolbar" at bounding box center [410, 376] width 14 height 14
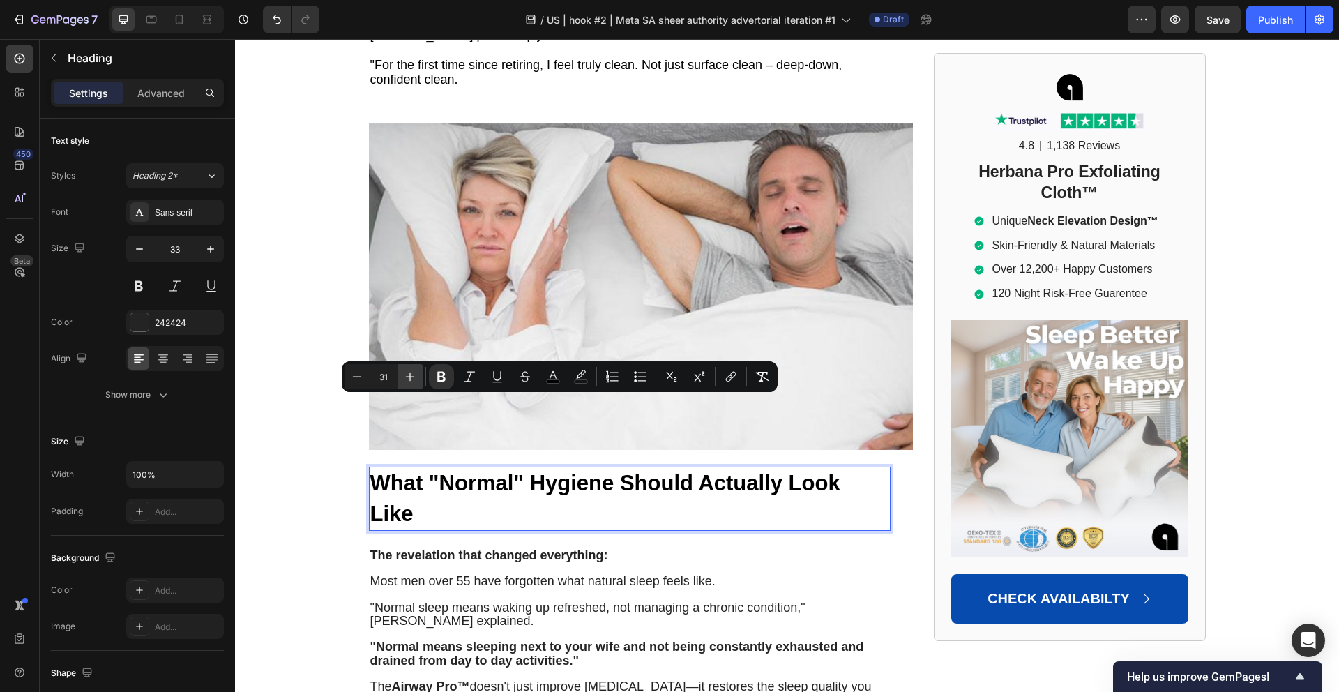
click at [411, 379] on icon "Editor contextual toolbar" at bounding box center [410, 376] width 14 height 14
type input "33"
click at [549, 384] on button "color" at bounding box center [552, 376] width 25 height 25
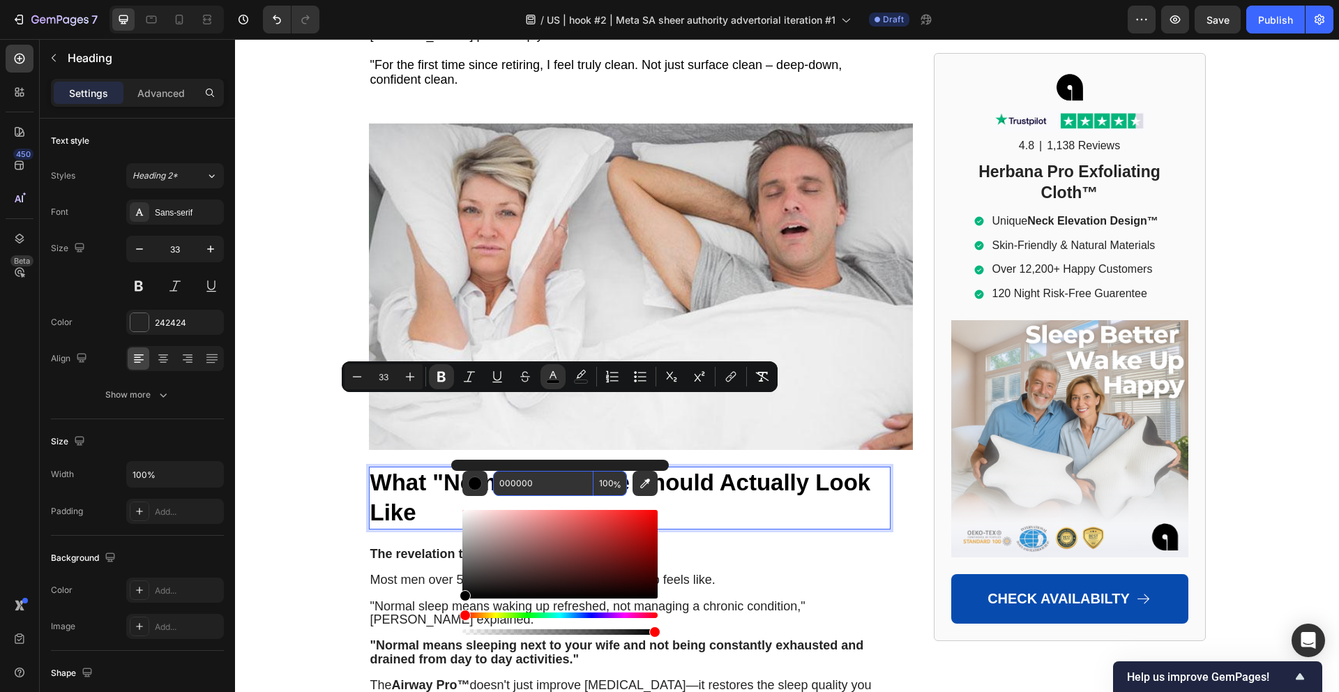
click at [524, 492] on input "000000" at bounding box center [543, 483] width 100 height 25
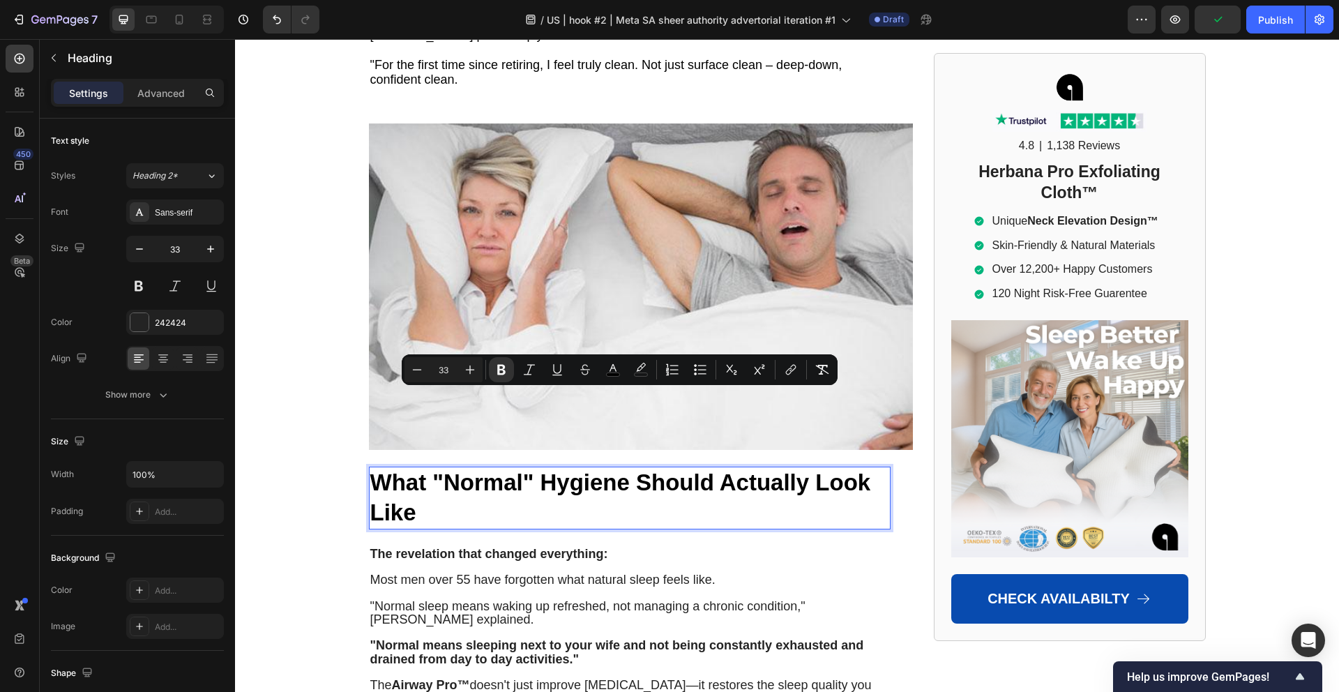
click at [540, 469] on strong "What "Normal" Hygiene Should Actually Look Like" at bounding box center [620, 497] width 501 height 56
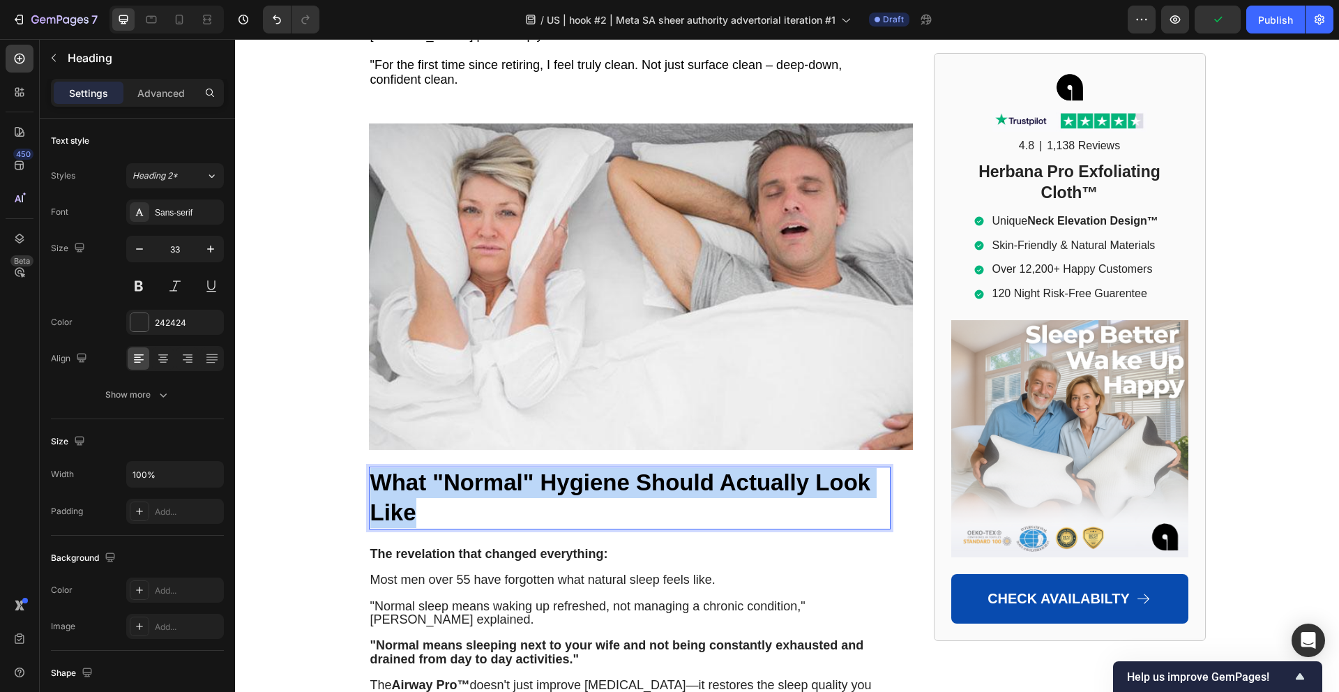
click at [540, 469] on strong "What "Normal" Hygiene Should Actually Look Like" at bounding box center [620, 497] width 501 height 56
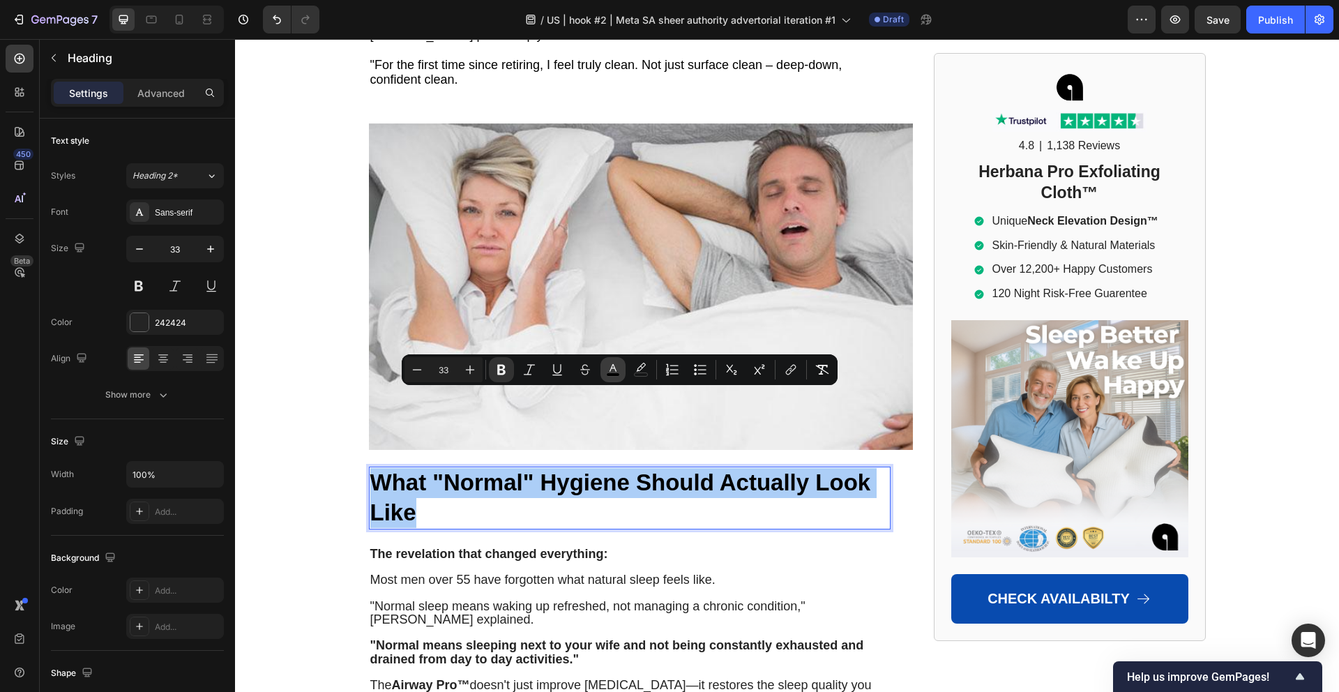
click at [612, 371] on icon "Editor contextual toolbar" at bounding box center [613, 370] width 14 height 14
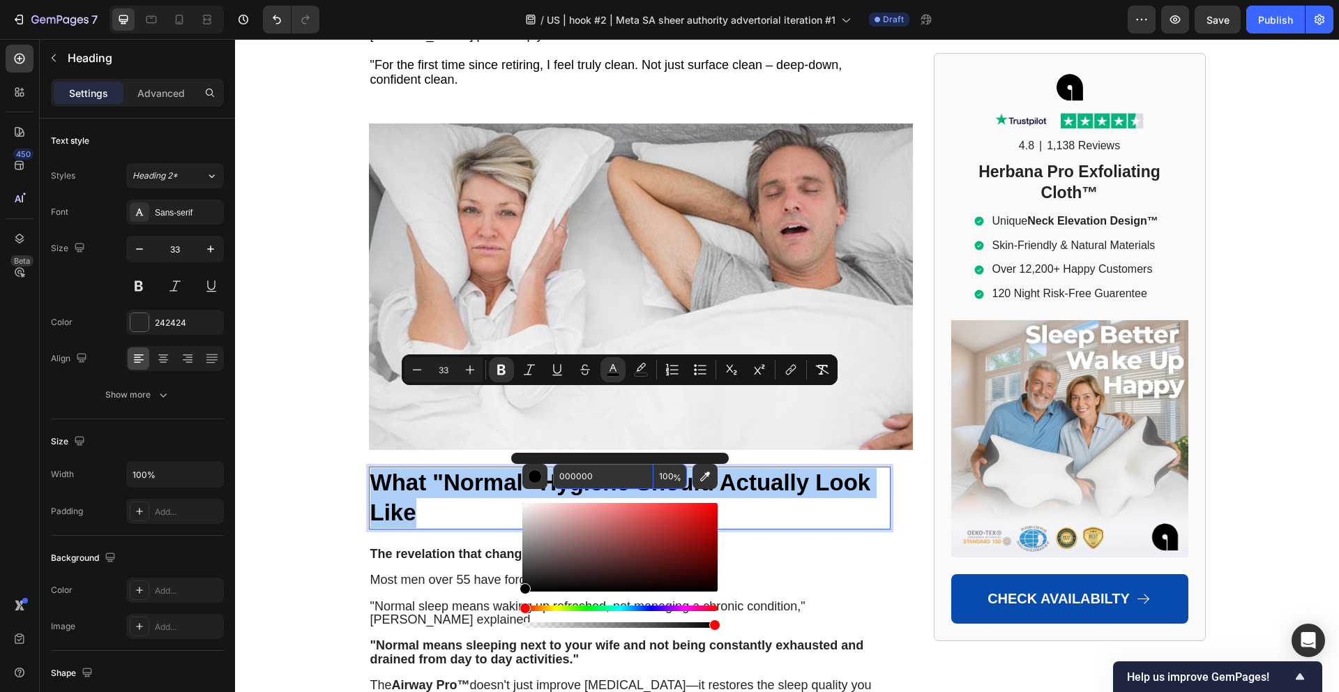
click at [572, 477] on input "000000" at bounding box center [603, 476] width 100 height 25
paste input "242424"
click at [576, 474] on input "242424000" at bounding box center [603, 476] width 100 height 25
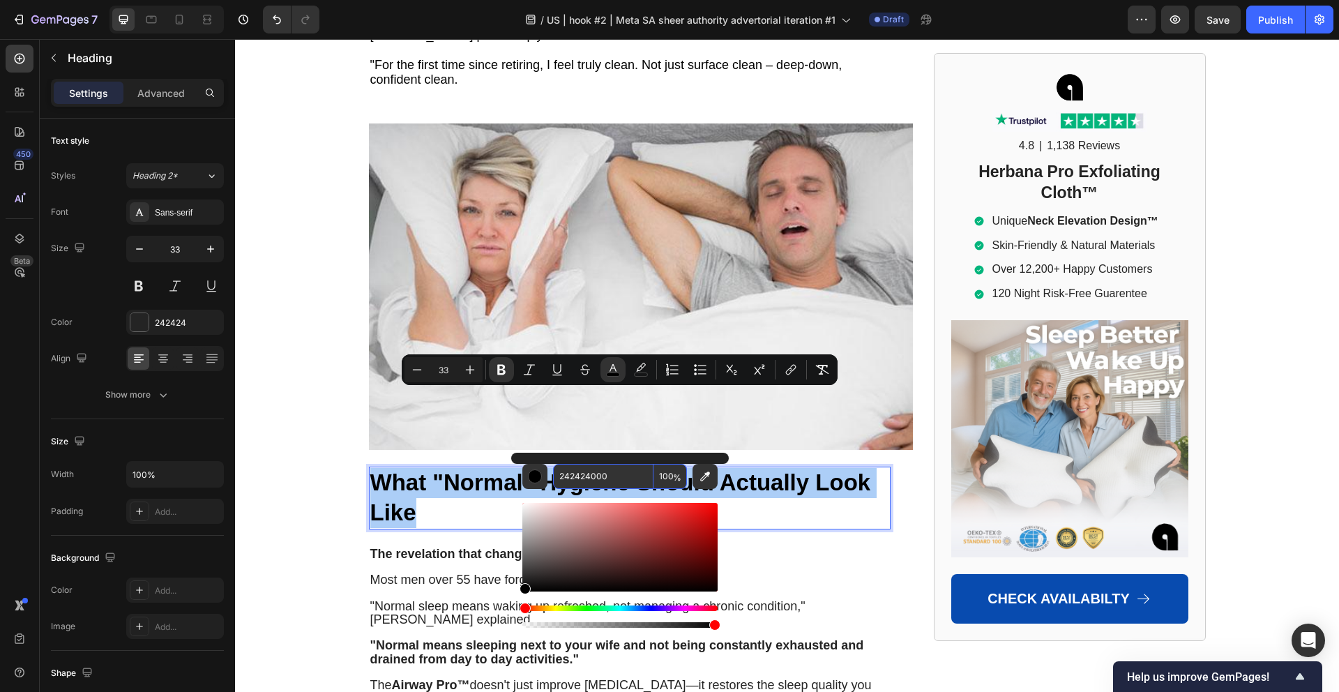
paste input "Editor contextual toolbar"
type input "242424"
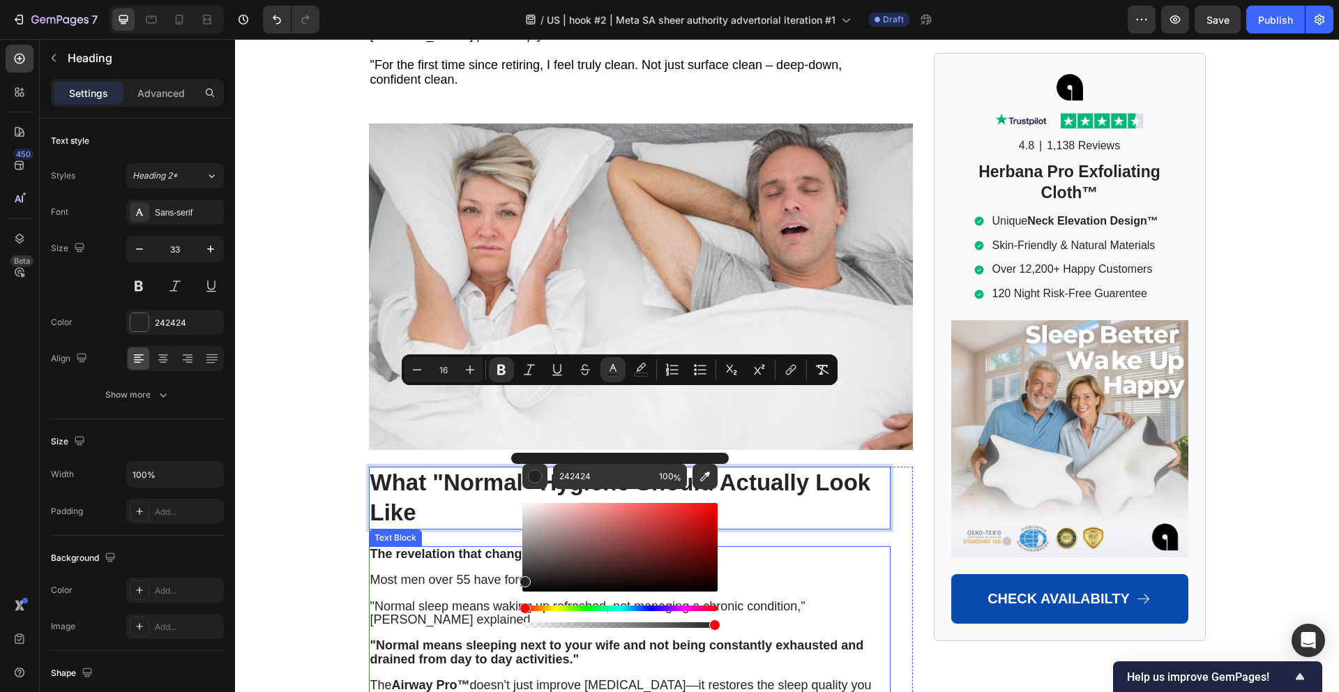
click at [370, 561] on p at bounding box center [629, 567] width 519 height 13
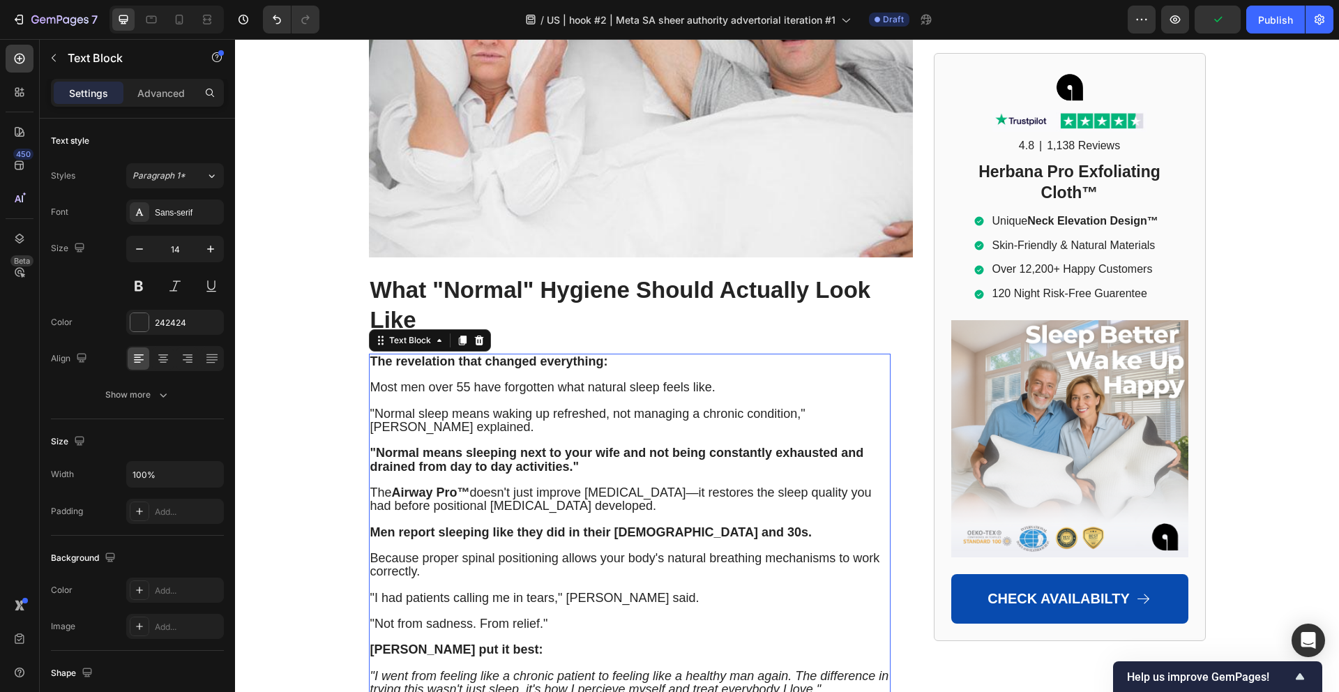
scroll to position [8375, 0]
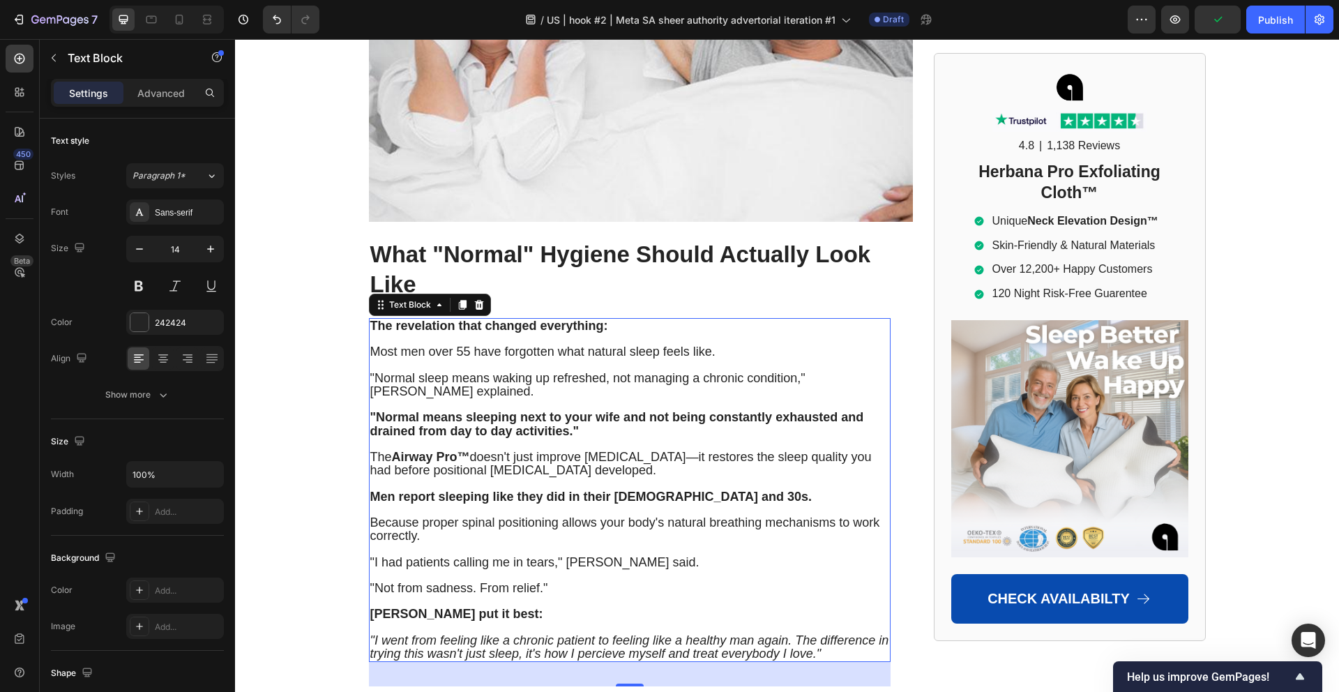
click at [497, 516] on p "Because proper spinal positioning allows your body's natural breathing mechanis…" at bounding box center [629, 529] width 519 height 26
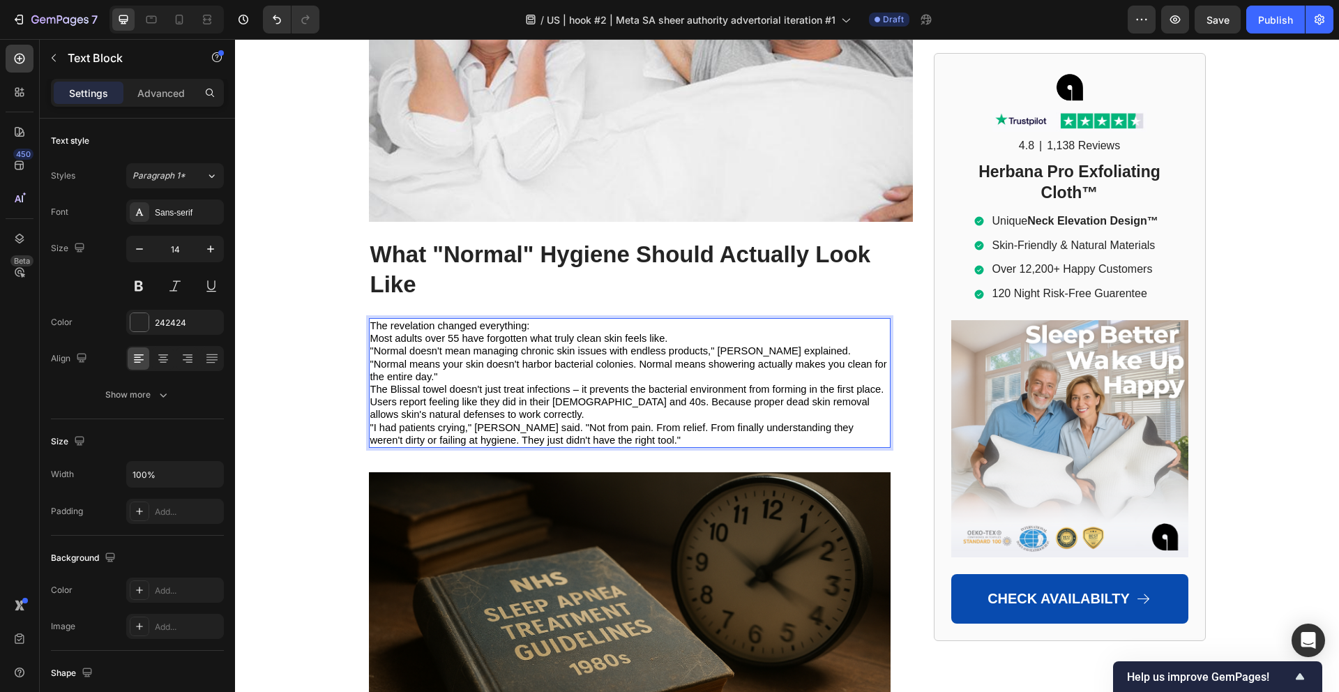
click at [477, 320] on span "The revelation changed everything:" at bounding box center [450, 325] width 160 height 11
click at [436, 345] on span ""Normal doesn't mean managing chronic skin issues with endless products," [PERS…" at bounding box center [628, 363] width 517 height 36
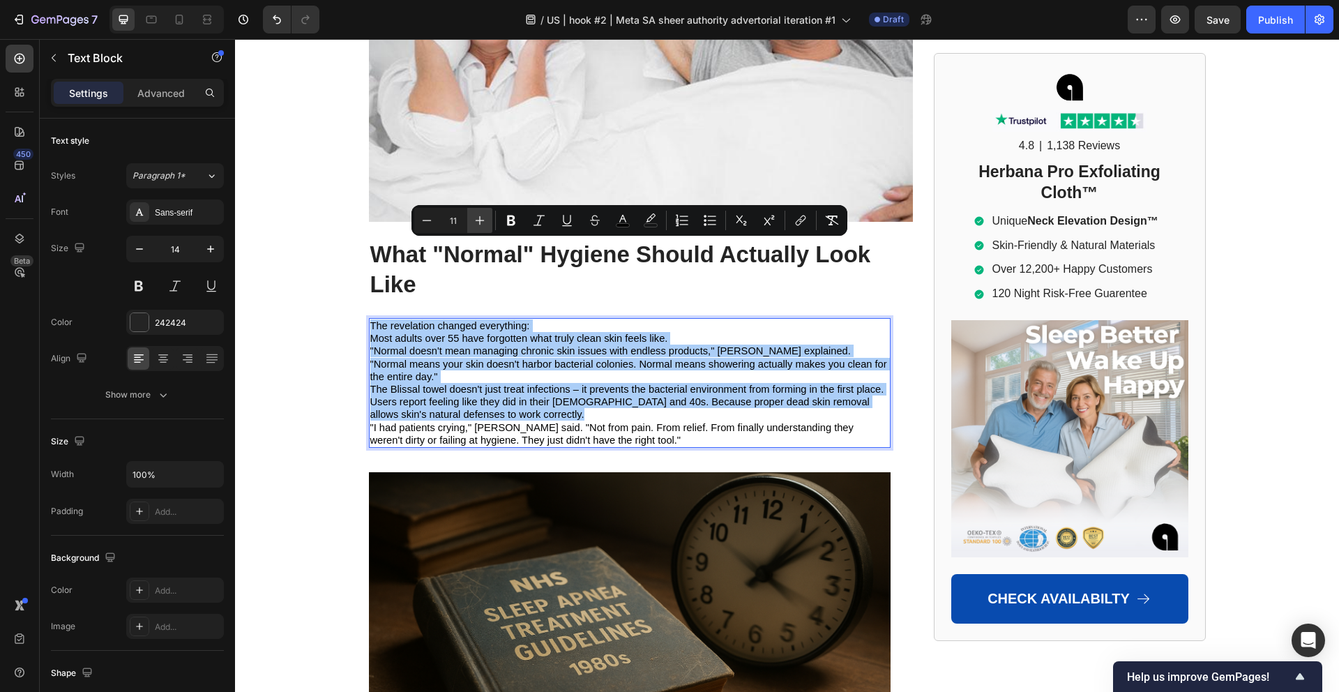
click at [473, 226] on icon "Editor contextual toolbar" at bounding box center [480, 220] width 14 height 14
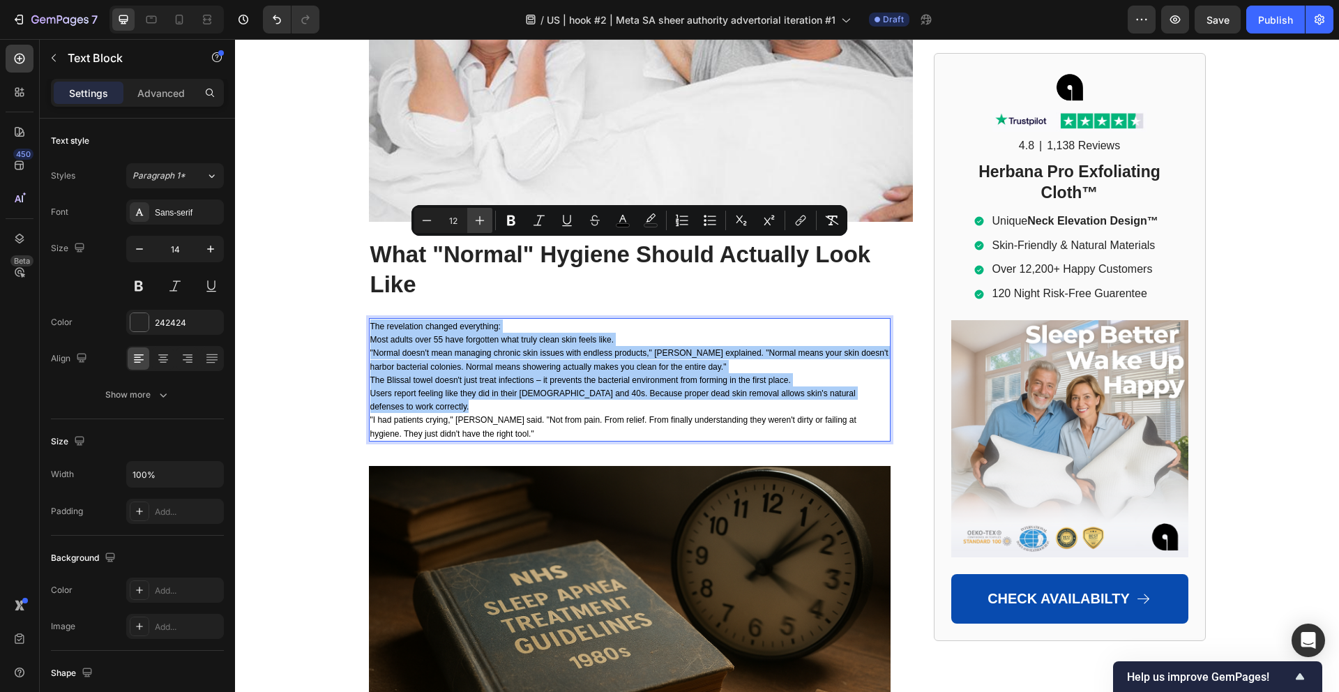
click at [473, 226] on icon "Editor contextual toolbar" at bounding box center [480, 220] width 14 height 14
click at [473, 225] on icon "Editor contextual toolbar" at bounding box center [480, 220] width 14 height 14
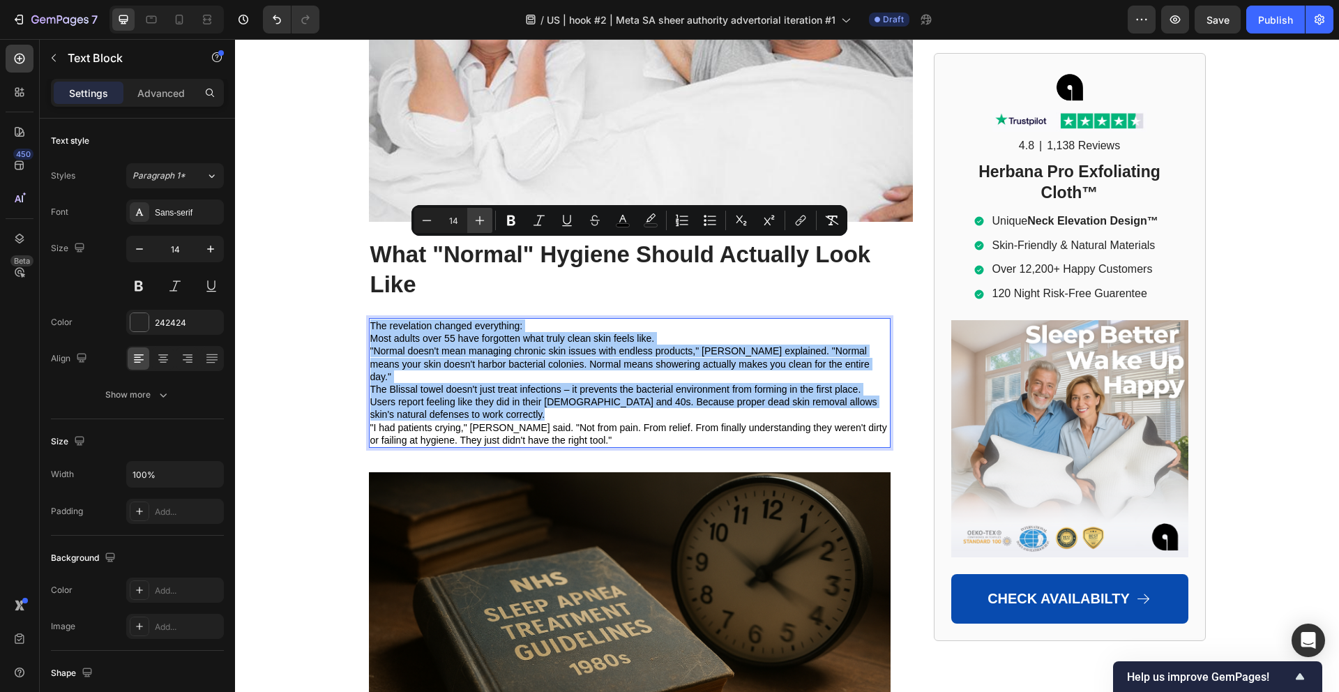
click at [473, 225] on icon "Editor contextual toolbar" at bounding box center [480, 220] width 14 height 14
click at [473, 224] on icon "Editor contextual toolbar" at bounding box center [480, 220] width 14 height 14
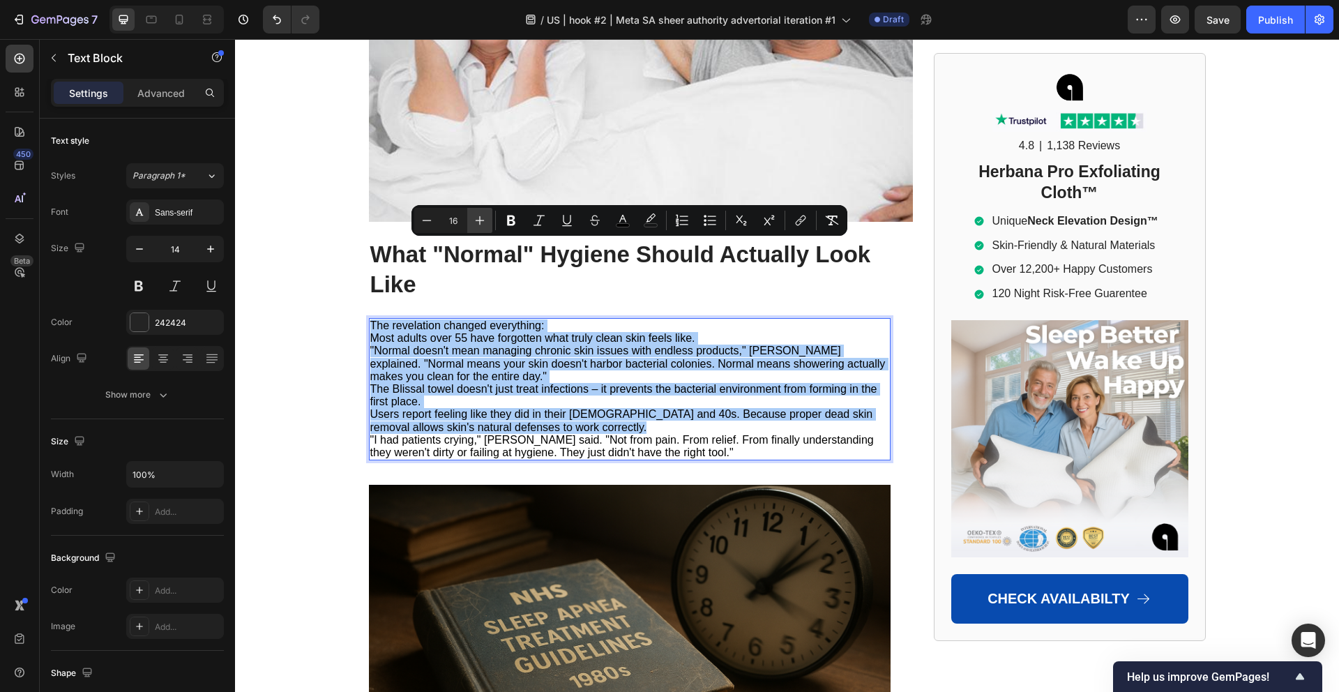
click at [473, 224] on icon "Editor contextual toolbar" at bounding box center [480, 220] width 14 height 14
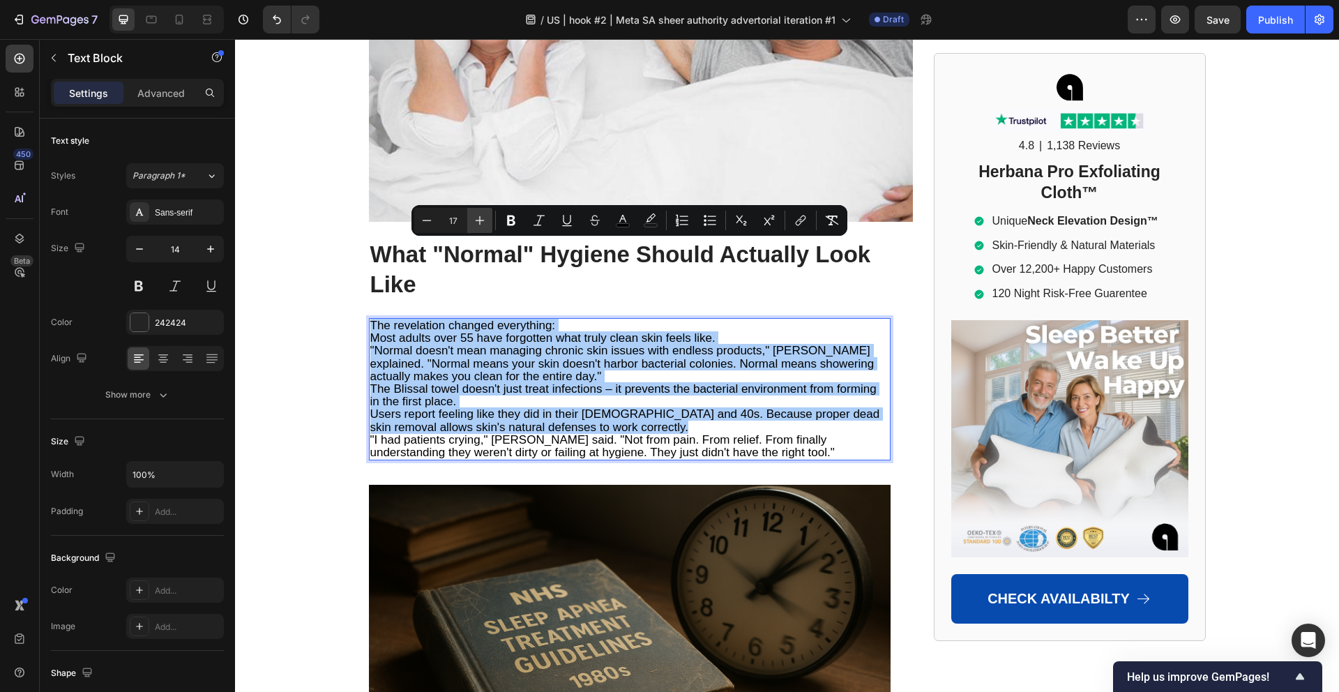
click at [473, 224] on icon "Editor contextual toolbar" at bounding box center [480, 220] width 14 height 14
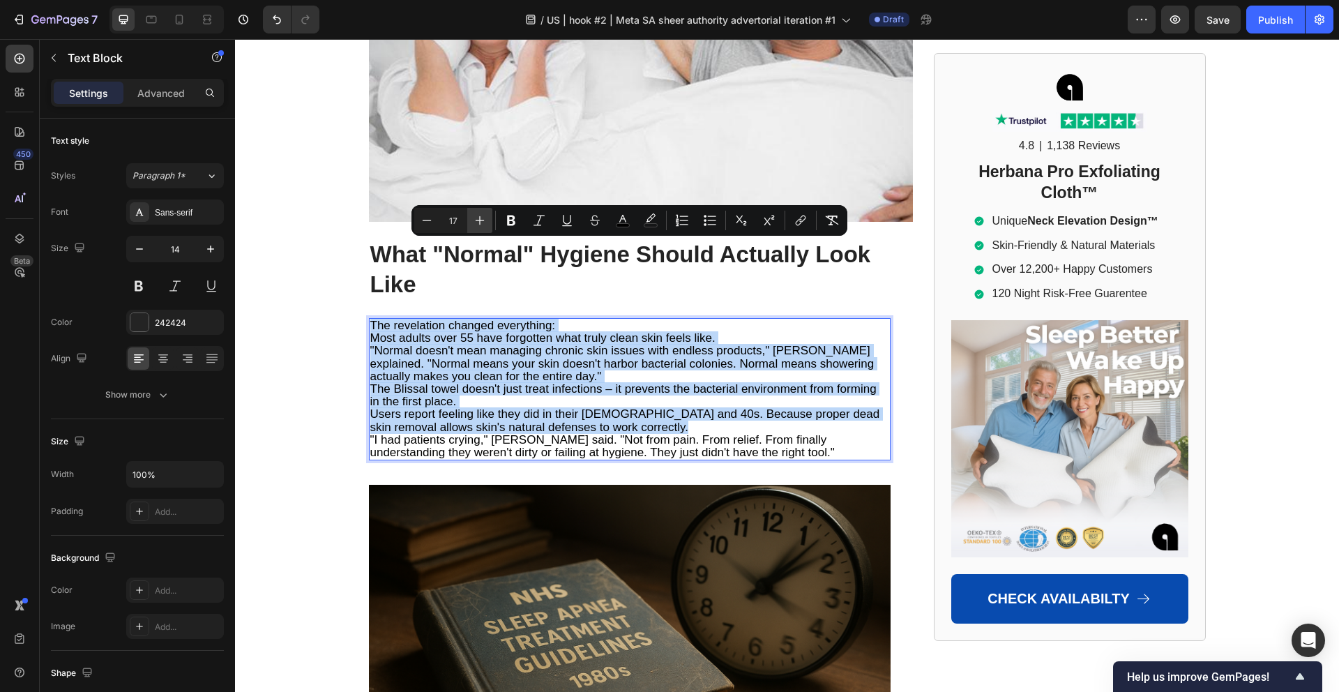
type input "18"
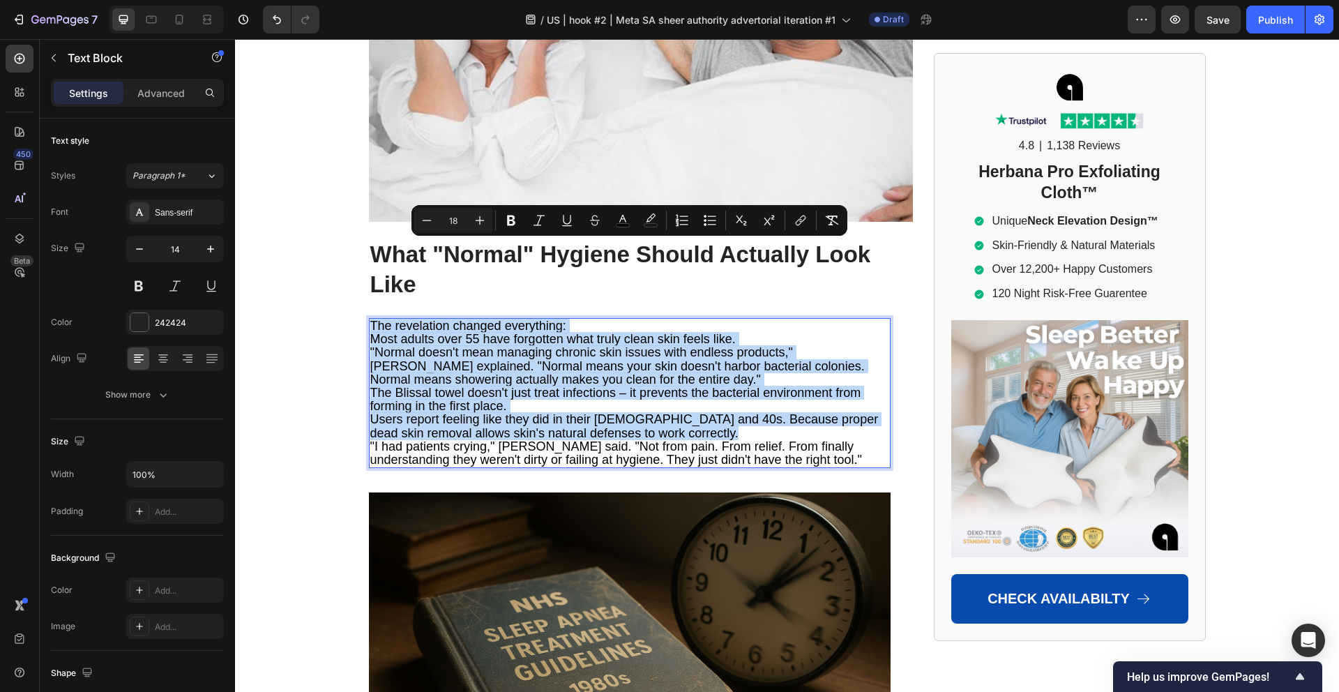
click at [516, 319] on span "The revelation changed everything:" at bounding box center [468, 326] width 196 height 14
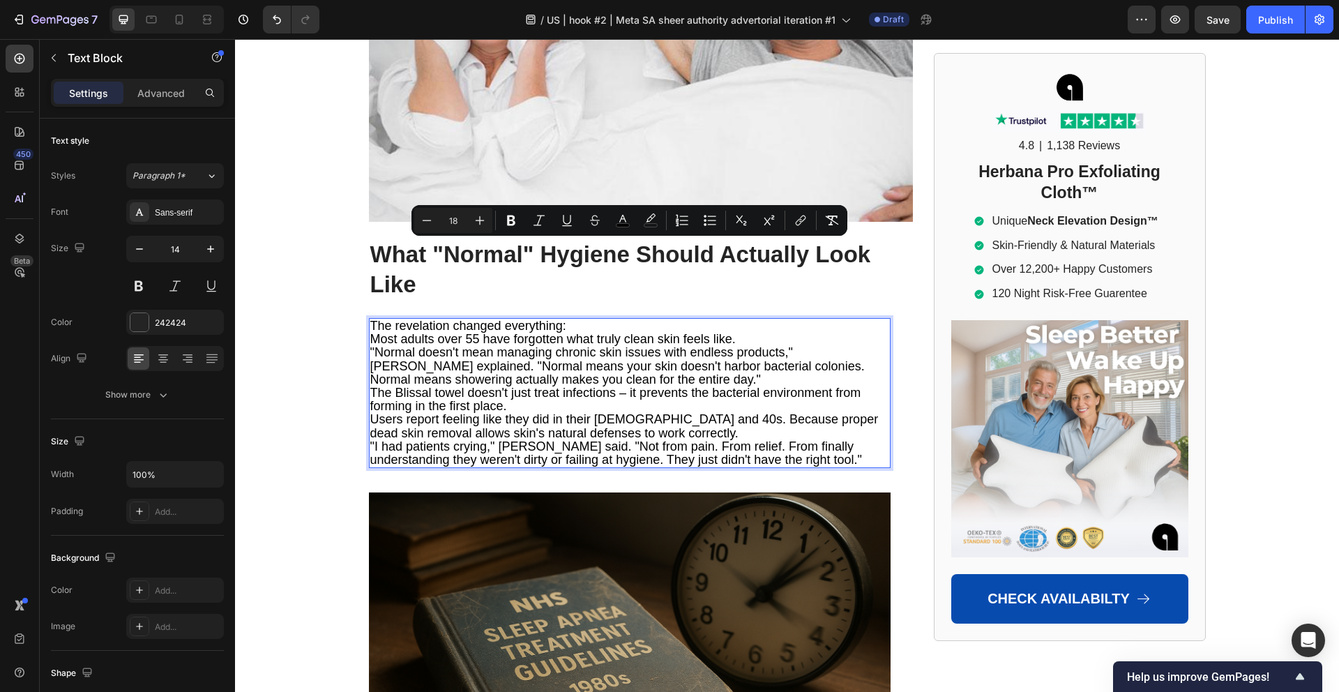
click at [565, 319] on p "The revelation changed everything:" at bounding box center [629, 325] width 519 height 13
click at [565, 319] on span "The revelation changed everything:" at bounding box center [468, 326] width 196 height 14
click at [547, 332] on span "Most adults over 55 have forgotten what truly clean skin feels like." at bounding box center [552, 339] width 365 height 14
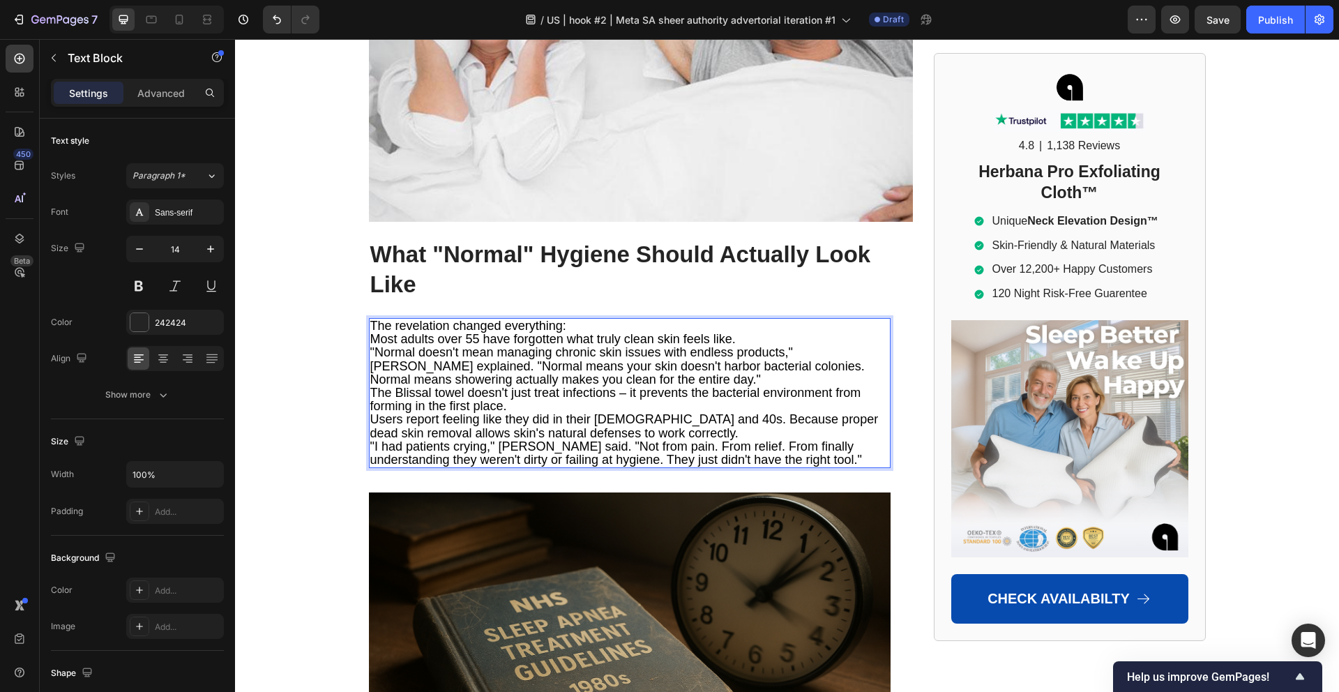
click at [573, 319] on p "The revelation changed everything:" at bounding box center [629, 325] width 519 height 13
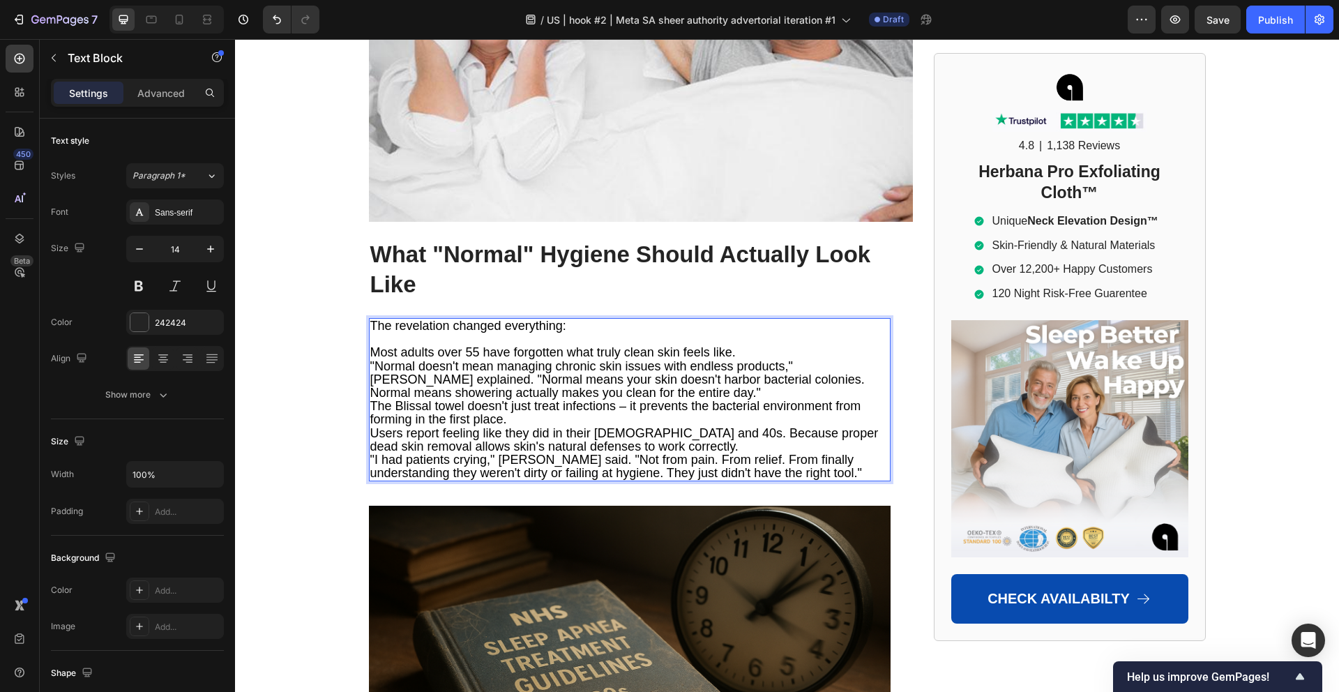
click at [738, 346] on p "Most adults over 55 have forgotten what truly clean skin feels like." at bounding box center [629, 352] width 519 height 13
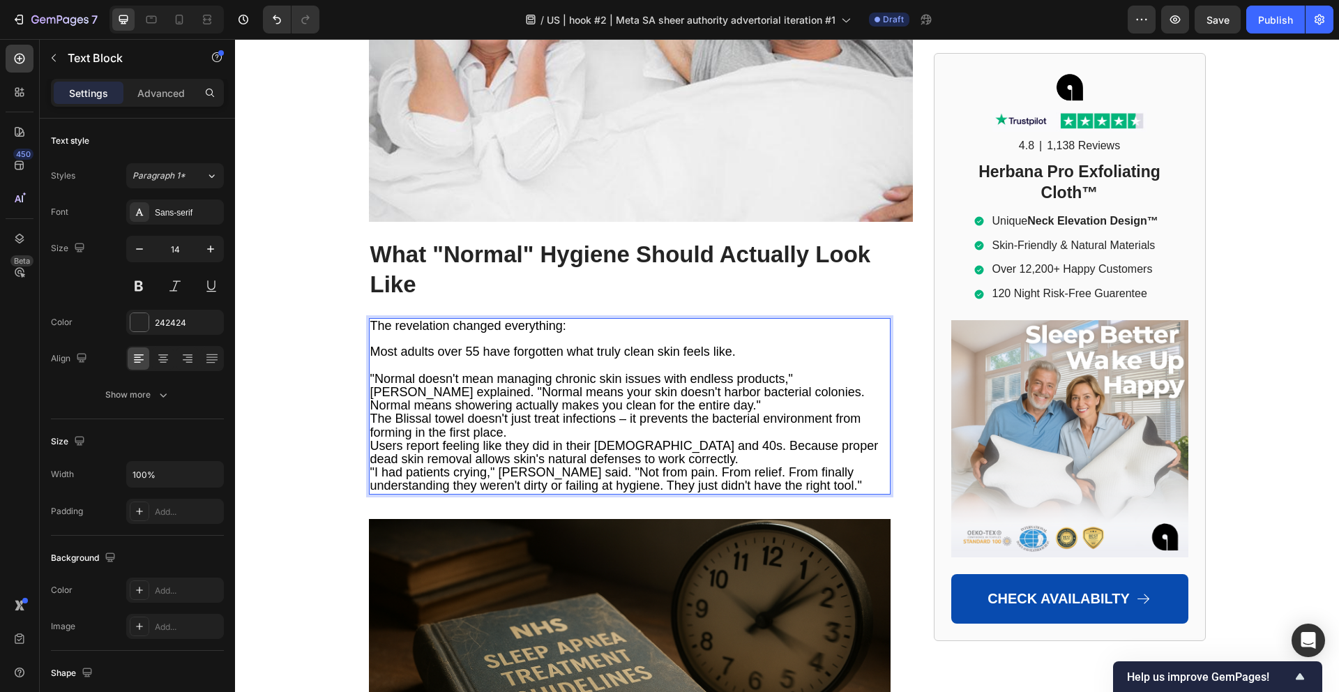
click at [430, 372] on span ""Normal doesn't mean managing chronic skin issues with endless products," [PERS…" at bounding box center [617, 392] width 494 height 40
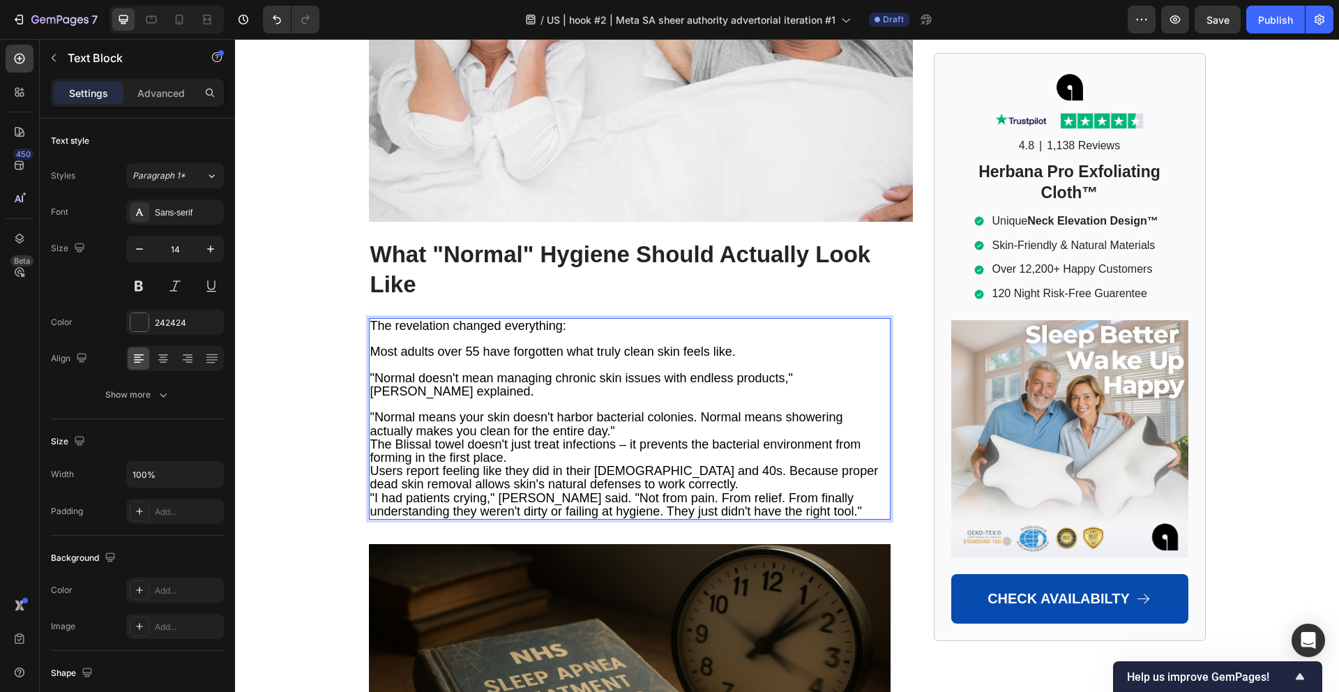
click at [619, 411] on p ""Normal means your skin doesn't harbor bacterial colonies. Normal means showeri…" at bounding box center [629, 424] width 519 height 26
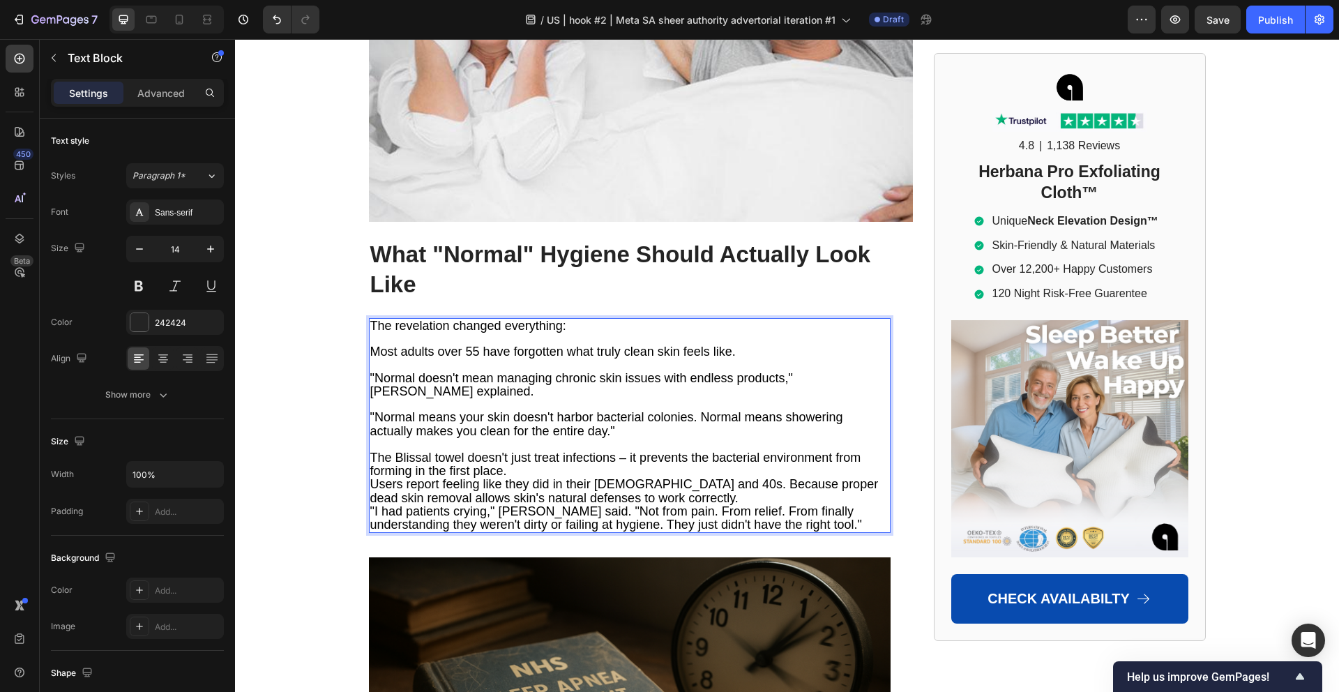
click at [550, 451] on p "The Blissal towel doesn't just treat infections – it prevents the bacterial env…" at bounding box center [629, 464] width 519 height 26
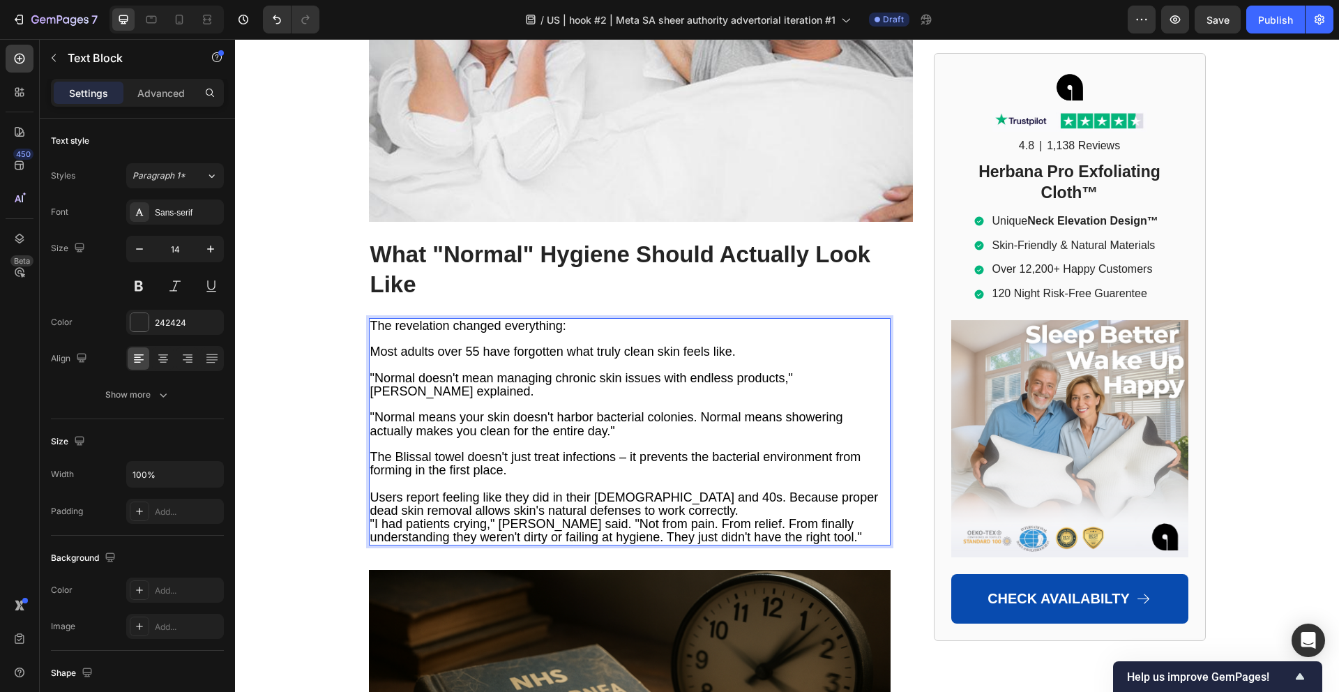
click at [636, 491] on p "Users report feeling like they did in their [DEMOGRAPHIC_DATA] and 40s. Because…" at bounding box center [629, 504] width 519 height 26
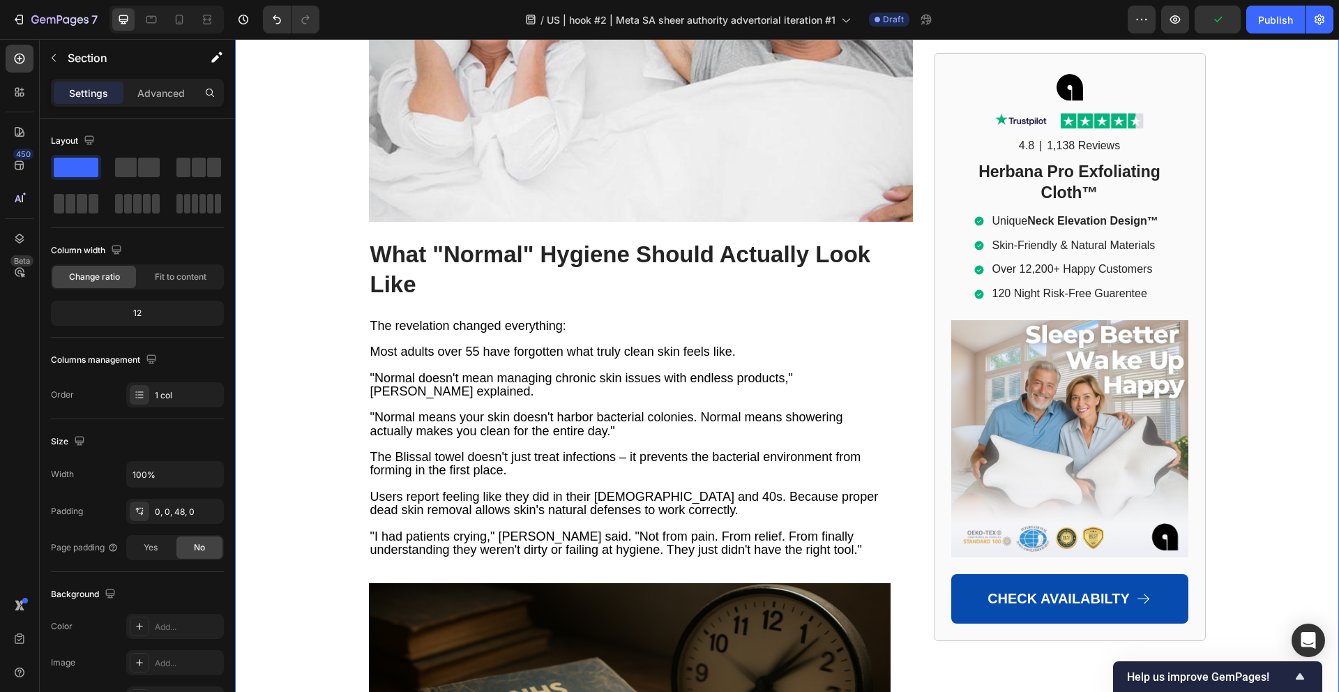
click at [425, 371] on span ""Normal doesn't mean managing chronic skin issues with endless products," Dr. M…" at bounding box center [581, 384] width 423 height 27
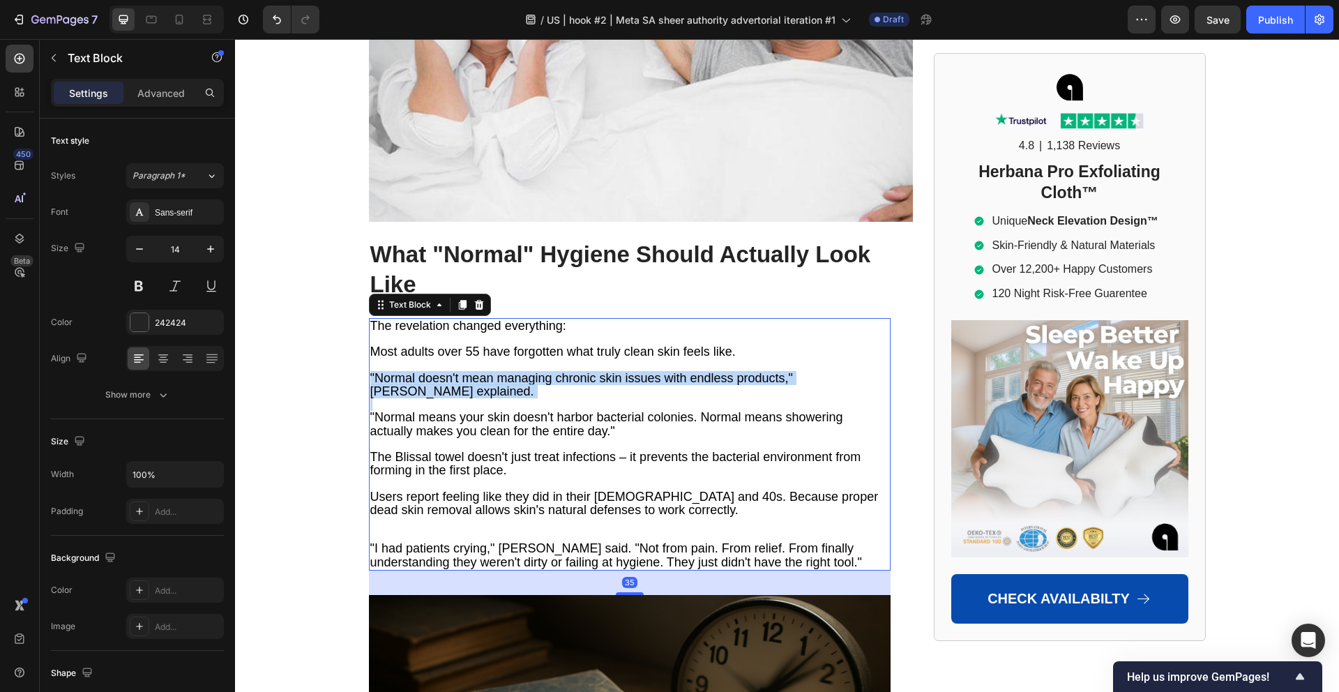
click at [425, 371] on span ""Normal doesn't mean managing chronic skin issues with endless products," Dr. M…" at bounding box center [581, 384] width 423 height 27
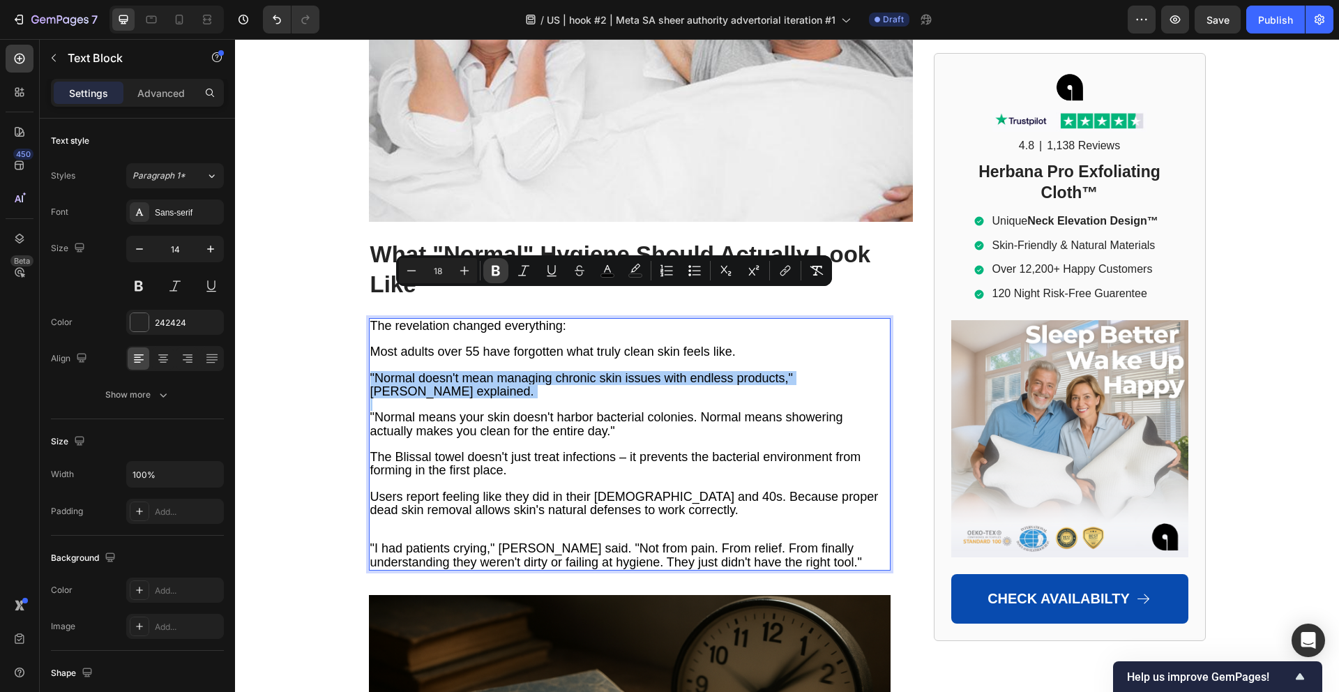
click at [496, 270] on icon "Editor contextual toolbar" at bounding box center [495, 271] width 8 height 10
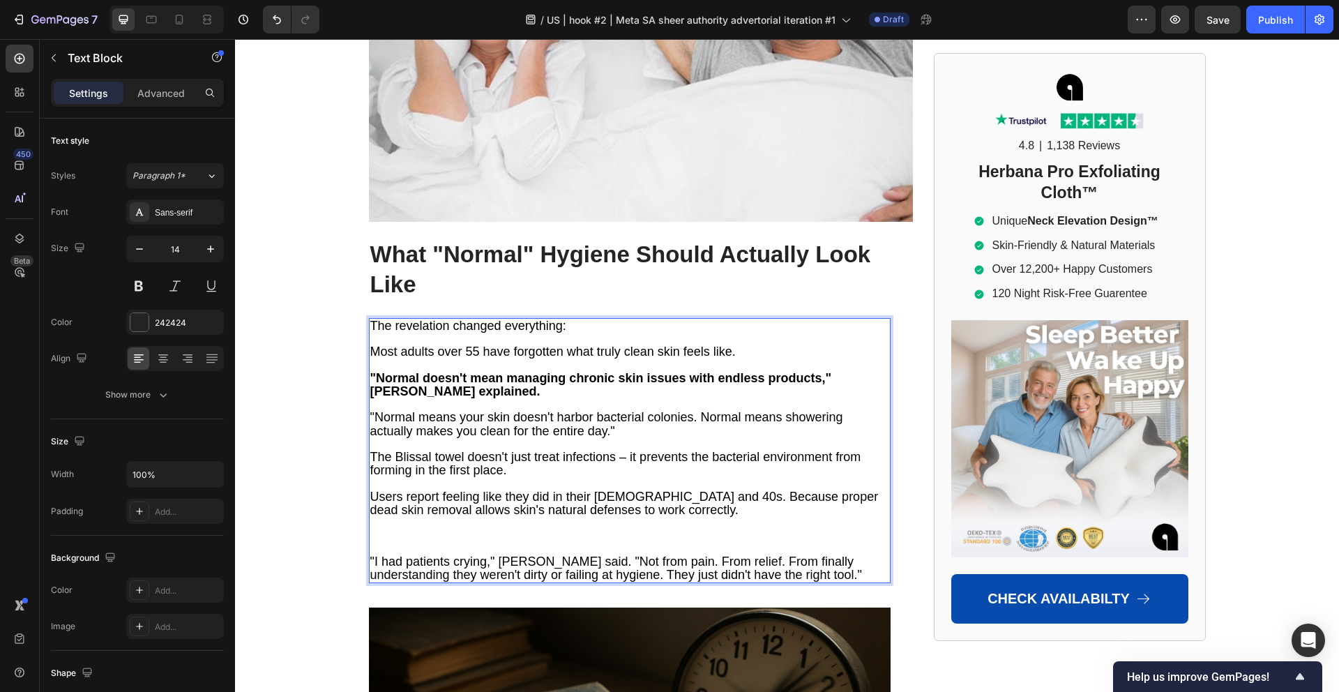
click at [474, 410] on span ""Normal means your skin doesn't harbor bacterial colonies. Normal means showeri…" at bounding box center [606, 423] width 473 height 27
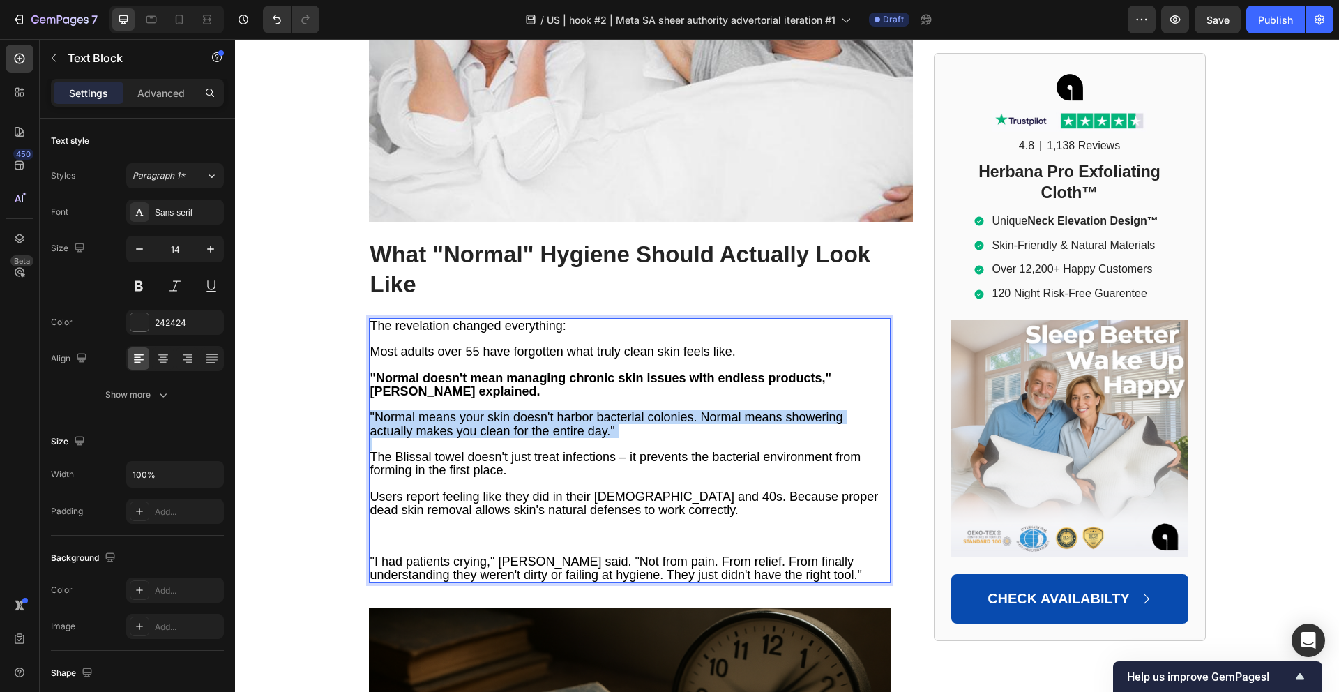
click at [474, 410] on span ""Normal means your skin doesn't harbor bacterial colonies. Normal means showeri…" at bounding box center [606, 423] width 473 height 27
click at [503, 410] on span ""Normal means your skin doesn't harbor bacterial colonies. Normal means showeri…" at bounding box center [606, 423] width 473 height 27
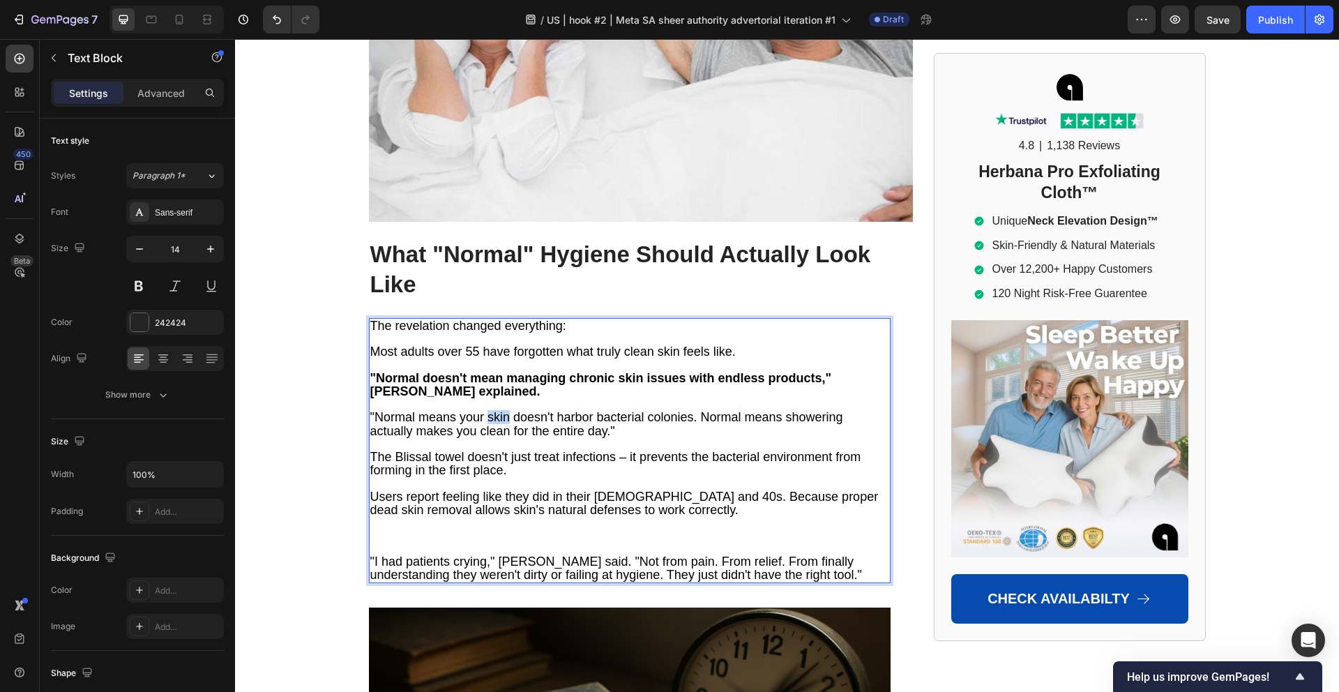
click at [503, 410] on span ""Normal means your skin doesn't harbor bacterial colonies. Normal means showeri…" at bounding box center [606, 423] width 473 height 27
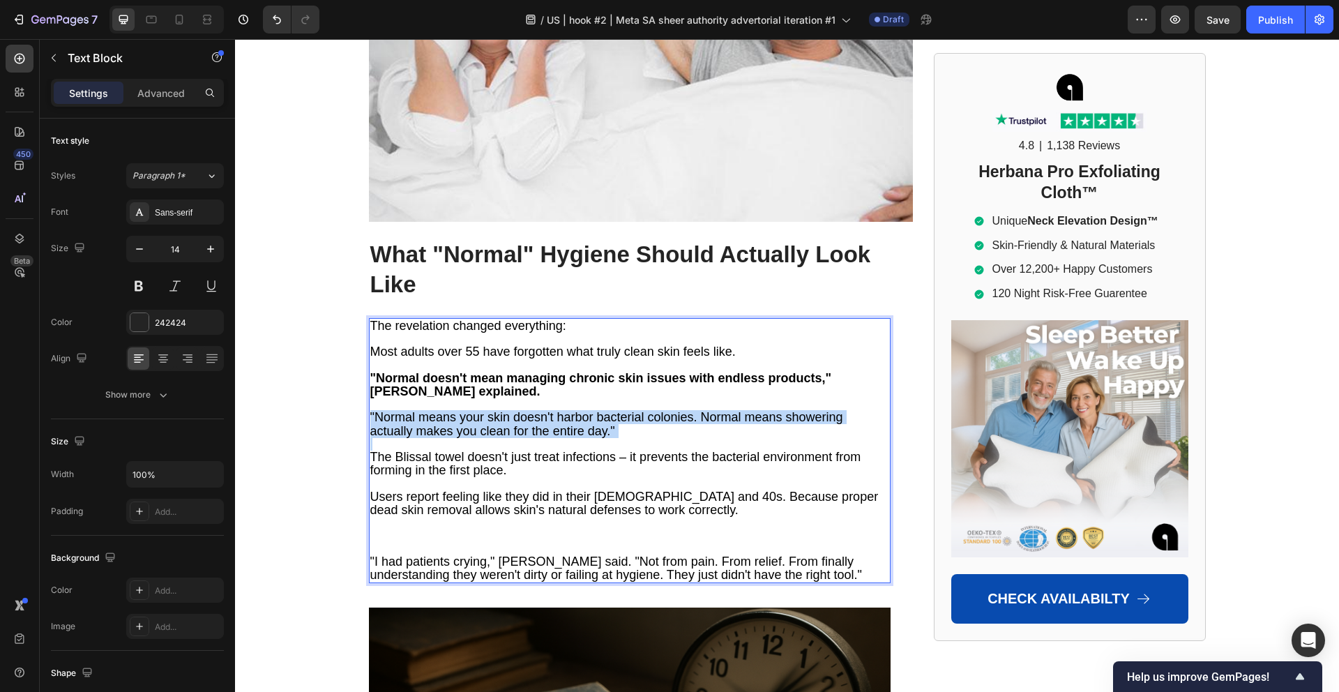
click at [503, 410] on span ""Normal means your skin doesn't harbor bacterial colonies. Normal means showeri…" at bounding box center [606, 423] width 473 height 27
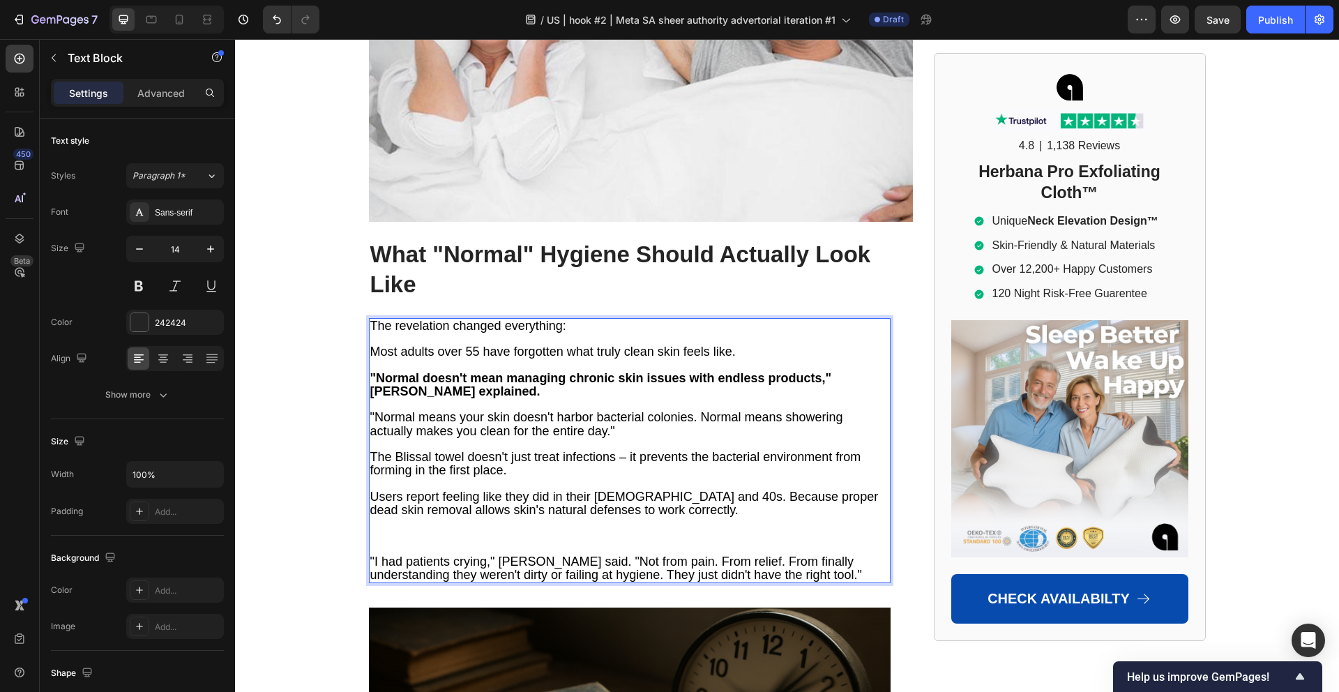
click at [428, 450] on span "The Blissal towel doesn't just treat infections – it prevents the bacterial env…" at bounding box center [615, 463] width 491 height 27
click at [434, 450] on span "The Blissal towel doesn't just treat infections – it prevents the bacterial env…" at bounding box center [615, 463] width 491 height 27
click at [392, 450] on span "The towel doesn't just treat infections – it prevents the bacterial environment…" at bounding box center [625, 463] width 510 height 27
click at [397, 450] on span "The towel doesn't just treat infections – it prevents the bacterial environment…" at bounding box center [626, 463] width 513 height 27
click at [434, 438] on p "Rich Text Editor. Editing area: main" at bounding box center [629, 444] width 519 height 13
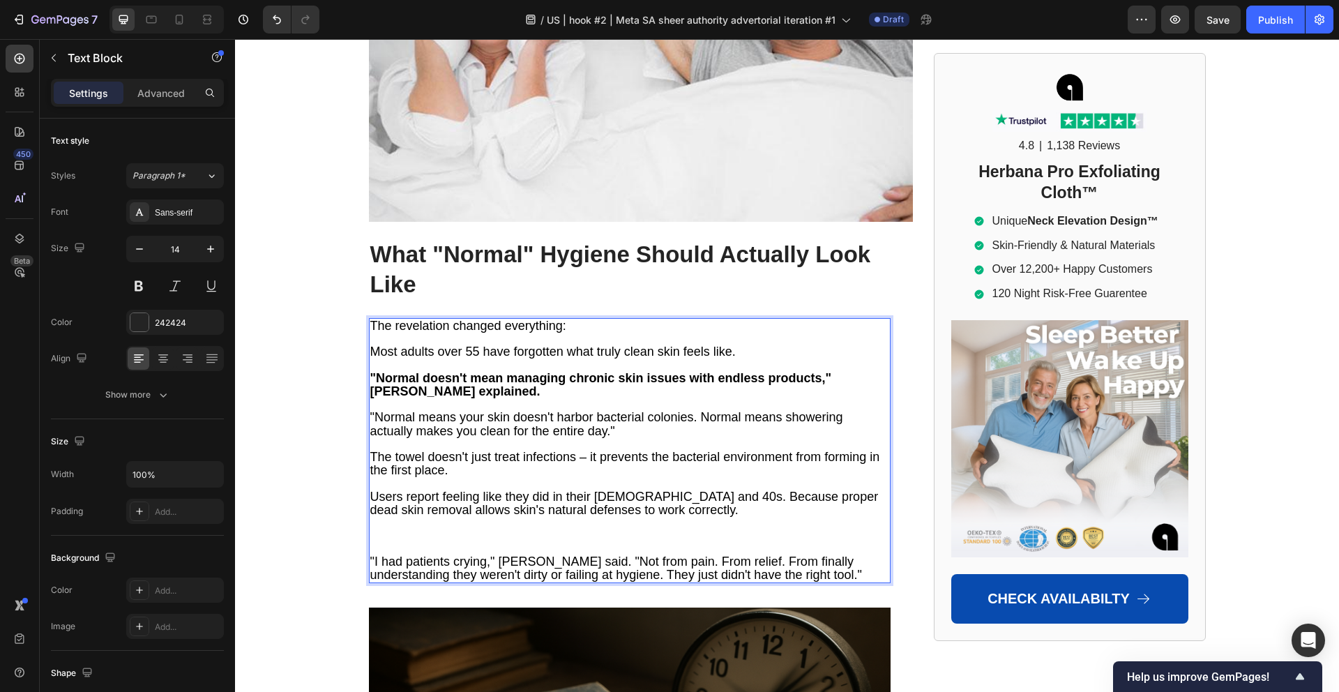
click at [433, 450] on span "The towel doesn't just treat infections – it prevents the bacterial environment…" at bounding box center [625, 463] width 510 height 27
click at [443, 450] on span "The towel ddoesn't just treat infections – it prevents the bacterial environmen…" at bounding box center [628, 463] width 517 height 27
click at [439, 450] on span "The towel ddoesn't just treat infections – it prevents the bacterial environmen…" at bounding box center [628, 463] width 517 height 27
click at [436, 450] on span "The towel ddoesn't just treat infections – it prevents the bacterial environmen…" at bounding box center [628, 463] width 517 height 27
click at [399, 450] on span "The towel doesn't just treat infections – it prevents the bacterial environment…" at bounding box center [625, 463] width 510 height 27
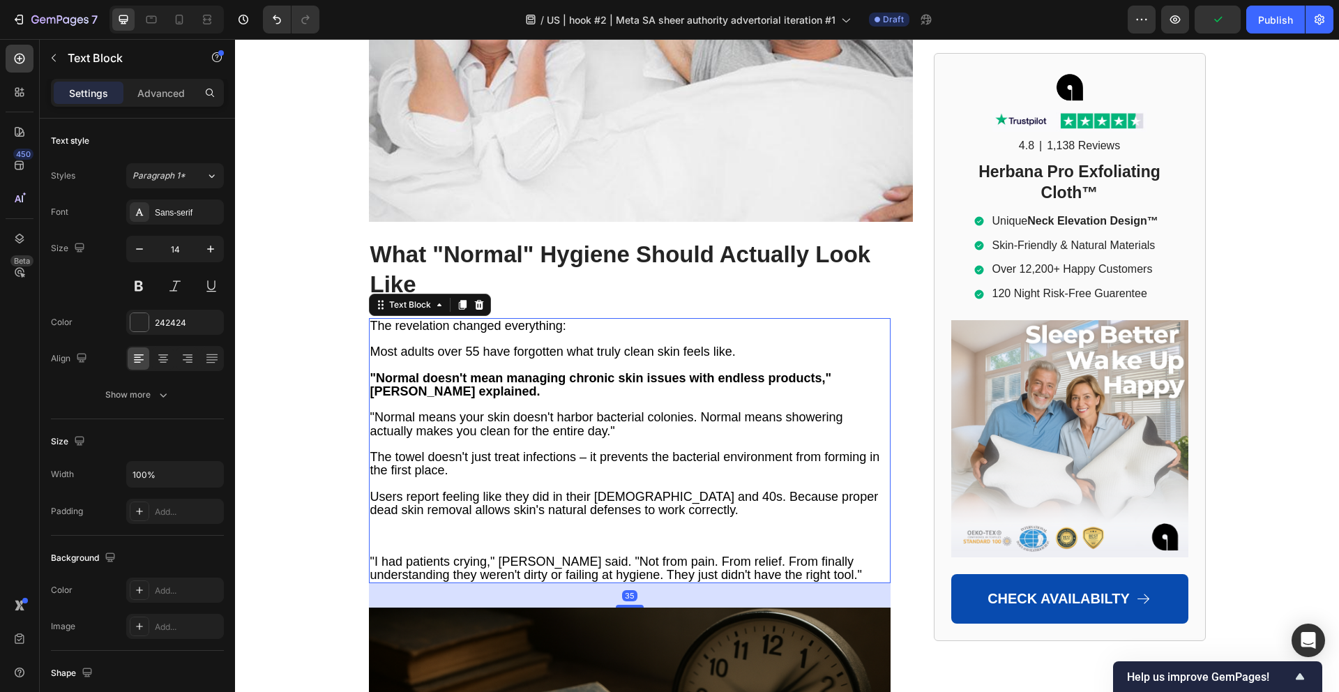
click at [418, 489] on span "Users report feeling like they did in their [DEMOGRAPHIC_DATA] and 40s. Because…" at bounding box center [624, 502] width 508 height 27
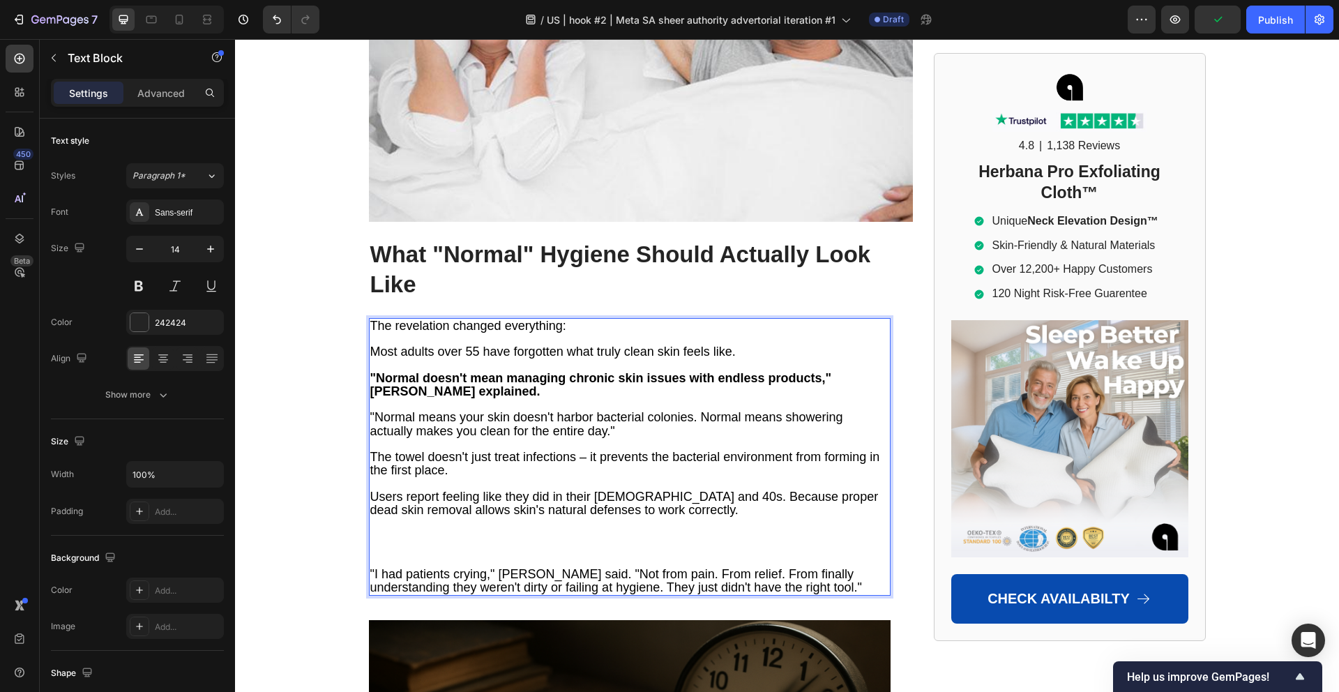
click at [417, 489] on span "Users report feeling like they did in their [DEMOGRAPHIC_DATA] and 40s. Because…" at bounding box center [624, 502] width 508 height 27
click at [389, 450] on span "The towel doesn't just treat infections – it prevents the bacterial environment…" at bounding box center [625, 463] width 510 height 27
click at [404, 517] on p "Rich Text Editor. Editing area: main" at bounding box center [629, 542] width 519 height 51
click at [406, 517] on p "Rich Text Editor. Editing area: main" at bounding box center [629, 542] width 519 height 51
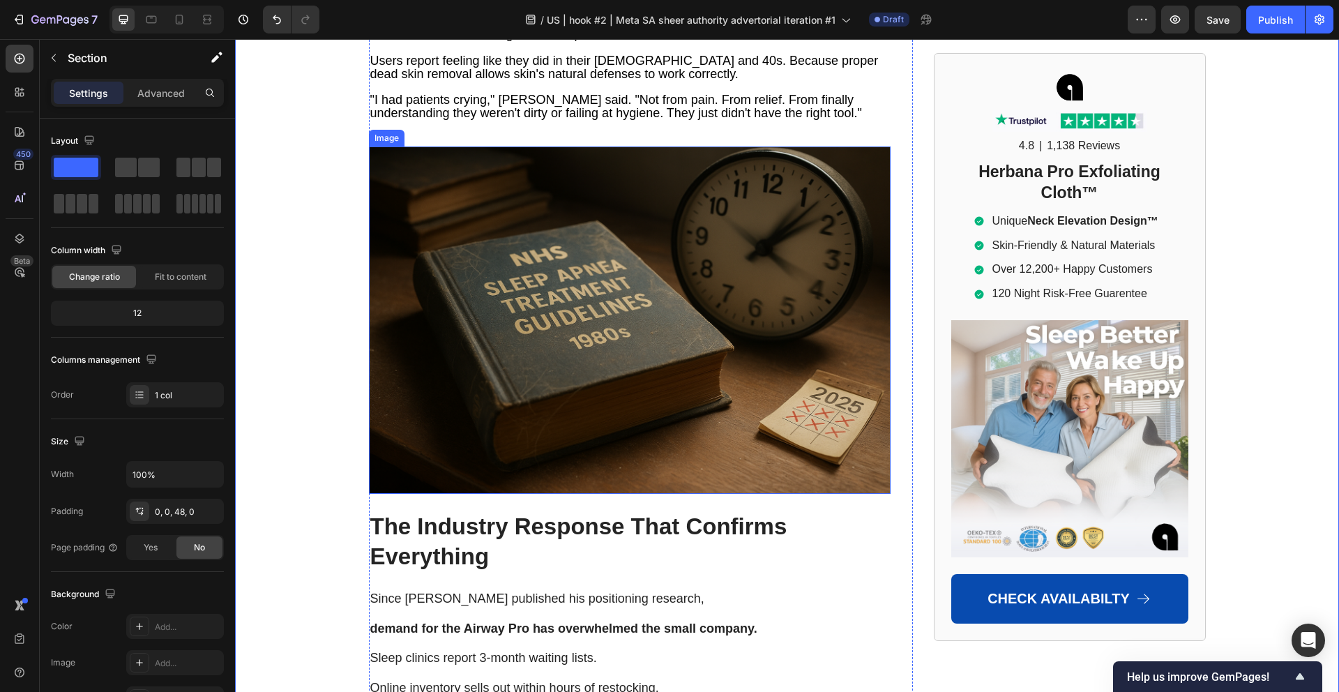
scroll to position [8935, 0]
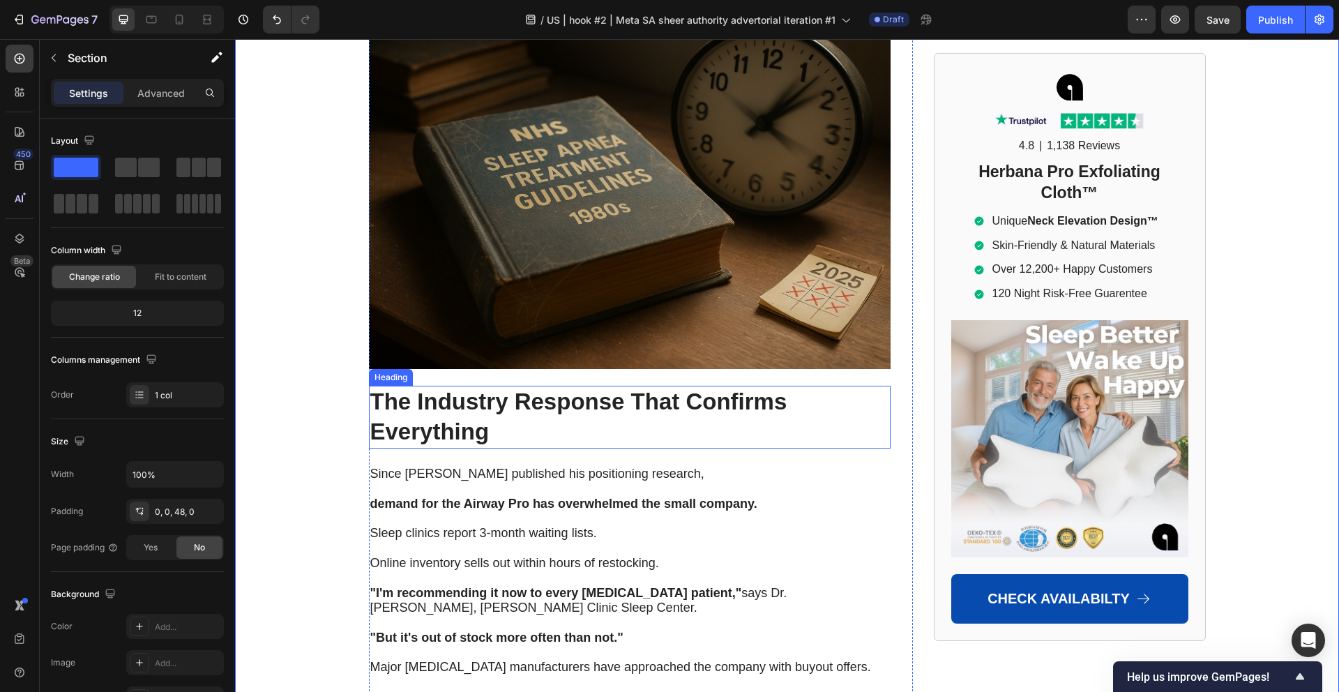
click at [475, 386] on h2 "The Industry Response That Confirms Everything" at bounding box center [629, 417] width 521 height 63
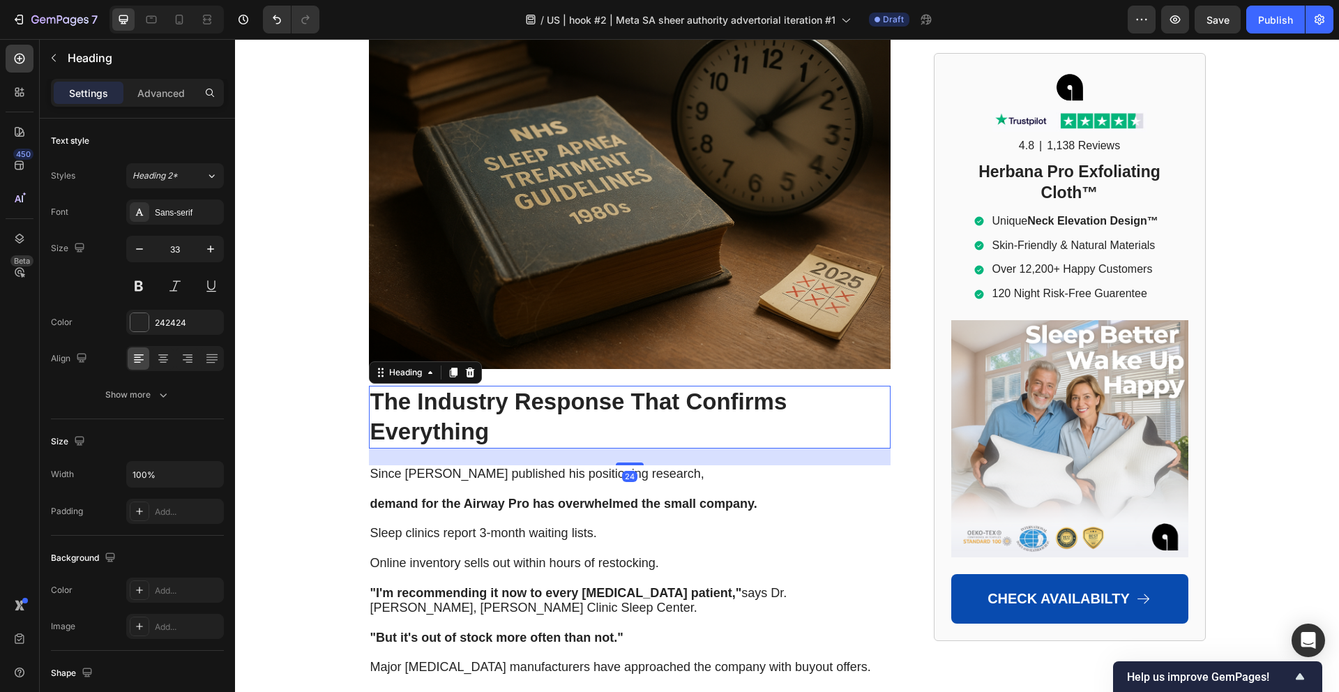
click at [475, 386] on h2 "The Industry Response That Confirms Everything" at bounding box center [629, 417] width 521 height 63
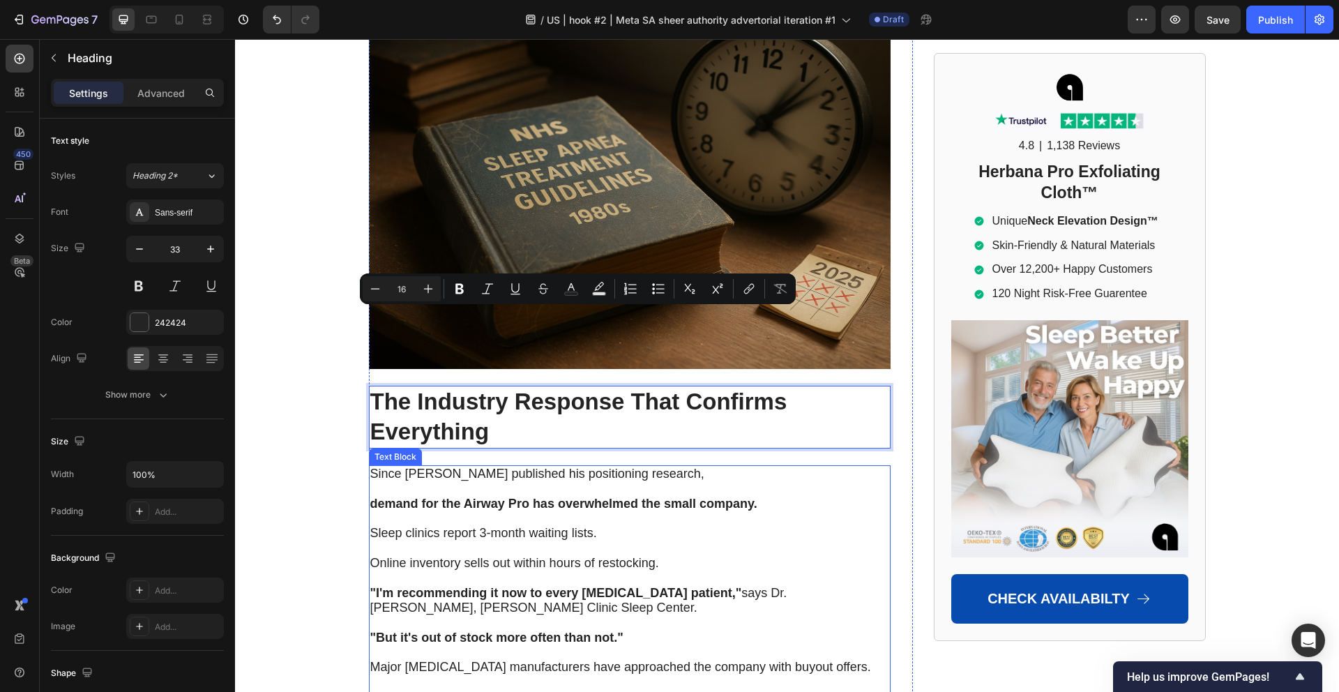
click at [546, 496] on strong "demand for the Airway Pro has overwhelmed the small company." at bounding box center [563, 503] width 387 height 14
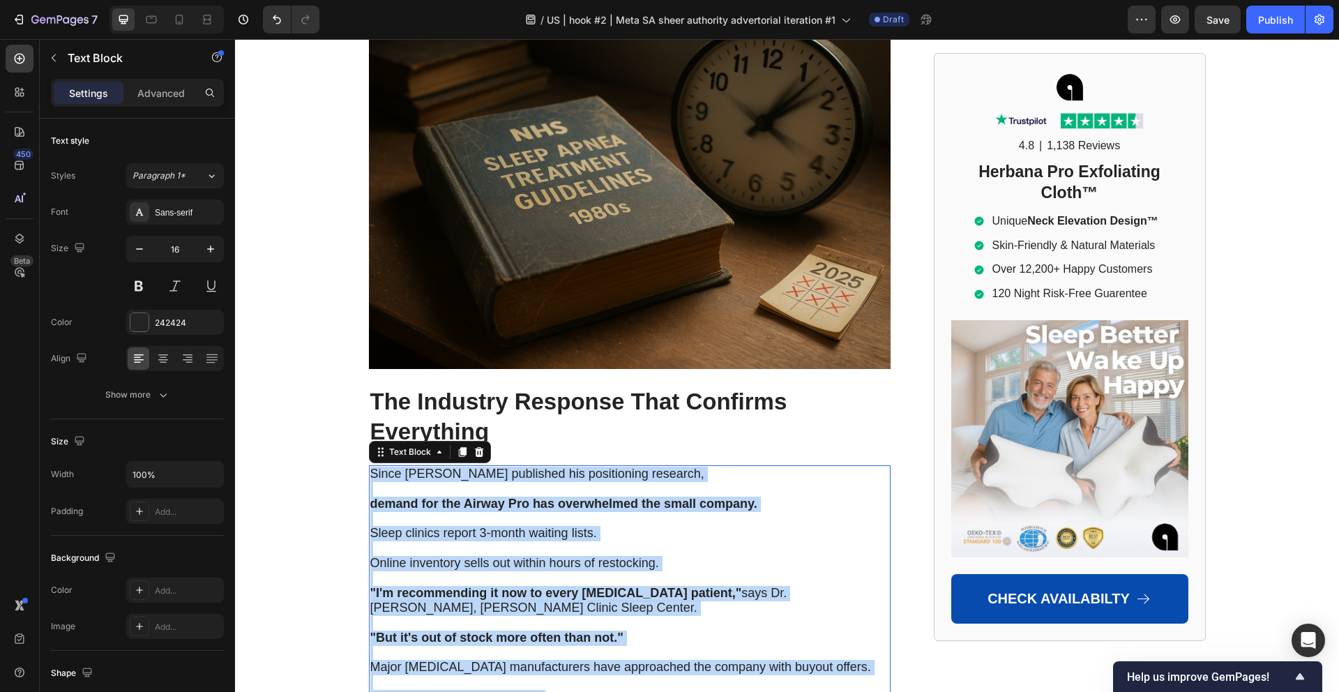
click at [546, 496] on strong "demand for the Airway Pro has overwhelmed the small company." at bounding box center [563, 503] width 387 height 14
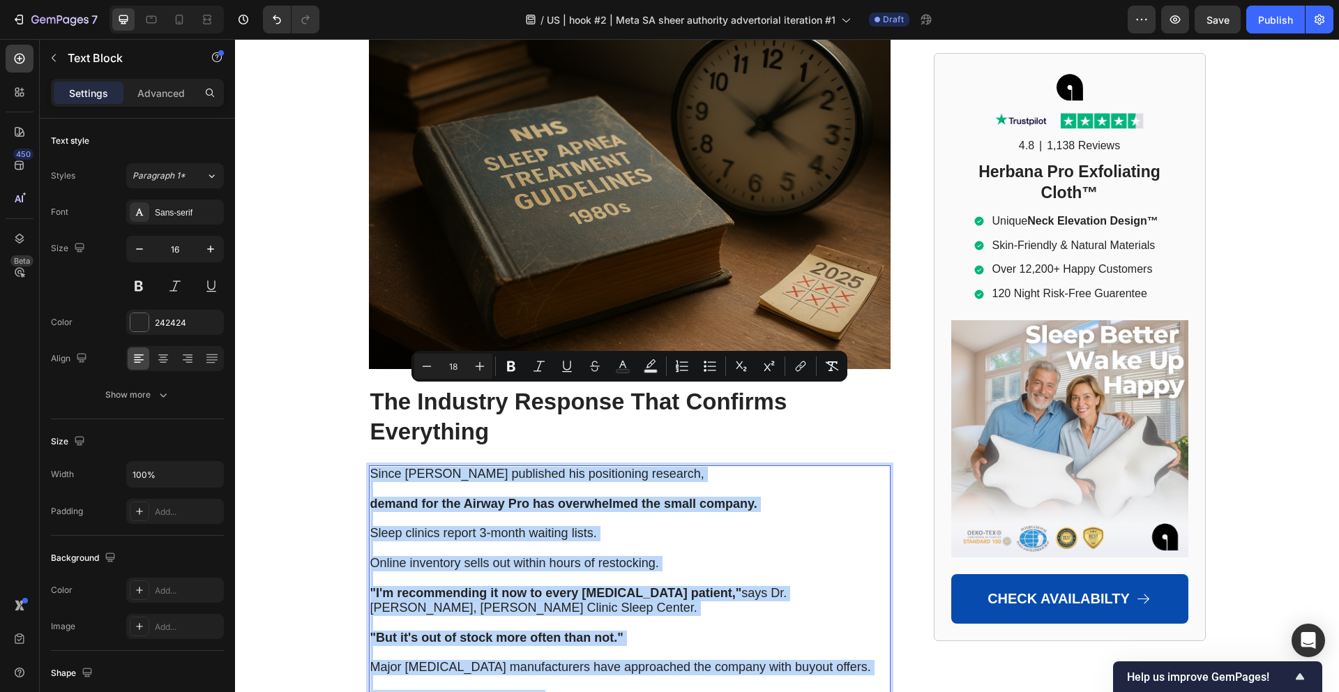
type input "11"
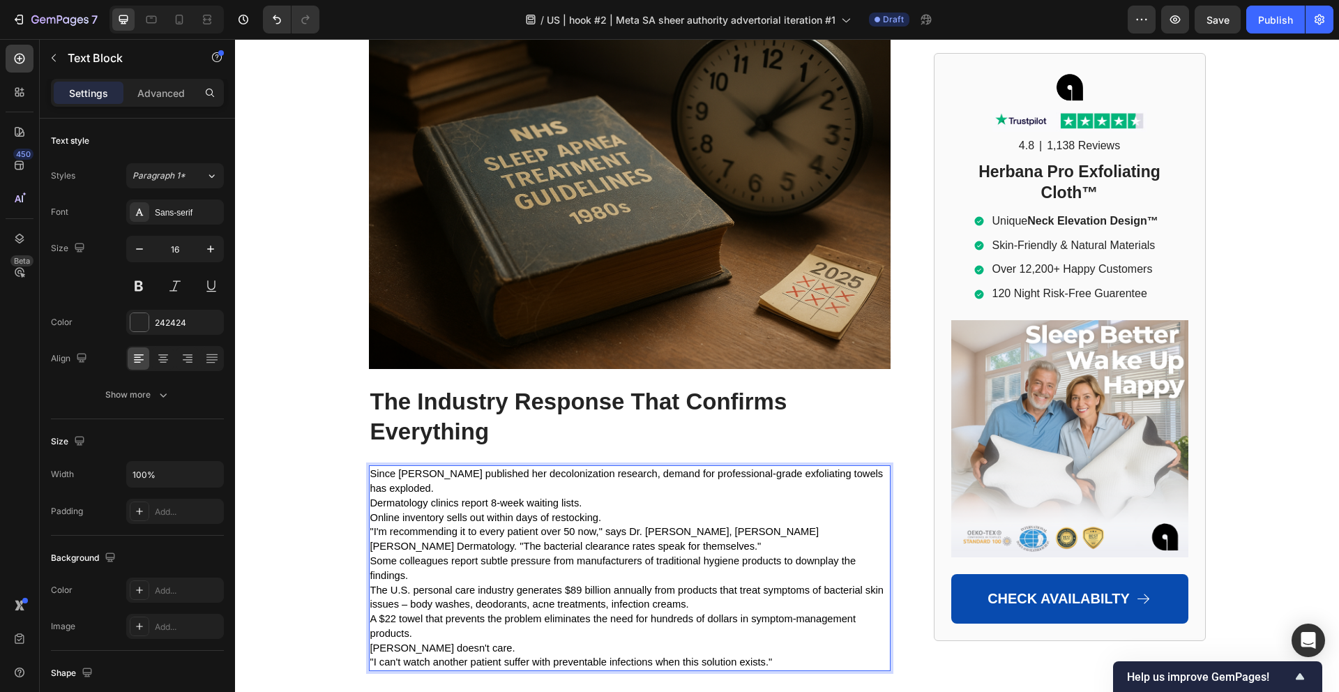
click at [540, 497] on span "Dermatology clinics report 8-week waiting lists." at bounding box center [476, 502] width 212 height 11
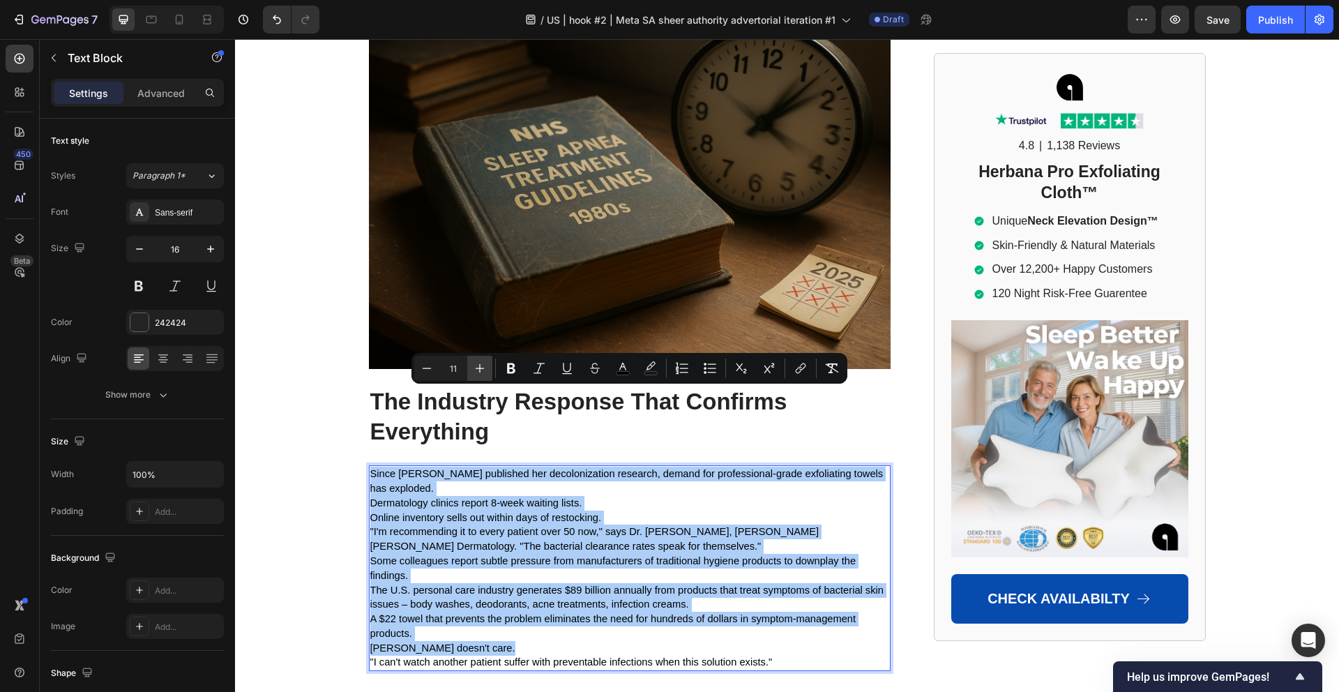
click at [475, 365] on icon "Editor contextual toolbar" at bounding box center [480, 368] width 14 height 14
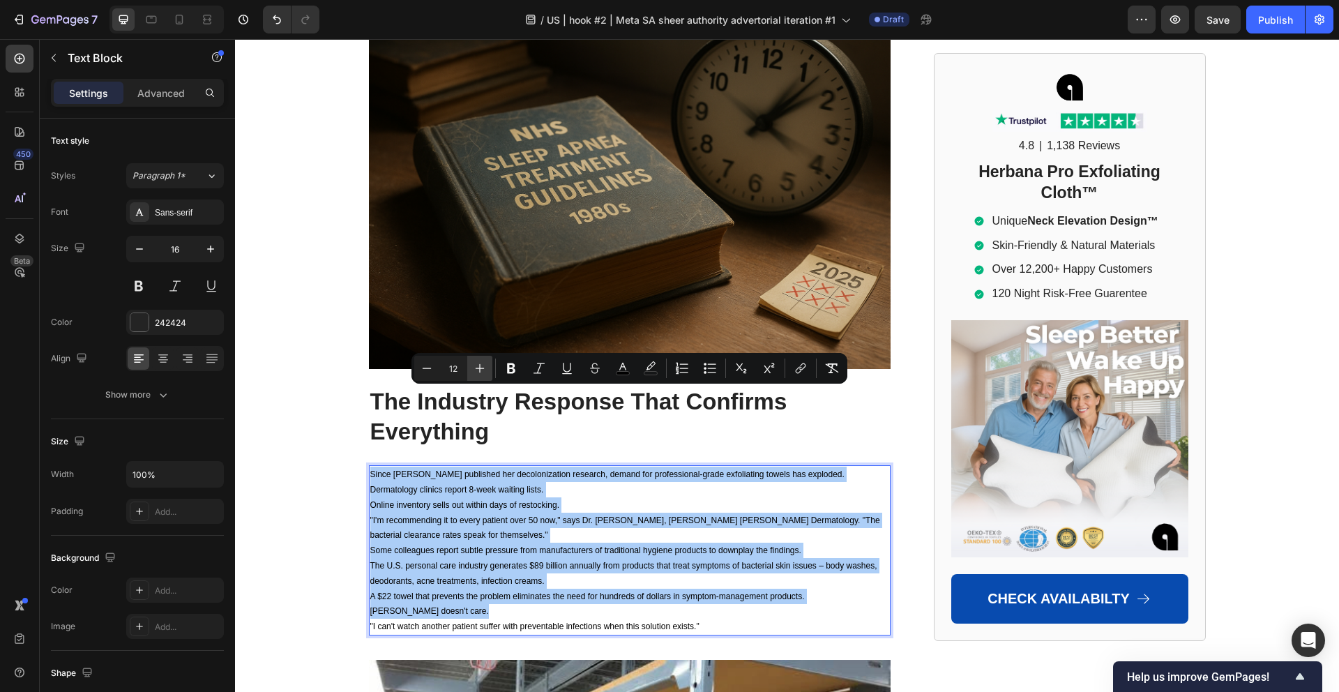
click at [475, 365] on icon "Editor contextual toolbar" at bounding box center [480, 368] width 14 height 14
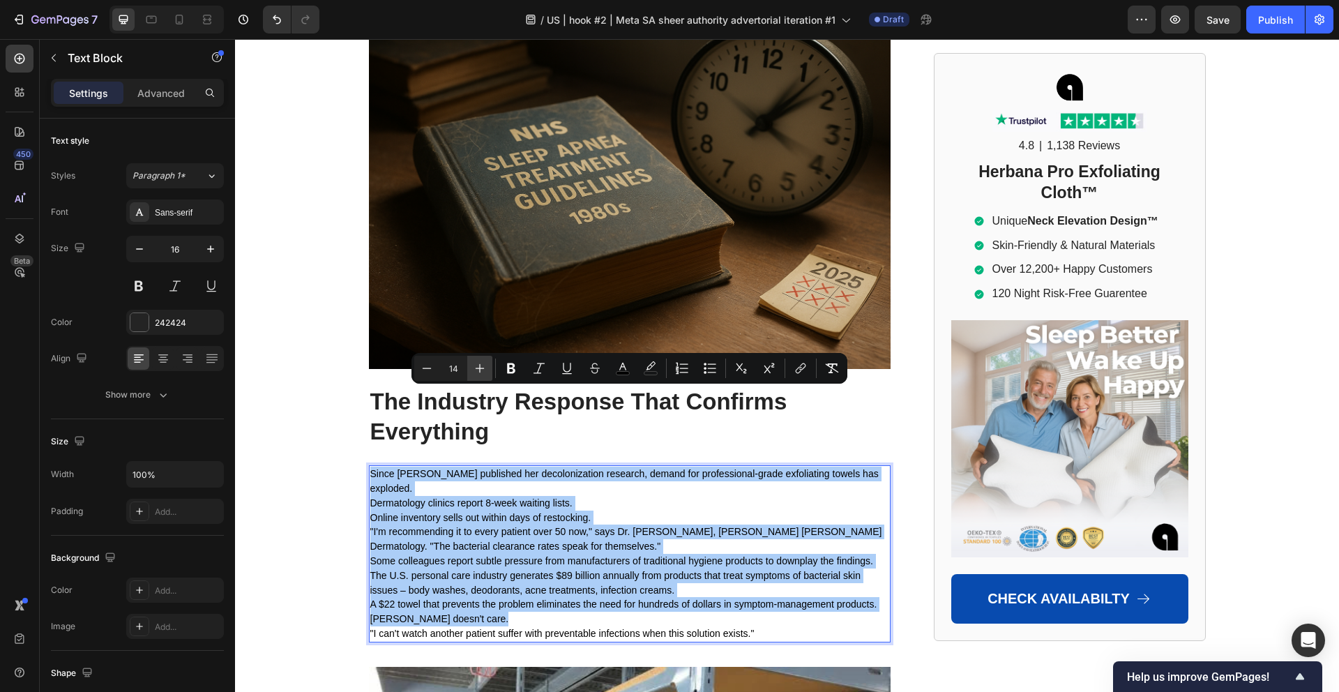
click at [475, 365] on icon "Editor contextual toolbar" at bounding box center [480, 368] width 14 height 14
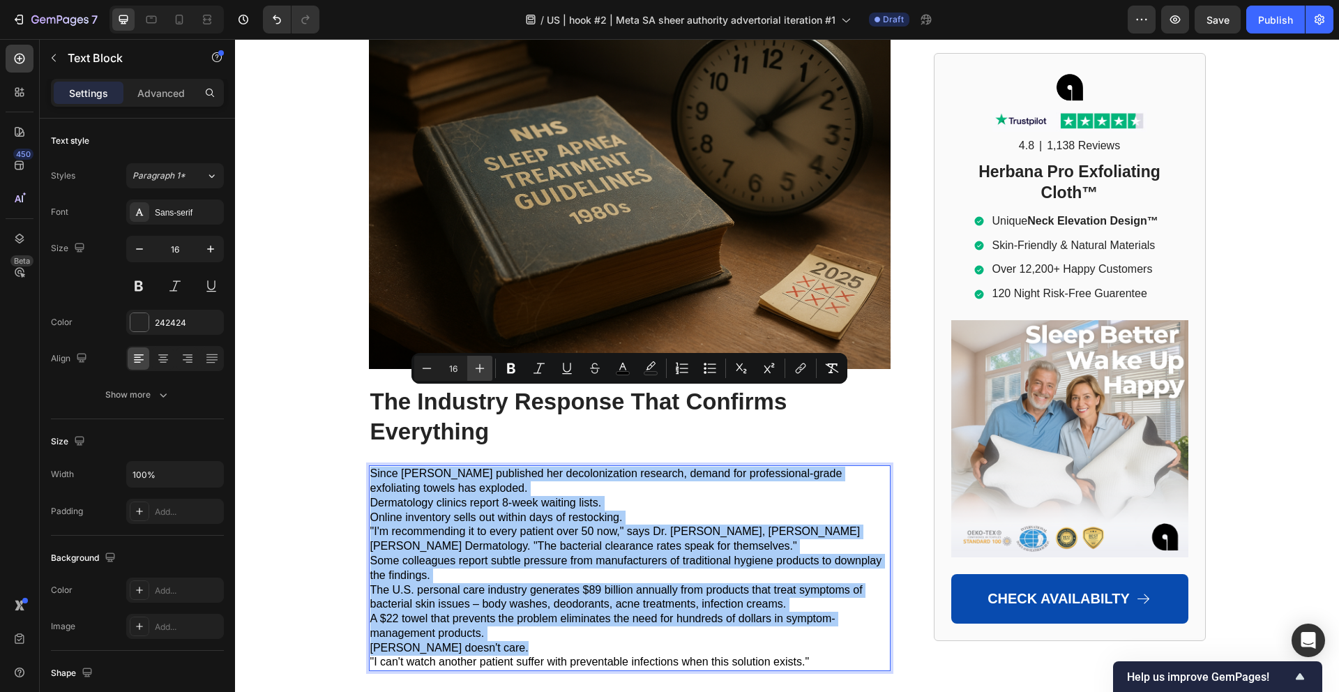
click at [475, 365] on icon "Editor contextual toolbar" at bounding box center [480, 368] width 14 height 14
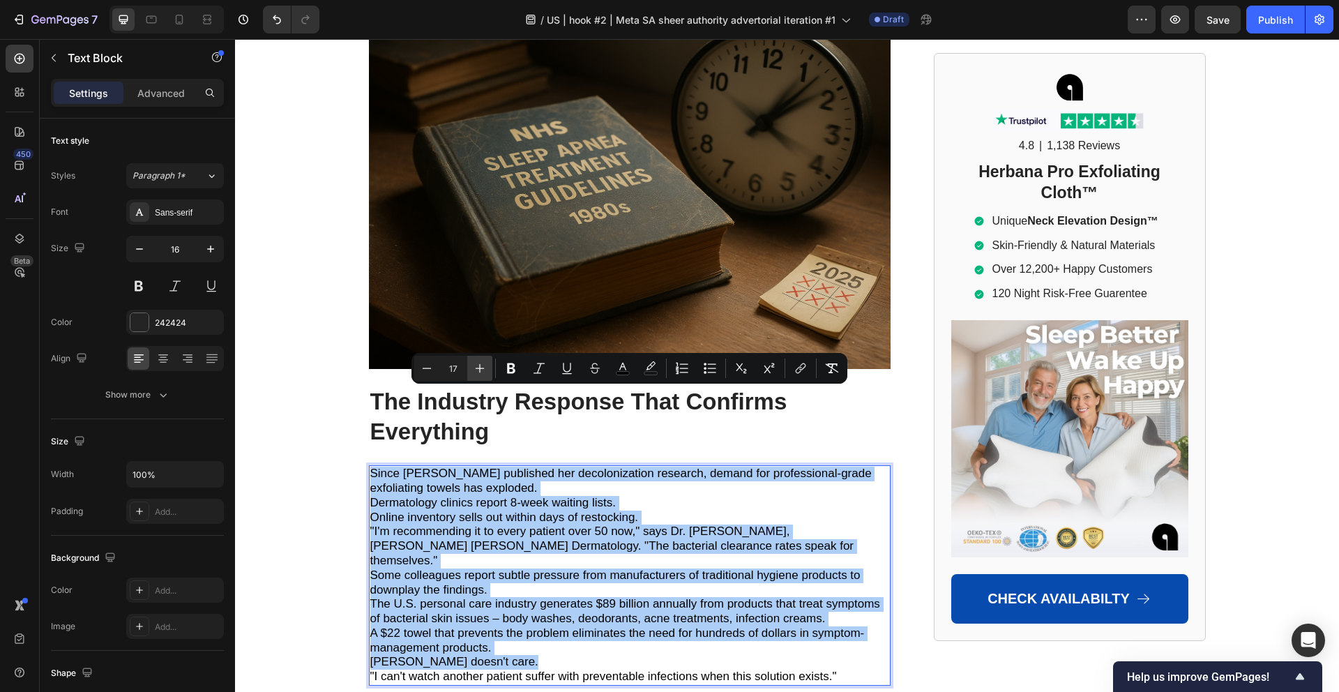
click at [475, 365] on icon "Editor contextual toolbar" at bounding box center [480, 368] width 14 height 14
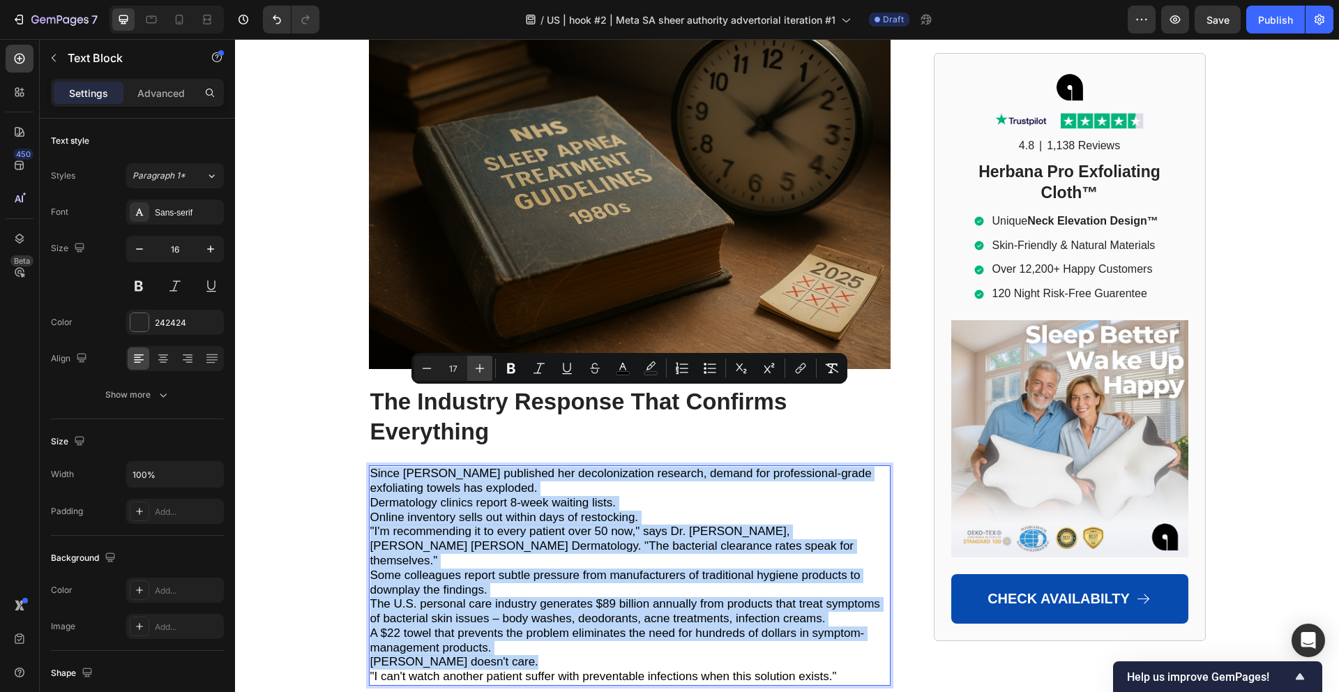
type input "18"
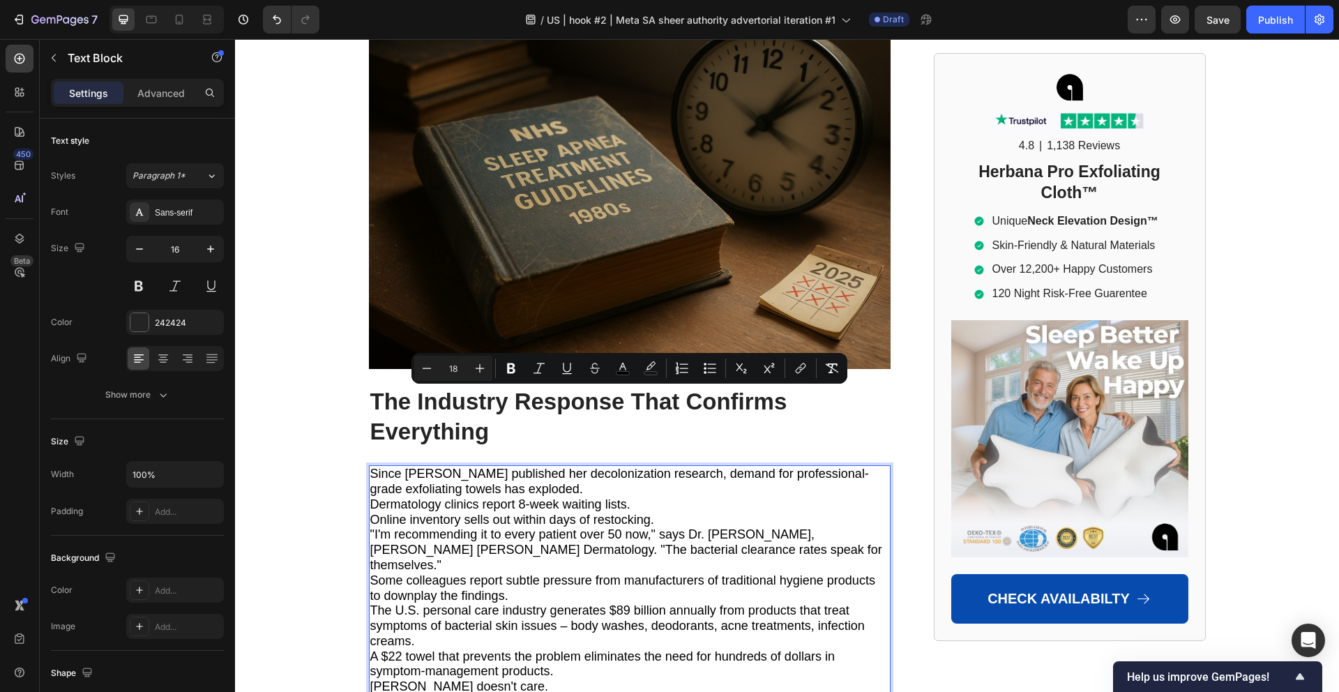
click at [521, 497] on span "Dermatology clinics report 8-week waiting lists." at bounding box center [500, 504] width 260 height 14
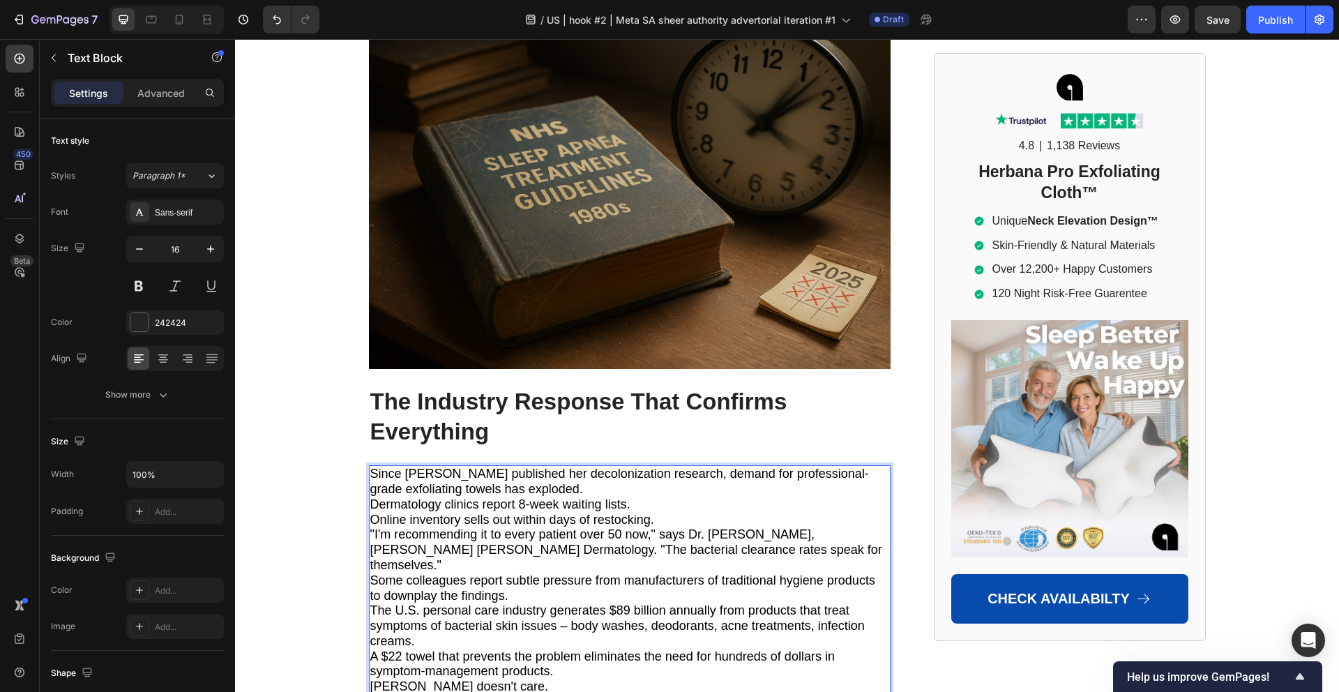
click at [561, 466] on p "Since [PERSON_NAME] published her decolonization research, demand for professio…" at bounding box center [629, 481] width 519 height 31
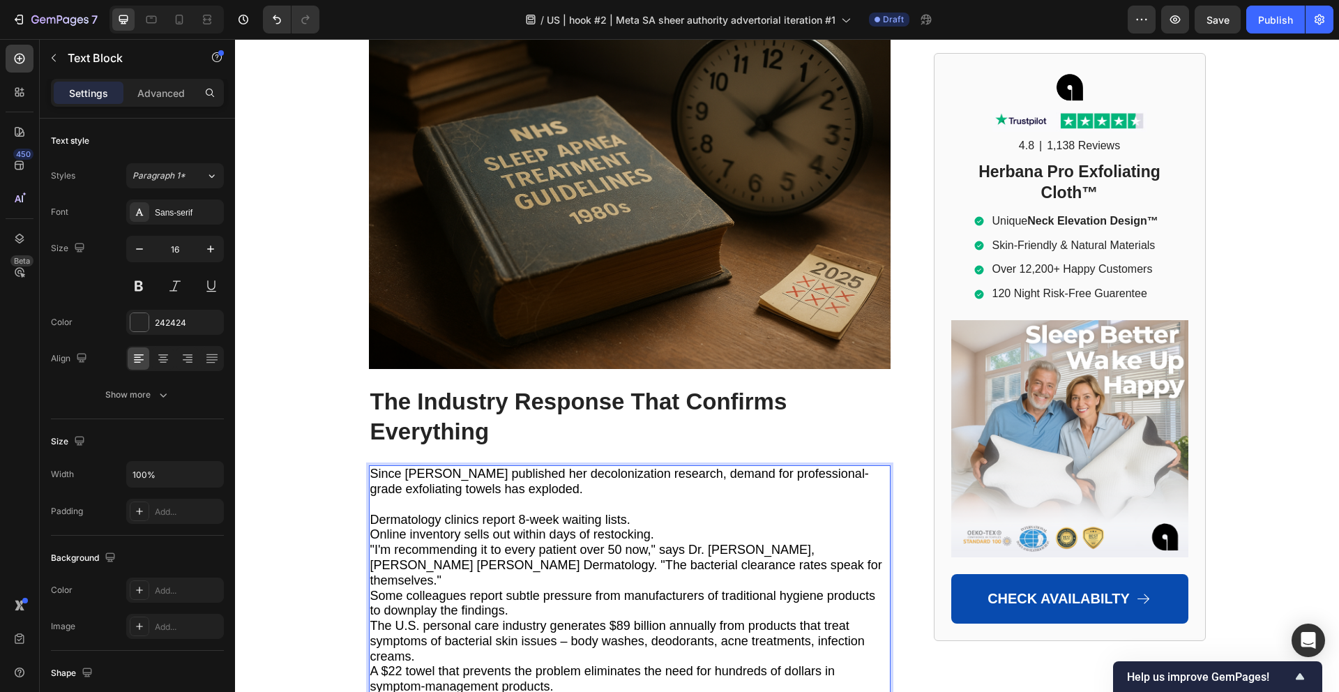
click at [660, 512] on p "Dermatology clinics report 8-week waiting lists." at bounding box center [629, 519] width 519 height 15
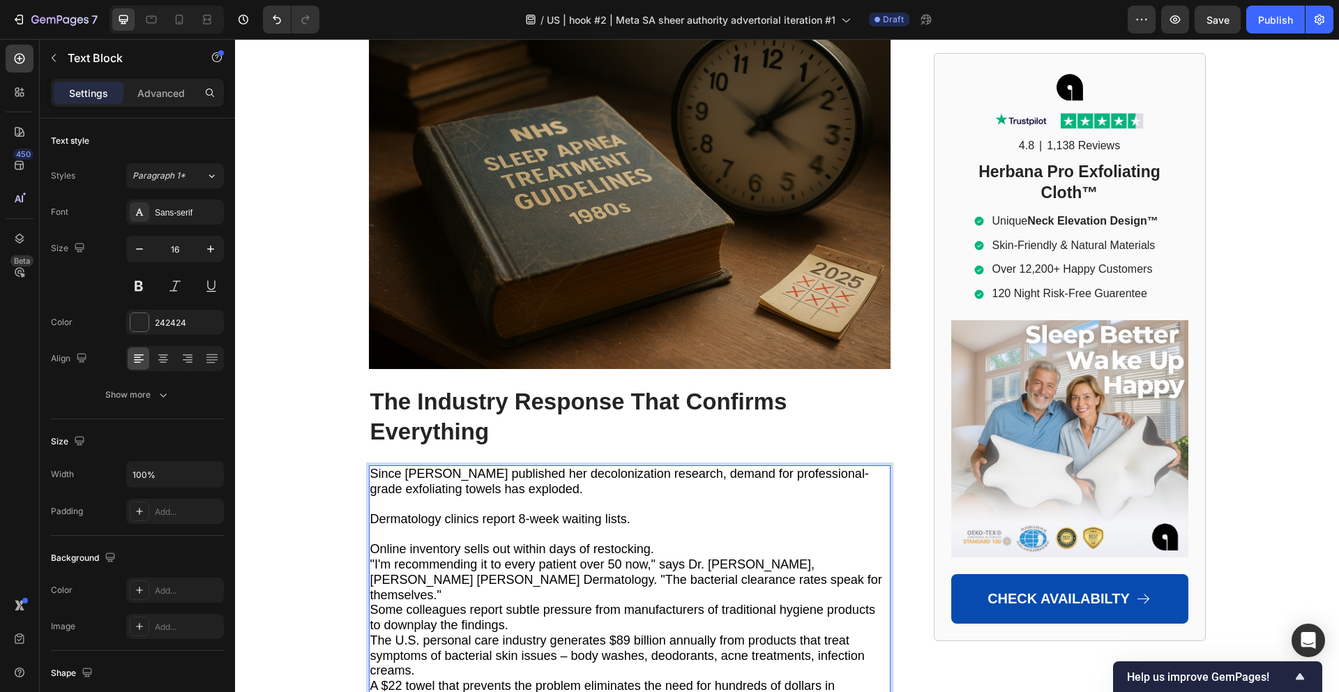
click at [656, 542] on p "Online inventory sells out within days of restocking." at bounding box center [629, 549] width 519 height 15
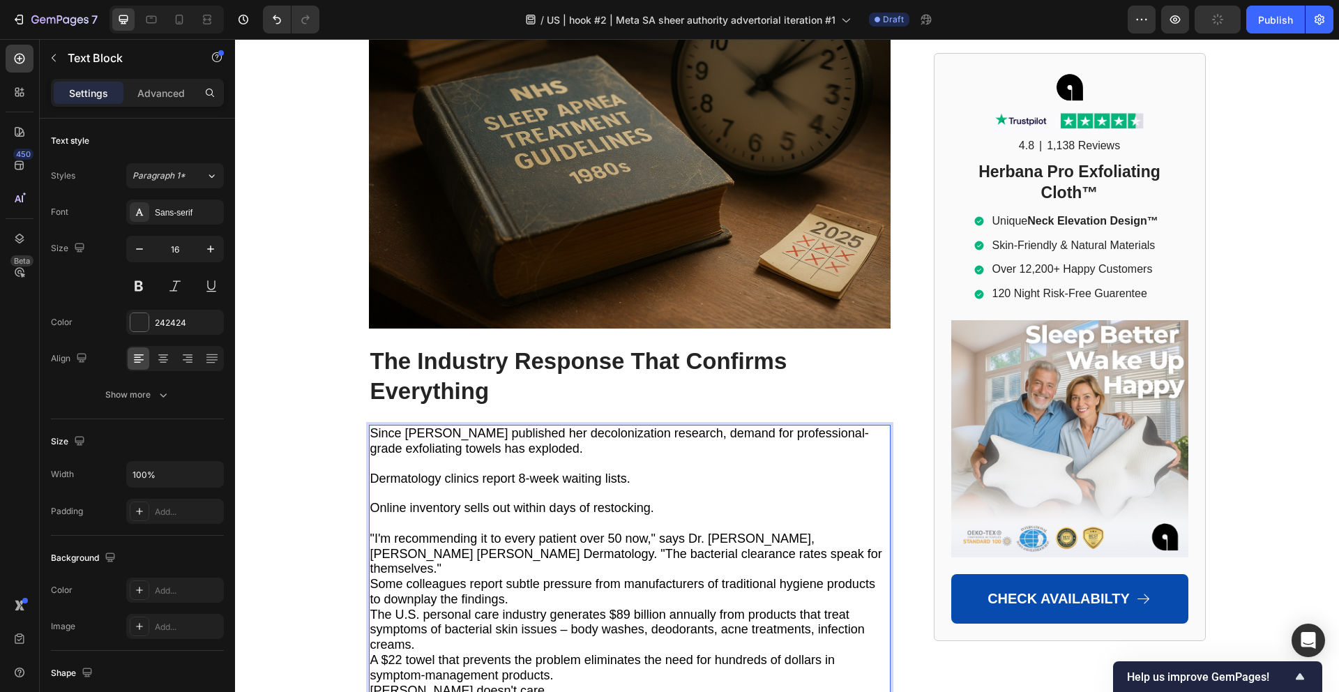
scroll to position [8976, 0]
click at [747, 530] on p ""I'm recommending it to every patient over 50 now," says Dr. [PERSON_NAME], [PE…" at bounding box center [629, 552] width 519 height 45
click at [443, 530] on span ""I'm recommending it to every patient over 50 now," says Dr. [PERSON_NAME], [PE…" at bounding box center [626, 552] width 512 height 45
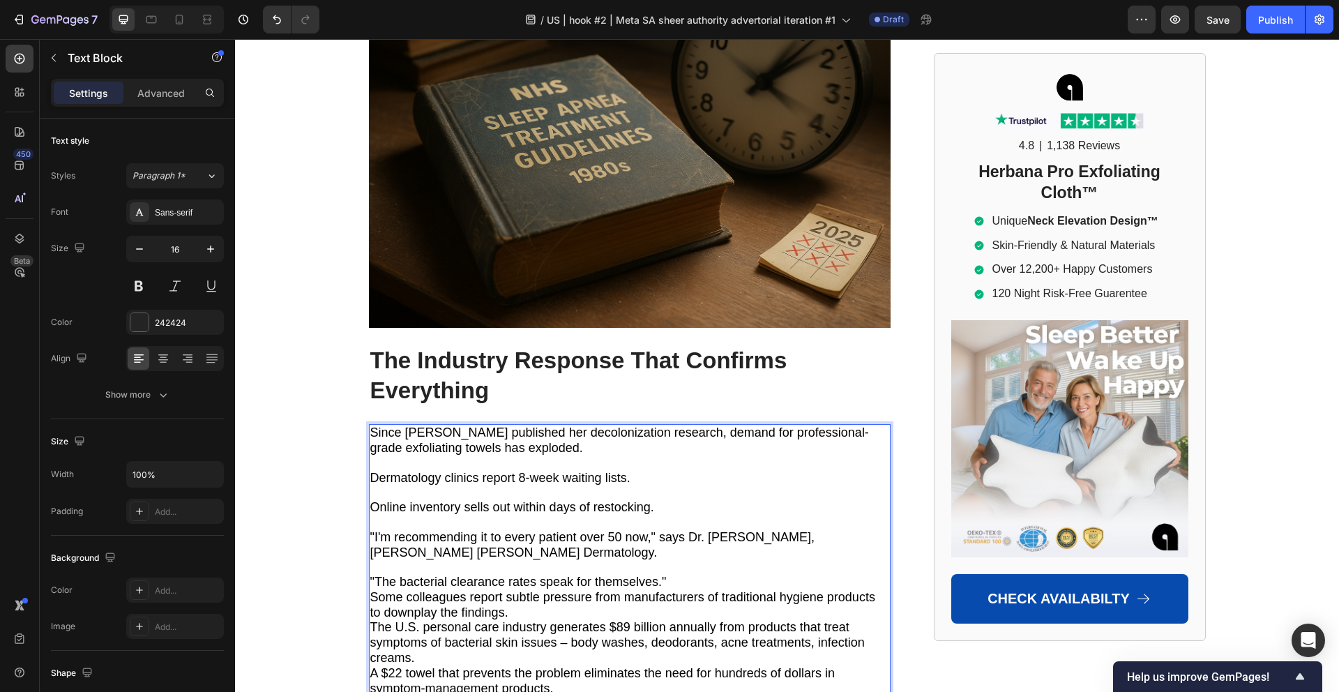
click at [679, 574] on p ""The bacterial clearance rates speak for themselves."" at bounding box center [629, 581] width 519 height 15
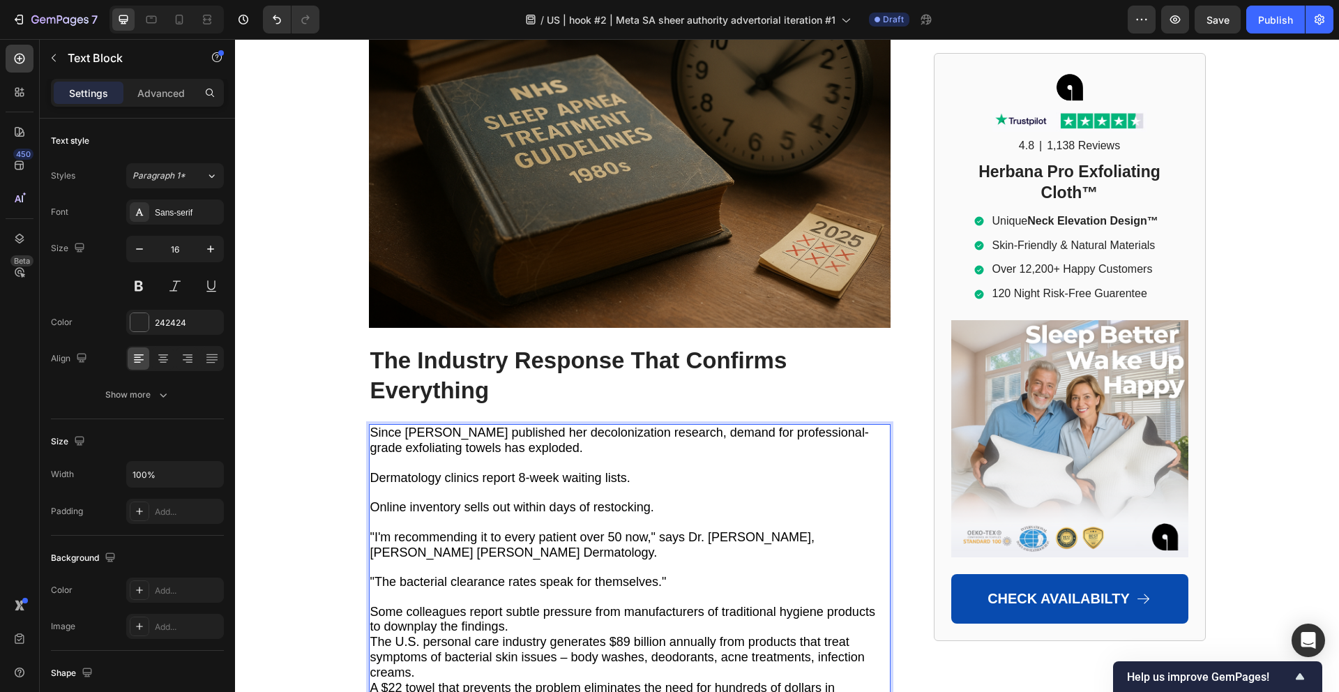
click at [517, 604] on p "Some colleagues report subtle pressure from manufacturers of traditional hygien…" at bounding box center [629, 619] width 519 height 31
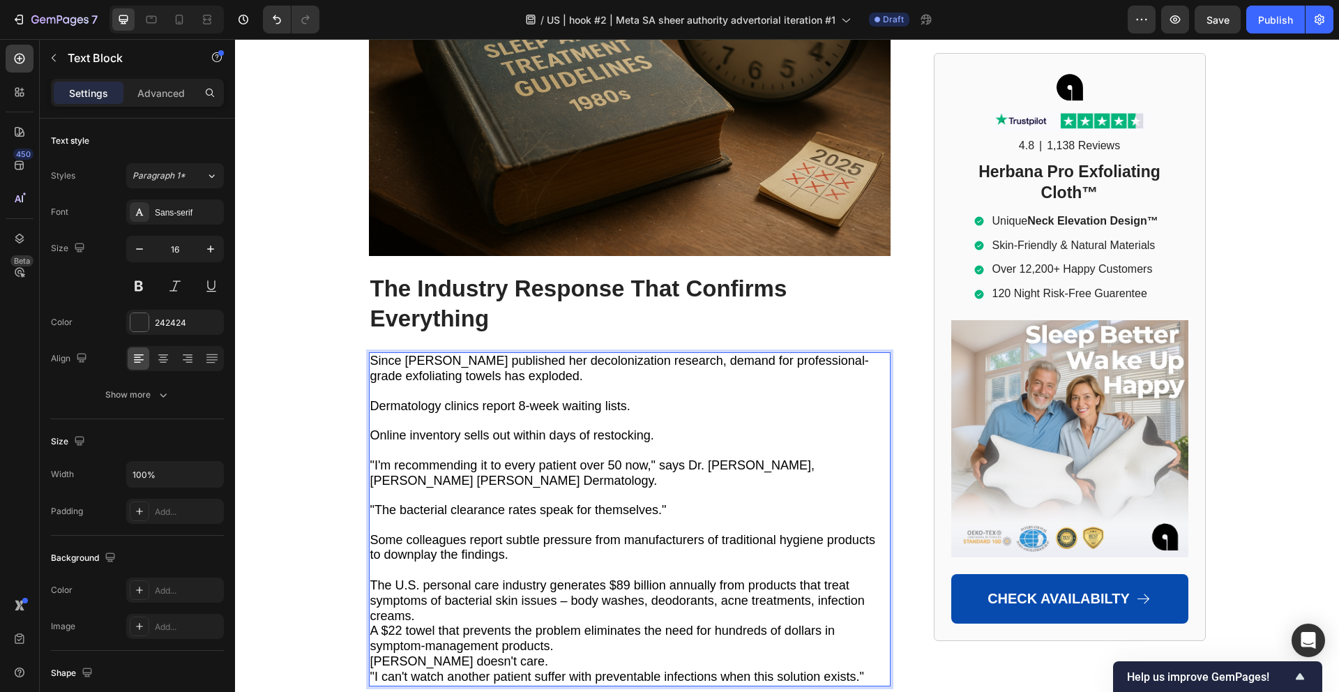
scroll to position [9049, 0]
click at [456, 577] on p "The U.S. personal care industry generates $89 billion annually from products th…" at bounding box center [629, 599] width 519 height 45
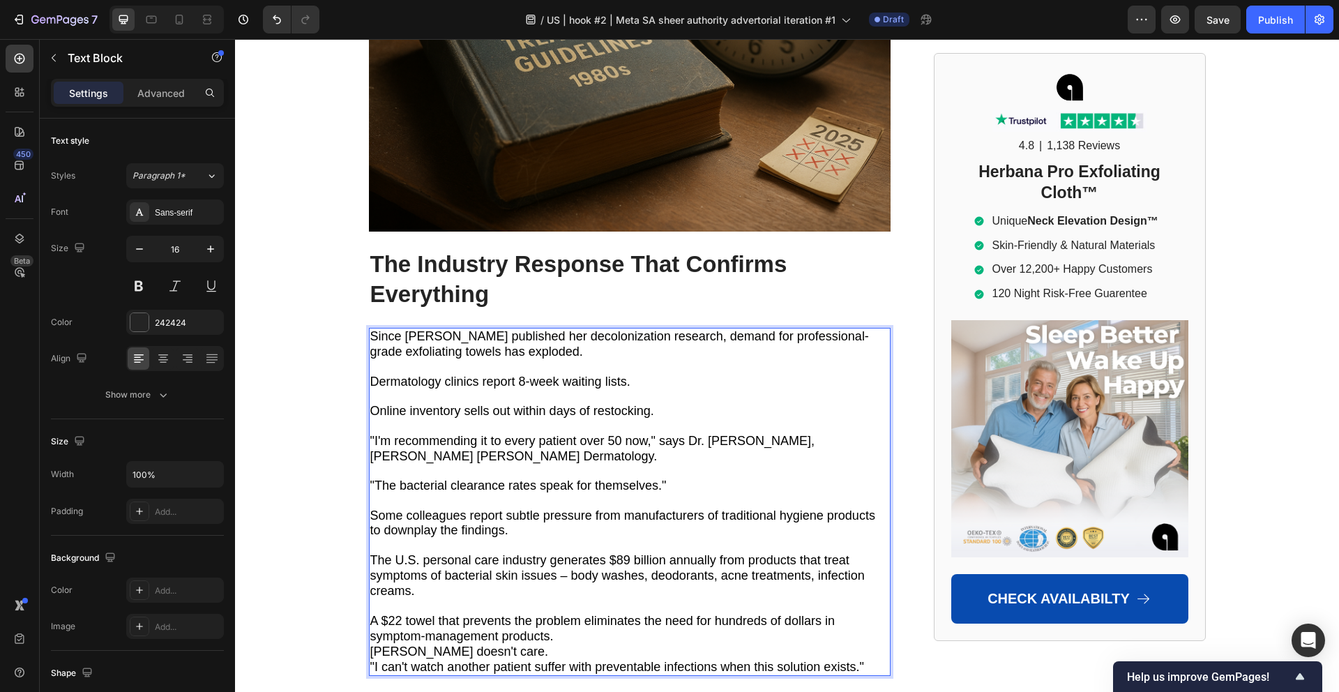
scroll to position [9123, 0]
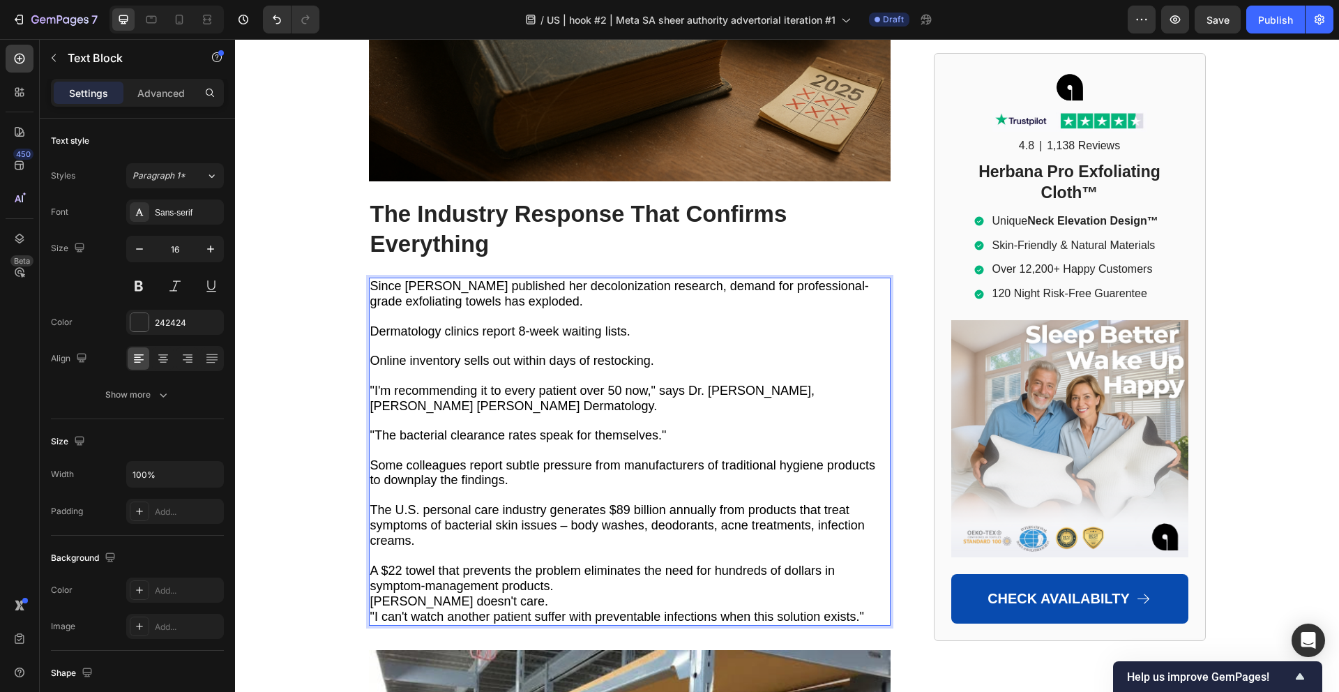
click at [402, 563] on span "A $22 towel that prevents the problem eliminates the need for hundreds of dolla…" at bounding box center [602, 577] width 464 height 29
click at [630, 563] on p "A $29 towel that prevents the problem eliminates the need for hundreds of dolla…" at bounding box center [629, 578] width 519 height 31
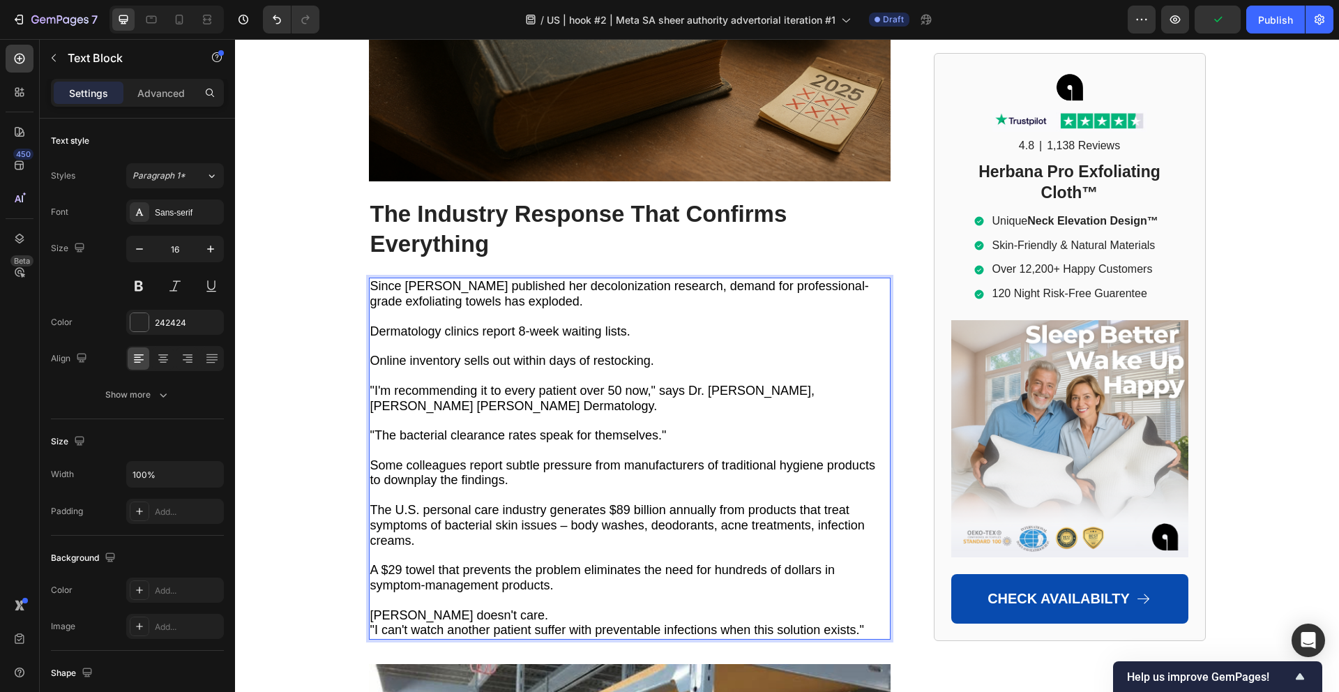
click at [528, 608] on p "Dr. Mitchell doesn't care." at bounding box center [629, 615] width 519 height 15
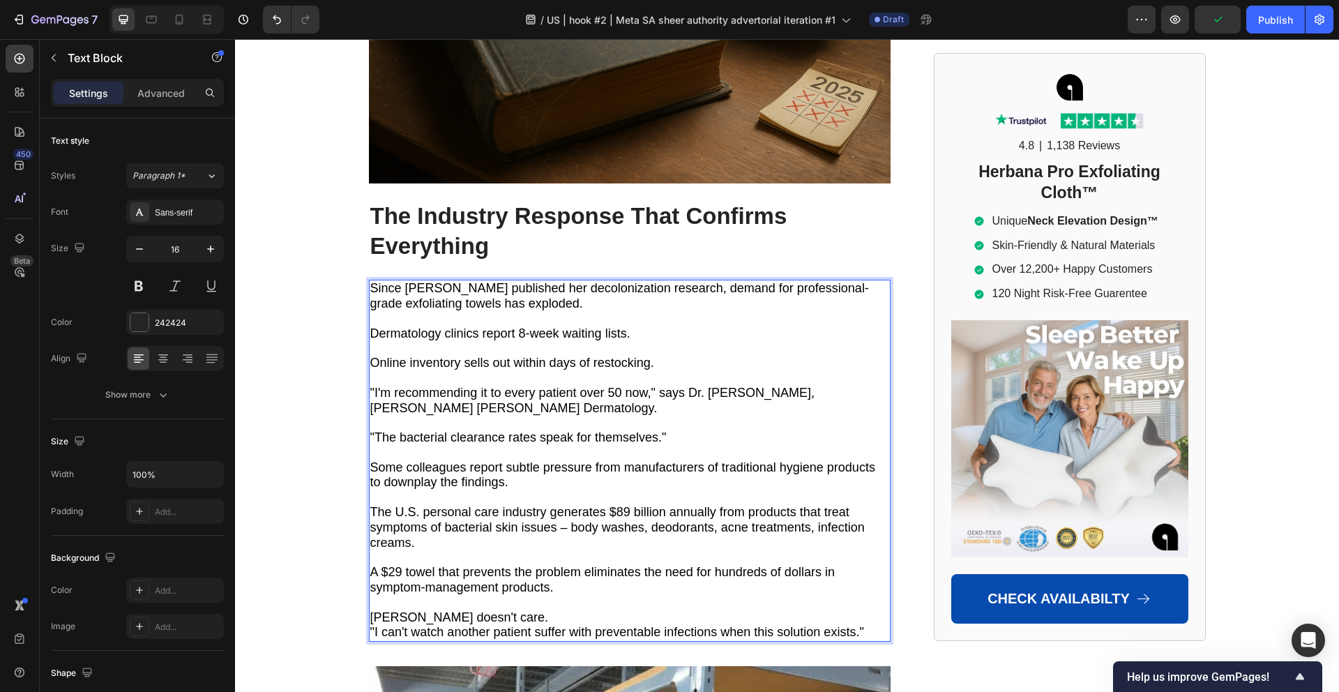
scroll to position [9120, 0]
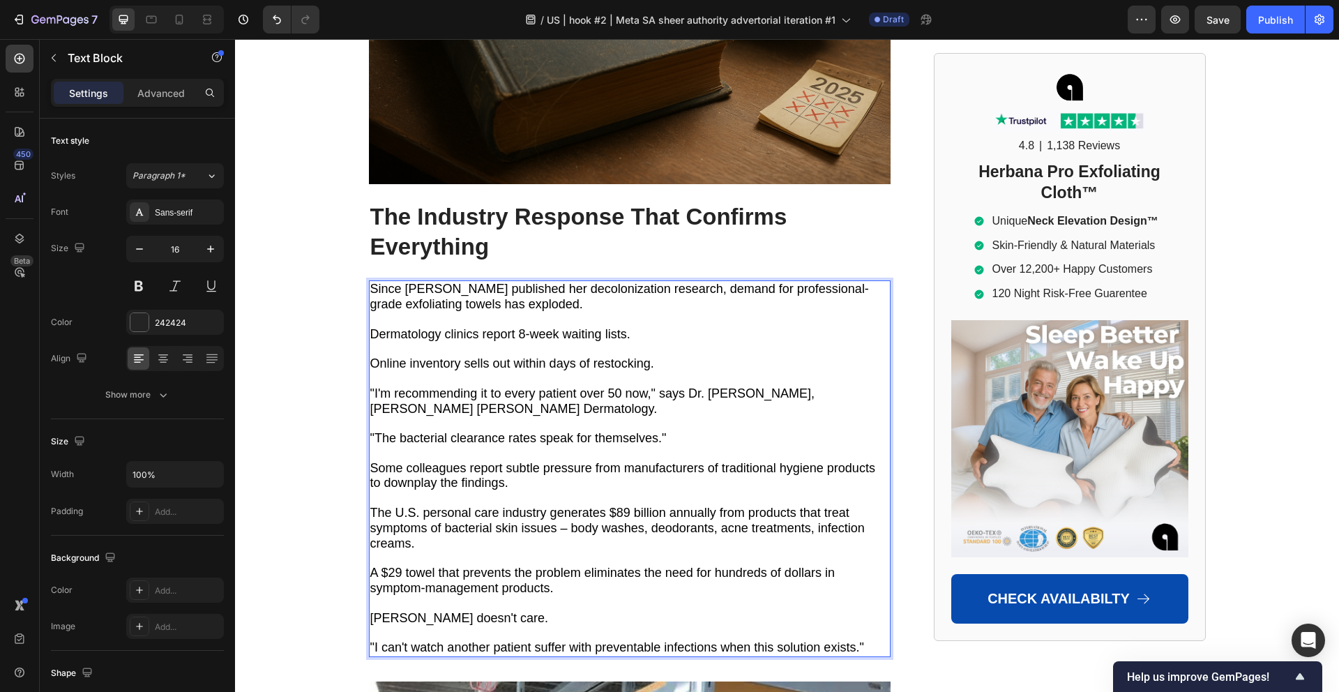
click at [486, 640] on span ""I can't watch another patient suffer with preventable infections when this sol…" at bounding box center [617, 647] width 494 height 14
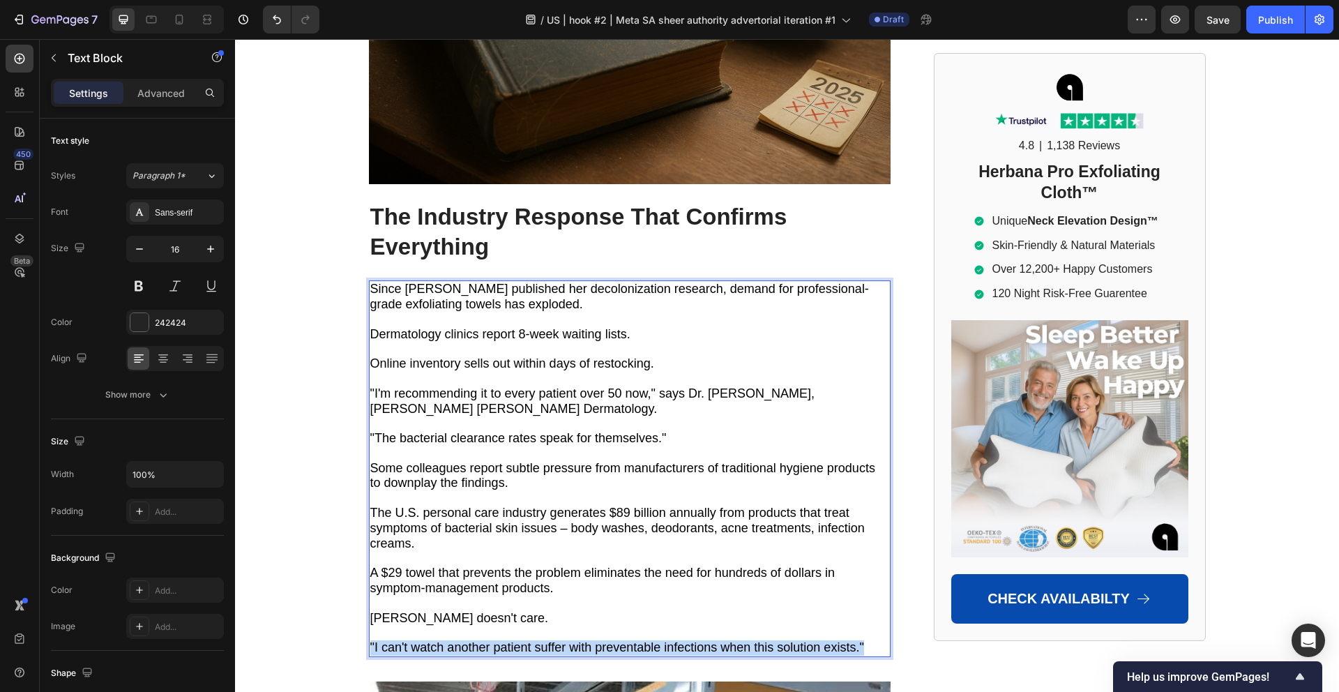
click at [486, 640] on span ""I can't watch another patient suffer with preventable infections when this sol…" at bounding box center [617, 647] width 494 height 14
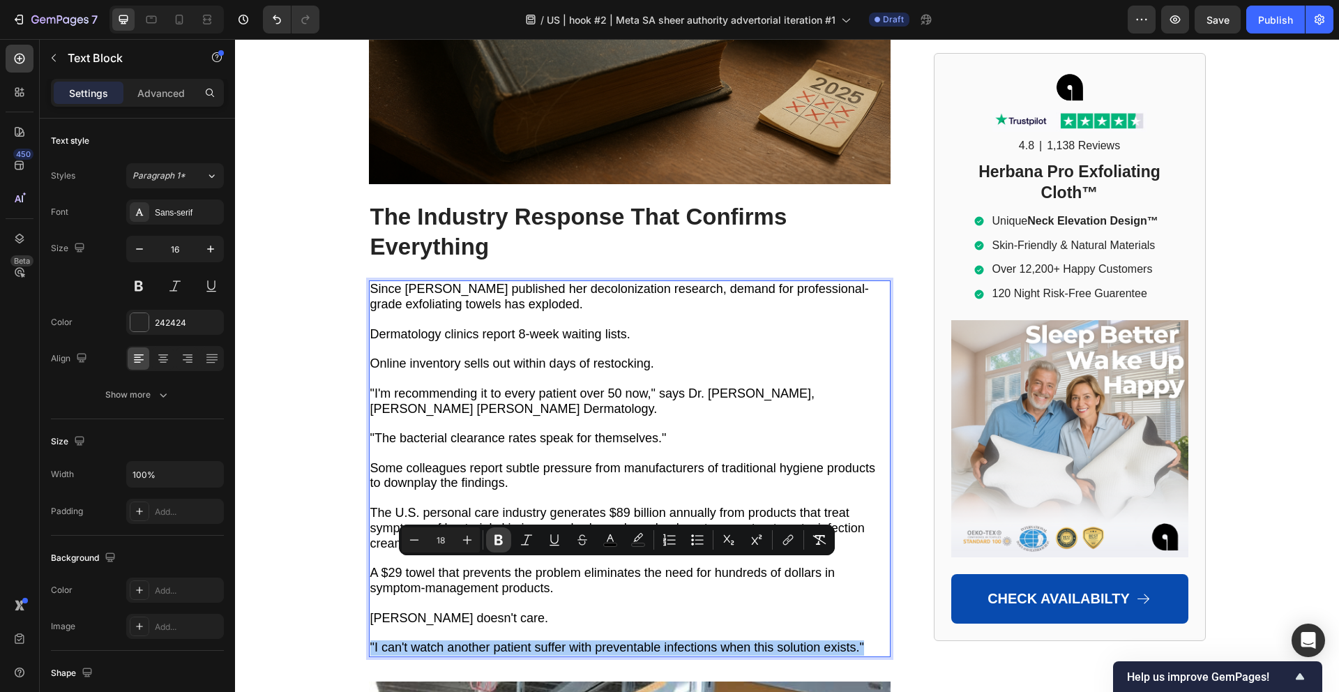
click at [501, 549] on button "Bold" at bounding box center [498, 539] width 25 height 25
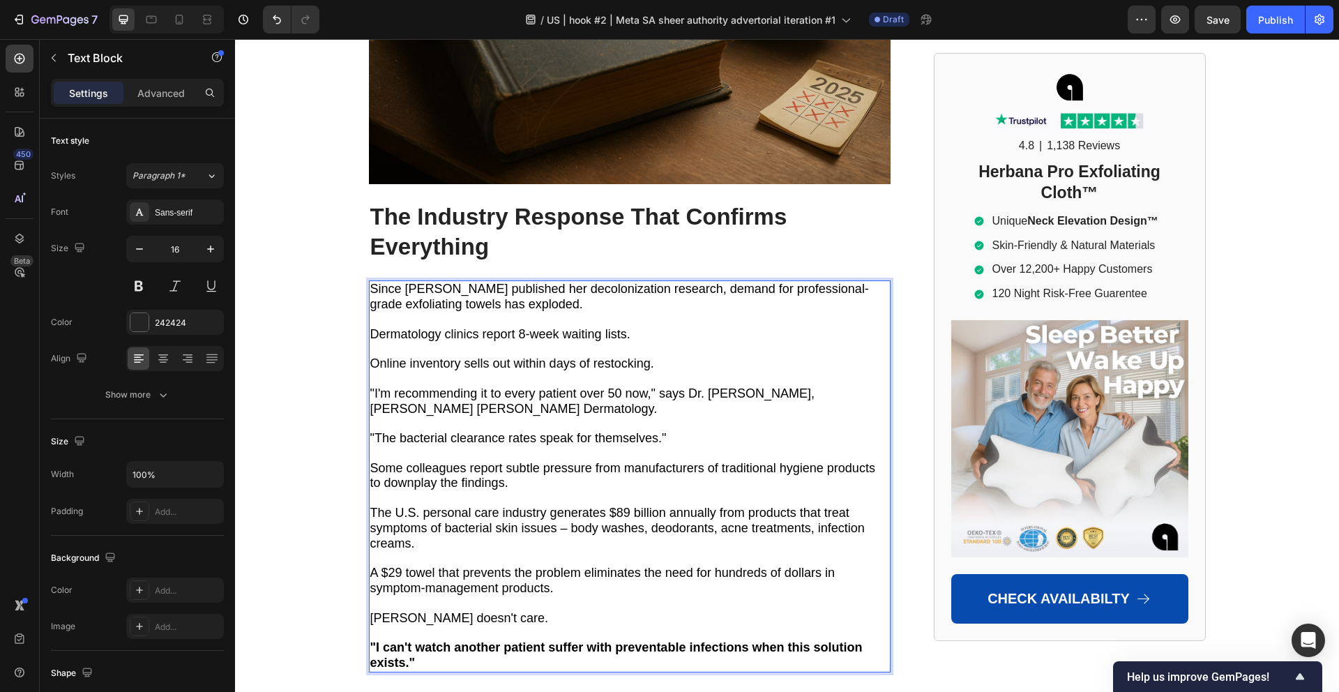
click at [485, 565] on span "A $29 towel that prevents the problem eliminates the need for hundreds of dolla…" at bounding box center [602, 579] width 464 height 29
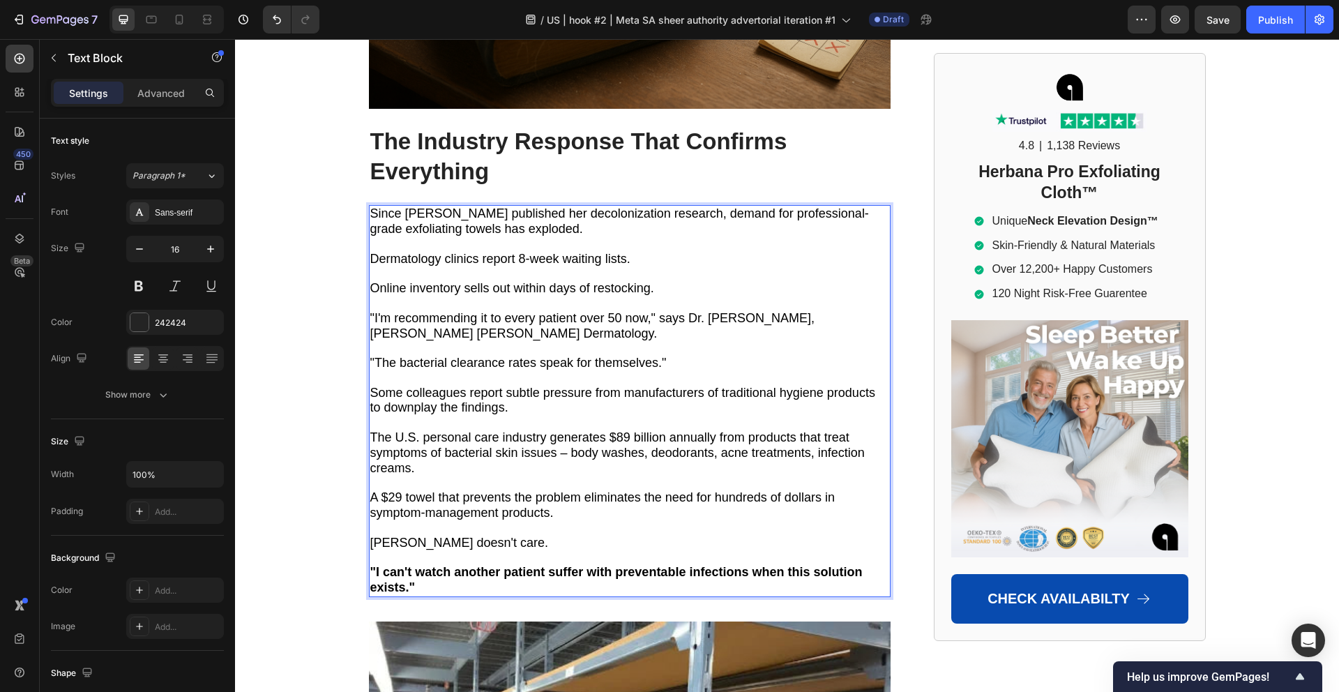
scroll to position [9200, 0]
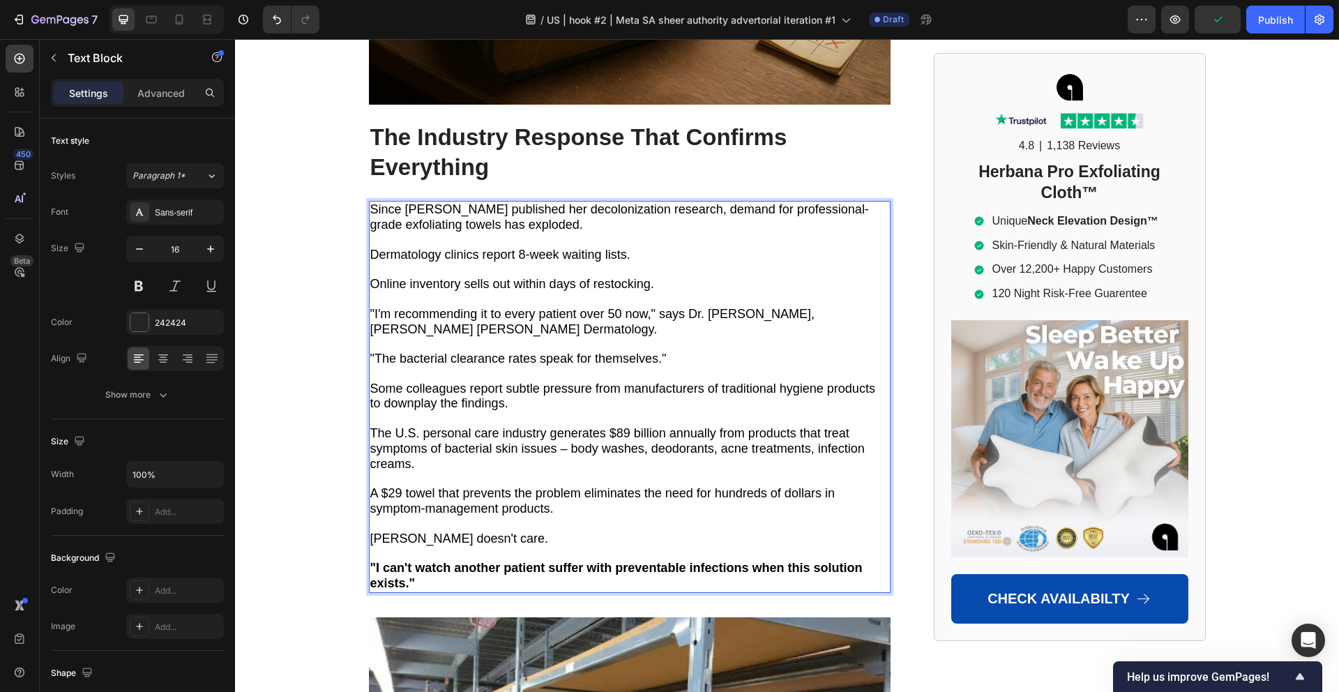
click at [445, 351] on span ""The bacterial clearance rates speak for themselves."" at bounding box center [518, 358] width 296 height 14
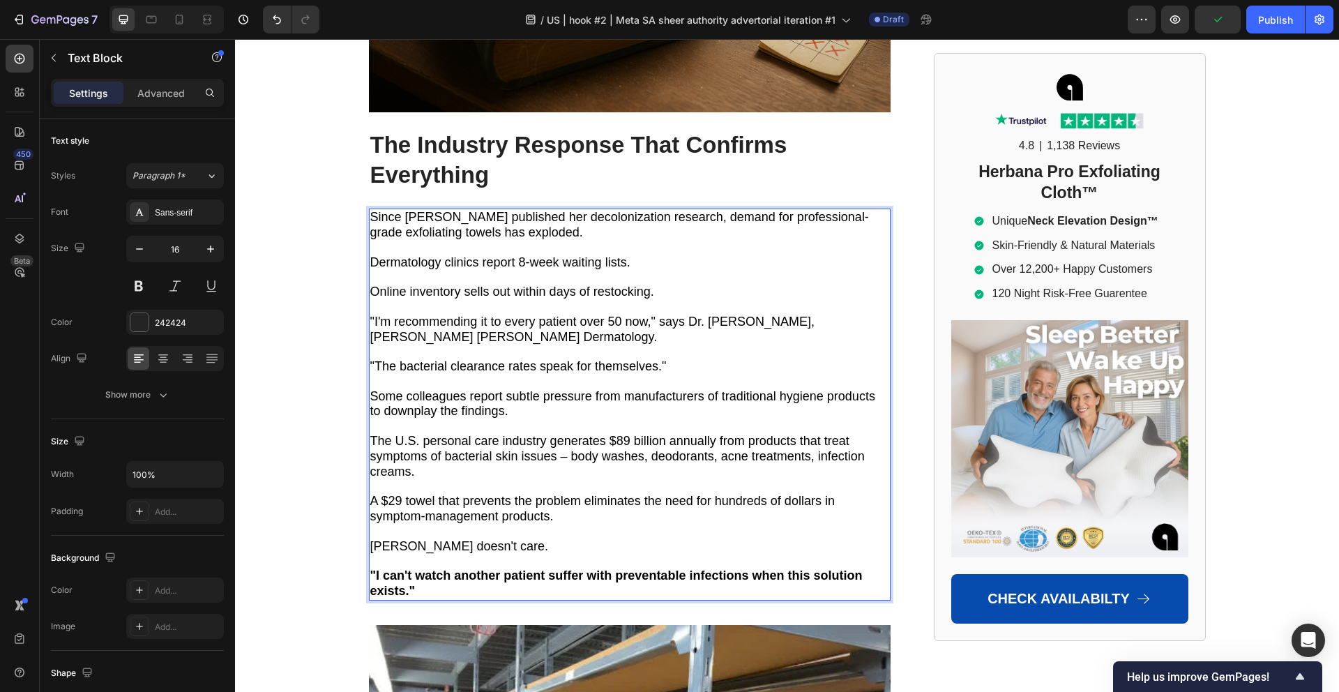
scroll to position [9190, 0]
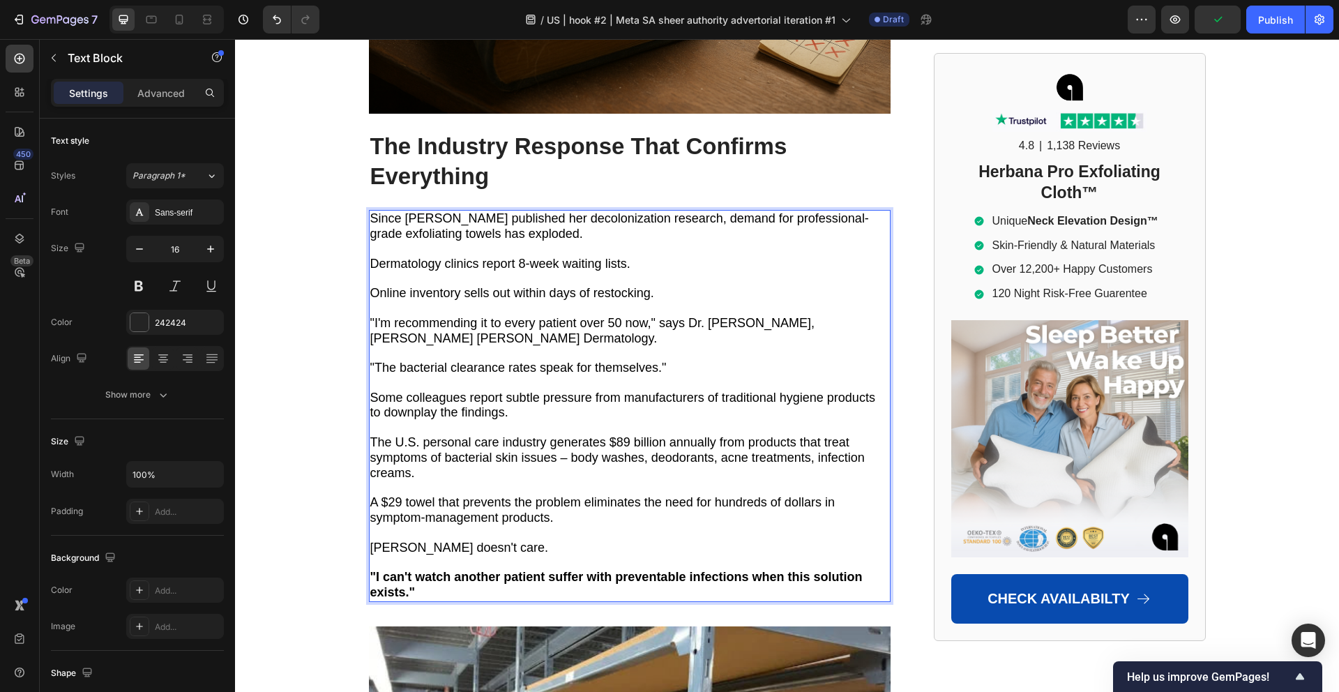
click at [511, 211] on span "Since [PERSON_NAME] published her decolonization research, demand for professio…" at bounding box center [619, 225] width 498 height 29
click at [545, 211] on span "Since [PERSON_NAME] published her decolonization research, demand for professio…" at bounding box center [619, 225] width 498 height 29
click at [525, 211] on span "Since [PERSON_NAME] published her decolonization research, demand for professio…" at bounding box center [619, 225] width 498 height 29
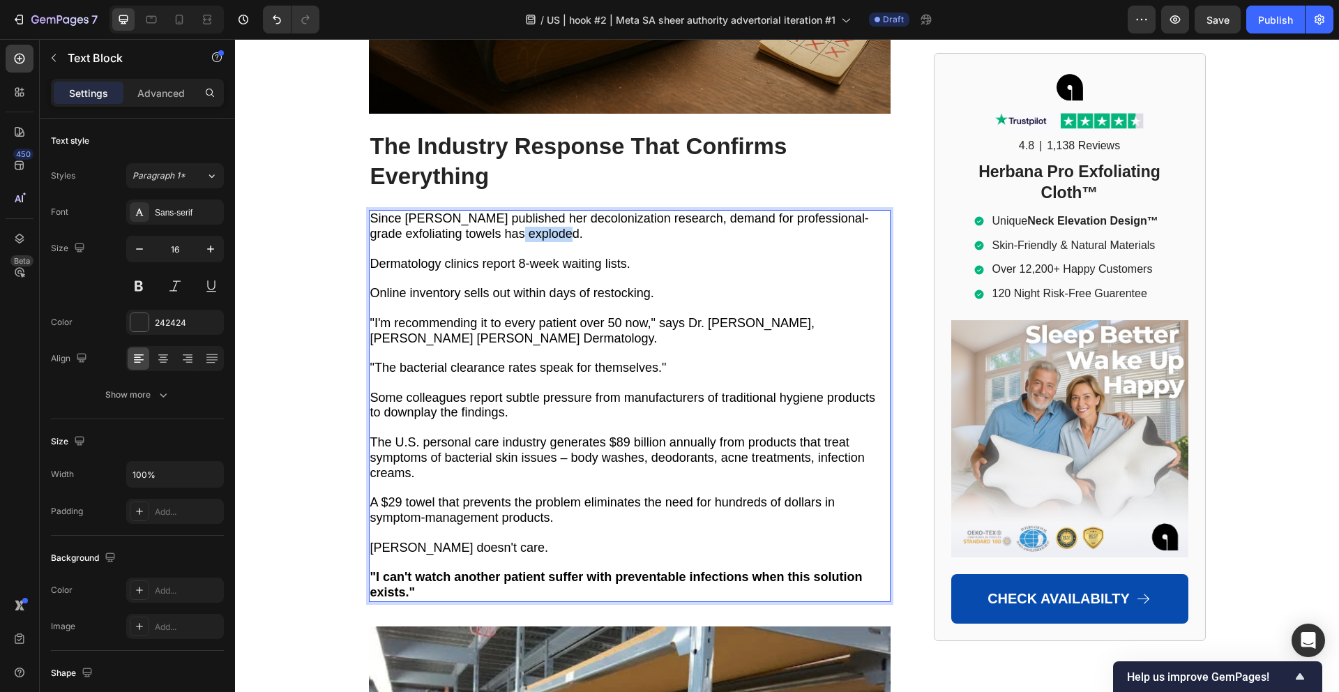
click at [525, 211] on span "Since [PERSON_NAME] published her decolonization research, demand for professio…" at bounding box center [619, 225] width 498 height 29
click at [141, 288] on button at bounding box center [138, 285] width 25 height 25
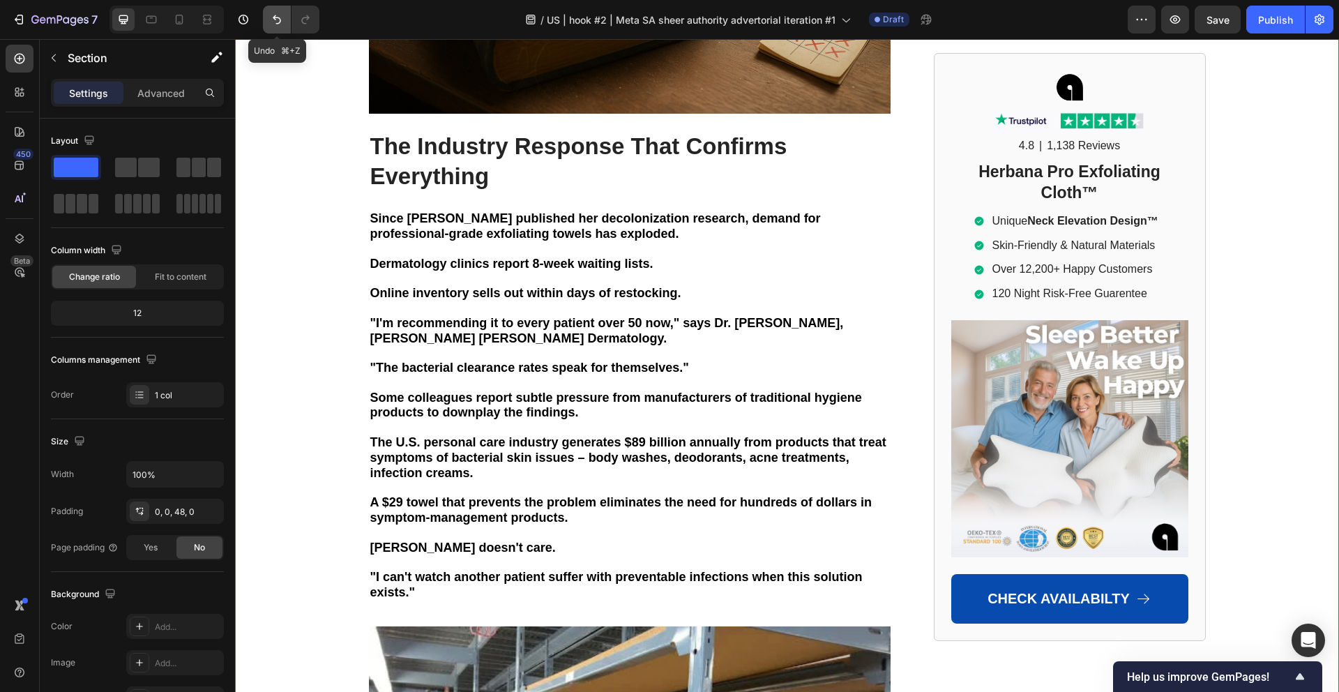
click at [272, 20] on icon "Undo/Redo" at bounding box center [277, 20] width 14 height 14
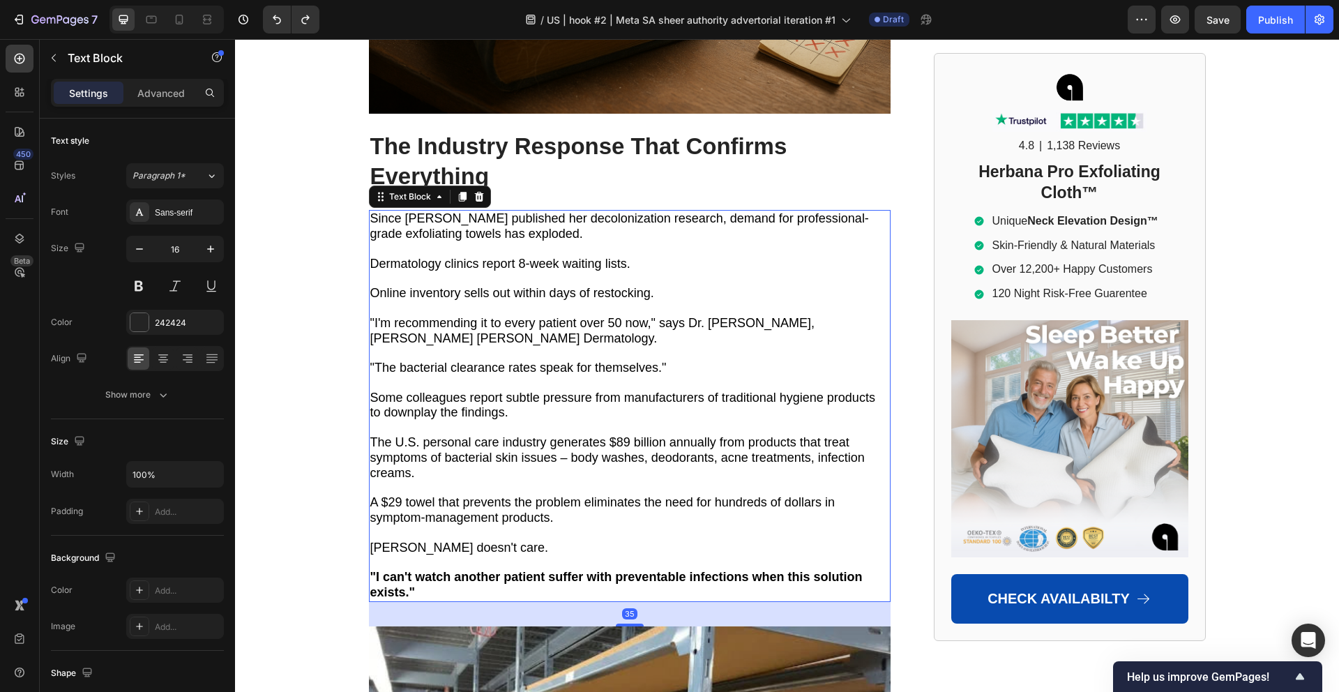
click at [517, 211] on span "Since [PERSON_NAME] published her decolonization research, demand for professio…" at bounding box center [619, 225] width 498 height 29
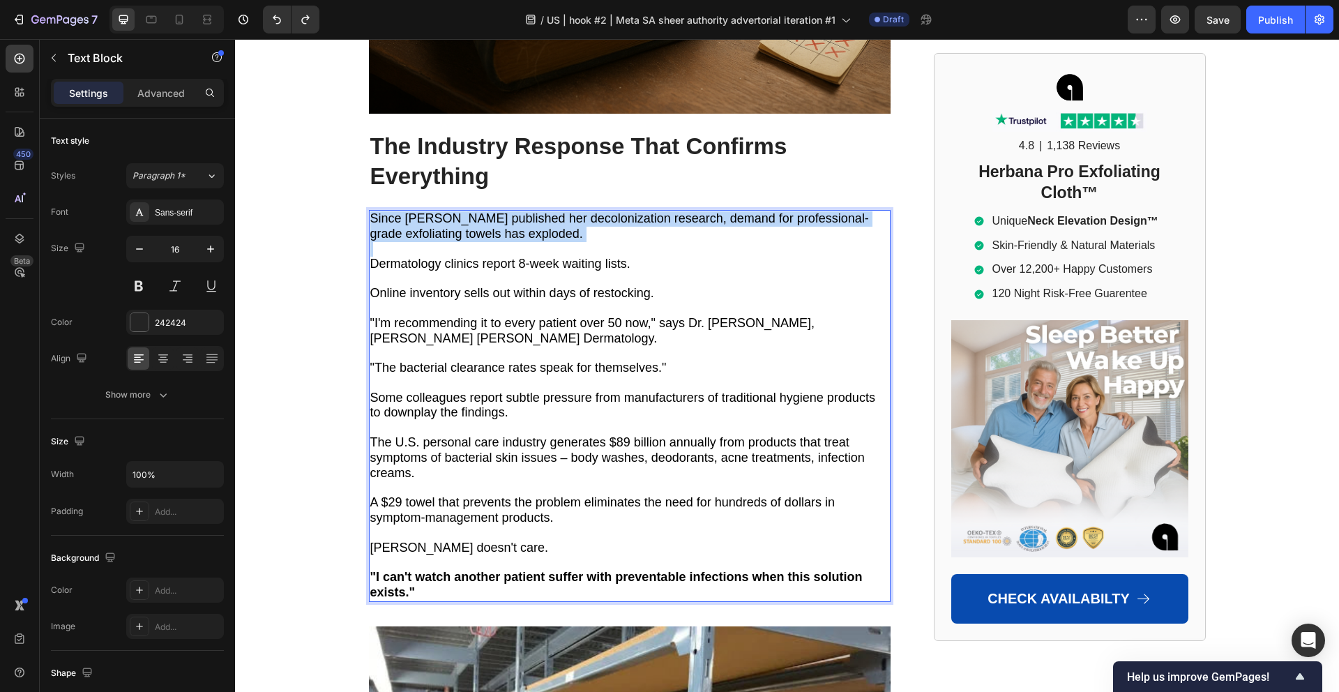
click at [517, 211] on span "Since [PERSON_NAME] published her decolonization research, demand for professio…" at bounding box center [619, 225] width 498 height 29
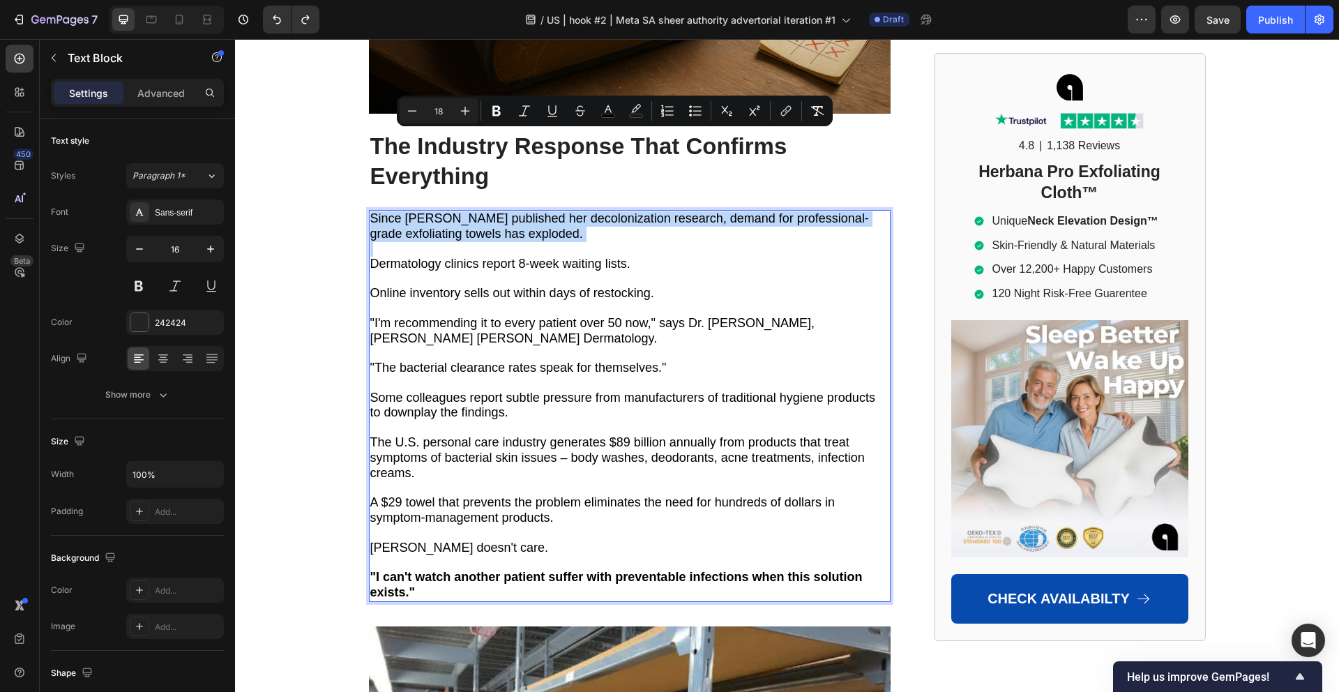
click at [517, 211] on span "Since [PERSON_NAME] published her decolonization research, demand for professio…" at bounding box center [619, 225] width 498 height 29
click at [508, 211] on span "Since [PERSON_NAME] published her decolonization research, demand for professio…" at bounding box center [619, 225] width 498 height 29
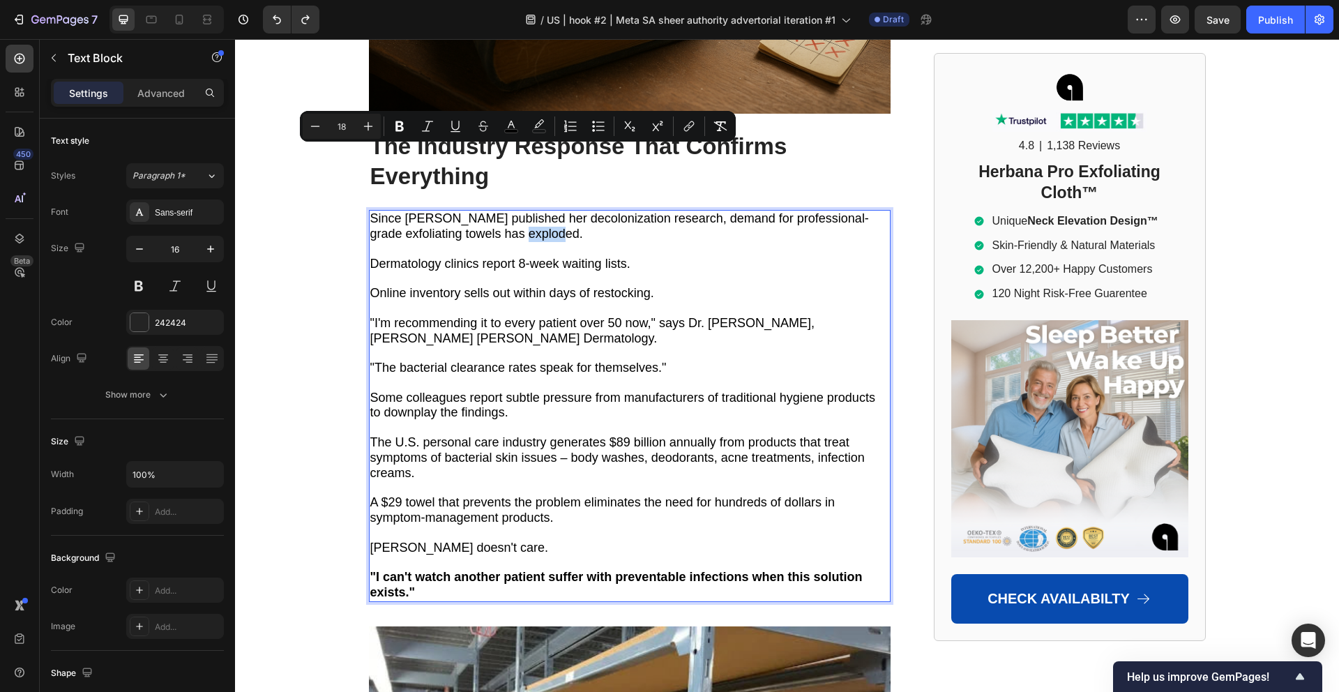
drag, startPoint x: 496, startPoint y: 157, endPoint x: 540, endPoint y: 160, distance: 43.3
click at [540, 211] on span "Since [PERSON_NAME] published her decolonization research, demand for professio…" at bounding box center [619, 225] width 498 height 29
click at [523, 211] on span "Since [PERSON_NAME] published her decolonization research, demand for professio…" at bounding box center [619, 225] width 498 height 29
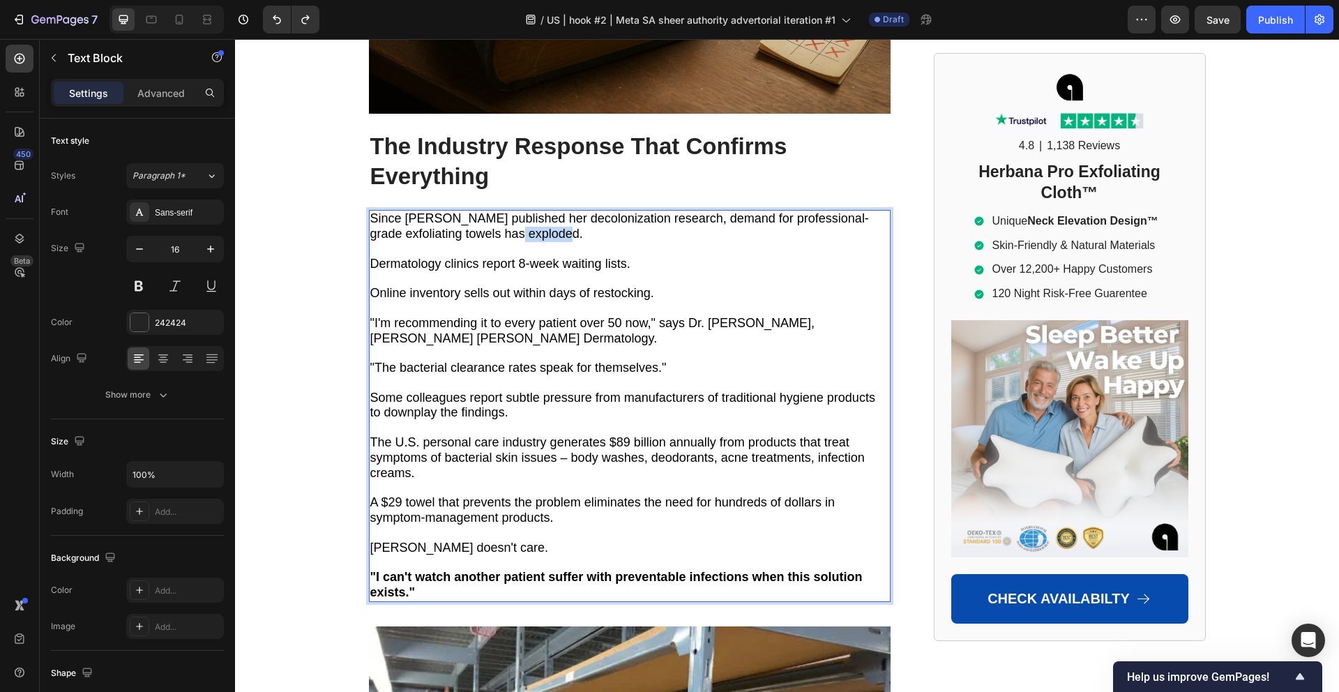
drag, startPoint x: 494, startPoint y: 157, endPoint x: 545, endPoint y: 158, distance: 50.9
click at [545, 211] on span "Since [PERSON_NAME] published her decolonization research, demand for professio…" at bounding box center [619, 225] width 498 height 29
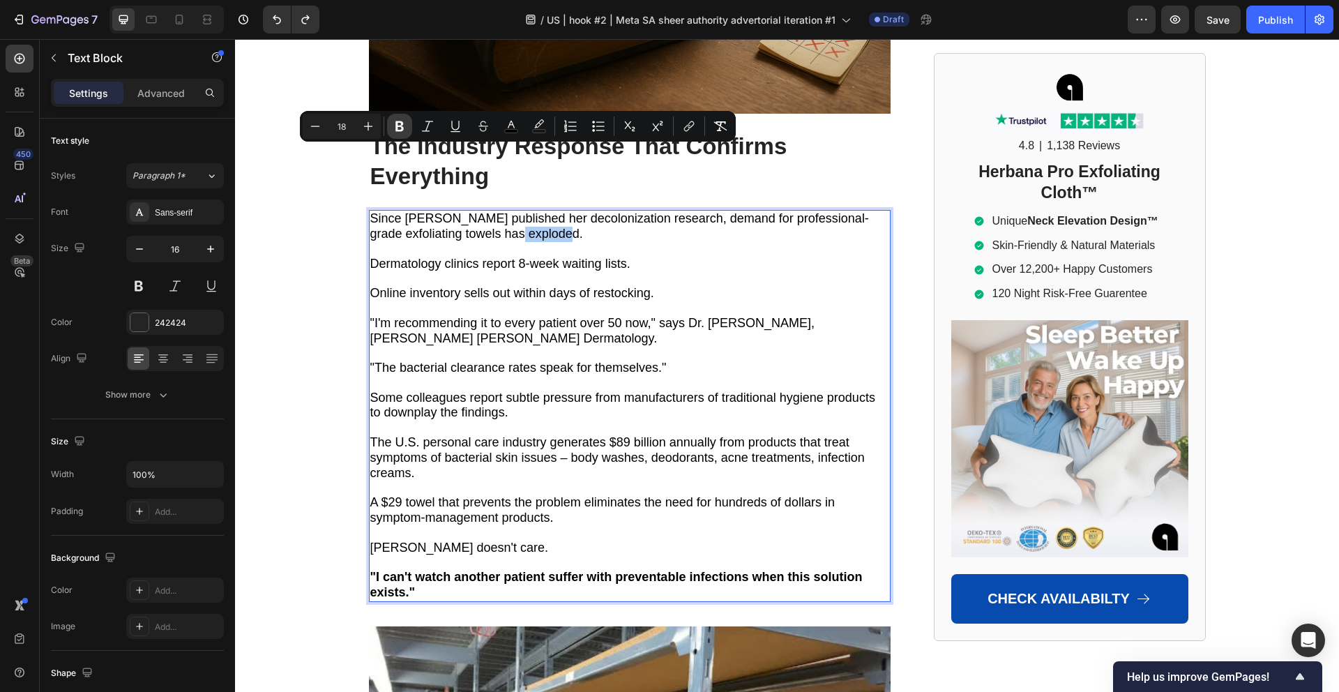
click at [390, 127] on button "Bold" at bounding box center [399, 126] width 25 height 25
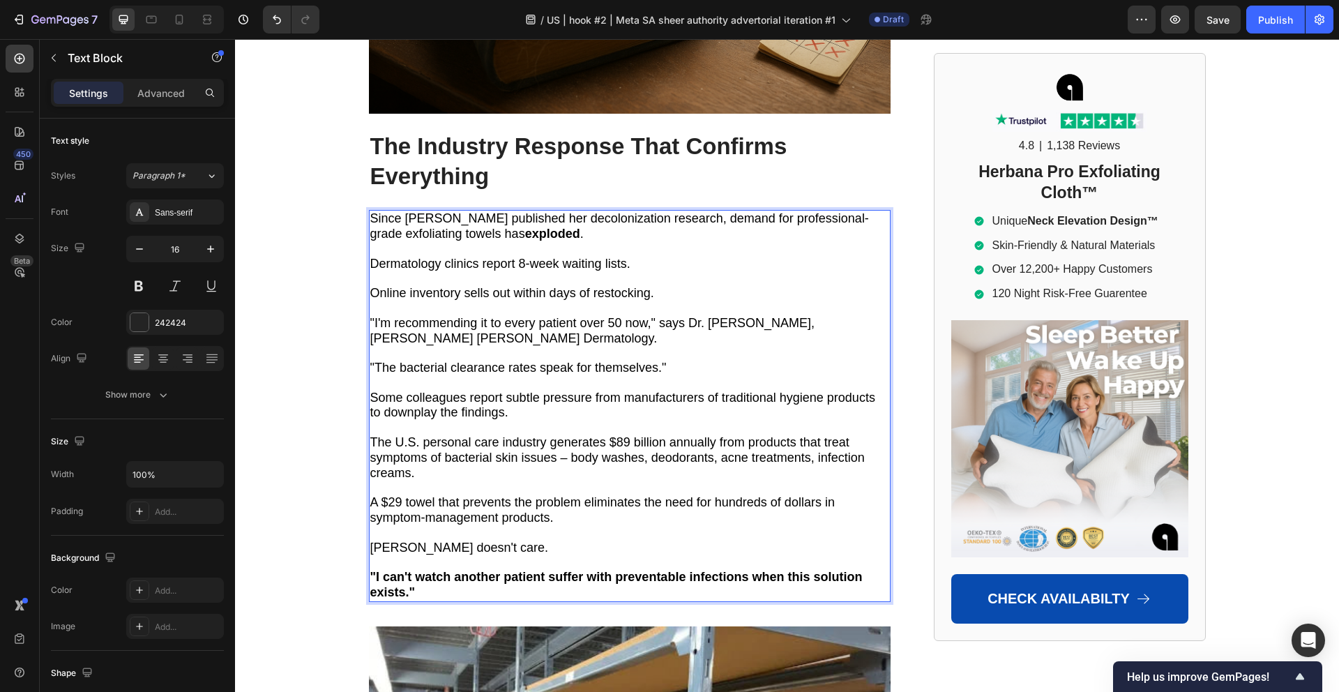
click at [473, 286] on span "Online inventory sells out within days of restocking." at bounding box center [512, 293] width 284 height 14
click at [459, 316] on span ""I'm recommending it to every patient over 50 now," says Dr. Robert Chen, Johns…" at bounding box center [592, 330] width 444 height 29
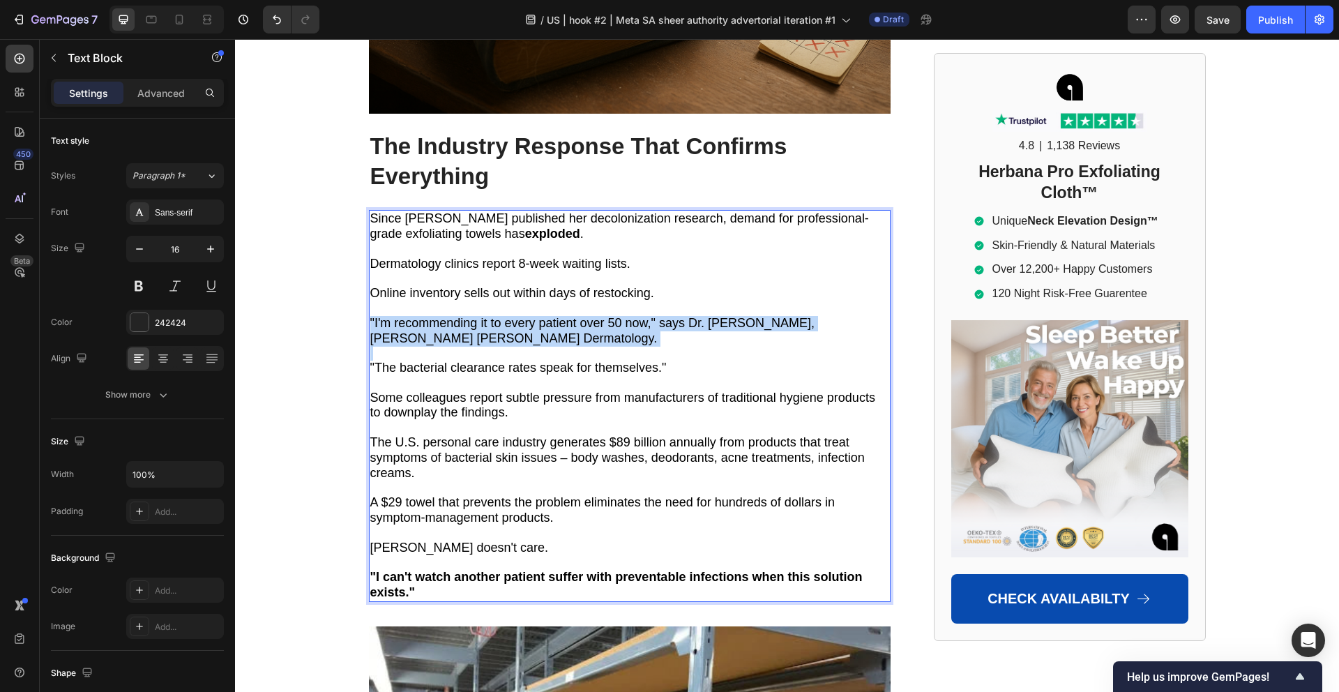
click at [459, 316] on span ""I'm recommending it to every patient over 50 now," says Dr. Robert Chen, Johns…" at bounding box center [592, 330] width 444 height 29
click at [458, 316] on span ""I'm recommending it to every patient over 50 now," says Dr. Robert Chen, Johns…" at bounding box center [592, 330] width 444 height 29
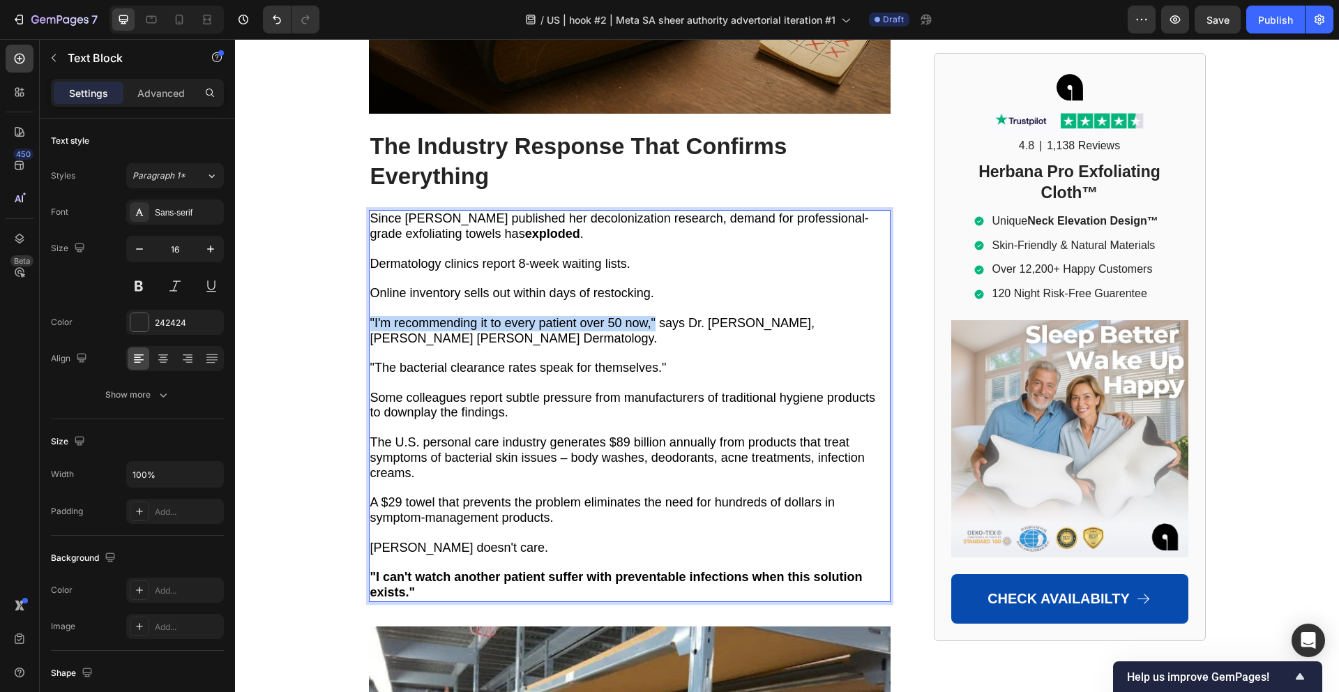
drag, startPoint x: 371, startPoint y: 242, endPoint x: 654, endPoint y: 243, distance: 283.0
click at [145, 285] on button at bounding box center [138, 285] width 25 height 25
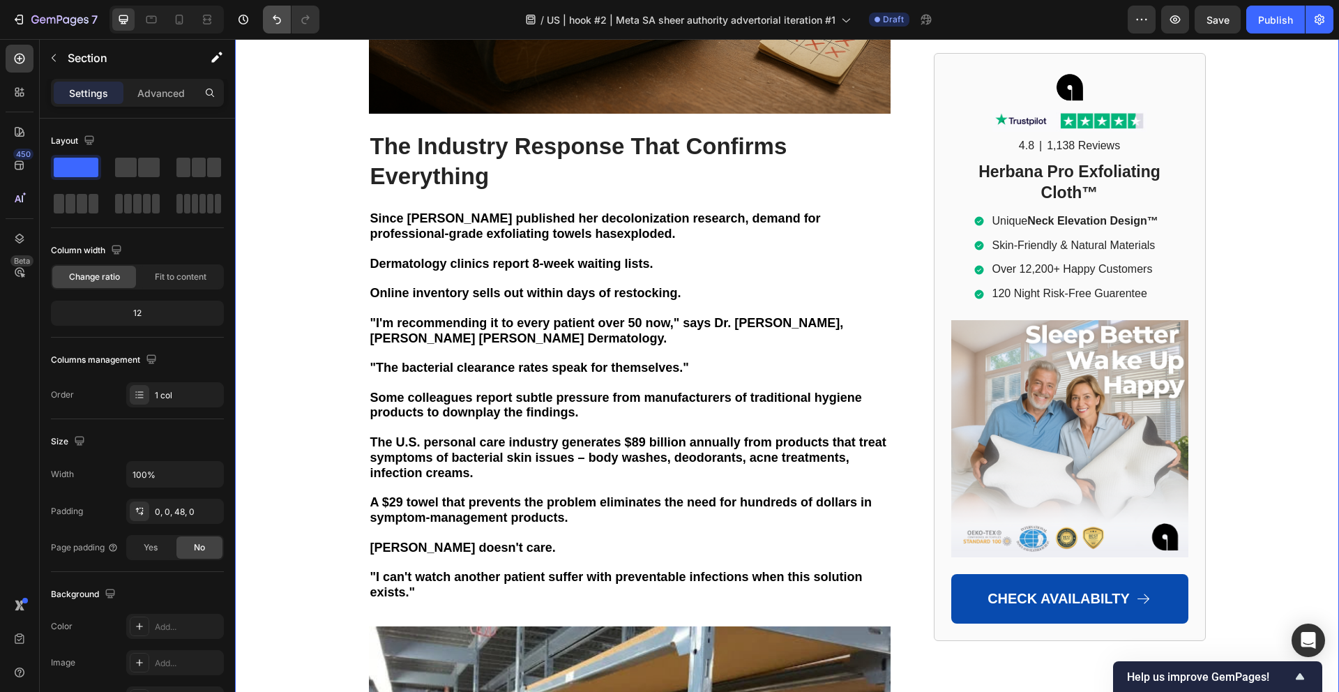
click at [270, 22] on icon "Undo/Redo" at bounding box center [277, 20] width 14 height 14
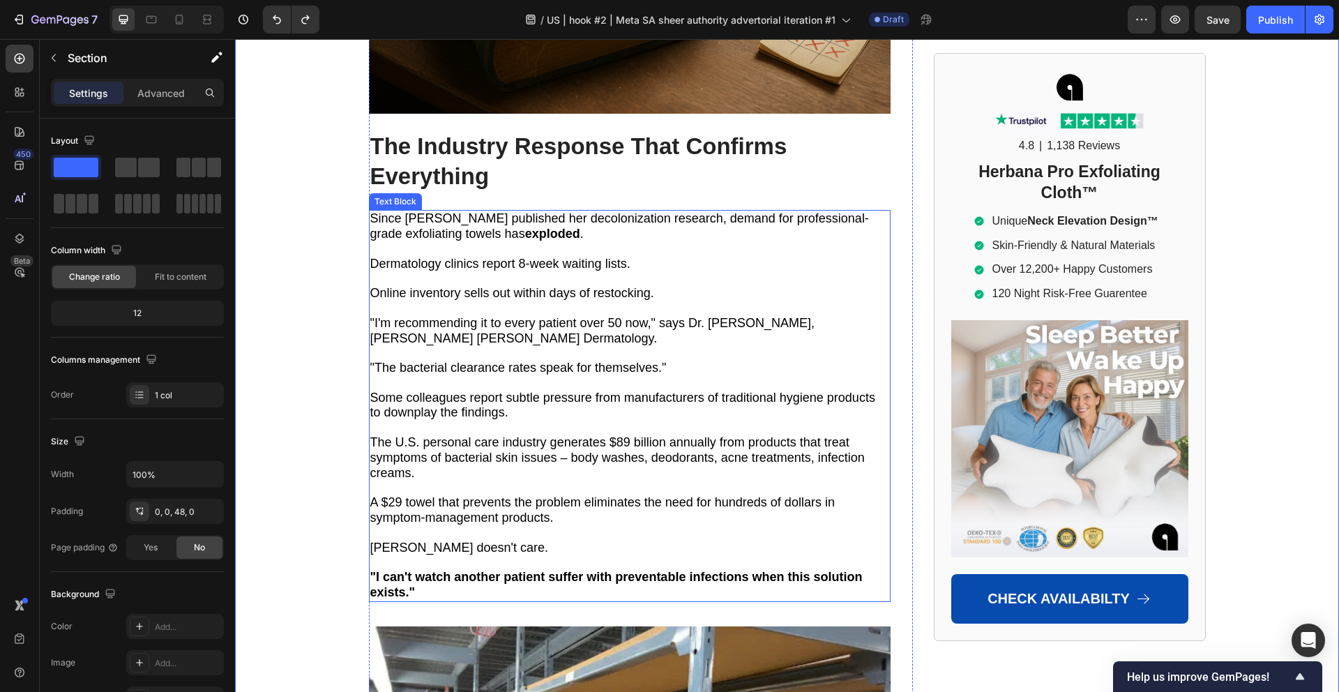
click at [374, 316] on span ""I'm recommending it to every patient over 50 now," says Dr. Robert Chen, Johns…" at bounding box center [592, 330] width 444 height 29
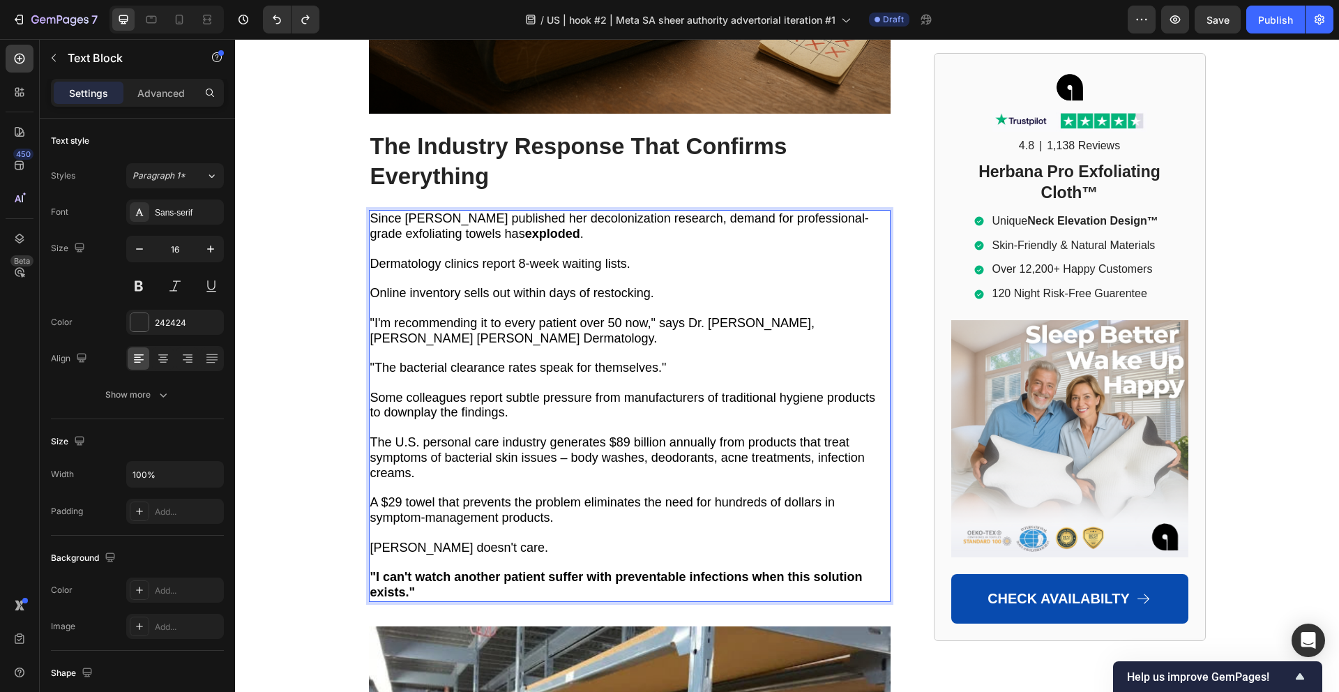
click at [372, 316] on span ""I'm recommending it to every patient over 50 now," says Dr. Robert Chen, Johns…" at bounding box center [592, 330] width 444 height 29
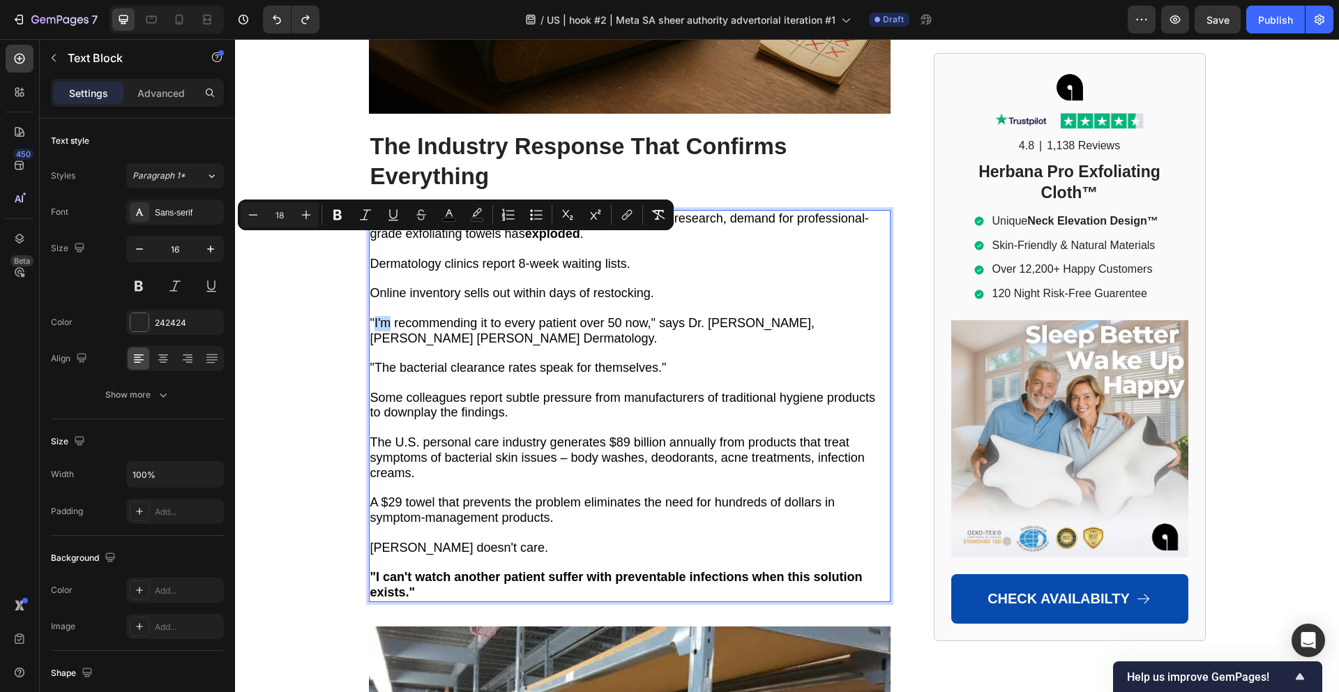
click at [372, 316] on span ""I'm recommending it to every patient over 50 now," says Dr. Robert Chen, Johns…" at bounding box center [592, 330] width 444 height 29
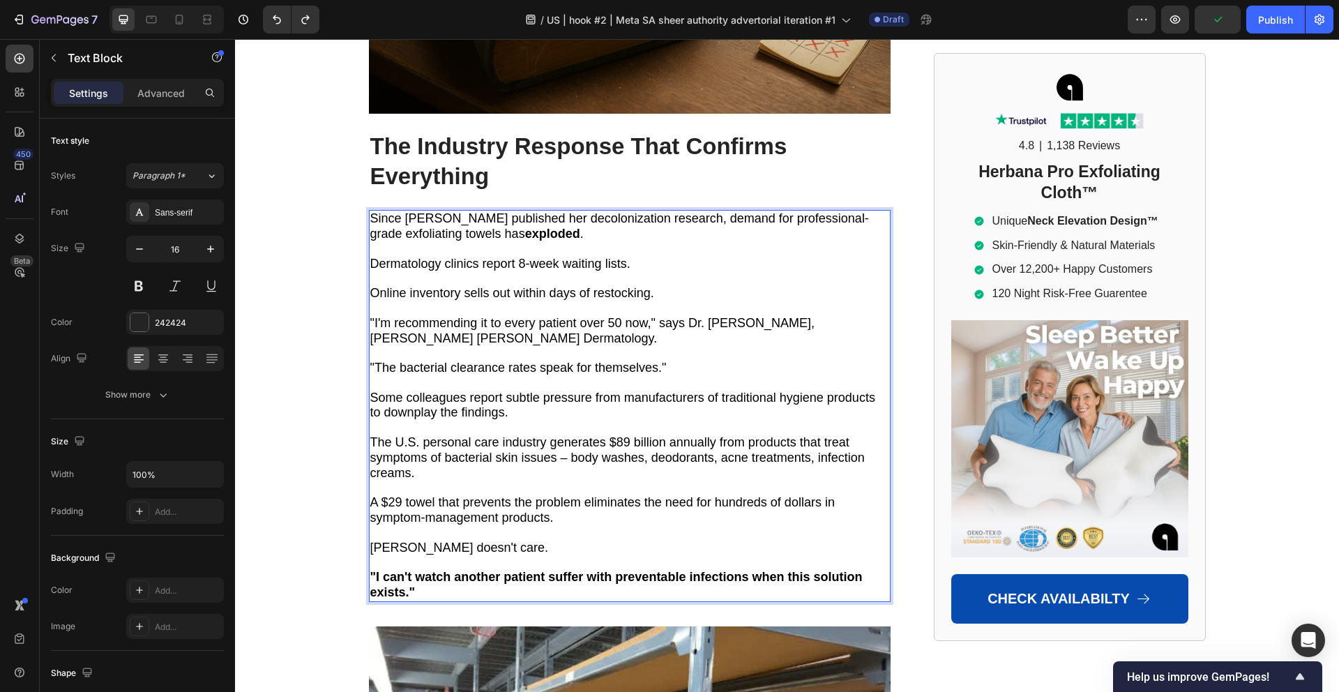
click at [372, 316] on span ""I'm recommending it to every patient over 50 now," says Dr. Robert Chen, Johns…" at bounding box center [592, 330] width 444 height 29
click at [370, 316] on span ""I'm recommending it to every patient over 50 now," says Dr. Robert Chen, Johns…" at bounding box center [592, 330] width 444 height 29
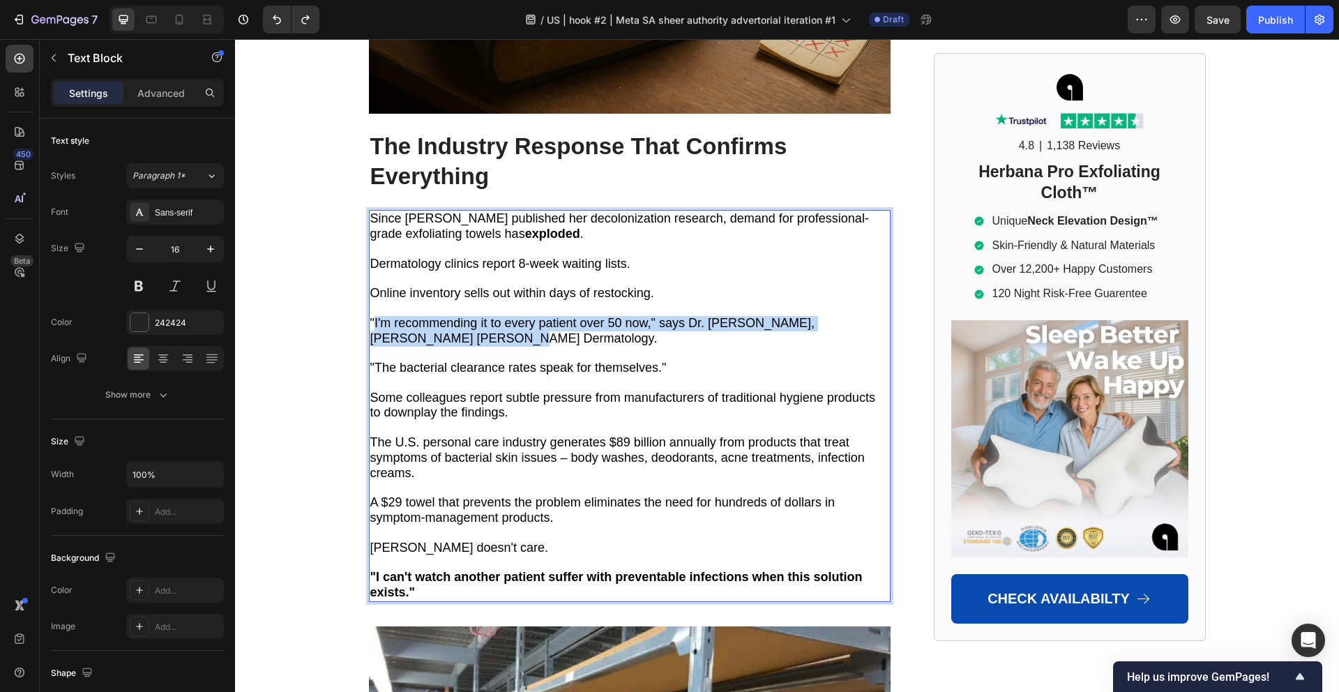
drag, startPoint x: 372, startPoint y: 243, endPoint x: 406, endPoint y: 252, distance: 35.5
click at [406, 316] on span ""I'm recommending it to every patient over 50 now," says Dr. Robert Chen, Johns…" at bounding box center [592, 330] width 444 height 29
click at [405, 316] on span ""I'm recommending it to every patient over 50 now," says Dr. Robert Chen, Johns…" at bounding box center [592, 330] width 444 height 29
drag, startPoint x: 371, startPoint y: 243, endPoint x: 654, endPoint y: 238, distance: 283.1
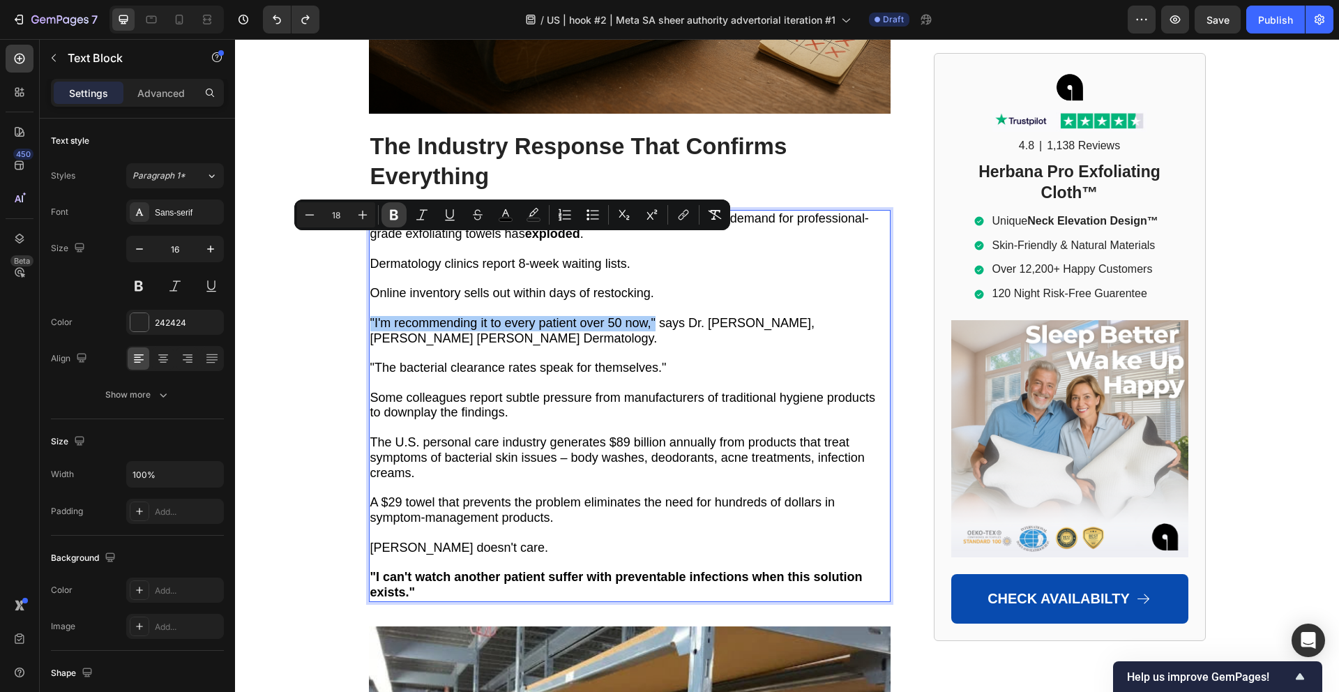
click at [393, 222] on button "Bold" at bounding box center [393, 214] width 25 height 25
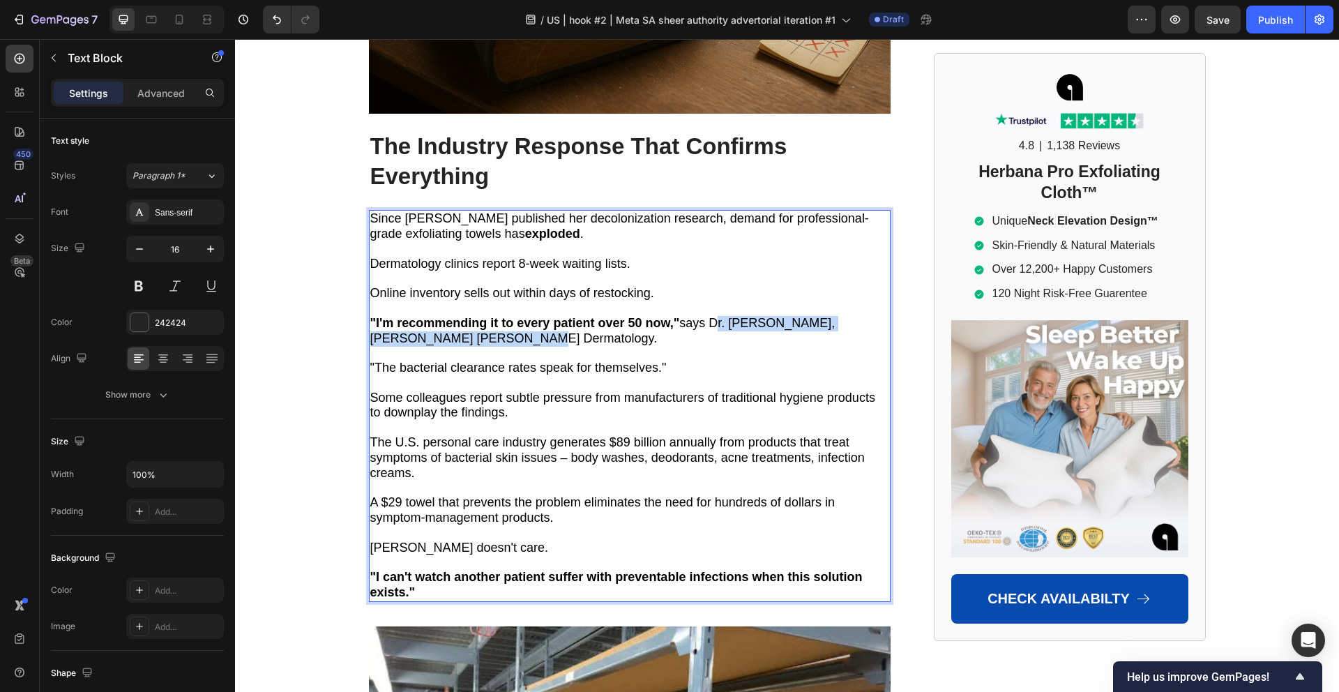
drag, startPoint x: 715, startPoint y: 243, endPoint x: 818, endPoint y: 258, distance: 104.9
click at [818, 316] on p ""I'm recommending it to every patient over 50 now," says Dr. Robert Chen, Johns…" at bounding box center [629, 331] width 519 height 31
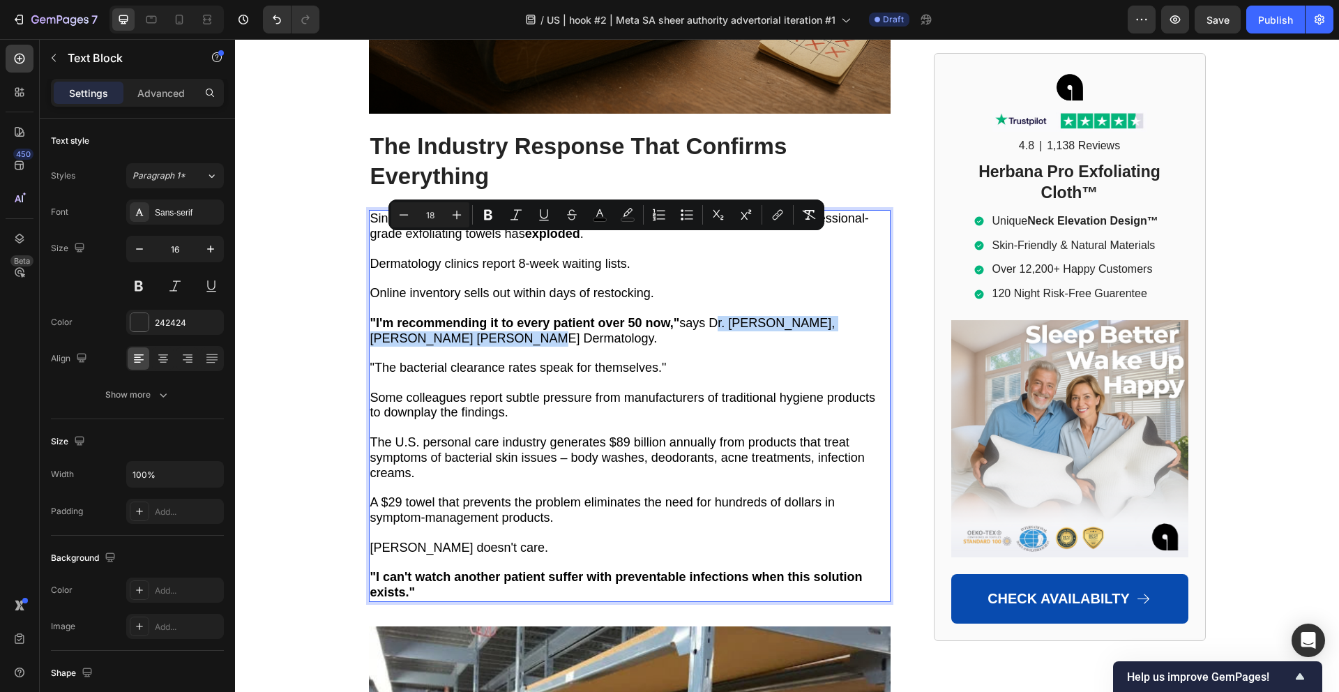
copy span "Dr. Robert Chen, Johns Hopkins Dermatology."
click at [713, 390] on span "Some colleagues report subtle pressure from manufacturers of traditional hygien…" at bounding box center [622, 404] width 505 height 29
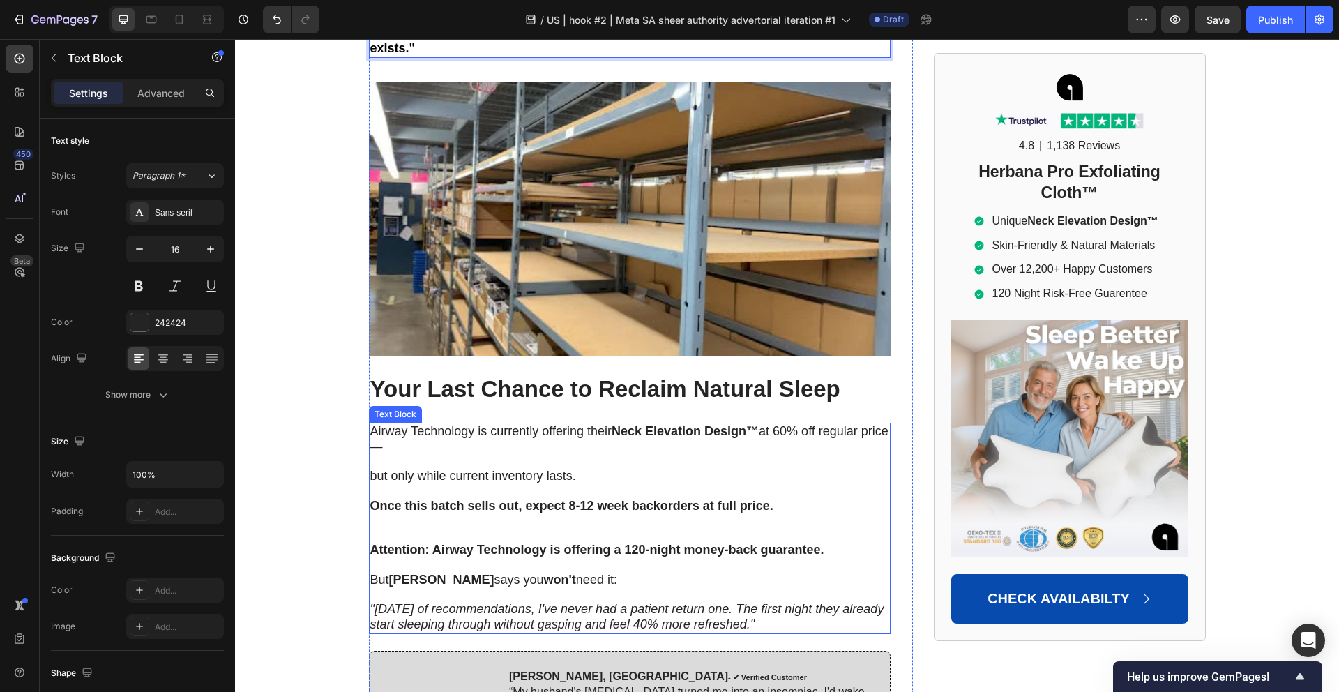
scroll to position [9733, 0]
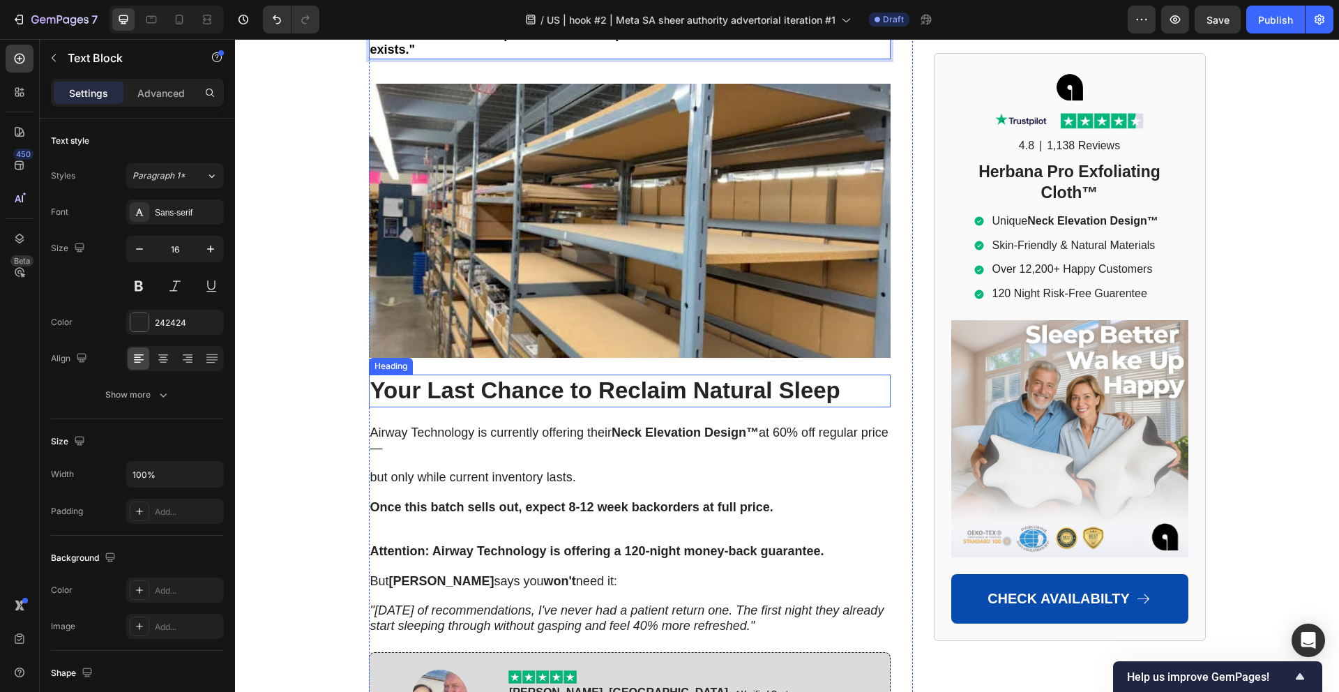
click at [593, 374] on h2 "Your Last Chance to Reclaim Natural Sleep" at bounding box center [629, 390] width 521 height 33
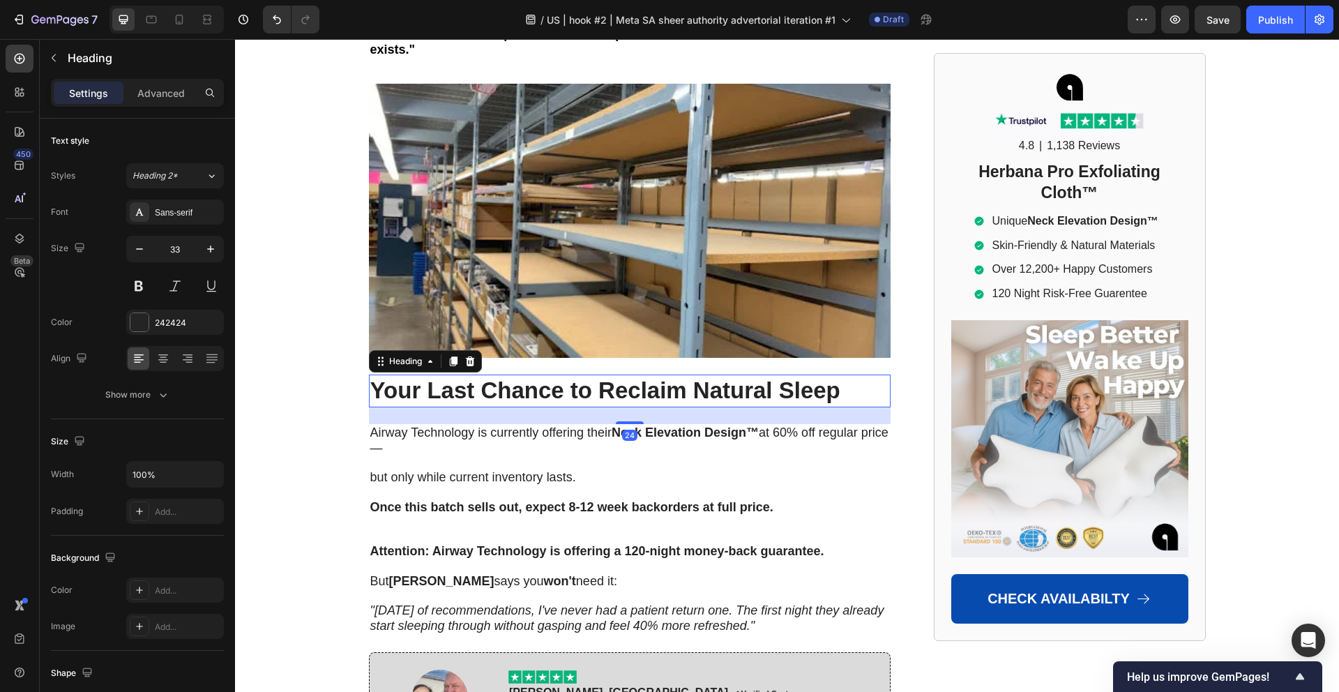
click at [593, 374] on h2 "Your Last Chance to Reclaim Natural Sleep" at bounding box center [629, 390] width 521 height 33
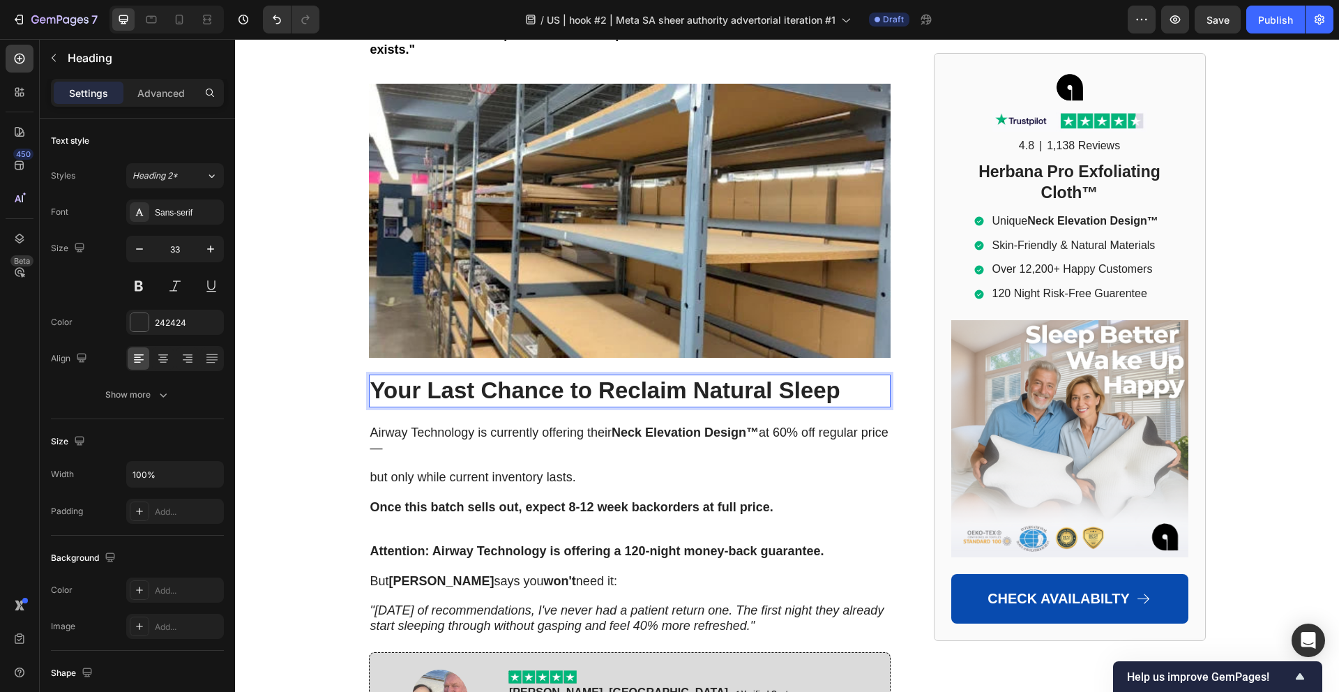
click at [593, 376] on p "Your Last Chance to Reclaim Natural Sleep" at bounding box center [629, 391] width 519 height 30
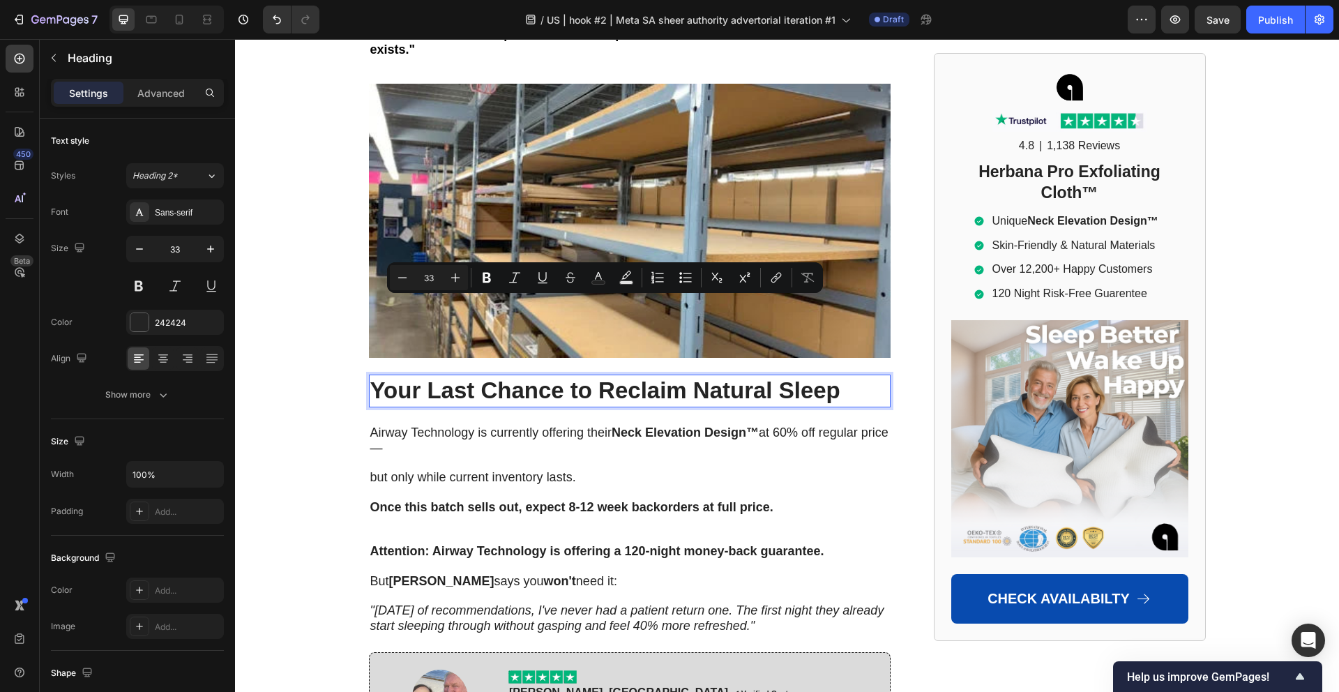
type input "17"
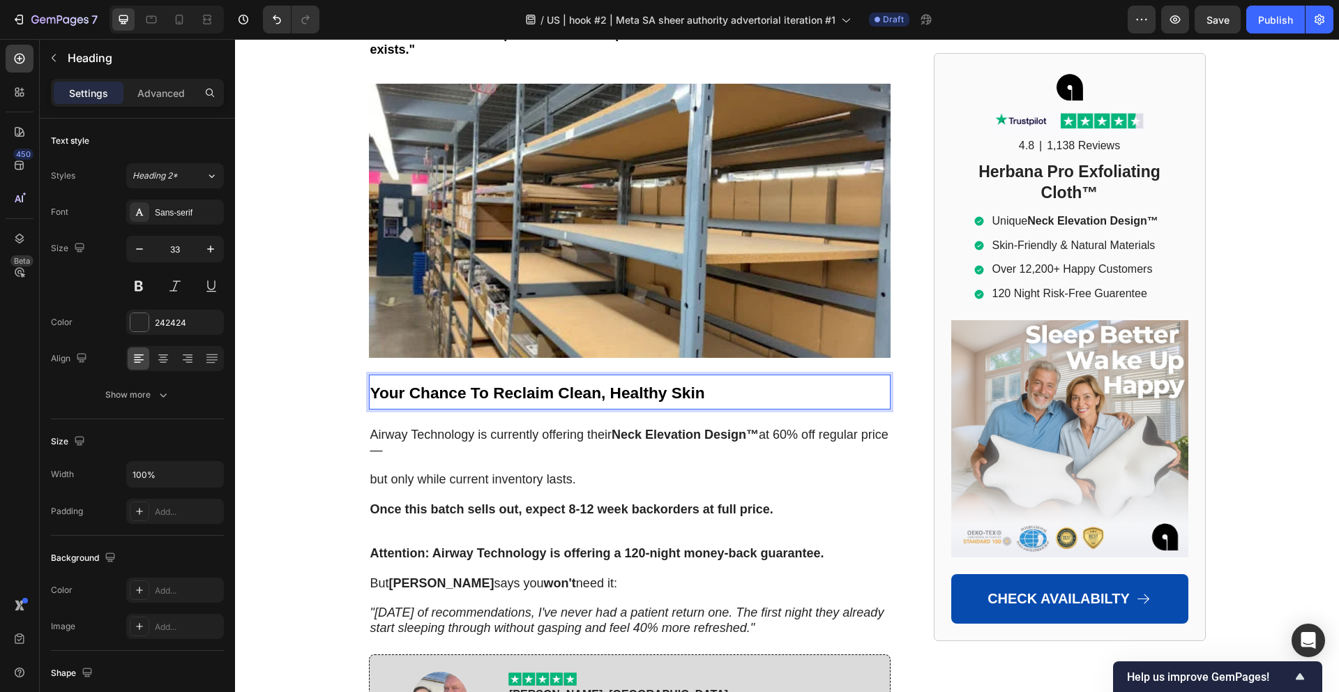
click at [509, 383] on strong "Your Chance To Reclaim Clean, Healthy Skin" at bounding box center [537, 392] width 335 height 18
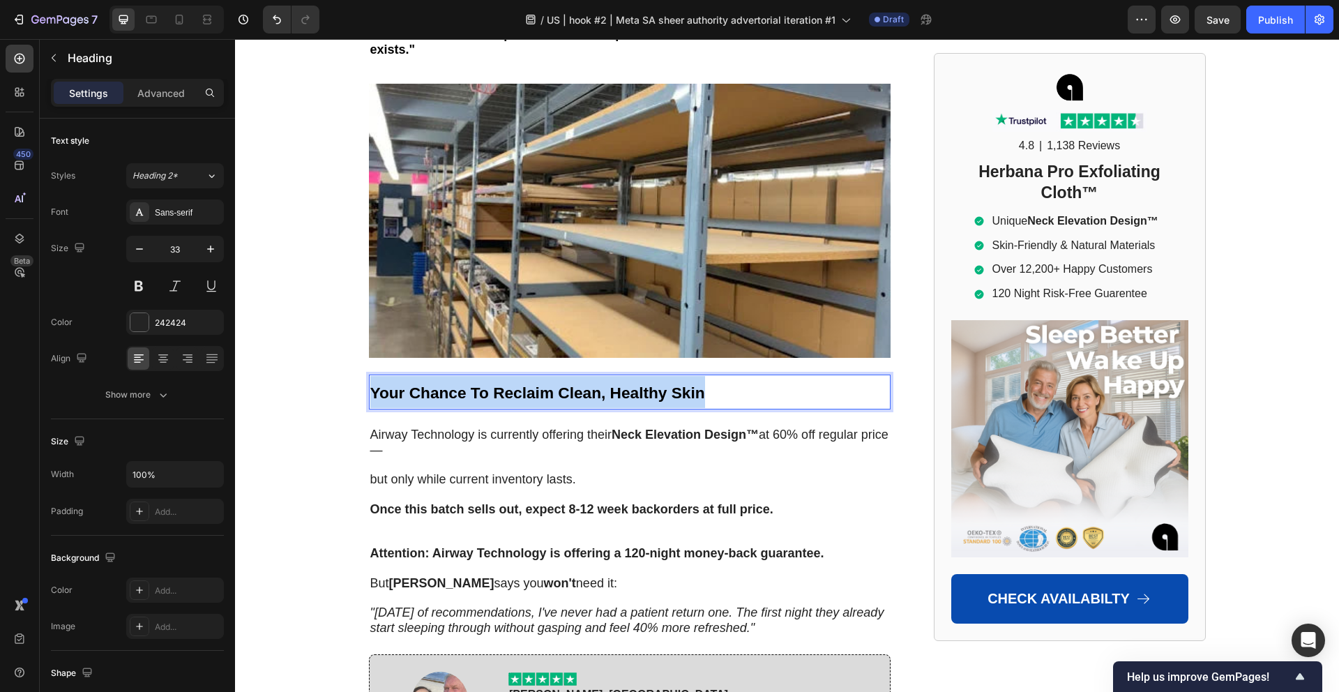
click at [509, 383] on strong "Your Chance To Reclaim Clean, Healthy Skin" at bounding box center [537, 392] width 335 height 18
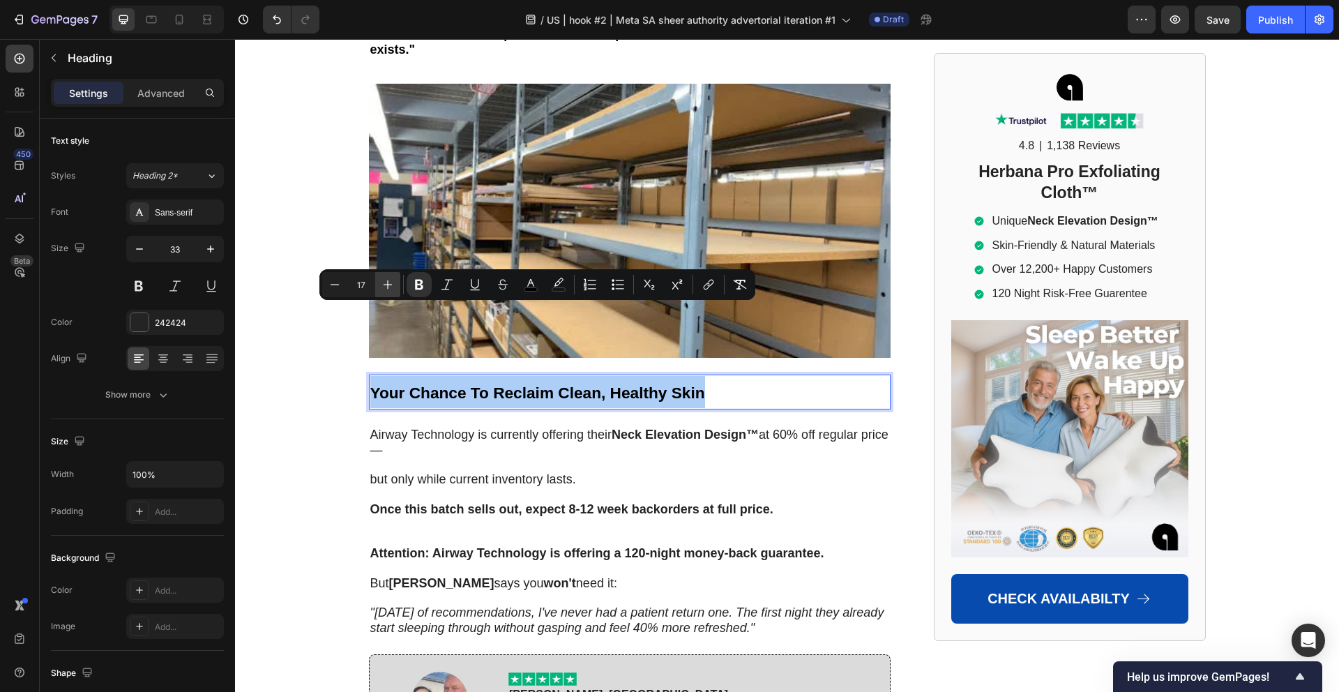
click at [379, 284] on button "Plus" at bounding box center [387, 284] width 25 height 25
click at [380, 283] on button "Plus" at bounding box center [387, 284] width 25 height 25
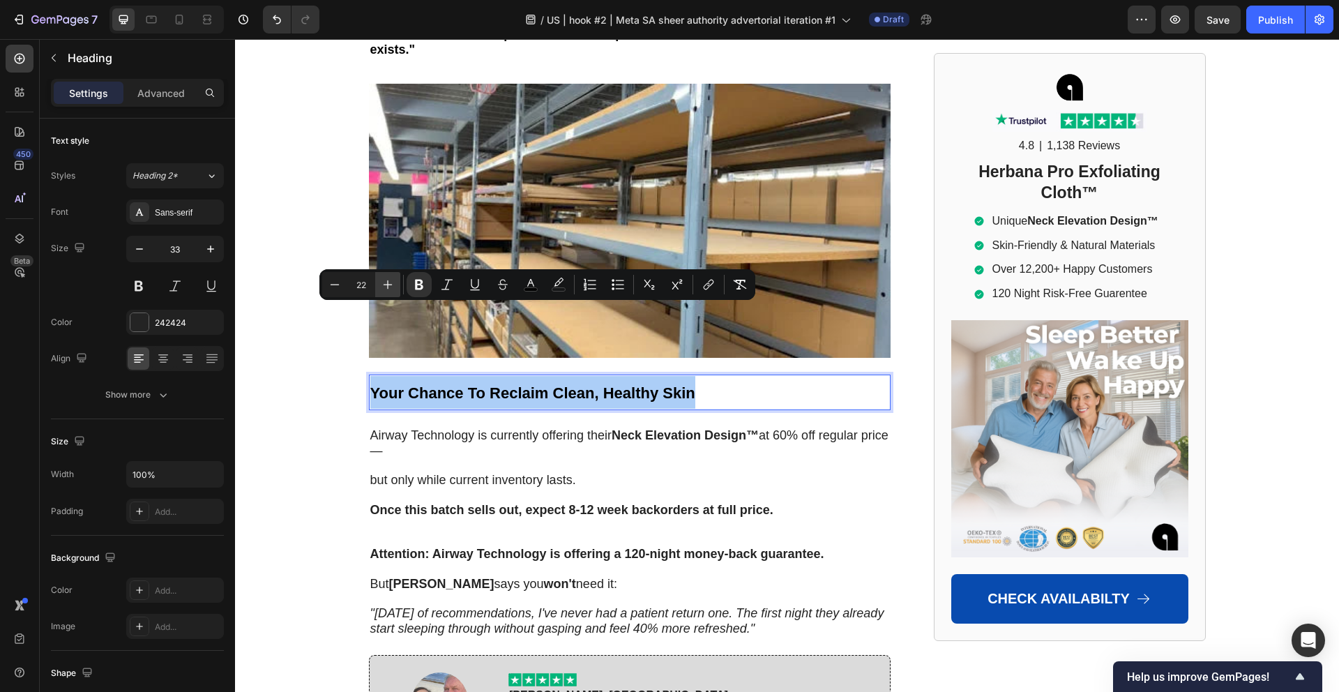
click at [381, 282] on icon "Editor contextual toolbar" at bounding box center [388, 284] width 14 height 14
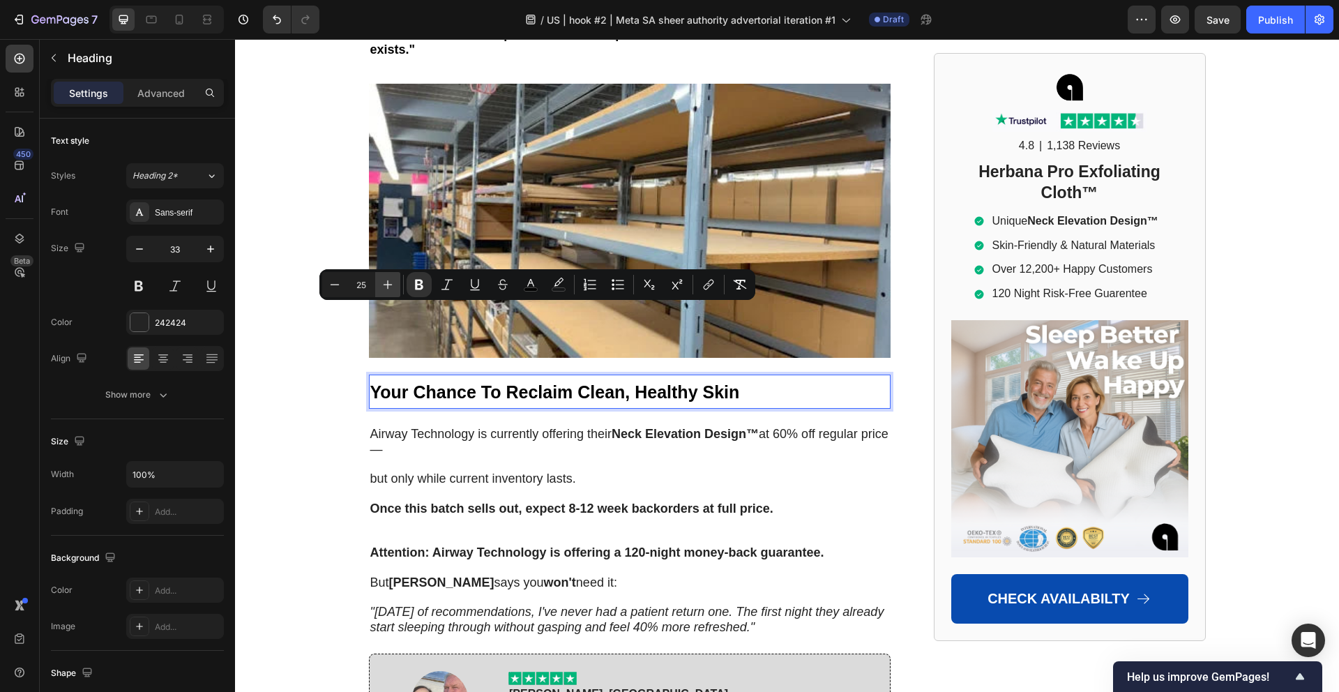
click at [381, 281] on icon "Editor contextual toolbar" at bounding box center [388, 284] width 14 height 14
click at [382, 280] on icon "Editor contextual toolbar" at bounding box center [388, 284] width 14 height 14
click at [383, 280] on icon "Editor contextual toolbar" at bounding box center [388, 284] width 14 height 14
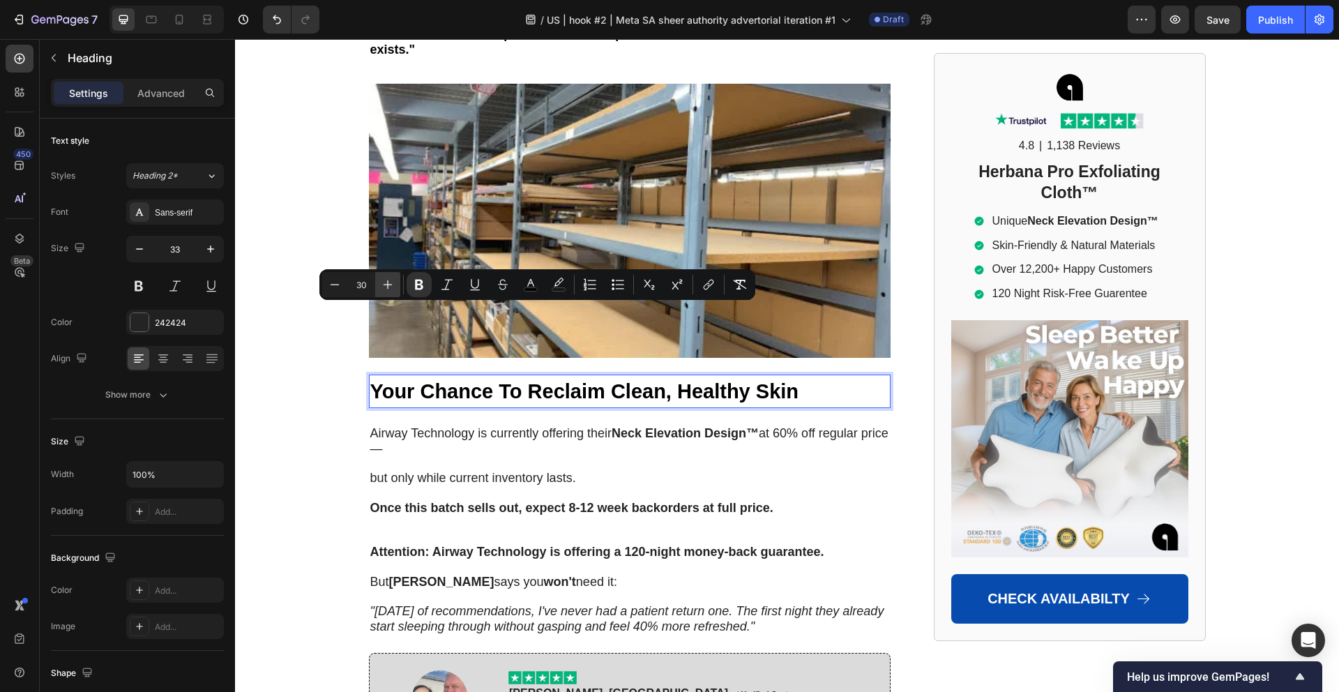
click at [385, 280] on icon "Editor contextual toolbar" at bounding box center [388, 284] width 14 height 14
type input "33"
click at [521, 282] on button "color" at bounding box center [530, 284] width 25 height 25
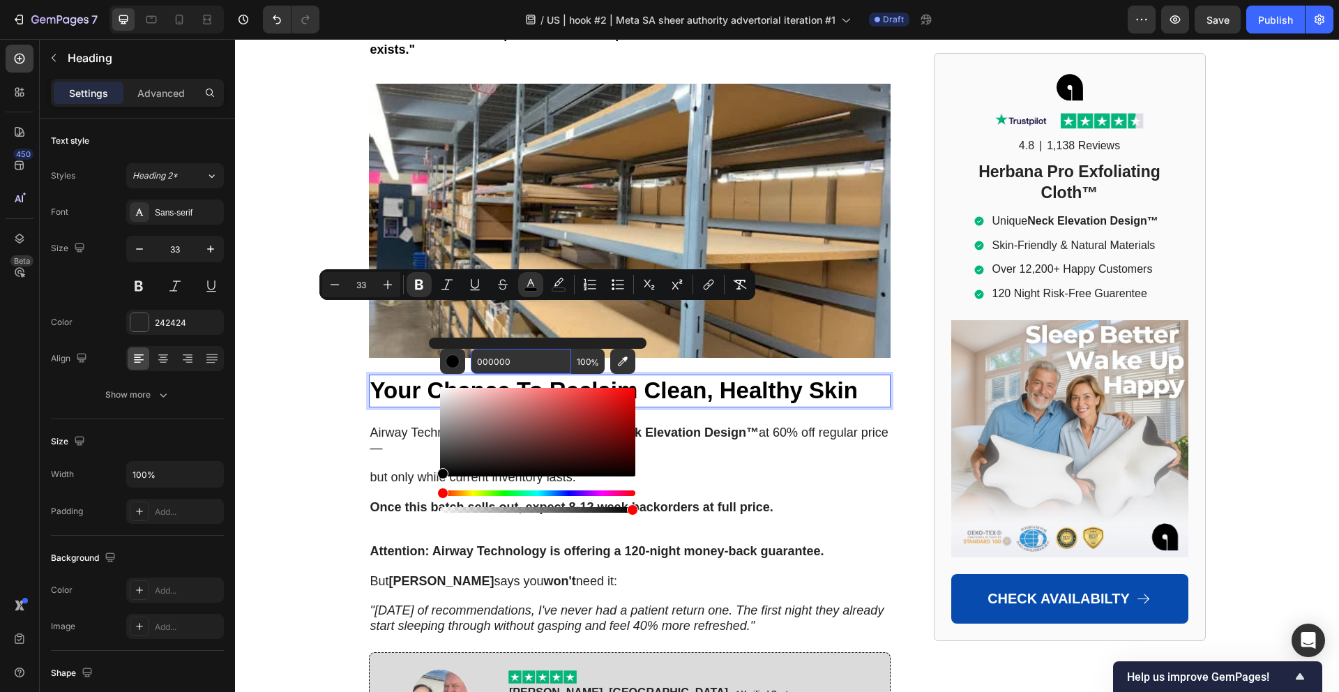
click at [505, 364] on input "000000" at bounding box center [521, 361] width 100 height 25
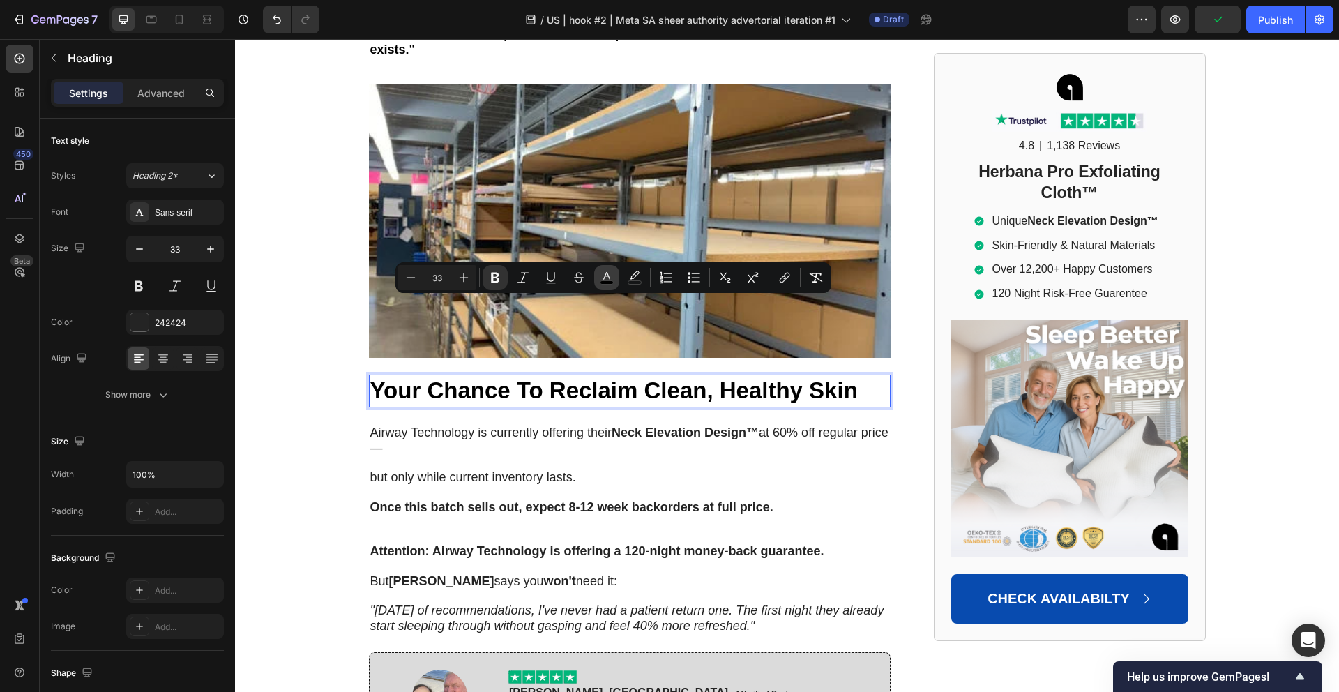
click at [598, 278] on button "color" at bounding box center [606, 277] width 25 height 25
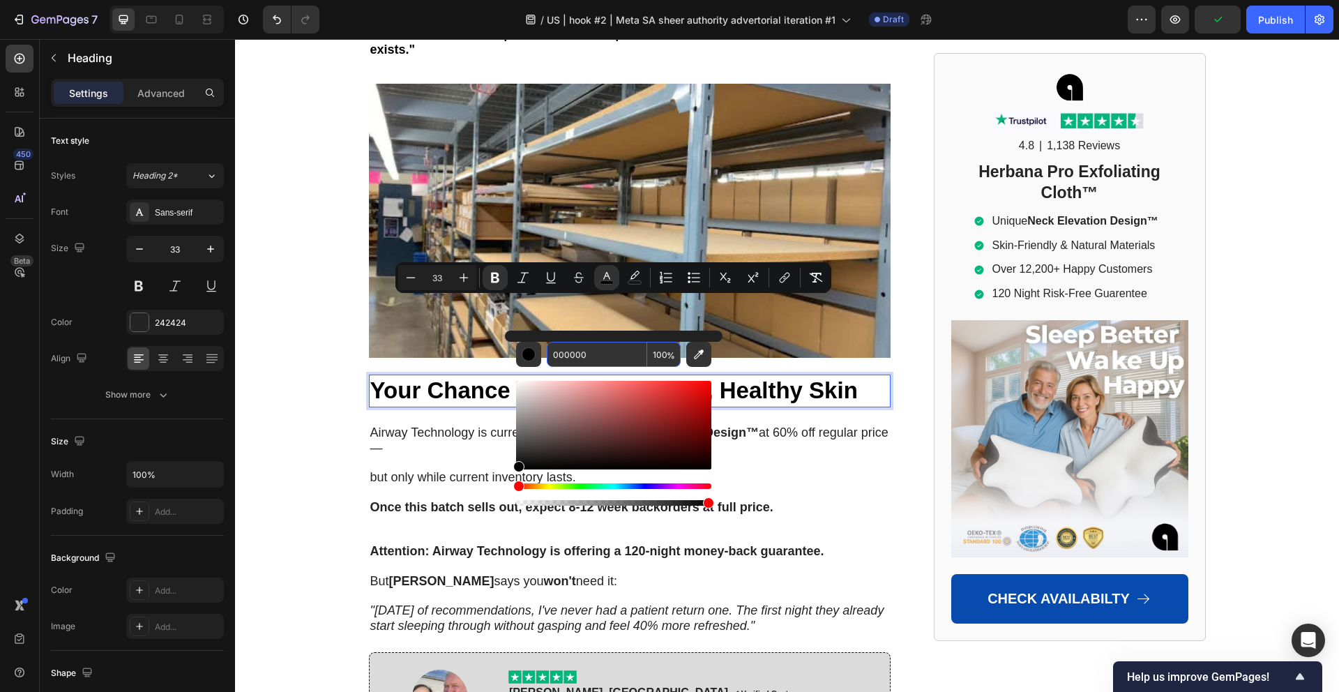
click at [591, 353] on input "000000" at bounding box center [597, 354] width 100 height 25
paste input "242424"
type input "242424"
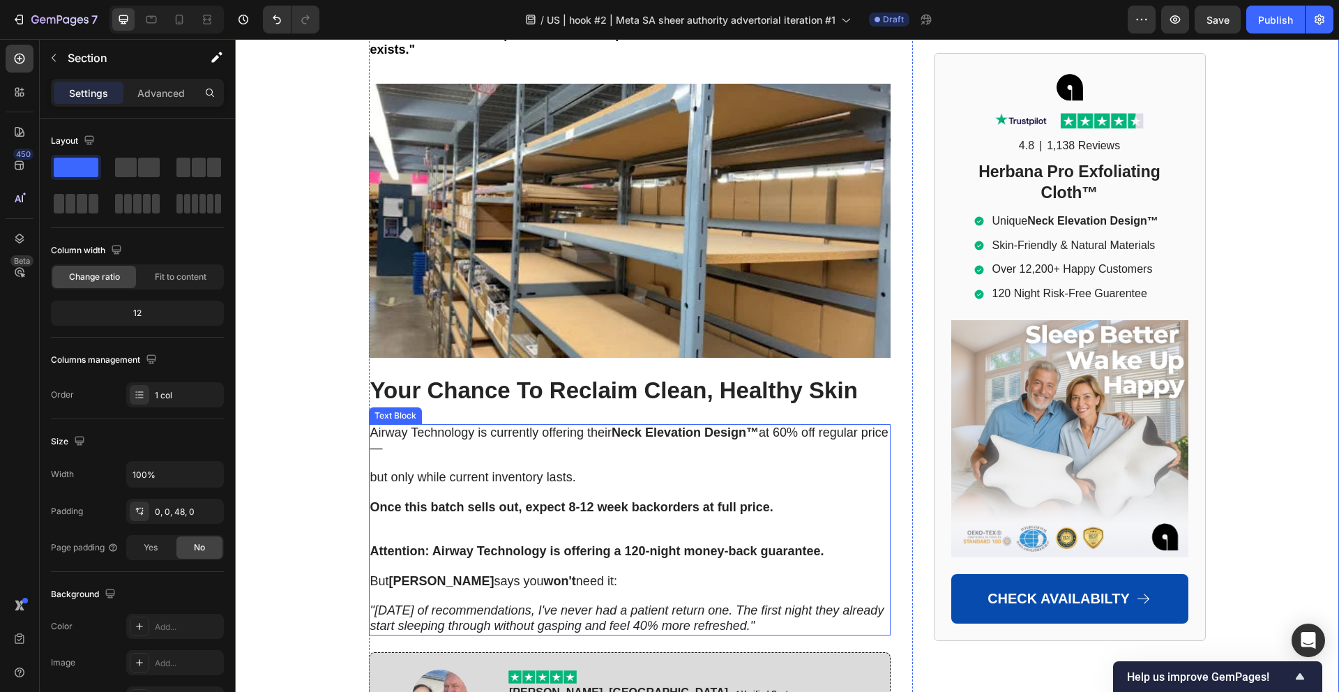
click at [408, 455] on p at bounding box center [629, 462] width 519 height 15
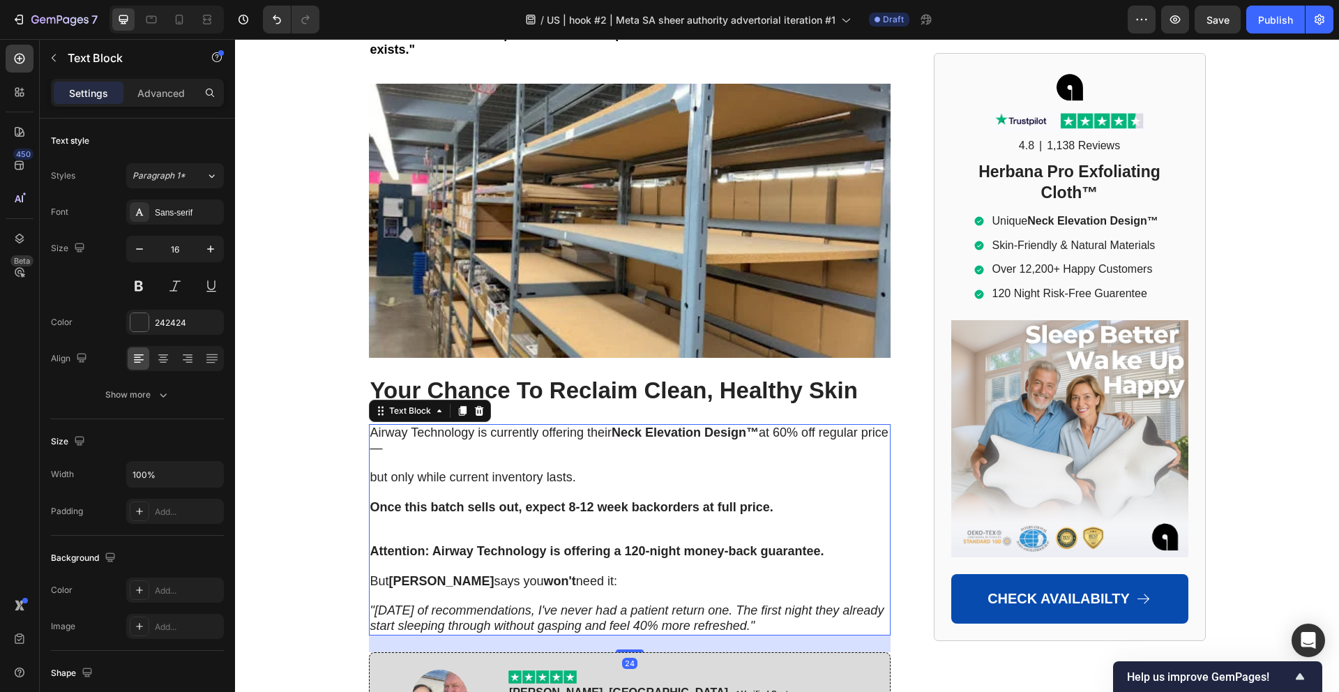
click at [408, 455] on p at bounding box center [629, 462] width 519 height 15
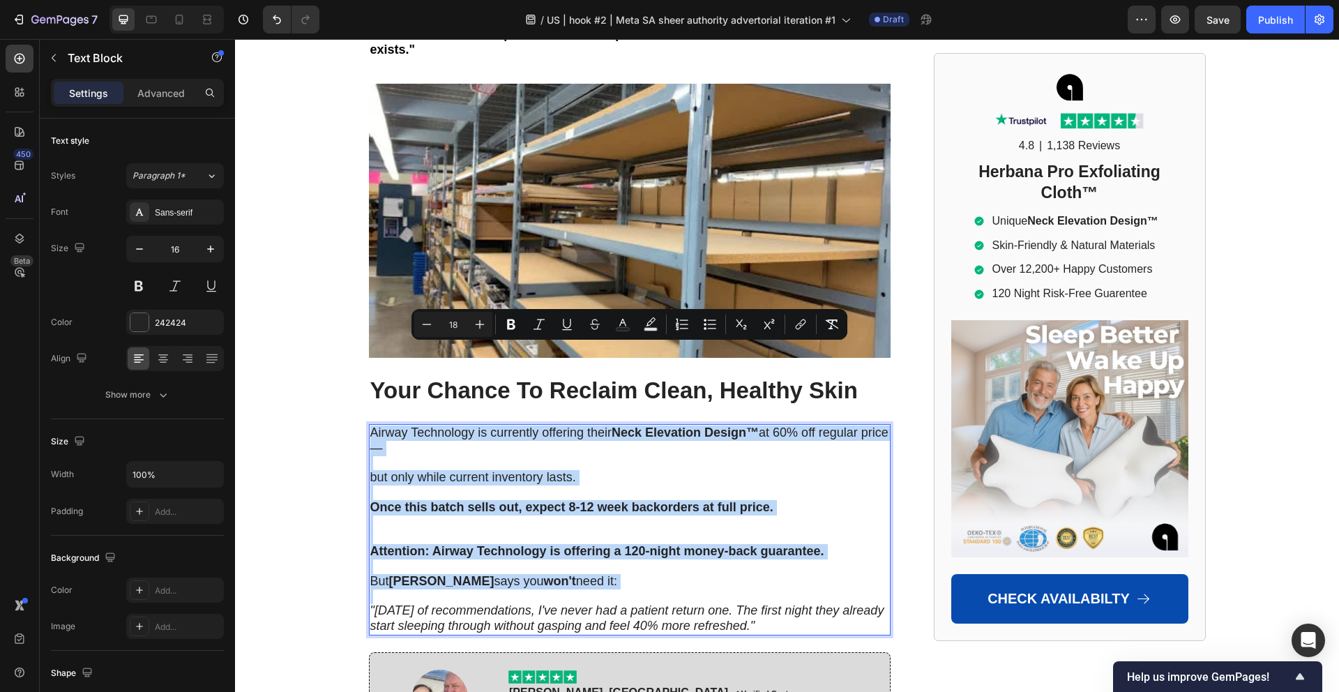
drag, startPoint x: 405, startPoint y: 383, endPoint x: 412, endPoint y: 369, distance: 15.6
click at [406, 455] on p "Rich Text Editor. Editing area: main" at bounding box center [629, 462] width 519 height 15
click at [406, 360] on div "Heading" at bounding box center [391, 366] width 38 height 13
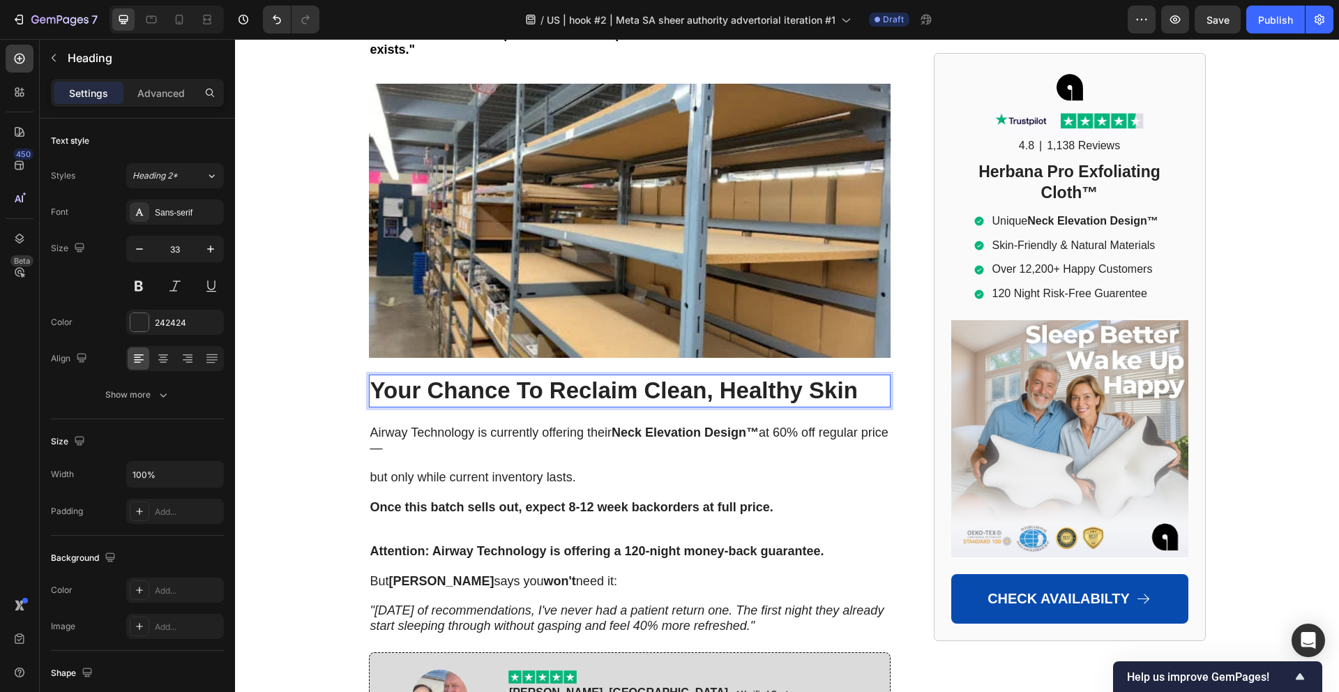
click at [420, 377] on strong "Your Chance To Reclaim Clean, Healthy Skin" at bounding box center [613, 390] width 487 height 26
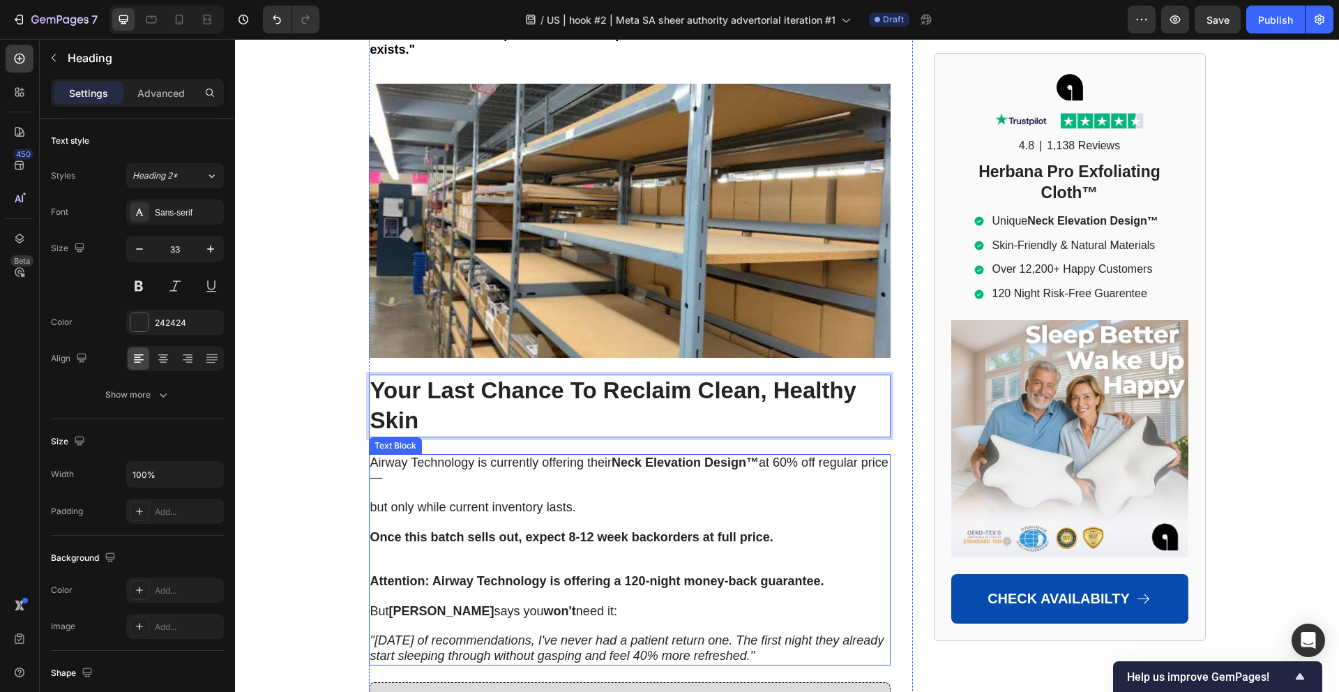
click at [502, 485] on p "Rich Text Editor. Editing area: main" at bounding box center [629, 492] width 519 height 15
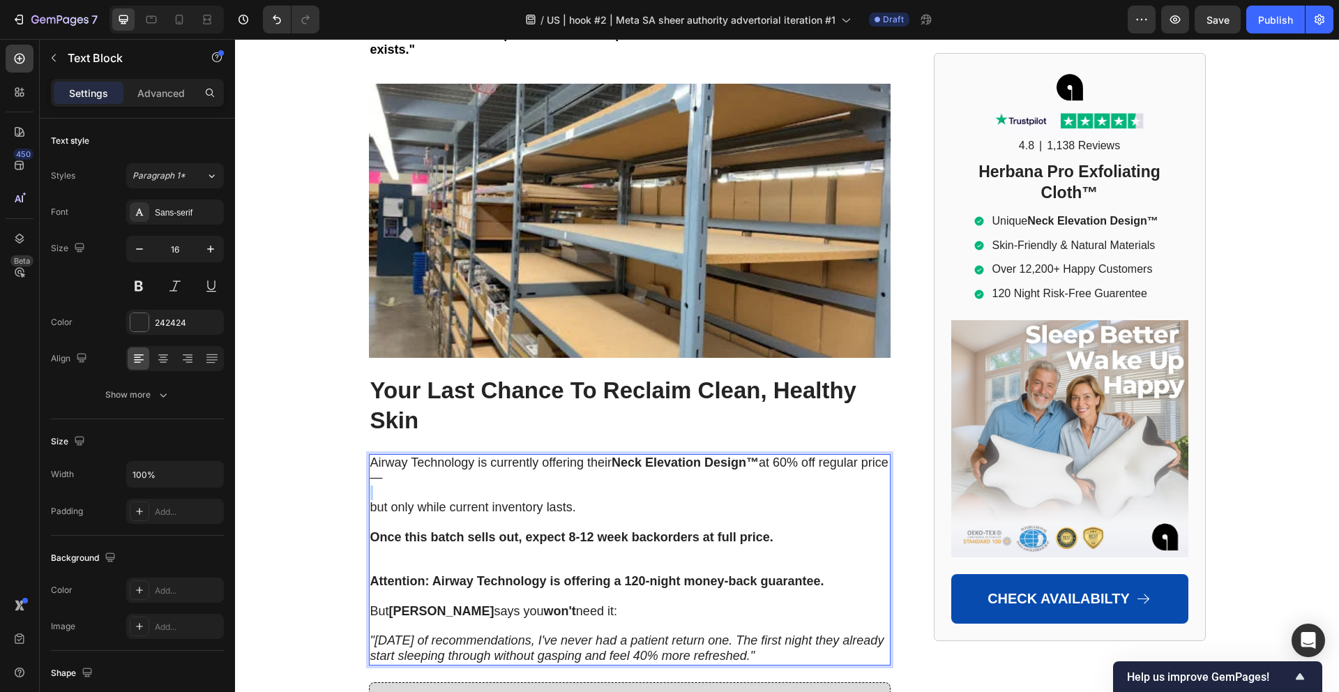
click at [502, 485] on p "Rich Text Editor. Editing area: main" at bounding box center [629, 492] width 519 height 15
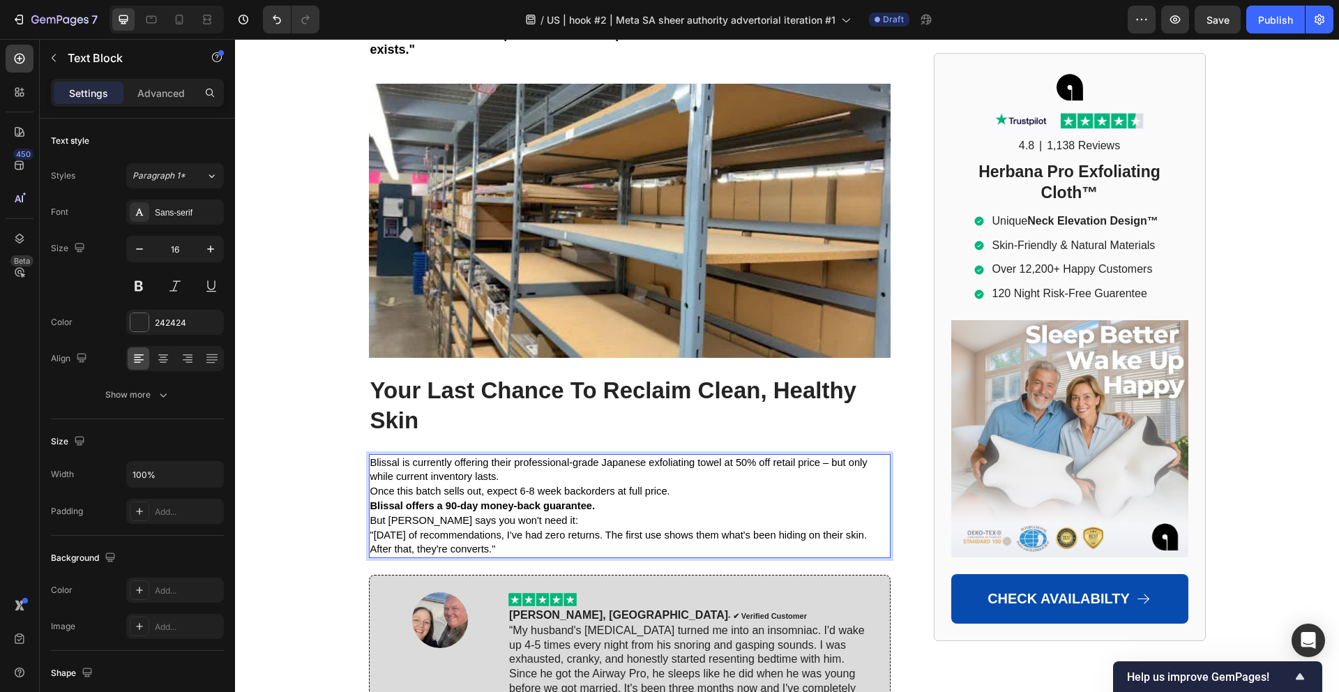
click at [528, 455] on p "Blissal is currently offering their professional-grade Japanese exfoliating tow…" at bounding box center [629, 469] width 519 height 29
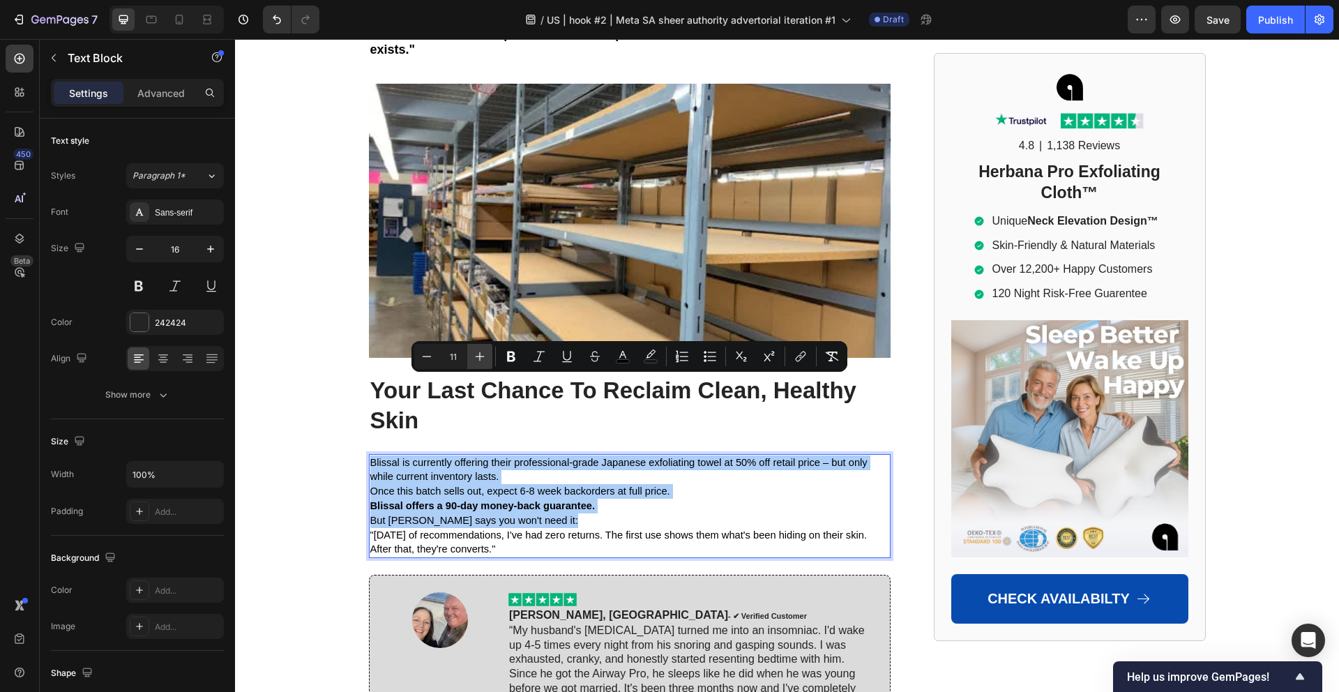
click at [481, 356] on icon "Editor contextual toolbar" at bounding box center [479, 356] width 9 height 9
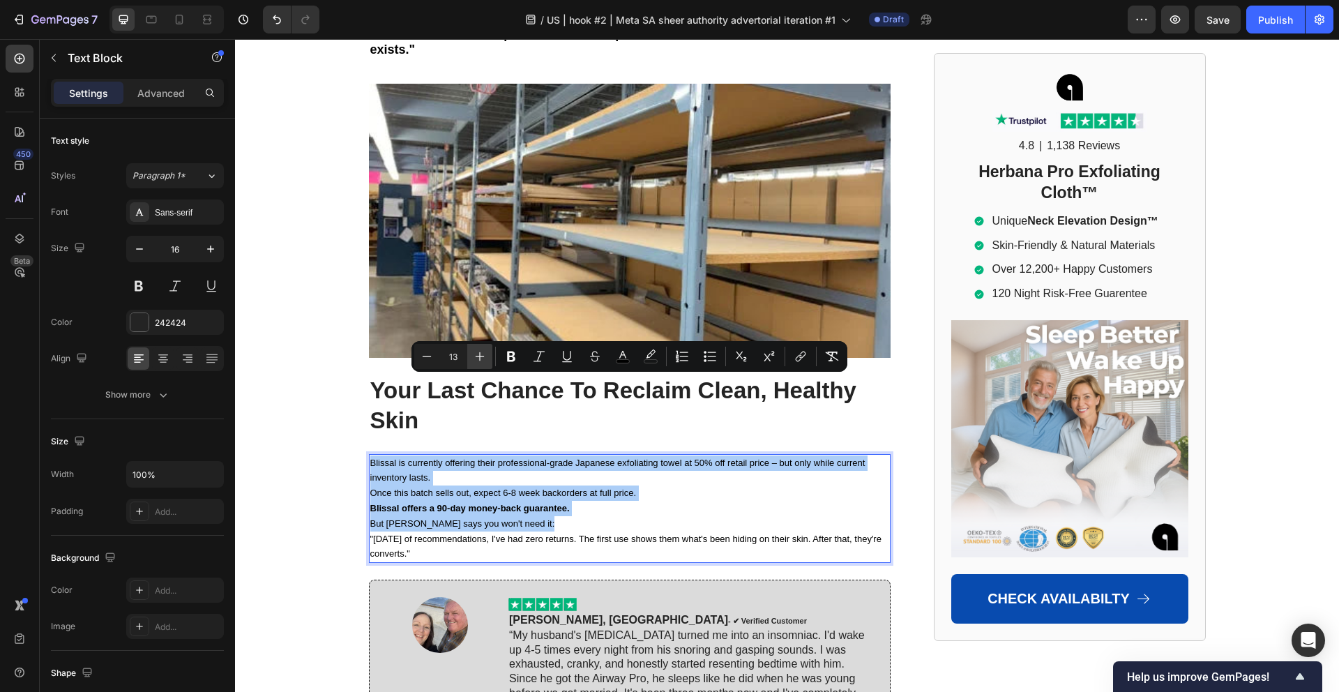
click at [481, 356] on icon "Editor contextual toolbar" at bounding box center [479, 356] width 9 height 9
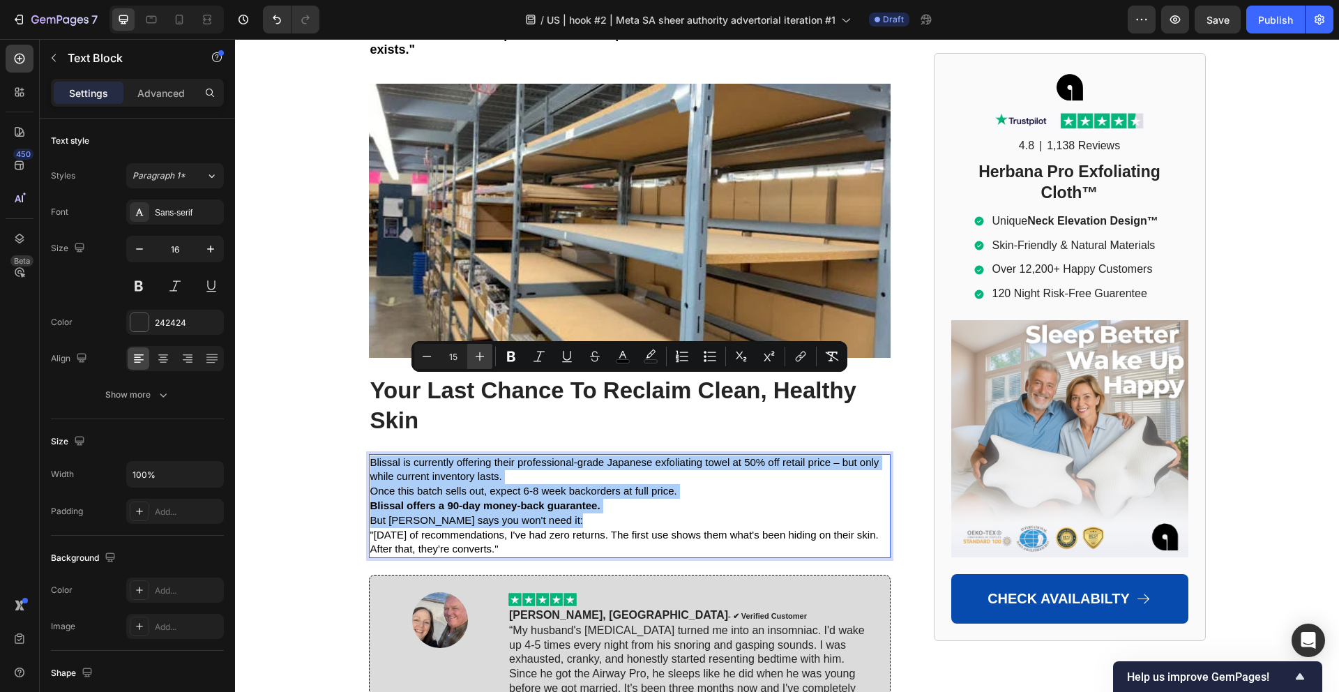
click at [481, 356] on icon "Editor contextual toolbar" at bounding box center [479, 356] width 9 height 9
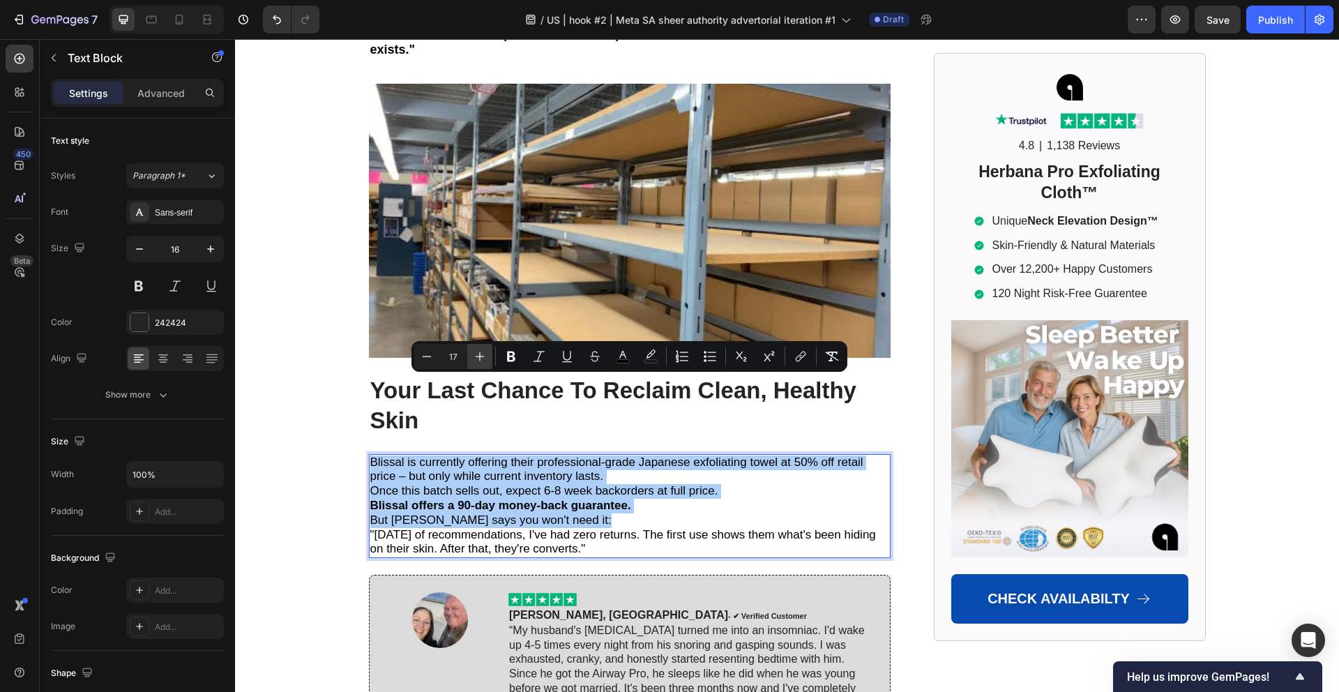
click at [481, 356] on icon "Editor contextual toolbar" at bounding box center [479, 356] width 9 height 9
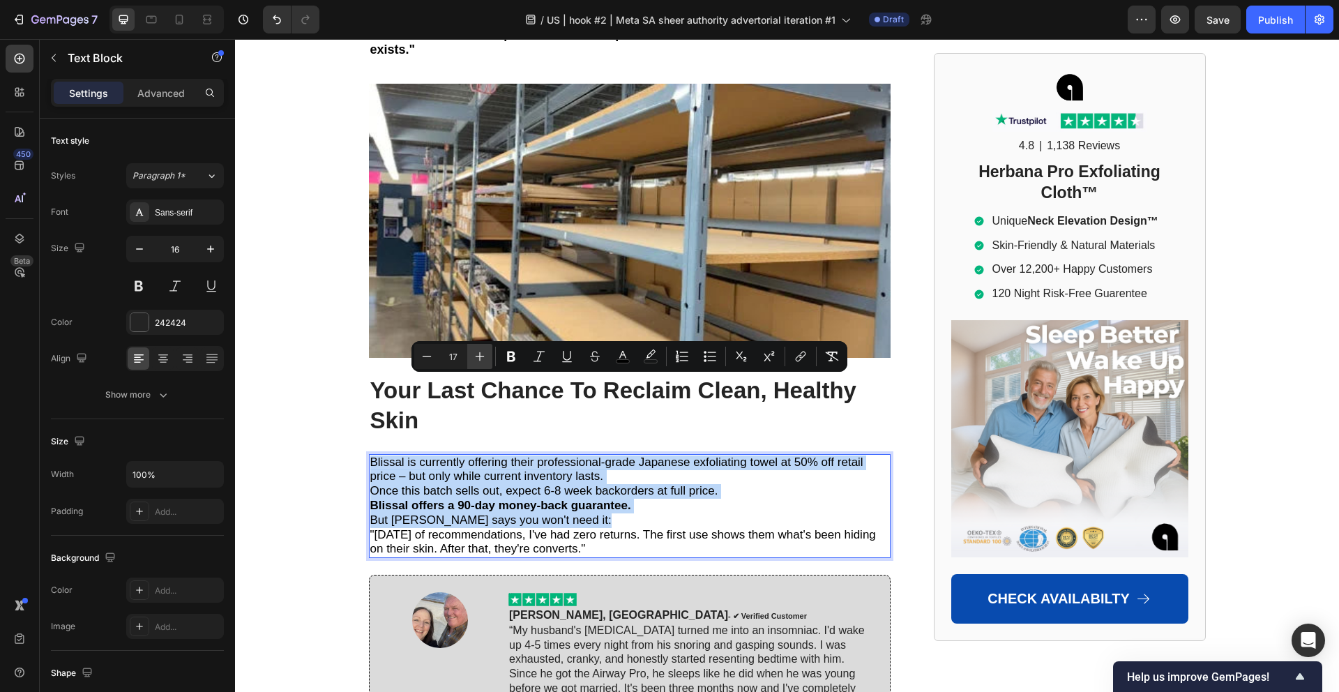
type input "18"
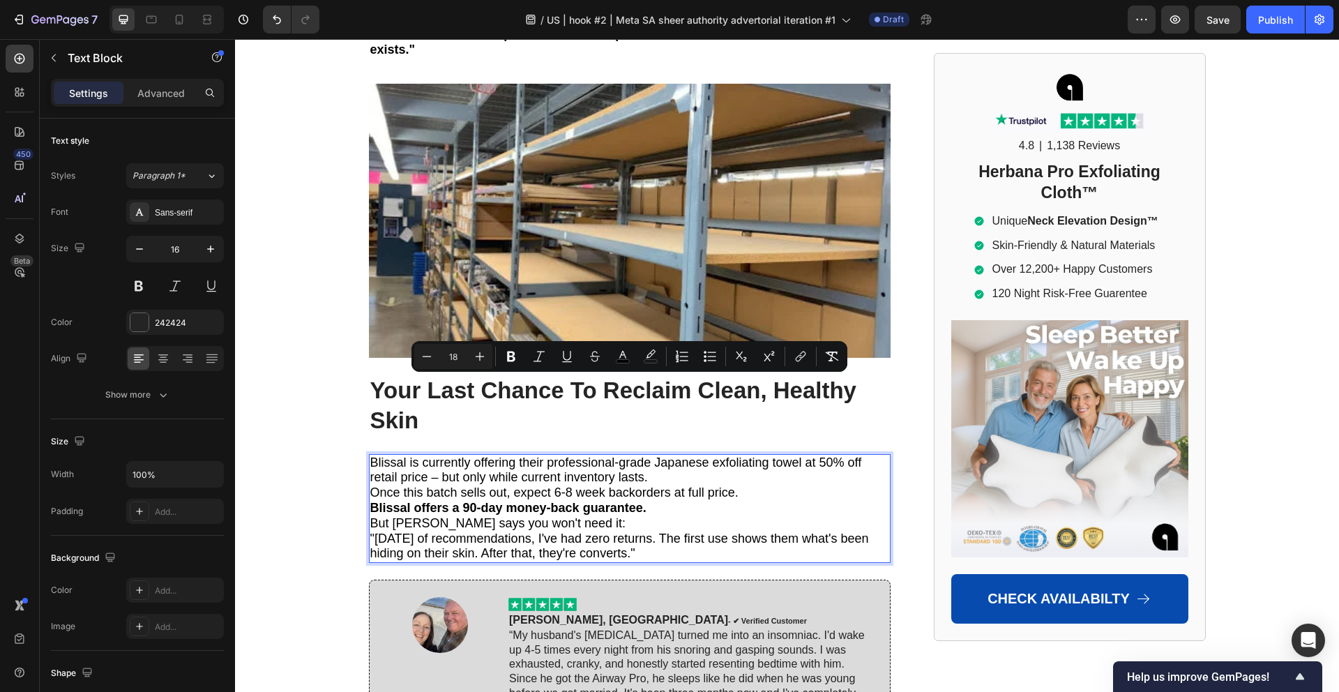
click at [682, 485] on span "Once this batch sells out, expect 6-8 week backorders at full price." at bounding box center [554, 492] width 368 height 14
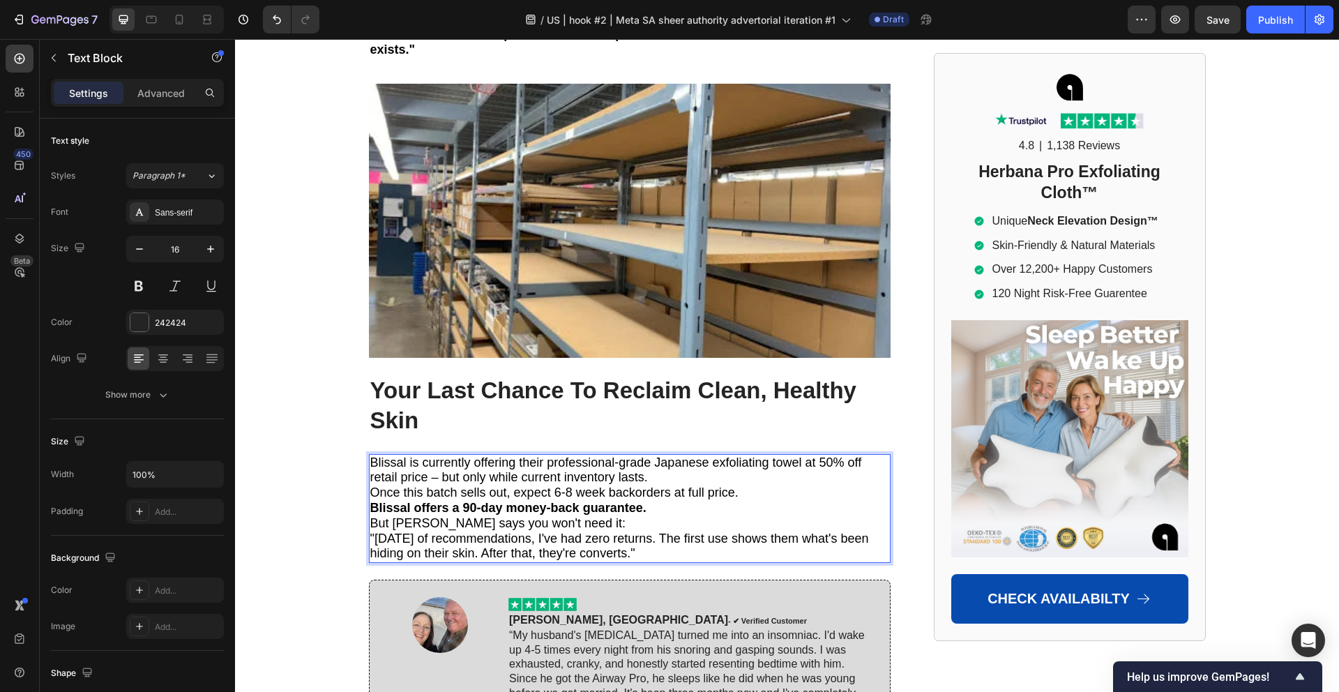
click at [668, 455] on p "Blissal is currently offering their professional-grade Japanese exfoliating tow…" at bounding box center [629, 470] width 519 height 31
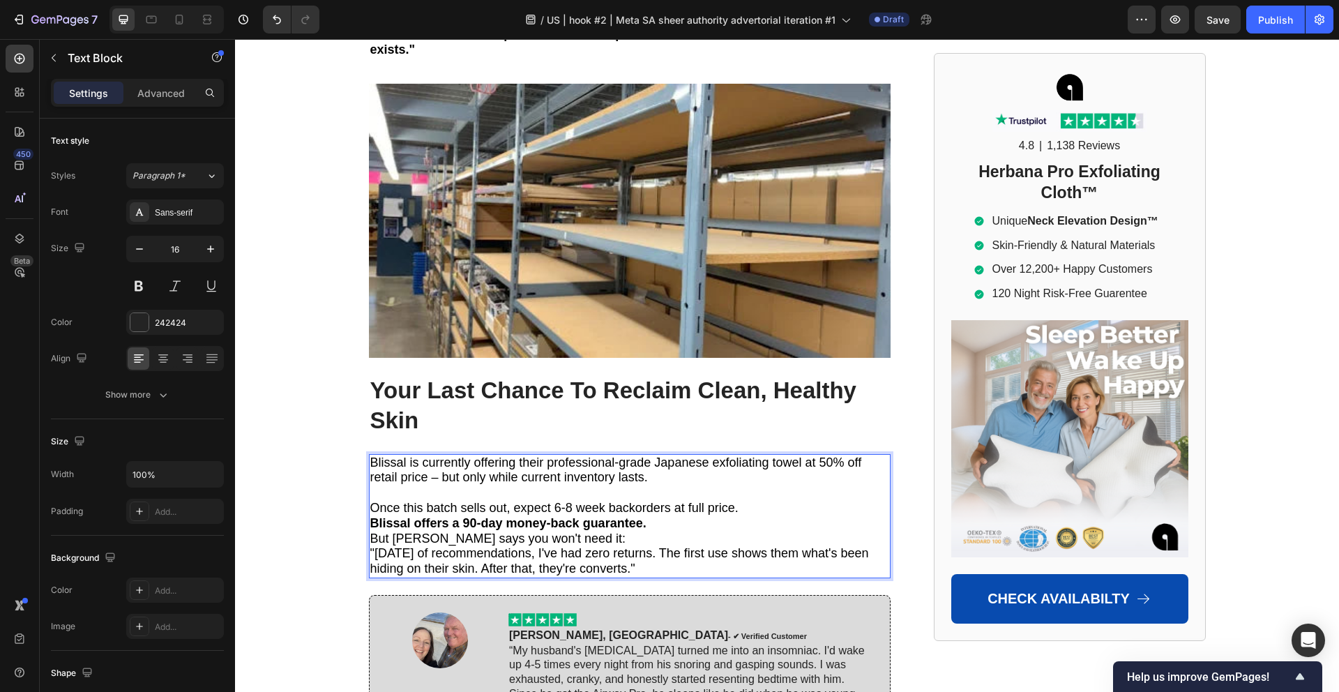
click at [745, 501] on p "Once this batch sells out, expect 6-8 week backorders at full price." at bounding box center [629, 508] width 519 height 15
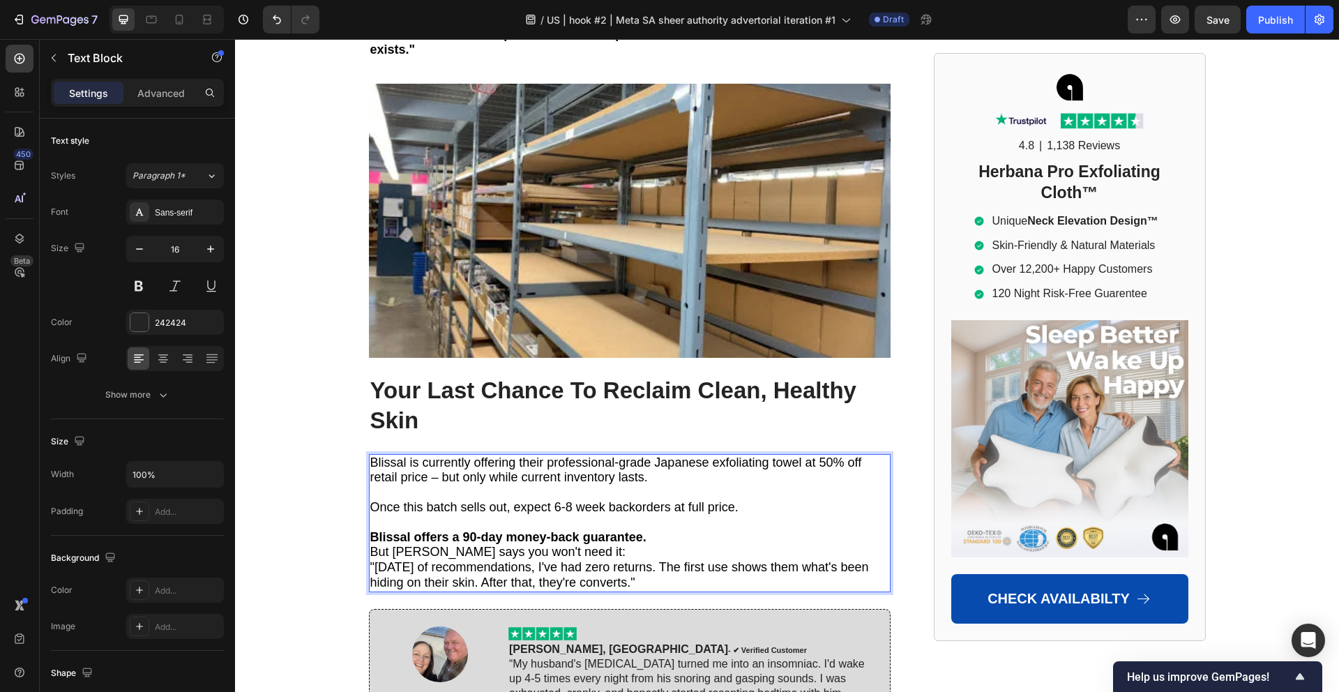
click at [669, 530] on p "Blissal offers a 90-day money-back guarantee." at bounding box center [629, 537] width 519 height 15
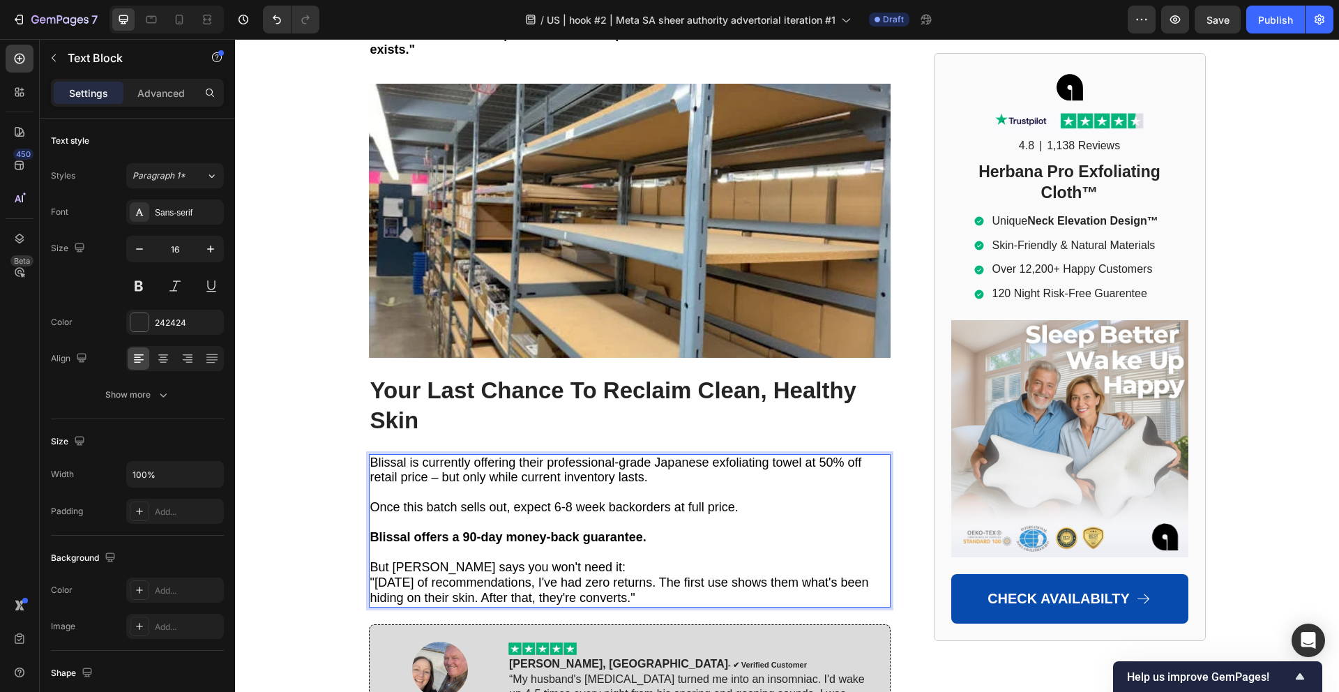
click at [630, 560] on p "But Dr. Mitchell says you won't need it:" at bounding box center [629, 567] width 519 height 15
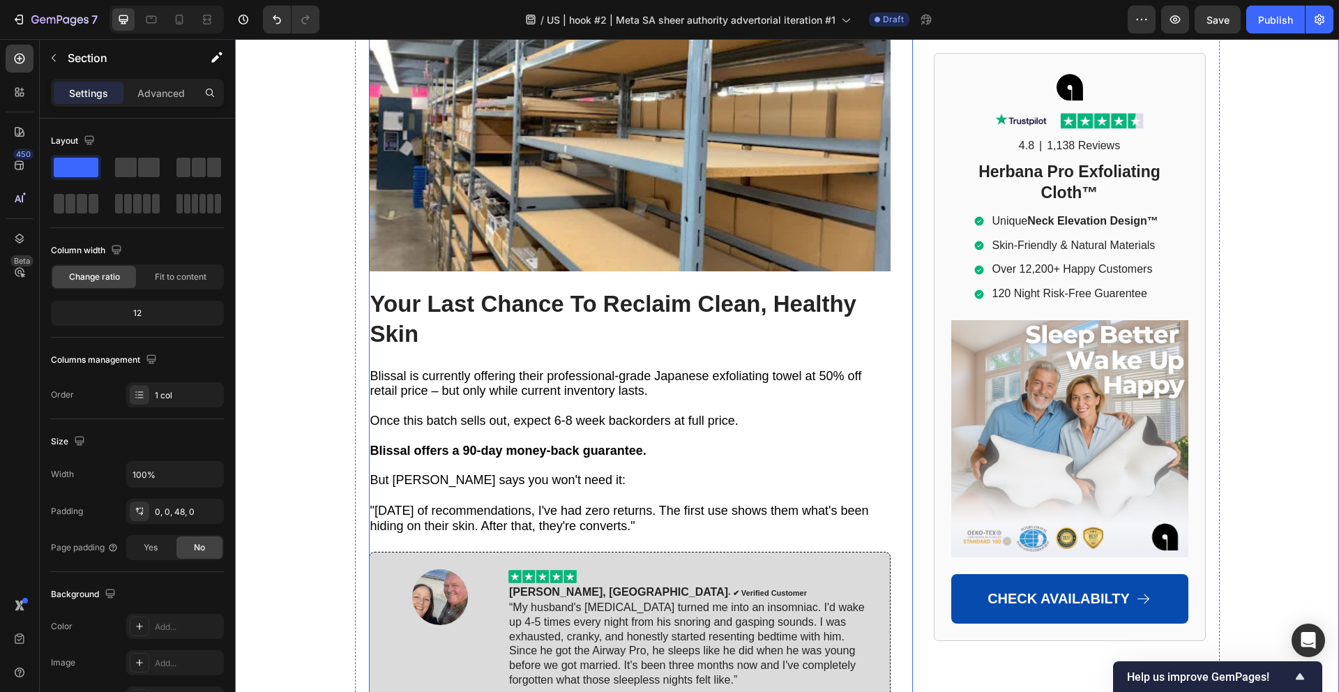
scroll to position [9857, 0]
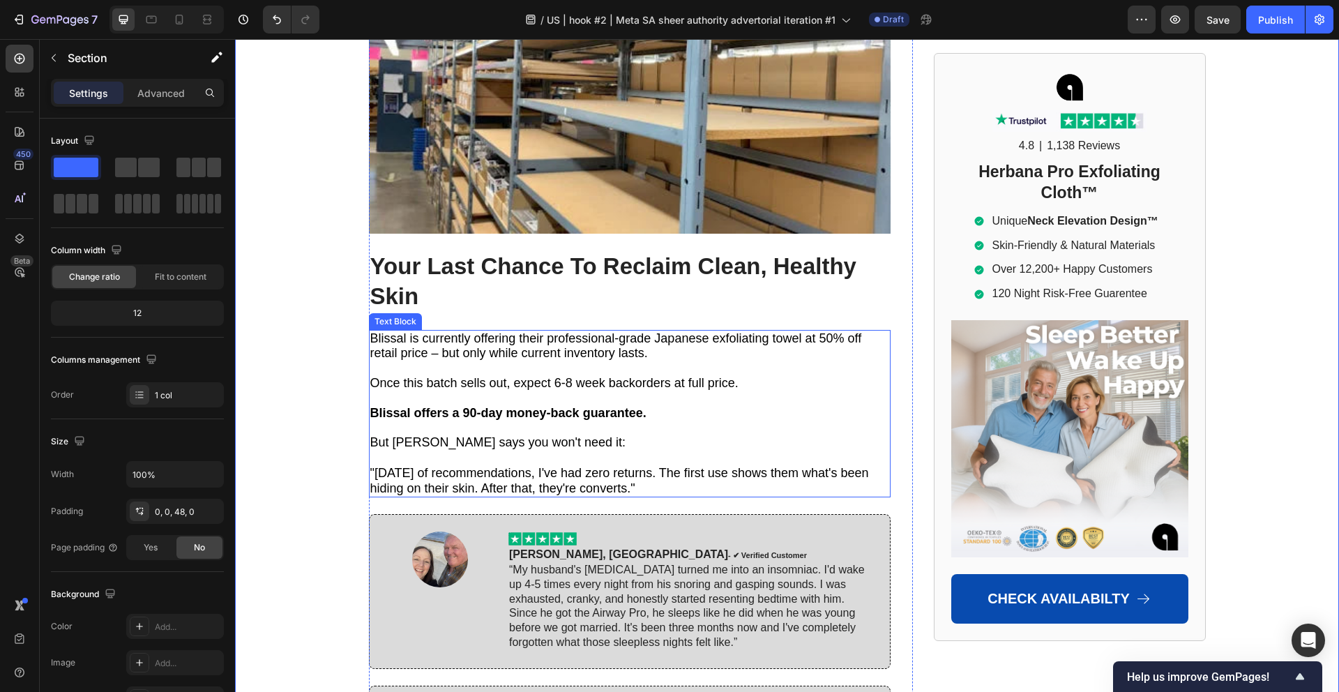
click at [386, 331] on span "Blissal is currently offering their professional-grade Japanese exfoliating tow…" at bounding box center [615, 345] width 491 height 29
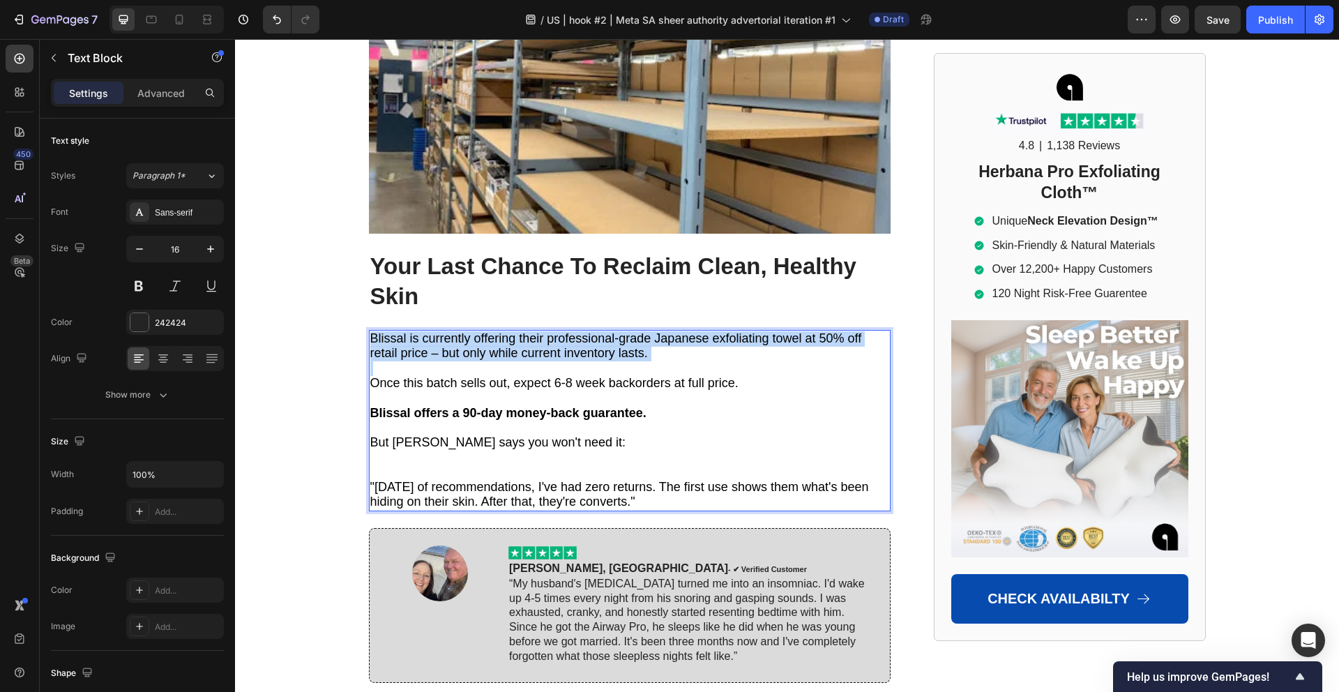
click at [386, 331] on span "Blissal is currently offering their professional-grade Japanese exfoliating tow…" at bounding box center [615, 345] width 491 height 29
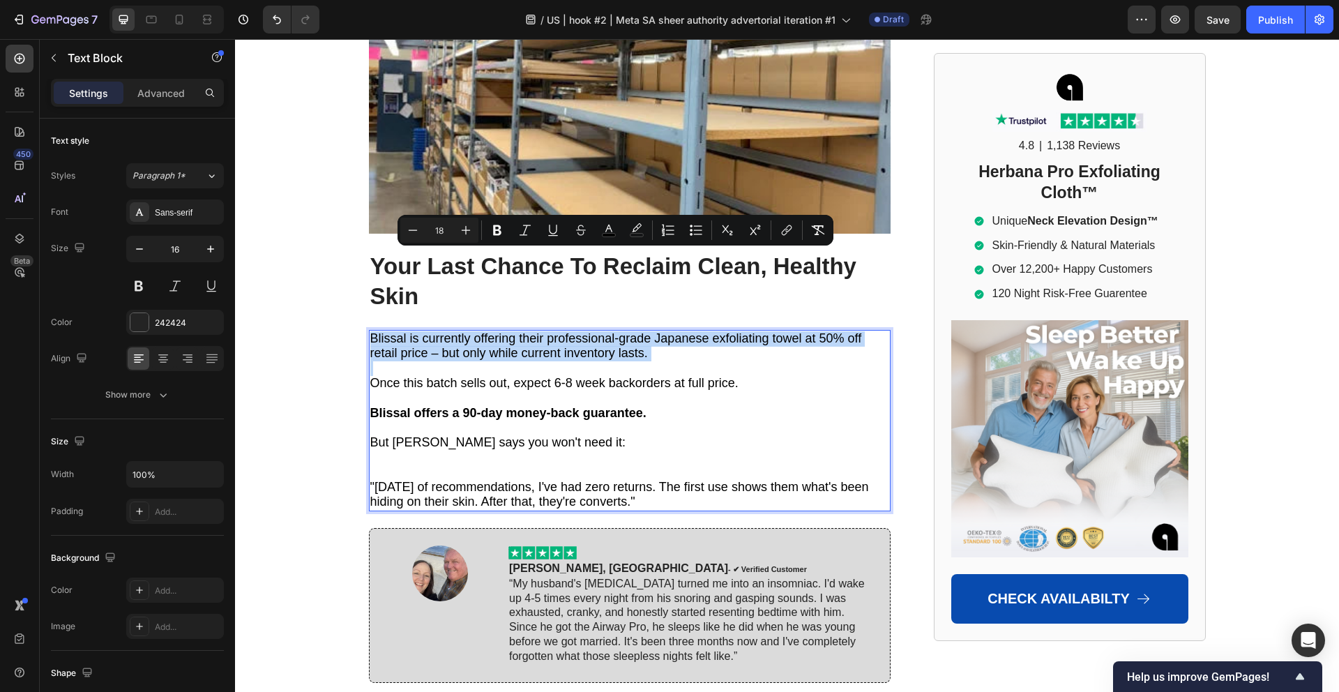
click at [390, 331] on span "Blissal is currently offering their professional-grade Japanese exfoliating tow…" at bounding box center [615, 345] width 491 height 29
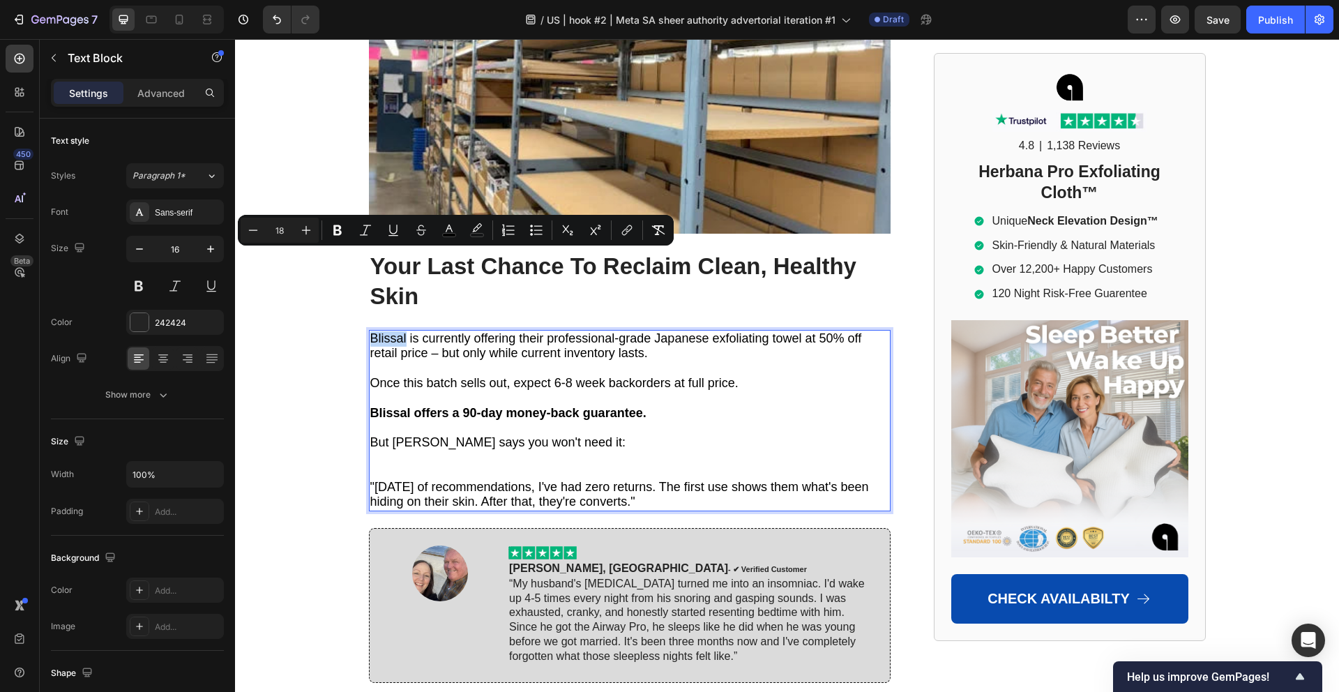
drag, startPoint x: 406, startPoint y: 263, endPoint x: 364, endPoint y: 255, distance: 42.5
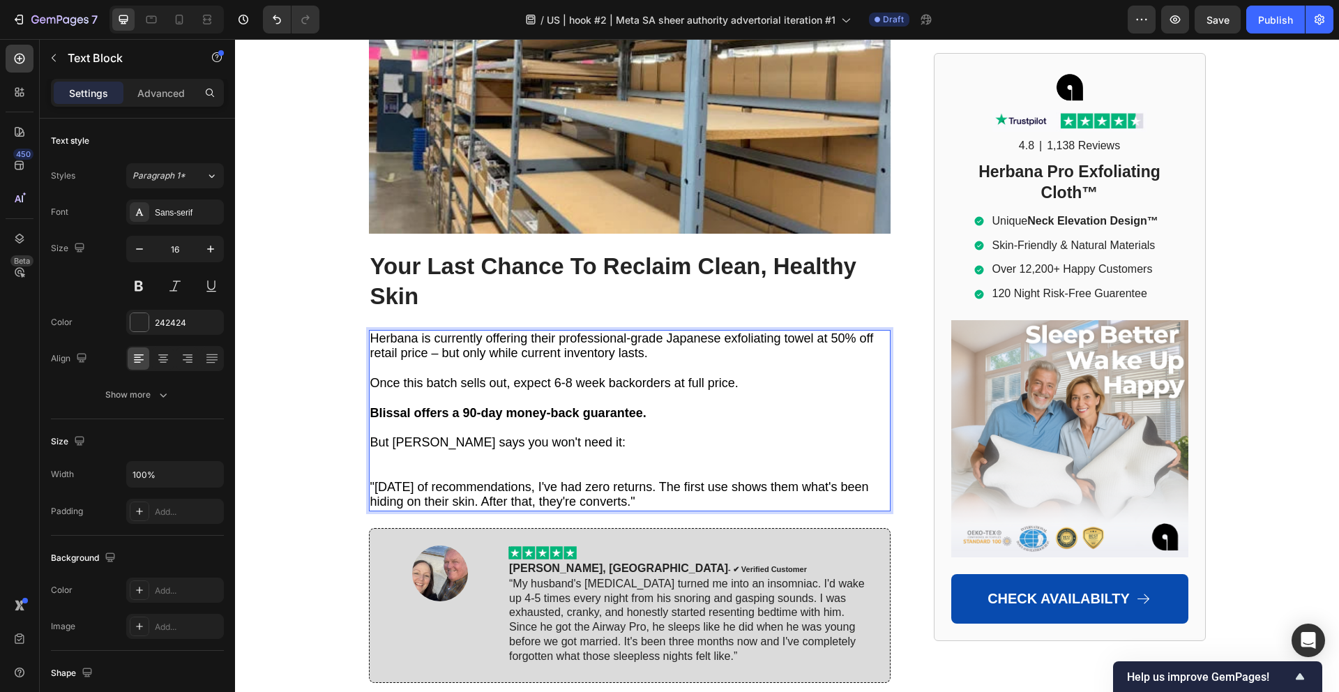
click at [475, 406] on strong "Blissal offers a 90-day money-back guarantee." at bounding box center [508, 413] width 276 height 14
click at [466, 406] on strong "Blissal offers a 90-day money-back guarantee." at bounding box center [508, 413] width 276 height 14
click at [464, 406] on strong "Blissal offers a 90-day money-back guarantee." at bounding box center [508, 413] width 276 height 14
click at [480, 406] on strong "Blissal offers a 90-day money-back guarantee." at bounding box center [508, 413] width 276 height 14
click at [497, 406] on strong "Blissal offers a 90-day money-back guarantee." at bounding box center [508, 413] width 276 height 14
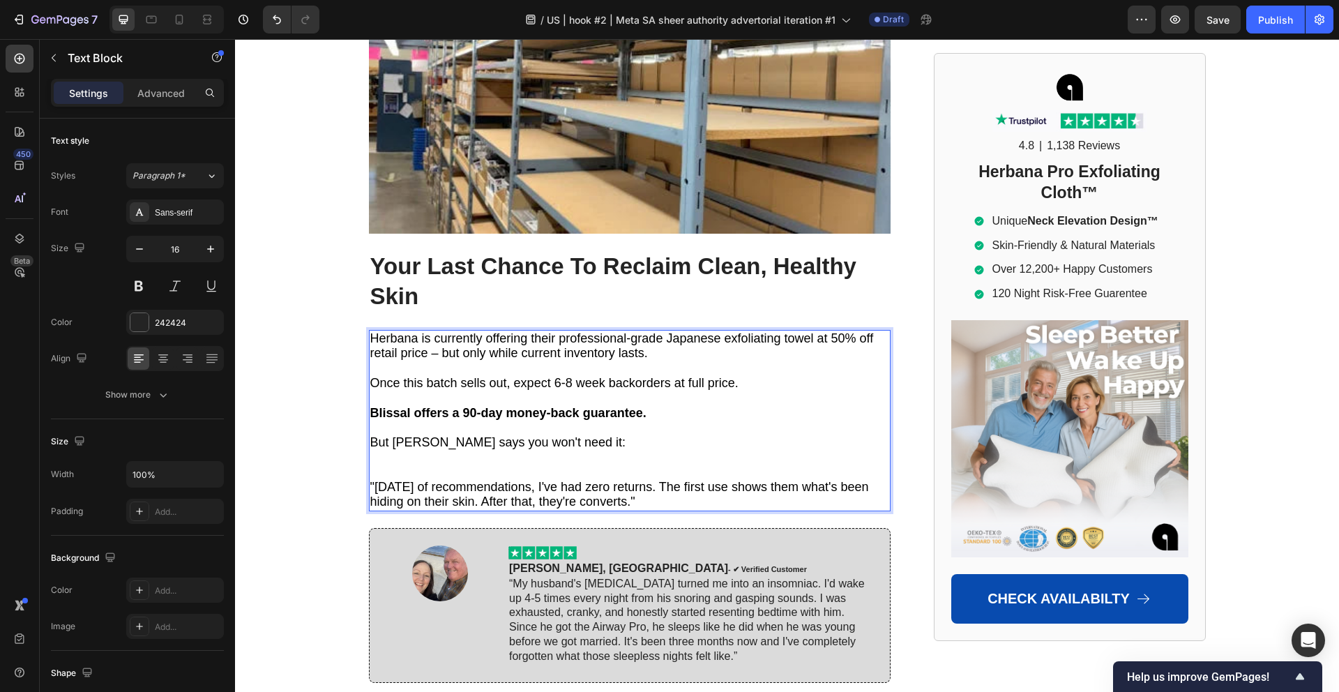
click at [520, 406] on p "Blissal offers a 90-day money-back guarantee." at bounding box center [629, 413] width 519 height 15
click at [594, 435] on p "But Dr. Mitchell says you won't need it:" at bounding box center [629, 442] width 519 height 15
click at [512, 450] on p "Rich Text Editor. Editing area: main" at bounding box center [629, 464] width 519 height 29
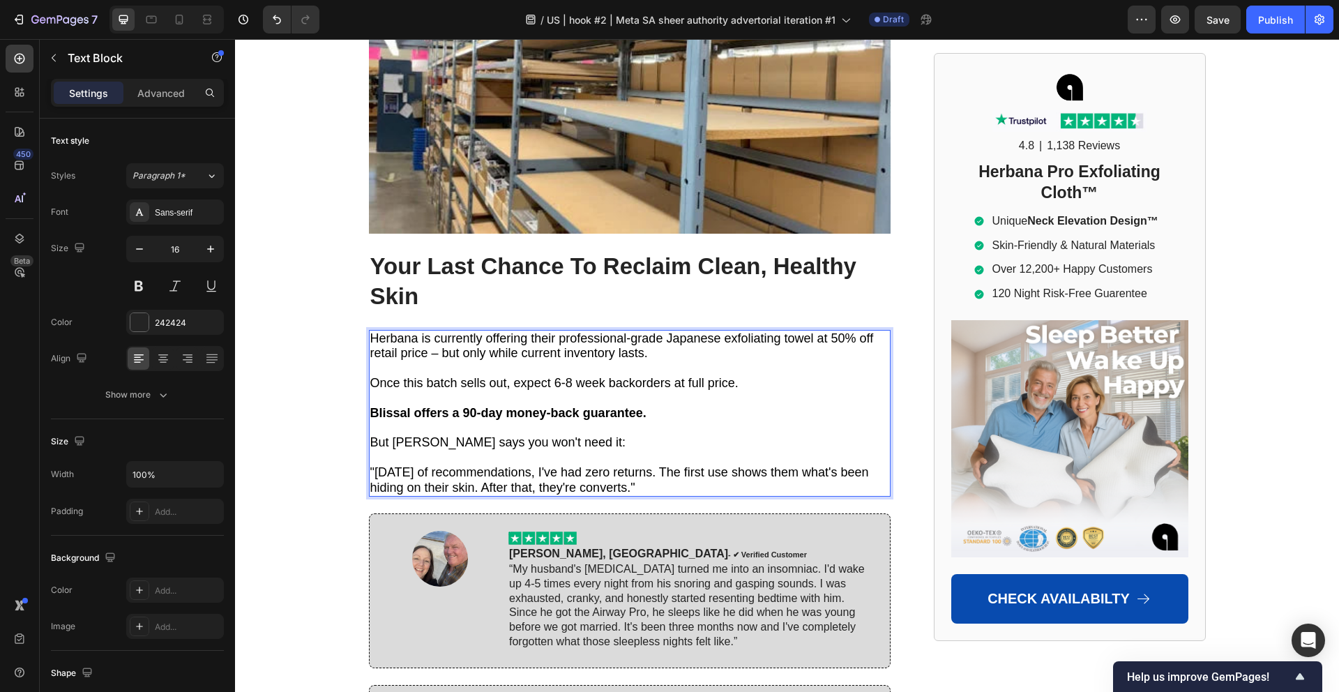
click at [391, 406] on strong "Blissal offers a 90-day money-back guarantee." at bounding box center [508, 413] width 276 height 14
click at [616, 435] on p "But Dr. Mitchell says you won't need it:" at bounding box center [629, 442] width 519 height 15
click at [696, 465] on p ""In eight months of recommendations, I've had zero returns. The first use shows…" at bounding box center [629, 480] width 519 height 31
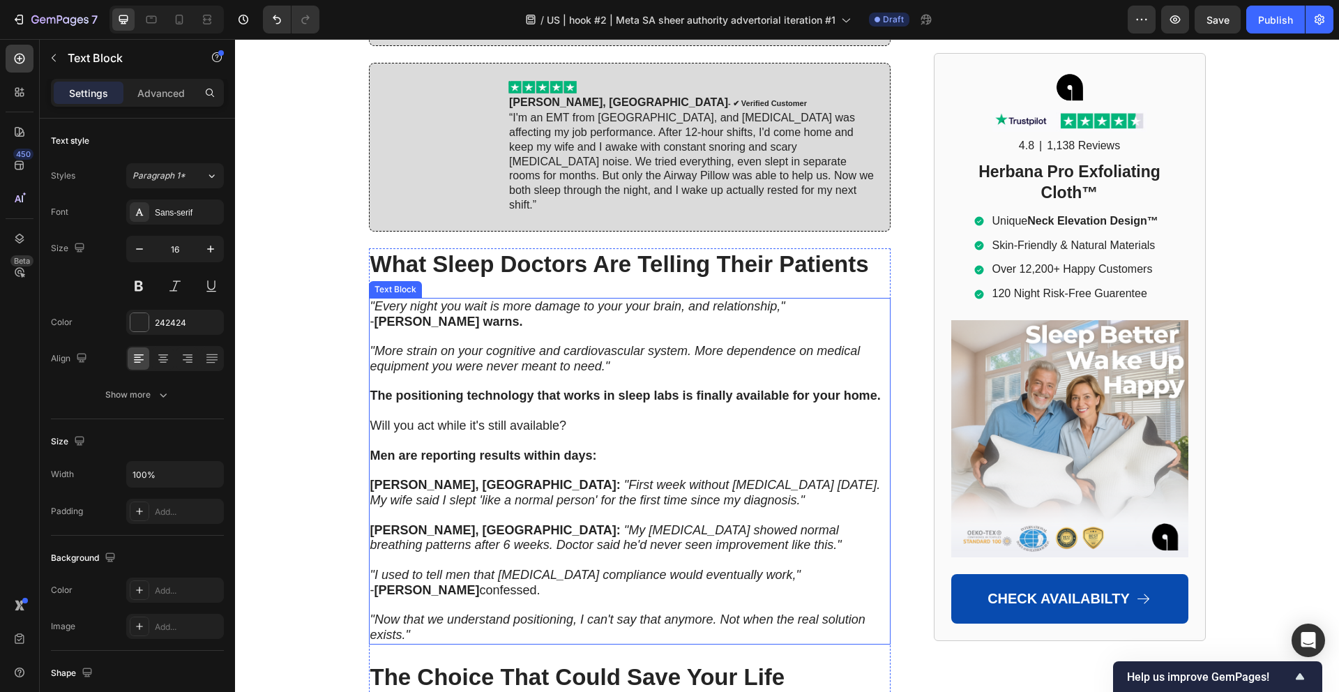
scroll to position [10478, 0]
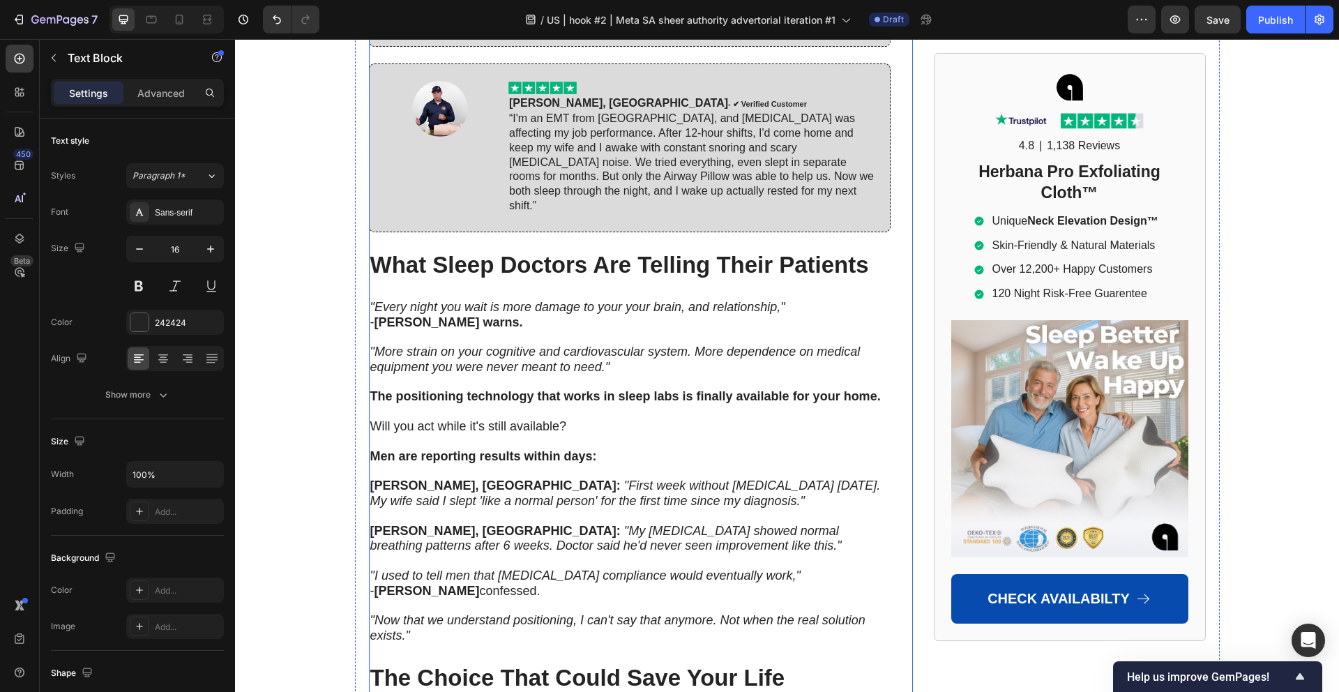
click at [660, 249] on h2 "What Sleep Doctors Are Telling Their Patients" at bounding box center [629, 265] width 521 height 33
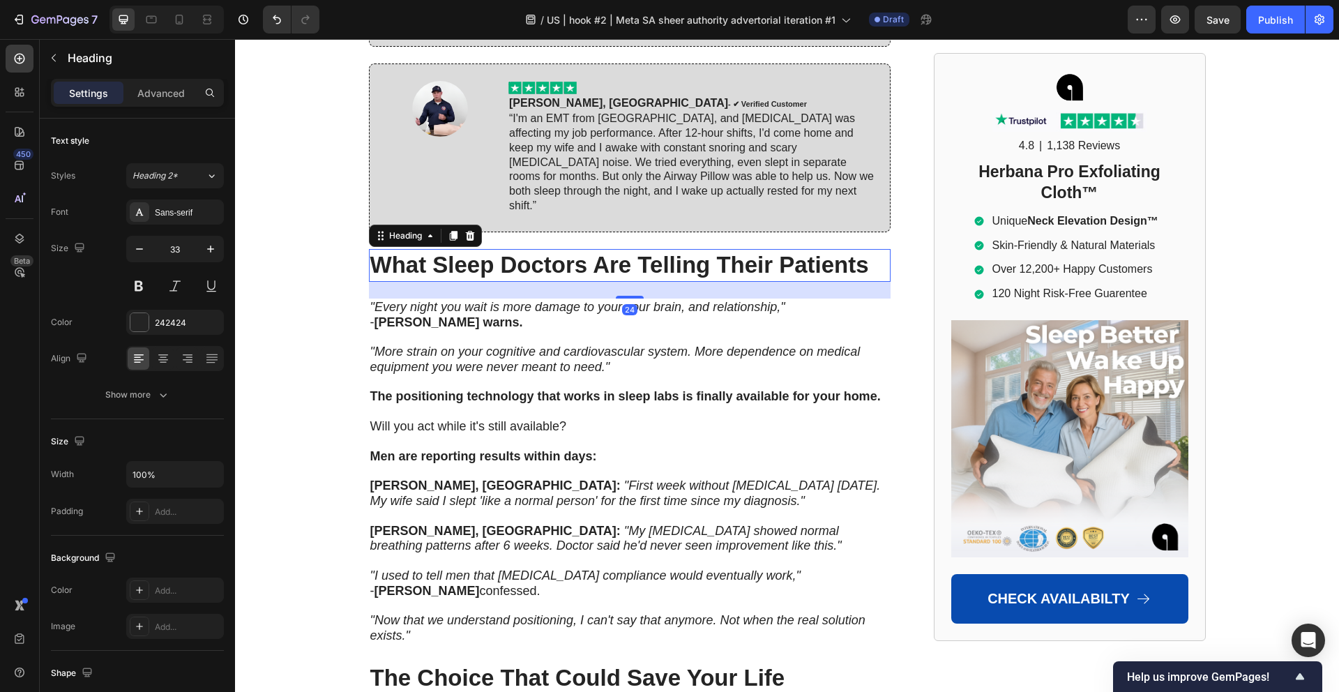
click at [660, 249] on h2 "What Sleep Doctors Are Telling Their Patients" at bounding box center [629, 265] width 521 height 33
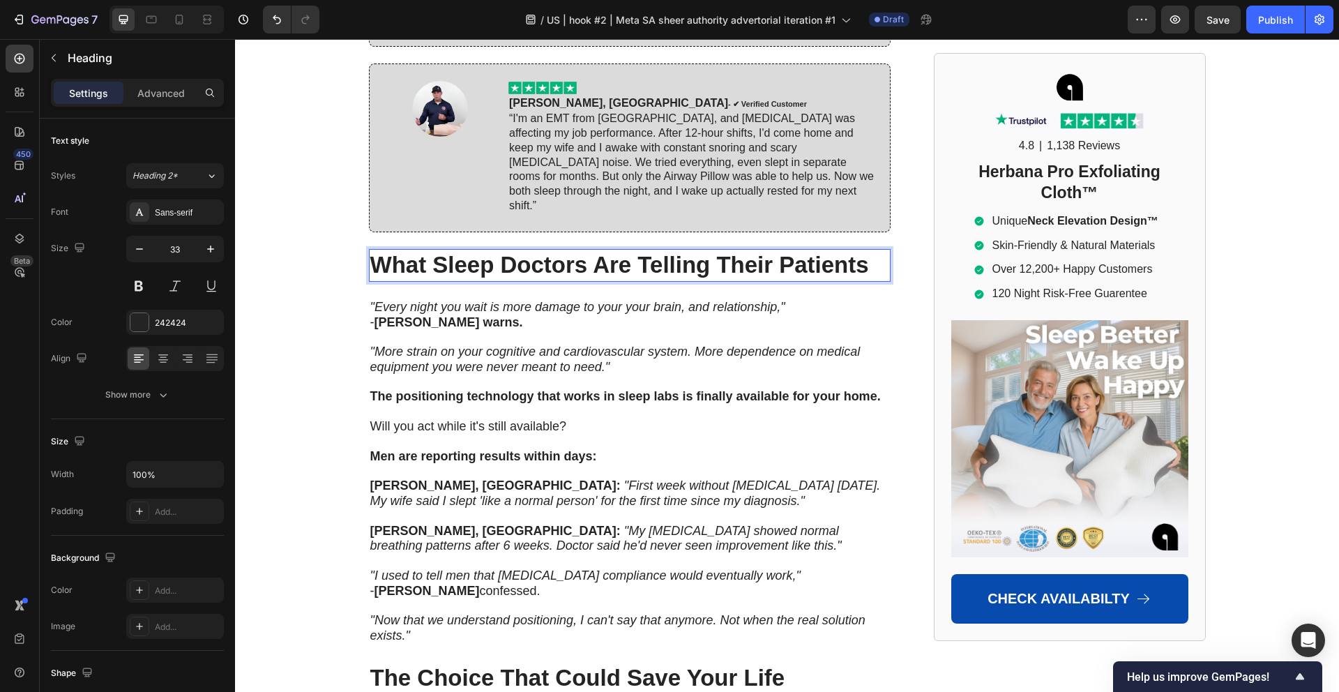
click at [660, 250] on p "What Sleep Doctors Are Telling Their Patients" at bounding box center [629, 265] width 519 height 30
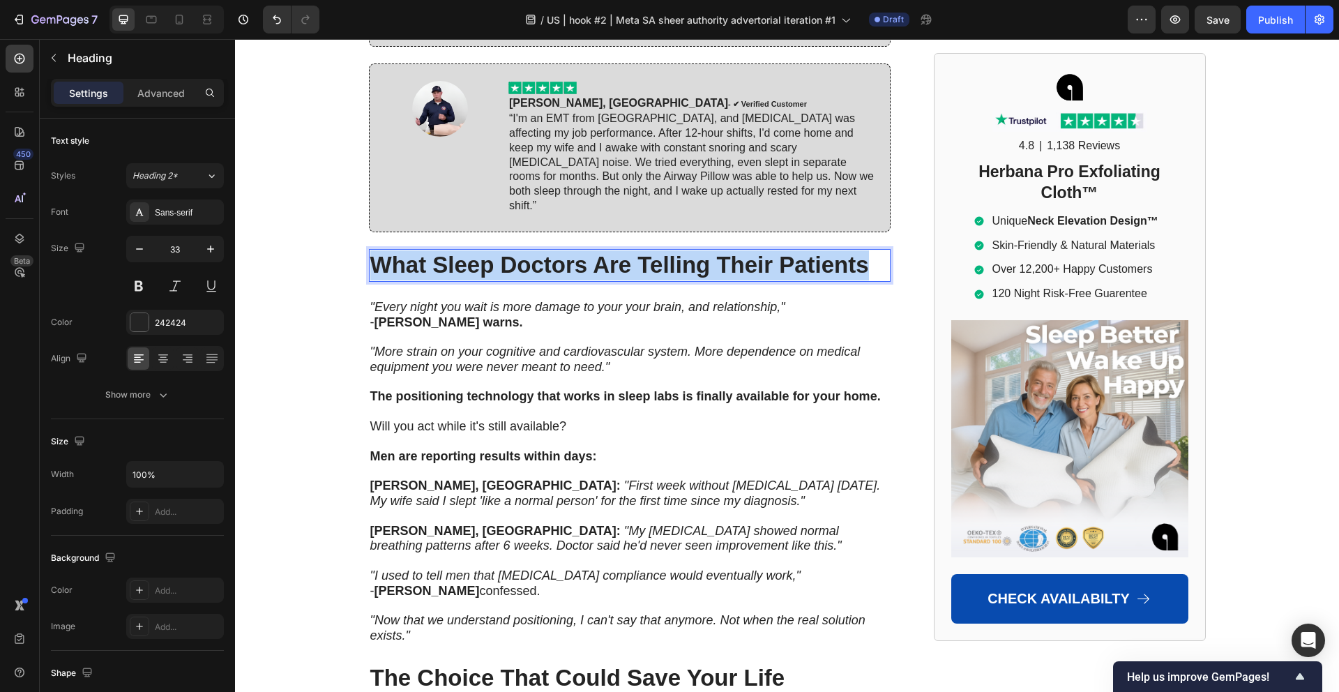
click at [660, 250] on p "What Sleep Doctors Are Telling Their Patients" at bounding box center [629, 265] width 519 height 30
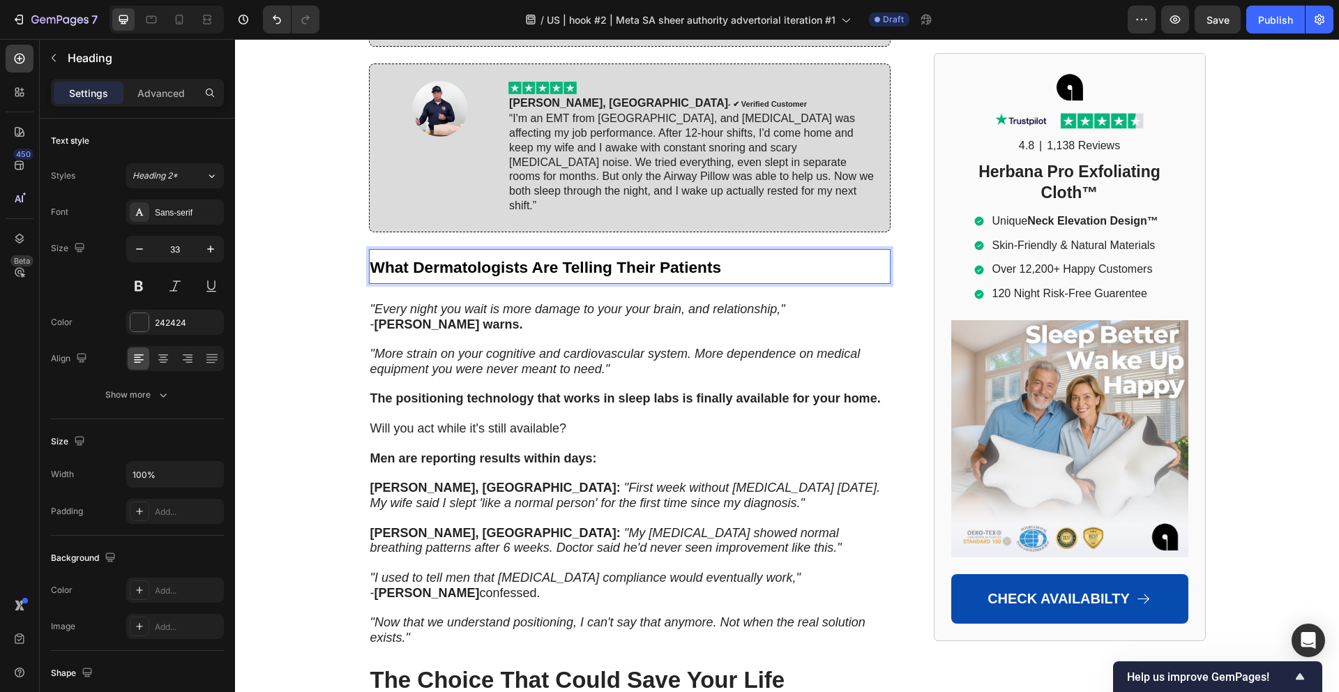
click at [646, 258] on strong "What Dermatologists Are Telling Their Patients" at bounding box center [545, 267] width 351 height 18
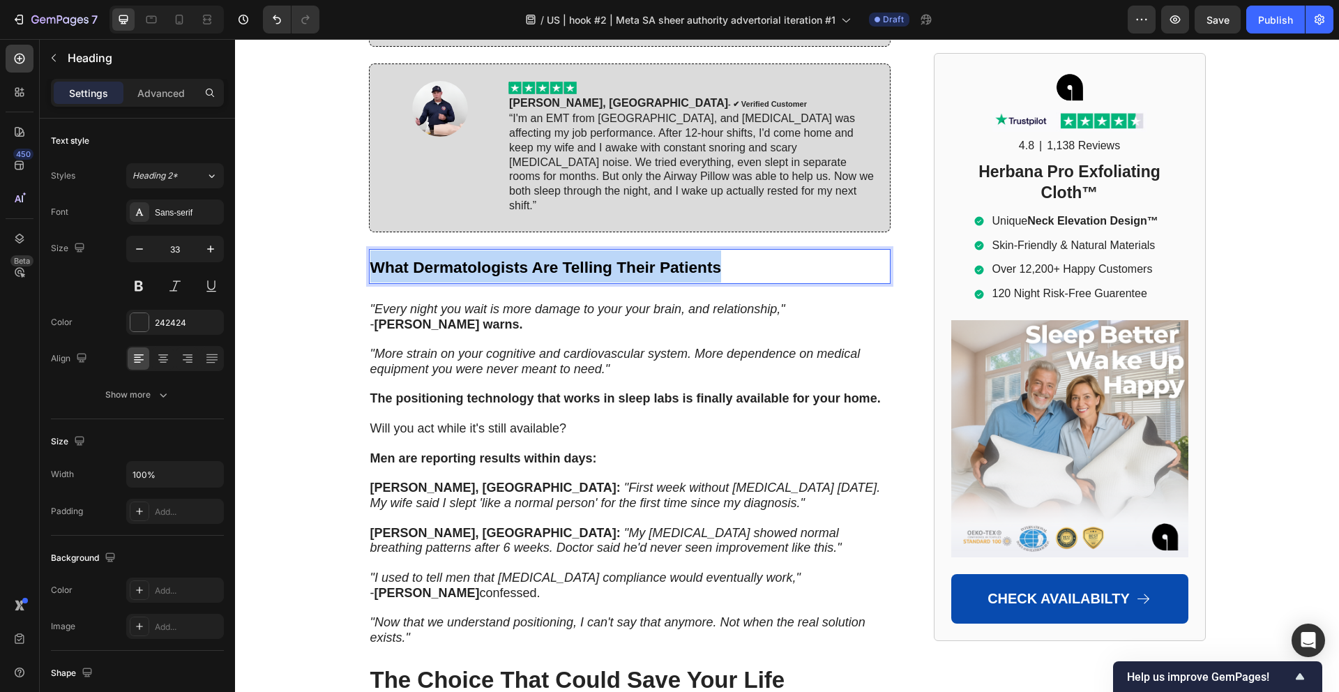
click at [646, 258] on strong "What Dermatologists Are Telling Their Patients" at bounding box center [545, 267] width 351 height 18
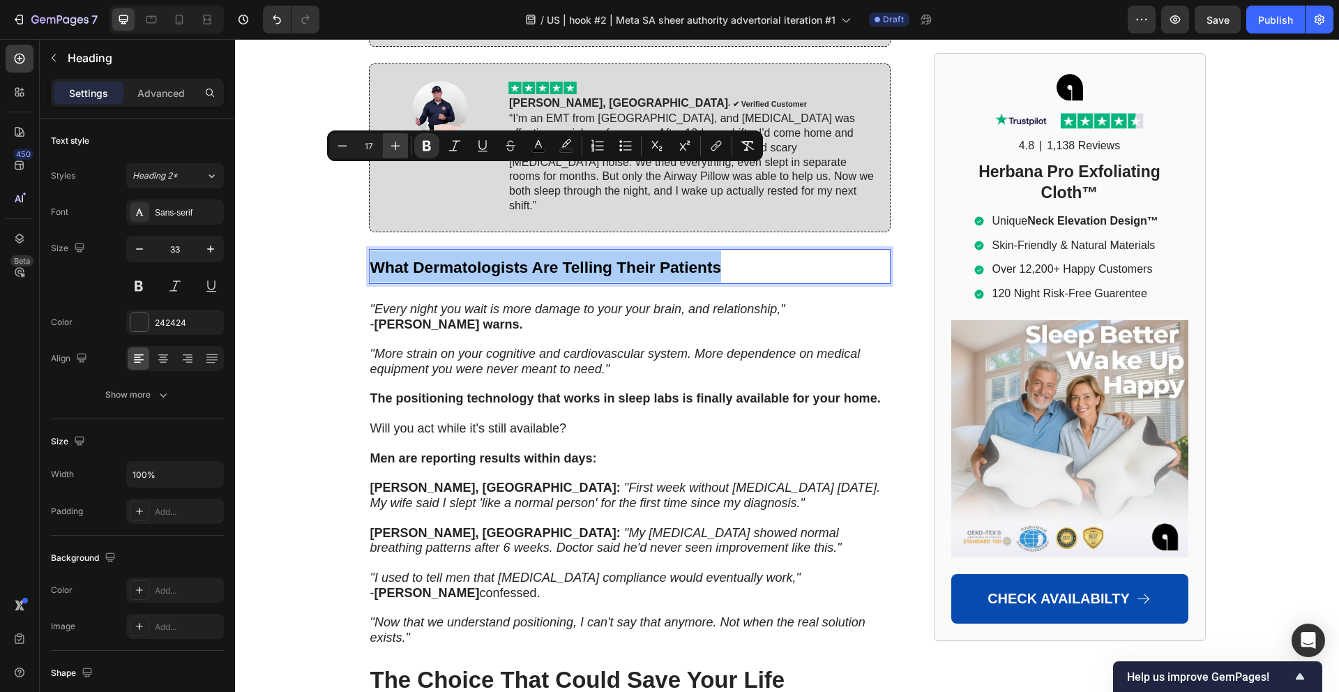
click at [399, 149] on icon "Editor contextual toolbar" at bounding box center [395, 146] width 14 height 14
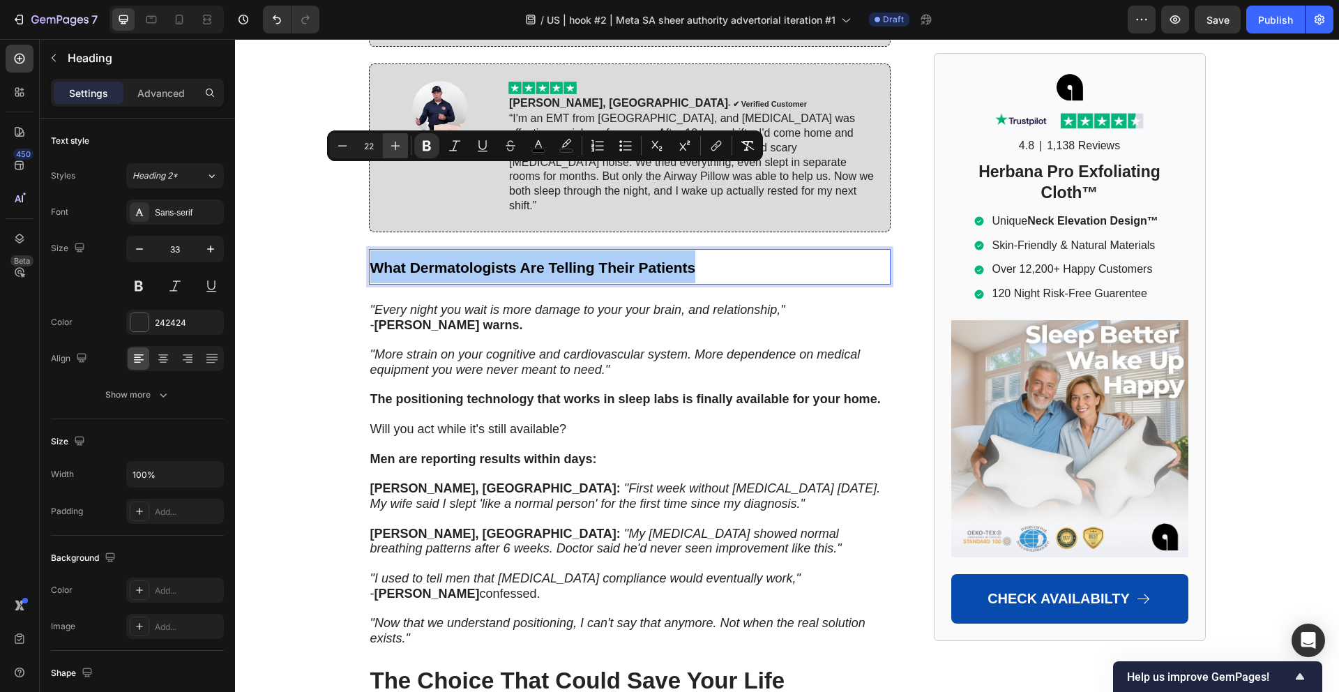
click at [399, 149] on icon "Editor contextual toolbar" at bounding box center [395, 146] width 14 height 14
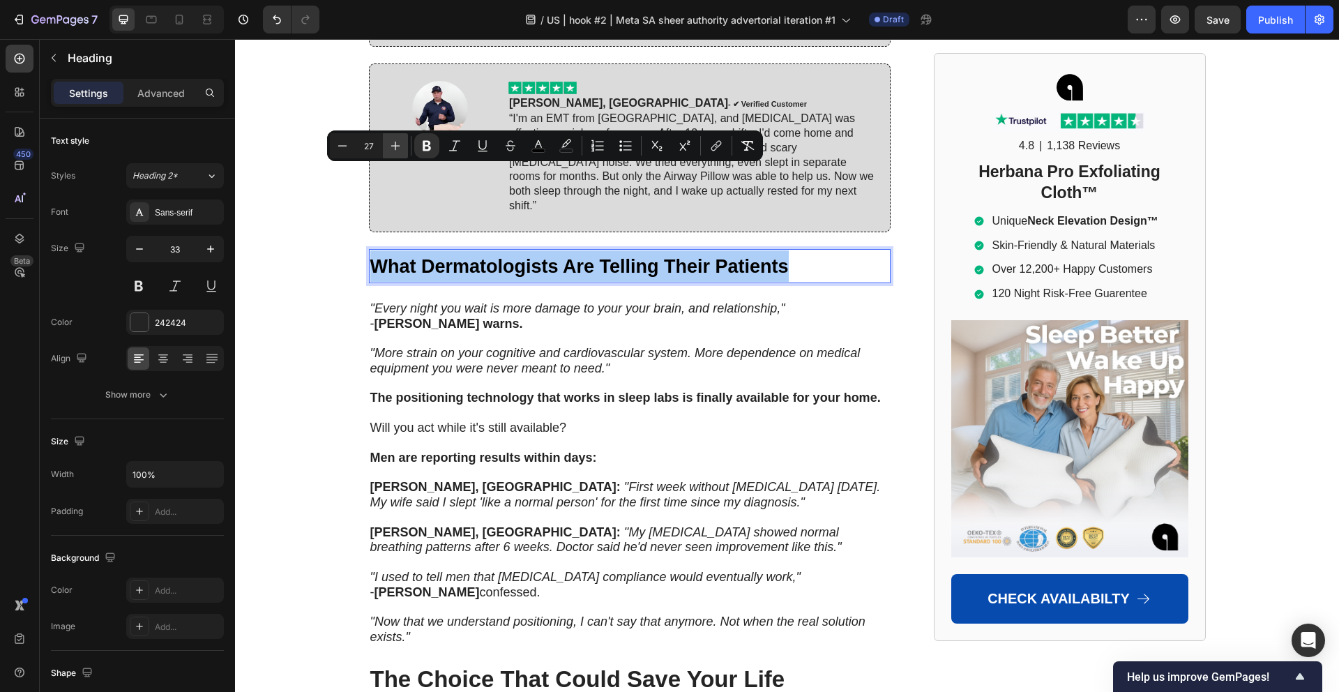
click at [399, 149] on icon "Editor contextual toolbar" at bounding box center [395, 146] width 14 height 14
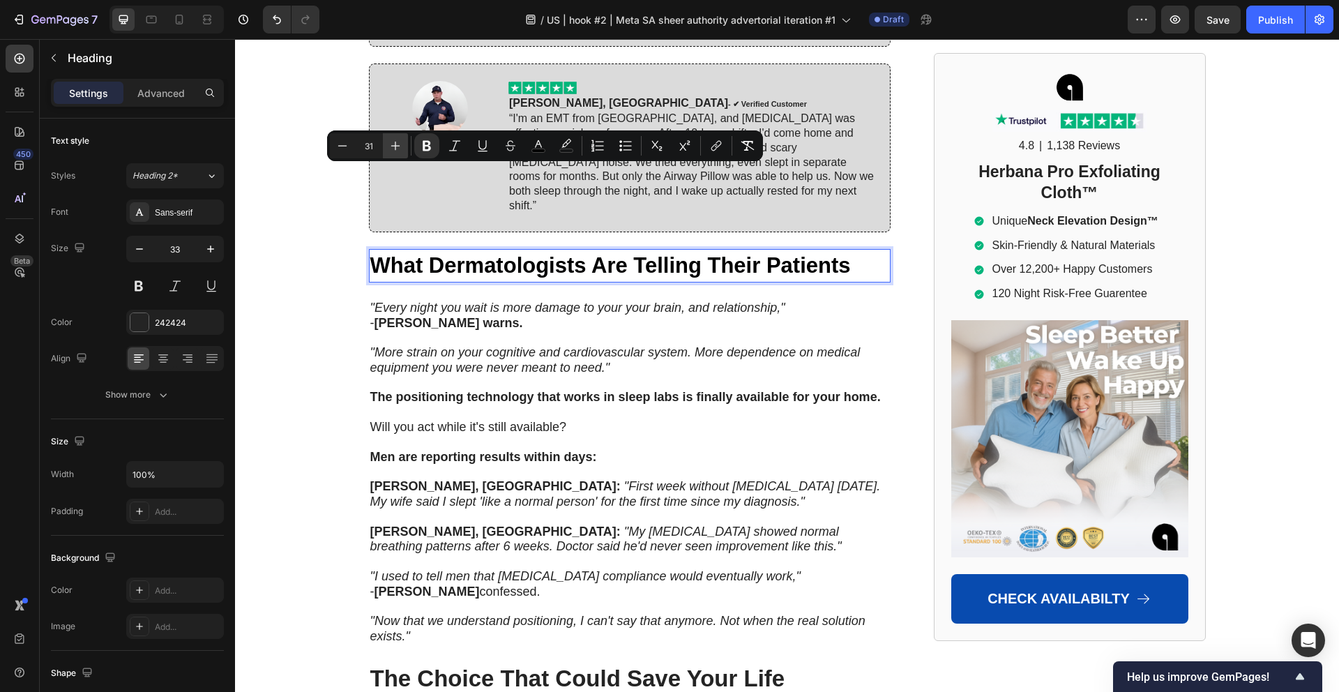
click at [399, 149] on icon "Editor contextual toolbar" at bounding box center [395, 146] width 14 height 14
type input "33"
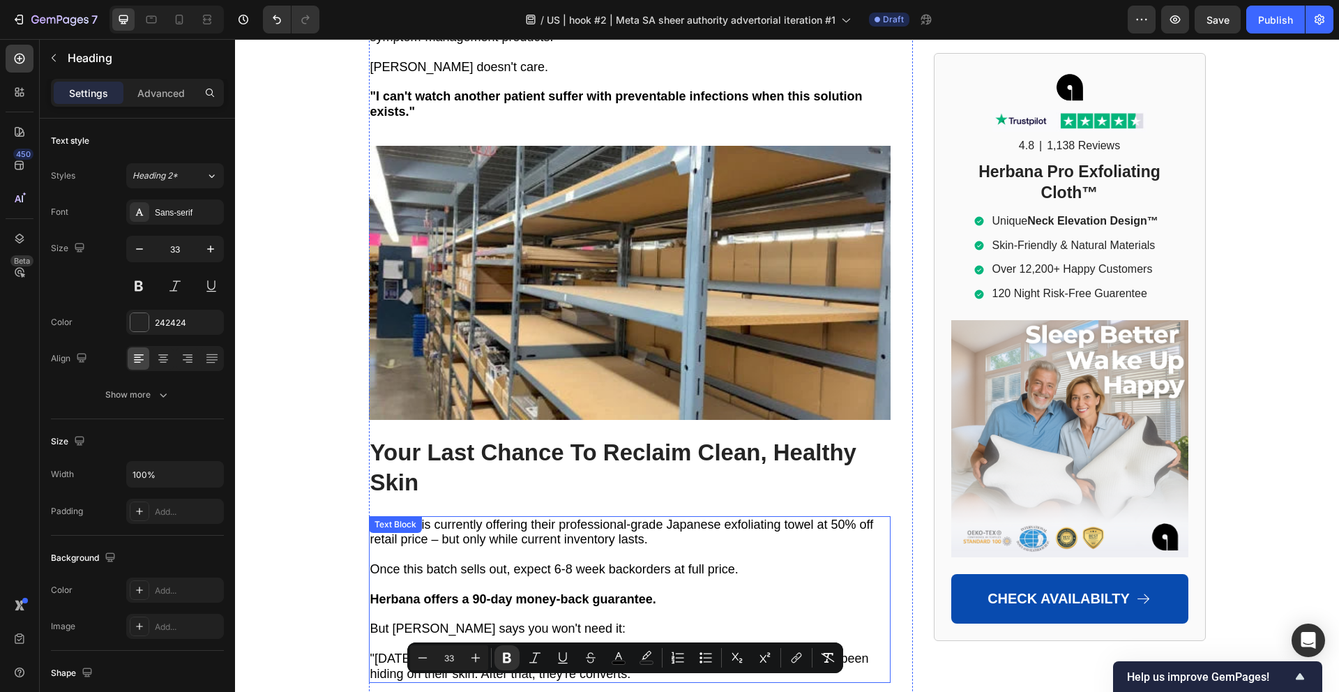
scroll to position [9661, 0]
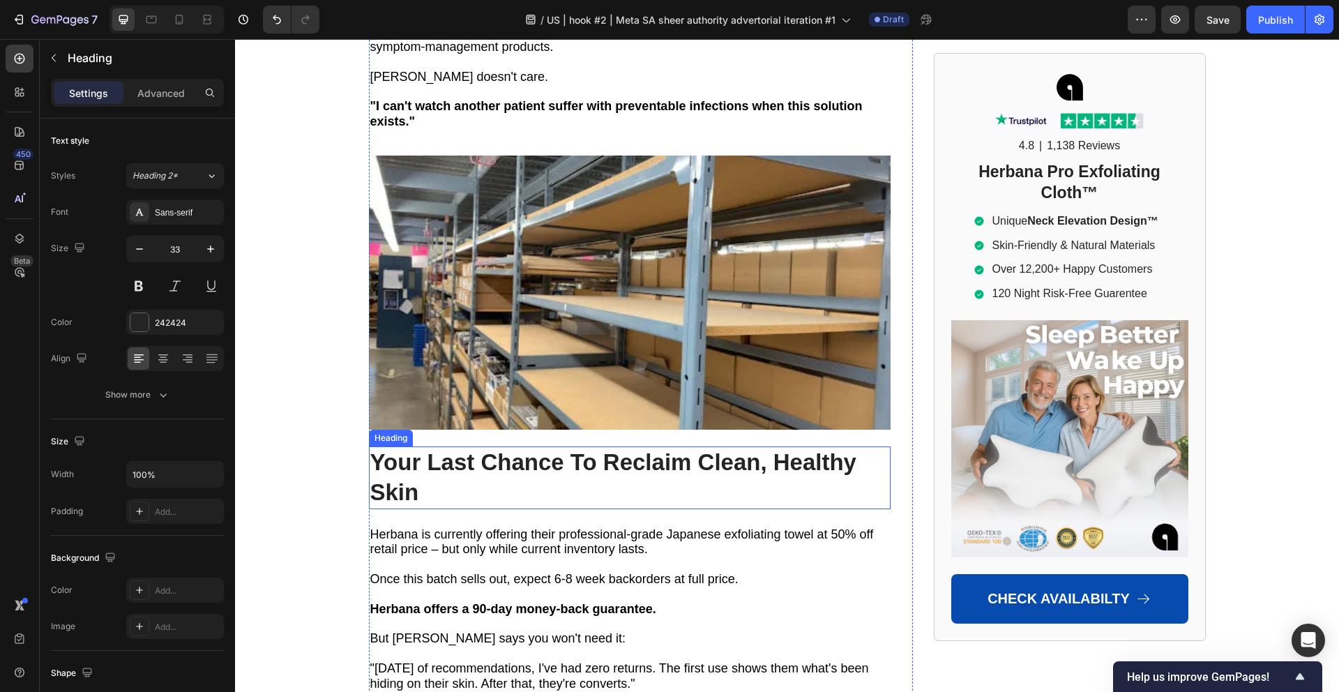
click at [581, 449] on strong "Your Last Chance To Reclaim Clean, Healthy Skin" at bounding box center [613, 477] width 486 height 56
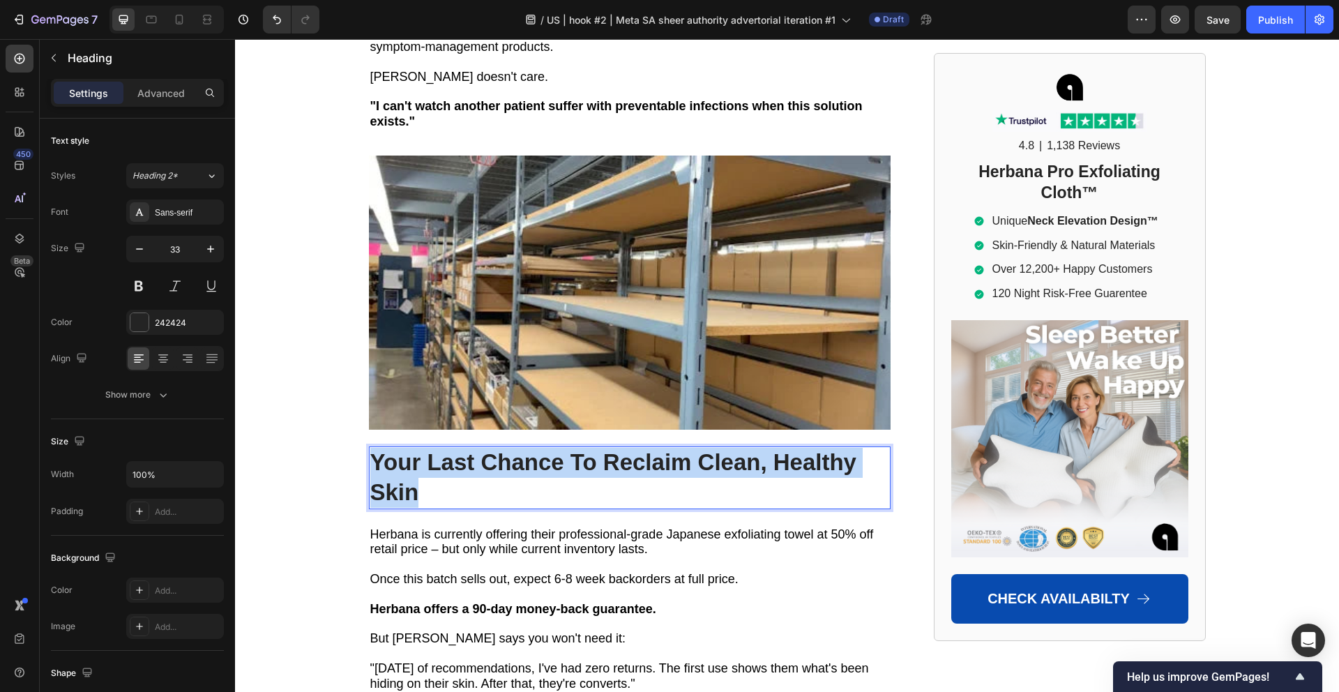
click at [581, 449] on strong "Your Last Chance To Reclaim Clean, Healthy Skin" at bounding box center [613, 477] width 486 height 56
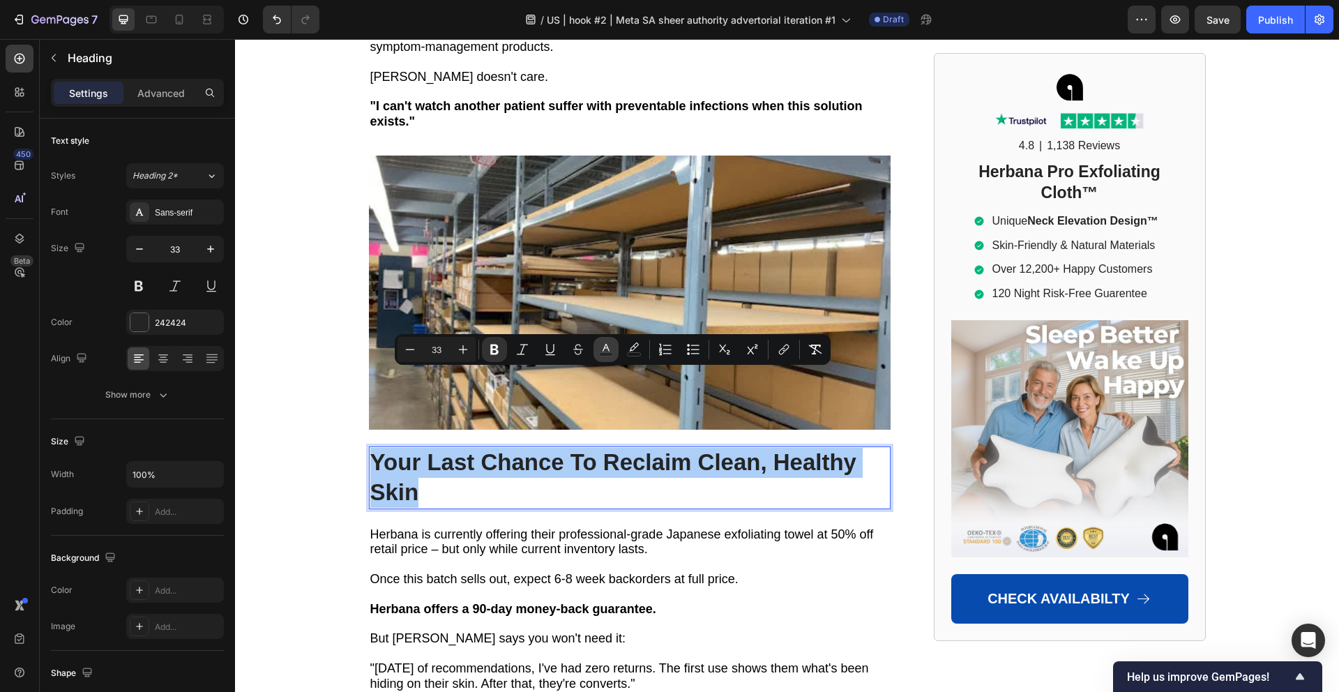
click at [600, 353] on rect "Editor contextual toolbar" at bounding box center [606, 354] width 13 height 3
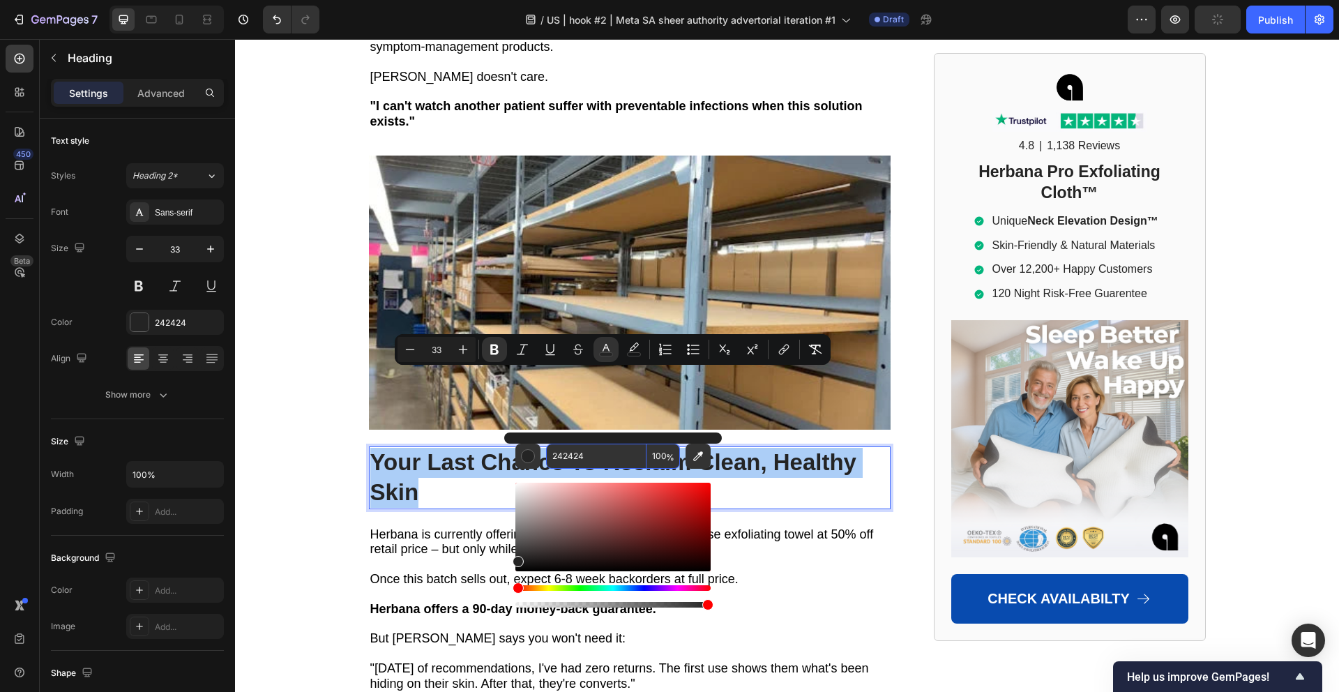
click at [582, 452] on input "242424" at bounding box center [596, 455] width 100 height 25
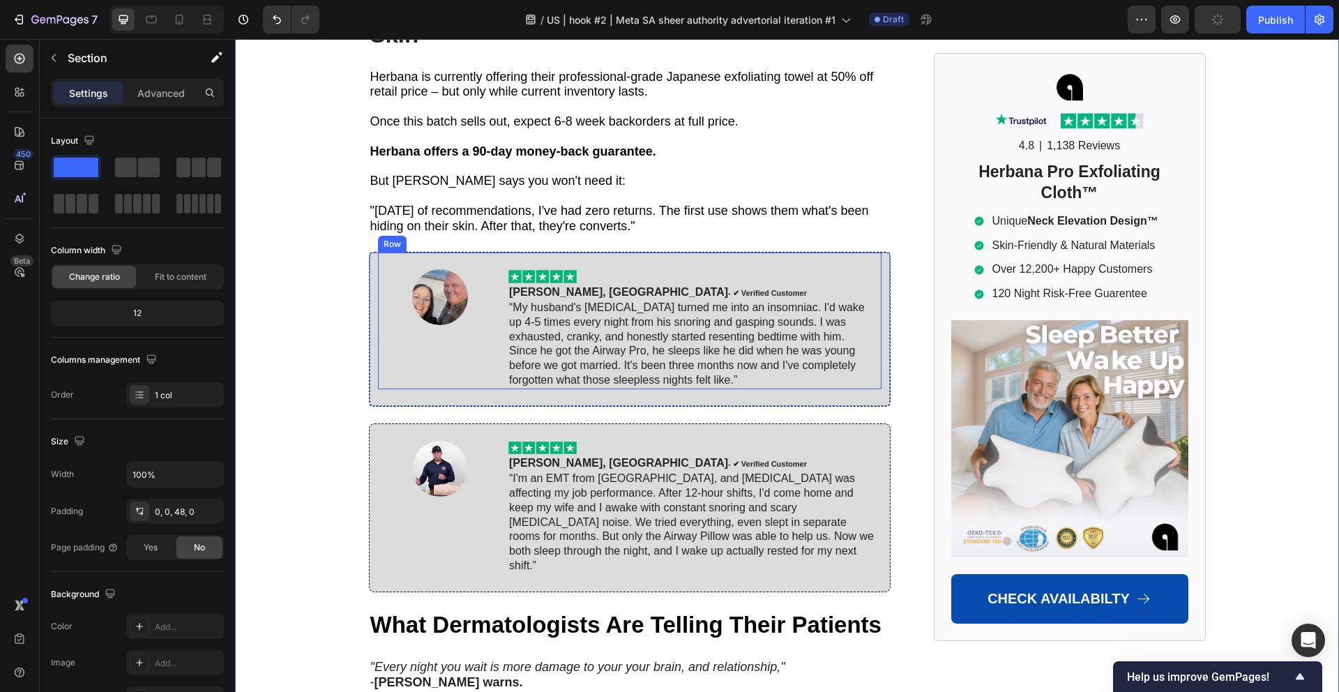
scroll to position [10153, 0]
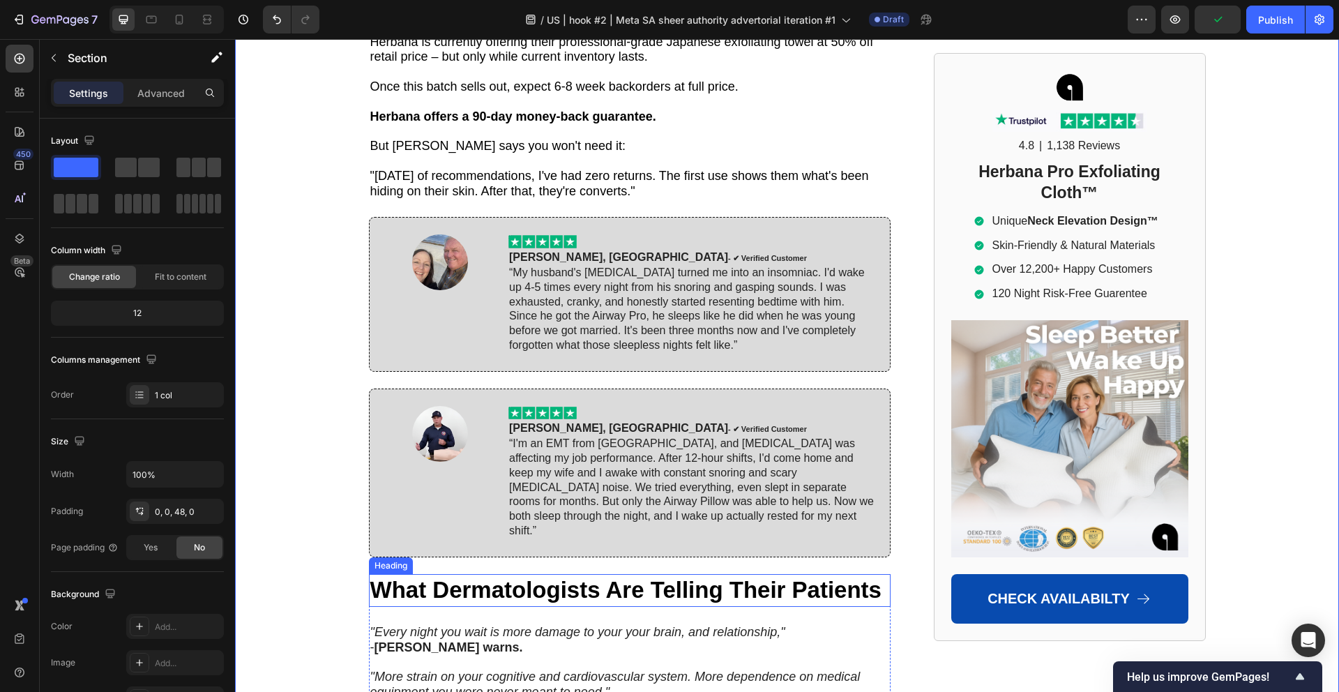
click at [514, 577] on strong "What Dermatologists Are Telling Their Patients" at bounding box center [625, 590] width 511 height 26
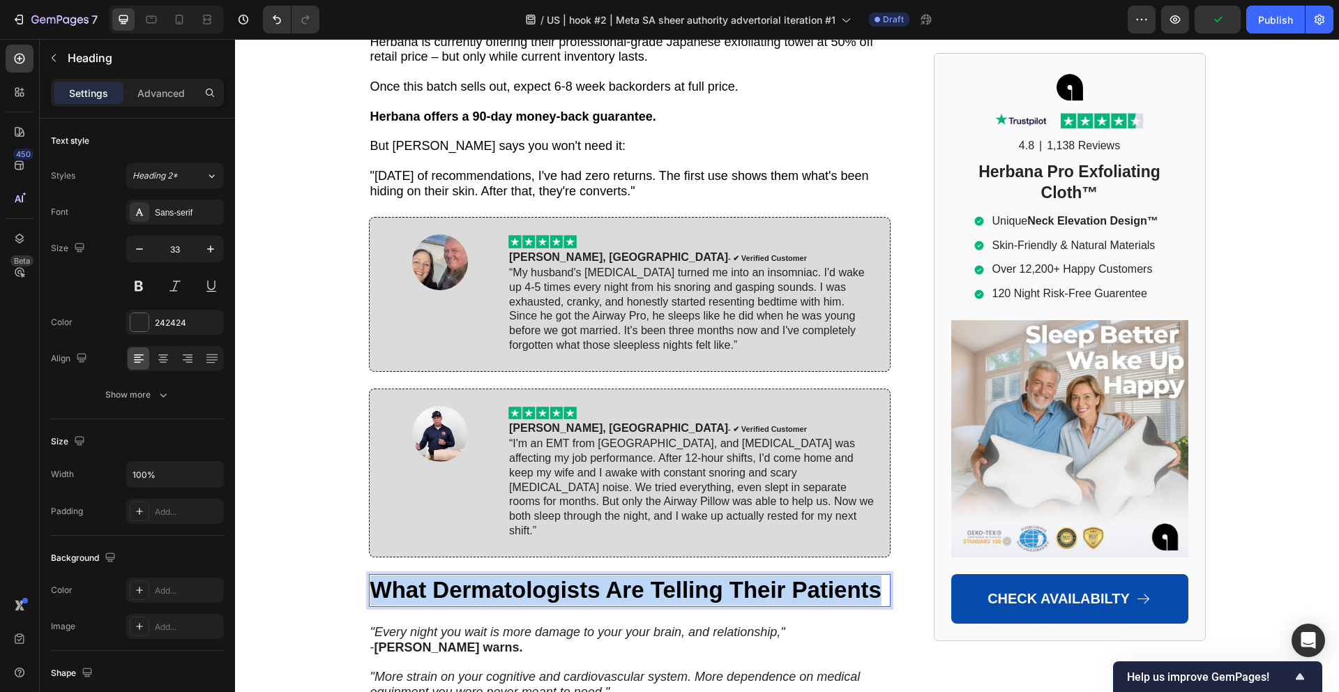
click at [514, 577] on strong "What Dermatologists Are Telling Their Patients" at bounding box center [625, 590] width 511 height 26
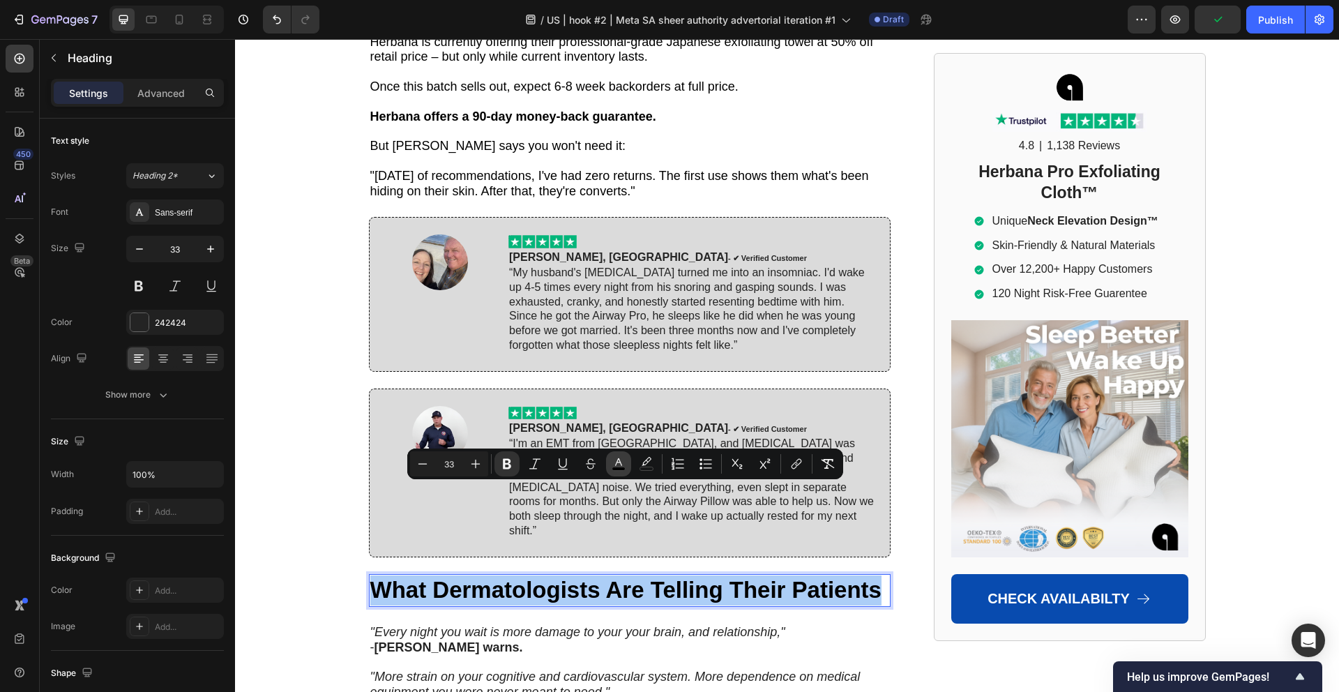
click at [613, 464] on icon "Editor contextual toolbar" at bounding box center [618, 464] width 14 height 14
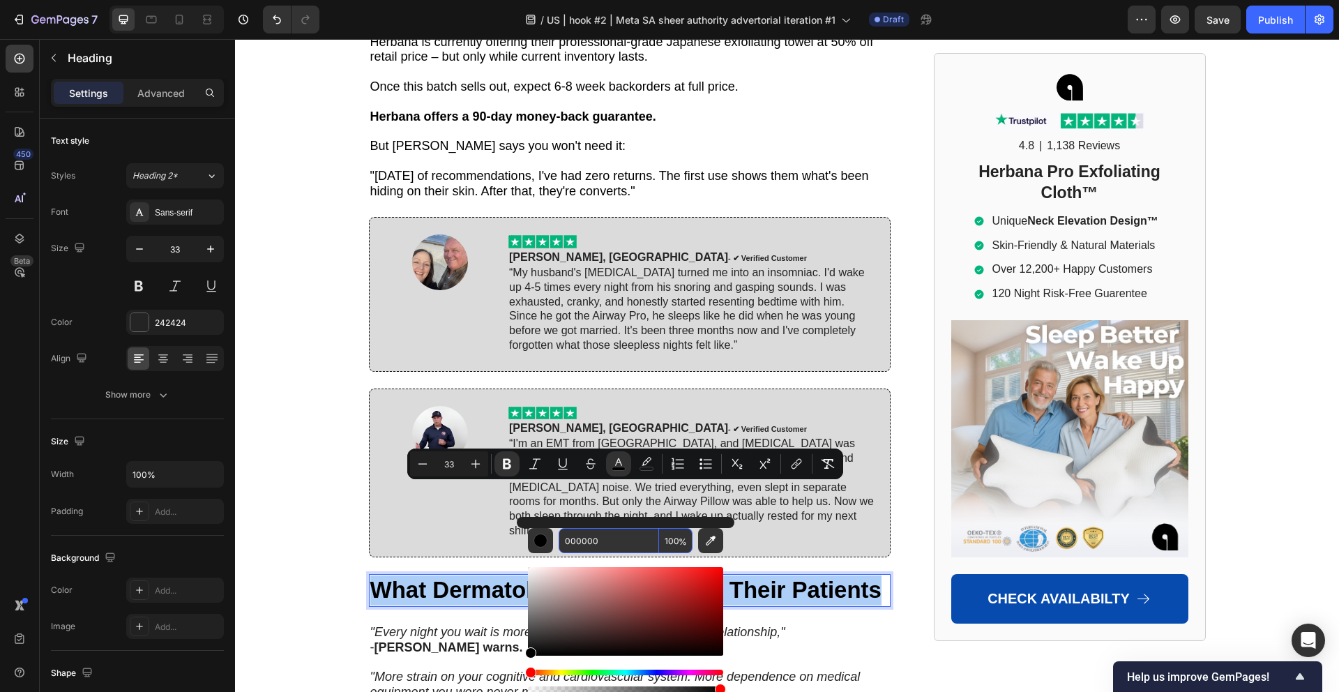
click at [573, 534] on input "000000" at bounding box center [608, 540] width 100 height 25
click at [572, 534] on input "000000" at bounding box center [608, 540] width 100 height 25
paste input "242424"
type input "242424"
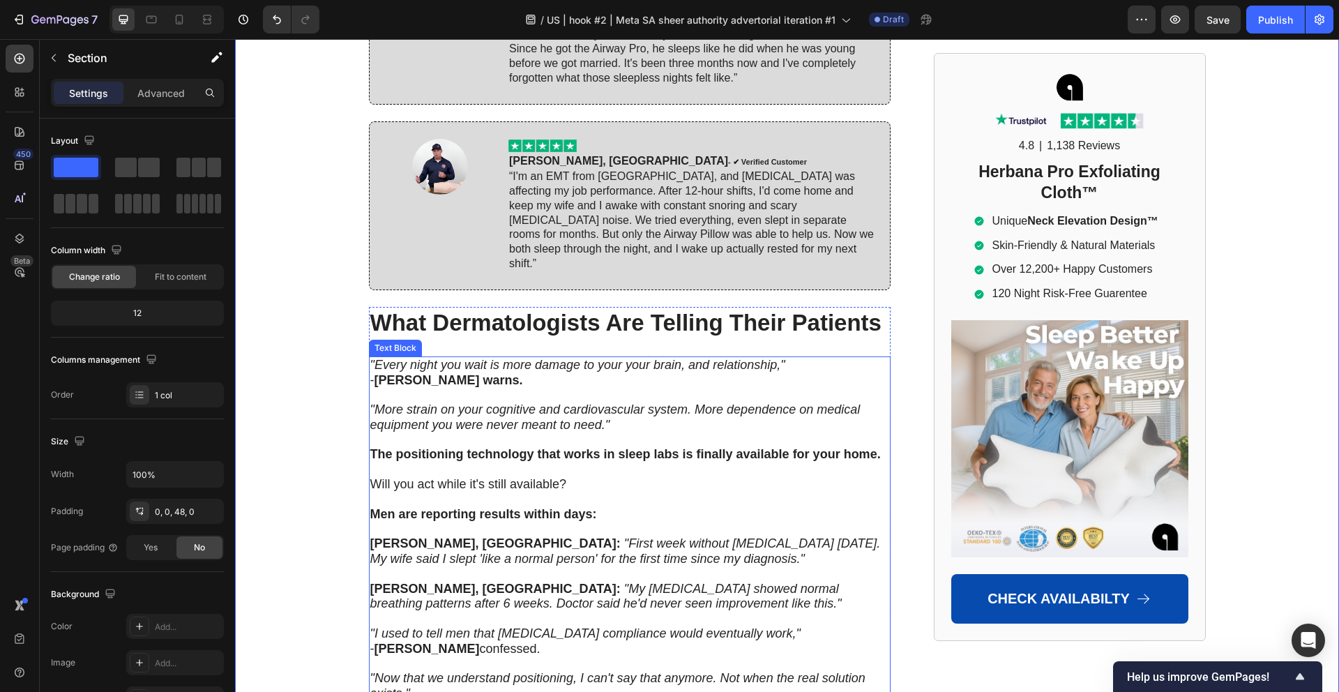
scroll to position [10430, 0]
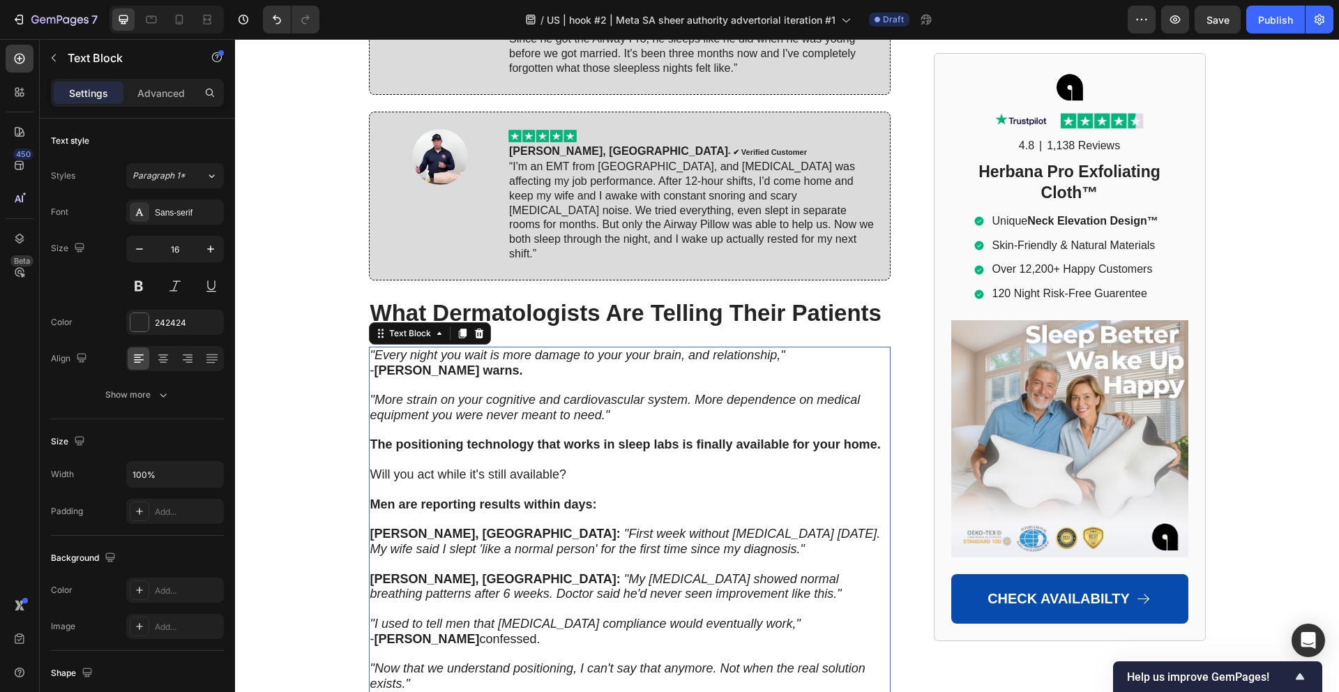
click at [474, 378] on p at bounding box center [629, 385] width 519 height 15
click at [474, 378] on p "Rich Text Editor. Editing area: main" at bounding box center [629, 385] width 519 height 15
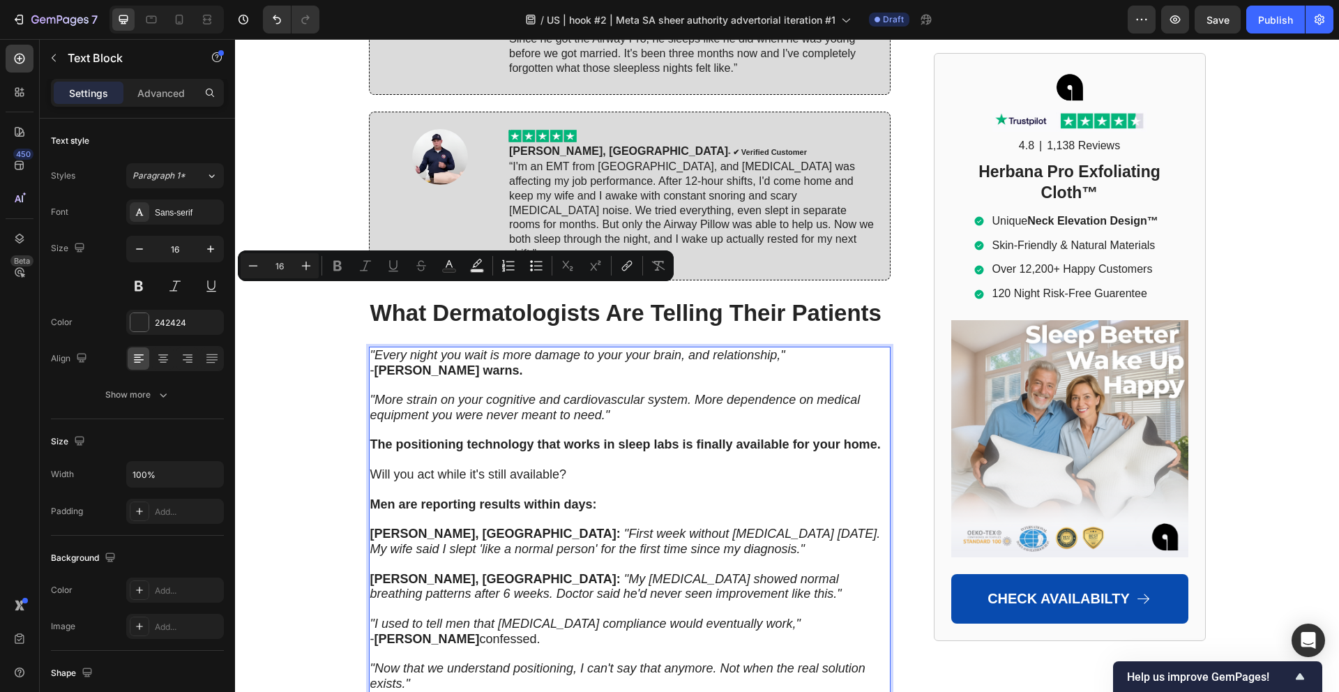
click at [478, 423] on p "Rich Text Editor. Editing area: main" at bounding box center [629, 430] width 519 height 15
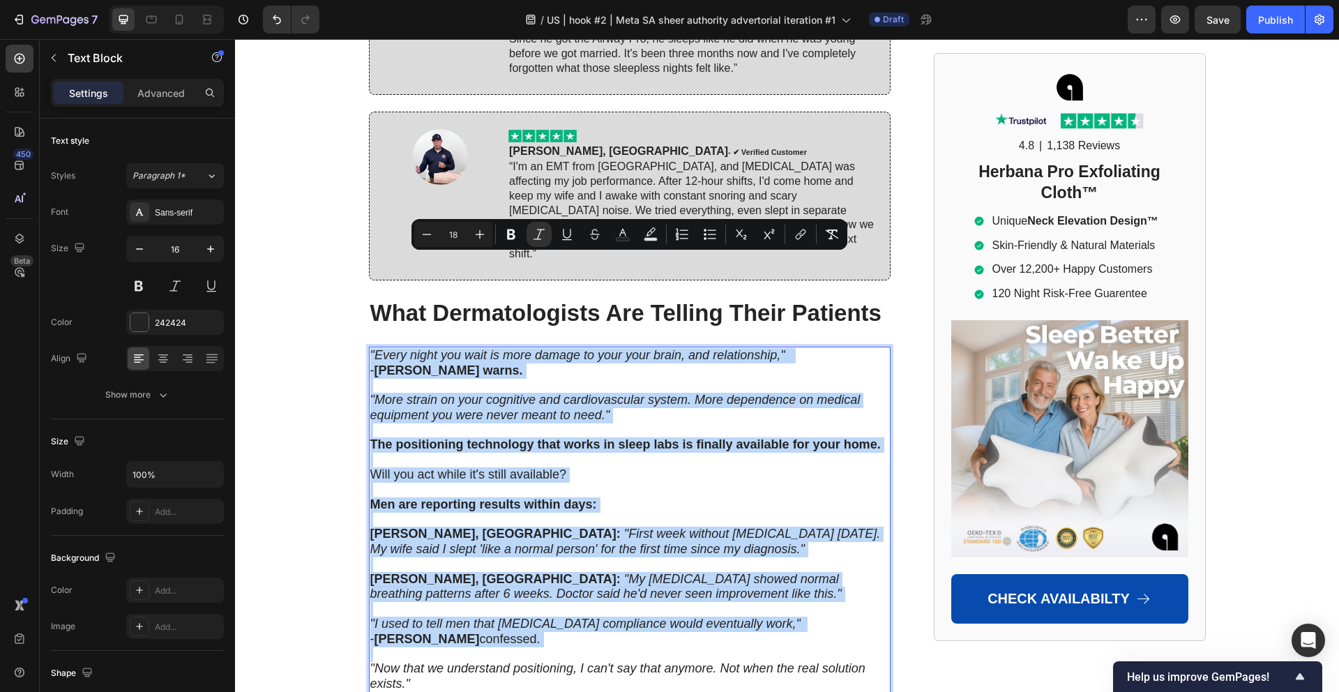
type input "11"
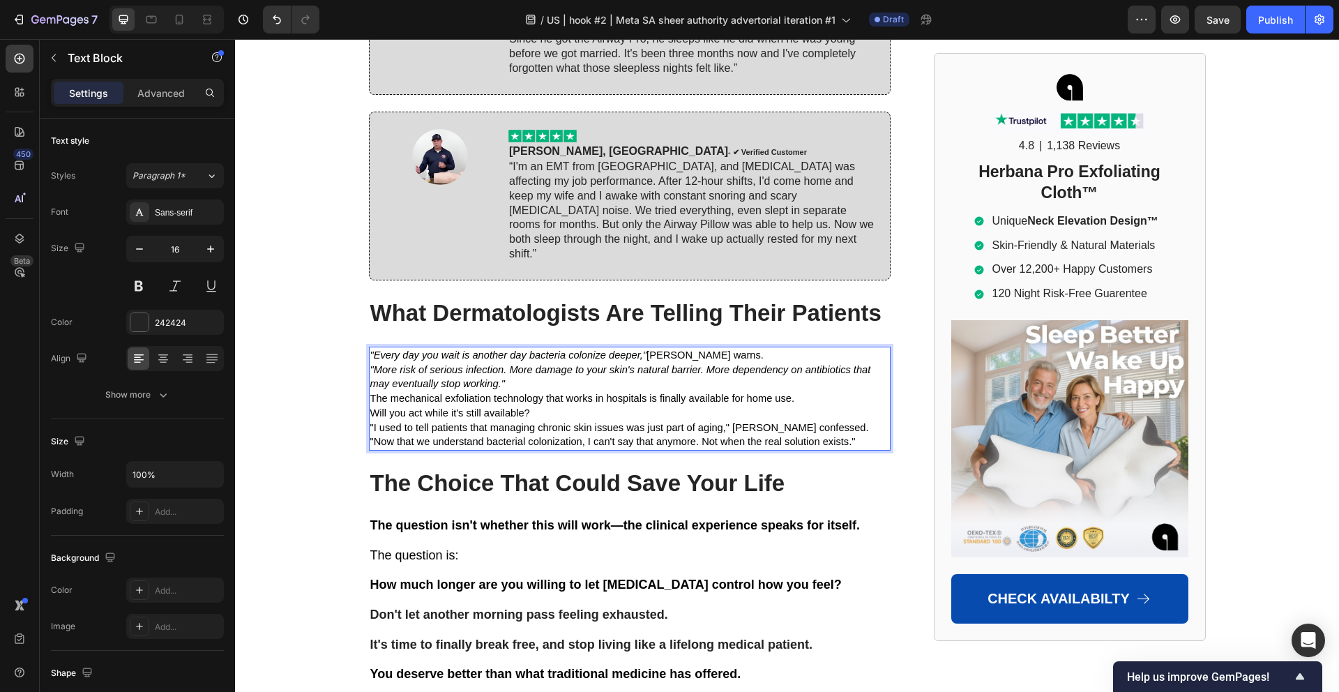
click at [600, 392] on span "The mechanical exfoliation technology that works in hospitals is finally availa…" at bounding box center [582, 397] width 425 height 11
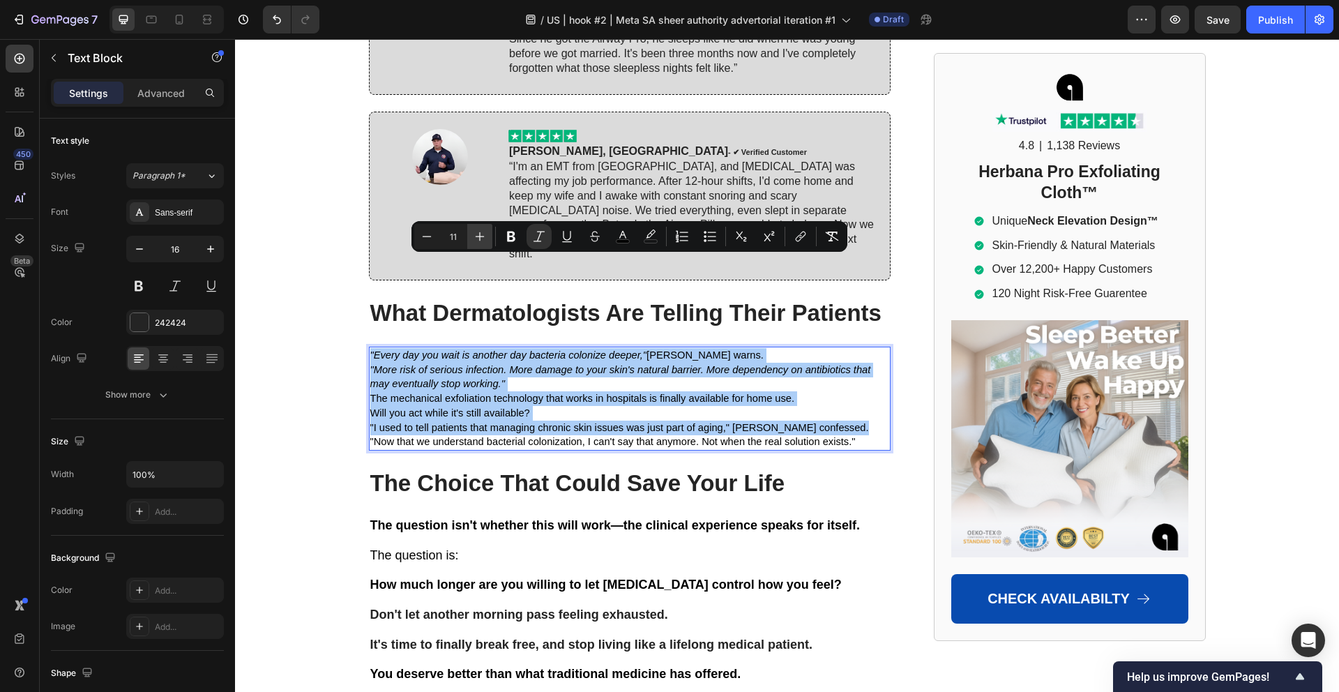
click at [482, 242] on icon "Editor contextual toolbar" at bounding box center [480, 236] width 14 height 14
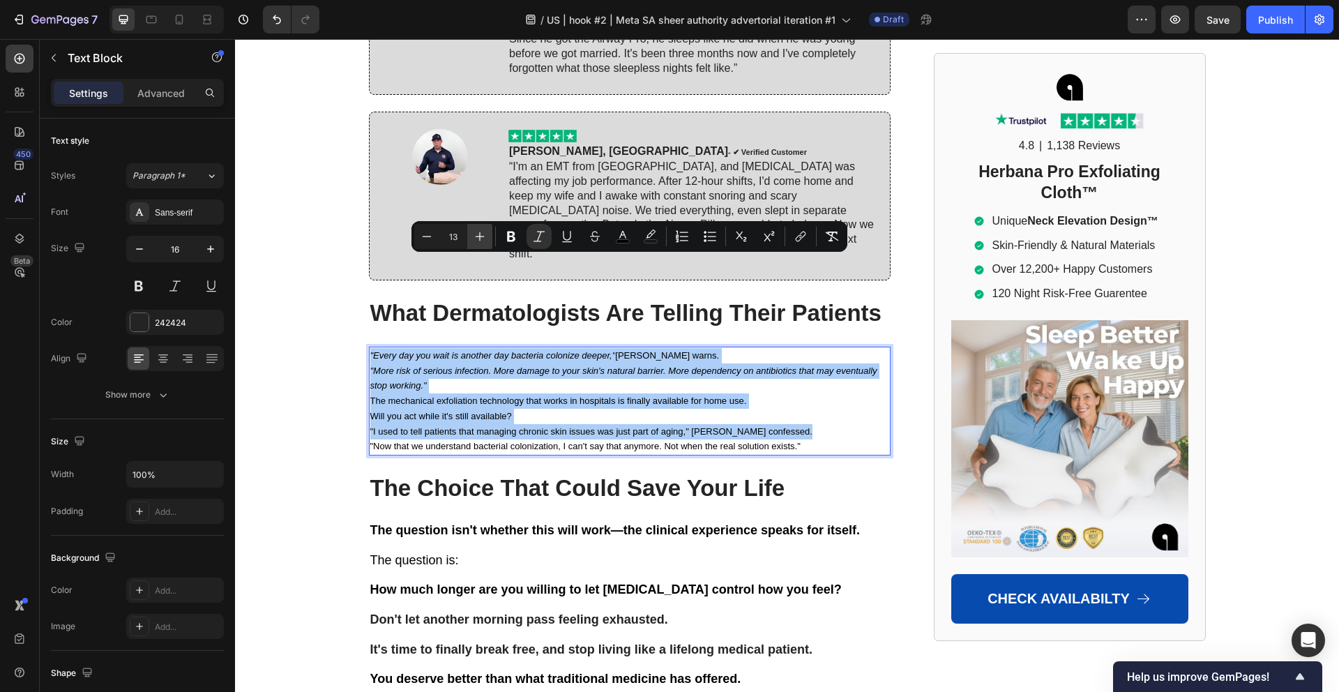
click at [482, 242] on icon "Editor contextual toolbar" at bounding box center [480, 236] width 14 height 14
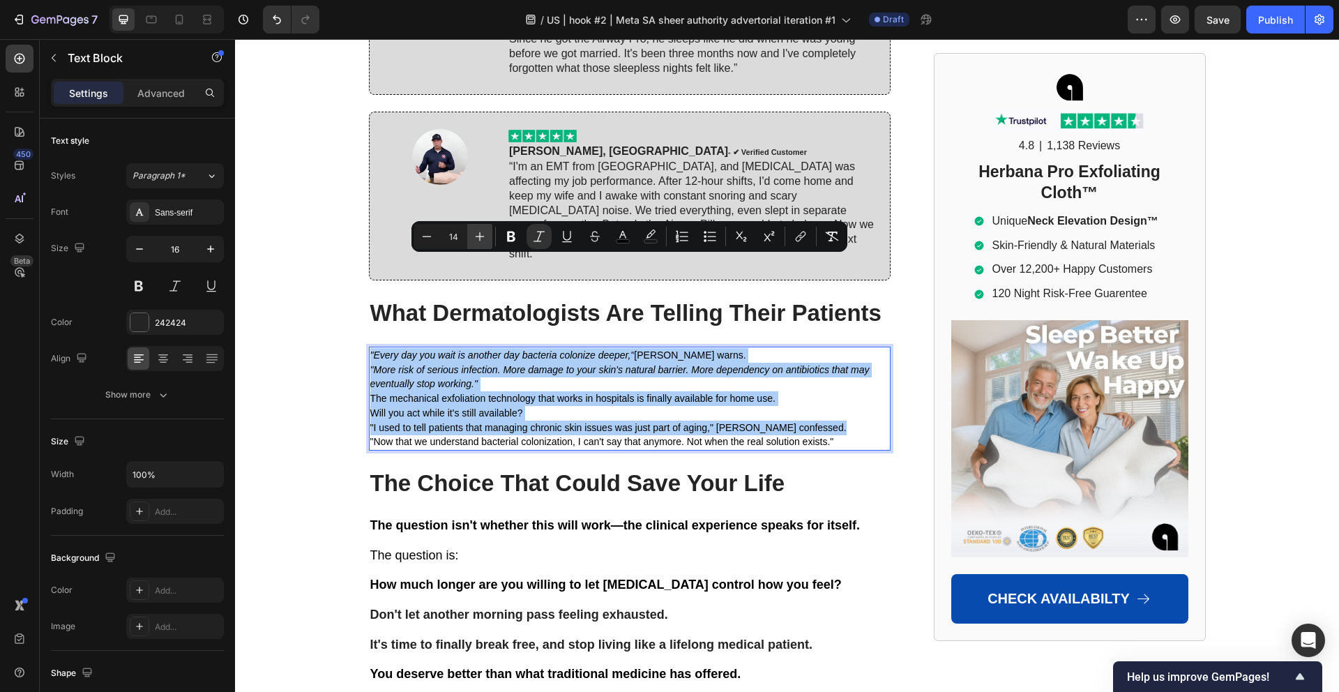
click at [482, 242] on icon "Editor contextual toolbar" at bounding box center [480, 236] width 14 height 14
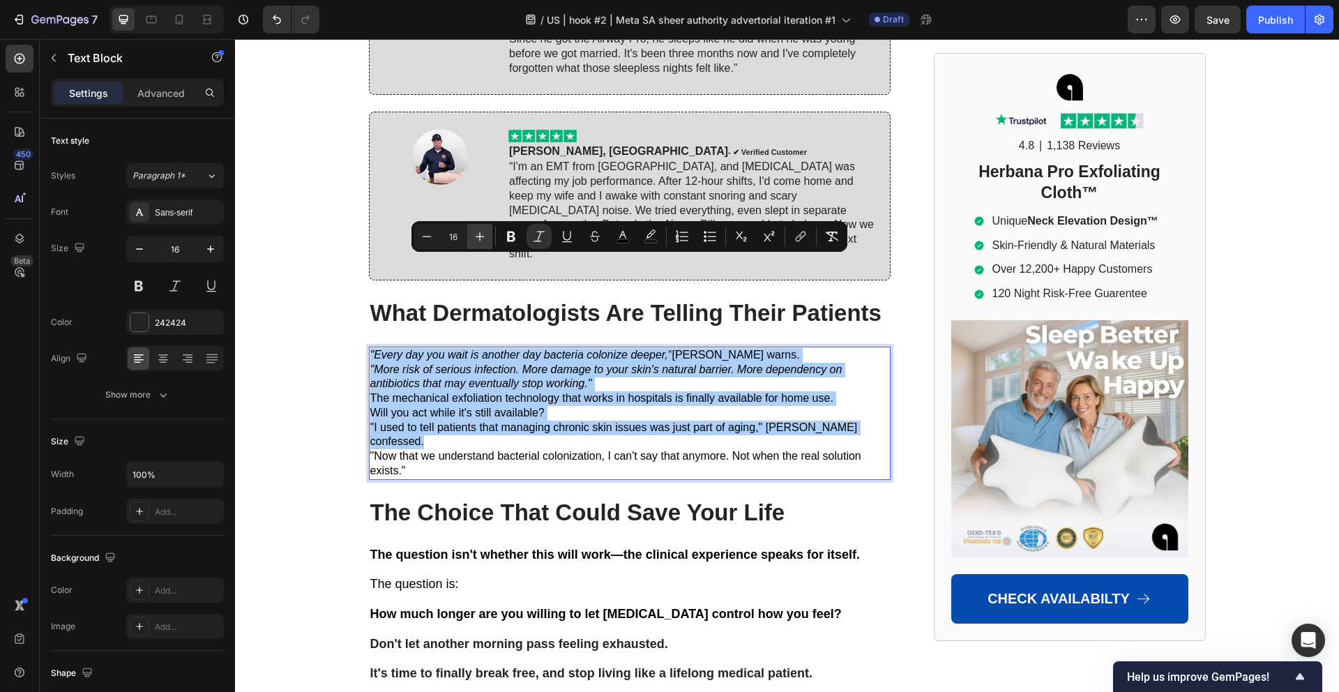
click at [482, 242] on icon "Editor contextual toolbar" at bounding box center [480, 236] width 14 height 14
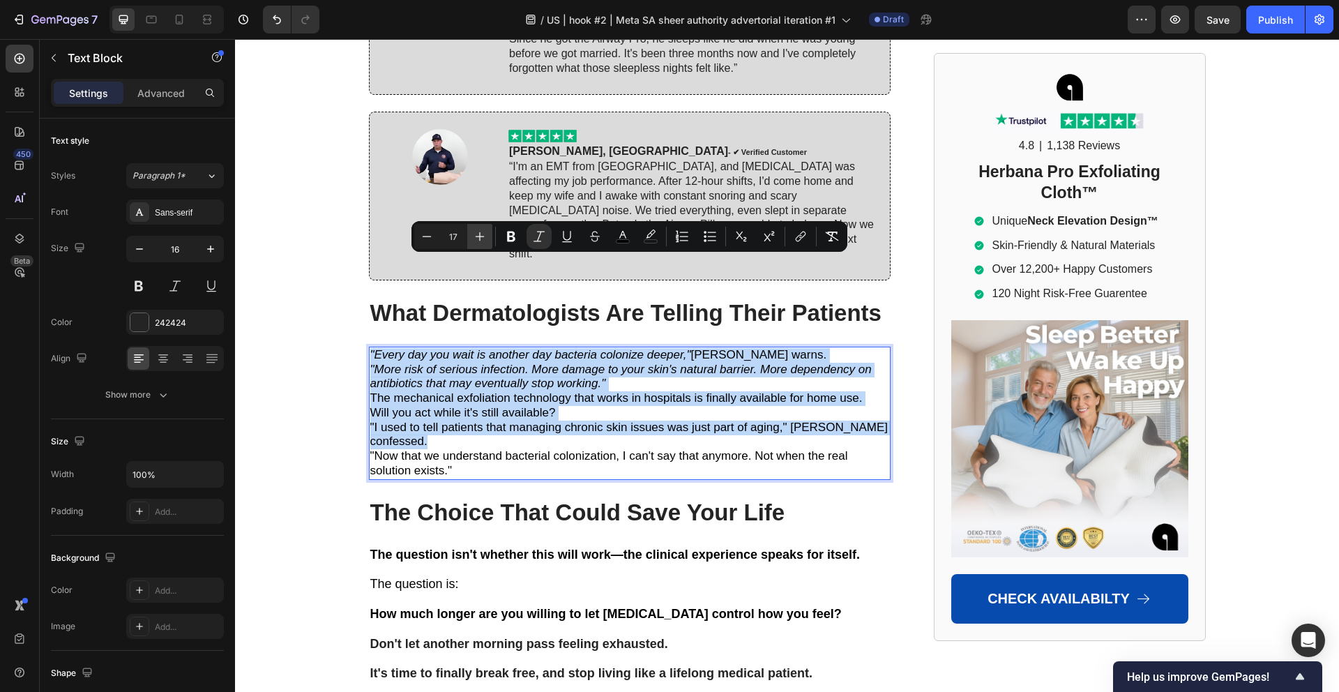
type input "18"
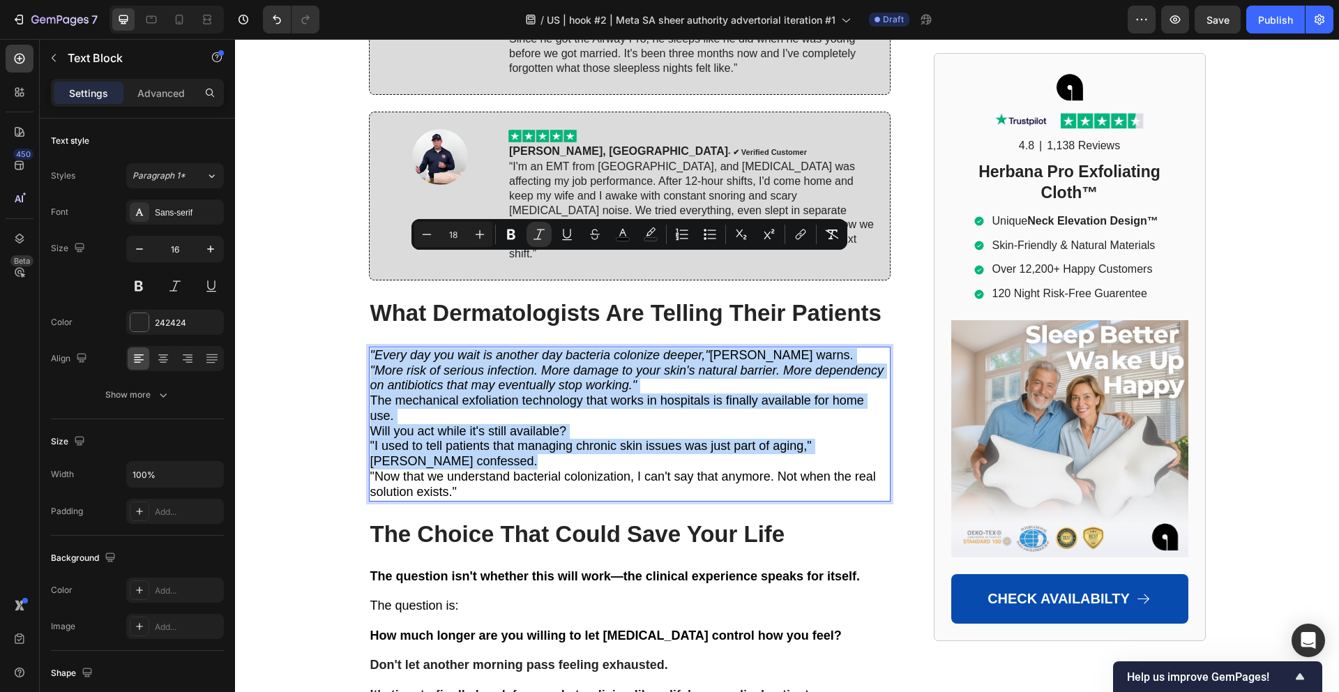
click at [542, 363] on icon ""More risk of serious infection. More damage to your skin's natural barrier. Mo…" at bounding box center [627, 377] width 514 height 29
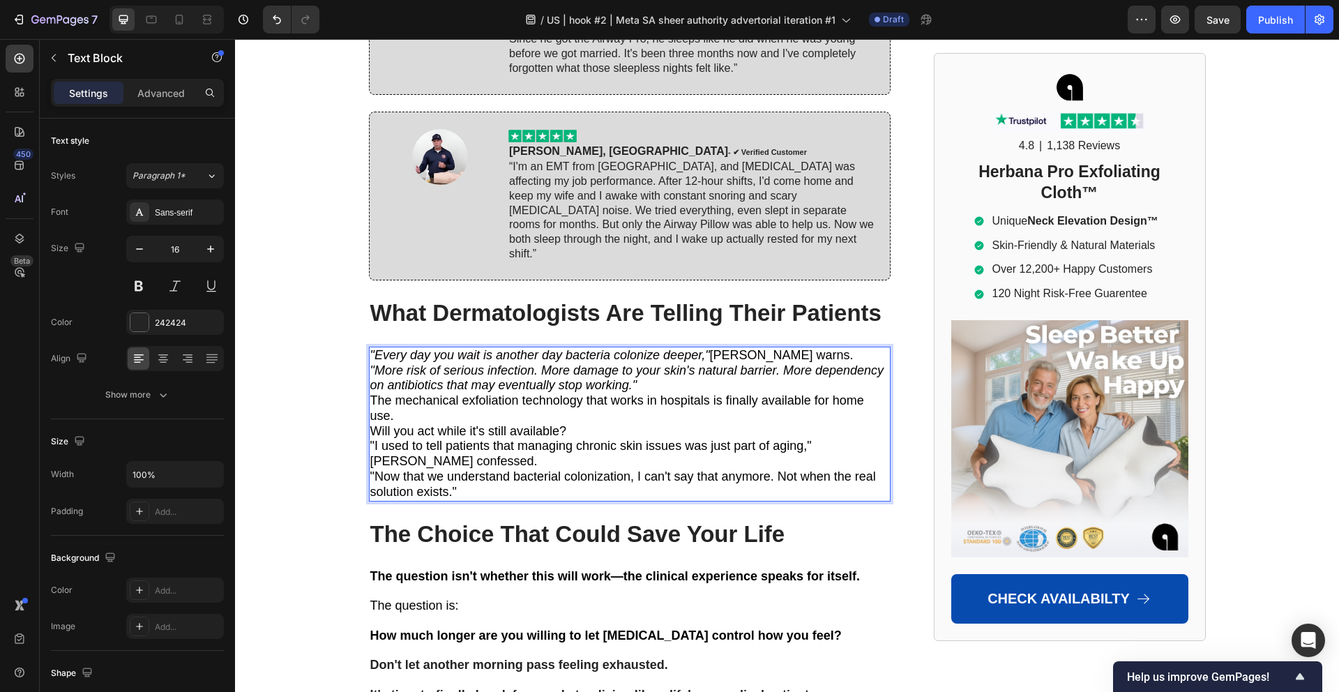
click at [828, 348] on p ""Every day you wait is another day bacteria colonize deeper," Dr. Mitchell warn…" at bounding box center [629, 355] width 519 height 15
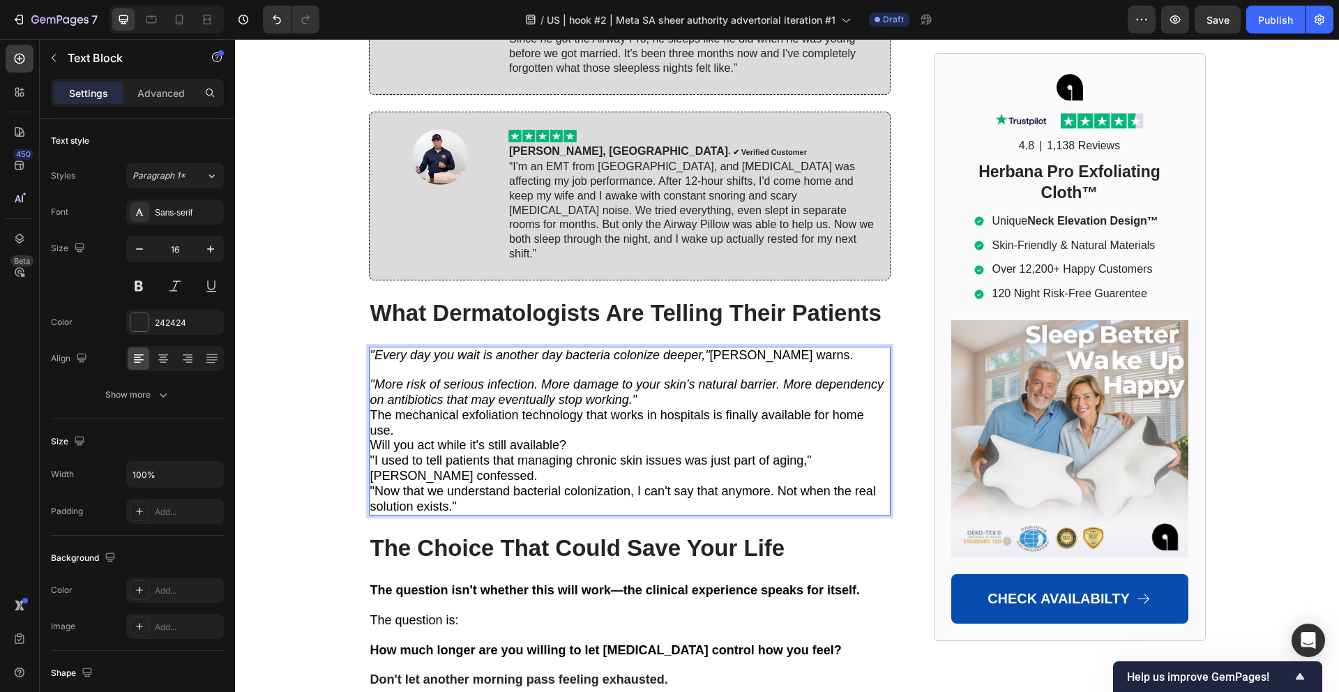
click at [698, 377] on p ""More risk of serious infection. More damage to your skin's natural barrier. Mo…" at bounding box center [629, 392] width 519 height 31
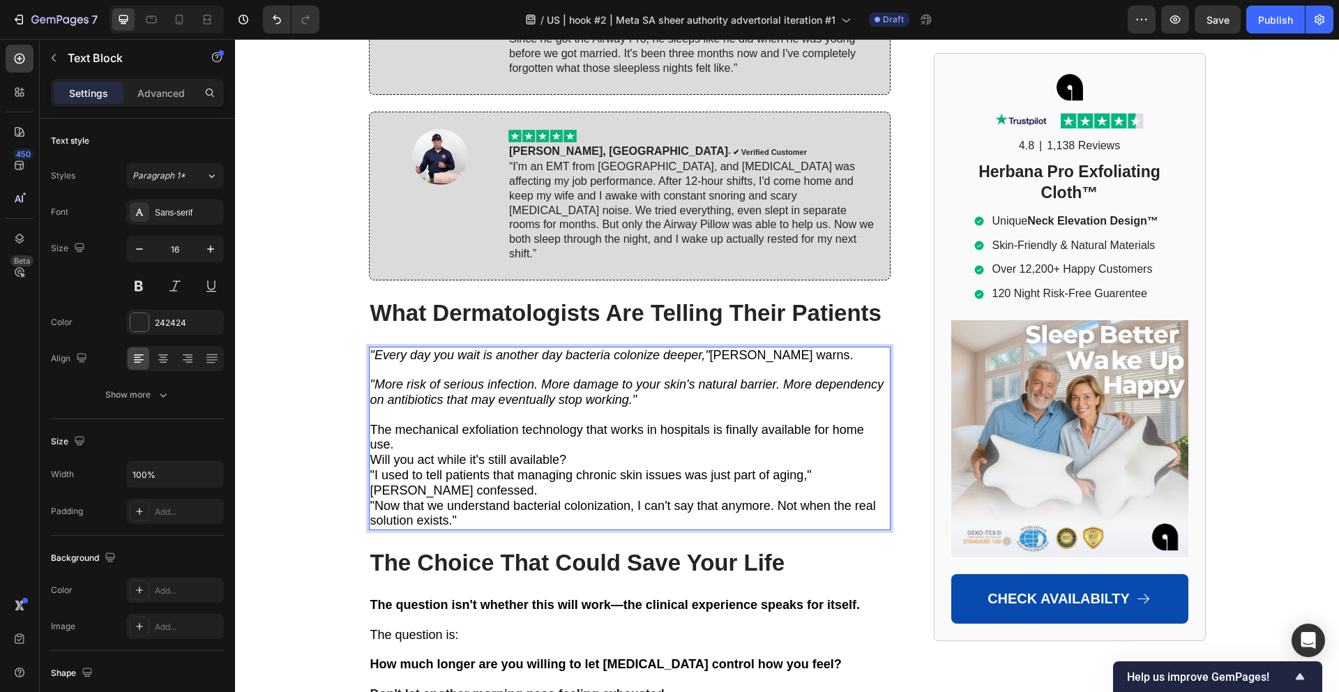
click at [574, 422] on p "The mechanical exfoliation technology that works in hospitals is finally availa…" at bounding box center [629, 437] width 519 height 31
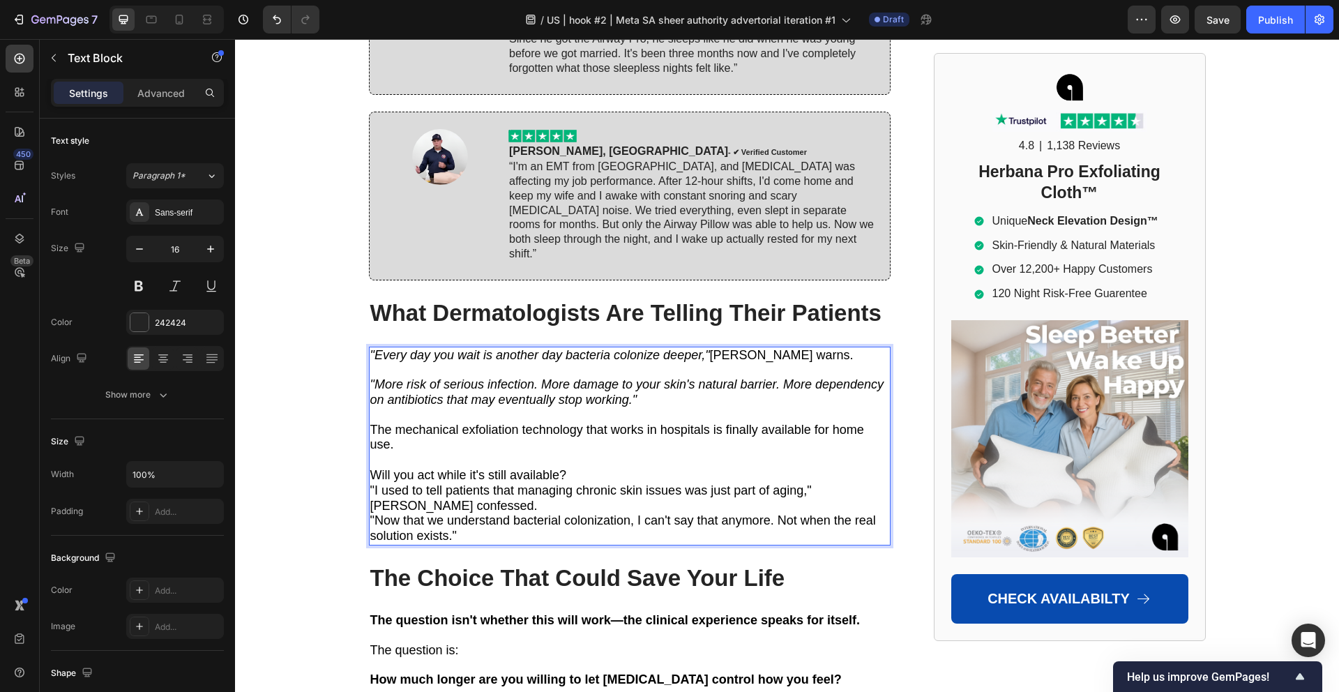
click at [586, 468] on p "Will you act while it's still available?" at bounding box center [629, 475] width 519 height 15
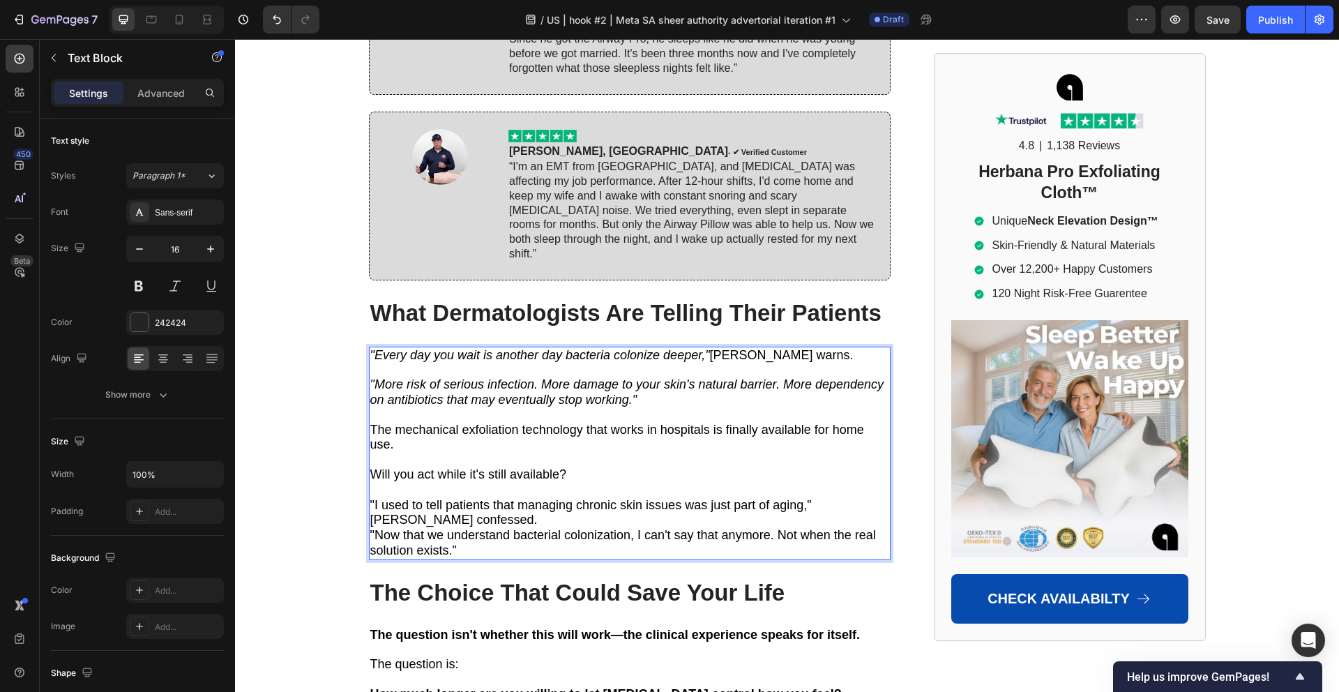
click at [441, 498] on p ""I used to tell patients that managing chronic skin issues was just part of agi…" at bounding box center [629, 513] width 519 height 31
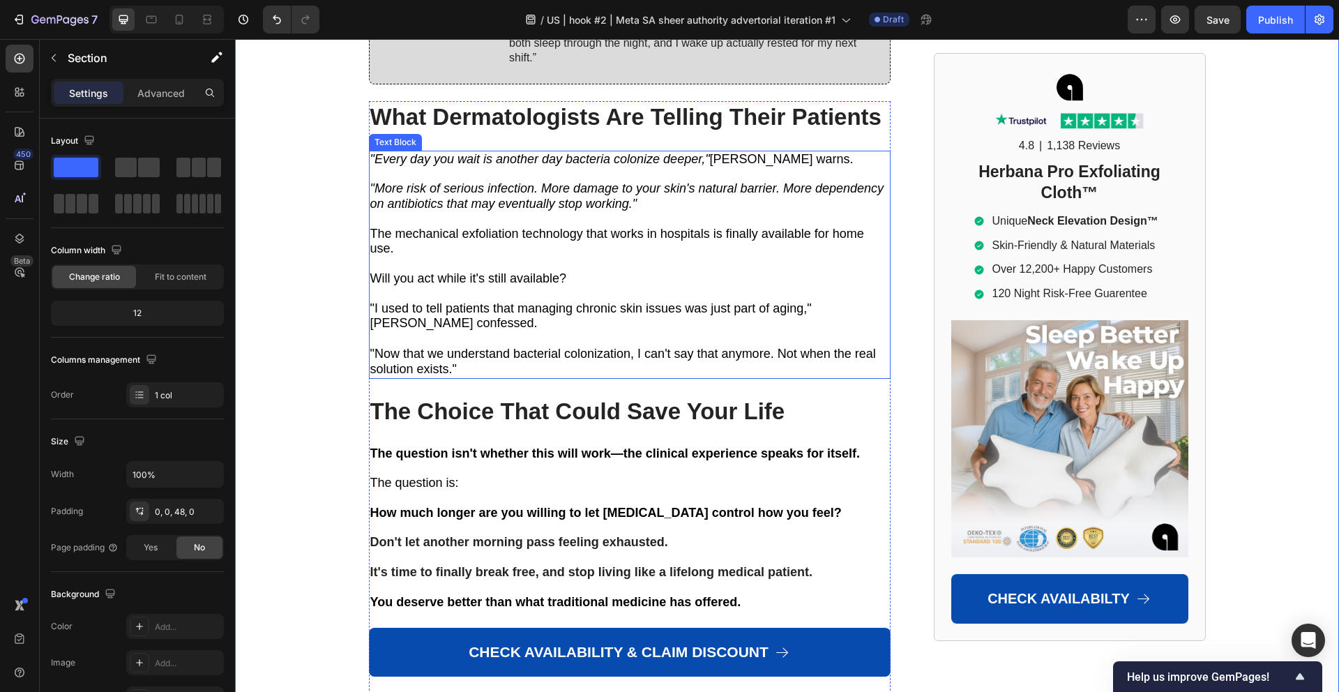
scroll to position [10631, 0]
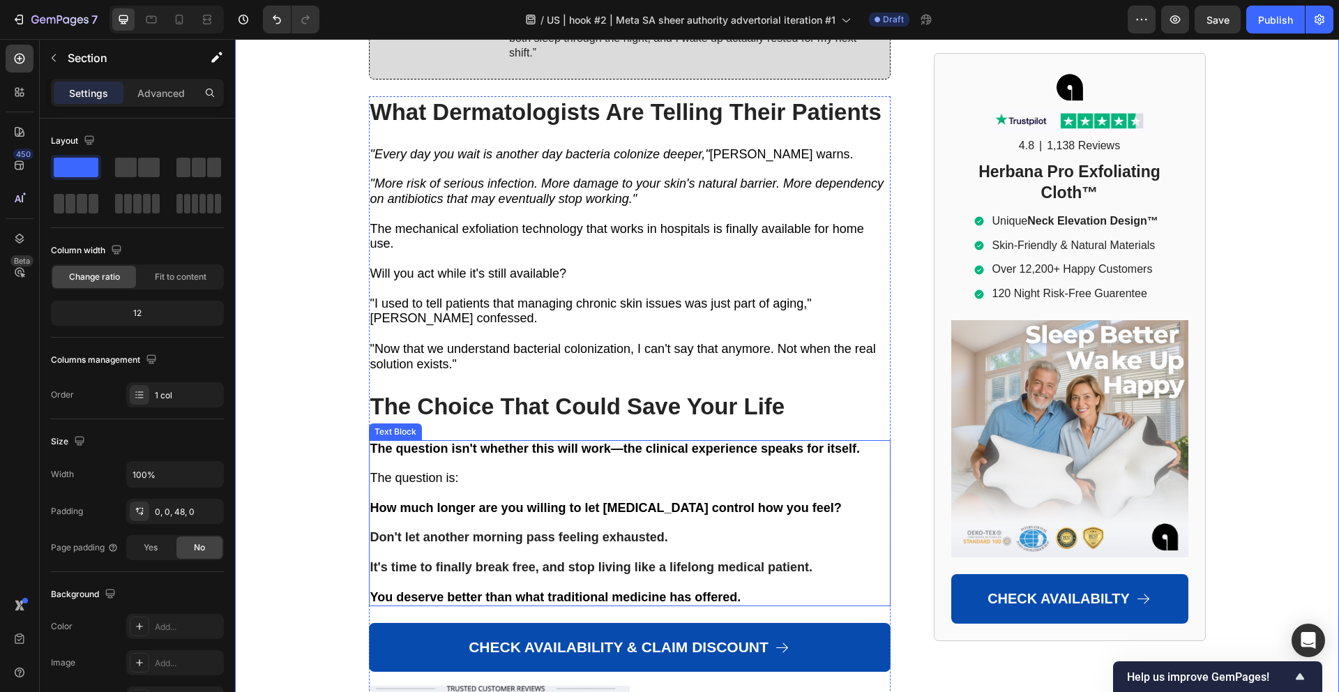
click at [590, 471] on p "The question is:" at bounding box center [629, 478] width 519 height 15
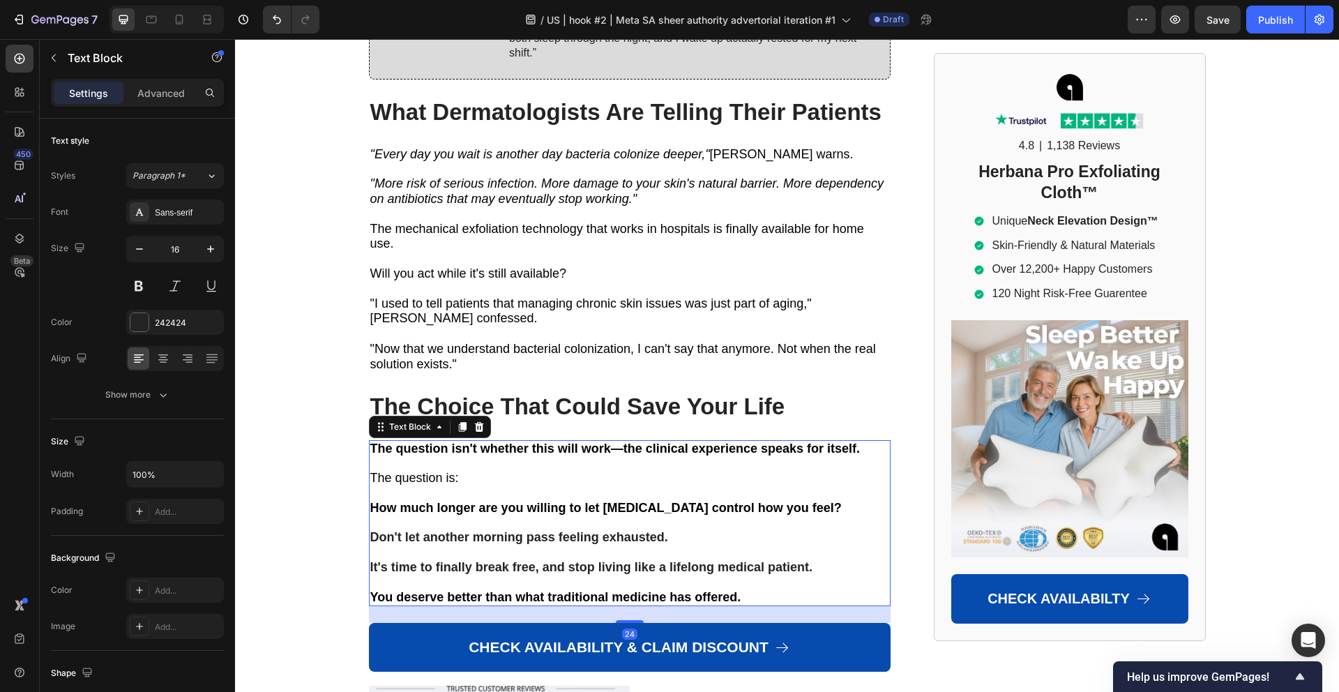
click at [590, 471] on p "The question is:" at bounding box center [629, 478] width 519 height 15
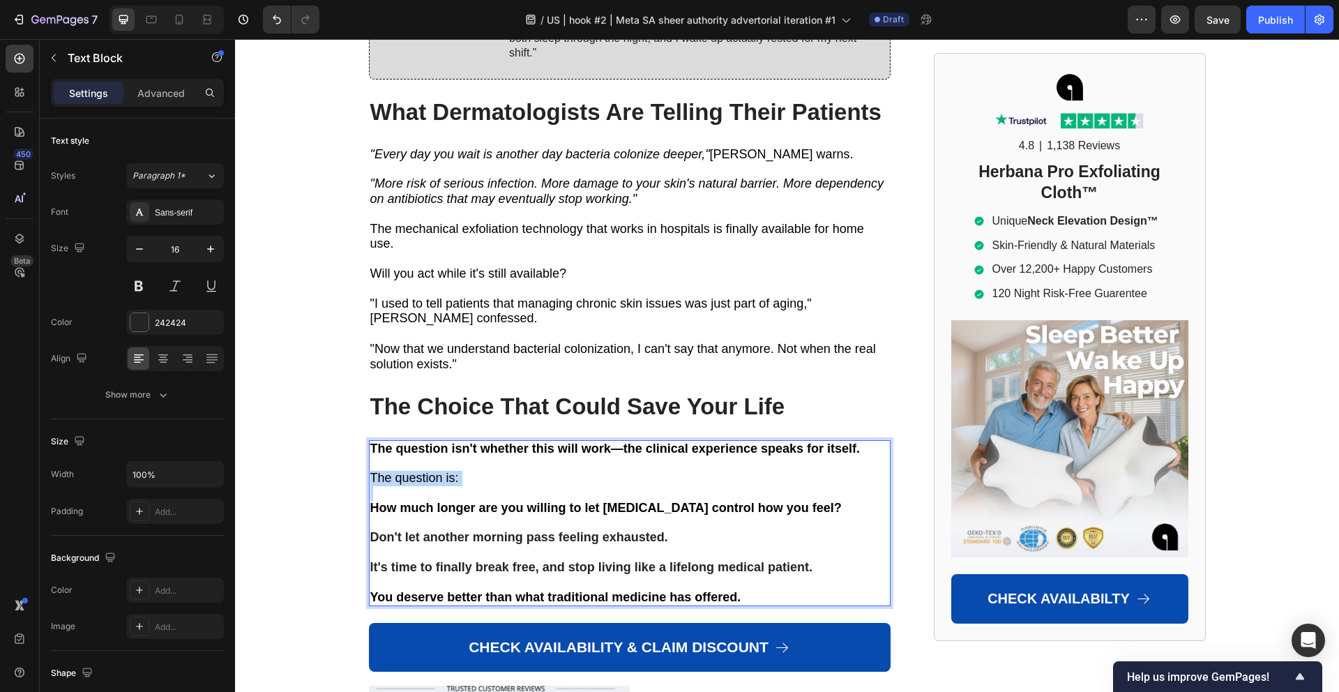
click at [590, 471] on p "The question is:" at bounding box center [629, 478] width 519 height 15
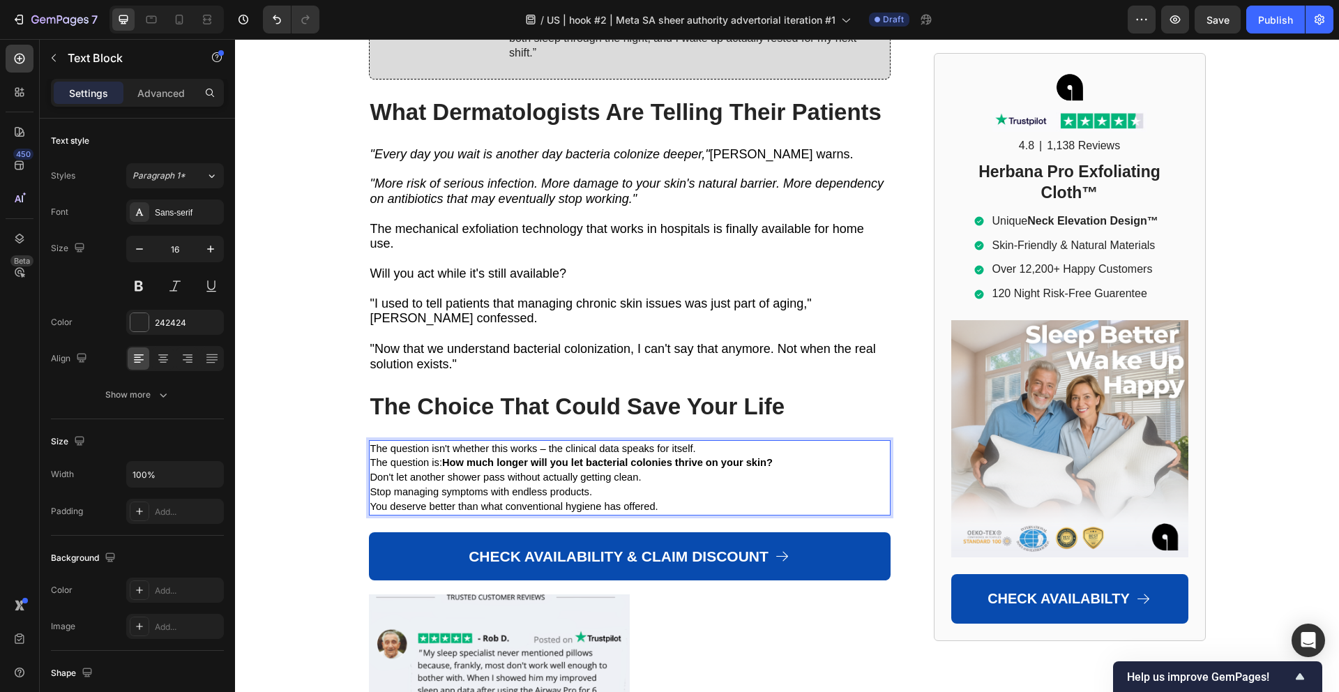
click at [554, 457] on strong "How much longer will you let bacterial colonies thrive on your skin?" at bounding box center [607, 462] width 330 height 11
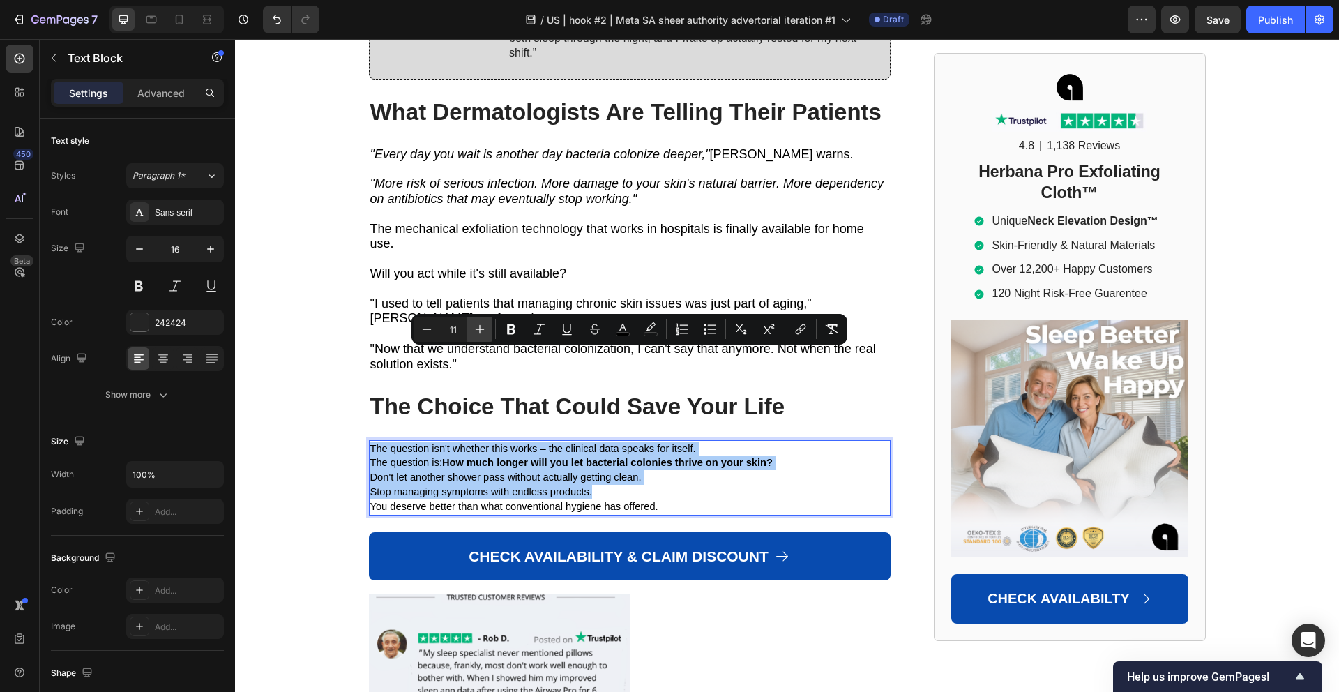
click at [479, 329] on icon "Editor contextual toolbar" at bounding box center [479, 329] width 9 height 9
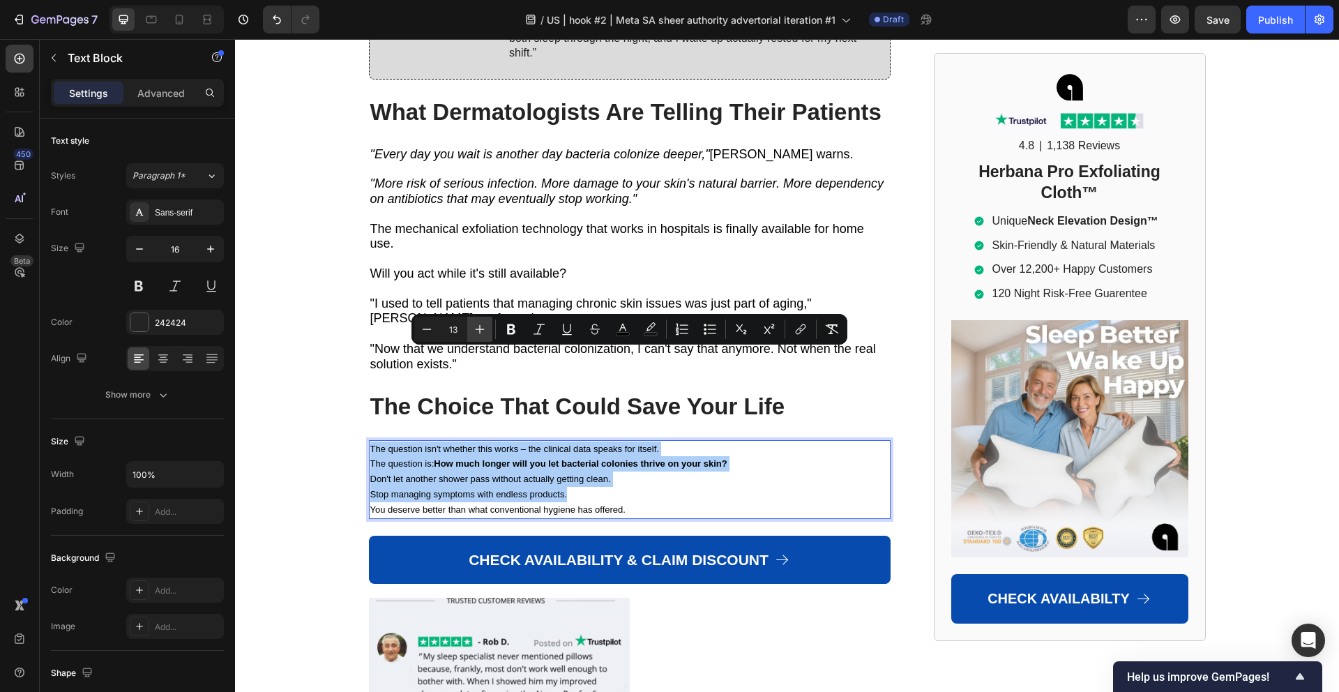
click at [479, 329] on icon "Editor contextual toolbar" at bounding box center [479, 329] width 9 height 9
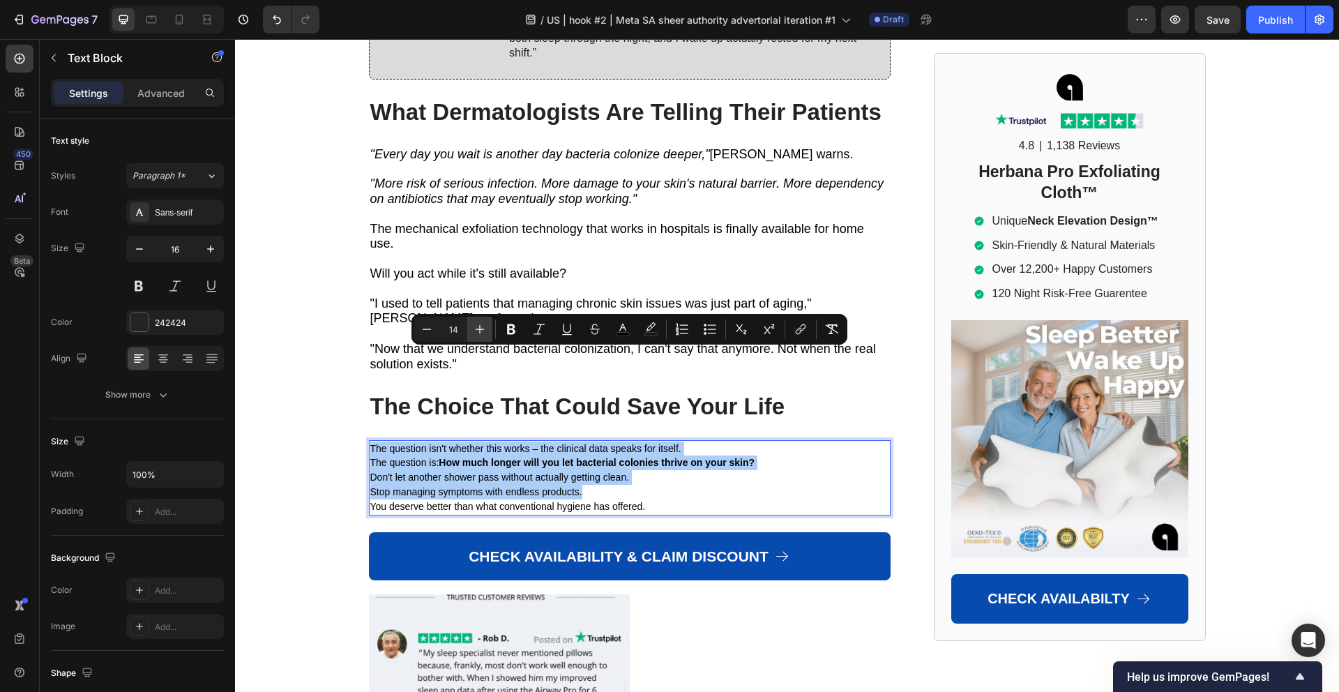
click at [479, 329] on icon "Editor contextual toolbar" at bounding box center [479, 329] width 9 height 9
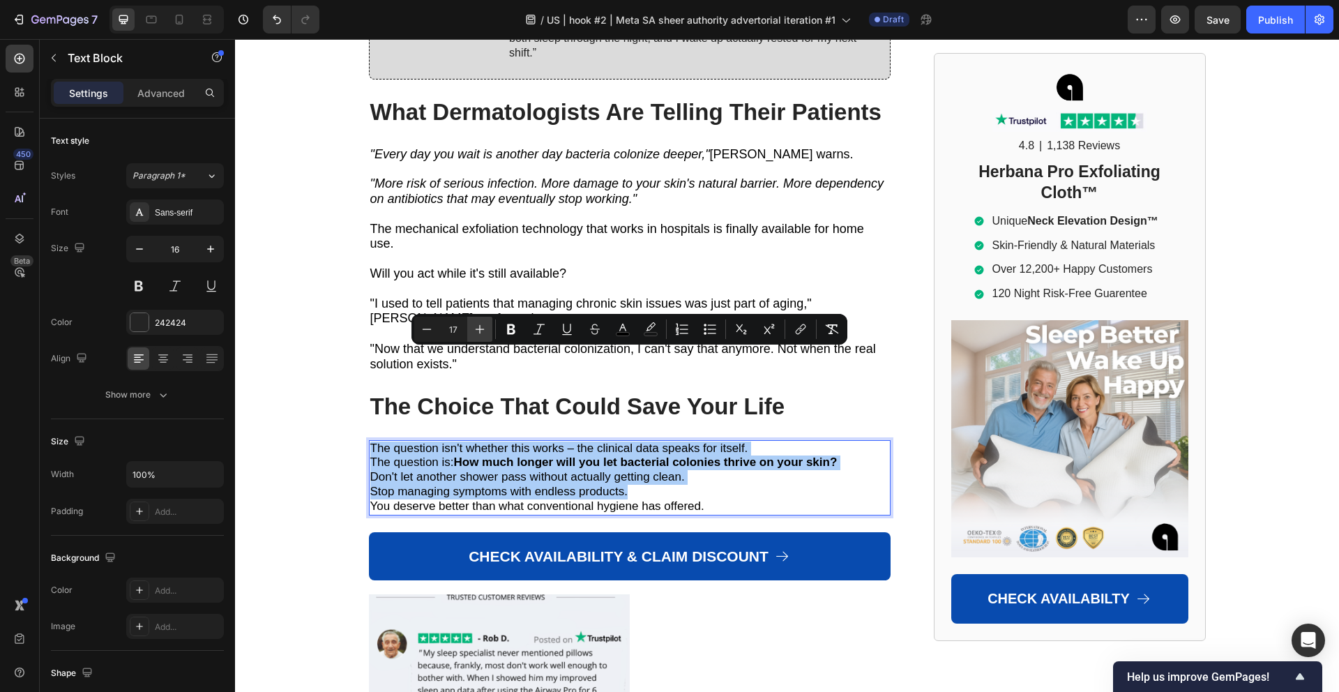
click at [479, 329] on icon "Editor contextual toolbar" at bounding box center [479, 329] width 9 height 9
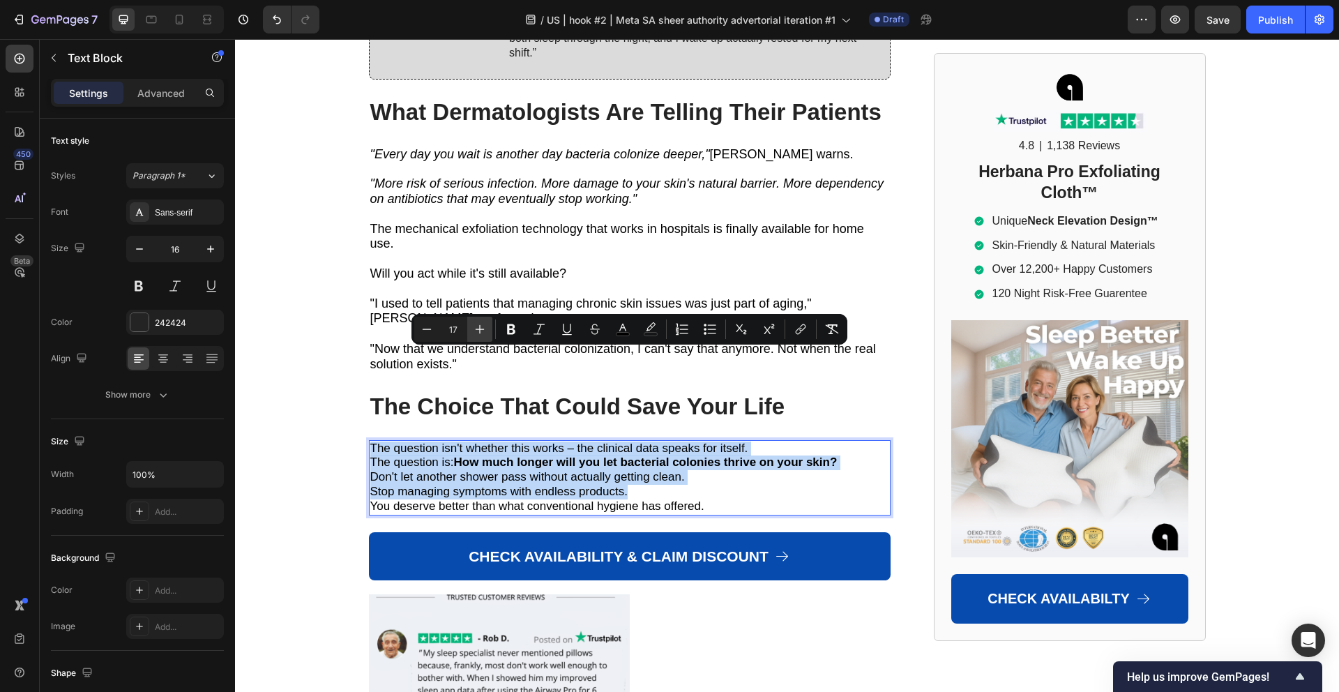
type input "18"
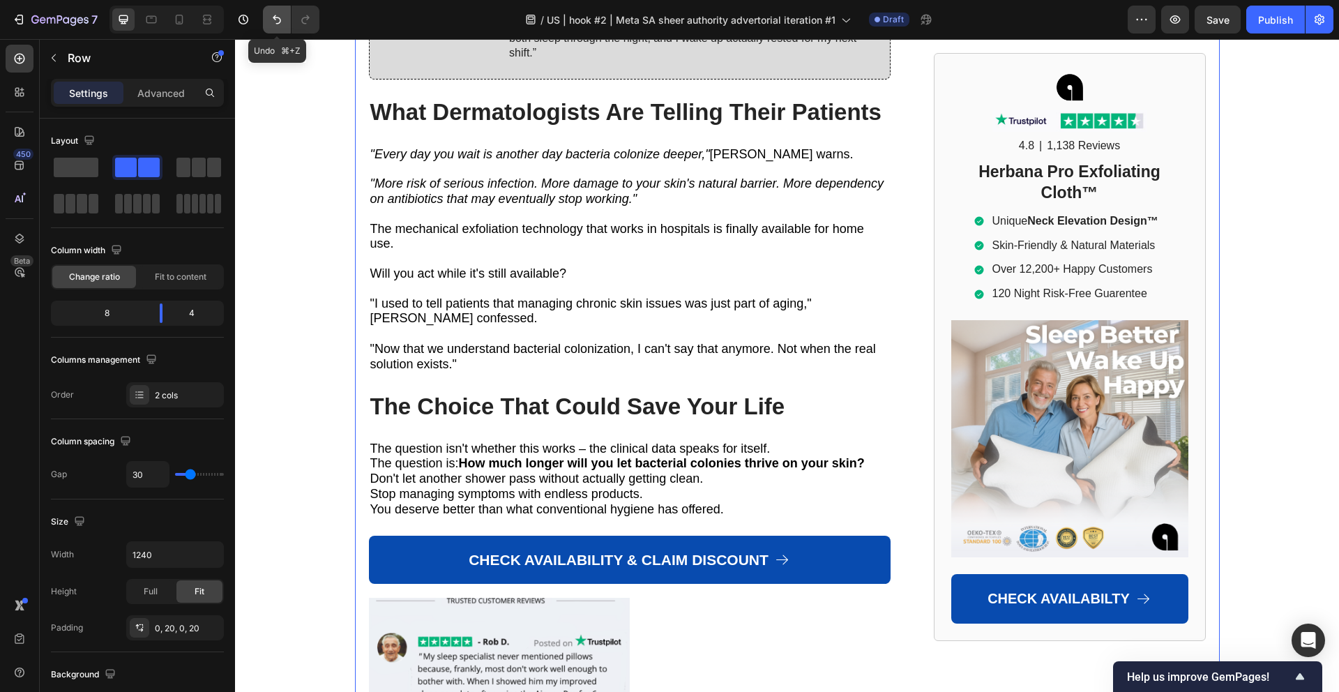
click at [276, 21] on icon "Undo/Redo" at bounding box center [277, 20] width 14 height 14
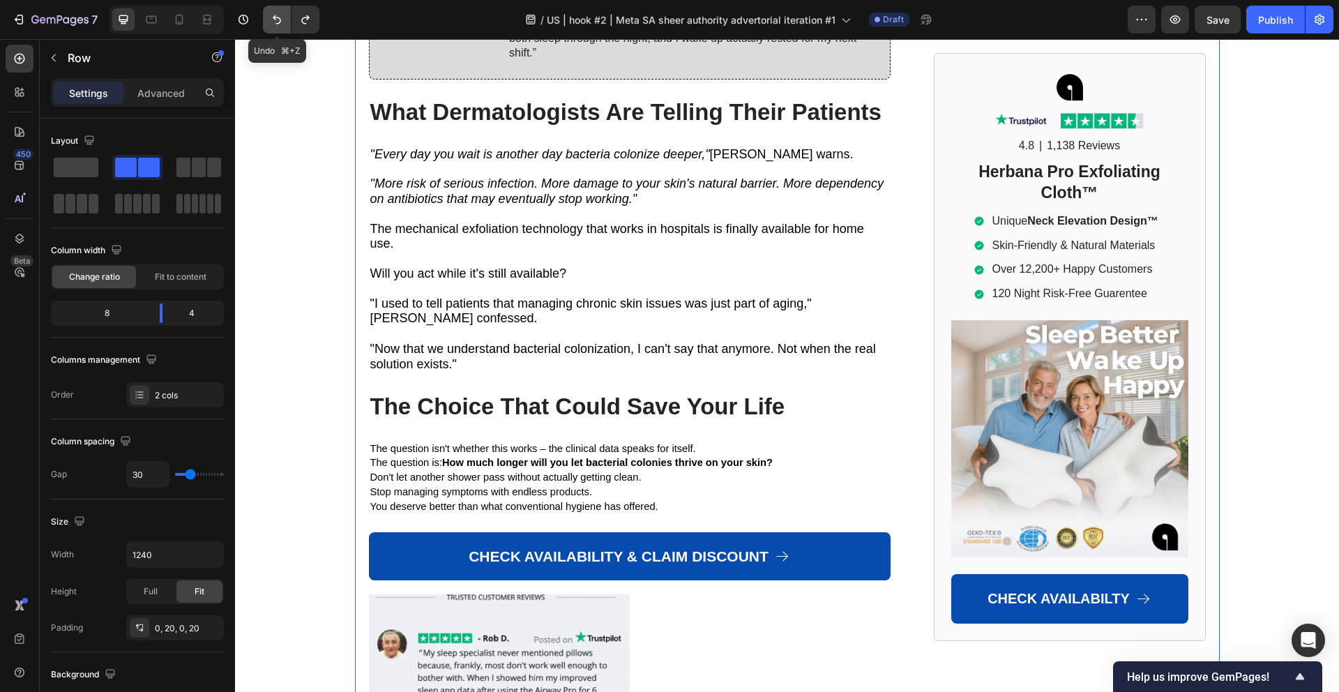
click at [276, 21] on icon "Undo/Redo" at bounding box center [277, 20] width 14 height 14
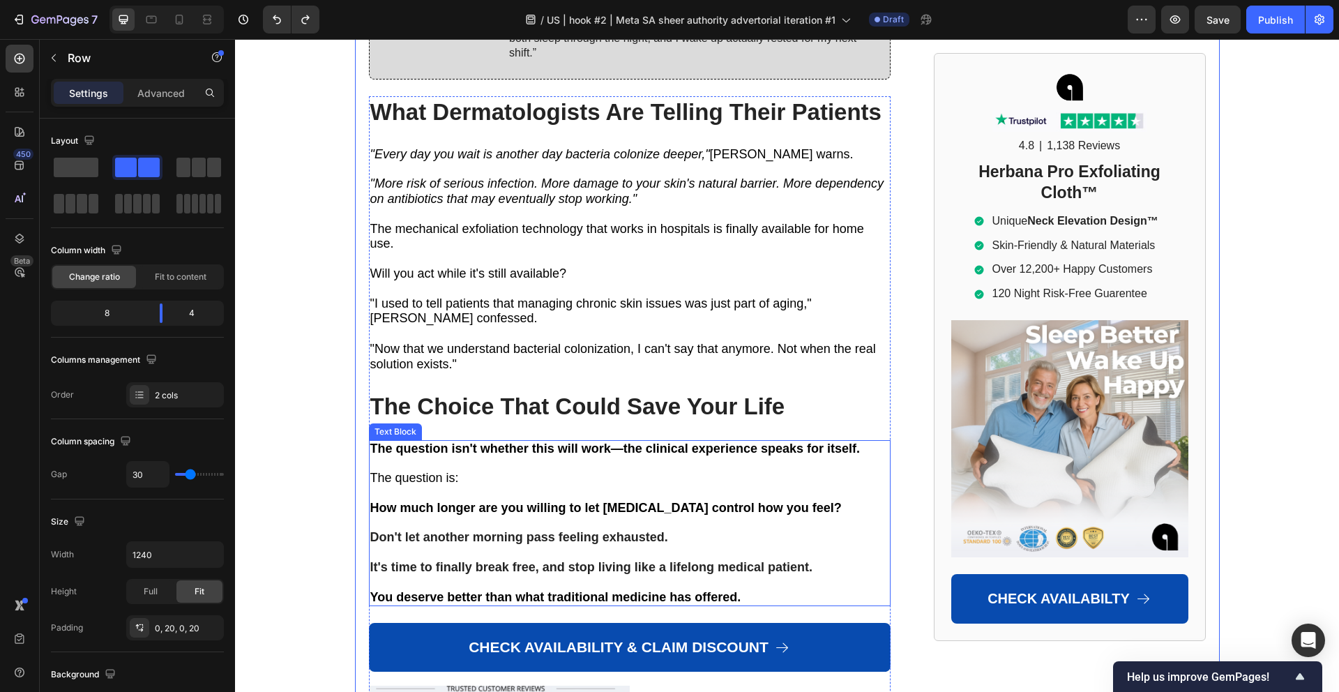
click at [464, 501] on strong "How much longer are you willing to let [MEDICAL_DATA] control how you feel?" at bounding box center [605, 508] width 471 height 14
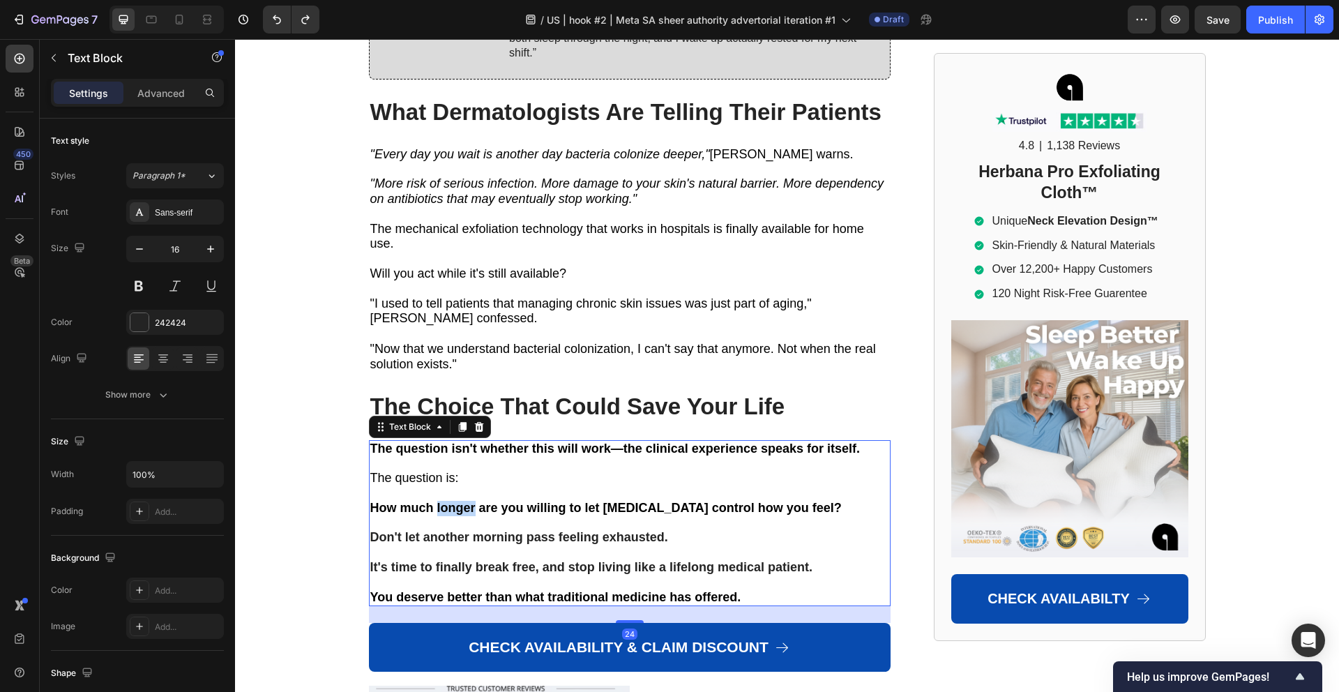
click at [464, 501] on strong "How much longer are you willing to let [MEDICAL_DATA] control how you feel?" at bounding box center [605, 508] width 471 height 14
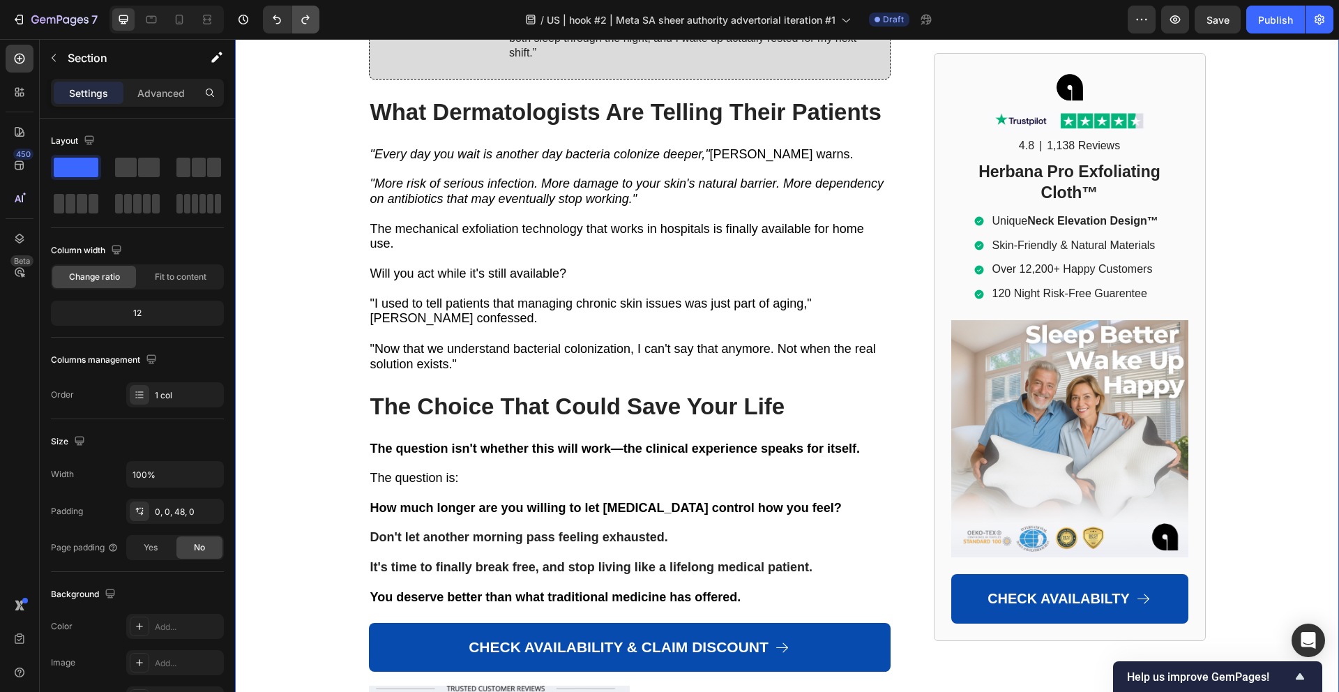
click at [305, 13] on icon "Undo/Redo" at bounding box center [305, 20] width 14 height 14
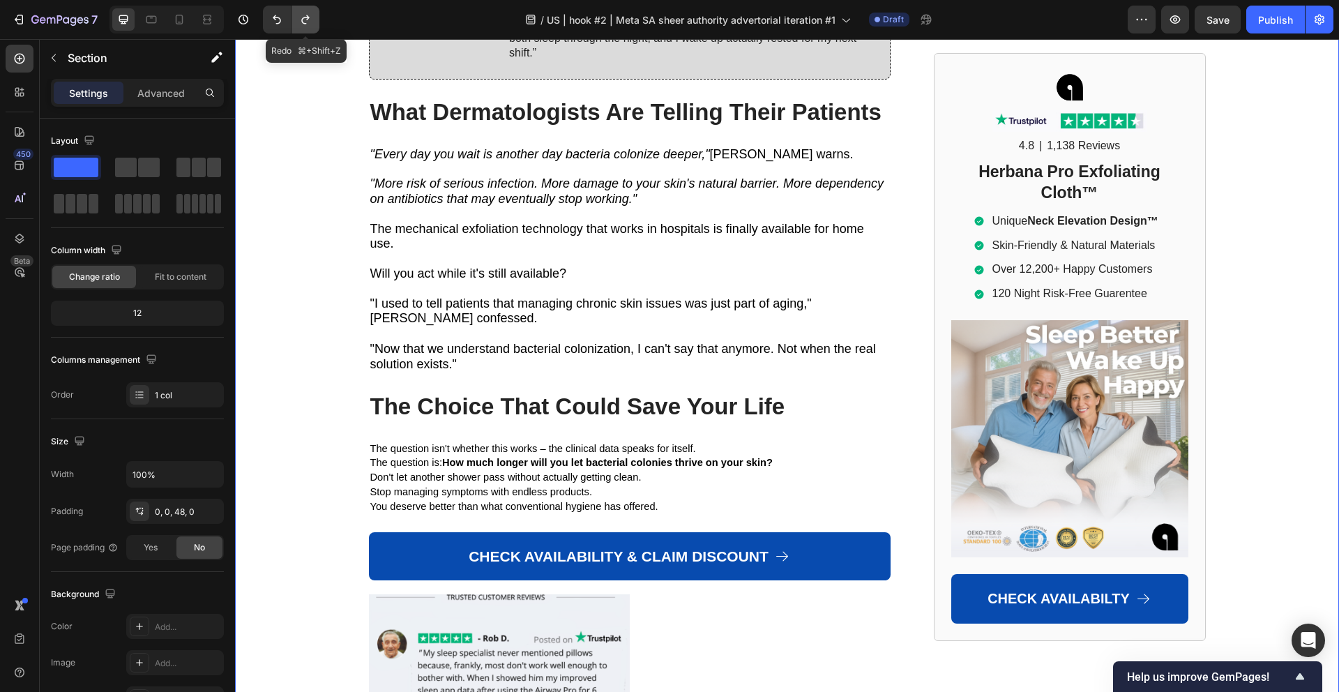
click at [307, 22] on icon "Undo/Redo" at bounding box center [305, 20] width 14 height 14
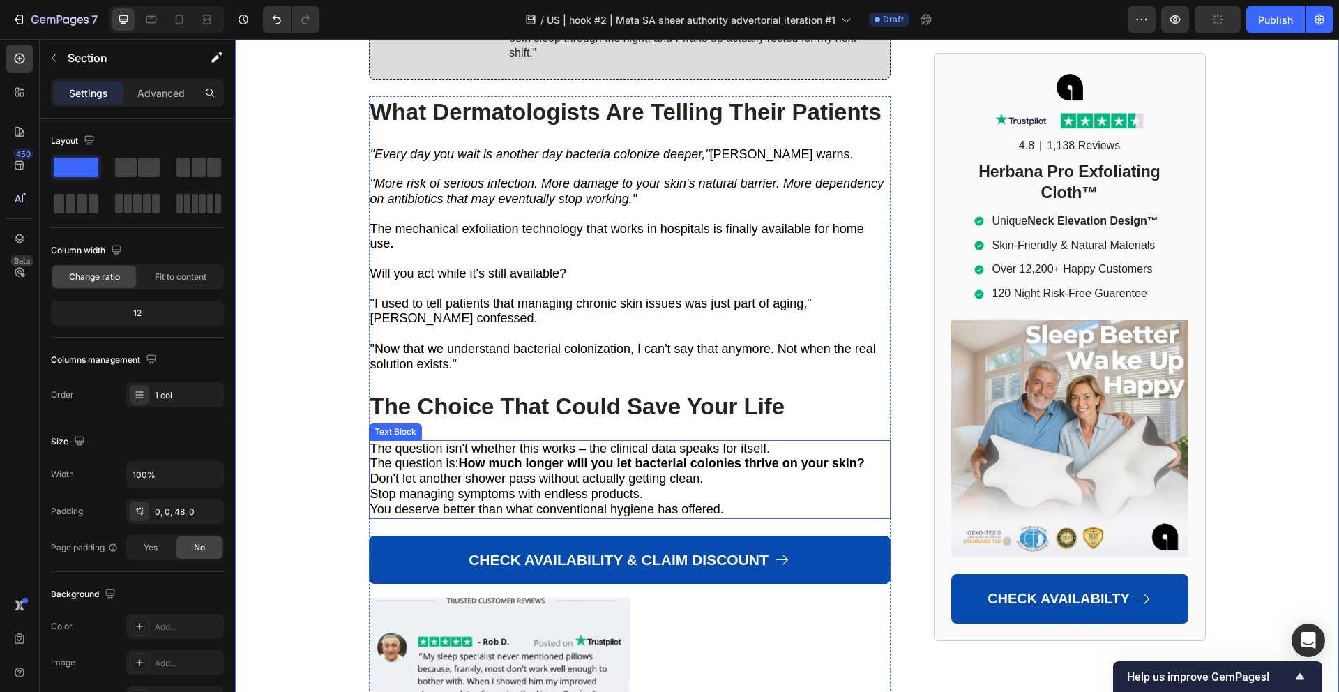
click at [765, 441] on span "The question isn't whether this works – the clinical data speaks for itself." at bounding box center [570, 448] width 400 height 14
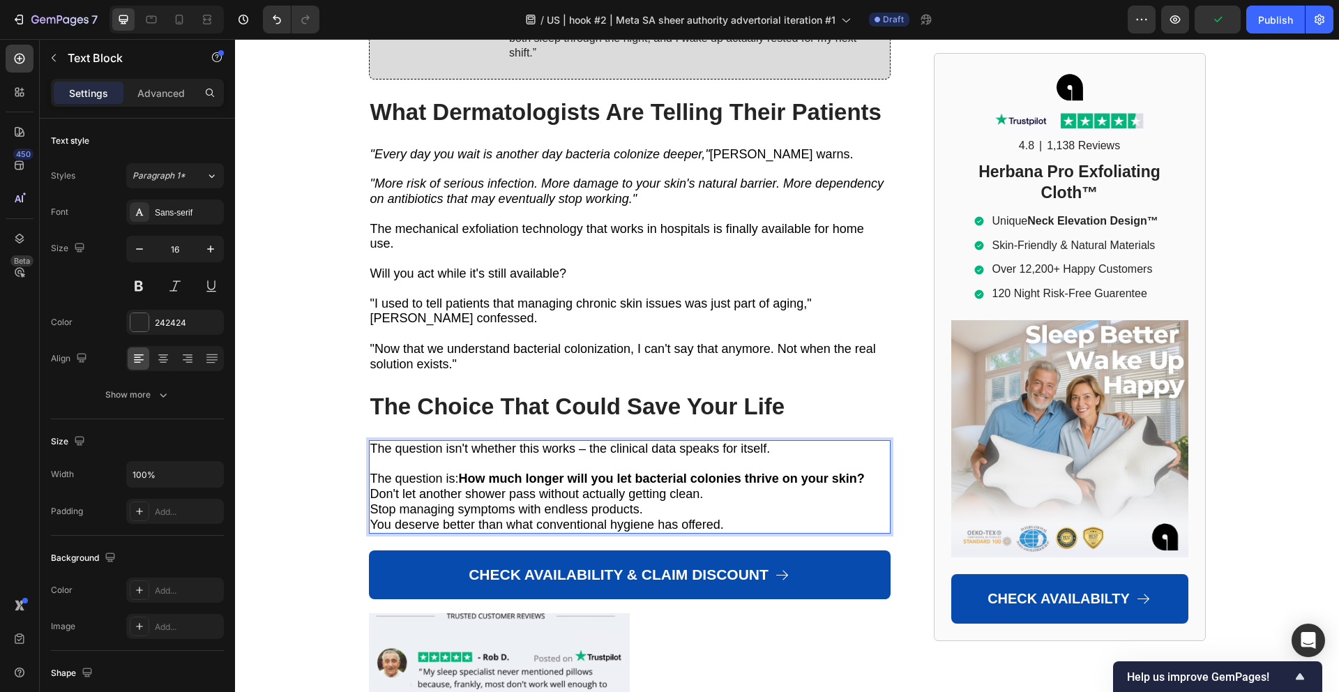
click at [874, 440] on div "The question isn't whether this works – the clinical data speaks for itself. Th…" at bounding box center [629, 487] width 521 height 94
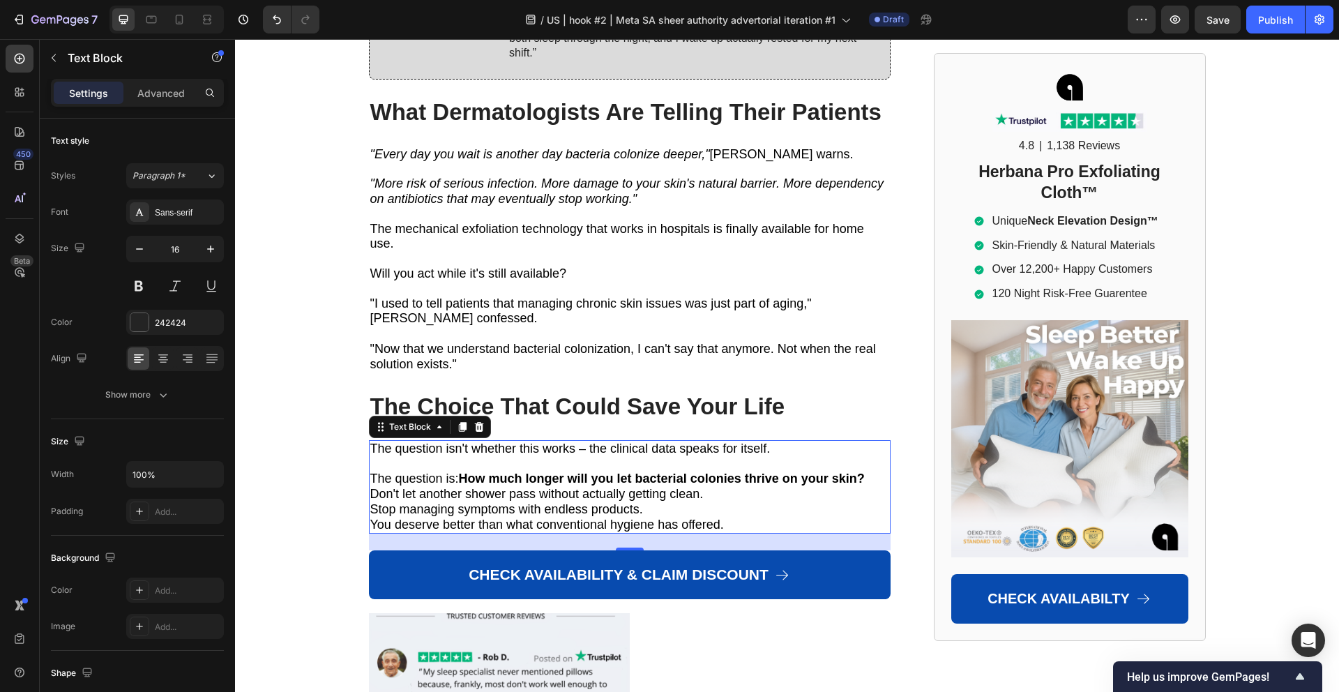
click at [871, 440] on div "The question isn't whether this works – the clinical data speaks for itself. Th…" at bounding box center [629, 487] width 521 height 94
click at [864, 471] on strong "How much longer will you let bacterial colonies thrive on your skin?" at bounding box center [662, 478] width 406 height 14
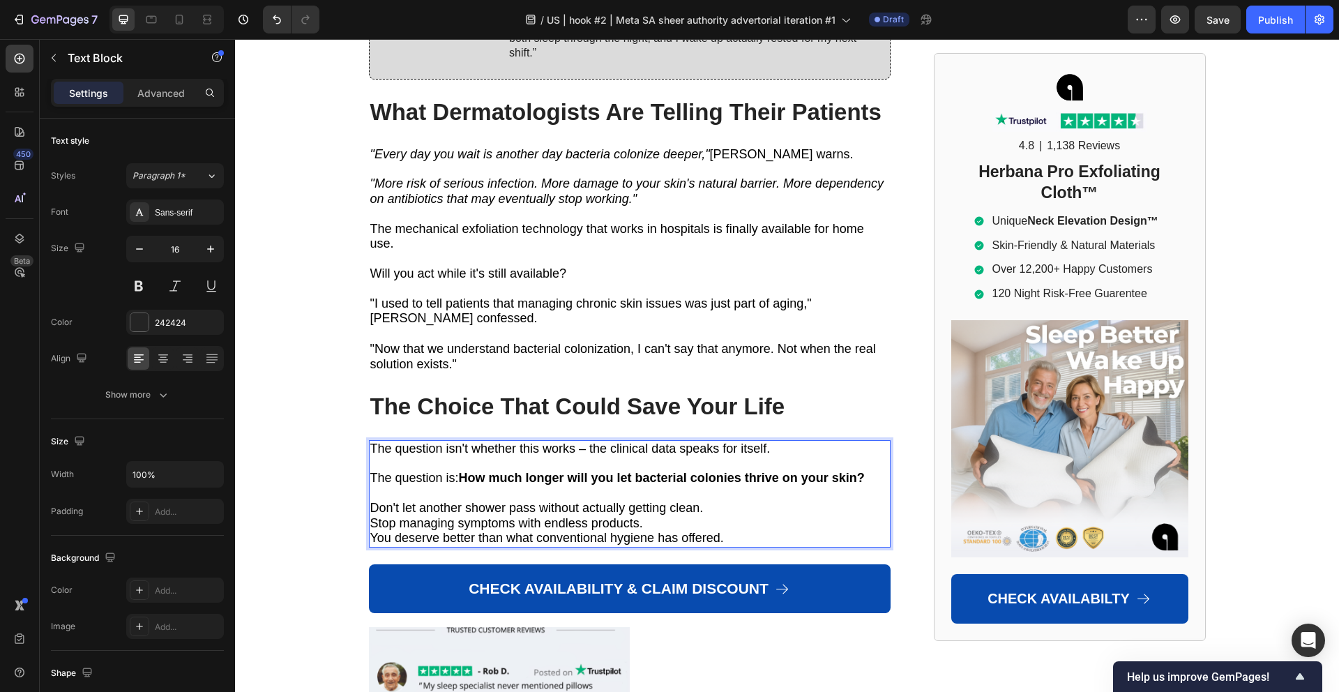
click at [727, 501] on p "Don't let another shower pass without actually getting clean." at bounding box center [617, 508] width 494 height 15
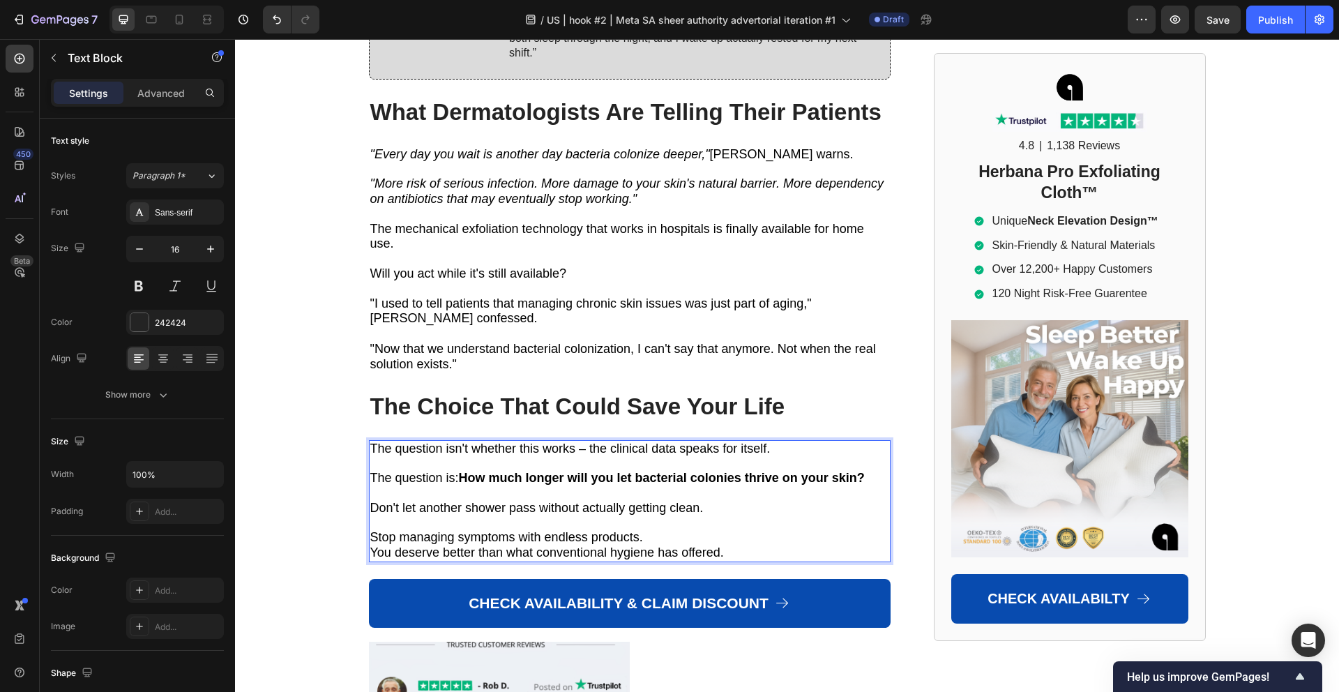
click at [648, 530] on p "Stop managing symptoms with endless products." at bounding box center [617, 537] width 494 height 15
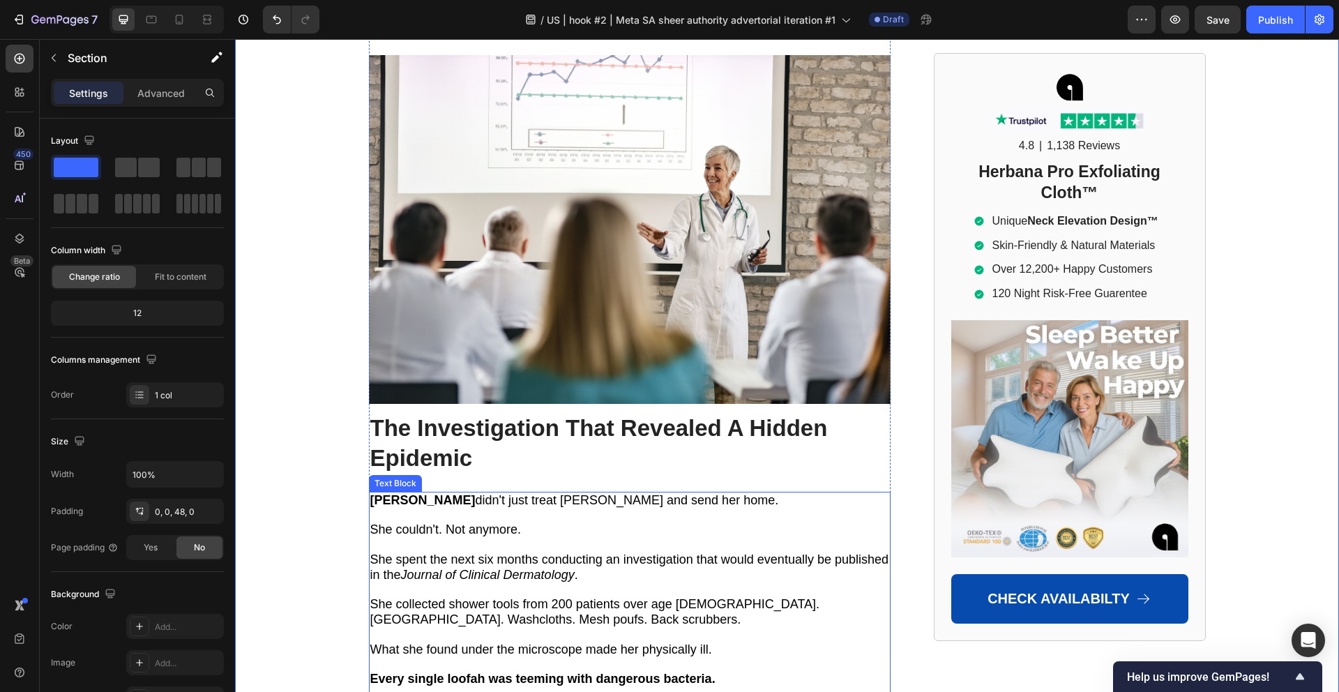
scroll to position [2584, 0]
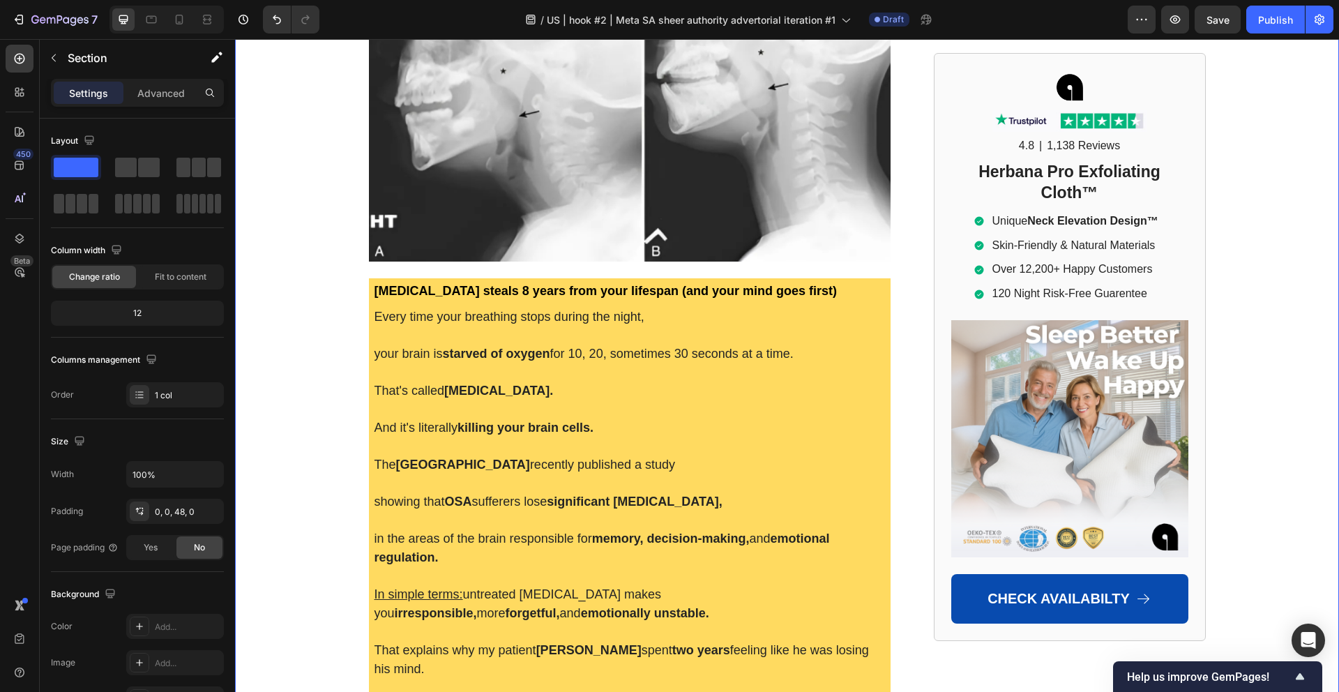
scroll to position [376, 0]
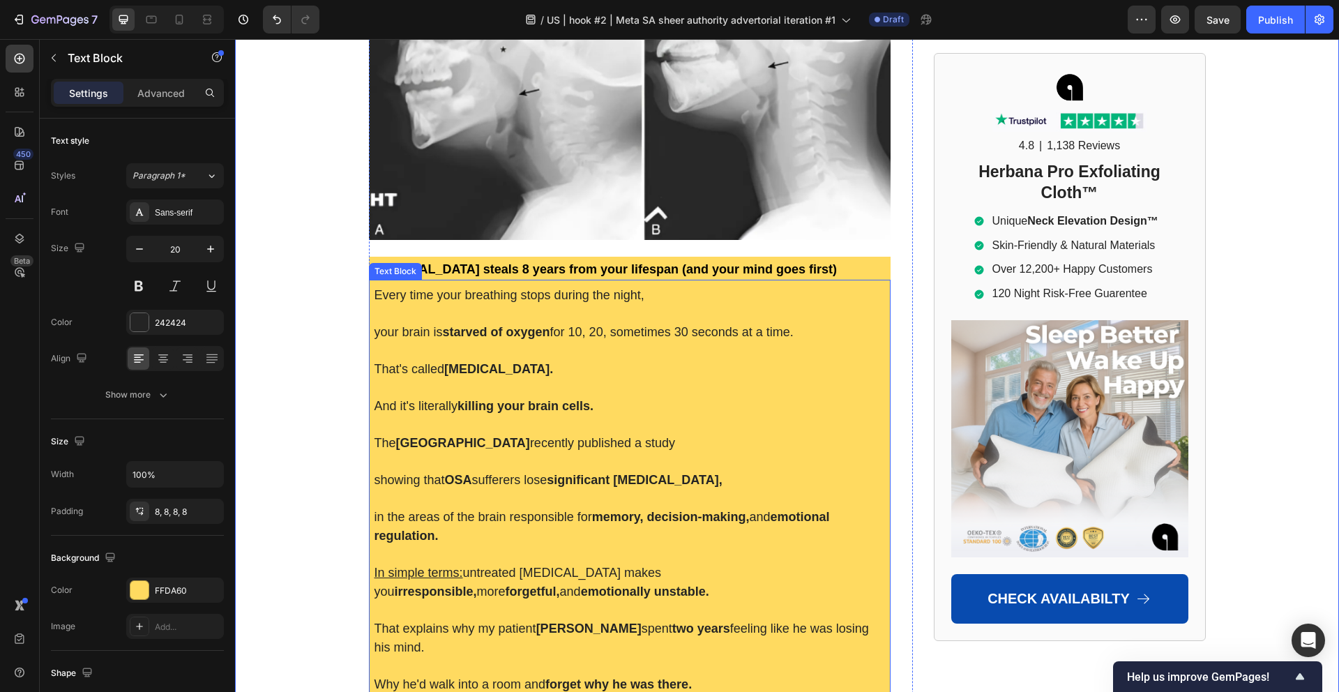
click at [496, 364] on strong "[MEDICAL_DATA]." at bounding box center [498, 369] width 109 height 14
click at [491, 333] on strong "starved of oxygen" at bounding box center [496, 332] width 107 height 14
click at [537, 290] on span "Every time your breathing stops during the night," at bounding box center [509, 295] width 270 height 14
click at [526, 325] on strong "starved of oxygen" at bounding box center [496, 332] width 107 height 14
click at [520, 359] on p "That's called hypoxia." at bounding box center [629, 368] width 510 height 19
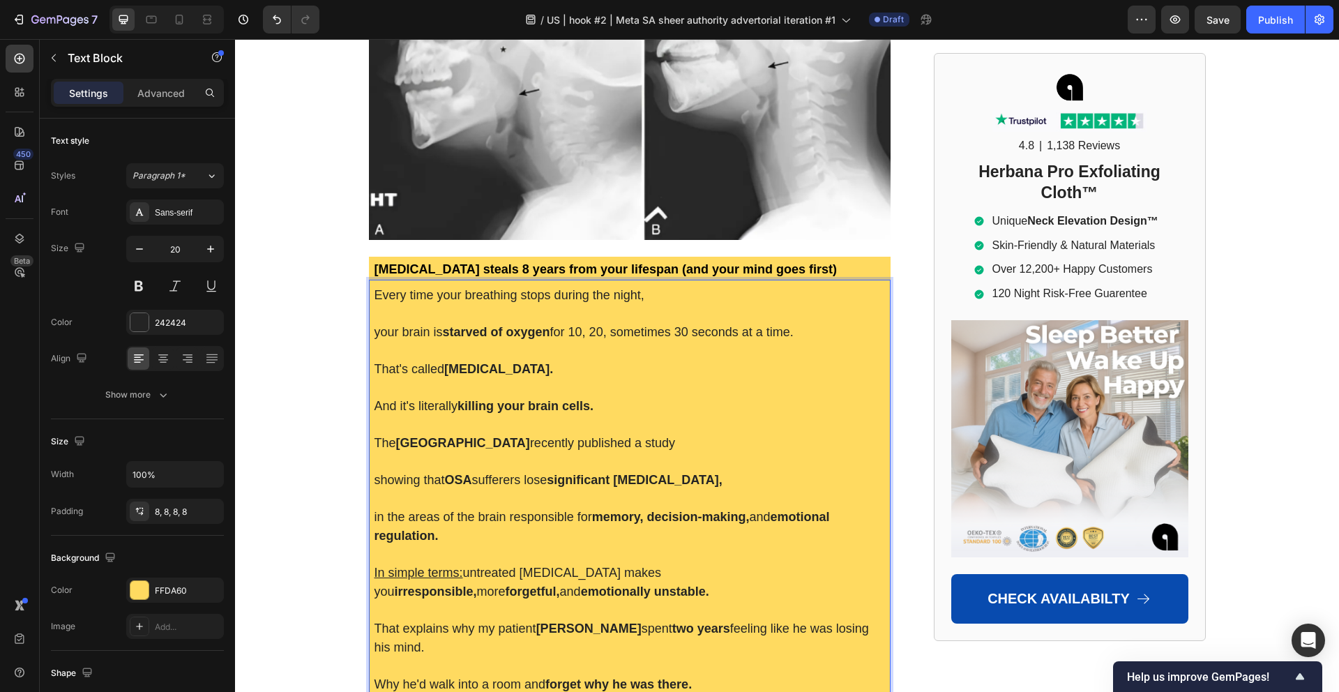
click at [531, 409] on strong "killing your brain cells." at bounding box center [525, 406] width 136 height 14
click at [530, 436] on strong "[GEOGRAPHIC_DATA]" at bounding box center [463, 443] width 134 height 14
click at [562, 474] on strong "significant [MEDICAL_DATA]," at bounding box center [634, 480] width 175 height 14
click at [563, 507] on p "in the areas of the brain responsible for memory, decision-making, and emotiona…" at bounding box center [629, 526] width 510 height 38
click at [576, 544] on p "Rich Text Editor. Editing area: main" at bounding box center [629, 553] width 510 height 18
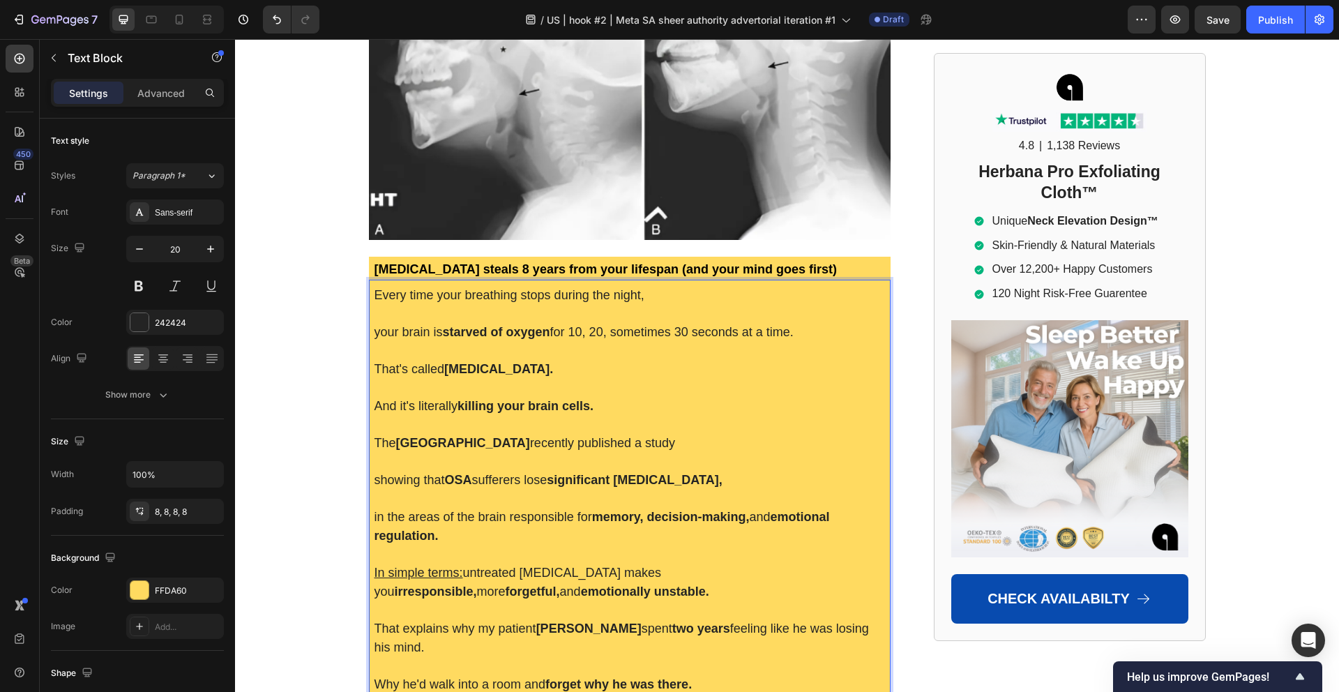
click at [570, 570] on span "In simple terms: untreated sleep apnea makes you irresponsible, more forgetful,…" at bounding box center [541, 581] width 335 height 33
click at [562, 547] on p "Rich Text Editor. Editing area: main" at bounding box center [629, 553] width 510 height 18
click at [554, 526] on p "in the areas of the brain responsible for memory, decision-making, and emotiona…" at bounding box center [629, 526] width 510 height 38
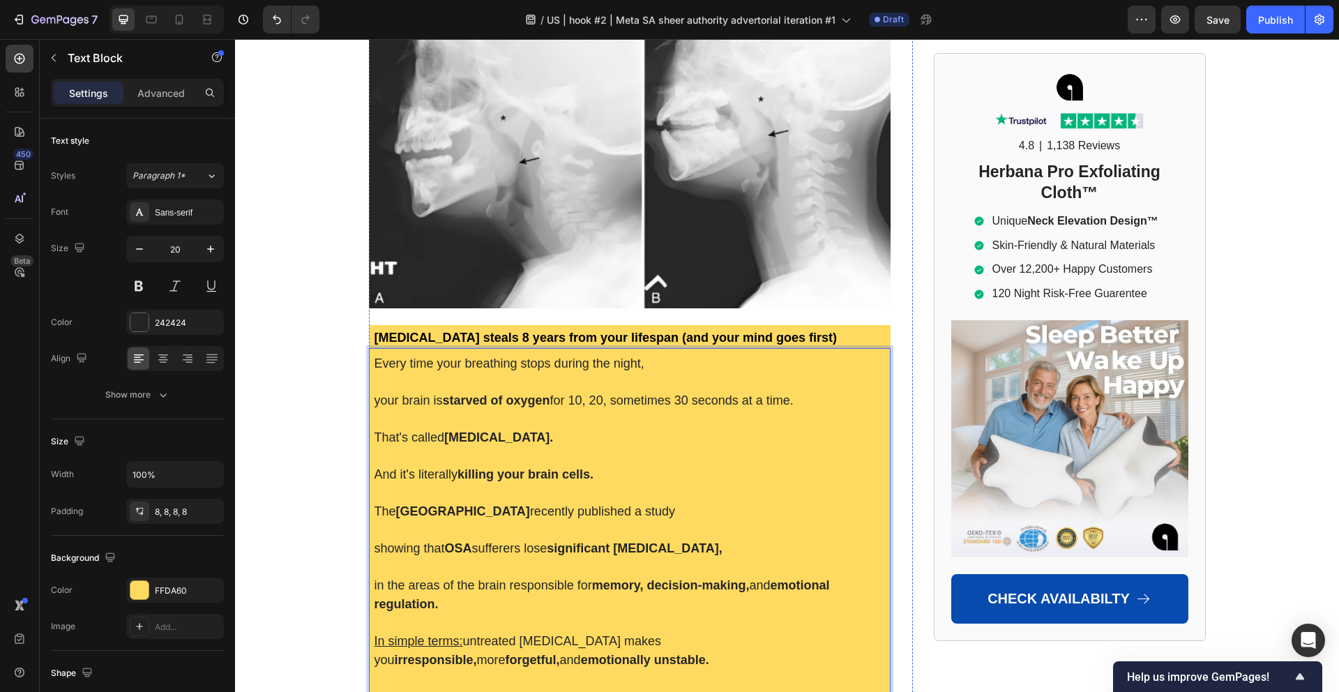
scroll to position [301, 0]
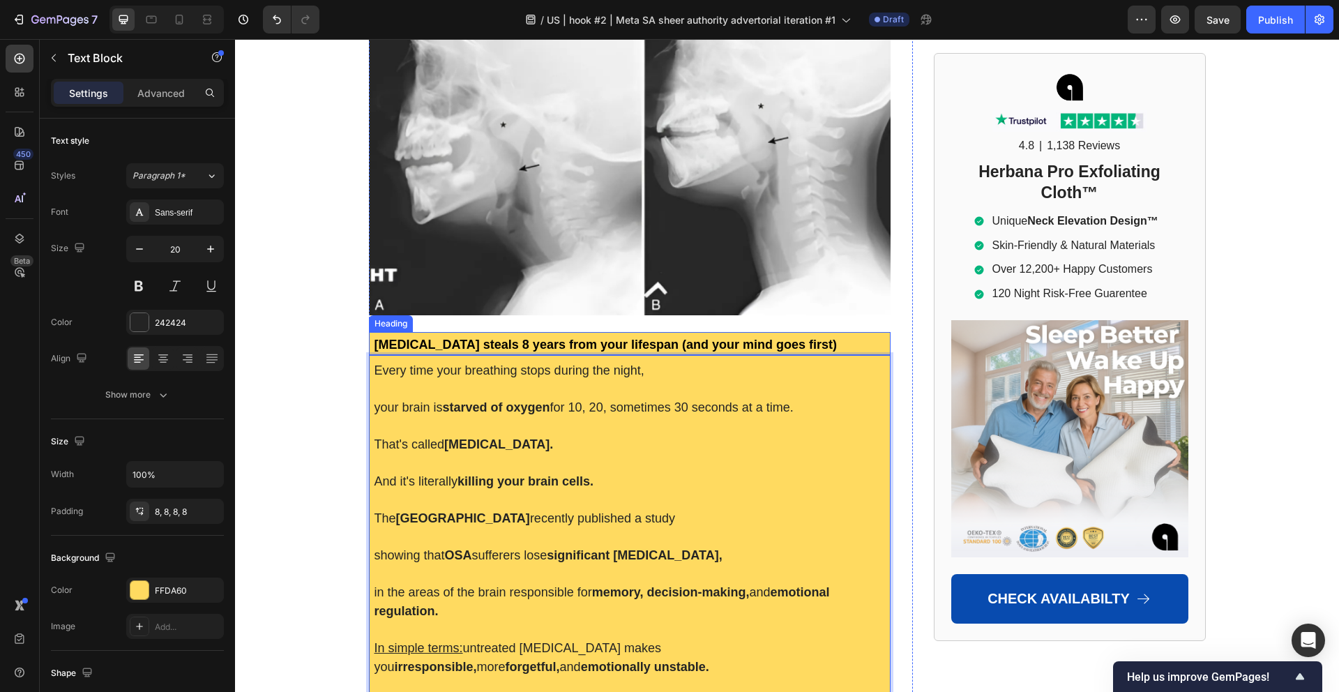
click at [511, 342] on strong "[MEDICAL_DATA] steals 8 years from your lifespan (and your mind goes first)" at bounding box center [605, 344] width 462 height 14
click at [498, 377] on p "Every time your breathing stops during the night," at bounding box center [629, 369] width 510 height 19
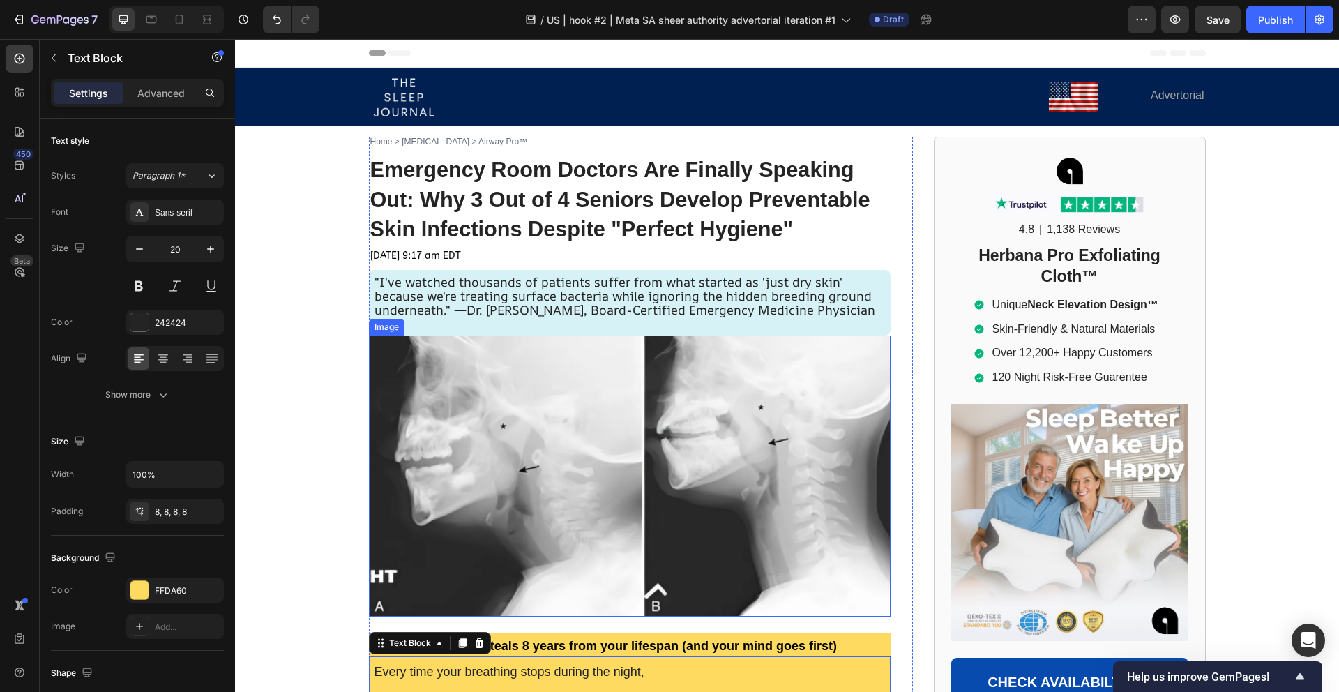
scroll to position [298, 0]
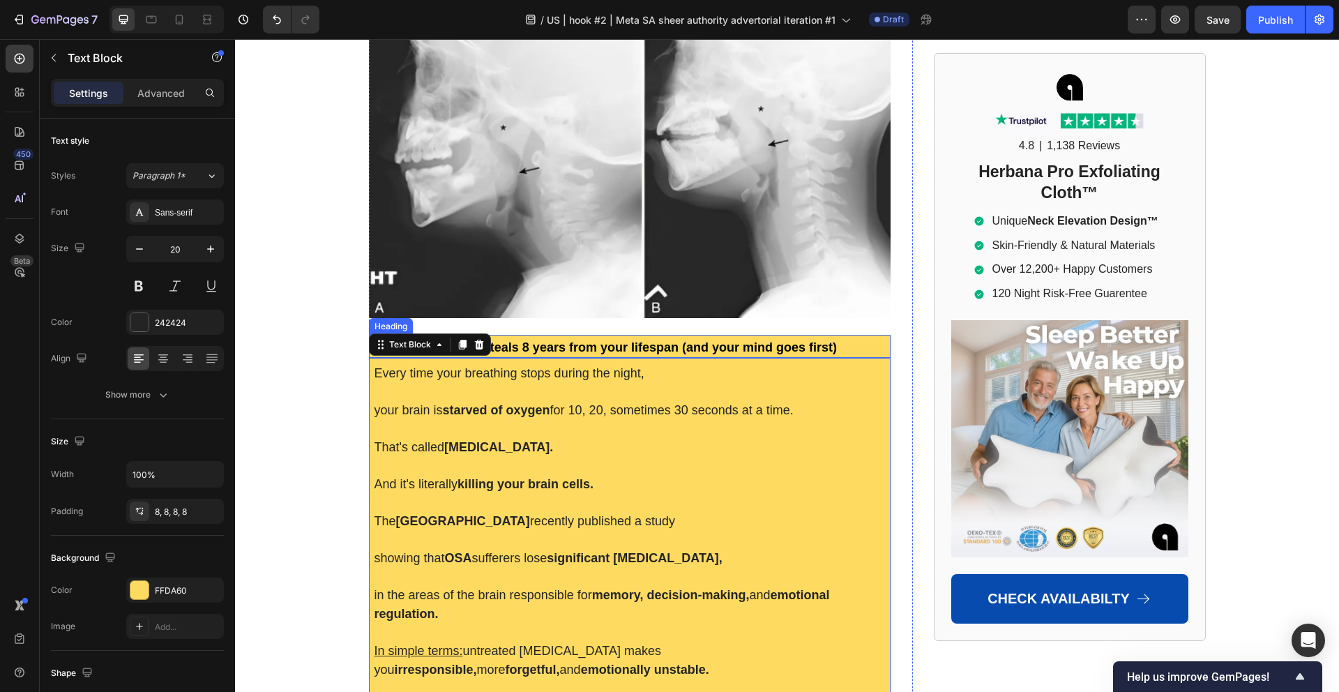
click at [558, 343] on strong "[MEDICAL_DATA] steals 8 years from your lifespan (and your mind goes first)" at bounding box center [605, 347] width 462 height 14
click at [545, 382] on p "Rich Text Editor. Editing area: main" at bounding box center [629, 391] width 510 height 18
click at [544, 342] on strong "[MEDICAL_DATA] steals 8 years from your lifespan (and your mind goes first)" at bounding box center [605, 347] width 462 height 14
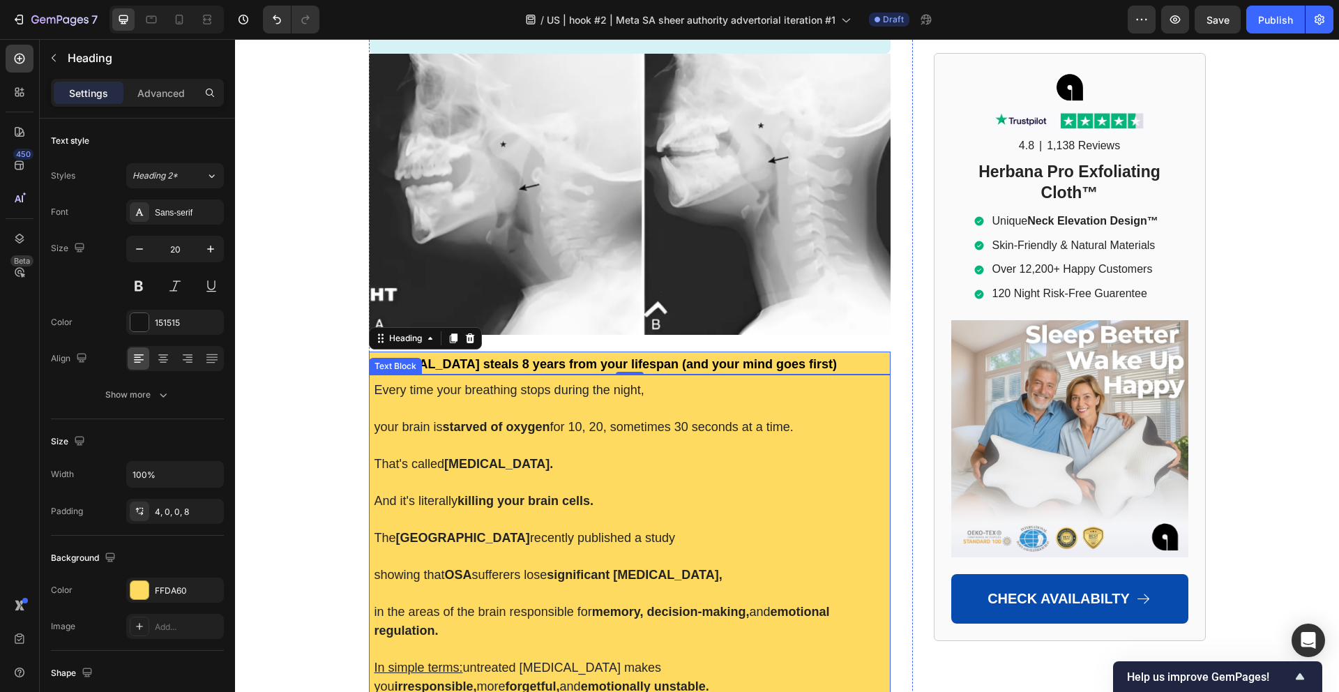
scroll to position [0, 0]
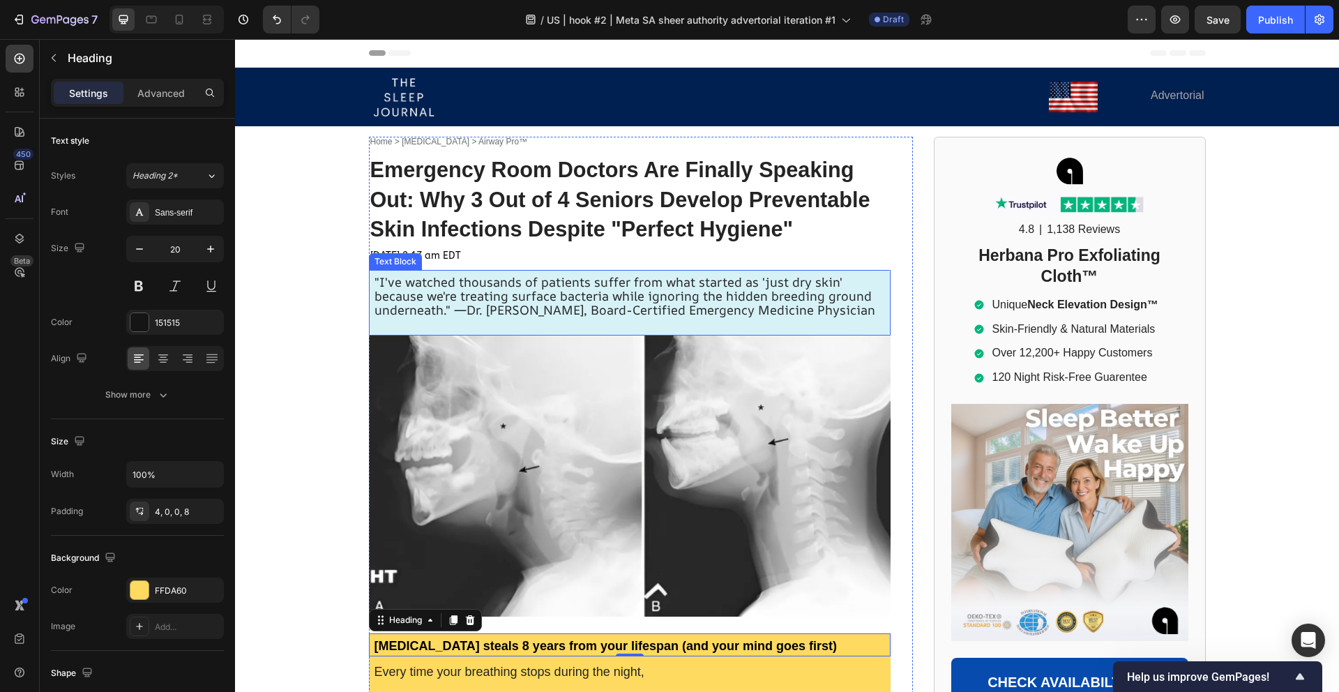
click at [498, 309] on span ""I've watched thousands of patients suffer from what started as 'just dry skin'…" at bounding box center [624, 295] width 501 height 45
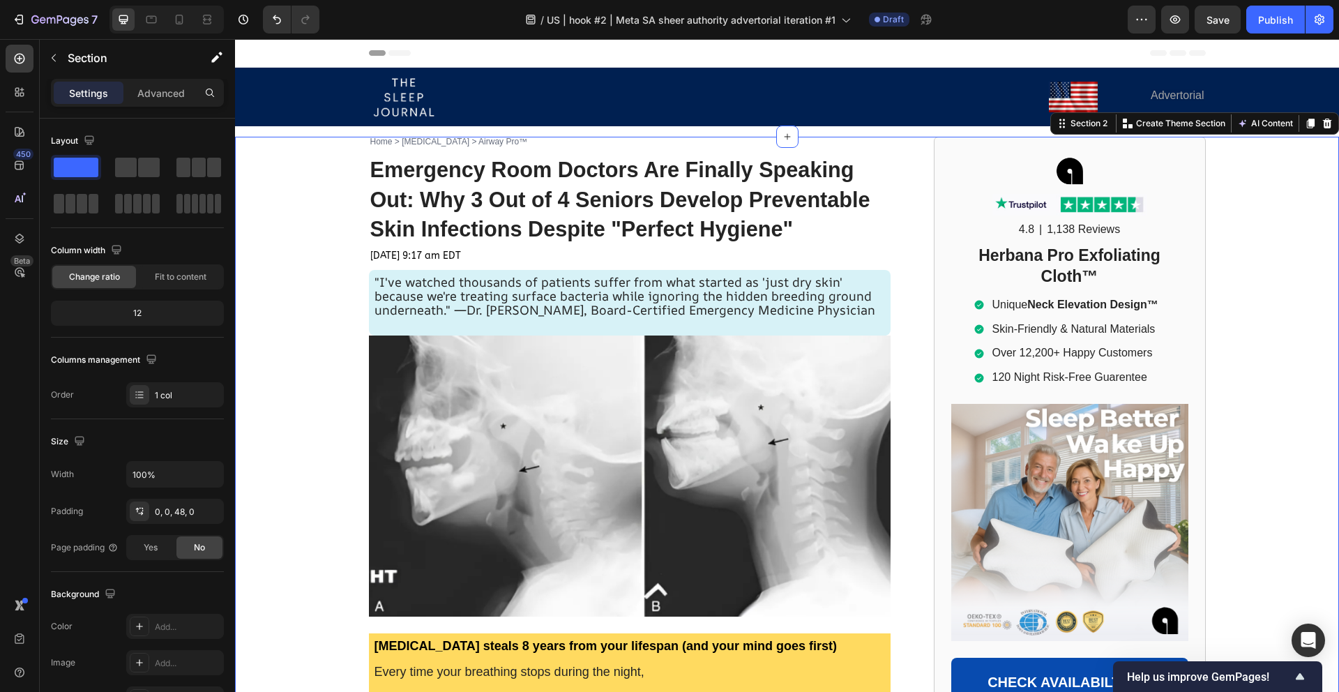
click at [351, 115] on div "Image Image Advertorial Text Block Row Row" at bounding box center [787, 97] width 1076 height 59
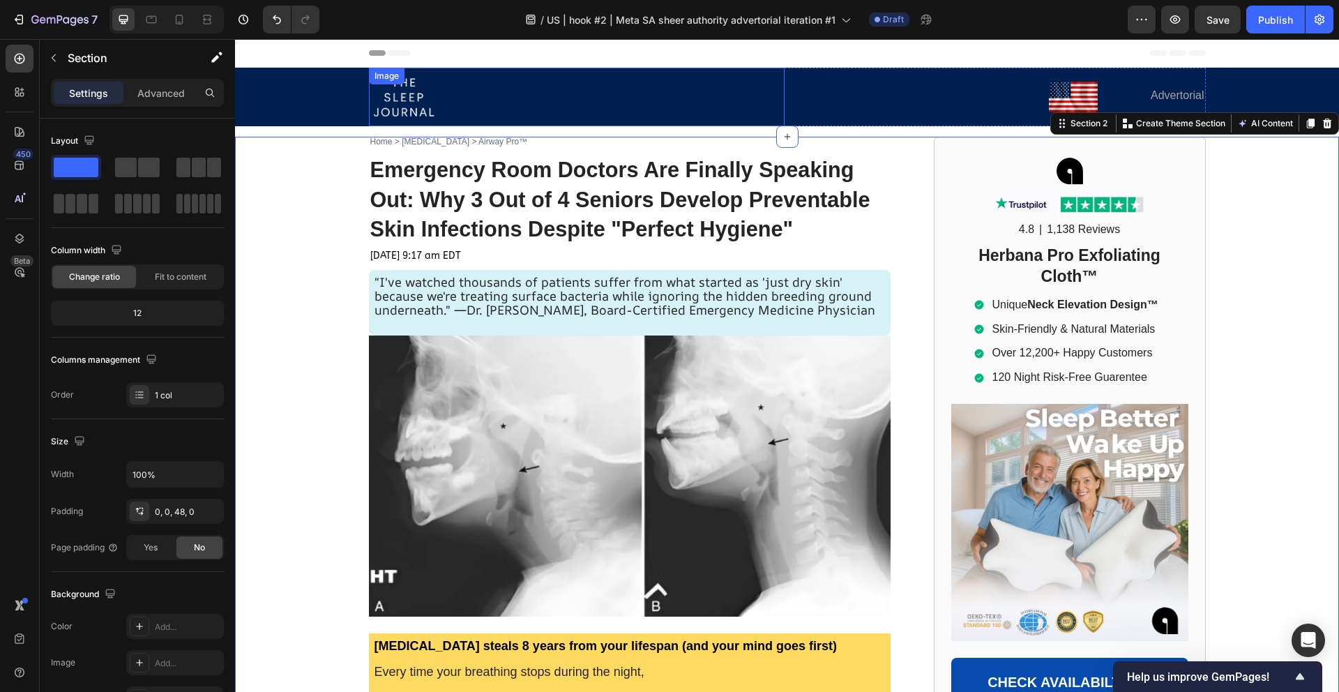
click at [406, 106] on img at bounding box center [404, 97] width 70 height 59
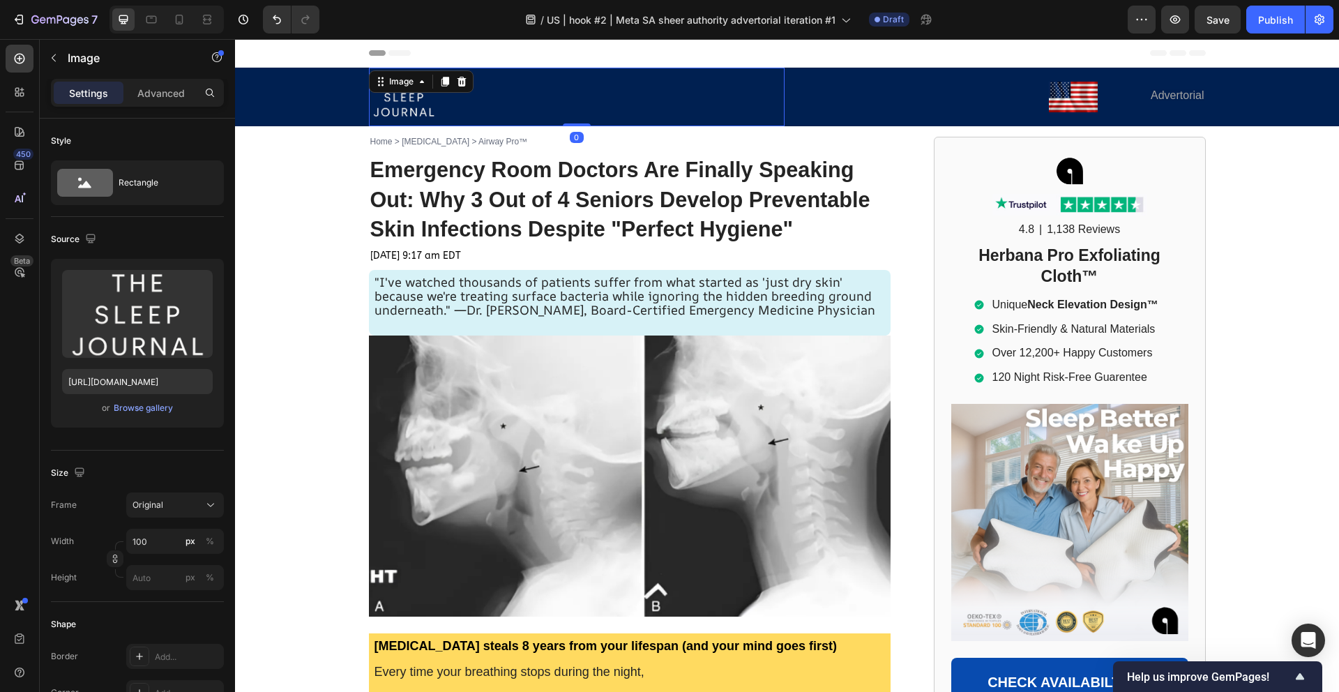
click at [405, 107] on img at bounding box center [404, 97] width 70 height 59
click at [411, 103] on img at bounding box center [404, 97] width 70 height 59
click at [412, 102] on img at bounding box center [404, 97] width 70 height 59
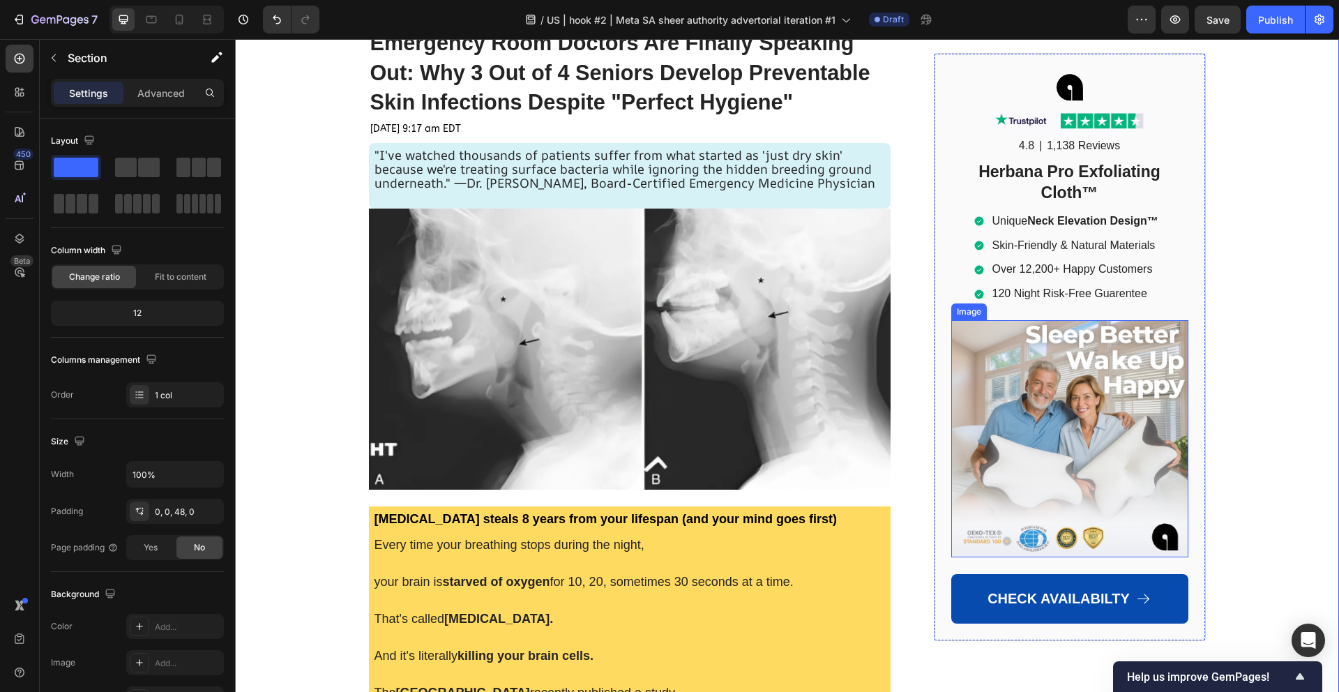
scroll to position [130, 0]
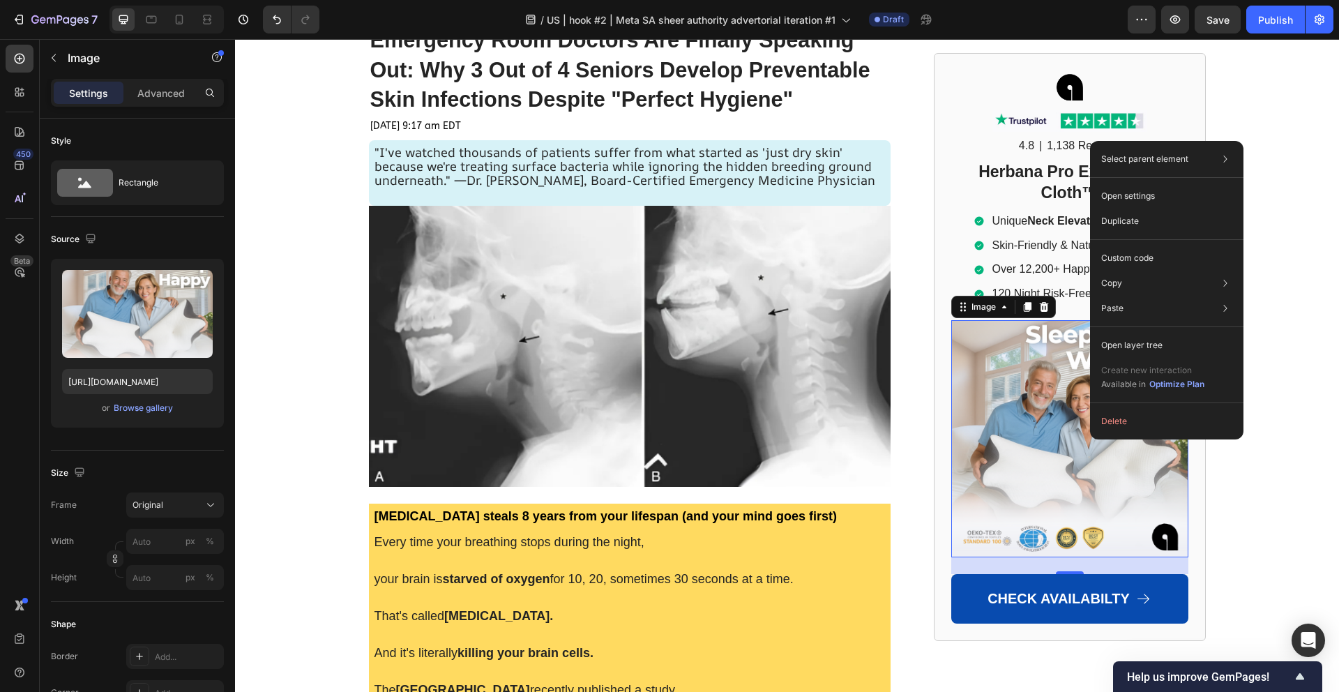
click at [1007, 393] on img at bounding box center [1069, 438] width 237 height 237
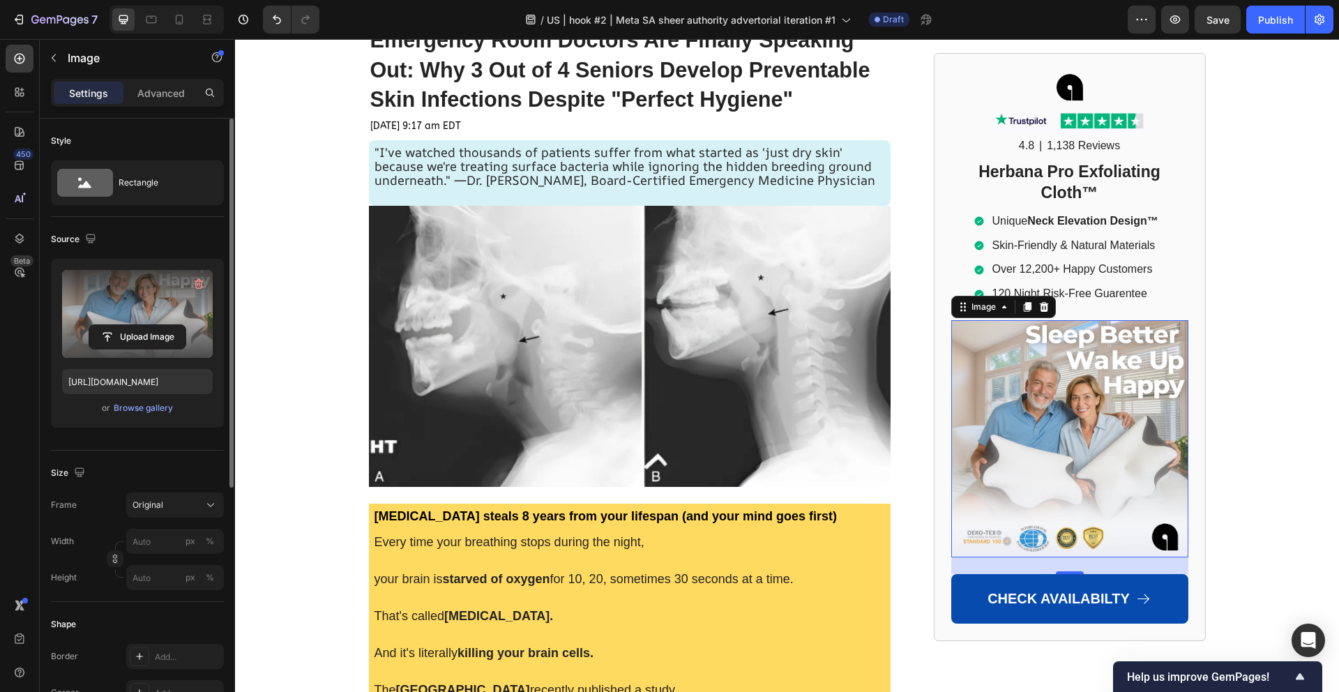
drag, startPoint x: 164, startPoint y: 310, endPoint x: 106, endPoint y: 306, distance: 58.0
click at [106, 306] on label at bounding box center [137, 314] width 151 height 88
click at [106, 325] on input "file" at bounding box center [137, 337] width 96 height 24
click at [128, 332] on input "file" at bounding box center [137, 337] width 96 height 24
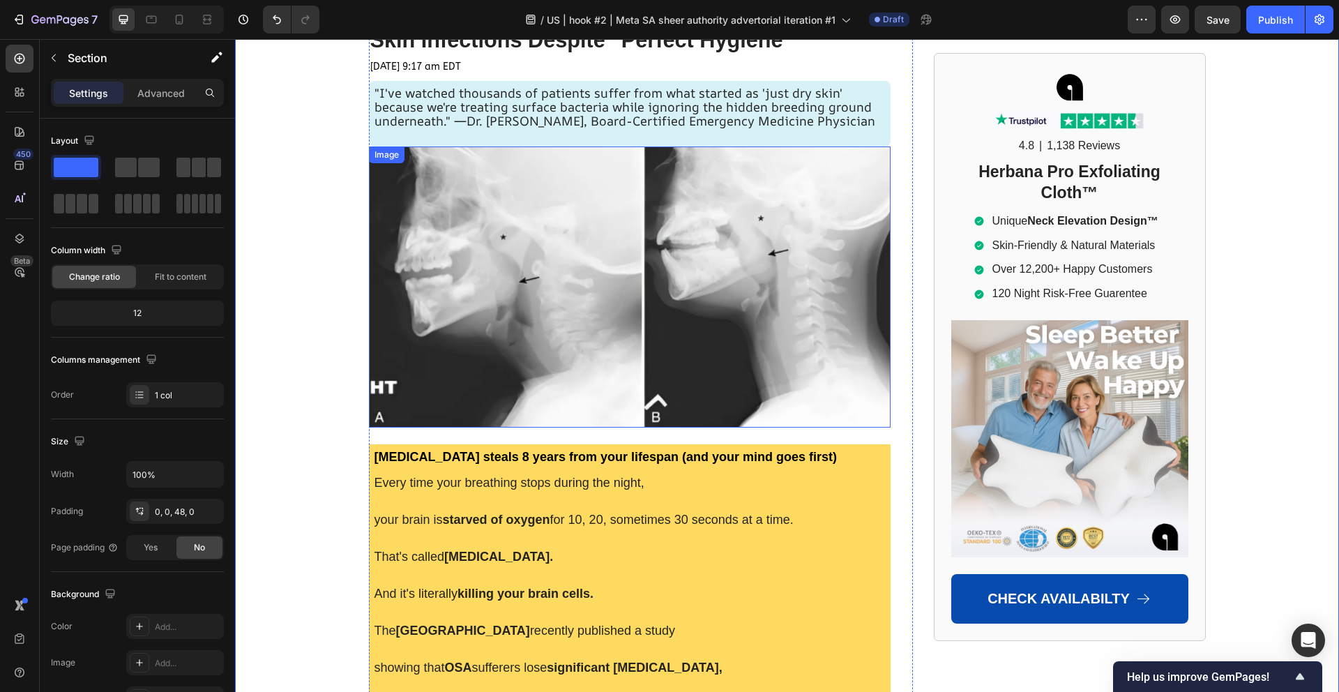
scroll to position [0, 0]
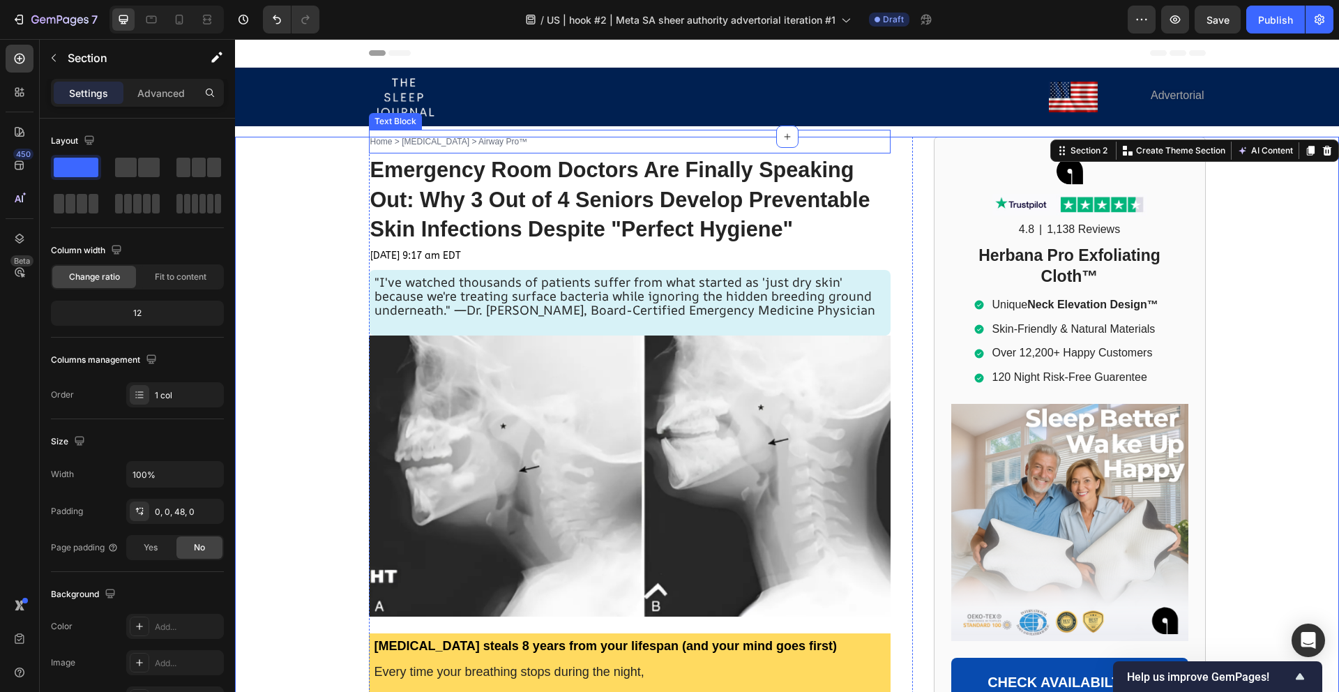
click at [429, 144] on span "Home > [MEDICAL_DATA] > Airway Pro™" at bounding box center [449, 142] width 158 height 10
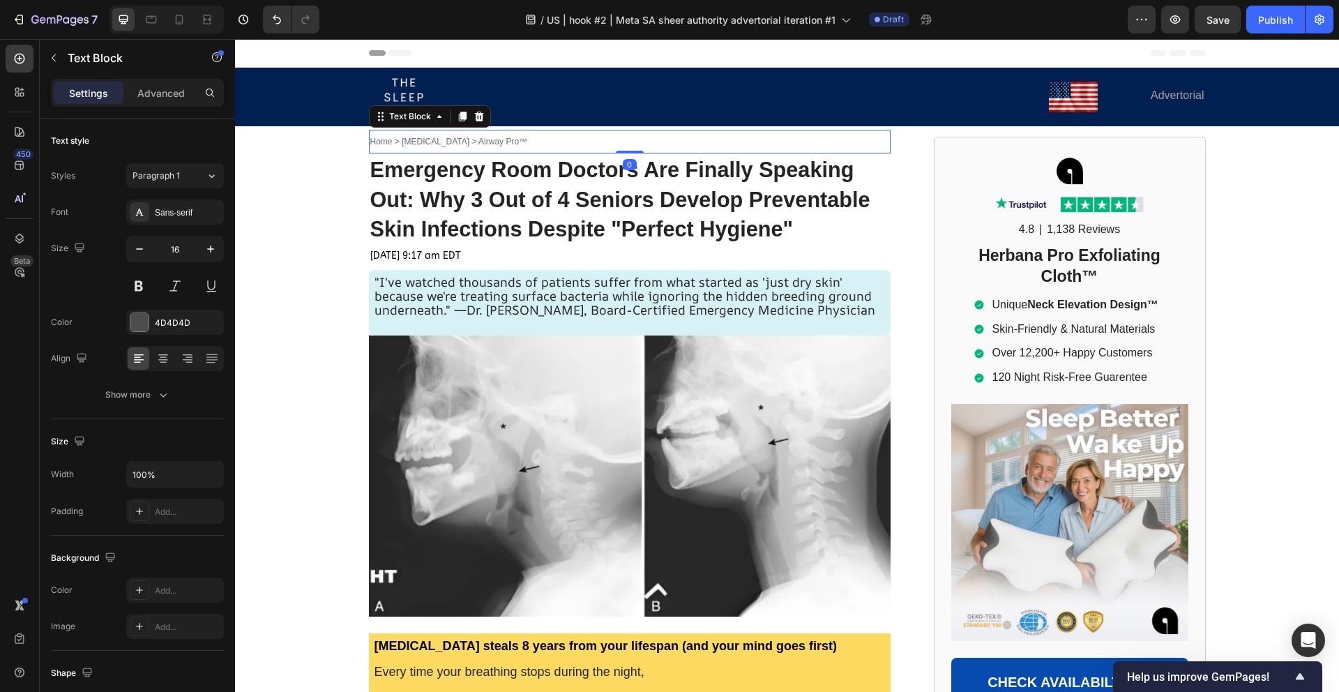
click at [432, 142] on span "Home > [MEDICAL_DATA] > Airway Pro™" at bounding box center [449, 142] width 158 height 10
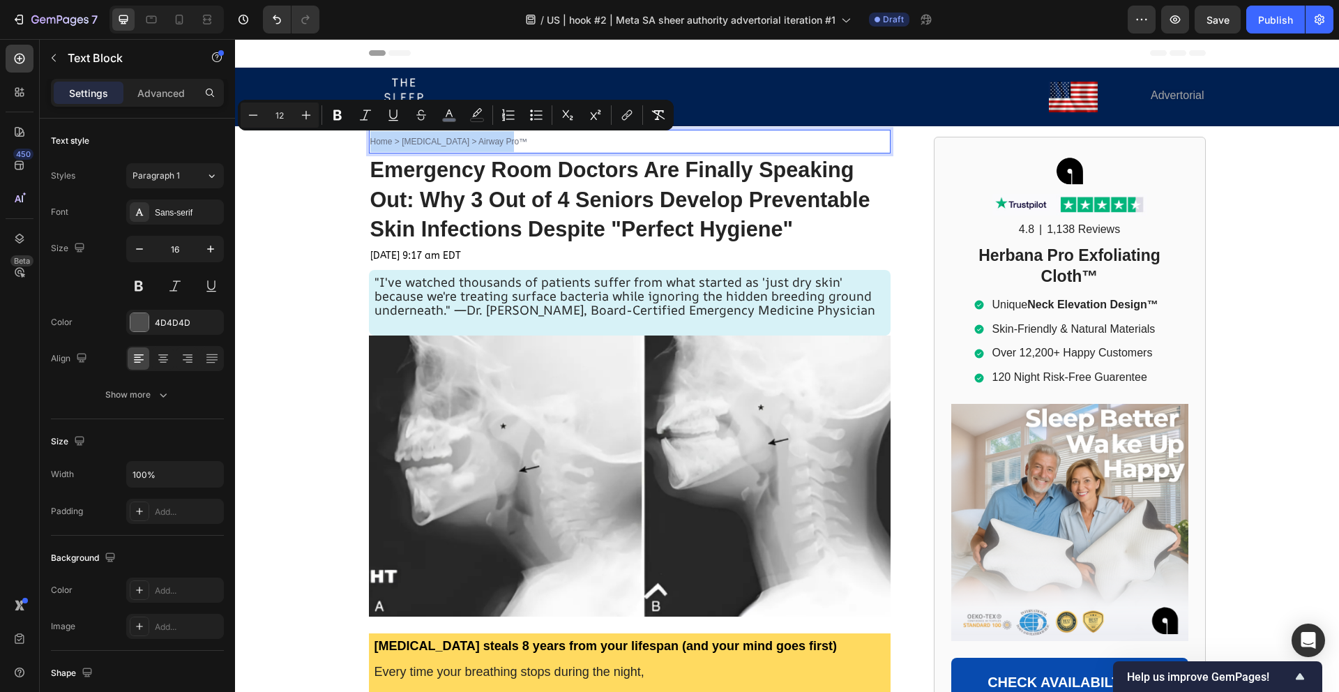
click at [423, 143] on span "Home > [MEDICAL_DATA] > Airway Pro™" at bounding box center [449, 142] width 158 height 10
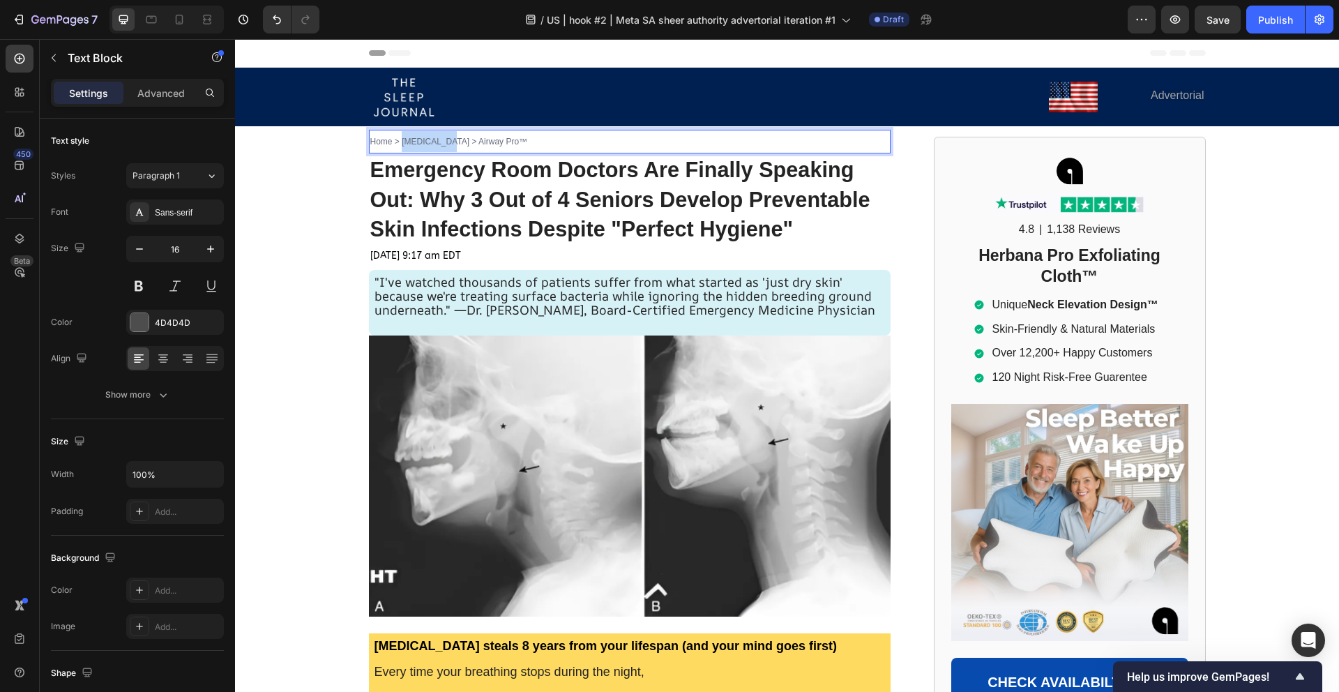
drag, startPoint x: 404, startPoint y: 142, endPoint x: 448, endPoint y: 142, distance: 43.9
click at [448, 142] on span "Home > [MEDICAL_DATA] > Airway Pro™" at bounding box center [449, 142] width 158 height 10
click at [510, 139] on span "Home > Bacterial Infections > Airway Pro™" at bounding box center [450, 142] width 160 height 10
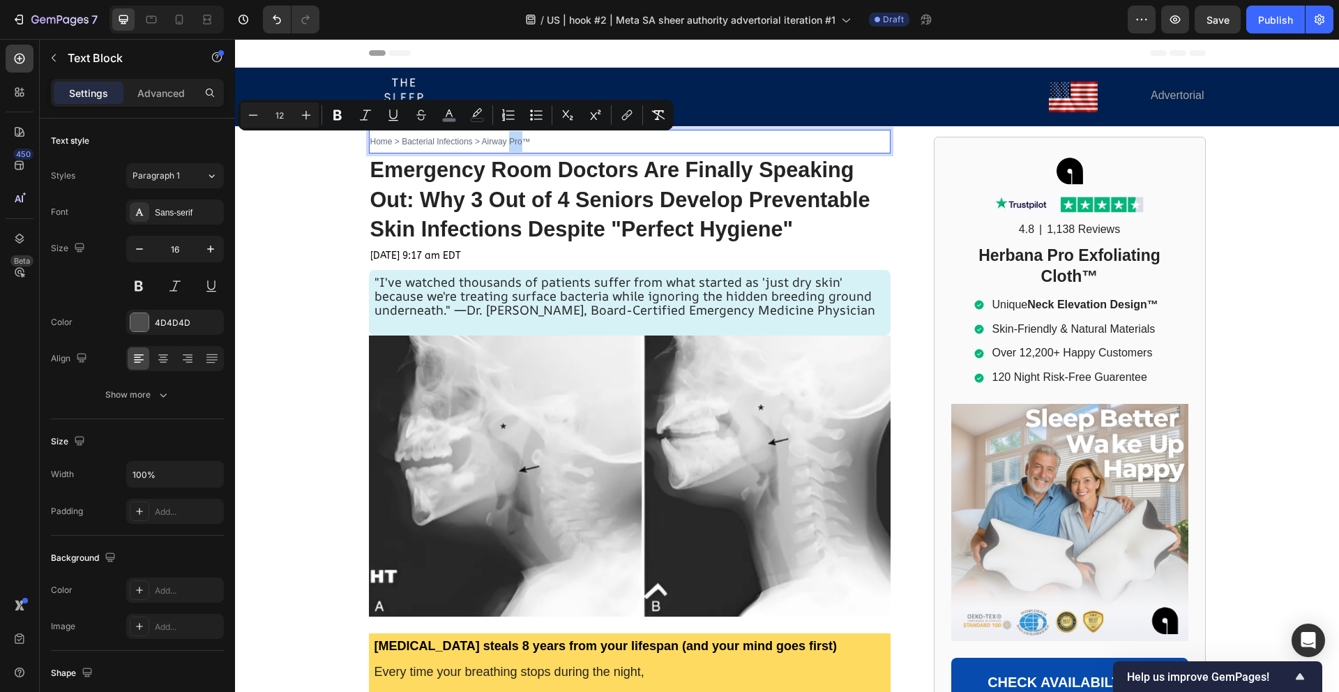
click at [520, 139] on span "Home > Bacterial Infections > Airway Pro™" at bounding box center [450, 142] width 160 height 10
drag, startPoint x: 528, startPoint y: 139, endPoint x: 482, endPoint y: 143, distance: 46.1
click at [482, 143] on span "Home > Bacterial Infections > Airway Pro™" at bounding box center [450, 142] width 160 height 10
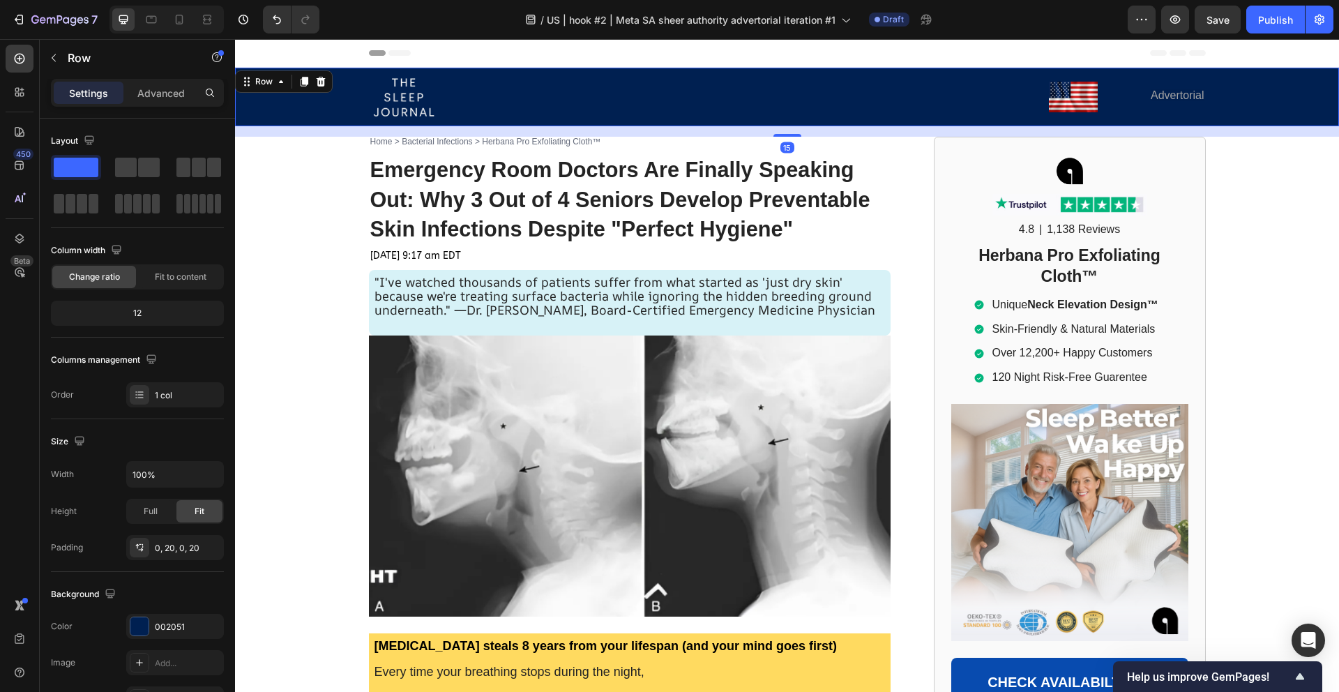
click at [296, 120] on div "Image Image Advertorial Text Block Row Row" at bounding box center [787, 97] width 1076 height 59
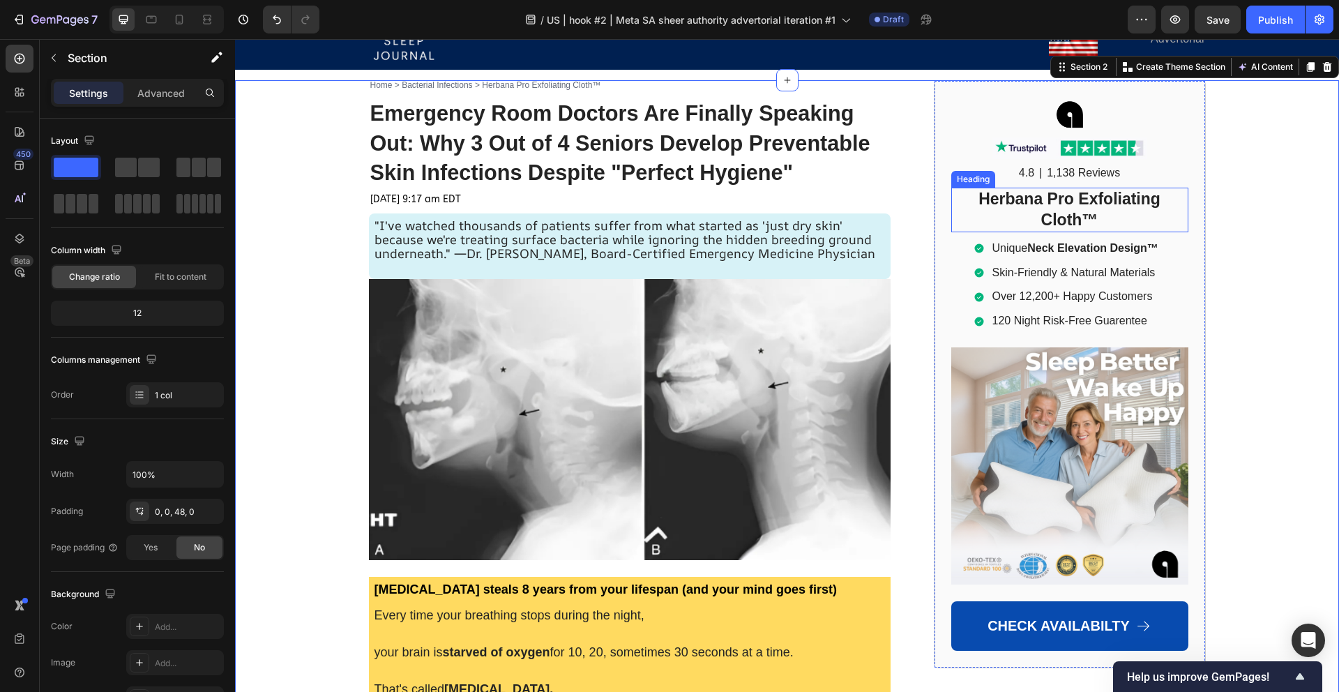
scroll to position [146, 0]
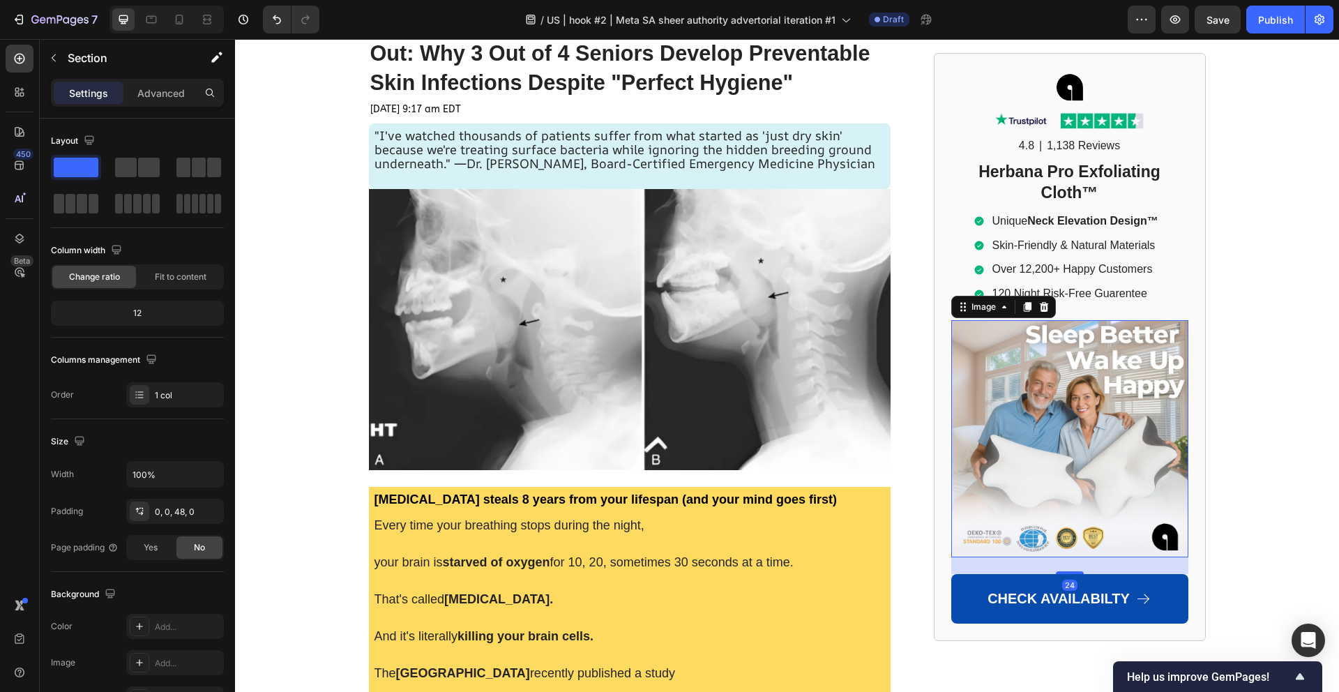
click at [1060, 356] on img at bounding box center [1069, 438] width 237 height 237
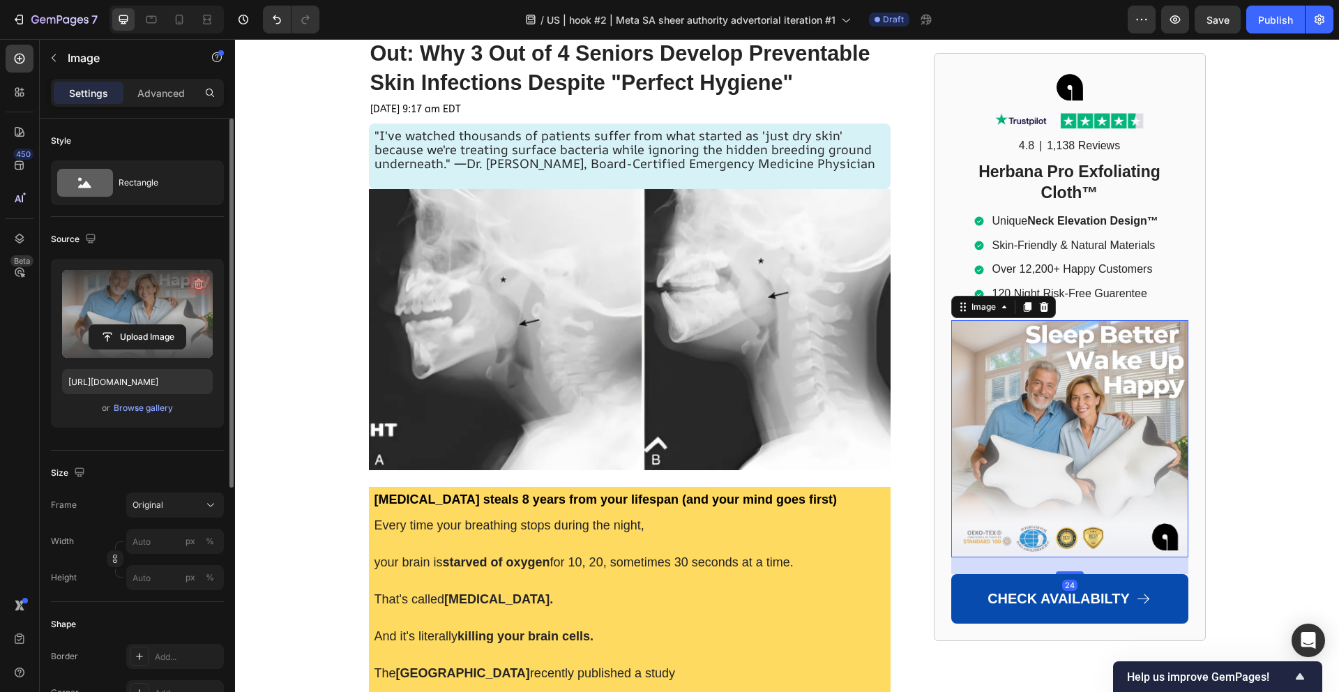
click at [205, 278] on icon "button" at bounding box center [199, 284] width 14 height 14
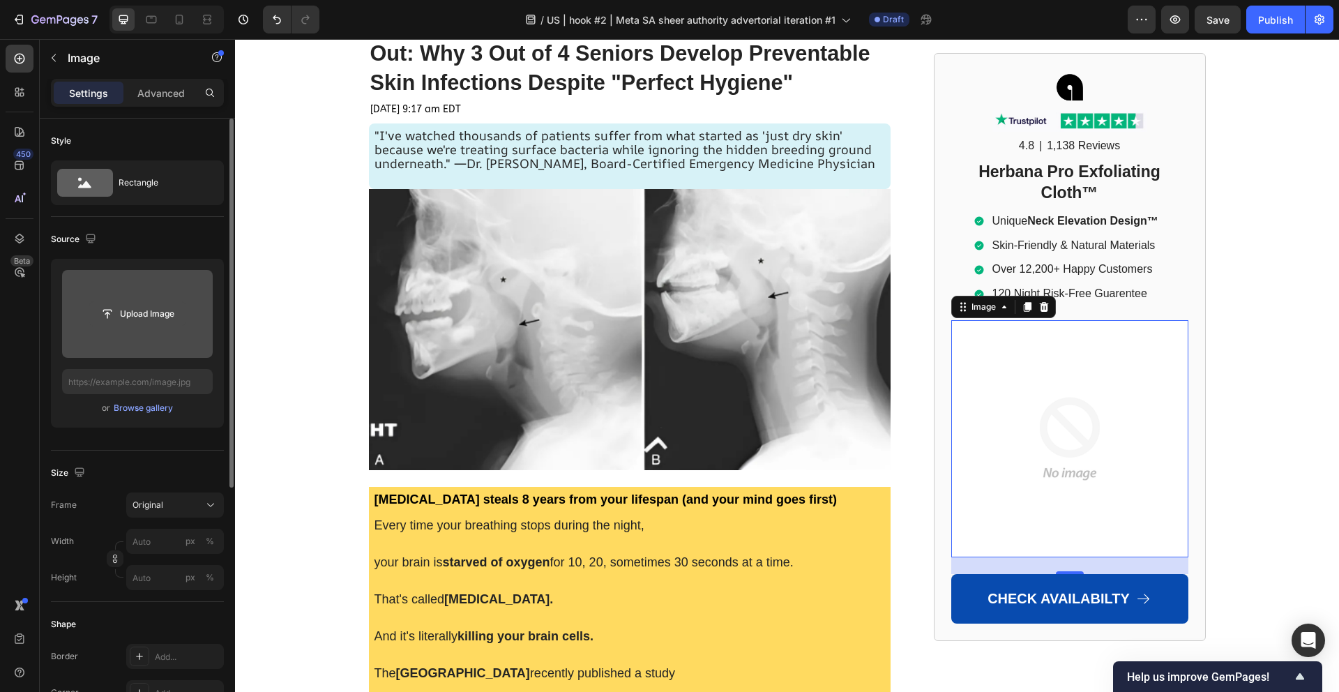
click at [151, 317] on input "file" at bounding box center [137, 314] width 96 height 24
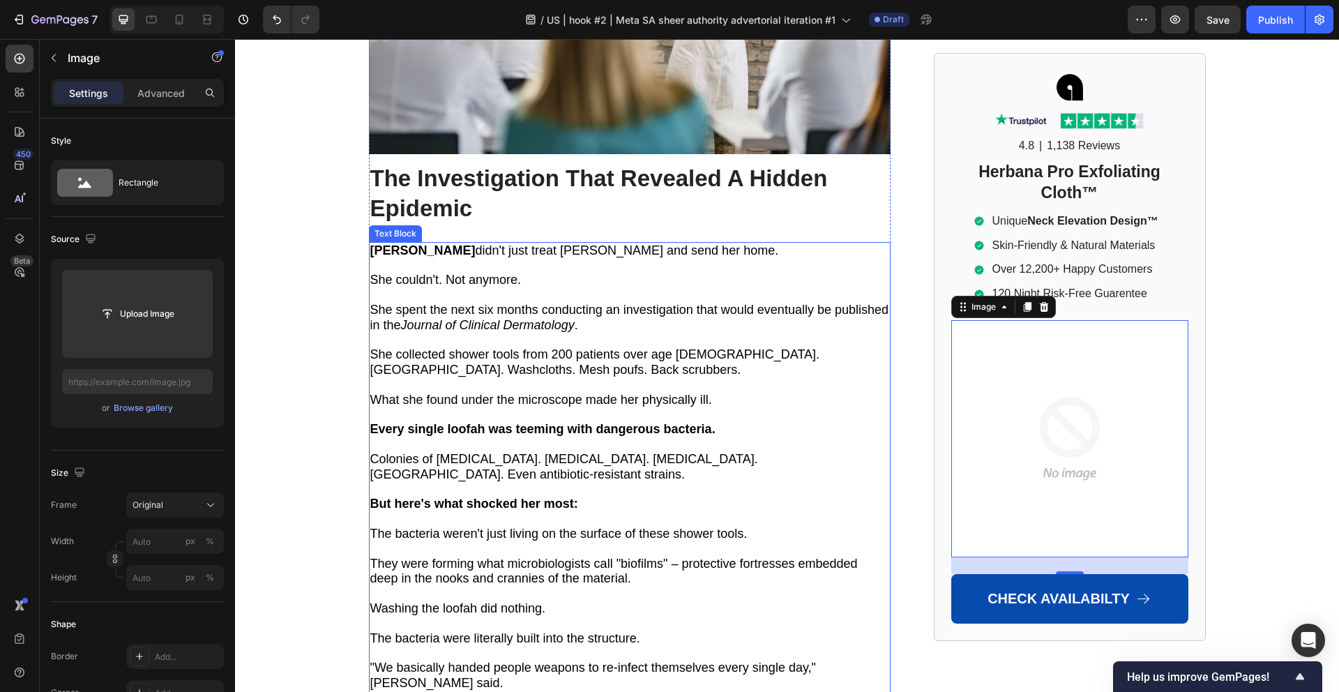
scroll to position [2982, 0]
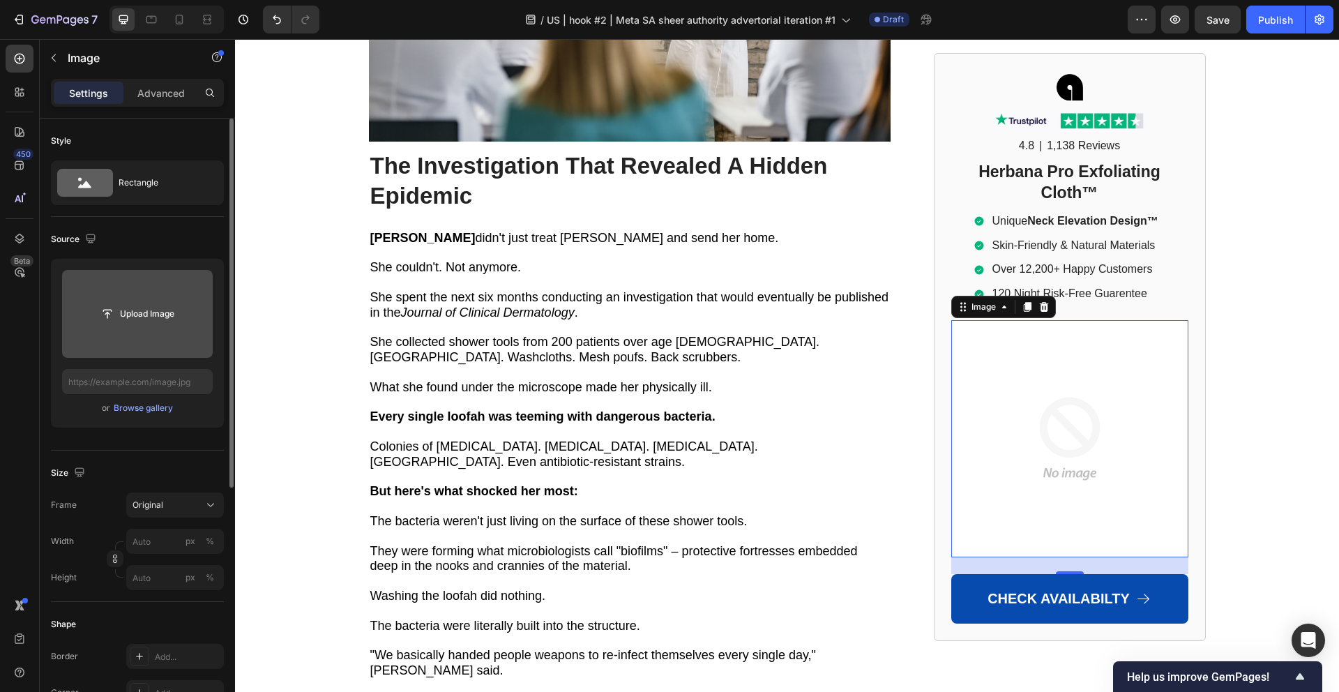
click at [152, 309] on input "file" at bounding box center [137, 314] width 96 height 24
click at [150, 310] on input "file" at bounding box center [137, 314] width 96 height 24
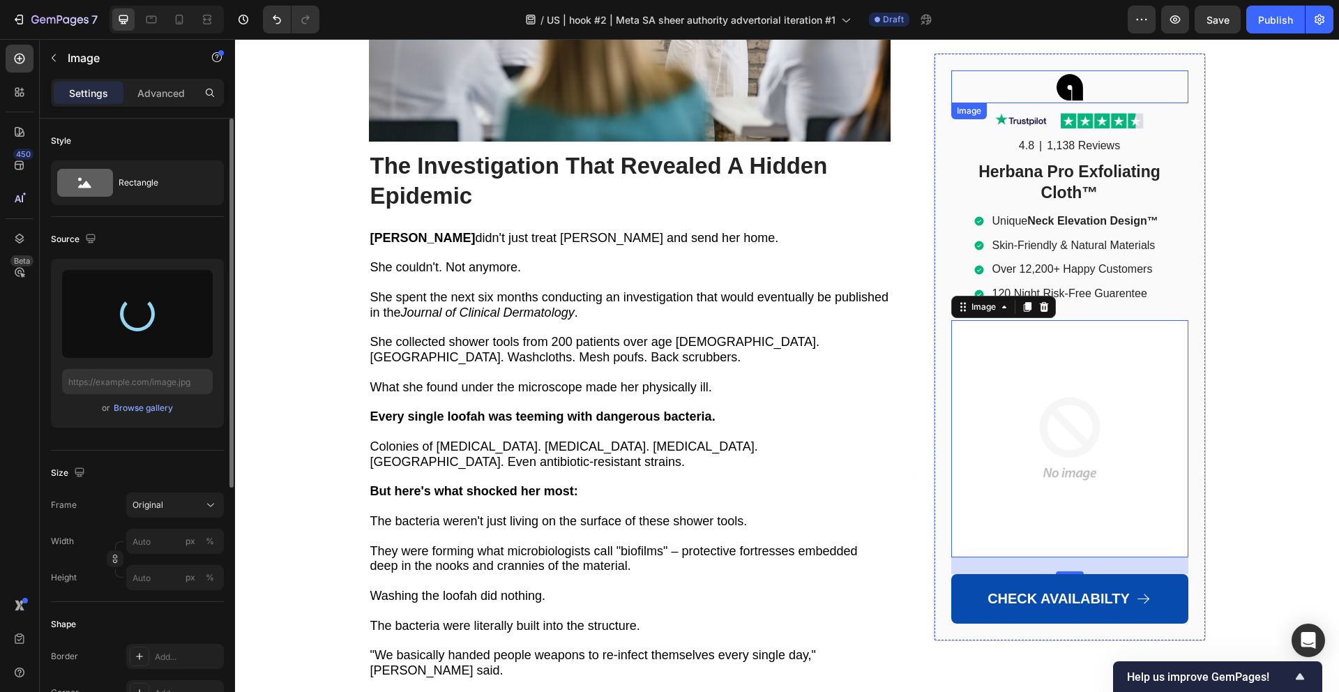
click at [1077, 85] on img at bounding box center [1069, 86] width 49 height 33
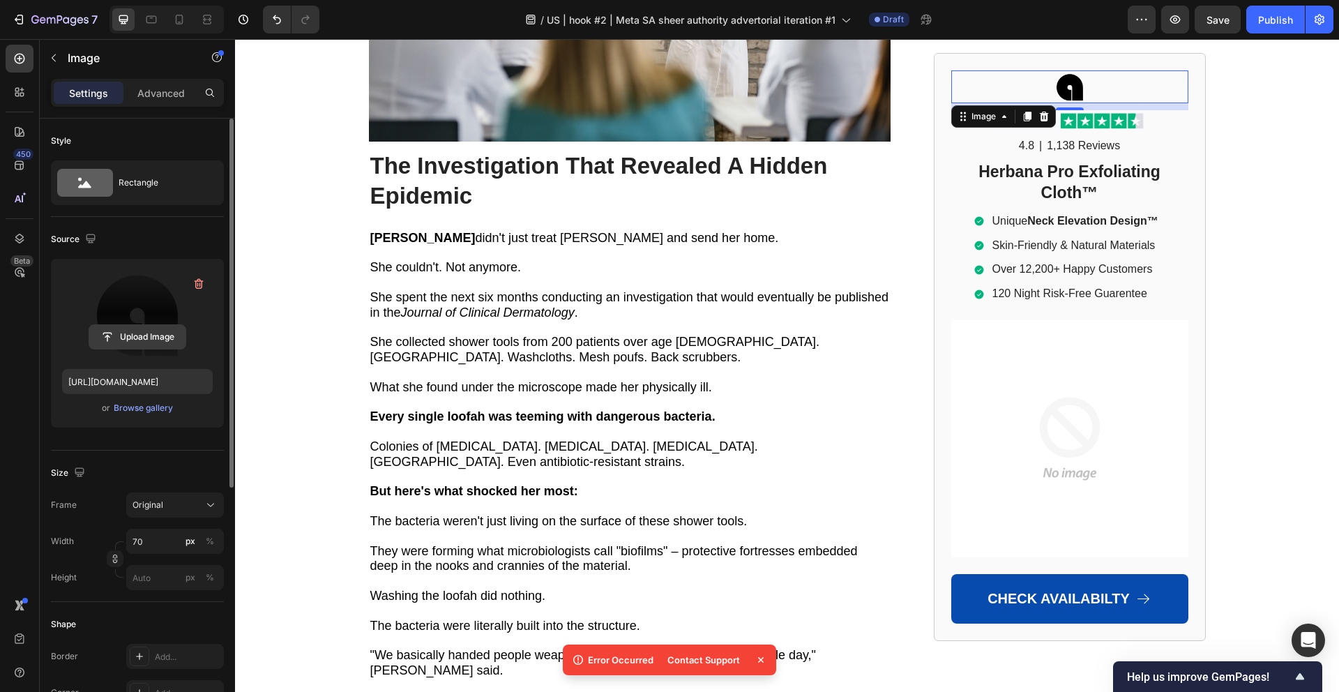
click at [128, 330] on input "file" at bounding box center [137, 337] width 96 height 24
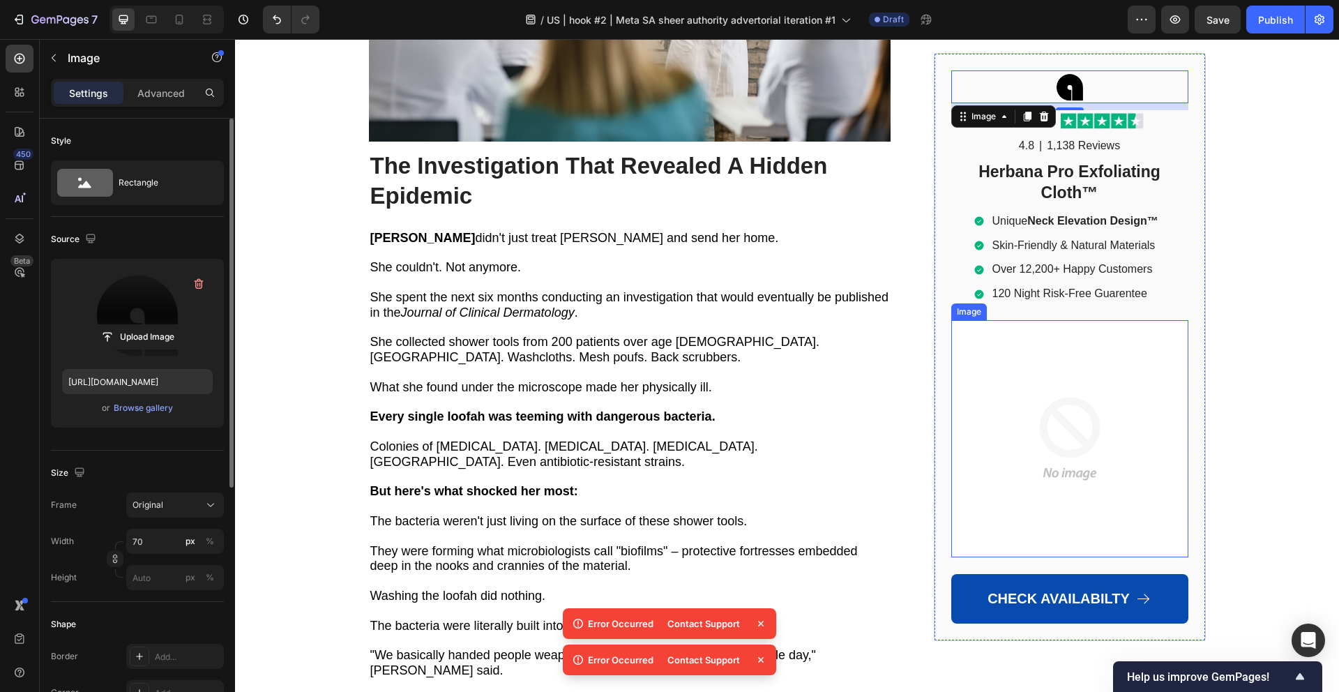
click at [1055, 438] on img at bounding box center [1069, 438] width 237 height 237
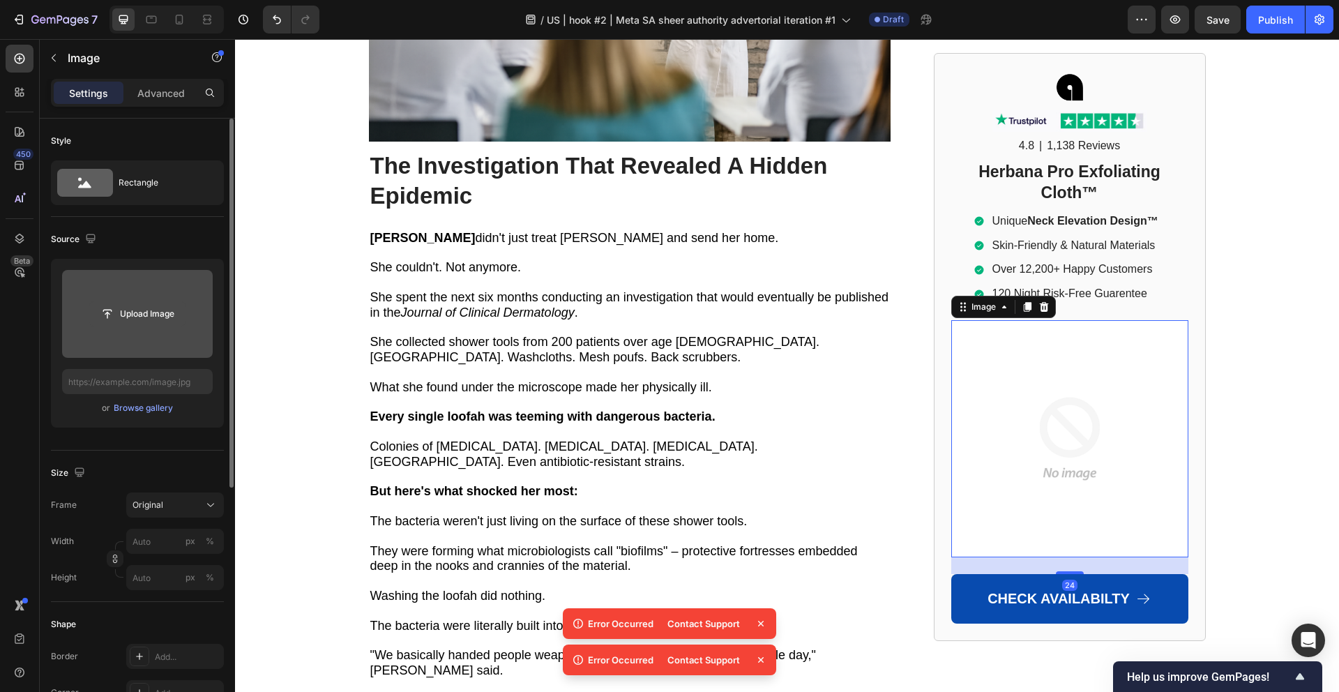
click at [133, 313] on input "file" at bounding box center [137, 314] width 96 height 24
click at [148, 404] on div "Browse gallery" at bounding box center [143, 408] width 59 height 13
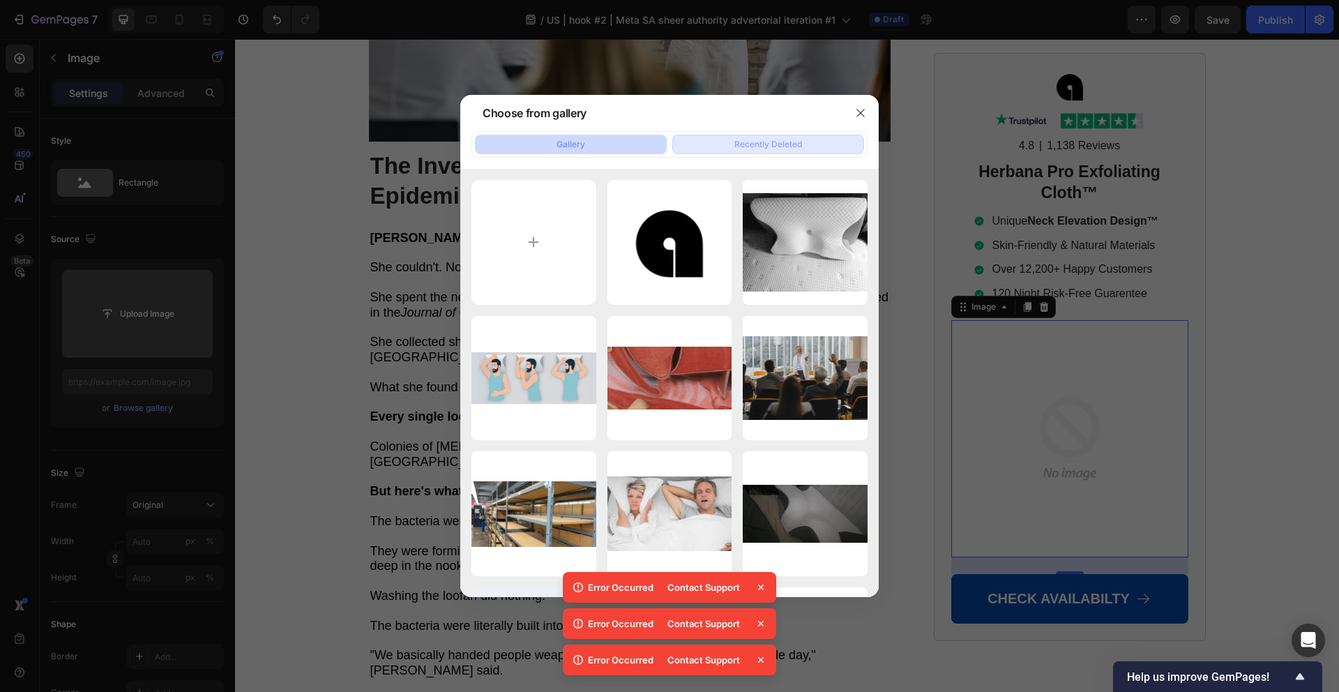
click at [807, 139] on button "Recently Deleted" at bounding box center [768, 145] width 192 height 20
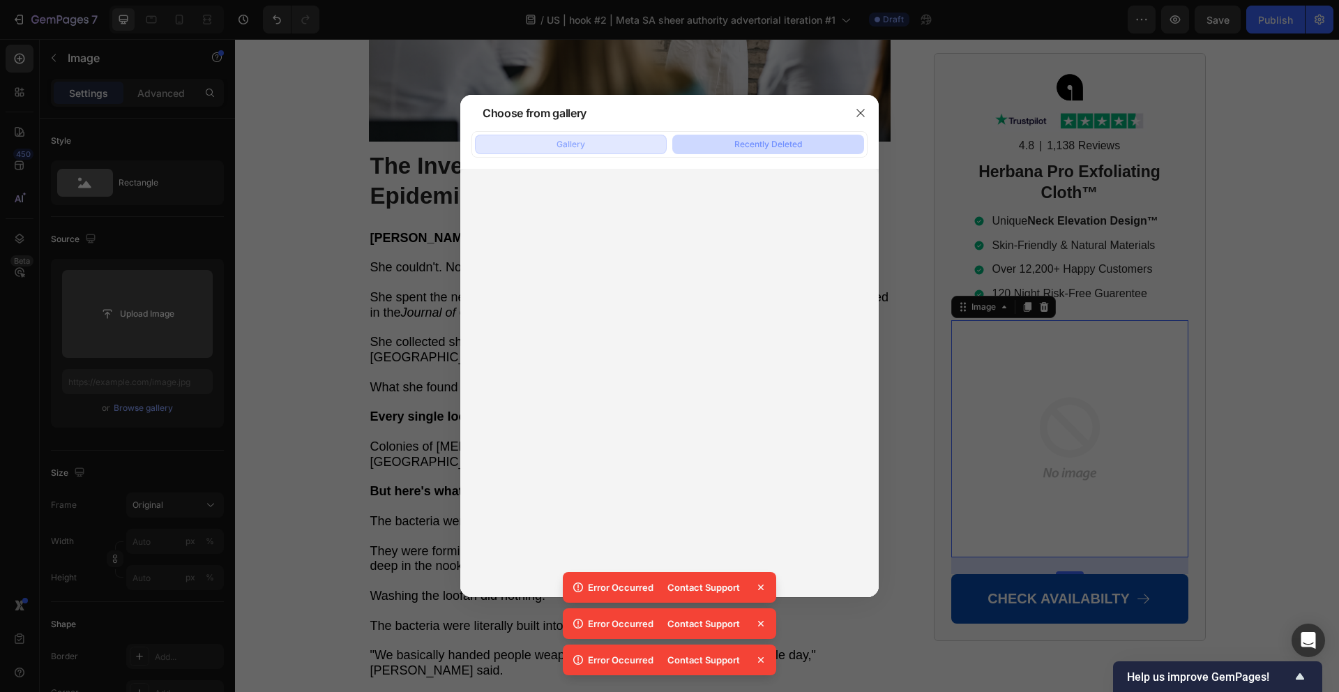
click at [539, 144] on button "Gallery" at bounding box center [571, 145] width 192 height 20
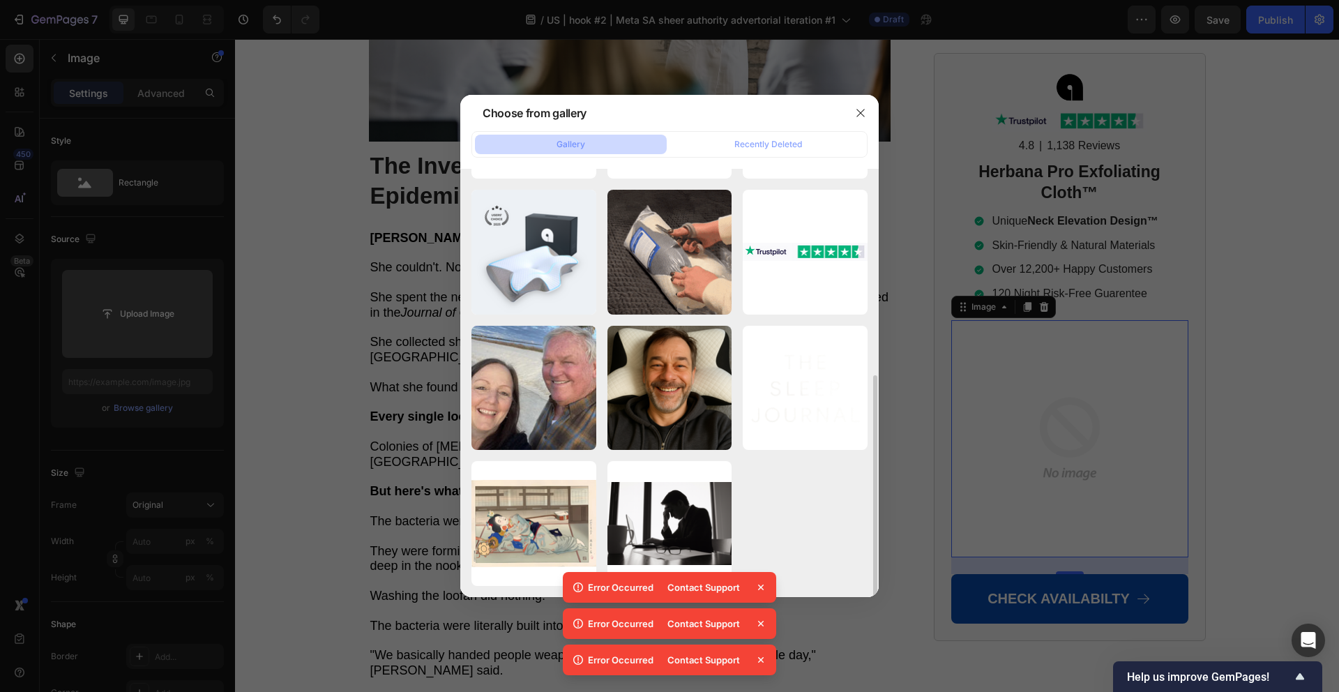
scroll to position [0, 0]
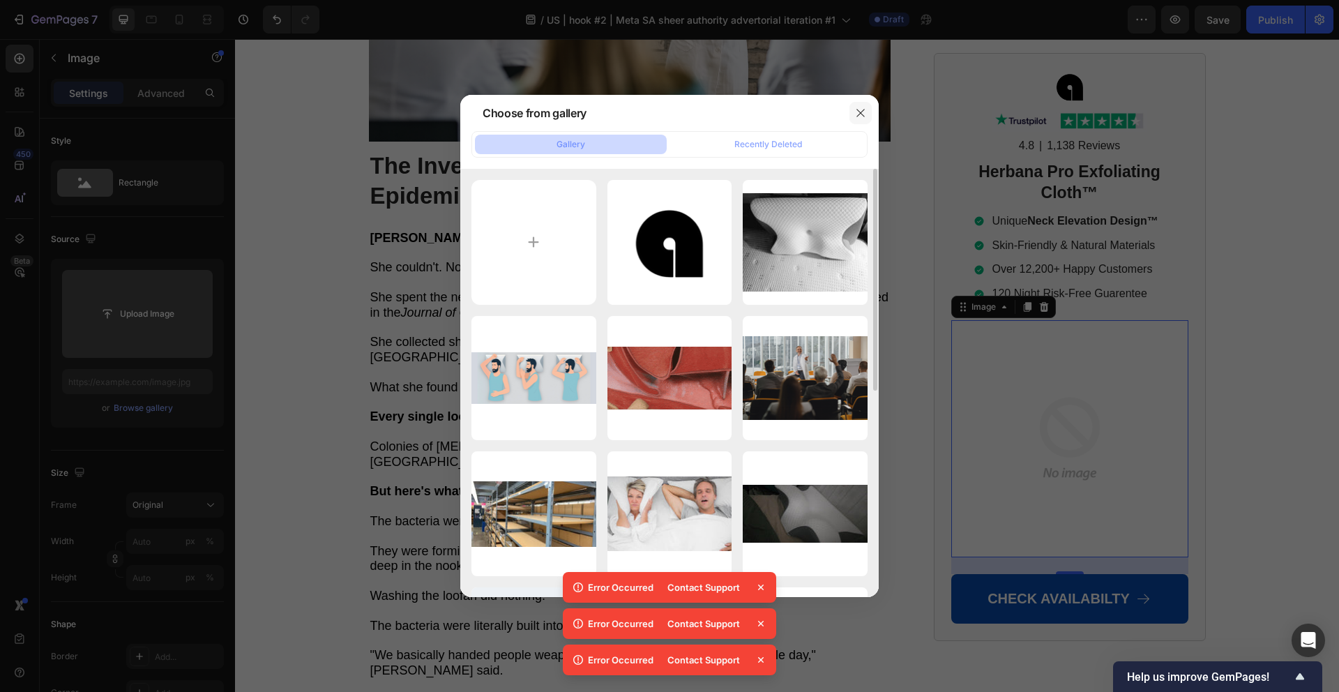
click at [858, 103] on button "button" at bounding box center [860, 113] width 22 height 22
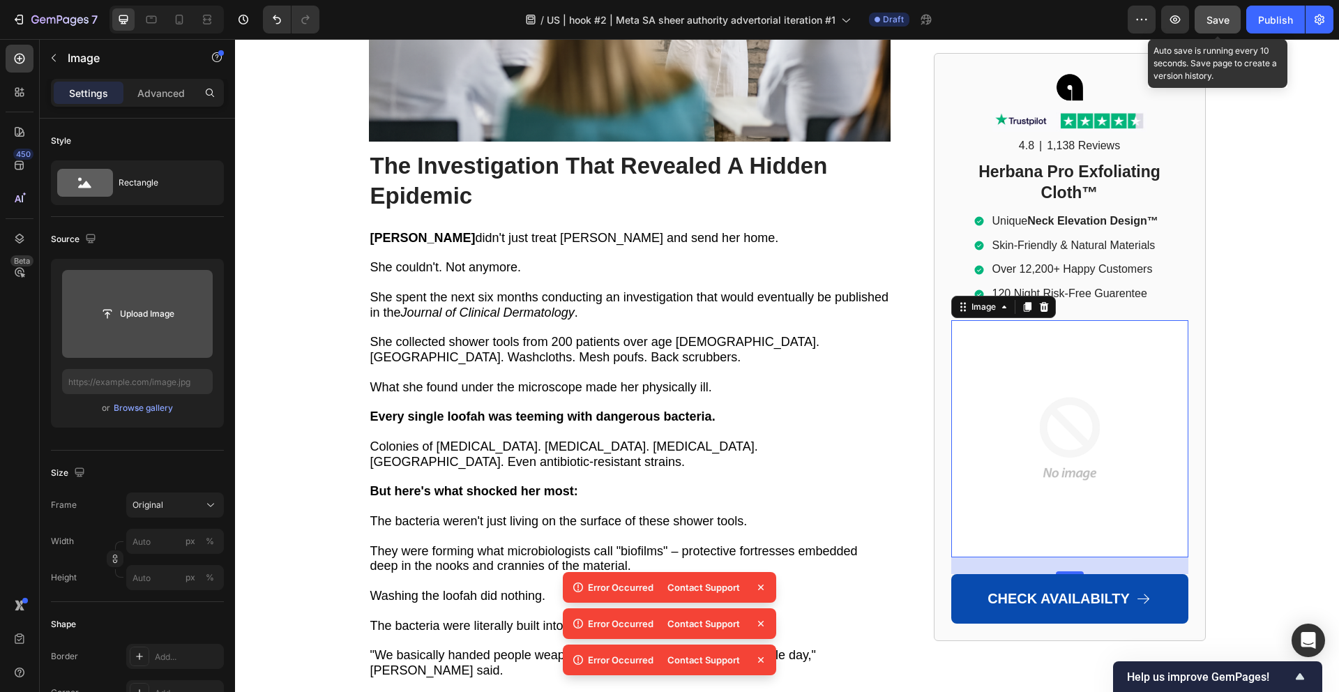
click at [1228, 20] on span "Save" at bounding box center [1217, 20] width 23 height 12
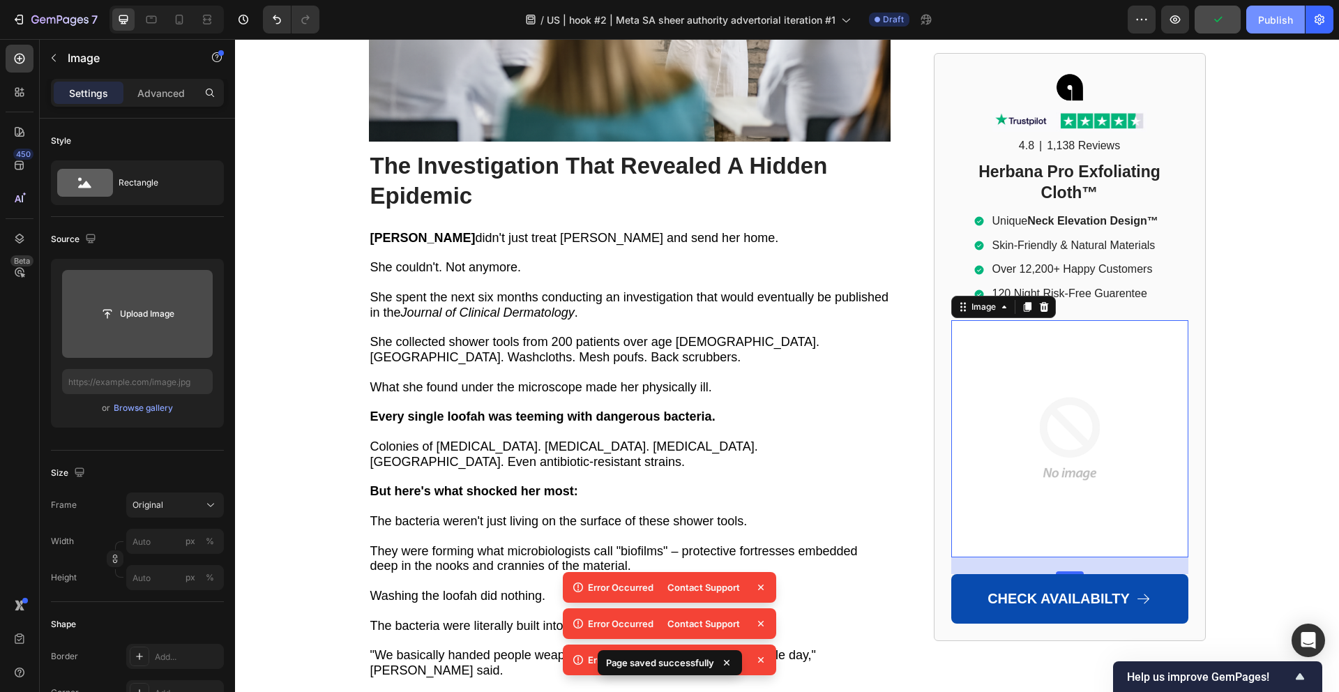
click at [1263, 22] on div "Publish" at bounding box center [1275, 20] width 35 height 15
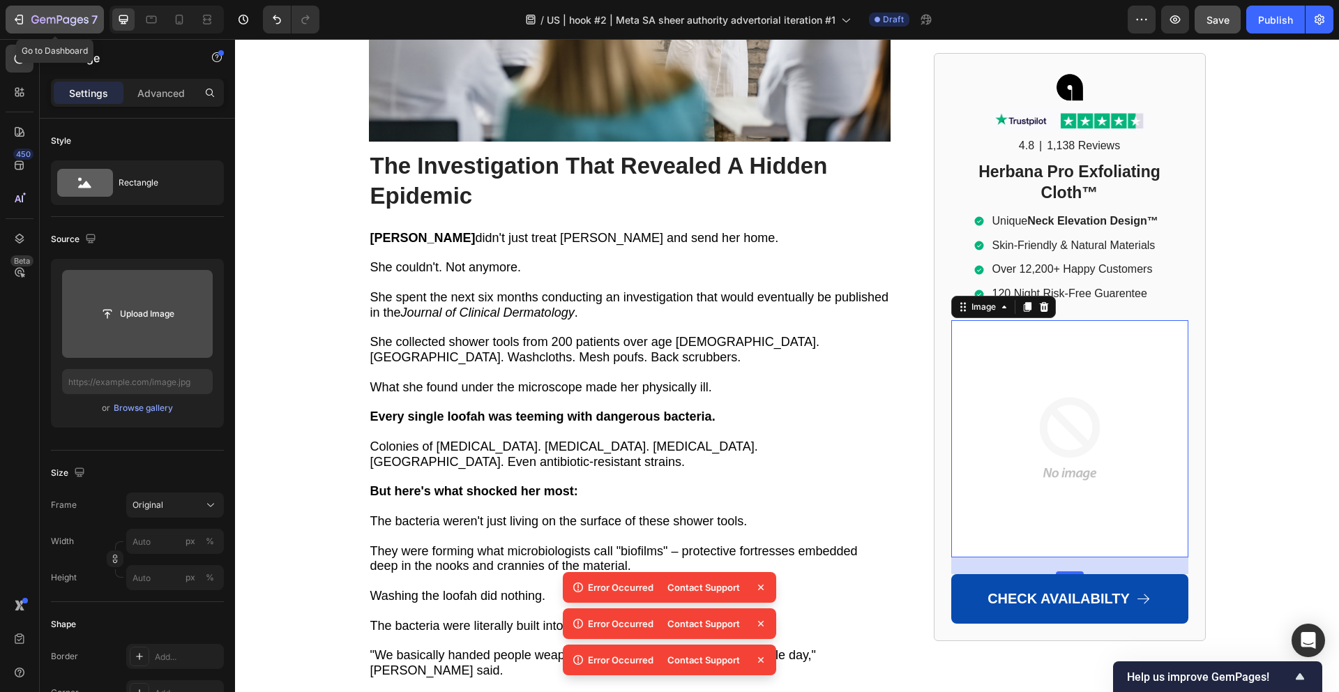
click at [23, 18] on icon "button" at bounding box center [19, 20] width 14 height 14
